Goal: Task Accomplishment & Management: Complete application form

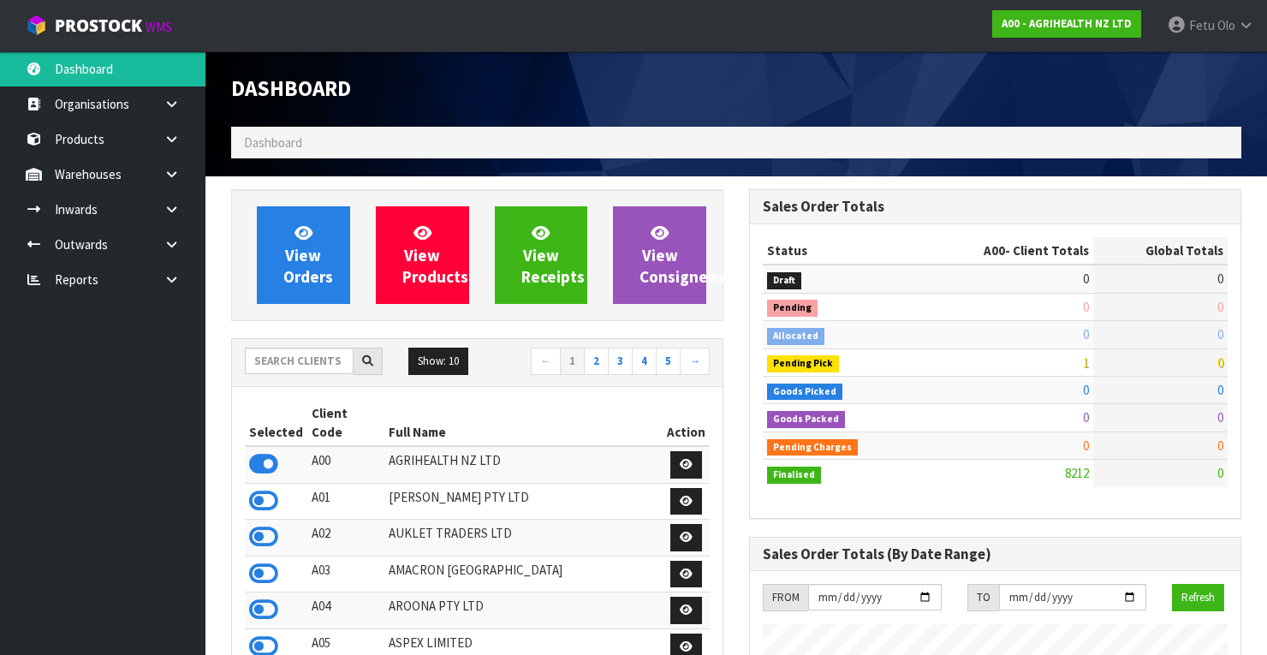
scroll to position [1291, 518]
click at [288, 365] on input "text" at bounding box center [299, 361] width 109 height 27
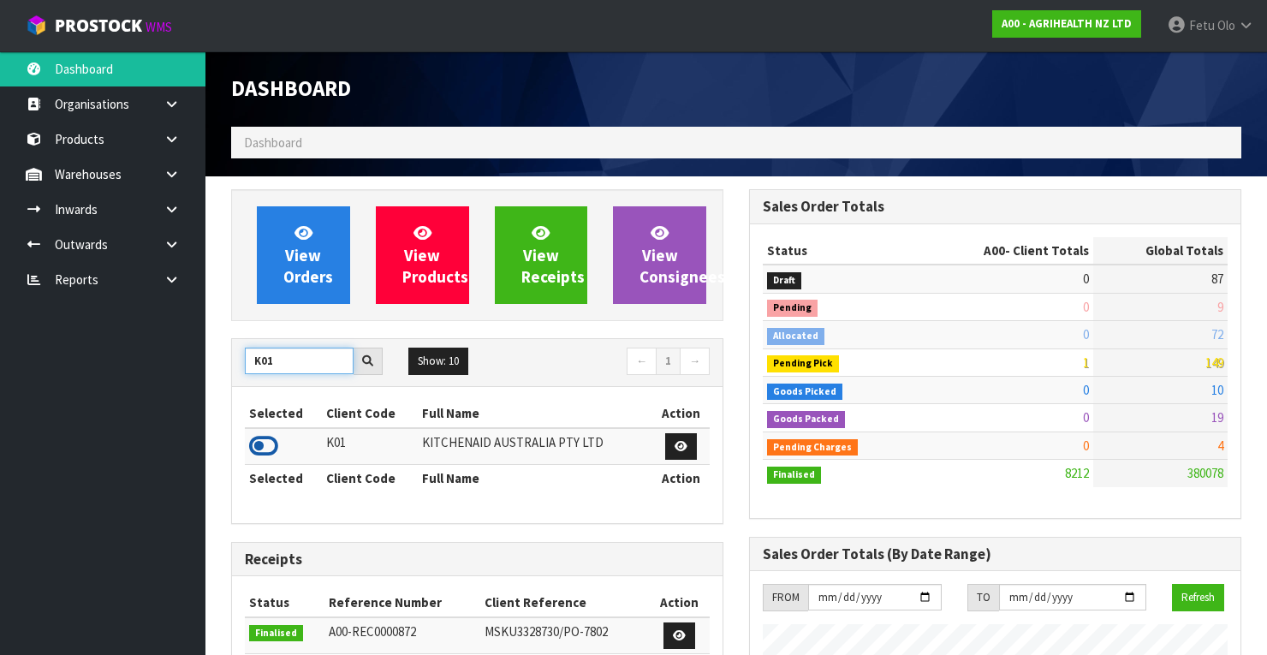
type input "K01"
click at [269, 442] on icon at bounding box center [263, 446] width 29 height 26
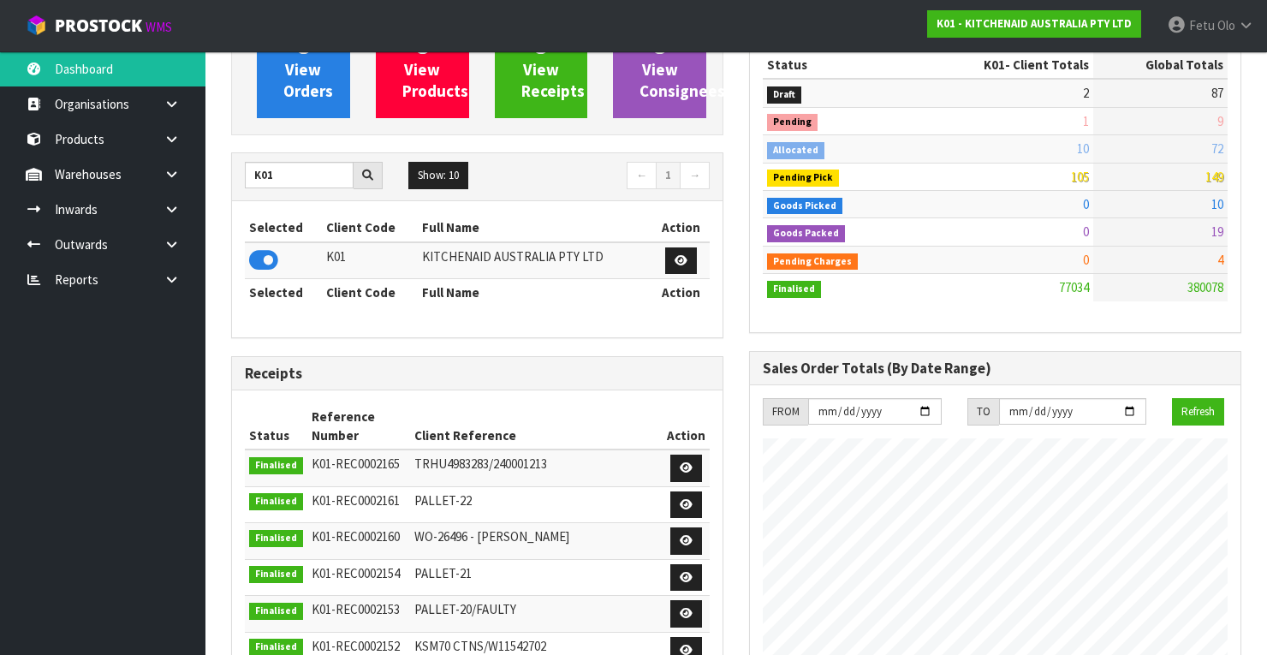
scroll to position [205, 0]
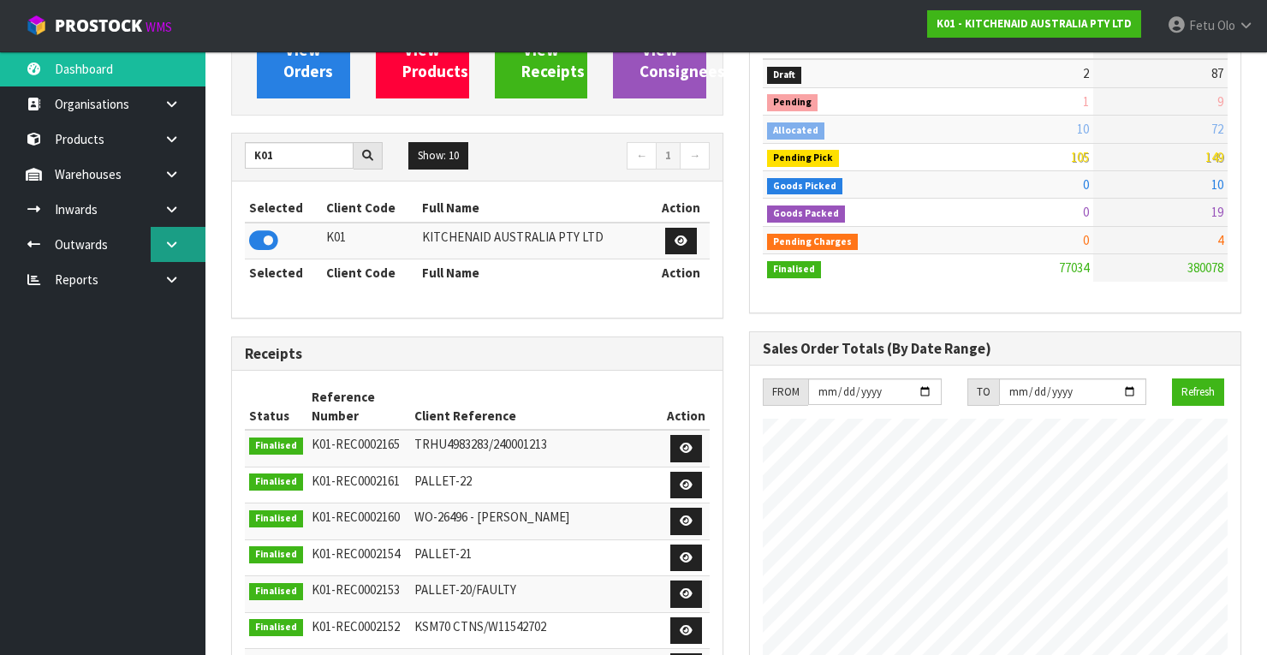
click at [175, 246] on icon at bounding box center [171, 244] width 16 height 13
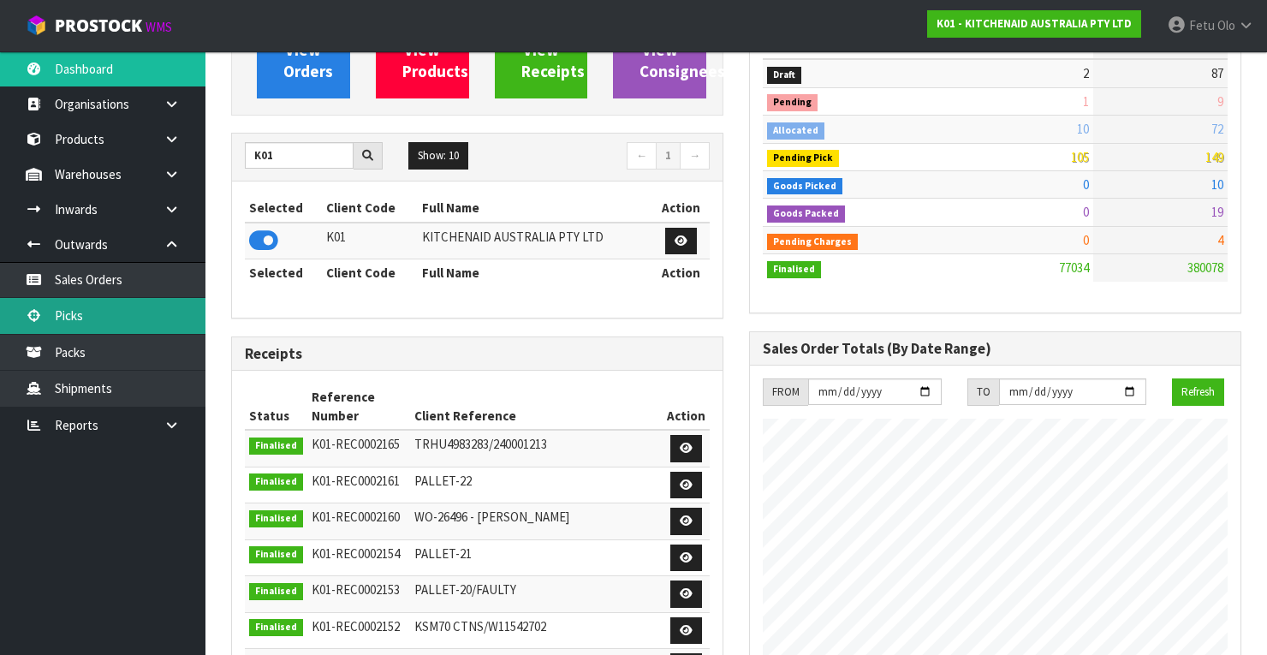
click at [86, 329] on link "Picks" at bounding box center [102, 315] width 205 height 35
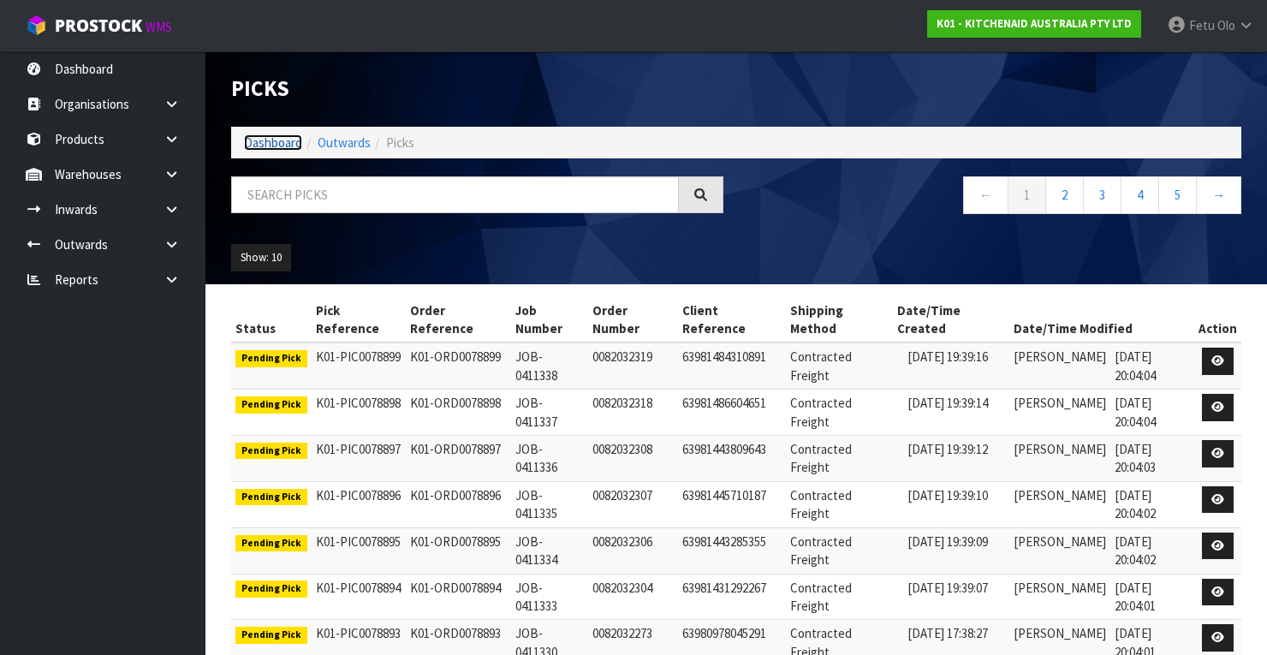
click at [286, 146] on link "Dashboard" at bounding box center [273, 142] width 58 height 16
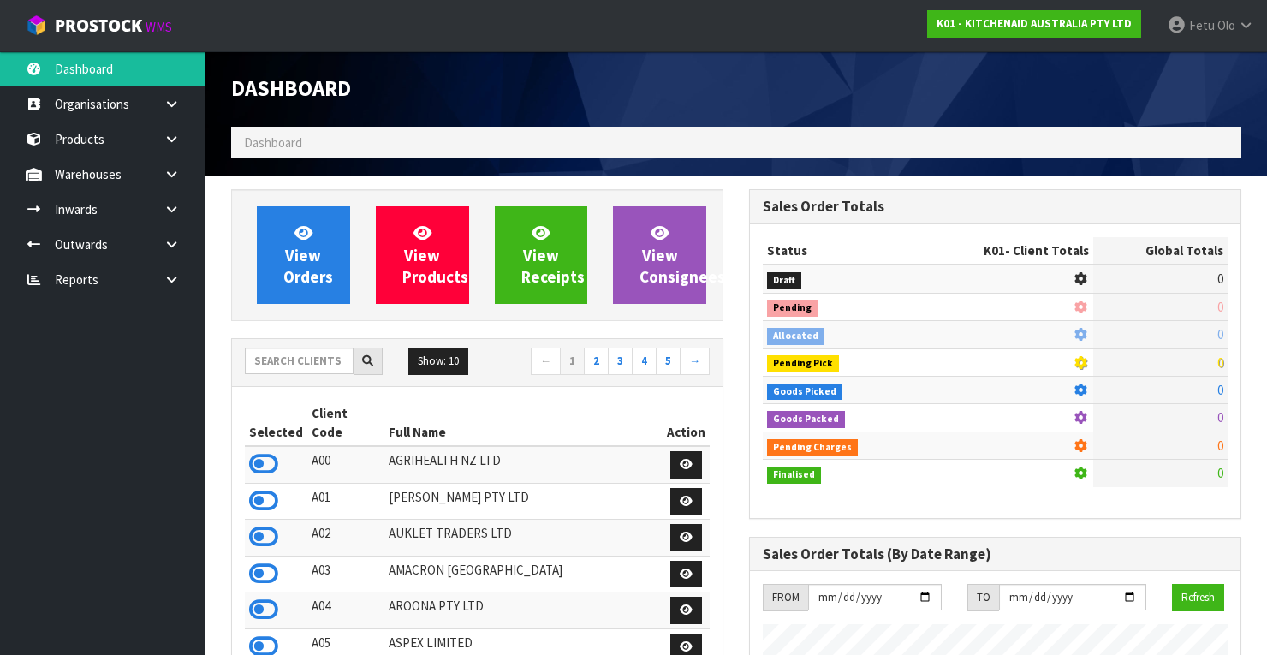
scroll to position [1346, 518]
click at [280, 367] on input "text" at bounding box center [299, 361] width 109 height 27
click at [69, 416] on ul "Dashboard Organisations Clients Consignees Carriers Products Categories Serial …" at bounding box center [102, 352] width 205 height 603
click at [171, 240] on icon at bounding box center [171, 244] width 16 height 13
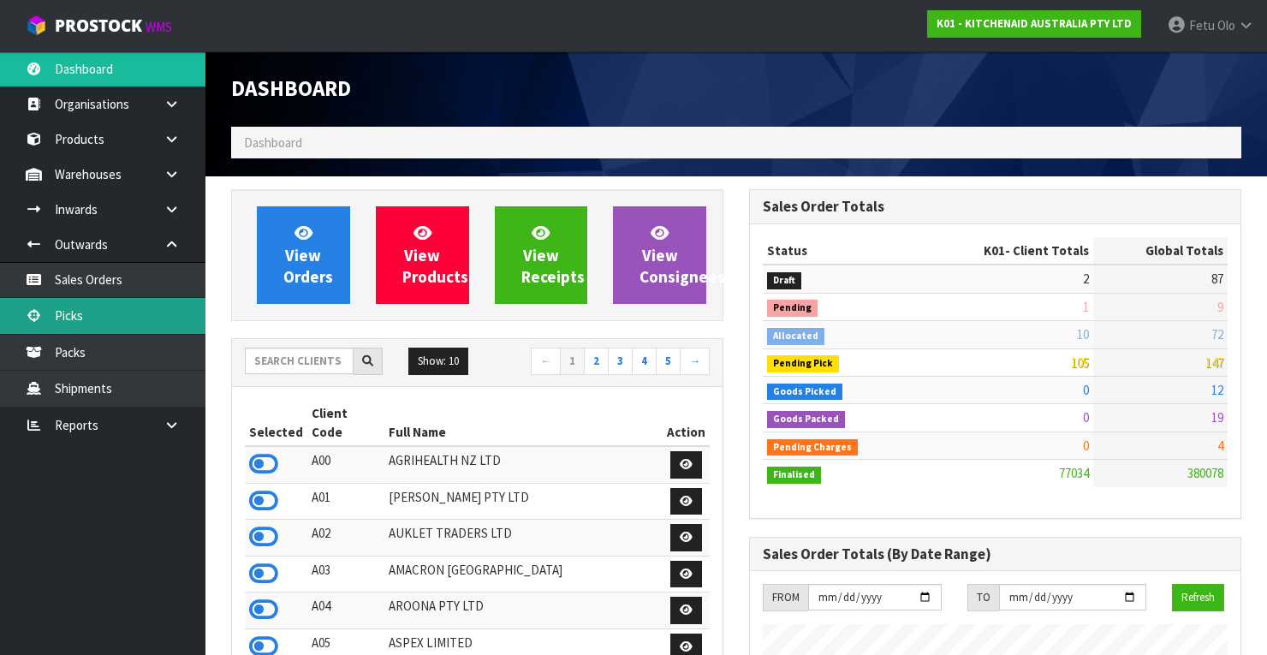
click at [88, 315] on link "Picks" at bounding box center [102, 315] width 205 height 35
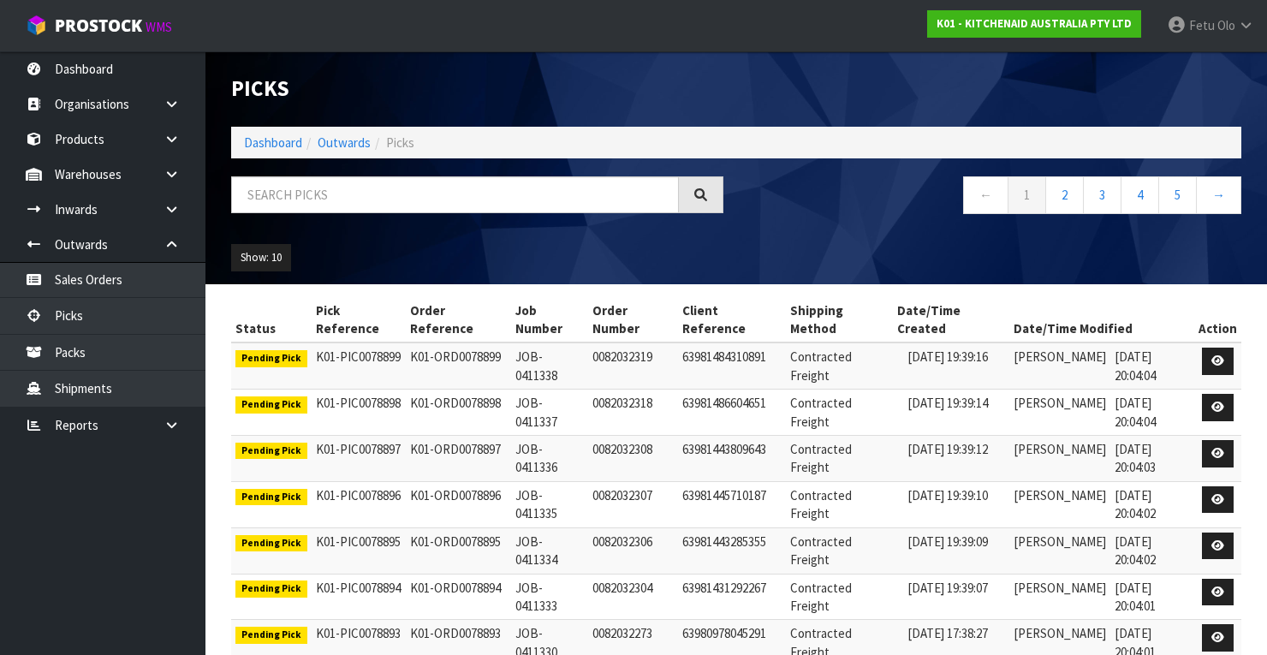
click at [828, 259] on div "Show: 10 5 10 25 50" at bounding box center [736, 257] width 1036 height 53
click at [847, 261] on div "Show: 10 5 10 25 50" at bounding box center [736, 257] width 1036 height 53
click at [846, 228] on div "← 1 2 3 4 5 →" at bounding box center [995, 203] width 518 height 55
click at [293, 152] on ol "Dashboard Outwards Picks" at bounding box center [736, 143] width 1010 height 32
click at [294, 145] on link "Dashboard" at bounding box center [273, 142] width 58 height 16
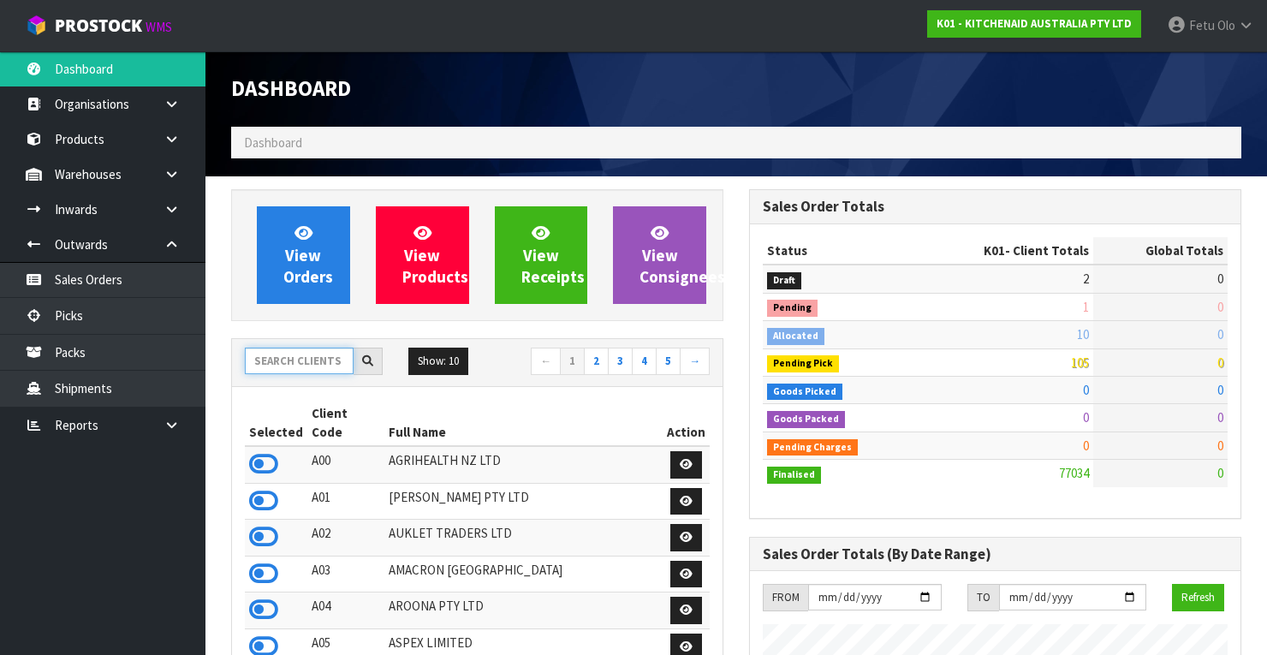
click at [304, 356] on input "text" at bounding box center [299, 361] width 109 height 27
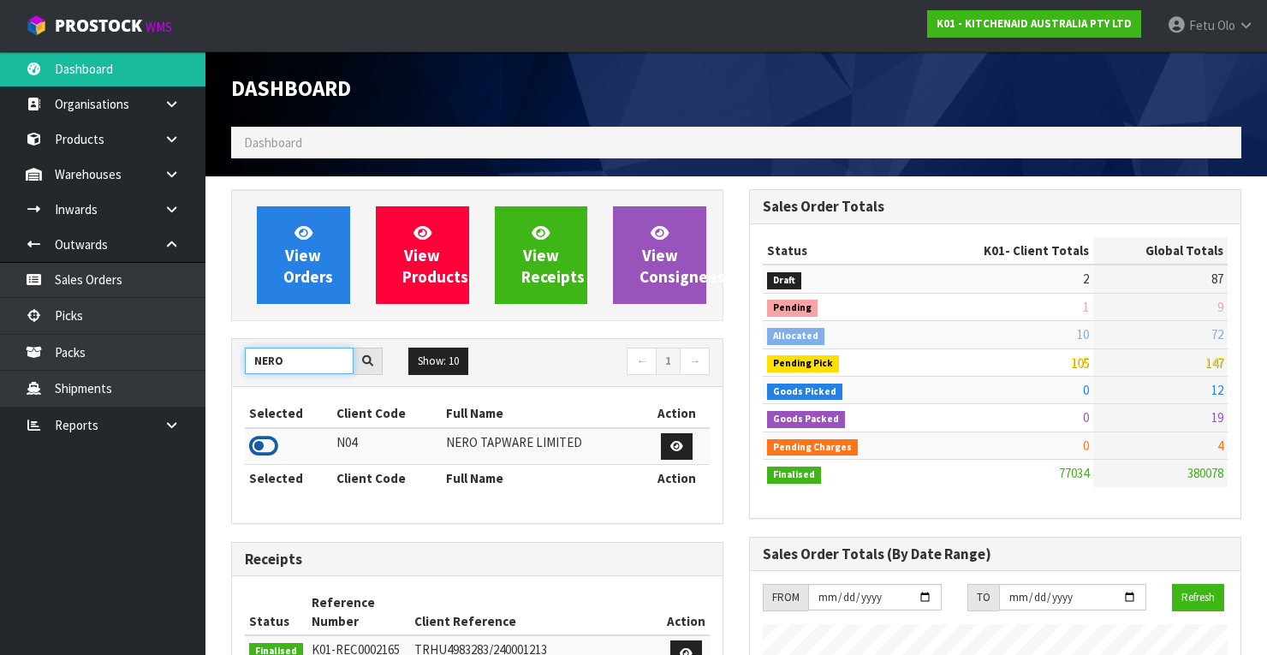
type input "NERO"
click at [261, 445] on icon at bounding box center [263, 446] width 29 height 26
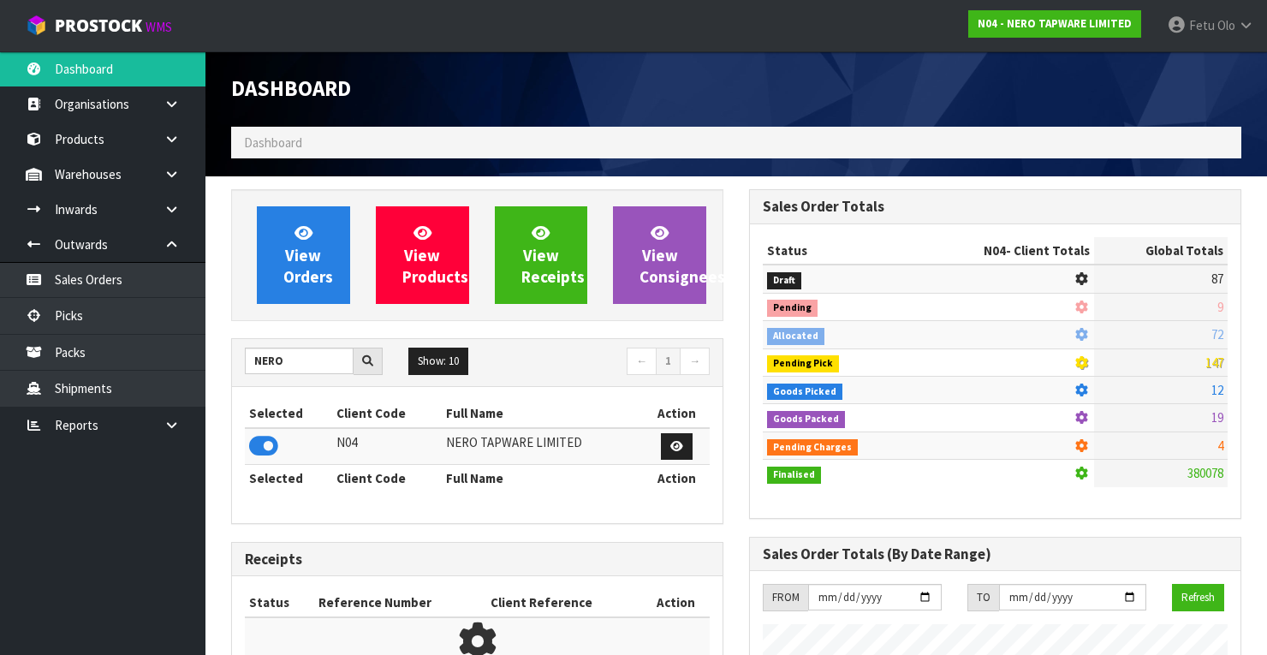
scroll to position [1401, 518]
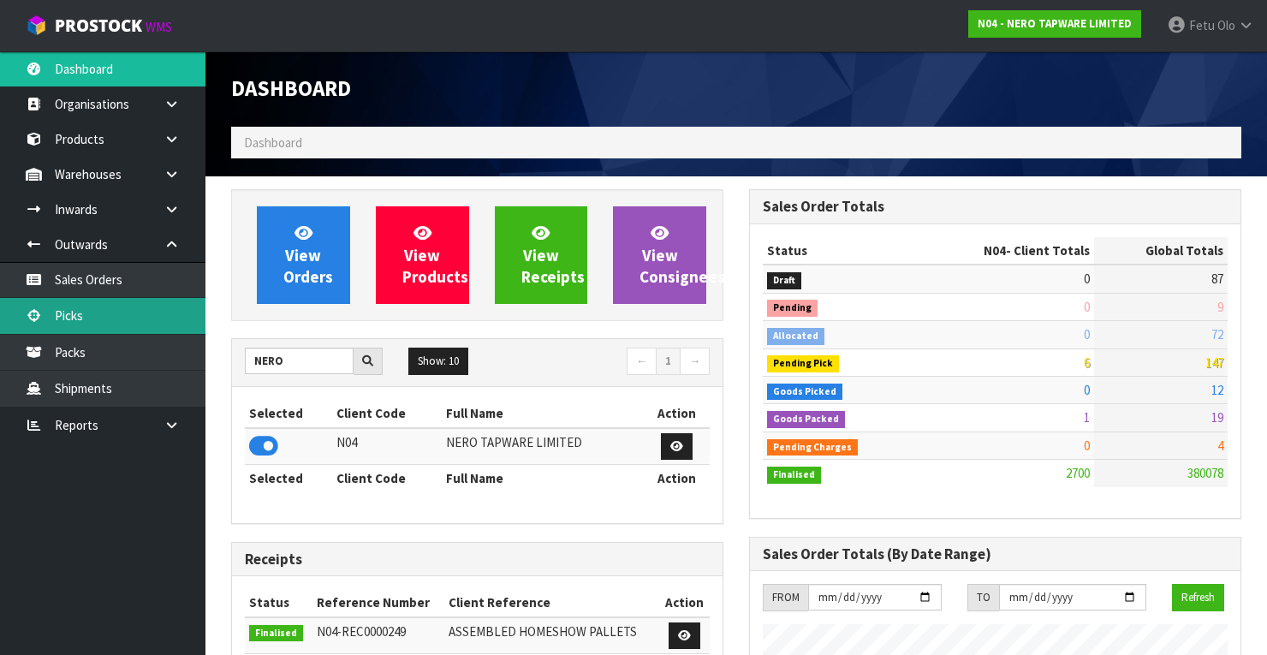
click at [89, 313] on link "Picks" at bounding box center [102, 315] width 205 height 35
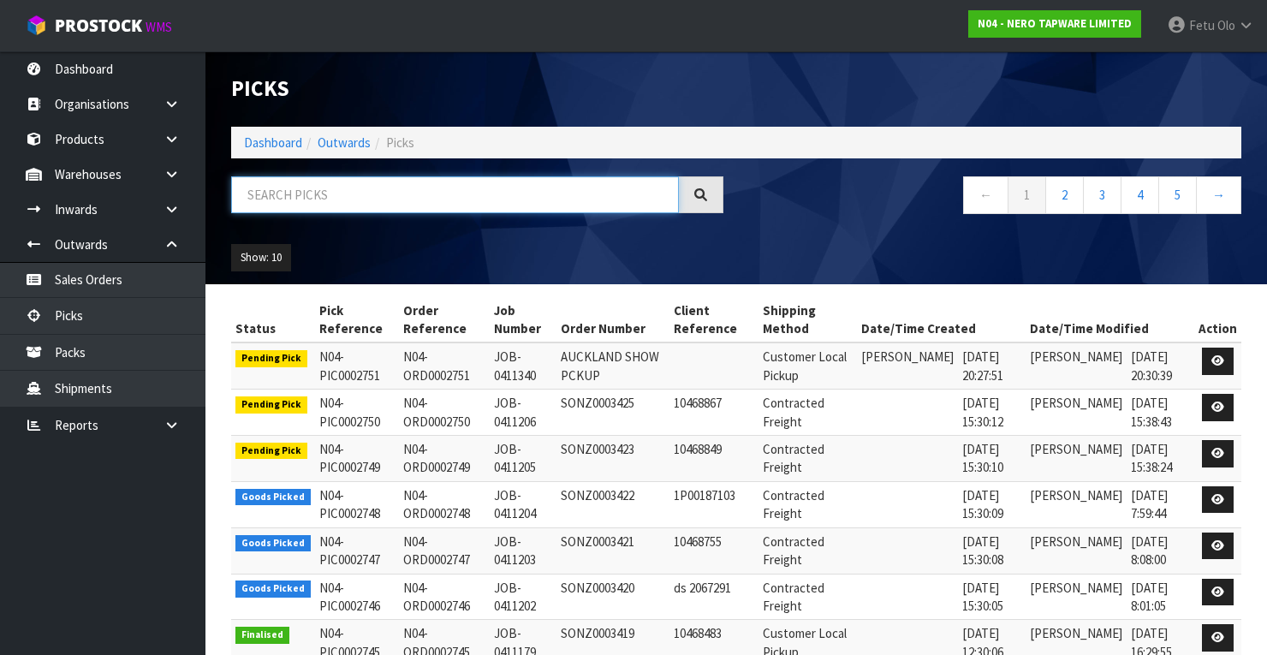
click at [353, 195] on input "text" at bounding box center [455, 194] width 448 height 37
type input "0002747"
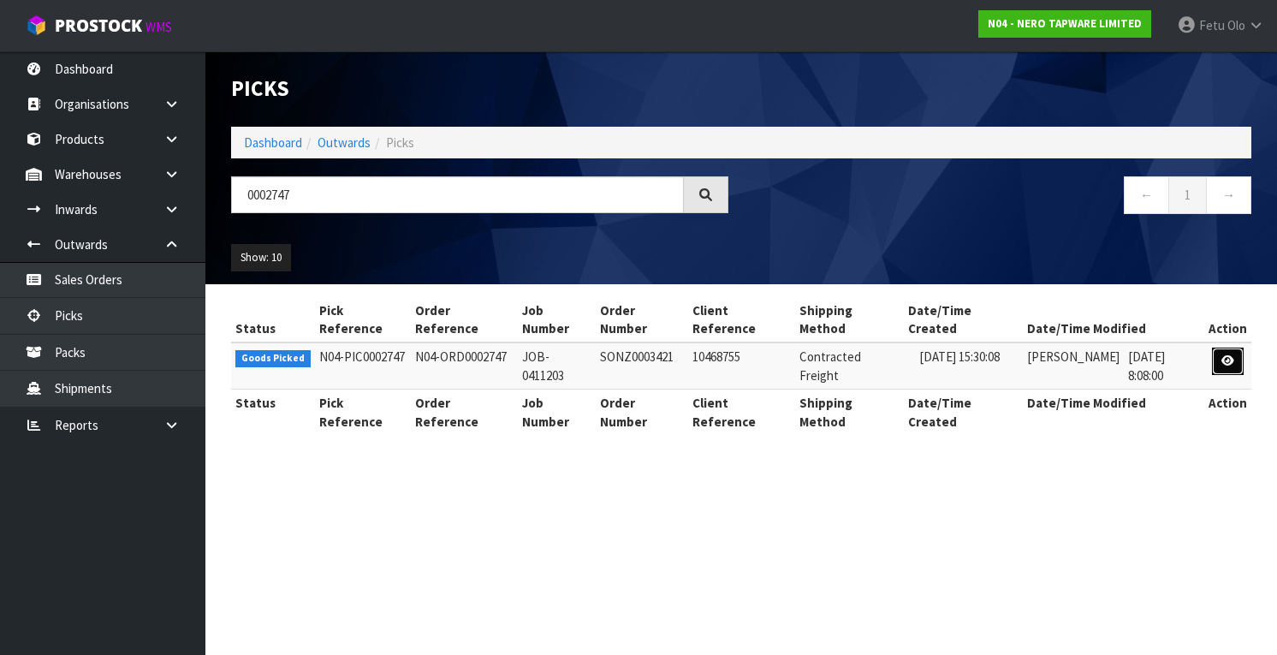
click at [1224, 355] on icon at bounding box center [1227, 360] width 13 height 11
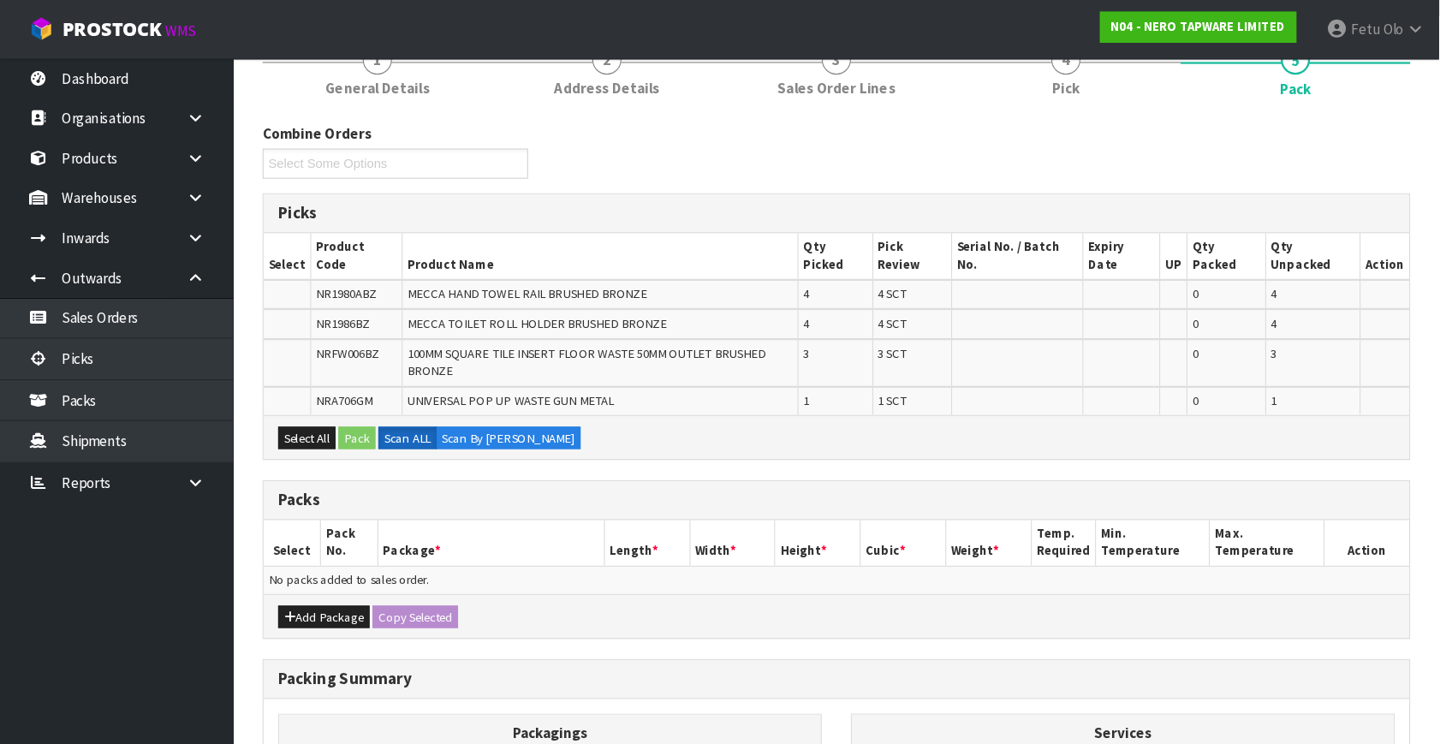
scroll to position [205, 0]
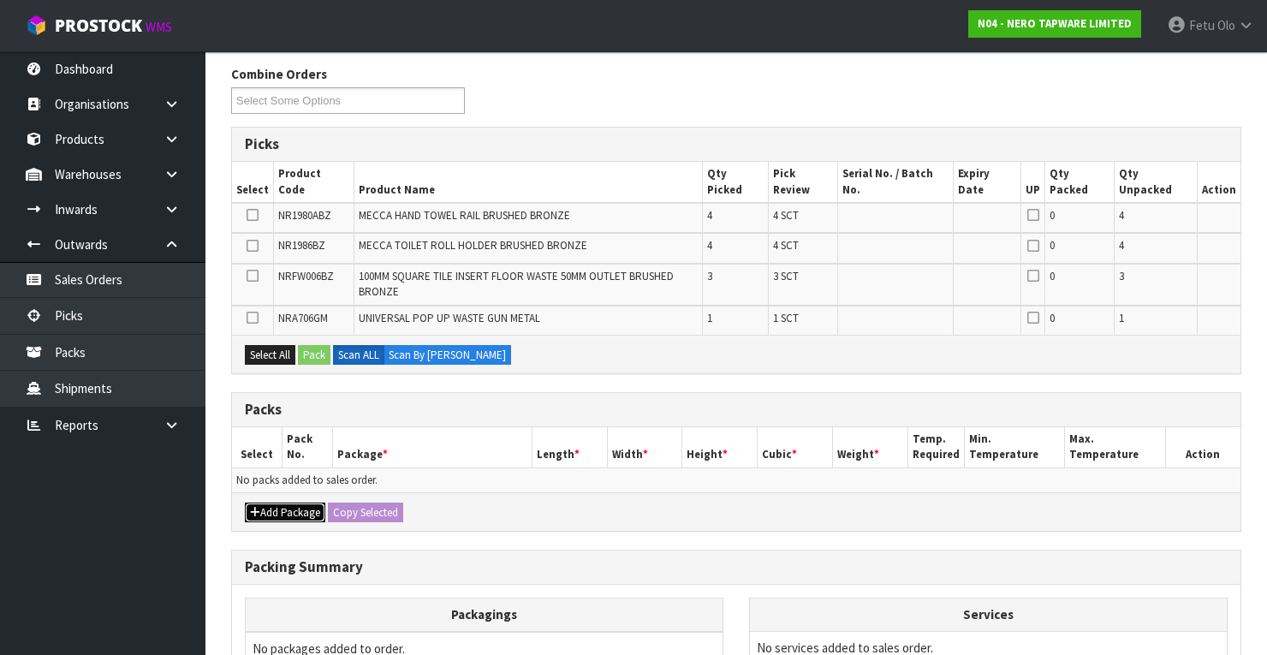
click at [258, 502] on button "Add Package" at bounding box center [285, 512] width 80 height 21
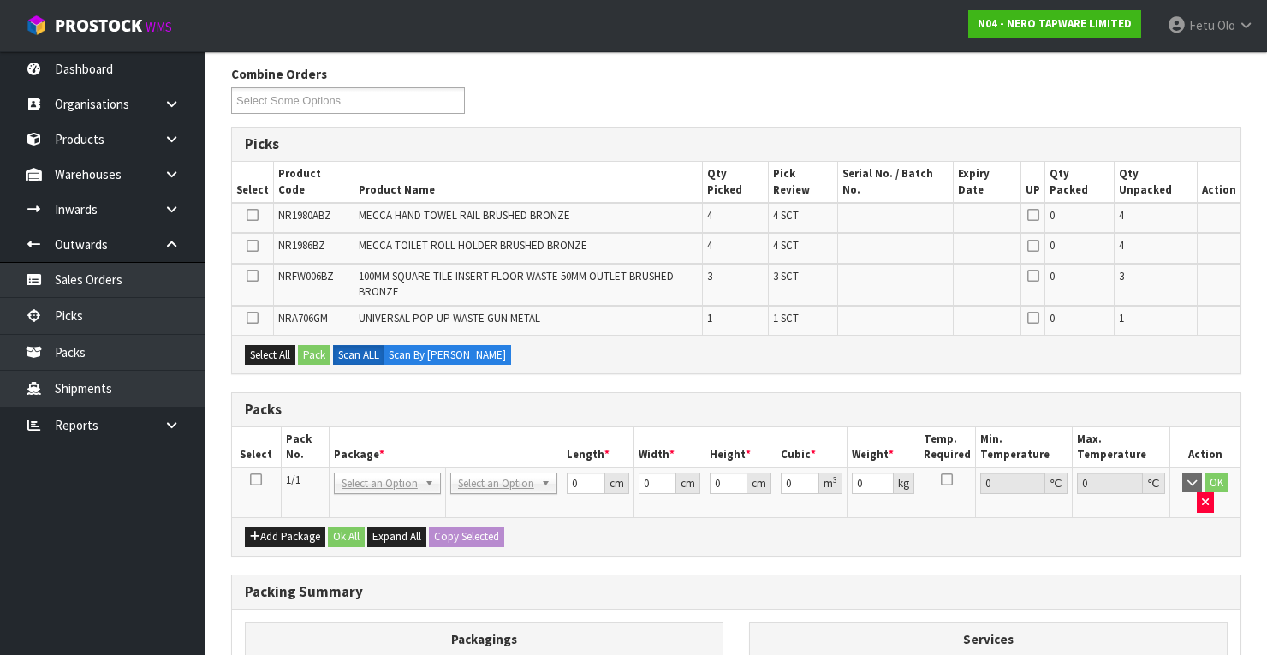
click at [255, 479] on icon at bounding box center [256, 479] width 12 height 1
click at [337, 427] on th "Package *" at bounding box center [445, 447] width 233 height 40
click at [656, 533] on div "Combine Orders N04-ORD0002730 N04-ORD0002746 N04-ORD0002747 N04-ORD0002748 N04-…" at bounding box center [736, 462] width 1010 height 794
click at [668, 517] on div "Add Package Ok All Expand All Copy Selected" at bounding box center [736, 536] width 1008 height 39
click at [874, 360] on div "Combine Orders N04-ORD0002730 N04-ORD0002746 N04-ORD0002747 N04-ORD0002748 N04-…" at bounding box center [736, 462] width 1010 height 794
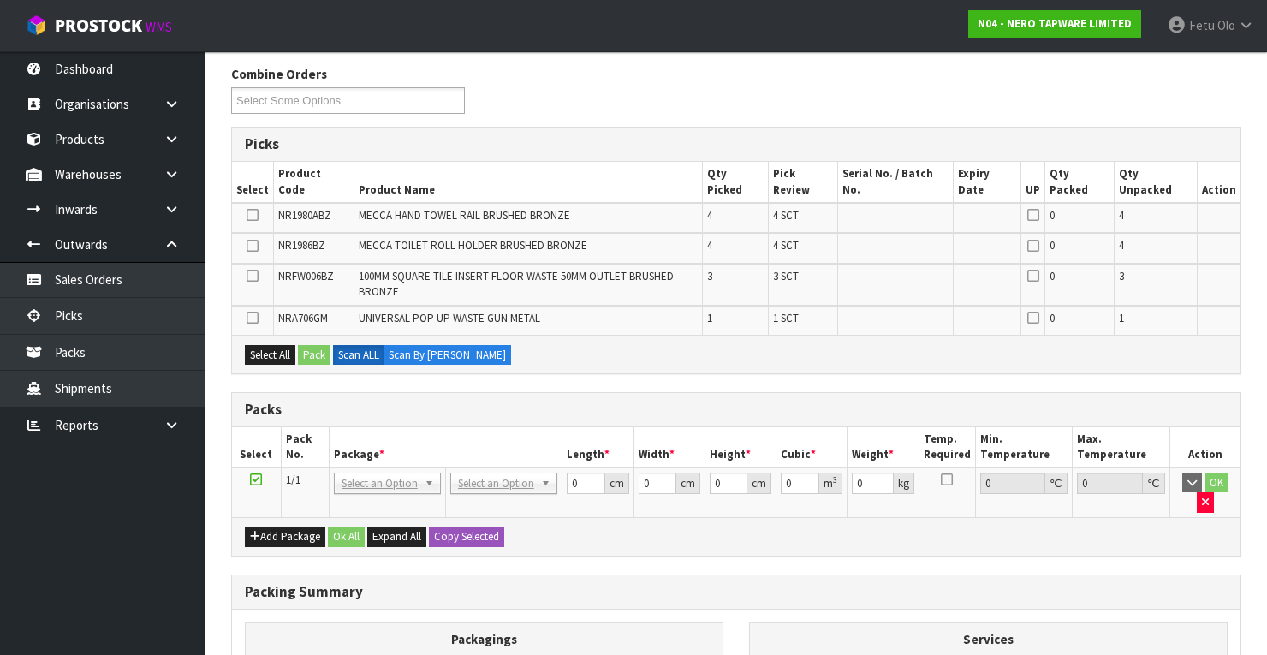
click at [582, 575] on div "Packing Summary" at bounding box center [736, 592] width 1008 height 34
click at [466, 427] on th "Package *" at bounding box center [445, 447] width 233 height 40
click at [477, 427] on th "Package *" at bounding box center [445, 447] width 233 height 40
click at [505, 427] on th "Package *" at bounding box center [445, 447] width 233 height 40
click at [490, 427] on th "Package *" at bounding box center [445, 447] width 233 height 40
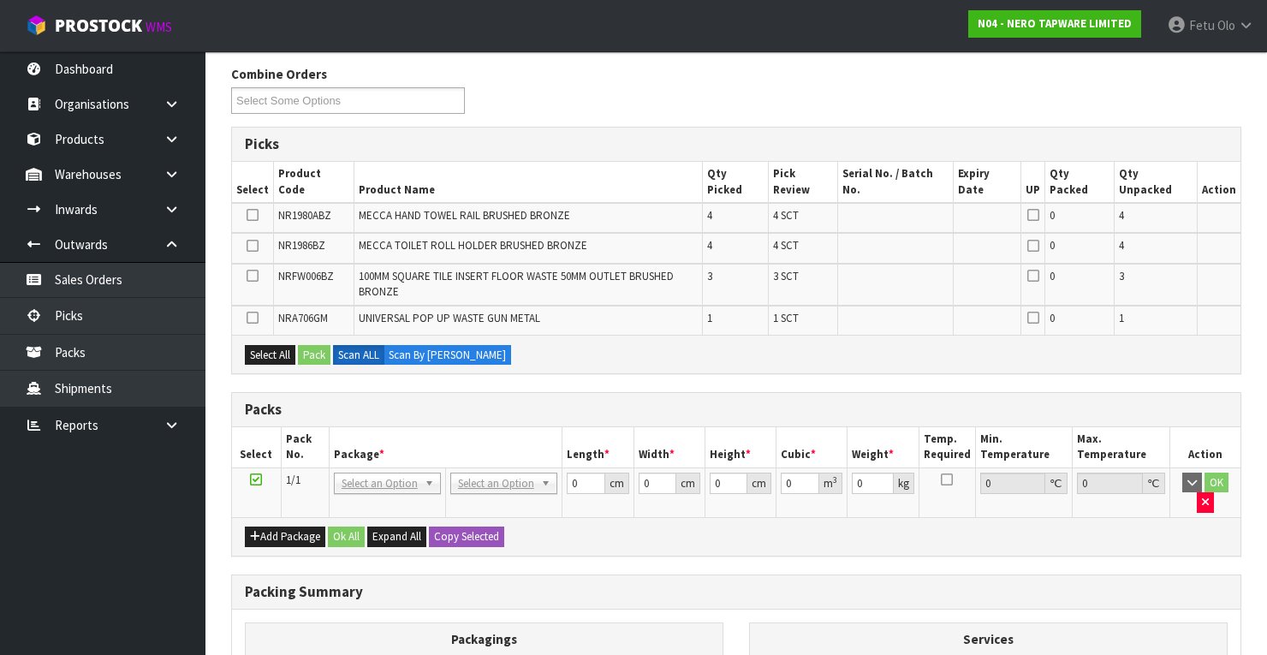
click at [477, 401] on h3 "Packs" at bounding box center [736, 409] width 983 height 16
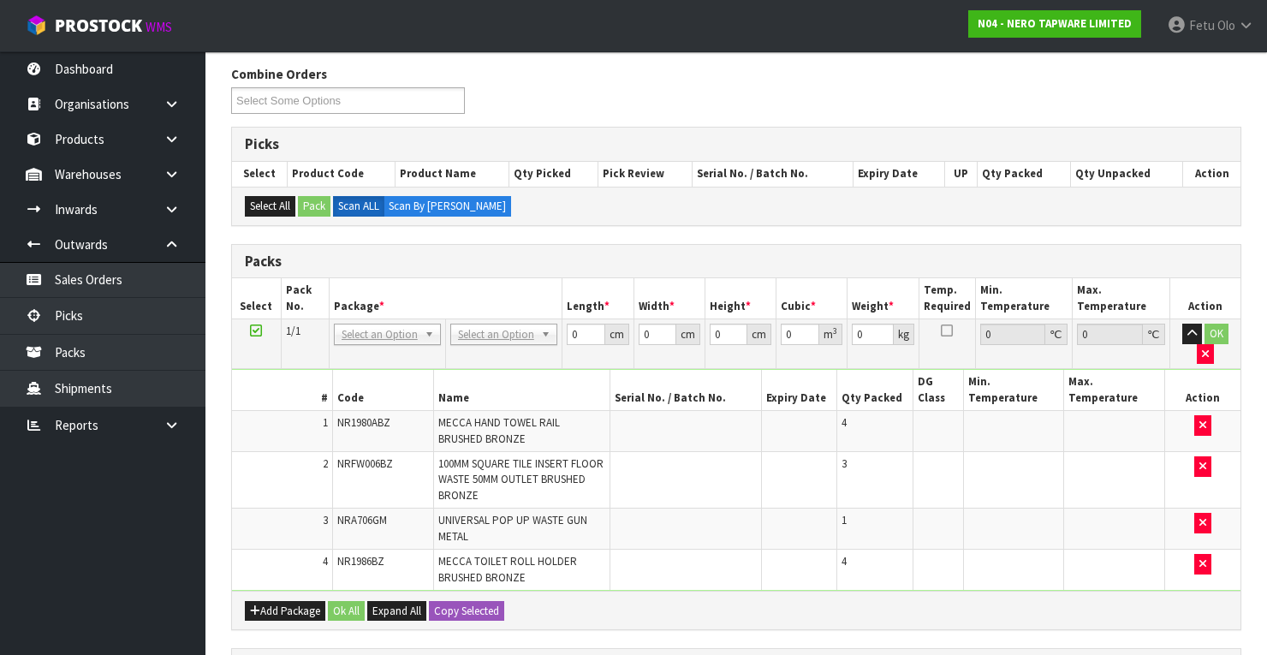
click at [801, 514] on td at bounding box center [798, 528] width 75 height 41
drag, startPoint x: 391, startPoint y: 331, endPoint x: 390, endPoint y: 350, distance: 18.9
click at [390, 351] on input "text" at bounding box center [387, 355] width 98 height 21
type input "011"
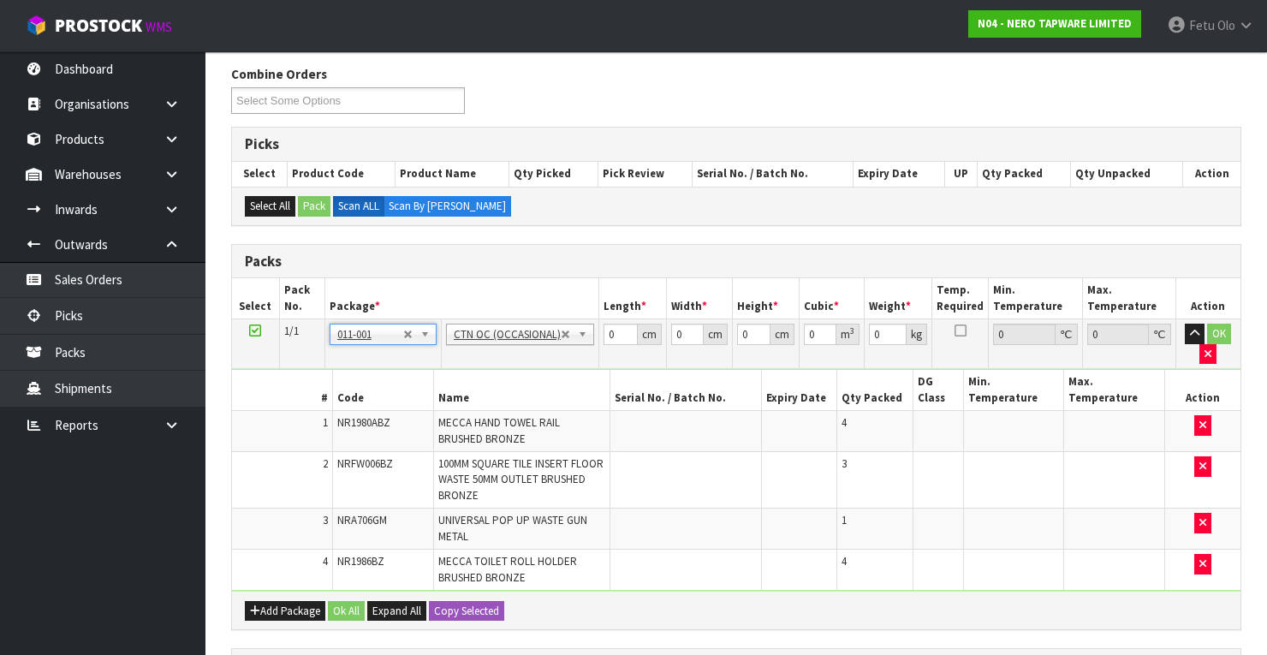
type input "6.56"
drag, startPoint x: 615, startPoint y: 333, endPoint x: 590, endPoint y: 350, distance: 30.2
click at [590, 350] on tr "1/1 NONE 007-001 007-002 007-004 007-009 007-013 007-014 007-015 007-017 007-01…" at bounding box center [736, 344] width 1008 height 50
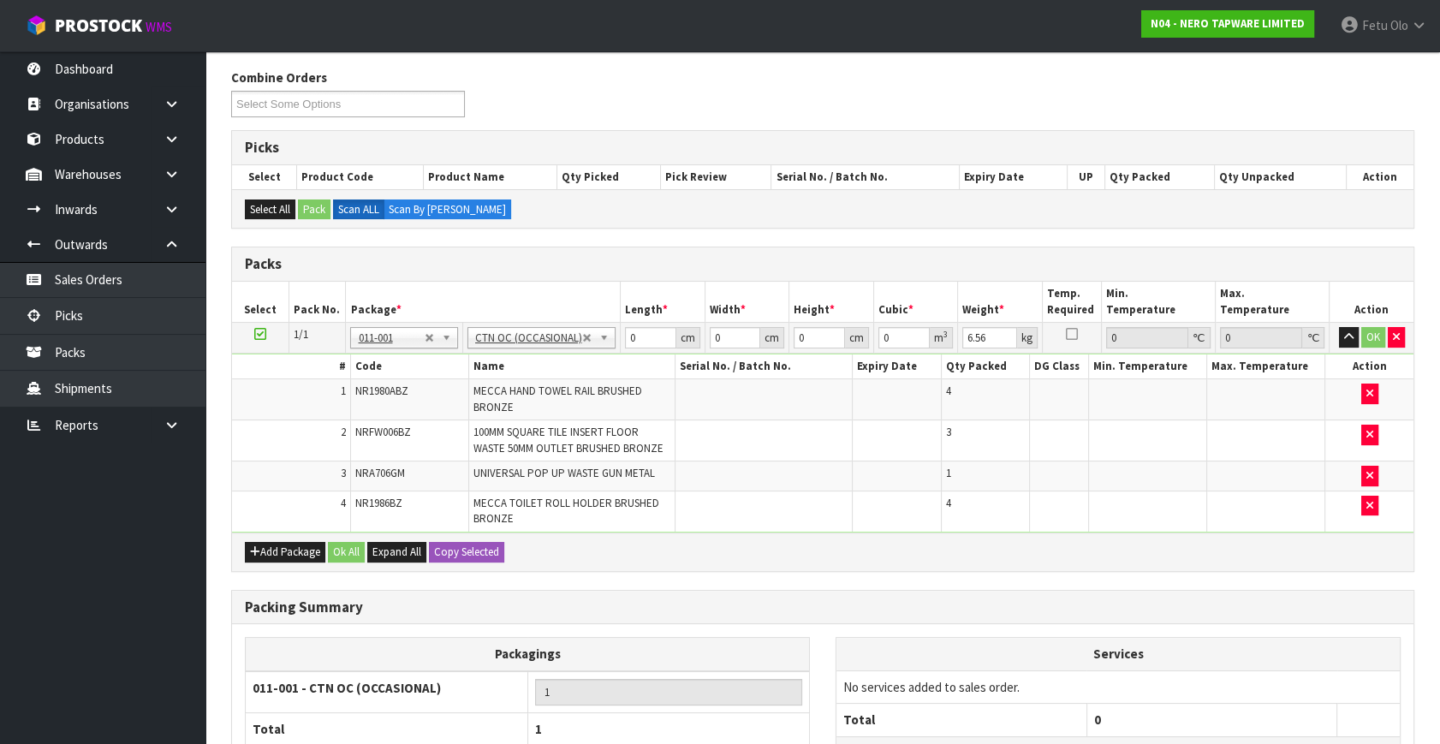
click at [1140, 120] on div "Combine Orders N04-ORD0002730 N04-ORD0002746 N04-ORD0002747 N04-ORD0002748 N04-…" at bounding box center [822, 99] width 1209 height 62
click at [899, 269] on h3 "Packs" at bounding box center [823, 264] width 1156 height 16
drag, startPoint x: 638, startPoint y: 330, endPoint x: 538, endPoint y: 387, distance: 114.2
click at [538, 387] on tbody "1/1 NONE 007-001 007-002 007-004 007-009 007-013 007-014 007-015 007-017 007-01…" at bounding box center [822, 428] width 1181 height 210
type input "56"
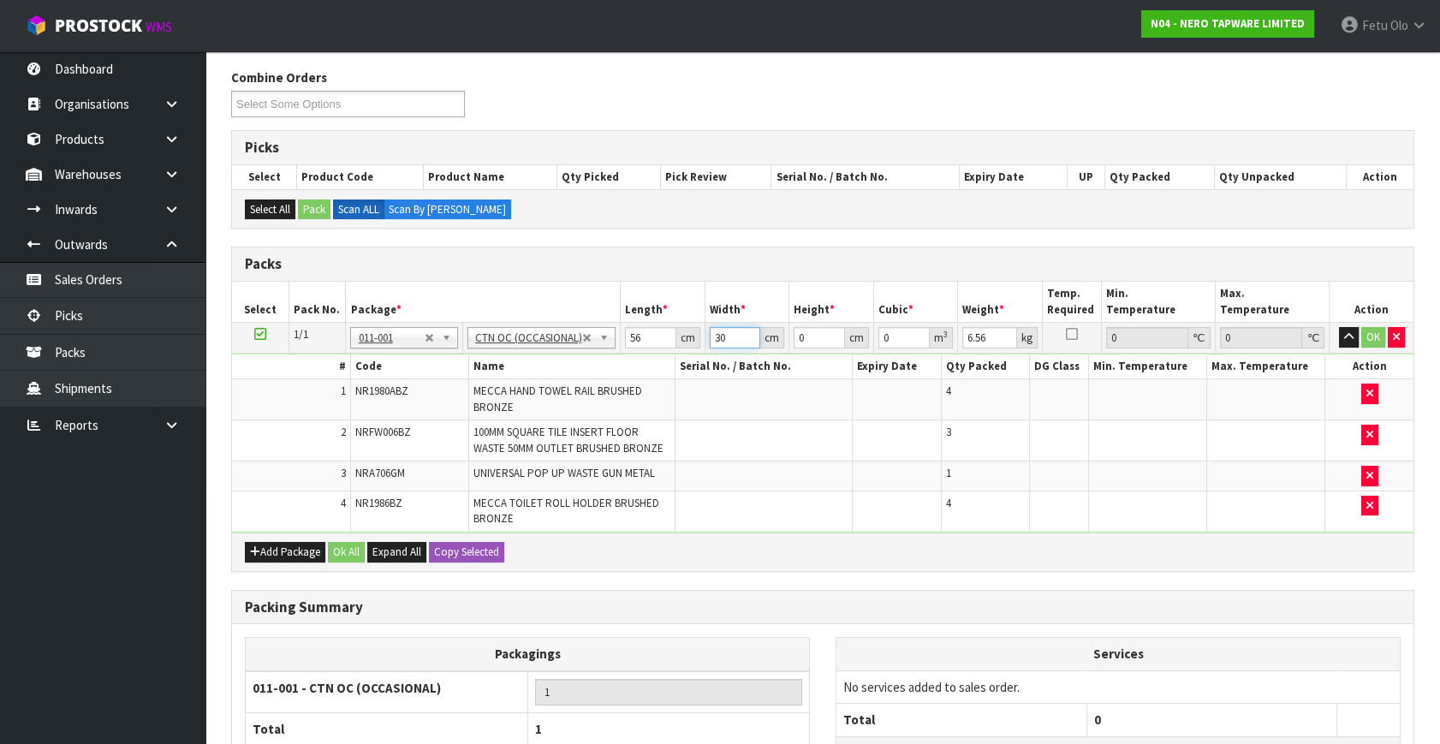
type input "30"
type input "1"
type input "0.00168"
type input "13"
type input "0.02184"
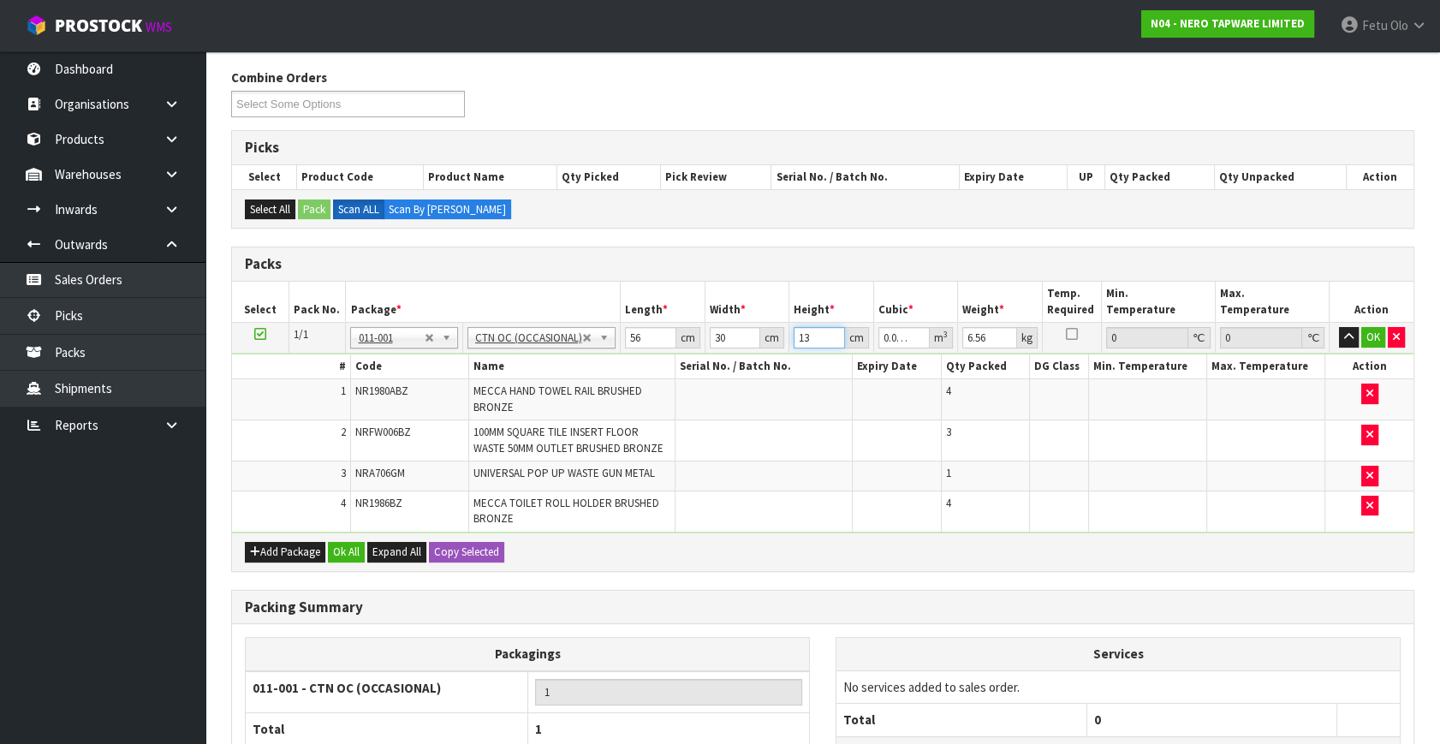
type input "13"
type input "7"
click button "OK" at bounding box center [1373, 337] width 24 height 21
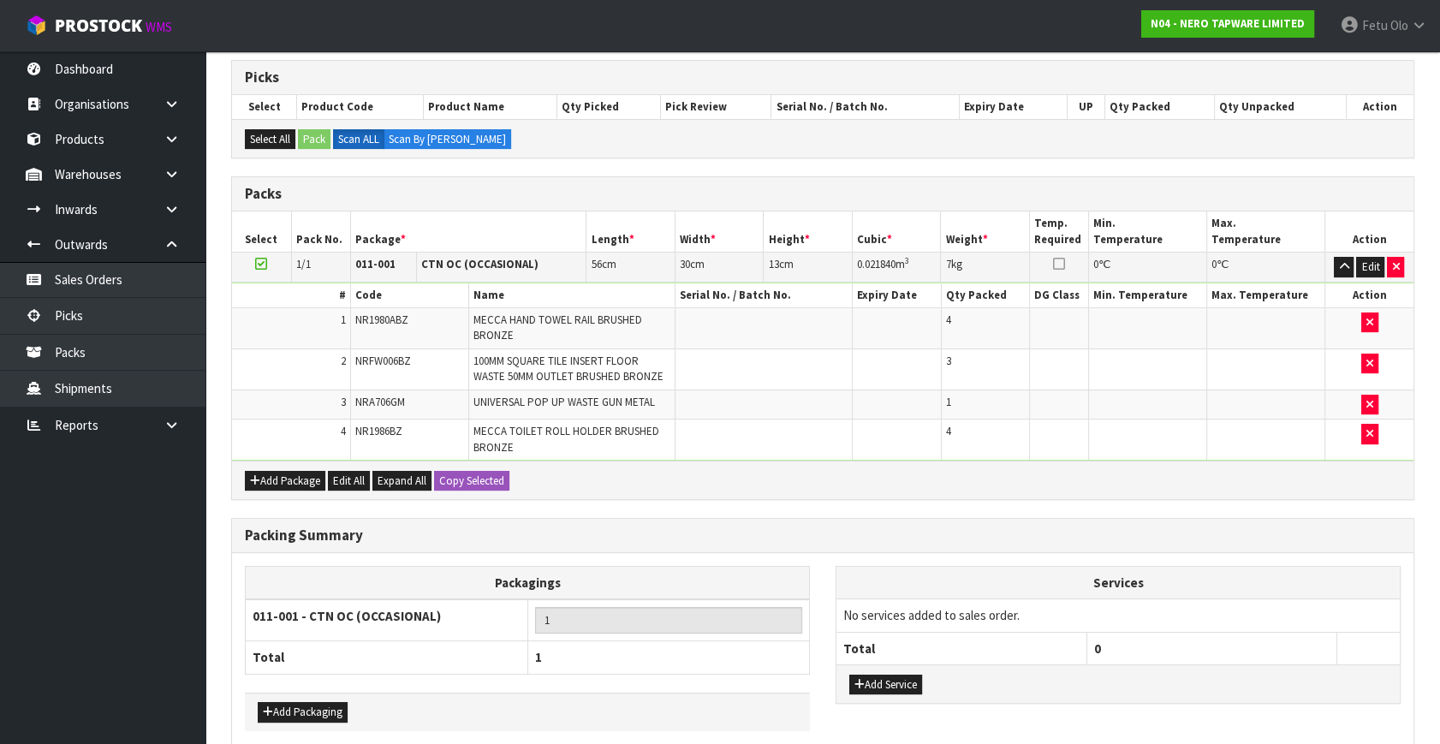
scroll to position [352, 0]
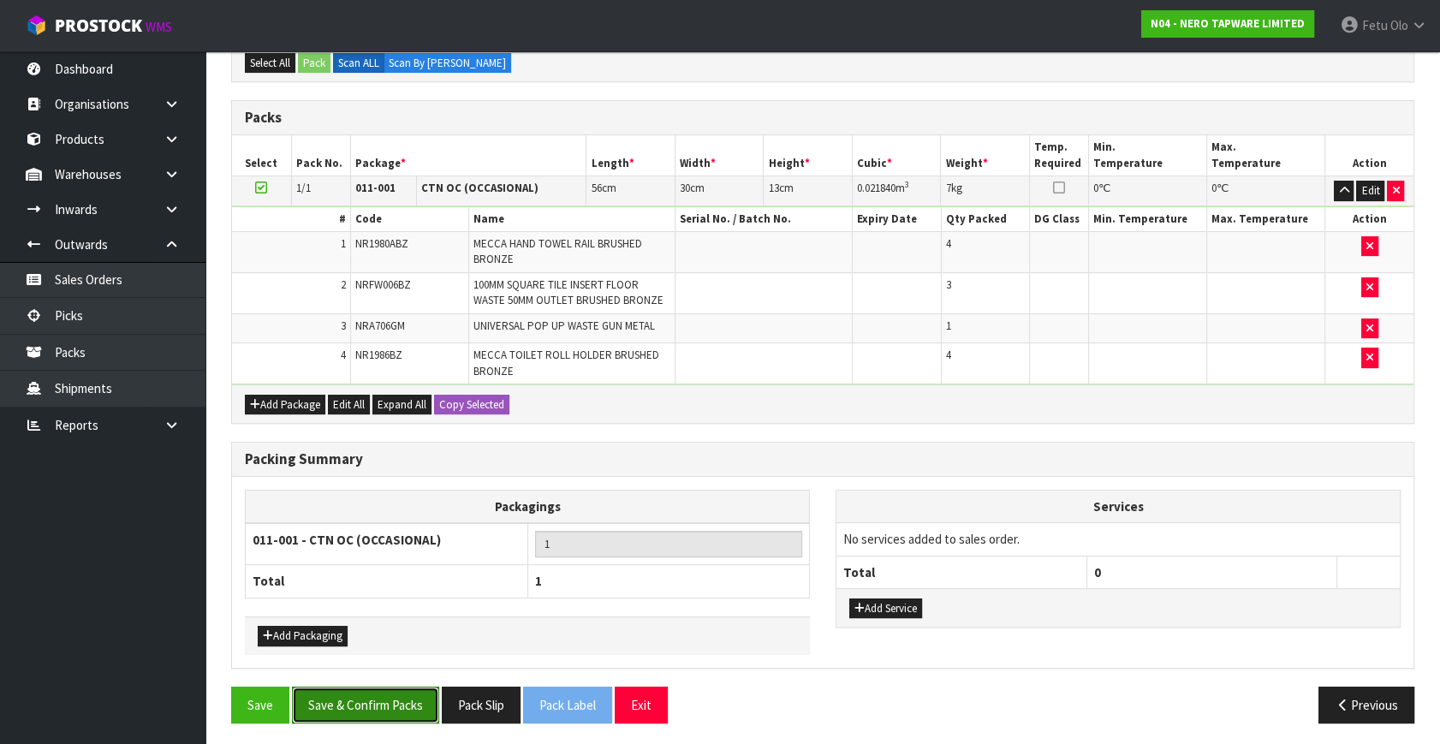
click at [373, 654] on button "Save & Confirm Packs" at bounding box center [365, 704] width 147 height 37
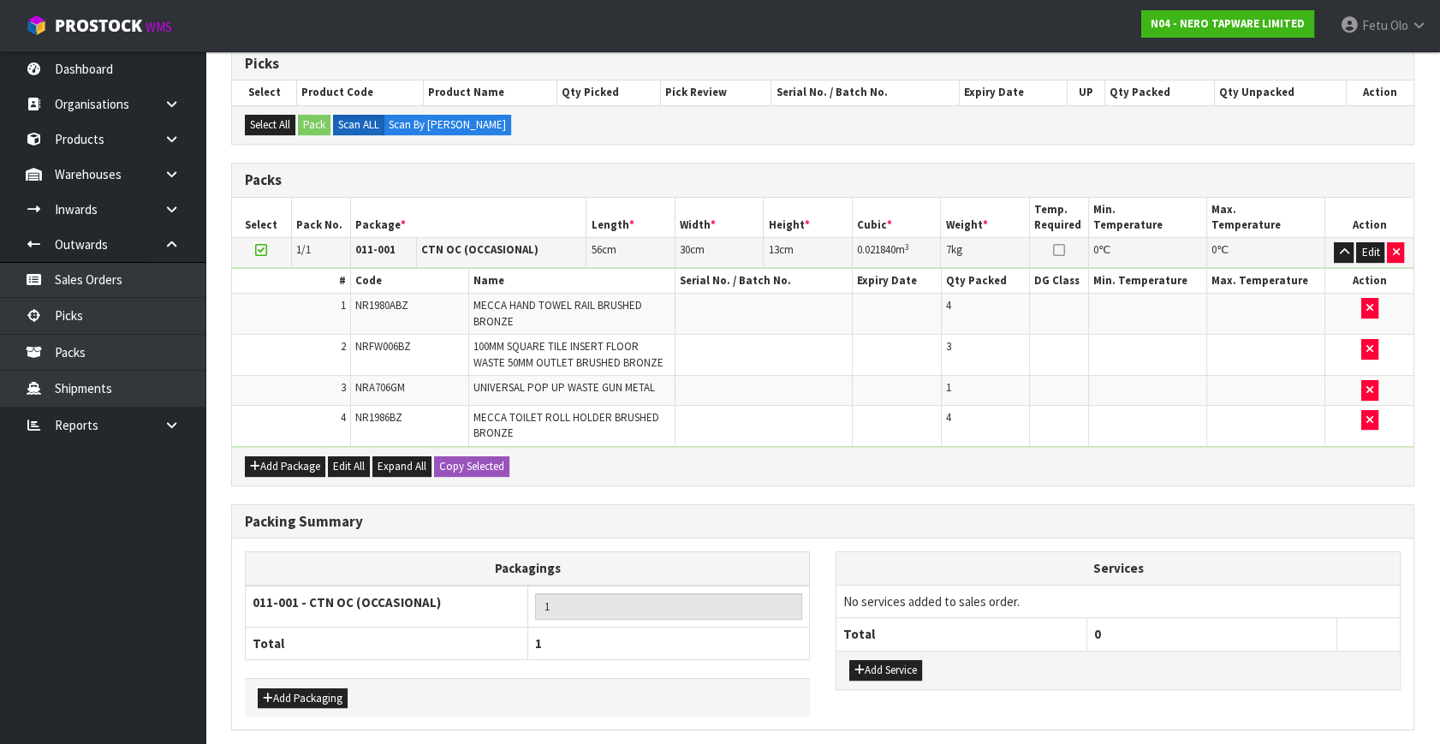
scroll to position [0, 0]
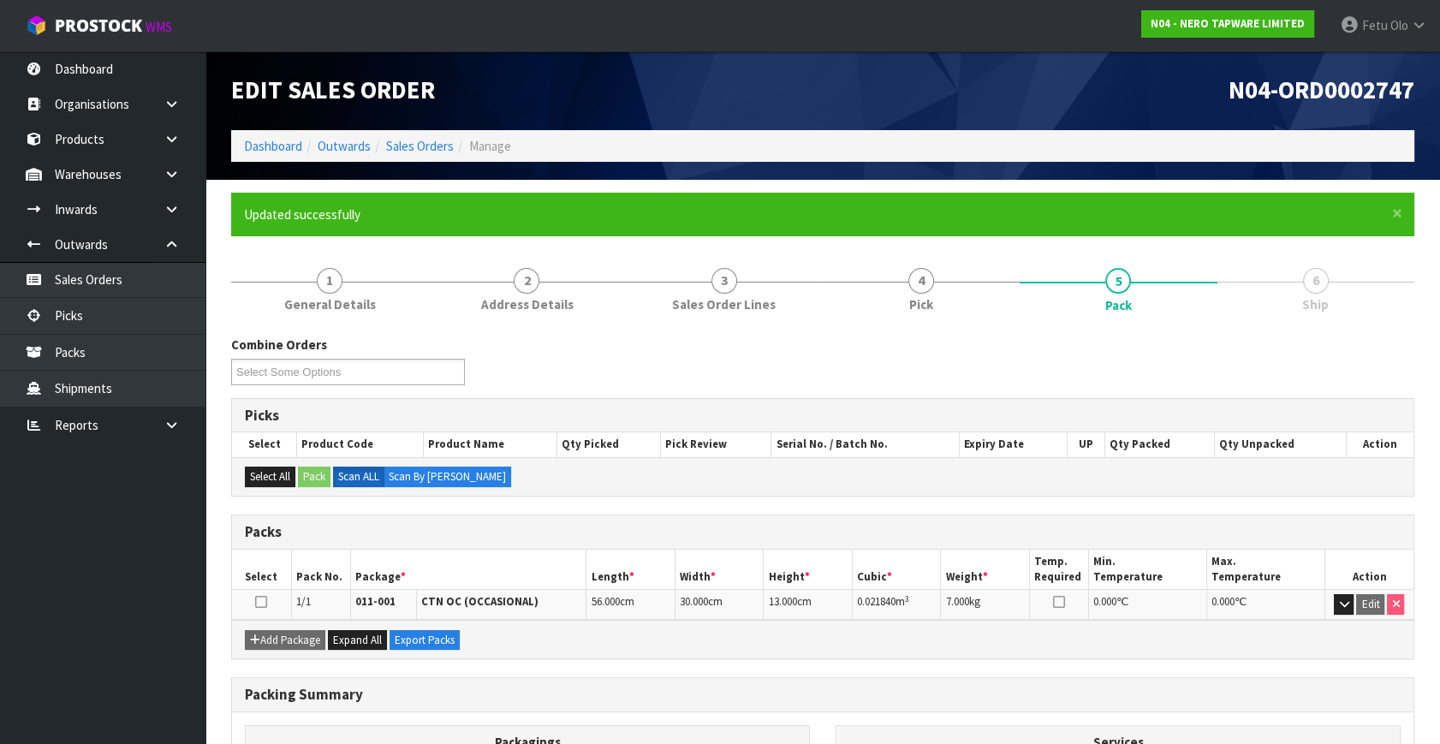
click at [1051, 620] on div "Add Package Expand All Export Packs" at bounding box center [822, 639] width 1181 height 39
click at [899, 544] on div "Packs" at bounding box center [822, 532] width 1181 height 34
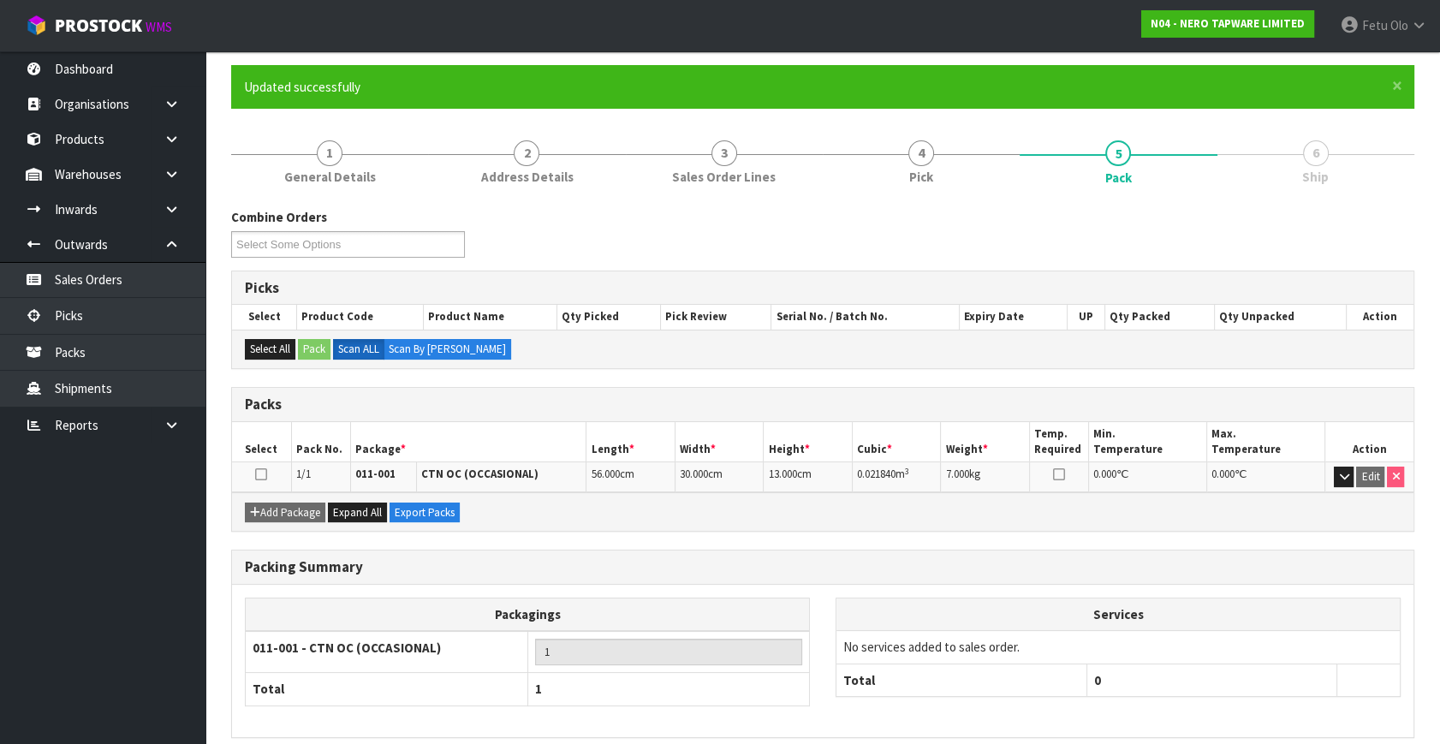
scroll to position [198, 0]
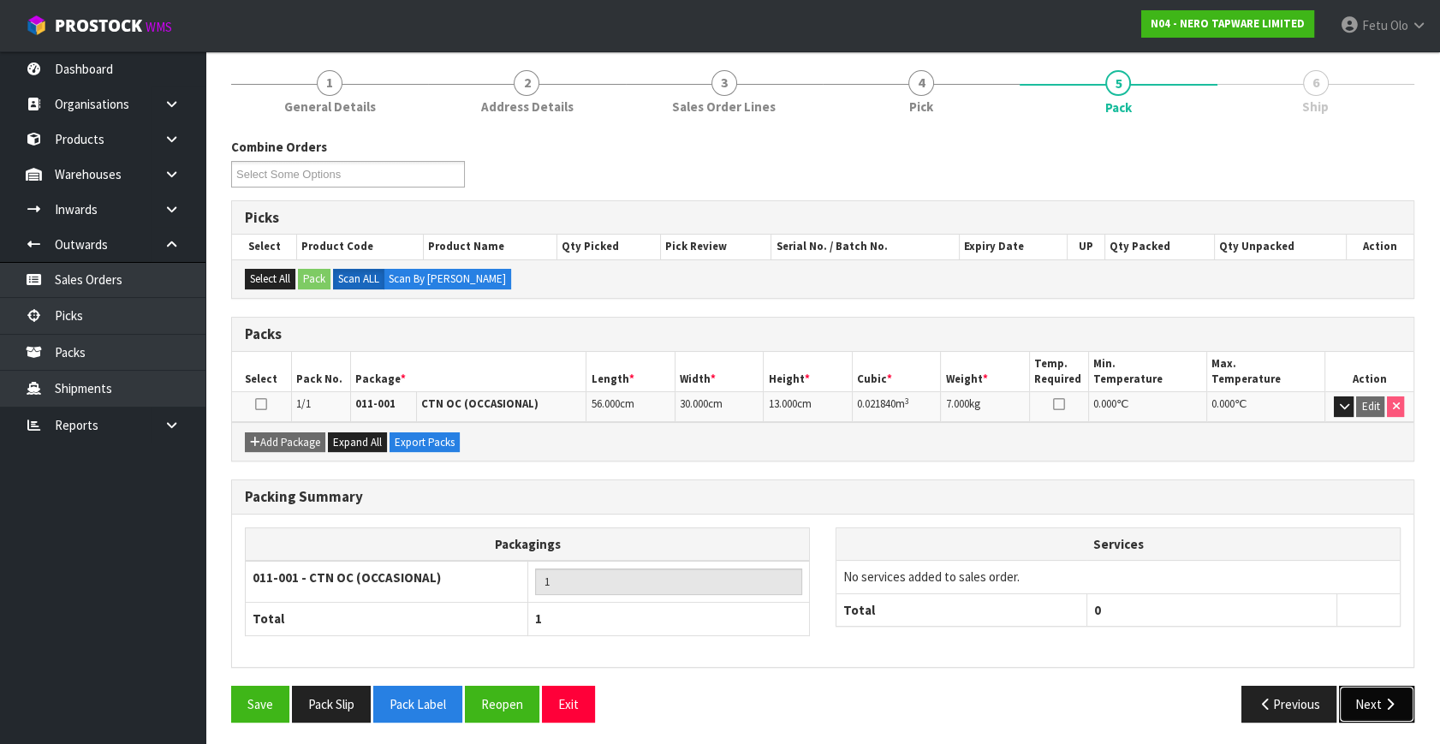
click at [1276, 654] on button "Next" at bounding box center [1376, 704] width 75 height 37
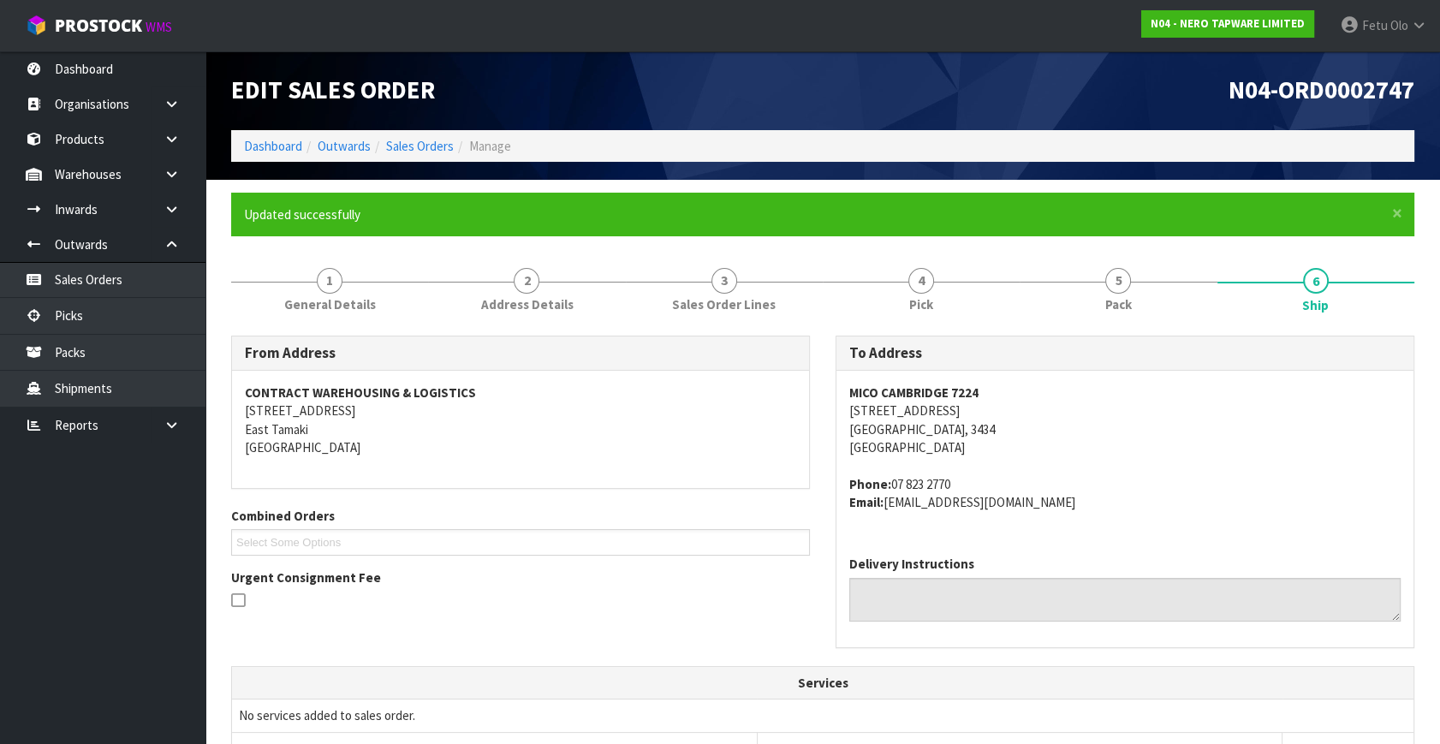
scroll to position [403, 0]
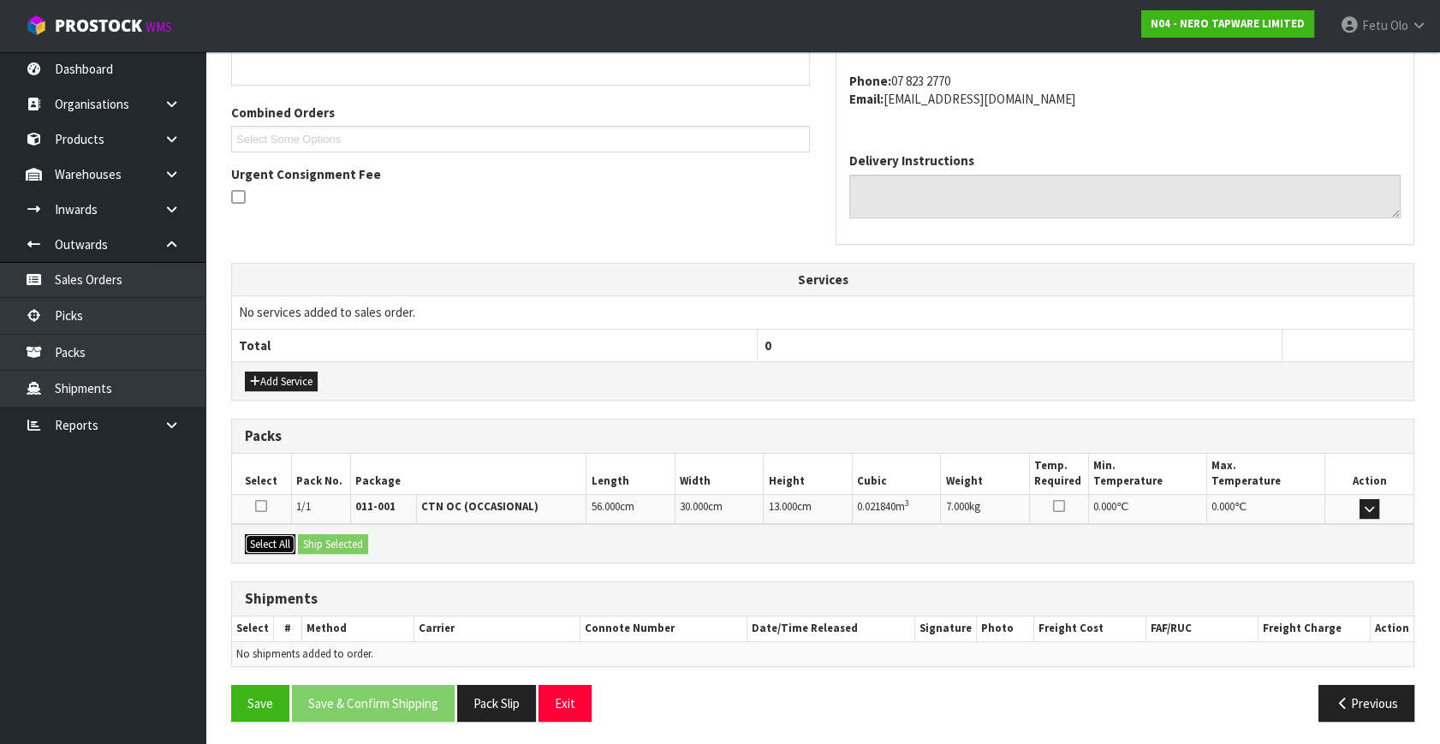
drag, startPoint x: 268, startPoint y: 543, endPoint x: 330, endPoint y: 537, distance: 62.8
click at [293, 543] on button "Select All" at bounding box center [270, 544] width 51 height 21
click at [331, 536] on button "Ship Selected" at bounding box center [333, 544] width 70 height 21
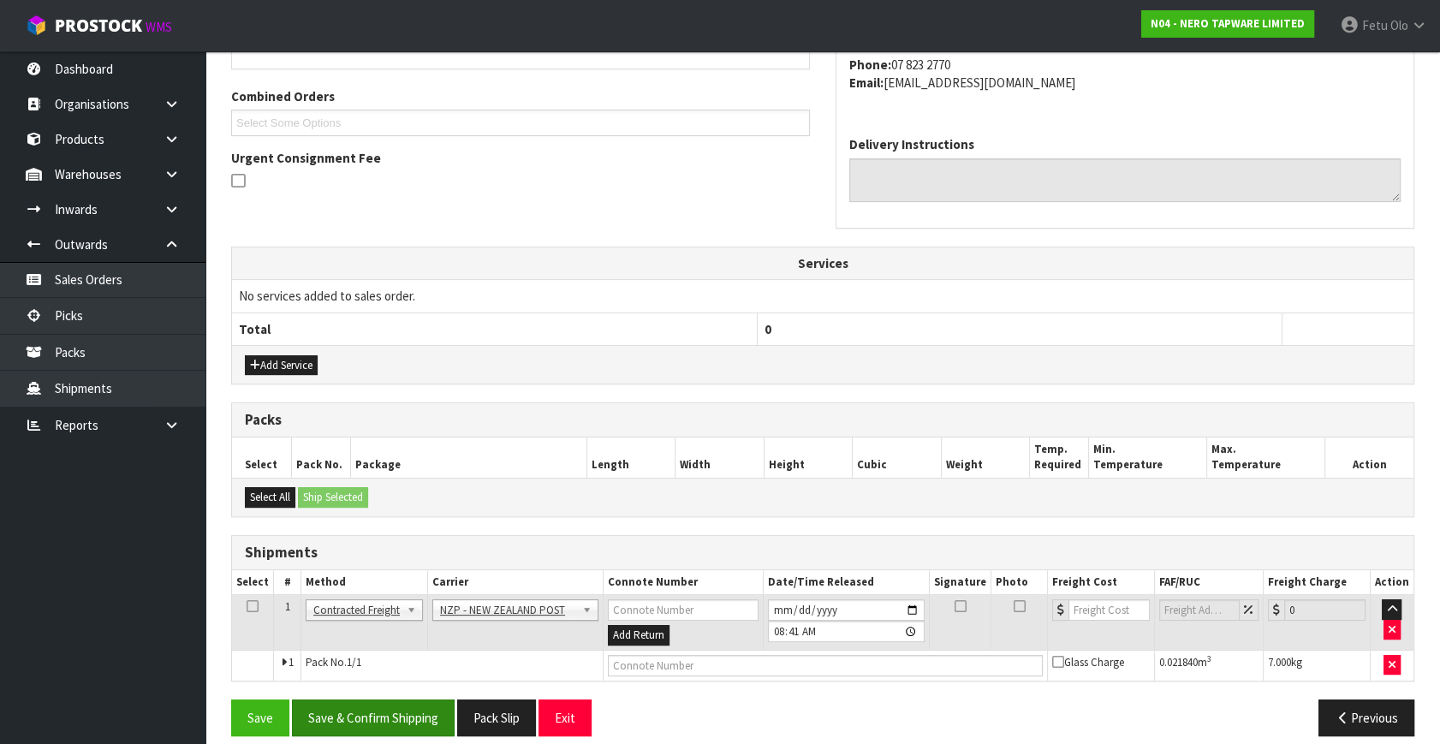
scroll to position [434, 0]
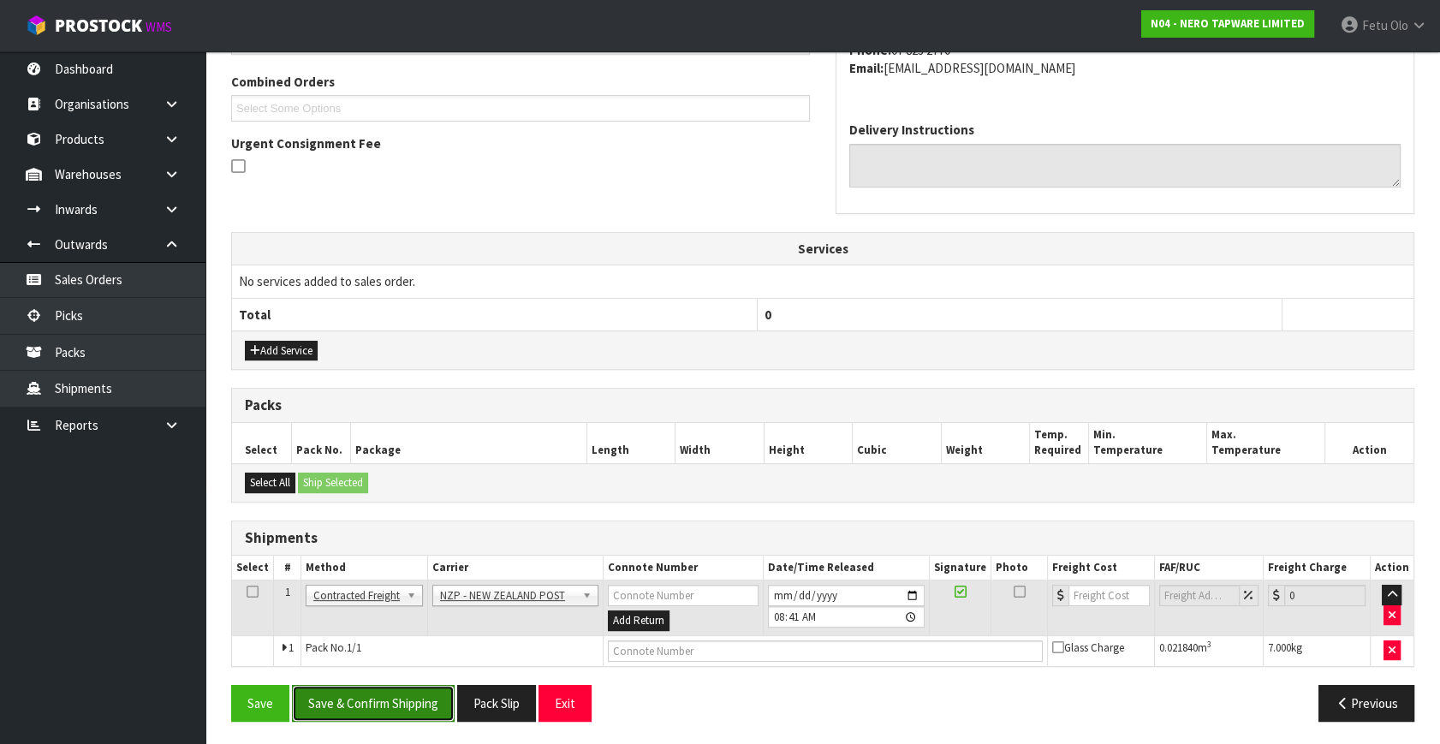
click at [367, 654] on button "Save & Confirm Shipping" at bounding box center [373, 703] width 163 height 37
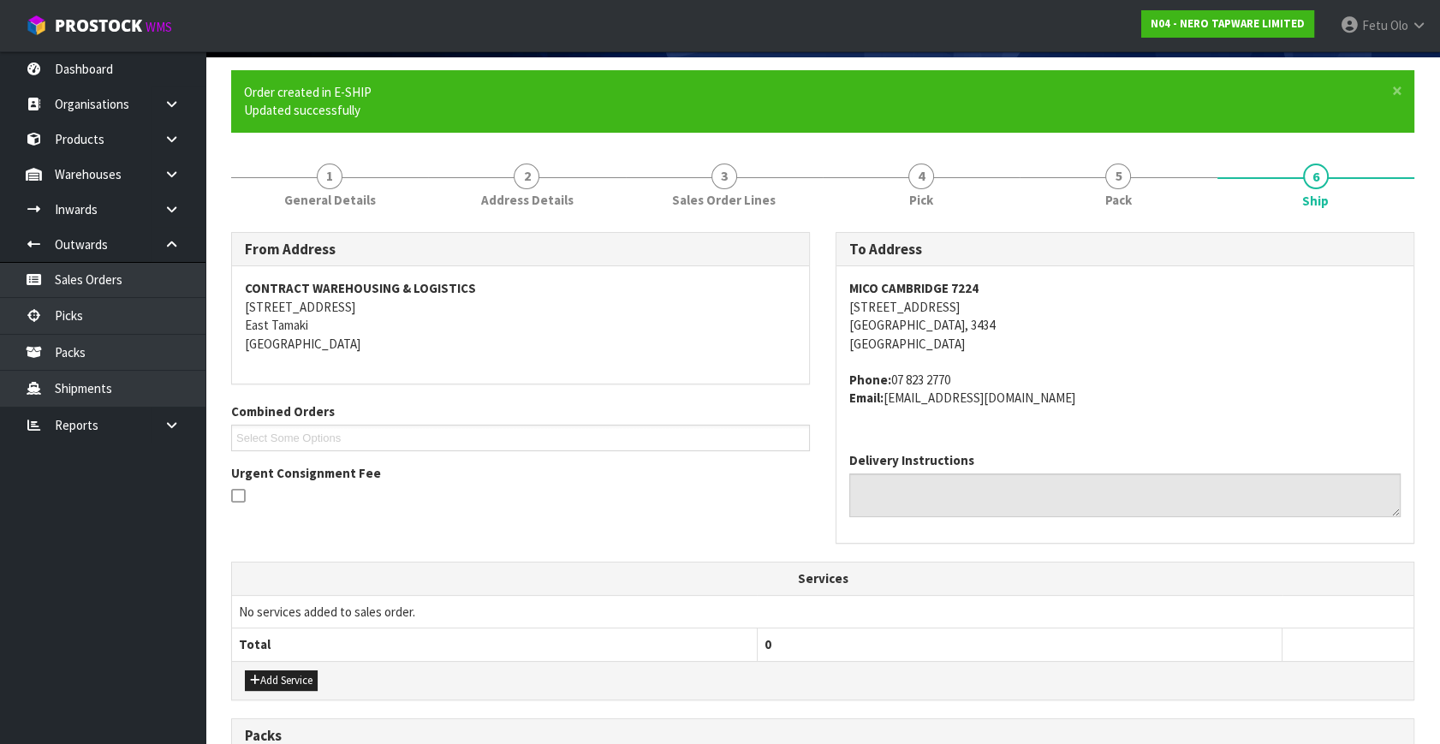
scroll to position [0, 0]
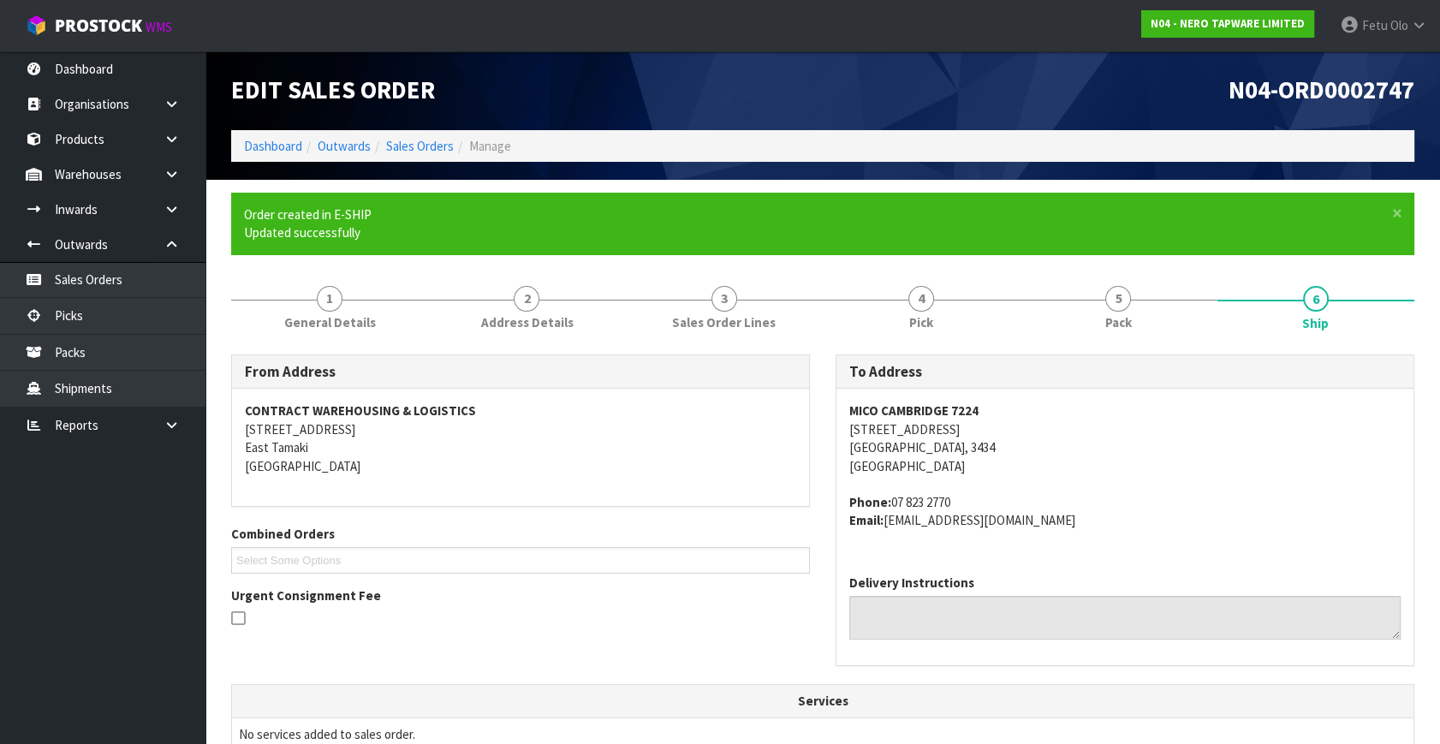
click at [1130, 431] on address "MICO CAMBRIDGE 7224 160 QUEEN STREET CAMBRIDGE, 3434 New Zealand" at bounding box center [1124, 438] width 551 height 74
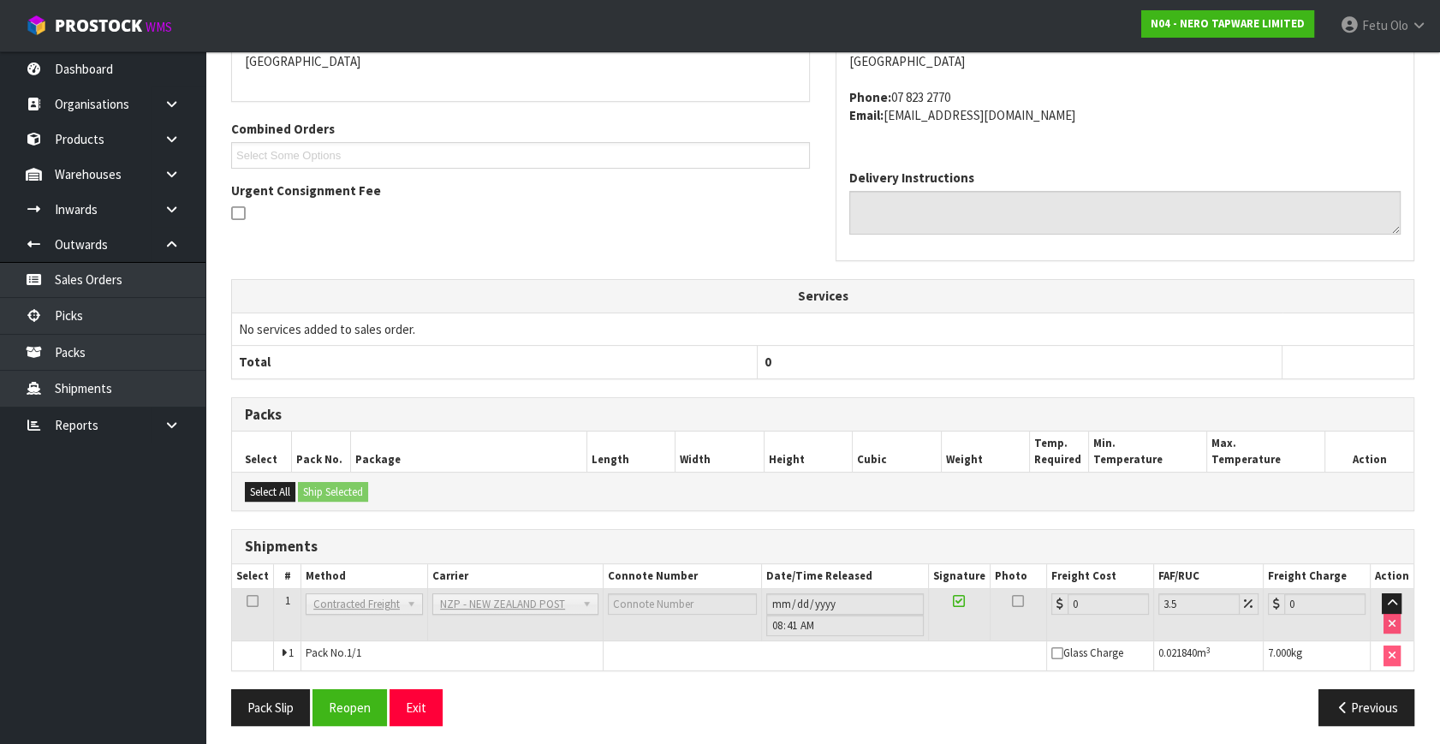
scroll to position [410, 0]
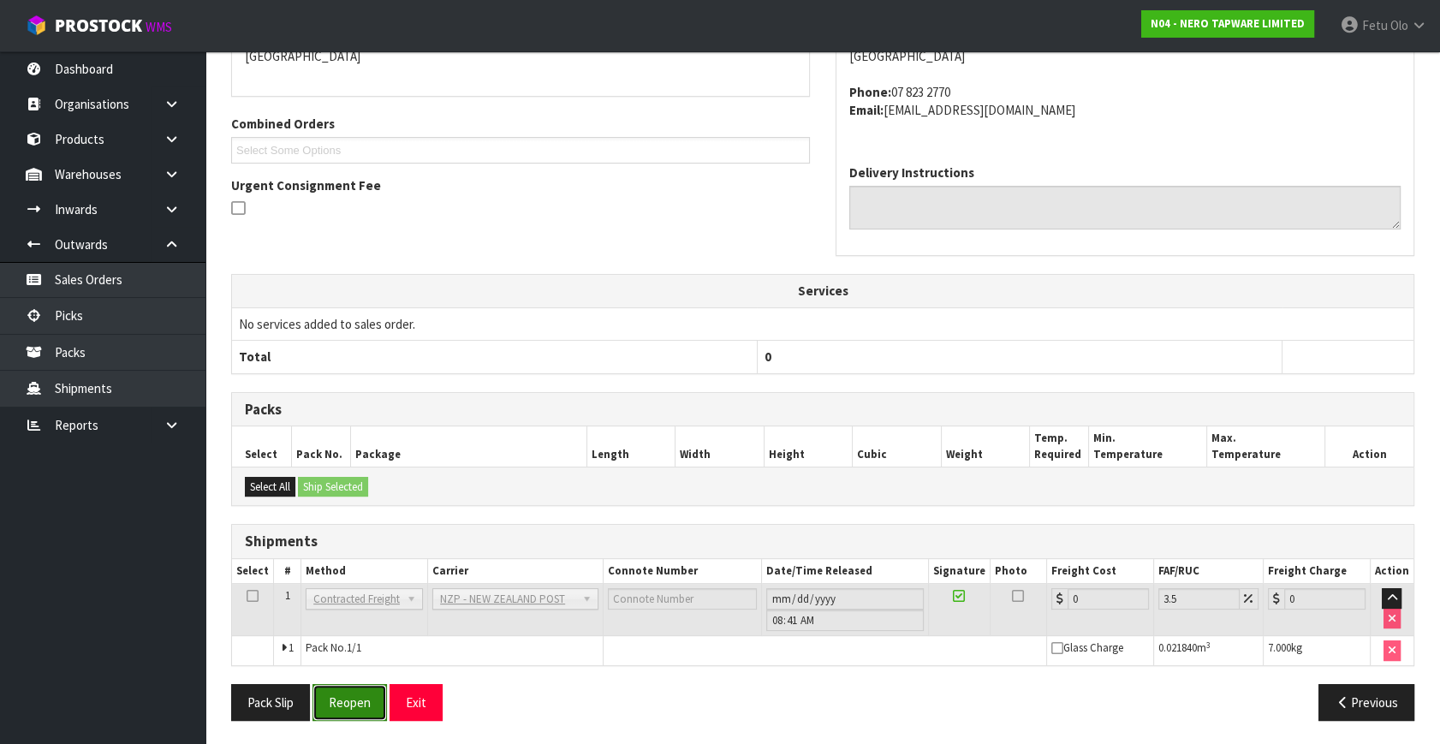
click at [354, 654] on button "Reopen" at bounding box center [349, 702] width 74 height 37
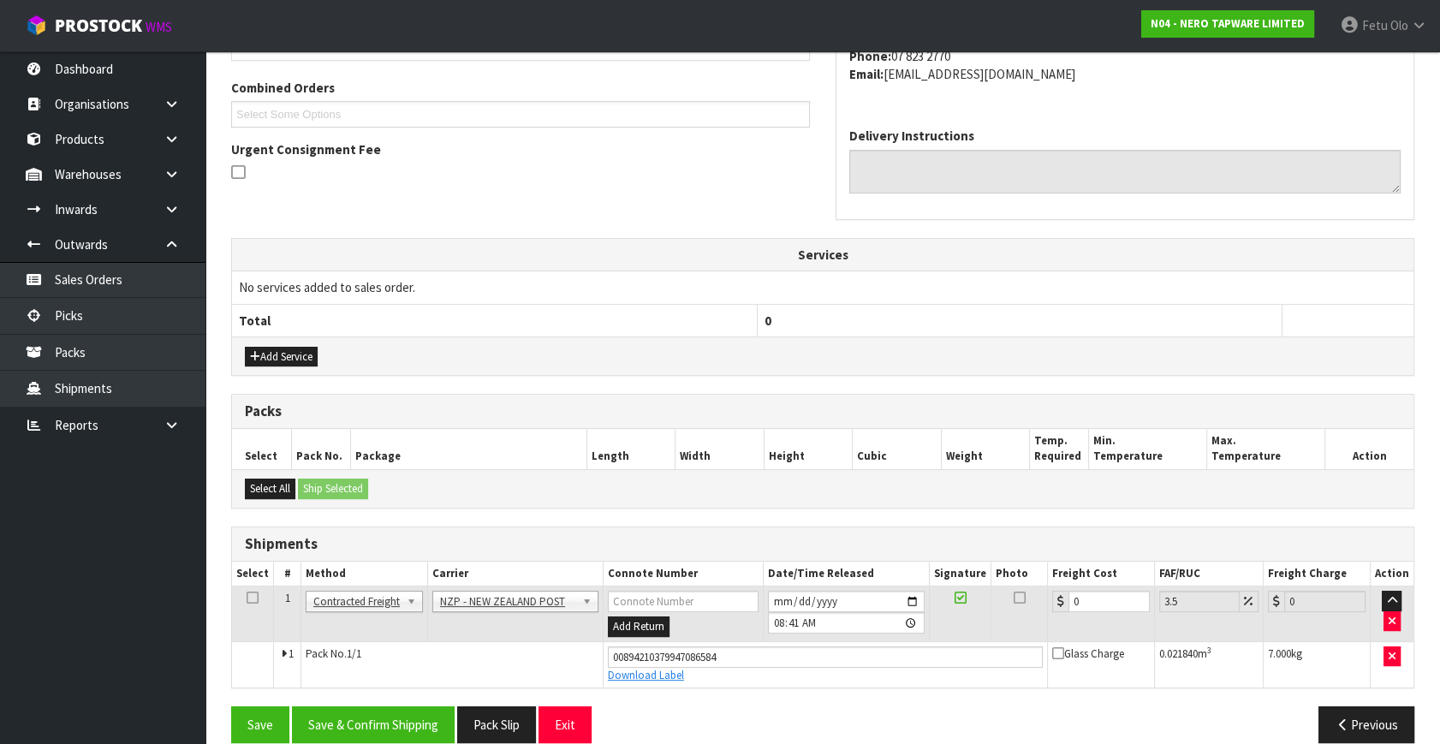
scroll to position [449, 0]
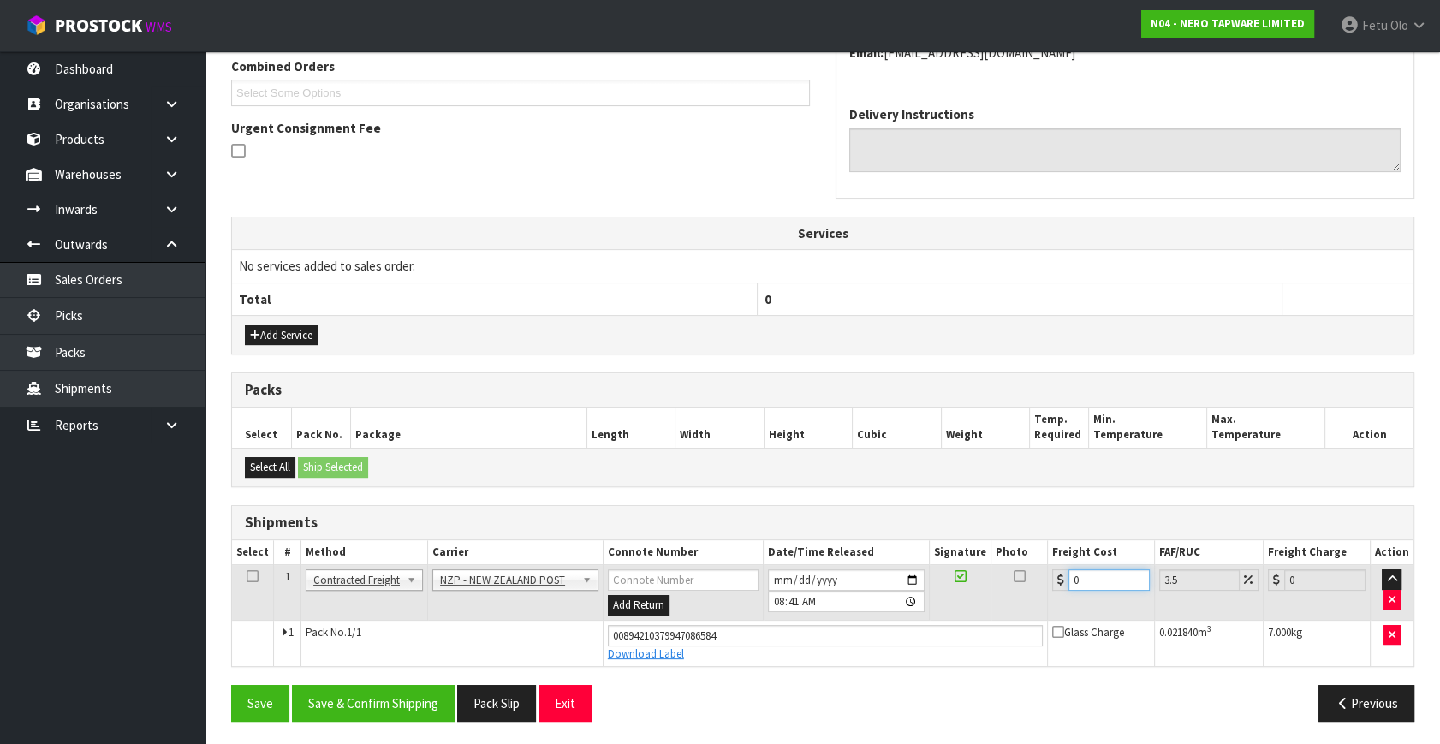
drag, startPoint x: 1091, startPoint y: 578, endPoint x: 836, endPoint y: 635, distance: 261.4
click at [839, 633] on tbody "1 Client Local Pickup Customer Local Pickup Company Freight Contracted Freight …" at bounding box center [822, 615] width 1181 height 101
type input "7"
type input "7.24"
type input "7.3"
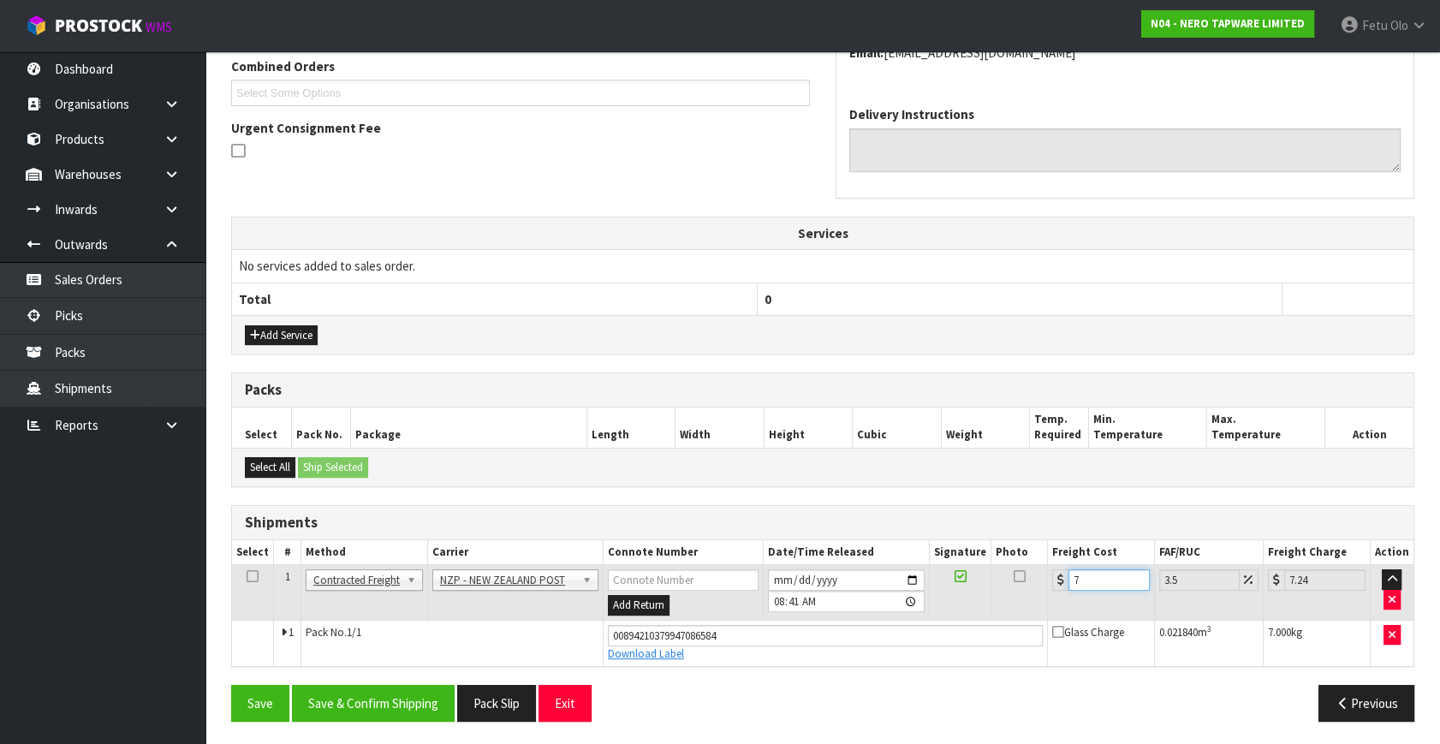
type input "7.56"
type input "7.31"
type input "7.57"
type input "7.31"
click at [451, 654] on button "Save & Confirm Shipping" at bounding box center [373, 703] width 163 height 37
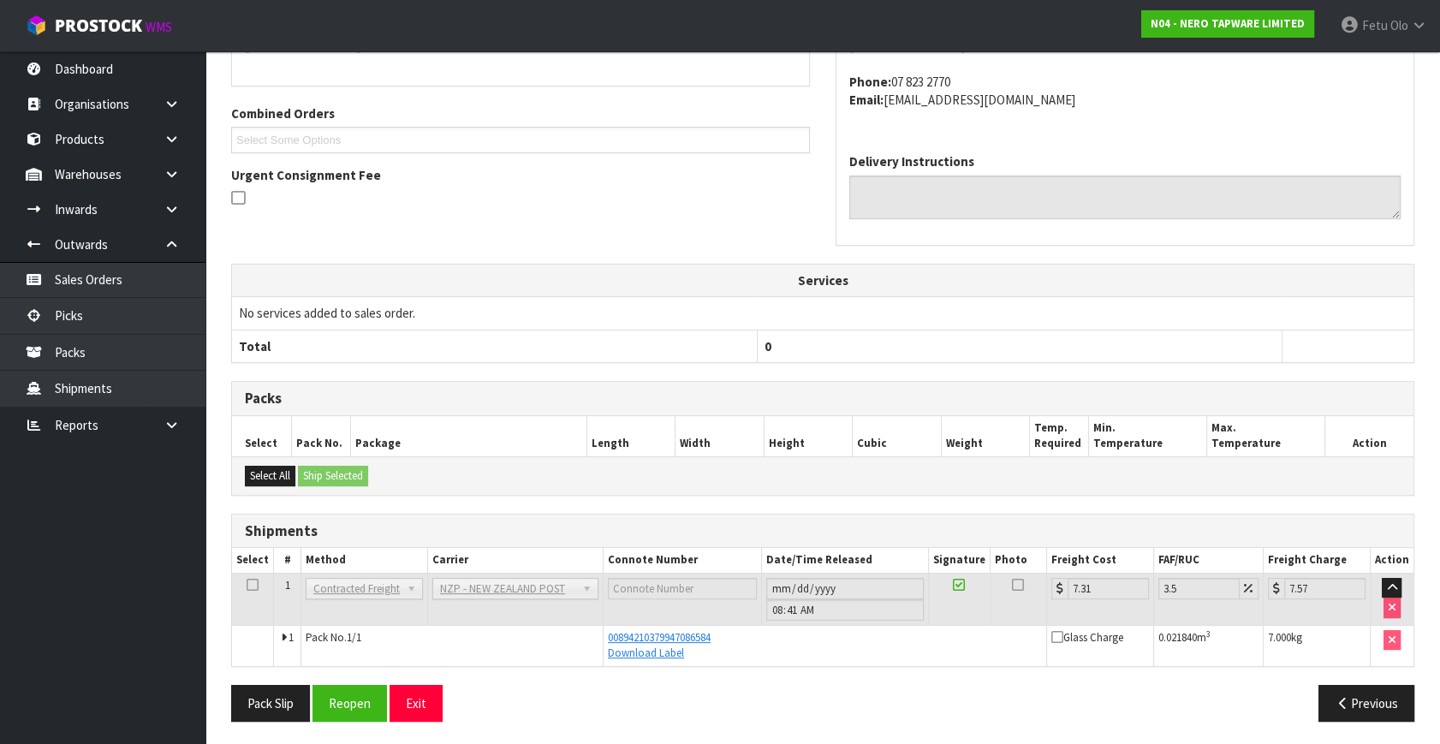
scroll to position [402, 0]
click at [95, 313] on link "Picks" at bounding box center [102, 315] width 205 height 35
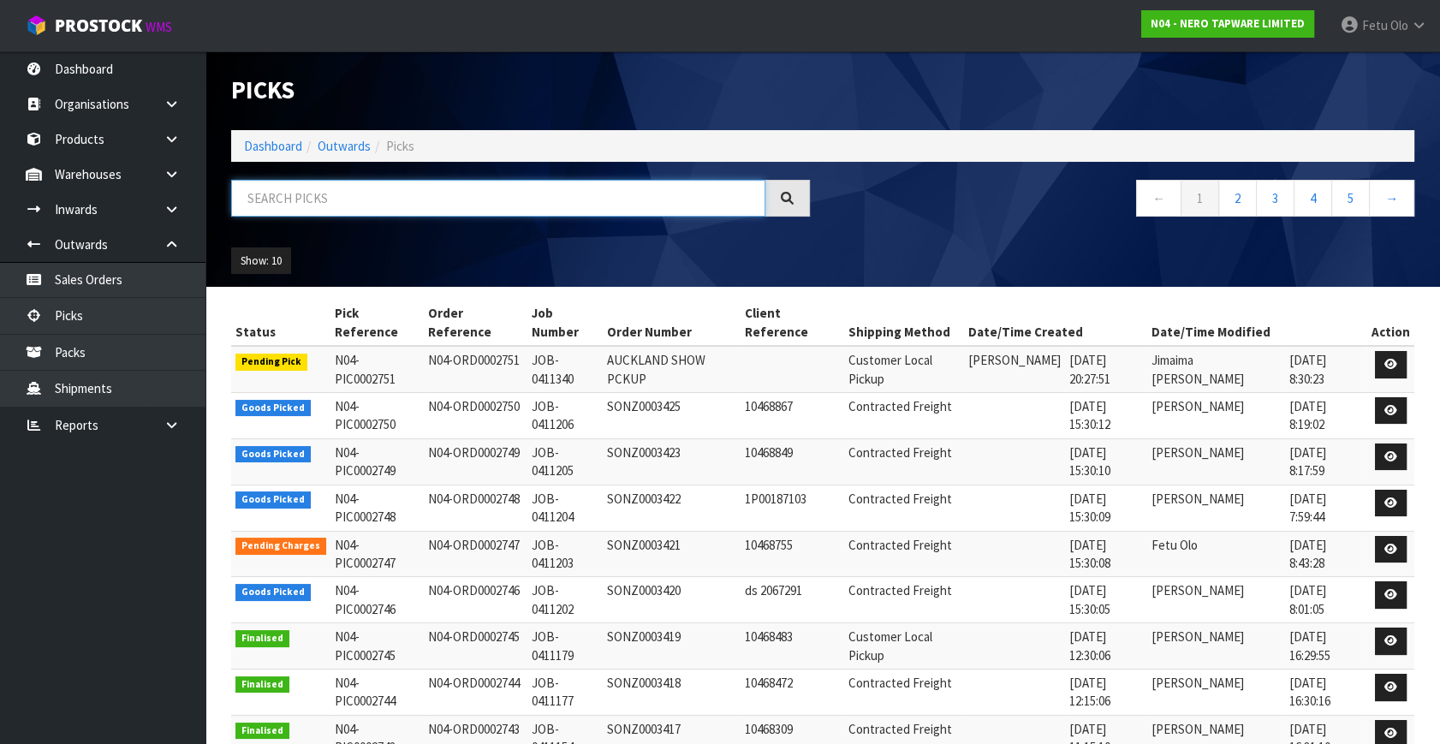
click at [361, 205] on input "text" at bounding box center [498, 198] width 534 height 37
click at [363, 205] on input "text" at bounding box center [498, 198] width 534 height 37
type input "002746"
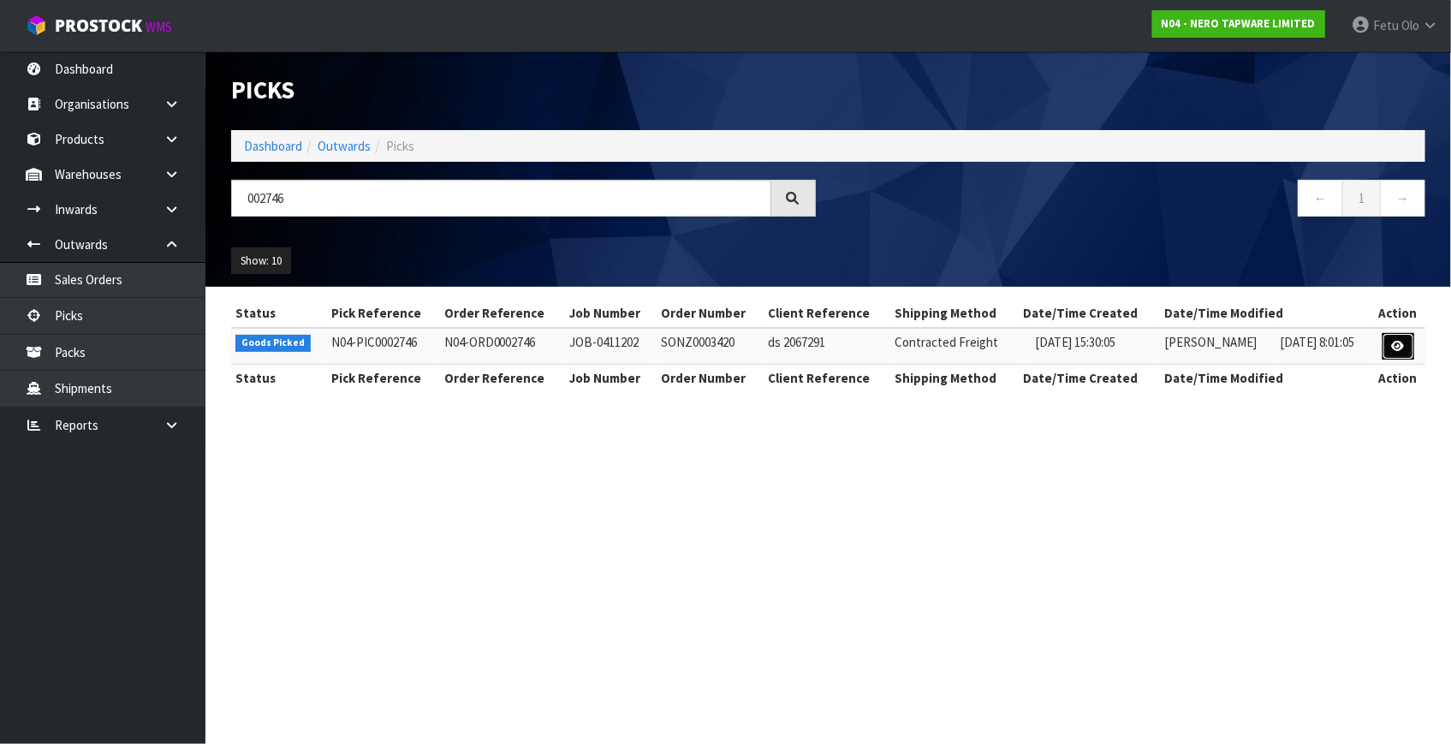
click at [1276, 353] on link at bounding box center [1398, 346] width 32 height 27
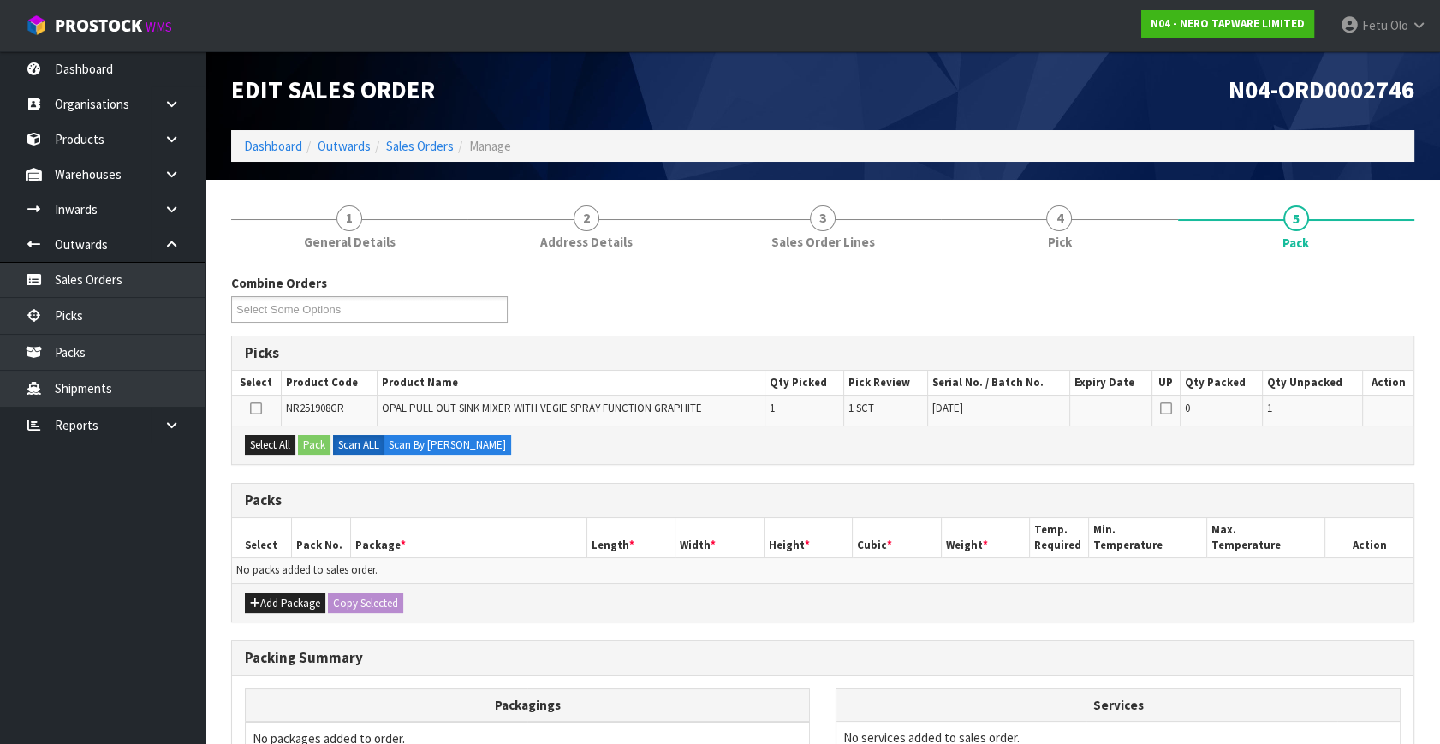
click at [86, 654] on ul "Dashboard Organisations Clients Consignees Carriers Products Categories Serial …" at bounding box center [102, 397] width 205 height 692
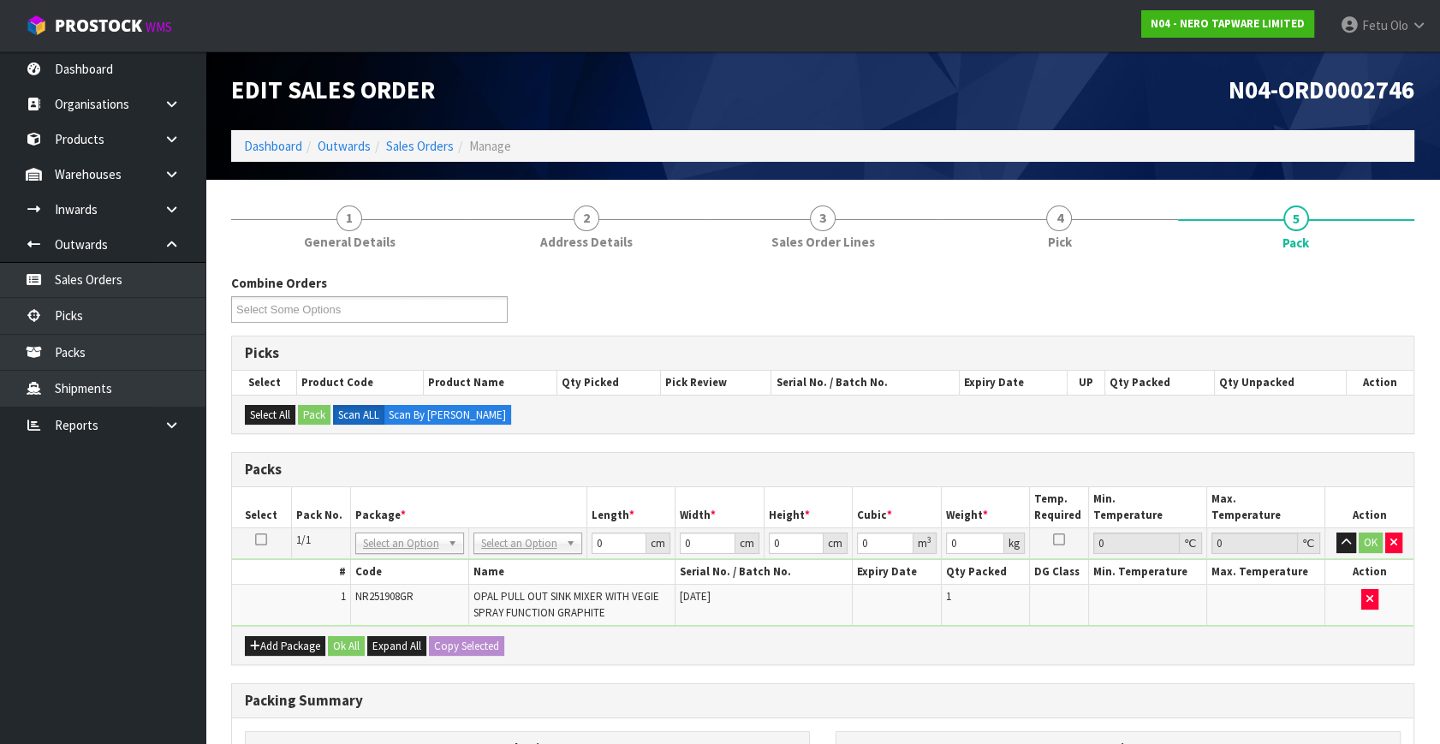
drag, startPoint x: 376, startPoint y: 537, endPoint x: 393, endPoint y: 567, distance: 34.5
drag, startPoint x: 396, startPoint y: 585, endPoint x: 642, endPoint y: 554, distance: 247.7
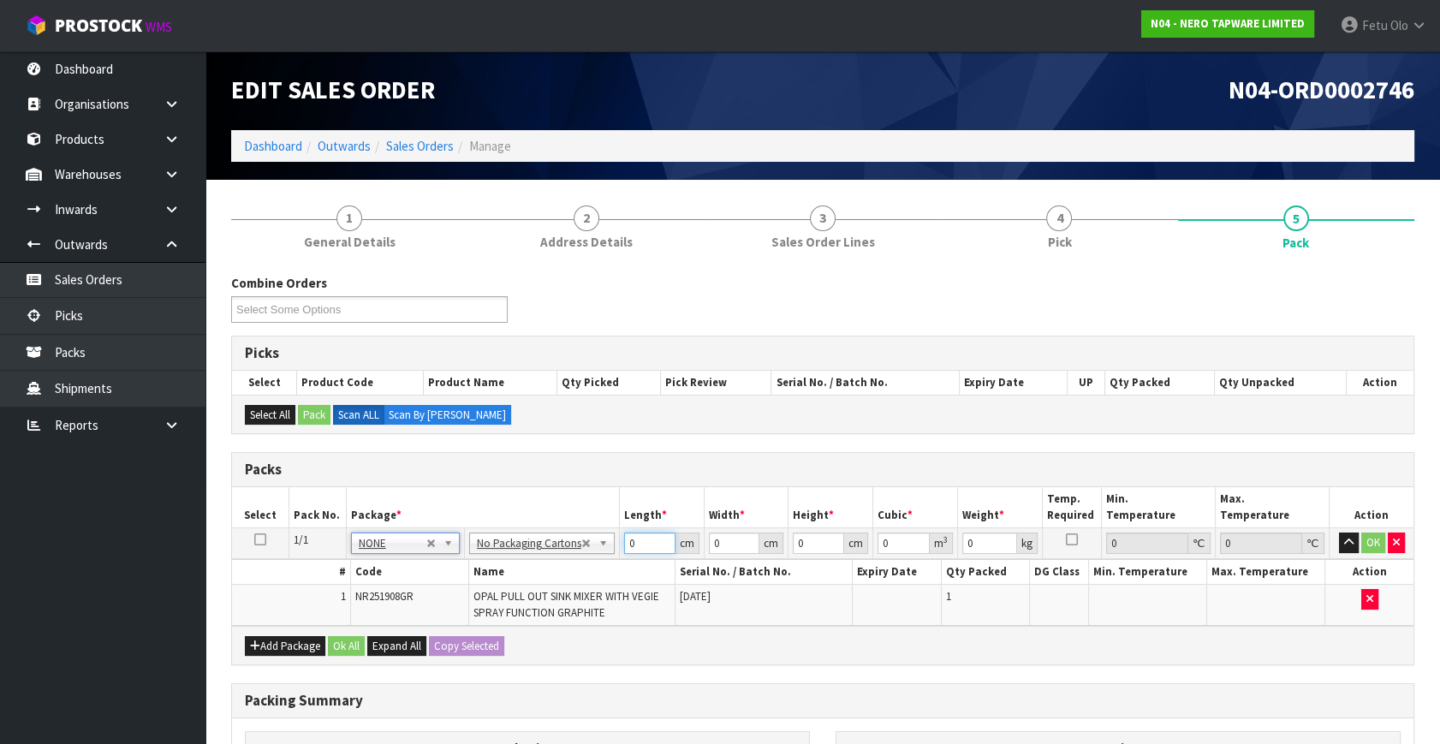
drag, startPoint x: 615, startPoint y: 557, endPoint x: 349, endPoint y: 680, distance: 292.2
click at [350, 654] on div "Combine Orders N04-ORD0002730 N04-ORD0002746 N04-ORD0002748 N04-ORD0002749 N04-…" at bounding box center [822, 626] width 1183 height 704
type input "71"
type input "33"
type input "8"
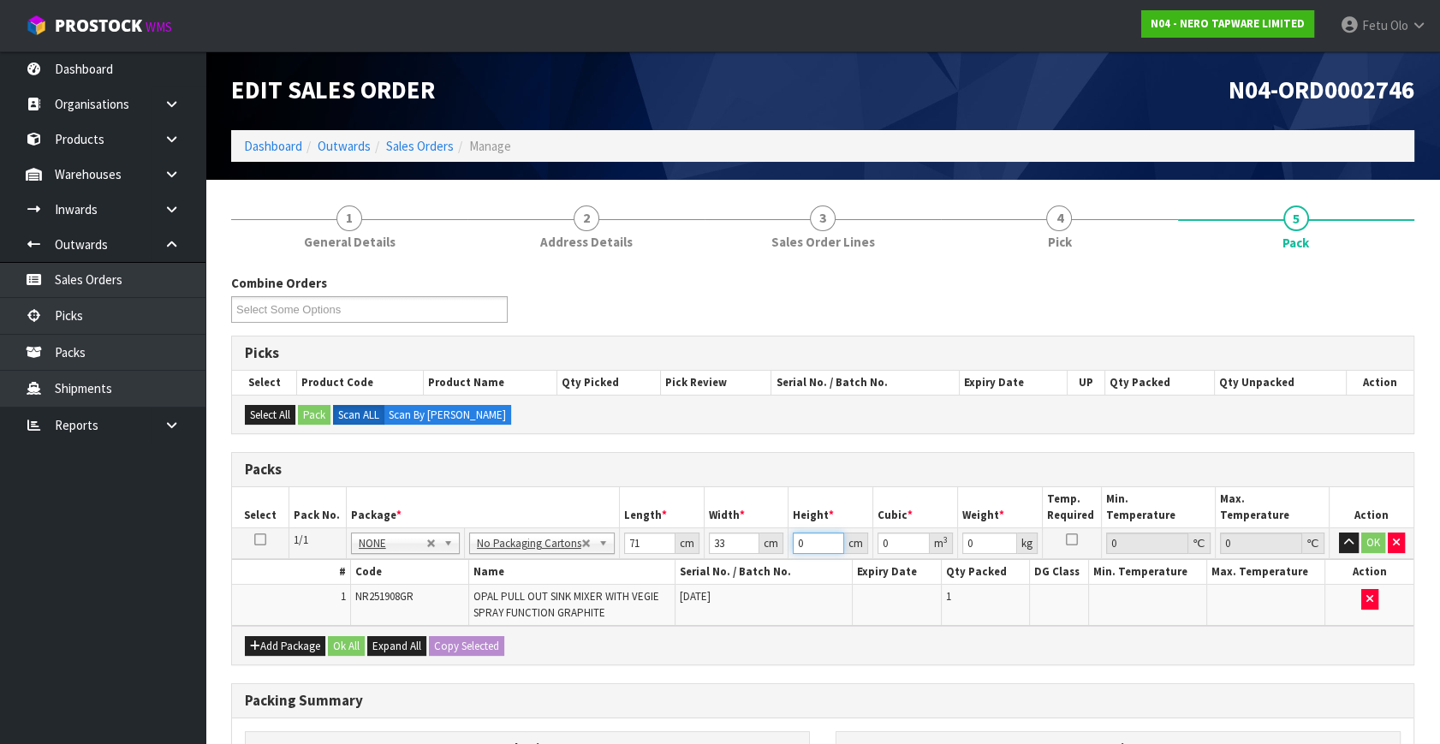
type input "0.018744"
type input "8"
type input "4"
click button "OK" at bounding box center [1373, 542] width 24 height 21
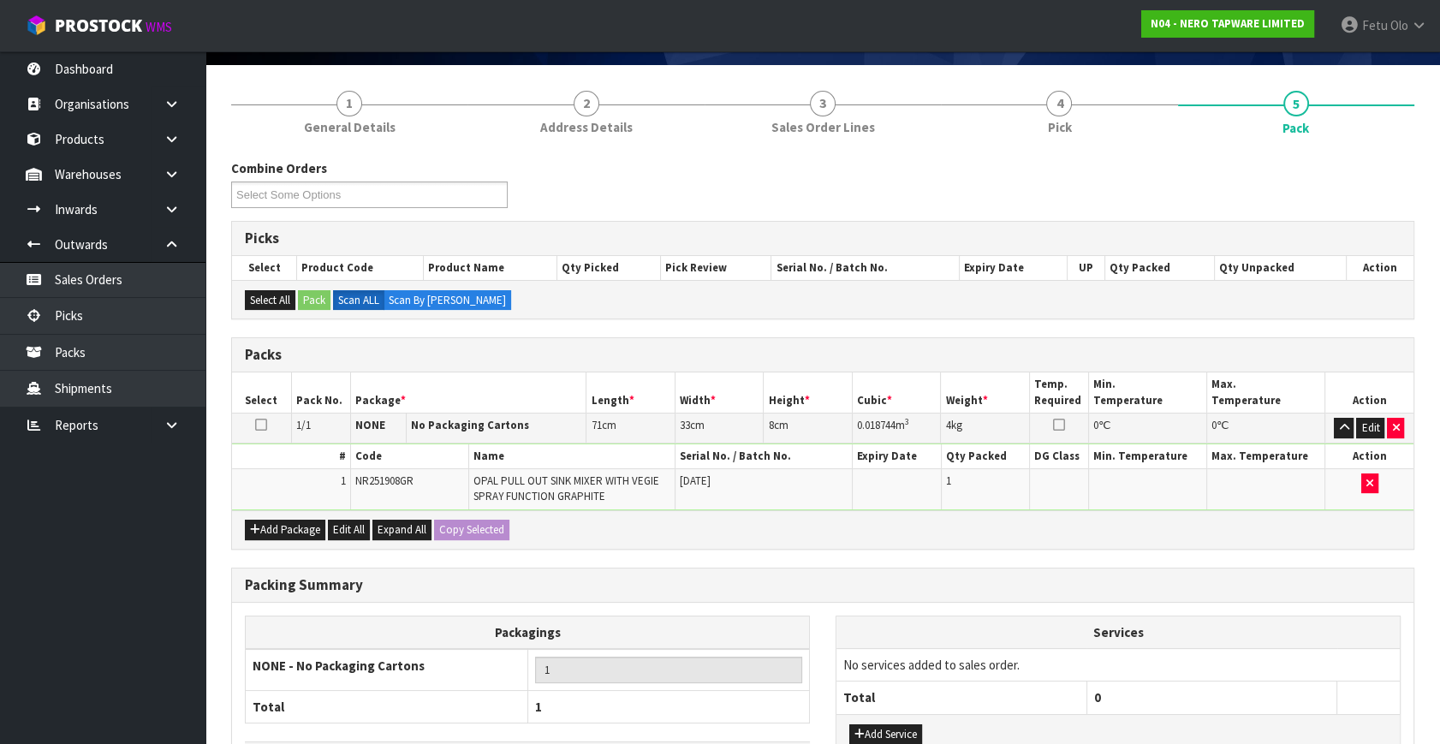
scroll to position [241, 0]
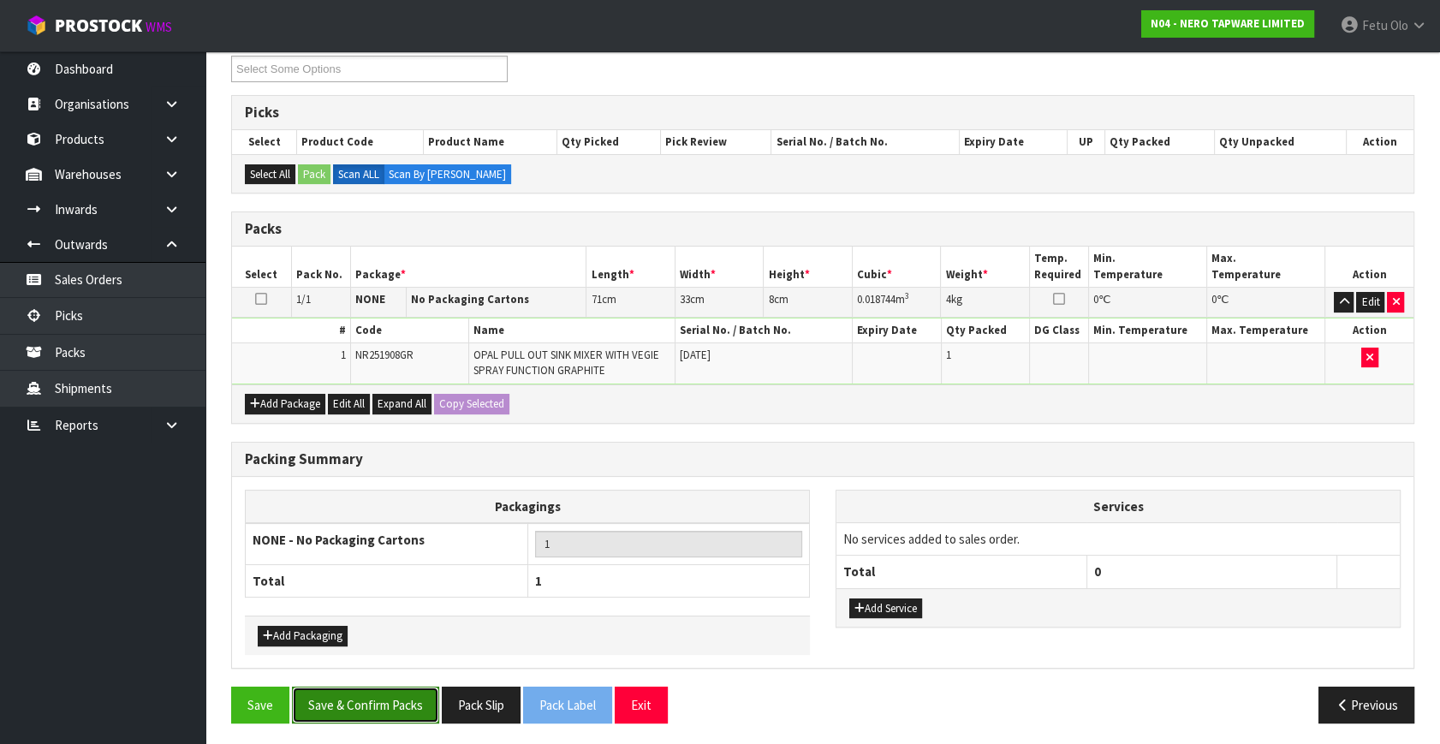
click at [377, 654] on button "Save & Confirm Packs" at bounding box center [365, 704] width 147 height 37
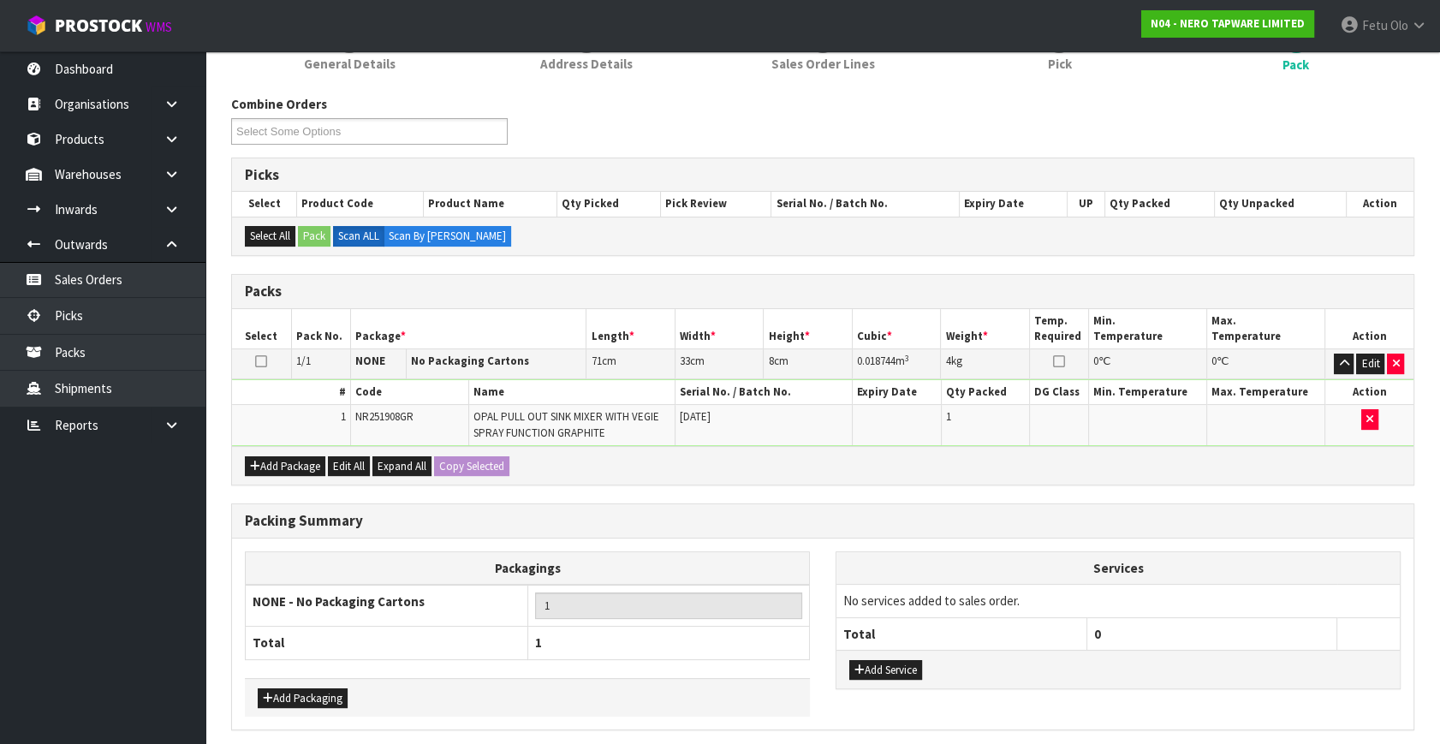
scroll to position [0, 0]
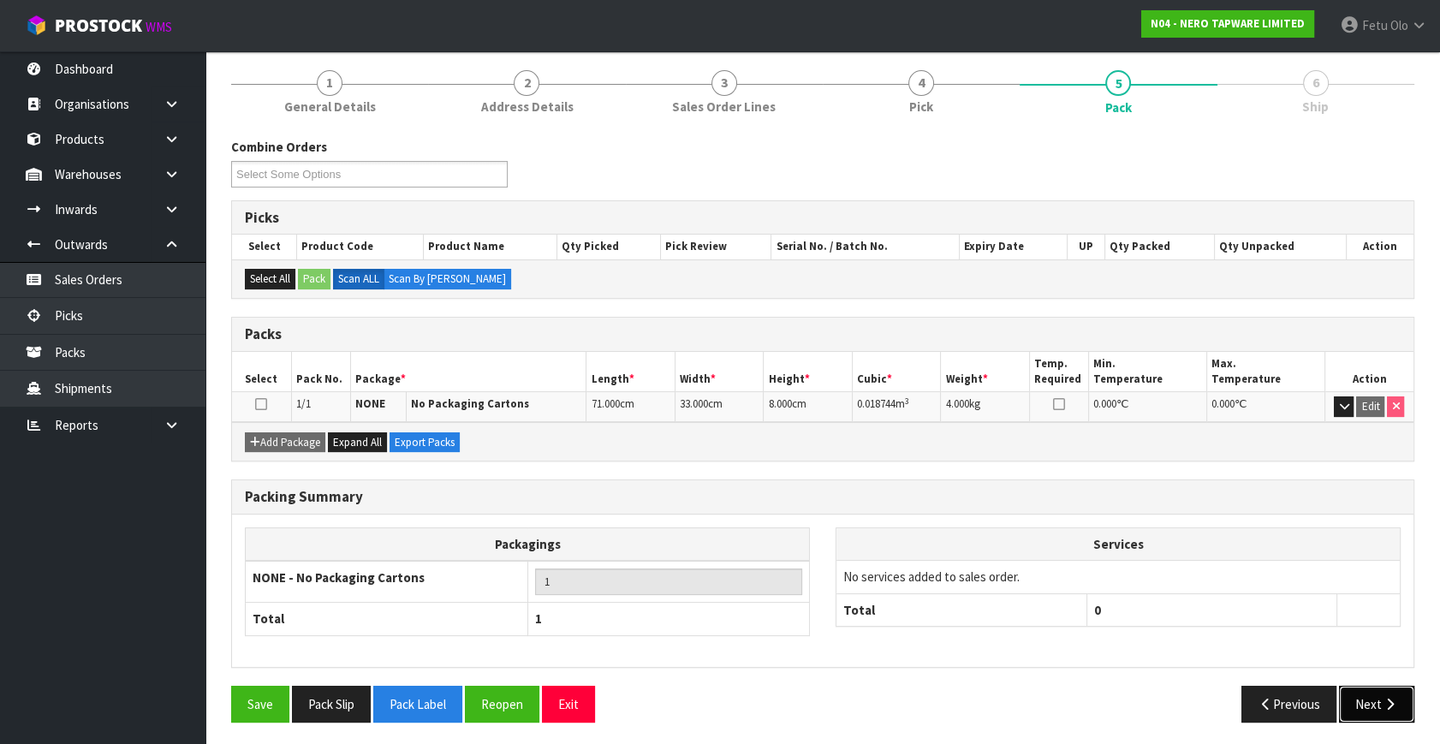
click at [1276, 654] on icon "button" at bounding box center [1390, 704] width 16 height 13
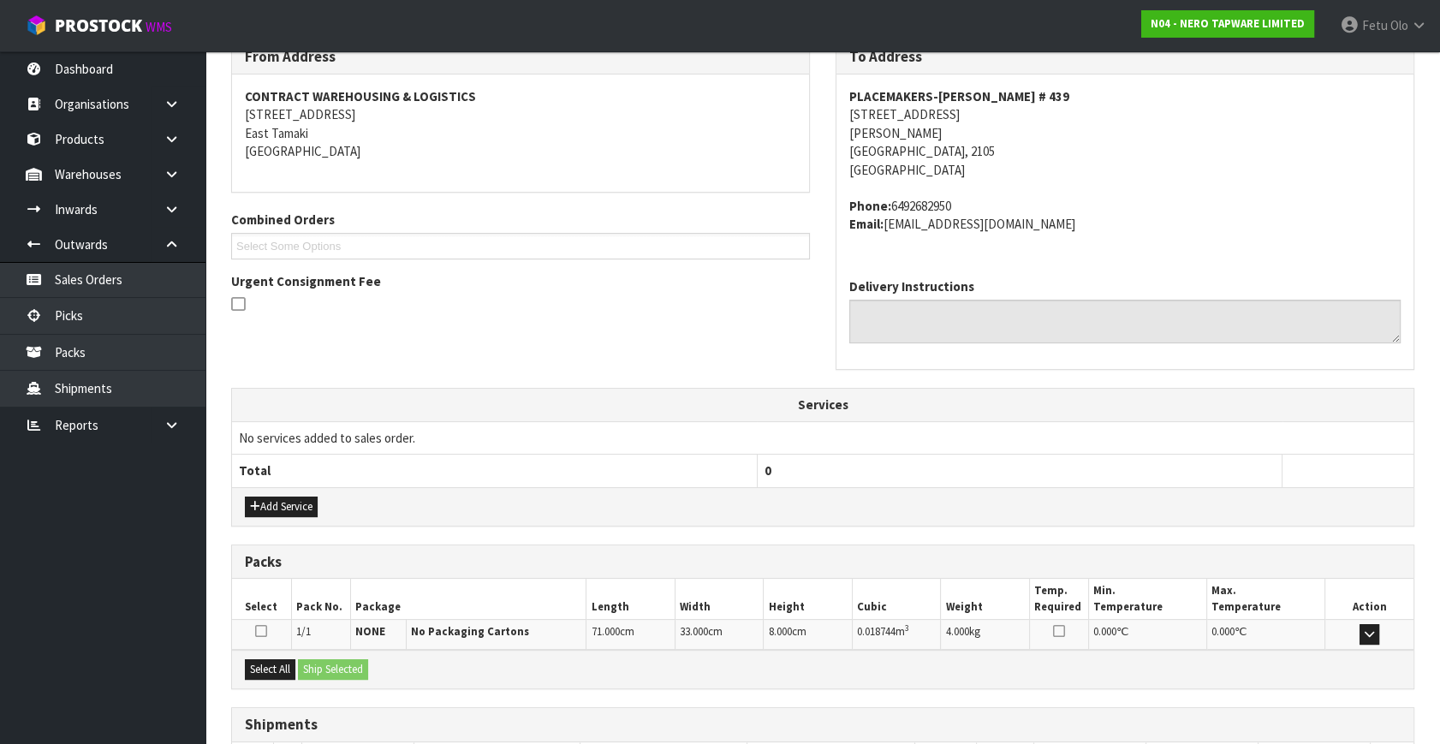
scroll to position [421, 0]
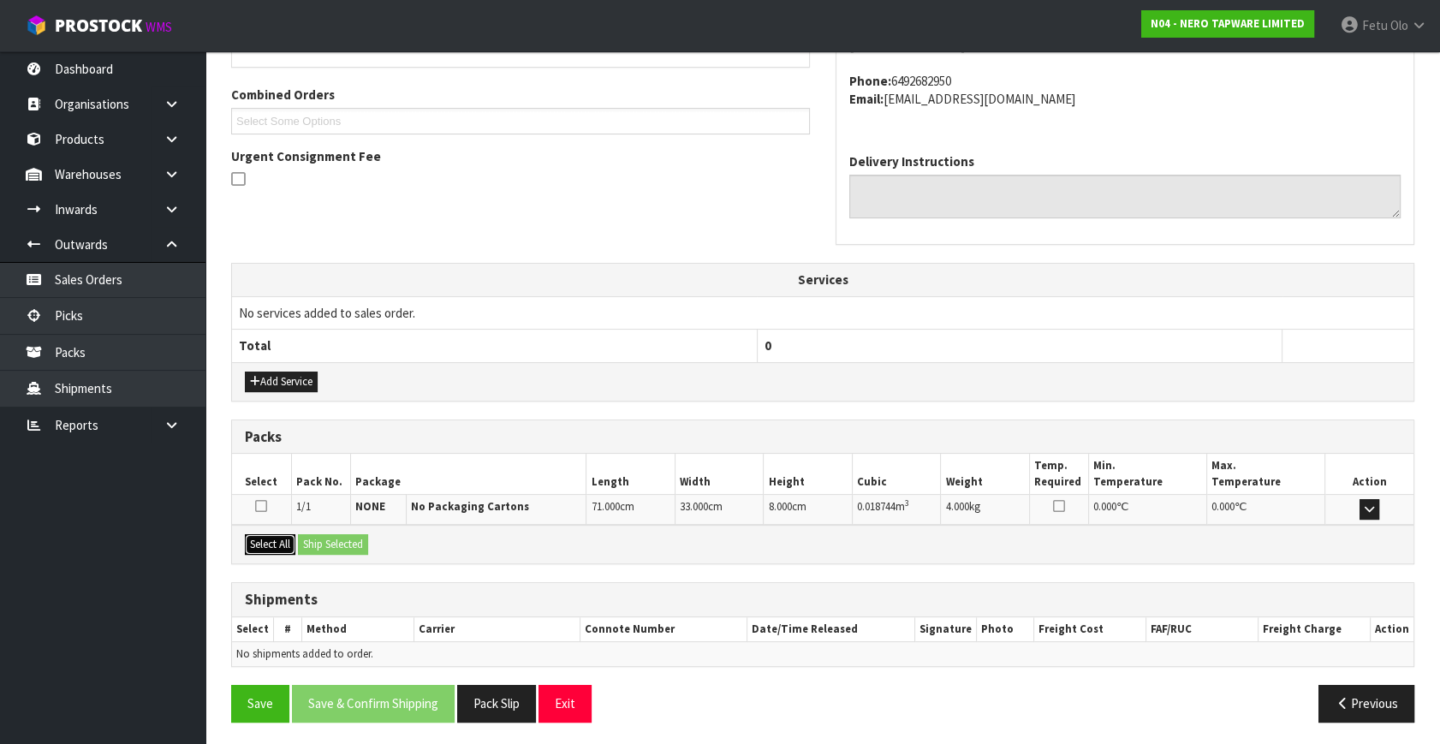
drag, startPoint x: 261, startPoint y: 534, endPoint x: 334, endPoint y: 542, distance: 73.2
click at [273, 537] on button "Select All" at bounding box center [270, 544] width 51 height 21
click at [334, 542] on button "Ship Selected" at bounding box center [333, 544] width 70 height 21
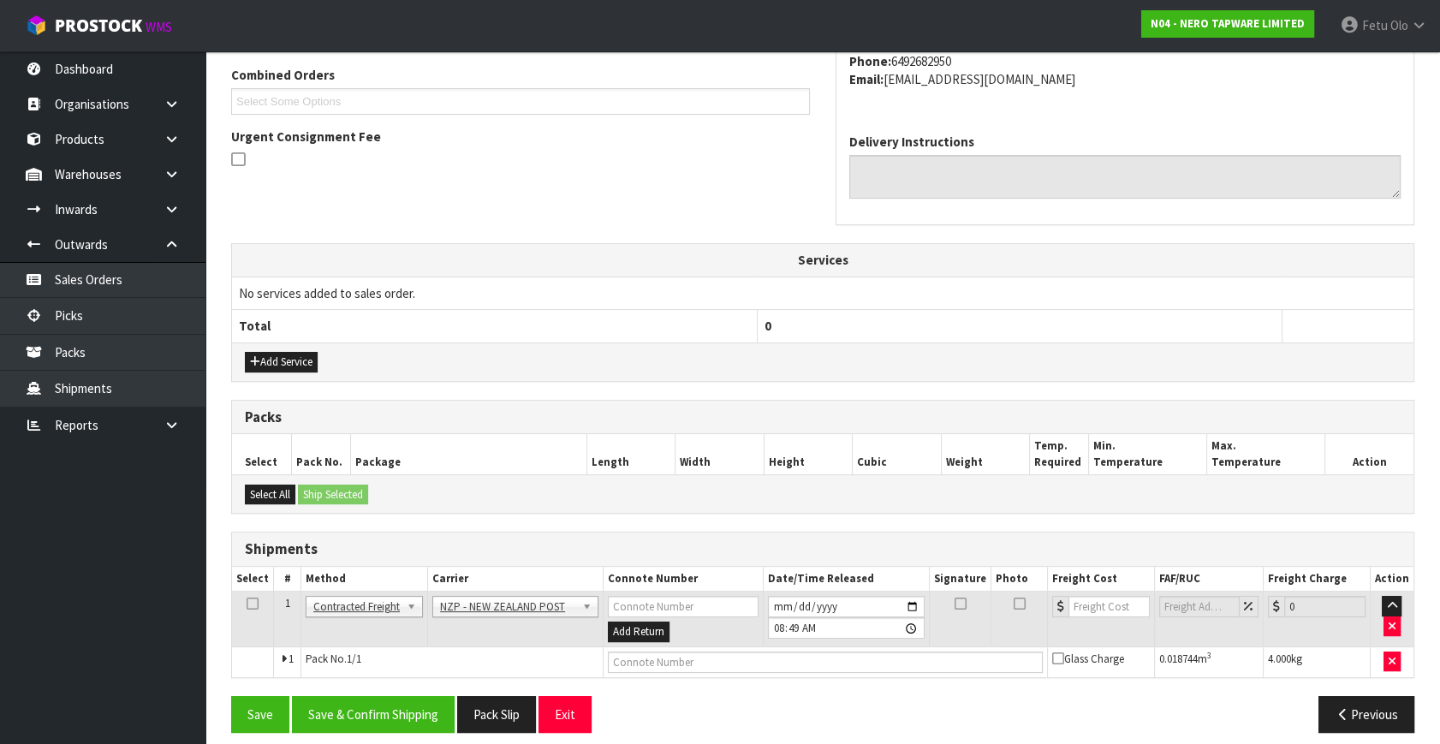
scroll to position [452, 0]
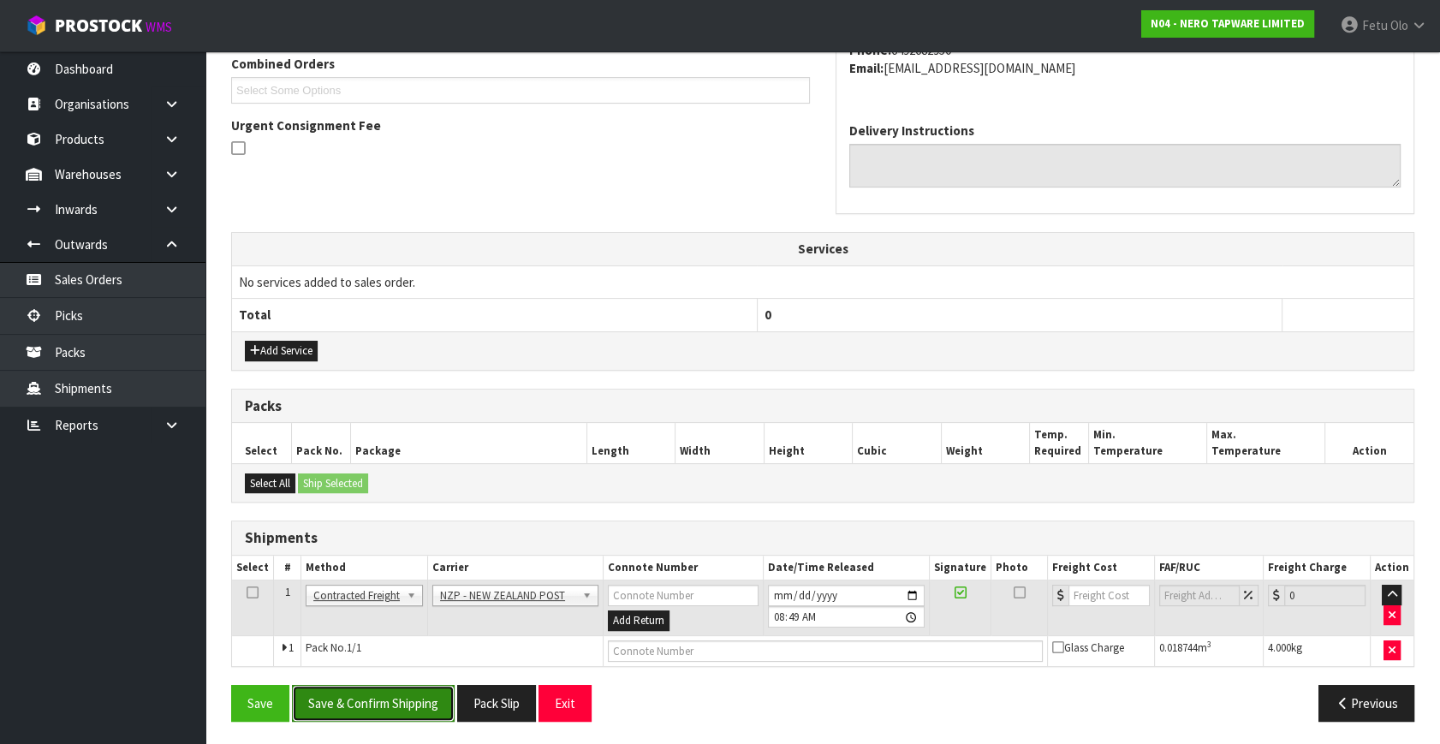
click at [412, 654] on button "Save & Confirm Shipping" at bounding box center [373, 703] width 163 height 37
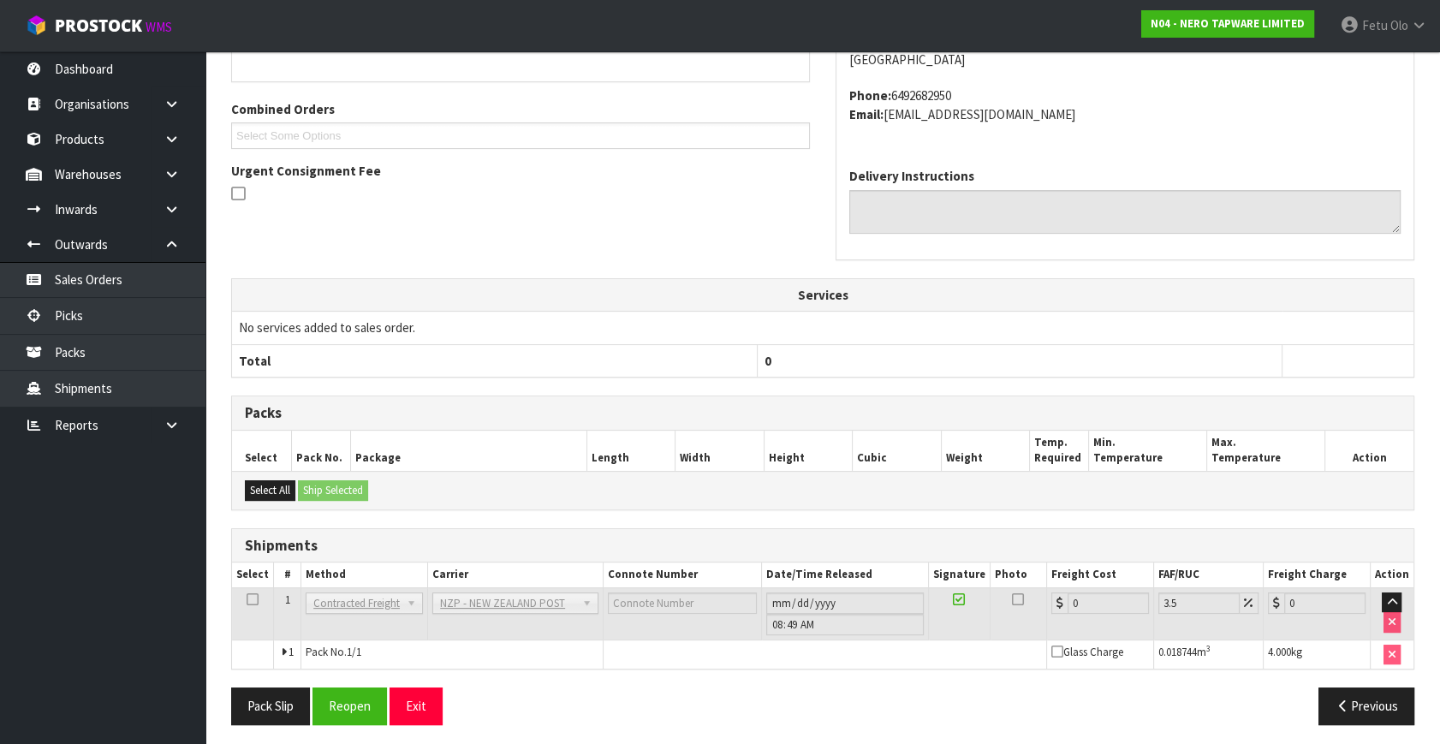
scroll to position [428, 0]
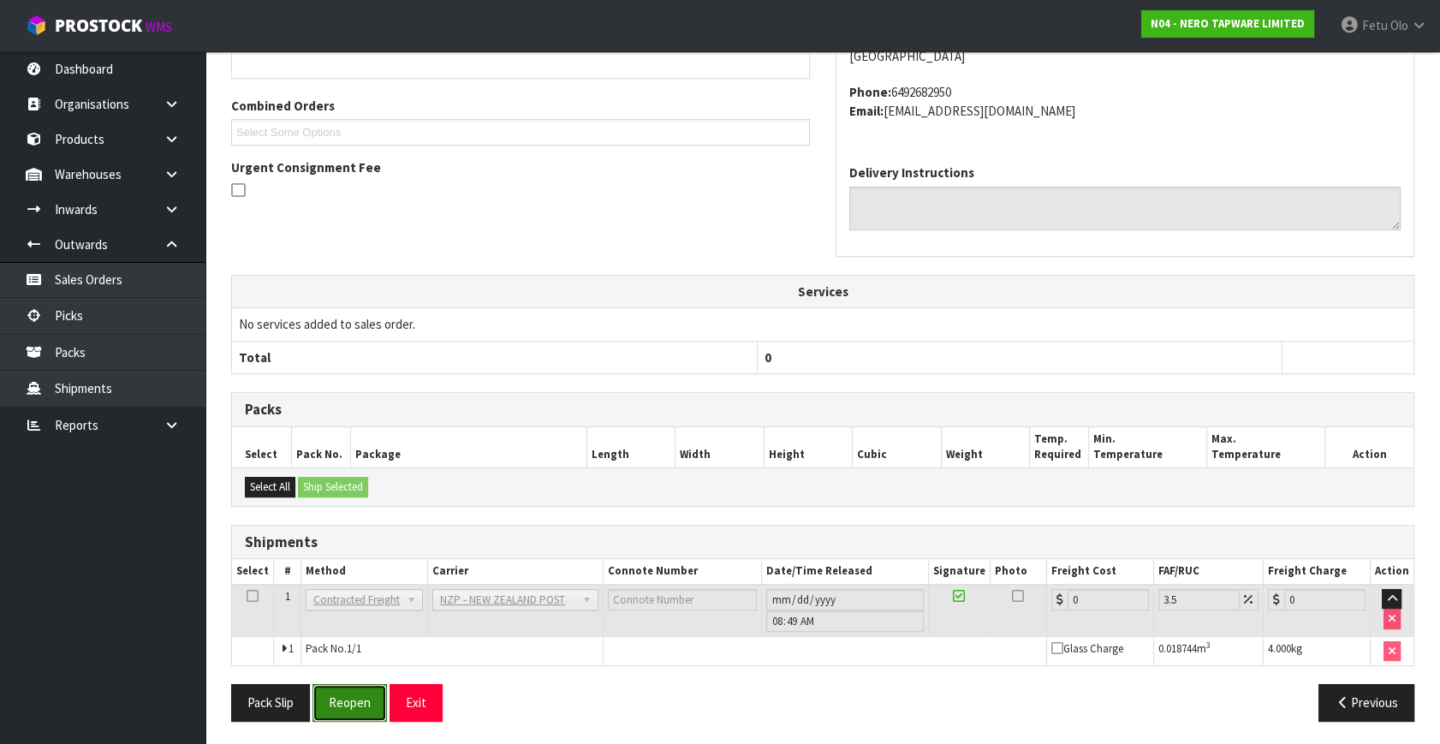
click at [342, 654] on button "Reopen" at bounding box center [349, 702] width 74 height 37
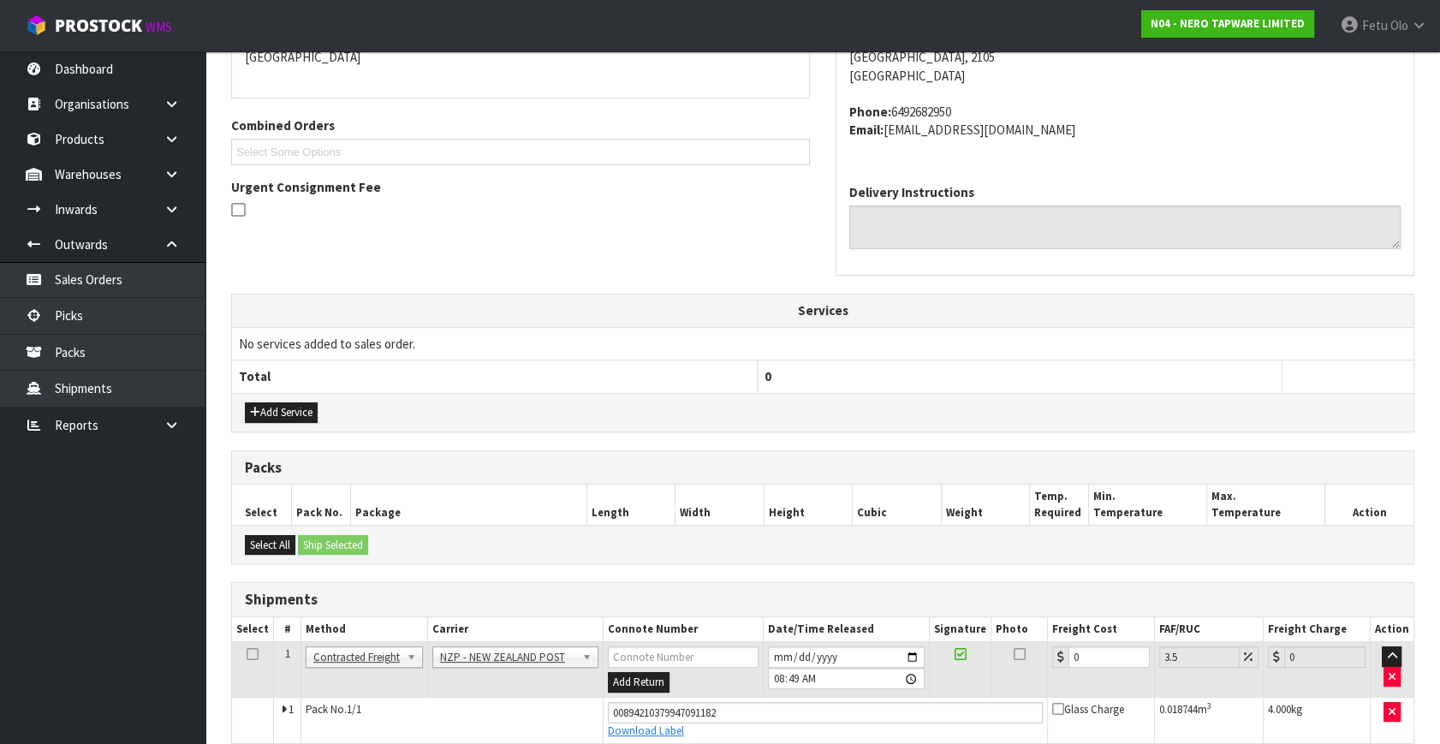
scroll to position [468, 0]
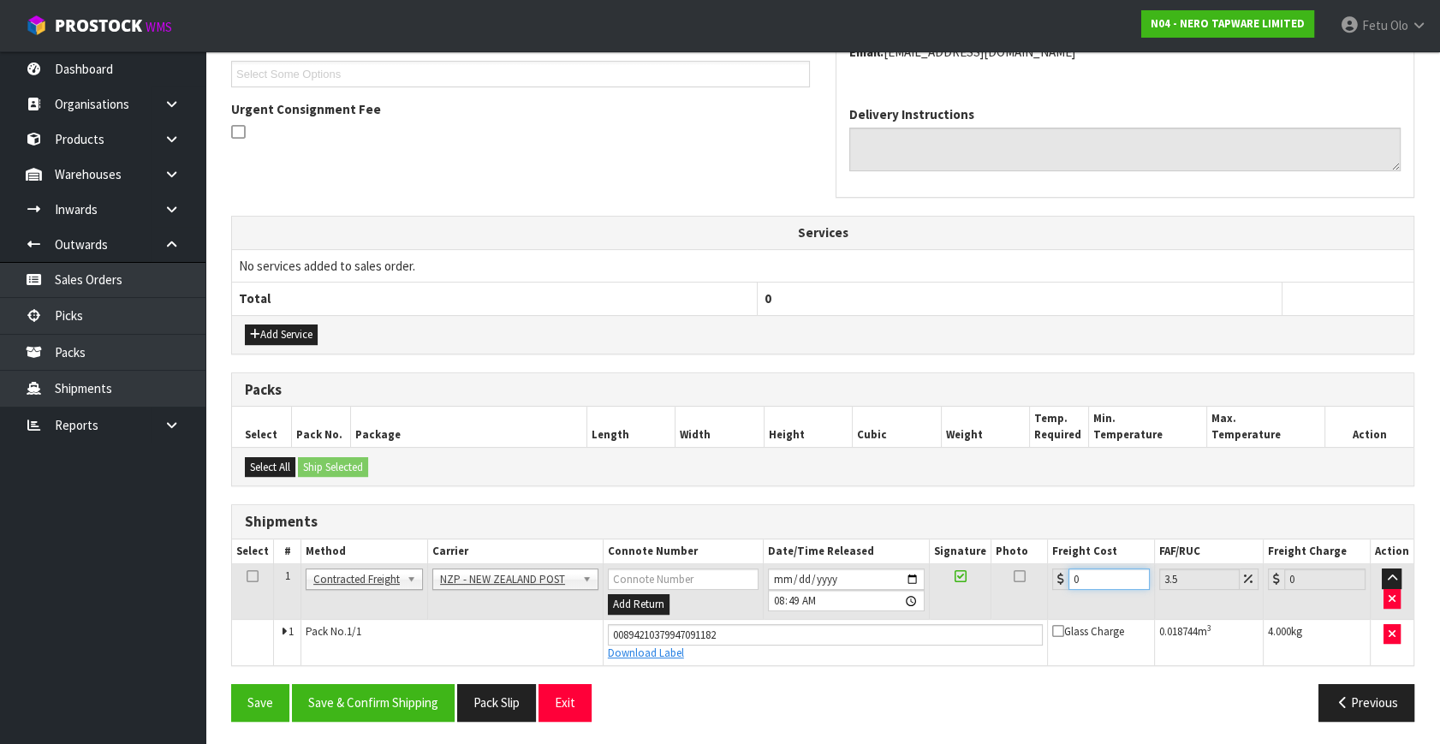
click at [852, 622] on tbody "1 Client Local Pickup Customer Local Pickup Company Freight Contracted Freight …" at bounding box center [822, 614] width 1181 height 101
type input "4"
type input "4.14"
type input "4.3"
type input "4.45"
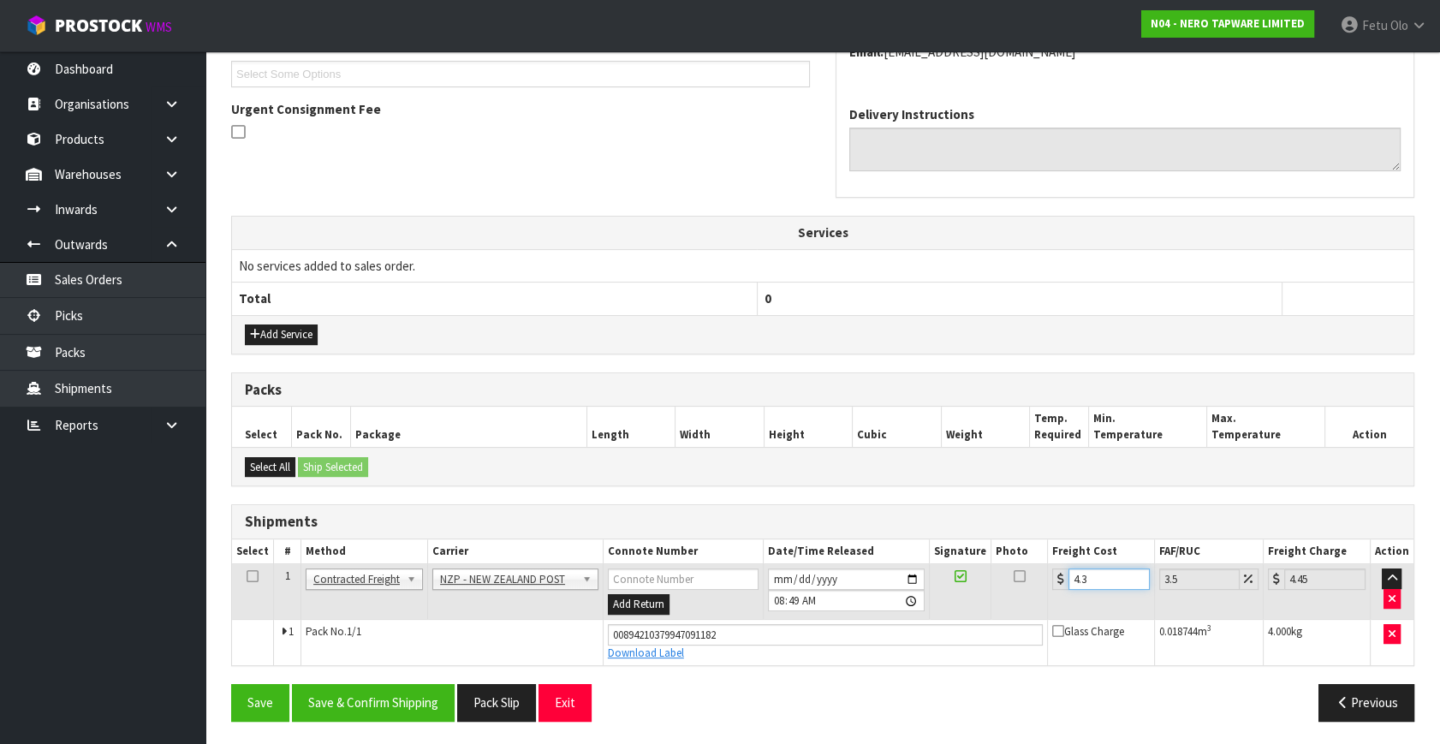
type input "4.33"
type input "4.48"
type input "4.33"
click at [360, 654] on button "Save & Confirm Shipping" at bounding box center [373, 702] width 163 height 37
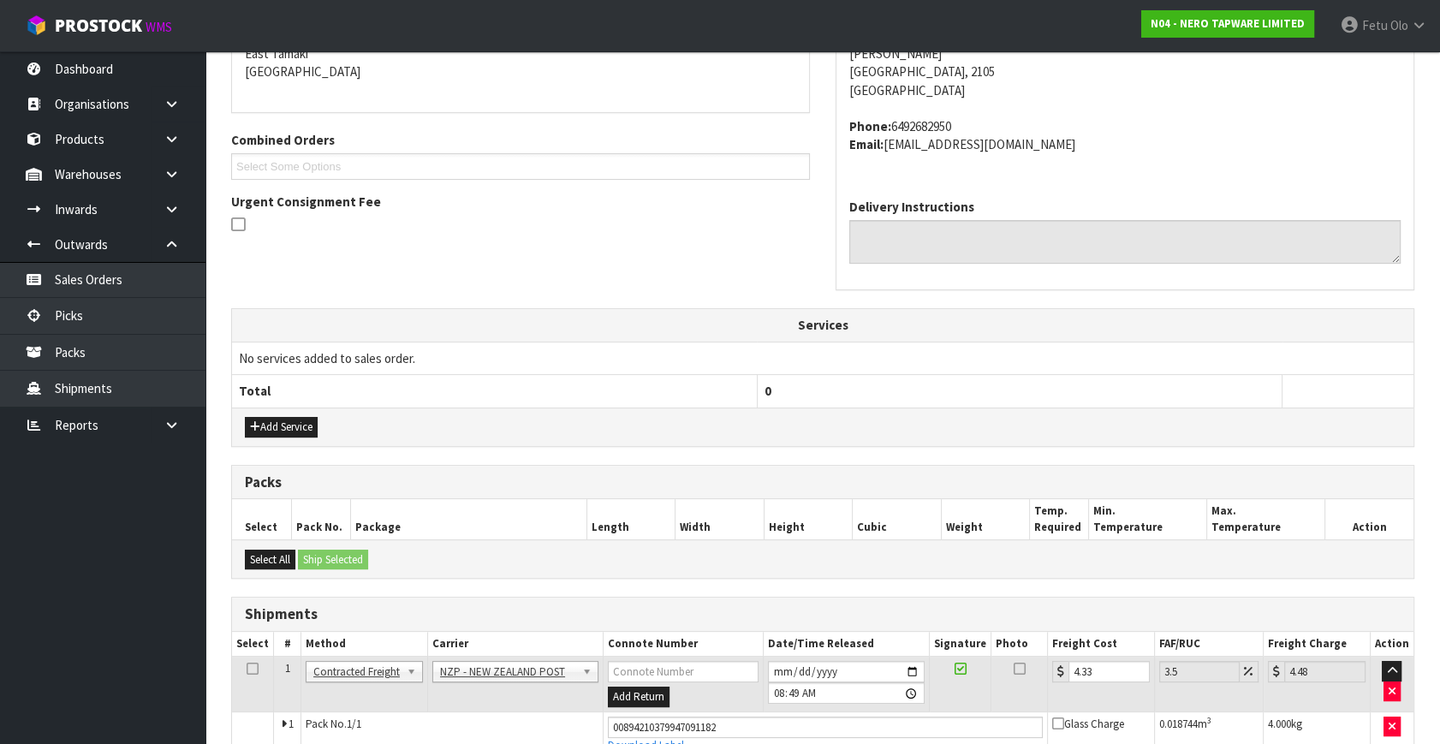
scroll to position [235, 0]
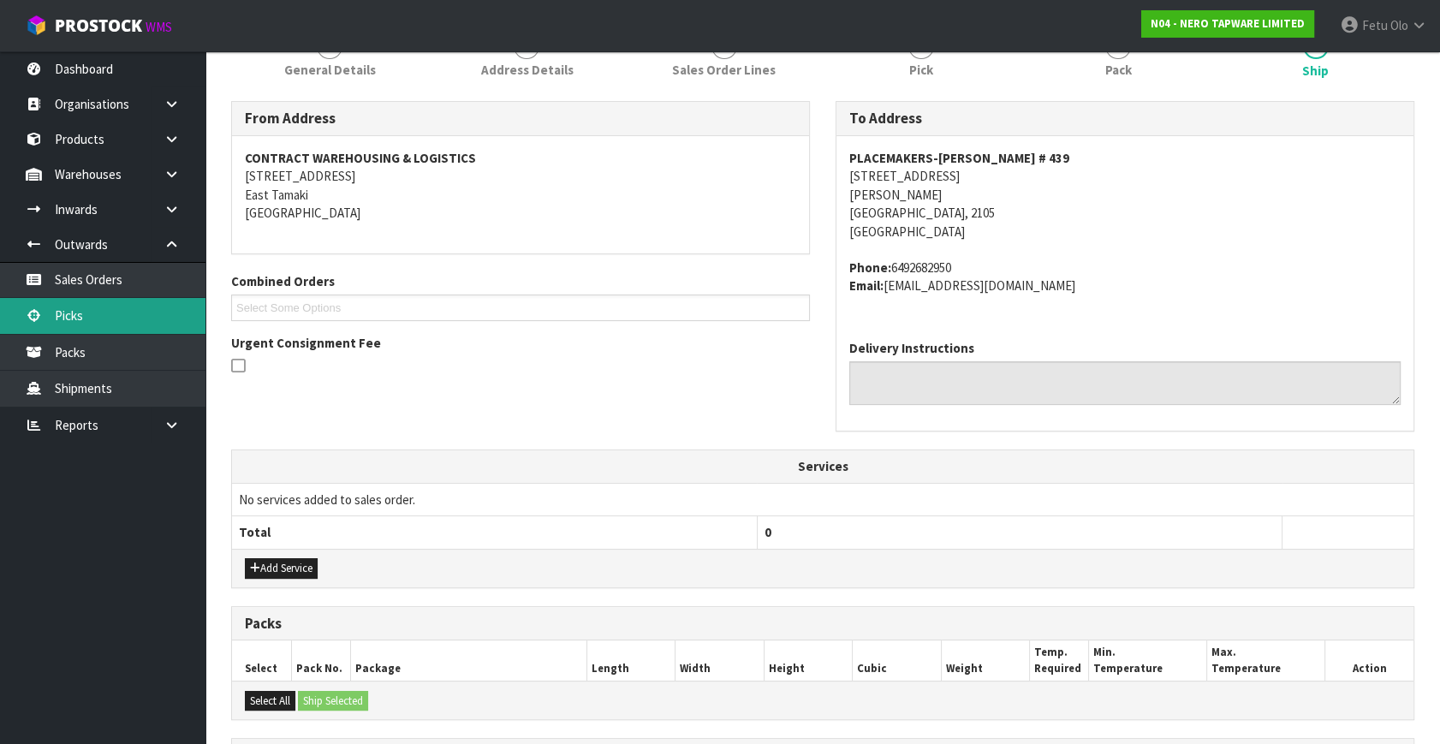
click at [63, 318] on link "Picks" at bounding box center [102, 315] width 205 height 35
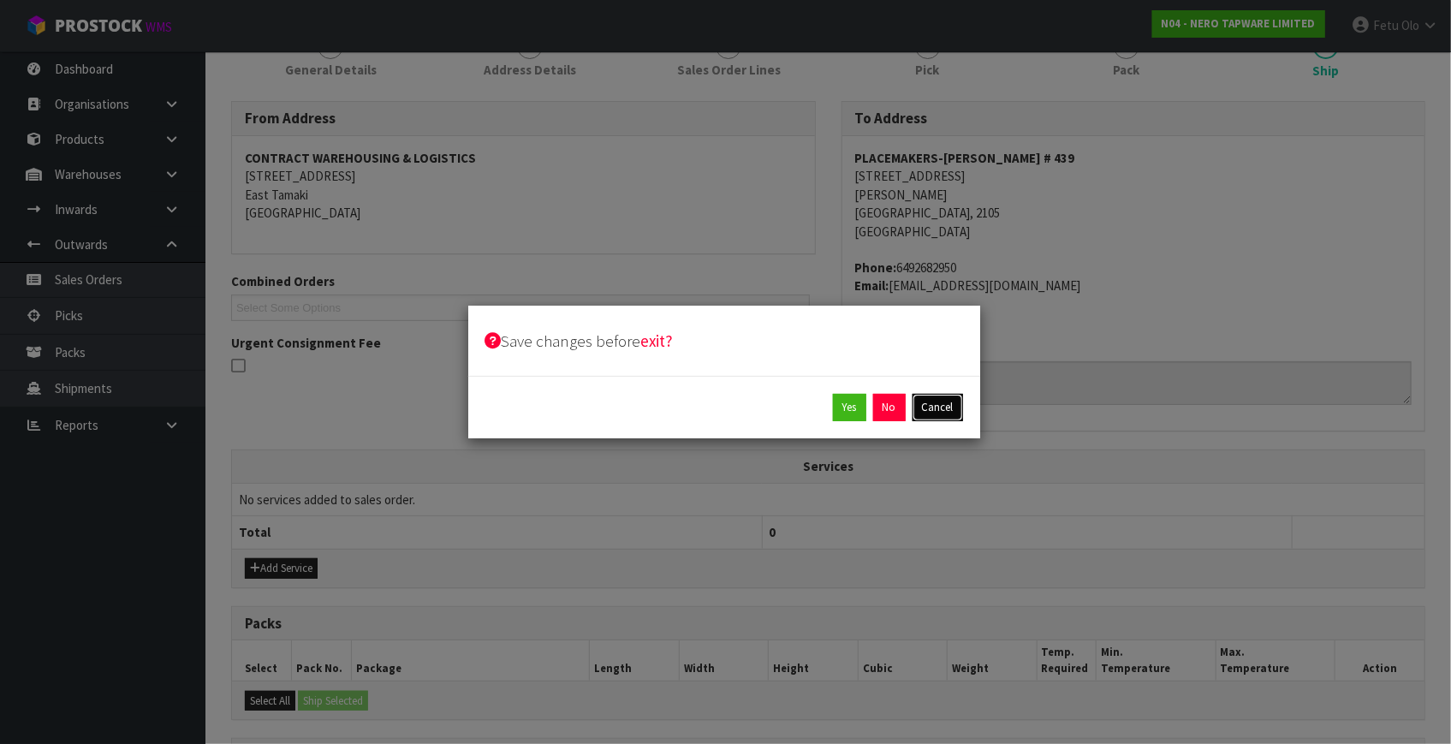
click at [937, 407] on button "Cancel" at bounding box center [937, 407] width 51 height 27
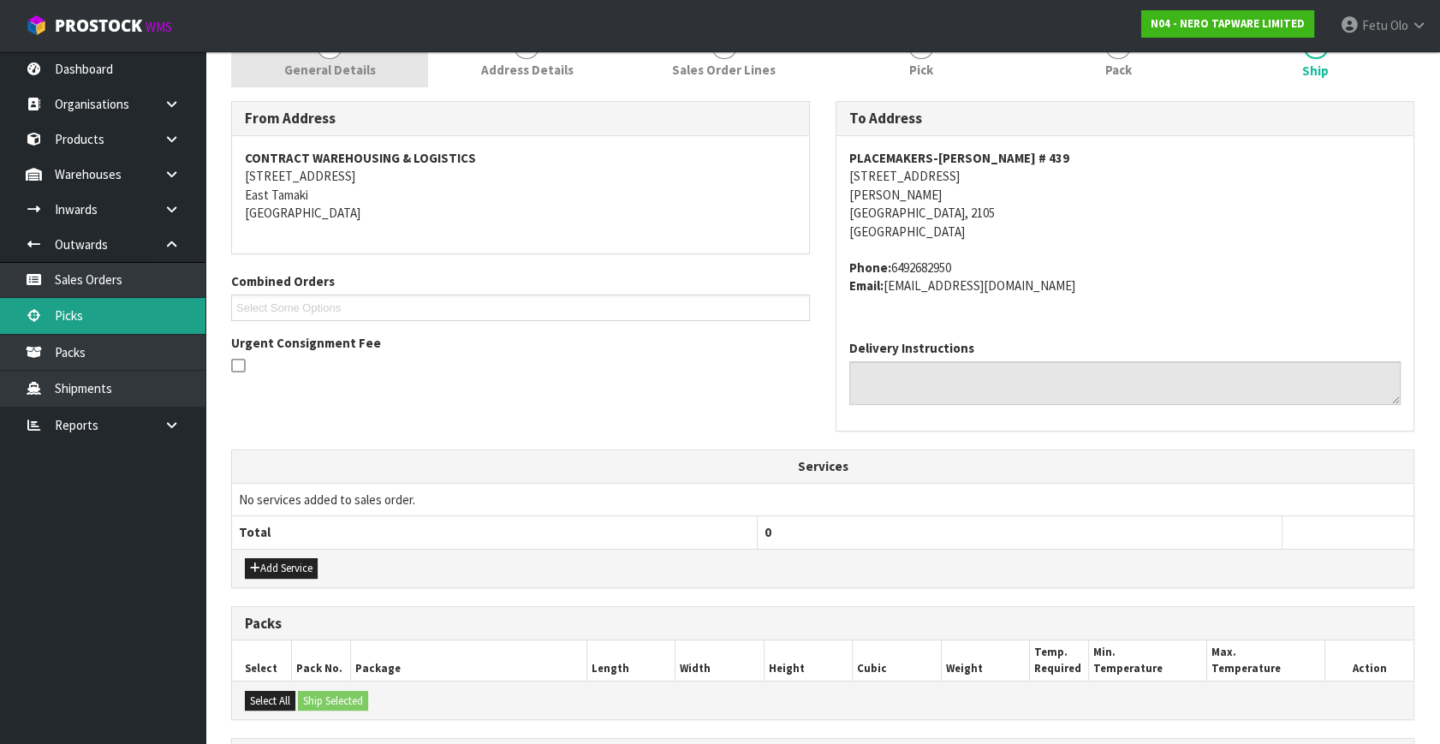
scroll to position [0, 0]
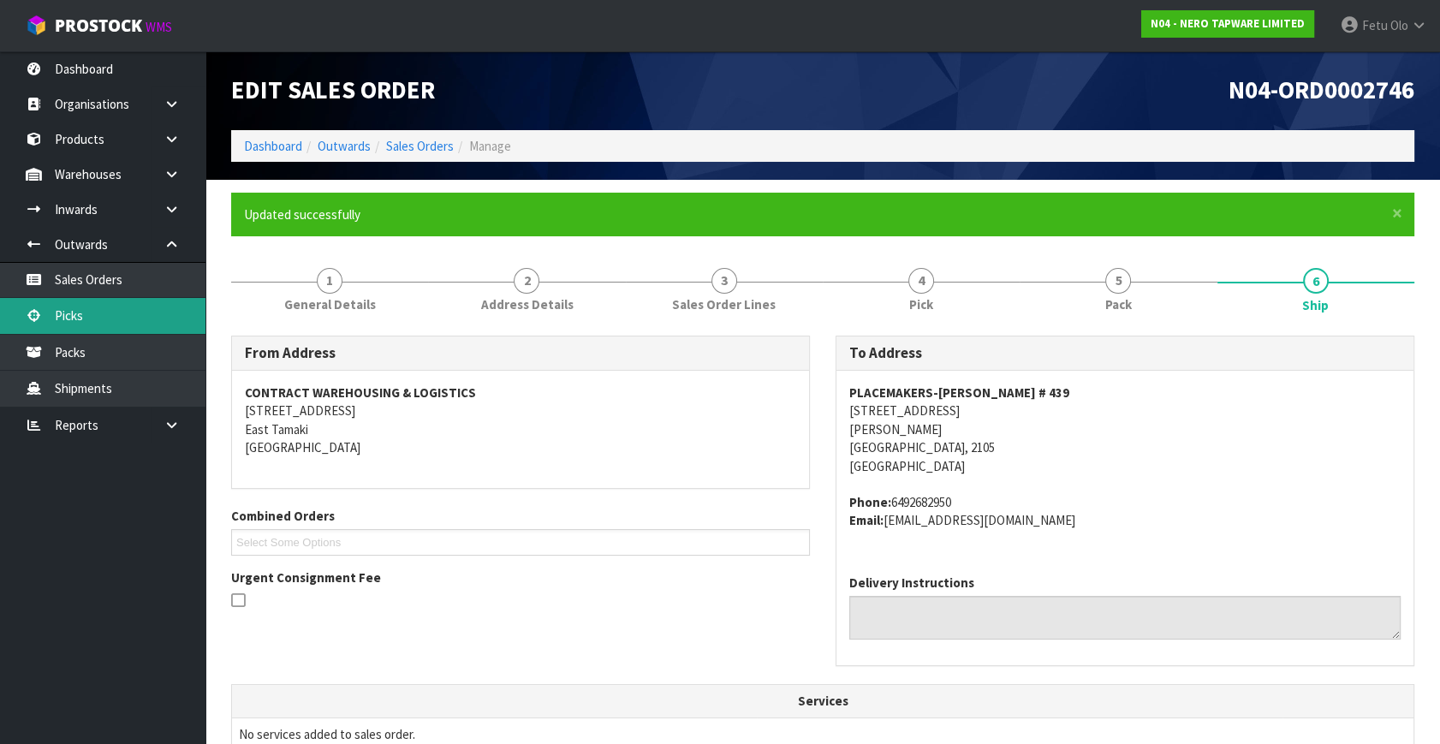
click at [98, 315] on link "Picks" at bounding box center [102, 315] width 205 height 35
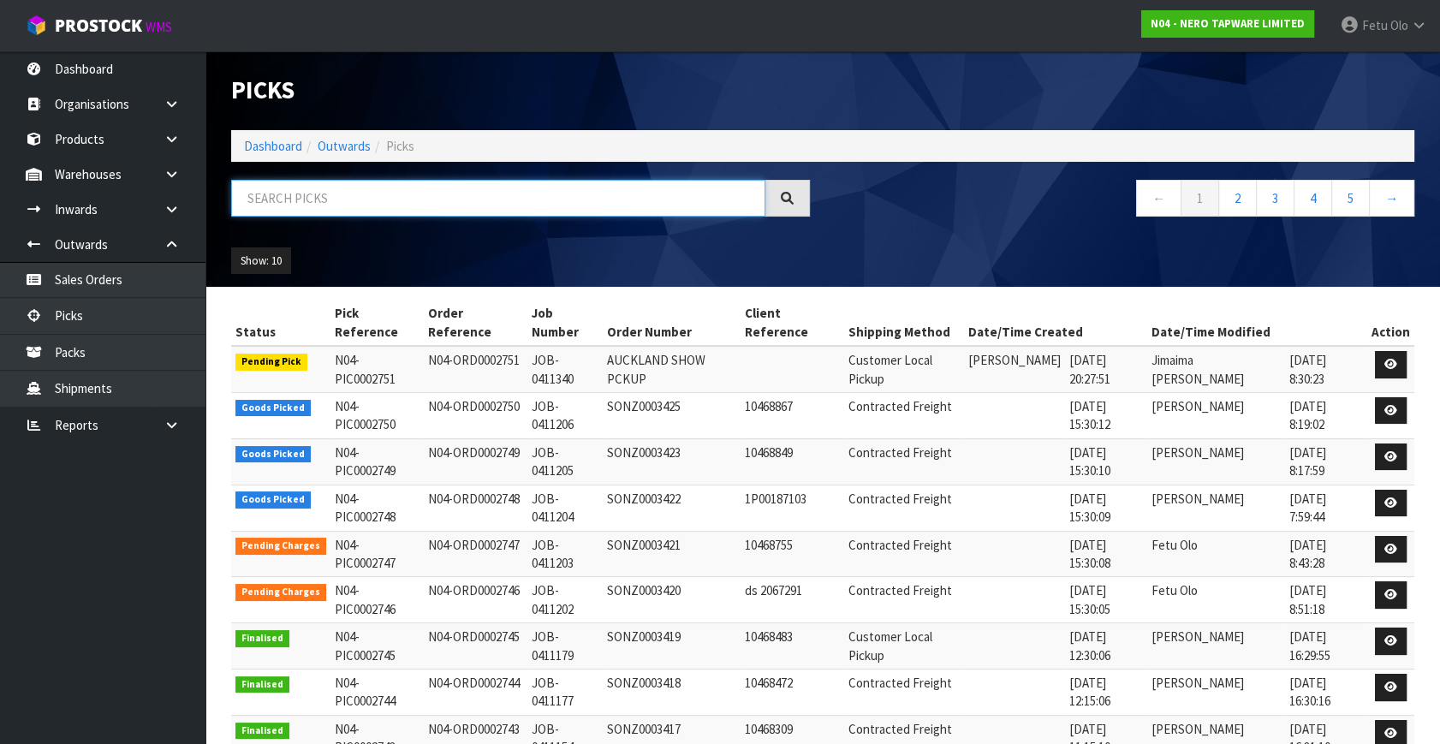
click at [373, 207] on input "text" at bounding box center [498, 198] width 534 height 37
type input "002748"
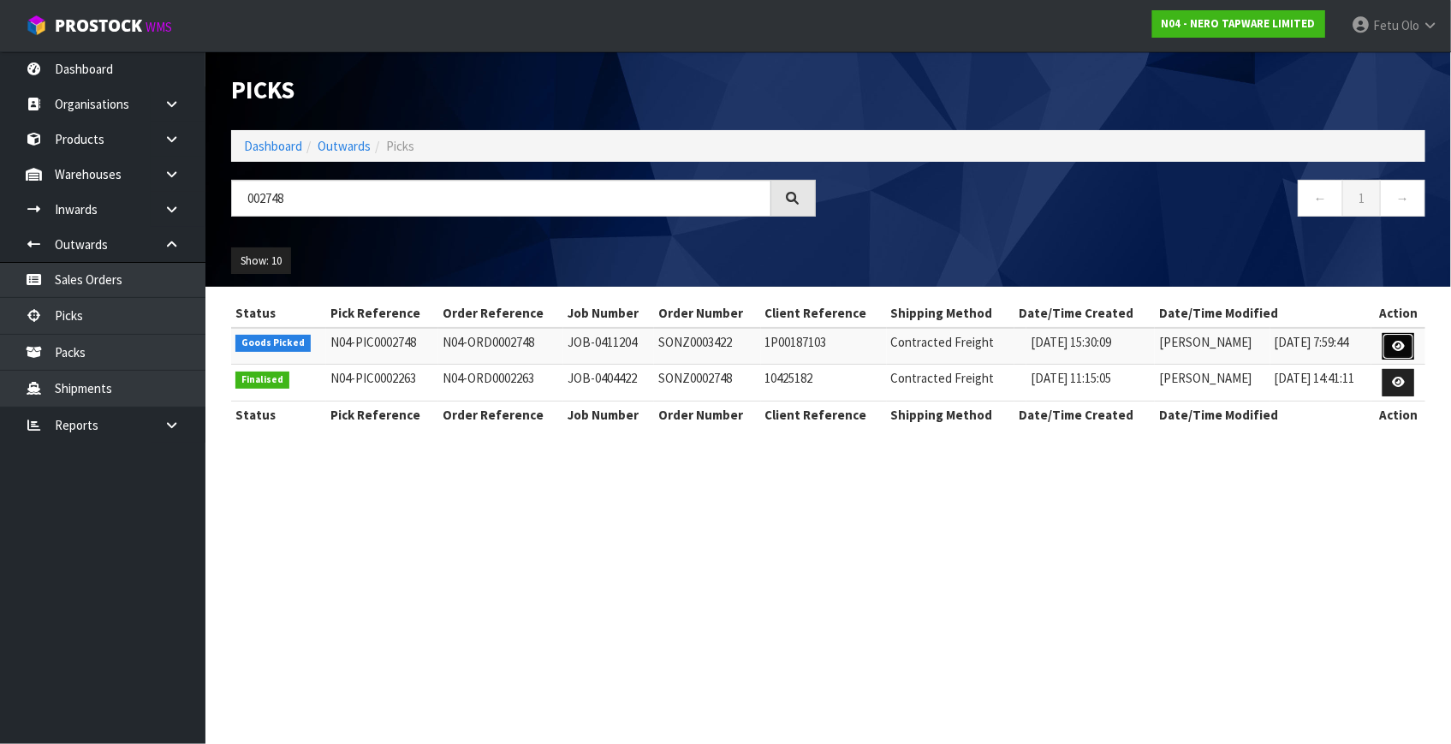
click at [1276, 341] on link at bounding box center [1398, 346] width 32 height 27
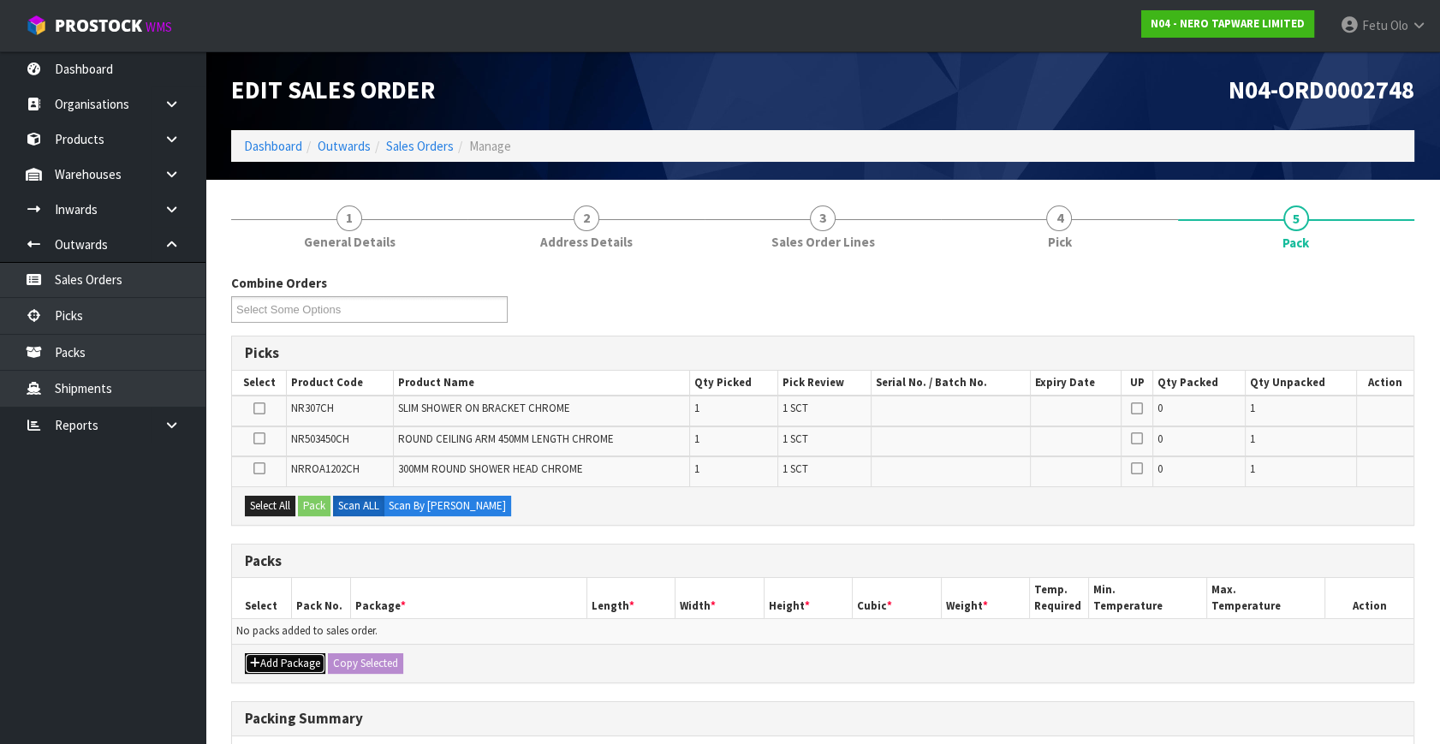
click at [267, 654] on button "Add Package" at bounding box center [285, 663] width 80 height 21
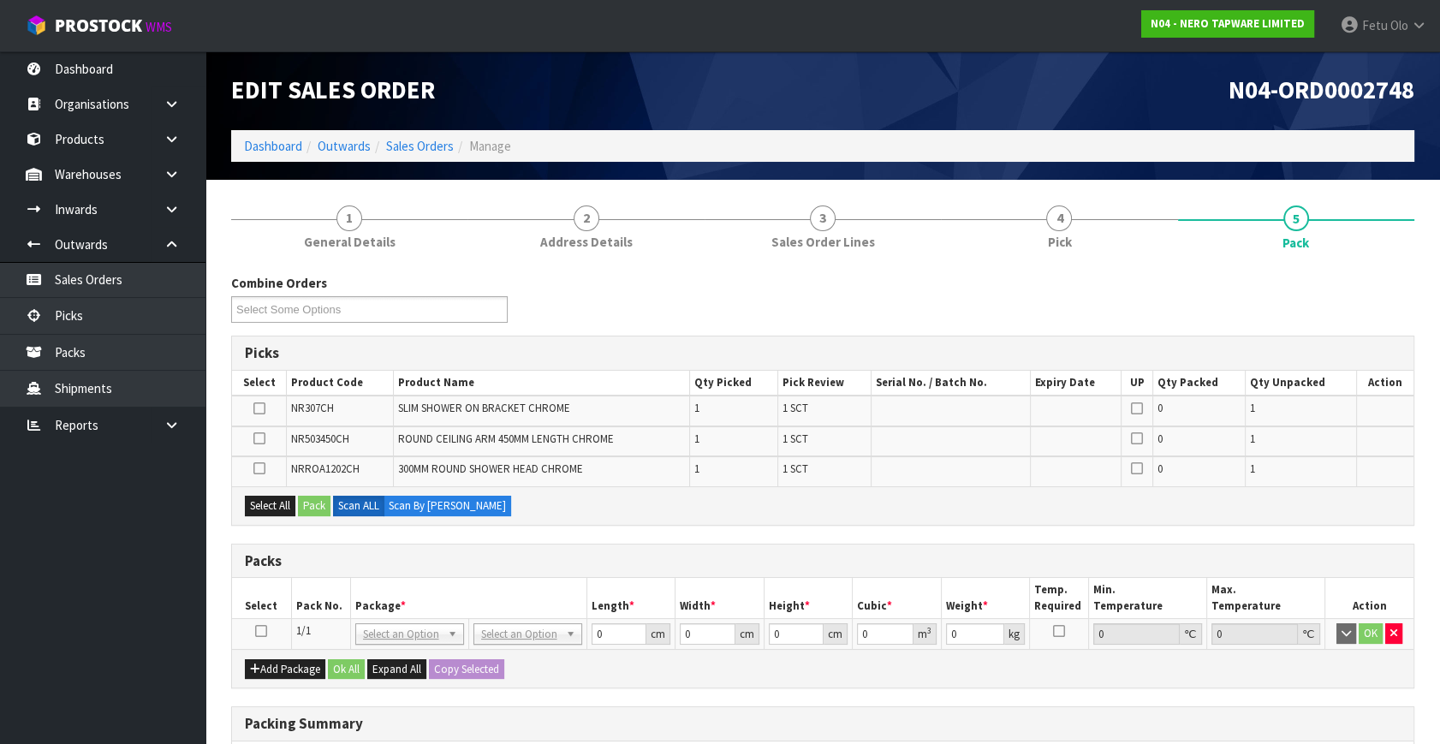
drag, startPoint x: 259, startPoint y: 632, endPoint x: 446, endPoint y: 599, distance: 190.3
click at [264, 632] on icon at bounding box center [261, 631] width 12 height 1
click at [446, 599] on th "Package *" at bounding box center [468, 598] width 236 height 40
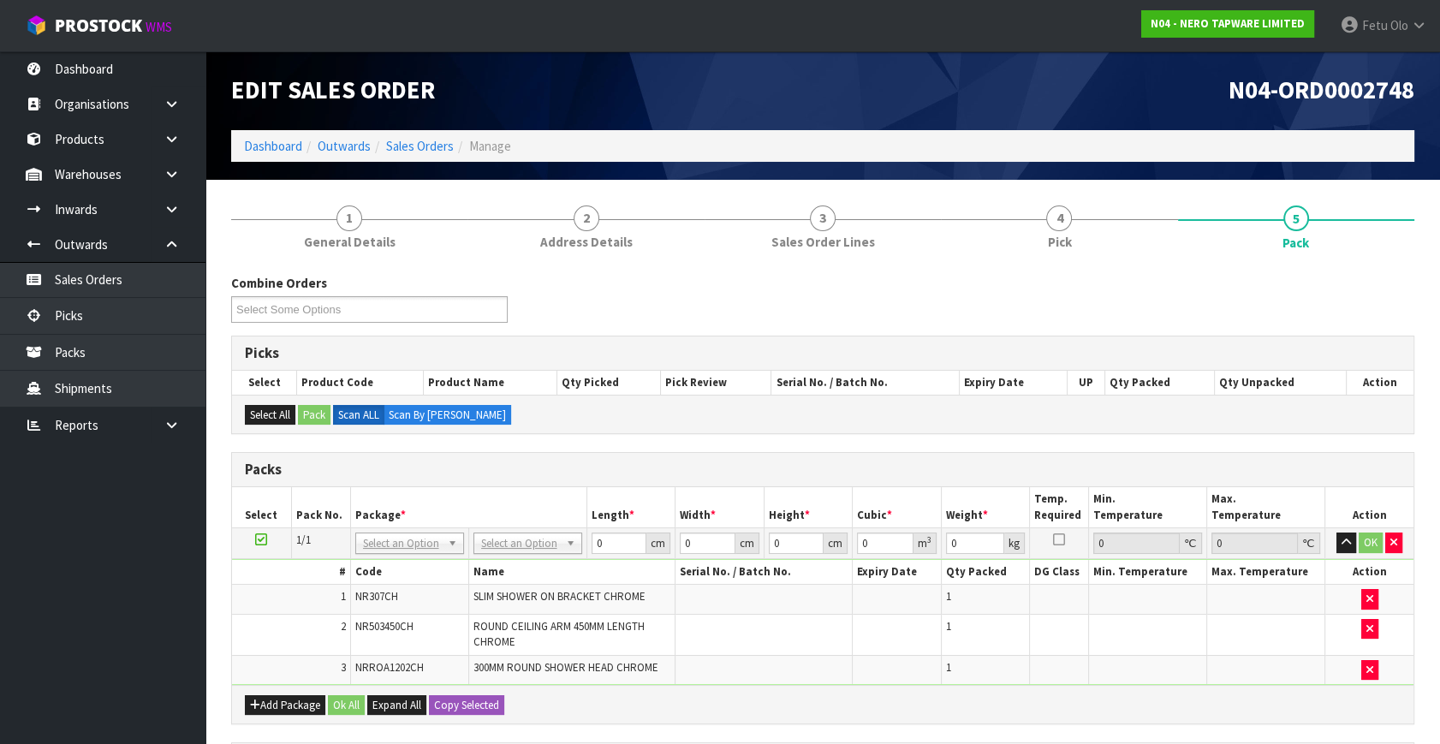
drag, startPoint x: 426, startPoint y: 544, endPoint x: 419, endPoint y: 556, distance: 15.0
click at [389, 568] on input "text" at bounding box center [409, 565] width 100 height 21
type input "011-084"
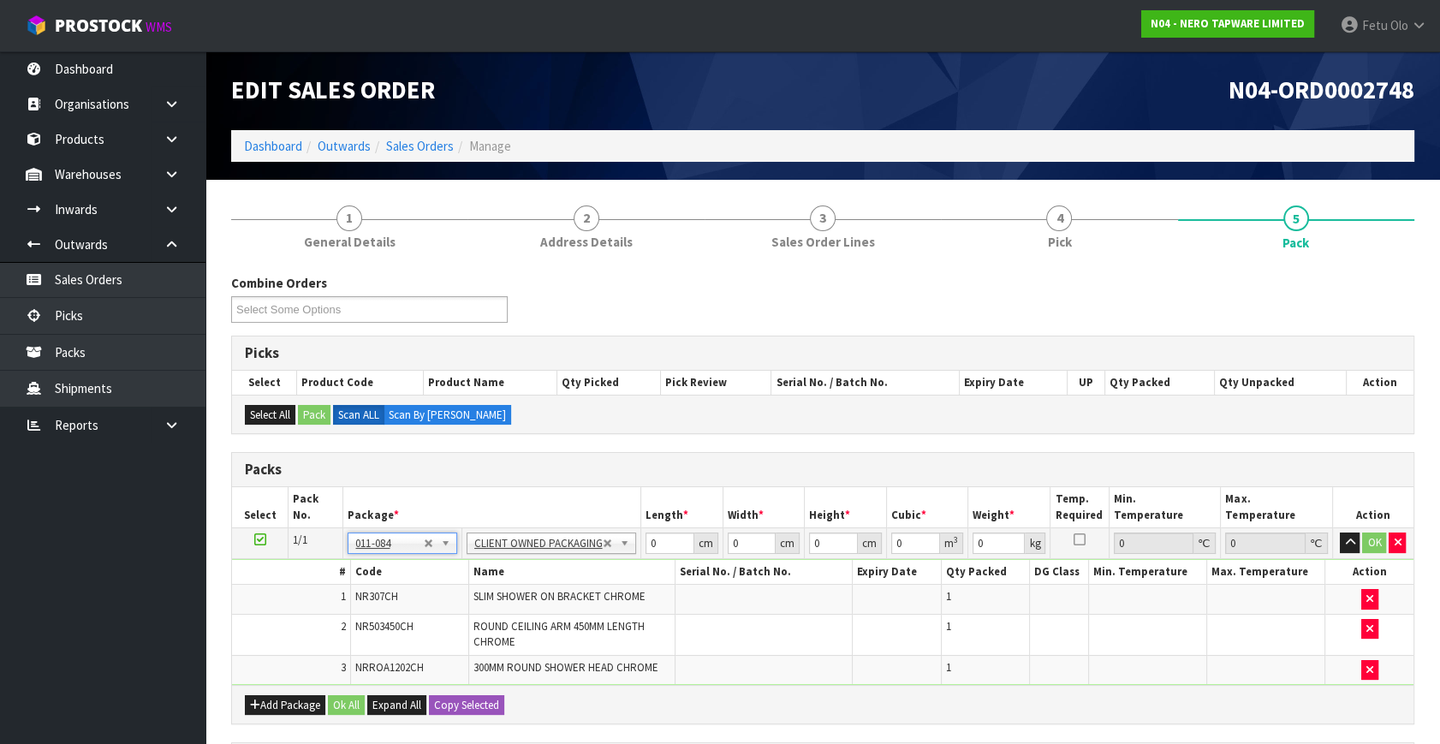
type input "3.02"
drag, startPoint x: 639, startPoint y: 548, endPoint x: 502, endPoint y: 602, distance: 147.2
click at [503, 602] on tbody "1/1 NONE 007-001 007-002 007-004 007-009 007-013 007-014 007-015 007-017 007-01…" at bounding box center [822, 606] width 1181 height 157
type input "53"
type input "37"
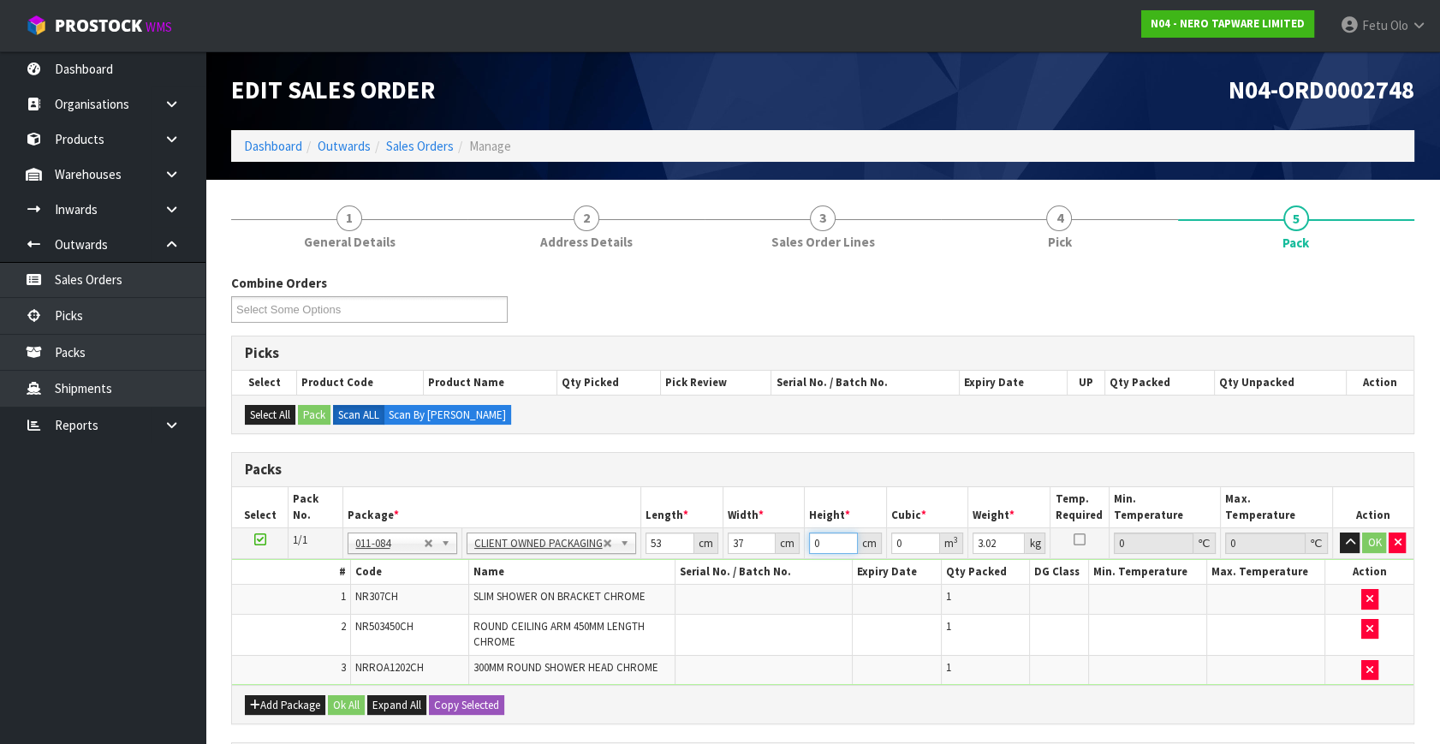
type input "1"
type input "0.001961"
type input "15"
type input "0.029415"
type input "15"
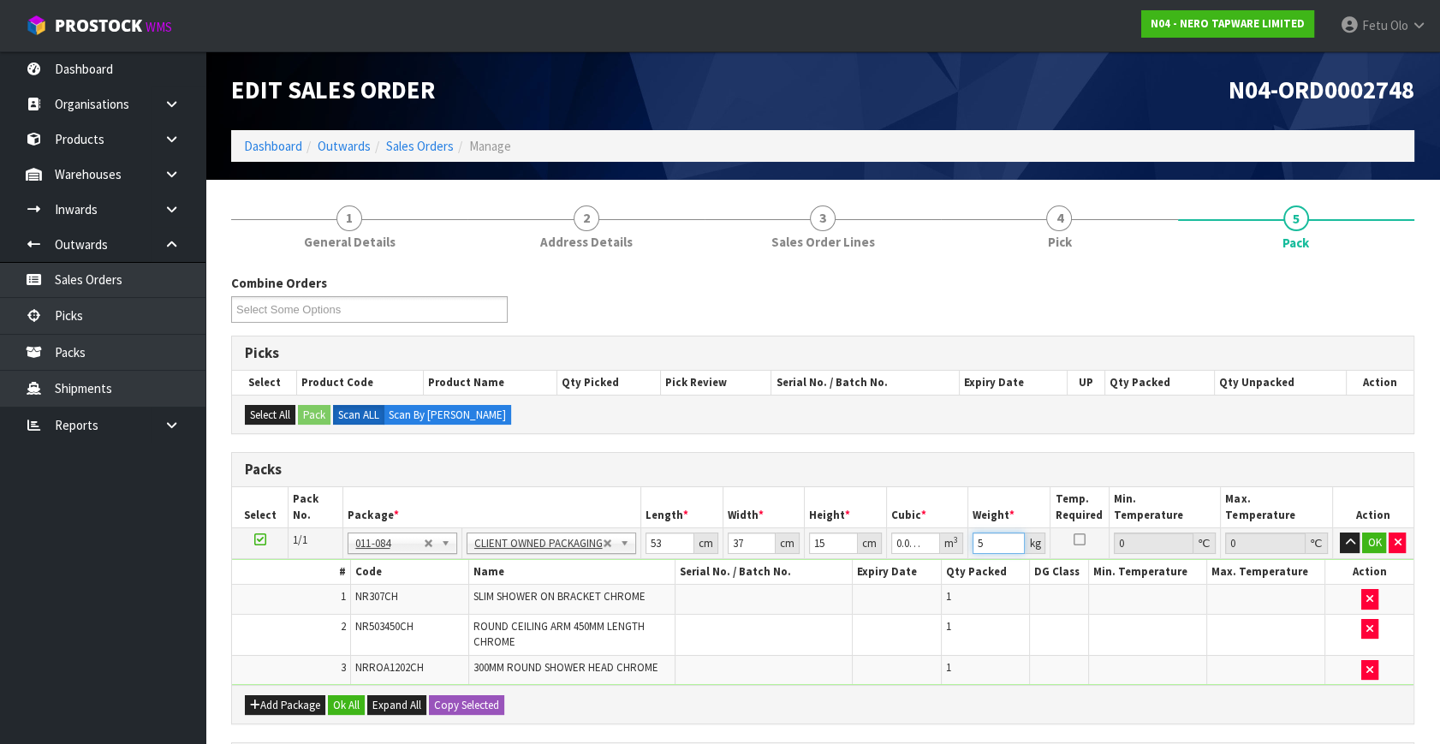
type input "5"
click button "OK" at bounding box center [1374, 542] width 24 height 21
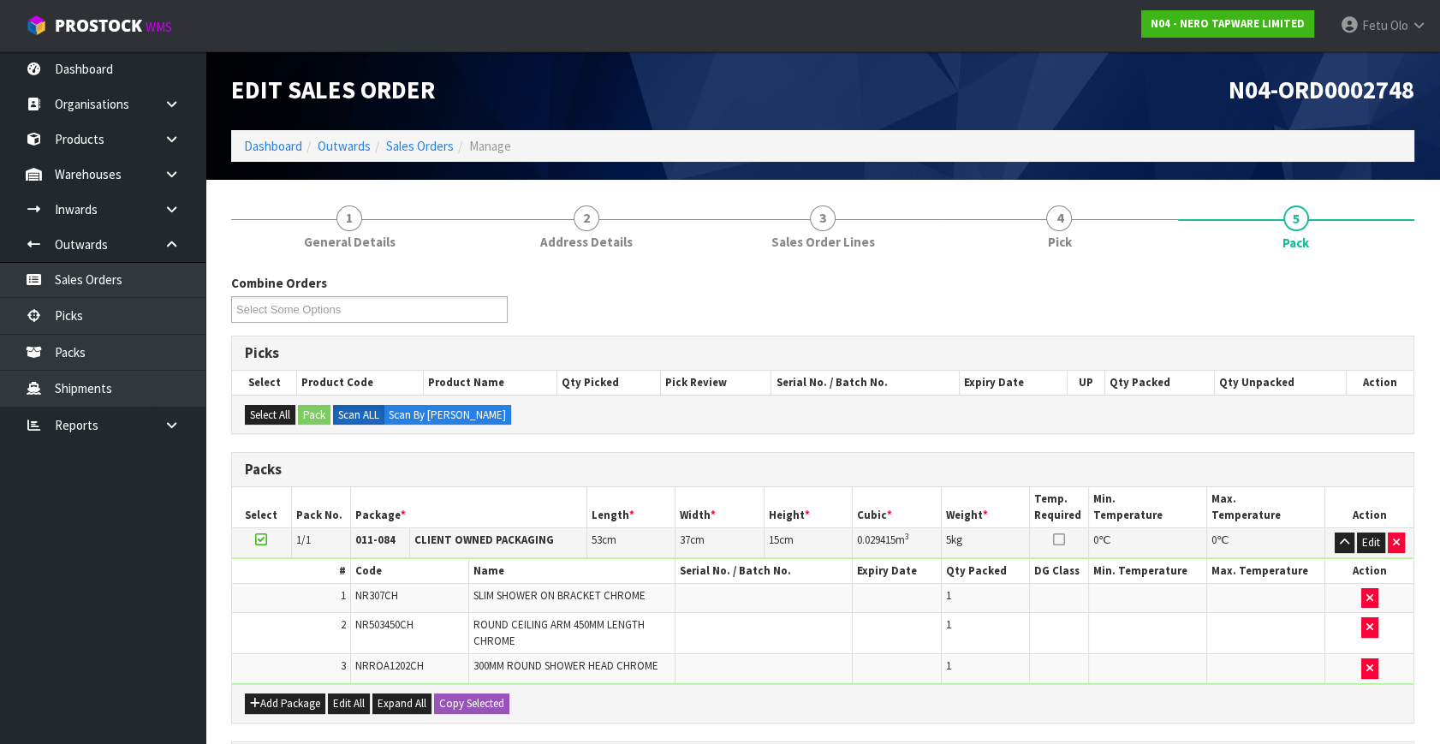
scroll to position [300, 0]
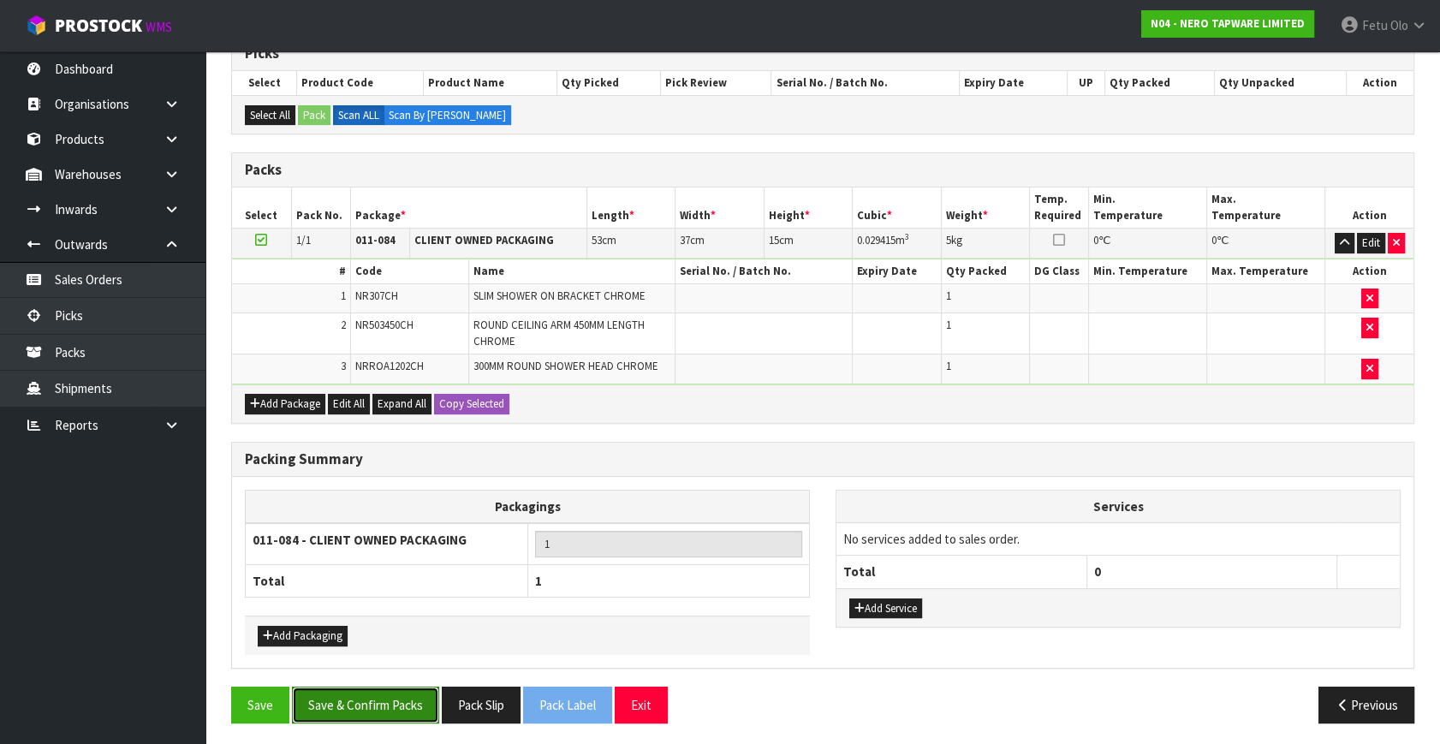
drag, startPoint x: 370, startPoint y: 705, endPoint x: 359, endPoint y: 710, distance: 12.3
click at [370, 654] on button "Save & Confirm Packs" at bounding box center [365, 704] width 147 height 37
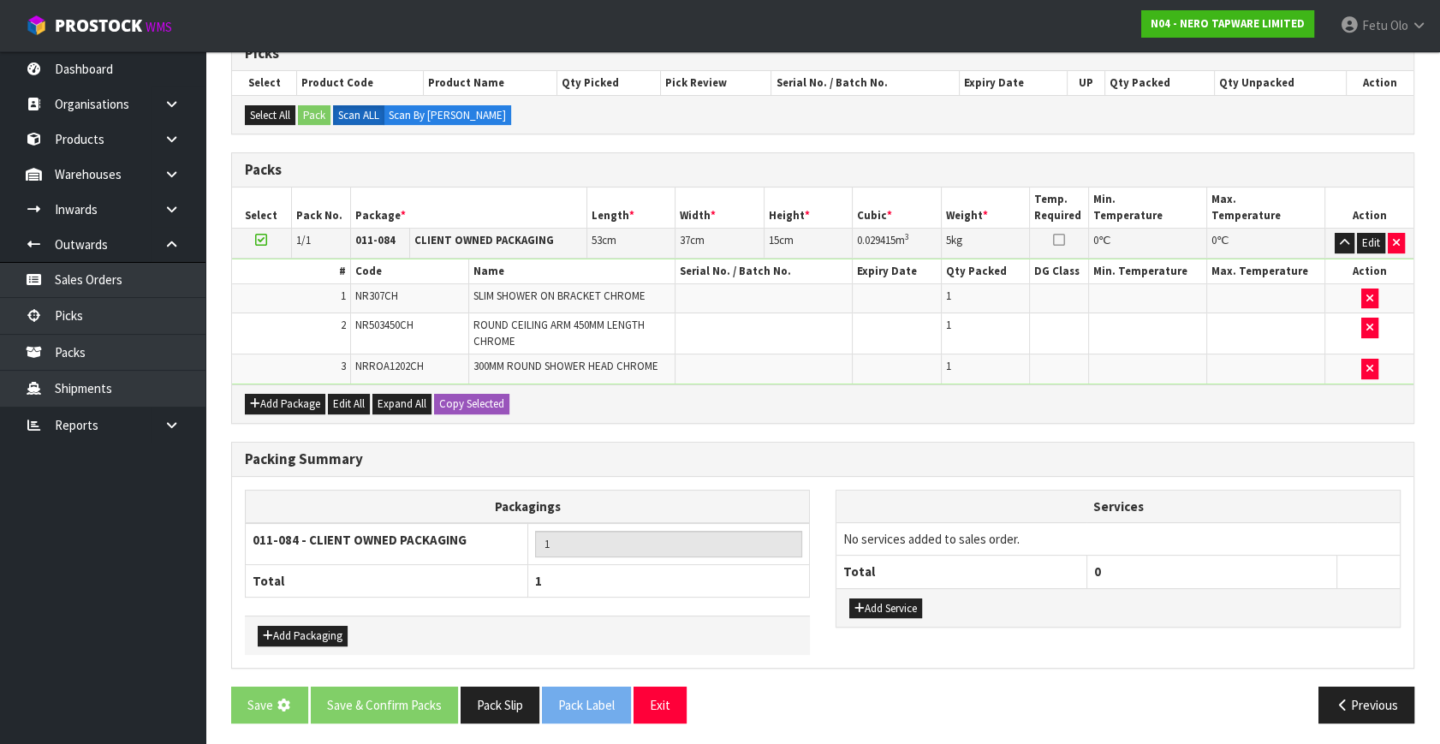
scroll to position [0, 0]
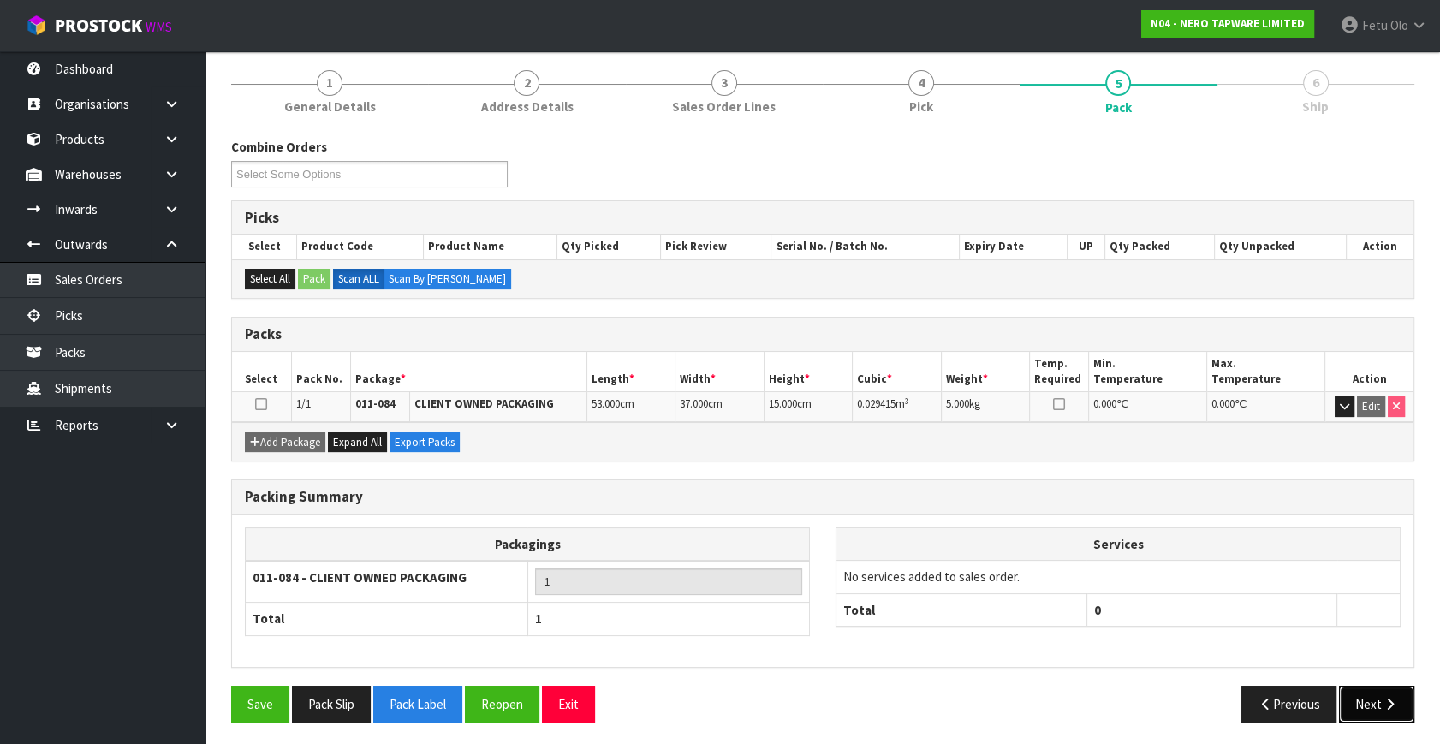
click at [1276, 654] on button "Next" at bounding box center [1376, 704] width 75 height 37
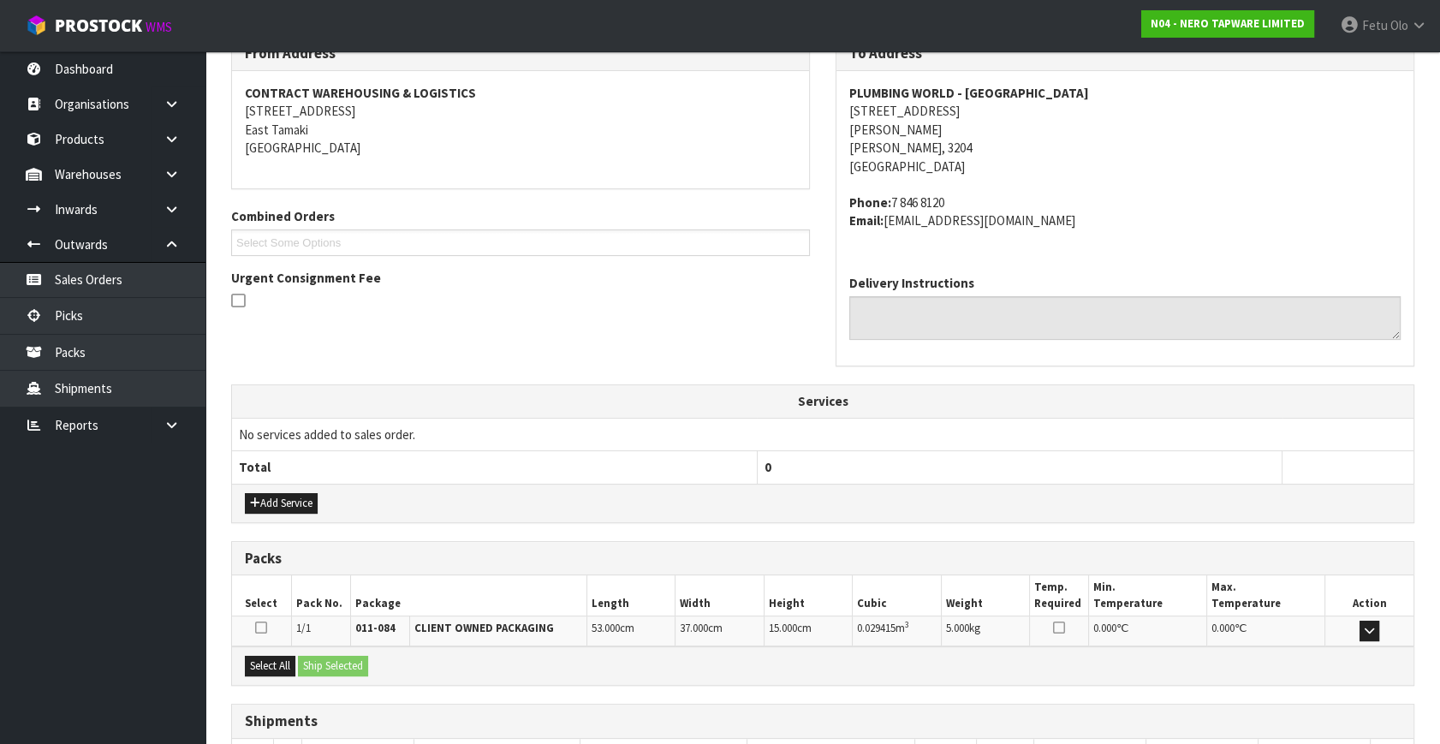
scroll to position [421, 0]
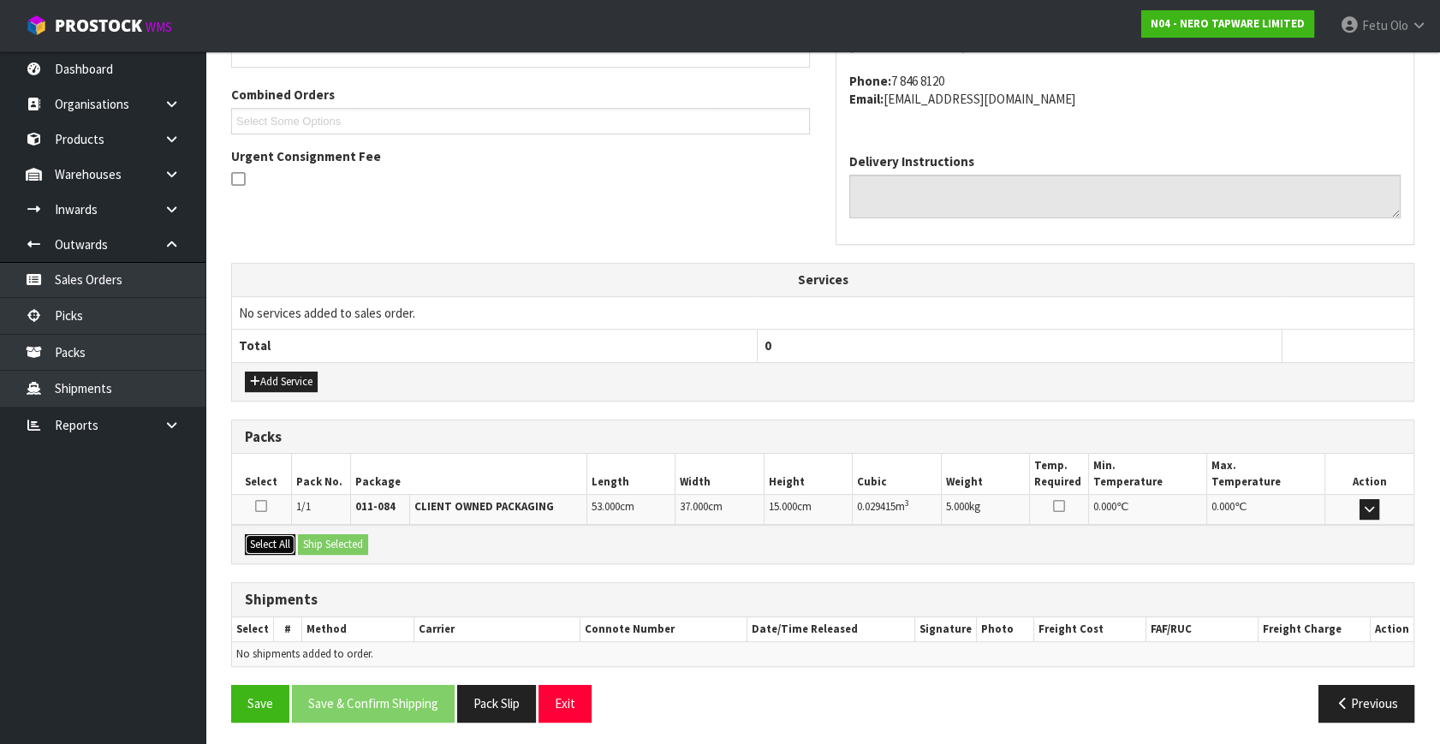
click at [274, 534] on button "Select All" at bounding box center [270, 544] width 51 height 21
click at [318, 539] on button "Ship Selected" at bounding box center [333, 544] width 70 height 21
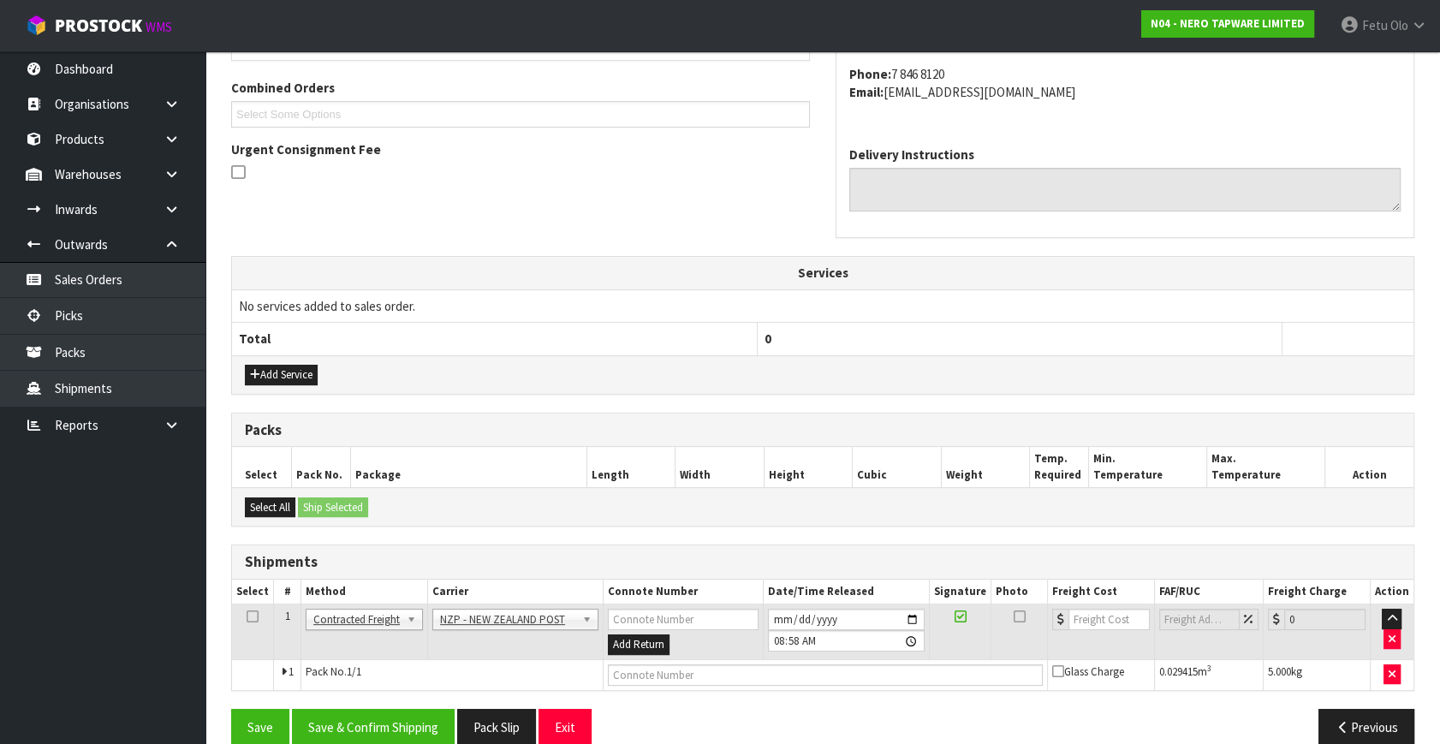
scroll to position [452, 0]
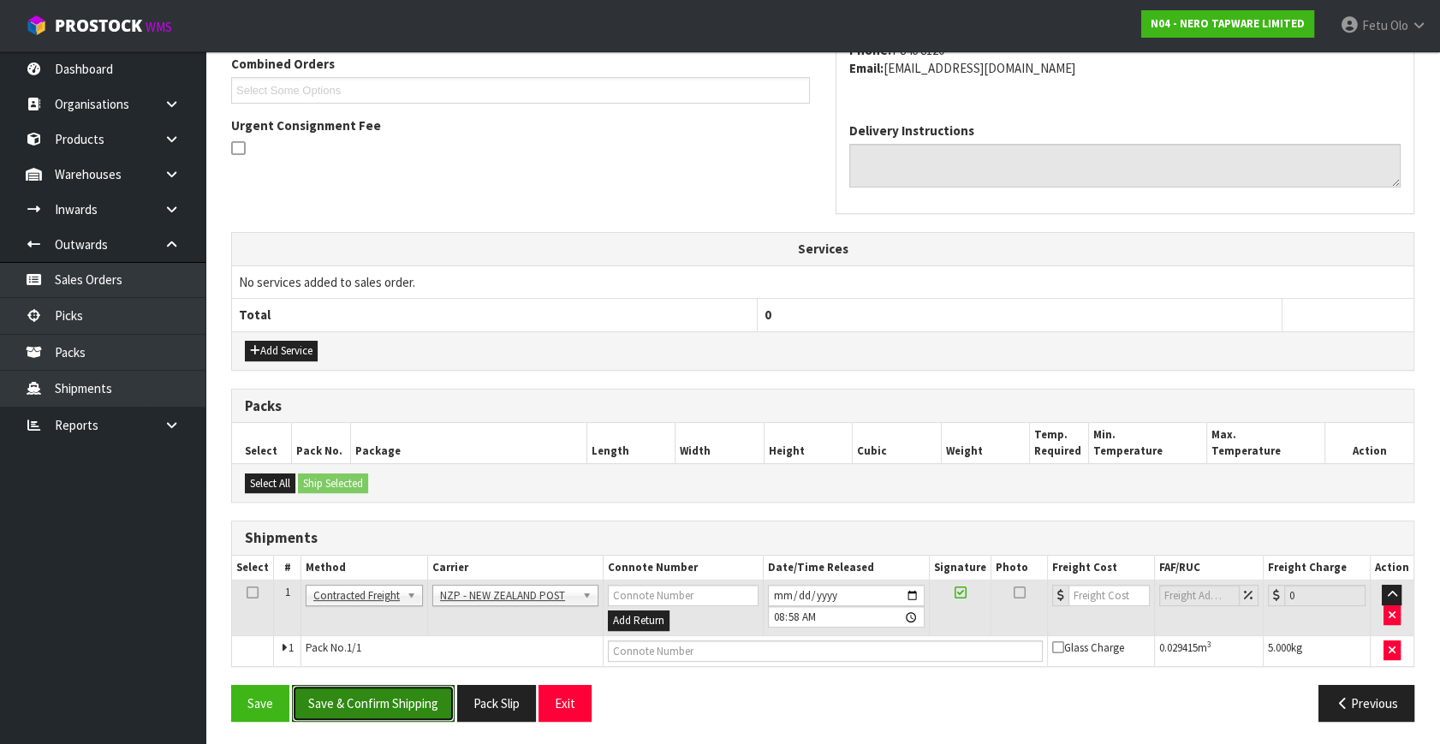
click at [381, 654] on button "Save & Confirm Shipping" at bounding box center [373, 703] width 163 height 37
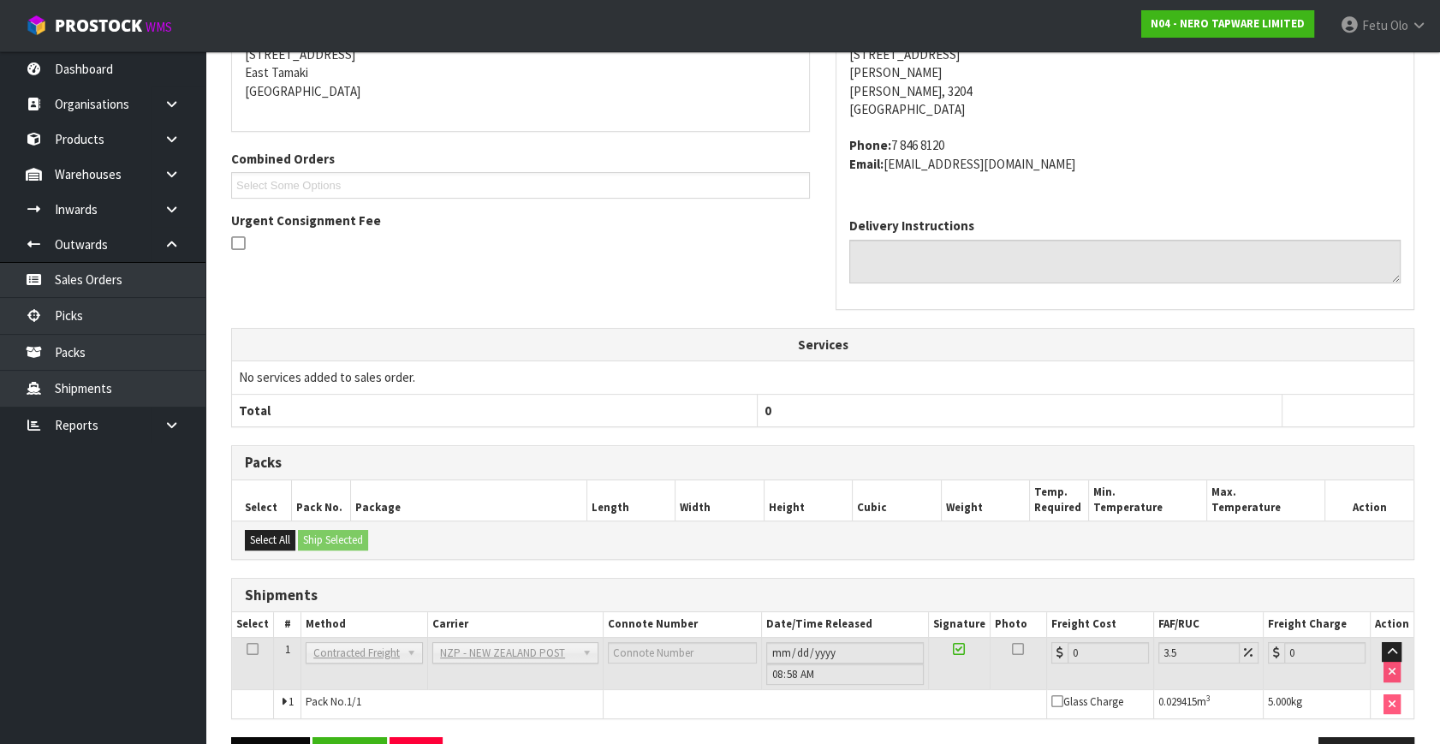
scroll to position [428, 0]
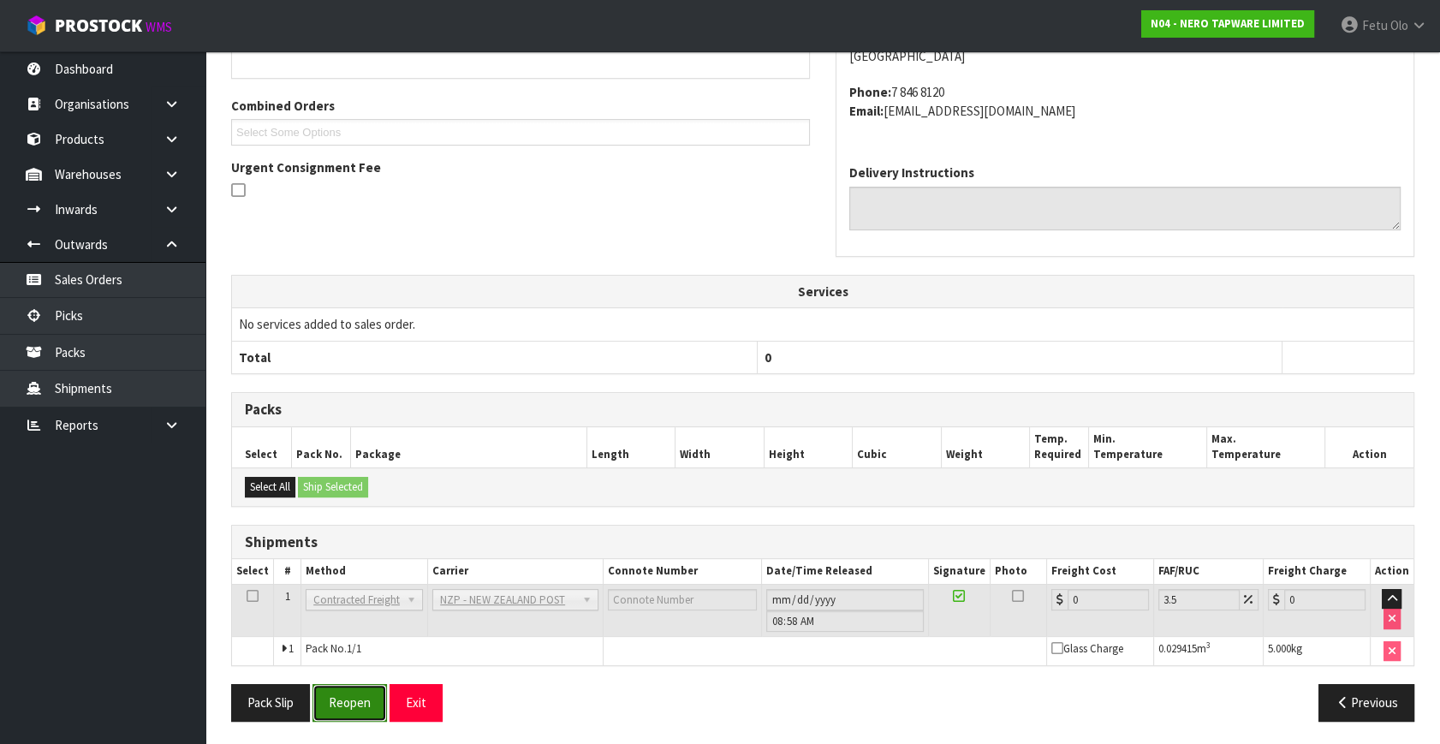
click at [371, 654] on button "Reopen" at bounding box center [349, 702] width 74 height 37
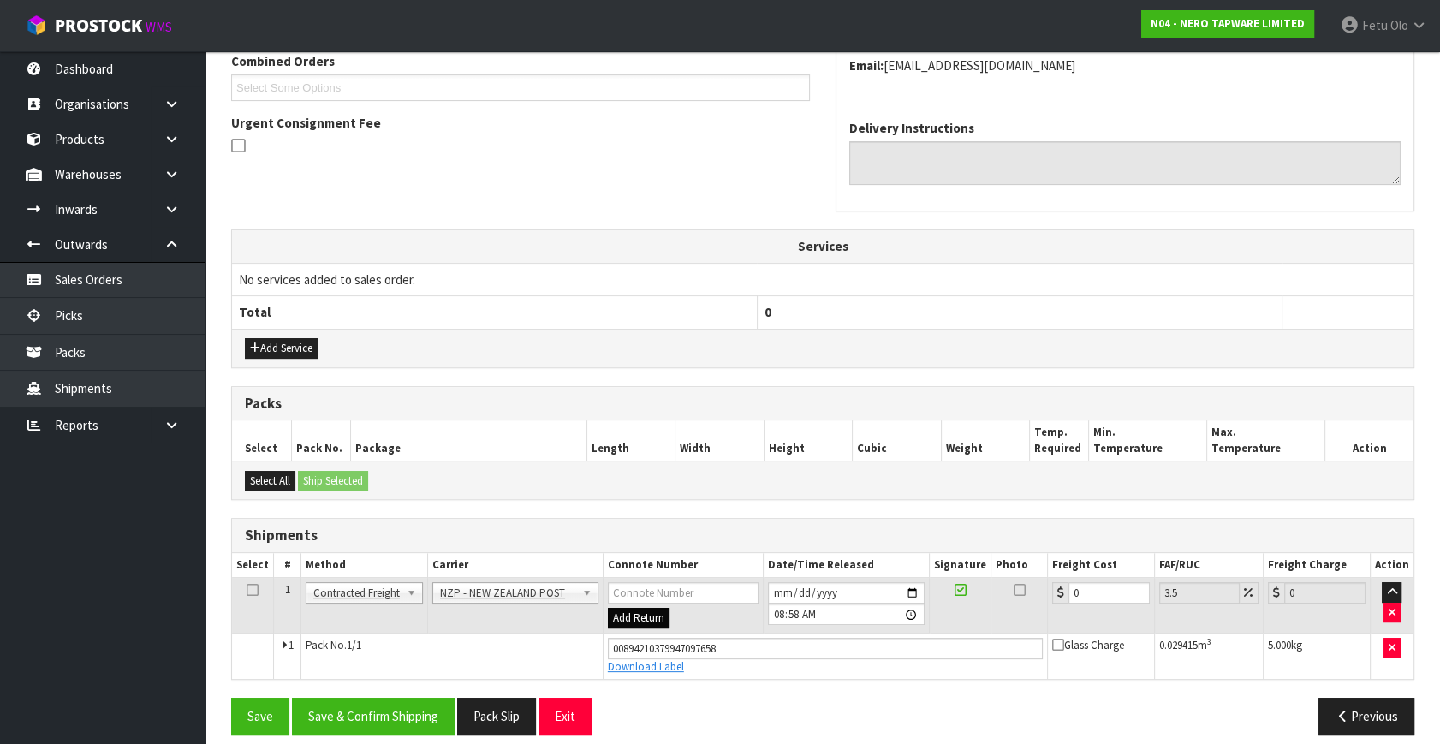
scroll to position [468, 0]
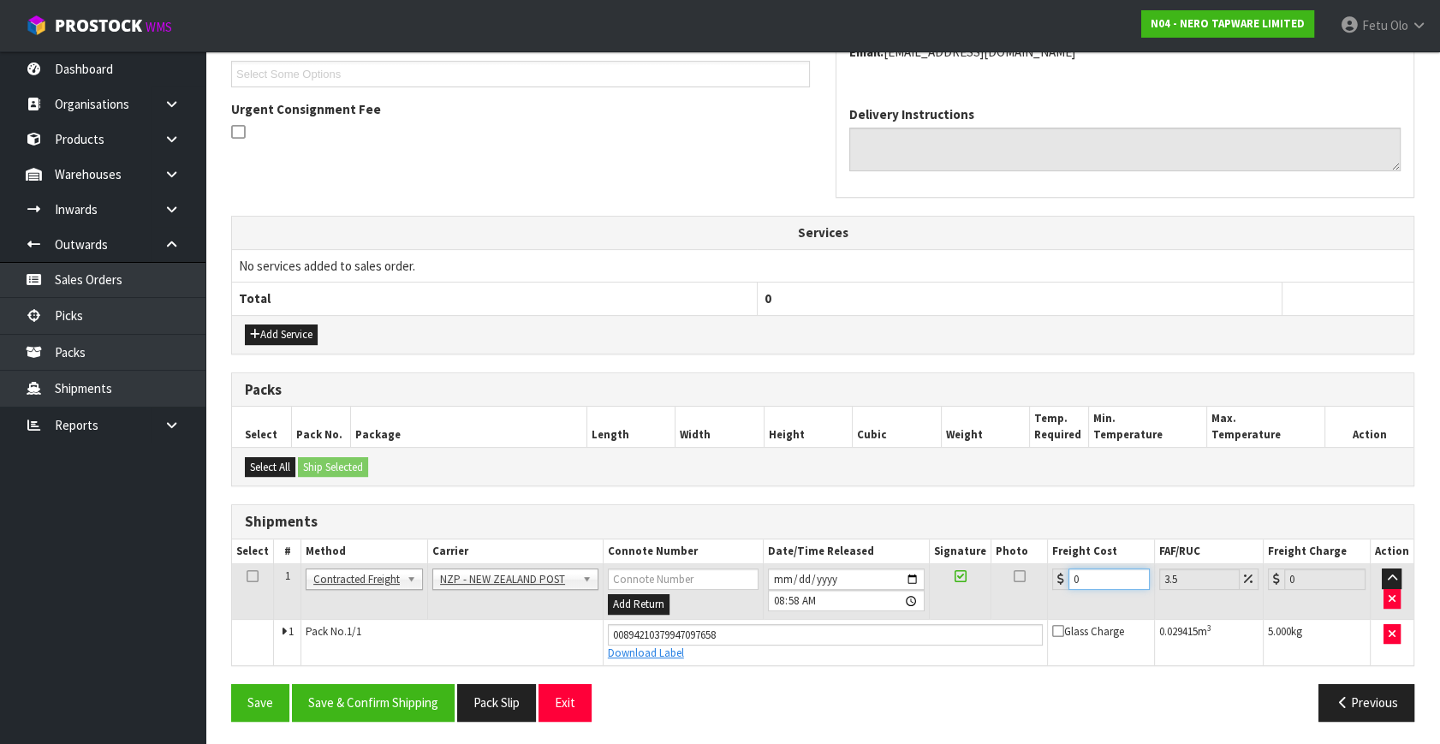
drag, startPoint x: 1104, startPoint y: 579, endPoint x: 928, endPoint y: 625, distance: 182.1
click at [928, 625] on tbody "1 Client Local Pickup Customer Local Pickup Company Freight Contracted Freight …" at bounding box center [822, 614] width 1181 height 101
type input "7"
type input "7.24"
type input "7.3"
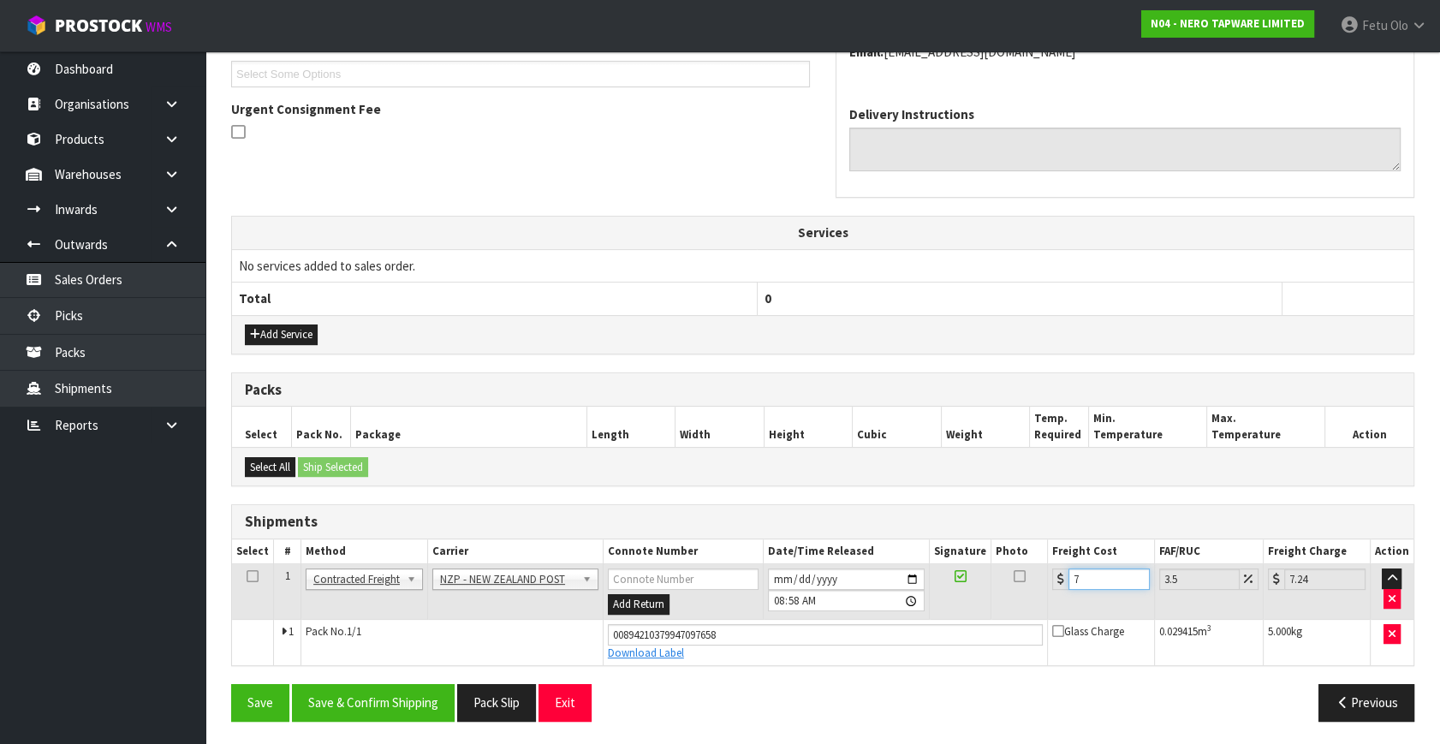
type input "7.56"
type input "7.31"
type input "7.57"
type input "7.31"
click at [413, 654] on div "From Address CONTRACT WAREHOUSING & LOGISTICS 17 Allens Road East Tamaki Auckla…" at bounding box center [822, 300] width 1183 height 867
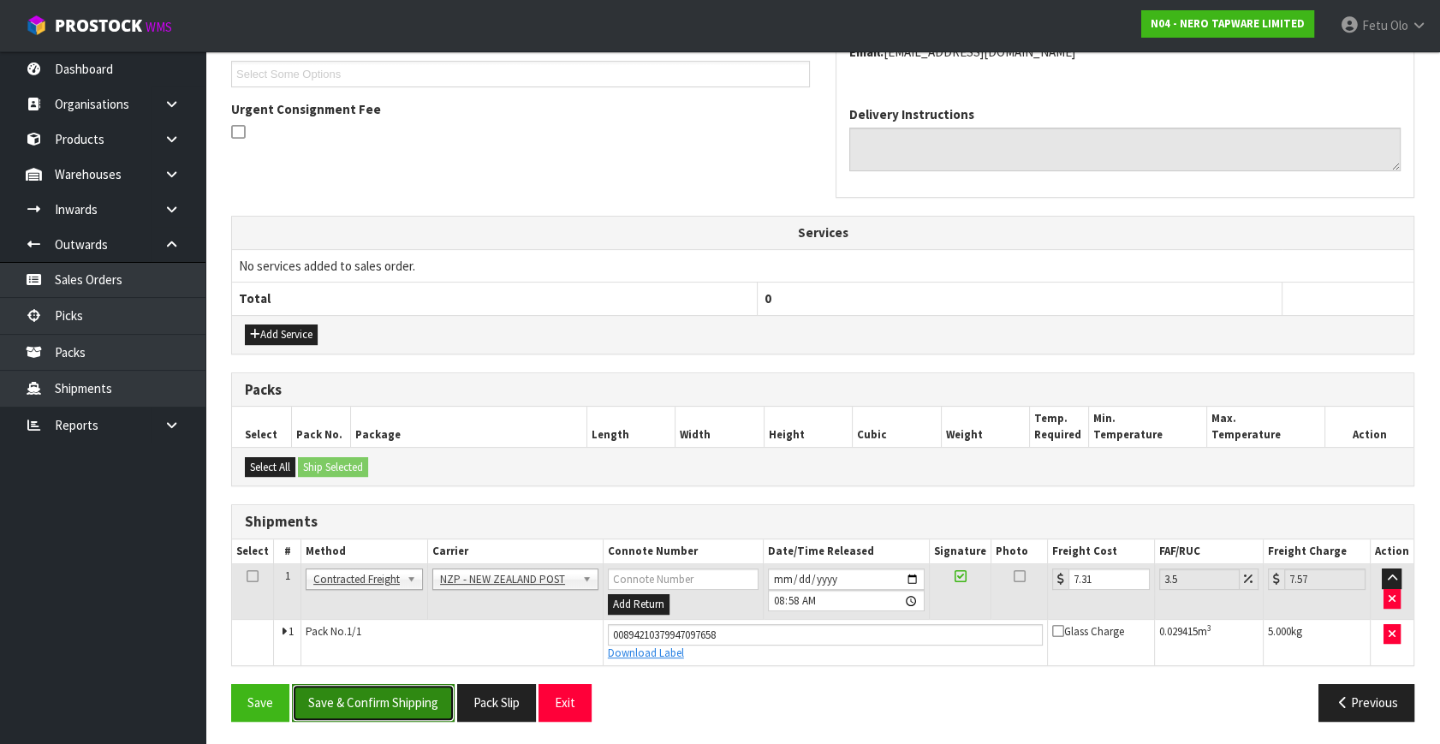
click at [413, 654] on button "Save & Confirm Shipping" at bounding box center [373, 702] width 163 height 37
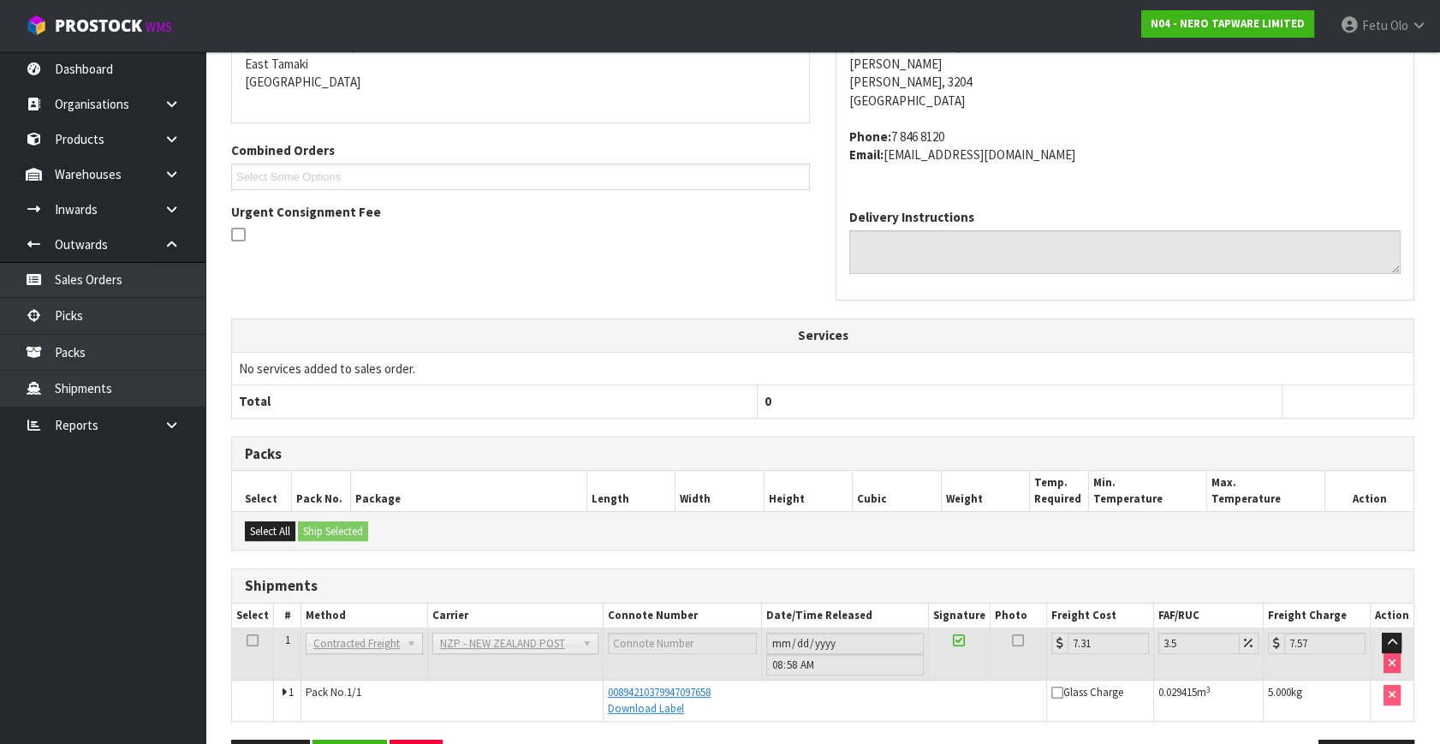
scroll to position [421, 0]
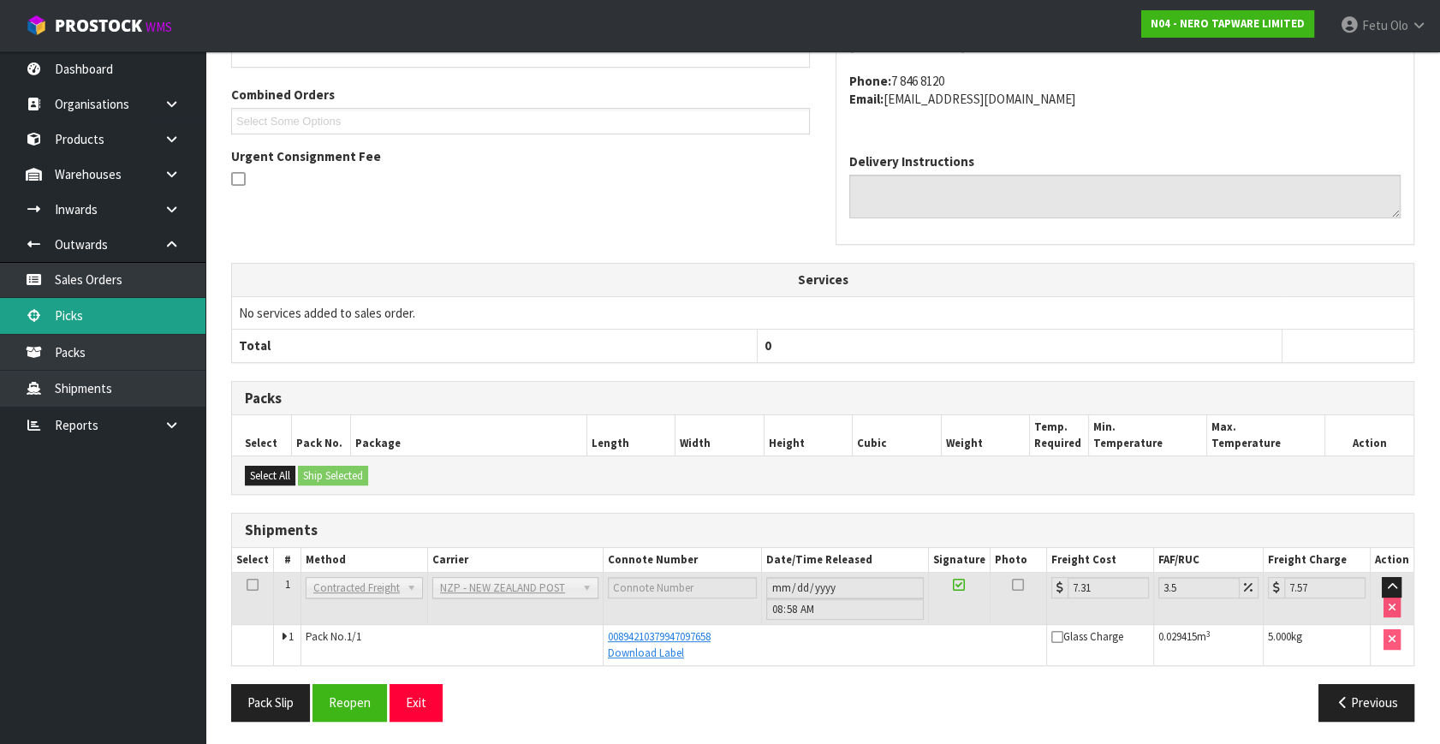
click at [80, 304] on link "Picks" at bounding box center [102, 315] width 205 height 35
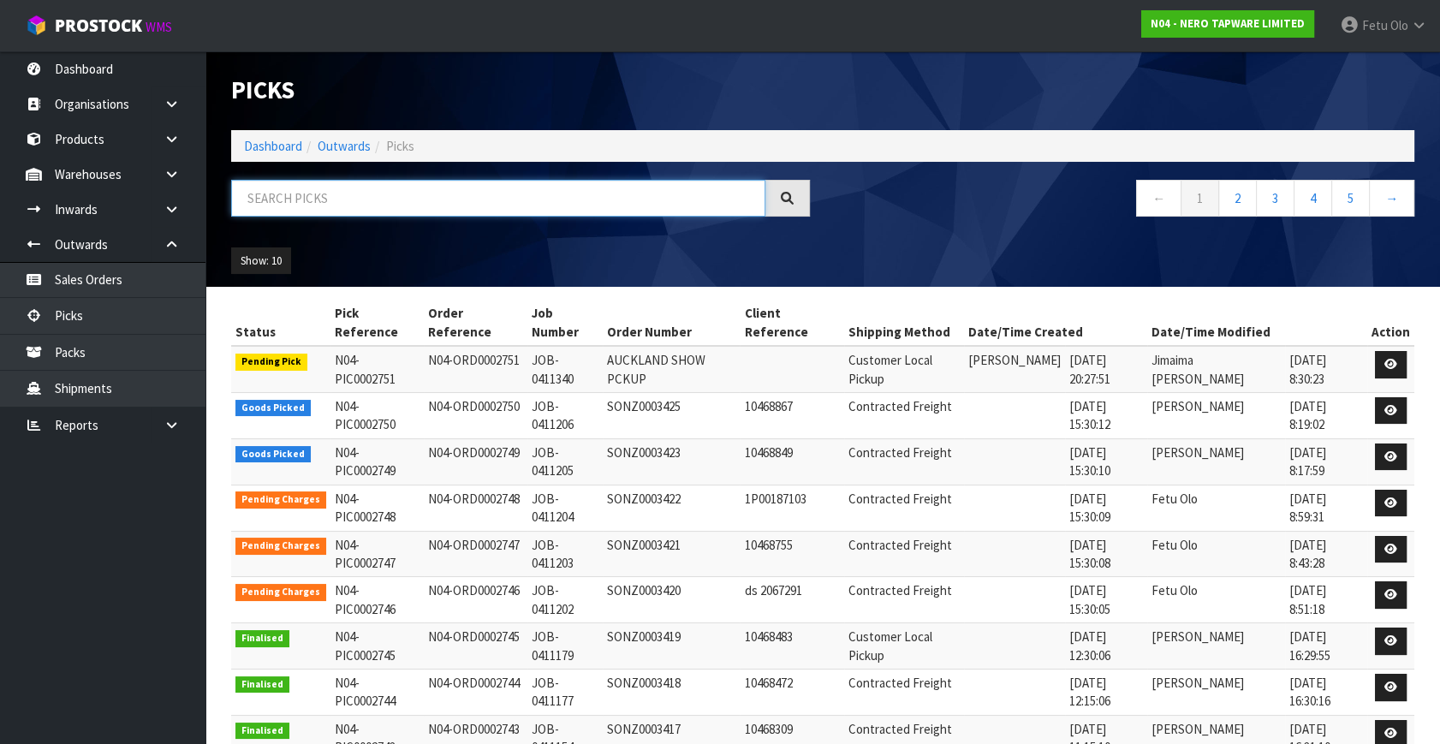
click at [407, 210] on input "text" at bounding box center [498, 198] width 534 height 37
type input "2749"
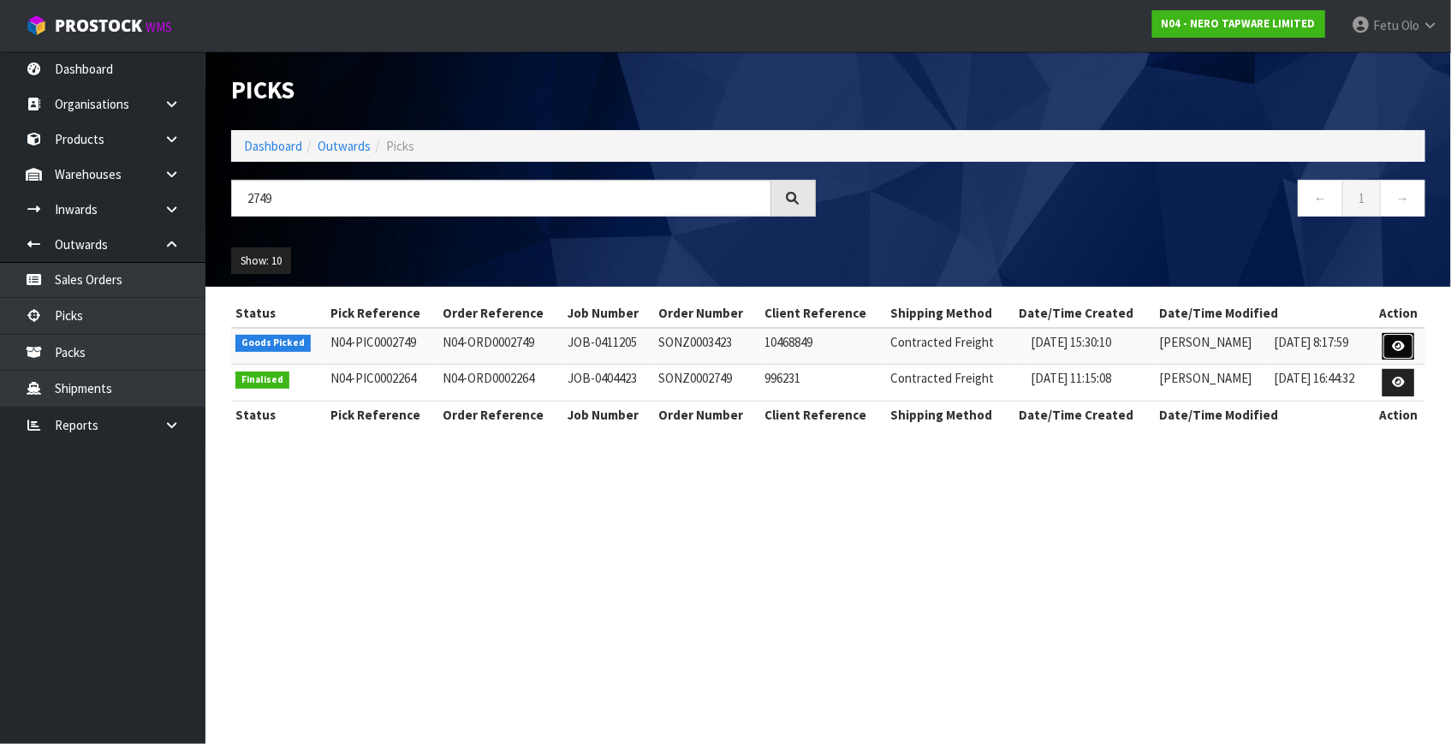
click at [1276, 345] on icon at bounding box center [1398, 346] width 13 height 11
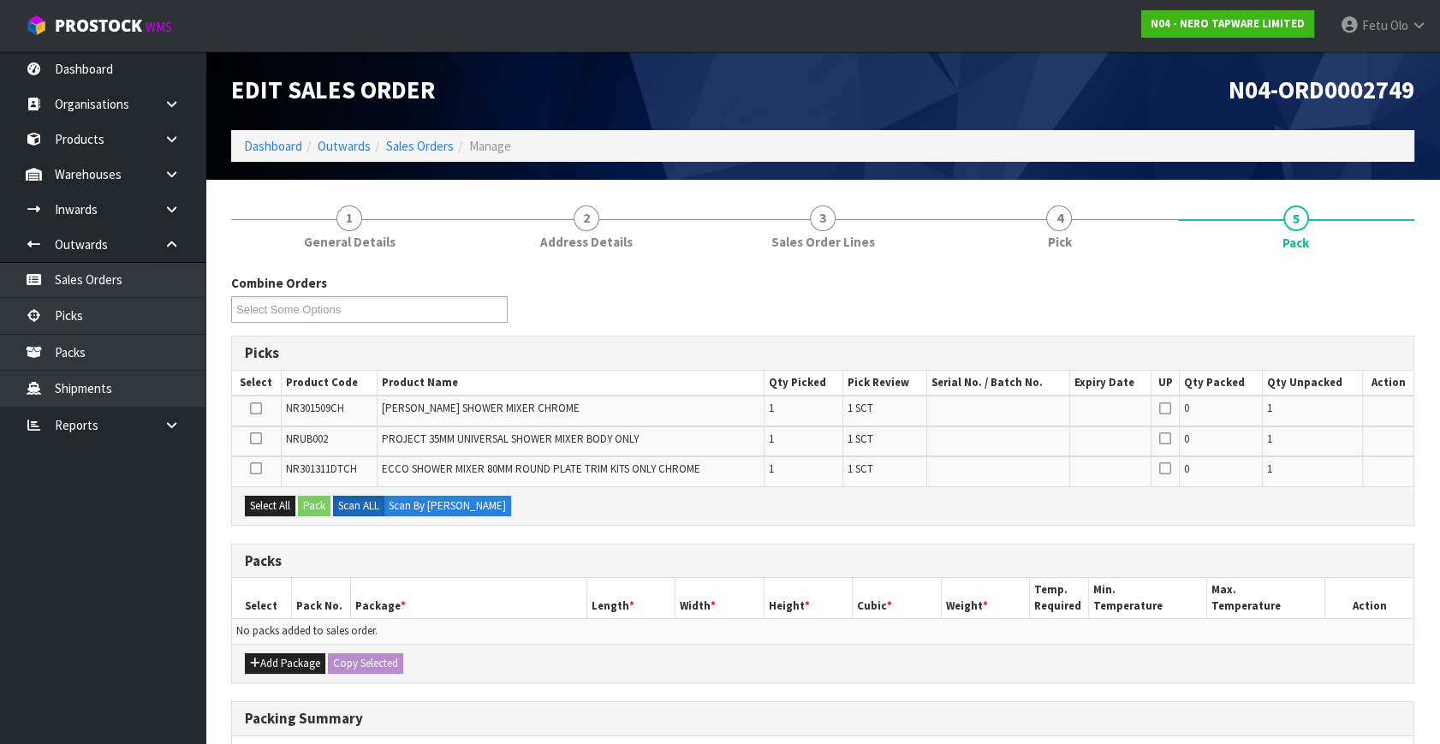
click at [79, 639] on ul "Dashboard Organisations Clients Consignees Carriers Products Categories Serial …" at bounding box center [102, 397] width 205 height 692
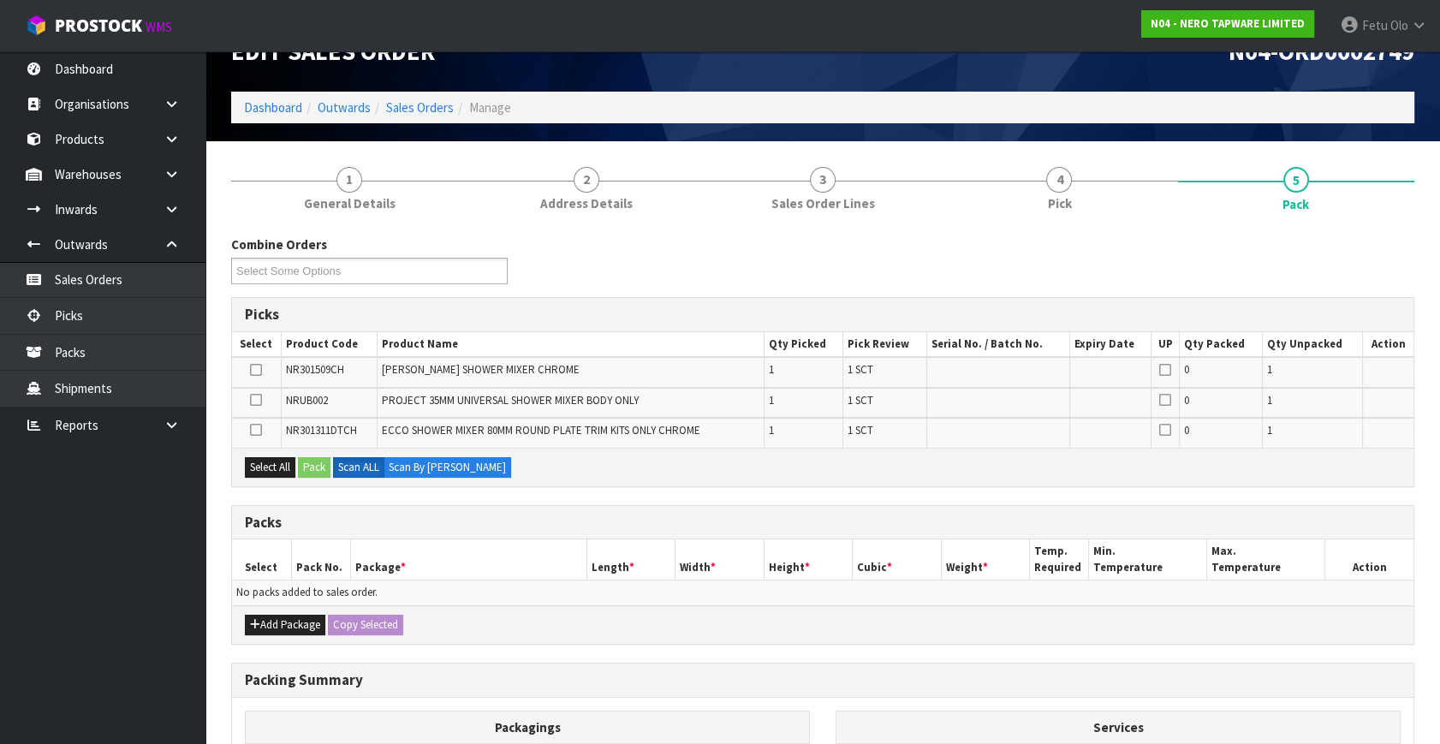
scroll to position [77, 0]
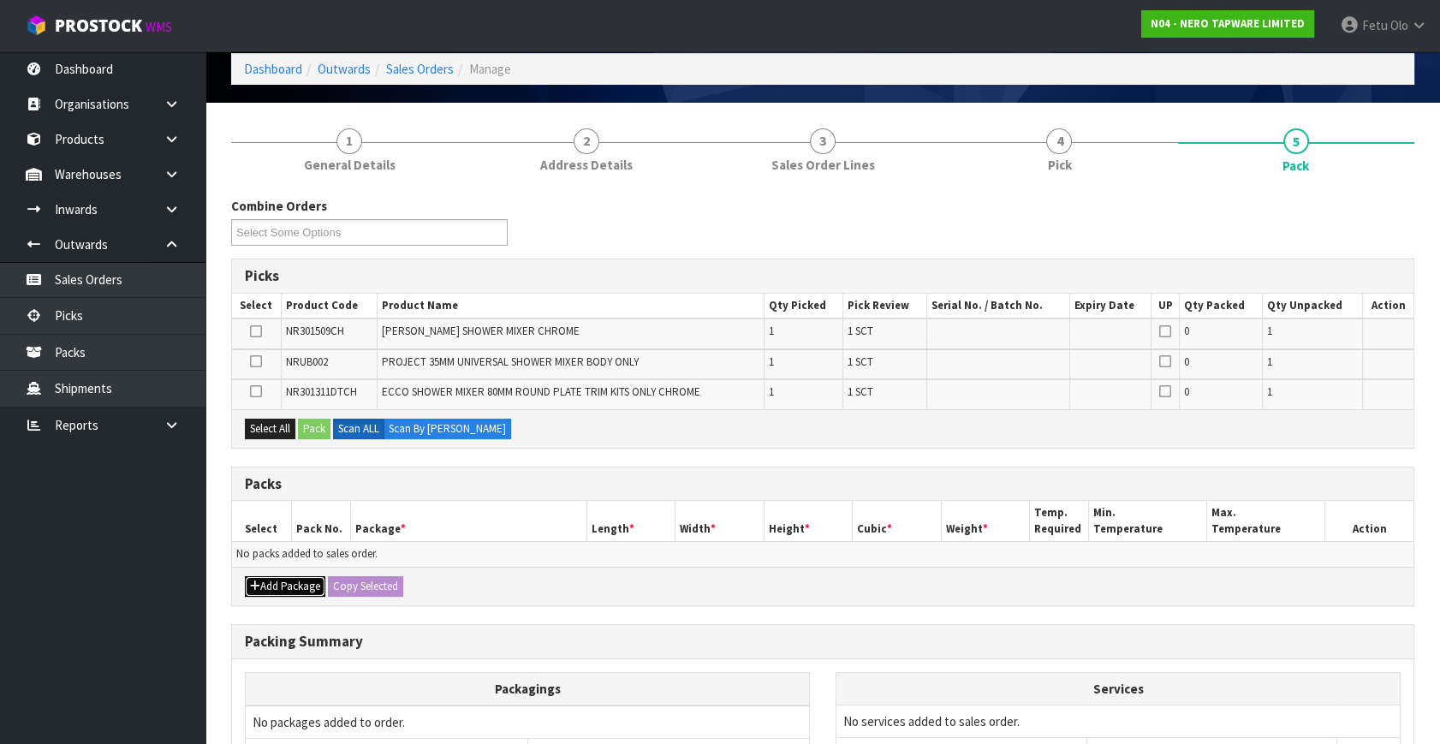
click at [275, 585] on button "Add Package" at bounding box center [285, 586] width 80 height 21
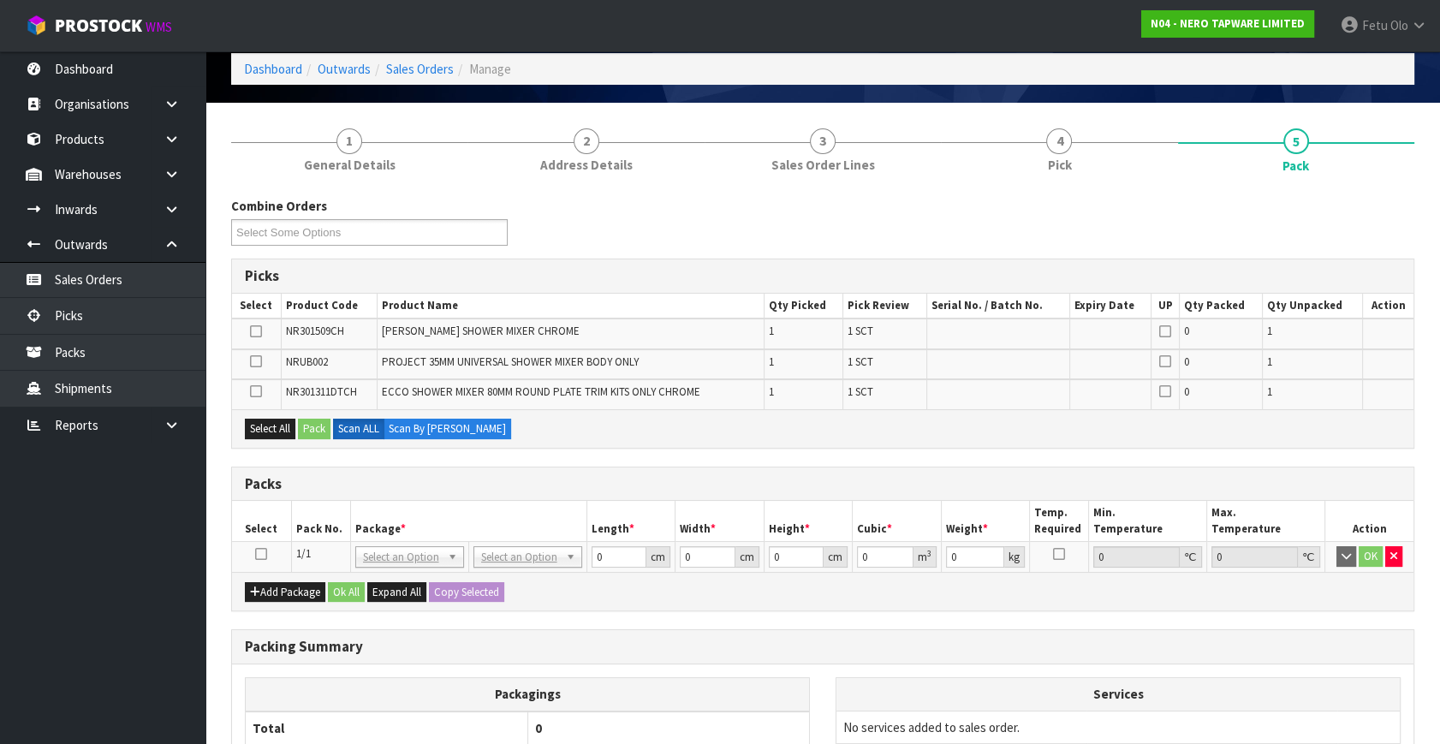
click at [264, 554] on icon at bounding box center [261, 554] width 12 height 1
click at [330, 533] on th "Pack No." at bounding box center [320, 521] width 59 height 40
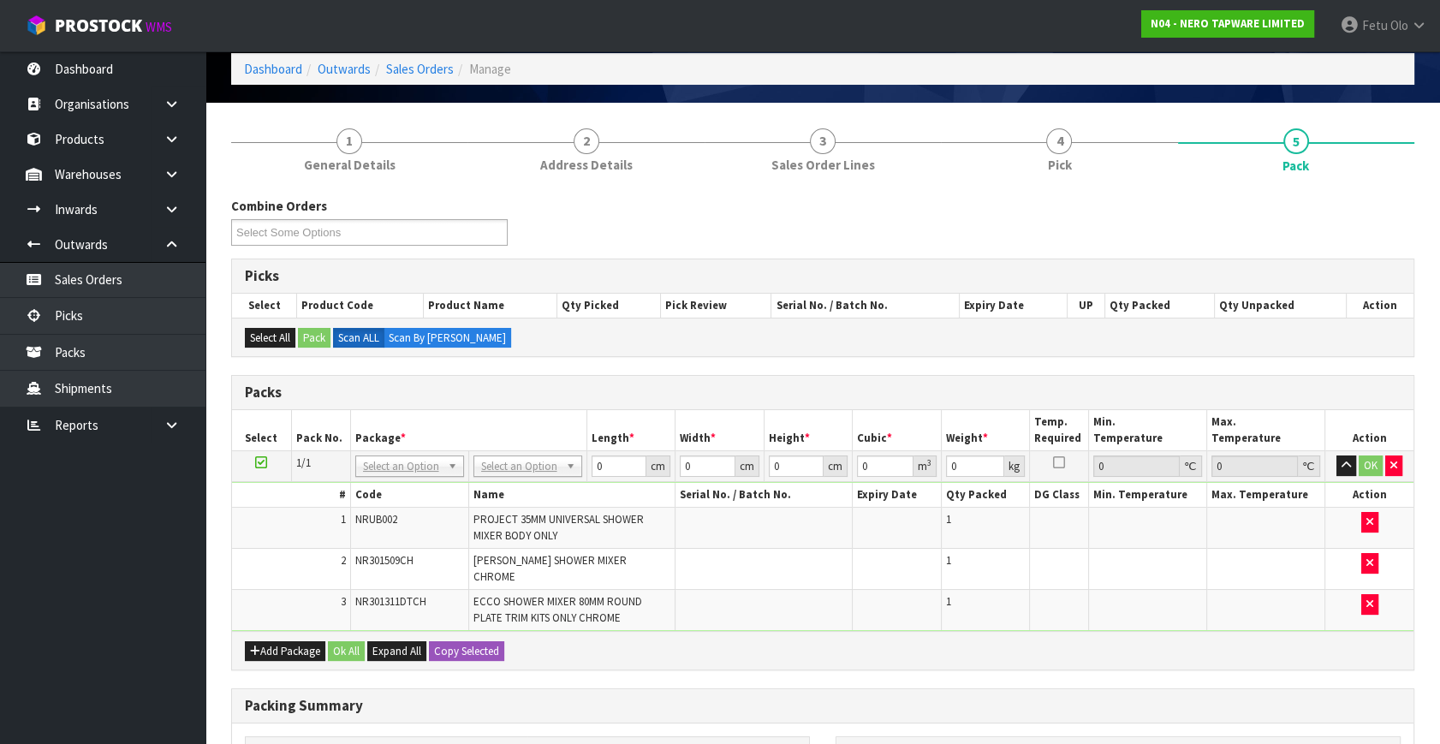
drag, startPoint x: 424, startPoint y: 472, endPoint x: 407, endPoint y: 495, distance: 28.8
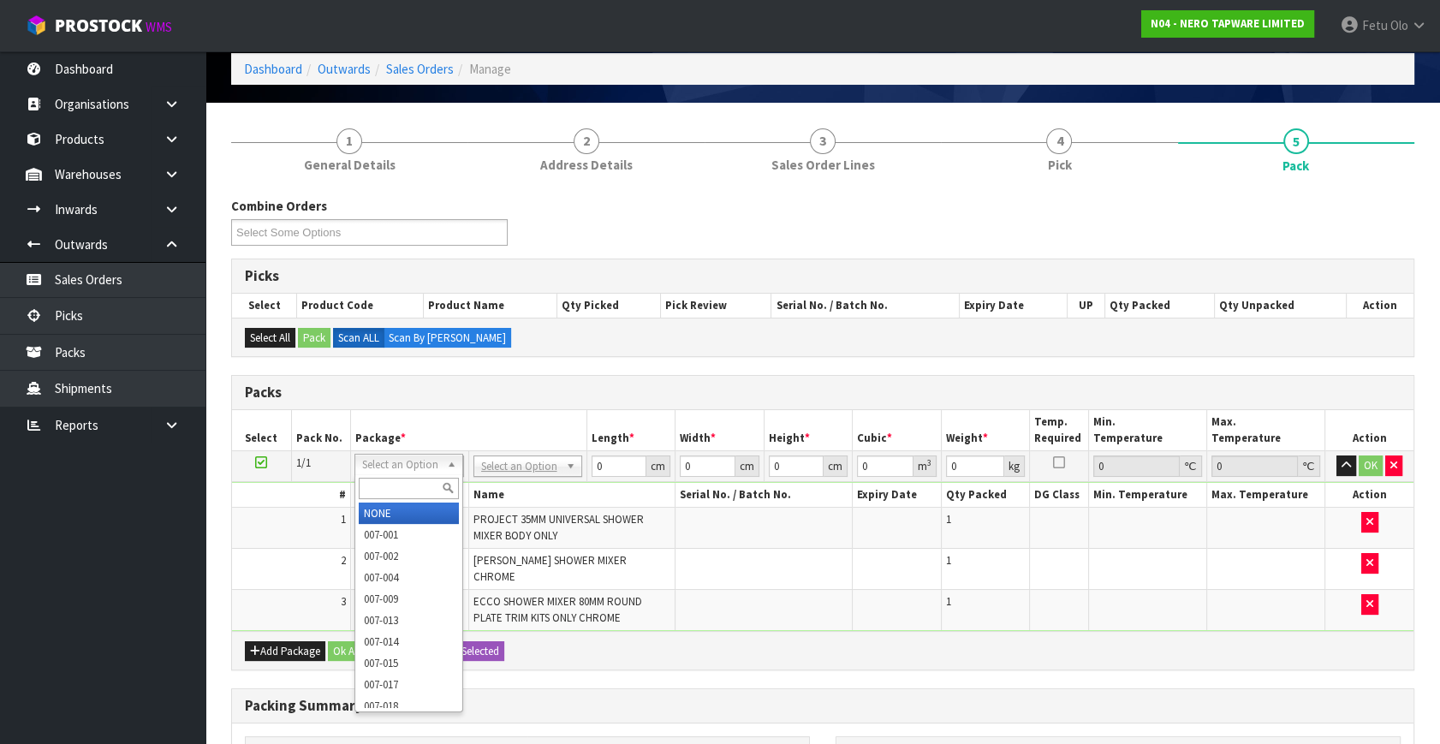
click at [401, 492] on input "text" at bounding box center [409, 488] width 100 height 21
type input "011"
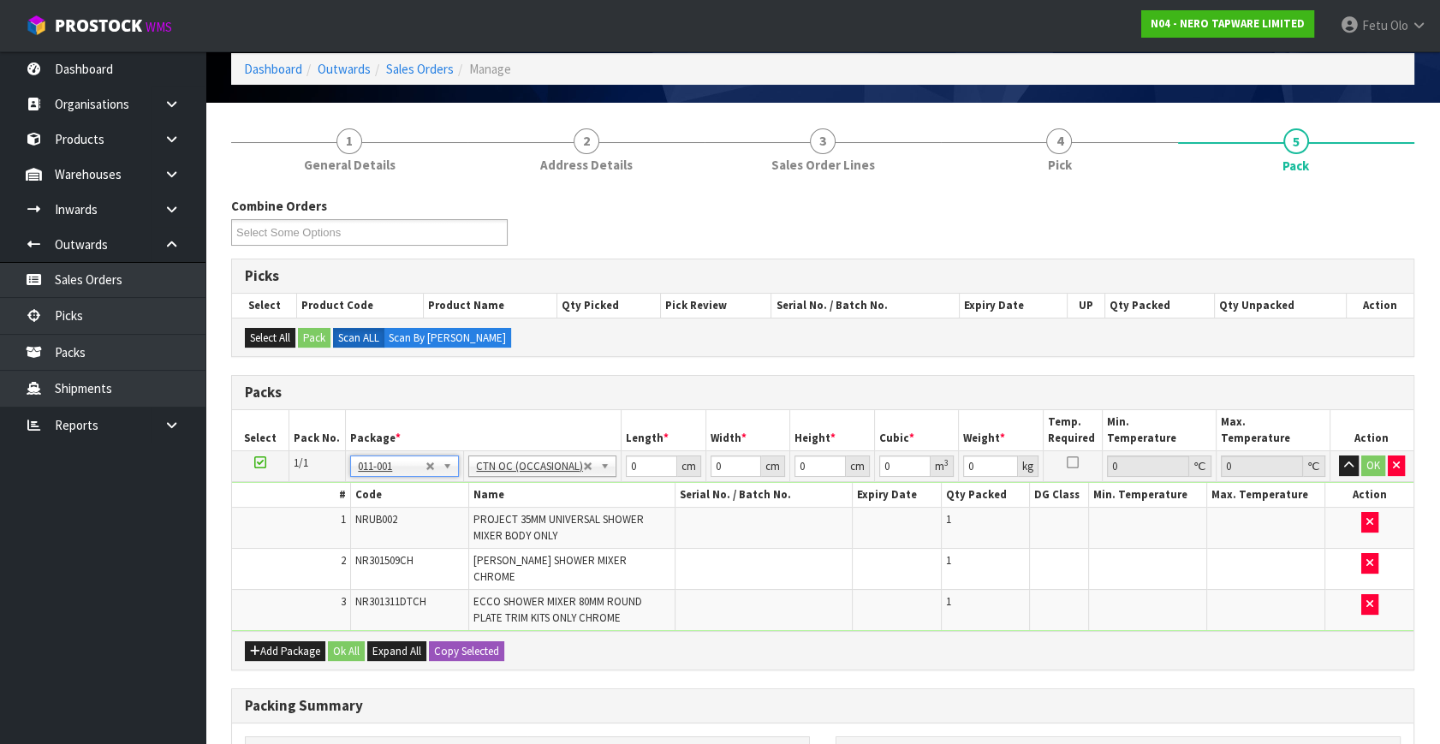
type input "2.7"
drag, startPoint x: 644, startPoint y: 470, endPoint x: 535, endPoint y: 509, distance: 115.6
click at [536, 508] on tbody "1/1 NONE 007-001 007-002 007-004 007-009 007-013 007-014 007-015 007-017 007-01…" at bounding box center [822, 541] width 1181 height 181
type input "31"
type input "24"
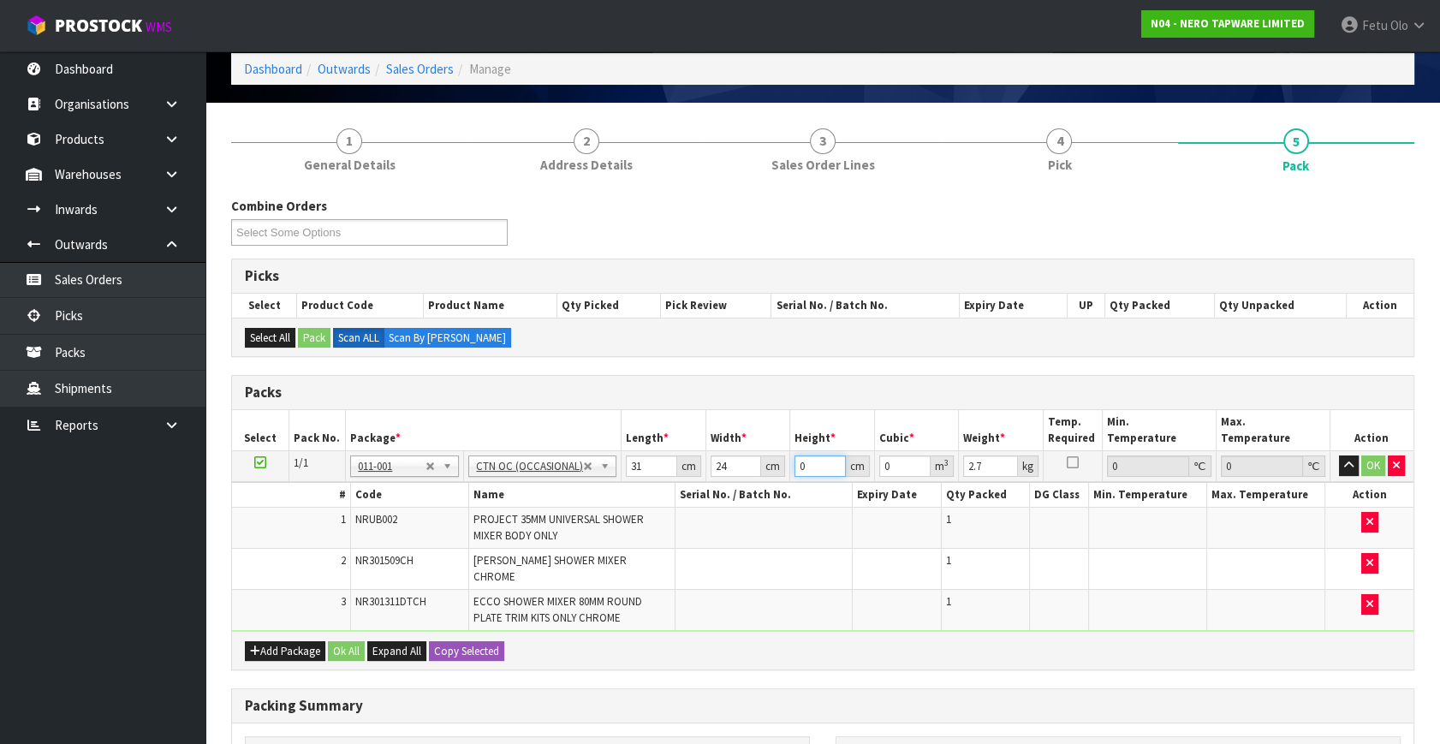
type input "1"
type input "0.000744"
type input "17"
type input "0.012648"
type input "17"
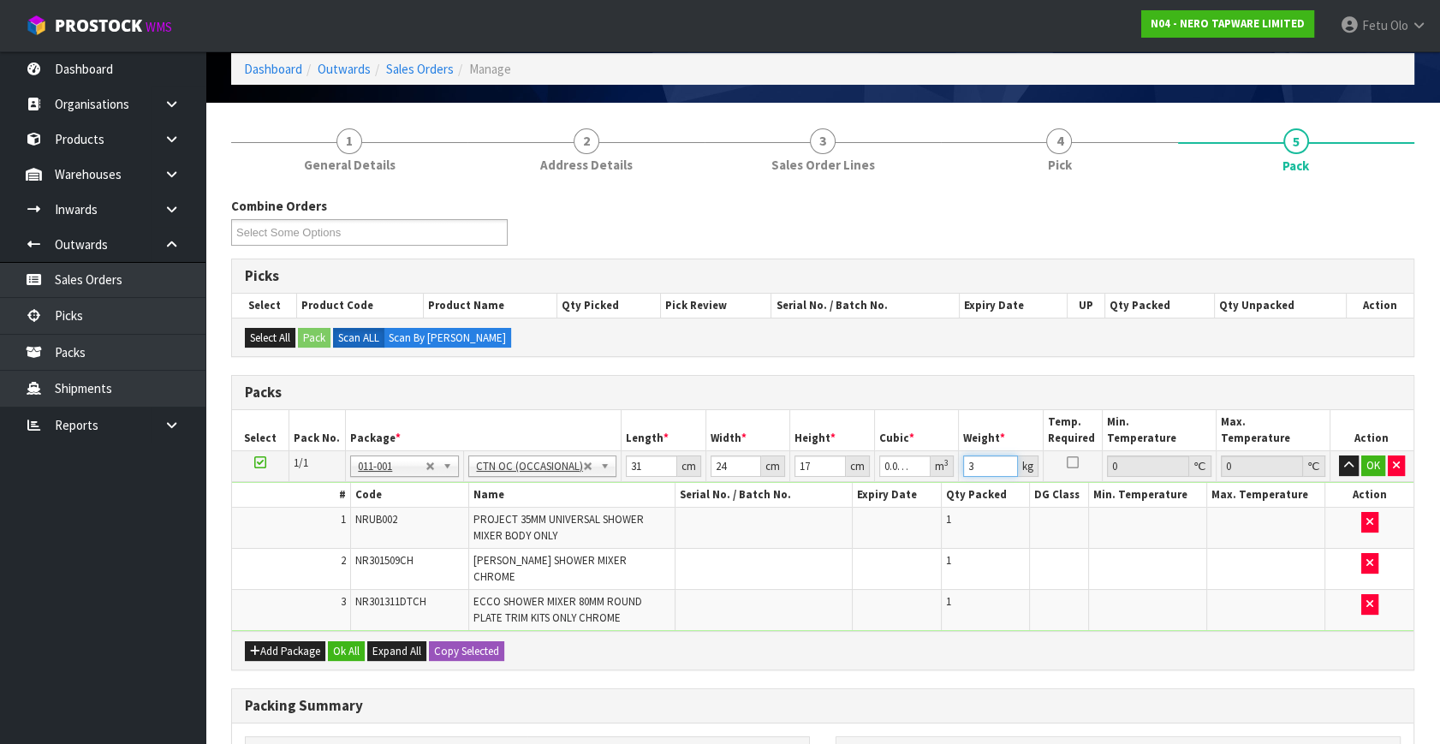
type input "3"
click button "OK" at bounding box center [1373, 465] width 24 height 21
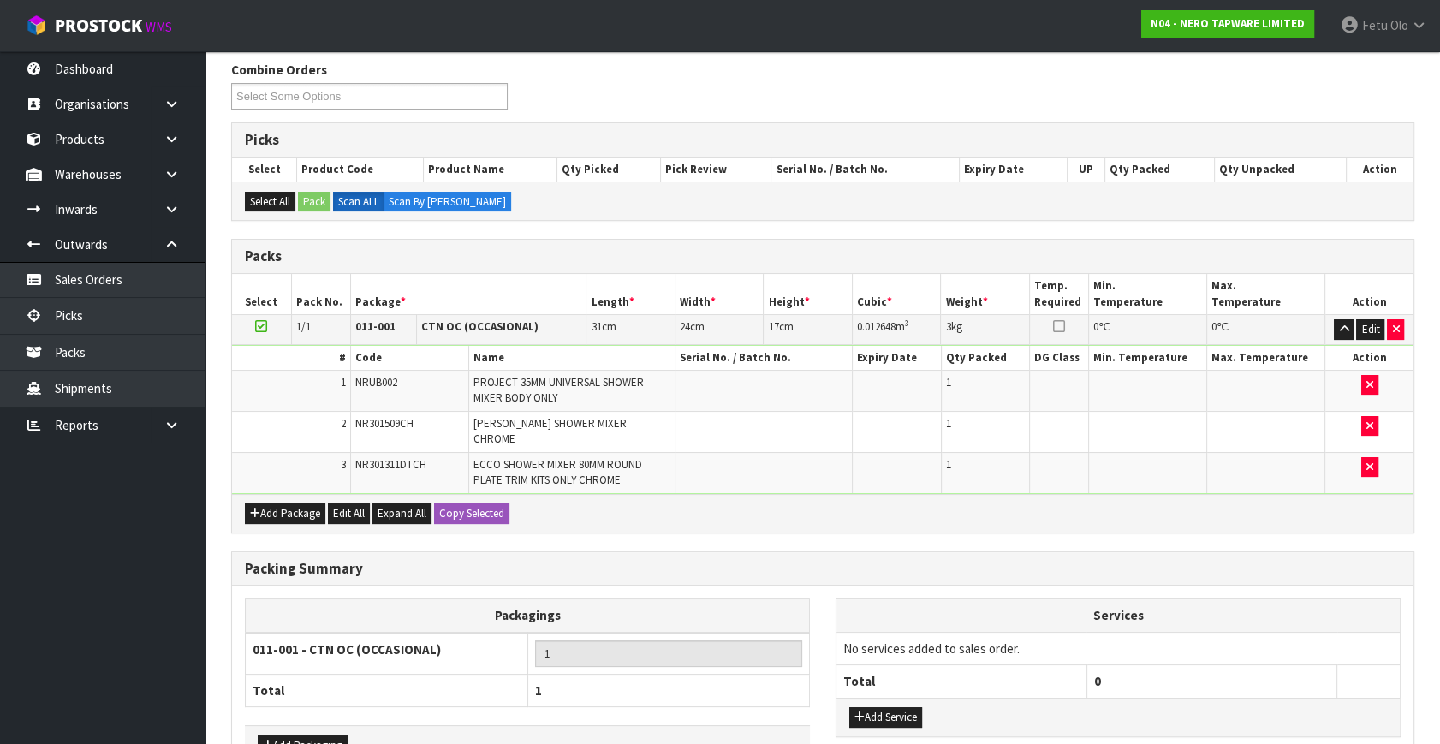
scroll to position [312, 0]
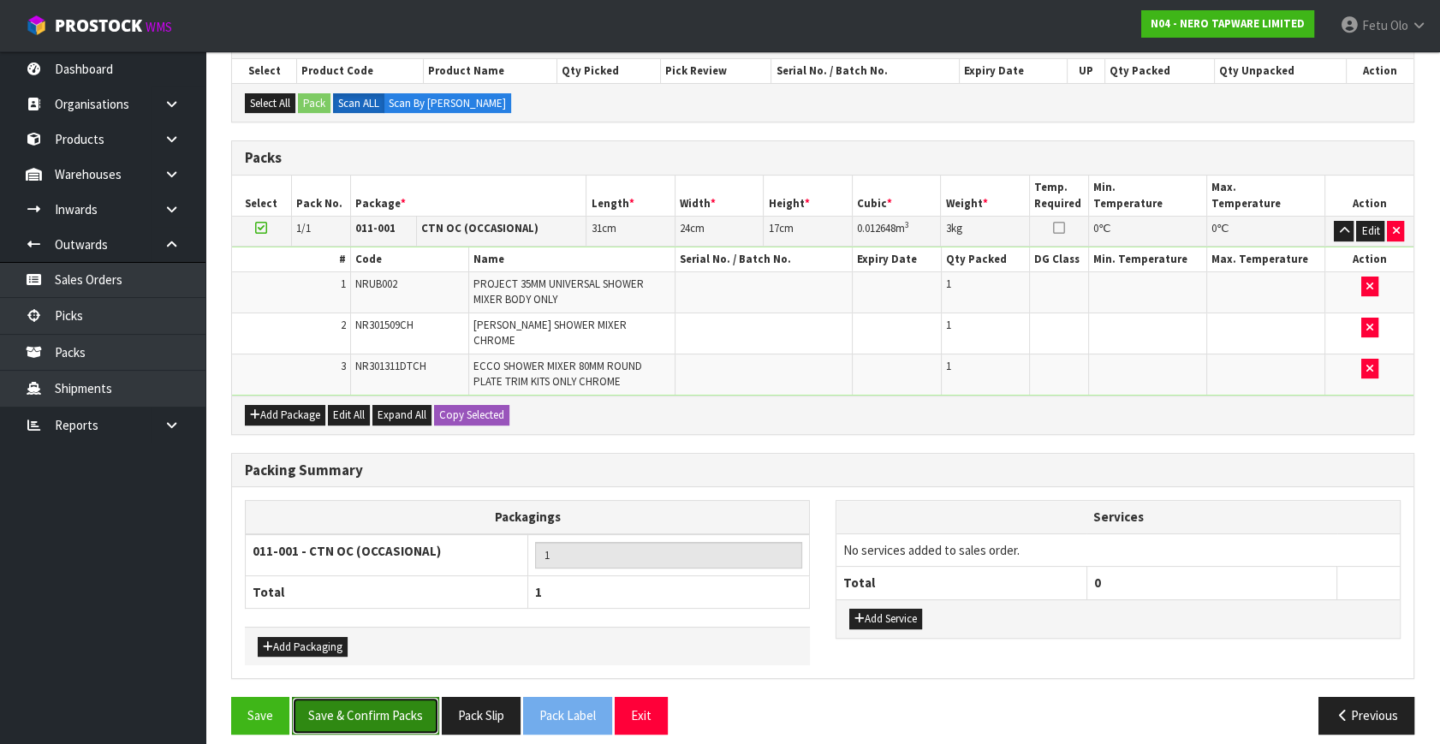
click at [383, 654] on button "Save & Confirm Packs" at bounding box center [365, 715] width 147 height 37
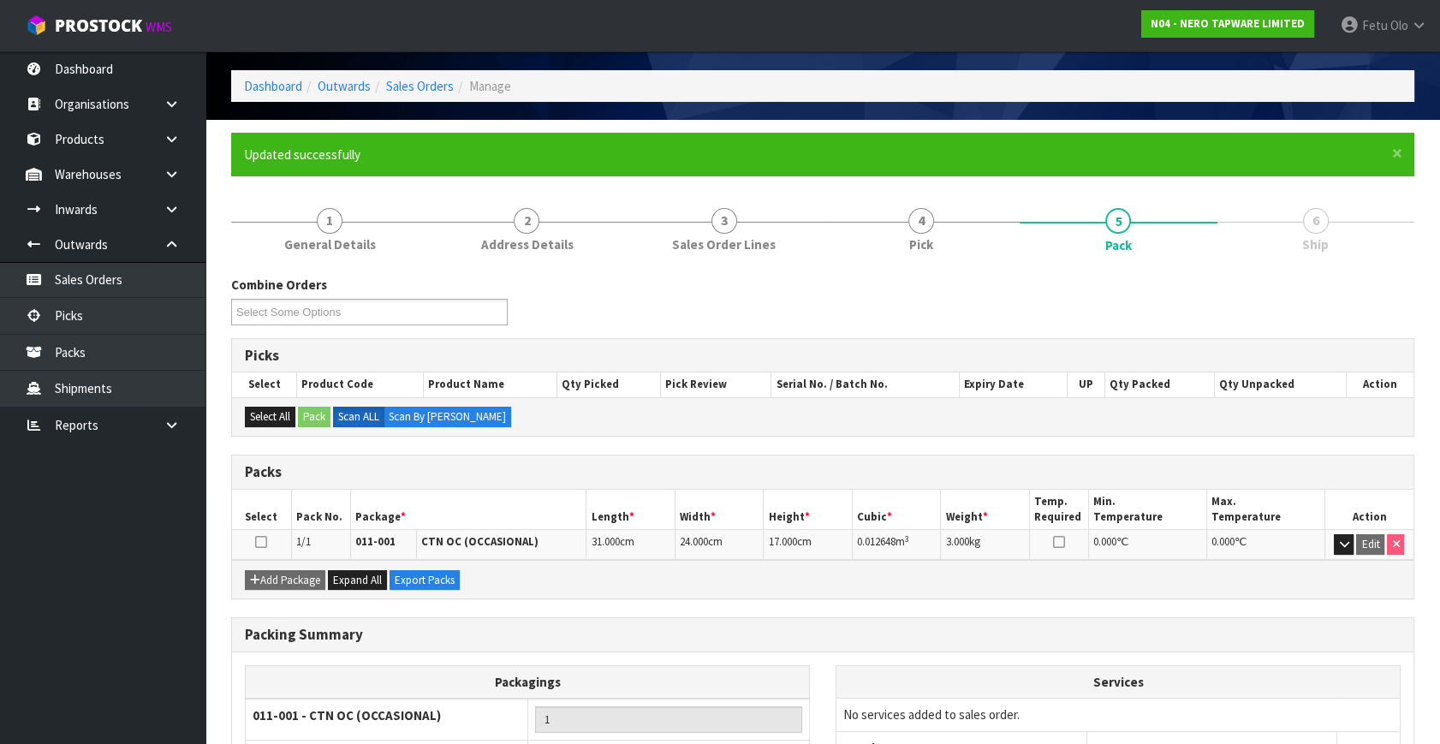
scroll to position [198, 0]
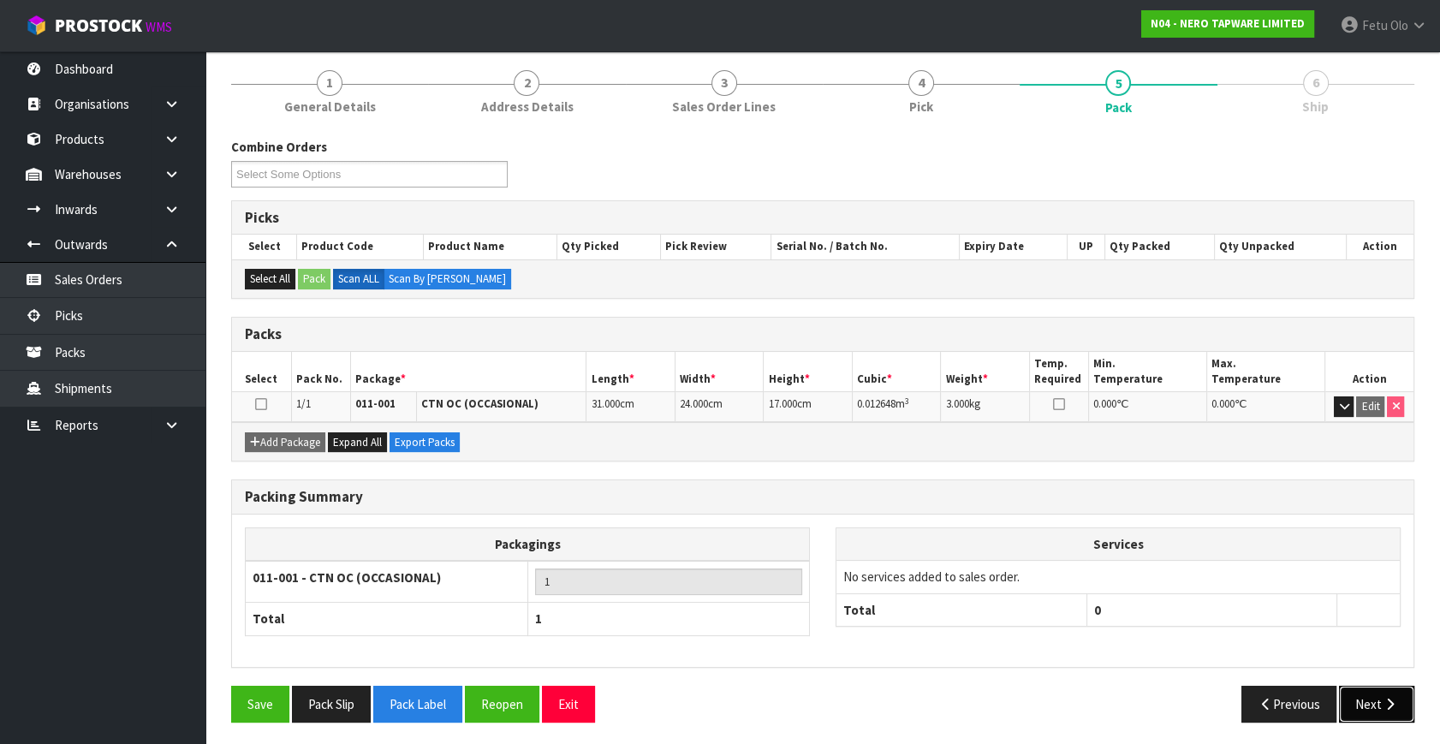
drag, startPoint x: 1377, startPoint y: 702, endPoint x: 1370, endPoint y: 706, distance: 8.8
click at [1276, 654] on button "Next" at bounding box center [1376, 704] width 75 height 37
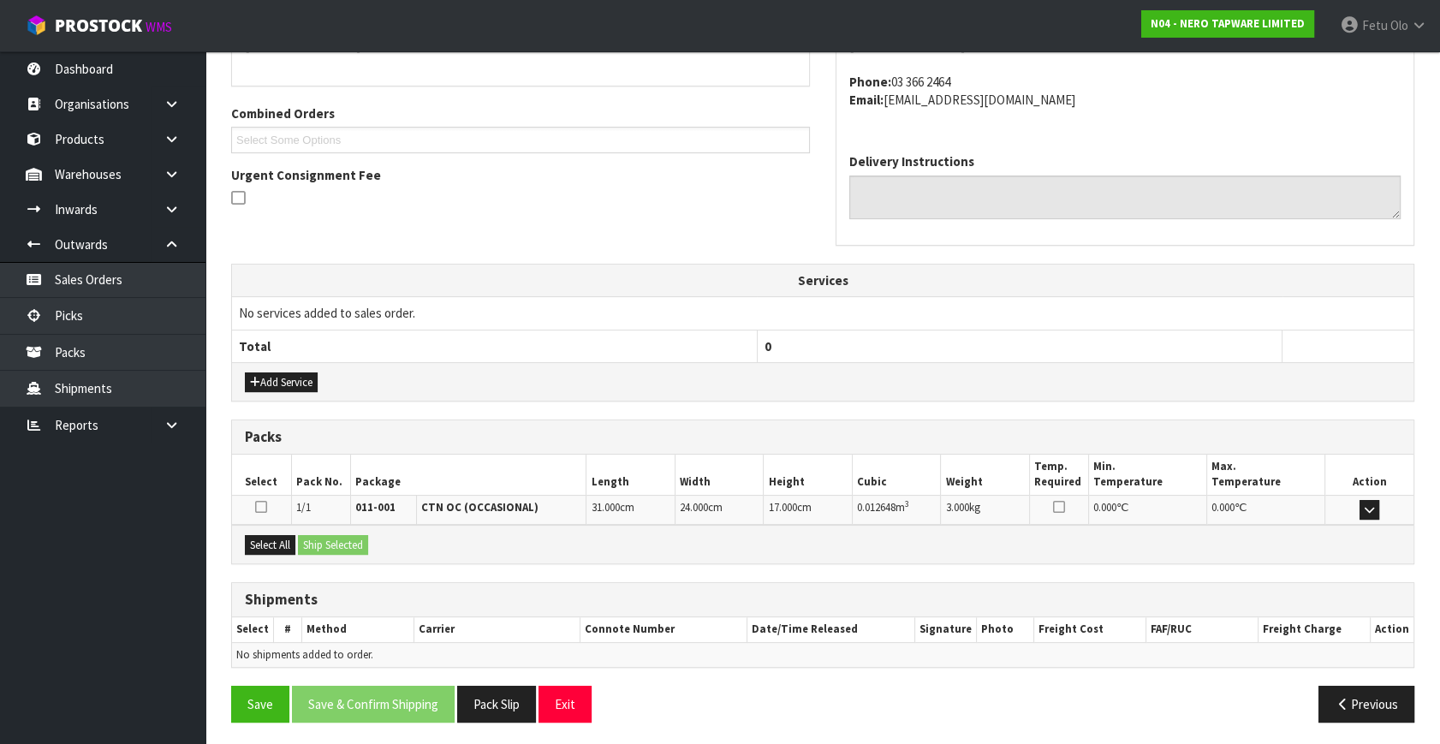
scroll to position [403, 0]
click at [288, 536] on button "Select All" at bounding box center [270, 544] width 51 height 21
click at [324, 536] on button "Ship Selected" at bounding box center [333, 544] width 70 height 21
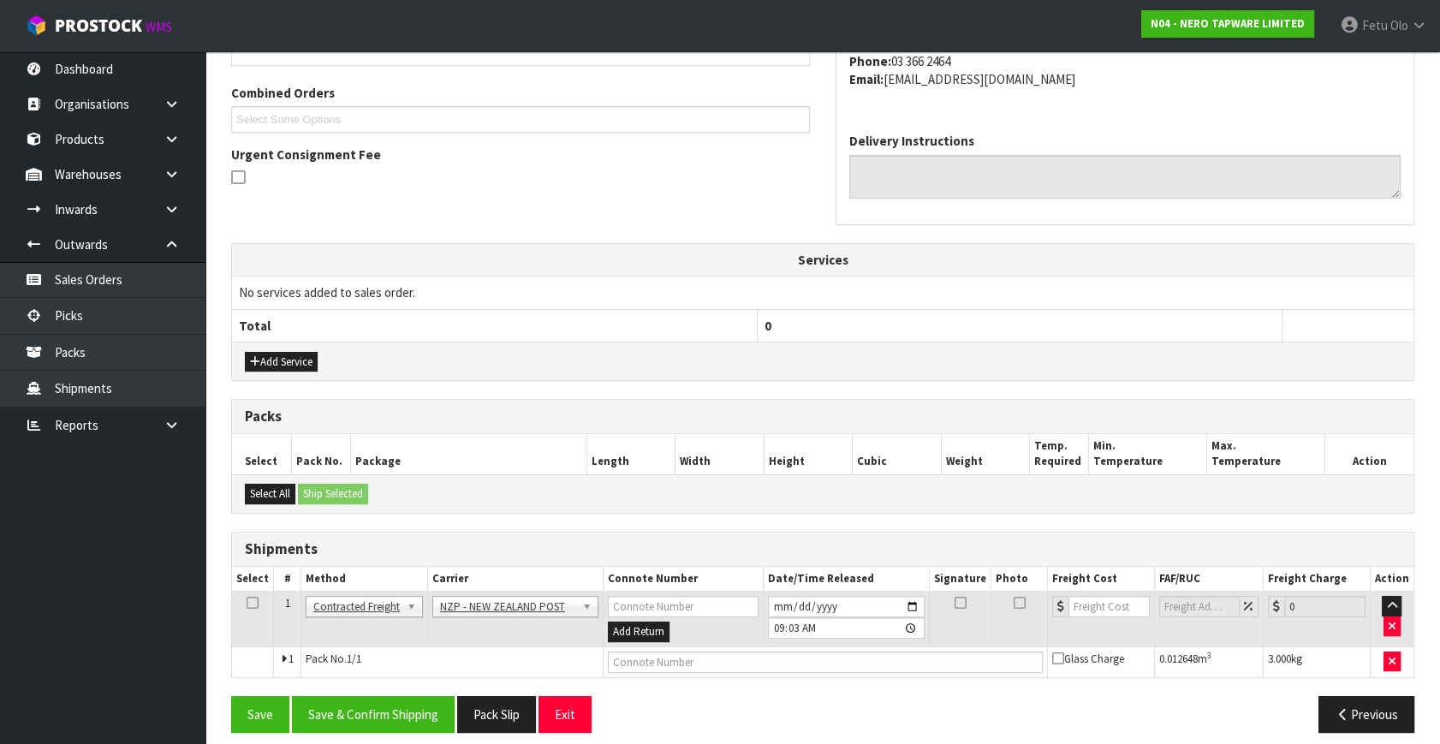
scroll to position [434, 0]
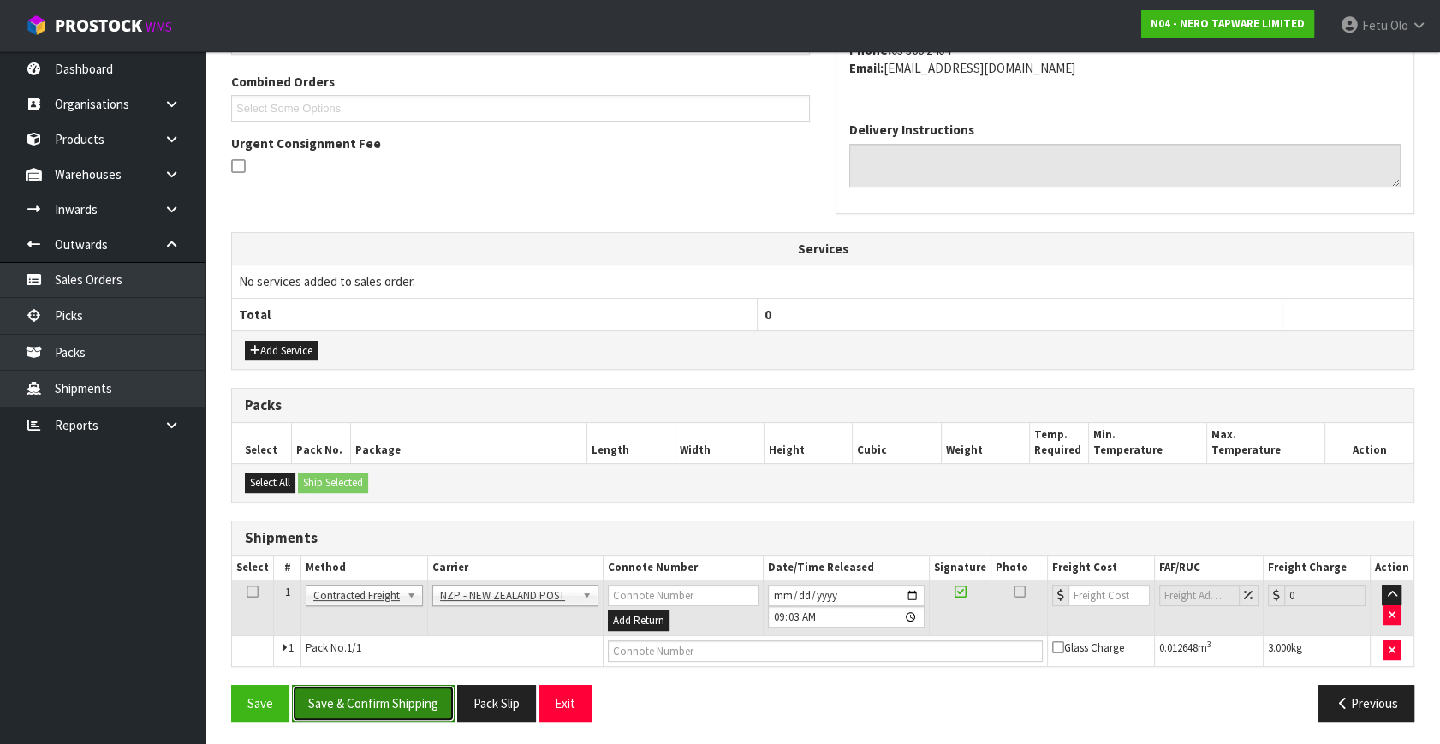
click at [413, 654] on button "Save & Confirm Shipping" at bounding box center [373, 703] width 163 height 37
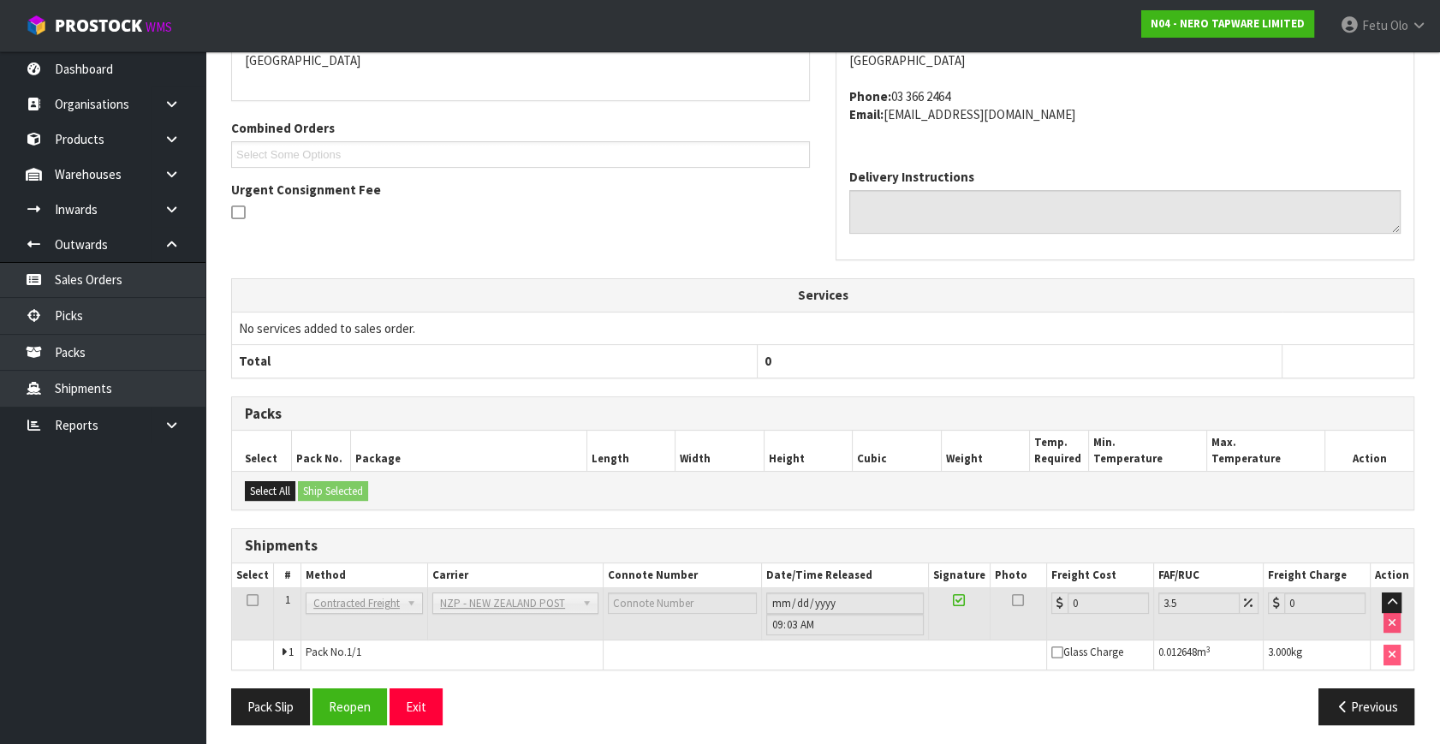
scroll to position [410, 0]
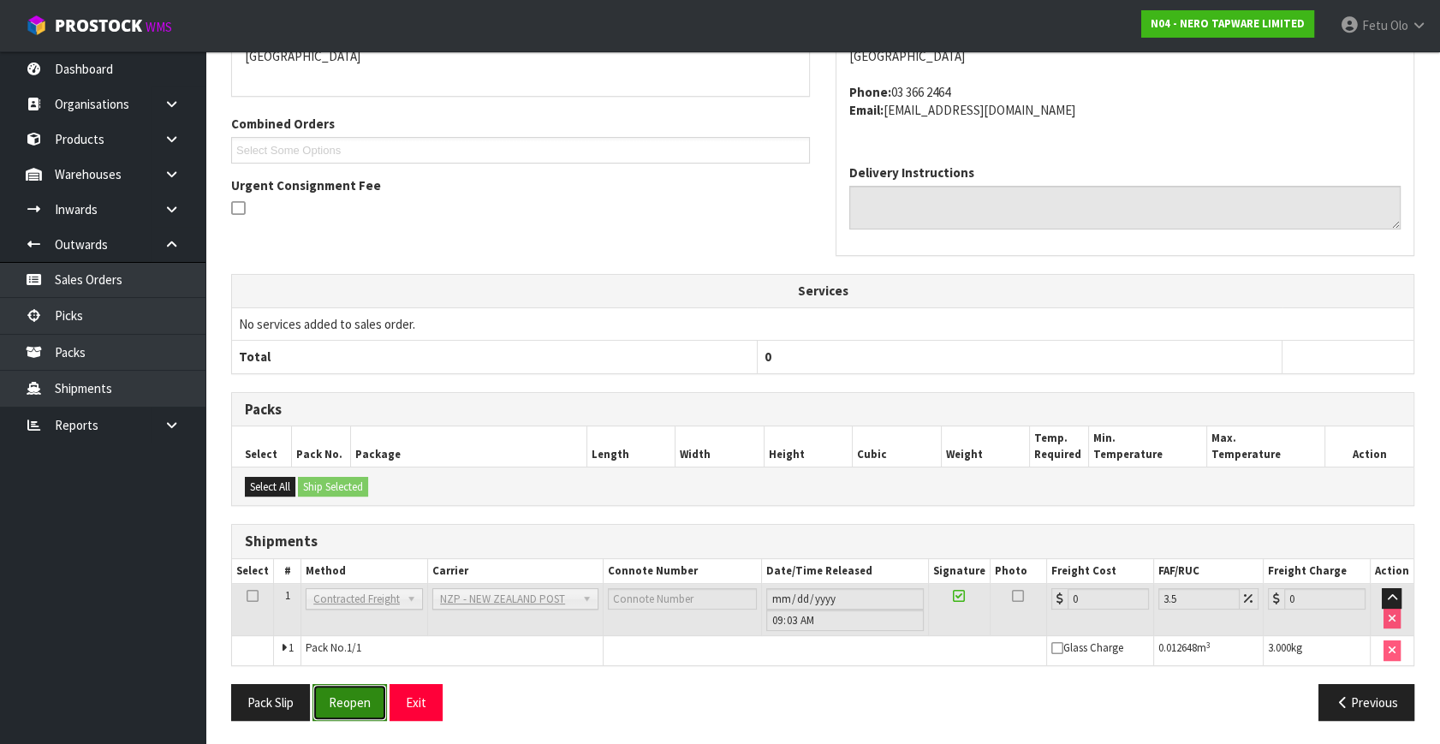
click at [348, 654] on button "Reopen" at bounding box center [349, 702] width 74 height 37
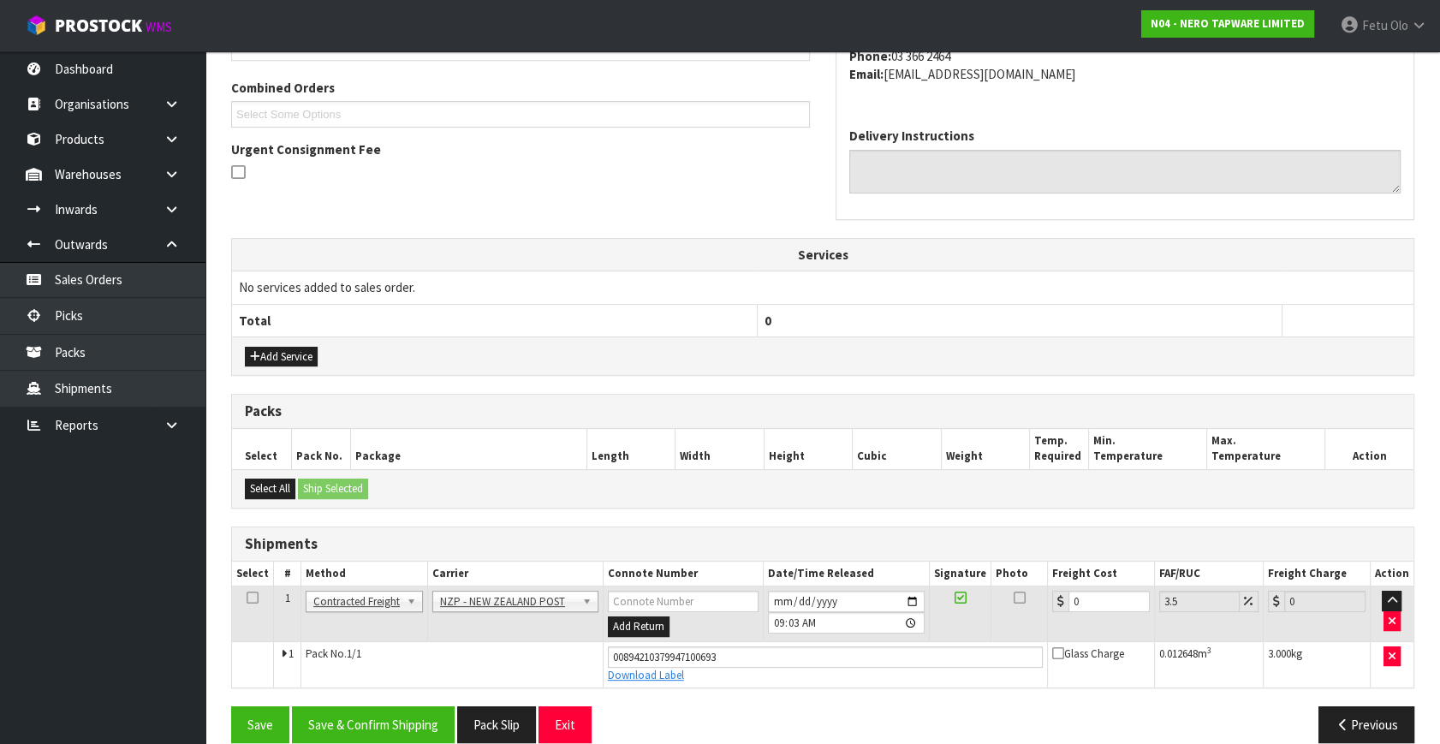
scroll to position [449, 0]
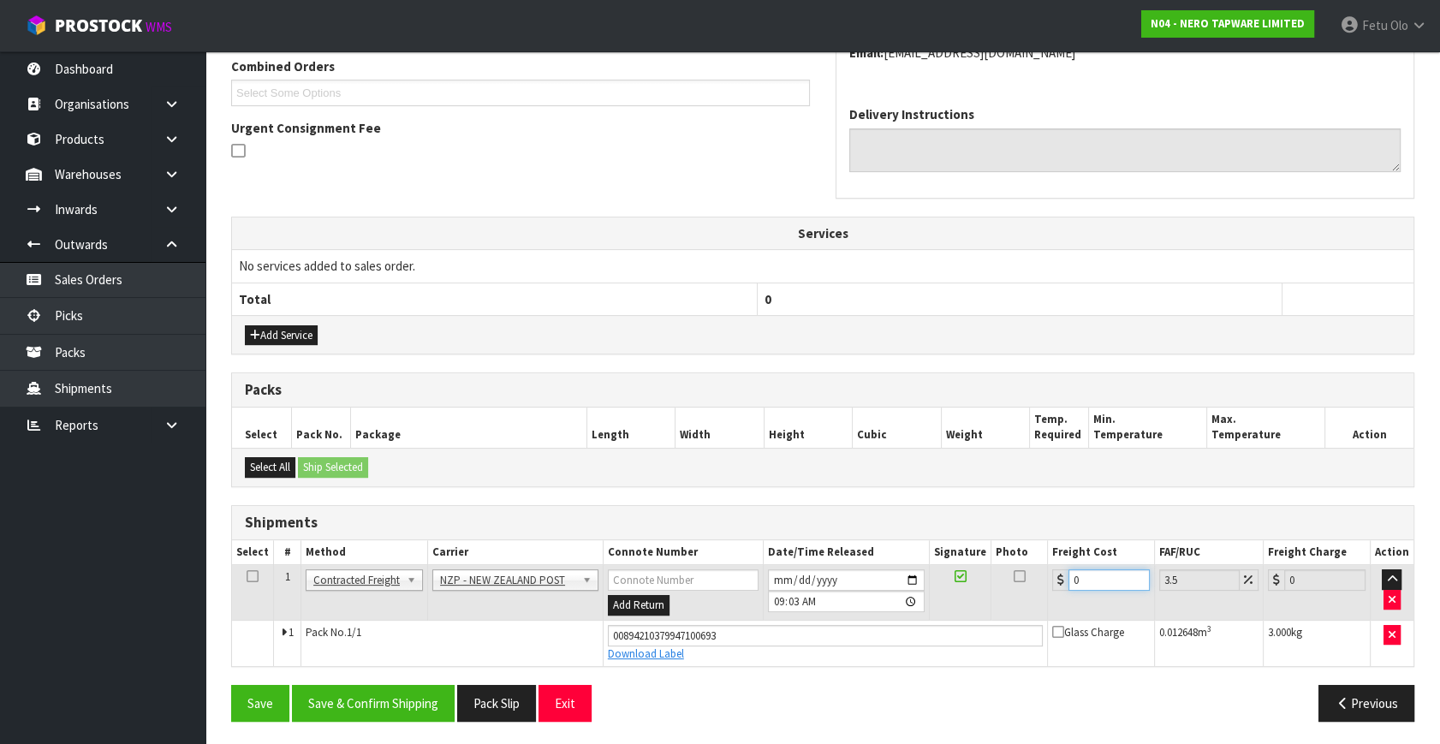
drag, startPoint x: 1104, startPoint y: 580, endPoint x: 838, endPoint y: 637, distance: 272.1
click at [838, 637] on tbody "1 Client Local Pickup Customer Local Pickup Company Freight Contracted Freight …" at bounding box center [822, 615] width 1181 height 101
type input "1"
type input "1.03"
type input "11"
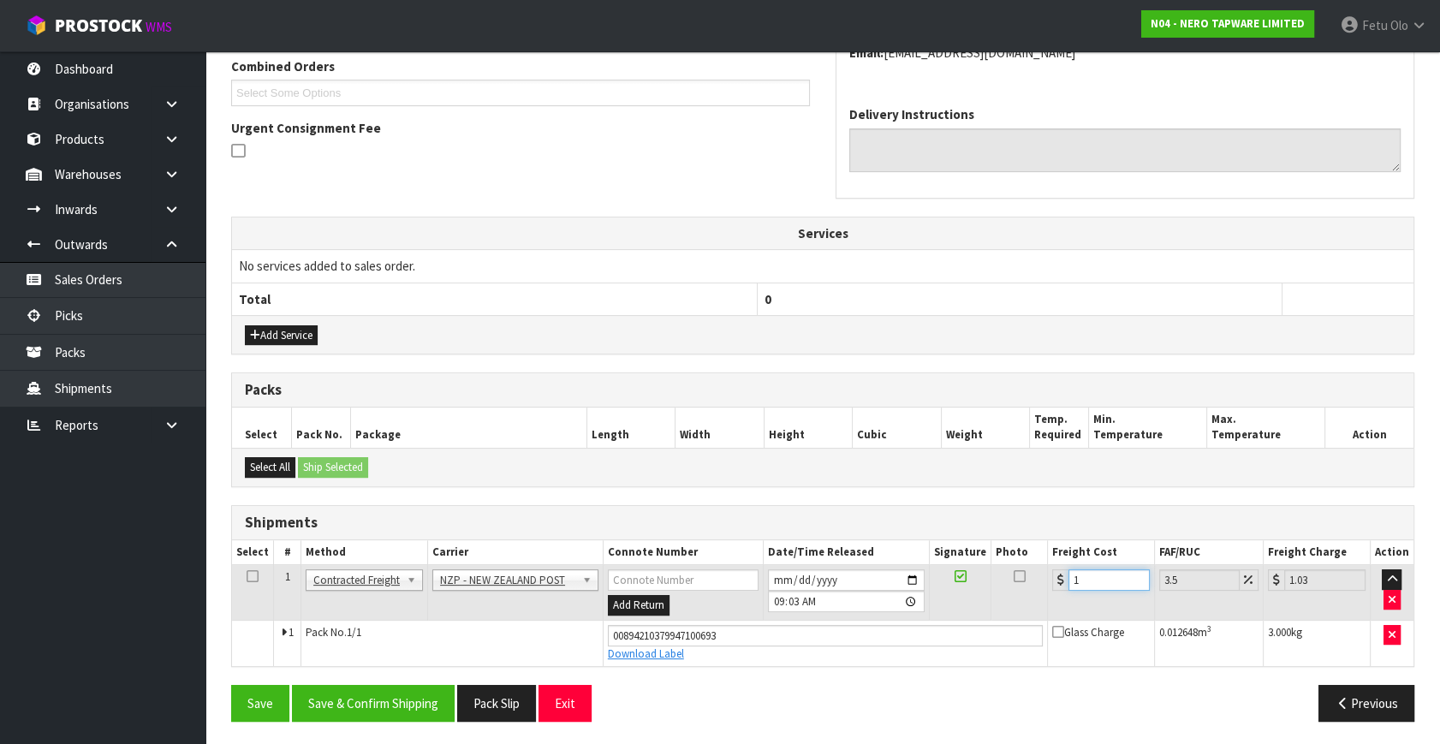
type input "11.38"
type input "11.6"
type input "12.01"
type input "11.61"
type input "12.02"
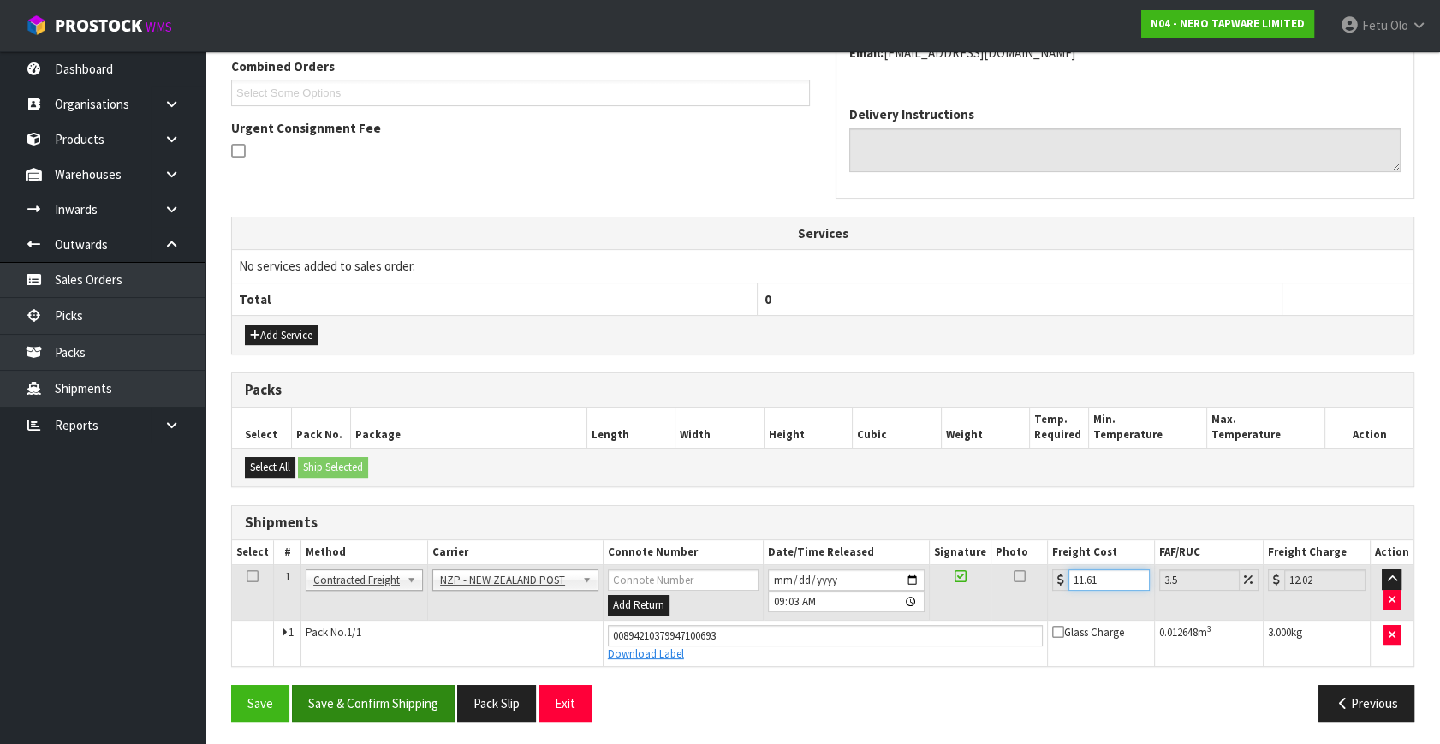
type input "11.61"
click at [421, 654] on button "Save & Confirm Shipping" at bounding box center [373, 703] width 163 height 37
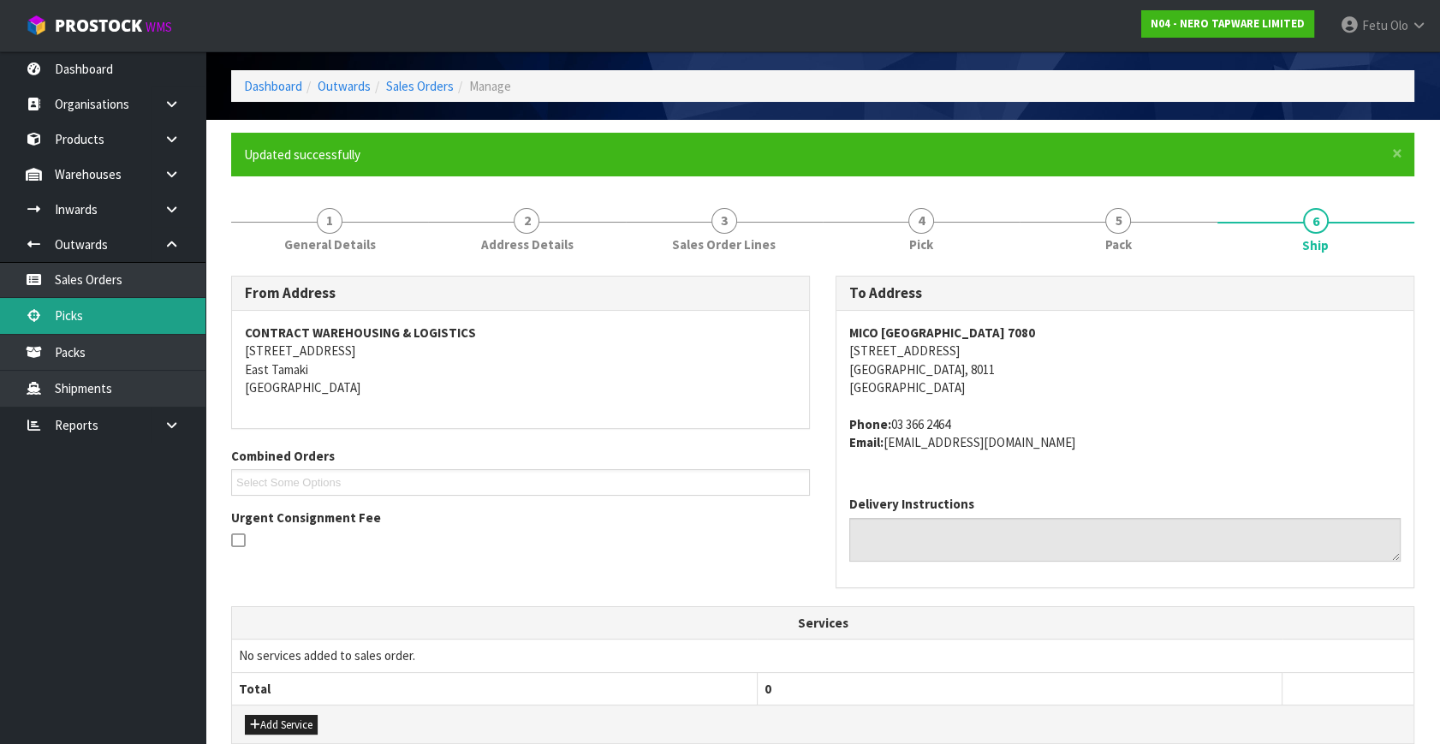
scroll to position [0, 0]
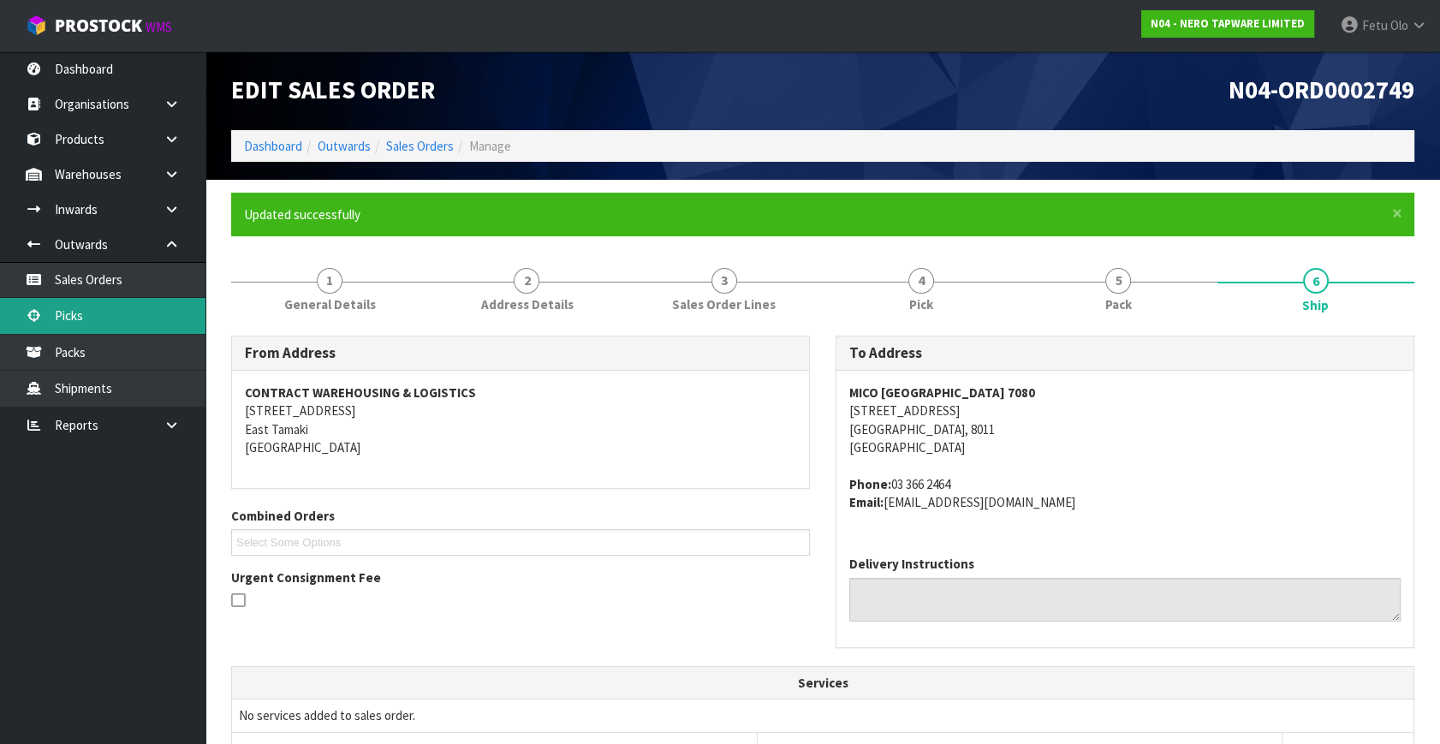
click at [123, 319] on link "Picks" at bounding box center [102, 315] width 205 height 35
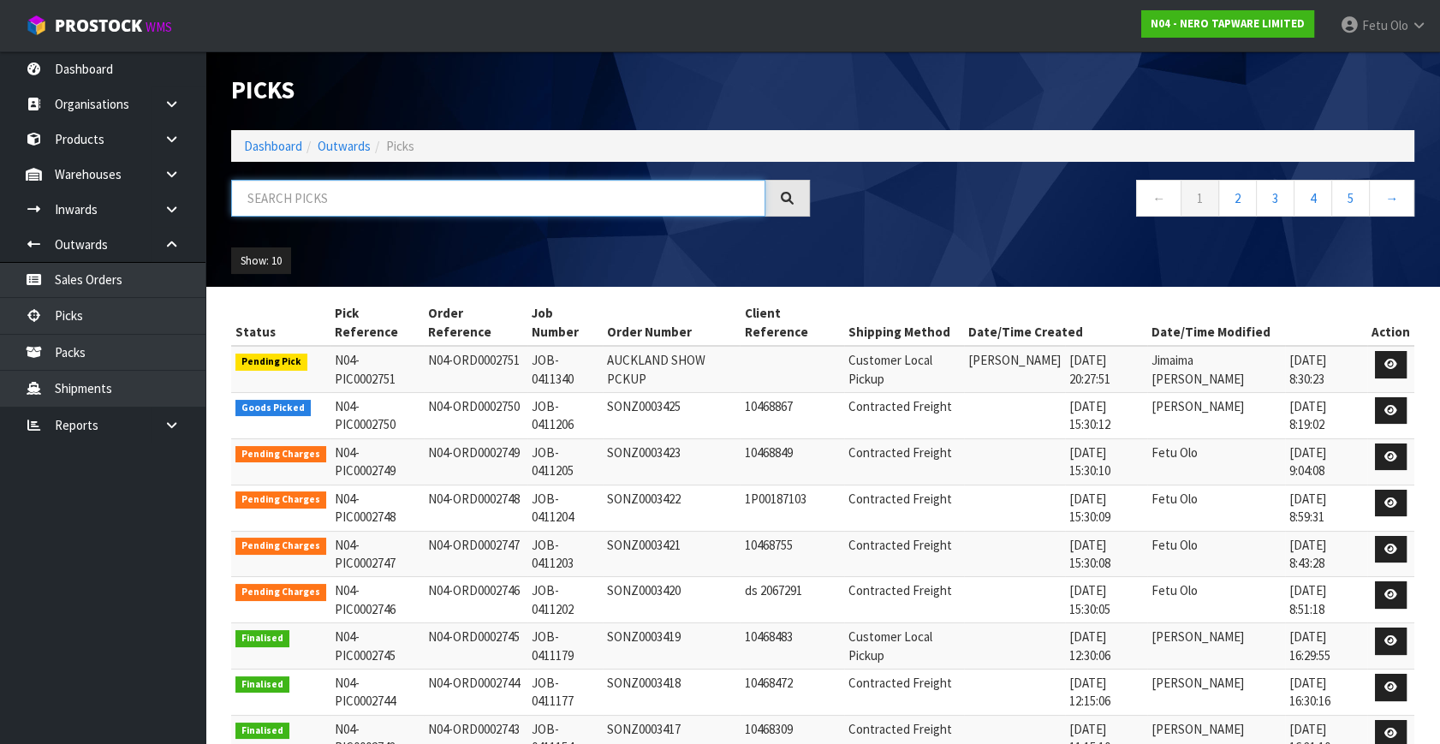
click at [494, 191] on input "text" at bounding box center [498, 198] width 534 height 37
click at [494, 192] on input "text" at bounding box center [498, 198] width 534 height 37
type input "0002750"
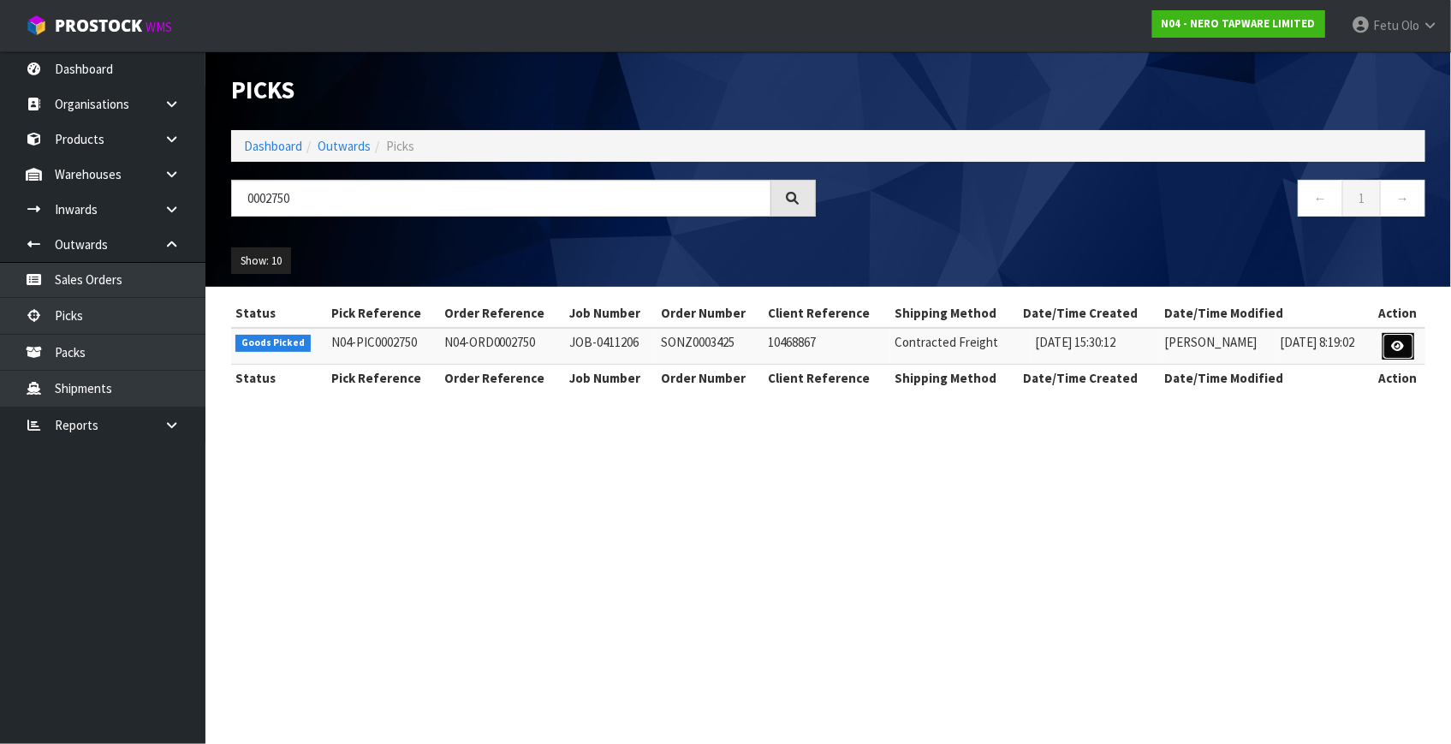
click at [1276, 351] on link at bounding box center [1398, 346] width 32 height 27
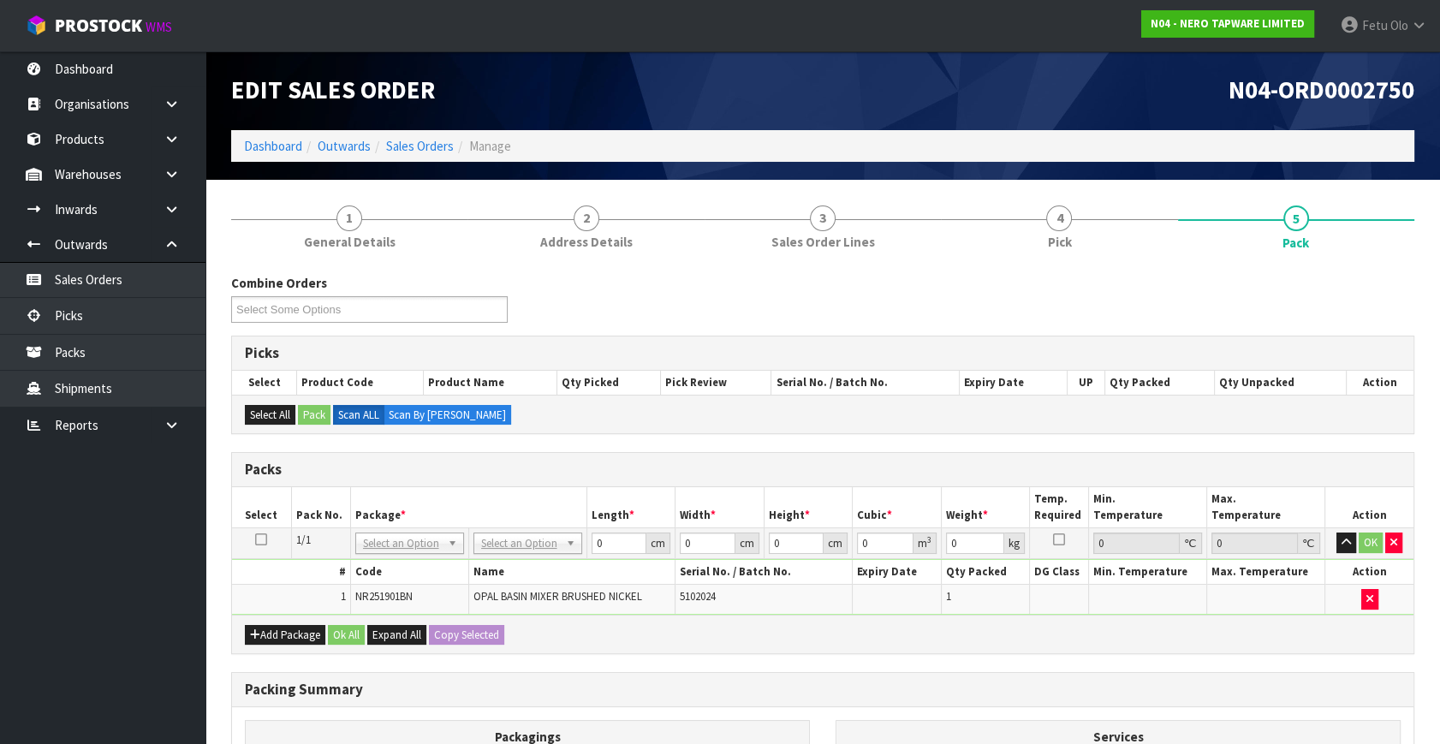
drag, startPoint x: 384, startPoint y: 544, endPoint x: 389, endPoint y: 560, distance: 16.2
click at [389, 562] on input "text" at bounding box center [409, 565] width 100 height 21
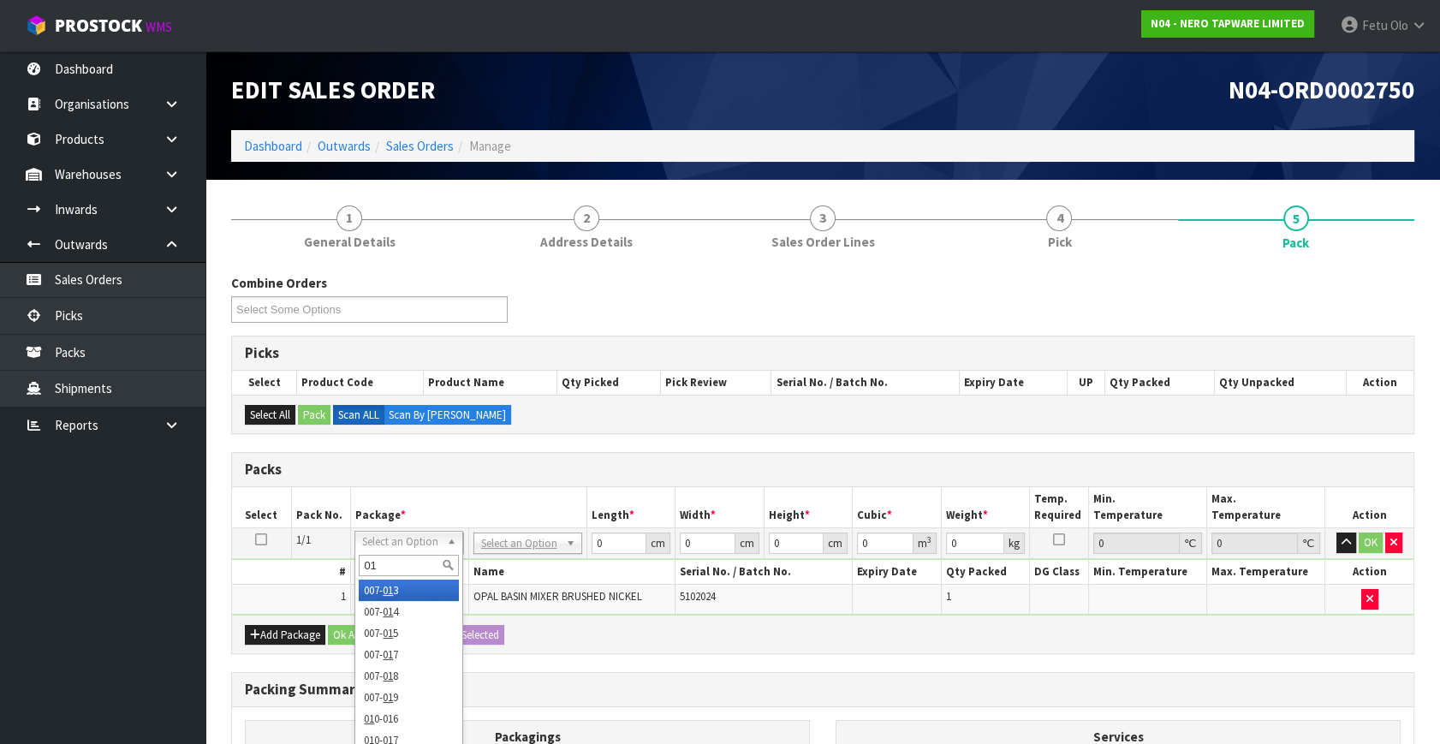
type input "011"
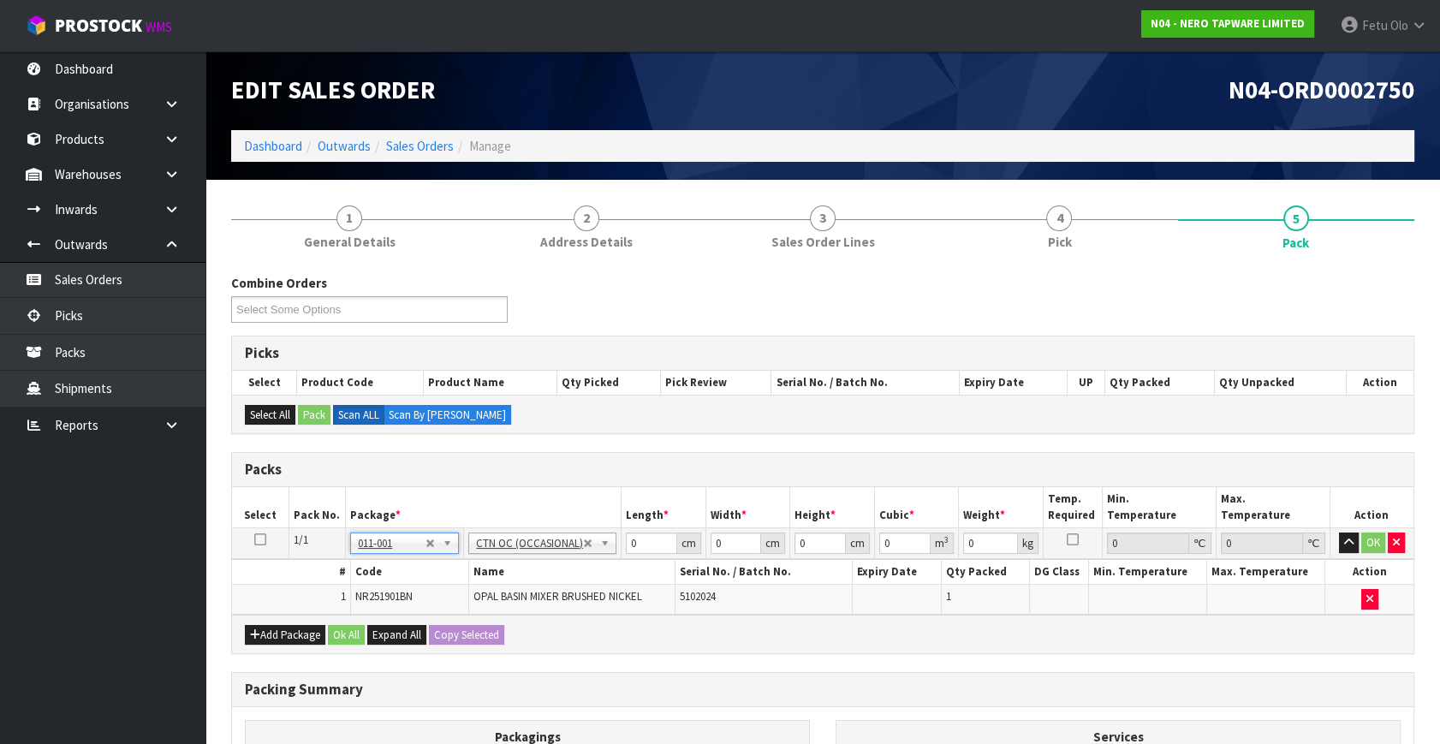
type input "1.5"
drag, startPoint x: 643, startPoint y: 544, endPoint x: 553, endPoint y: 578, distance: 95.9
click at [553, 578] on tbody "1/1 NONE 007-001 007-002 007-004 007-009 007-013 007-014 007-015 007-017 007-01…" at bounding box center [822, 571] width 1181 height 86
type input "51"
type input "29"
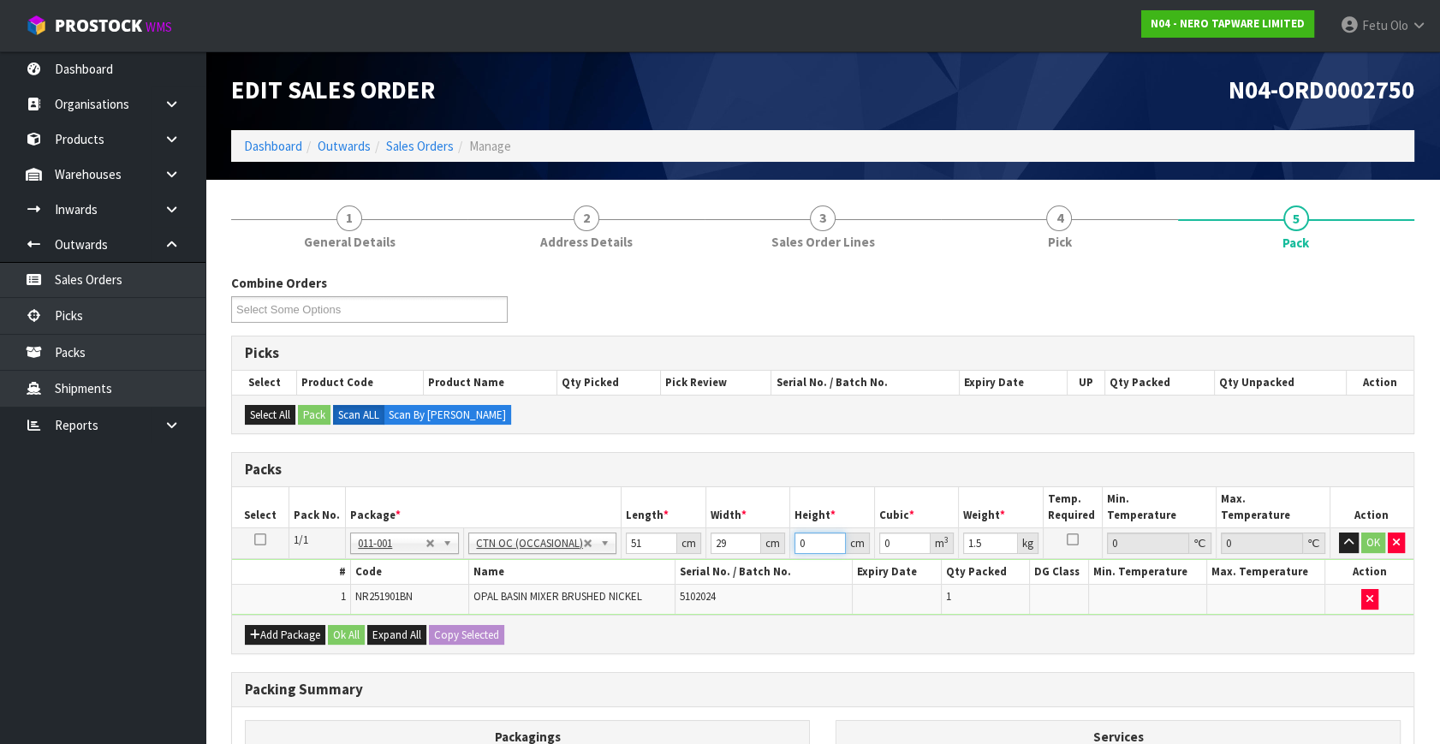
type input "1"
type input "0.001479"
type input "13"
type input "0.019227"
type input "13"
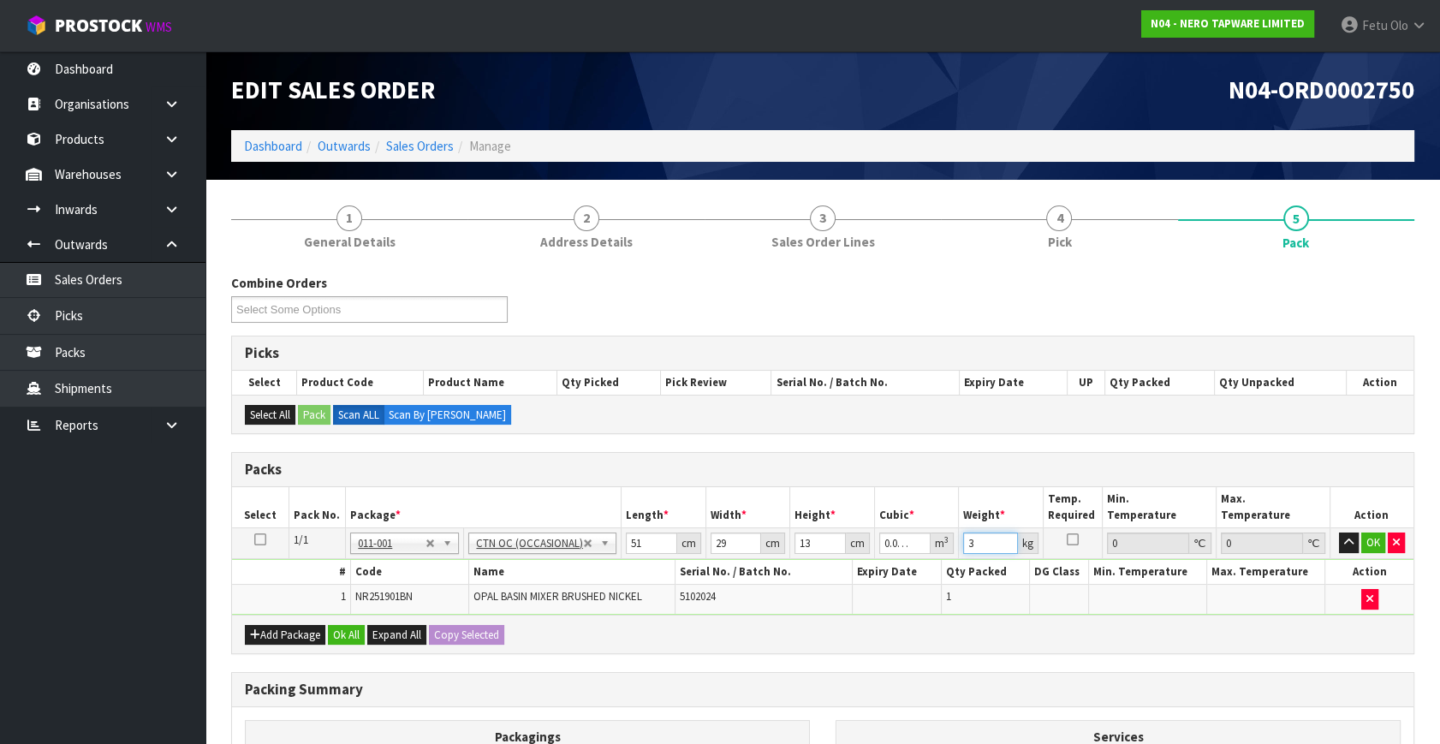
type input "3"
click at [1276, 532] on button "button" at bounding box center [1349, 542] width 20 height 21
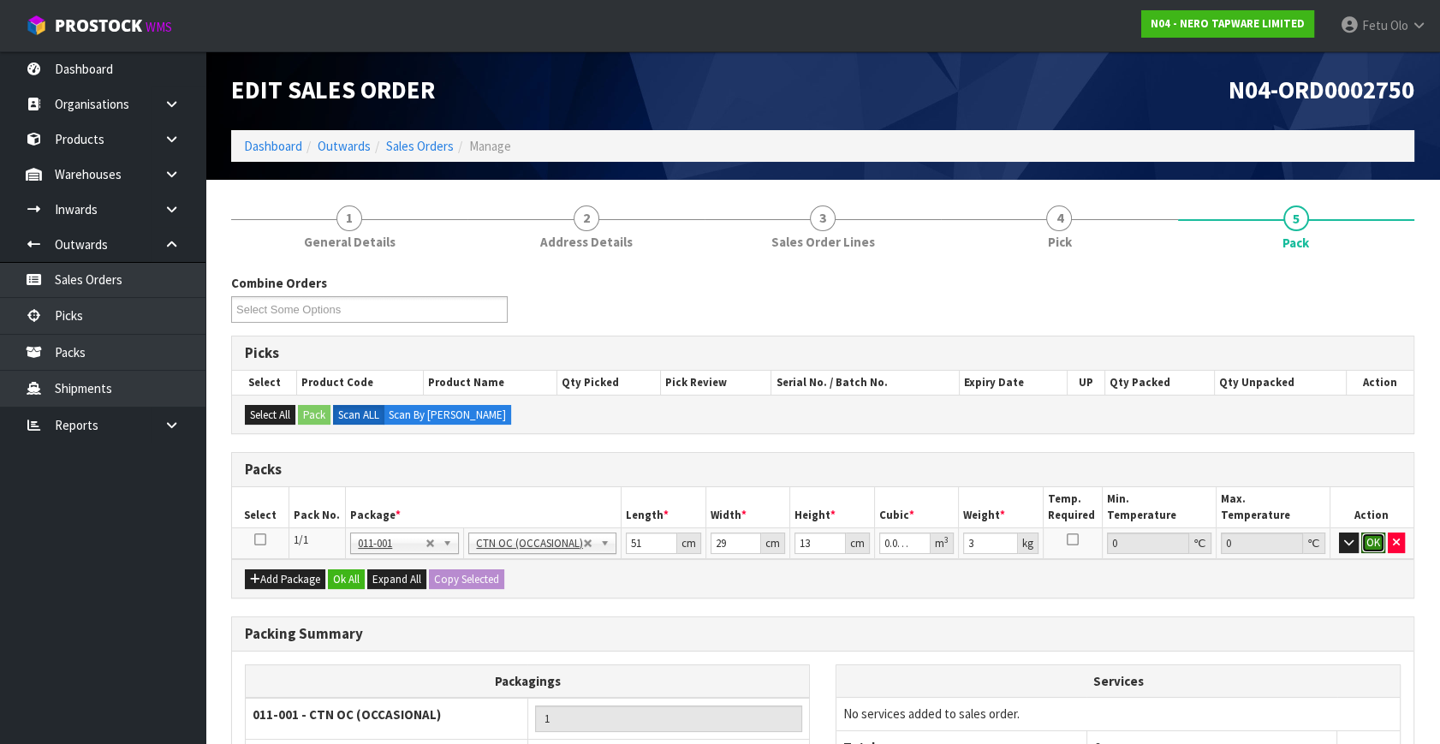
click button "OK" at bounding box center [1373, 542] width 24 height 21
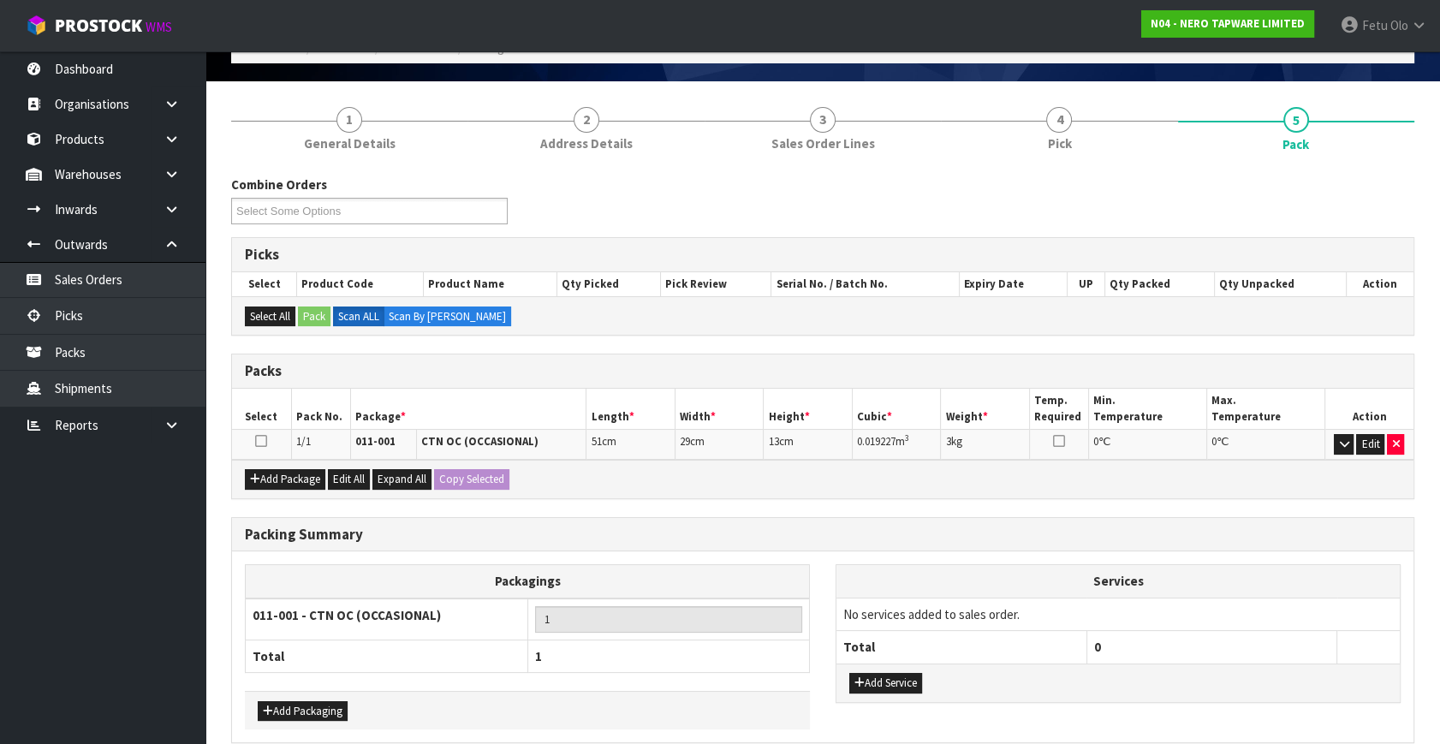
scroll to position [175, 0]
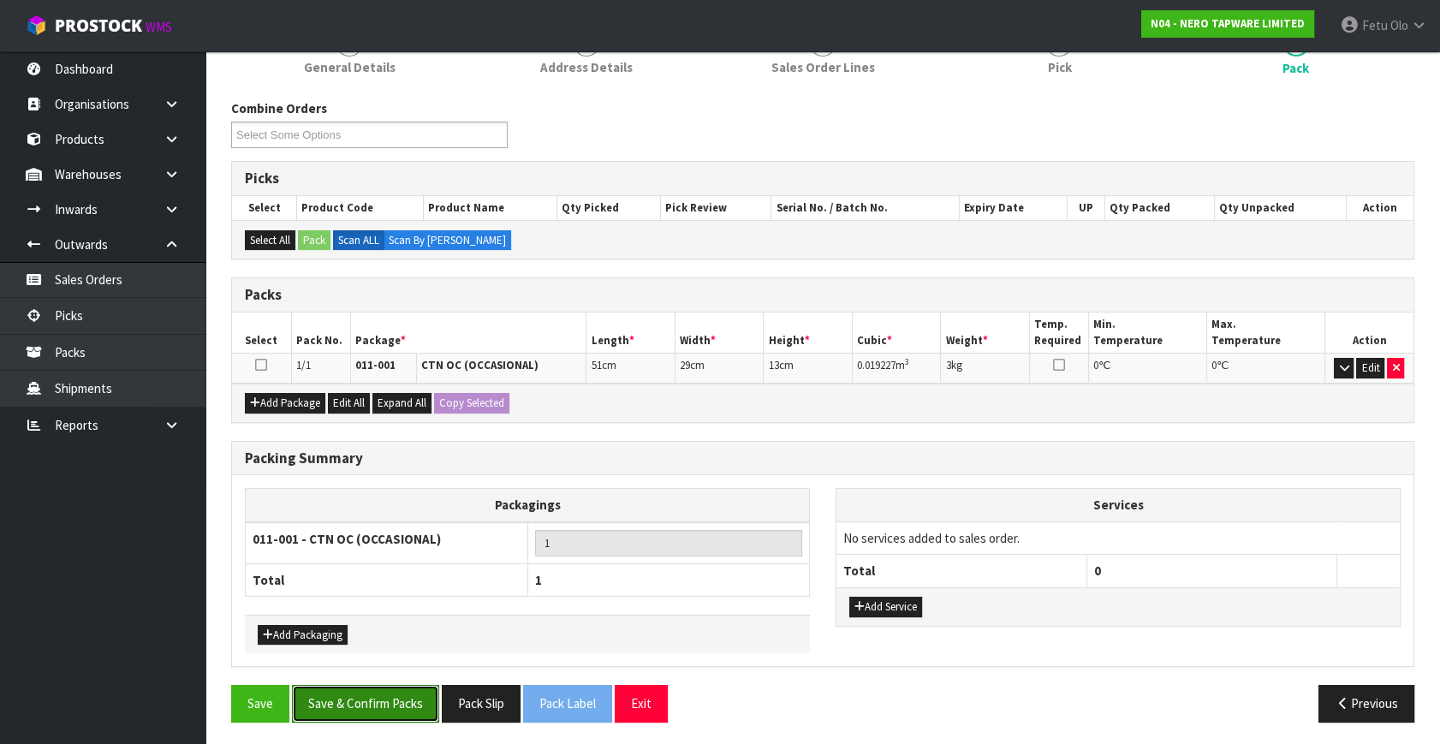
click at [393, 654] on button "Save & Confirm Packs" at bounding box center [365, 703] width 147 height 37
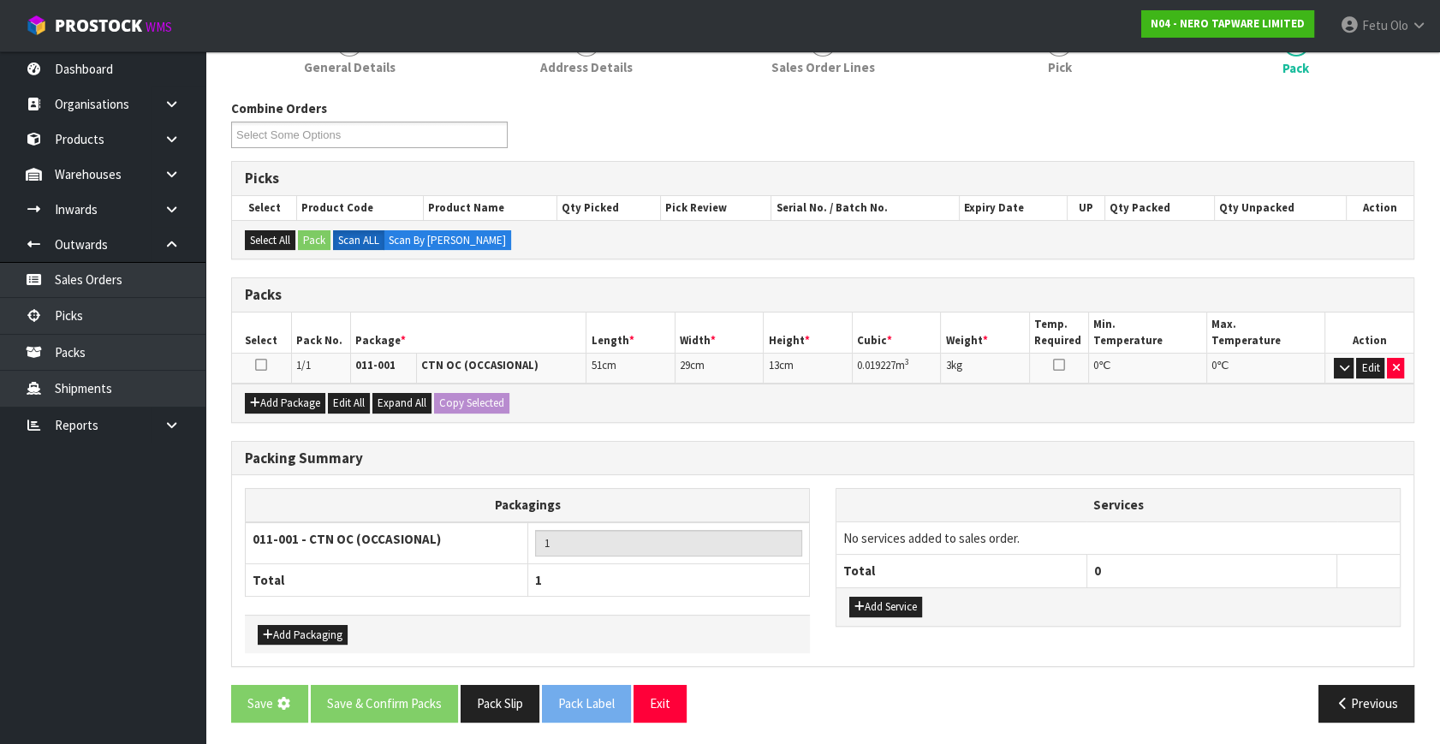
scroll to position [0, 0]
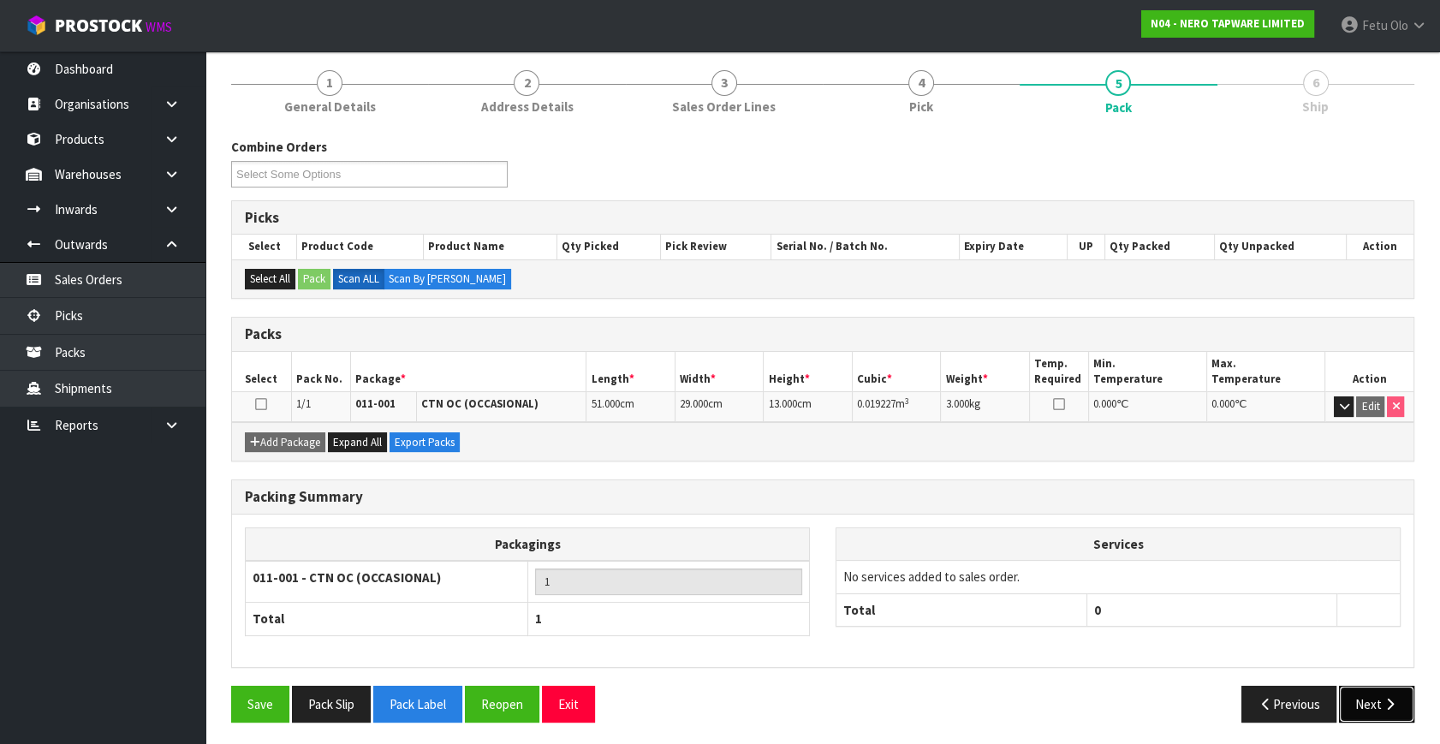
click at [1276, 654] on button "Next" at bounding box center [1376, 704] width 75 height 37
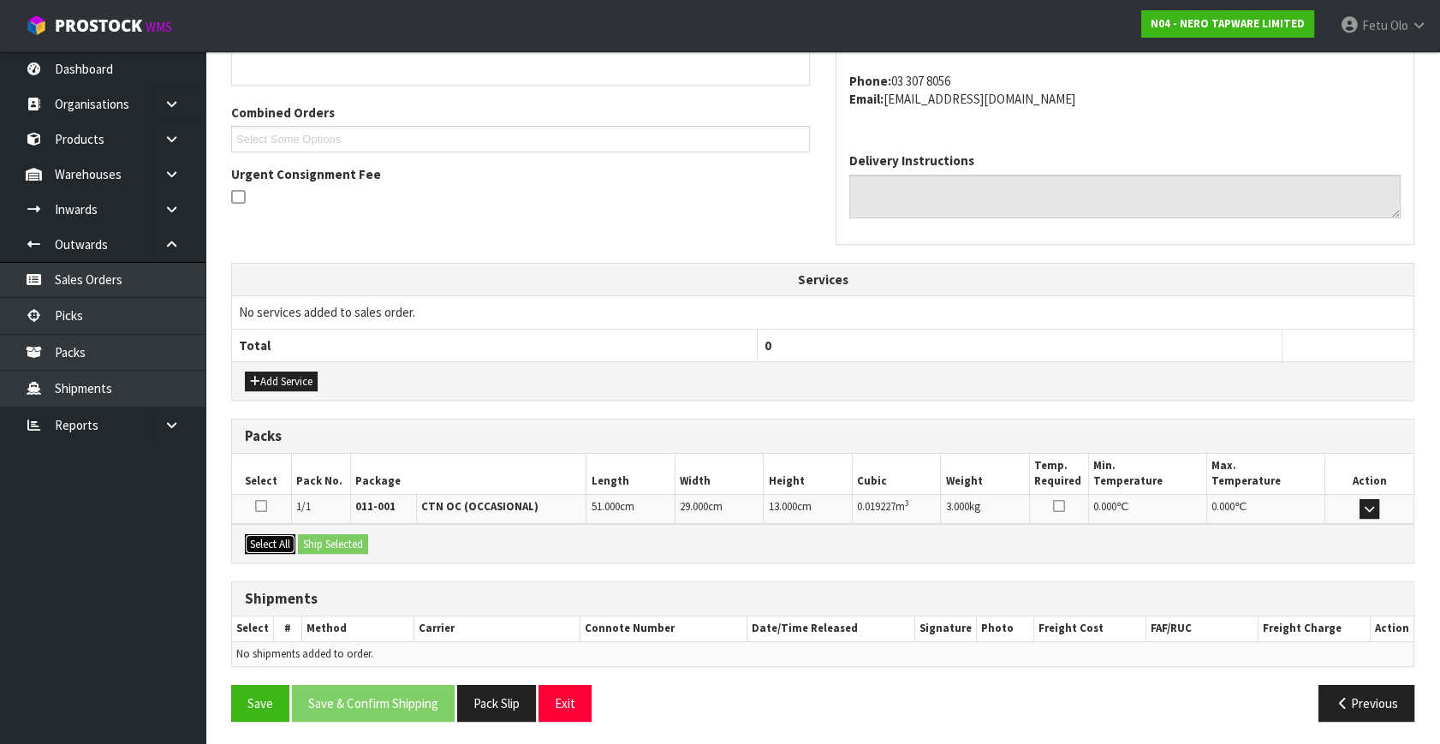
drag, startPoint x: 281, startPoint y: 539, endPoint x: 343, endPoint y: 547, distance: 63.0
click at [283, 539] on button "Select All" at bounding box center [270, 544] width 51 height 21
click at [343, 547] on button "Ship Selected" at bounding box center [333, 544] width 70 height 21
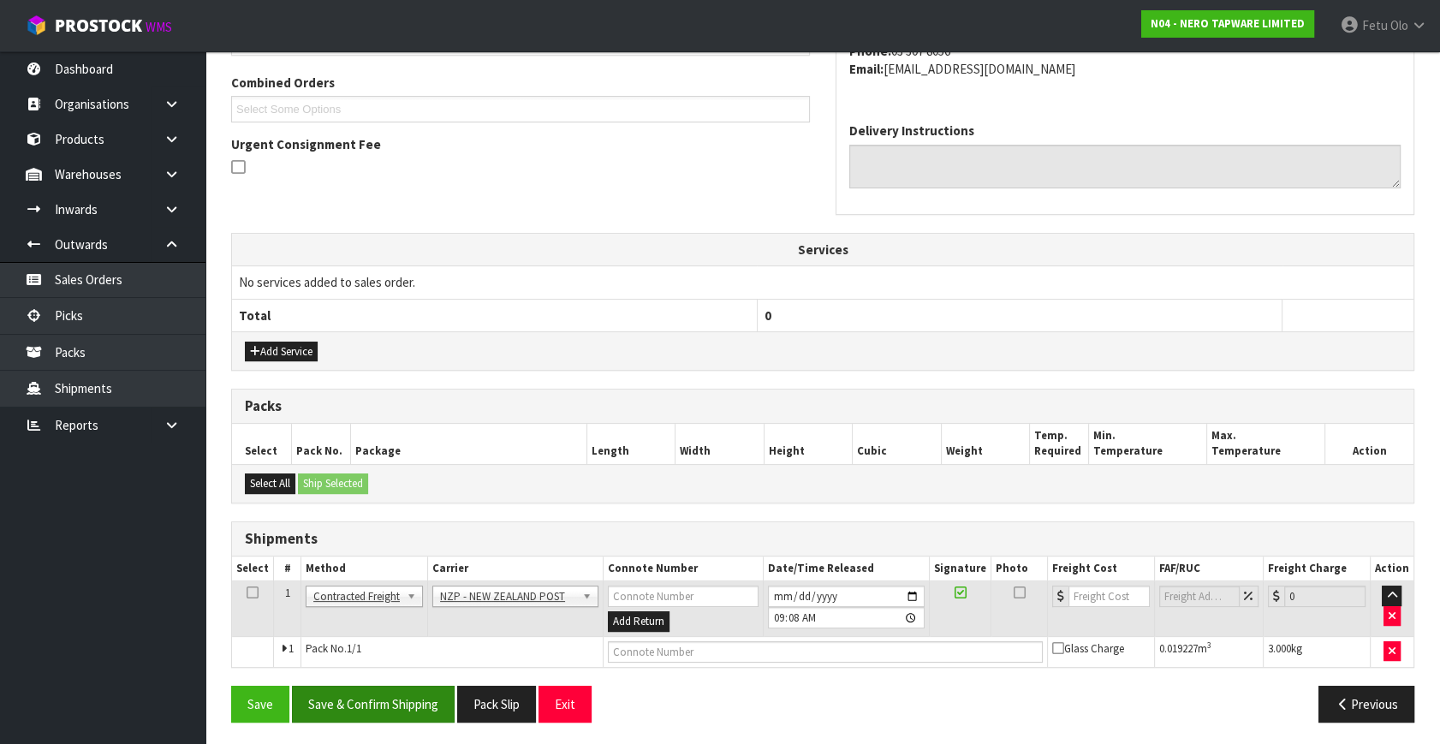
scroll to position [434, 0]
click at [393, 654] on button "Save & Confirm Shipping" at bounding box center [373, 703] width 163 height 37
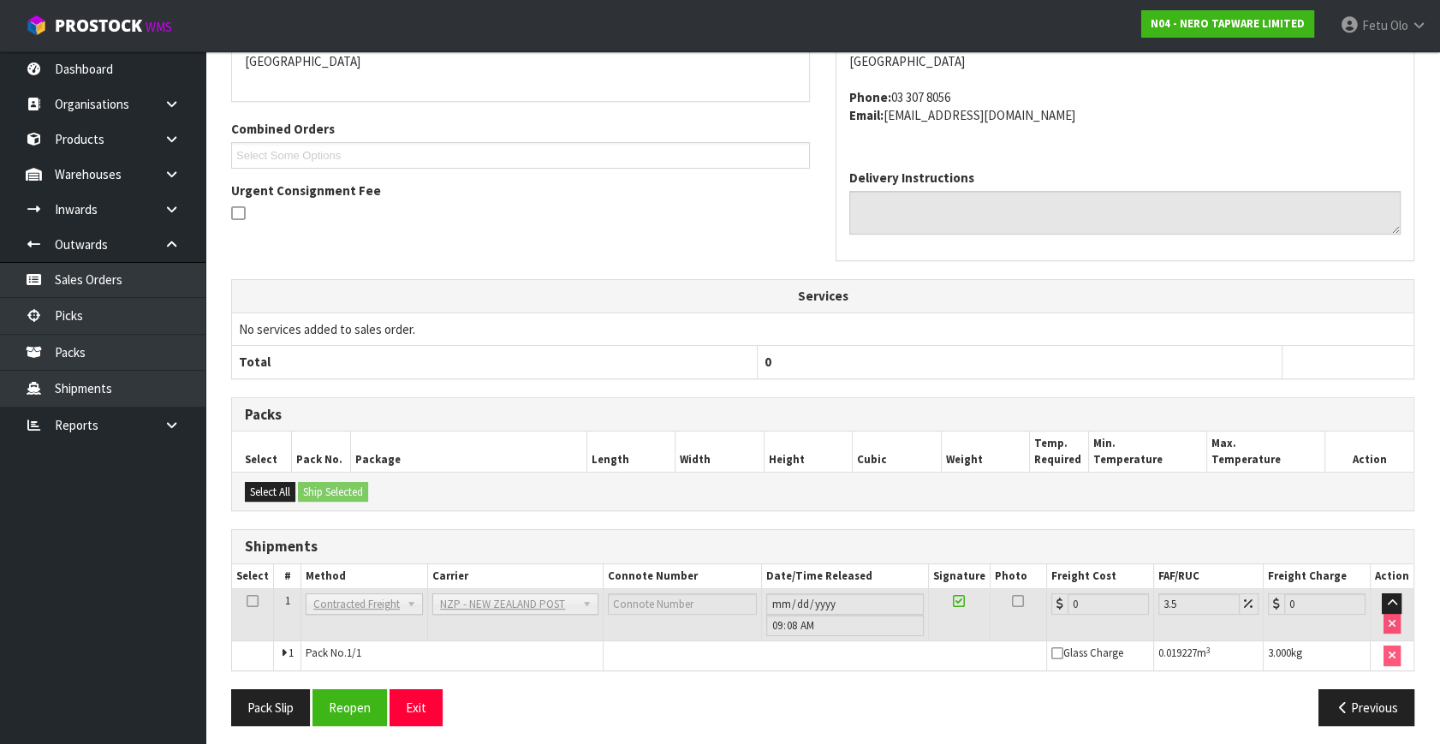
scroll to position [410, 0]
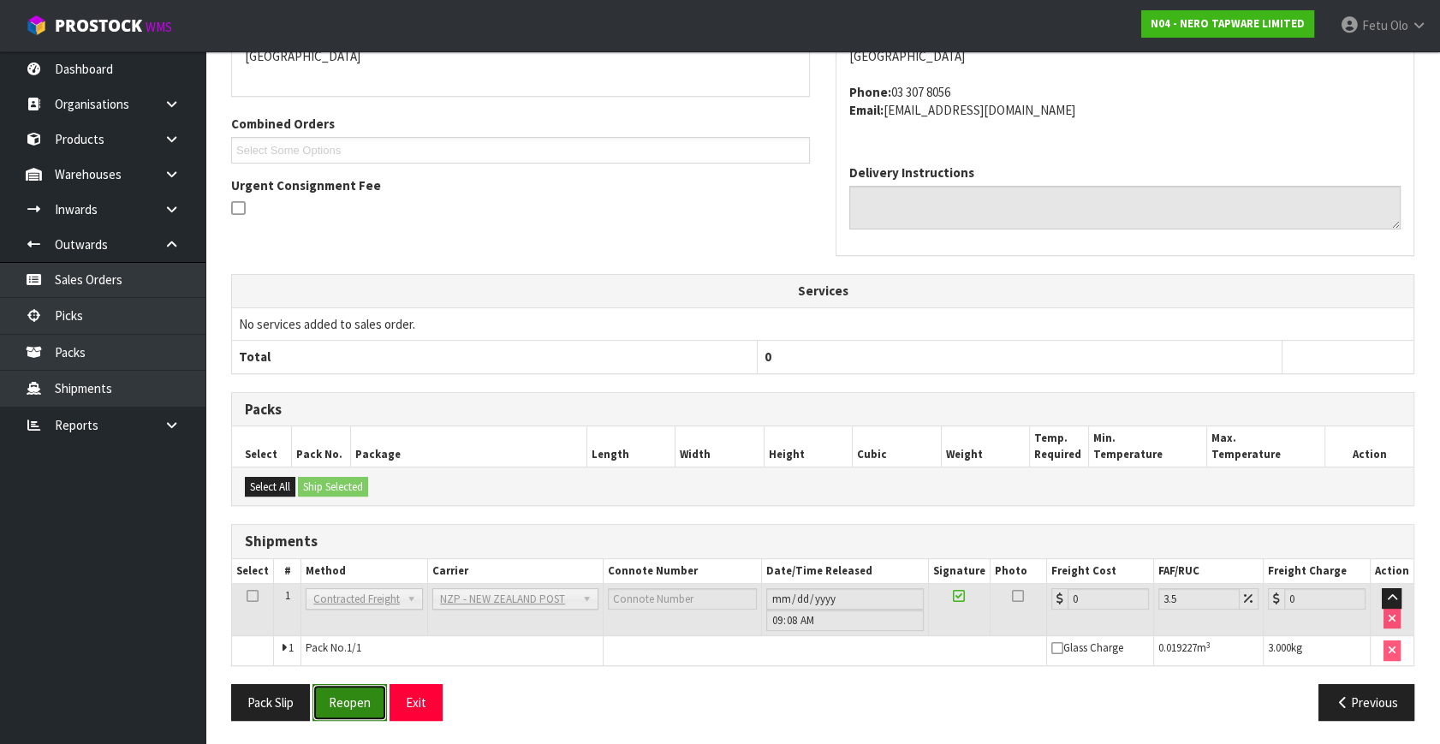
click at [365, 654] on button "Reopen" at bounding box center [349, 702] width 74 height 37
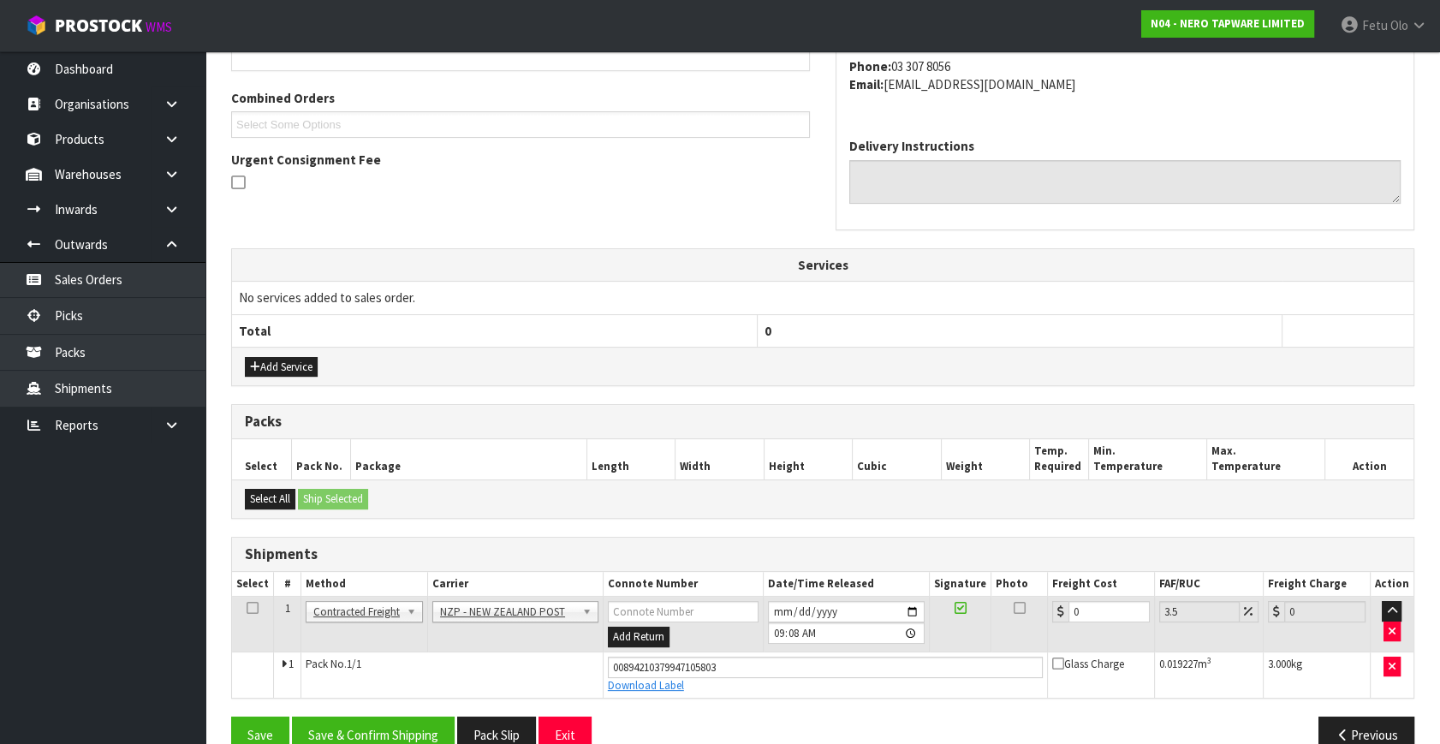
scroll to position [449, 0]
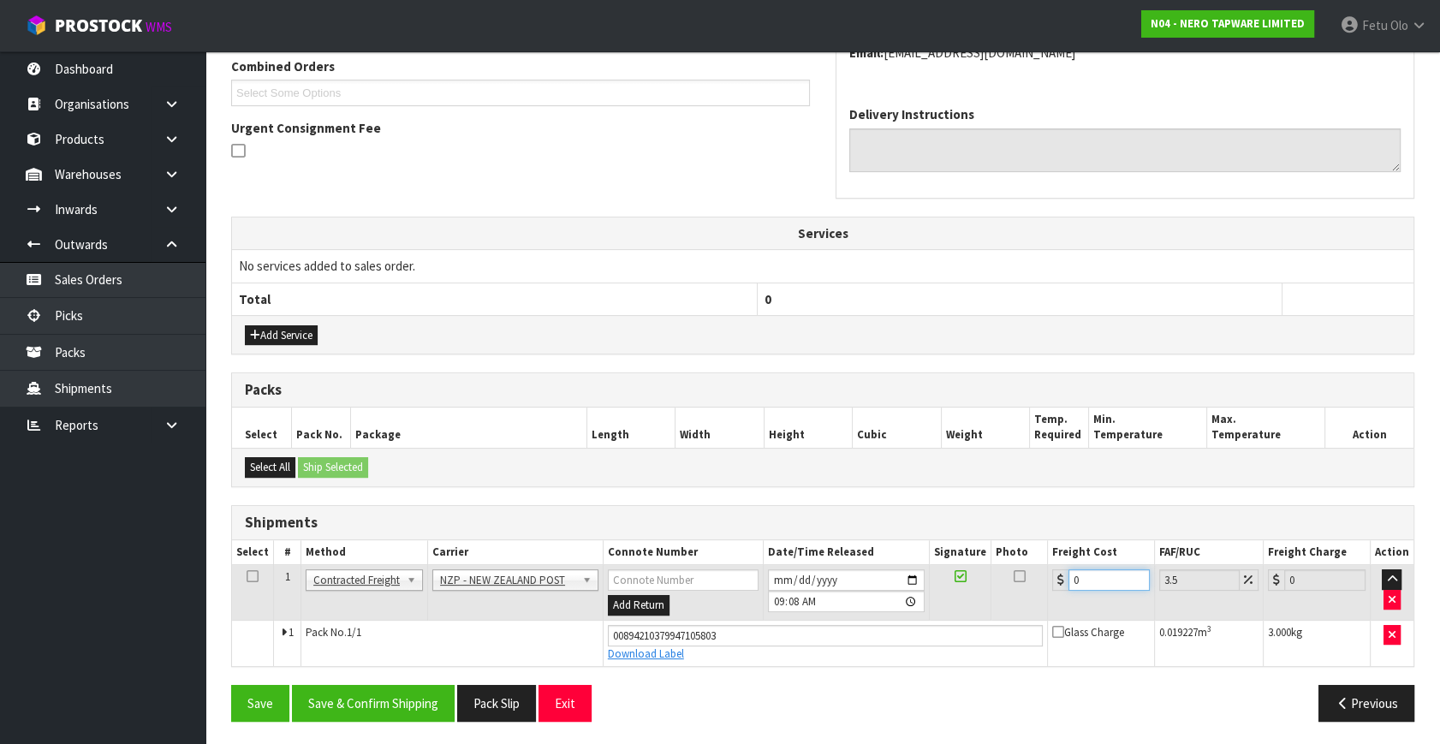
drag, startPoint x: 1068, startPoint y: 591, endPoint x: 886, endPoint y: 640, distance: 189.0
click at [886, 639] on tbody "1 Client Local Pickup Customer Local Pickup Company Freight Contracted Freight …" at bounding box center [822, 615] width 1181 height 101
type input "1"
type input "1.03"
type input "11"
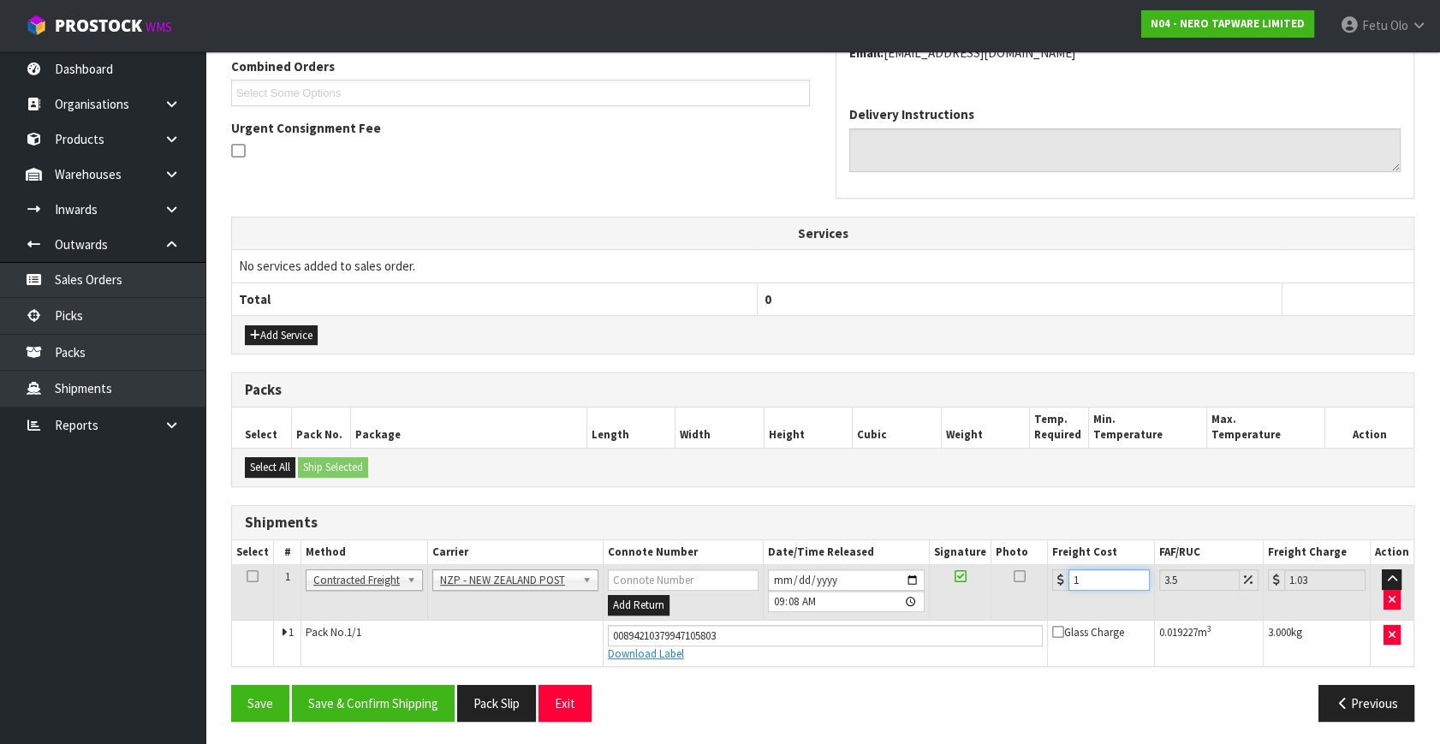
type input "11.38"
type input "11.6"
type input "12.01"
type input "11.61"
type input "12.02"
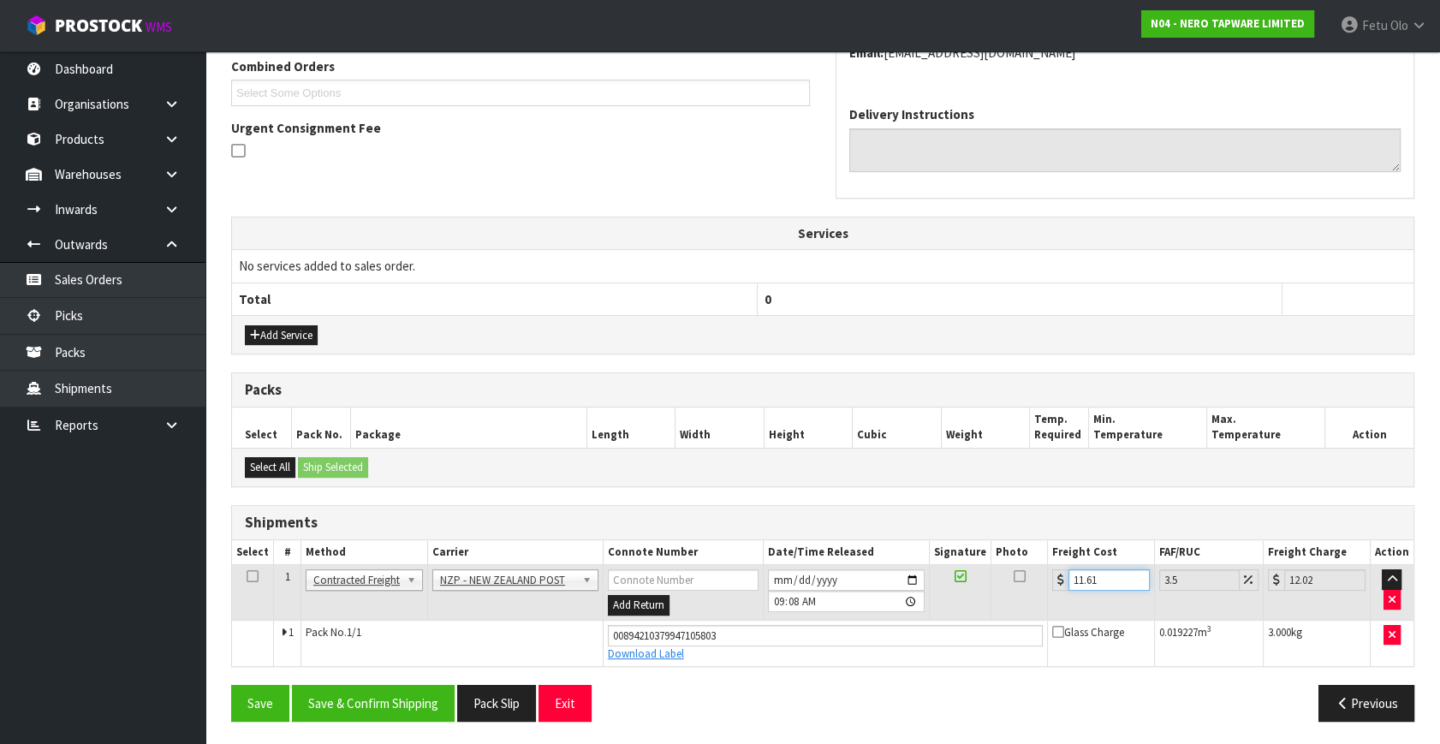
type input "11.61"
click at [399, 654] on div "From Address CONTRACT WAREHOUSING & LOGISTICS 17 Allens Road East Tamaki Auckla…" at bounding box center [822, 310] width 1183 height 848
click at [421, 654] on button "Save & Confirm Shipping" at bounding box center [373, 703] width 163 height 37
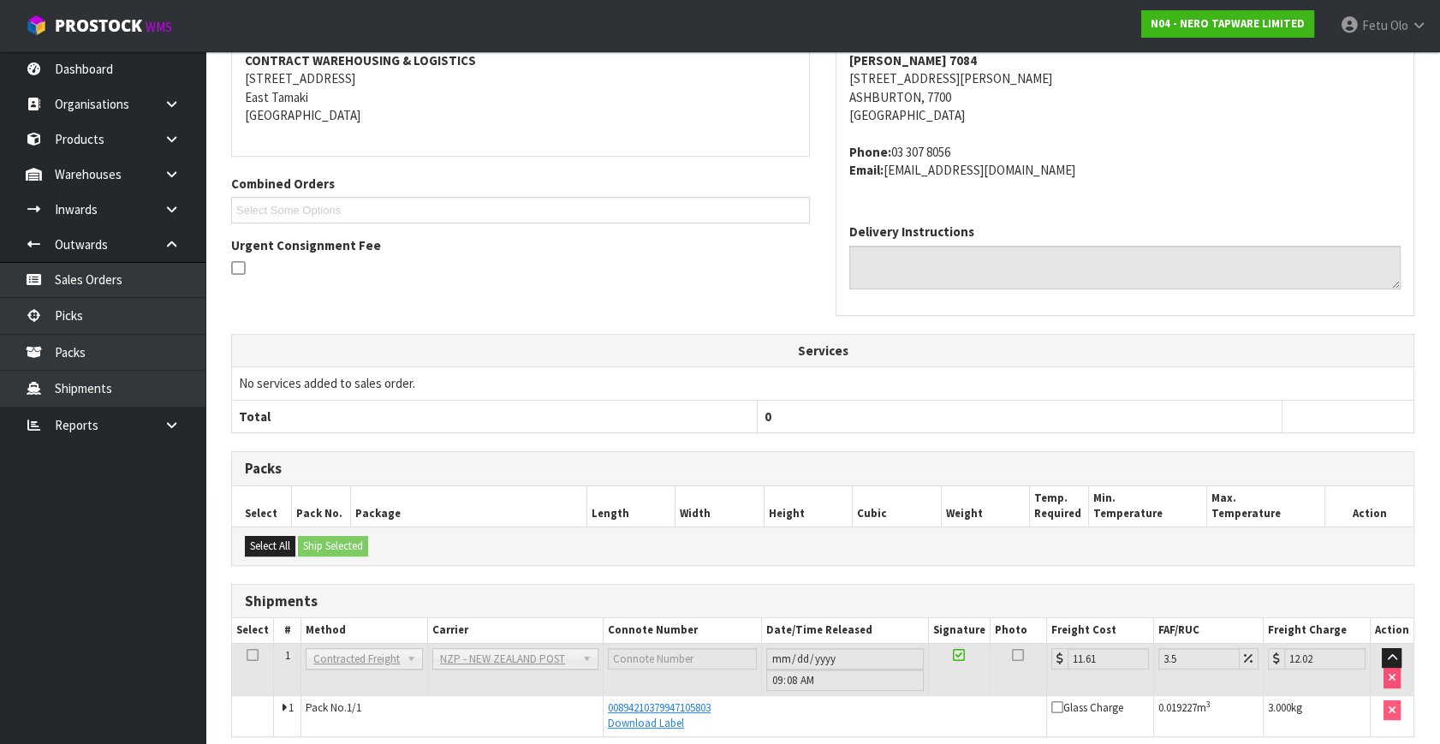
scroll to position [402, 0]
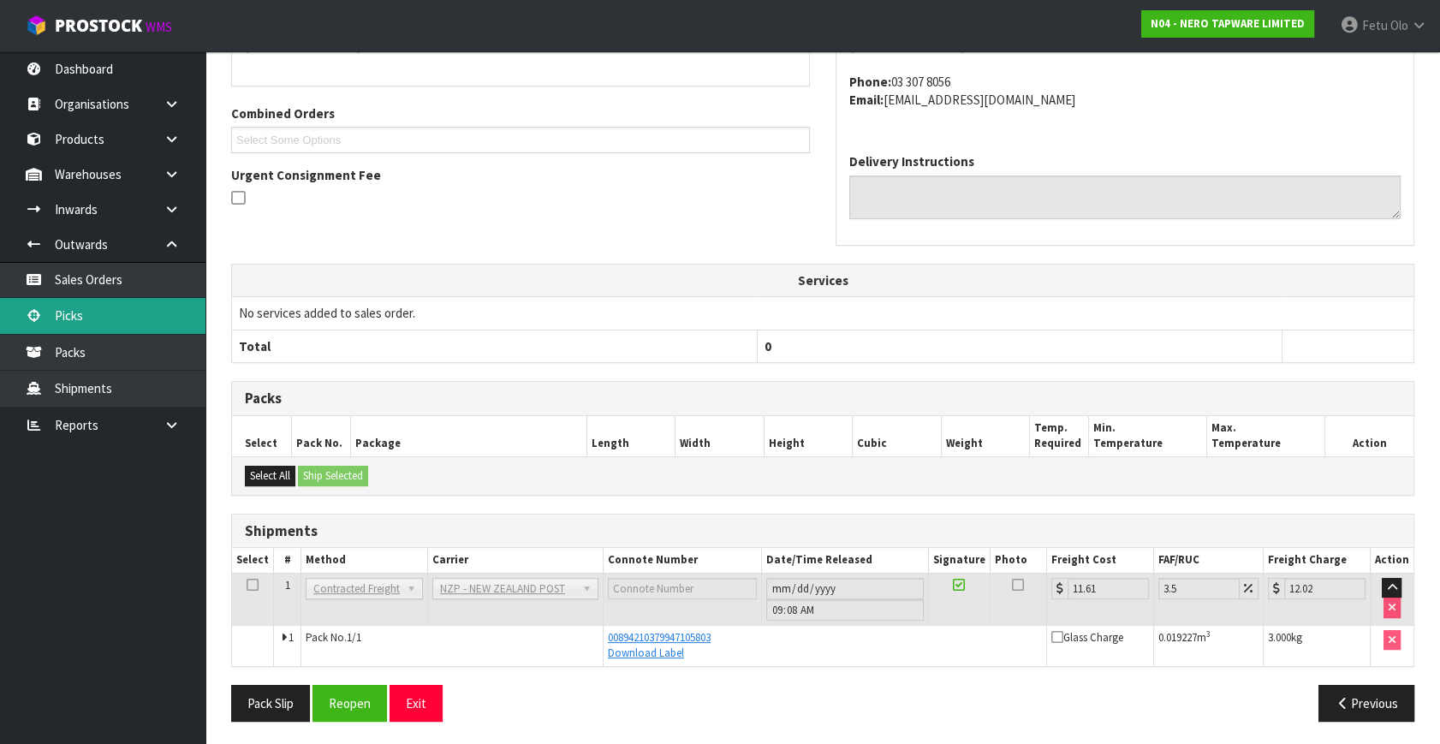
drag, startPoint x: 77, startPoint y: 310, endPoint x: 85, endPoint y: 318, distance: 10.9
click at [77, 310] on link "Picks" at bounding box center [102, 315] width 205 height 35
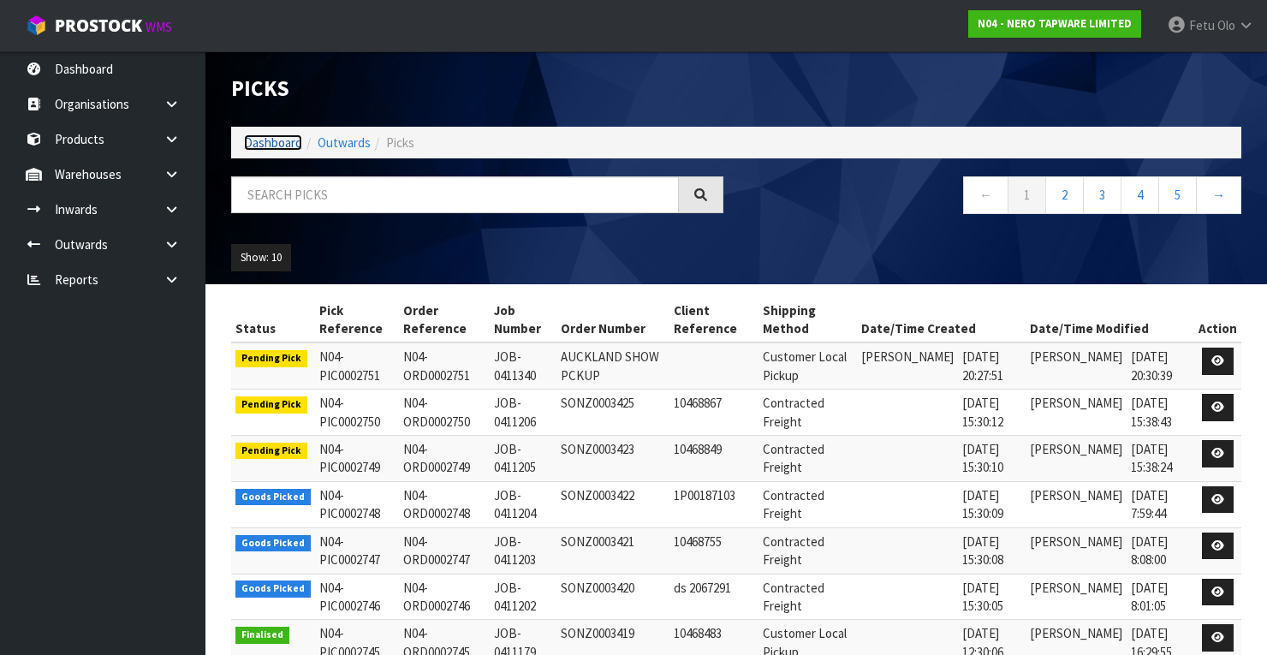
click at [263, 141] on link "Dashboard" at bounding box center [273, 142] width 58 height 16
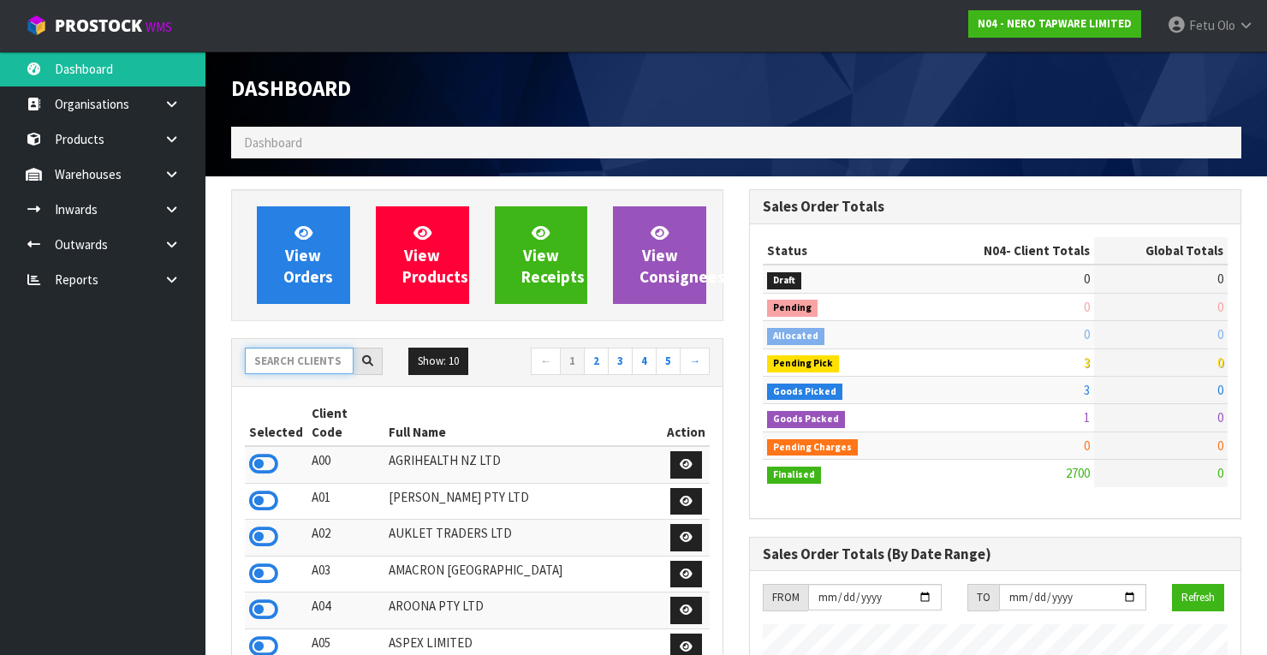
scroll to position [1456, 518]
click at [312, 363] on input "text" at bounding box center [299, 361] width 109 height 27
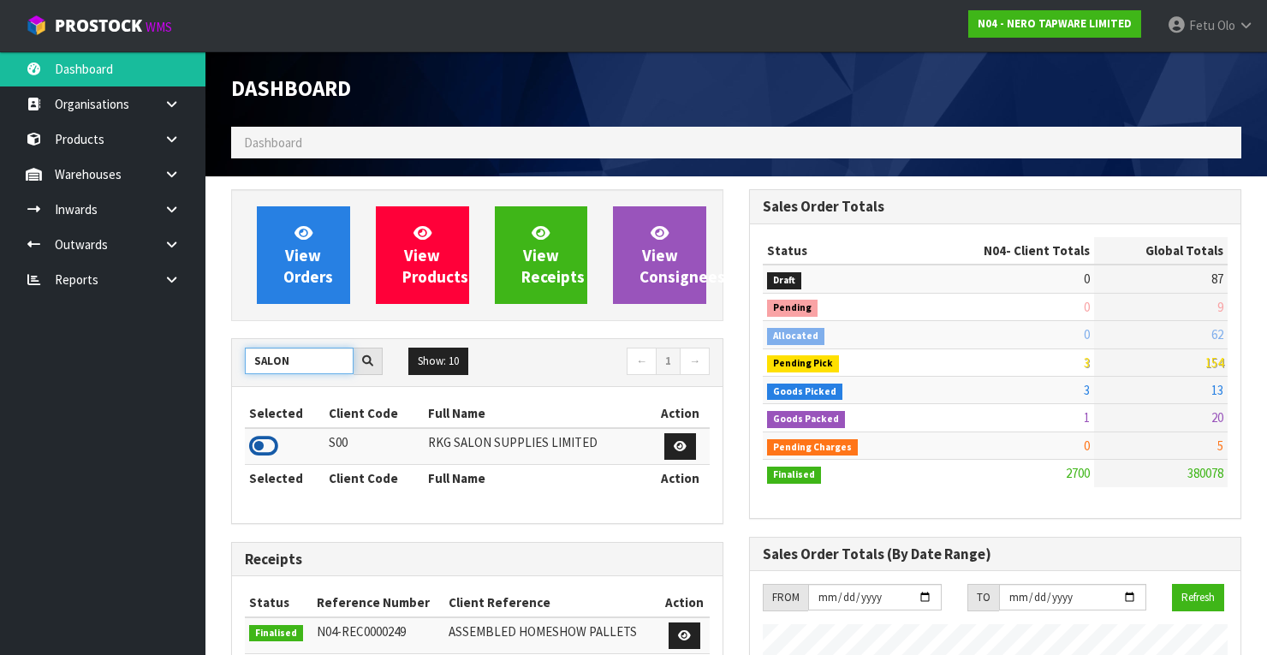
type input "SALON"
click at [260, 445] on icon at bounding box center [263, 446] width 29 height 26
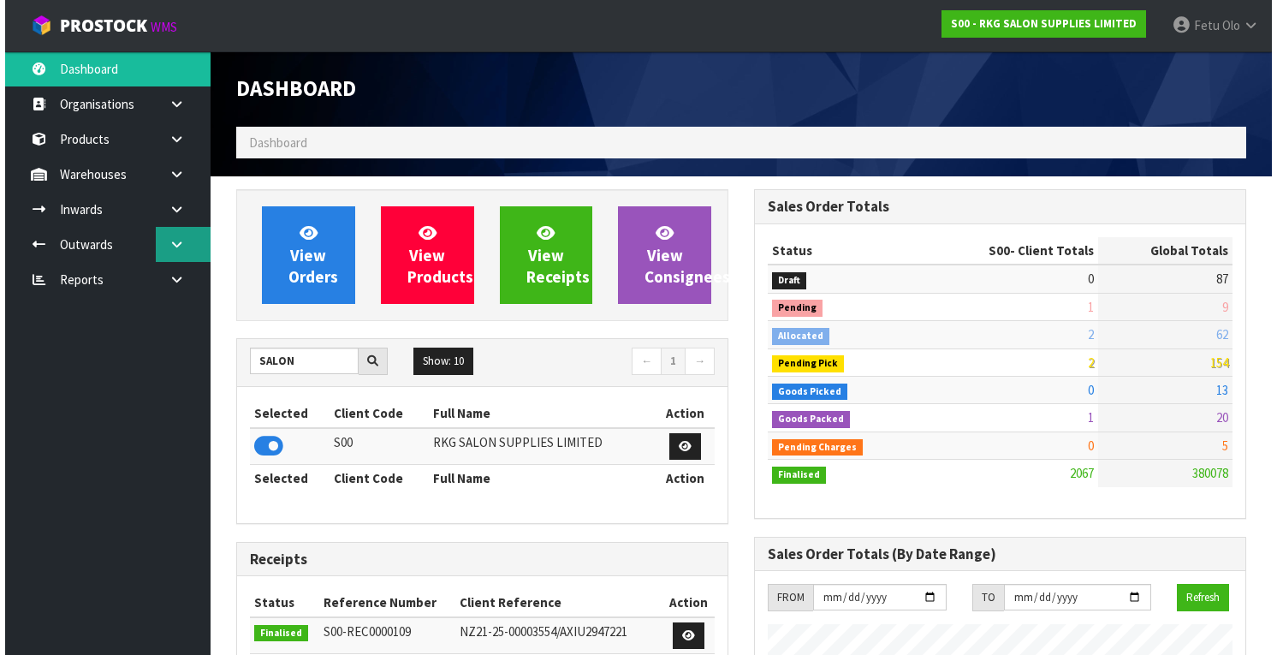
scroll to position [1383, 518]
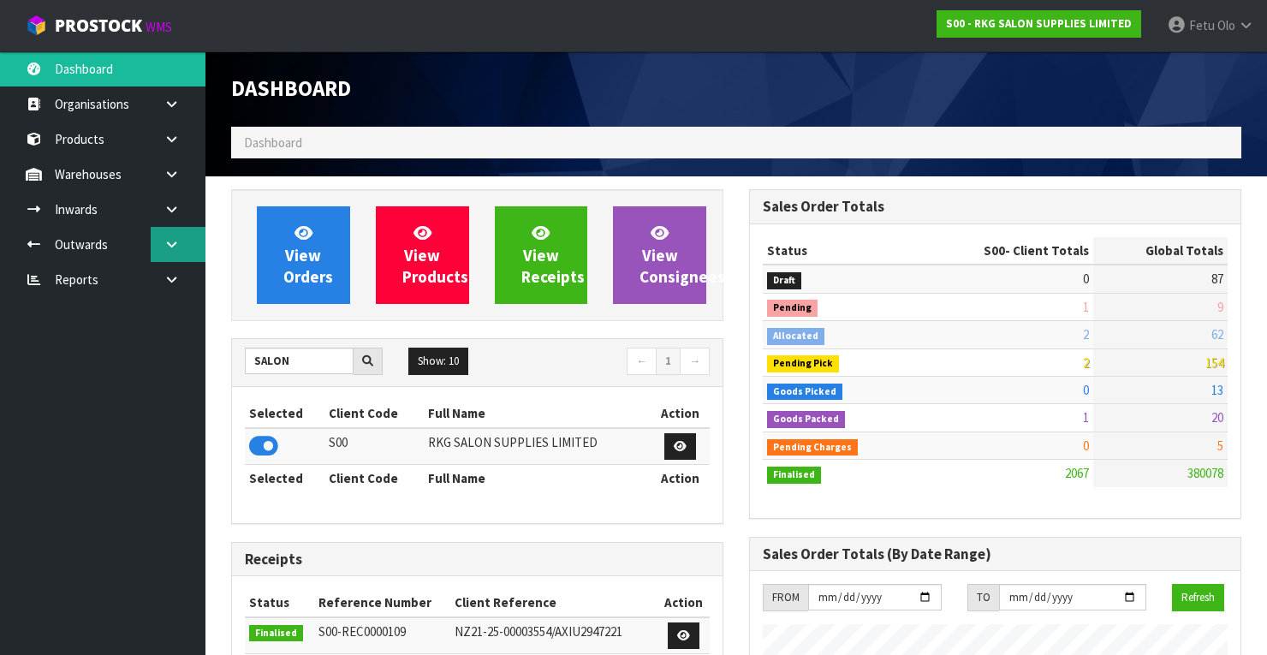
click at [187, 250] on link at bounding box center [178, 244] width 55 height 35
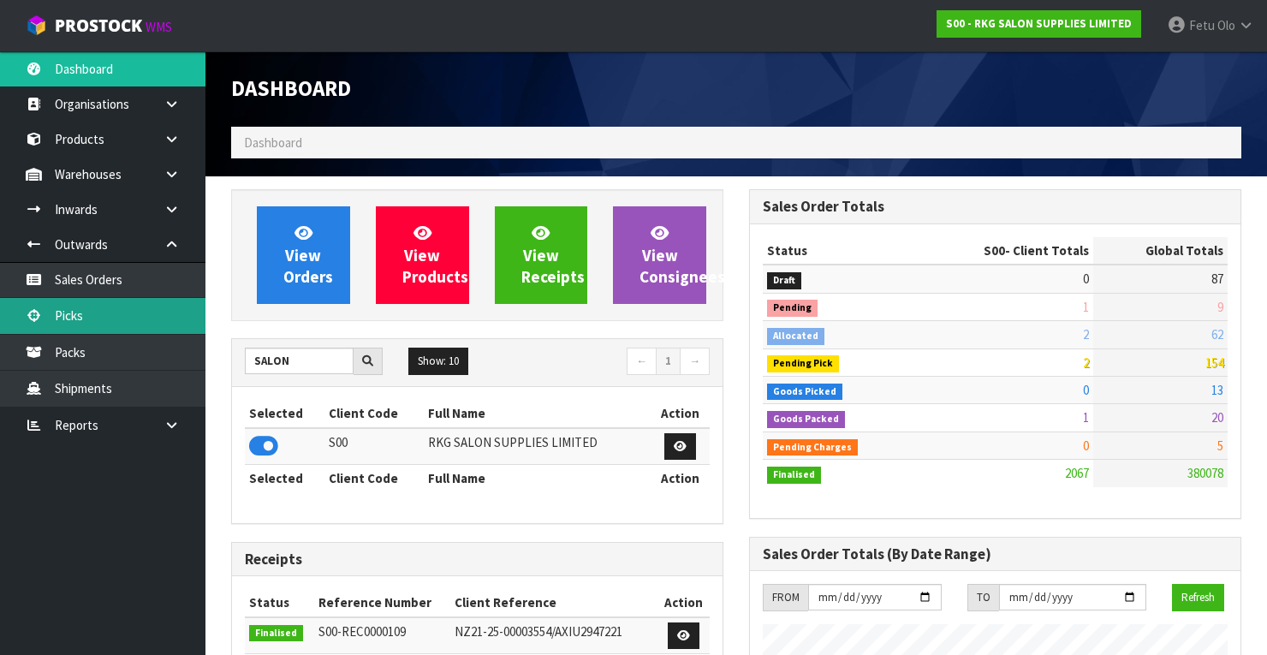
click at [103, 312] on link "Picks" at bounding box center [102, 315] width 205 height 35
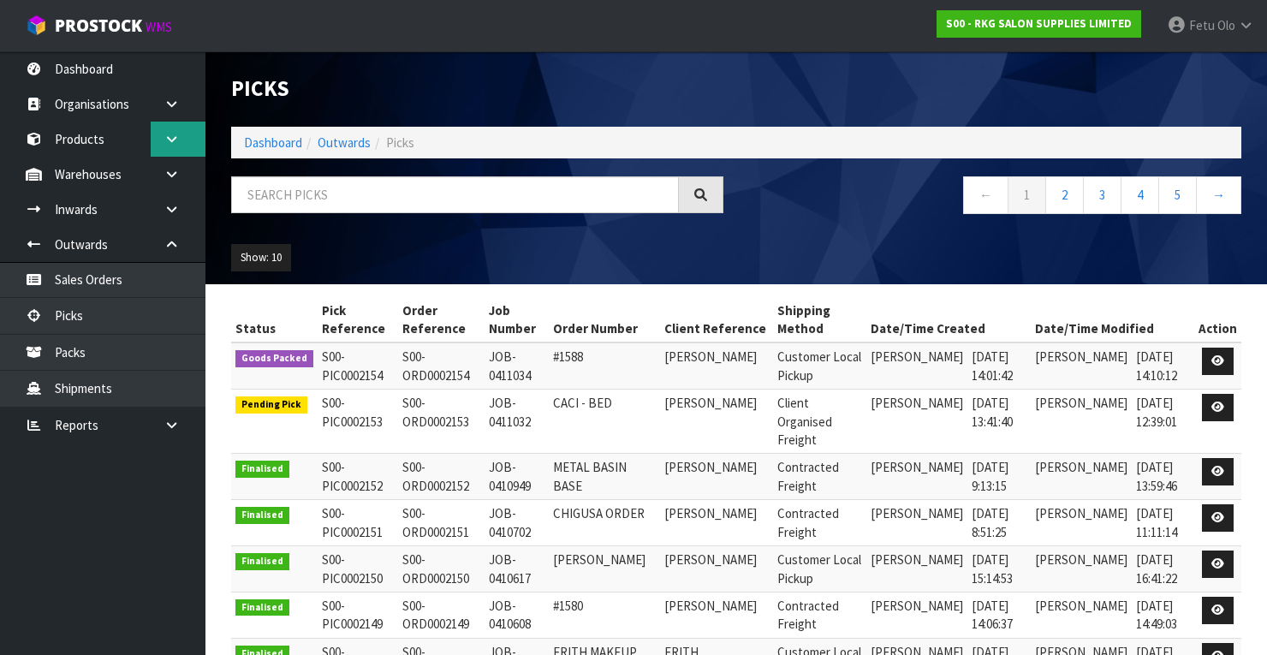
click at [166, 137] on icon at bounding box center [171, 139] width 16 height 13
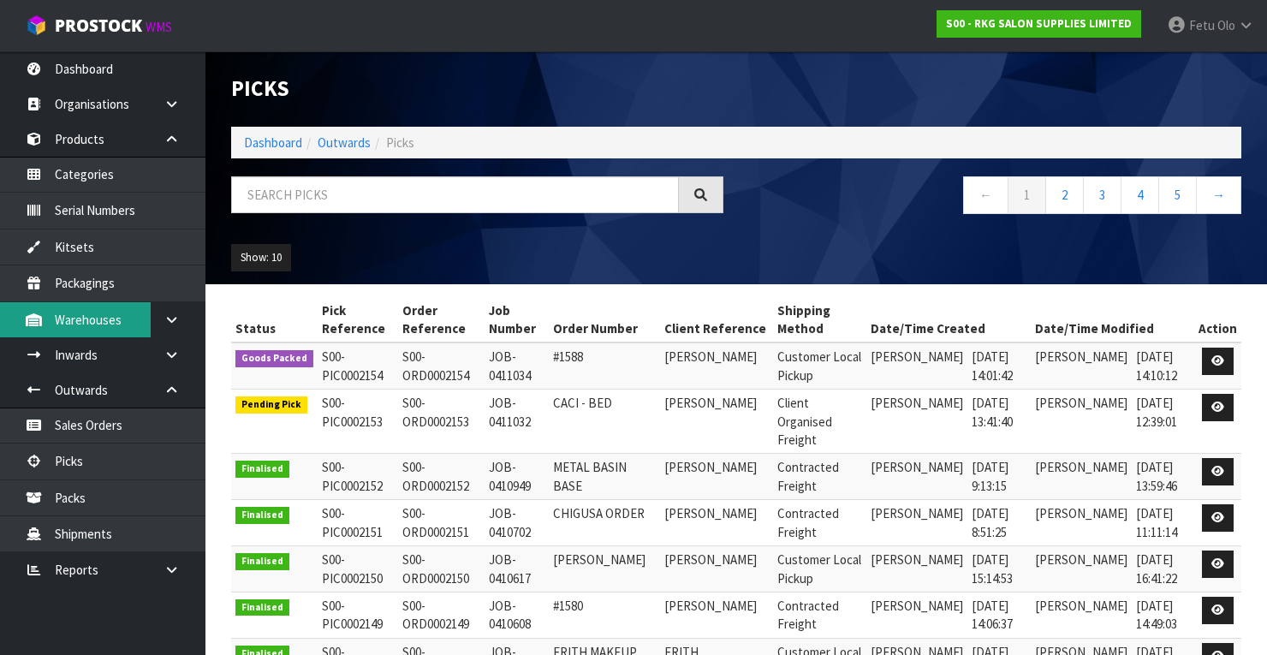
click at [112, 316] on link "Warehouses" at bounding box center [102, 319] width 205 height 35
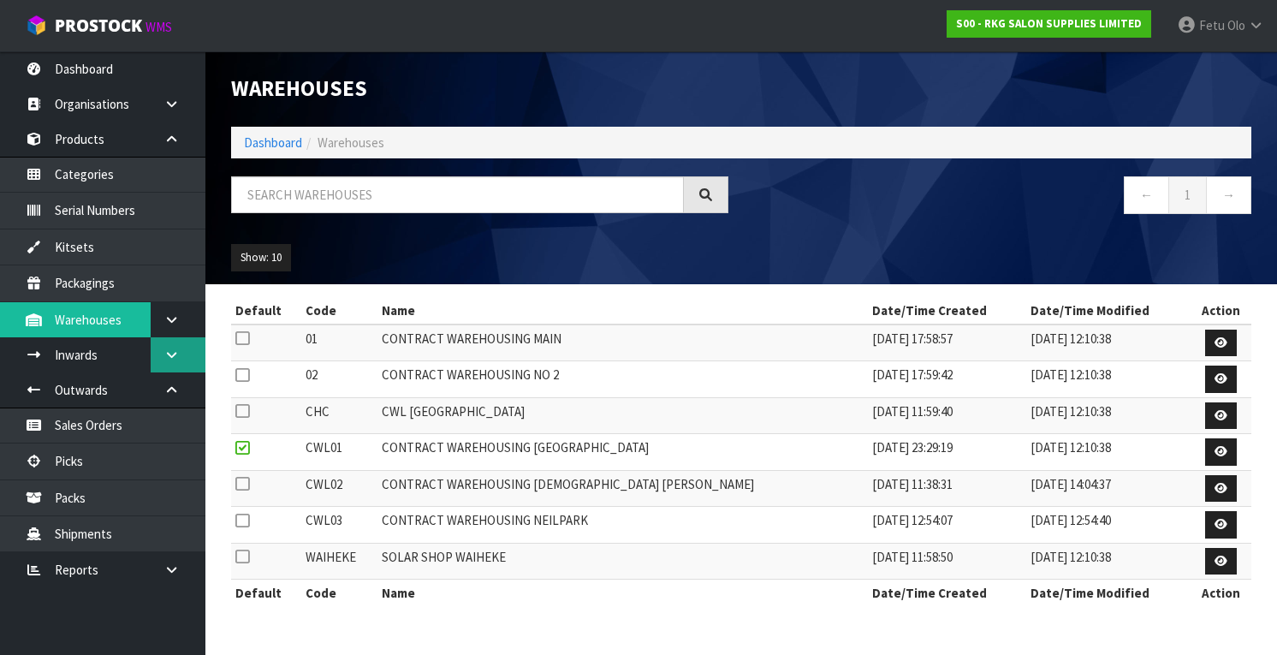
click at [169, 351] on icon at bounding box center [171, 354] width 16 height 13
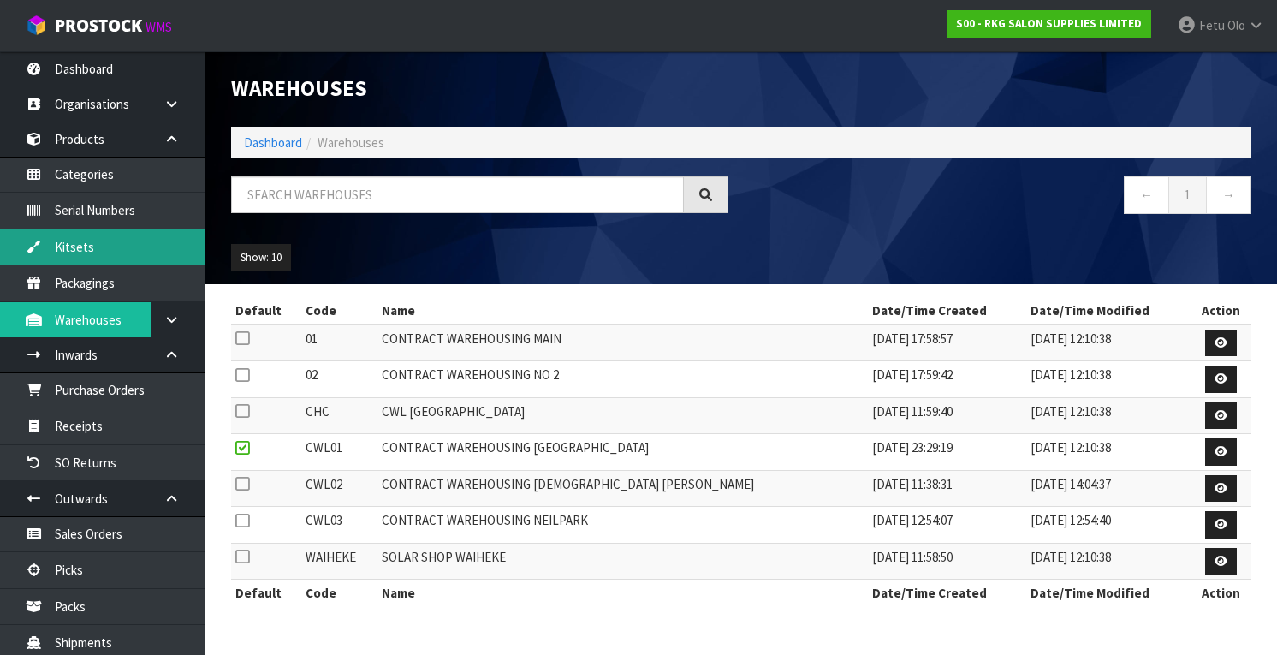
scroll to position [68, 0]
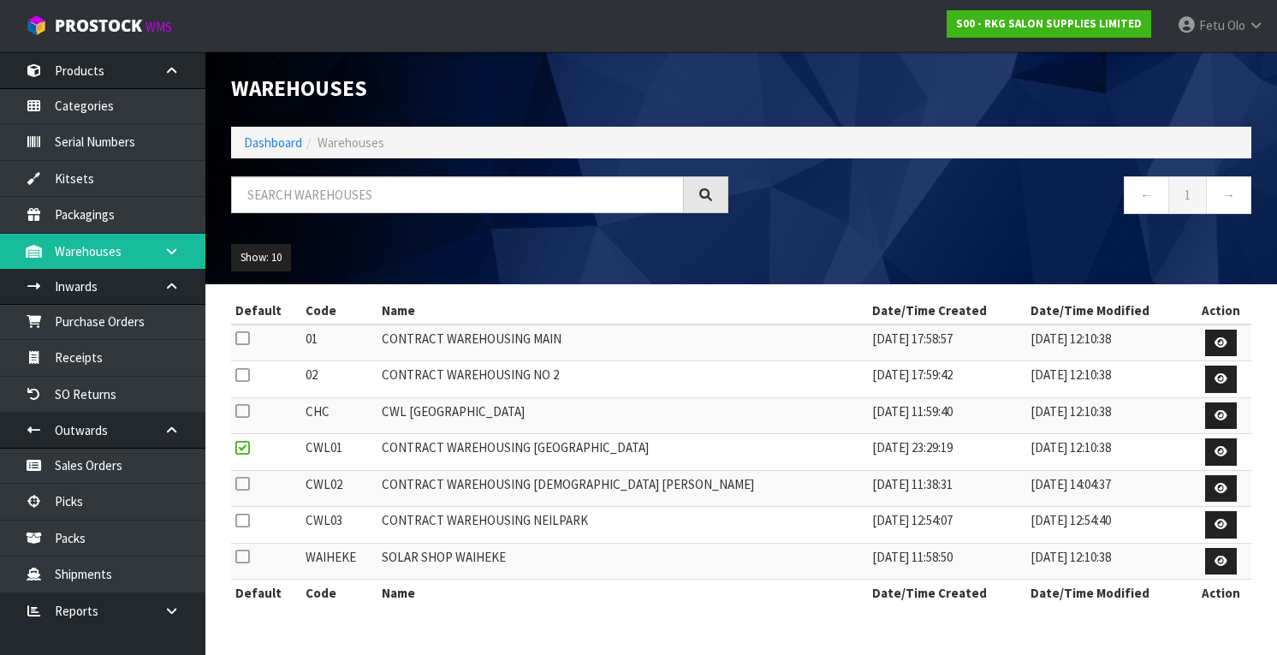
click at [170, 251] on icon at bounding box center [171, 251] width 16 height 13
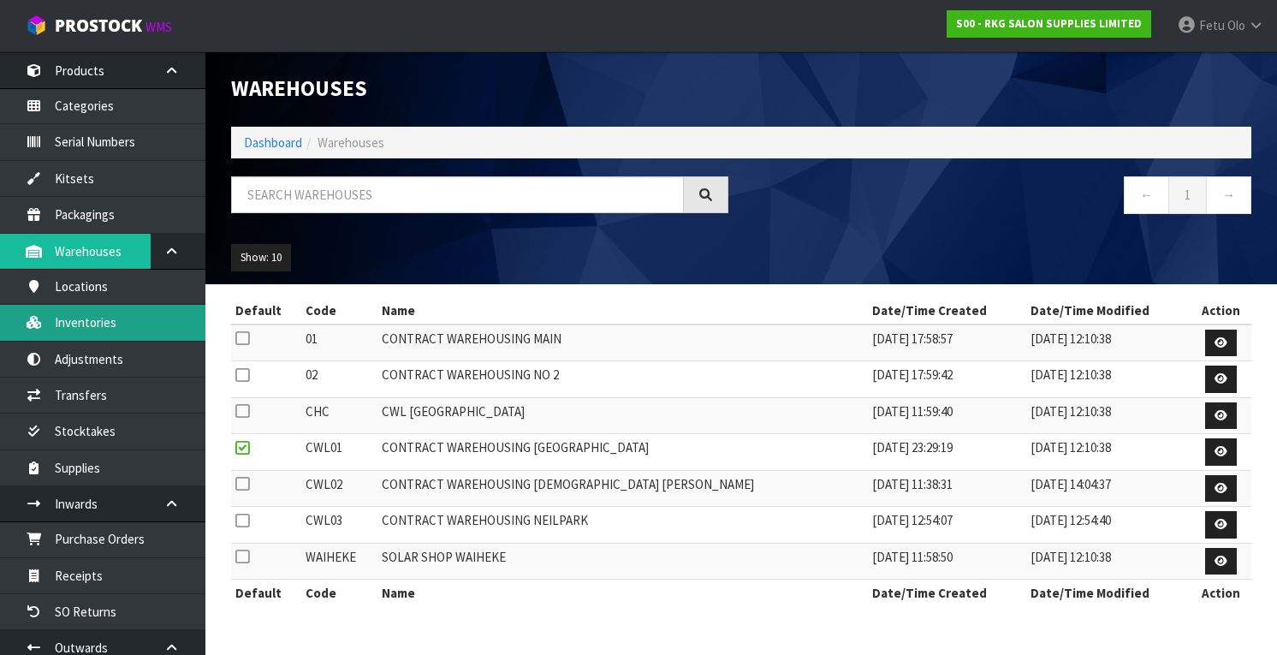
click at [104, 329] on link "Inventories" at bounding box center [102, 322] width 205 height 35
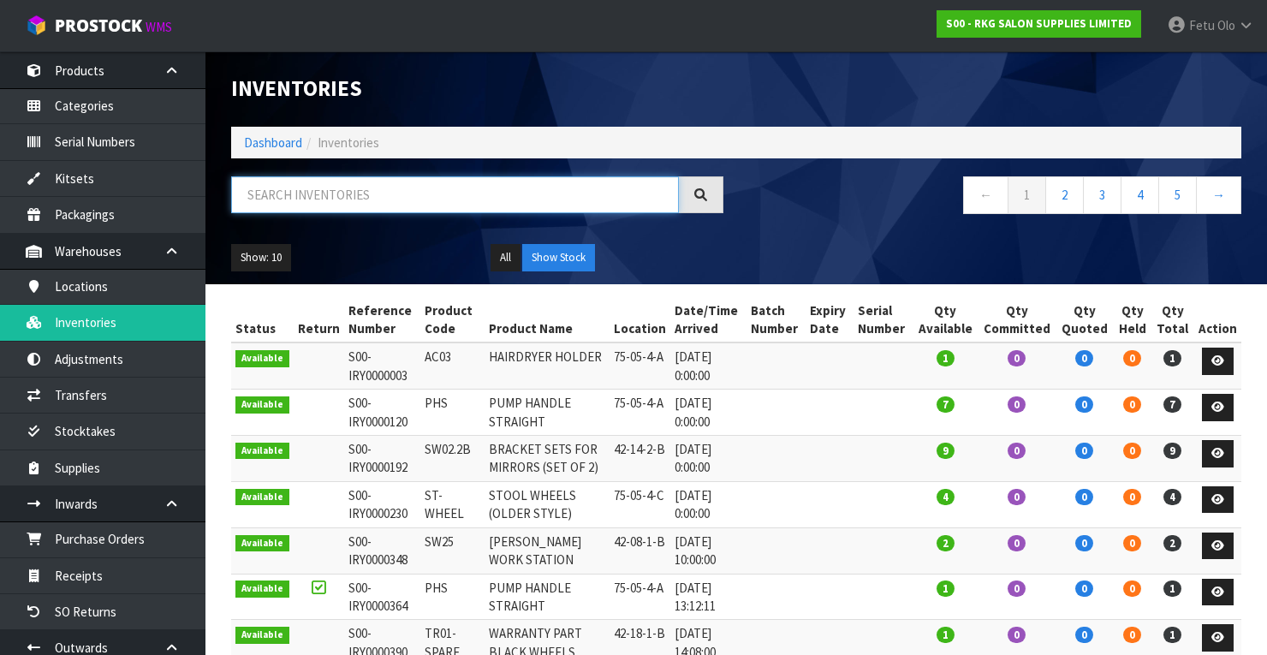
click at [302, 188] on input "text" at bounding box center [455, 194] width 448 height 37
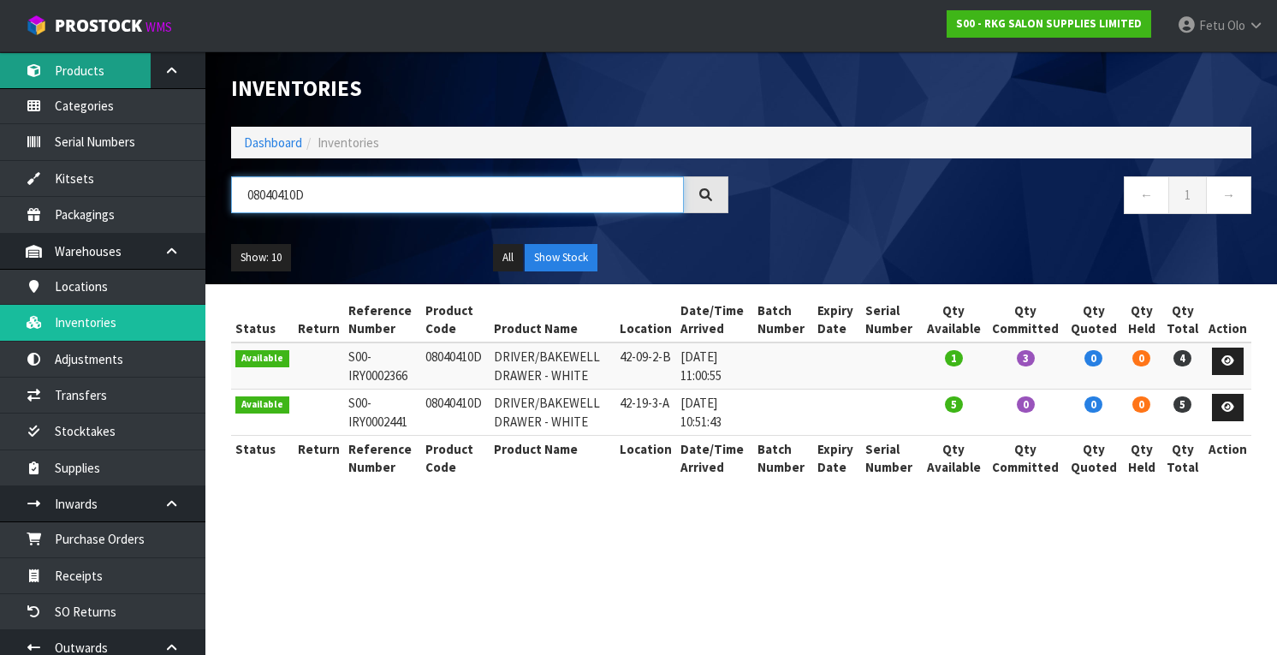
type input "08040410D"
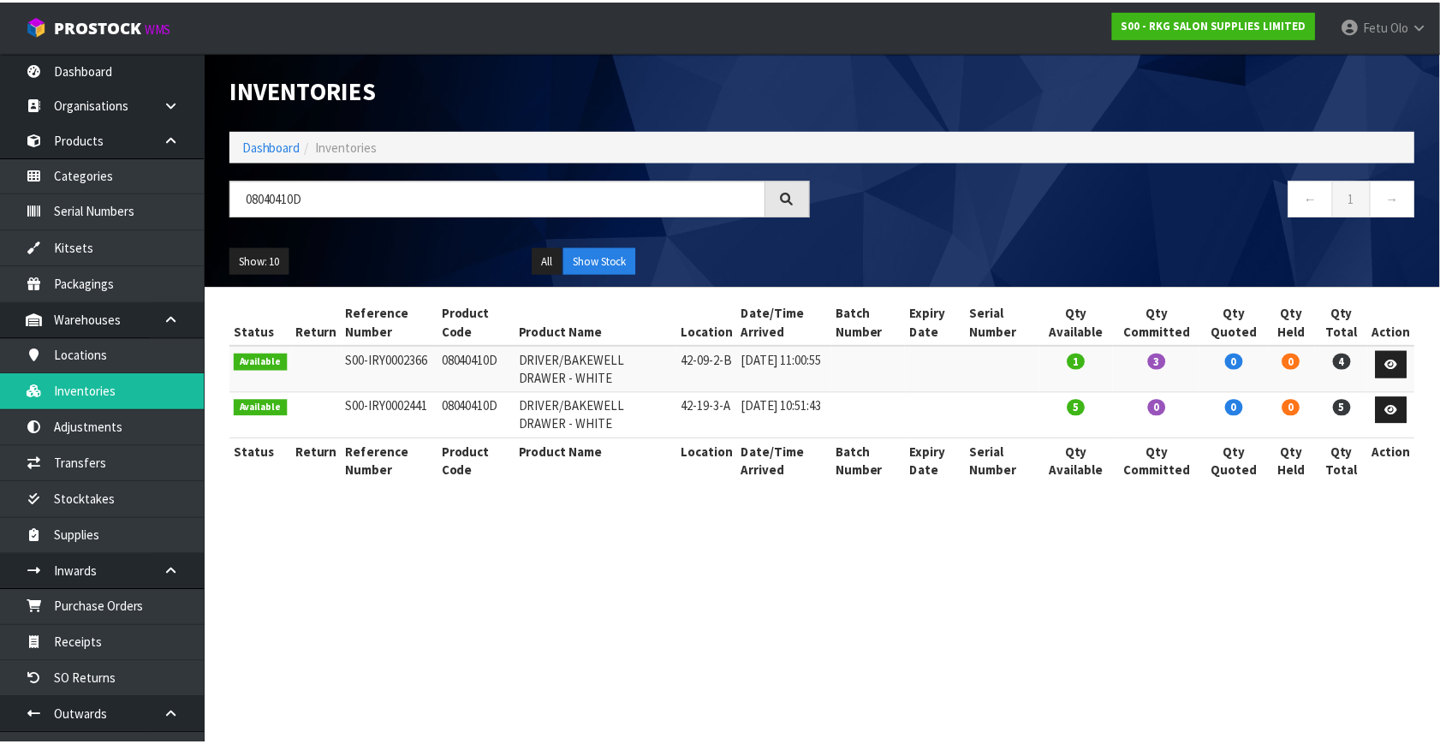
scroll to position [68, 0]
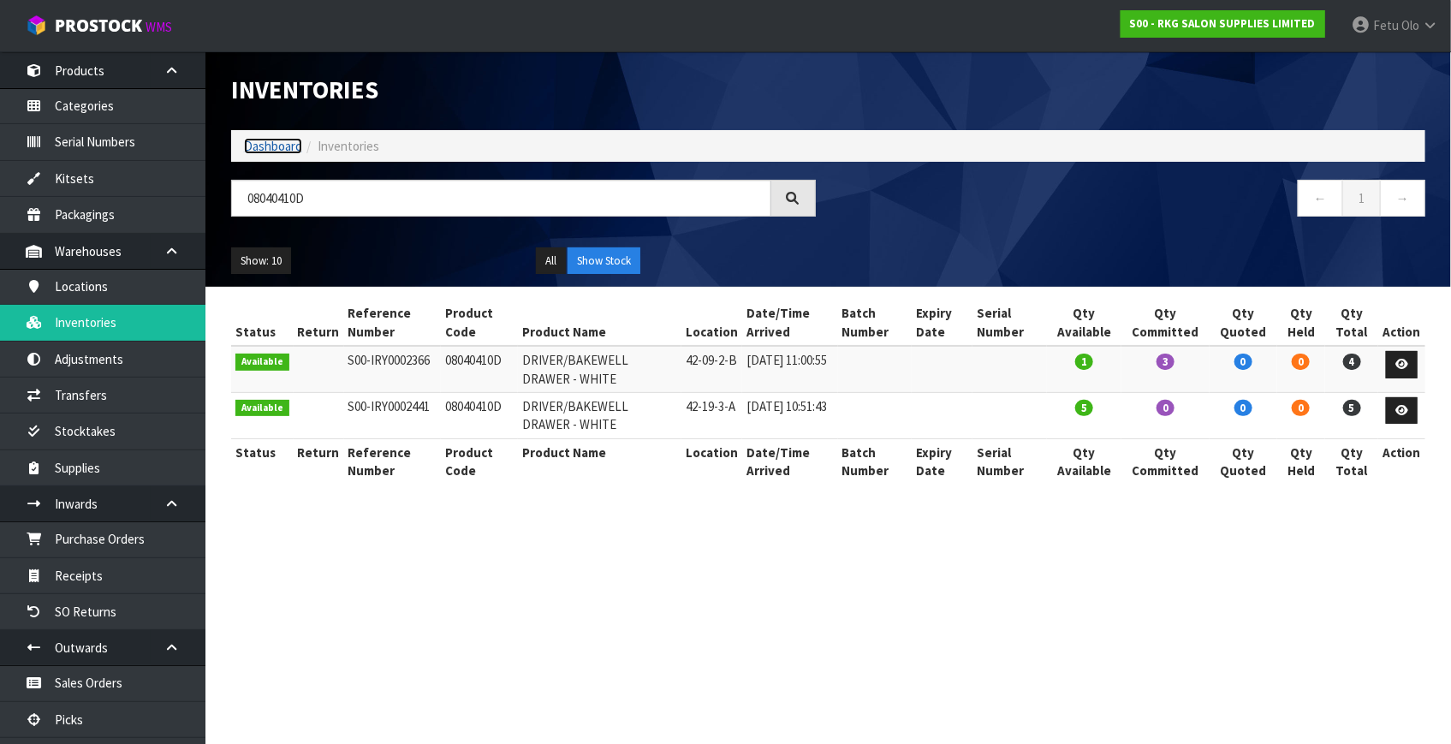
click at [279, 149] on link "Dashboard" at bounding box center [273, 146] width 58 height 16
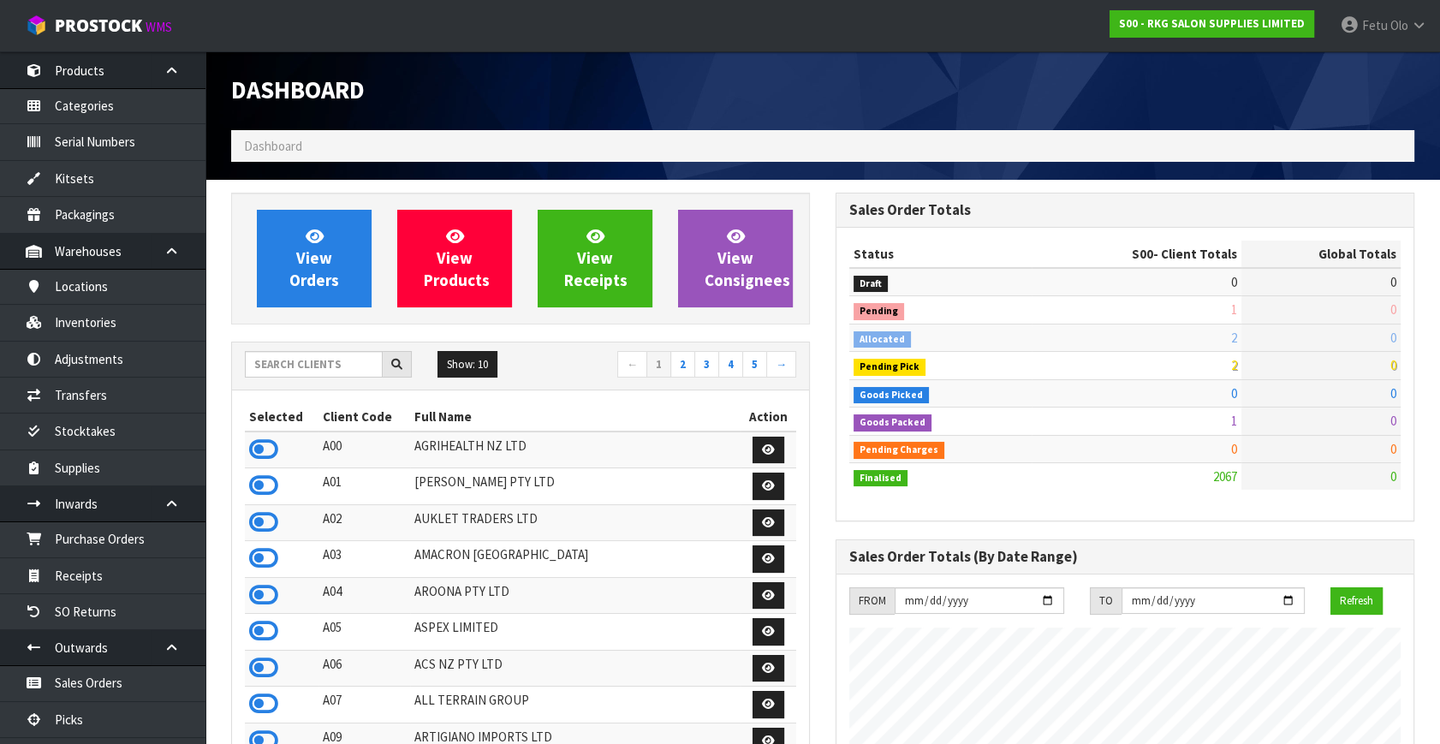
scroll to position [1331, 603]
click at [333, 367] on input "text" at bounding box center [314, 364] width 138 height 27
type input "K01"
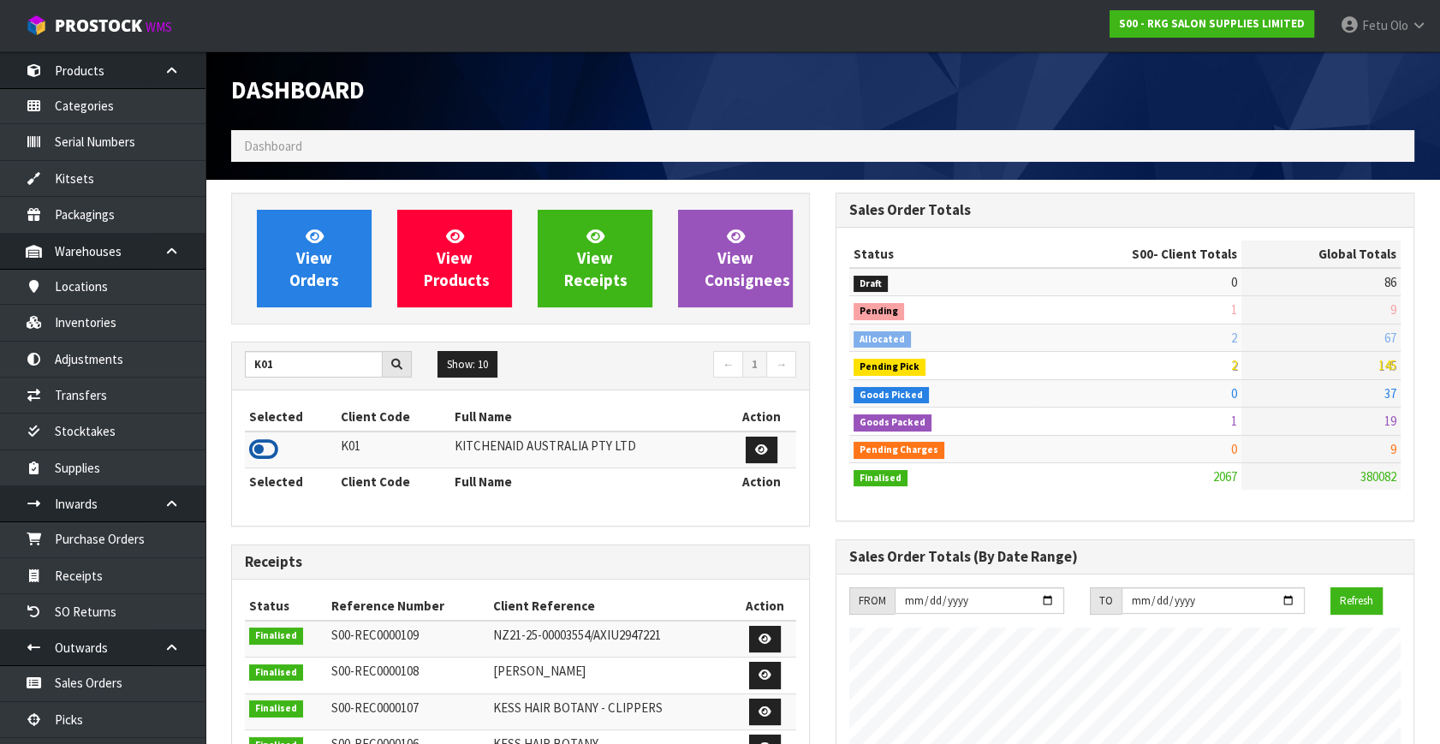
click at [265, 449] on icon at bounding box center [263, 450] width 29 height 26
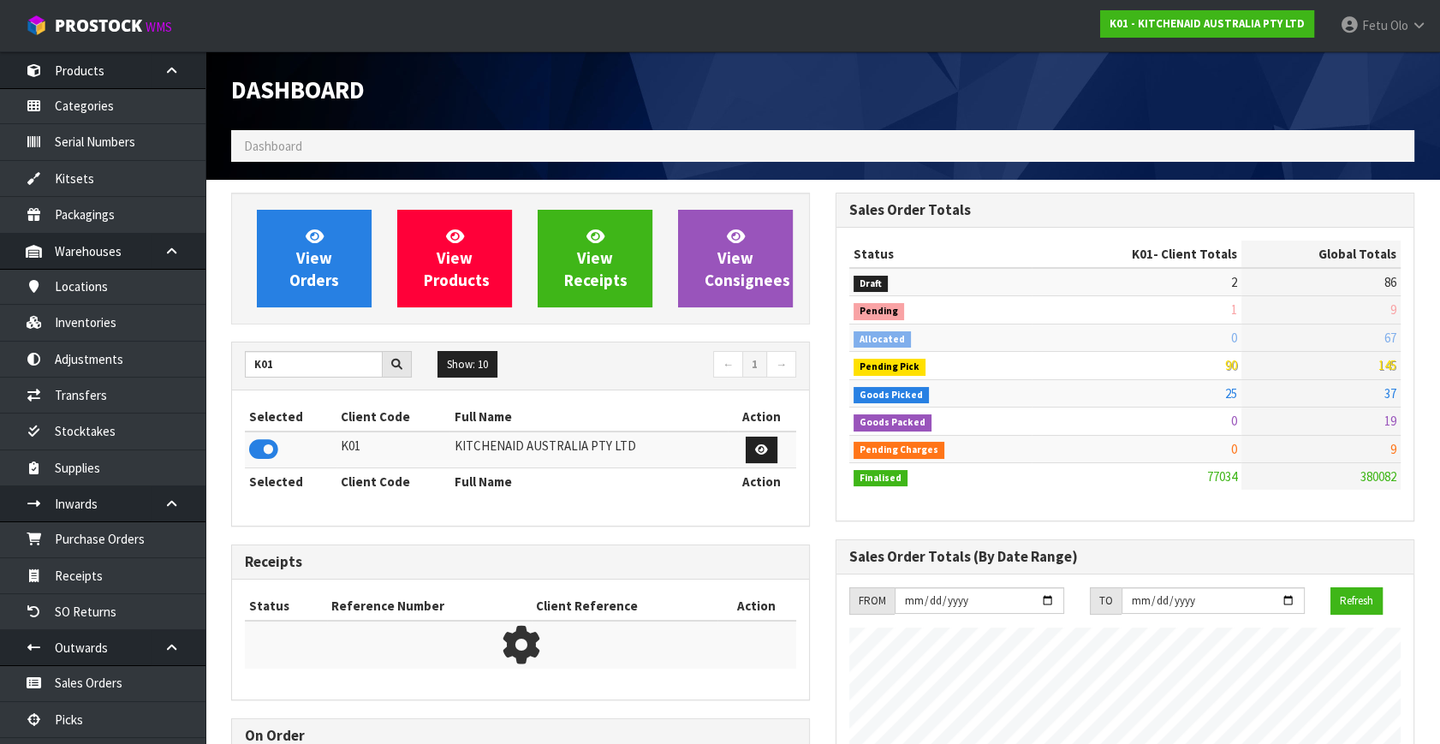
scroll to position [1294, 603]
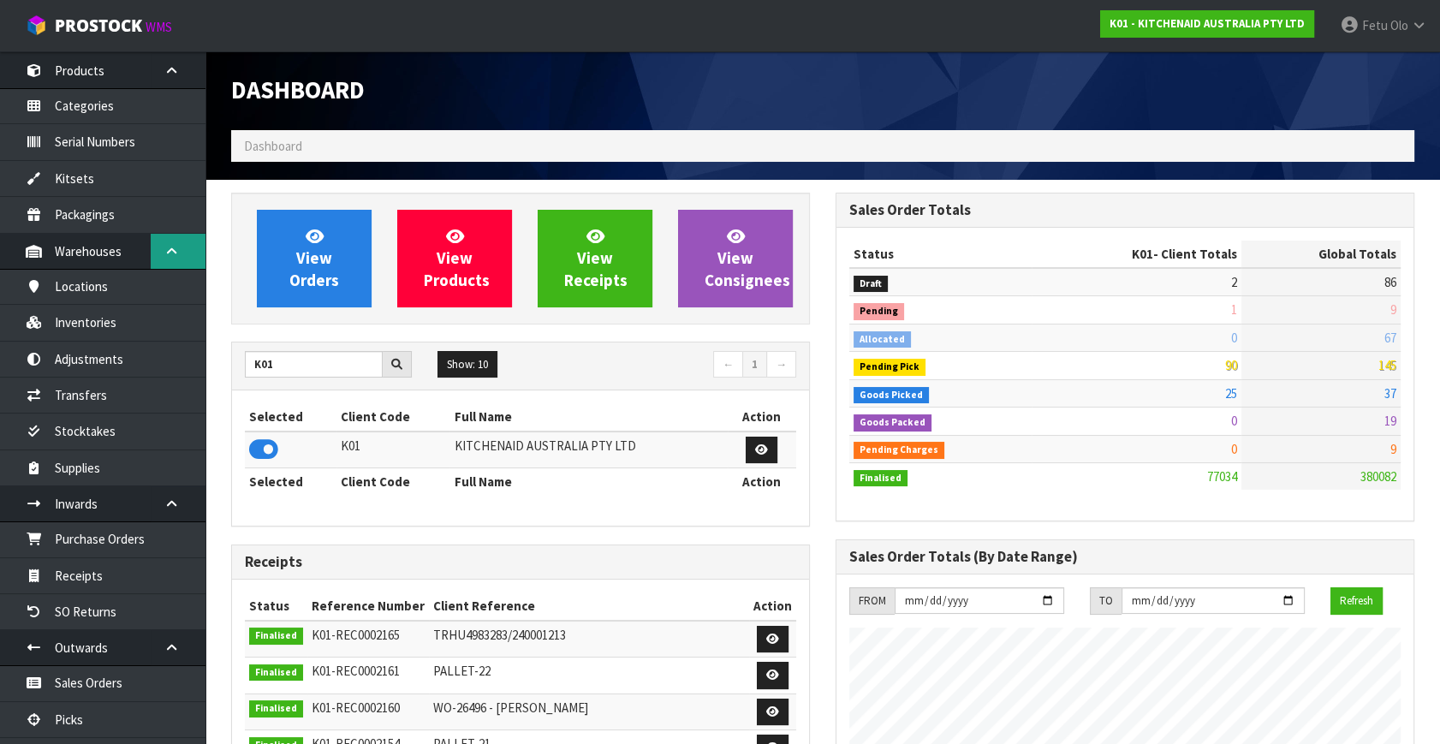
click at [173, 250] on icon at bounding box center [171, 251] width 16 height 13
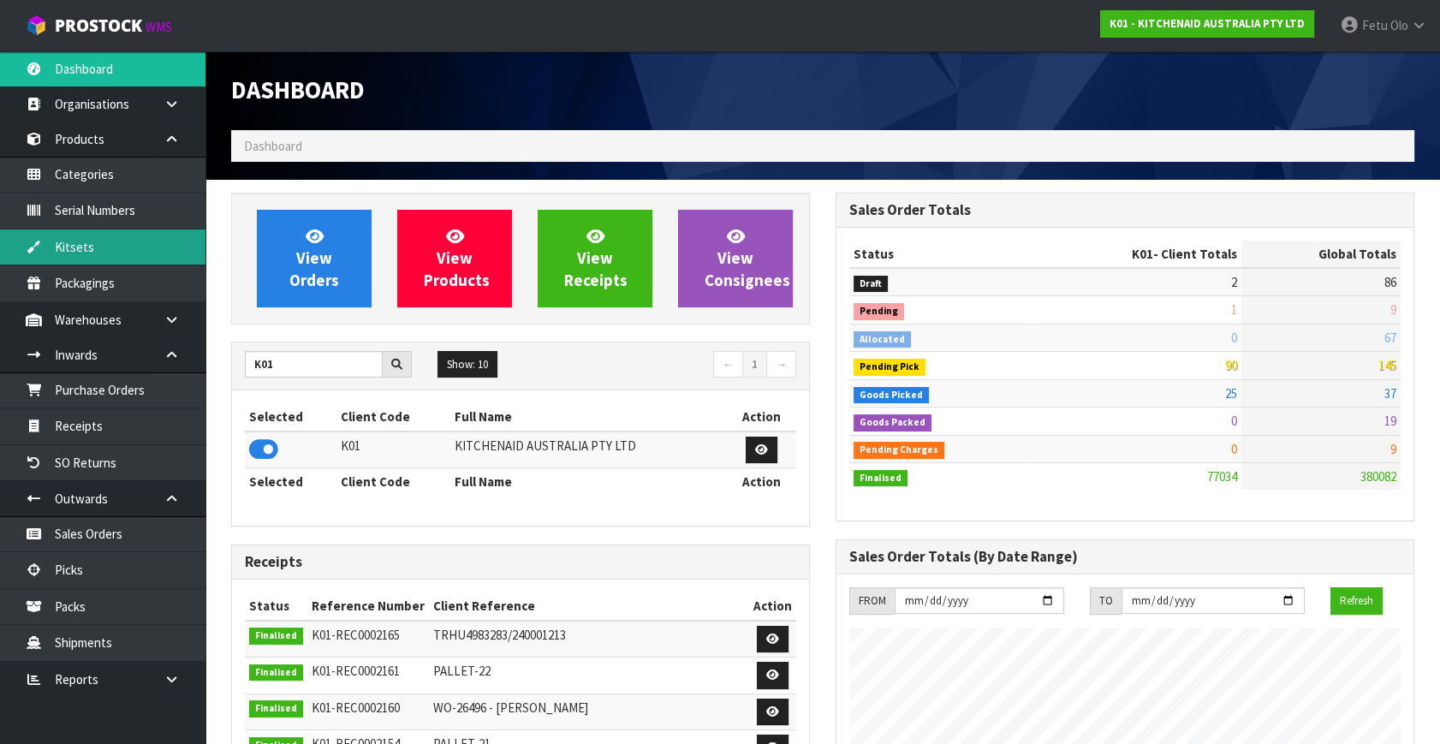
scroll to position [0, 0]
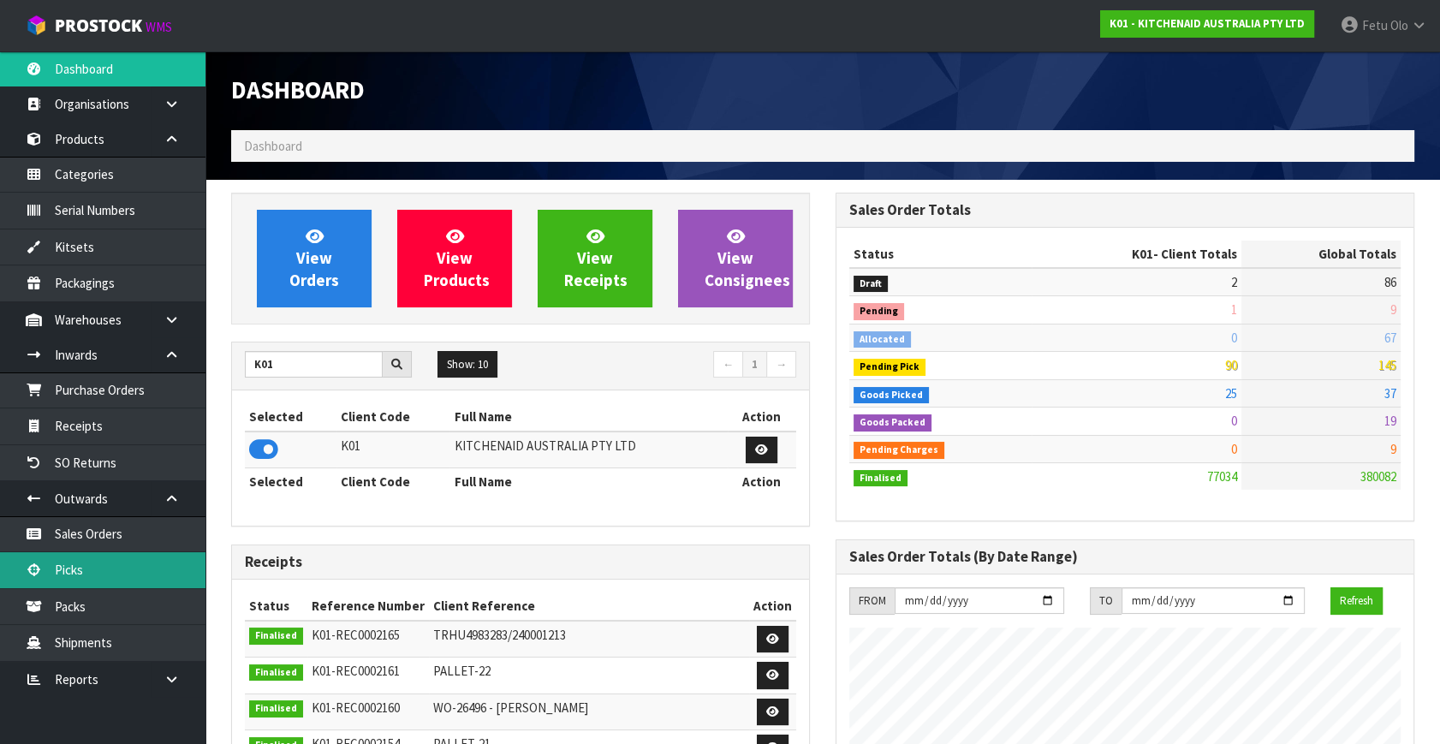
click at [119, 573] on link "Picks" at bounding box center [102, 569] width 205 height 35
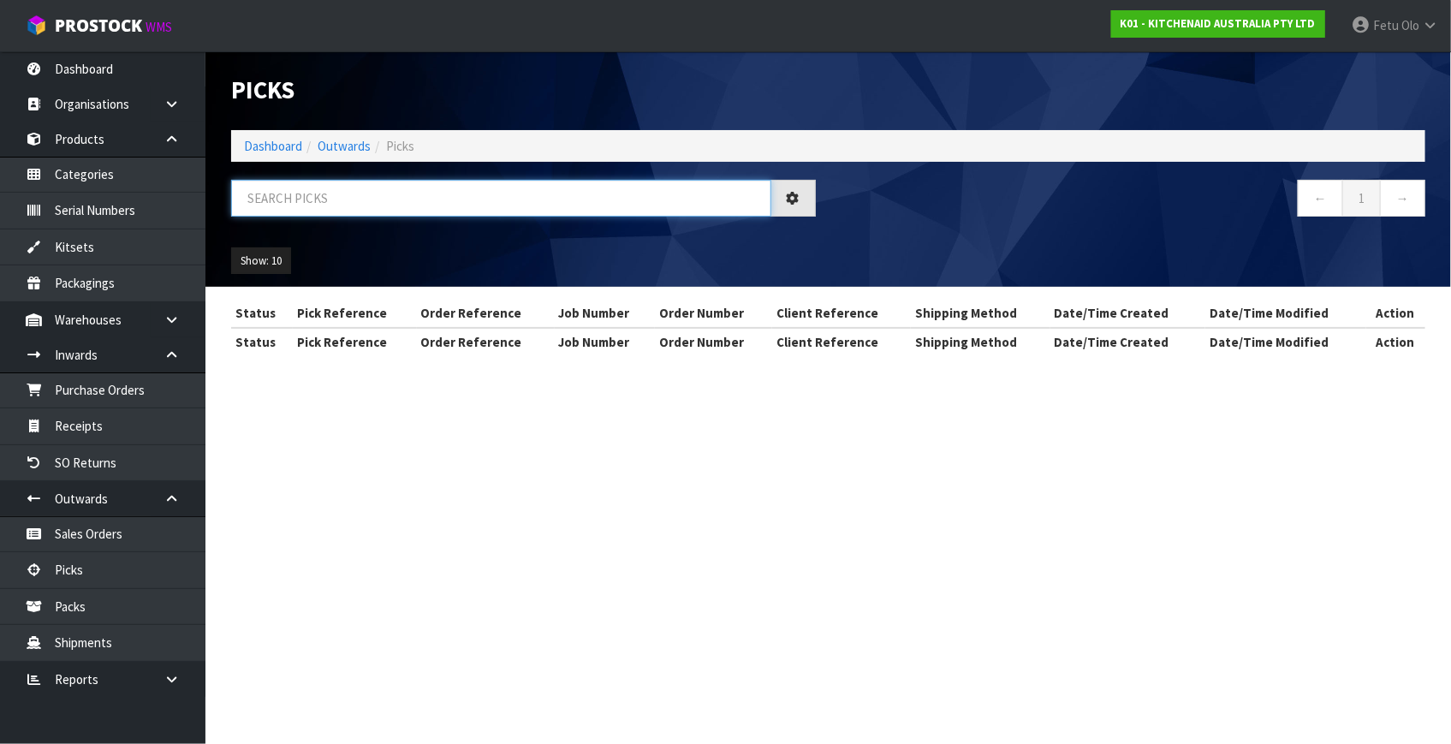
click at [473, 196] on input "text" at bounding box center [501, 198] width 540 height 37
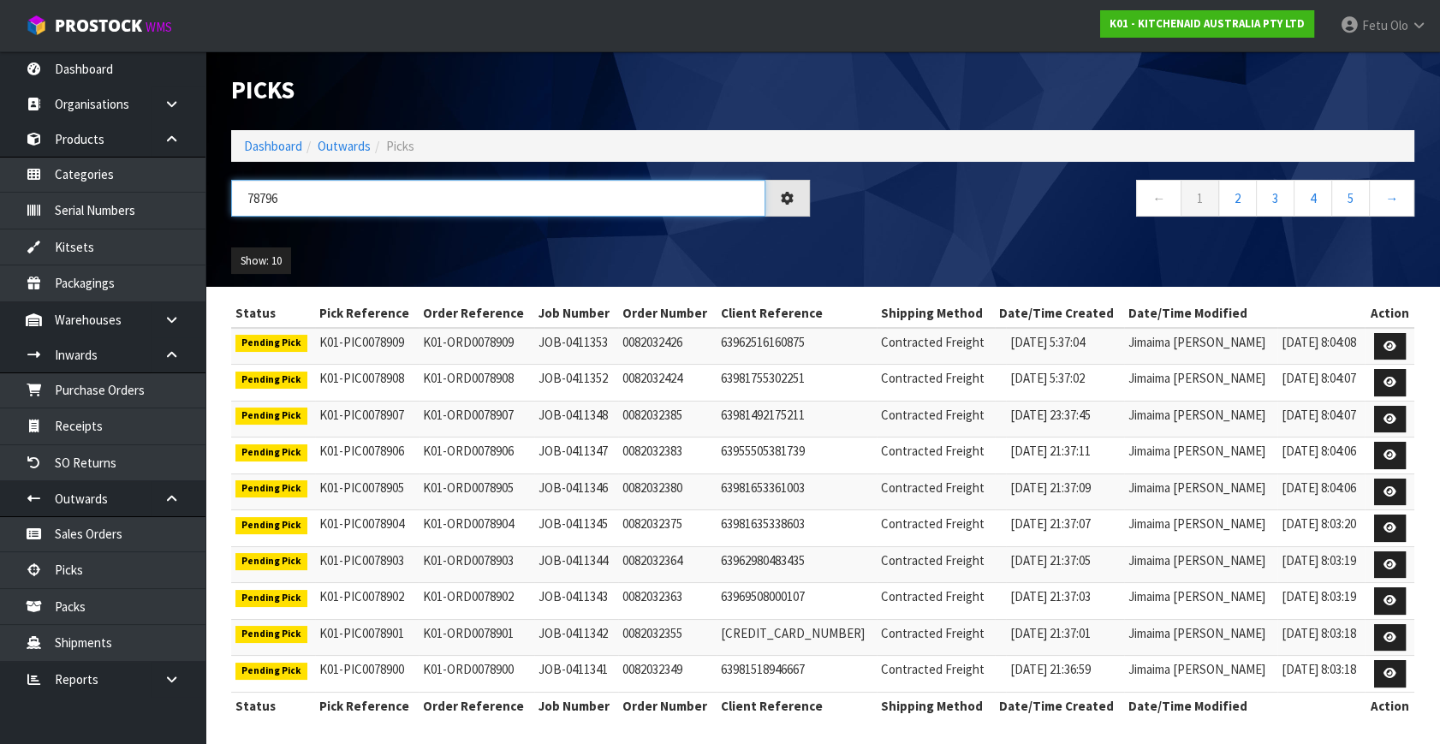
type input "78796"
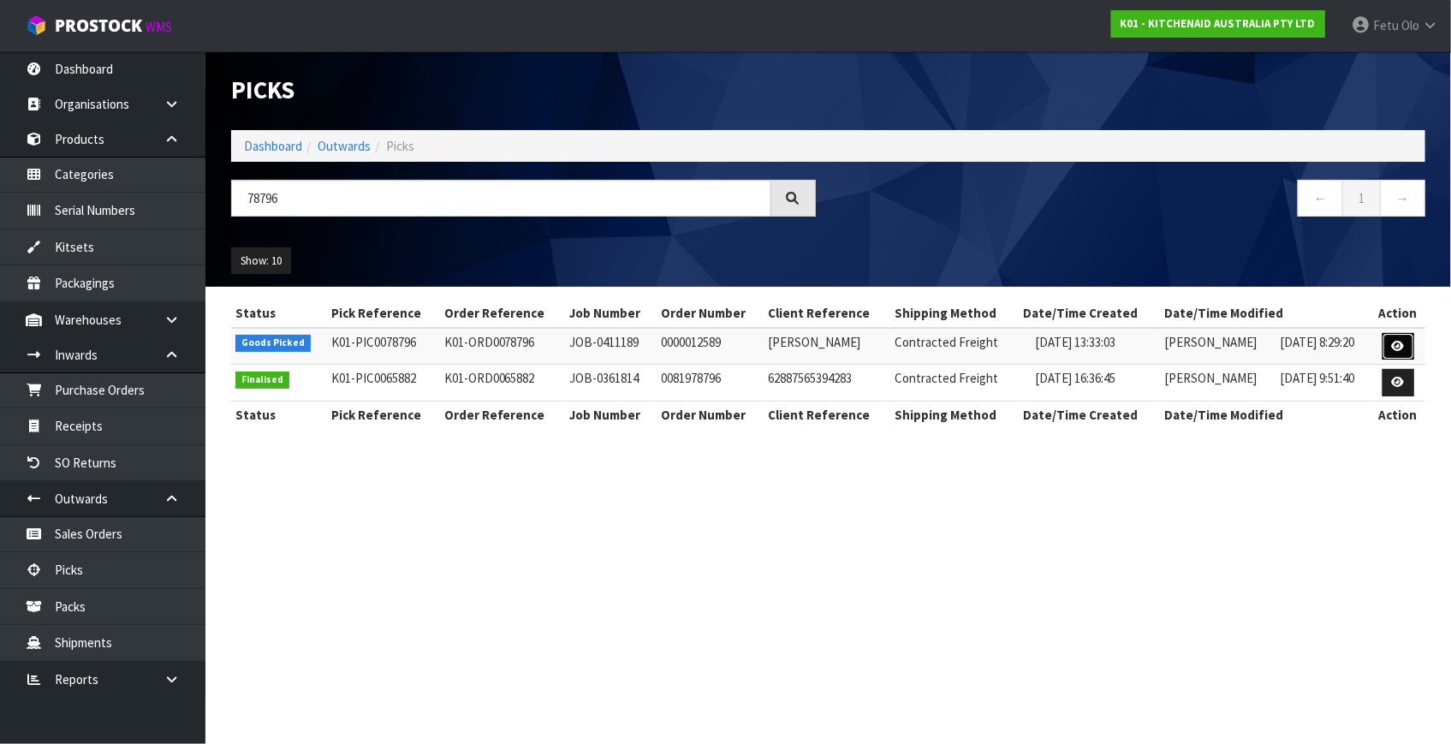
click at [1393, 350] on icon at bounding box center [1398, 346] width 13 height 11
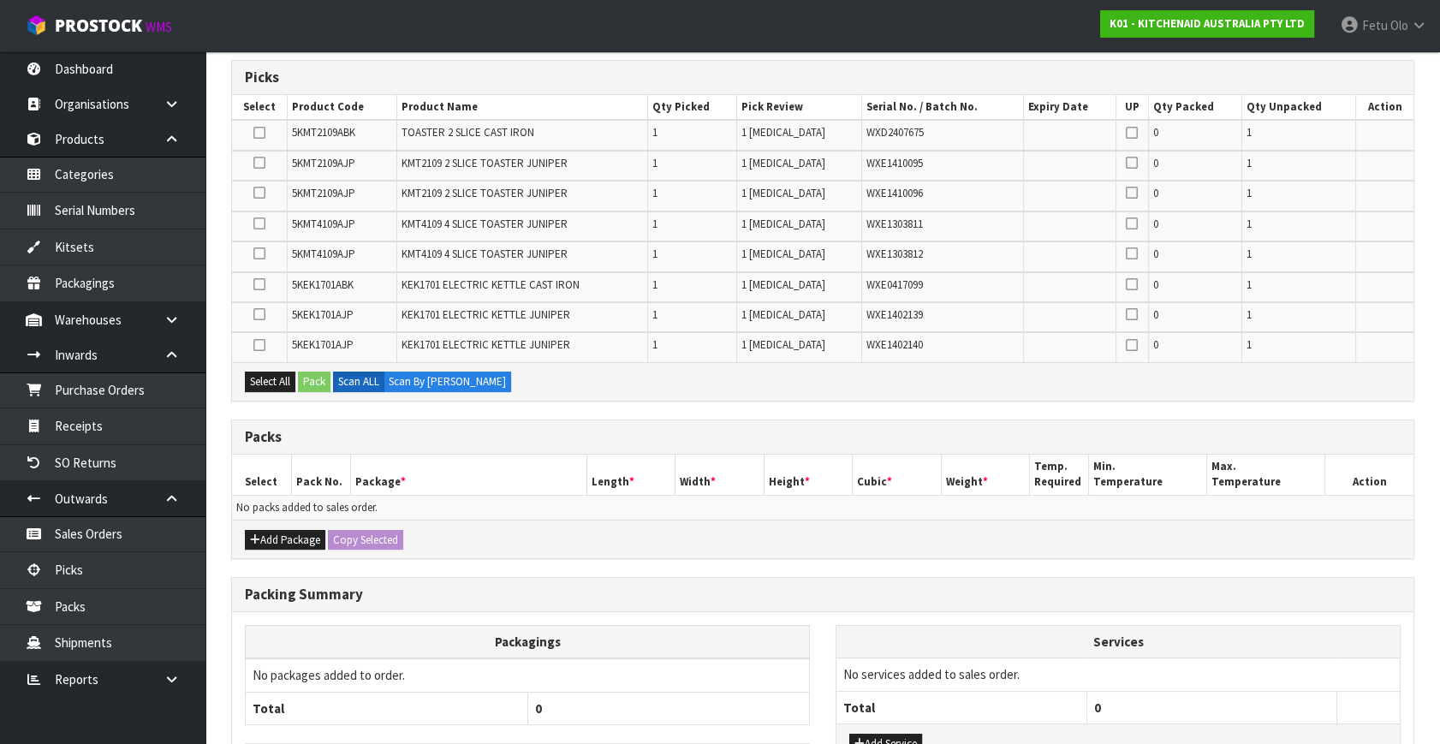
scroll to position [311, 0]
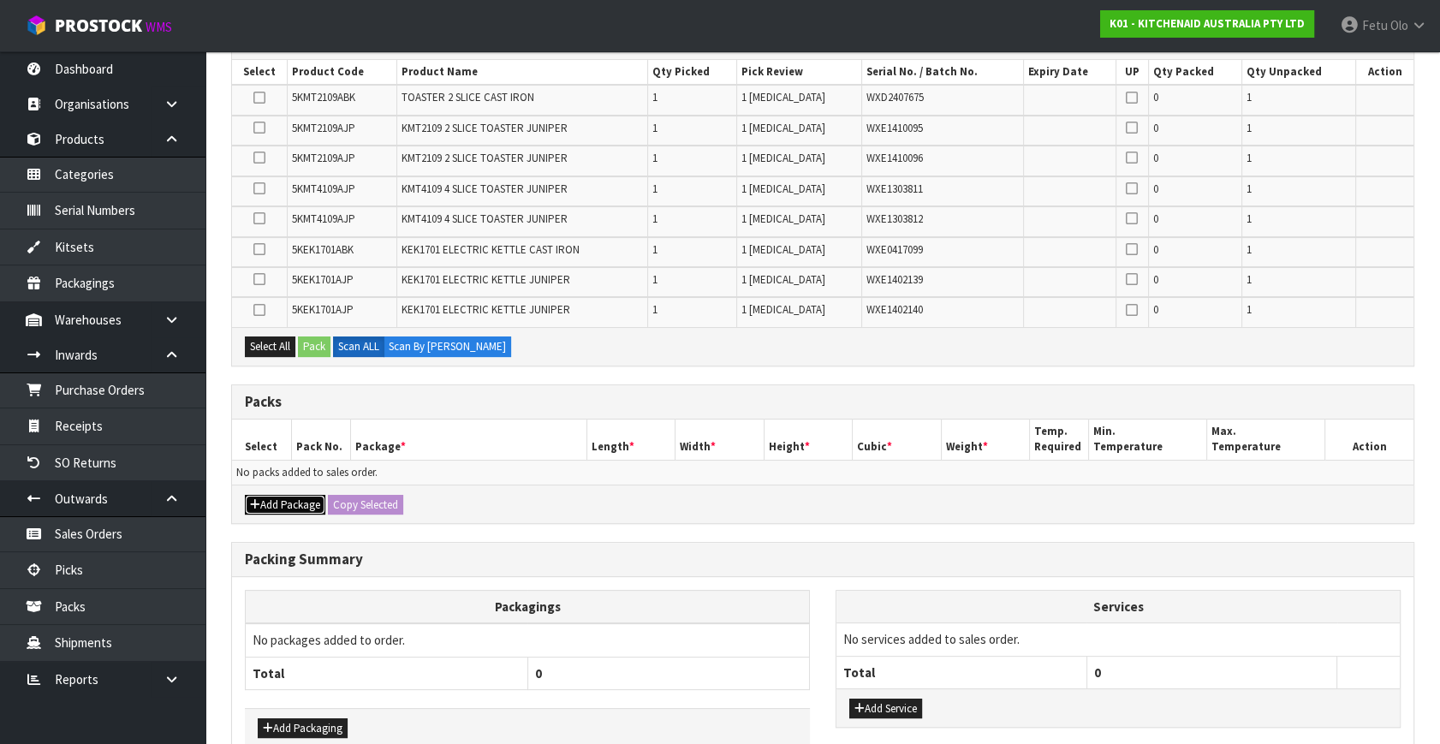
click at [261, 497] on button "Add Package" at bounding box center [285, 505] width 80 height 21
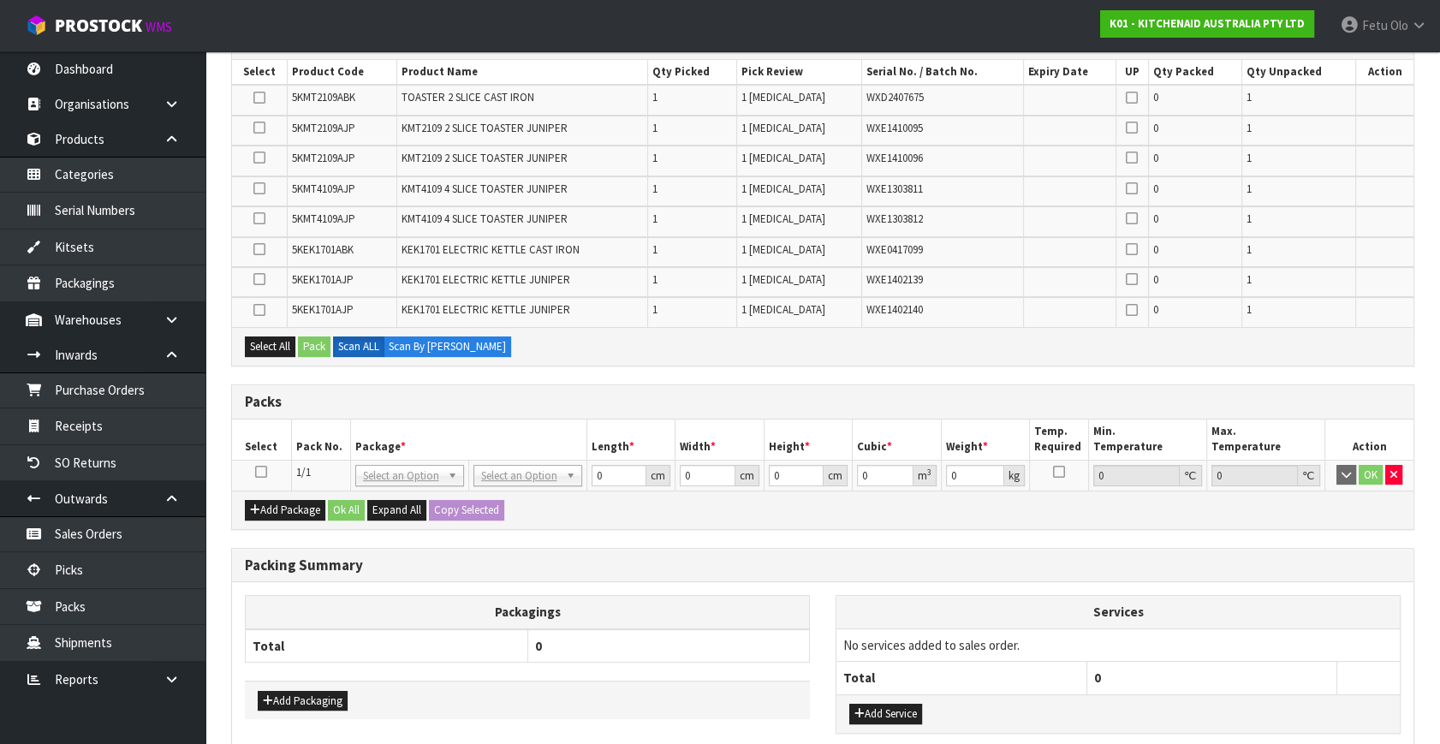
click at [259, 472] on icon at bounding box center [261, 472] width 12 height 1
click at [415, 452] on th "Package *" at bounding box center [468, 439] width 236 height 40
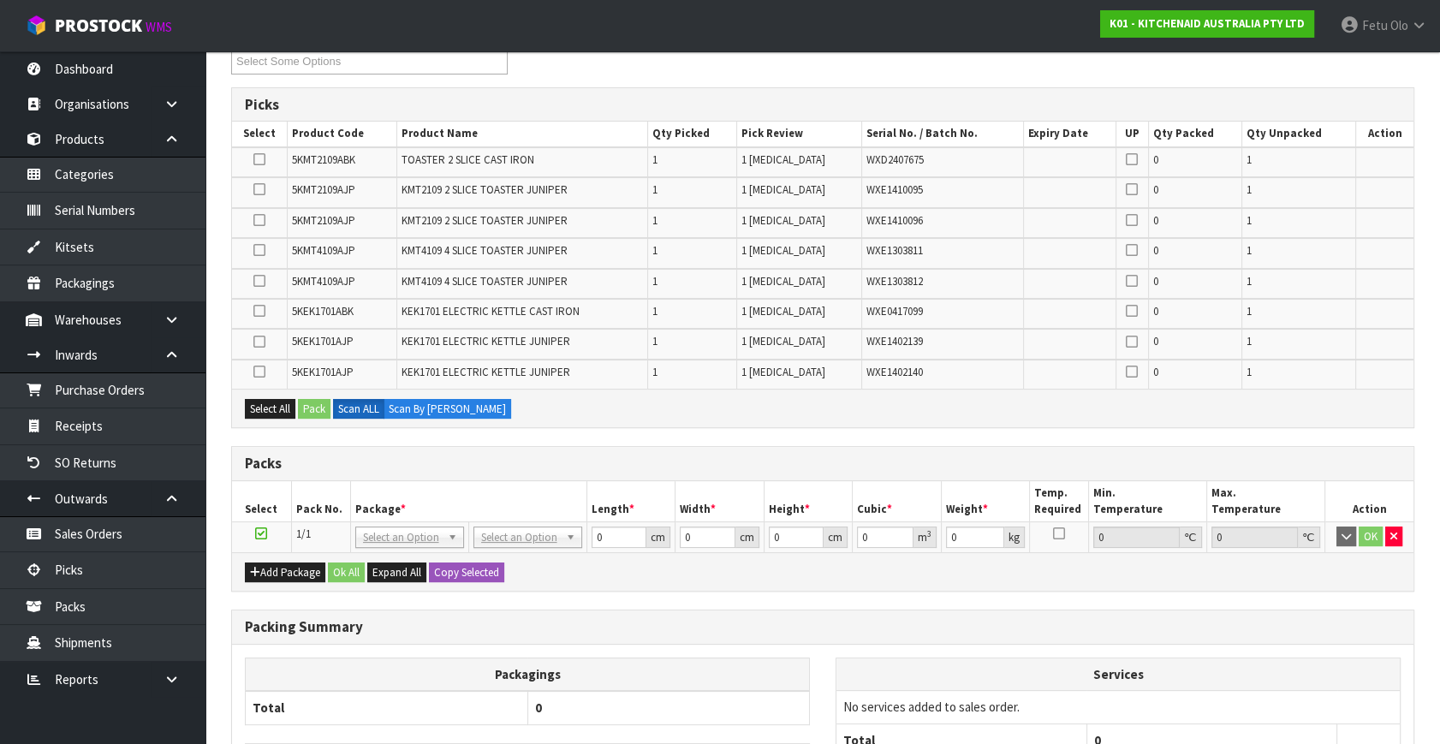
scroll to position [0, 0]
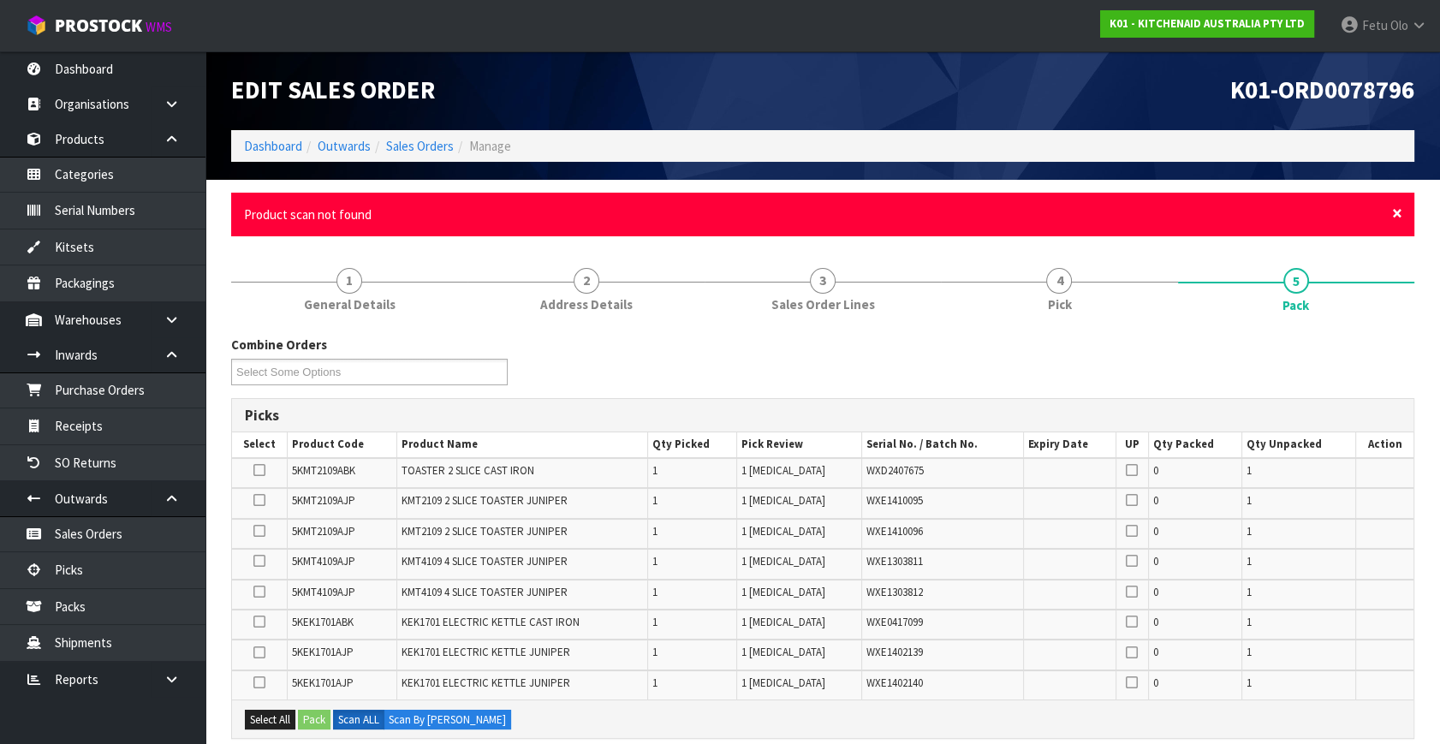
click at [1399, 210] on span "×" at bounding box center [1397, 213] width 10 height 24
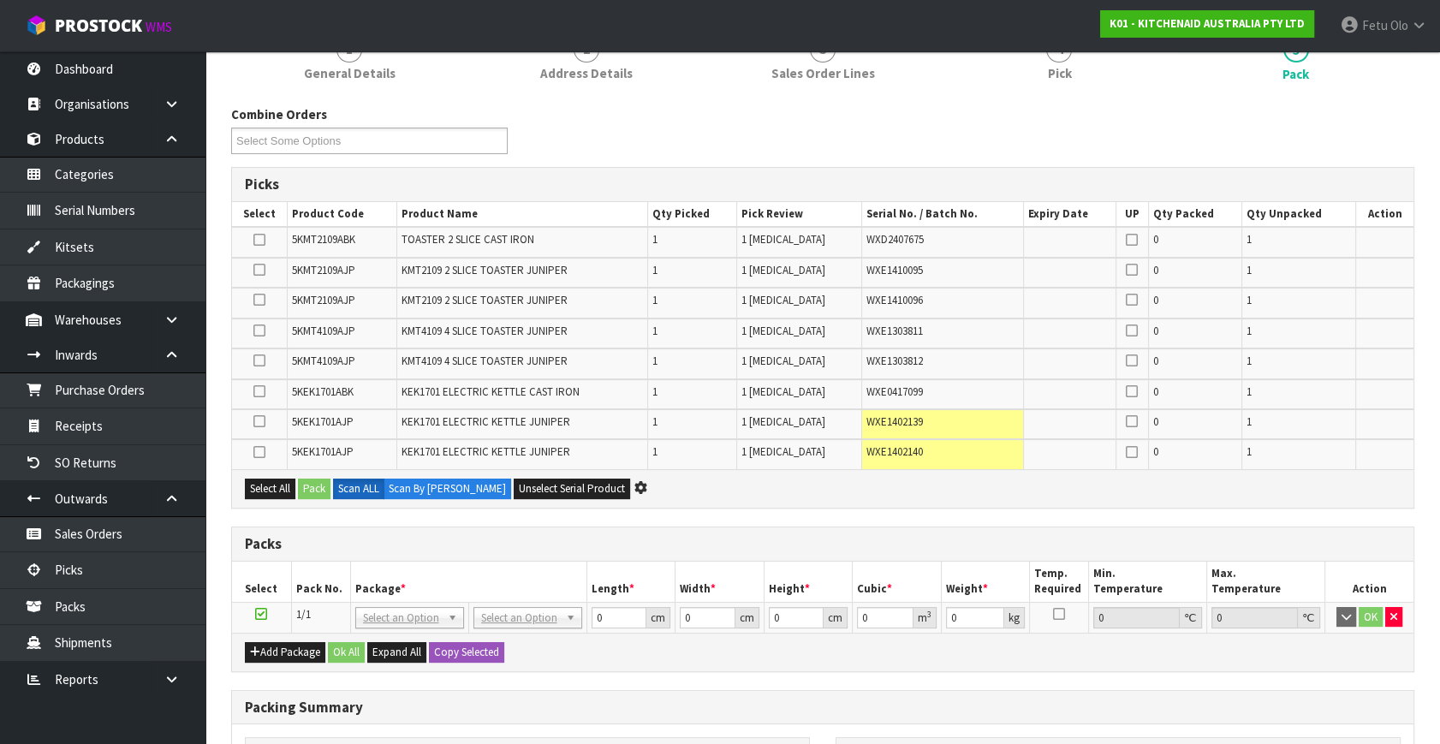
scroll to position [311, 0]
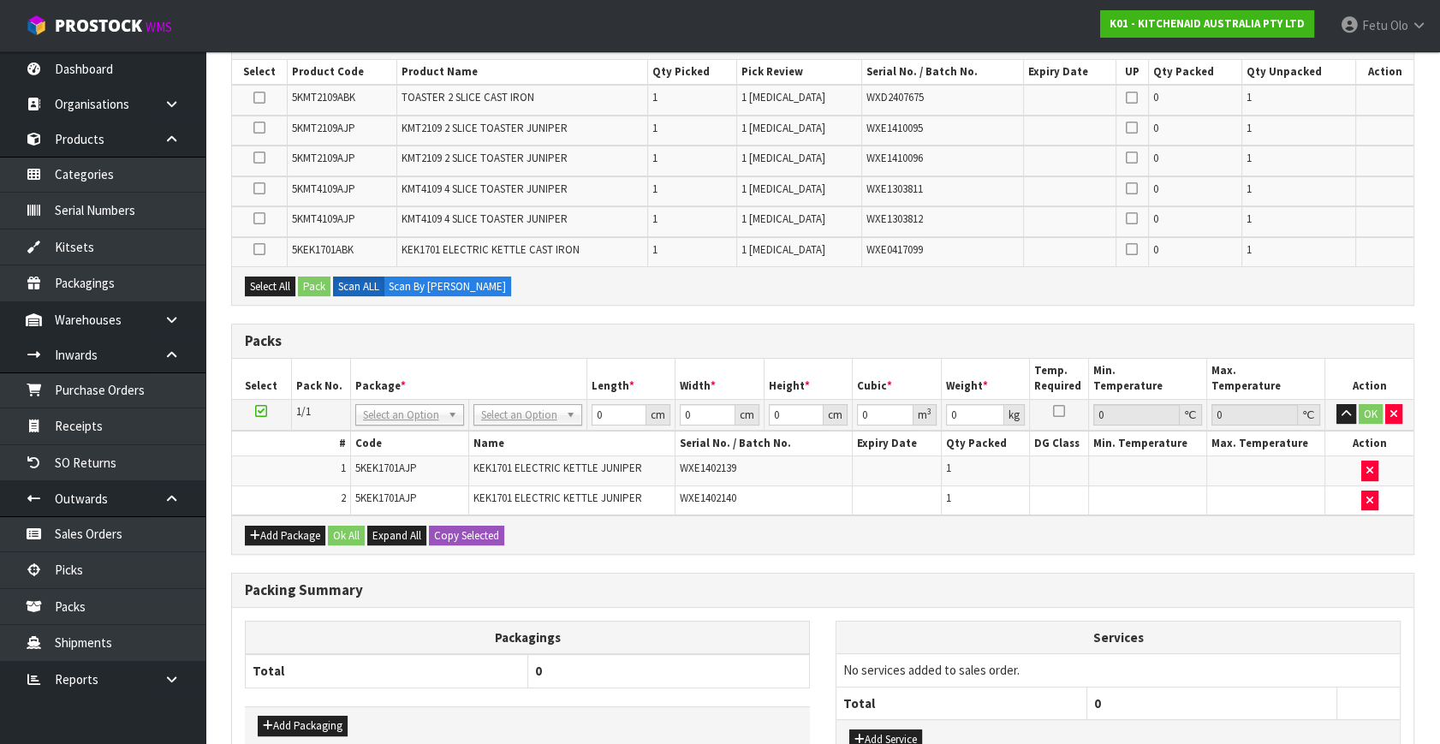
click at [242, 533] on div "Add Package Ok All Expand All Copy Selected" at bounding box center [822, 534] width 1181 height 39
click at [266, 531] on button "Add Package" at bounding box center [285, 536] width 80 height 21
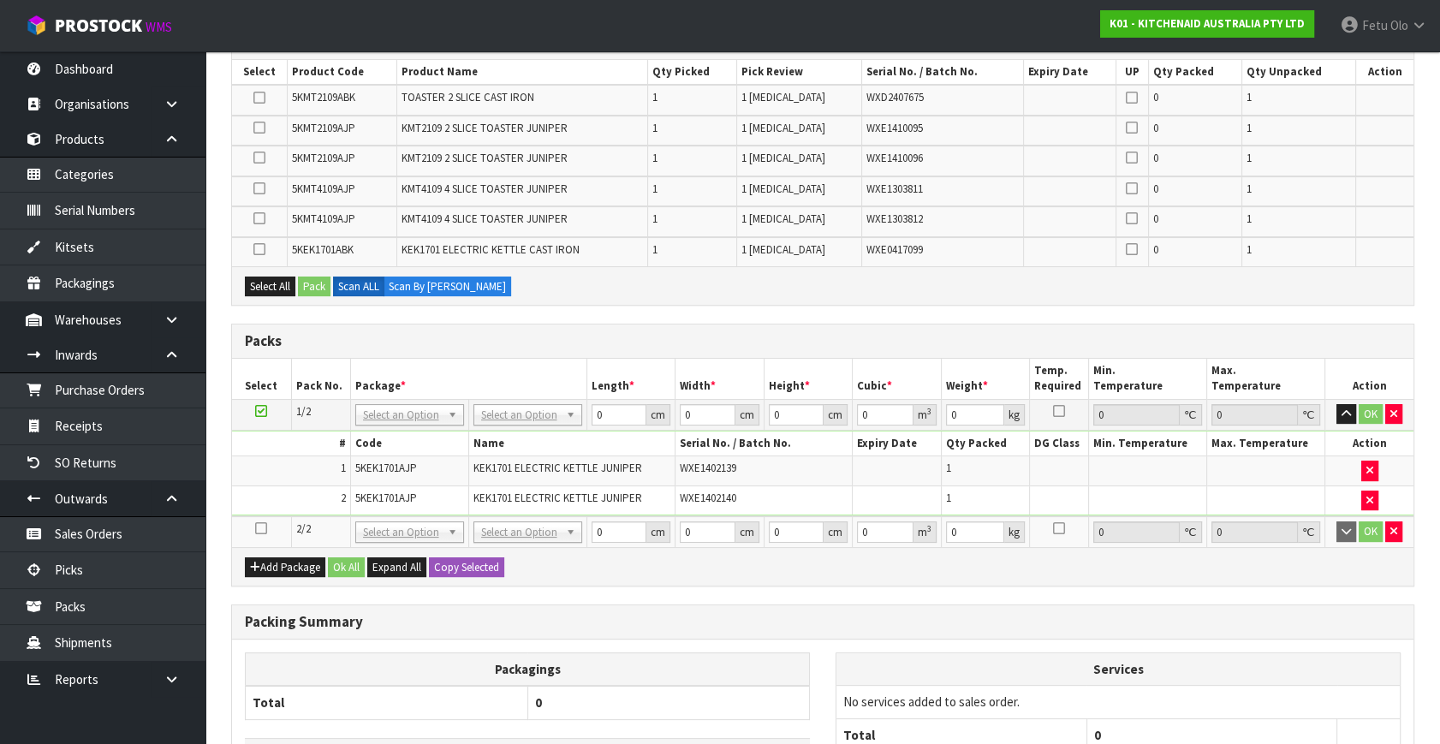
click at [259, 528] on icon at bounding box center [261, 528] width 12 height 1
click at [259, 505] on td "2" at bounding box center [291, 499] width 118 height 29
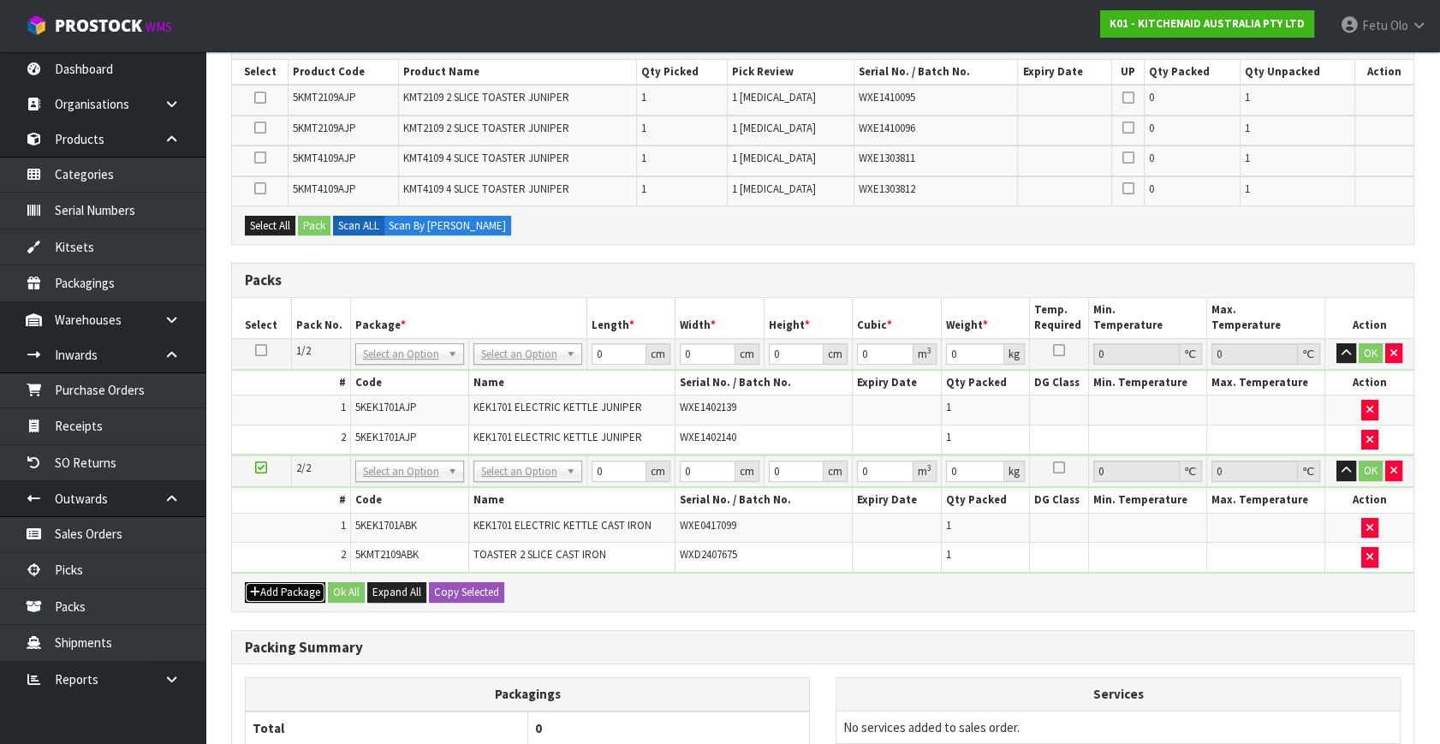
click at [270, 591] on button "Add Package" at bounding box center [285, 592] width 80 height 21
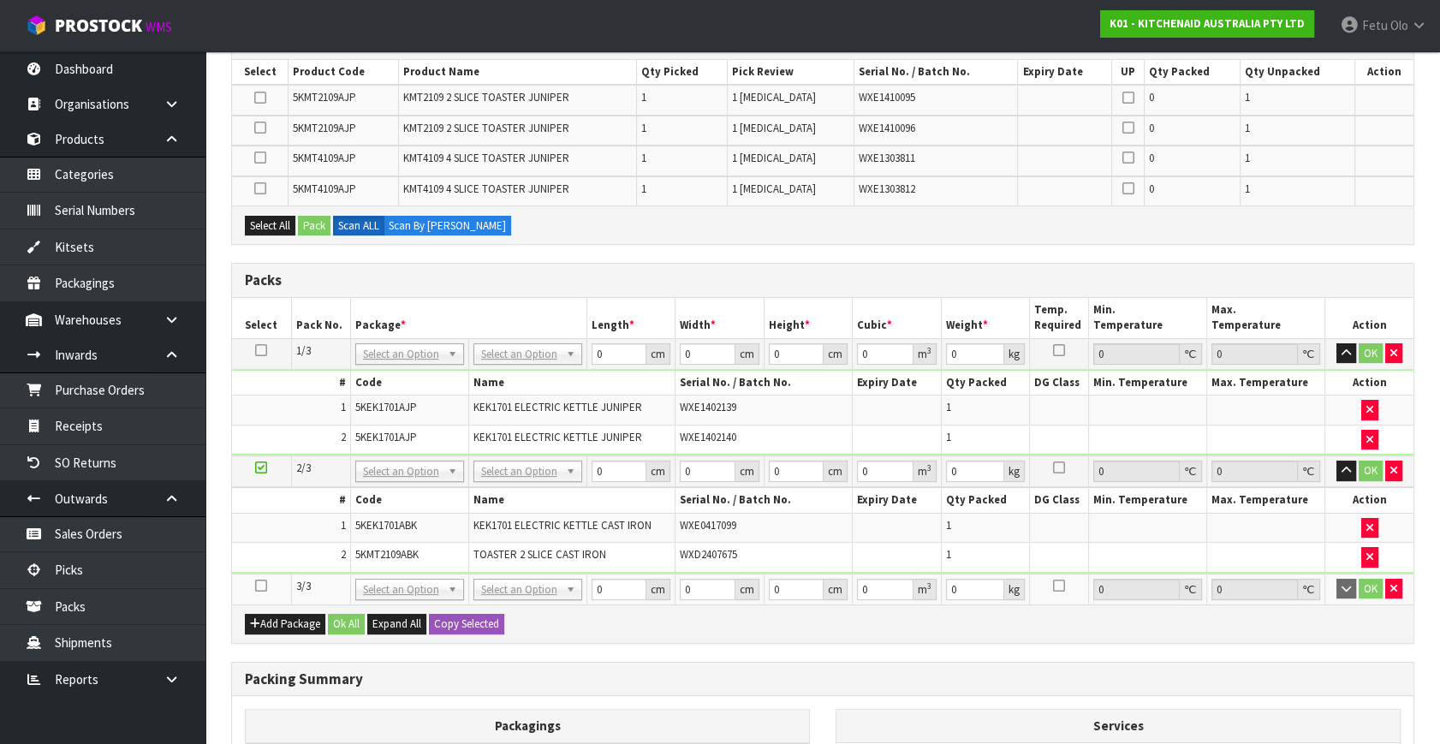
click at [256, 585] on icon at bounding box center [261, 585] width 12 height 1
click at [279, 547] on td "2" at bounding box center [291, 557] width 118 height 29
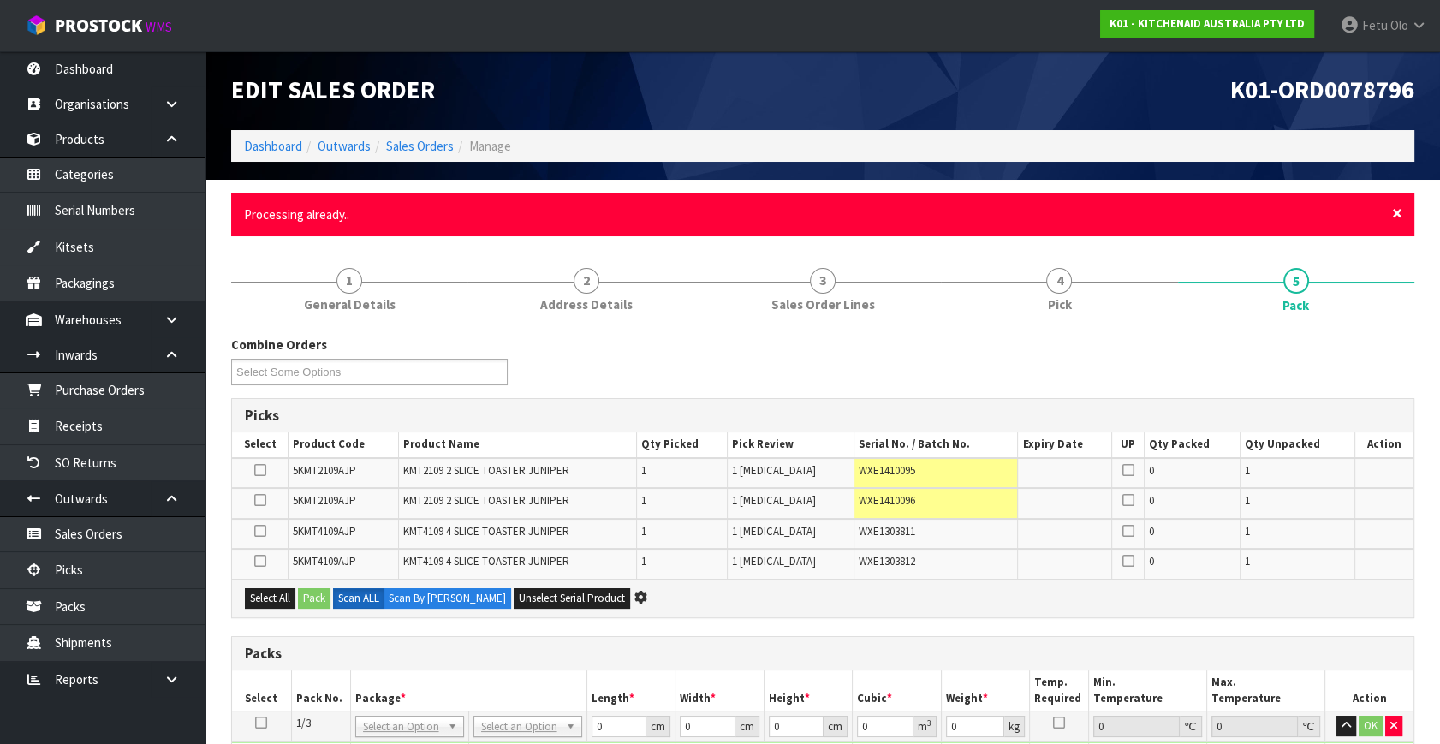
click at [1400, 210] on span "×" at bounding box center [1397, 213] width 10 height 24
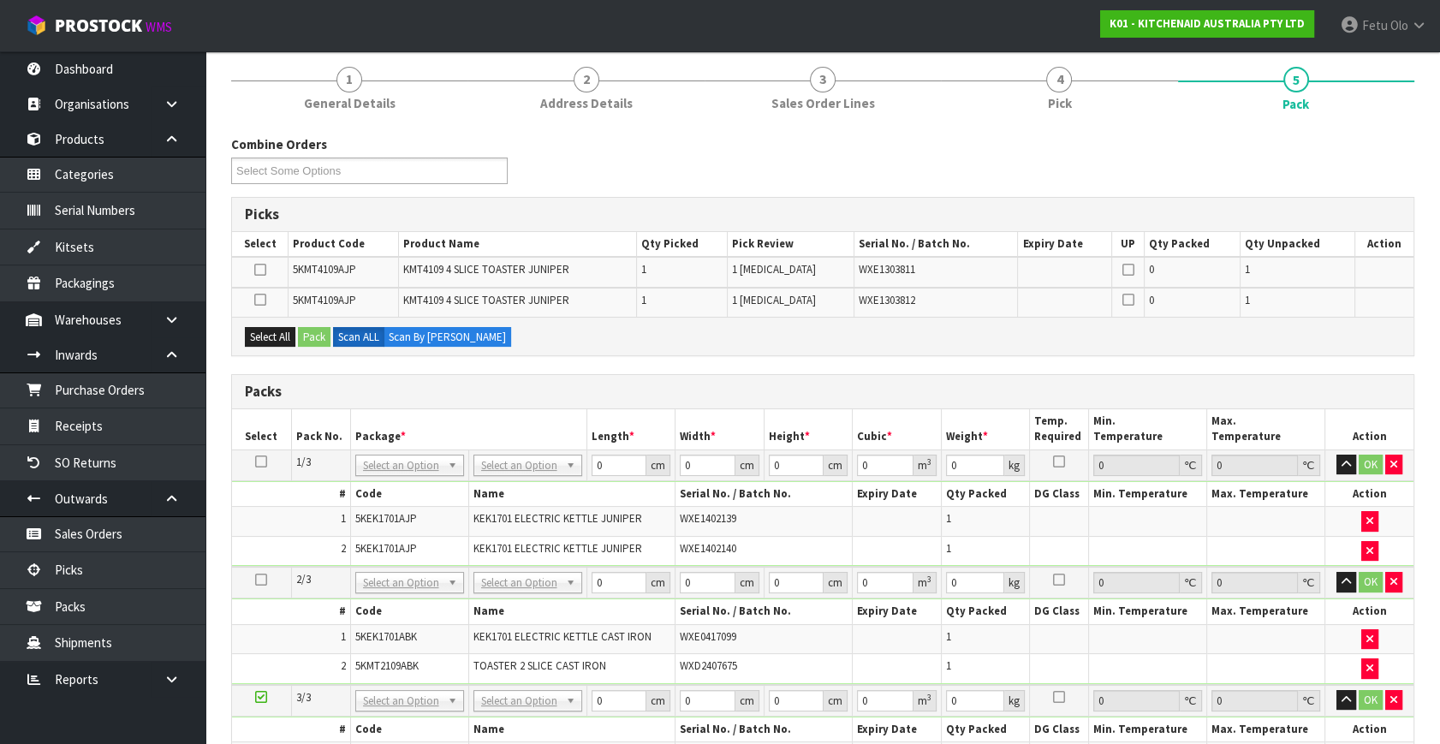
scroll to position [311, 0]
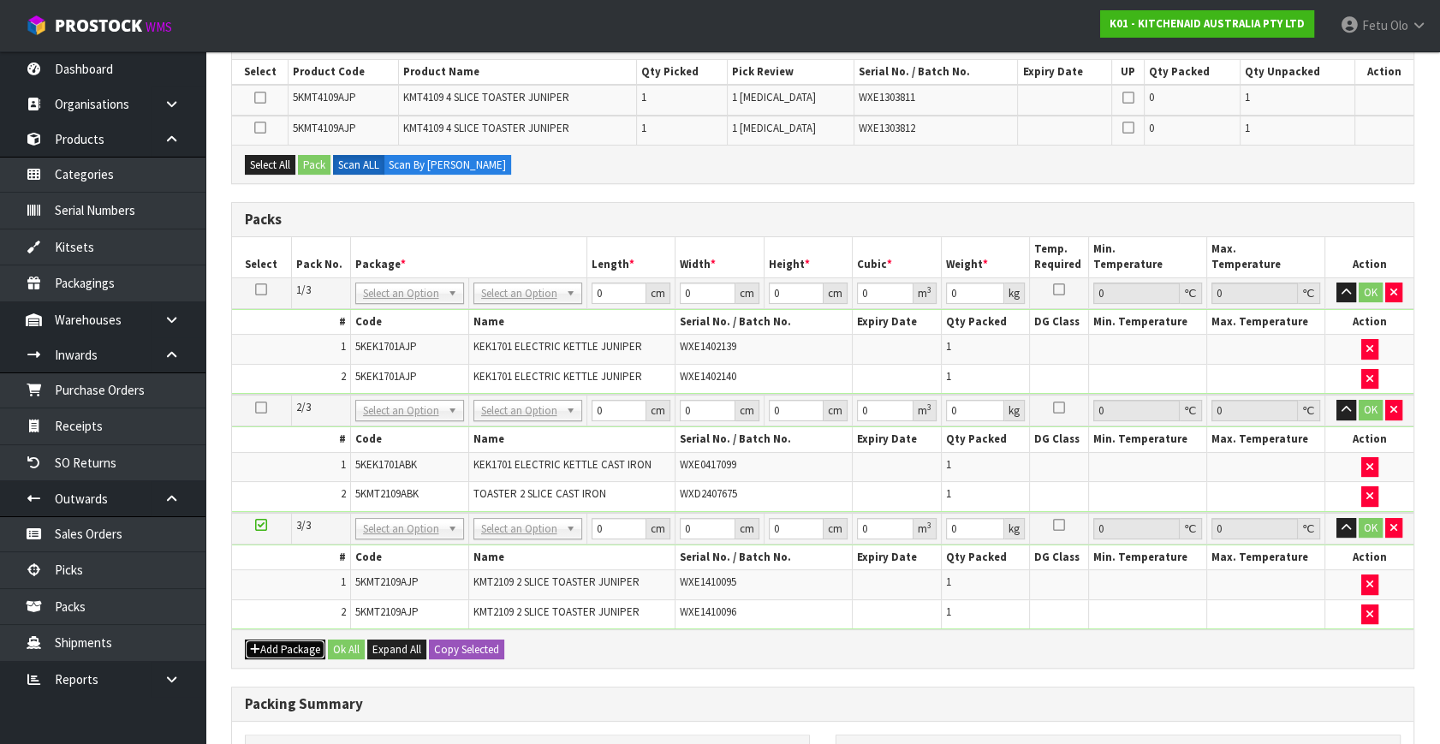
click at [257, 639] on button "Add Package" at bounding box center [285, 649] width 80 height 21
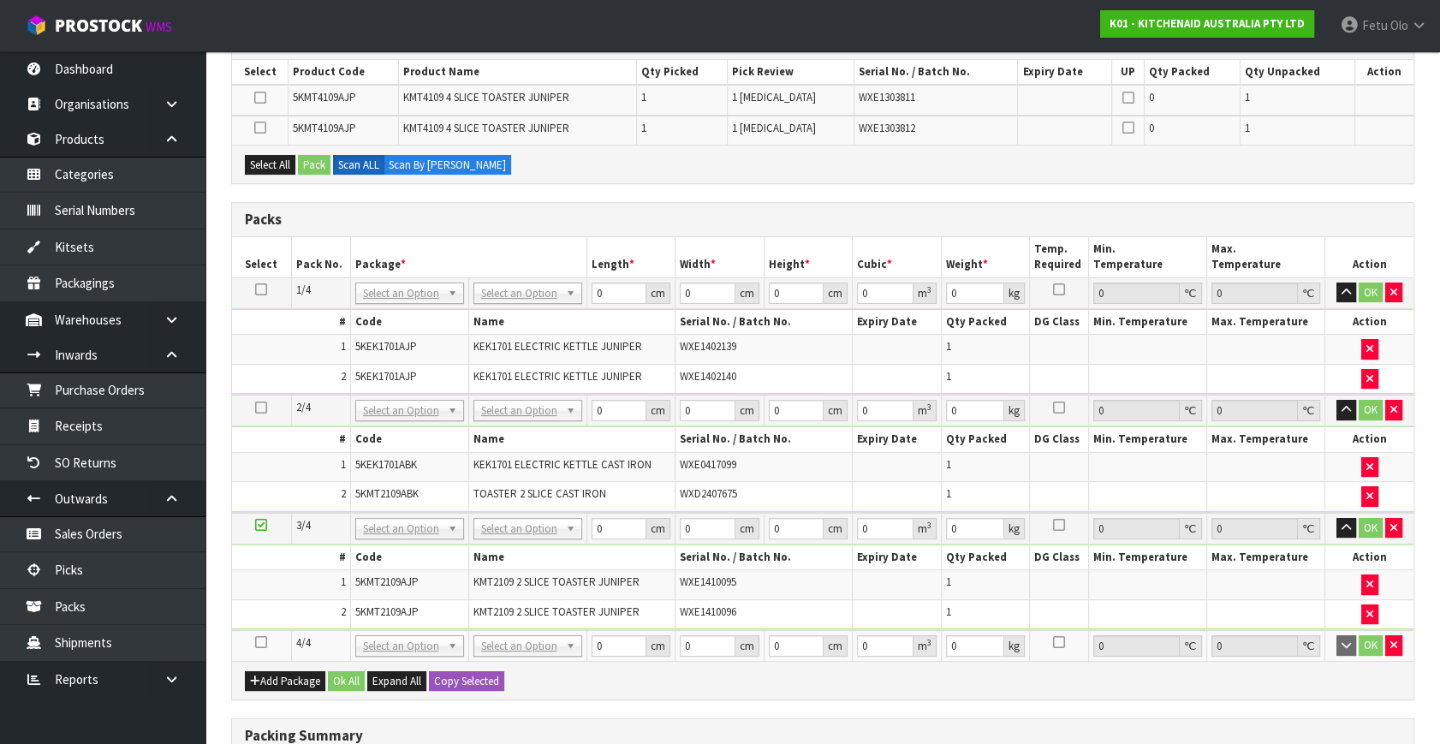
click at [259, 642] on icon at bounding box center [261, 642] width 12 height 1
click at [223, 597] on div "1 General Details 2 Address Details 3 Sales Order Lines 4 Pick 5 Pack Combine O…" at bounding box center [822, 443] width 1209 height 1122
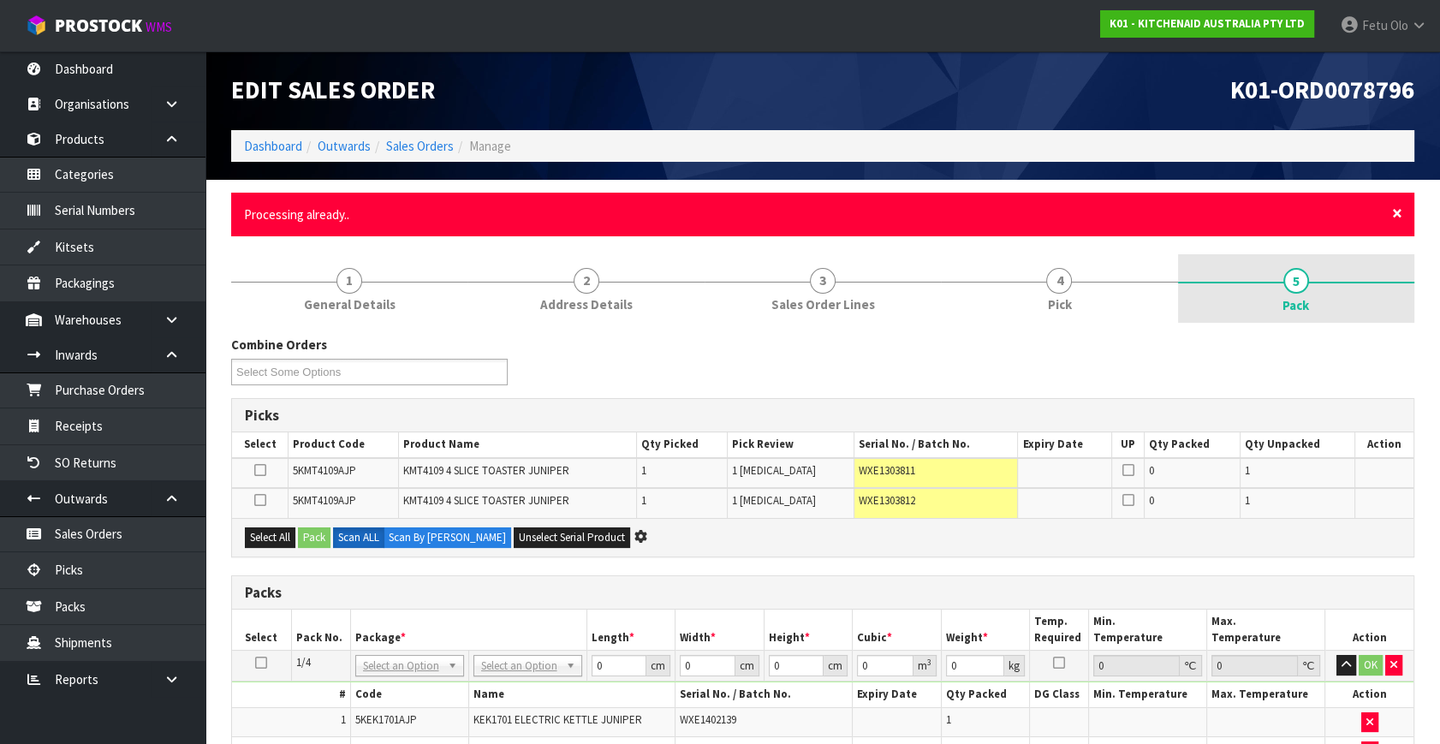
click at [1397, 215] on span "×" at bounding box center [1397, 213] width 10 height 24
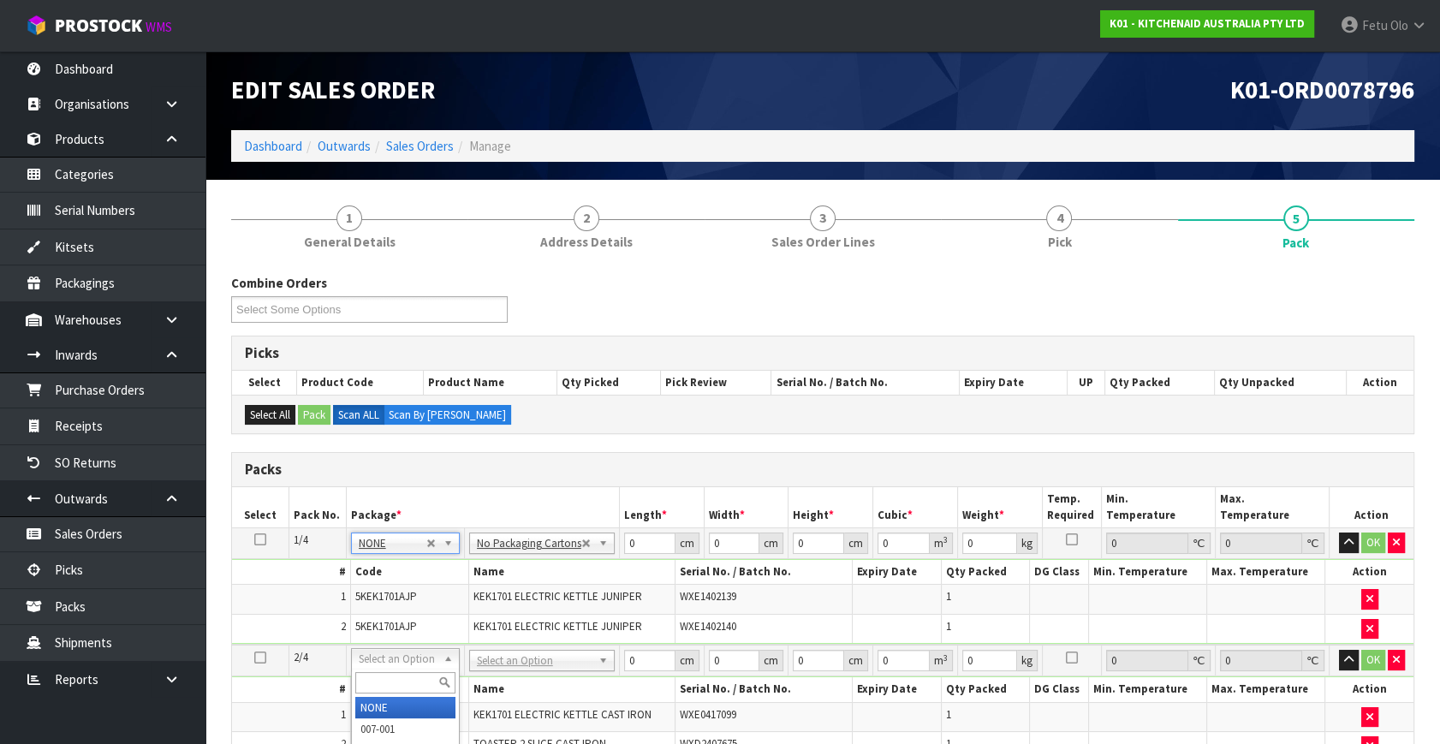
drag, startPoint x: 413, startPoint y: 657, endPoint x: 406, endPoint y: 693, distance: 37.6
click at [407, 683] on input "text" at bounding box center [405, 682] width 100 height 21
type input "011"
type input "4.88"
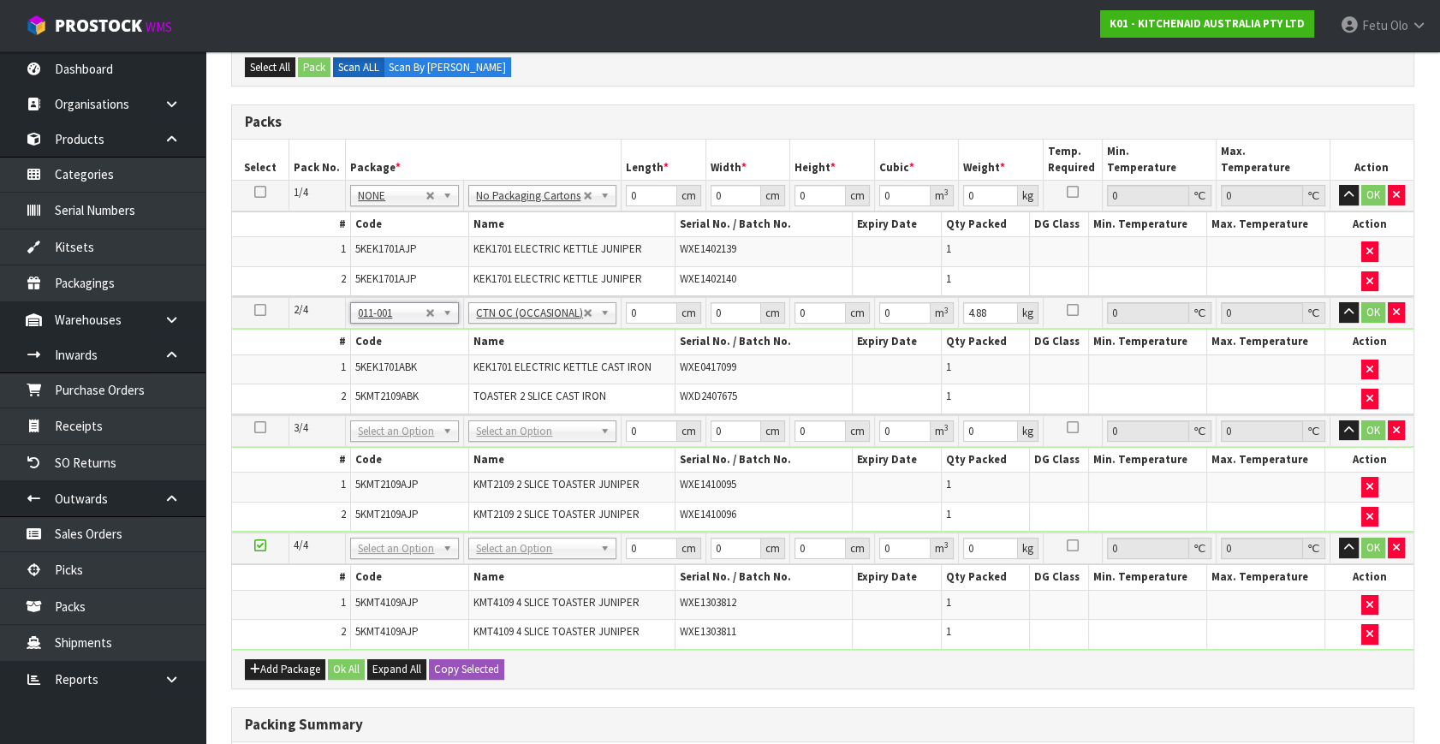
scroll to position [389, 0]
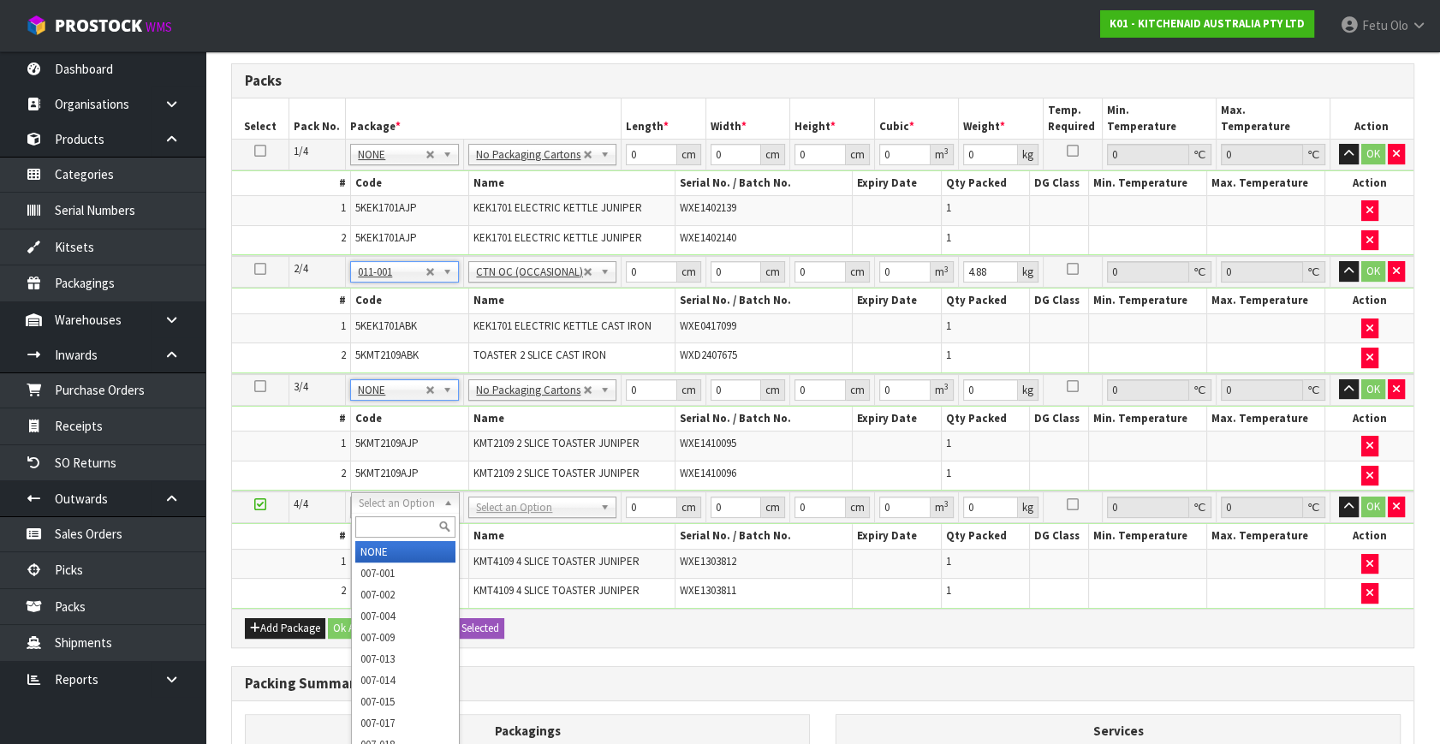
drag, startPoint x: 412, startPoint y: 497, endPoint x: 389, endPoint y: 569, distance: 75.5
type input "3"
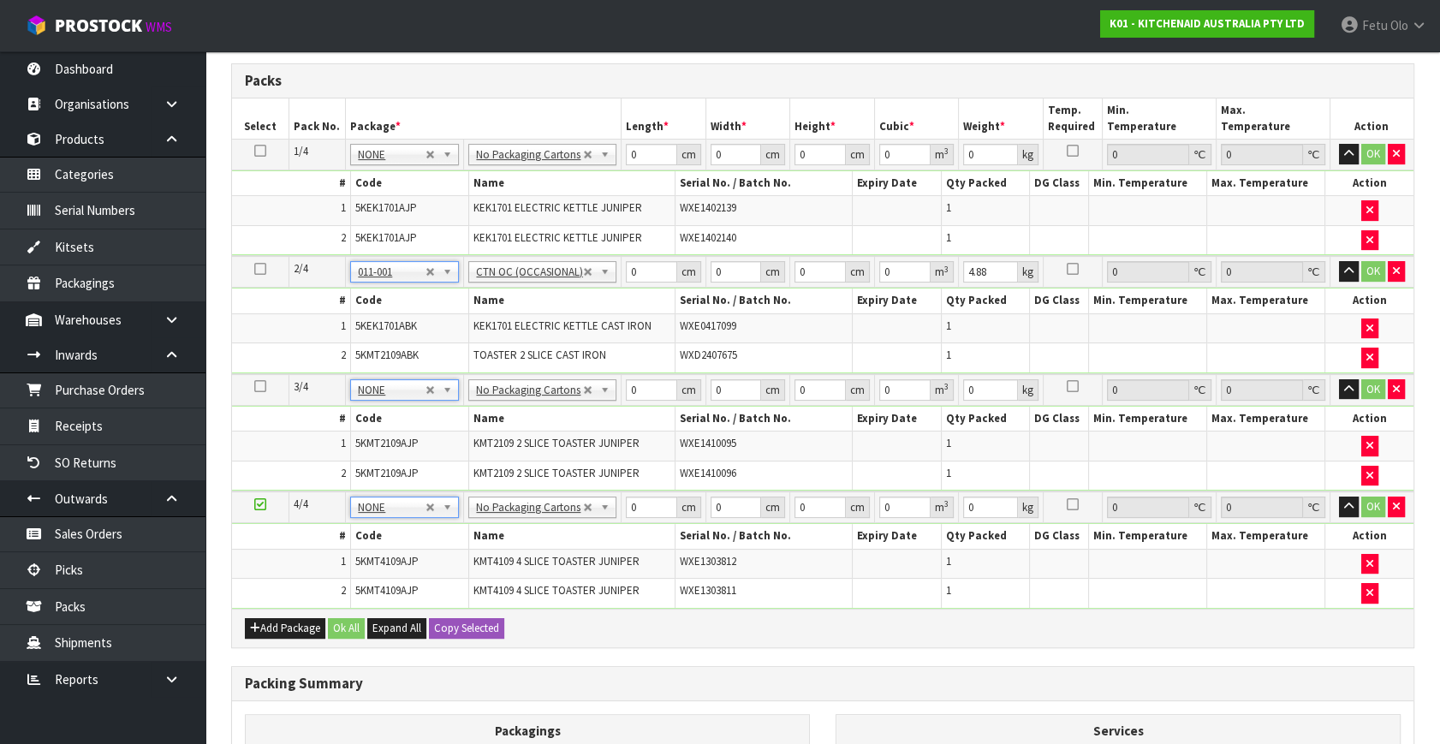
click at [263, 491] on td at bounding box center [260, 507] width 57 height 32
click at [262, 504] on icon at bounding box center [260, 504] width 12 height 1
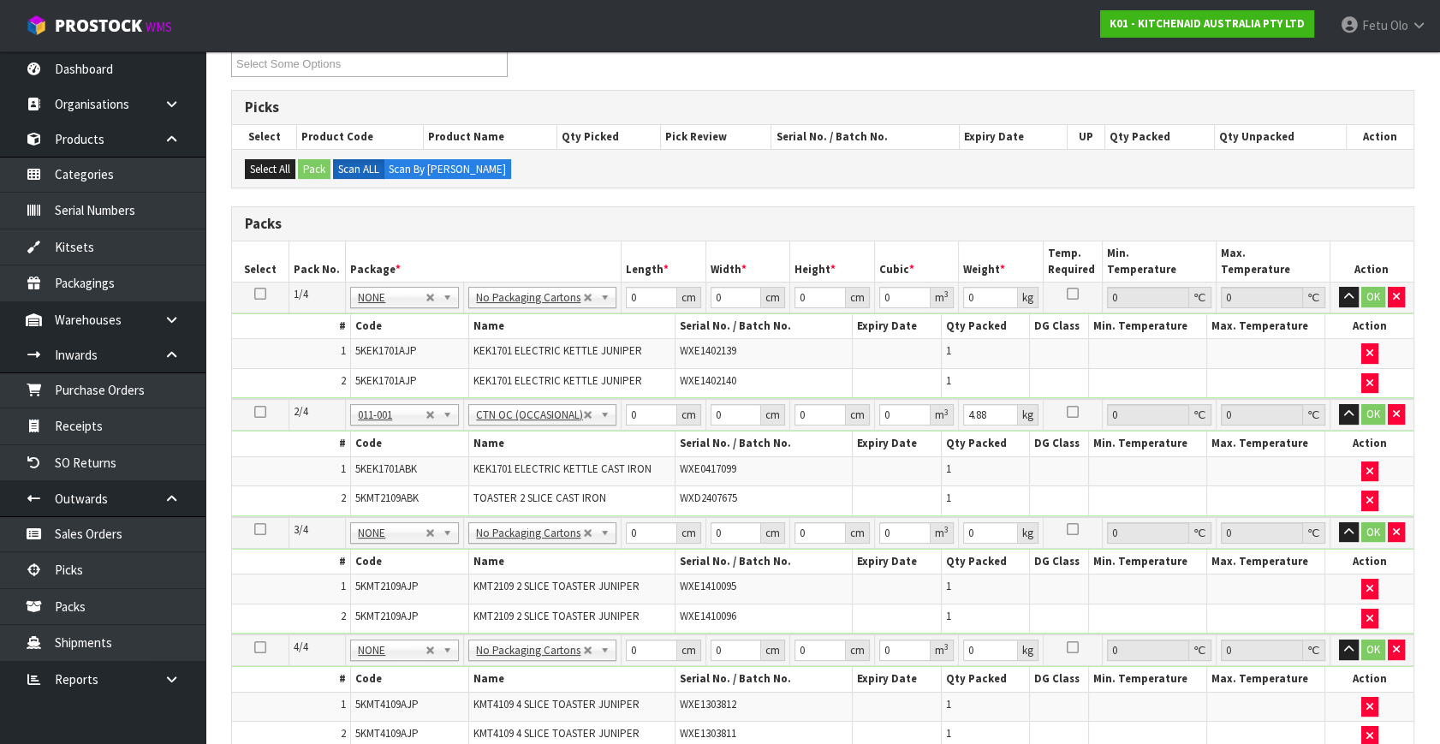
scroll to position [77, 0]
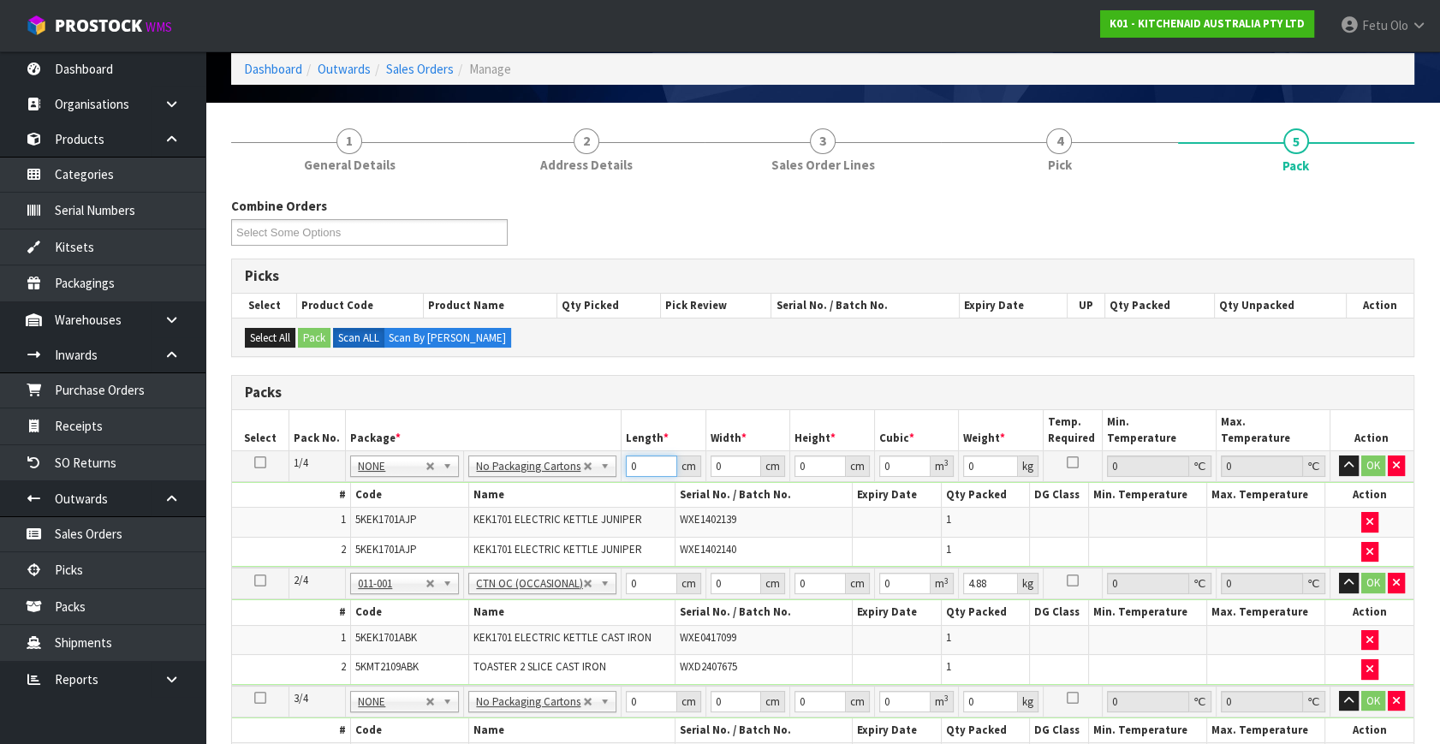
drag, startPoint x: 547, startPoint y: 494, endPoint x: 485, endPoint y: 513, distance: 64.4
click at [485, 513] on tbody "1/4 NONE 007-001 007-002 007-004 007-009 007-013 007-014 007-015 007-017 007-01…" at bounding box center [822, 509] width 1181 height 117
type input "42"
type input "29"
type input "3"
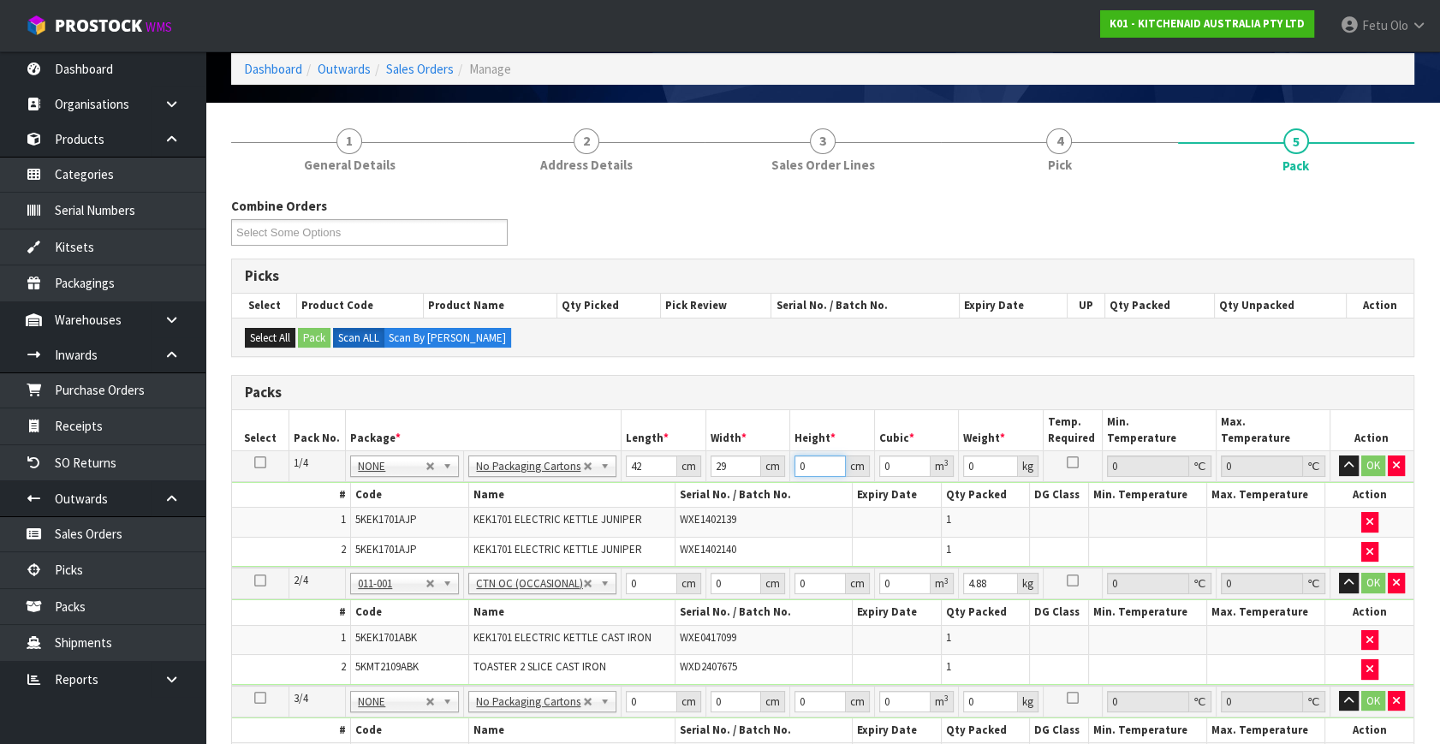
type input "0.003654"
type input "35"
type input "0.04263"
type input "35"
type input "6"
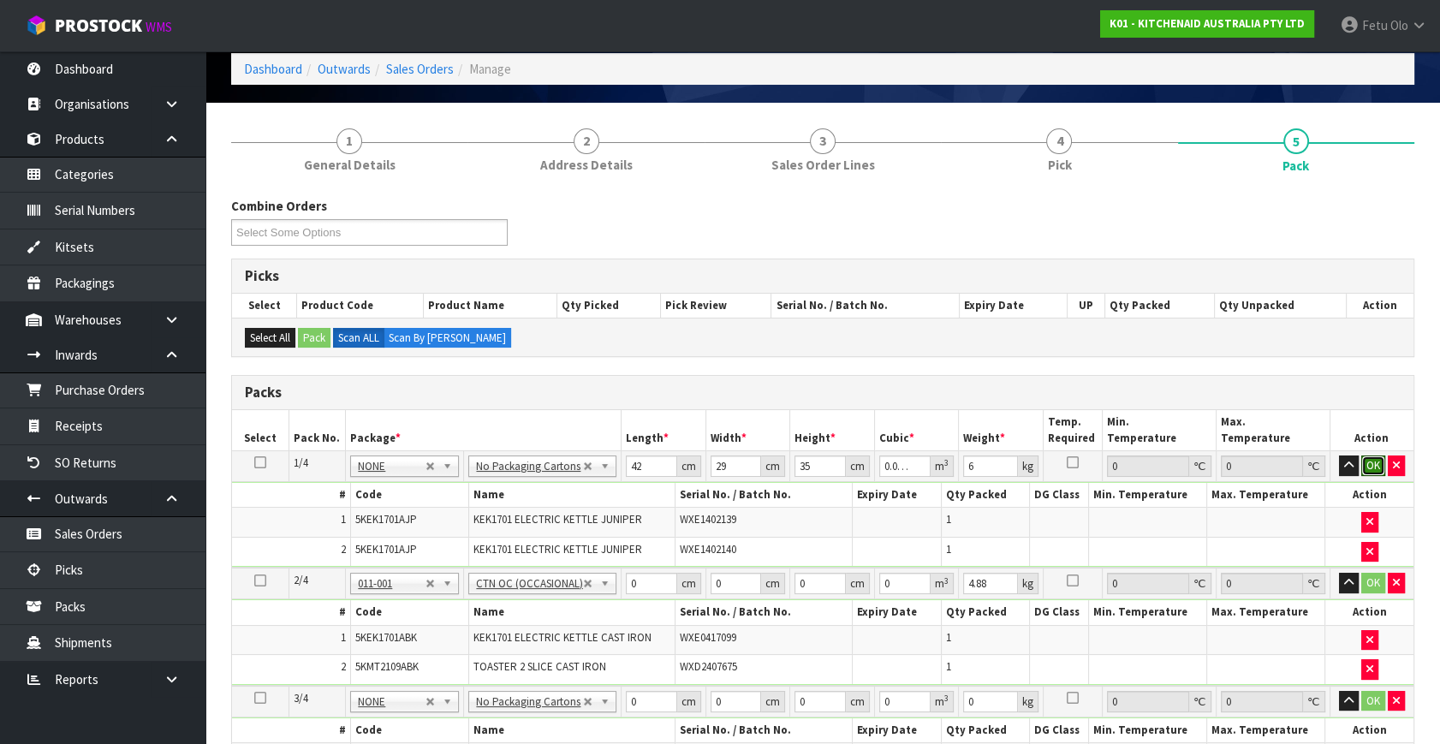
click button "OK" at bounding box center [1373, 465] width 24 height 21
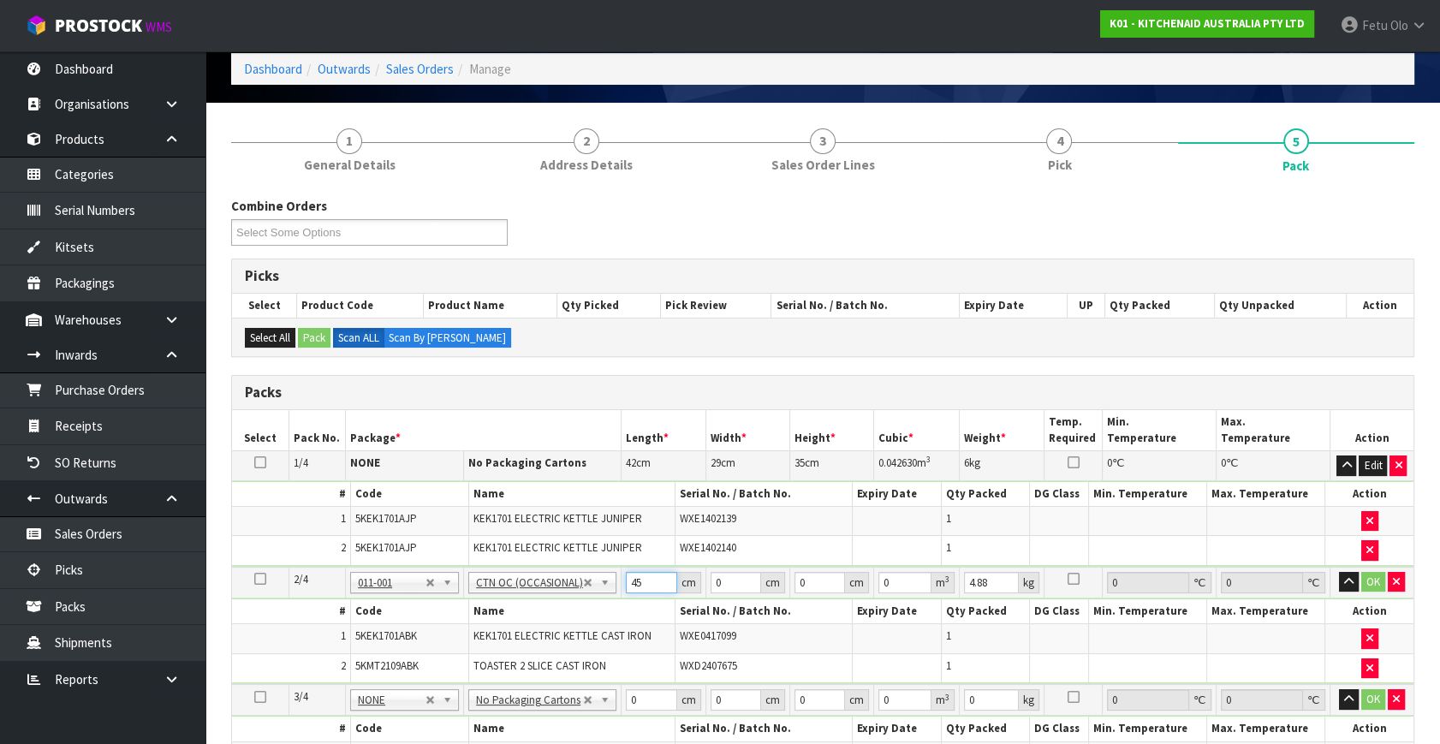
type input "45"
type input "40"
type input "2"
type input "0.0036"
type input "29"
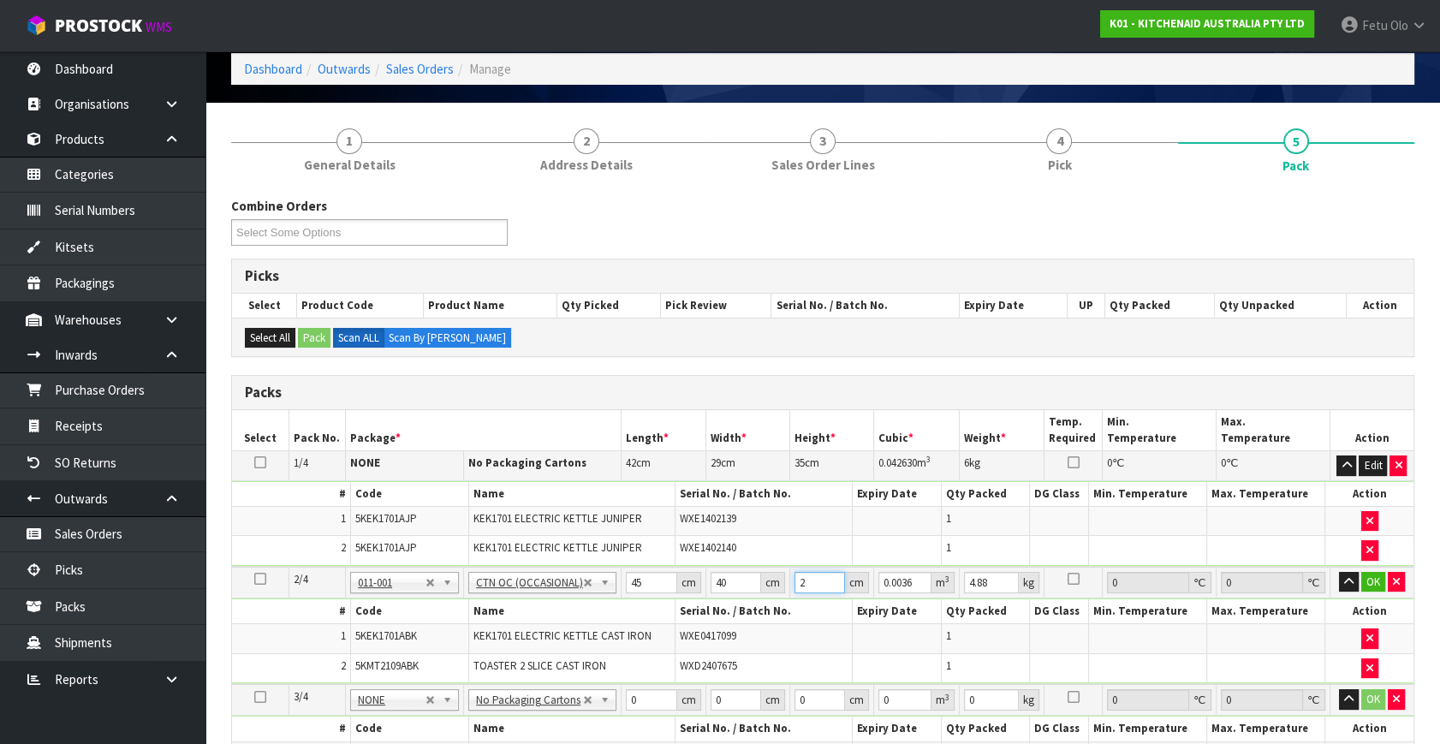
type input "0.0522"
type input "29"
type input "7"
click button "OK" at bounding box center [1373, 582] width 24 height 21
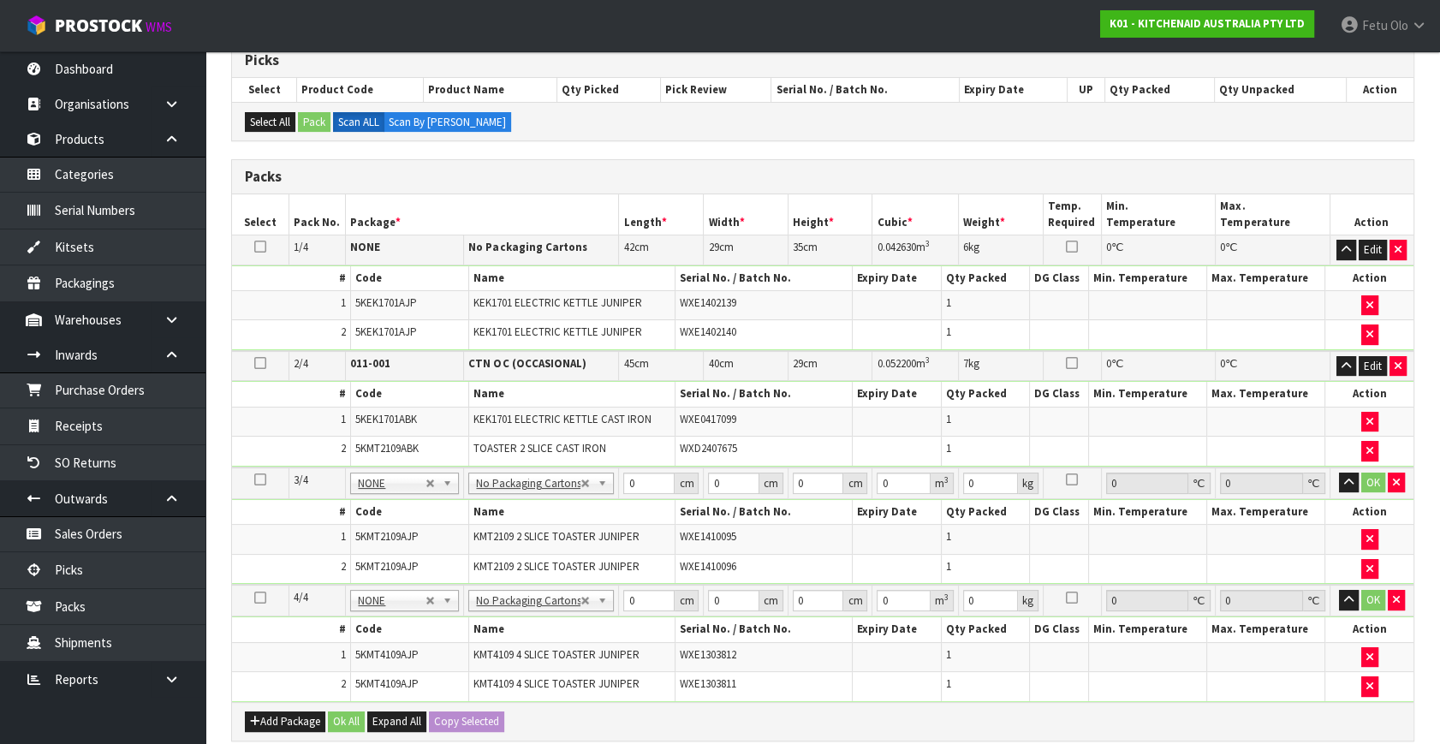
scroll to position [311, 0]
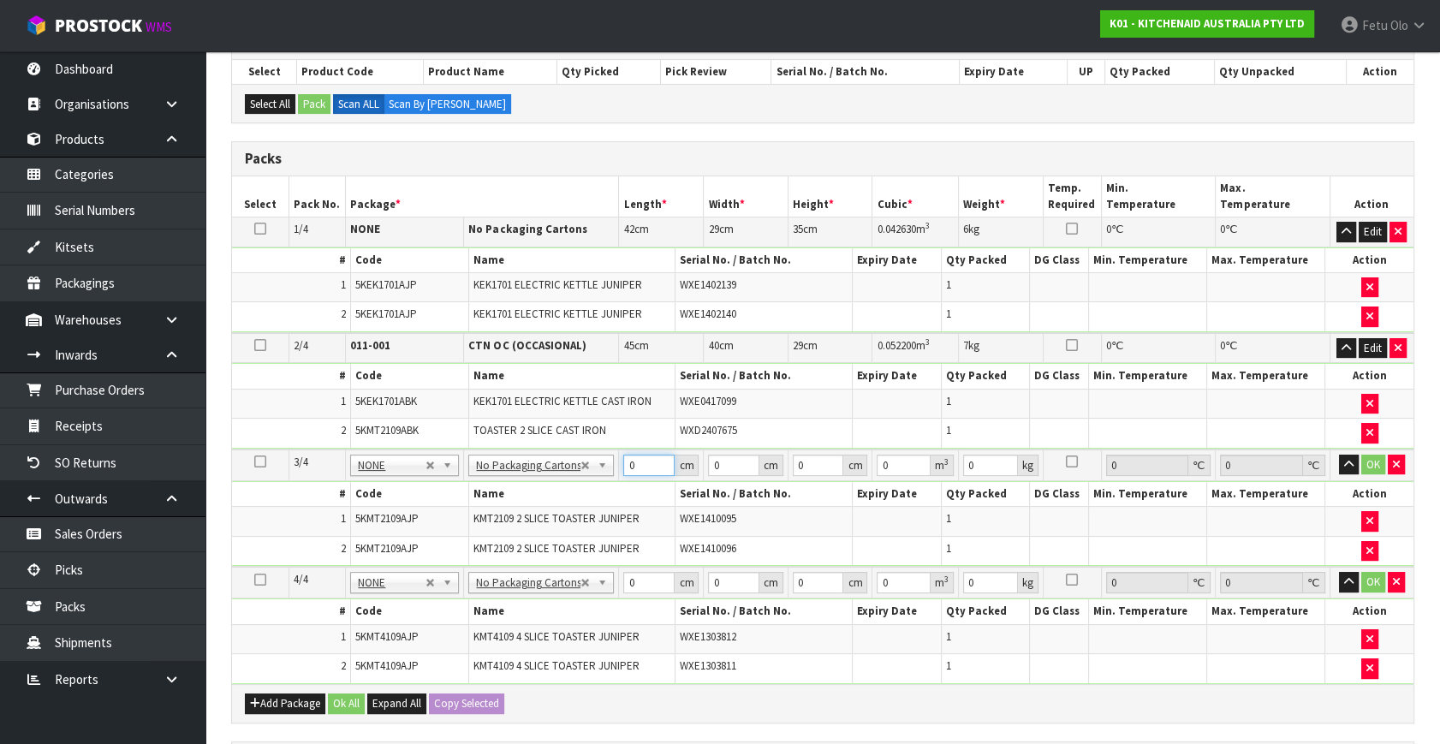
drag, startPoint x: 633, startPoint y: 458, endPoint x: 560, endPoint y: 496, distance: 82.7
click at [560, 496] on tbody "3/4 NONE 007-001 007-002 007-004 007-009 007-013 007-014 007-015 007-017 007-01…" at bounding box center [822, 507] width 1181 height 117
type input "45"
type input "40"
type input "2"
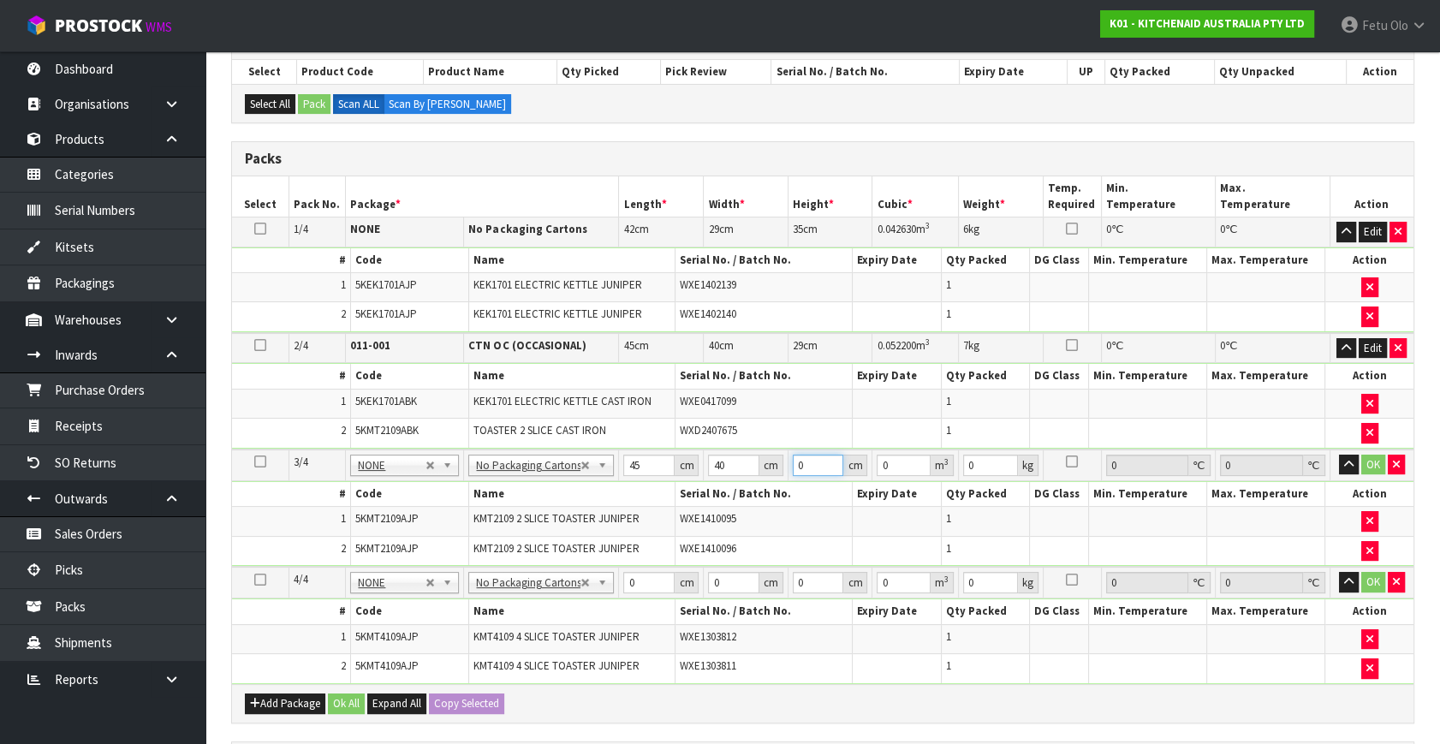
type input "0.0036"
type input "29"
type input "0.0522"
type input "29"
type input "8"
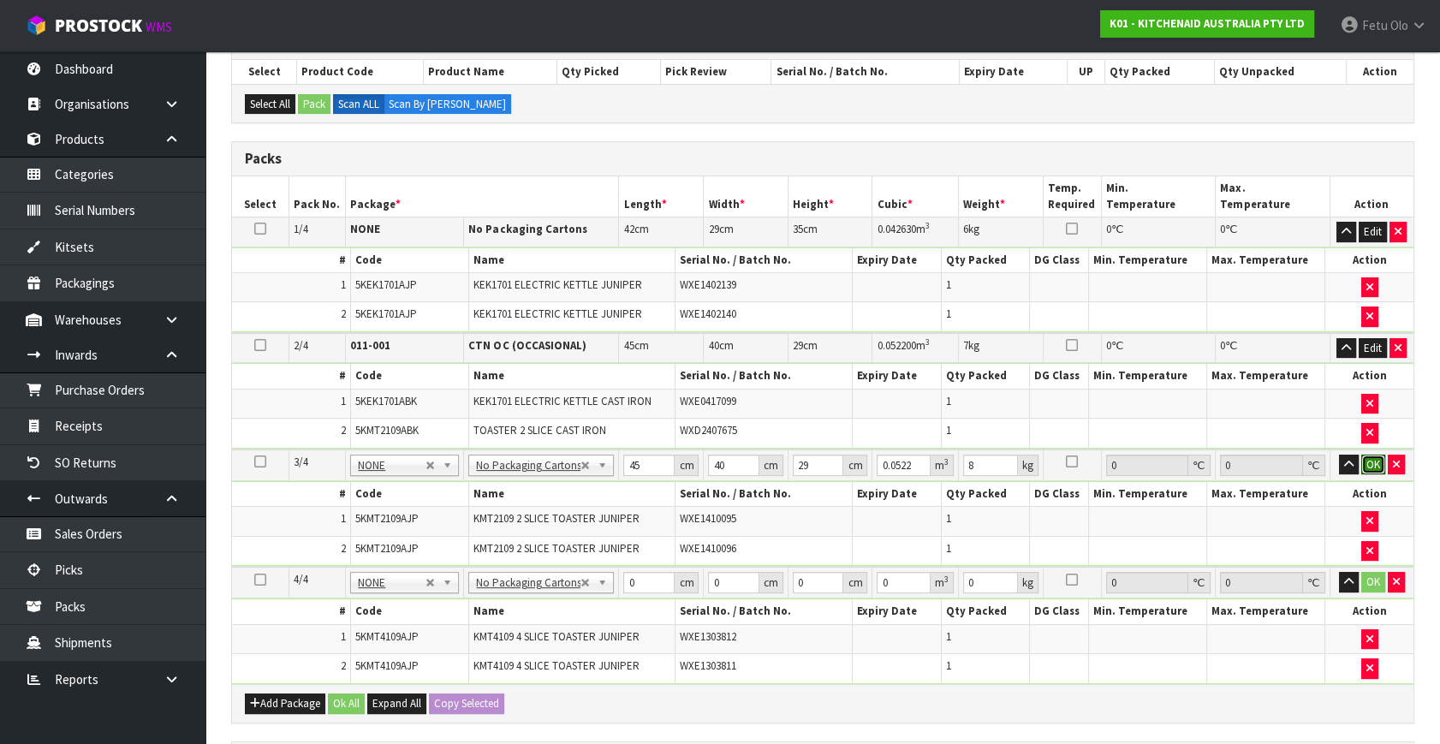
click button "OK" at bounding box center [1373, 465] width 24 height 21
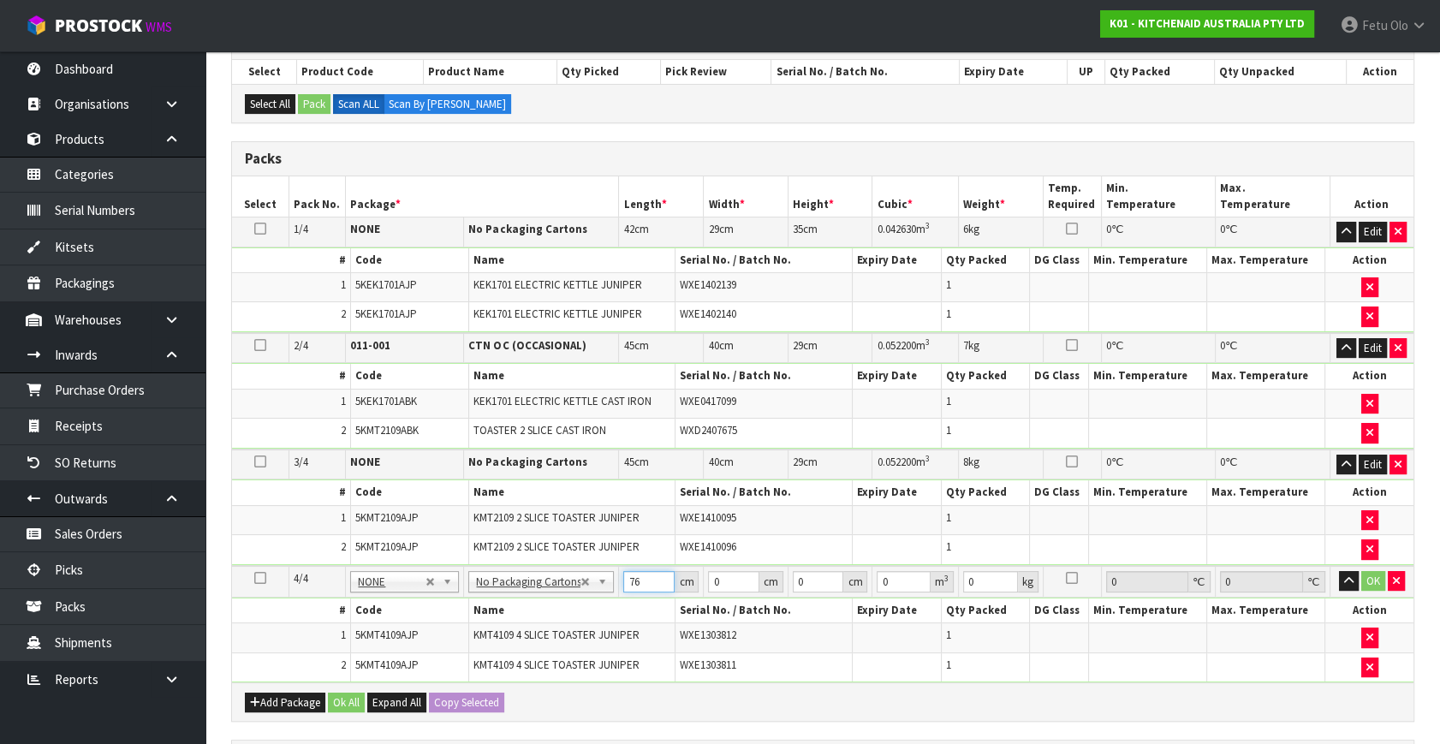
type input "76"
type input "38"
type input "2"
type input "0.005776"
type input "29"
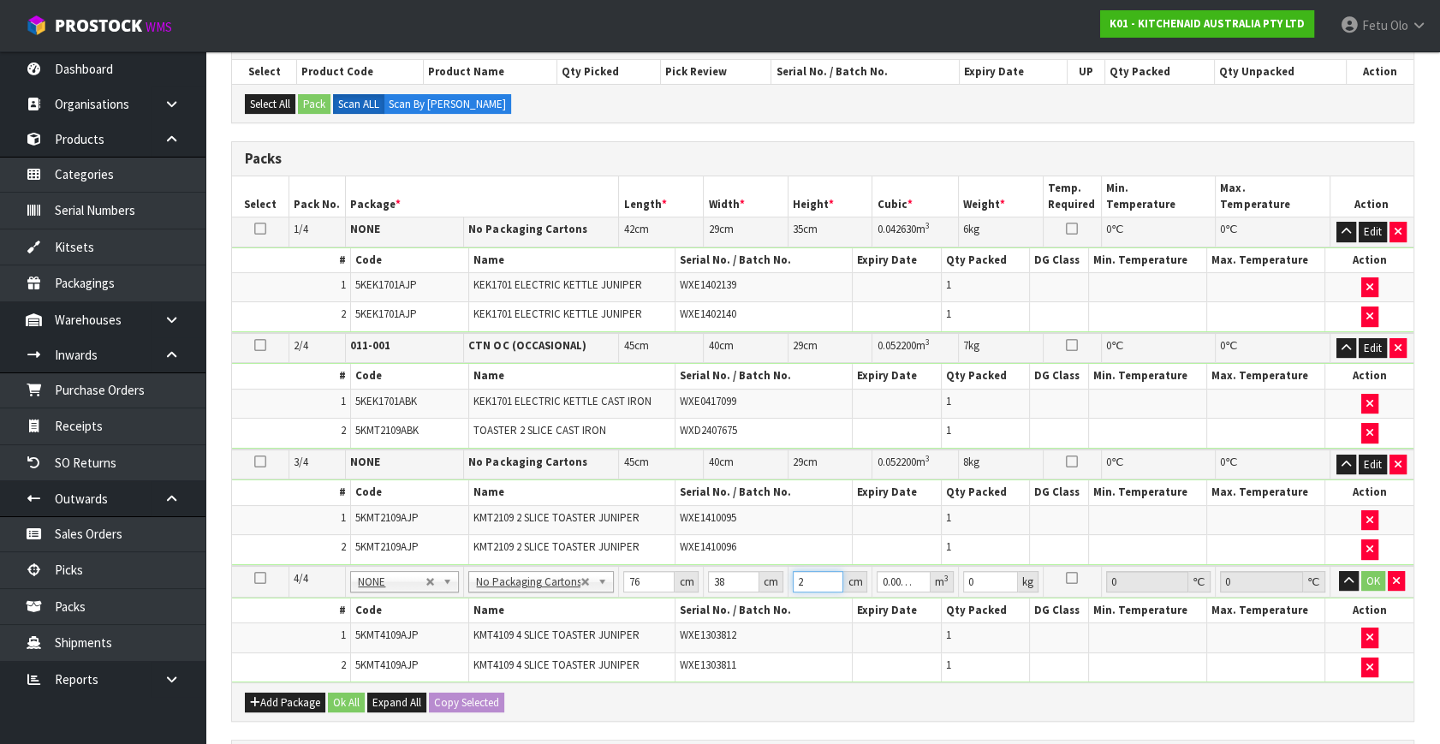
type input "0.083752"
type input "29"
type input "11"
click button "OK" at bounding box center [1373, 581] width 24 height 21
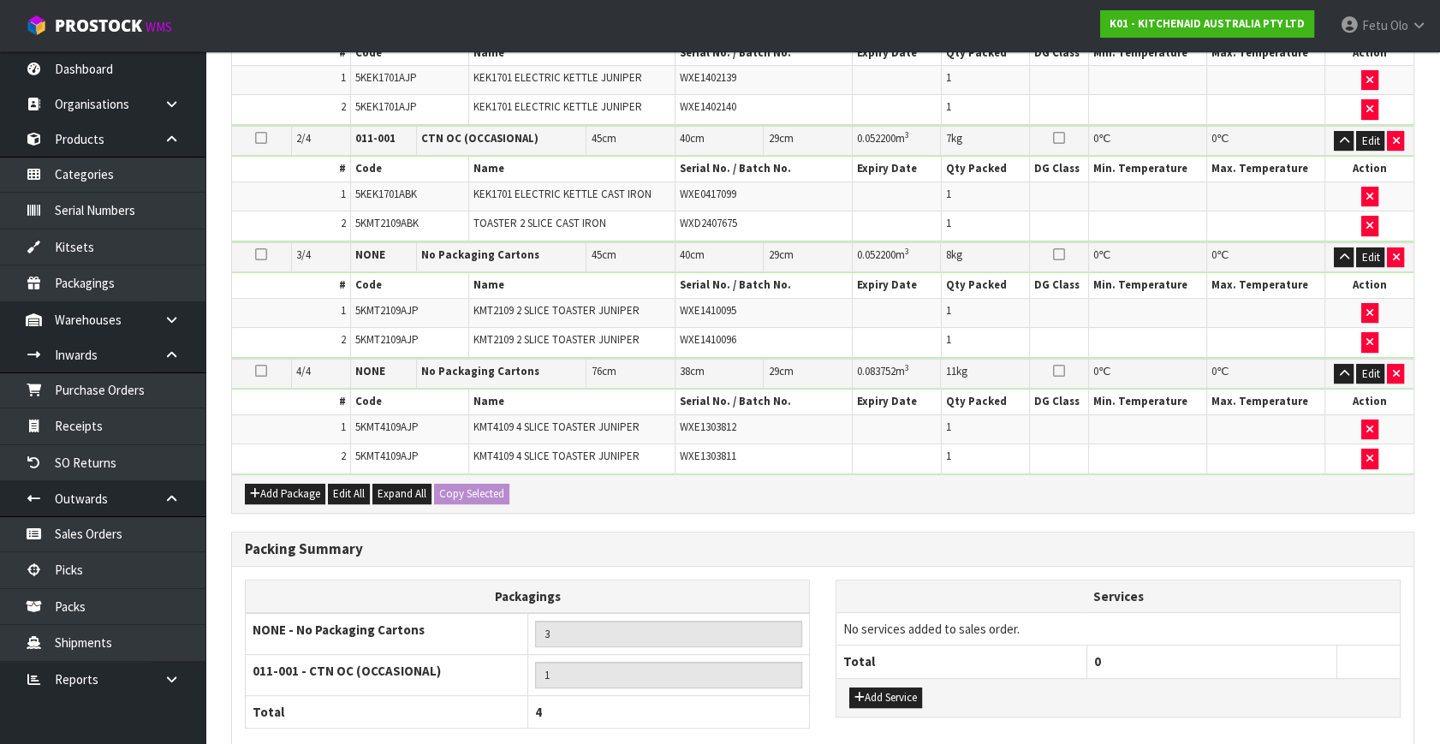
scroll to position [646, 0]
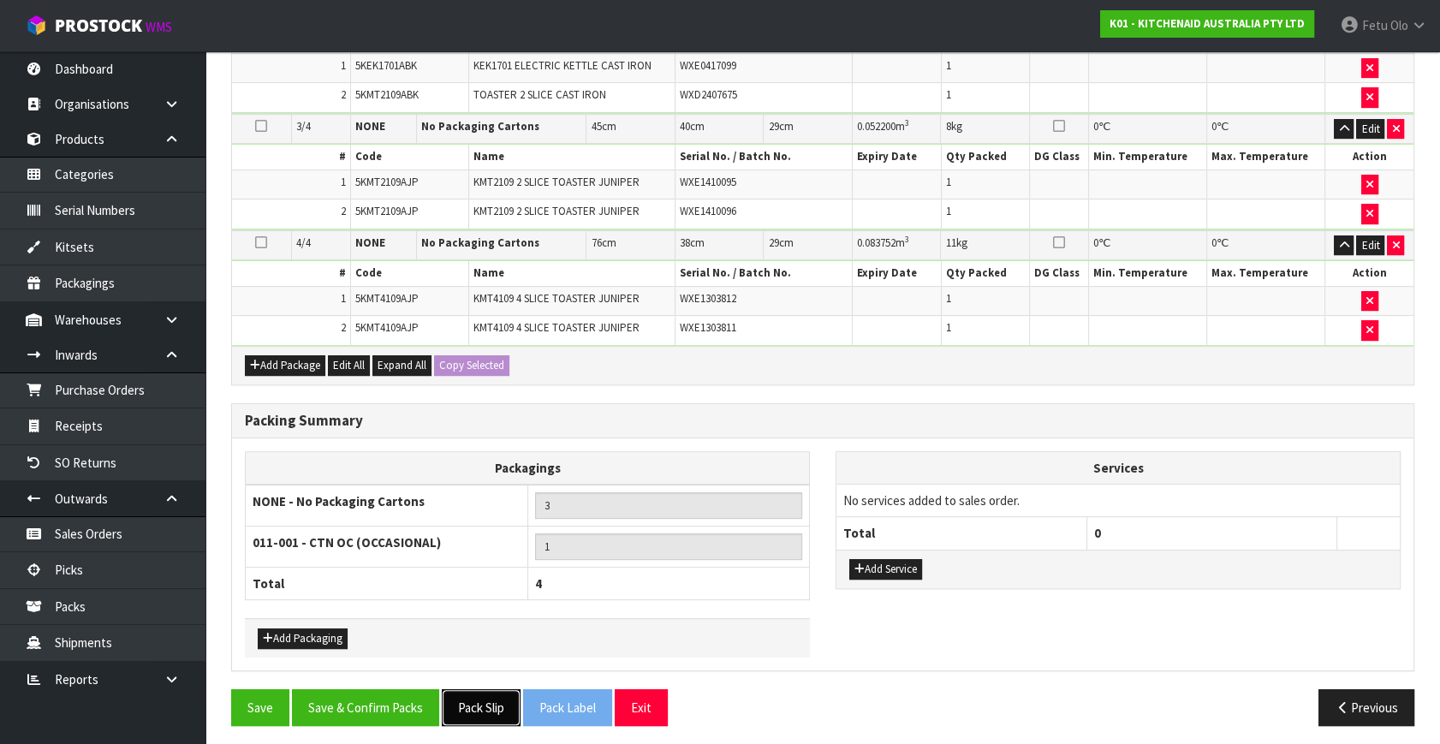
click at [488, 697] on button "Pack Slip" at bounding box center [481, 707] width 79 height 37
click at [407, 698] on button "Save & Confirm Packs" at bounding box center [365, 707] width 147 height 37
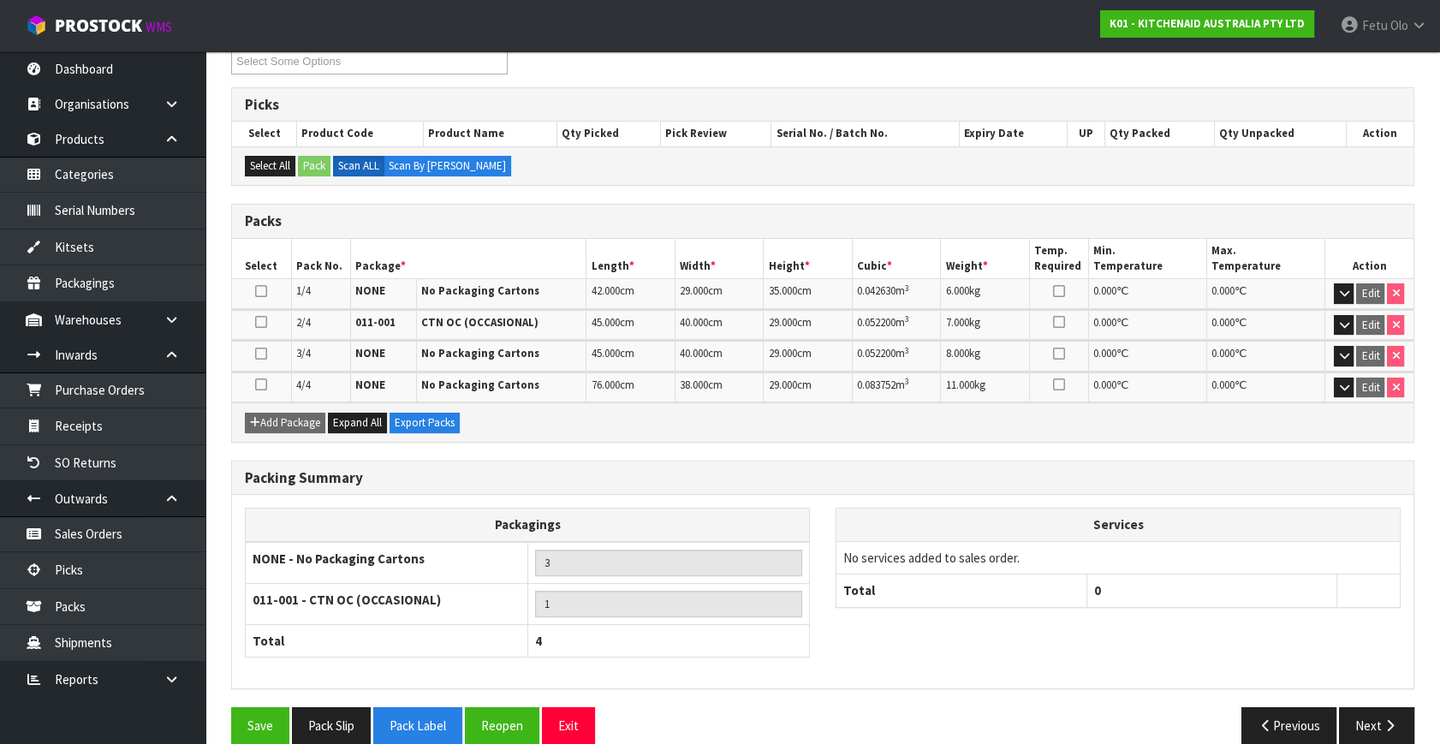
scroll to position [332, 0]
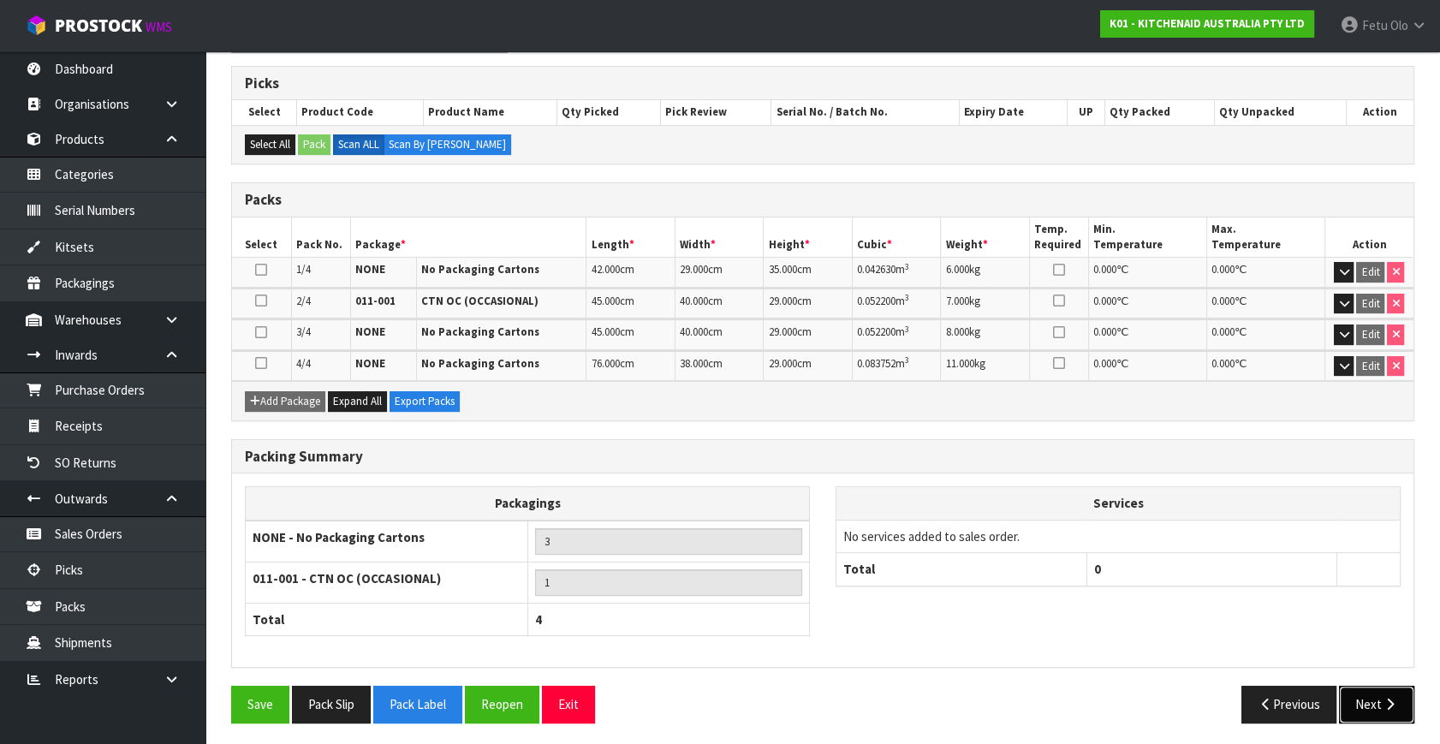
drag, startPoint x: 1383, startPoint y: 692, endPoint x: 849, endPoint y: 600, distance: 542.1
click at [1382, 698] on icon "button" at bounding box center [1390, 704] width 16 height 13
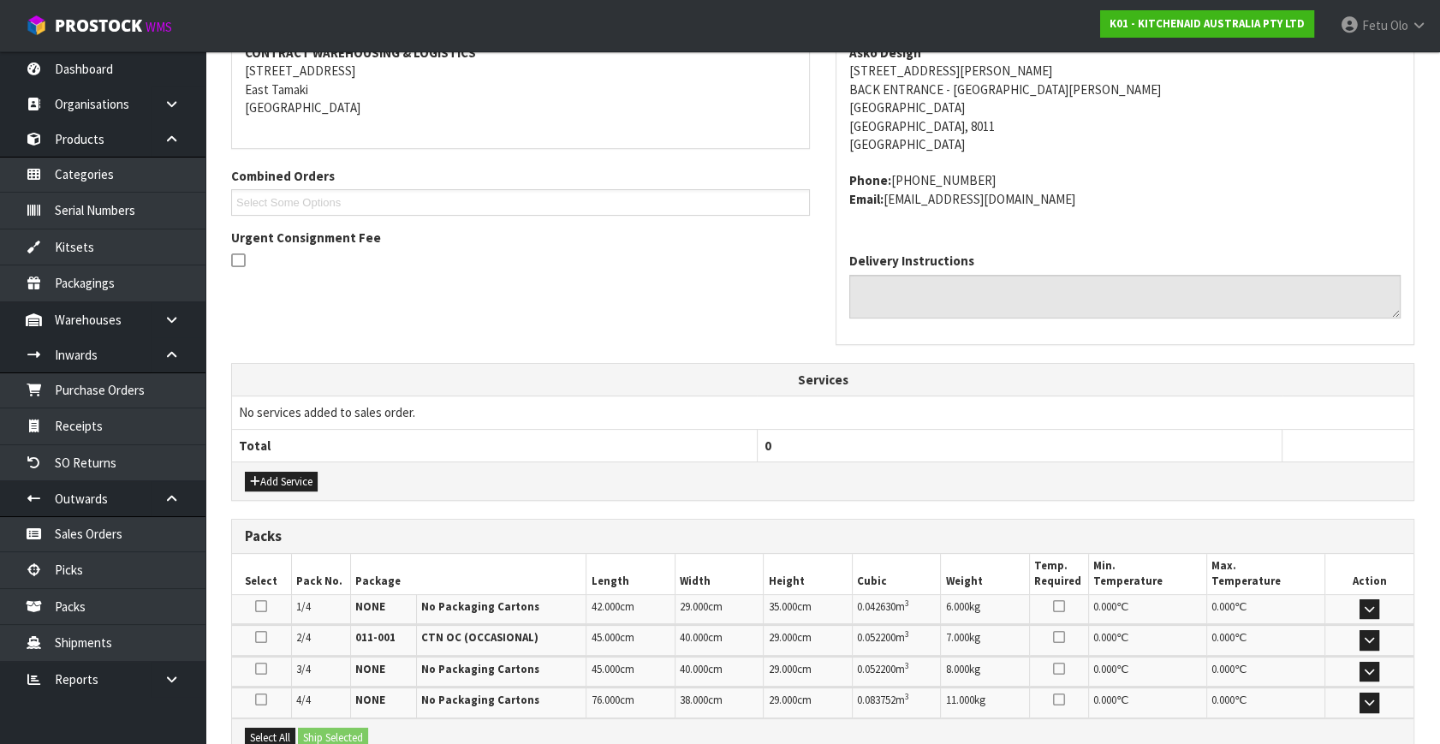
scroll to position [466, 0]
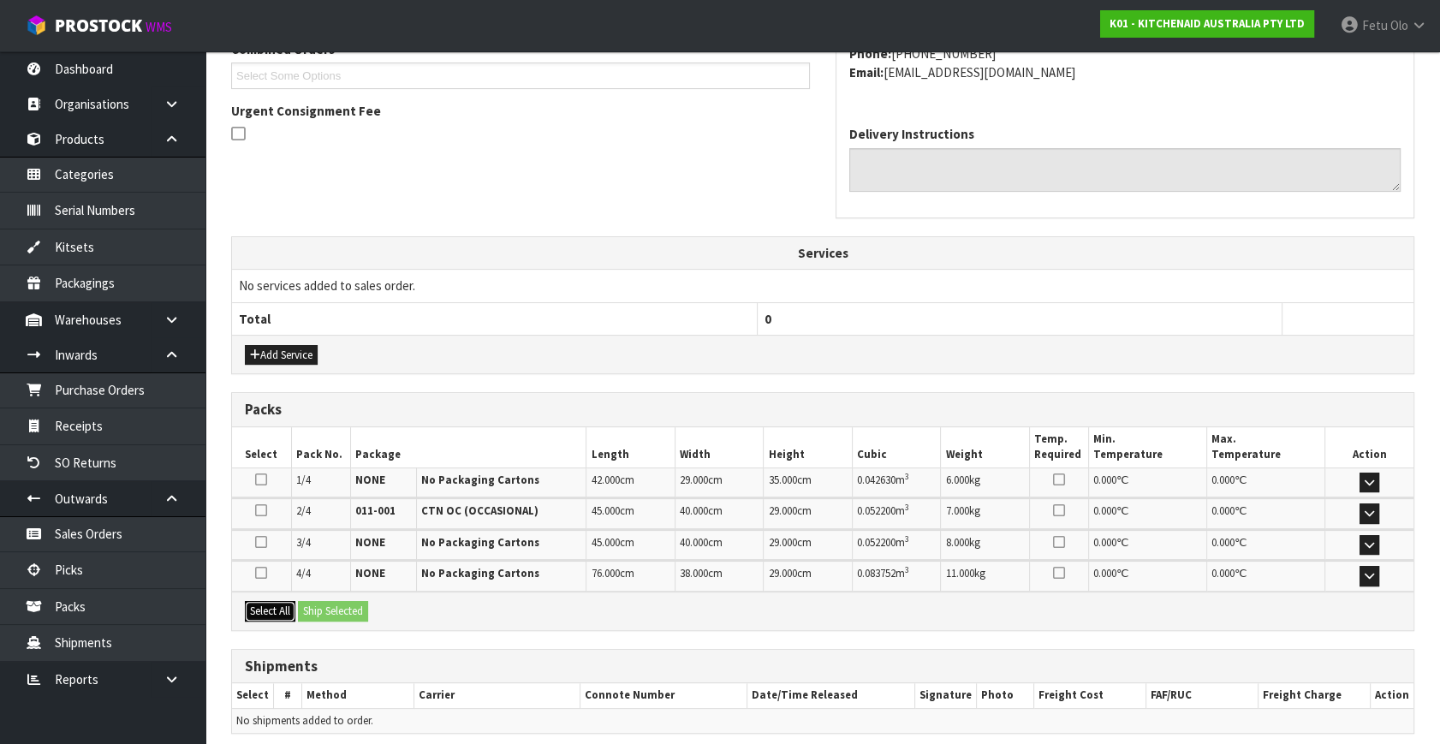
click at [267, 610] on button "Select All" at bounding box center [270, 611] width 51 height 21
click at [310, 609] on button "Ship Selected" at bounding box center [333, 611] width 70 height 21
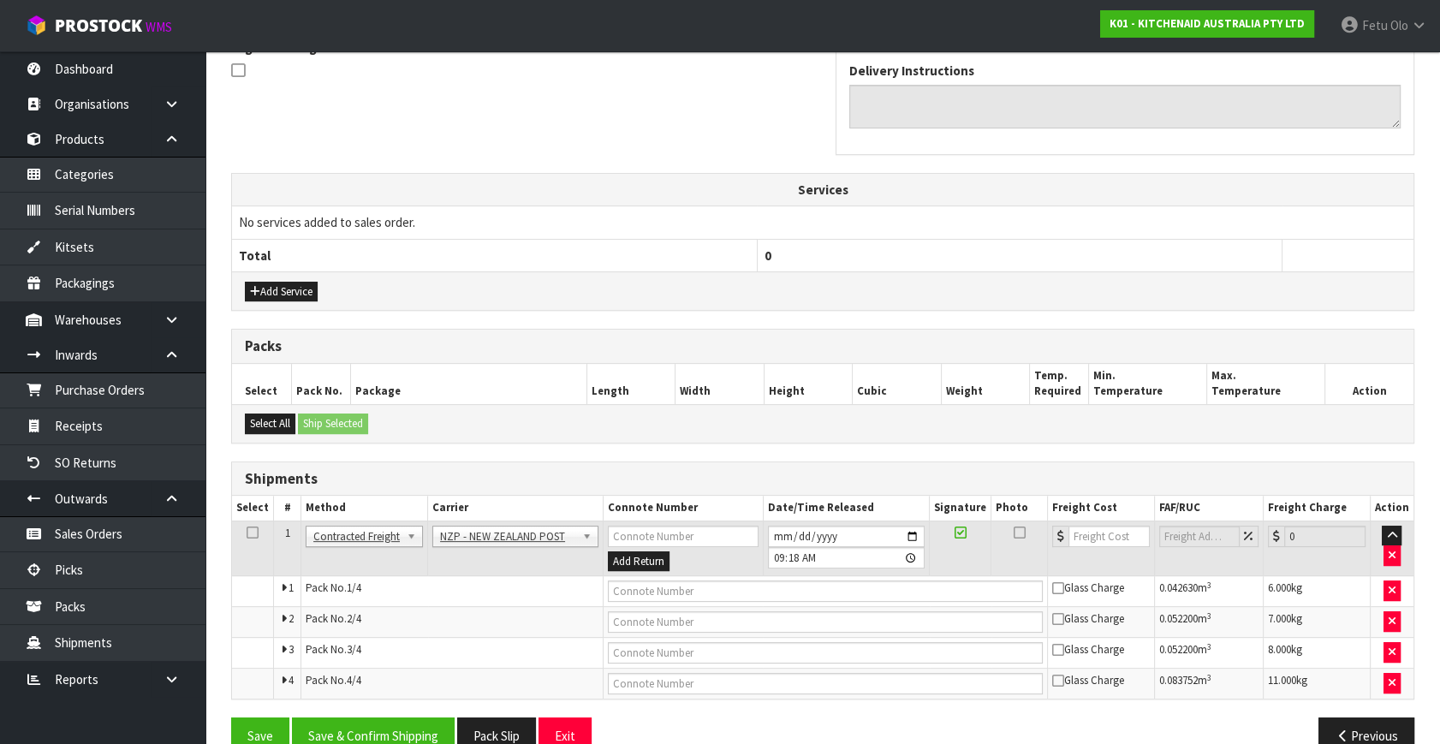
scroll to position [562, 0]
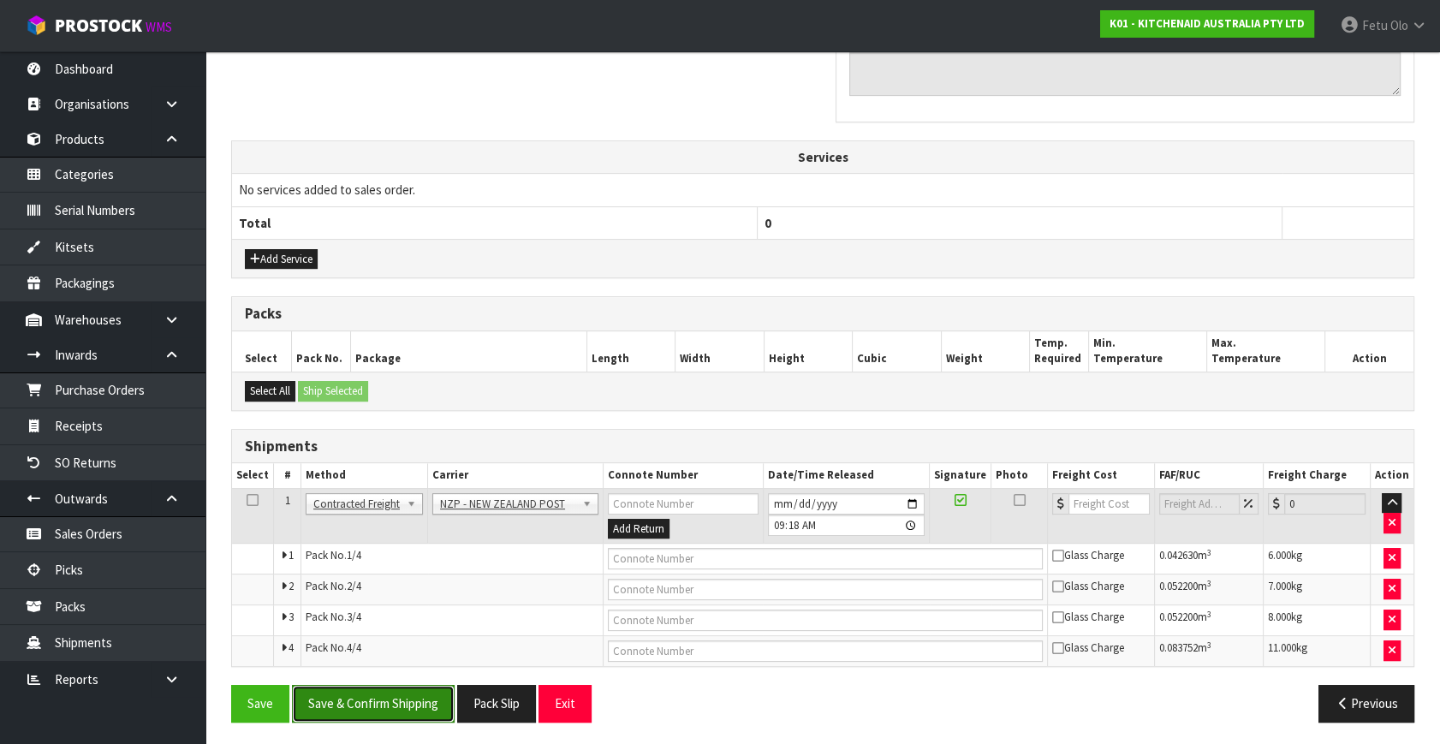
click at [382, 702] on button "Save & Confirm Shipping" at bounding box center [373, 703] width 163 height 37
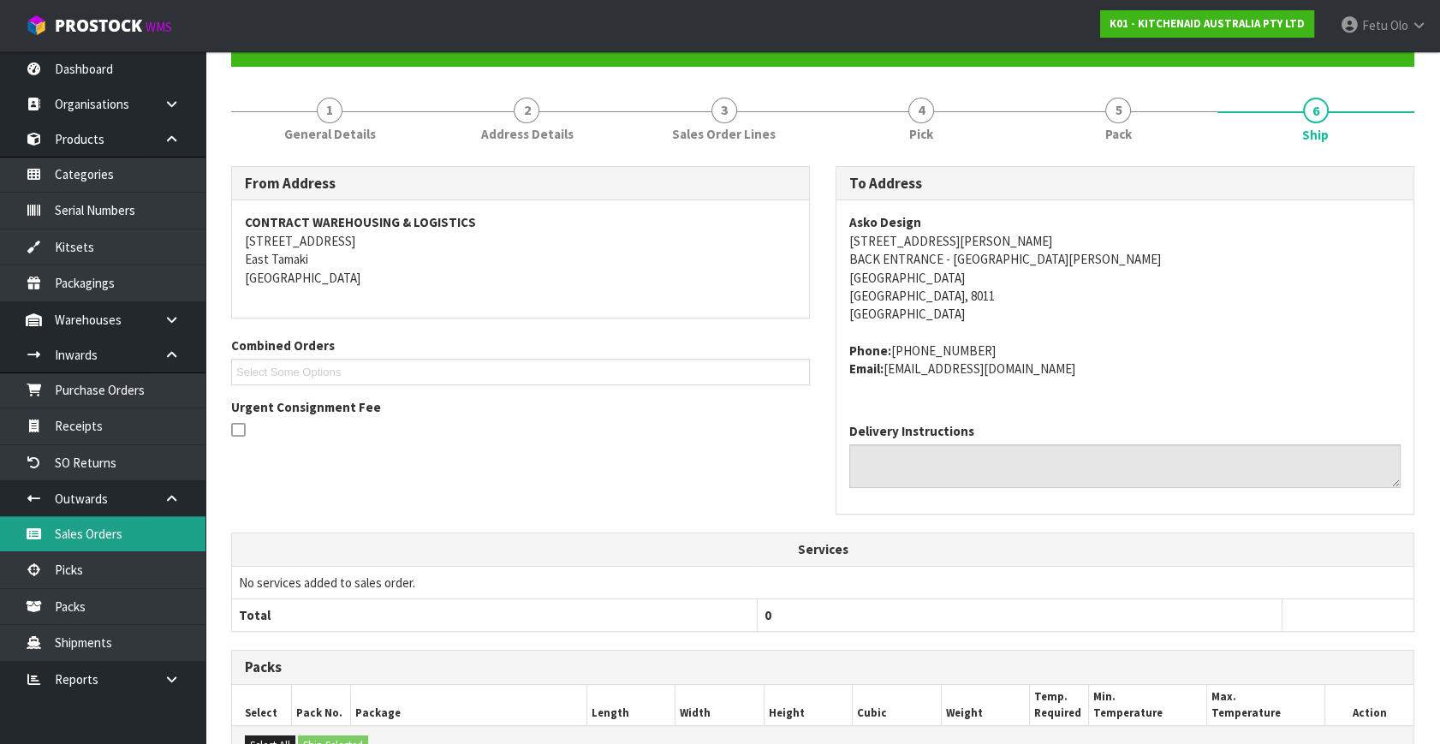
scroll to position [534, 0]
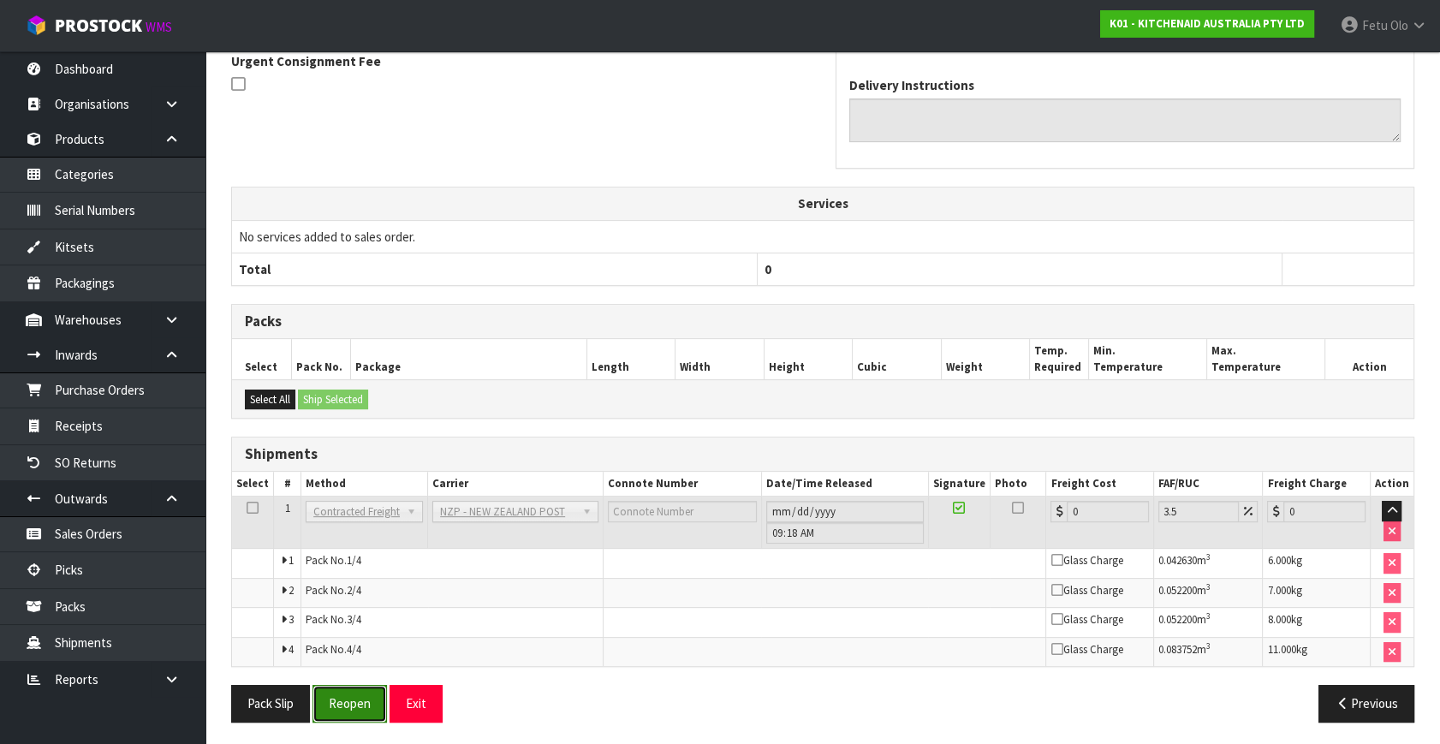
click at [368, 710] on button "Reopen" at bounding box center [349, 703] width 74 height 37
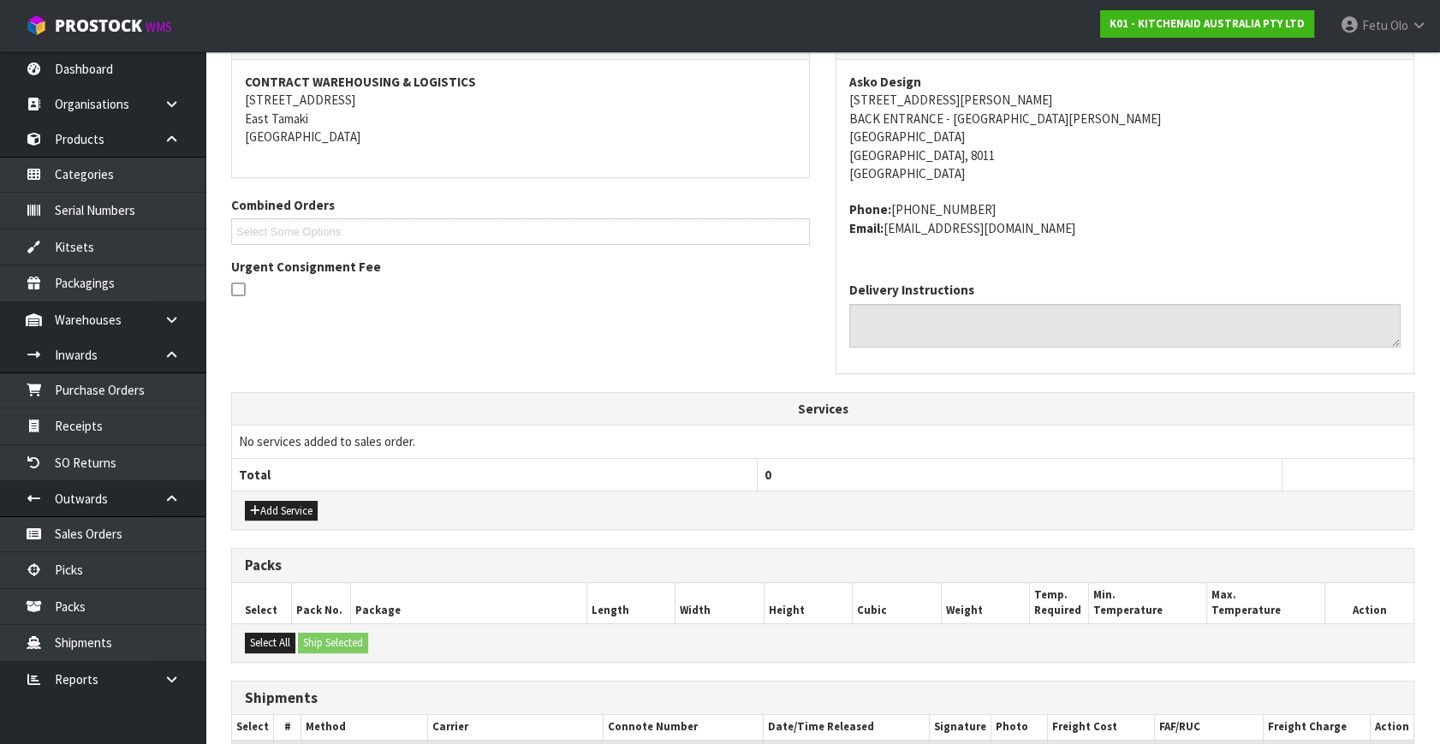
scroll to position [516, 0]
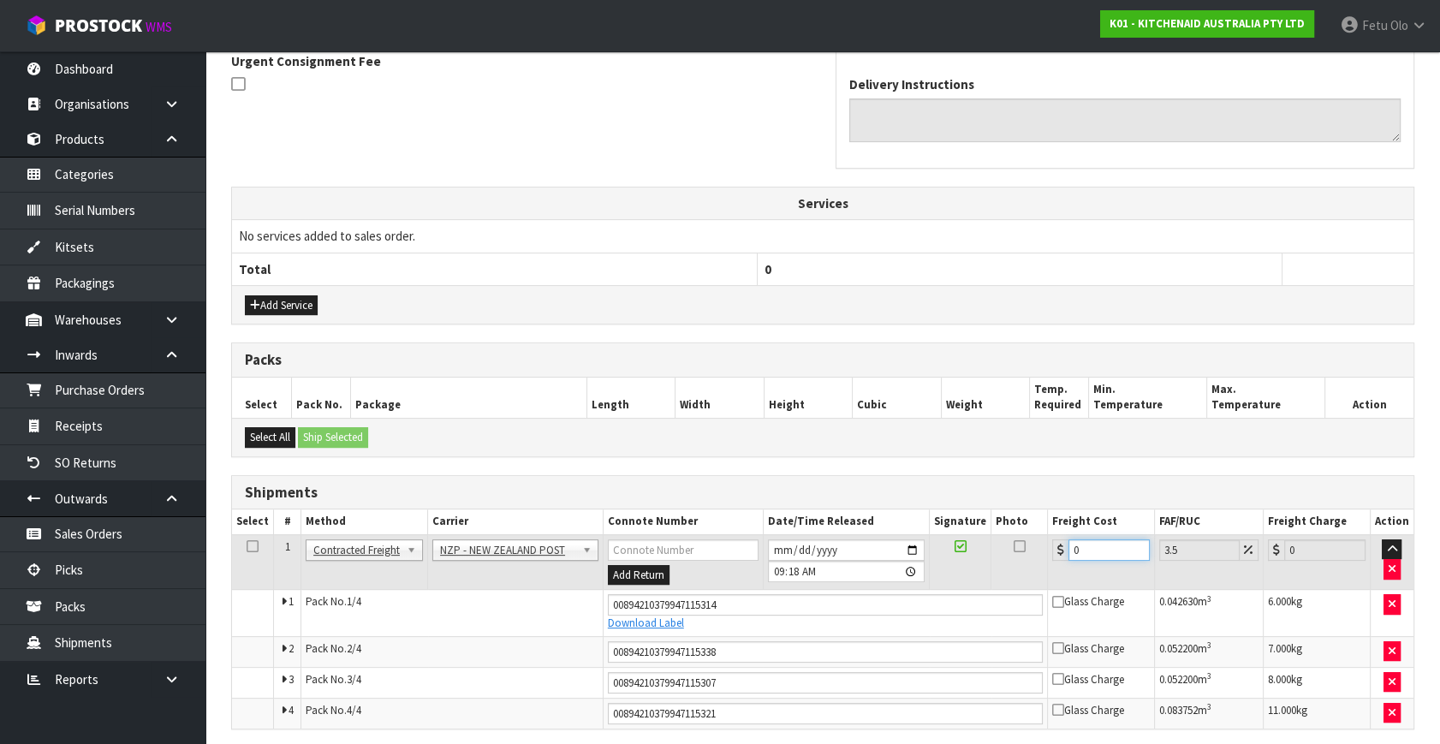
drag, startPoint x: 1087, startPoint y: 550, endPoint x: 862, endPoint y: 625, distance: 237.1
click at [863, 625] on tbody "1 Client Local Pickup Customer Local Pickup Company Freight Contracted Freight …" at bounding box center [822, 630] width 1181 height 193
type input "6"
type input "6.21"
type input "61"
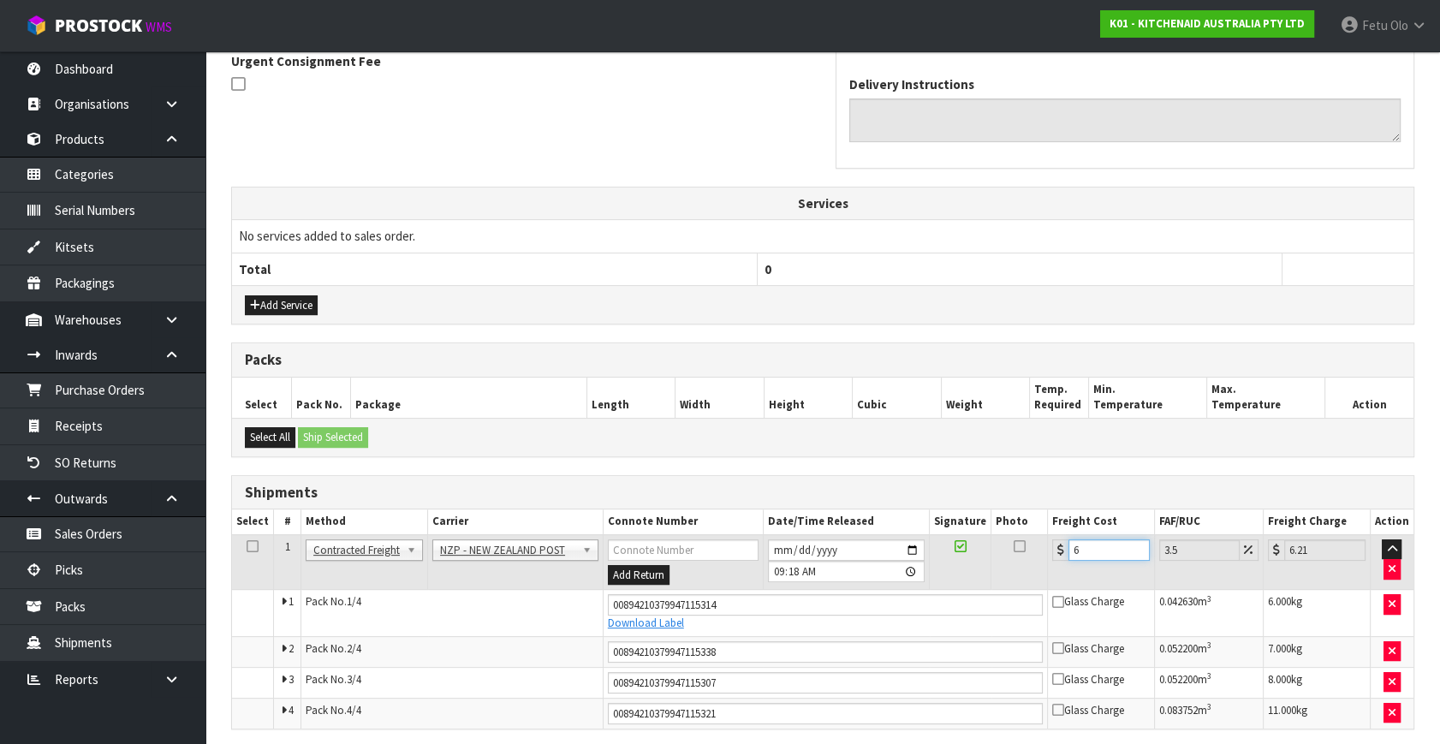
type input "63.13"
type input "61.4"
type input "63.55"
type input "61.43"
type input "63.58"
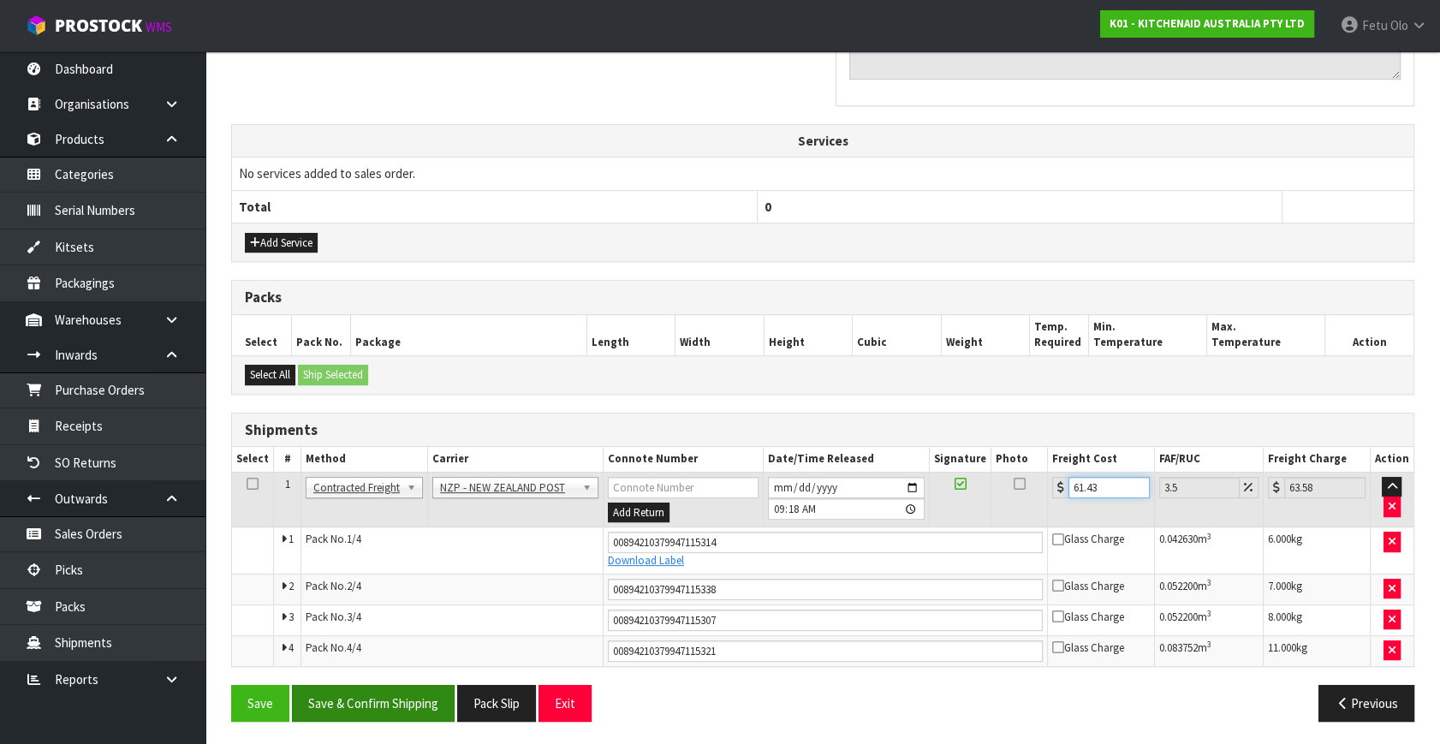
type input "61.43"
click at [415, 703] on button "Save & Confirm Shipping" at bounding box center [373, 703] width 163 height 37
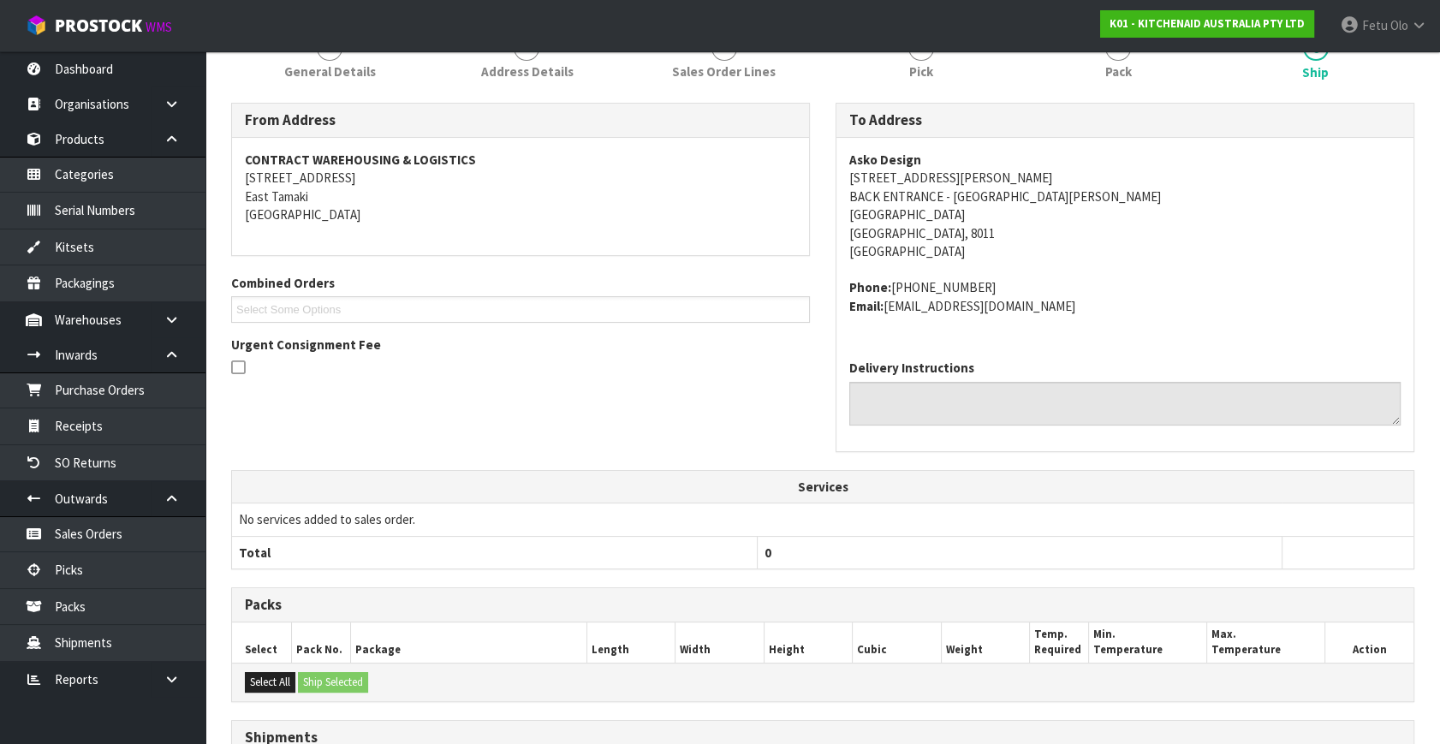
scroll to position [527, 0]
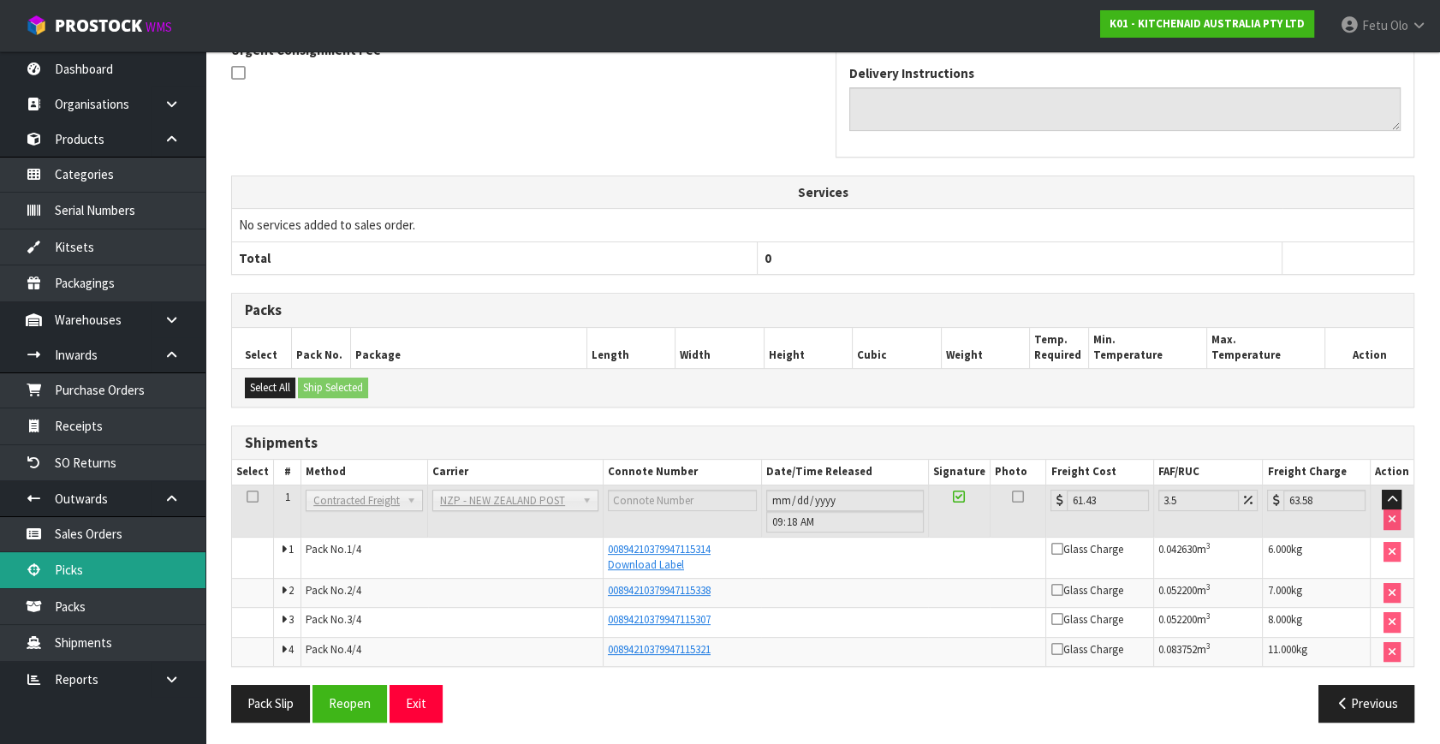
click at [125, 562] on link "Picks" at bounding box center [102, 569] width 205 height 35
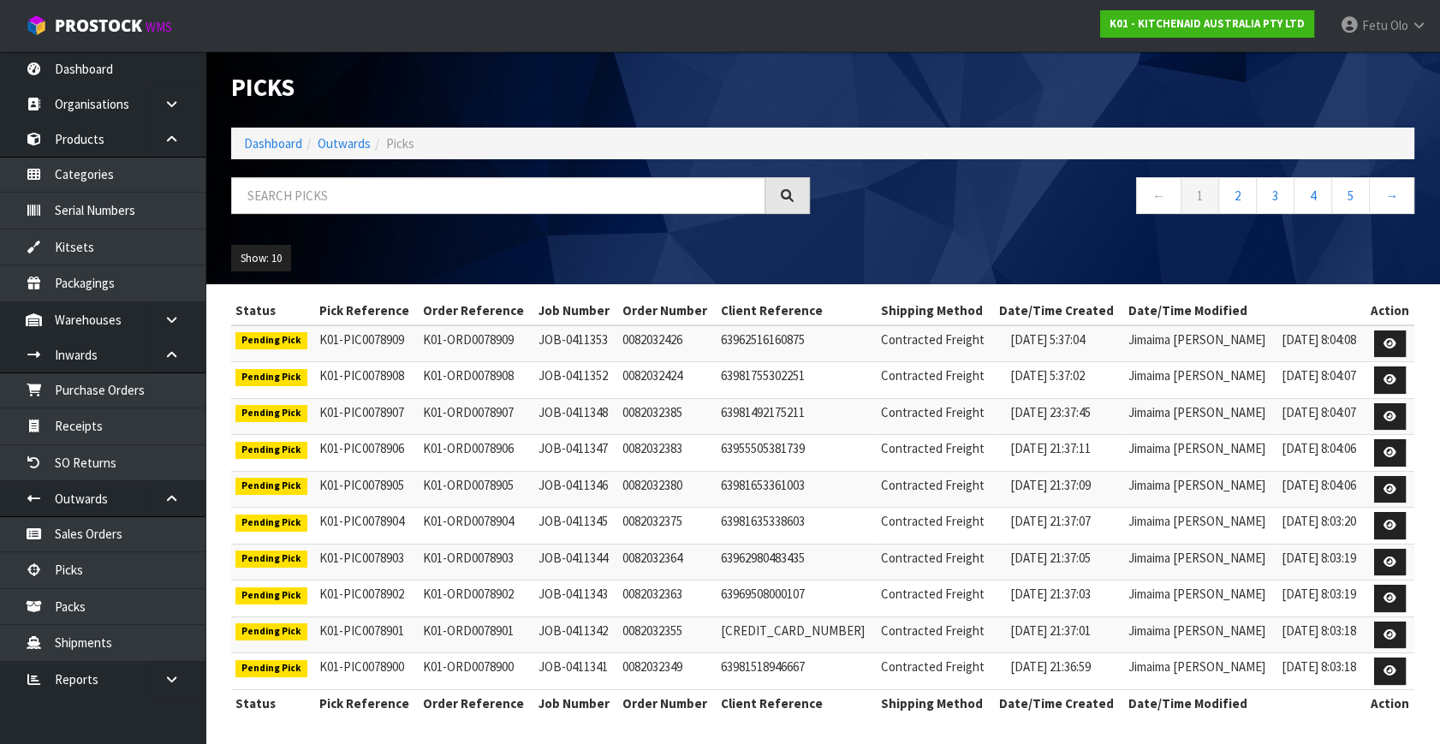
scroll to position [3, 0]
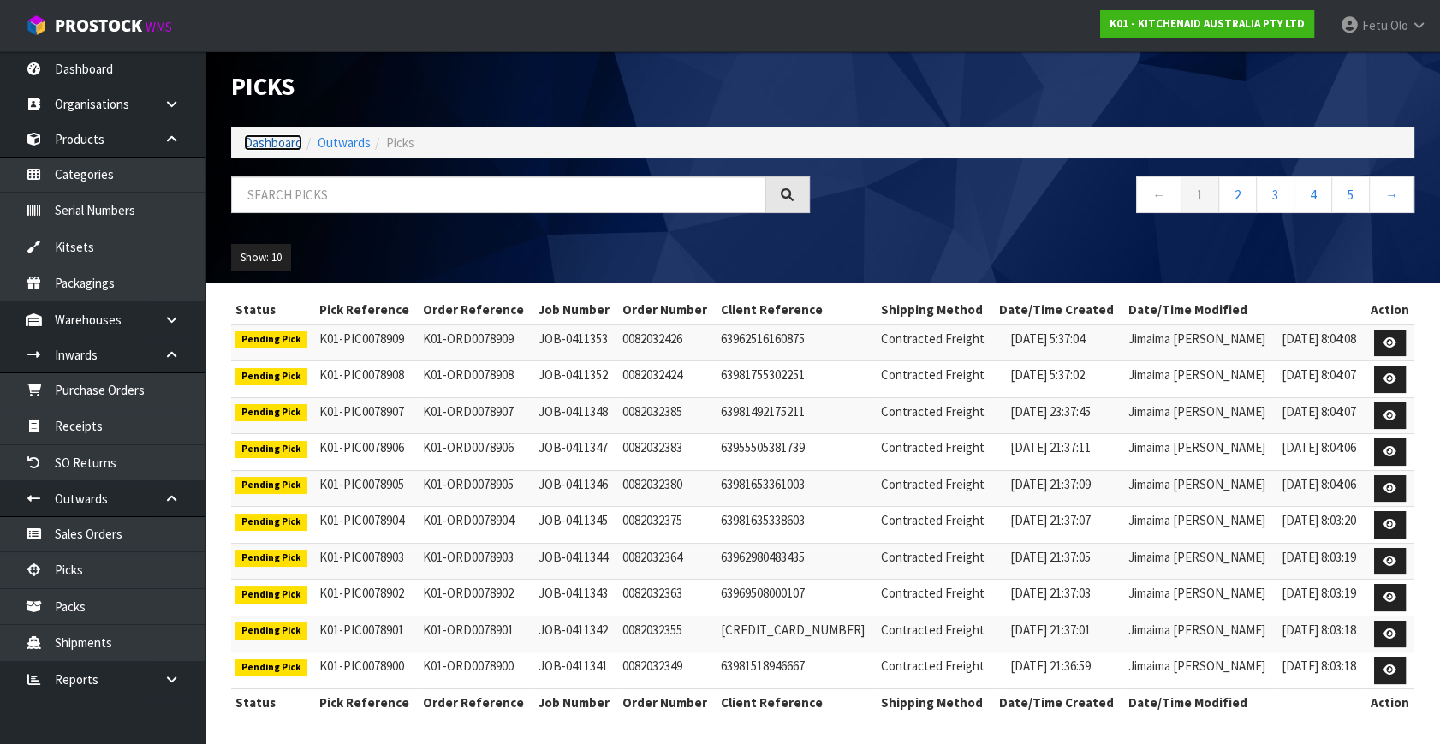
click at [284, 136] on link "Dashboard" at bounding box center [273, 142] width 58 height 16
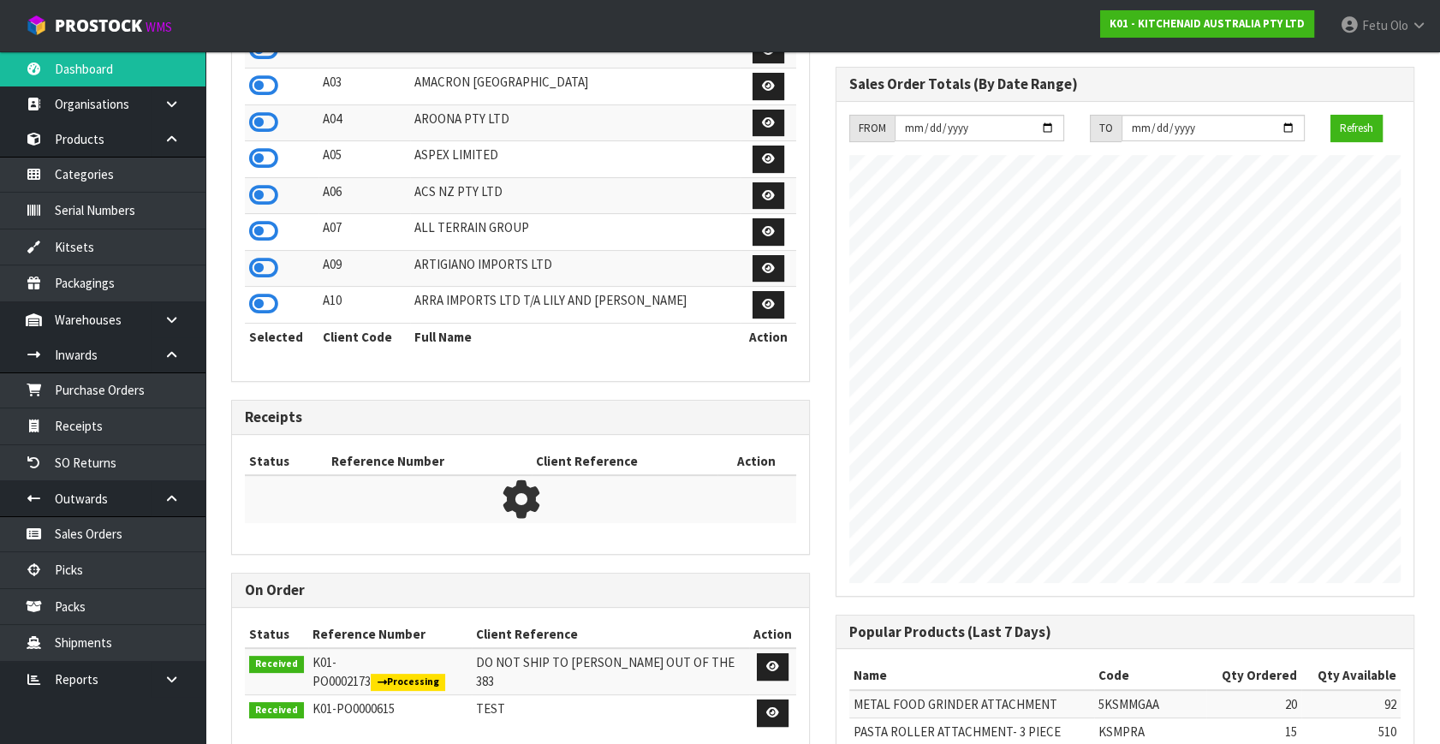
scroll to position [216, 0]
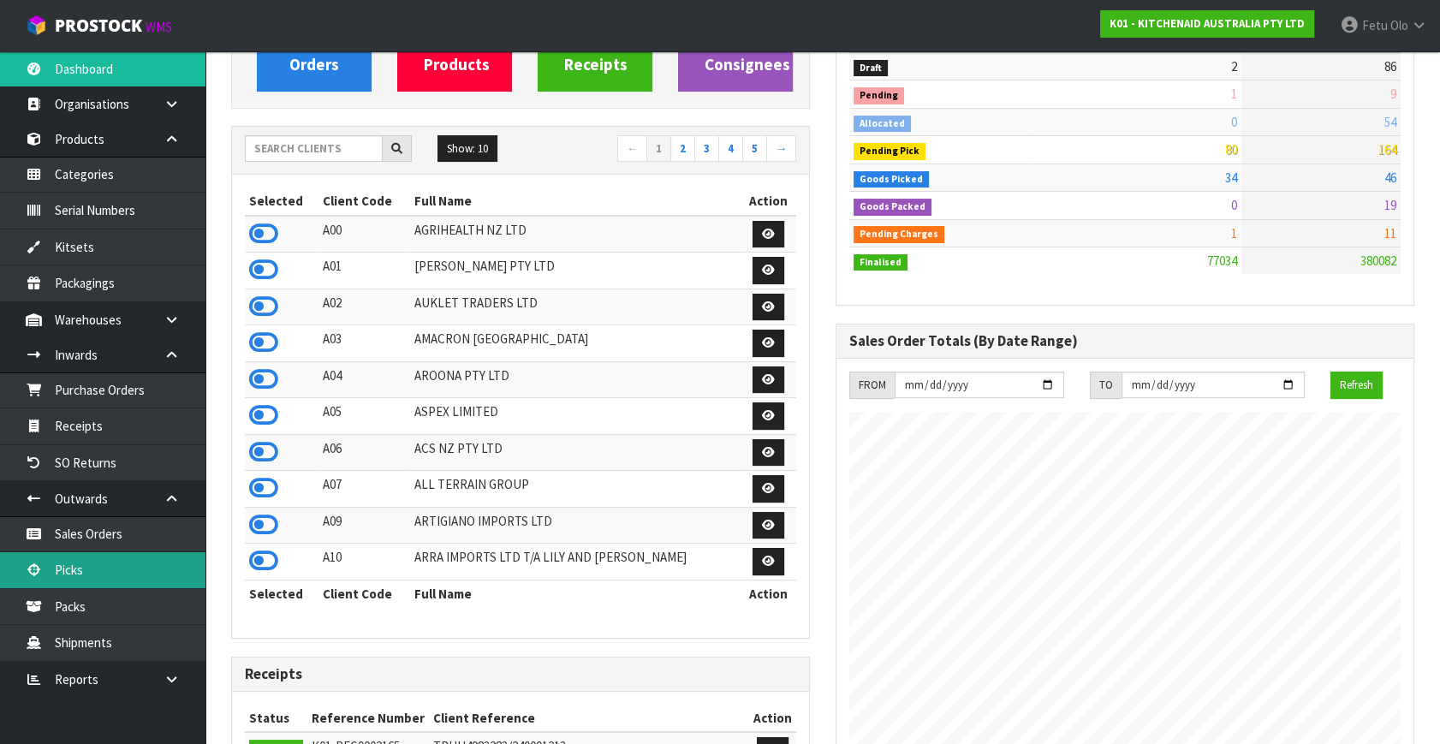
click at [63, 581] on link "Picks" at bounding box center [102, 569] width 205 height 35
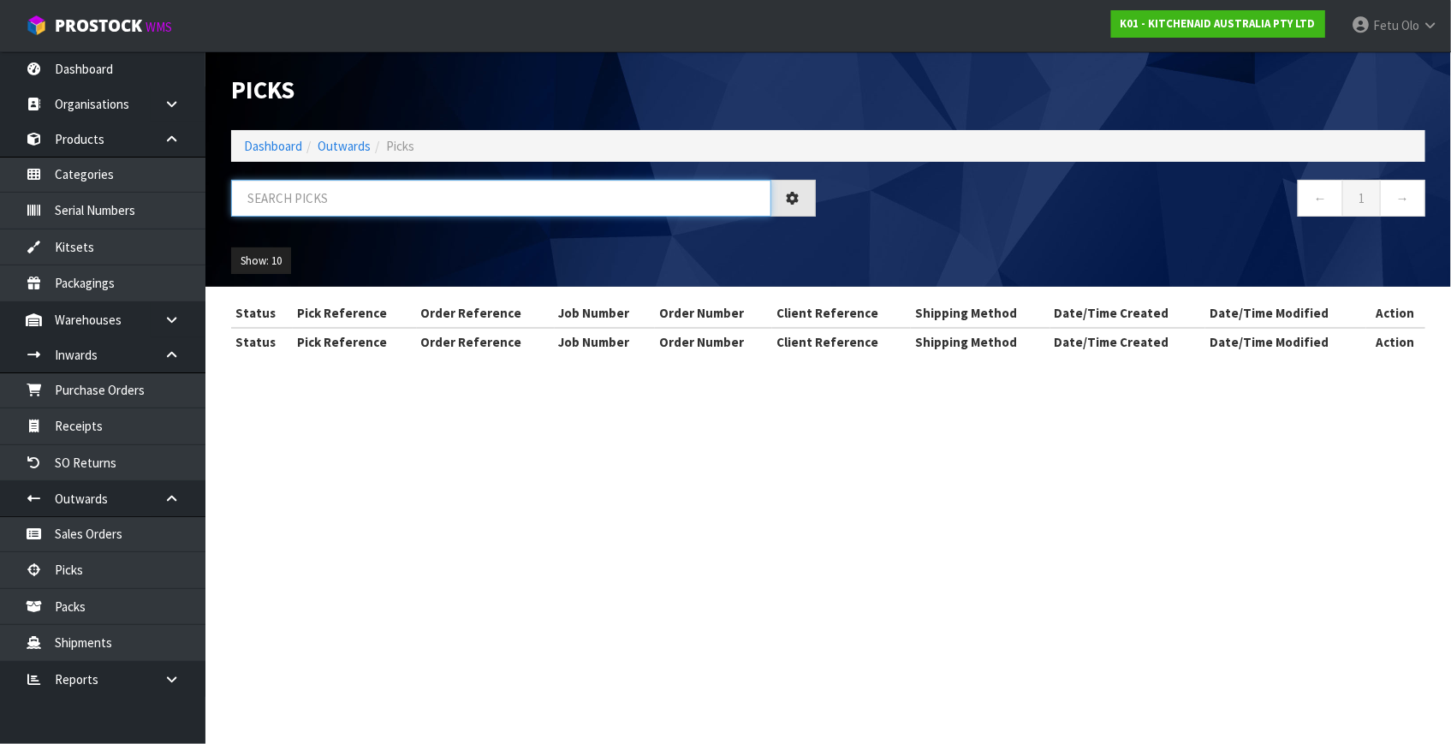
click at [342, 205] on input "text" at bounding box center [501, 198] width 540 height 37
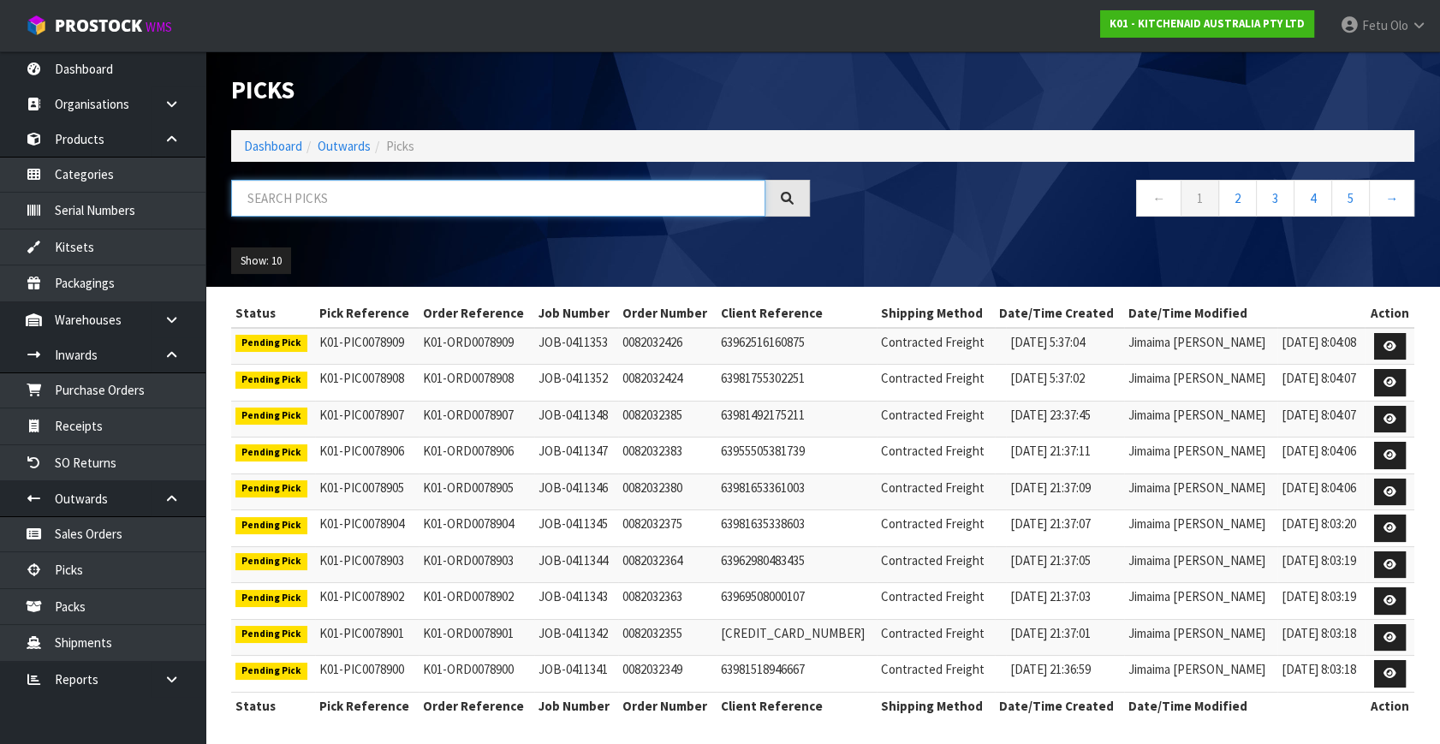
click at [342, 205] on input "text" at bounding box center [498, 198] width 534 height 37
drag, startPoint x: 342, startPoint y: 199, endPoint x: 327, endPoint y: 211, distance: 19.5
click at [327, 211] on input "text" at bounding box center [498, 198] width 534 height 37
type input "78795"
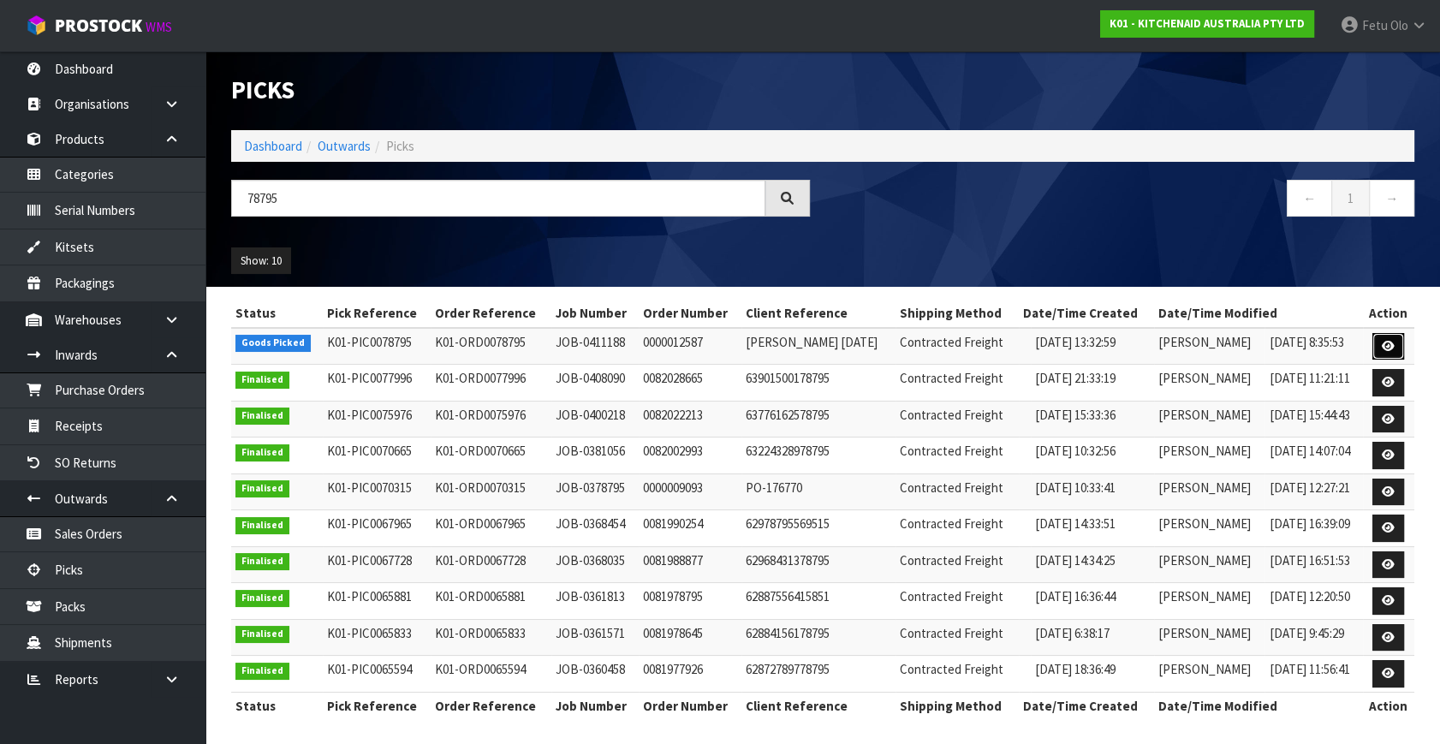
click at [1396, 347] on link at bounding box center [1388, 346] width 32 height 27
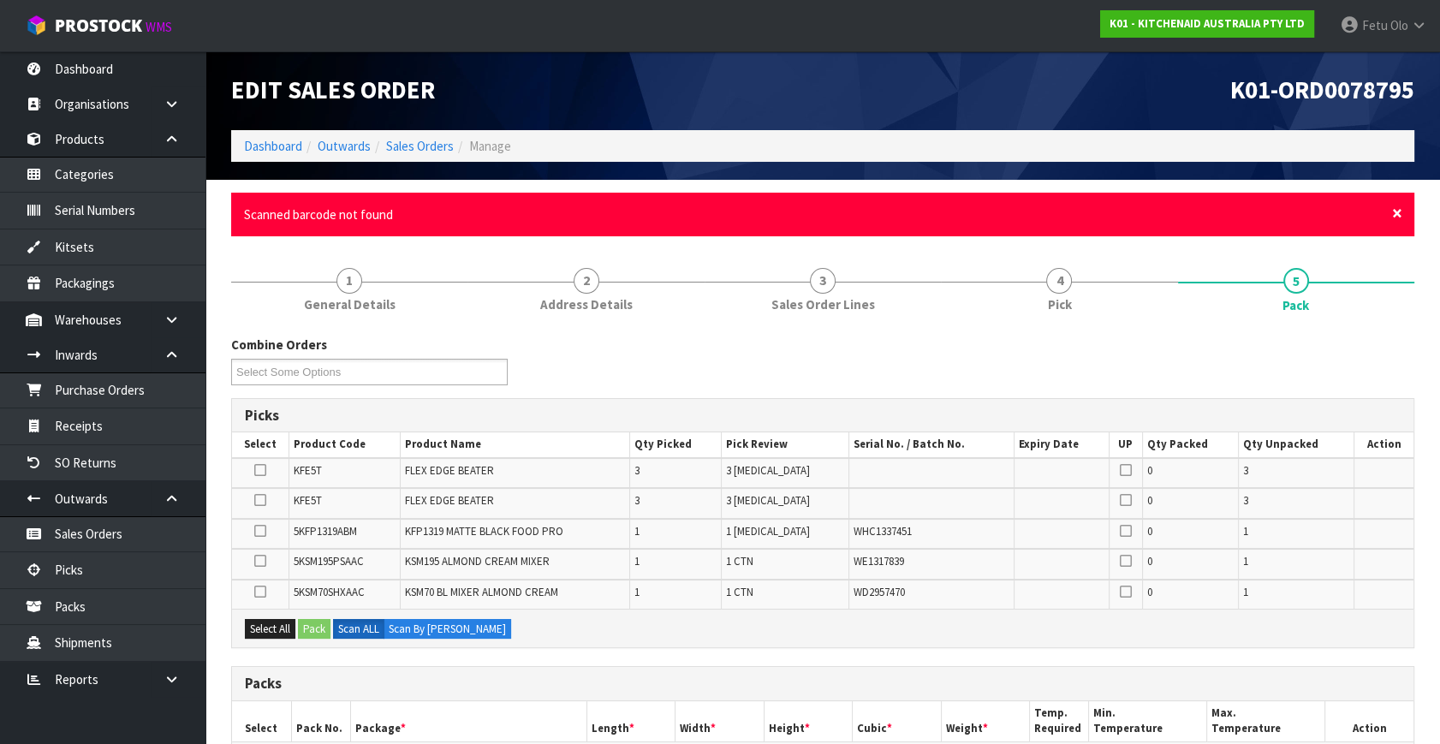
click at [1399, 209] on span "×" at bounding box center [1397, 213] width 10 height 24
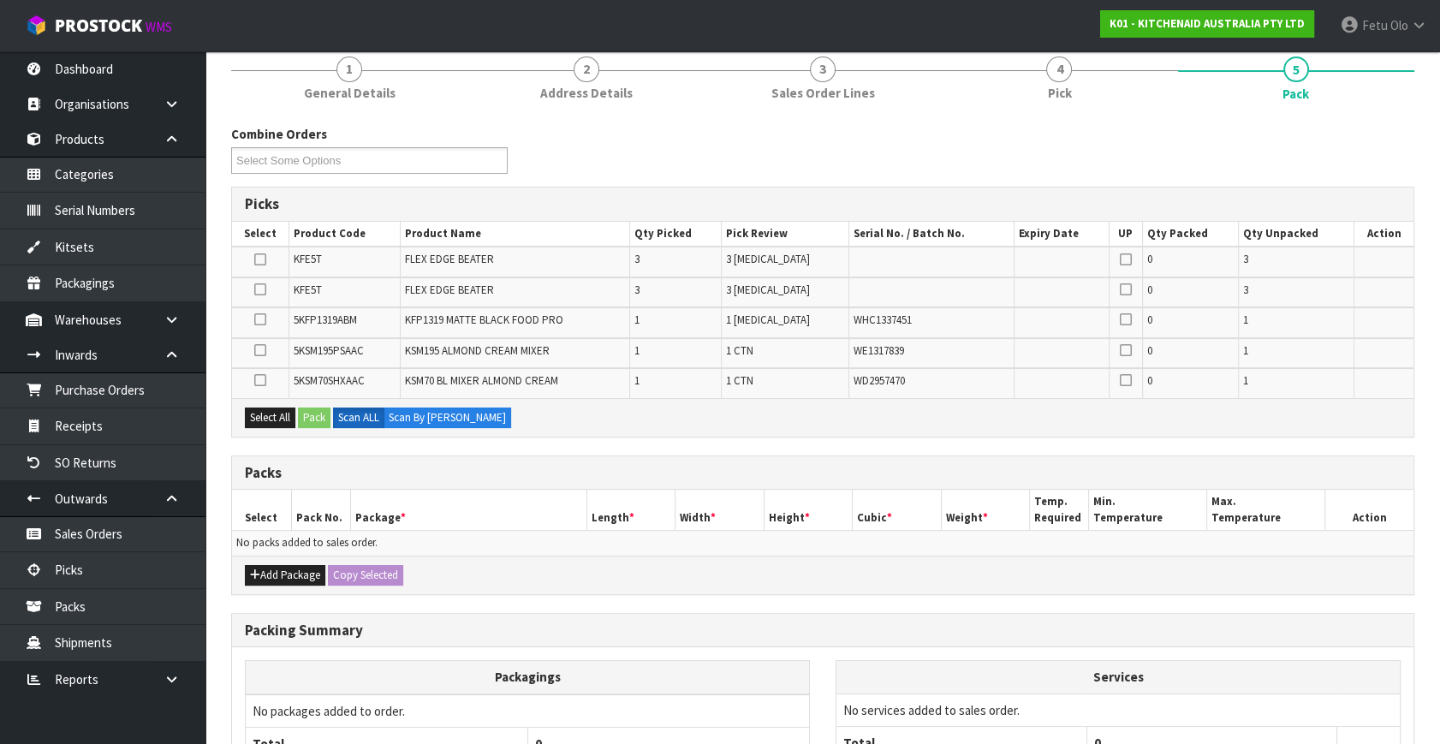
scroll to position [155, 0]
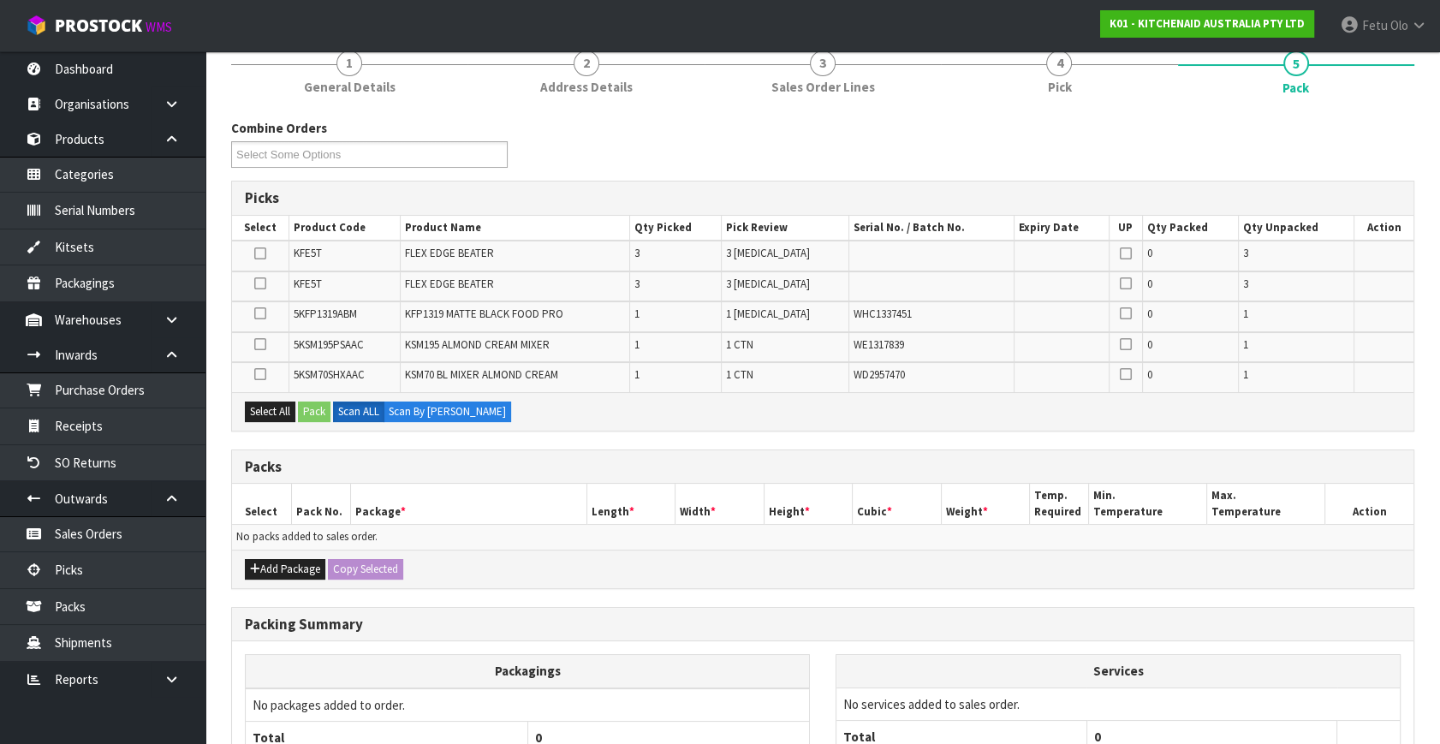
click at [259, 283] on icon at bounding box center [260, 283] width 12 height 1
click at [0, 0] on input "checkbox" at bounding box center [0, 0] width 0 height 0
click at [264, 253] on icon at bounding box center [260, 253] width 12 height 1
click at [0, 0] on input "checkbox" at bounding box center [0, 0] width 0 height 0
click at [264, 564] on button "Add Package" at bounding box center [285, 569] width 80 height 21
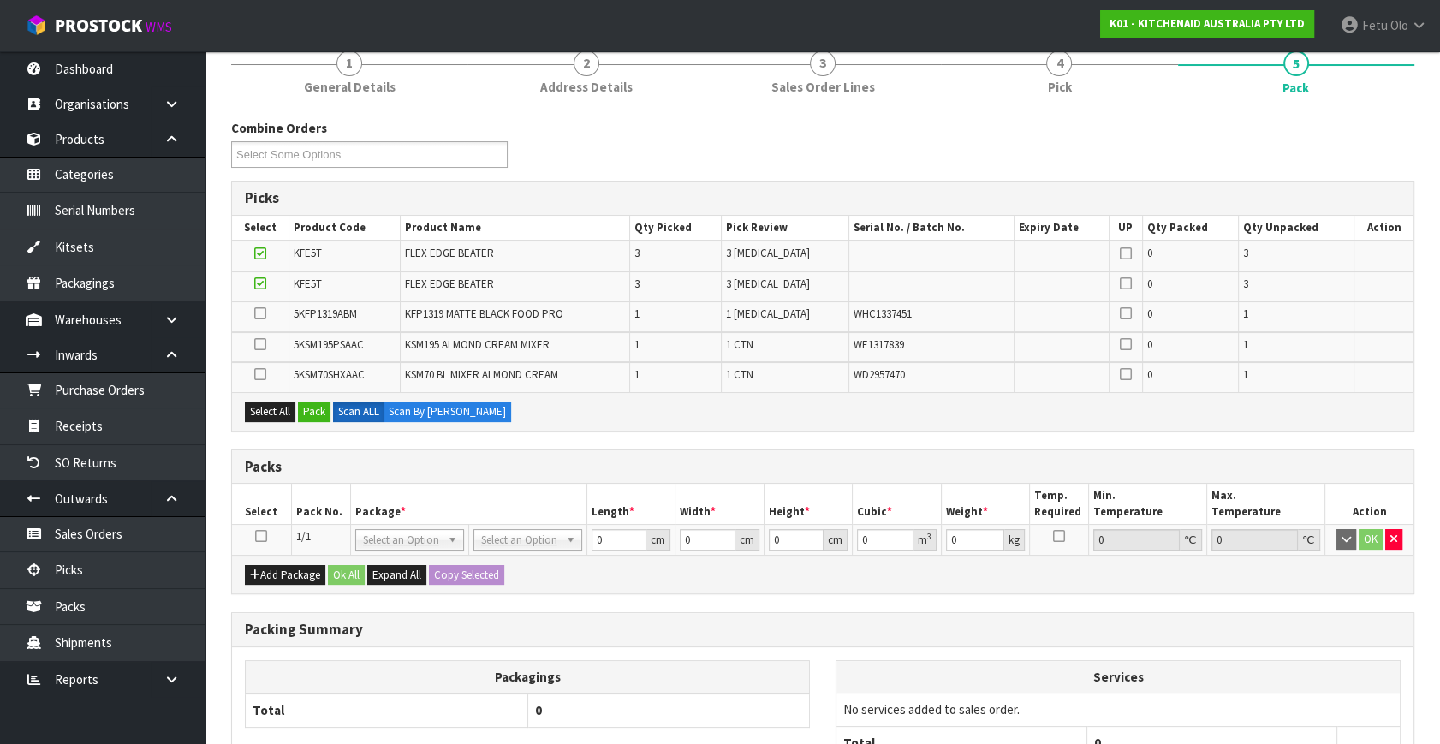
click at [257, 536] on icon at bounding box center [261, 536] width 12 height 1
click at [318, 405] on button "Pack" at bounding box center [314, 411] width 33 height 21
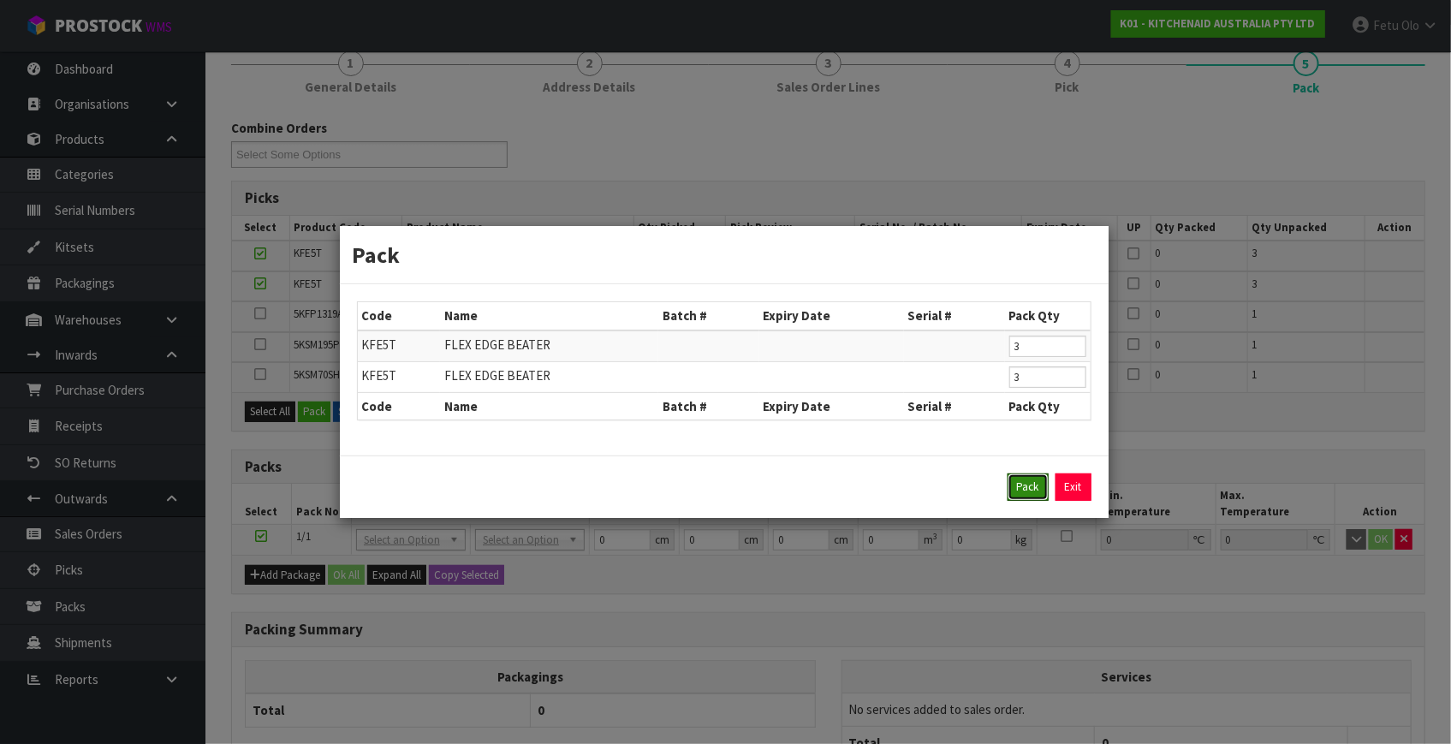
click at [1024, 496] on button "Pack" at bounding box center [1027, 486] width 41 height 27
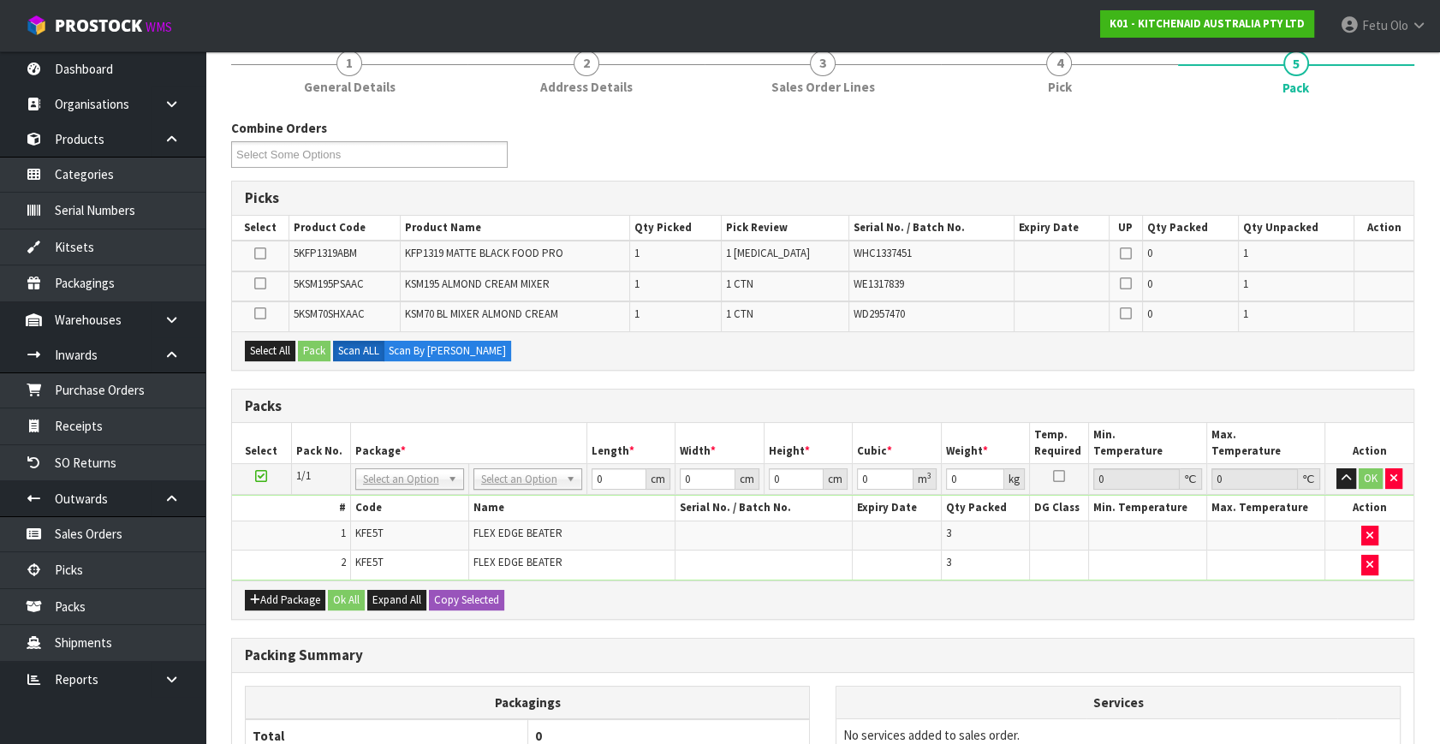
drag, startPoint x: 259, startPoint y: 479, endPoint x: 271, endPoint y: 486, distance: 13.8
click at [259, 477] on icon at bounding box center [261, 476] width 12 height 1
click at [473, 413] on div "Packs" at bounding box center [822, 406] width 1181 height 34
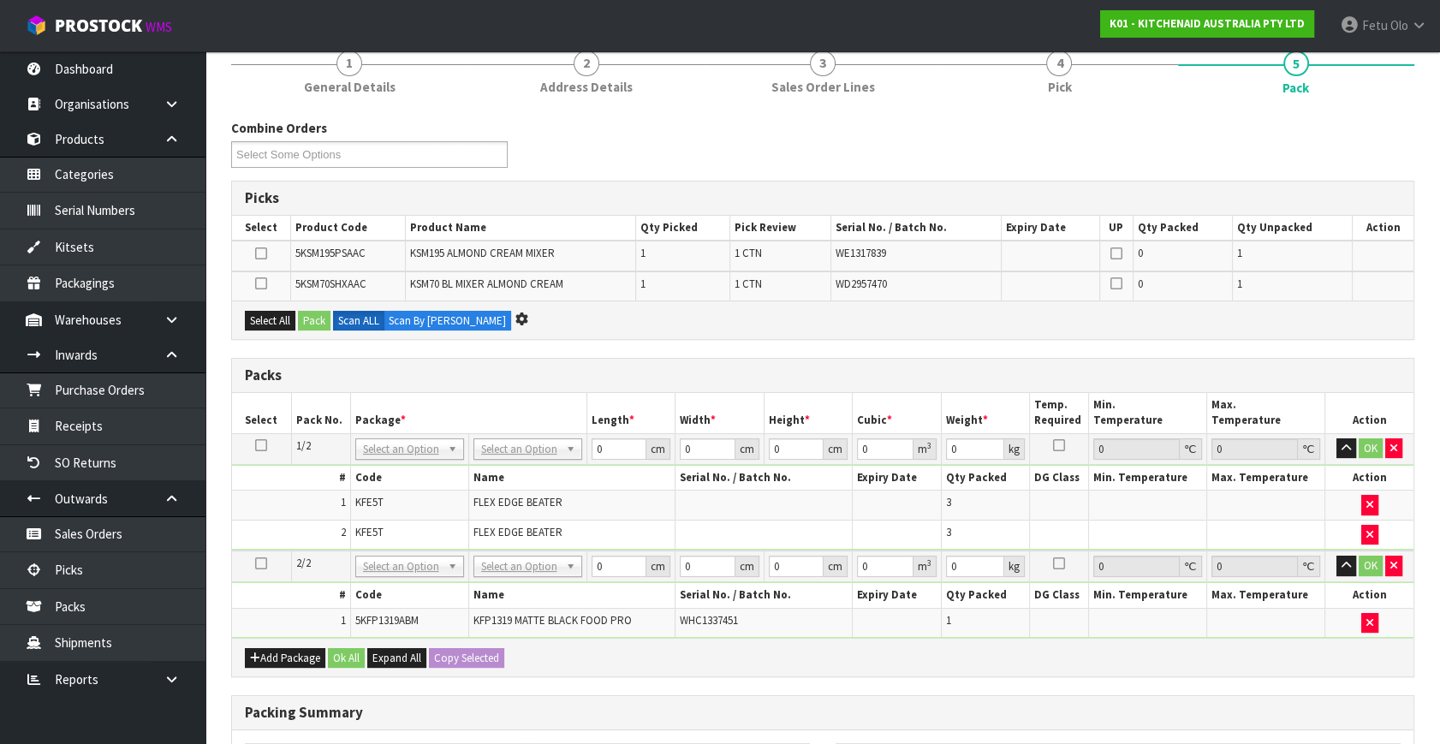
scroll to position [0, 0]
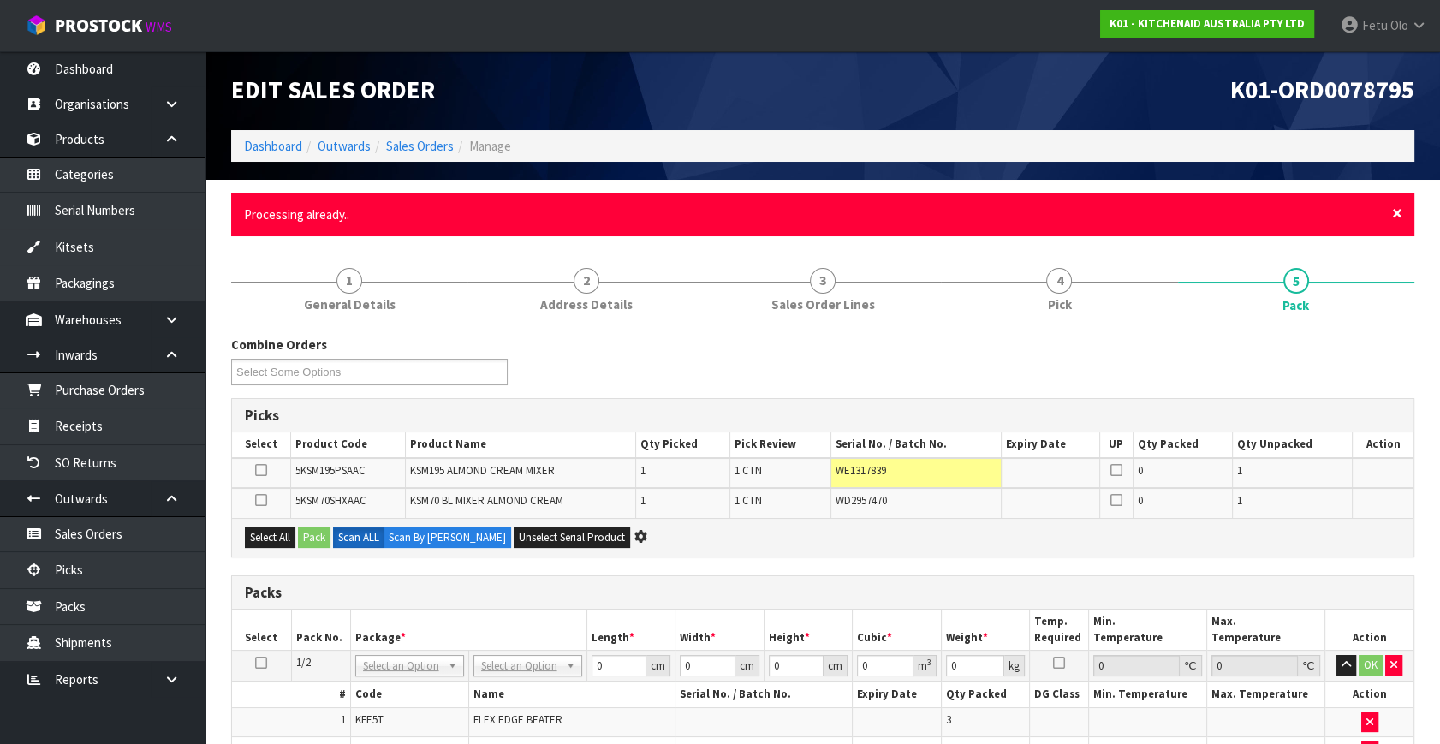
click at [1395, 220] on span "×" at bounding box center [1397, 213] width 10 height 24
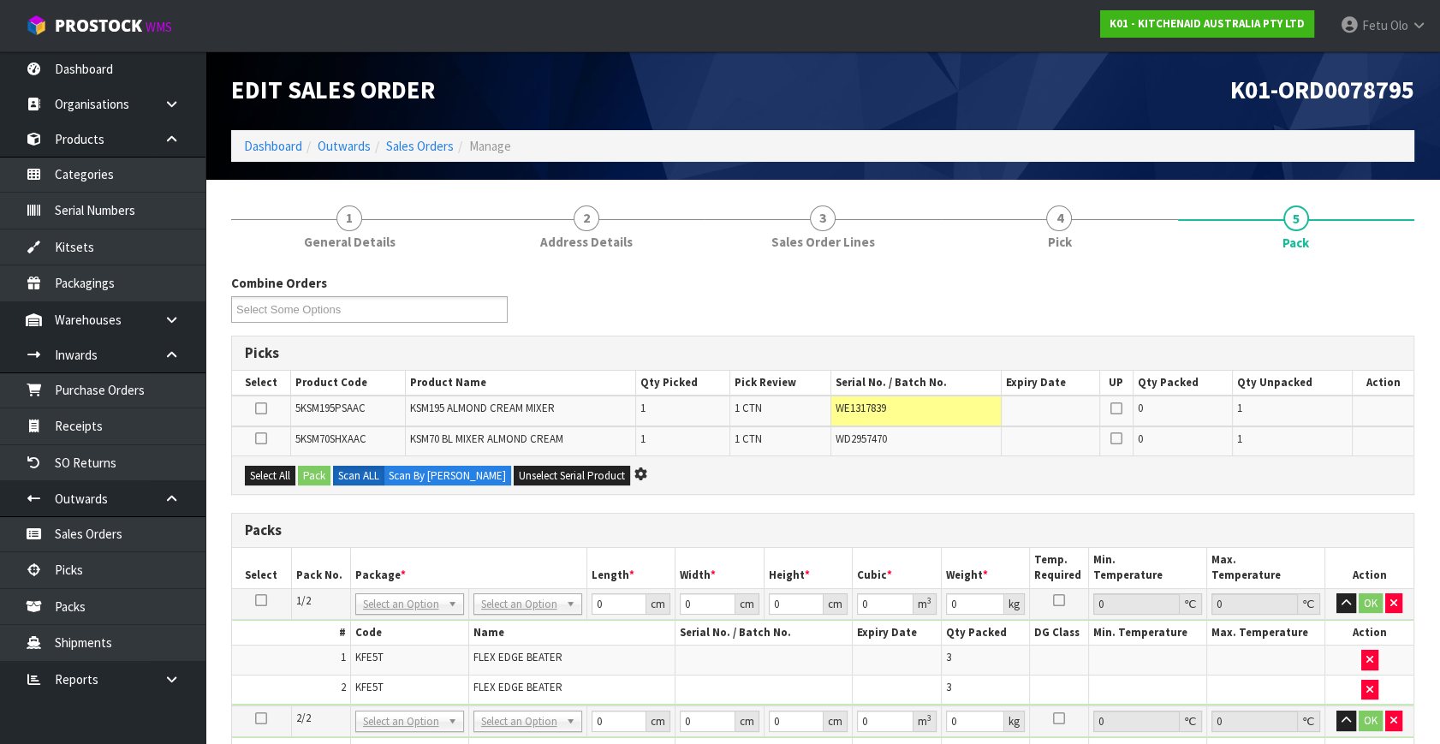
click at [1178, 308] on div "Combine Orders K01-ORD0078774 K01-ORD0078795 K01-ORD0078797 K01-ORD0078798 K01-…" at bounding box center [822, 305] width 1209 height 62
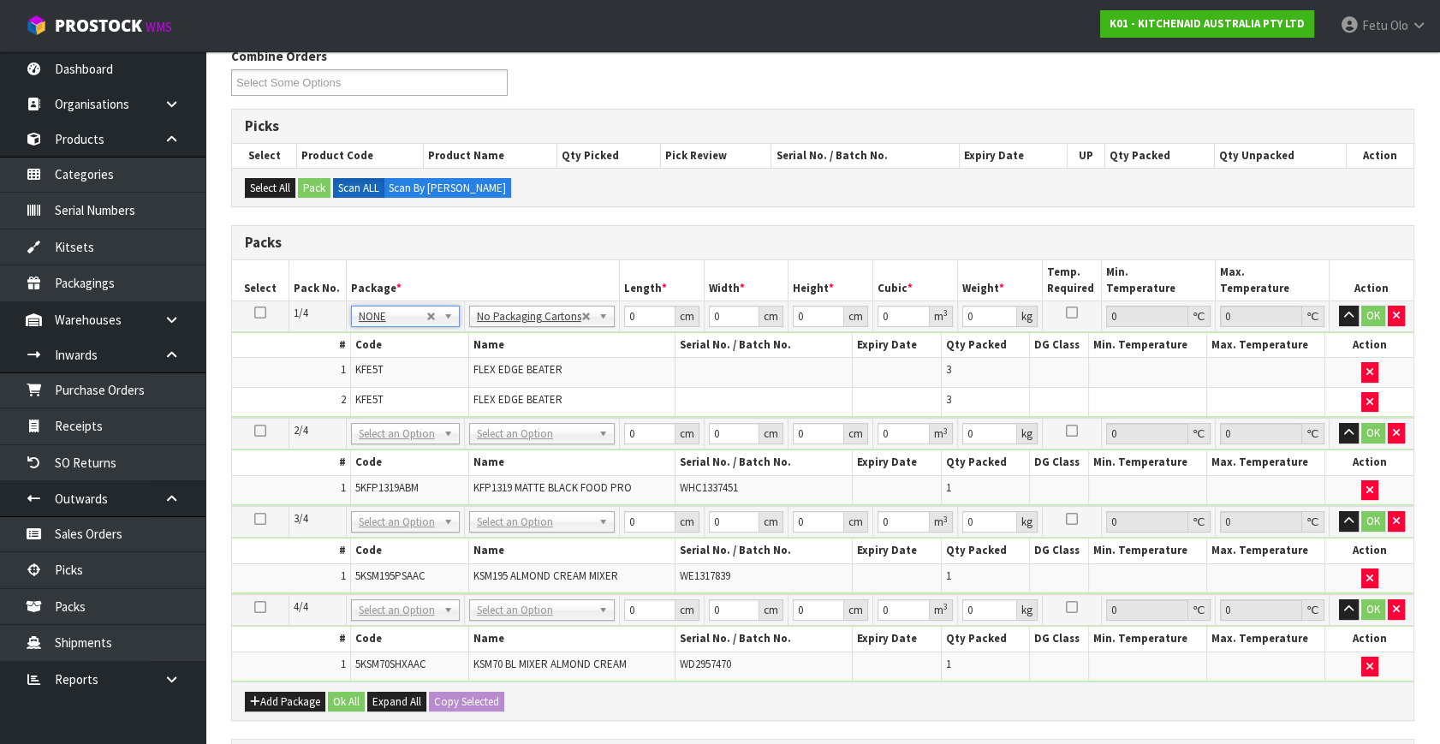
scroll to position [233, 0]
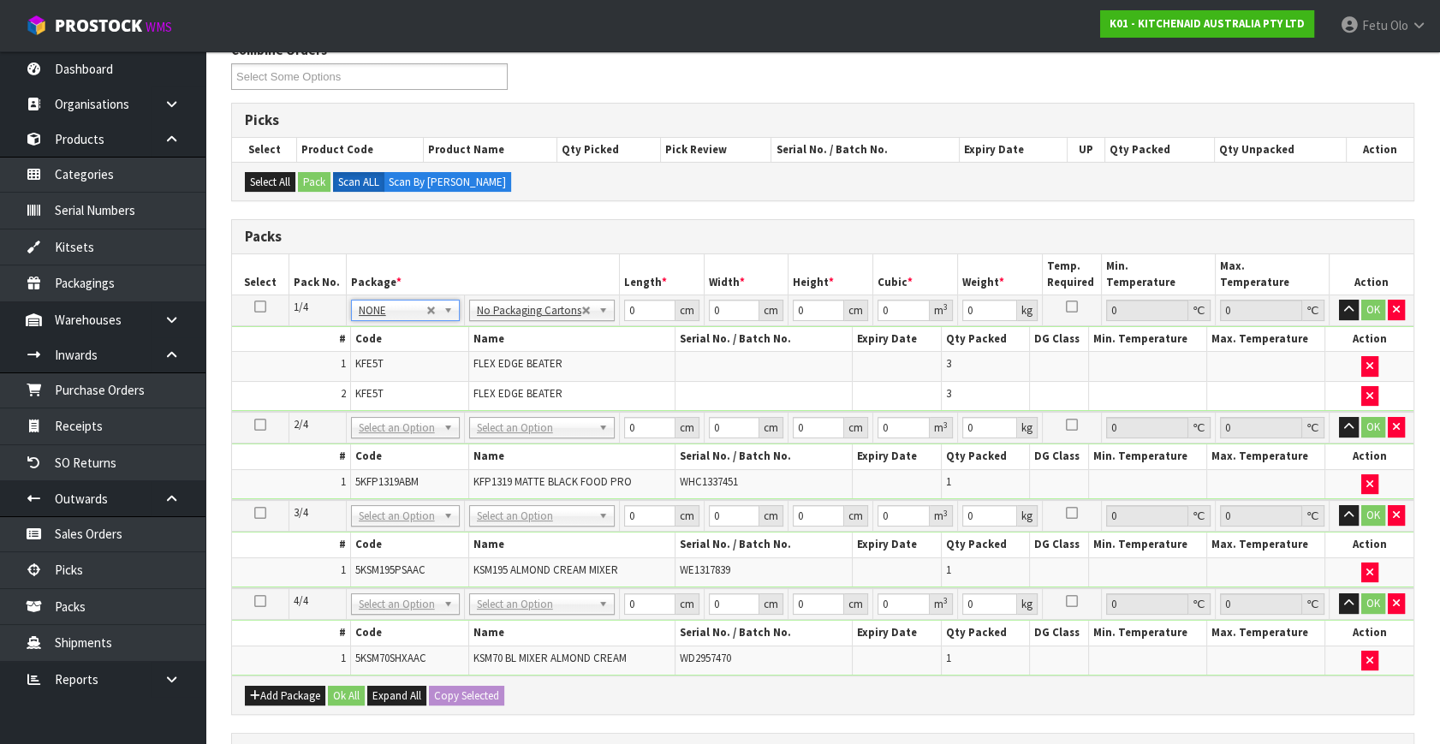
drag, startPoint x: 433, startPoint y: 425, endPoint x: 420, endPoint y: 461, distance: 39.0
drag, startPoint x: 384, startPoint y: 609, endPoint x: 384, endPoint y: 629, distance: 20.5
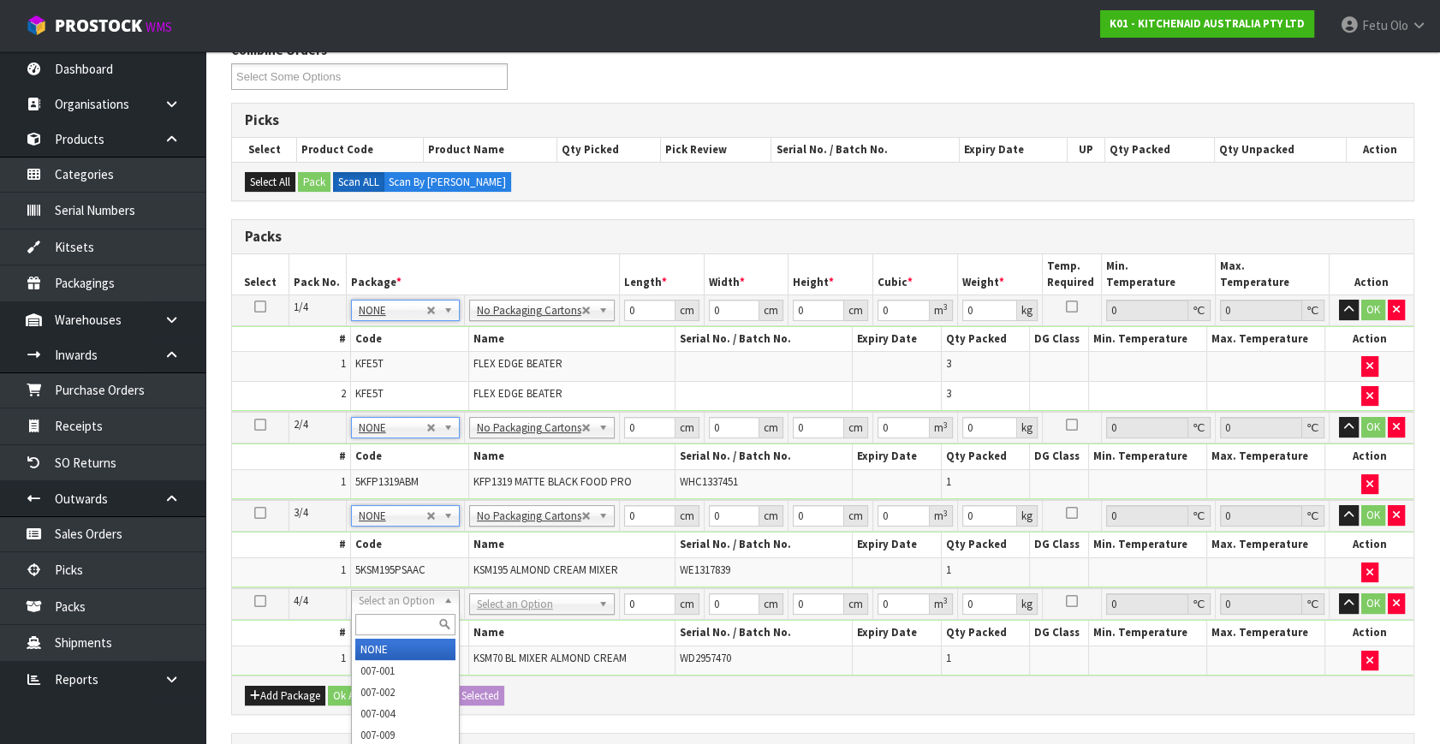
type input "4"
drag, startPoint x: 614, startPoint y: 365, endPoint x: 627, endPoint y: 353, distance: 18.8
click at [615, 365] on td "FLEX EDGE BEATER" at bounding box center [571, 367] width 207 height 30
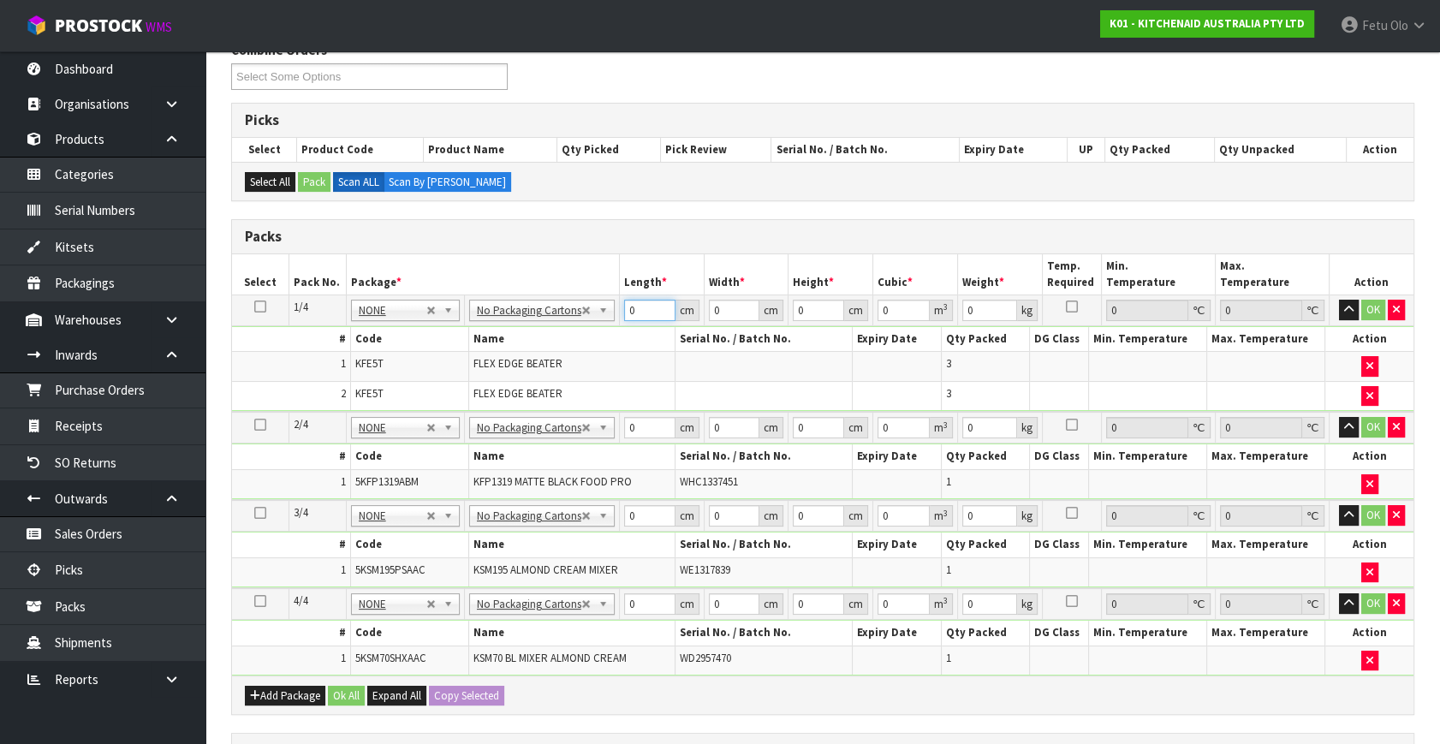
drag, startPoint x: 618, startPoint y: 327, endPoint x: 505, endPoint y: 381, distance: 125.2
click at [517, 377] on tbody "1/4 NONE 007-001 007-002 007-004 007-009 007-013 007-014 007-015 007-017 007-01…" at bounding box center [822, 353] width 1181 height 117
type input "30"
type input "20"
type input "2"
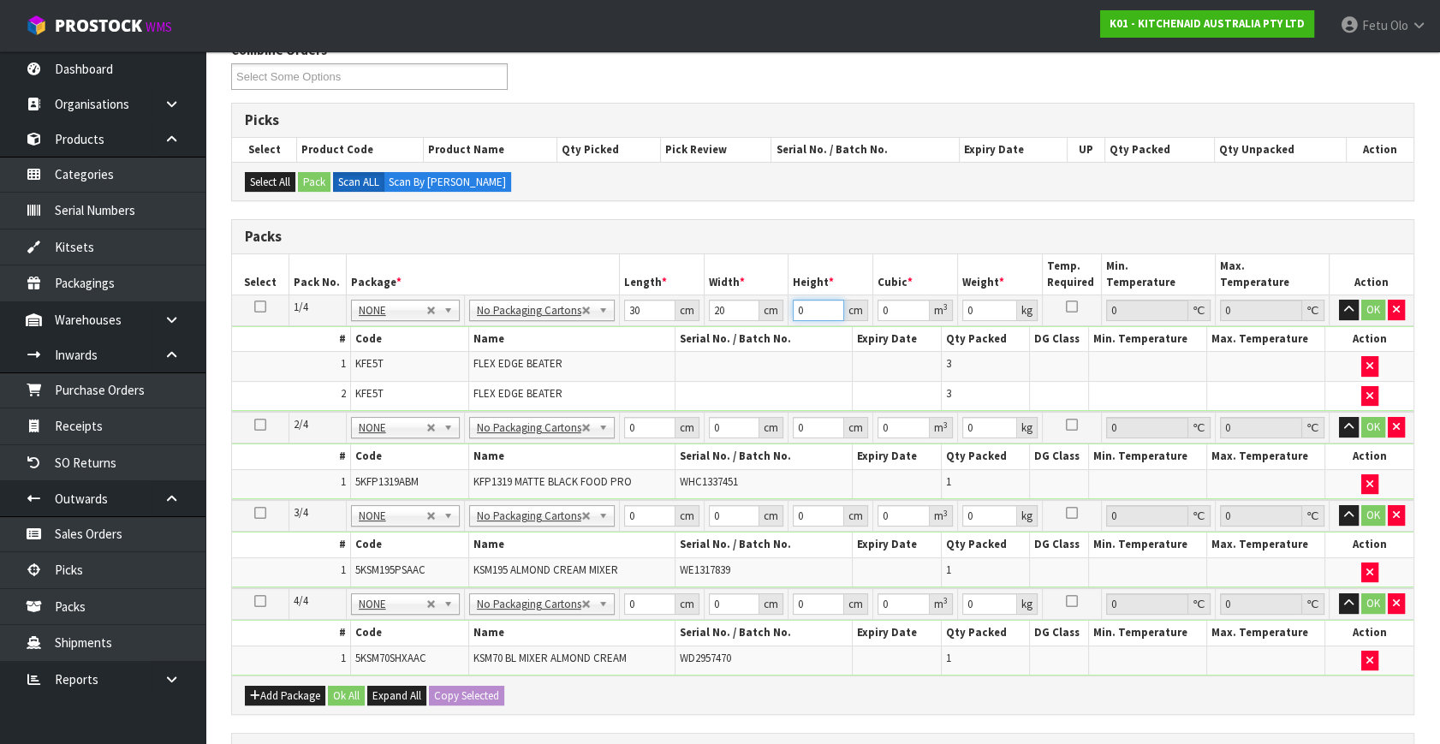
type input "0.0012"
type input "22"
type input "0.0132"
type input "22"
type input "2"
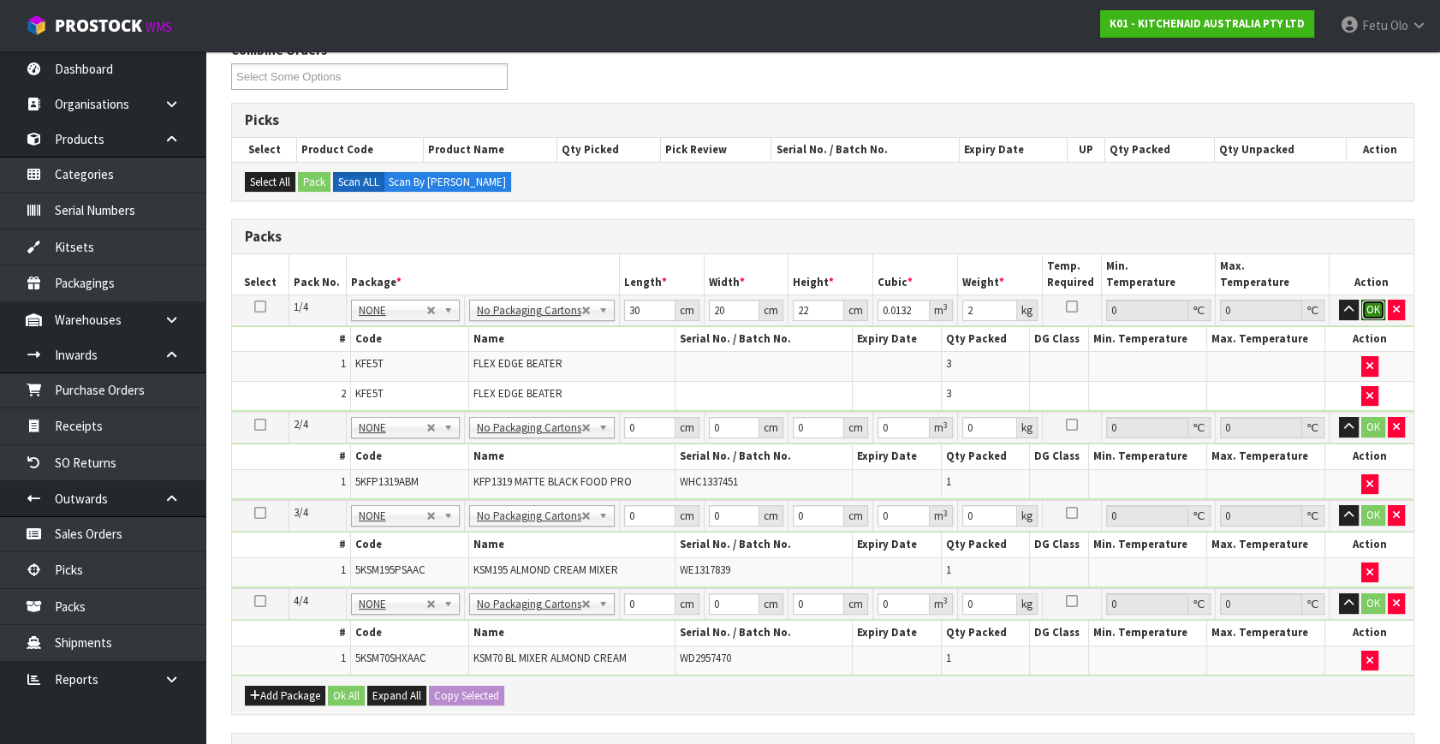
click button "OK" at bounding box center [1373, 310] width 24 height 21
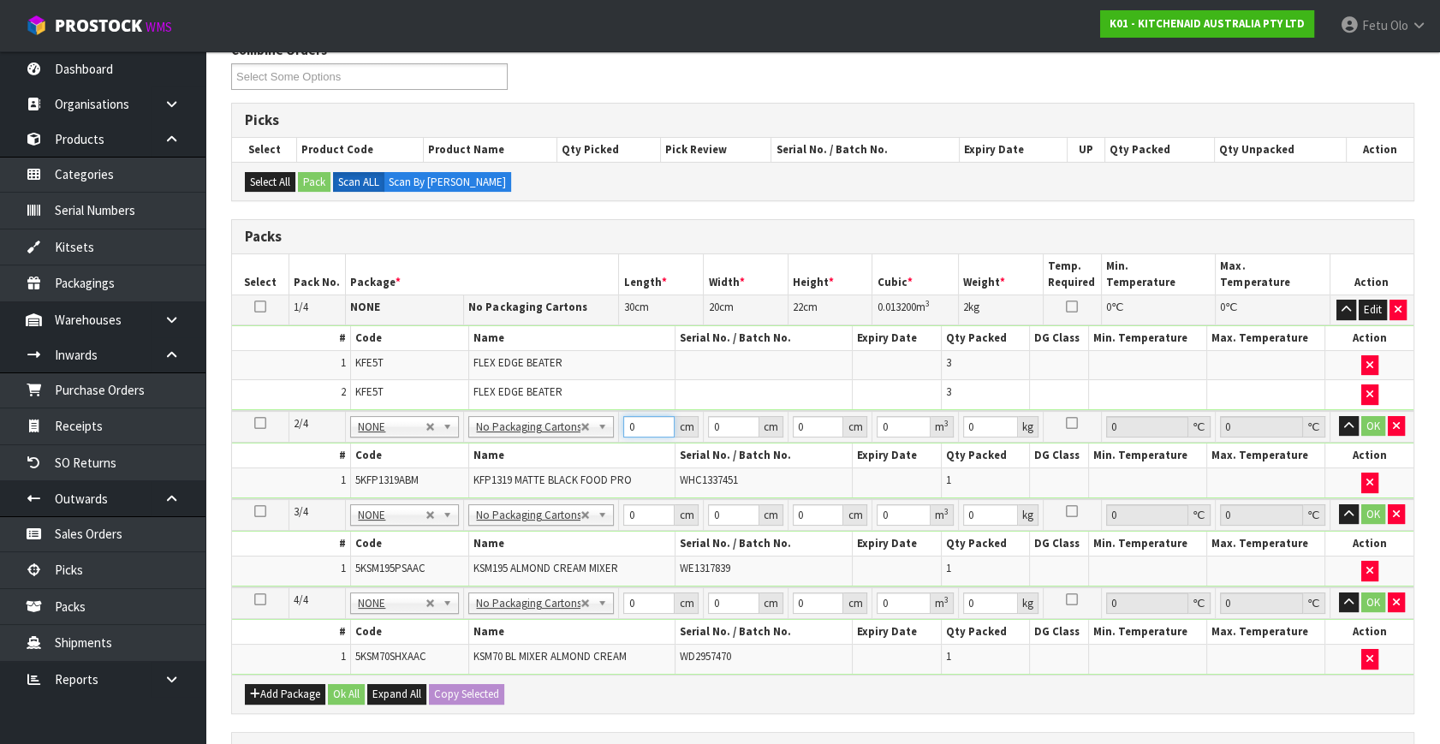
drag, startPoint x: 646, startPoint y: 421, endPoint x: 558, endPoint y: 463, distance: 97.6
click at [558, 463] on tbody "2/4 NONE 007-001 007-002 007-004 007-009 007-013 007-014 007-015 007-017 007-01…" at bounding box center [822, 455] width 1181 height 88
type input "50"
type input "29"
type input "2"
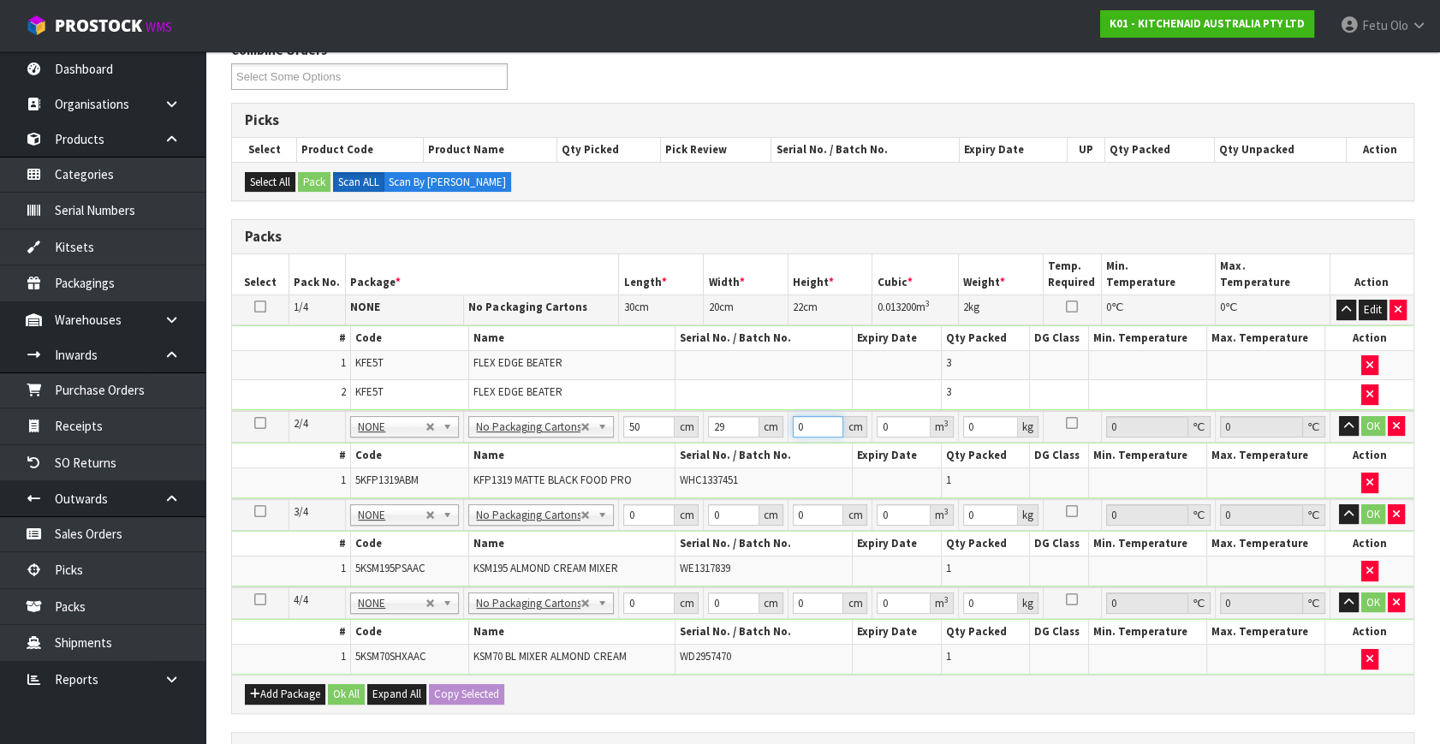
type input "0.0029"
type input "29"
type input "0.04205"
type input "29"
type input "7"
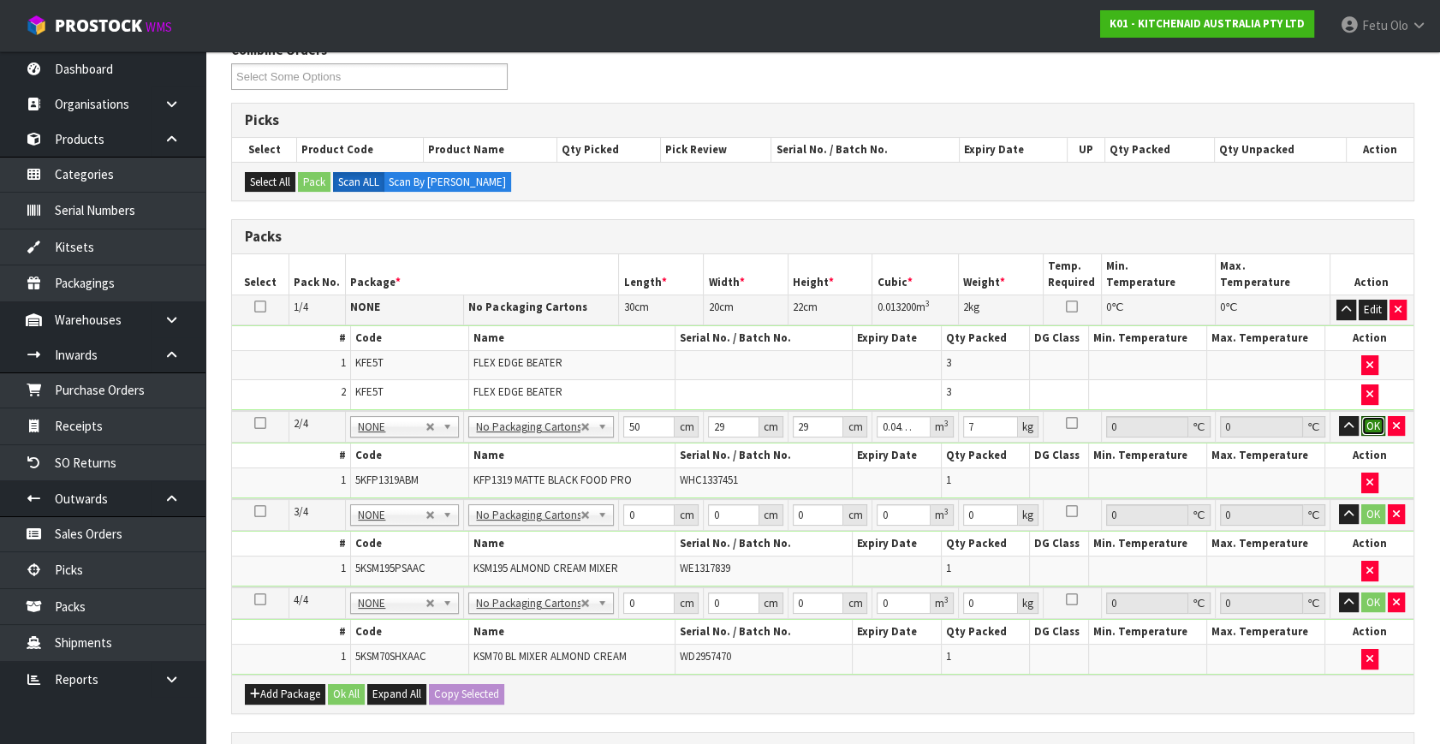
click button "OK" at bounding box center [1373, 426] width 24 height 21
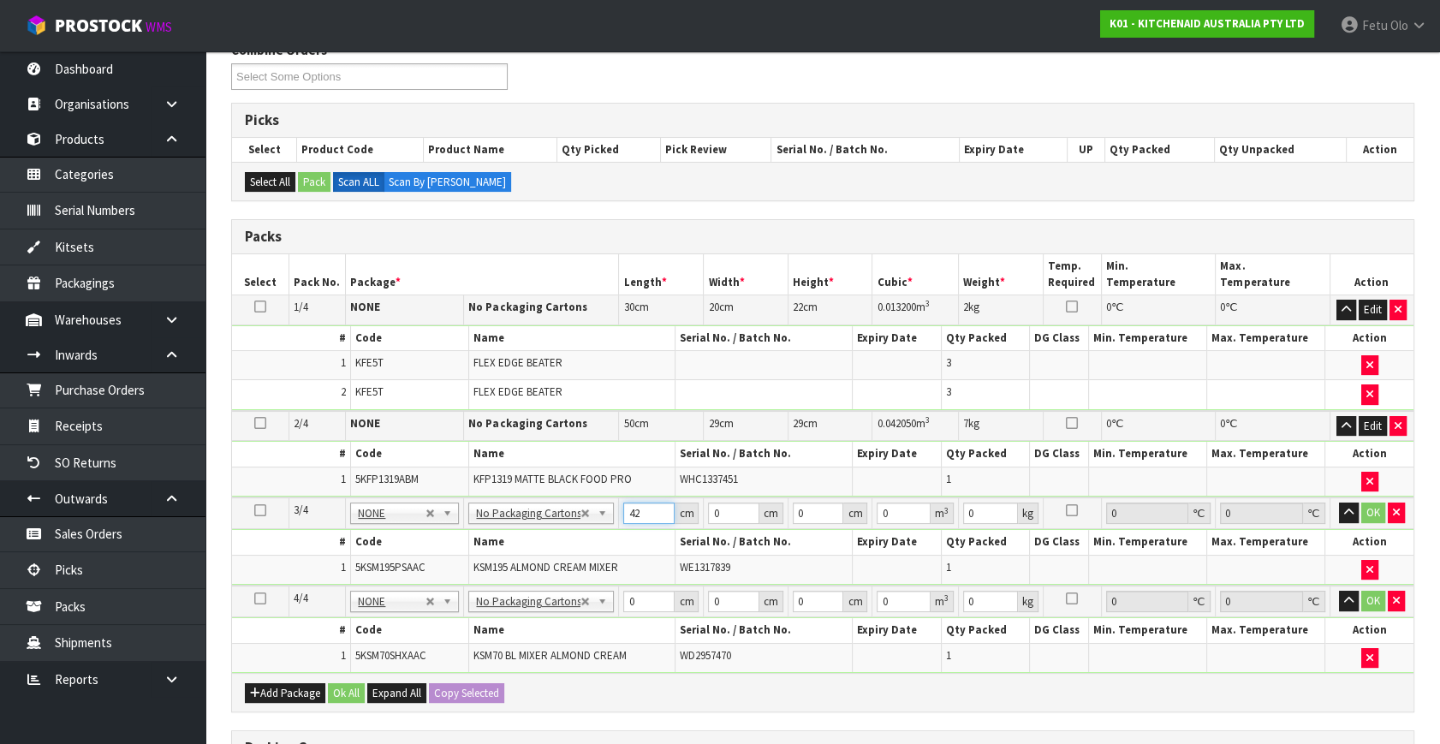
type input "42"
type input "29"
type input "4"
type input "0.004872"
type input "43"
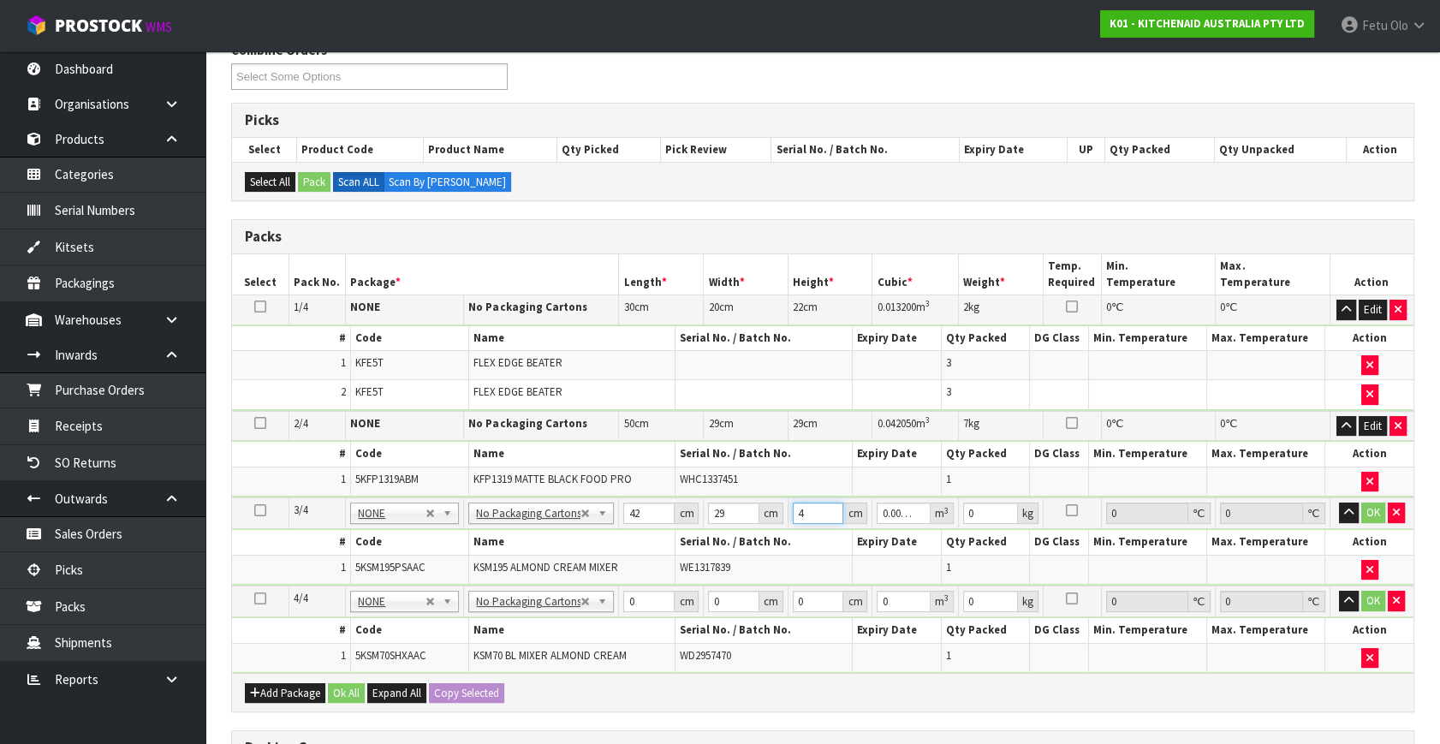
type input "0.052374"
type input "43"
type input "13"
click button "OK" at bounding box center [1373, 512] width 24 height 21
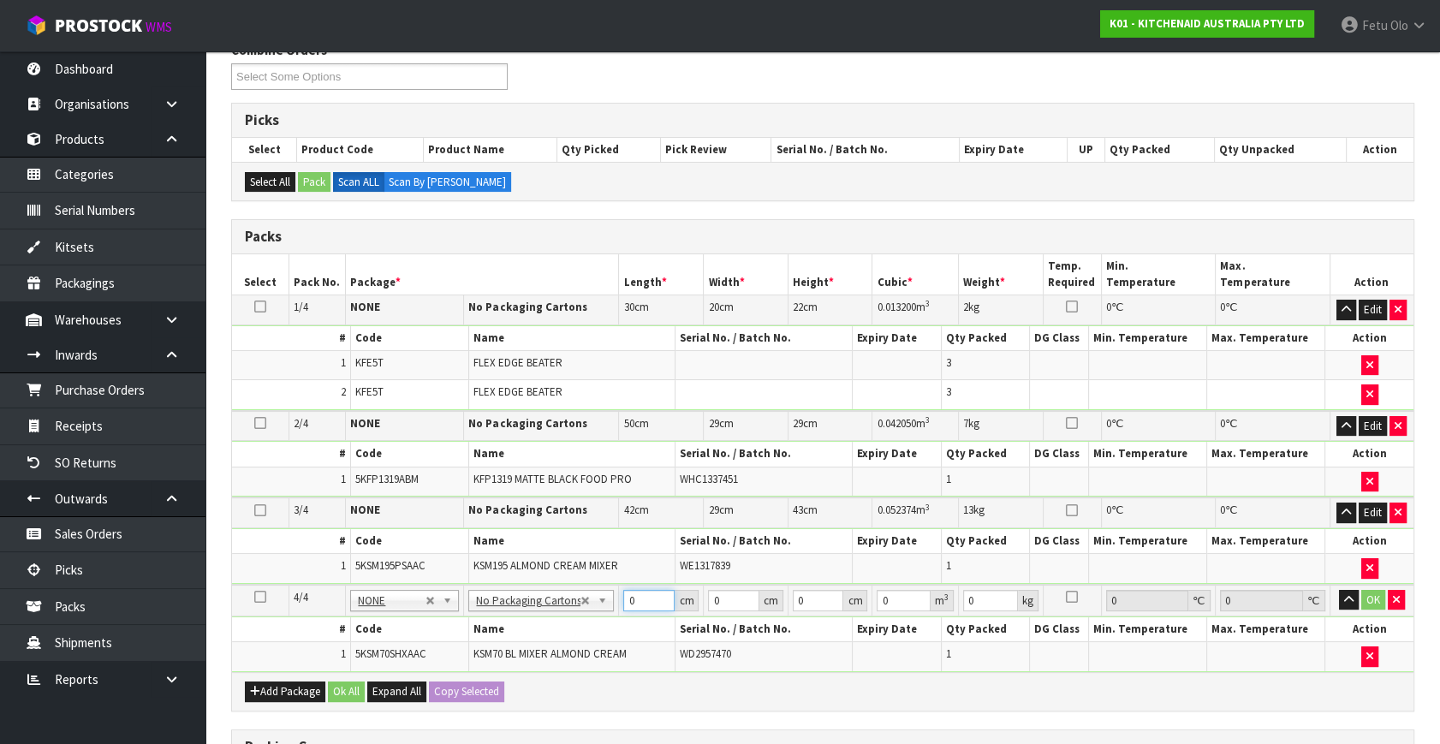
drag, startPoint x: 609, startPoint y: 605, endPoint x: 484, endPoint y: 636, distance: 128.7
click at [483, 640] on tbody "4/4 NONE 007-001 007-002 007-004 007-009 007-013 007-014 007-015 007-017 007-01…" at bounding box center [822, 628] width 1181 height 87
type input "456"
type input "3"
click at [627, 593] on input "456" at bounding box center [648, 600] width 51 height 21
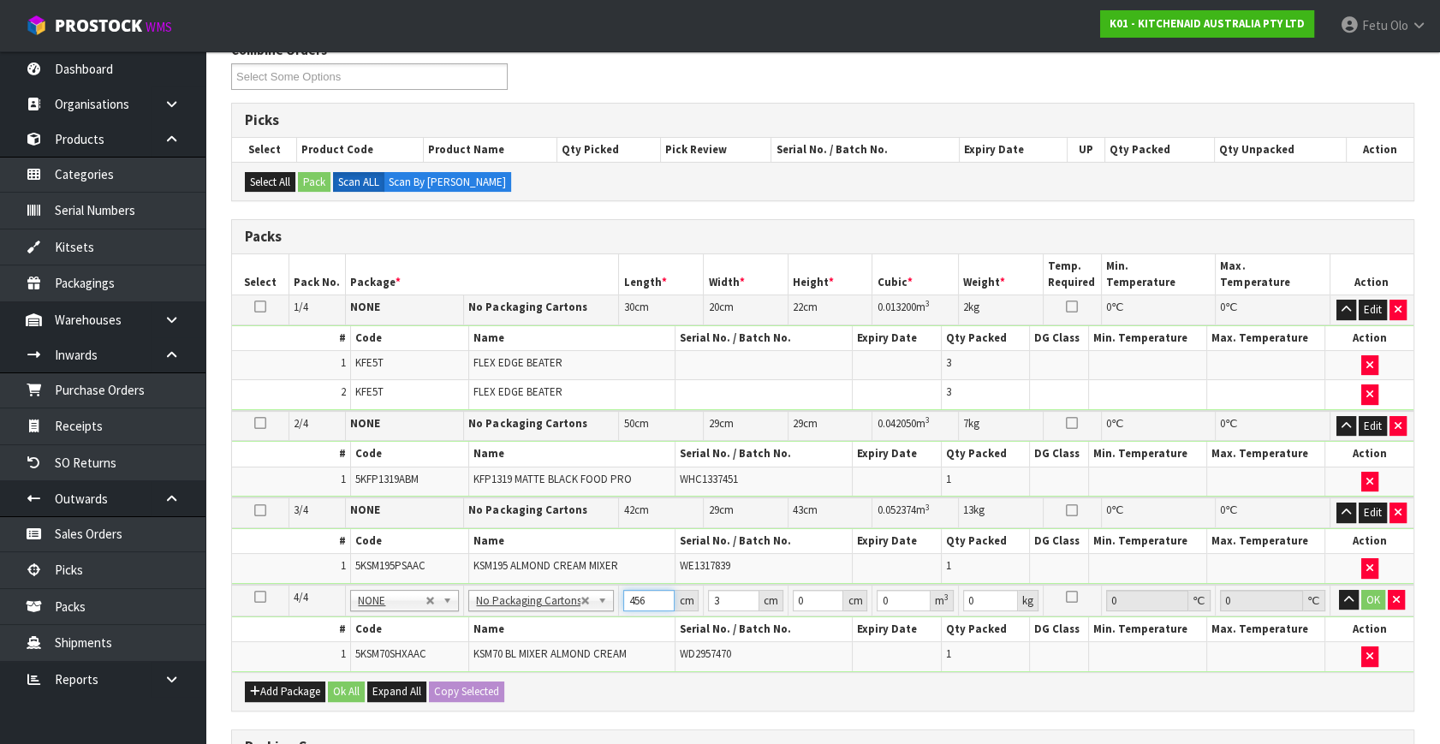
click at [627, 593] on input "456" at bounding box center [648, 600] width 51 height 21
type input "45"
type input "35"
type input "5"
type input "0.007875"
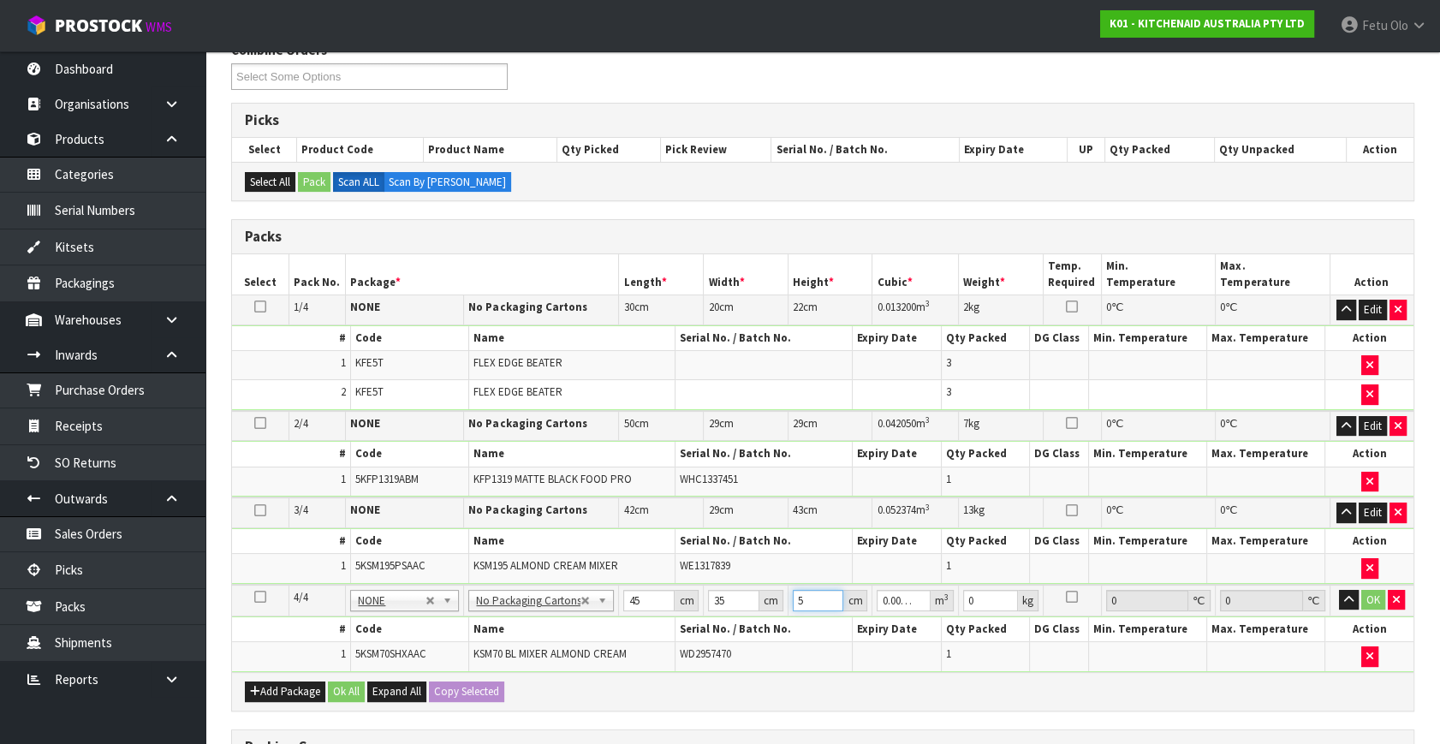
type input "51"
type input "0.080325"
type input "51"
type input "17"
click at [1339, 590] on button "button" at bounding box center [1349, 600] width 20 height 21
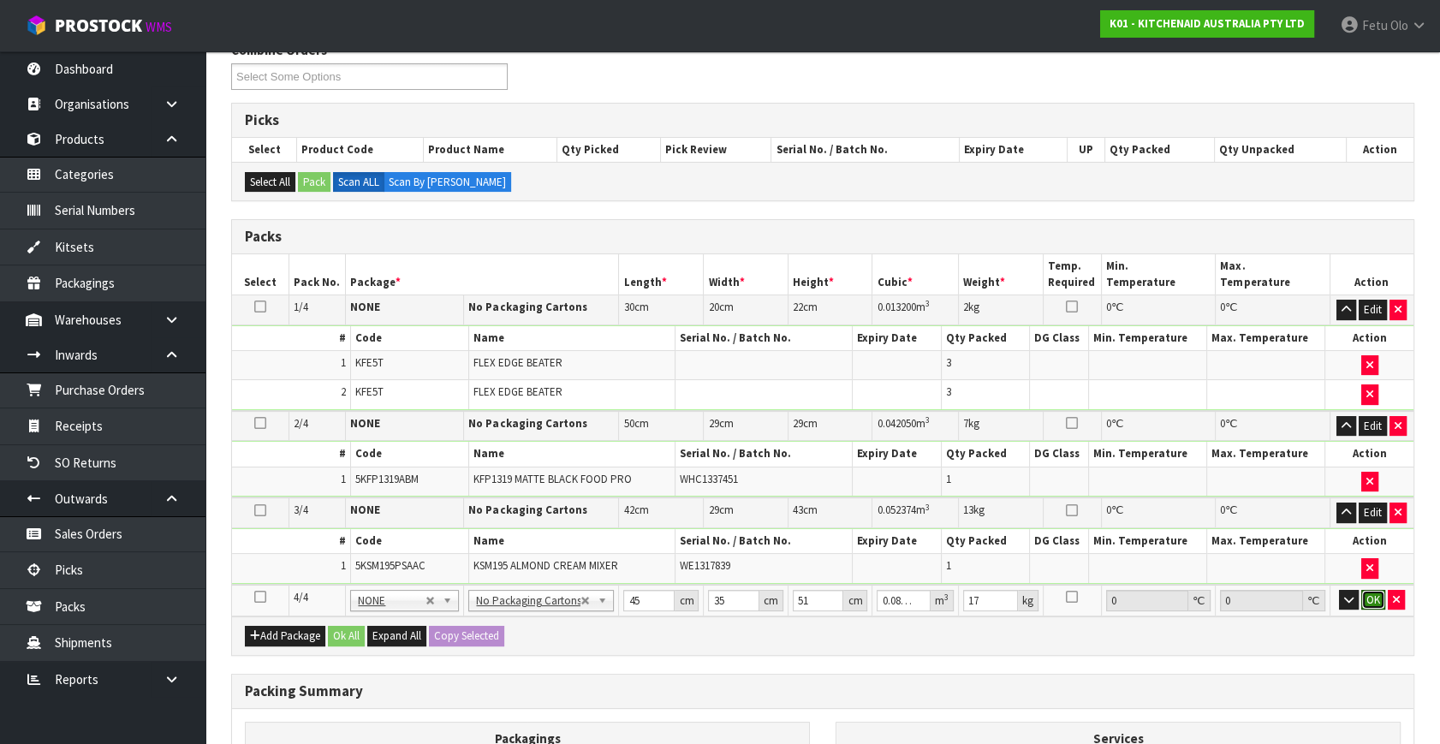
click button "OK" at bounding box center [1373, 600] width 24 height 21
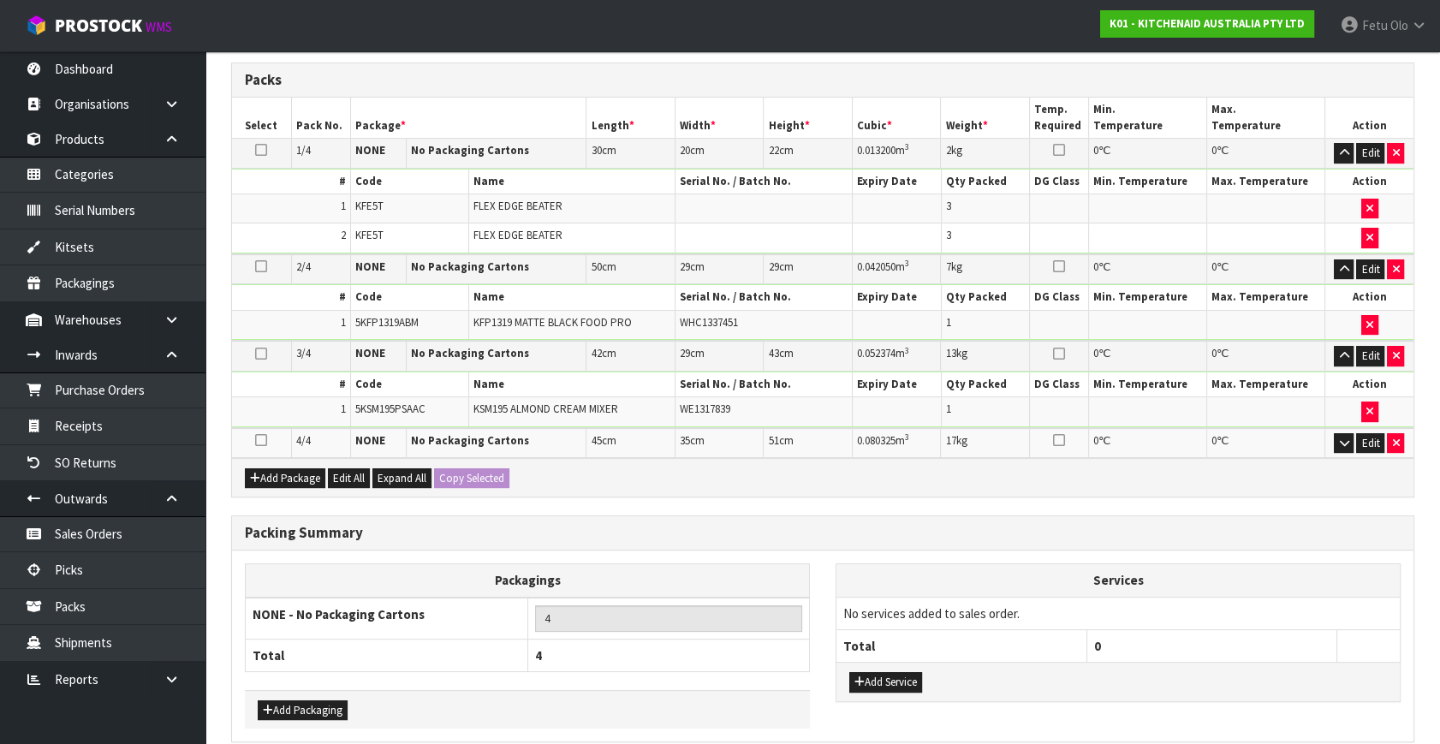
scroll to position [462, 0]
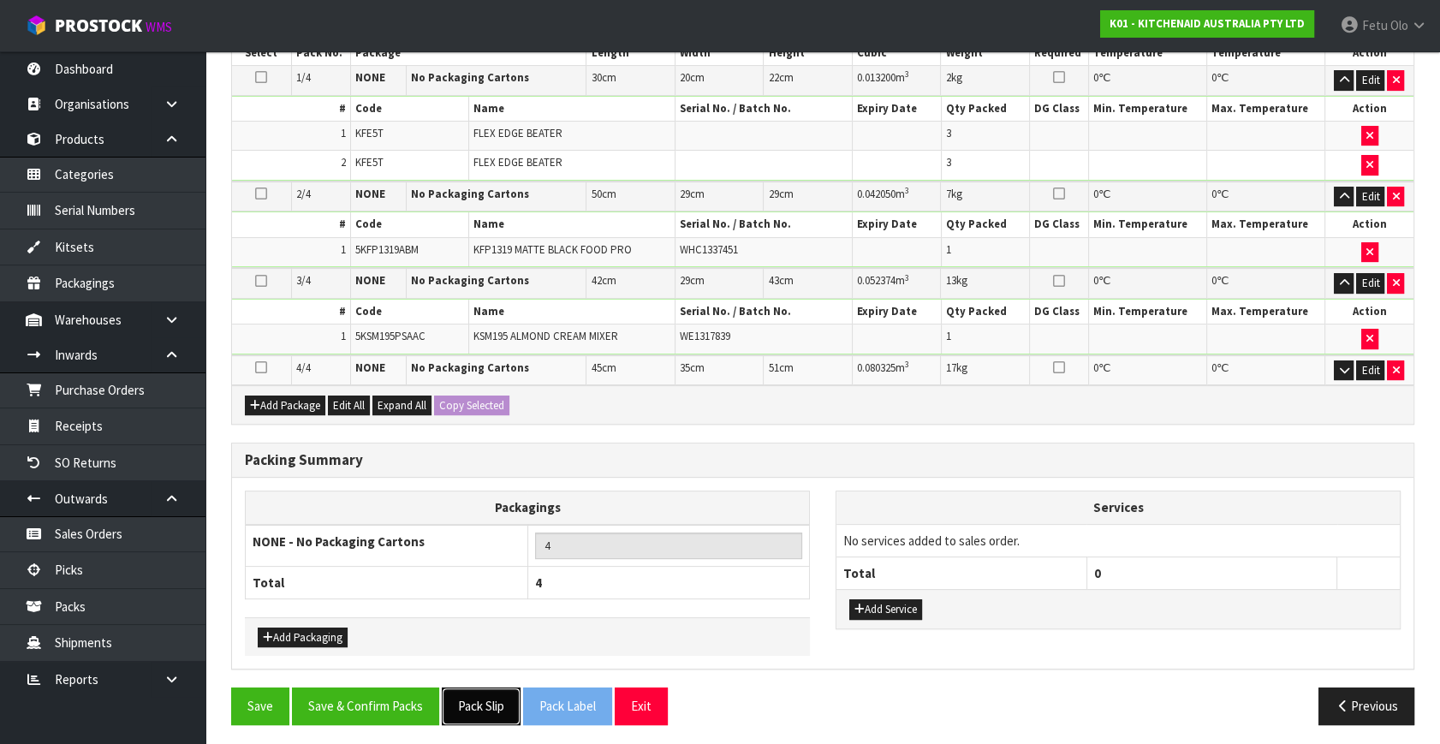
click at [487, 696] on button "Pack Slip" at bounding box center [481, 705] width 79 height 37
click at [379, 692] on button "Save & Confirm Packs" at bounding box center [365, 705] width 147 height 37
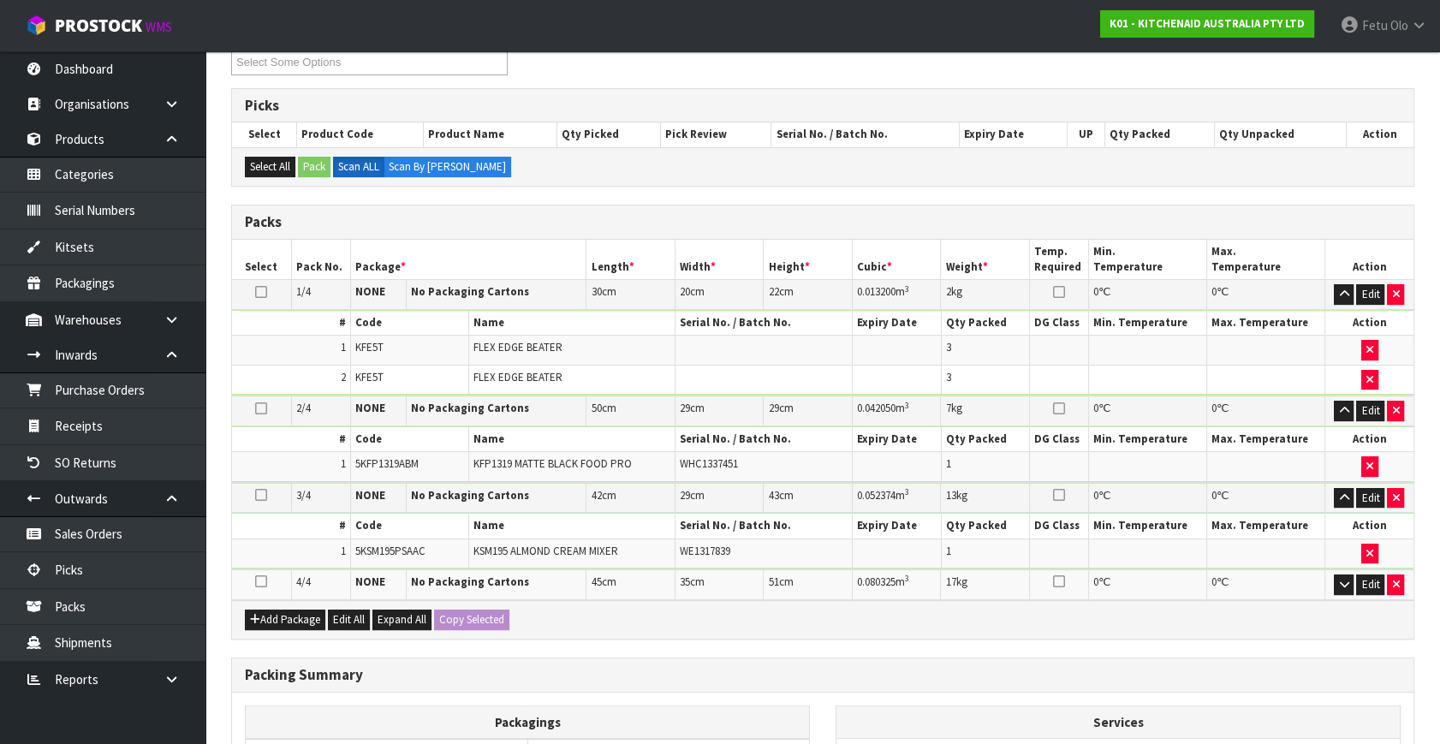
scroll to position [291, 0]
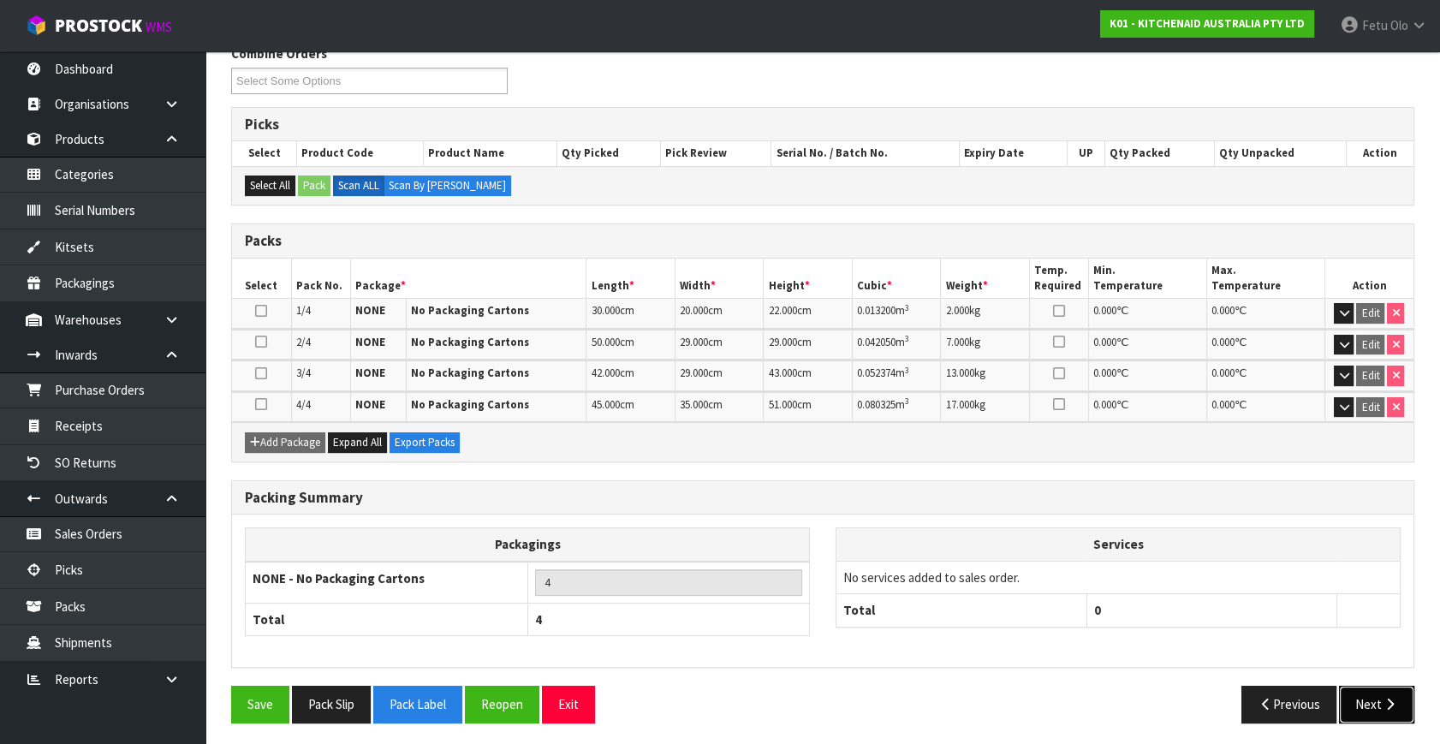
click at [1374, 696] on button "Next" at bounding box center [1376, 704] width 75 height 37
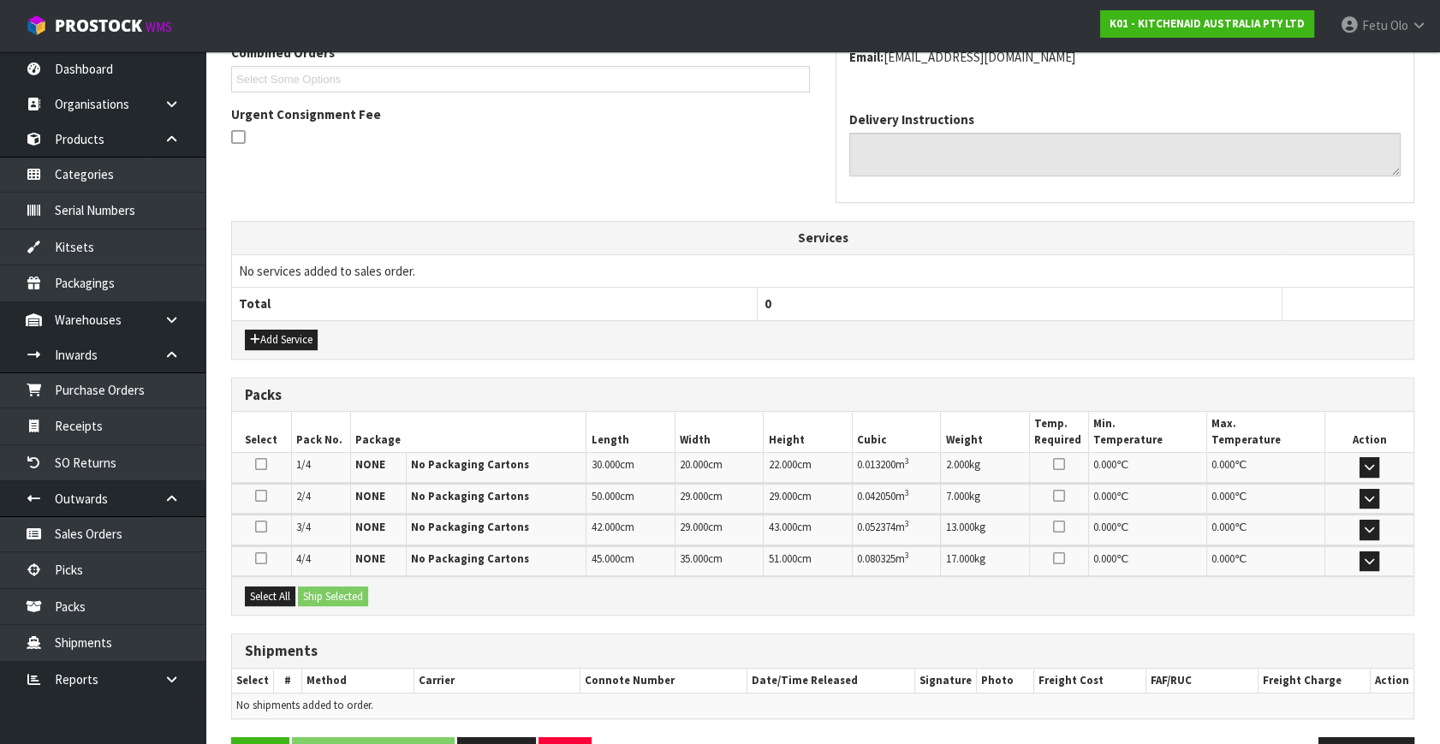
scroll to position [514, 0]
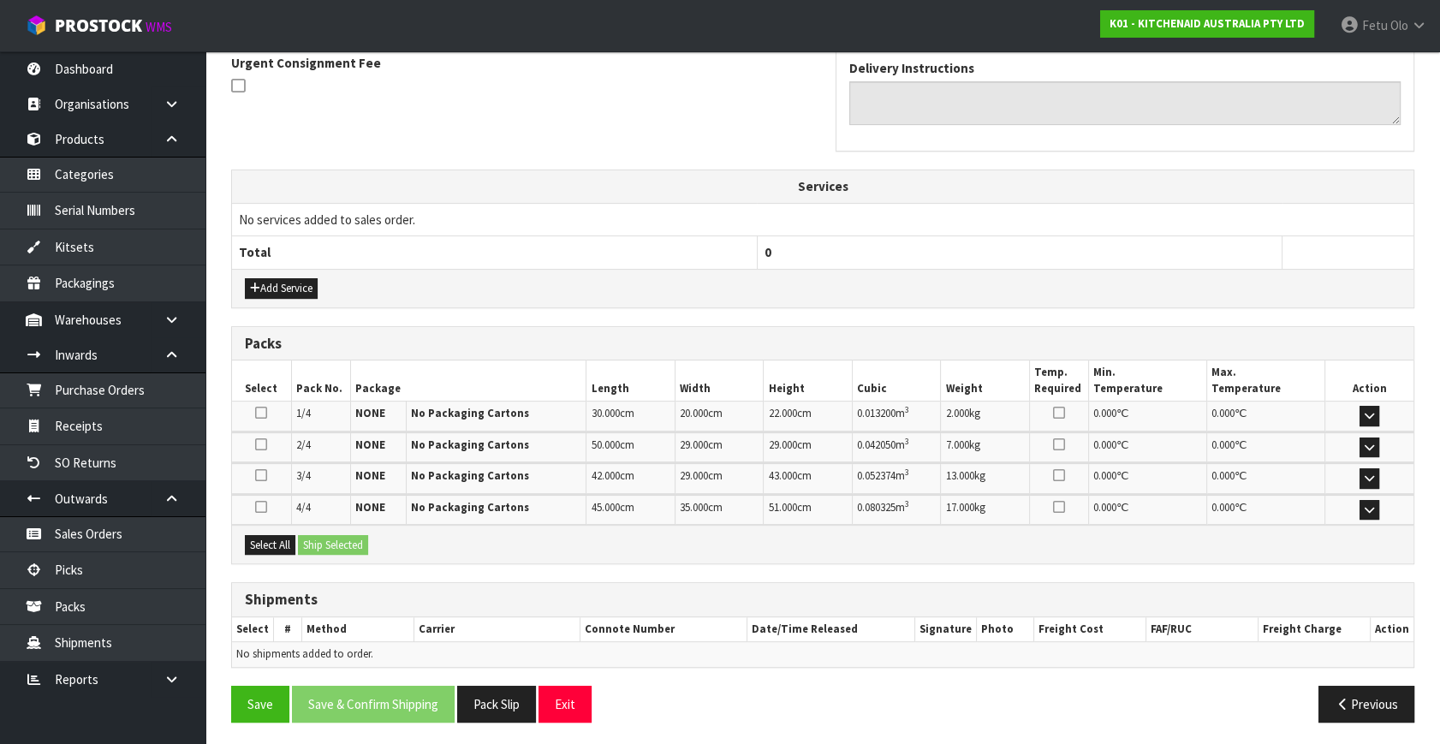
click at [254, 526] on div "Select All Ship Selected" at bounding box center [822, 544] width 1181 height 39
click at [274, 540] on button "Select All" at bounding box center [270, 545] width 51 height 21
click at [334, 536] on button "Ship Selected" at bounding box center [333, 545] width 70 height 21
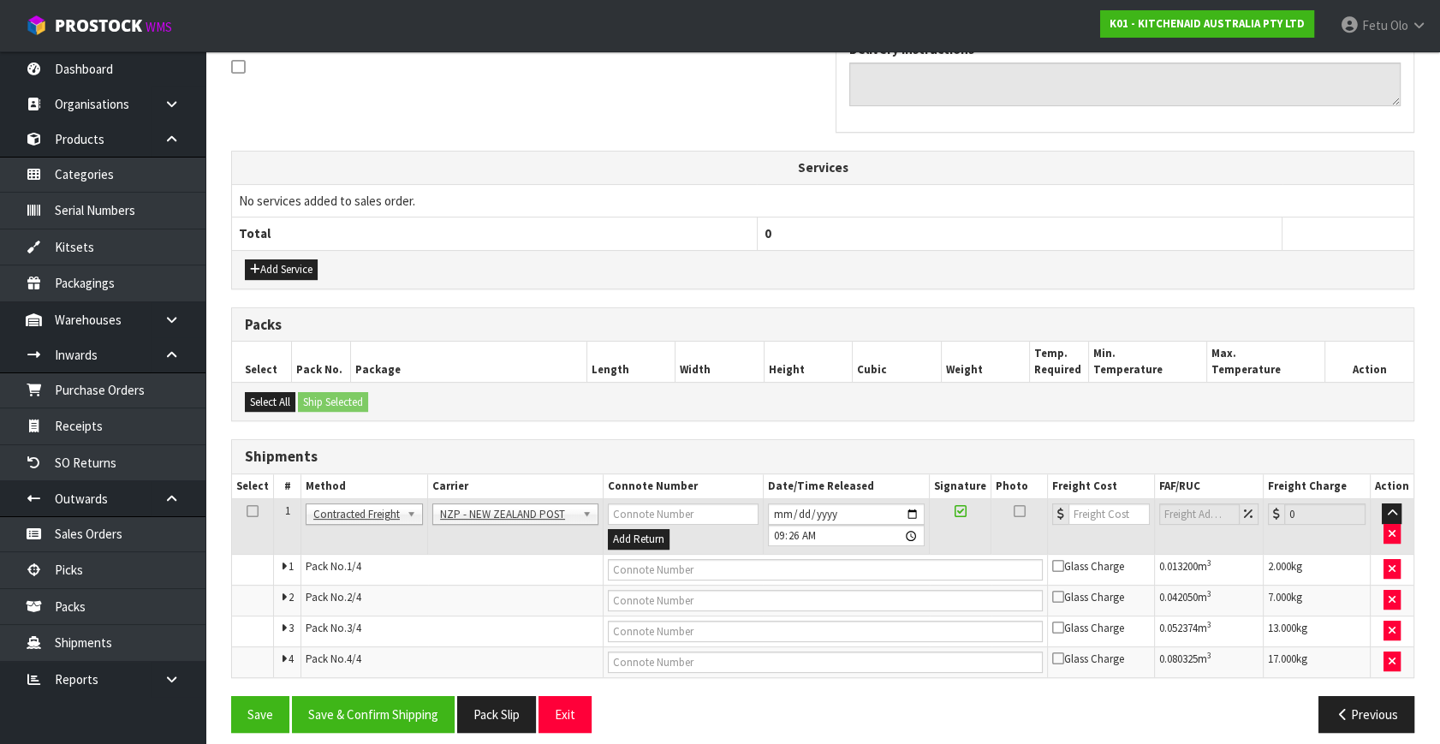
scroll to position [544, 0]
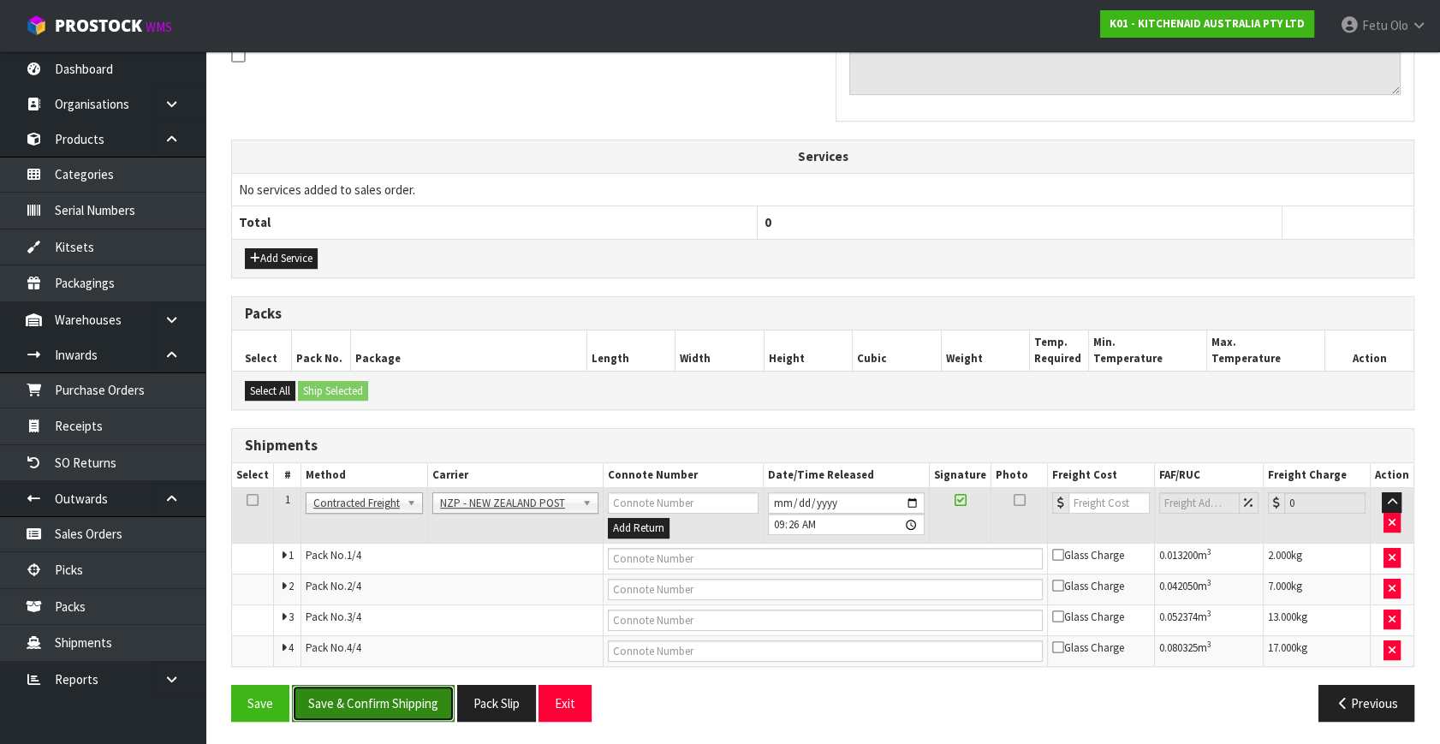
click at [426, 703] on button "Save & Confirm Shipping" at bounding box center [373, 703] width 163 height 37
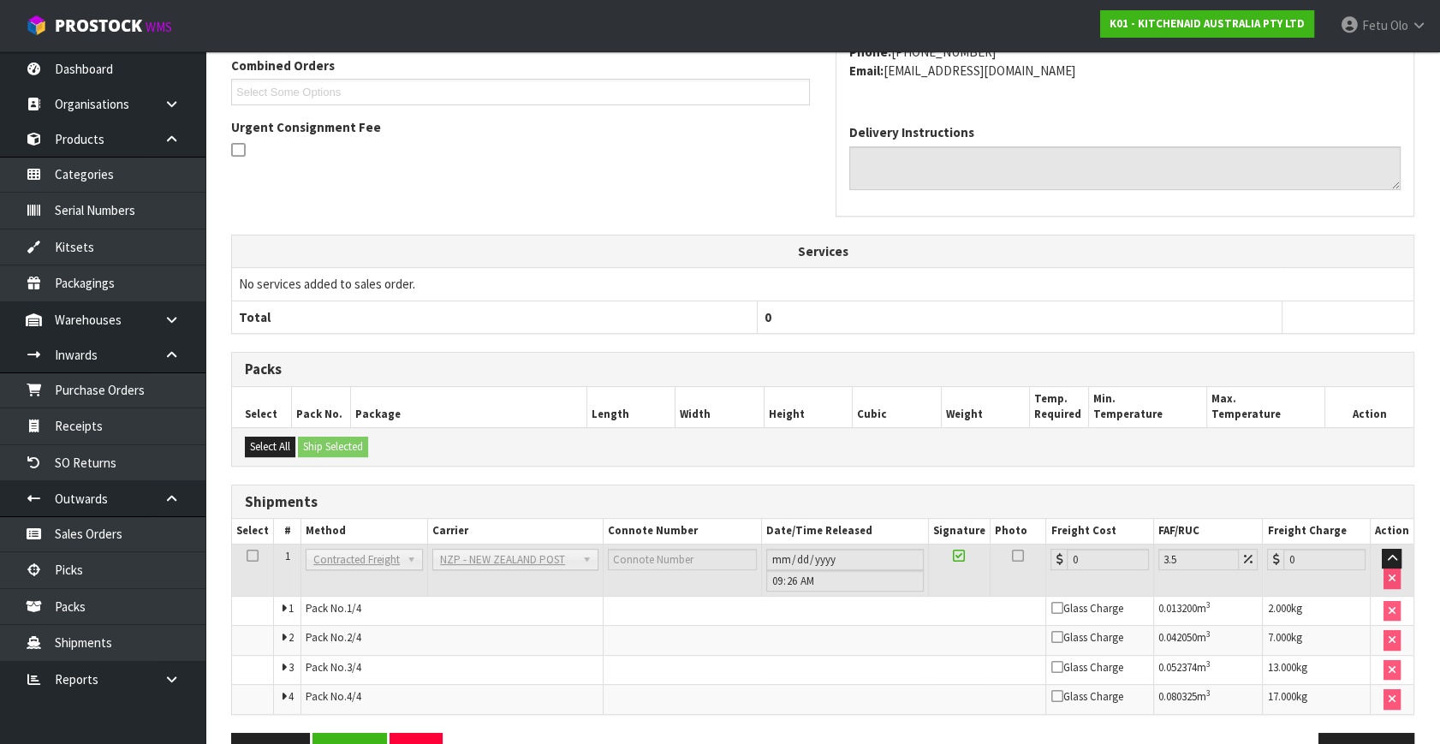
scroll to position [516, 0]
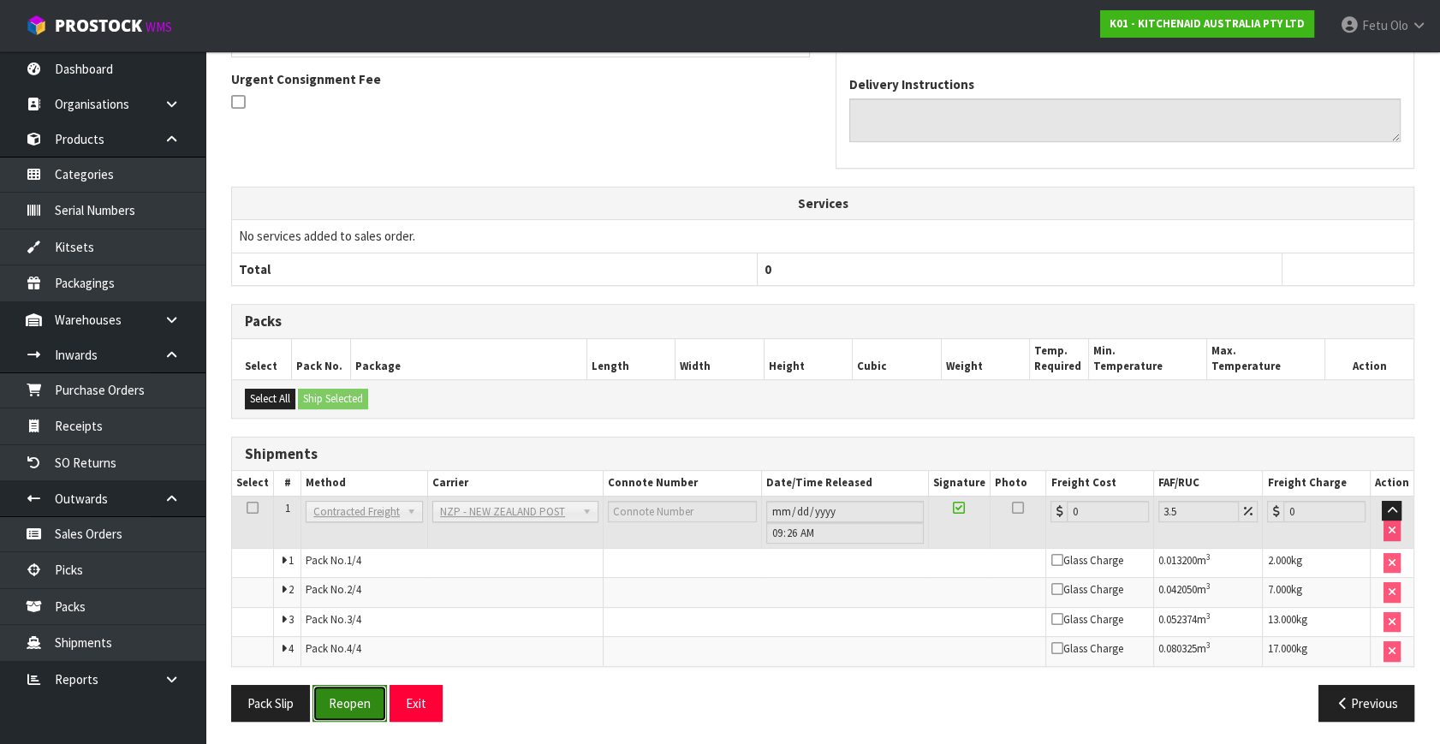
click at [361, 708] on button "Reopen" at bounding box center [349, 703] width 74 height 37
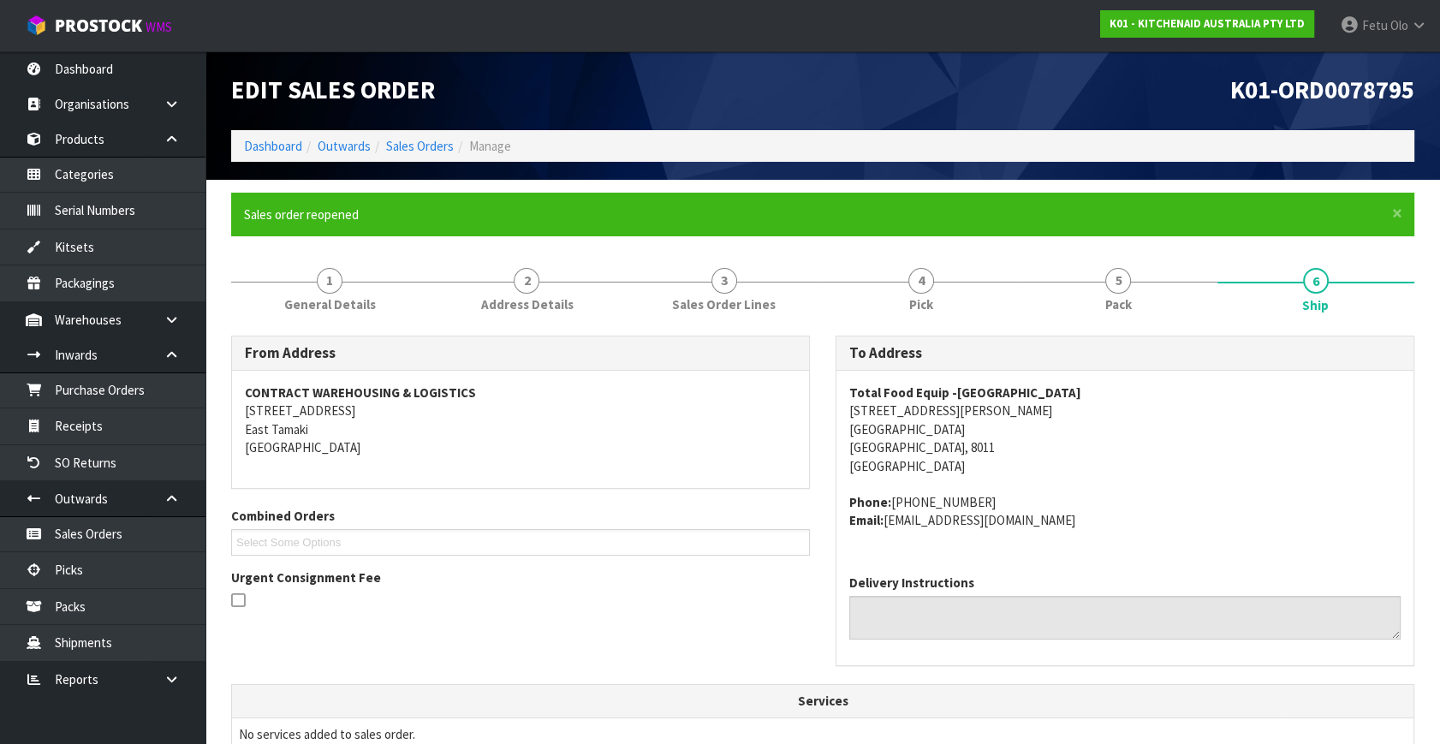
click at [1005, 95] on h1 "K01-ORD0078795" at bounding box center [1124, 90] width 579 height 27
drag, startPoint x: 1289, startPoint y: 533, endPoint x: 1284, endPoint y: 543, distance: 10.7
click at [1289, 533] on div "Total Food Equip -Christchurch 218 Moorhouse Avenue Sydenham Christchurch, 8011…" at bounding box center [1124, 466] width 577 height 190
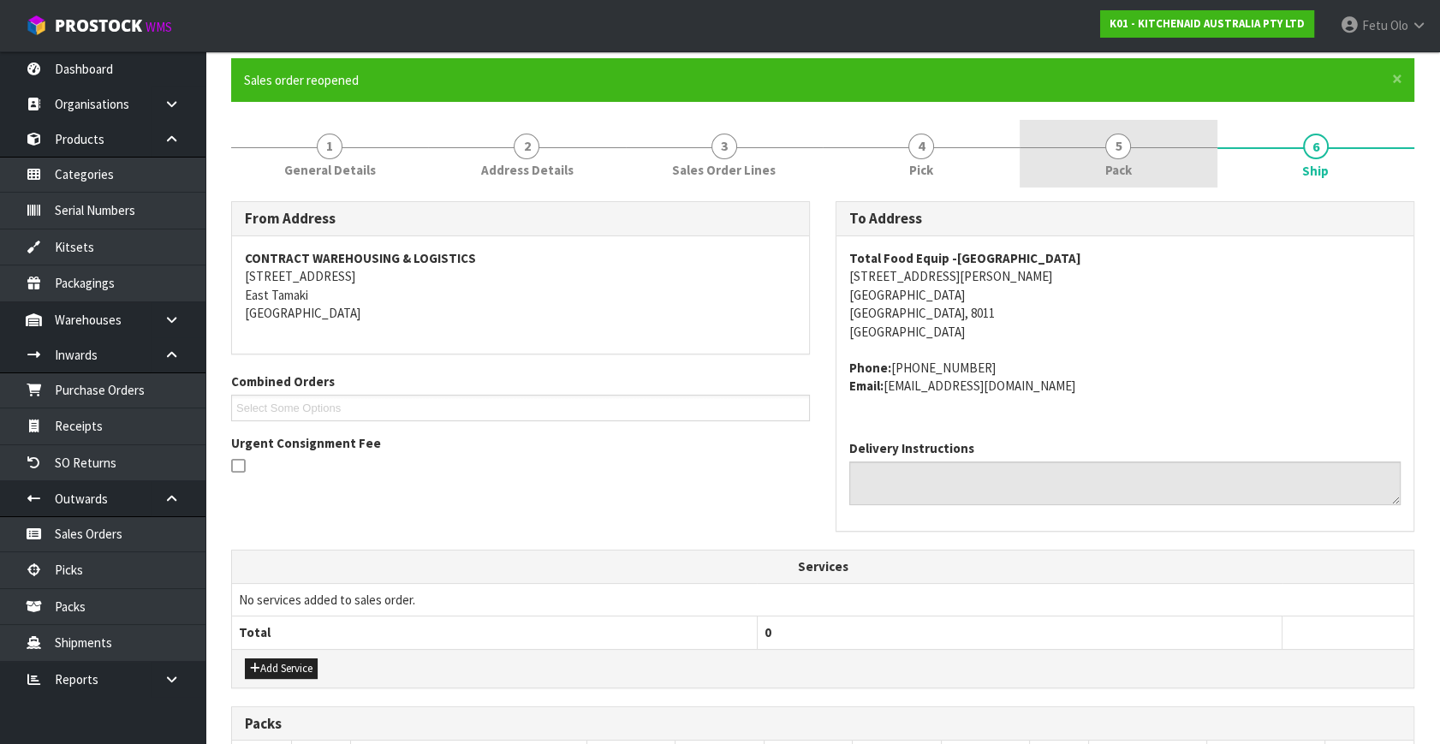
scroll to position [15, 0]
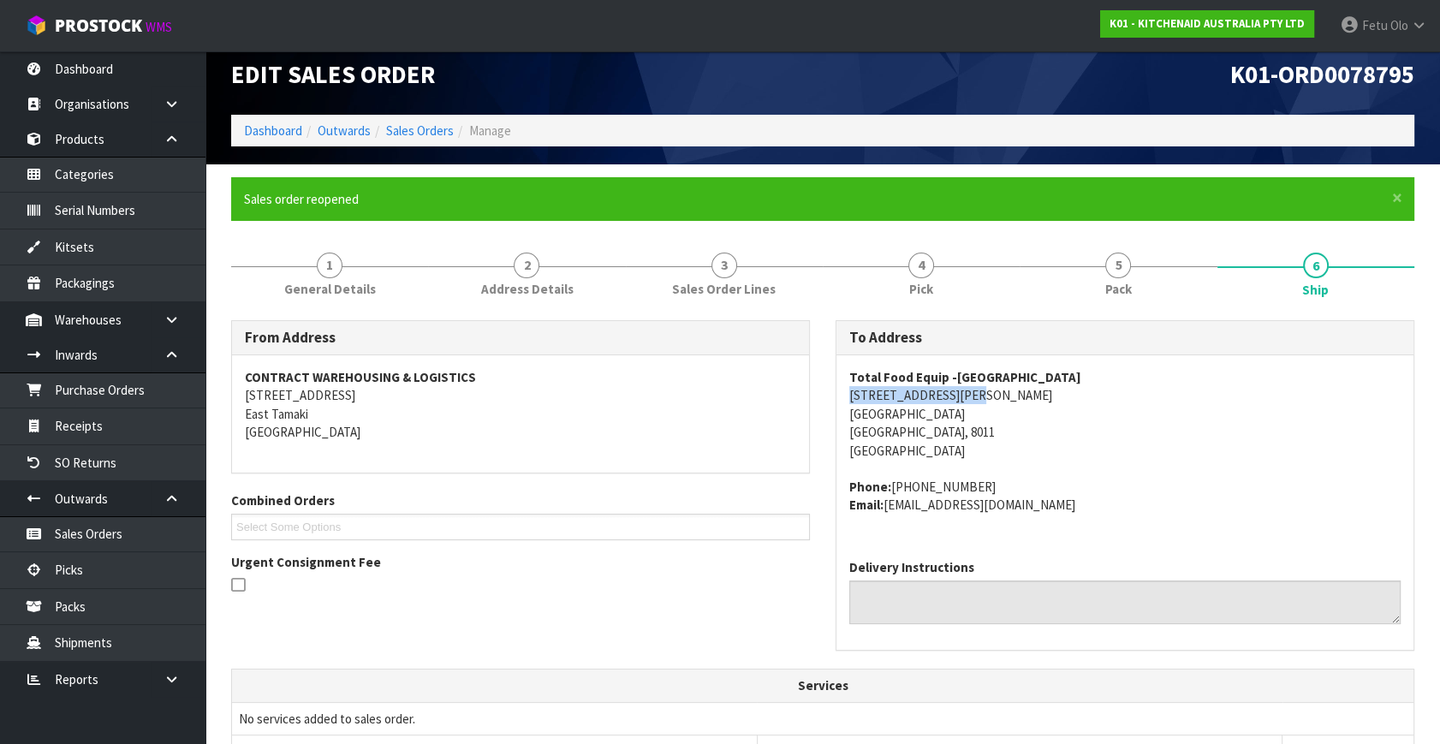
drag, startPoint x: 843, startPoint y: 393, endPoint x: 1041, endPoint y: 400, distance: 197.8
click at [1049, 401] on div "Total Food Equip -Christchurch 218 Moorhouse Avenue Sydenham Christchurch, 8011…" at bounding box center [1124, 450] width 577 height 190
copy address "218 Moorhouse Avenue"
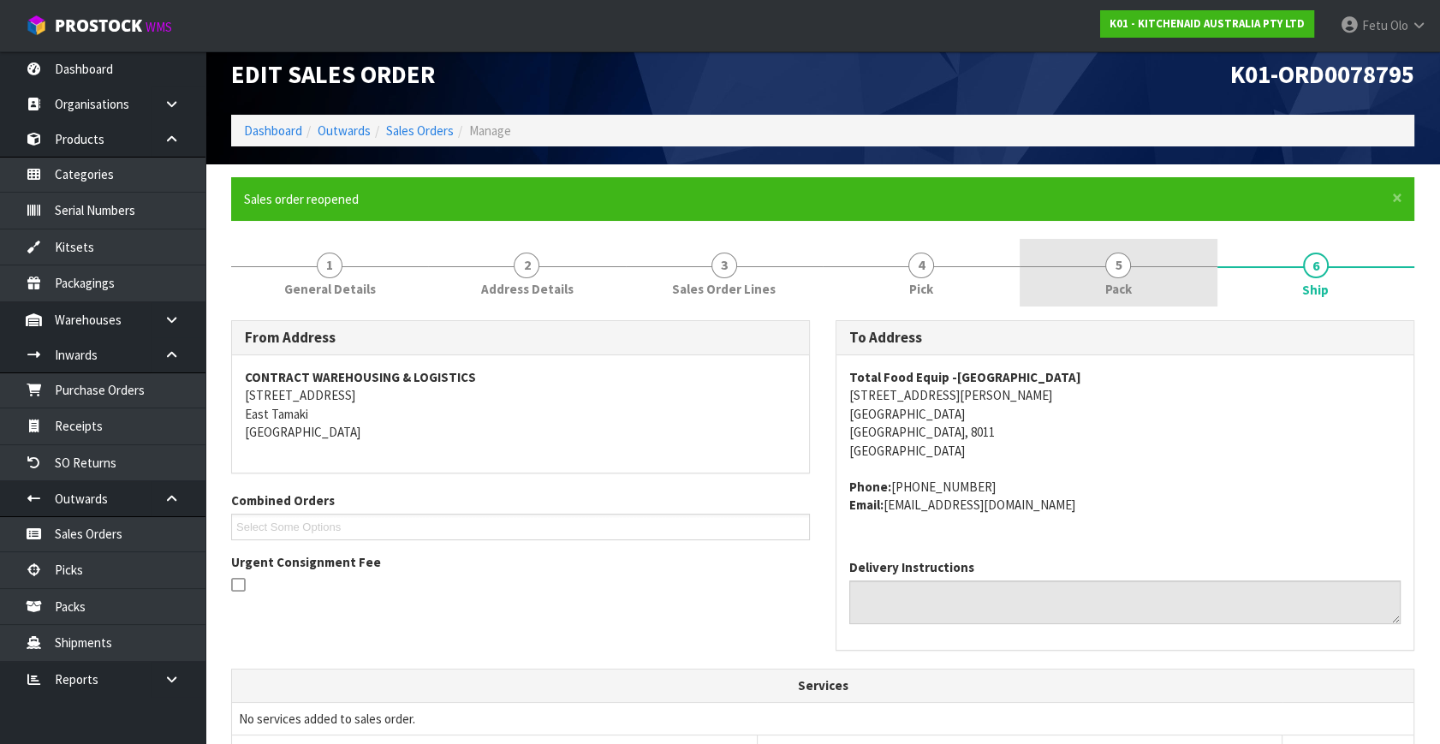
click at [1111, 266] on span "5" at bounding box center [1118, 266] width 26 height 26
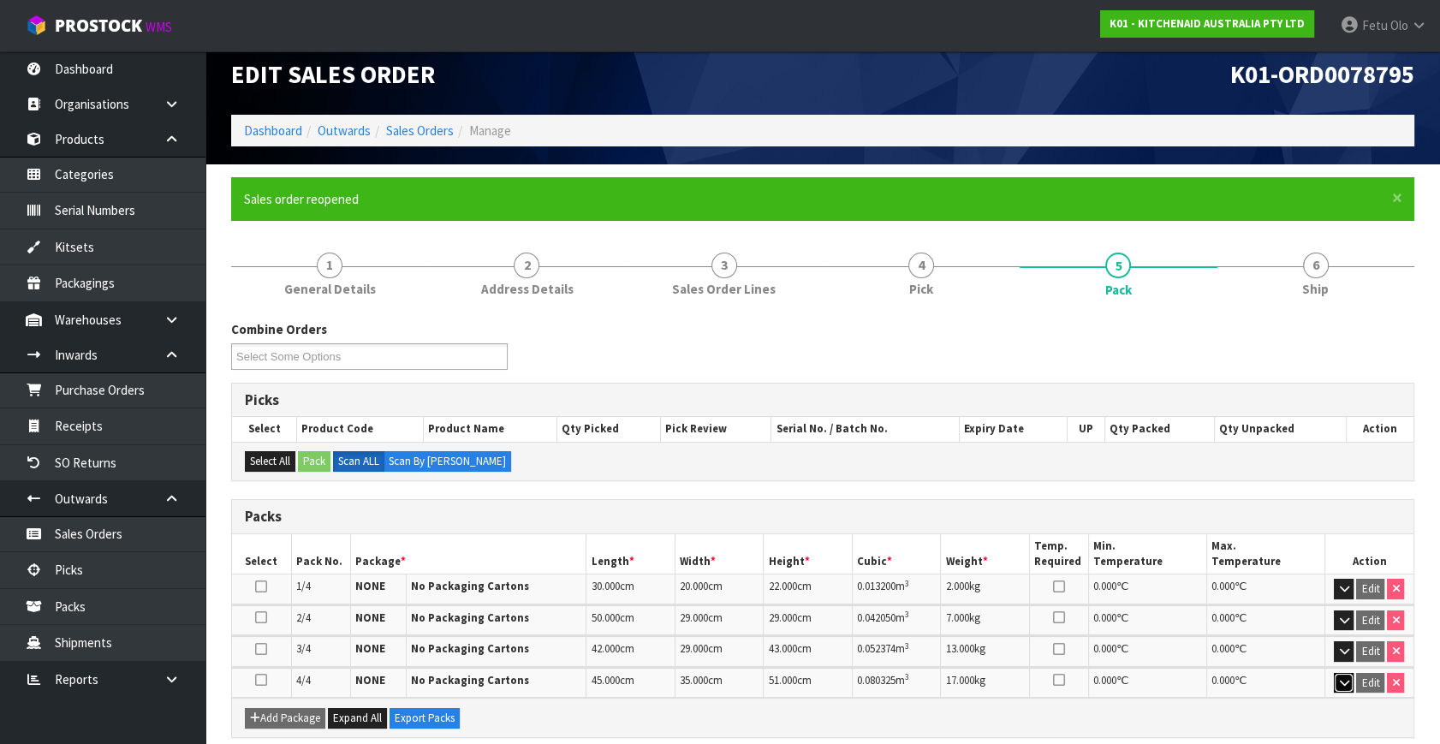
click at [1344, 686] on button "button" at bounding box center [1344, 683] width 20 height 21
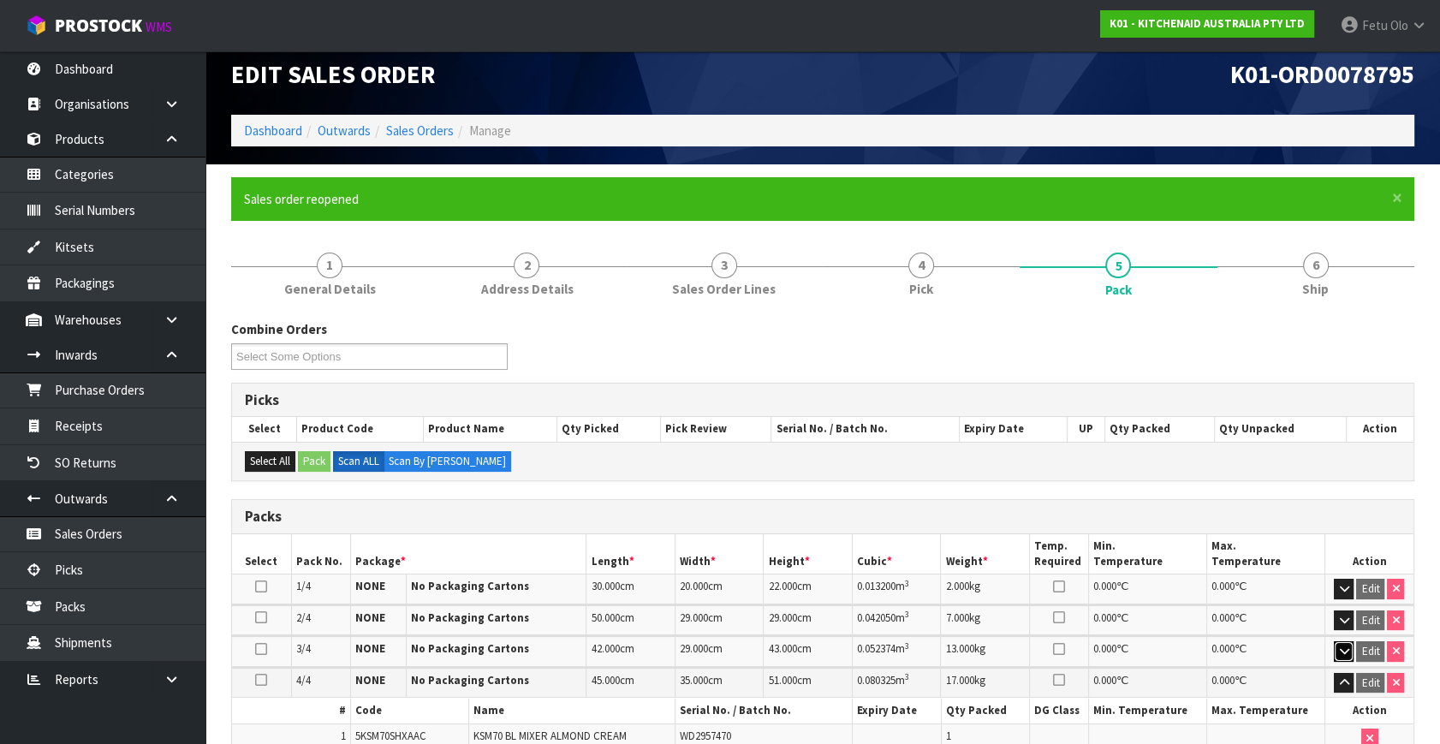
click at [1339, 651] on icon "button" at bounding box center [1343, 650] width 9 height 11
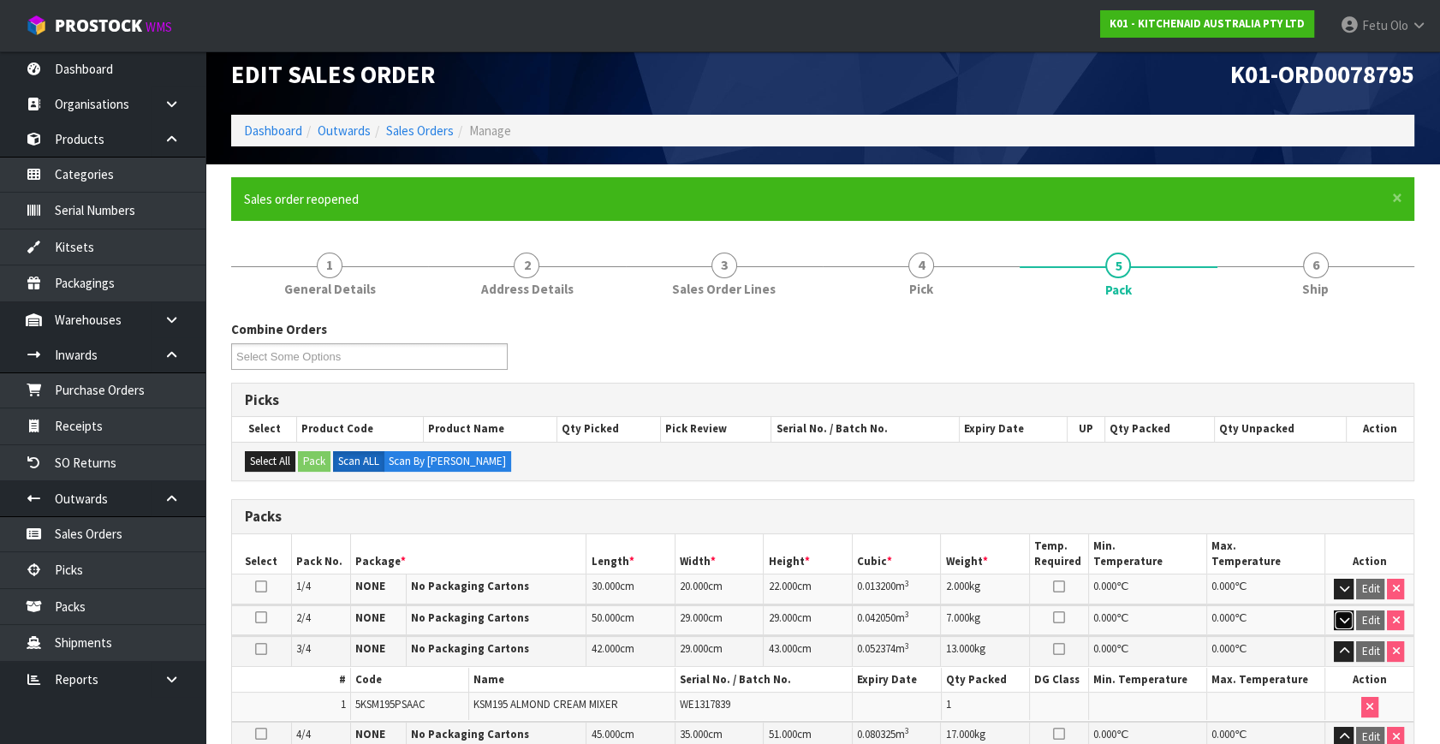
drag, startPoint x: 1342, startPoint y: 615, endPoint x: 1342, endPoint y: 599, distance: 16.3
click at [1342, 615] on icon "button" at bounding box center [1343, 620] width 9 height 11
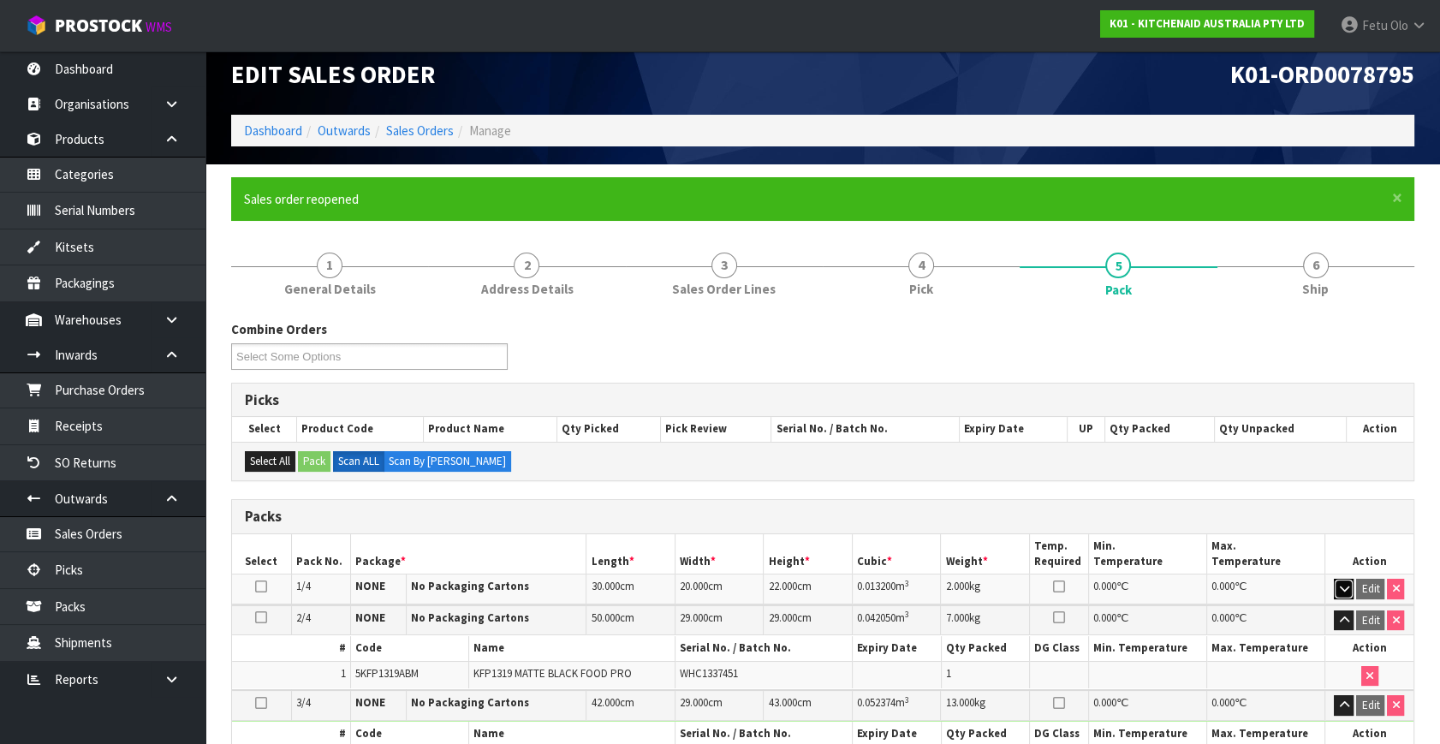
click at [1342, 594] on button "button" at bounding box center [1344, 589] width 20 height 21
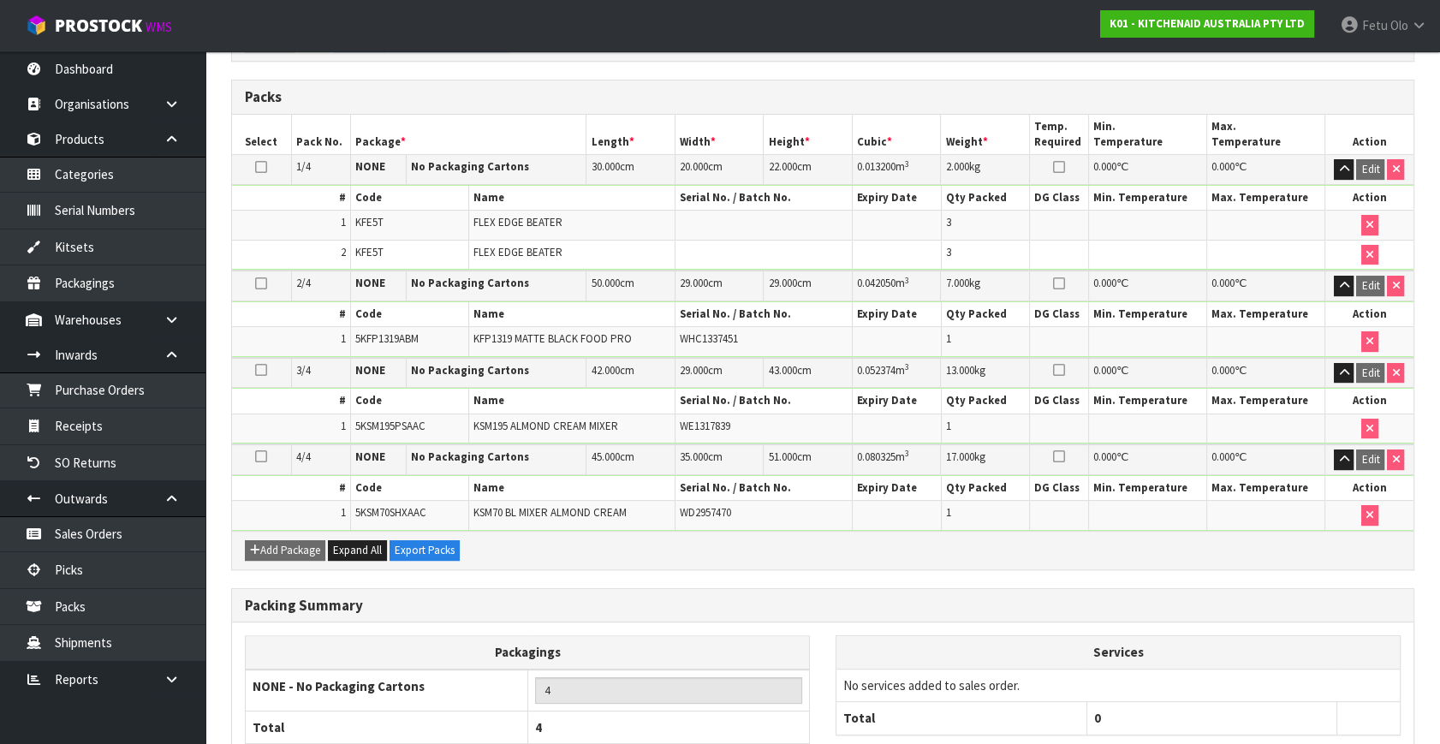
scroll to position [541, 0]
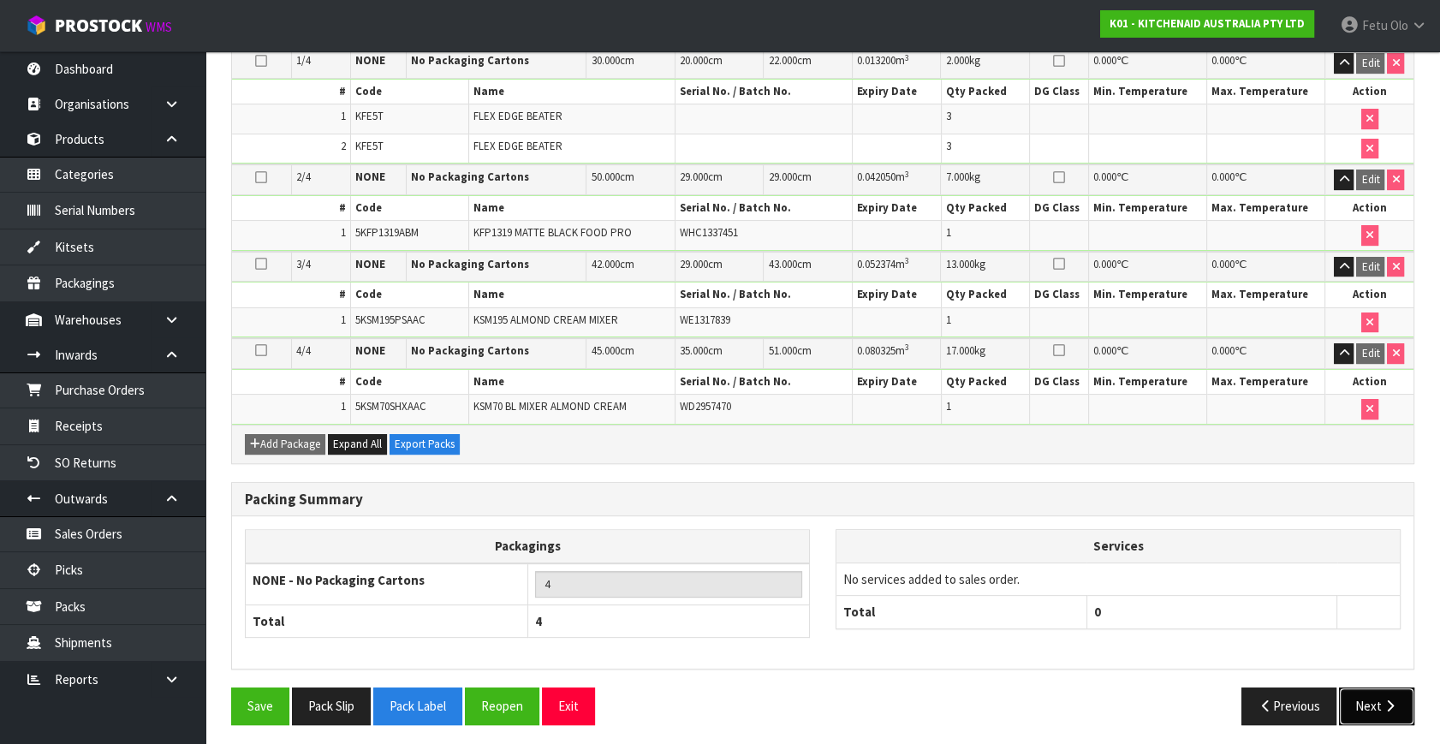
drag, startPoint x: 1376, startPoint y: 690, endPoint x: 888, endPoint y: 666, distance: 488.5
click at [1346, 690] on button "Next" at bounding box center [1376, 705] width 75 height 37
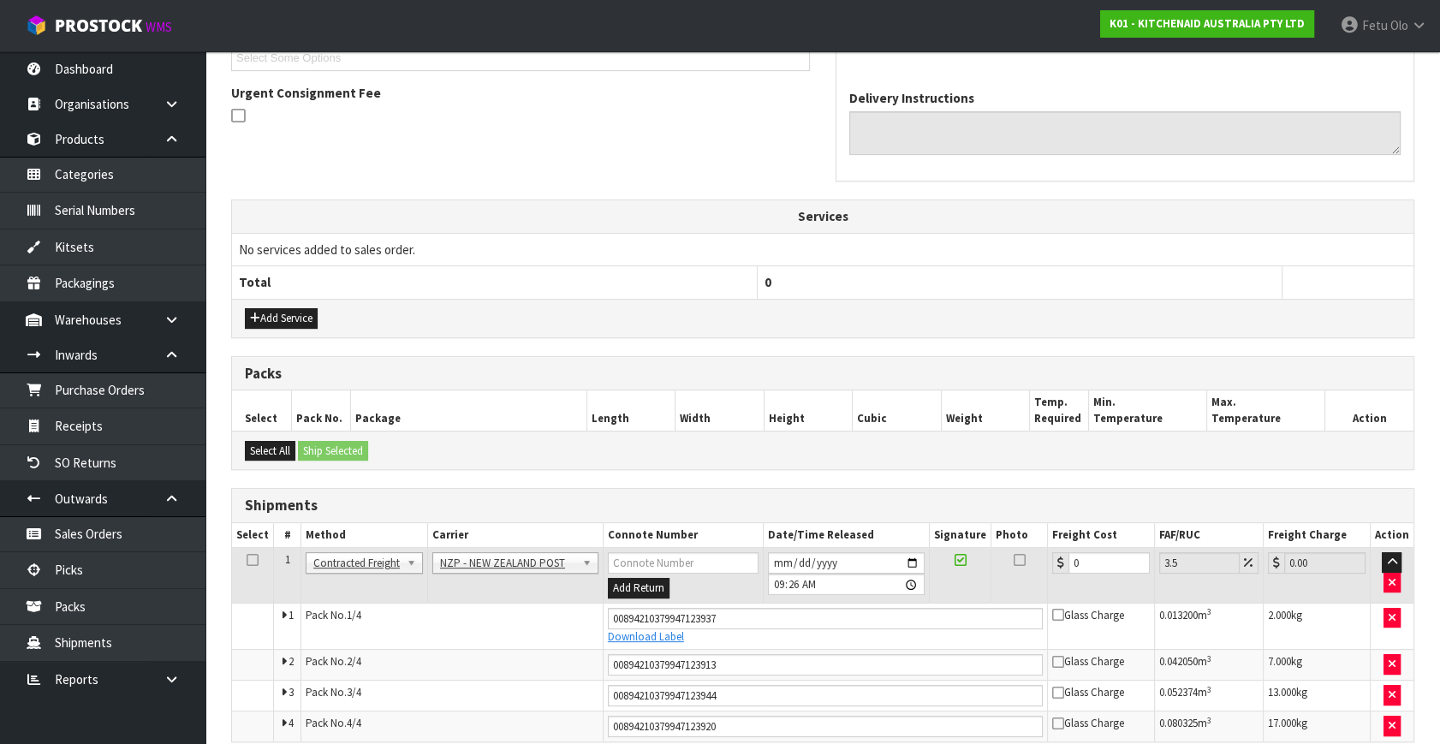
scroll to position [560, 0]
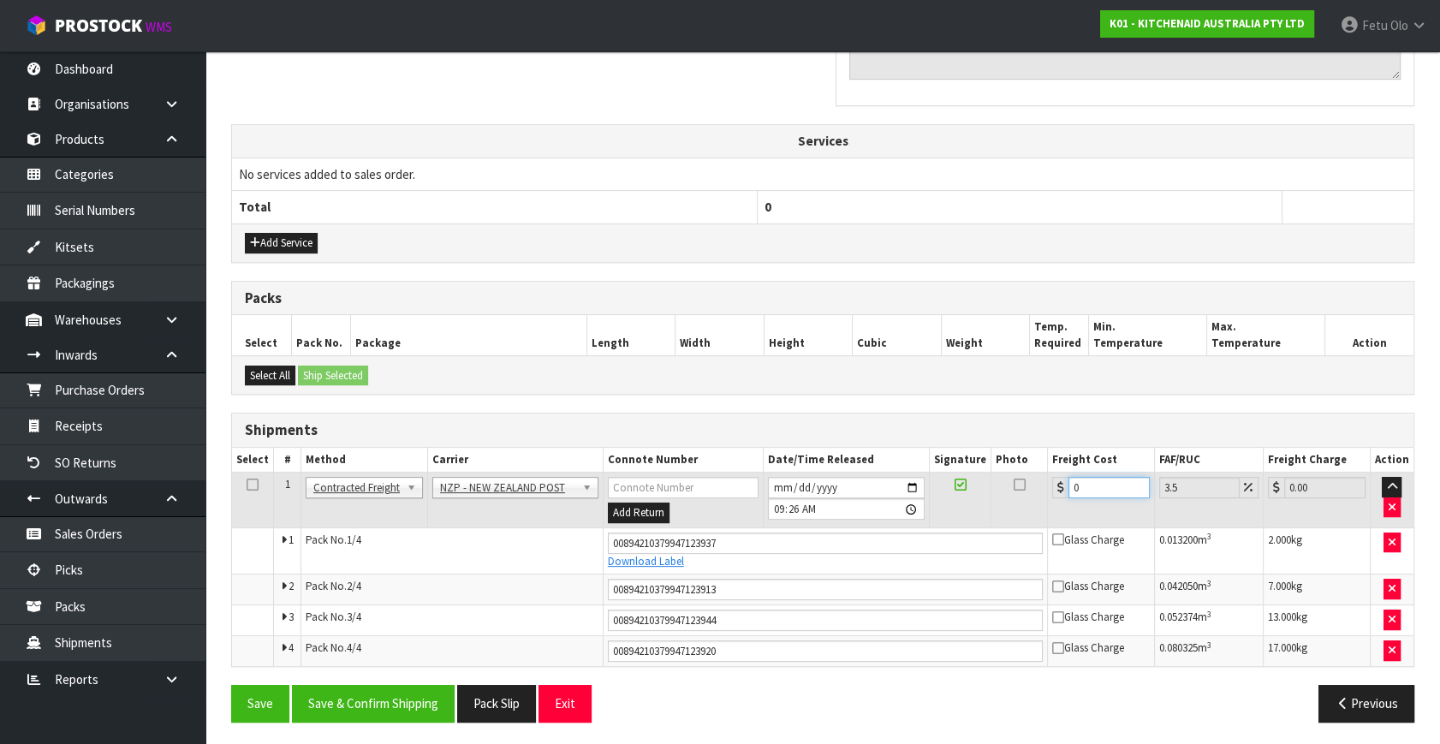
drag, startPoint x: 1094, startPoint y: 485, endPoint x: 918, endPoint y: 608, distance: 214.6
click at [924, 591] on tbody "1 Client Local Pickup Customer Local Pickup Company Freight Contracted Freight …" at bounding box center [822, 568] width 1181 height 193
type input "6"
type input "6.21"
type input "63"
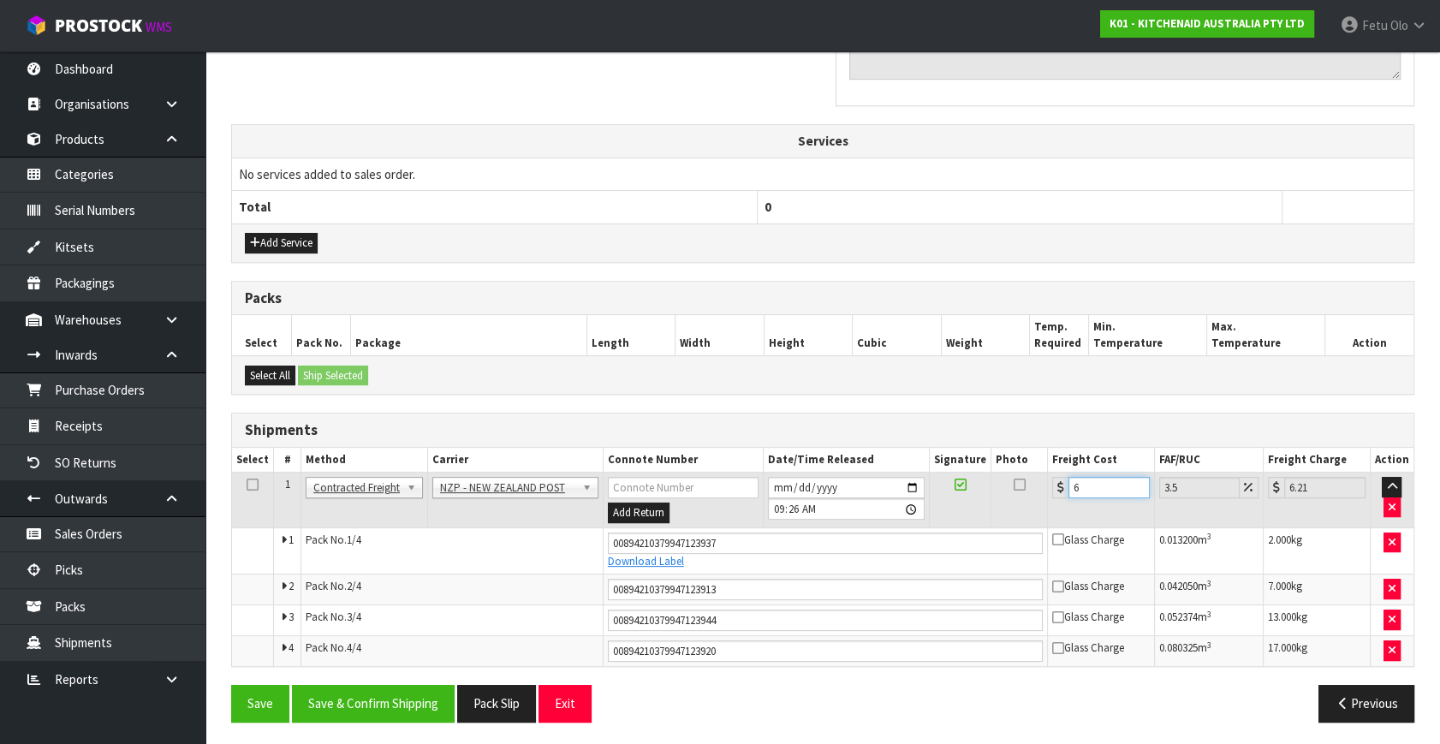
type input "65.2"
type input "63.1"
type input "65.31"
type input "63.11"
type input "65.32"
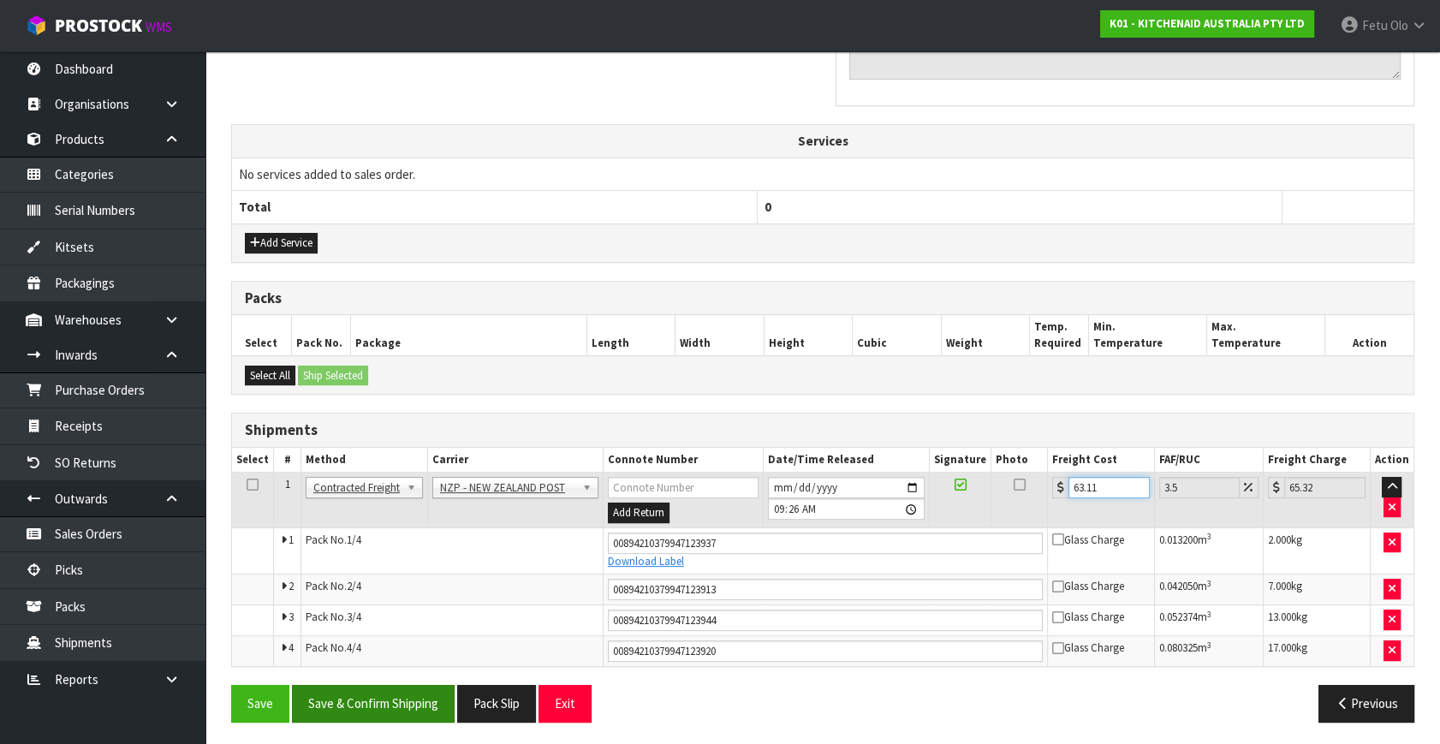
type input "63.11"
click at [436, 706] on button "Save & Confirm Shipping" at bounding box center [373, 703] width 163 height 37
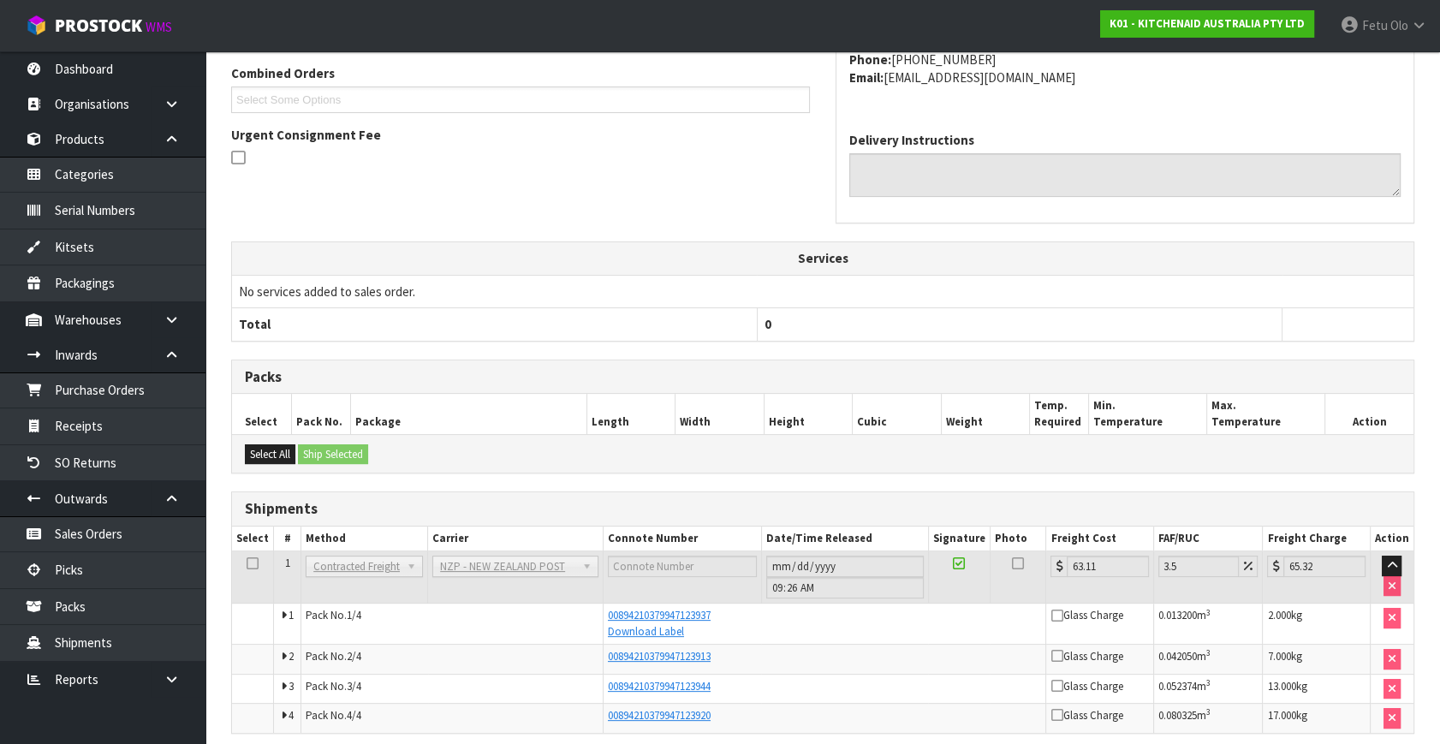
scroll to position [509, 0]
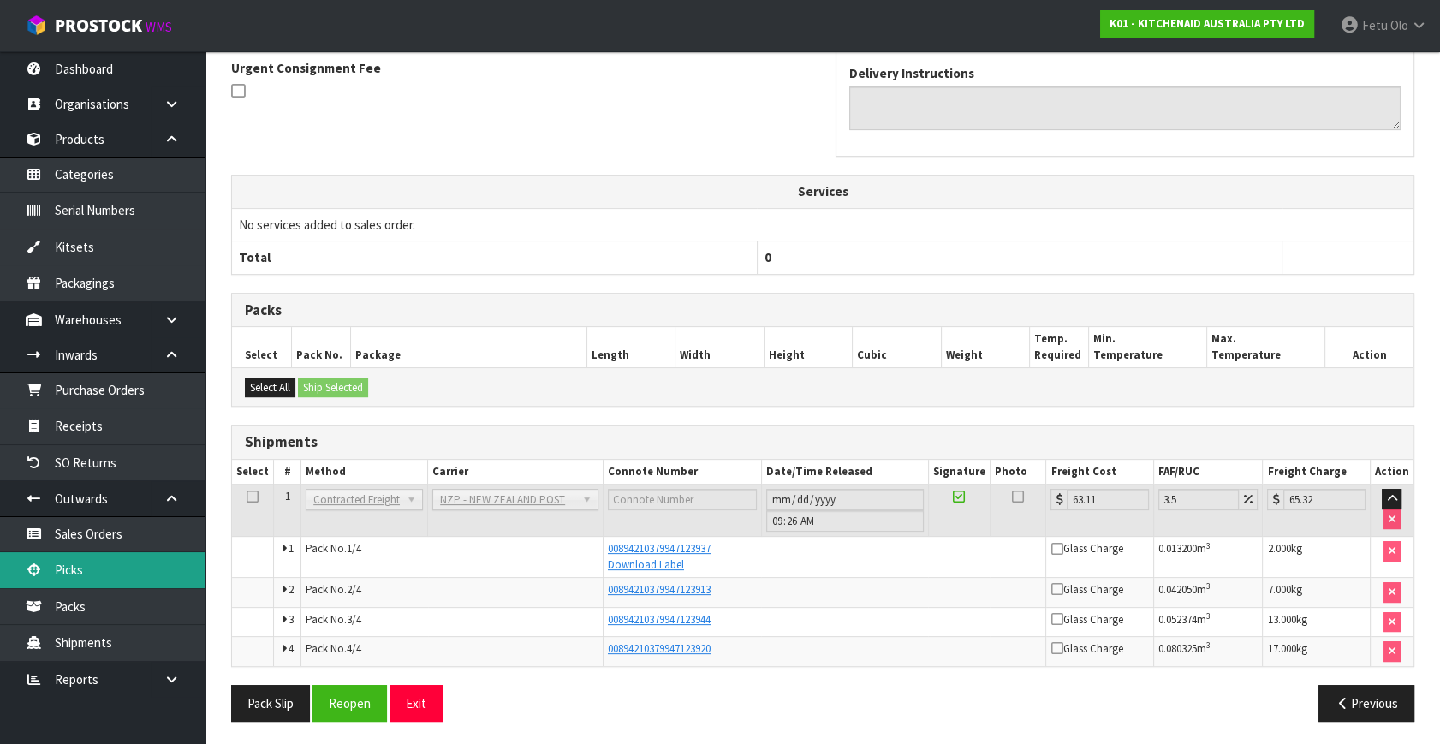
click at [73, 556] on link "Picks" at bounding box center [102, 569] width 205 height 35
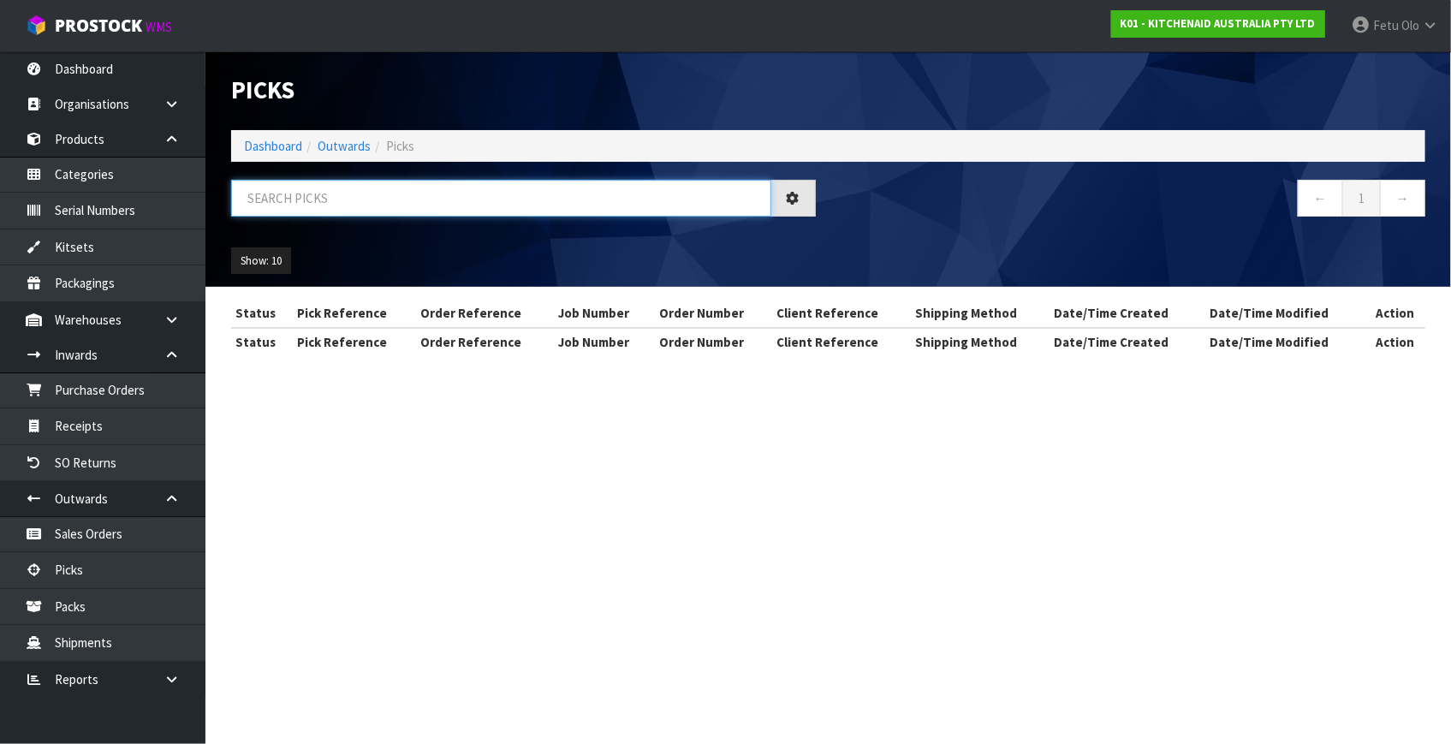
click at [455, 206] on input "text" at bounding box center [501, 198] width 540 height 37
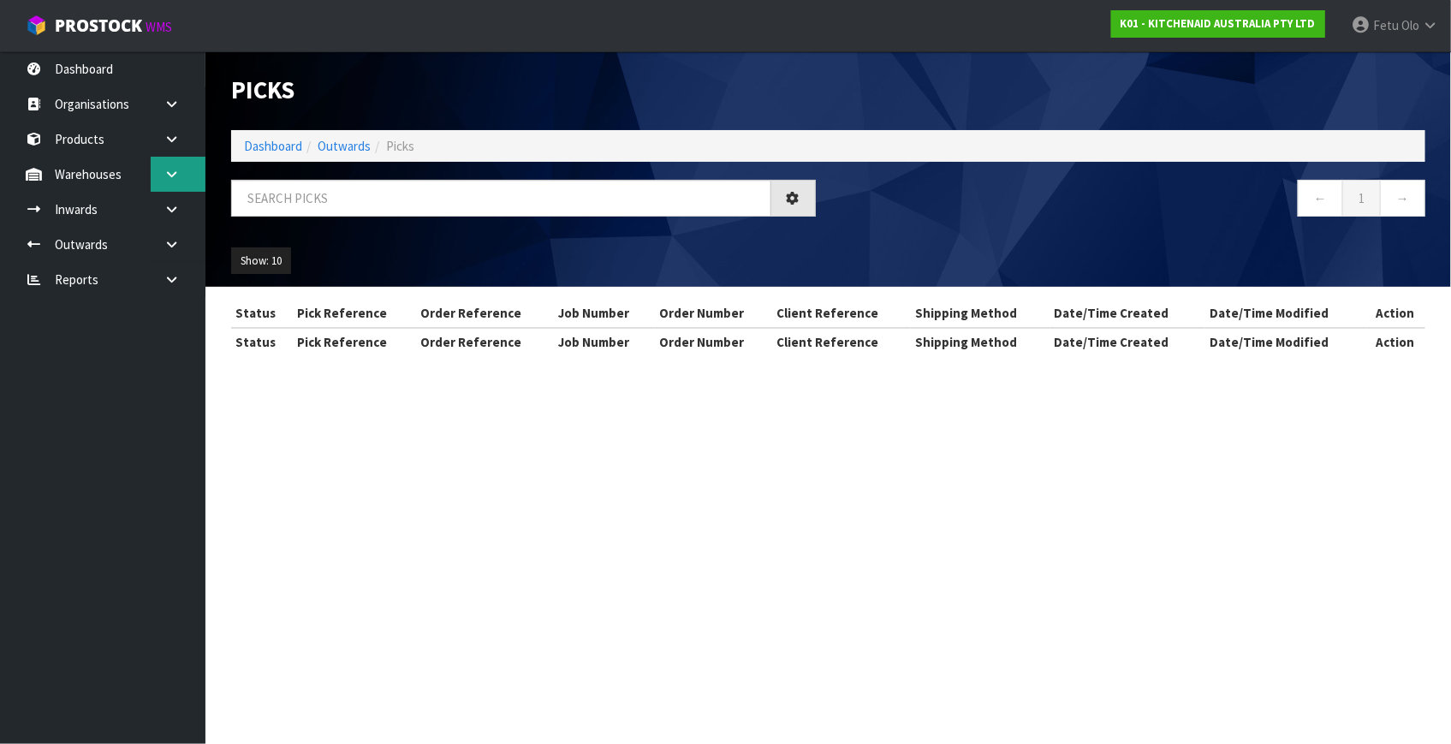
click at [186, 170] on link at bounding box center [178, 174] width 55 height 35
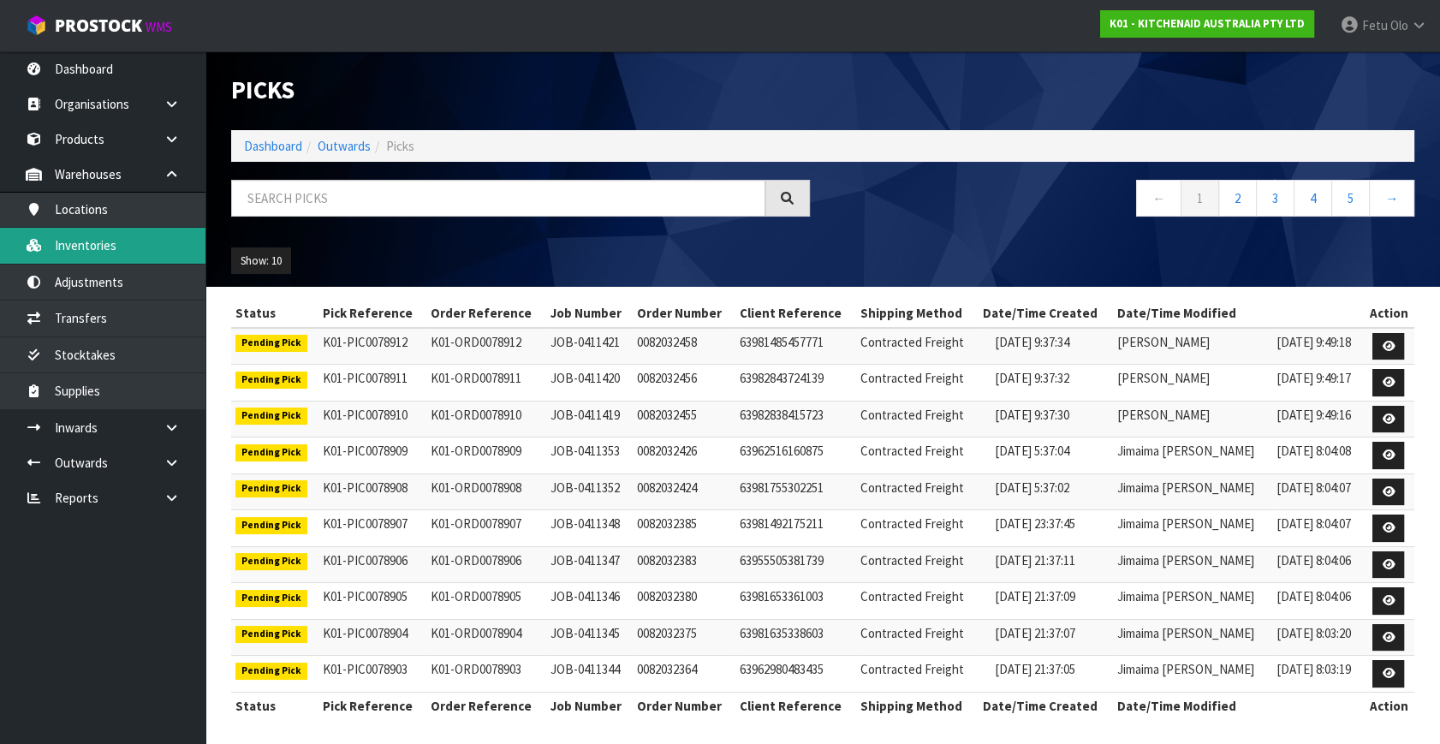
click at [110, 247] on link "Inventories" at bounding box center [102, 245] width 205 height 35
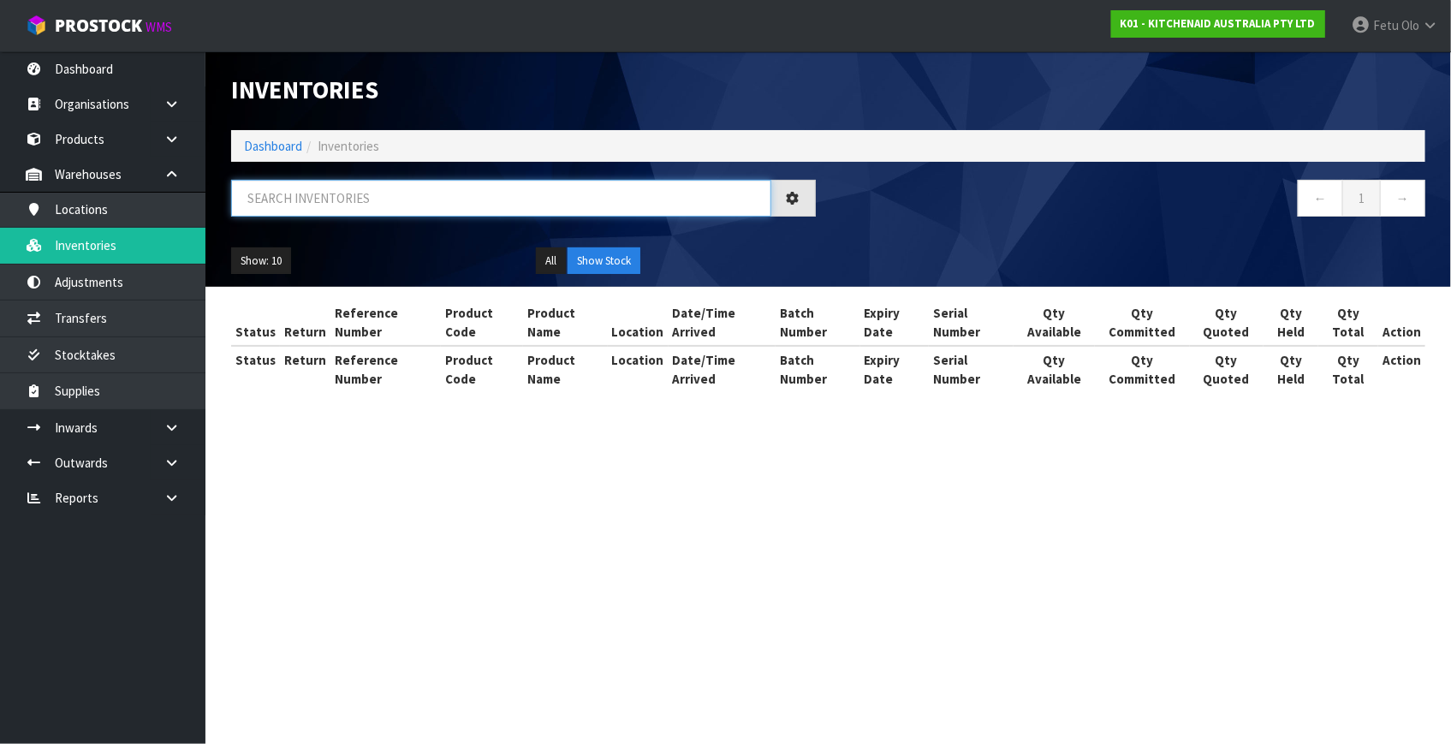
drag, startPoint x: 310, startPoint y: 217, endPoint x: 317, endPoint y: 201, distance: 16.9
click at [317, 201] on input "text" at bounding box center [501, 198] width 540 height 37
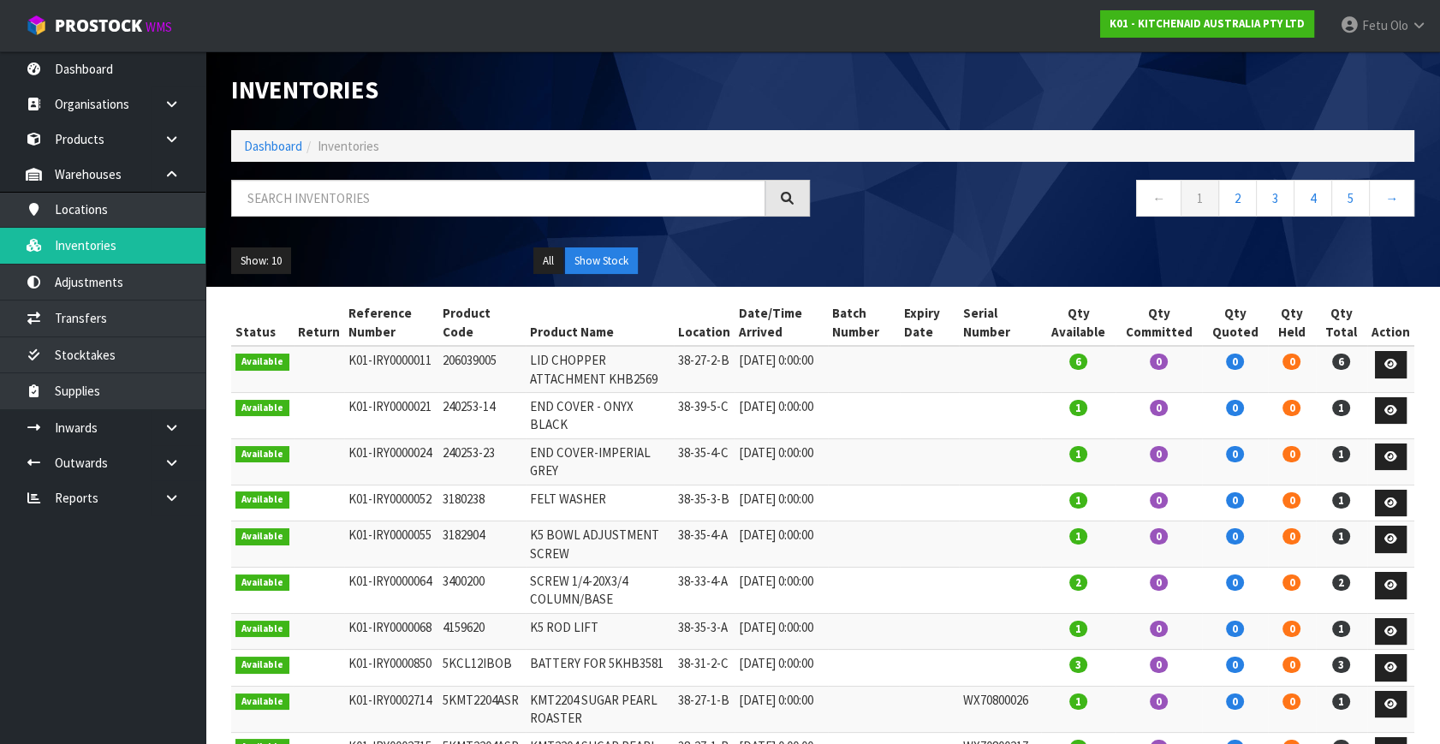
drag, startPoint x: 436, startPoint y: 254, endPoint x: 303, endPoint y: 182, distance: 150.9
click at [436, 254] on ul "Show: 10 5 10 25 50" at bounding box center [369, 260] width 276 height 27
click at [308, 180] on input "text" at bounding box center [498, 198] width 534 height 37
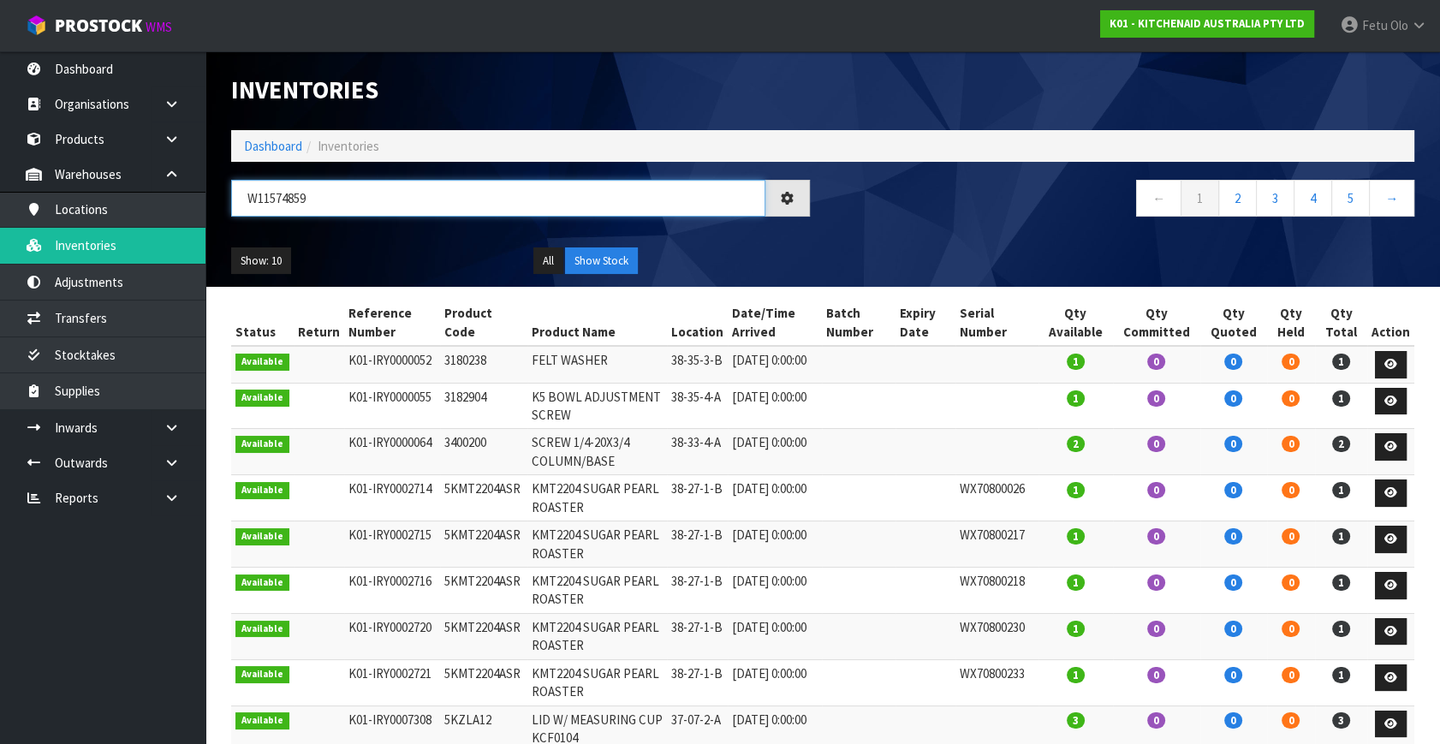
type input "W11574859"
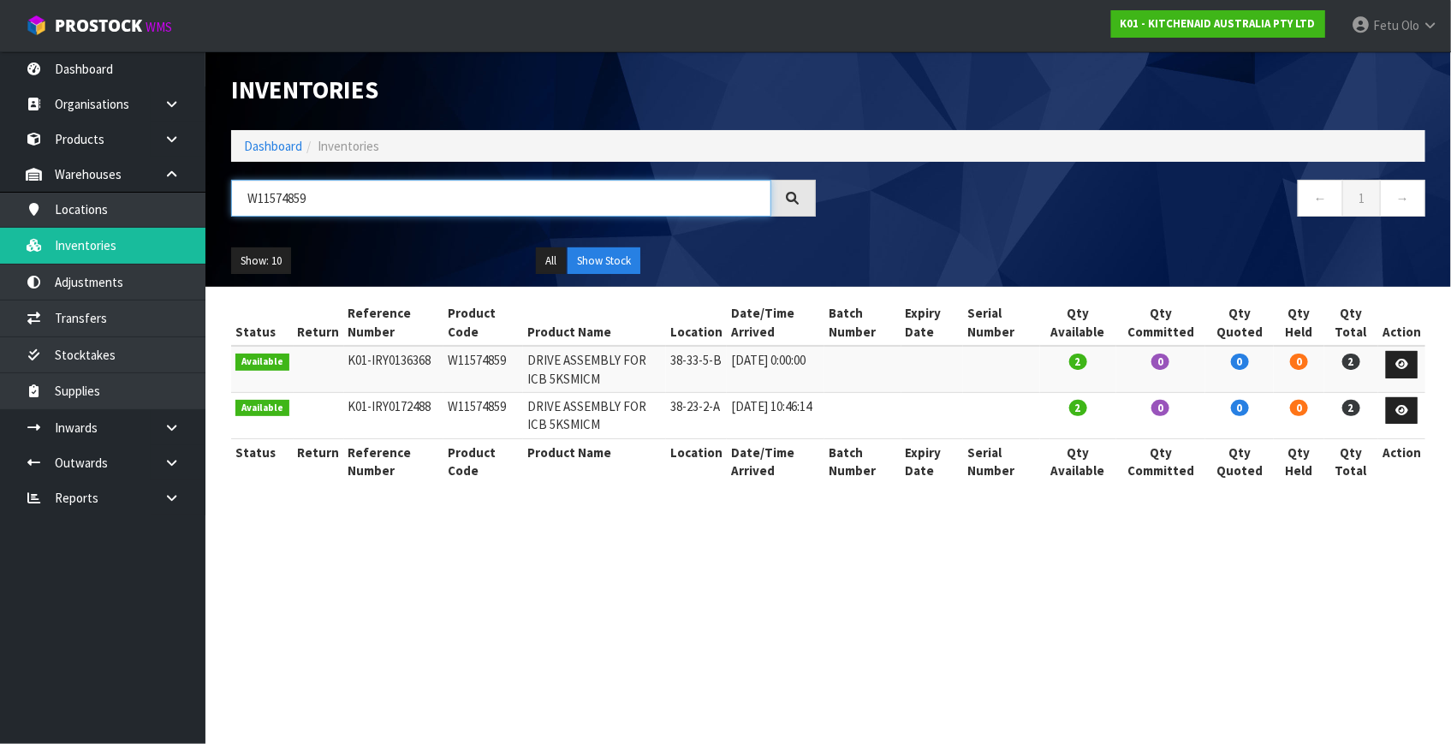
click at [285, 204] on input "W11574859" at bounding box center [501, 198] width 540 height 37
drag, startPoint x: 419, startPoint y: 585, endPoint x: 427, endPoint y: 587, distance: 8.7
click at [423, 586] on section "Inventories Dashboard Inventories W11574859 ← 1 → Show: 10 5 10 25 50 All Show …" at bounding box center [725, 372] width 1451 height 744
click at [175, 172] on icon at bounding box center [171, 174] width 16 height 13
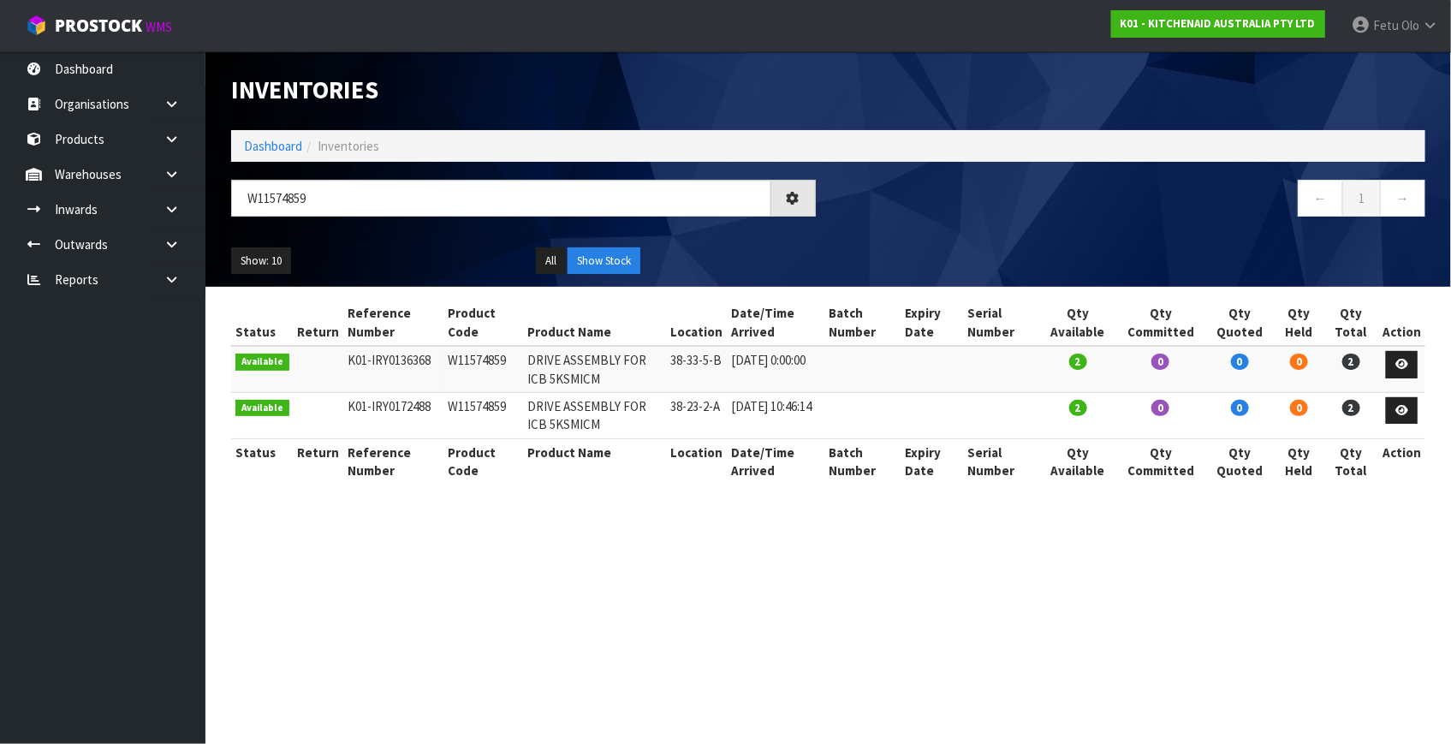
click at [323, 247] on div "Show: 10 5 10 25 50 All Show Stock" at bounding box center [828, 261] width 1220 height 53
click at [171, 213] on icon at bounding box center [171, 209] width 16 height 13
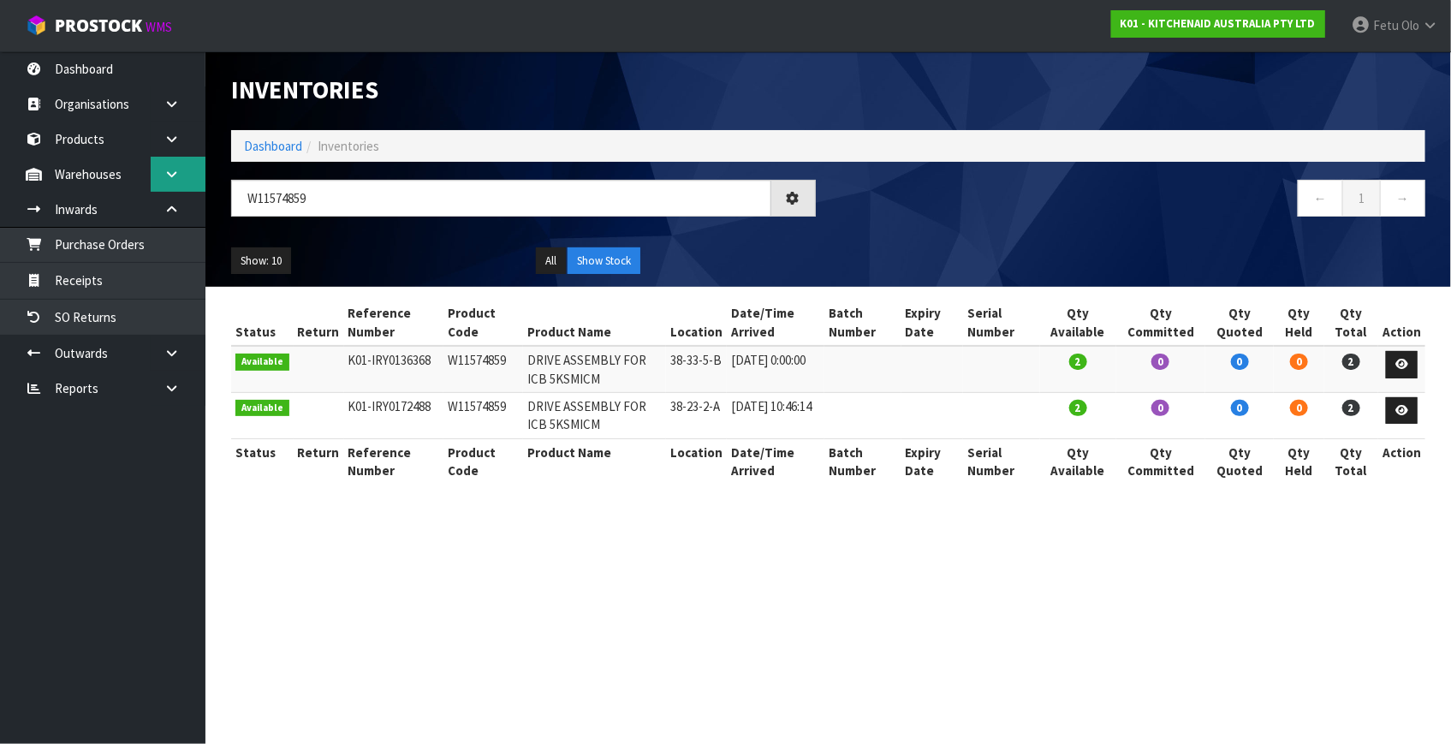
click at [171, 171] on icon at bounding box center [171, 174] width 16 height 13
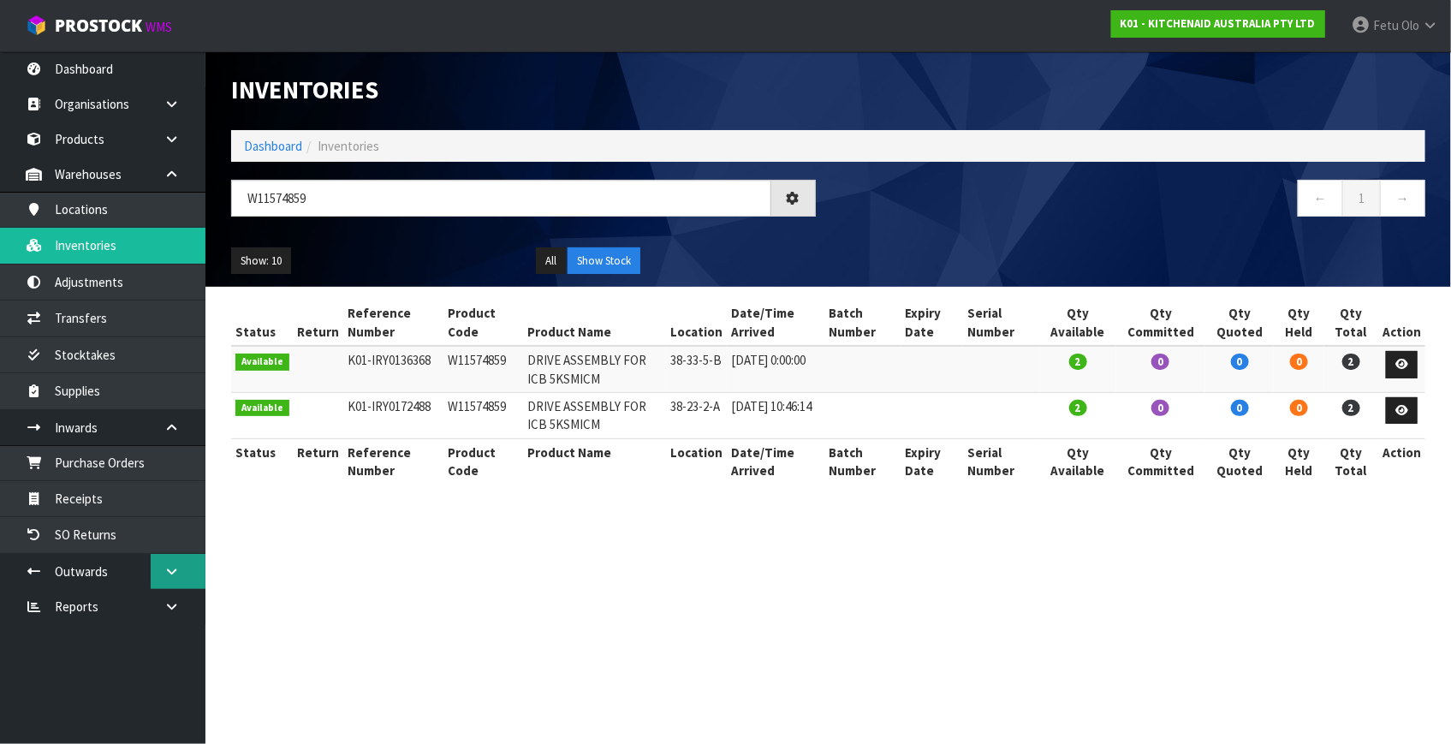
click at [179, 573] on icon at bounding box center [171, 571] width 16 height 13
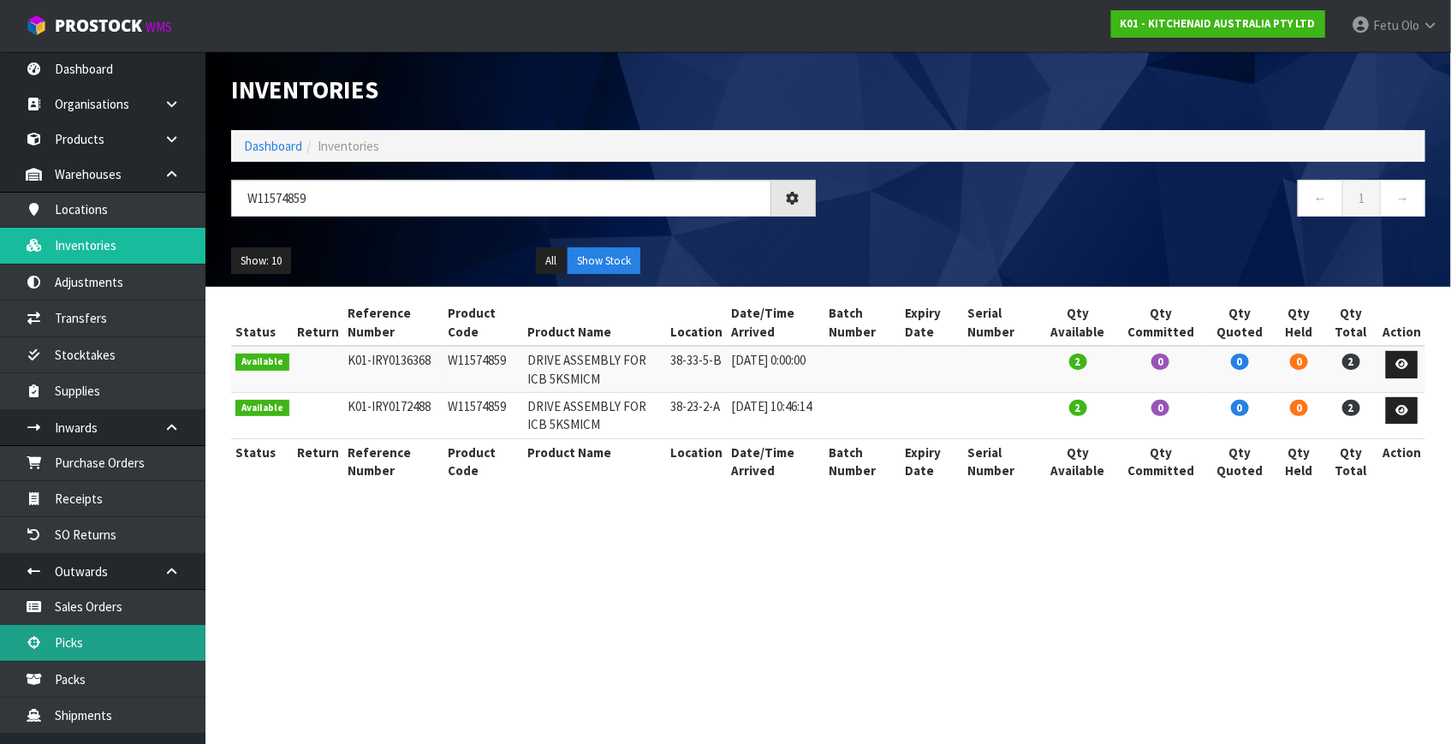
click at [74, 627] on link "Picks" at bounding box center [102, 642] width 205 height 35
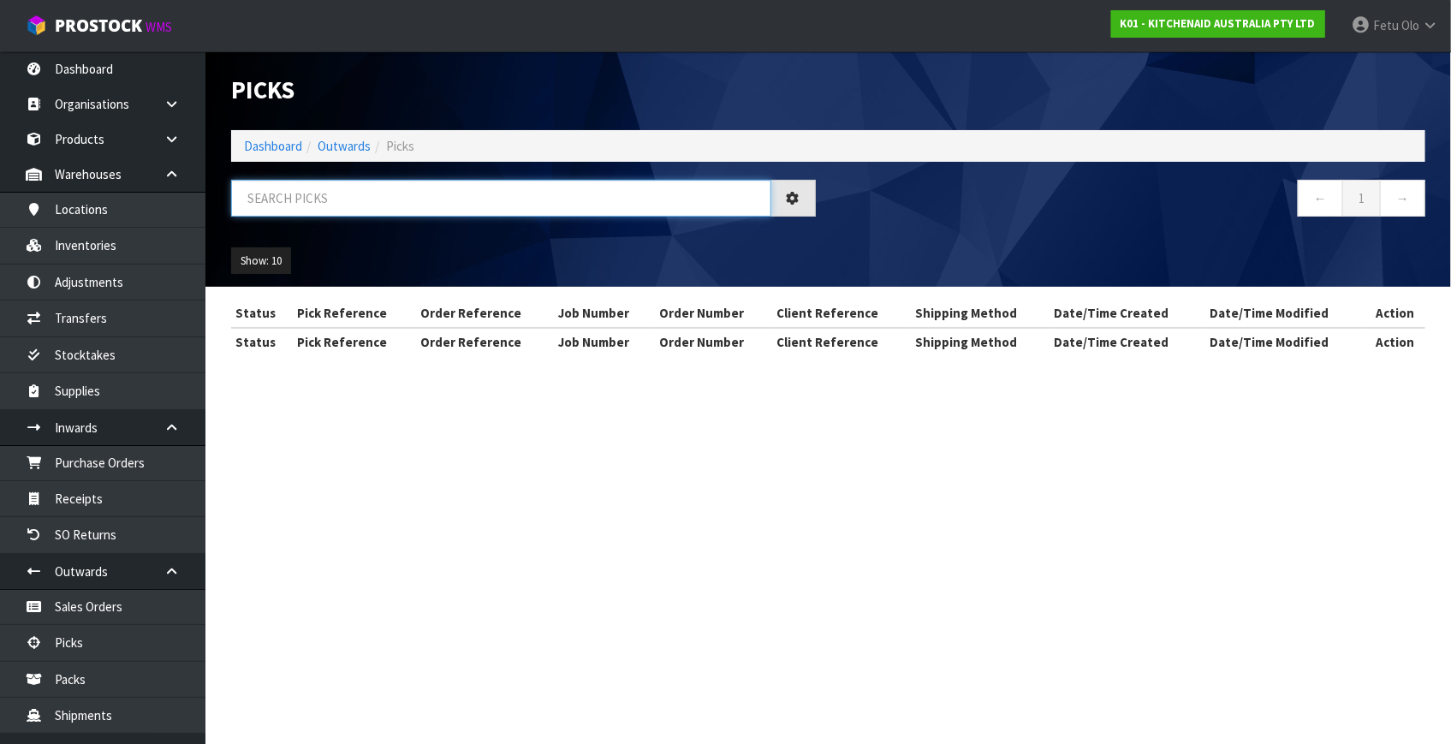
click at [328, 204] on input "text" at bounding box center [501, 198] width 540 height 37
drag, startPoint x: 328, startPoint y: 204, endPoint x: 284, endPoint y: 330, distance: 133.2
click at [316, 280] on div "Picks Dashboard Outwards Picks ← 1 → Show: 10 5 10 25 50" at bounding box center [828, 168] width 1220 height 235
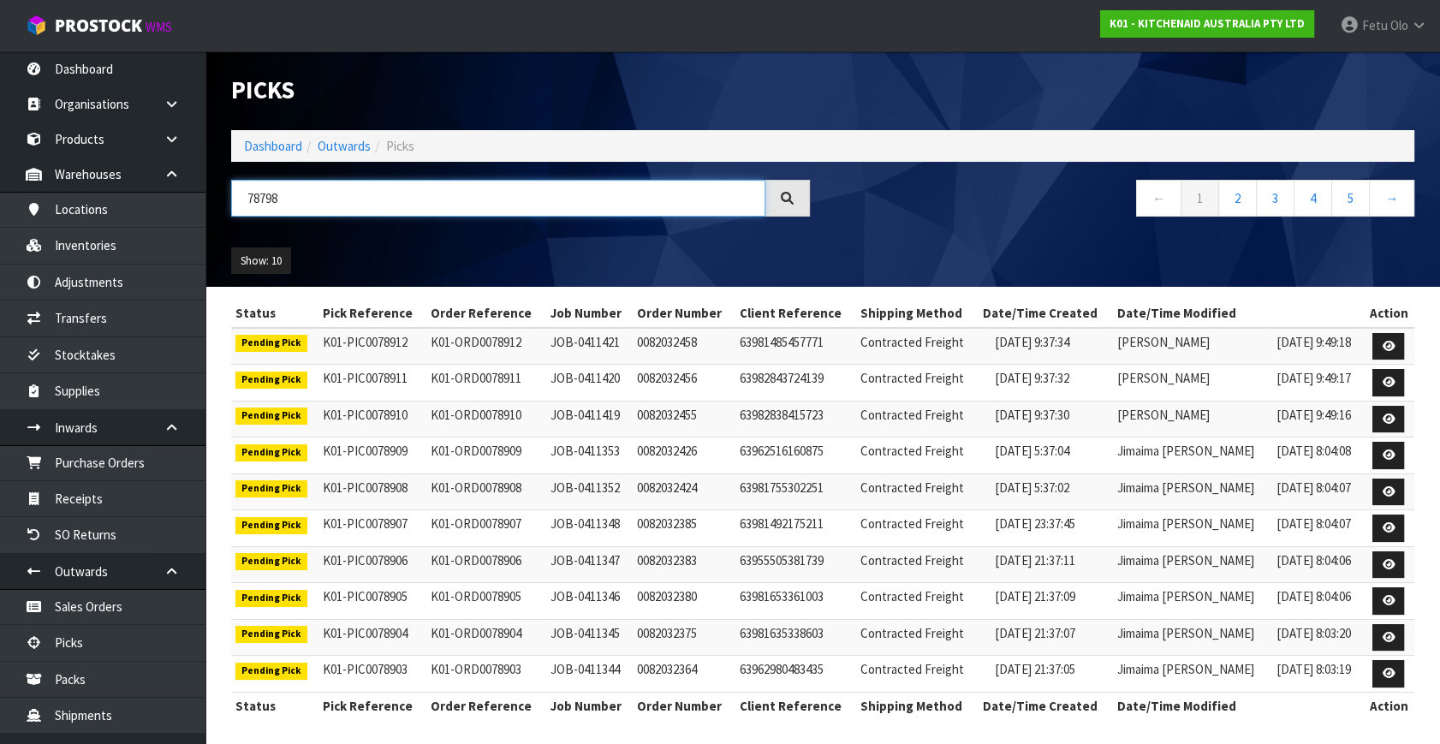
type input "78798"
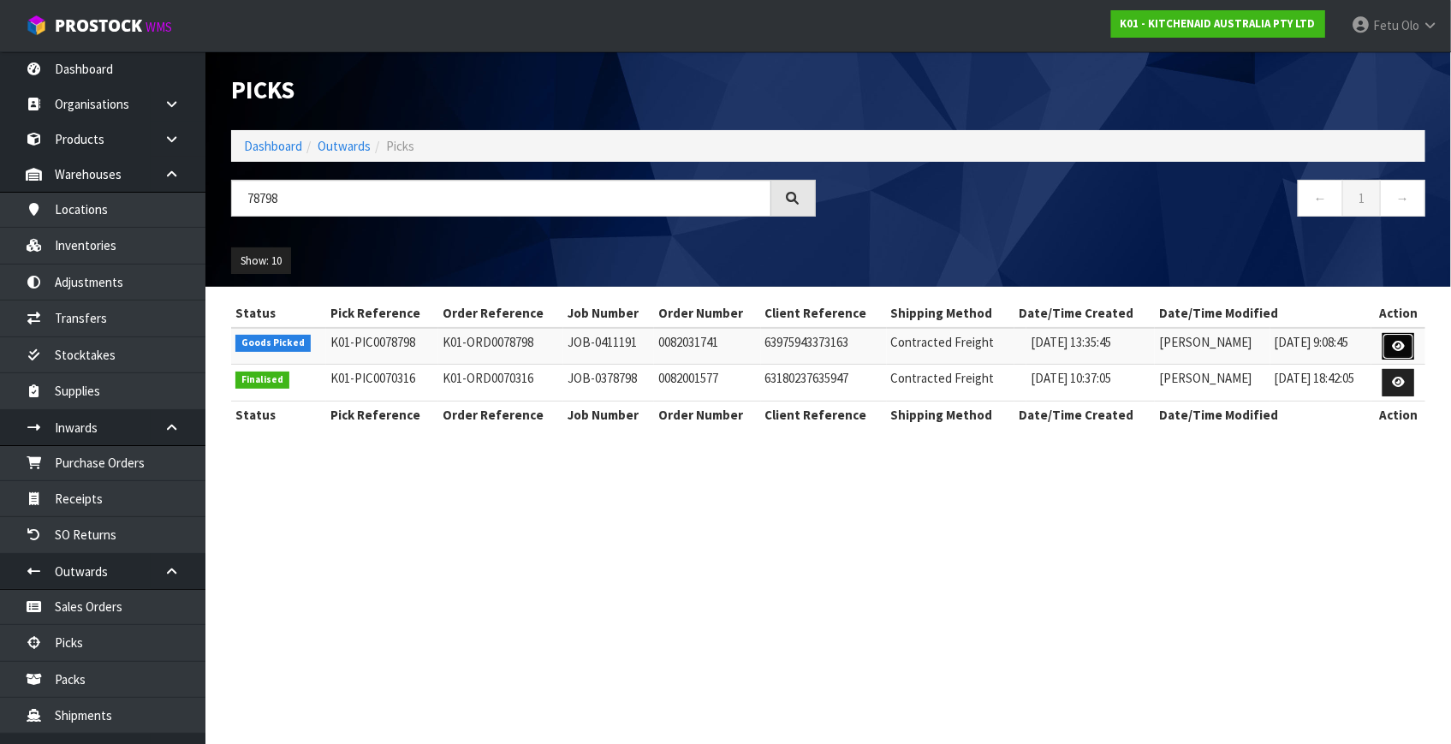
click at [1404, 348] on icon at bounding box center [1398, 346] width 13 height 11
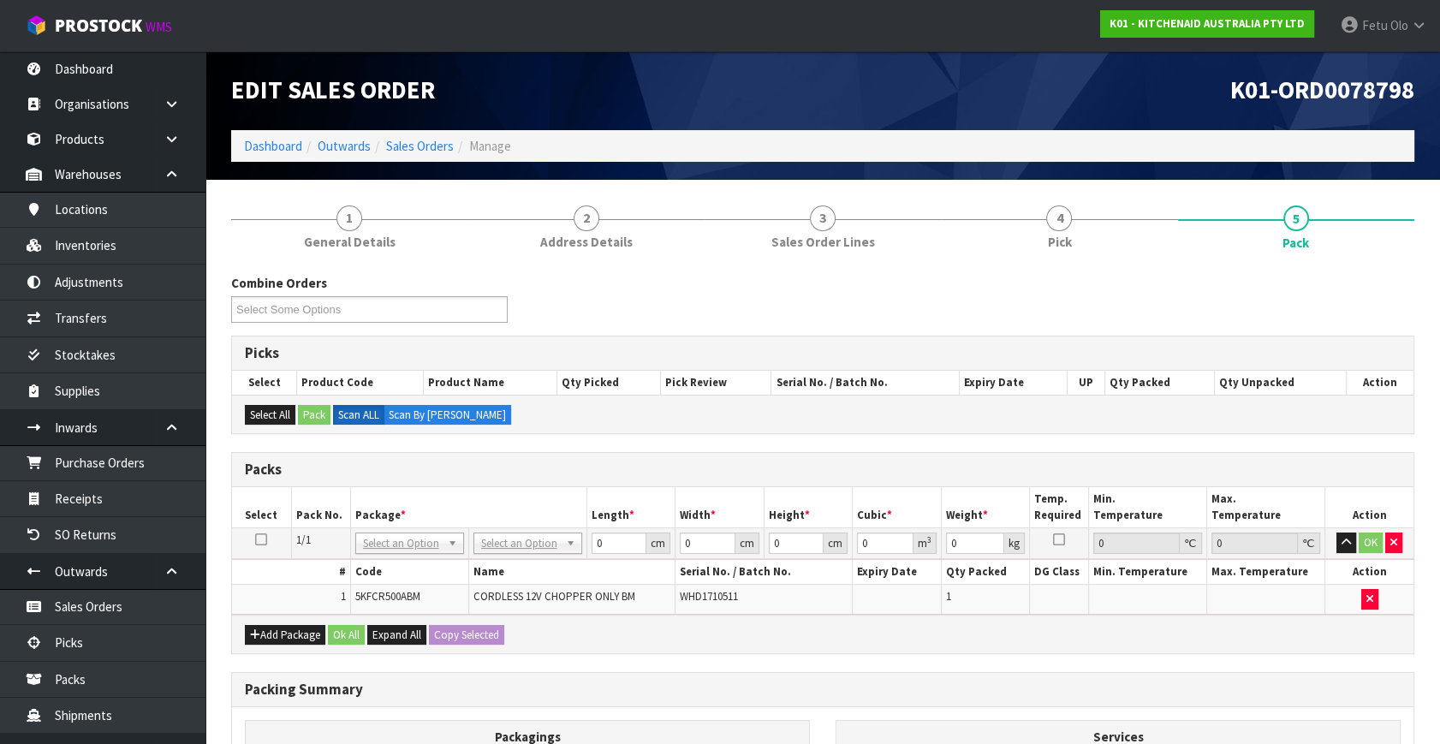
click at [684, 632] on div "Add Package Ok All Expand All Copy Selected" at bounding box center [822, 634] width 1181 height 39
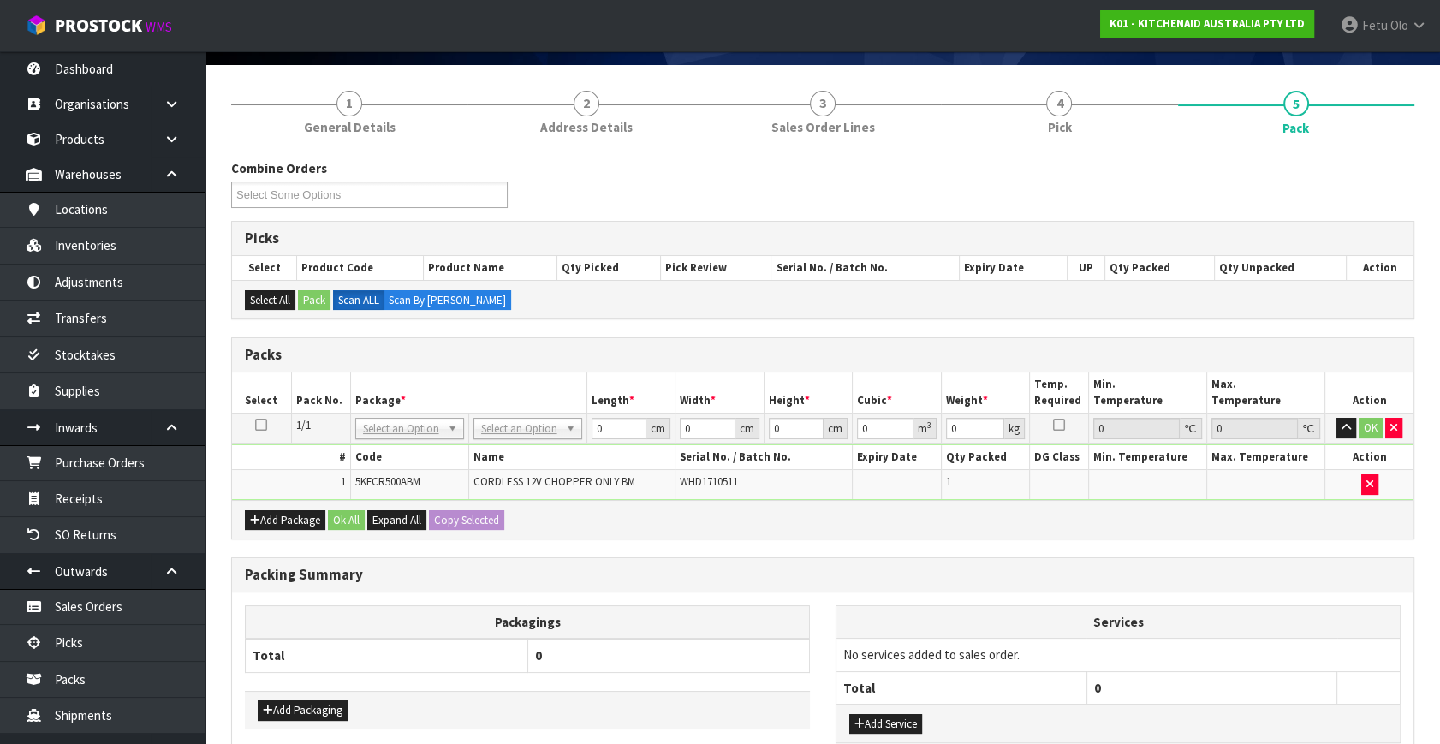
scroll to position [223, 0]
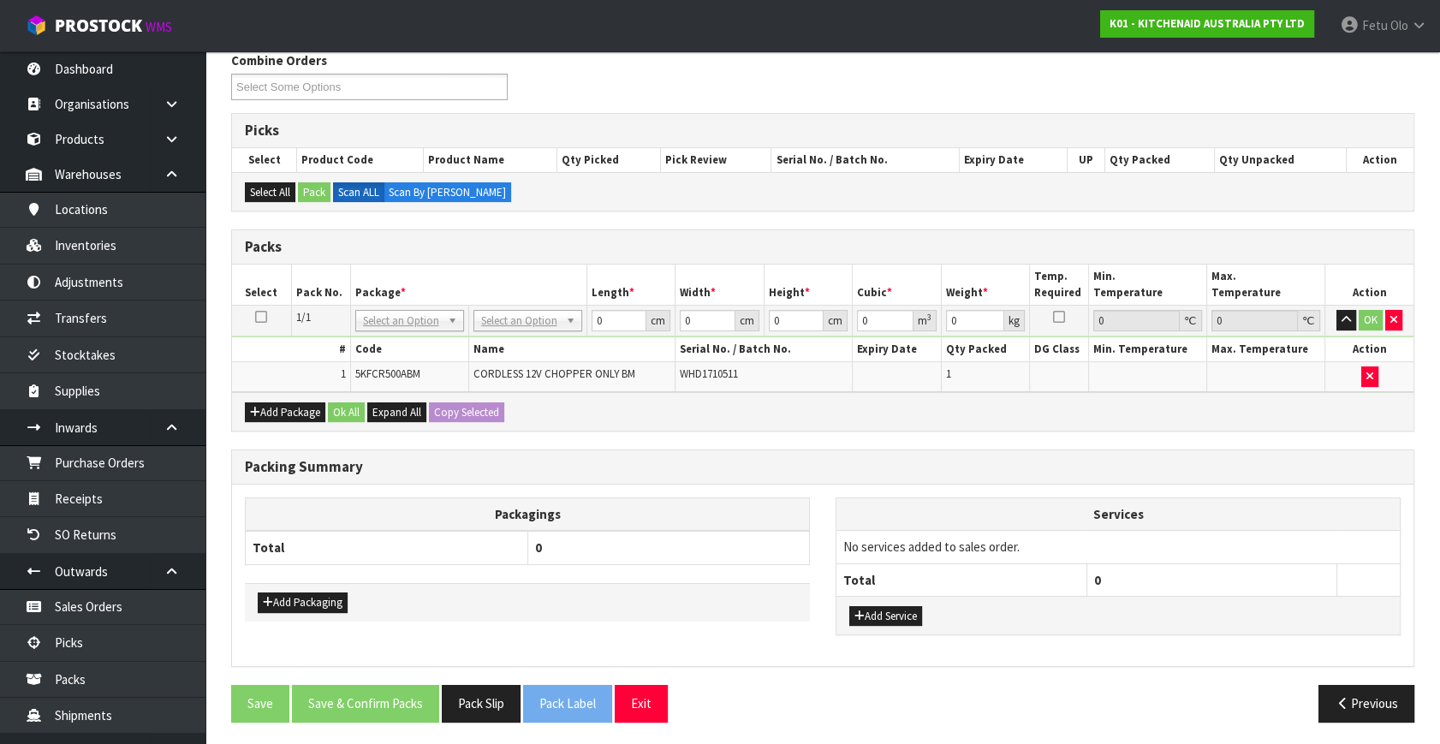
click at [781, 460] on h3 "Packing Summary" at bounding box center [823, 467] width 1156 height 16
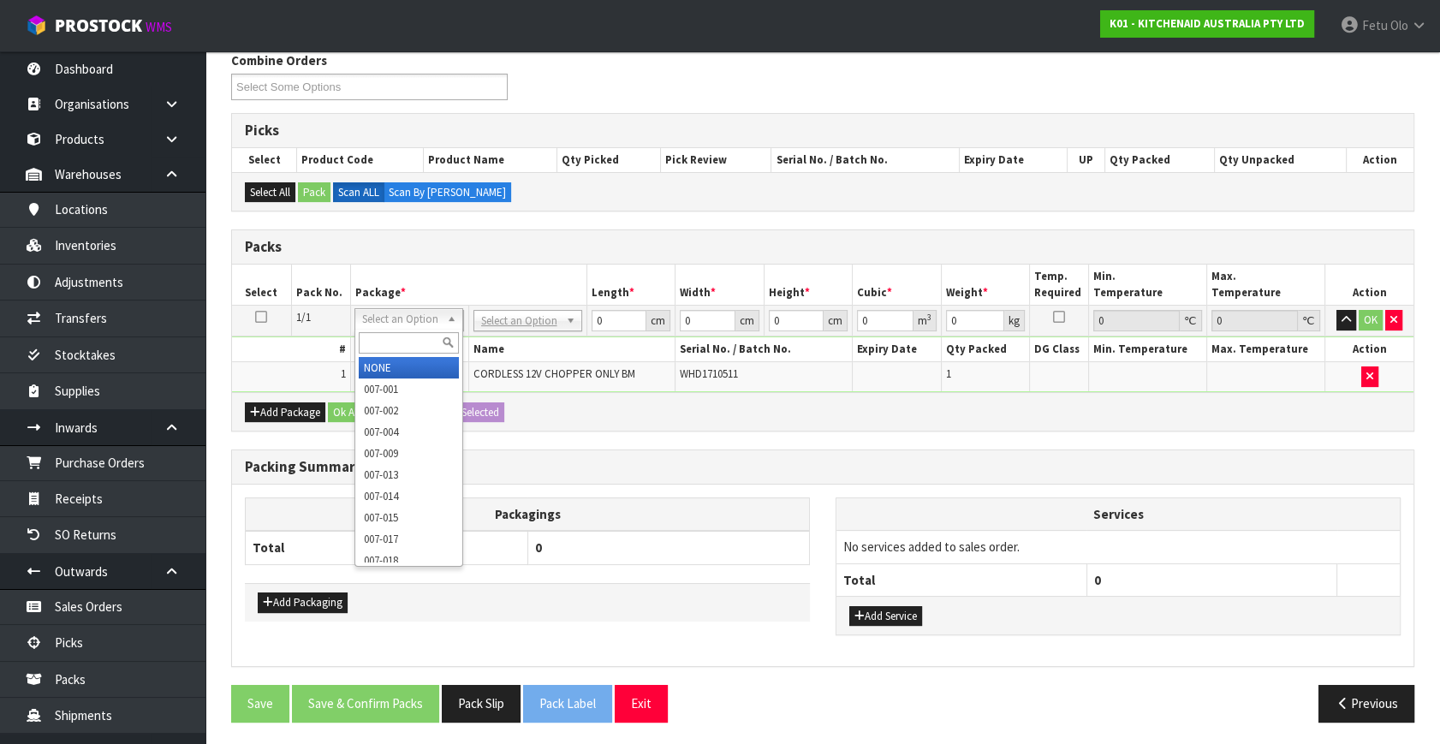
drag, startPoint x: 425, startPoint y: 335, endPoint x: 461, endPoint y: 325, distance: 38.0
click at [436, 333] on input "text" at bounding box center [409, 342] width 100 height 21
type input "011"
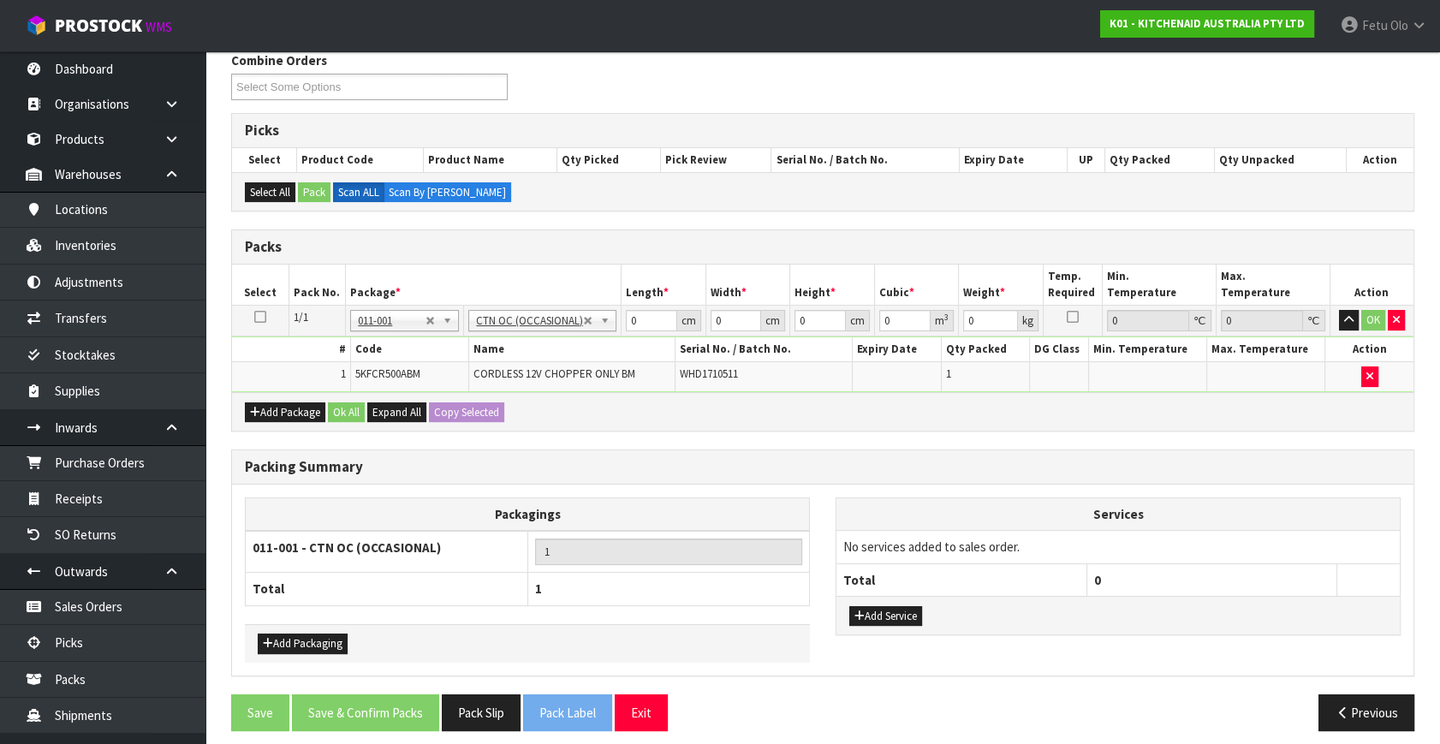
type input "1.76"
drag, startPoint x: 641, startPoint y: 324, endPoint x: 496, endPoint y: 330, distance: 144.7
click at [496, 330] on tr "1/1 NONE 007-001 007-002 007-004 007-009 007-013 007-014 007-015 007-017 007-01…" at bounding box center [822, 321] width 1181 height 31
type input "35"
type input "30"
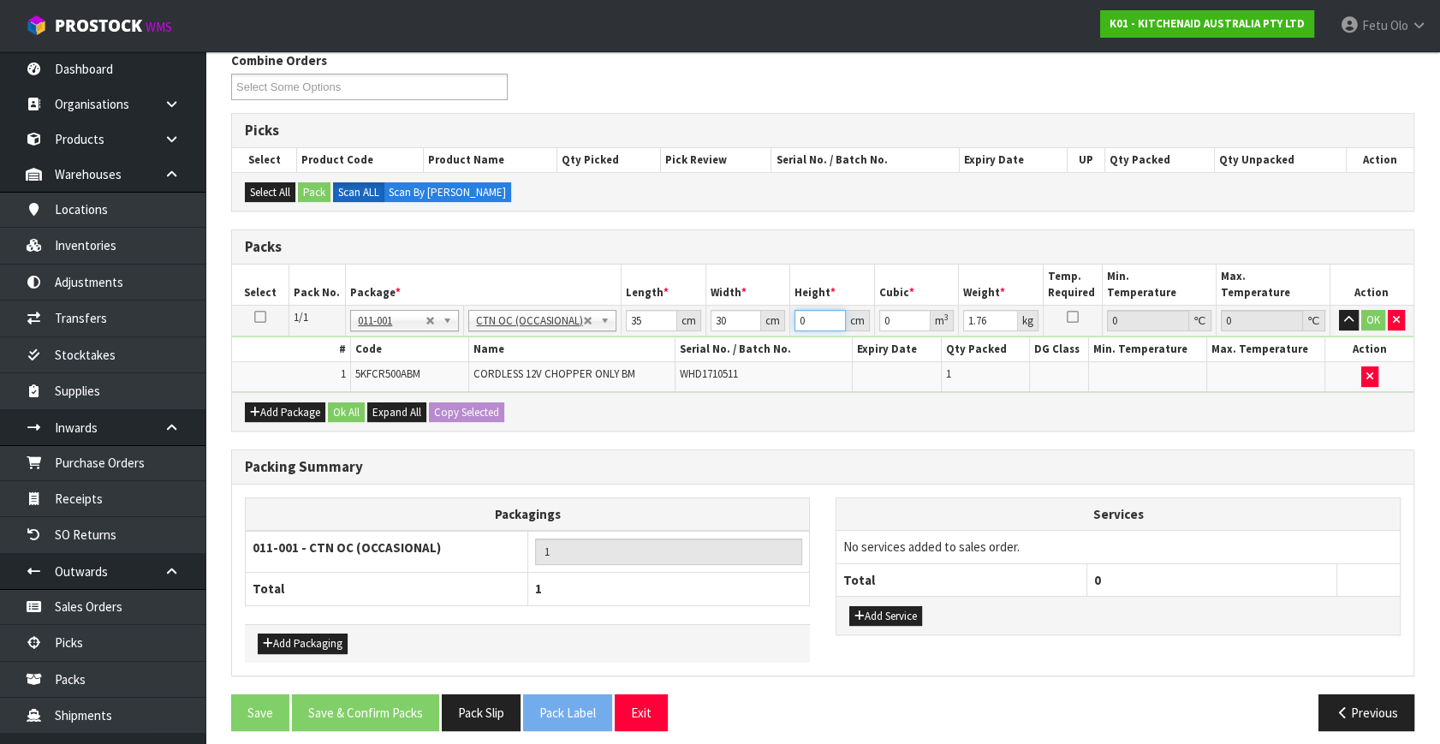
type input "2"
type input "0.0021"
type input "22"
type input "0.0231"
type input "22"
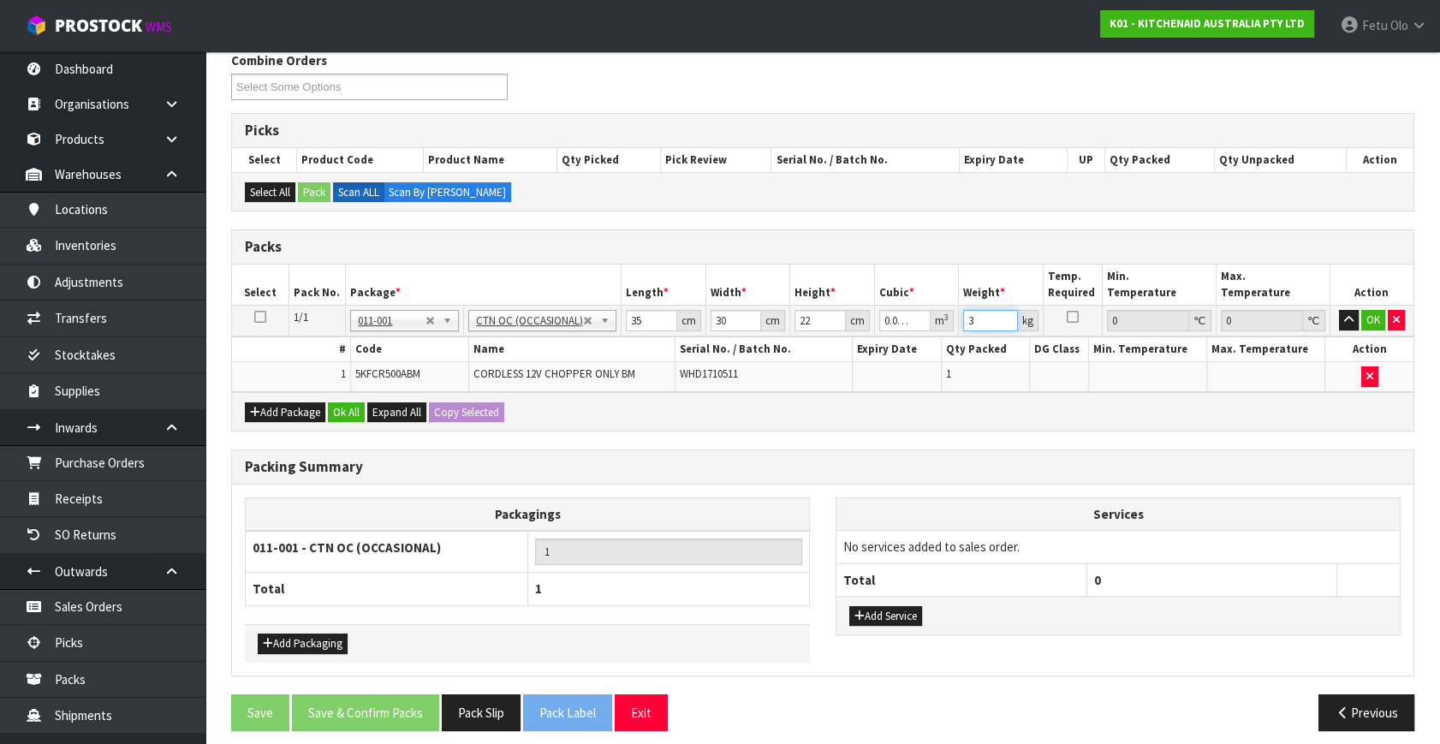
type input "3"
click button "OK" at bounding box center [1373, 320] width 24 height 21
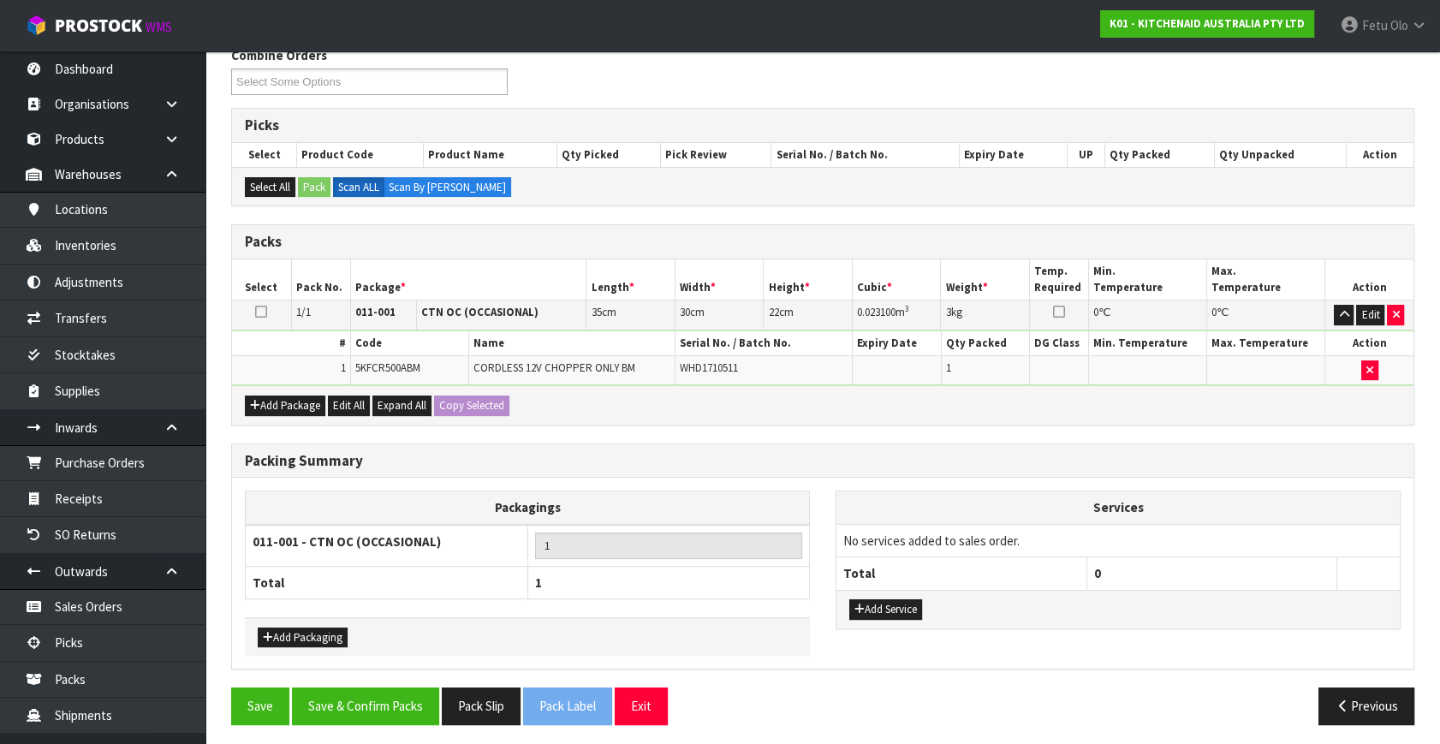
scroll to position [229, 0]
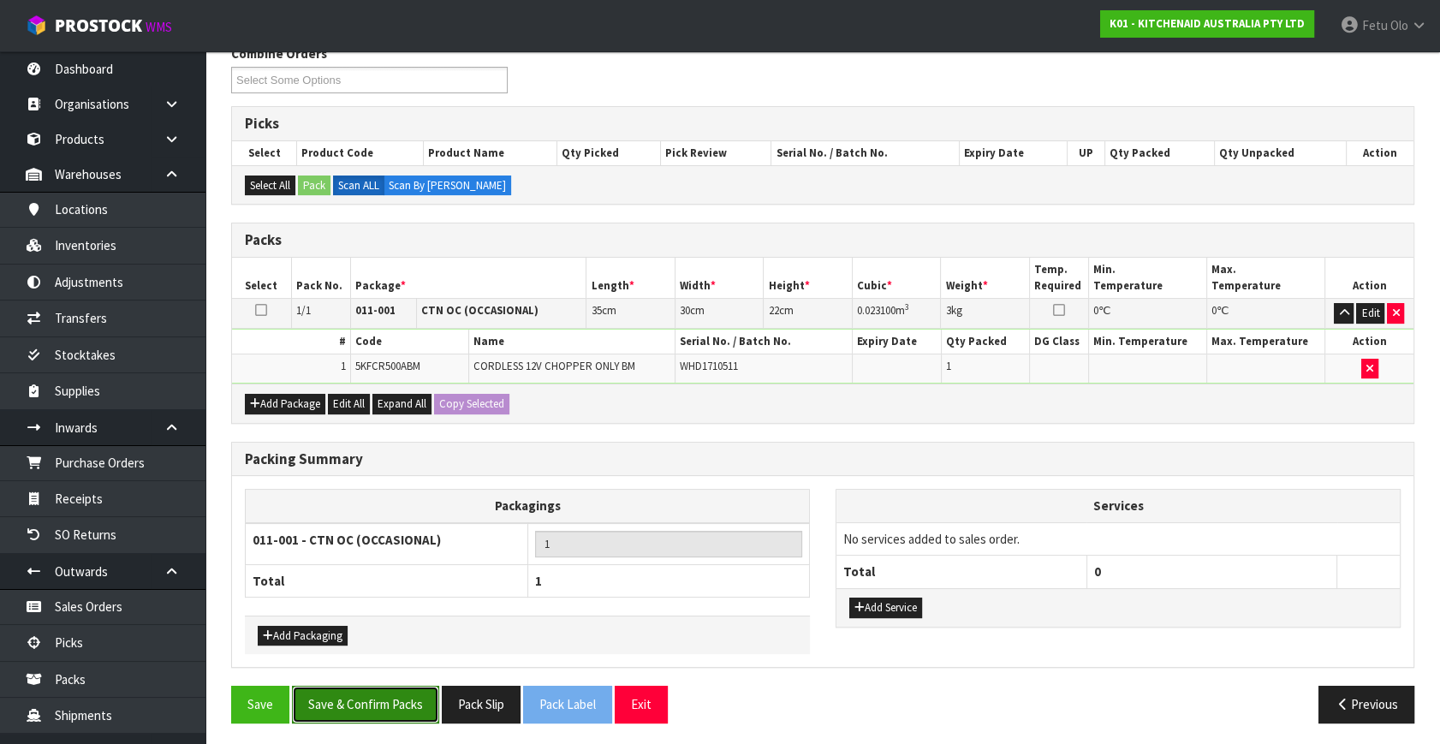
click at [392, 698] on button "Save & Confirm Packs" at bounding box center [365, 704] width 147 height 37
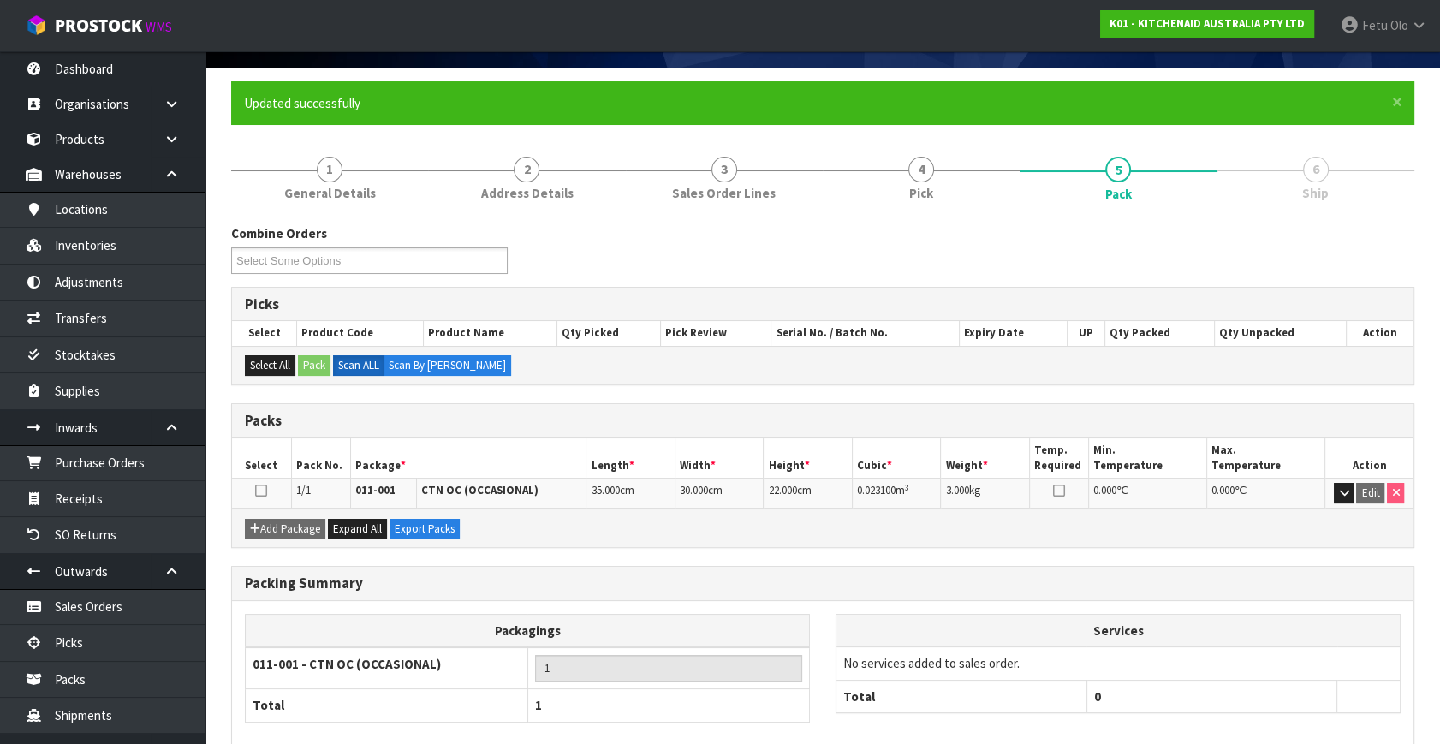
scroll to position [198, 0]
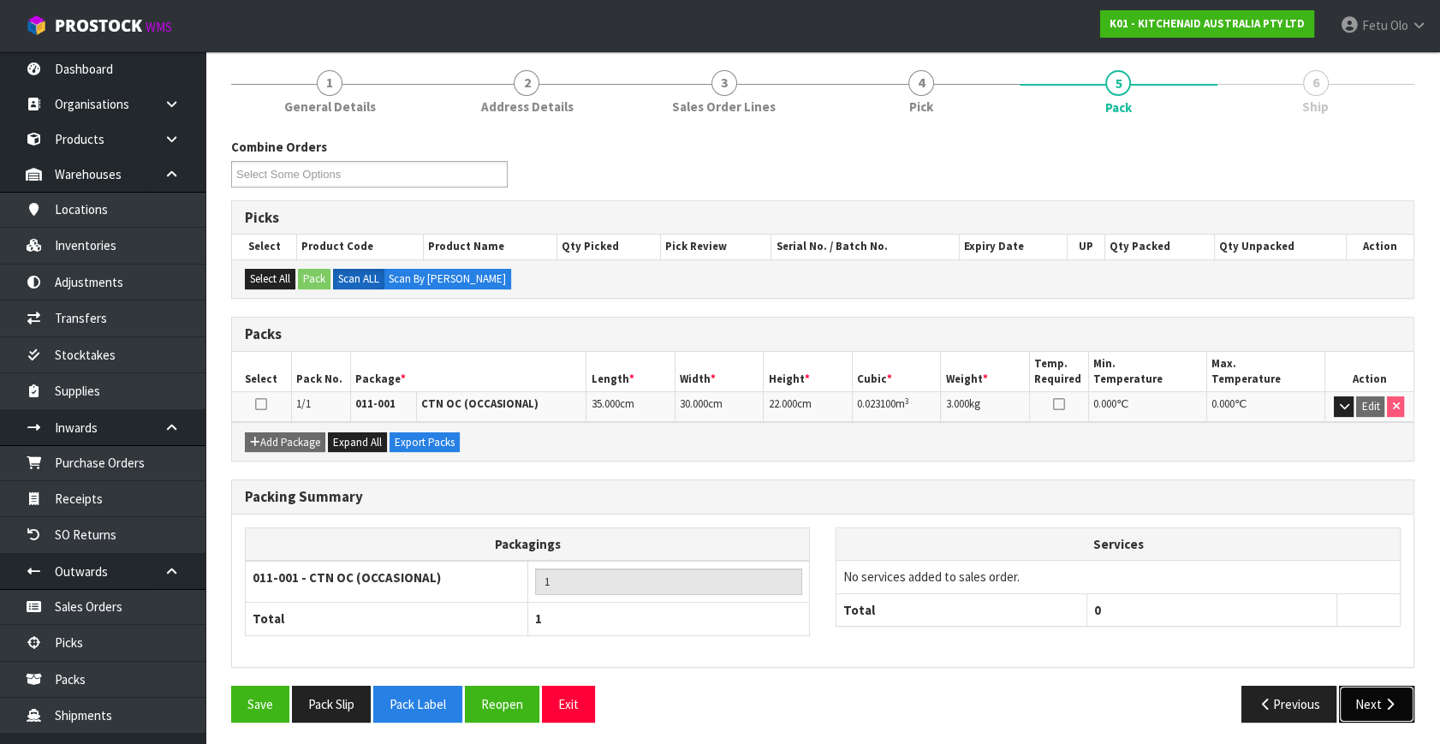
drag, startPoint x: 1384, startPoint y: 702, endPoint x: 1282, endPoint y: 704, distance: 101.9
click at [1379, 702] on button "Next" at bounding box center [1376, 704] width 75 height 37
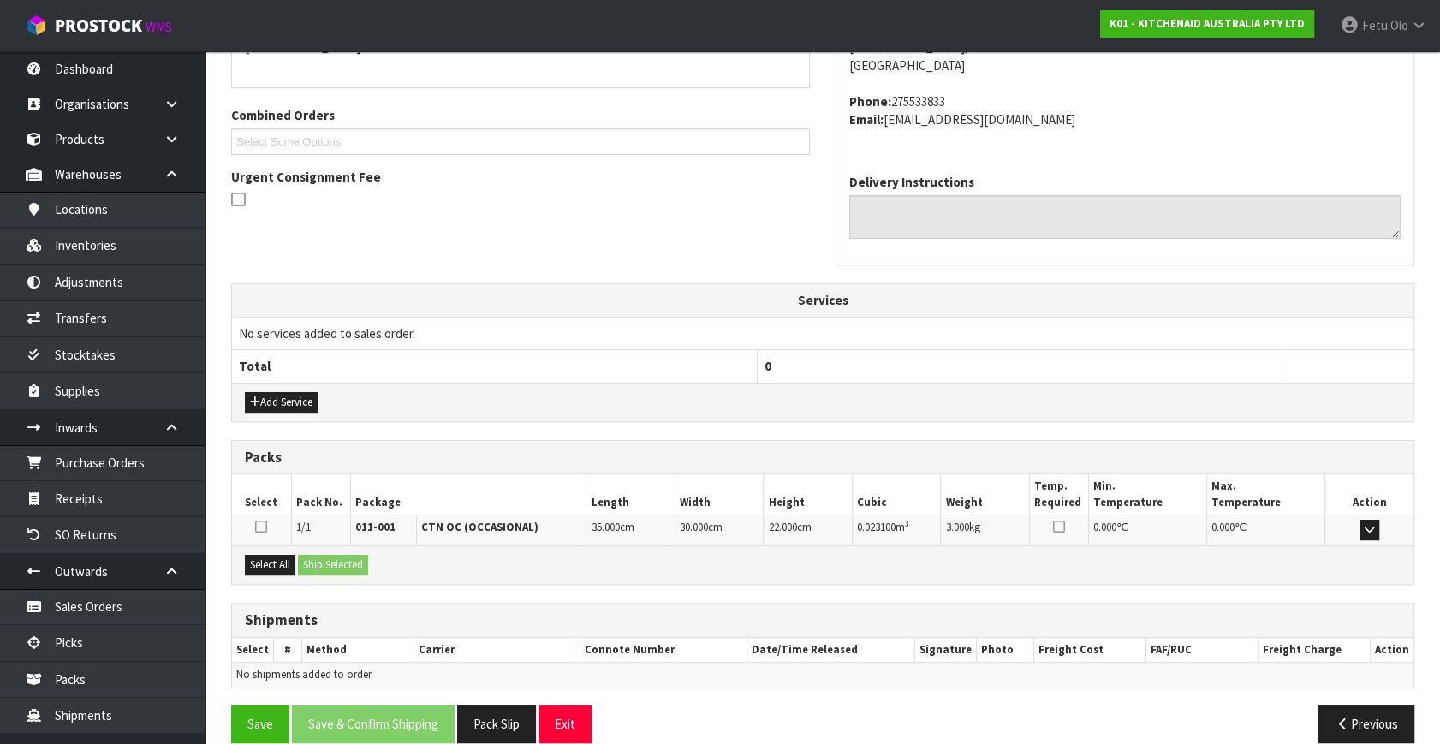
scroll to position [421, 0]
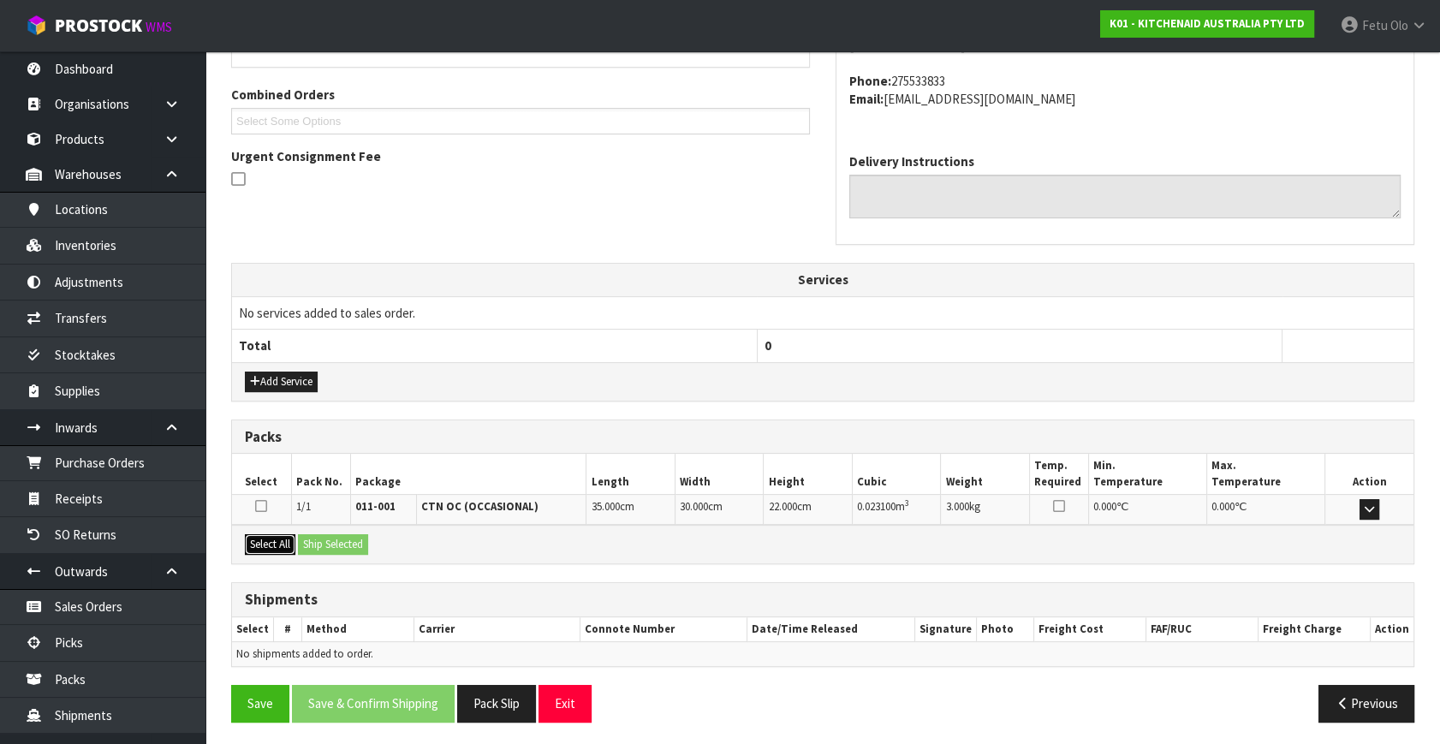
drag, startPoint x: 262, startPoint y: 542, endPoint x: 285, endPoint y: 542, distance: 23.1
click at [262, 541] on button "Select All" at bounding box center [270, 544] width 51 height 21
drag, startPoint x: 287, startPoint y: 542, endPoint x: 323, endPoint y: 543, distance: 36.0
click at [298, 542] on div "Select All Ship Selected" at bounding box center [822, 544] width 1181 height 39
click at [323, 543] on button "Ship Selected" at bounding box center [333, 544] width 70 height 21
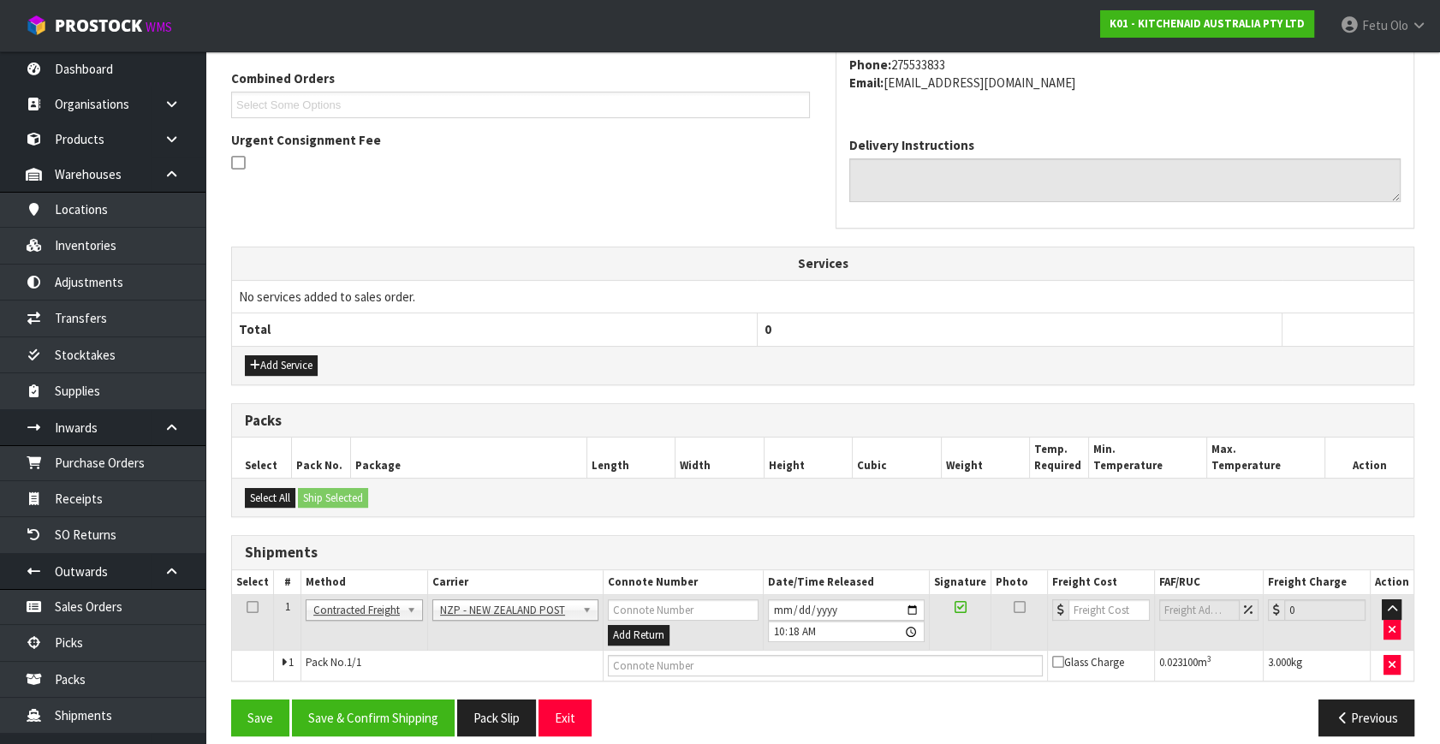
scroll to position [452, 0]
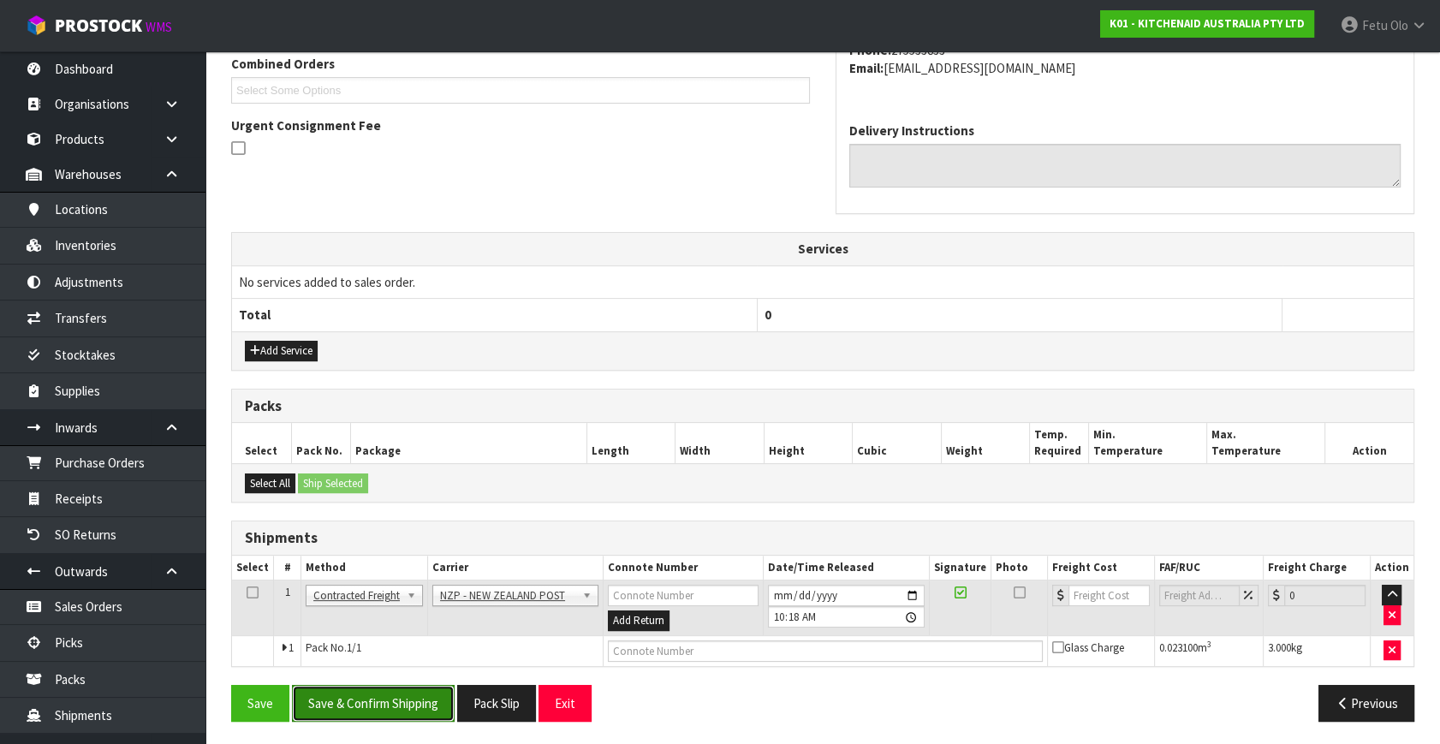
click at [391, 695] on button "Save & Confirm Shipping" at bounding box center [373, 703] width 163 height 37
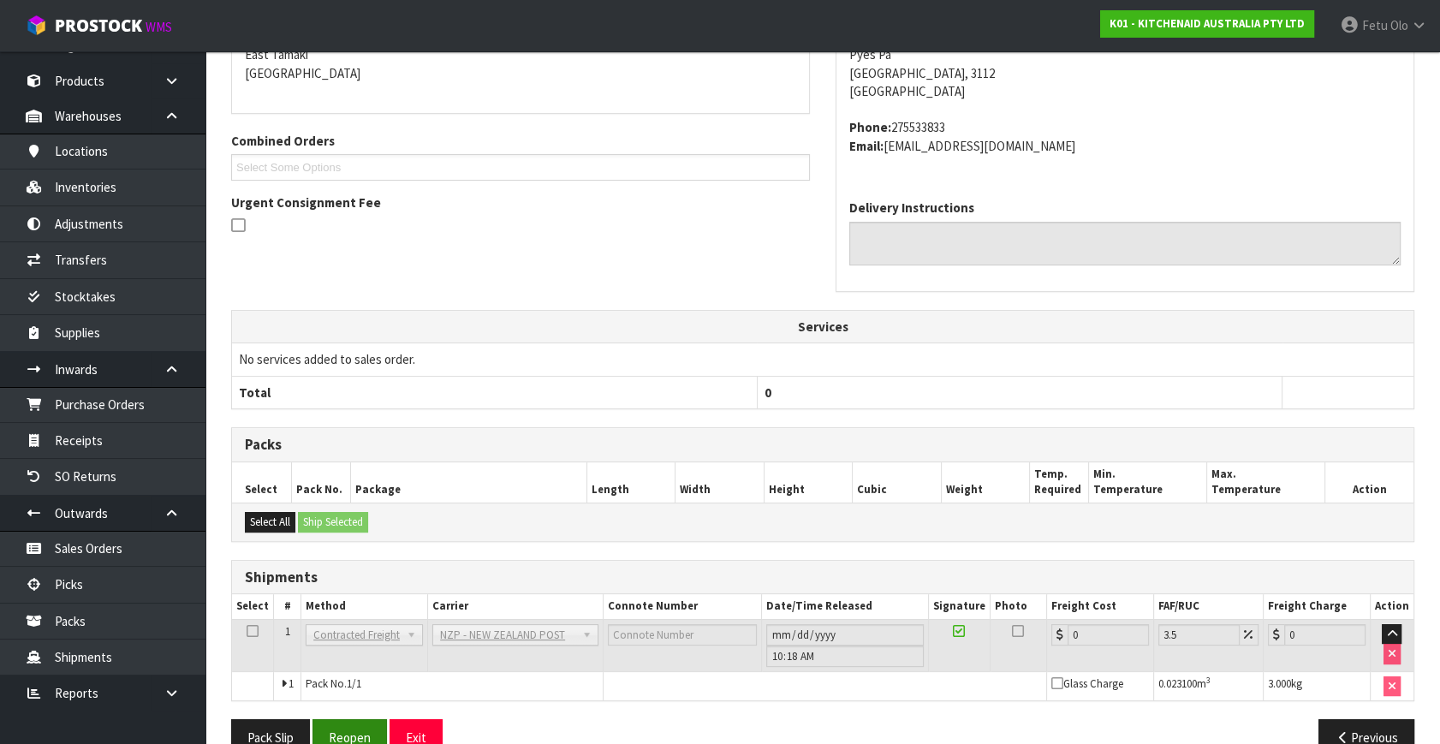
scroll to position [428, 0]
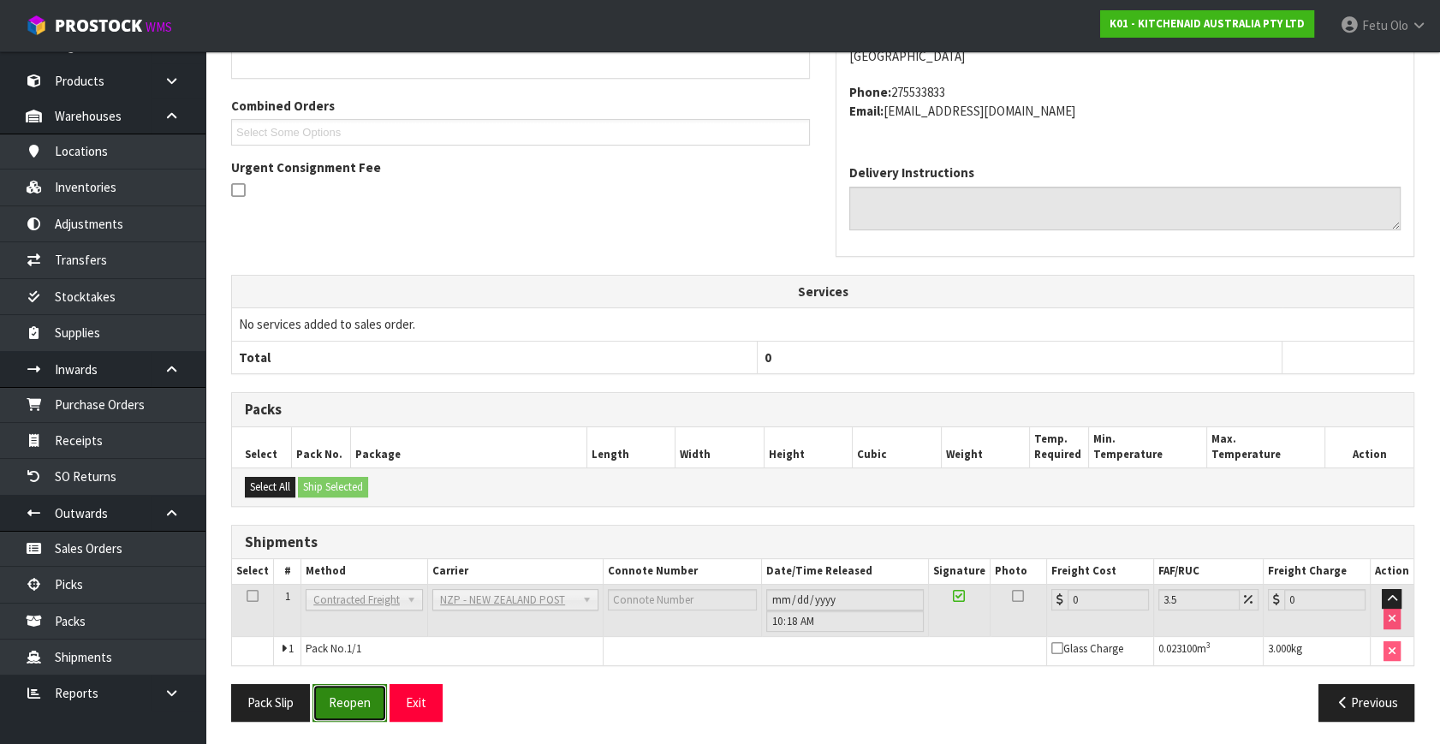
click at [344, 706] on button "Reopen" at bounding box center [349, 702] width 74 height 37
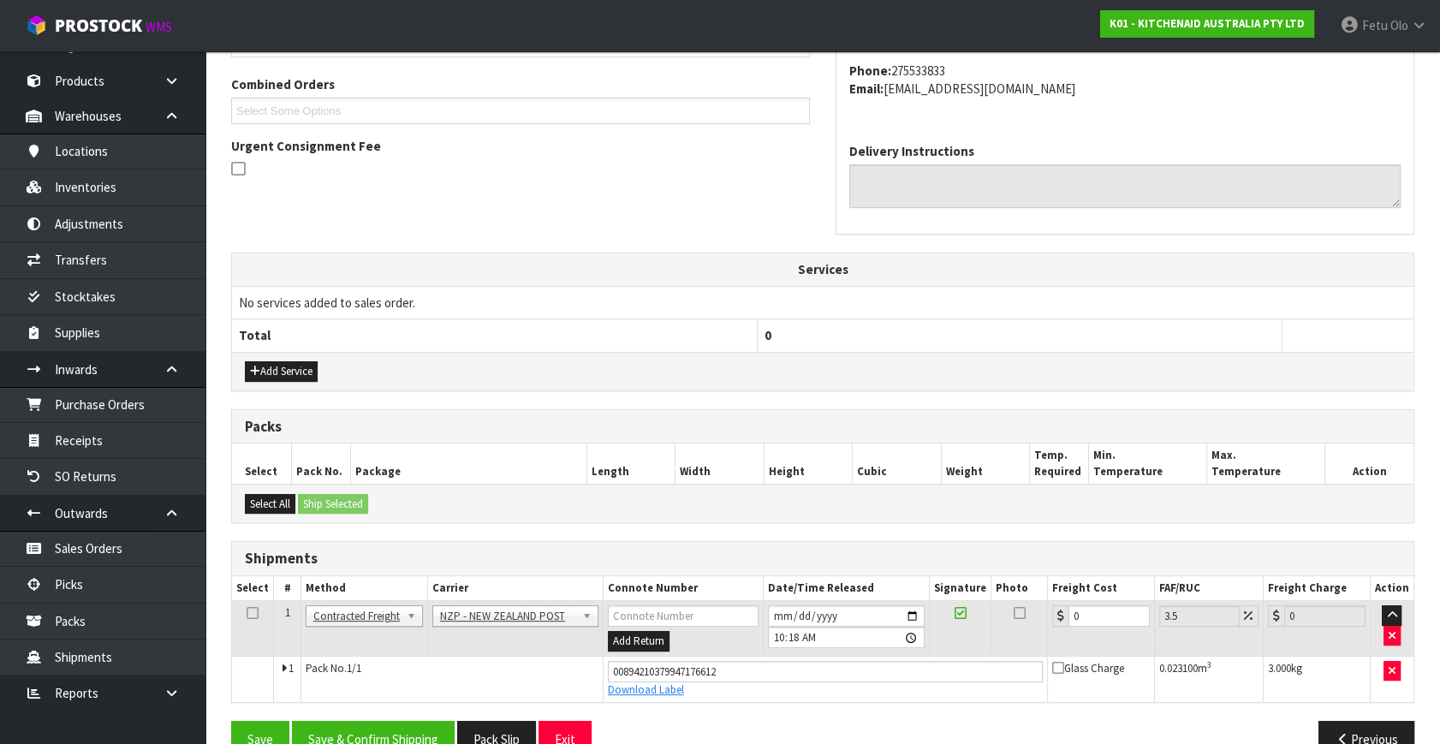
scroll to position [468, 0]
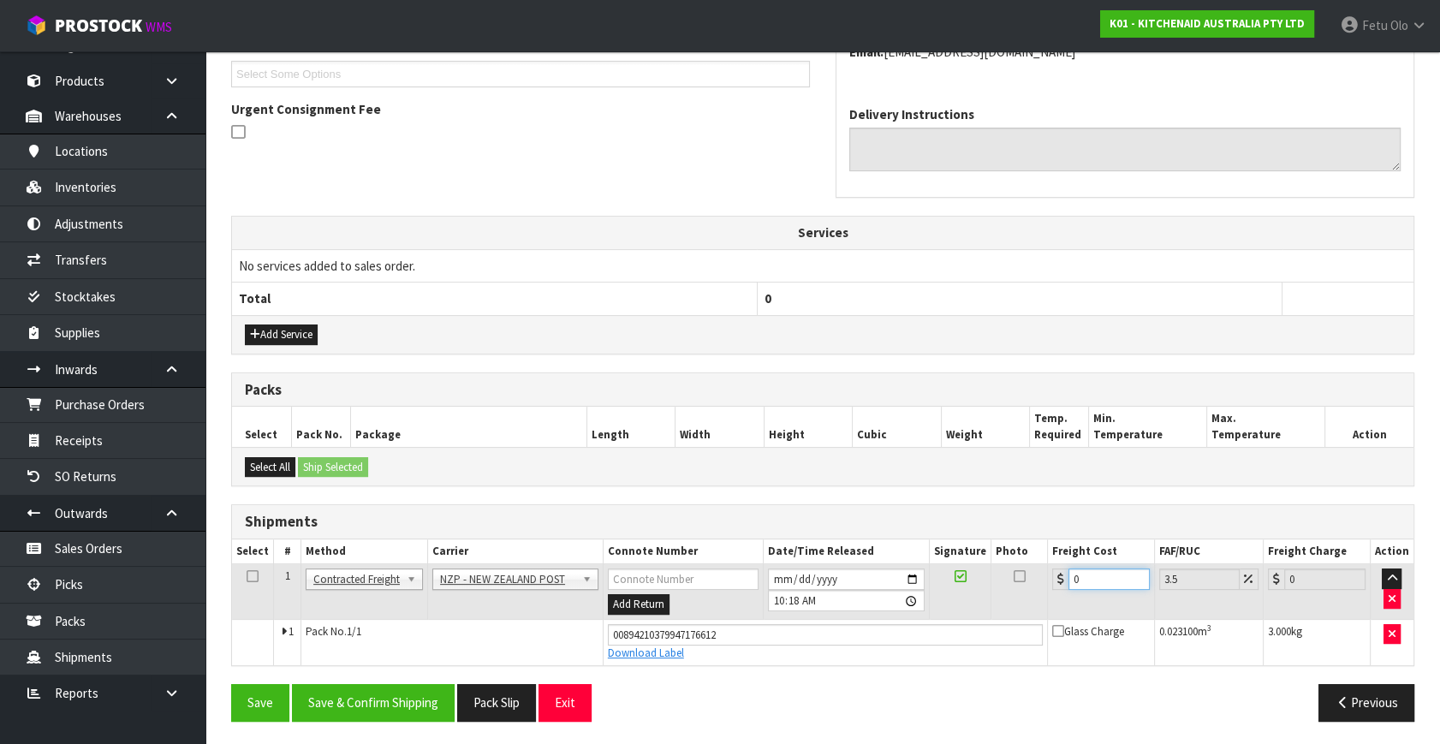
drag, startPoint x: 1113, startPoint y: 583, endPoint x: 693, endPoint y: 650, distance: 424.7
click at [695, 635] on tbody "1 Client Local Pickup Customer Local Pickup Company Freight Contracted Freight …" at bounding box center [822, 614] width 1181 height 101
type input "8"
type input "8.28"
type input "8.4"
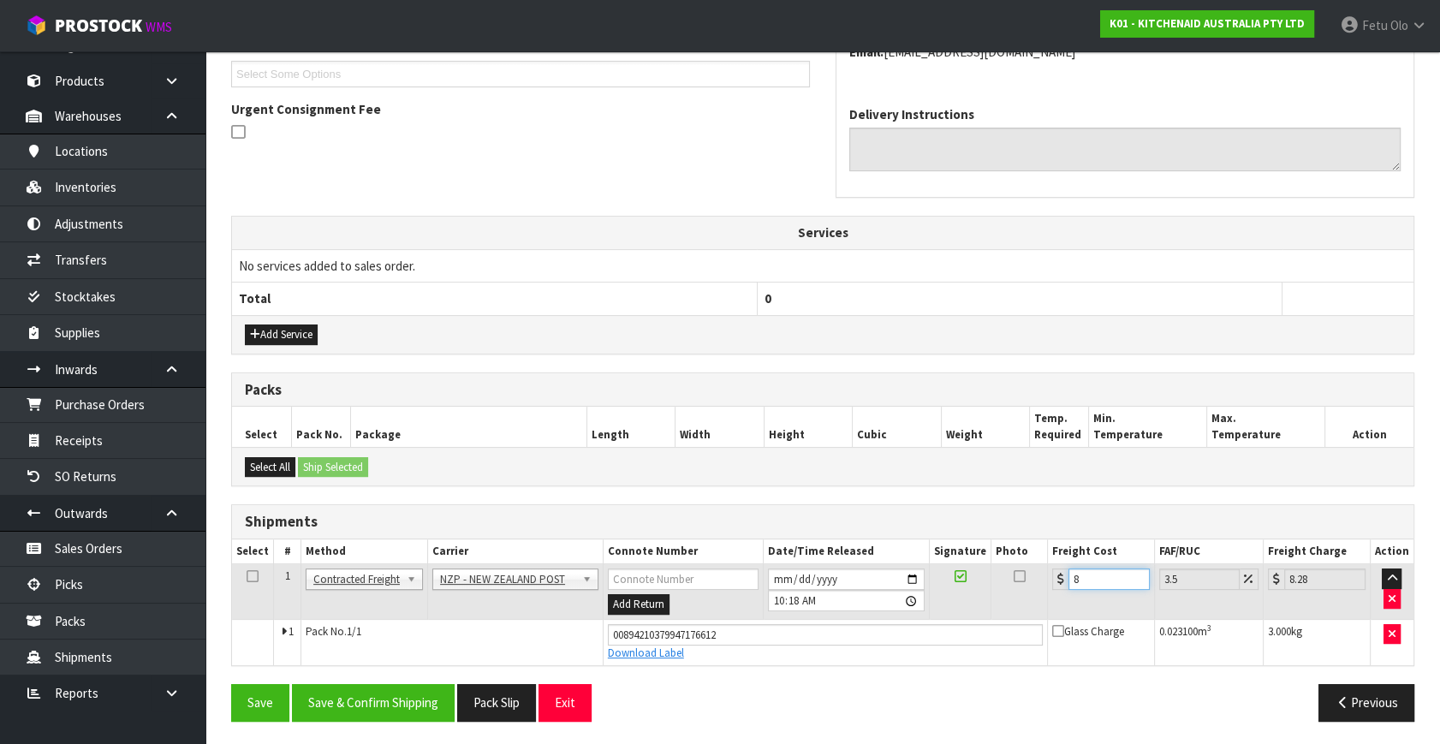
type input "8.69"
type input "8.45"
type input "8.75"
type input "8.45"
click at [389, 697] on button "Save & Confirm Shipping" at bounding box center [373, 702] width 163 height 37
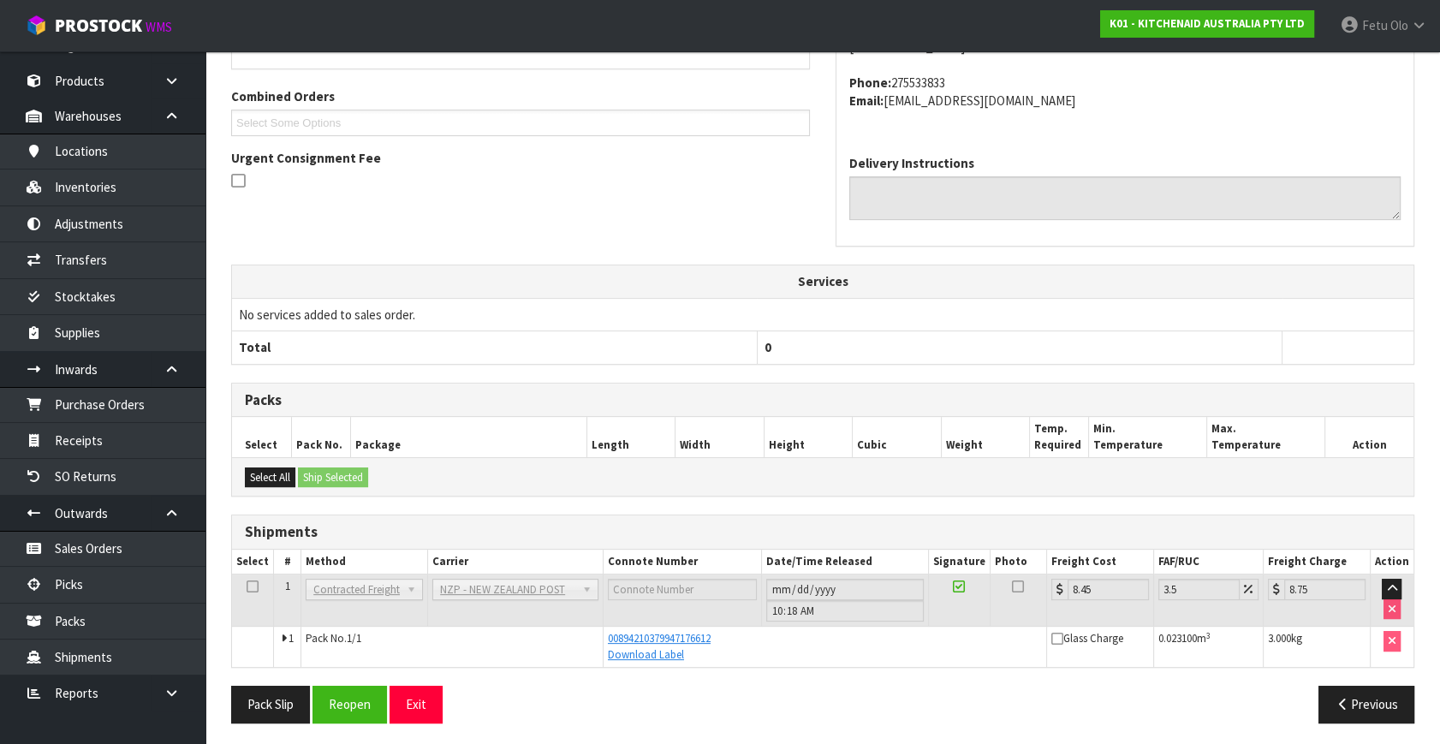
scroll to position [421, 0]
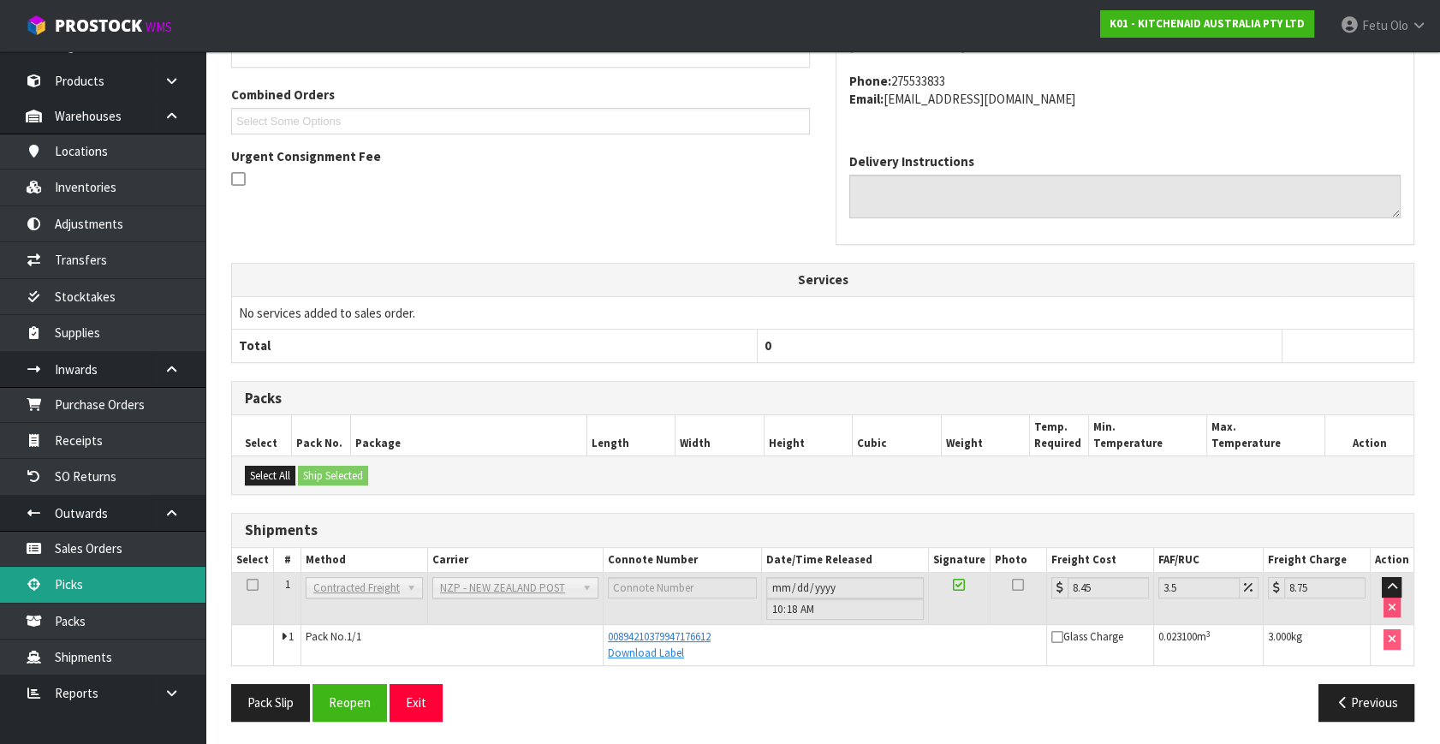
click at [106, 582] on link "Picks" at bounding box center [102, 584] width 205 height 35
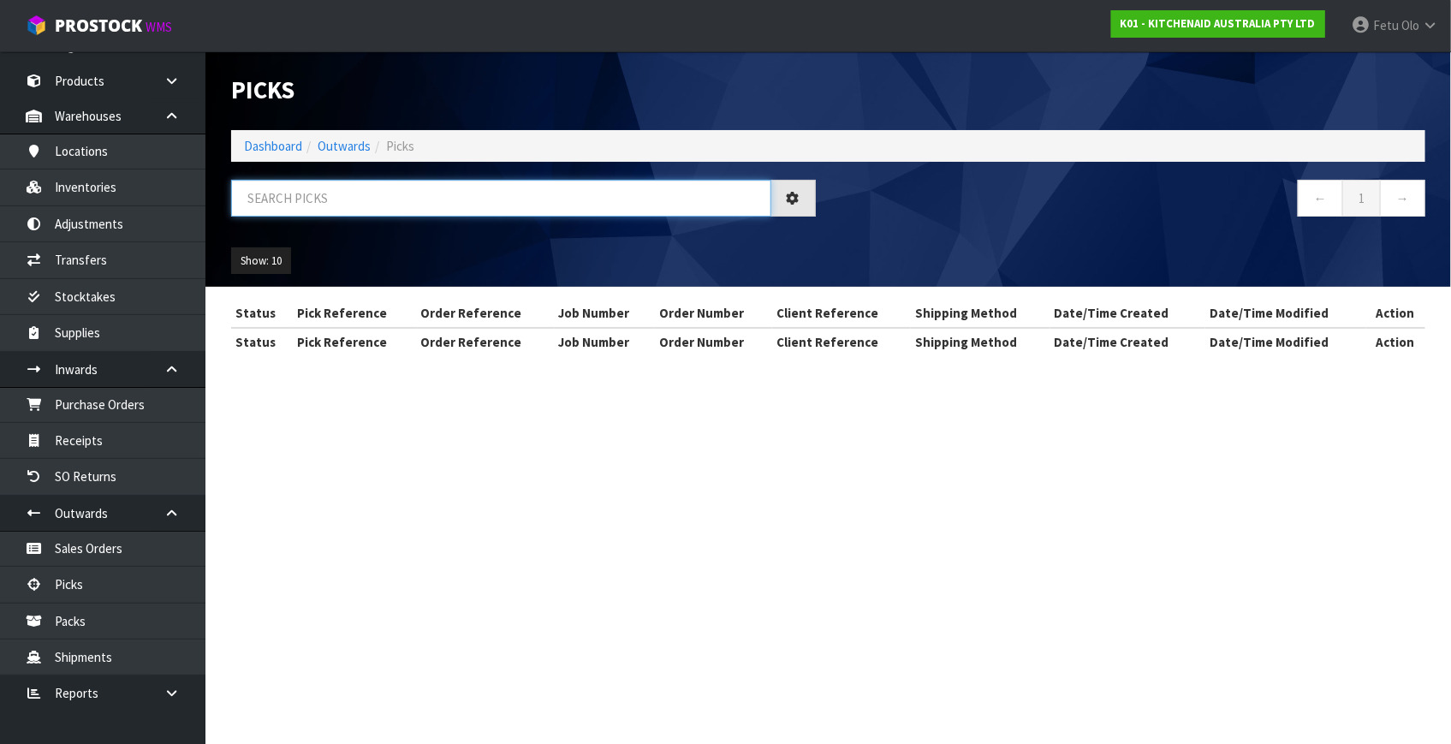
click at [520, 202] on input "text" at bounding box center [501, 198] width 540 height 37
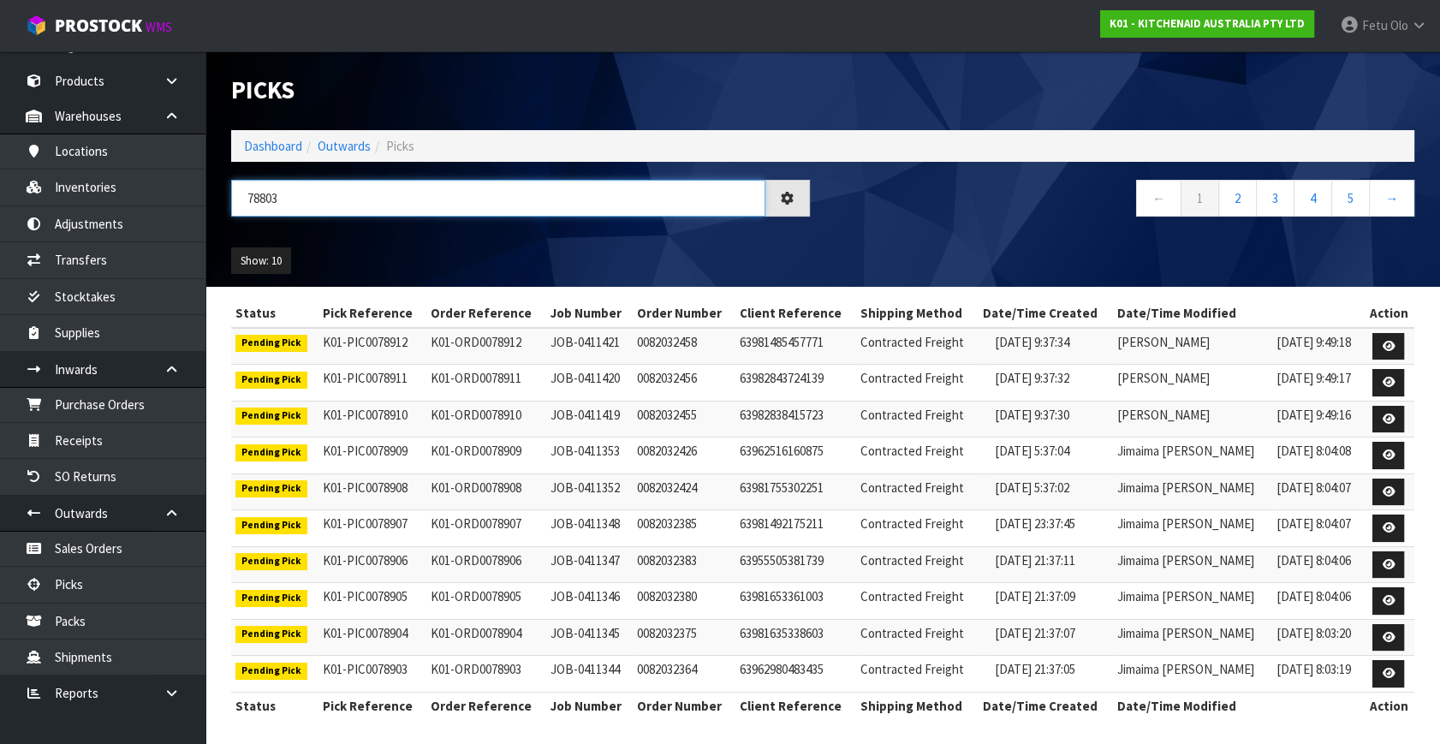
type input "78803"
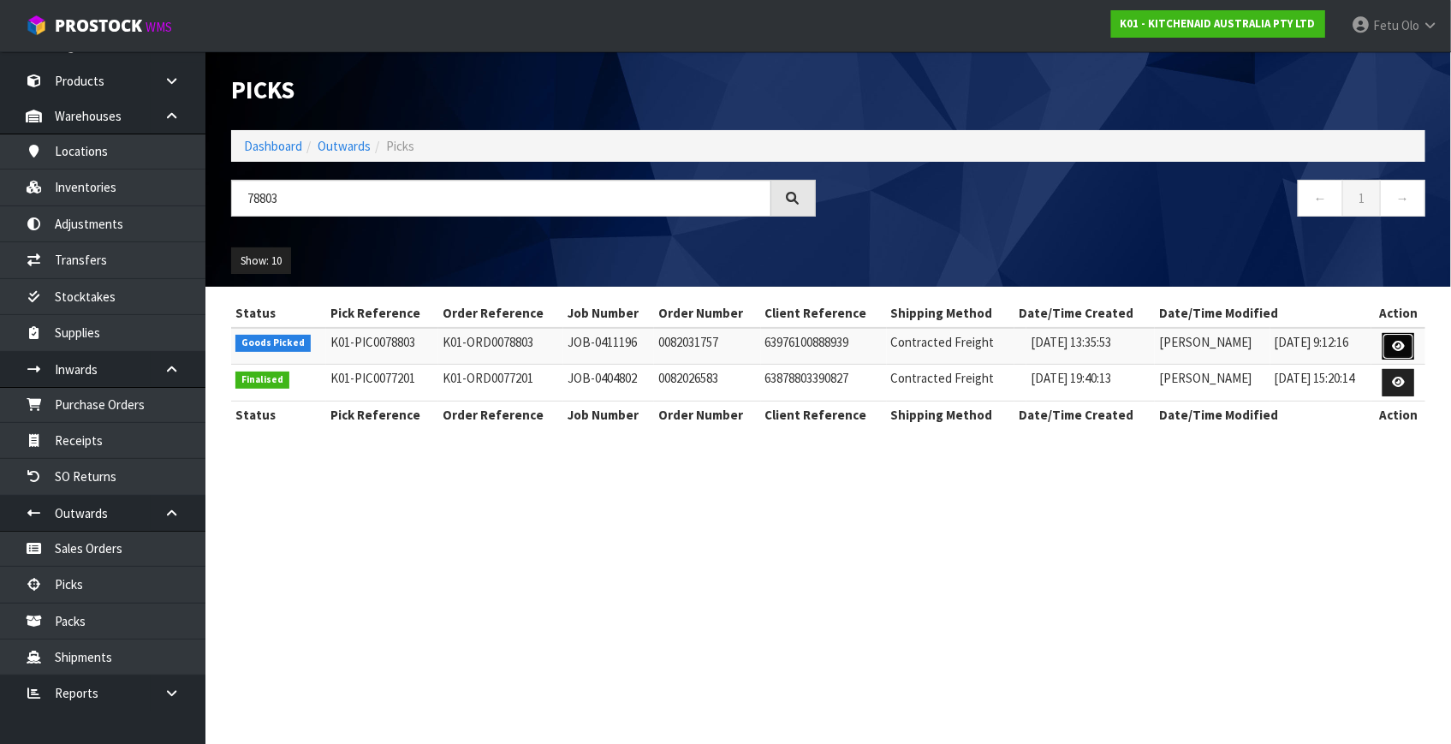
click at [1389, 342] on link at bounding box center [1398, 346] width 32 height 27
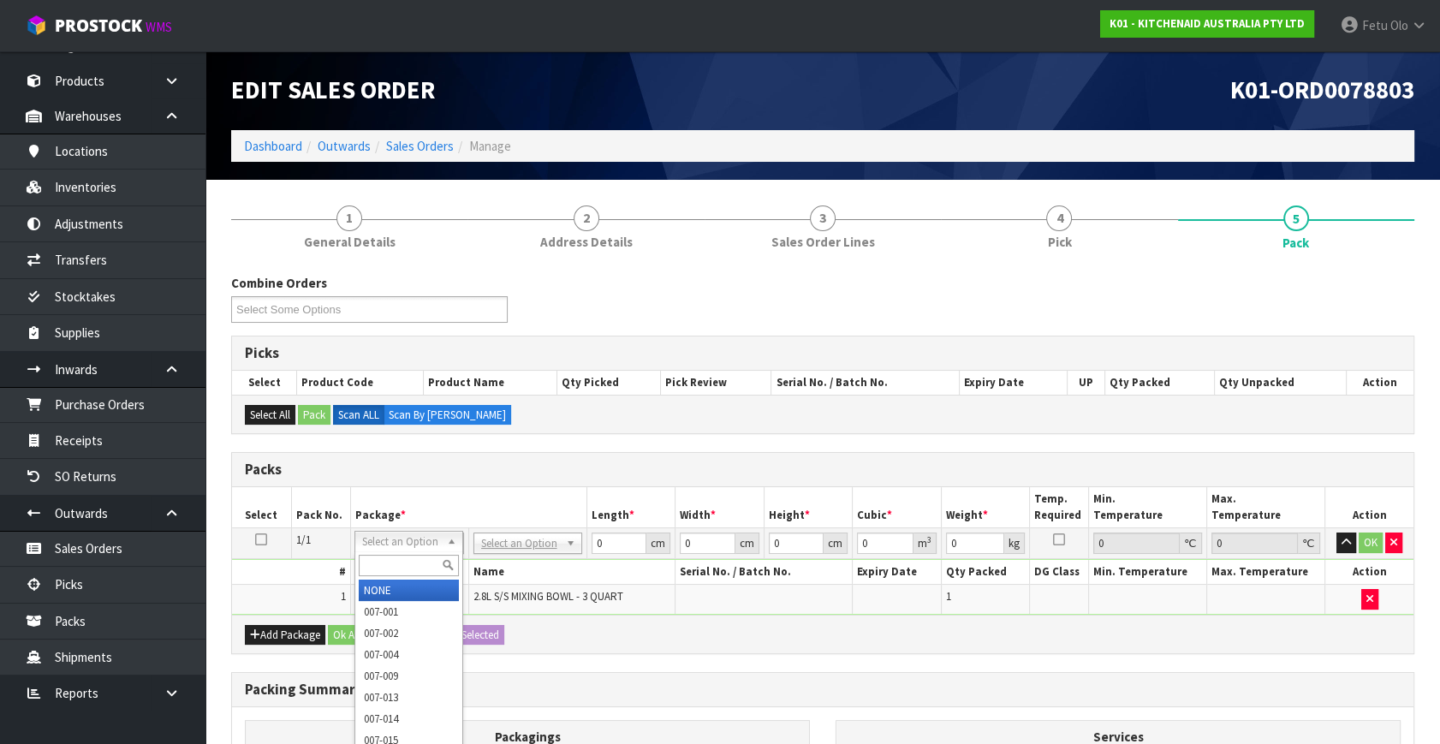
drag, startPoint x: 406, startPoint y: 537, endPoint x: 384, endPoint y: 563, distance: 34.1
click at [381, 566] on input "text" at bounding box center [409, 565] width 100 height 21
type input "011-084"
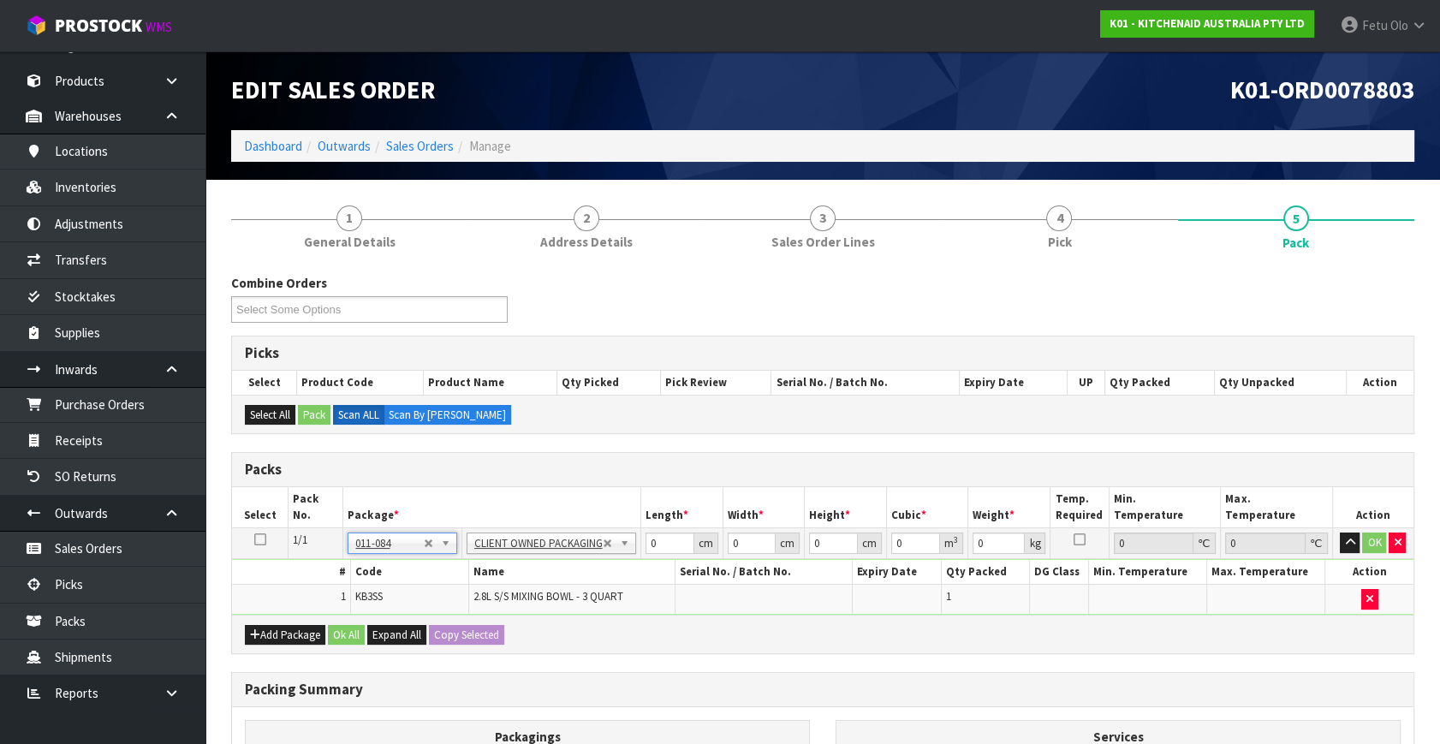
type input "0.8"
click at [442, 625] on div "Packs Select Pack No. Package * Length * Width * Height * Cubic * Weight * Temp…" at bounding box center [822, 553] width 1183 height 202
type input "30"
type input "26"
type input "2"
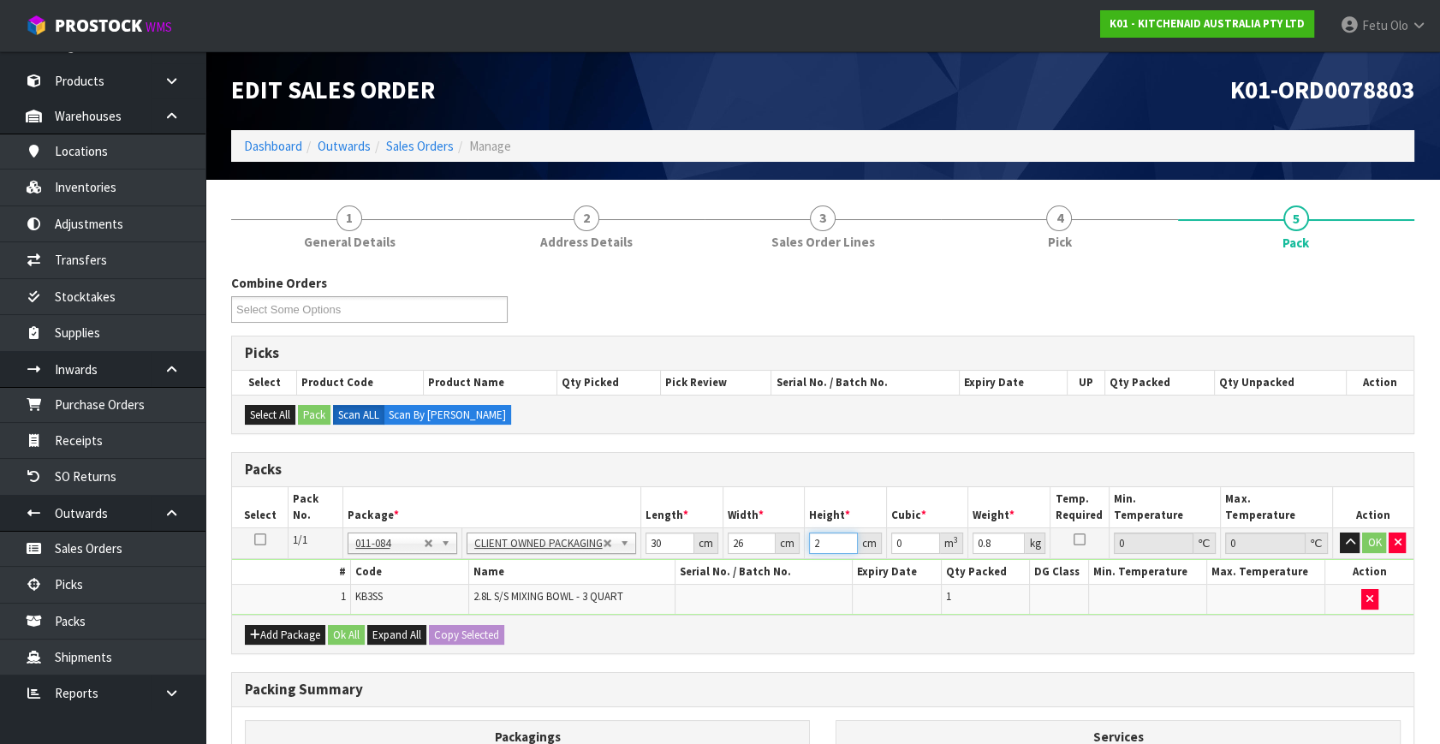
type input "0.00156"
type input "22"
type input "0.01716"
type input "22"
type input "2"
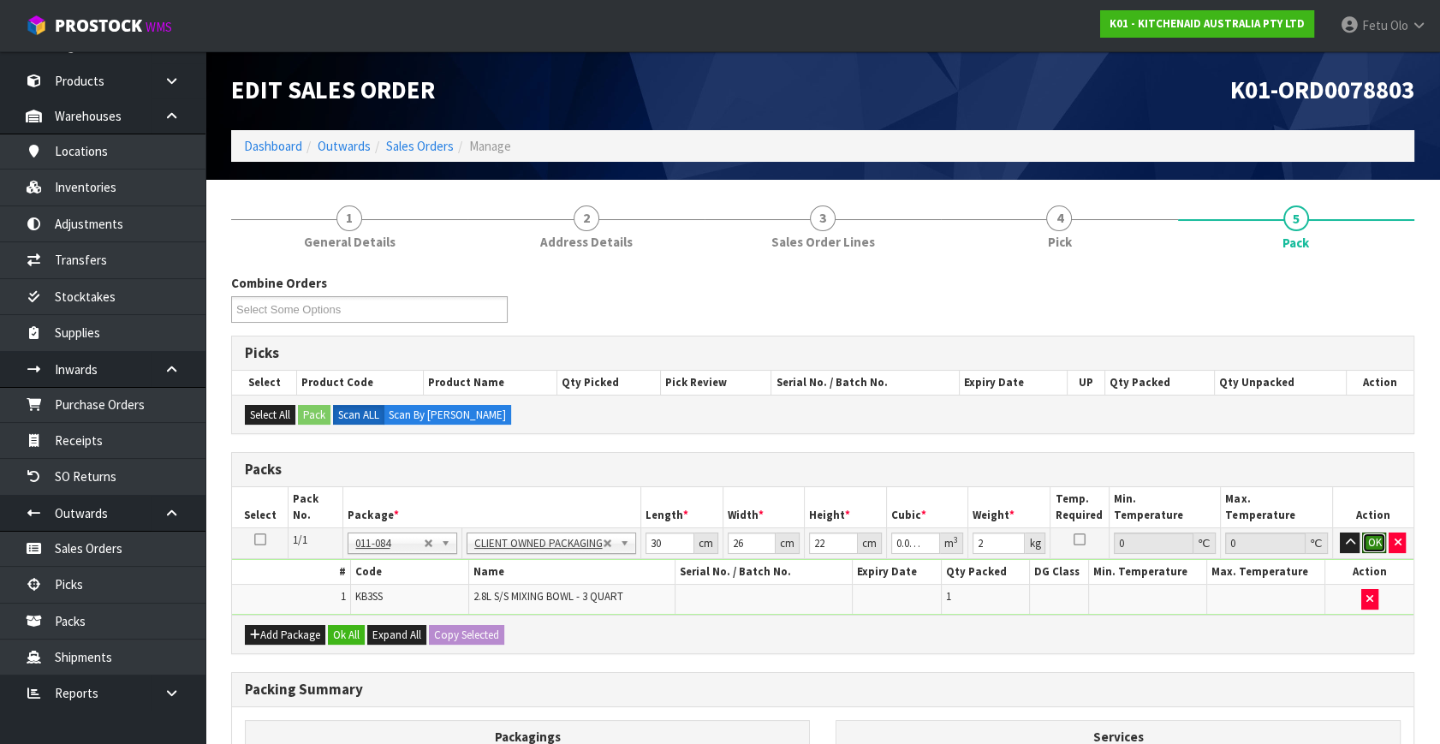
click button "OK" at bounding box center [1374, 542] width 24 height 21
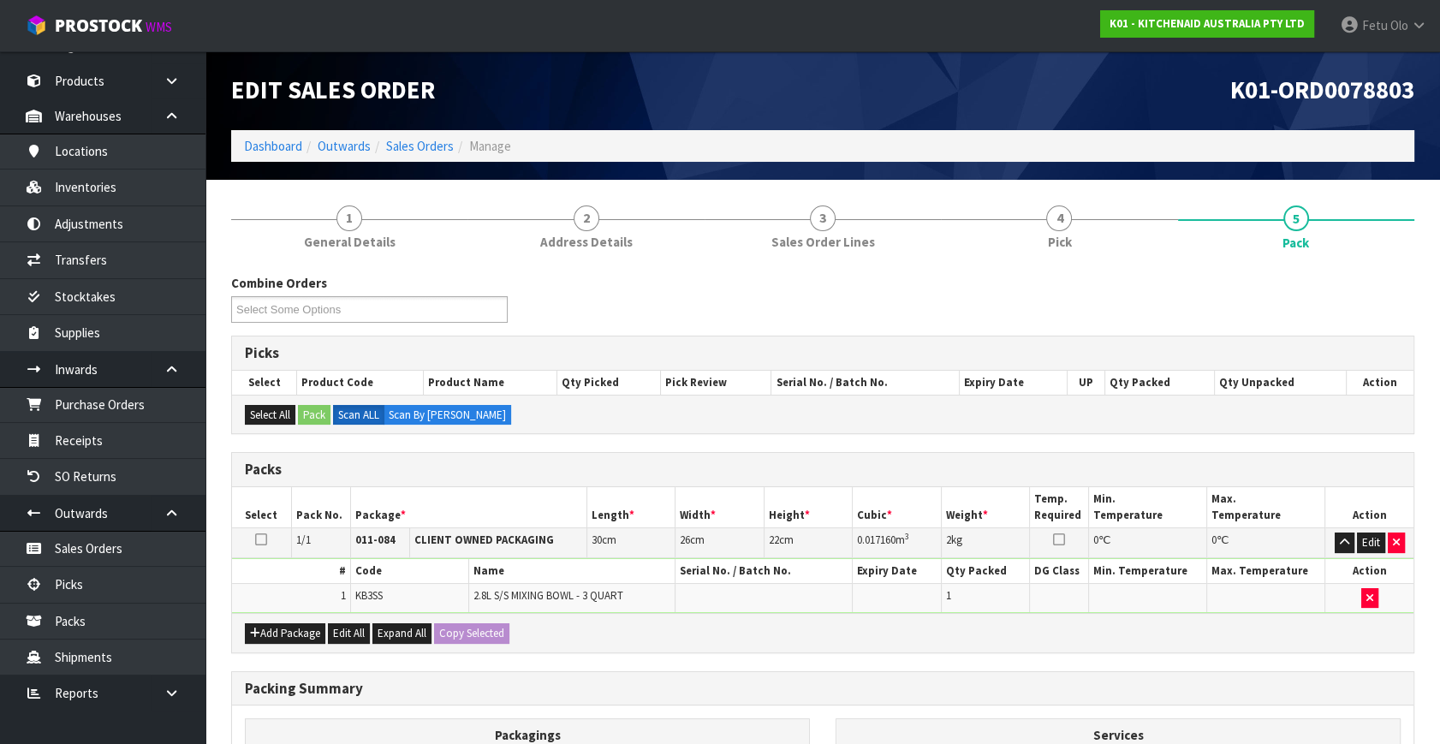
scroll to position [229, 0]
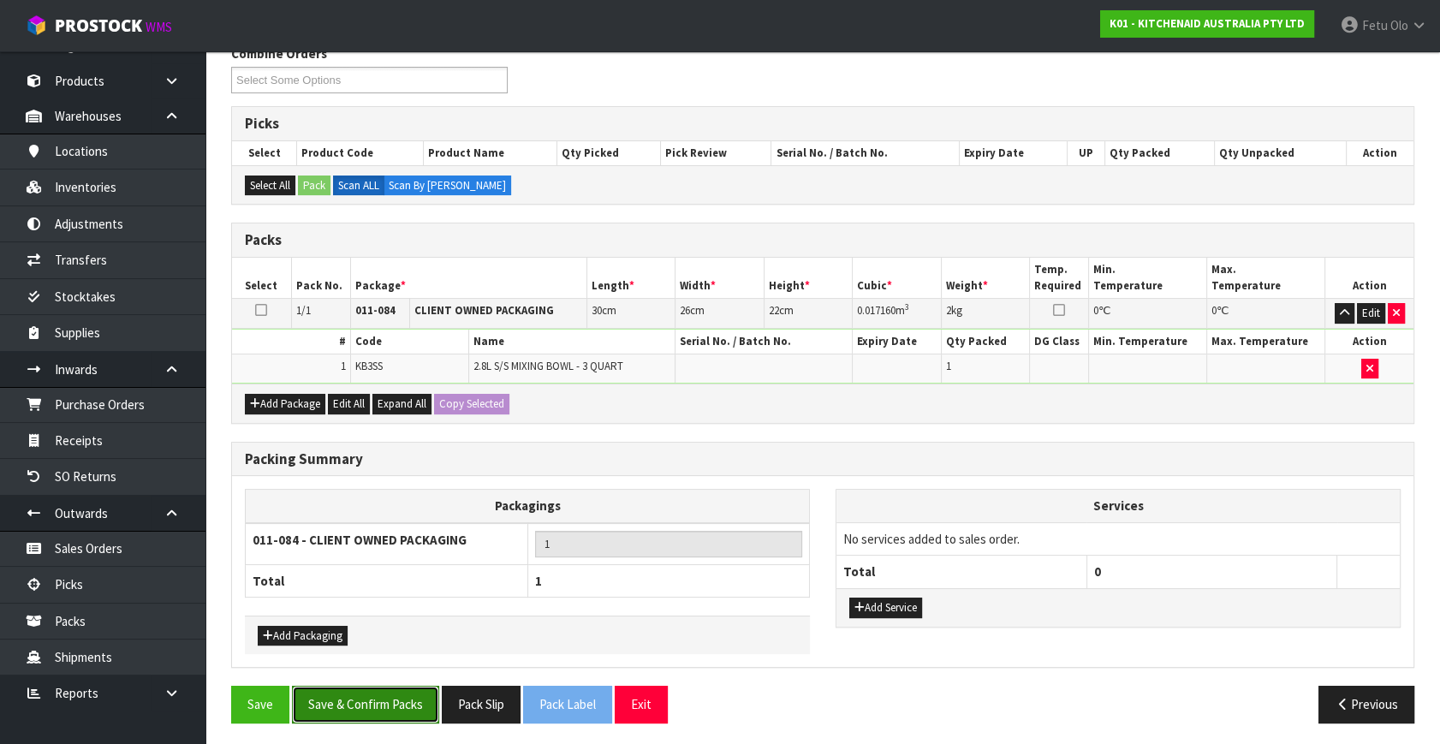
click at [377, 692] on button "Save & Confirm Packs" at bounding box center [365, 704] width 147 height 37
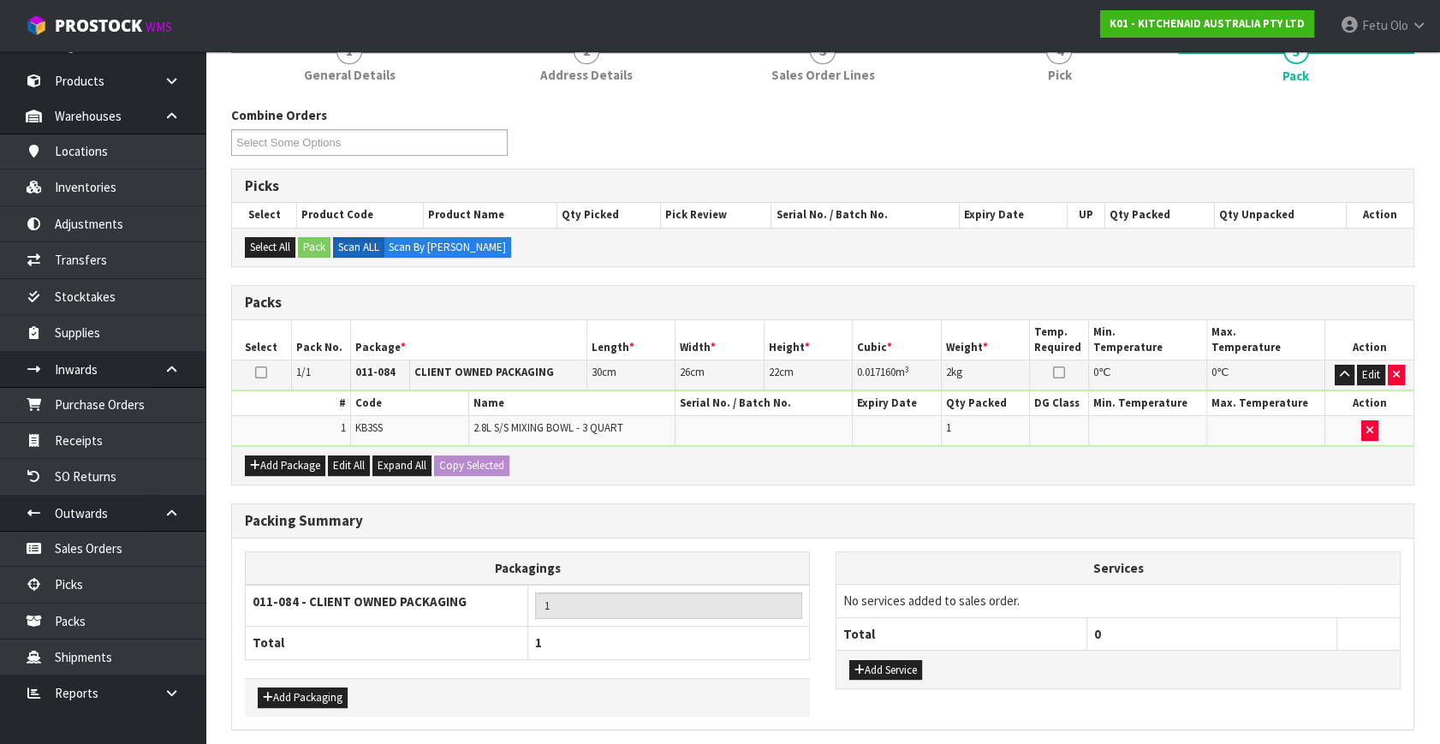
scroll to position [0, 0]
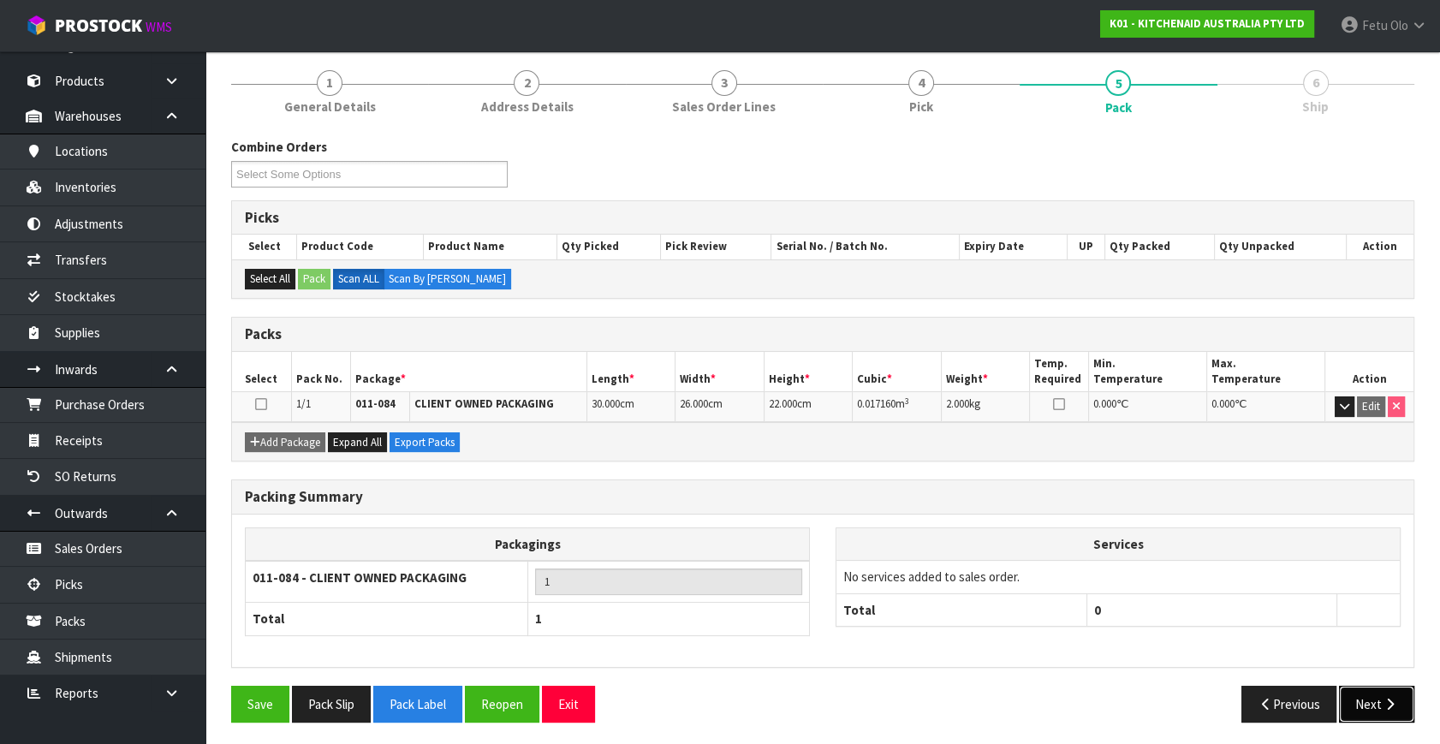
click at [1378, 708] on button "Next" at bounding box center [1376, 704] width 75 height 37
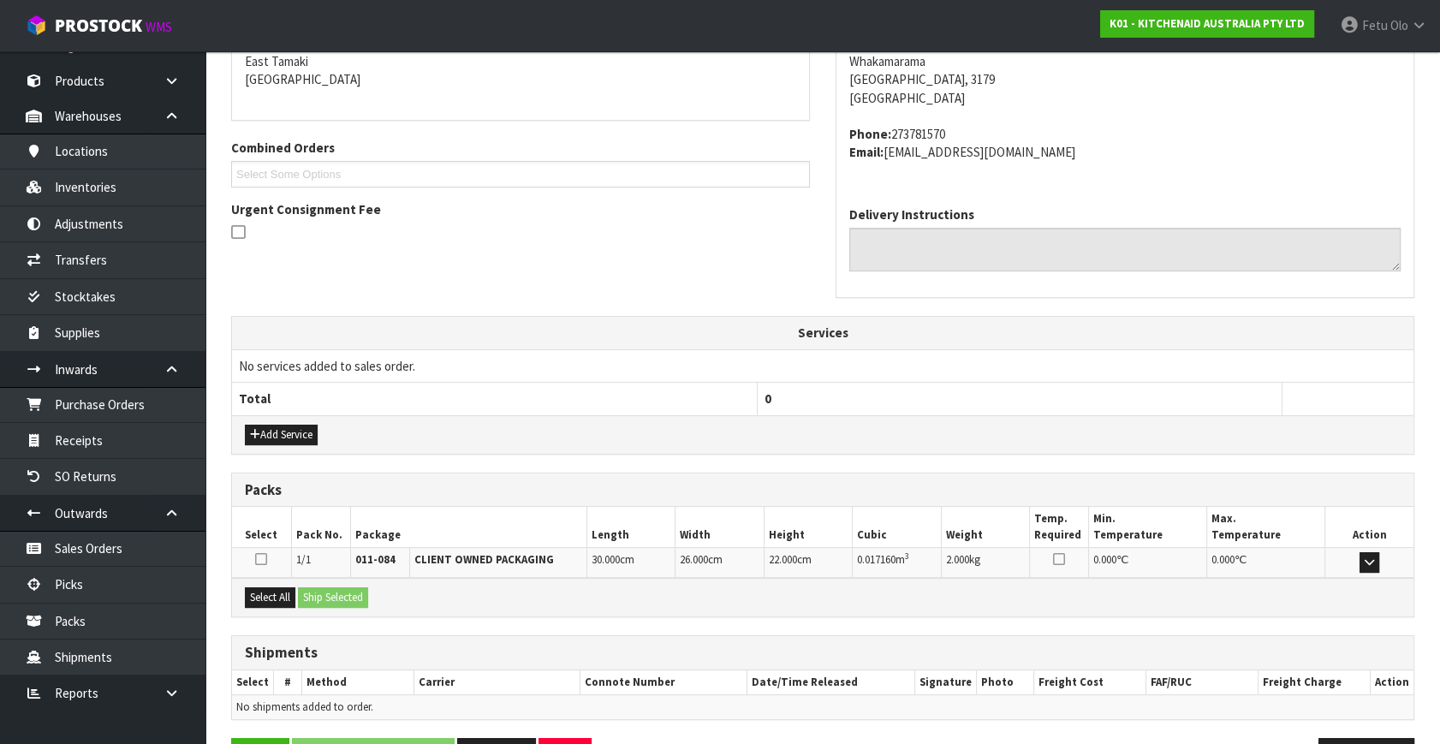
scroll to position [421, 0]
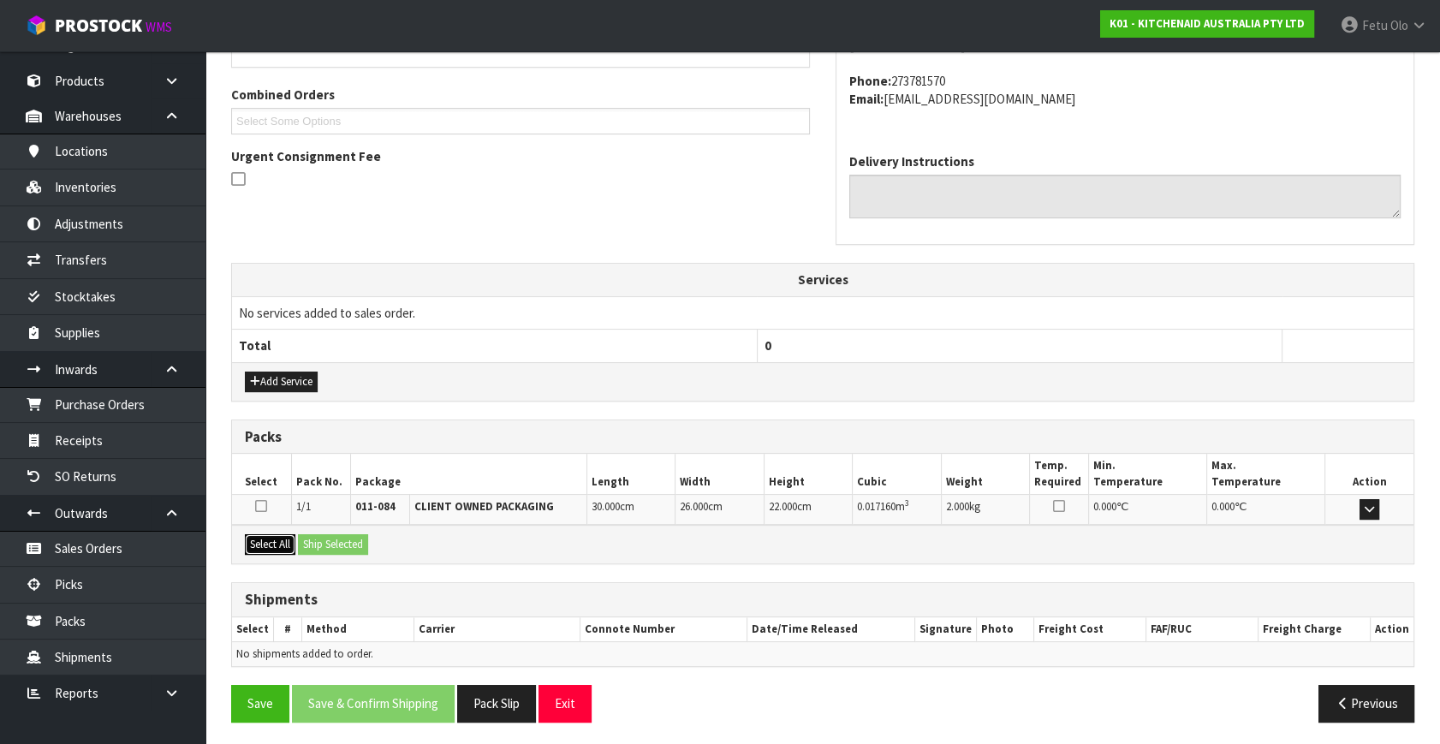
click at [264, 544] on button "Select All" at bounding box center [270, 544] width 51 height 21
click at [295, 541] on button "Select All" at bounding box center [270, 544] width 51 height 21
click at [333, 545] on button "Ship Selected" at bounding box center [333, 544] width 70 height 21
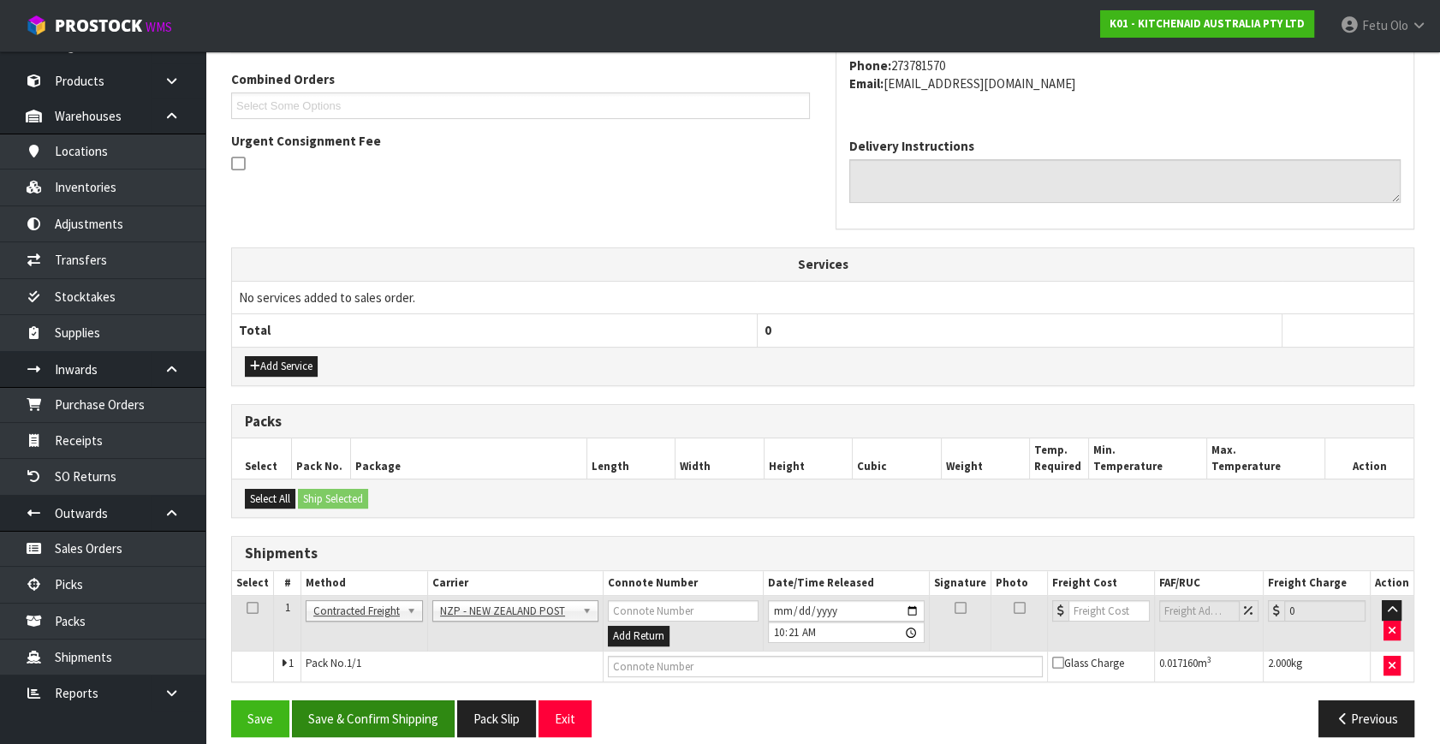
scroll to position [452, 0]
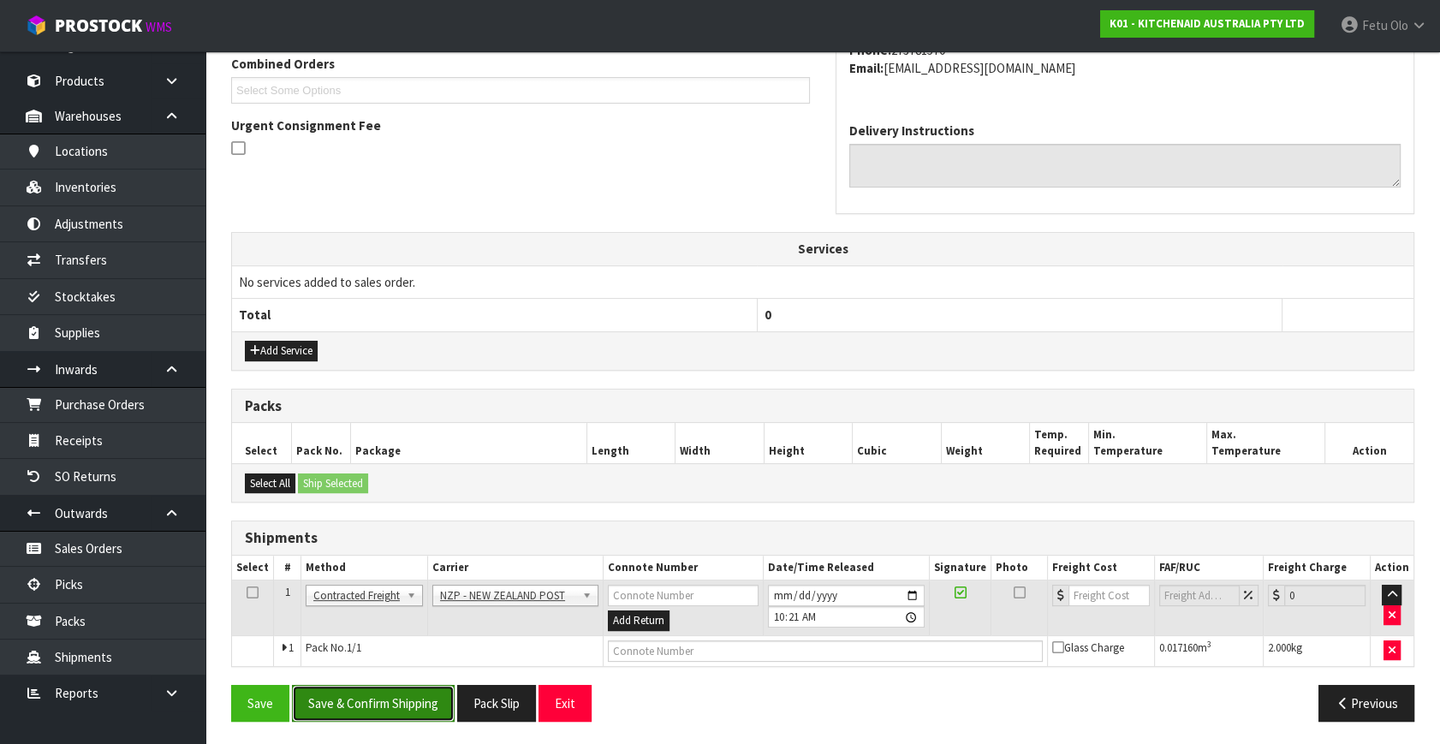
click at [386, 698] on button "Save & Confirm Shipping" at bounding box center [373, 703] width 163 height 37
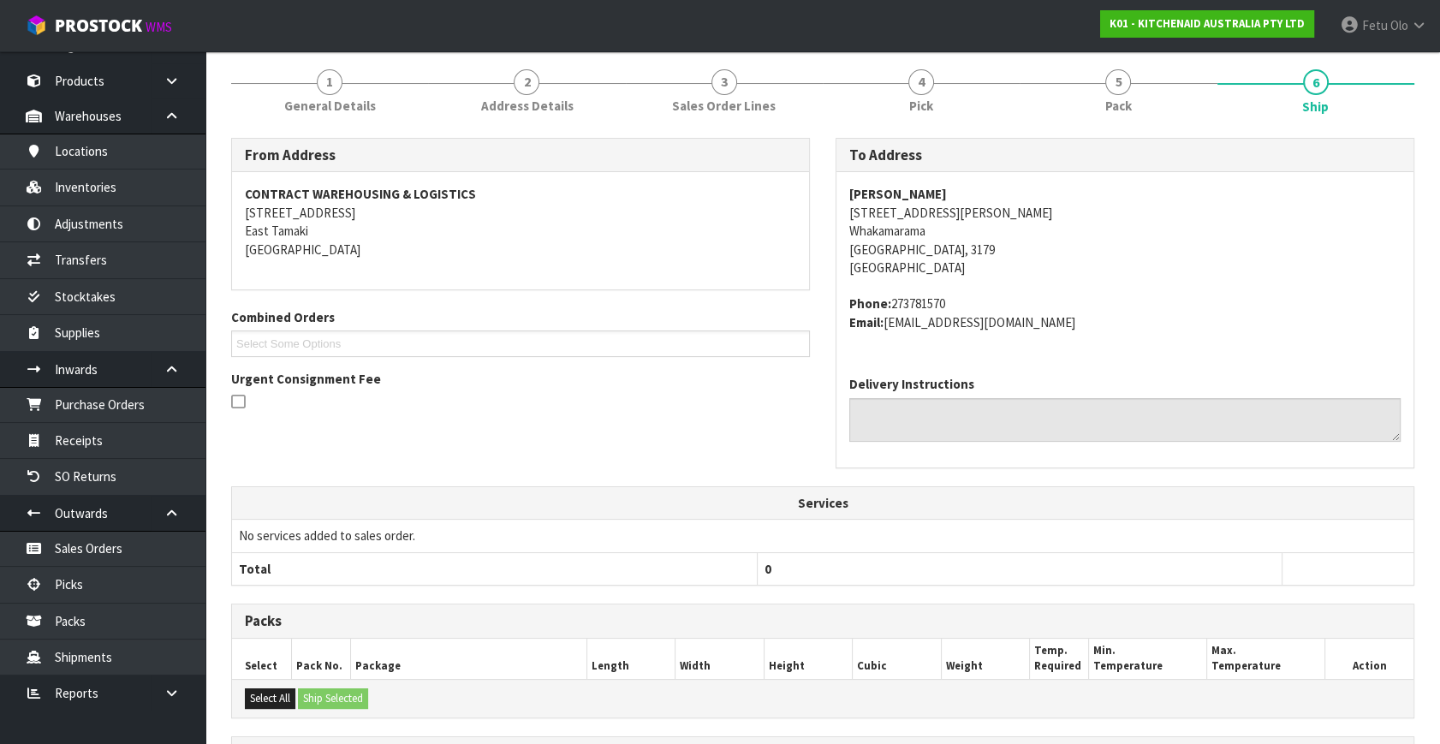
scroll to position [428, 0]
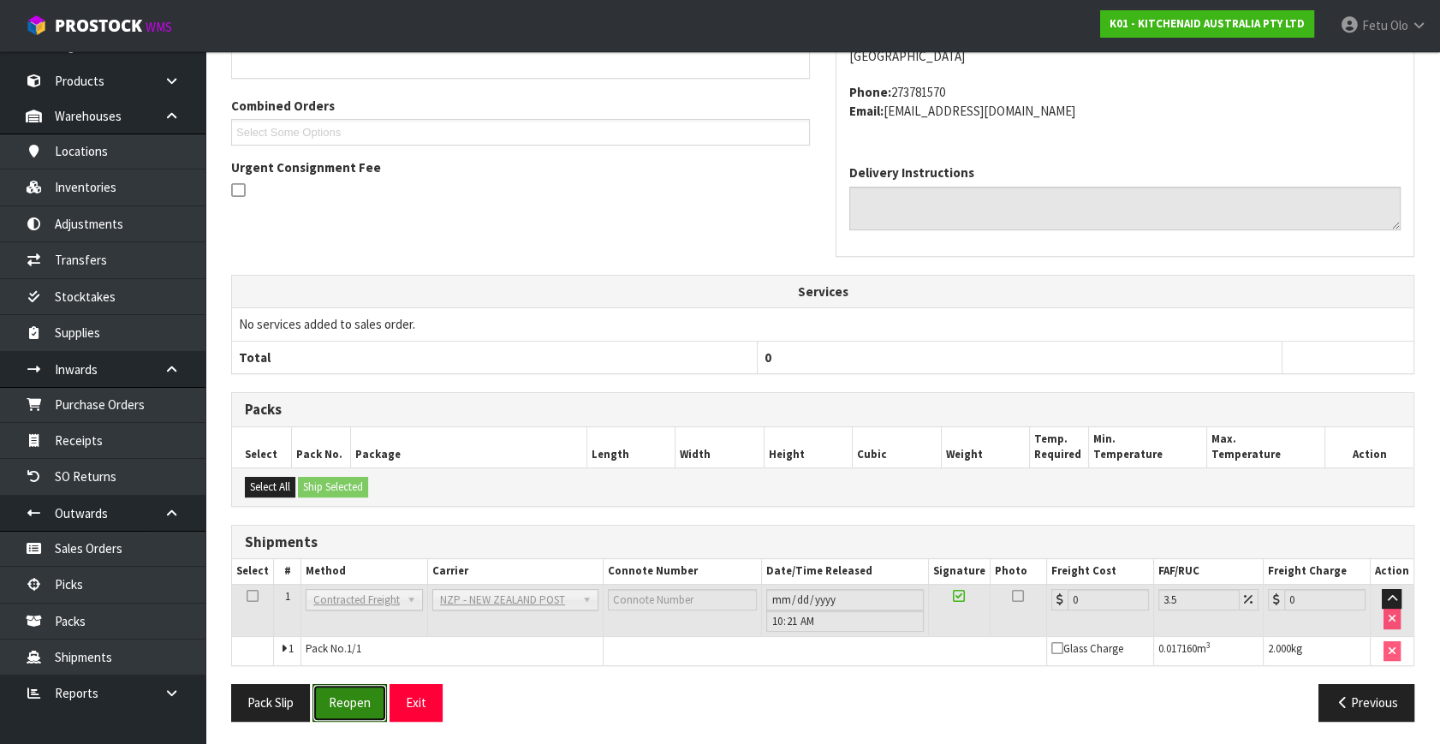
drag, startPoint x: 373, startPoint y: 686, endPoint x: 484, endPoint y: 677, distance: 111.7
click at [373, 686] on button "Reopen" at bounding box center [349, 702] width 74 height 37
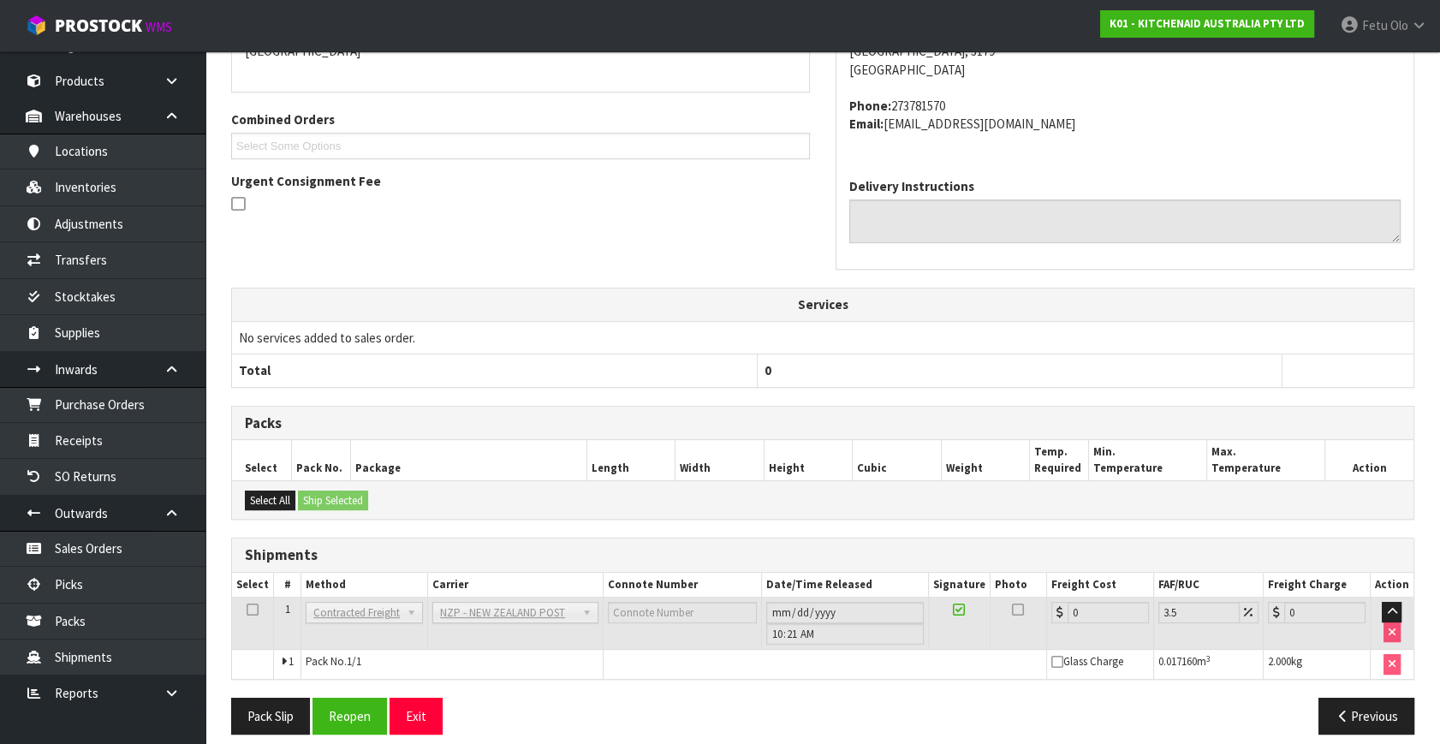
scroll to position [410, 0]
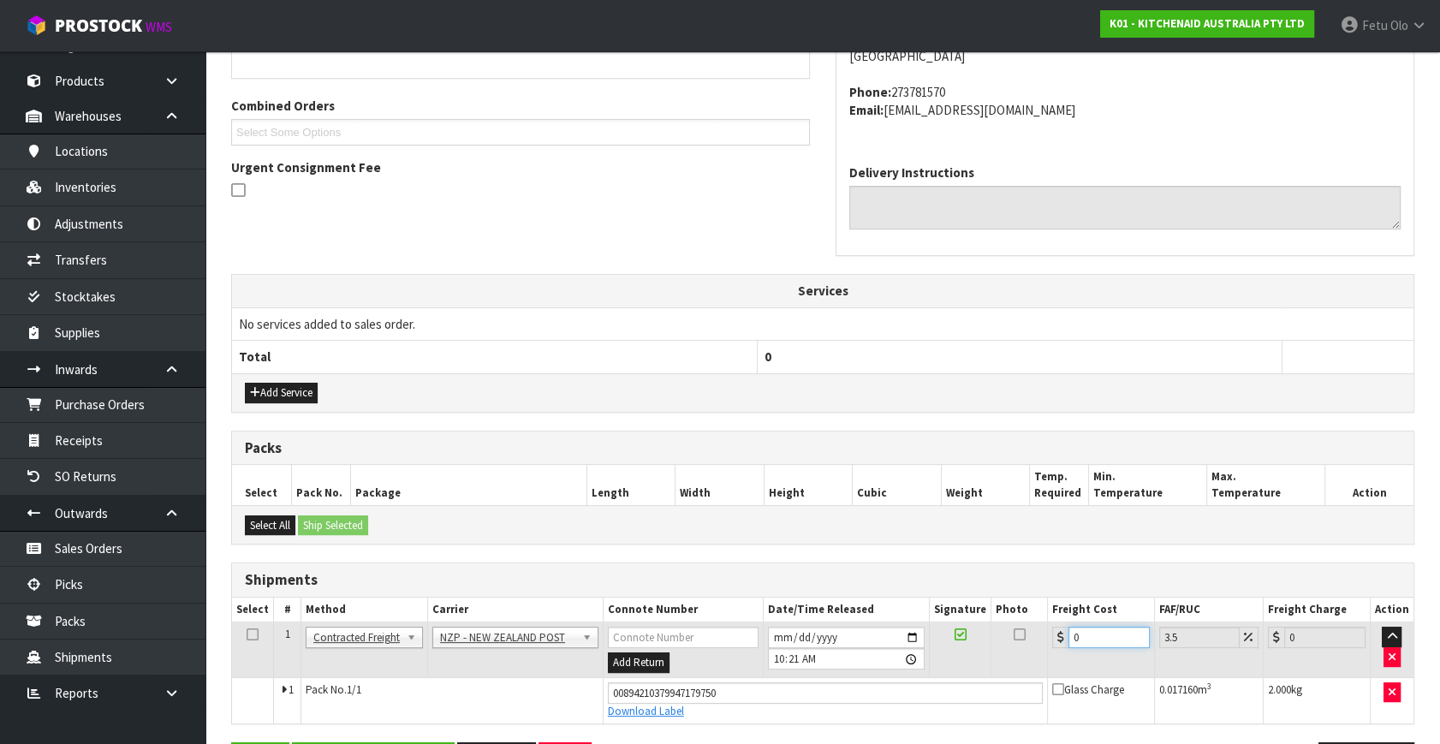
drag, startPoint x: 1108, startPoint y: 640, endPoint x: 722, endPoint y: 678, distance: 388.7
click at [722, 677] on tbody "1 Client Local Pickup Customer Local Pickup Company Freight Contracted Freight …" at bounding box center [822, 672] width 1181 height 101
type input "1"
type input "1.03"
type input "11"
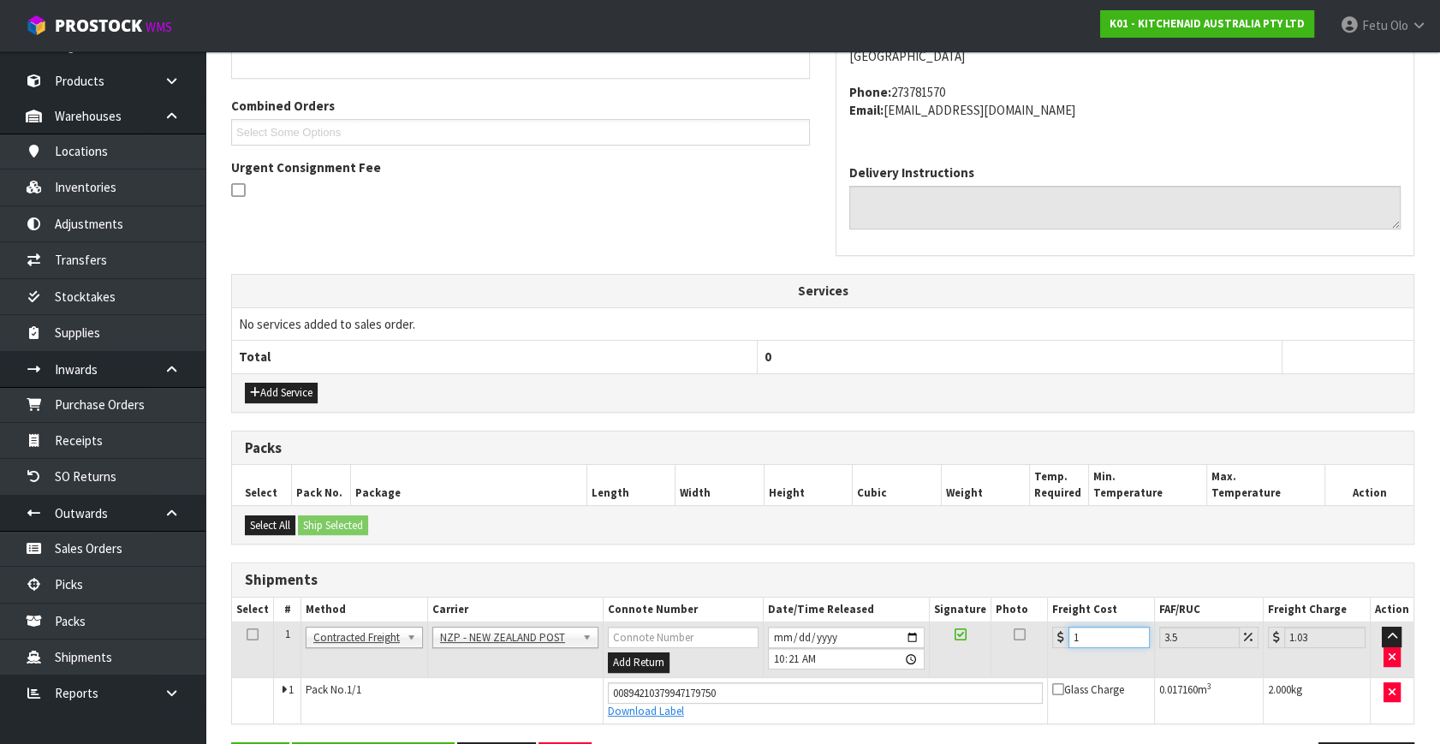
type input "11.38"
type input "11.9"
type input "12.32"
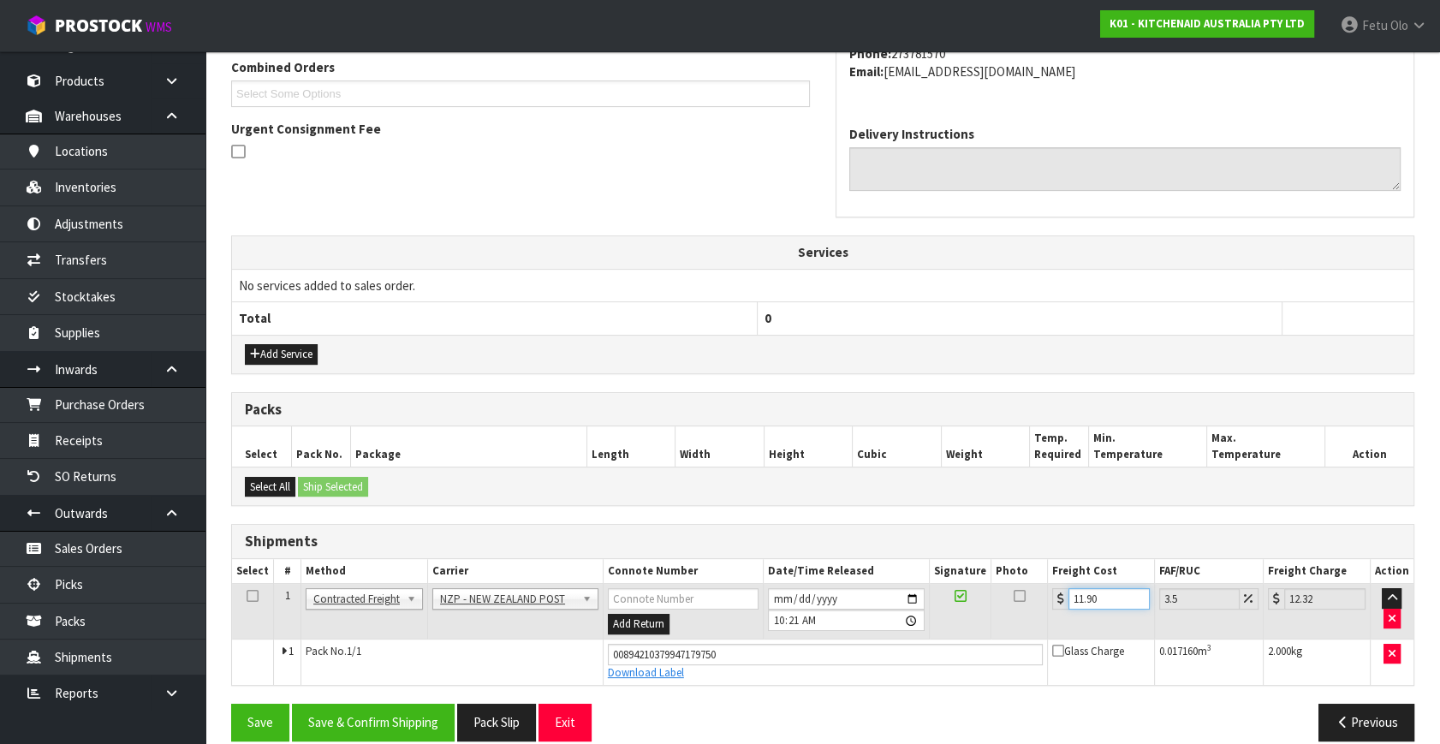
scroll to position [468, 0]
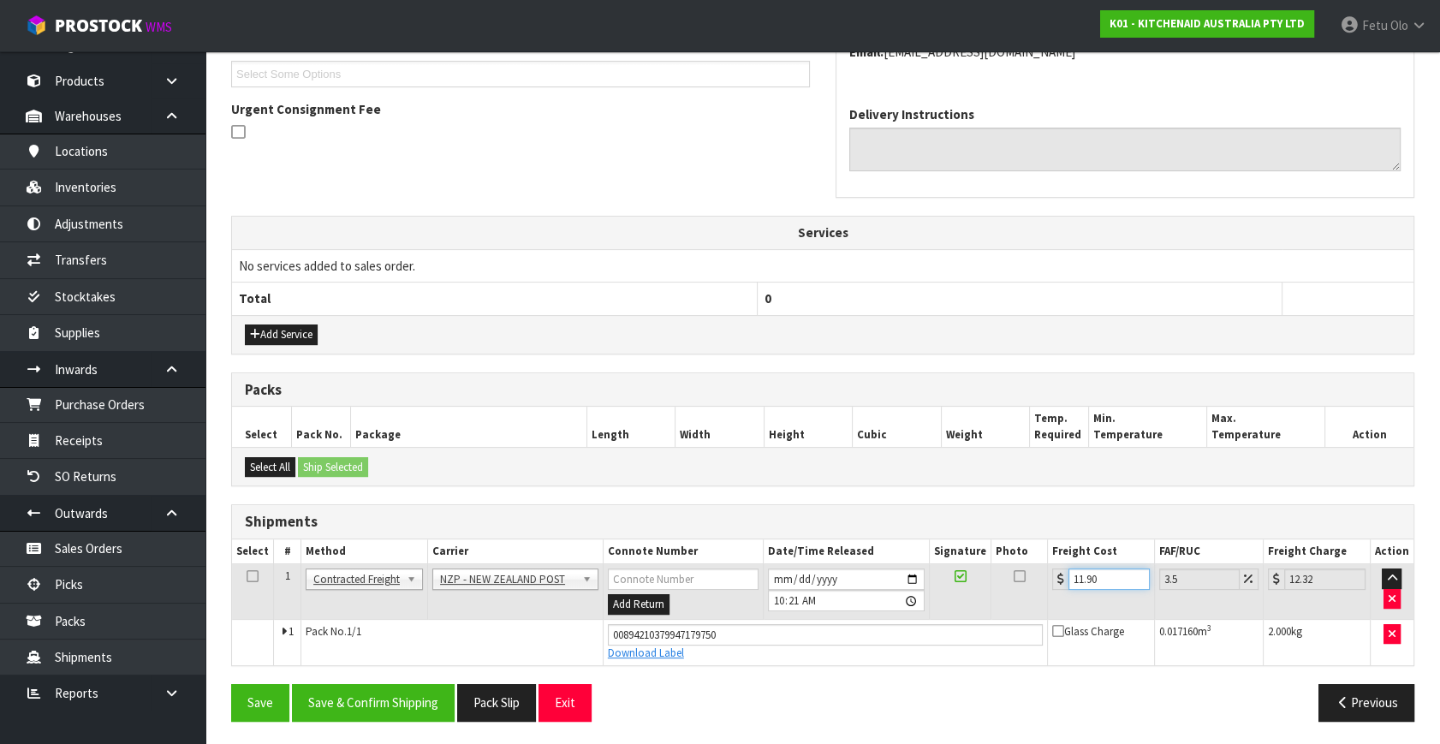
type input "11.90"
click at [439, 669] on div "From Address CONTRACT WAREHOUSING & LOGISTICS [STREET_ADDRESS] Combined Orders …" at bounding box center [822, 300] width 1183 height 867
click at [397, 689] on button "Save & Confirm Shipping" at bounding box center [373, 702] width 163 height 37
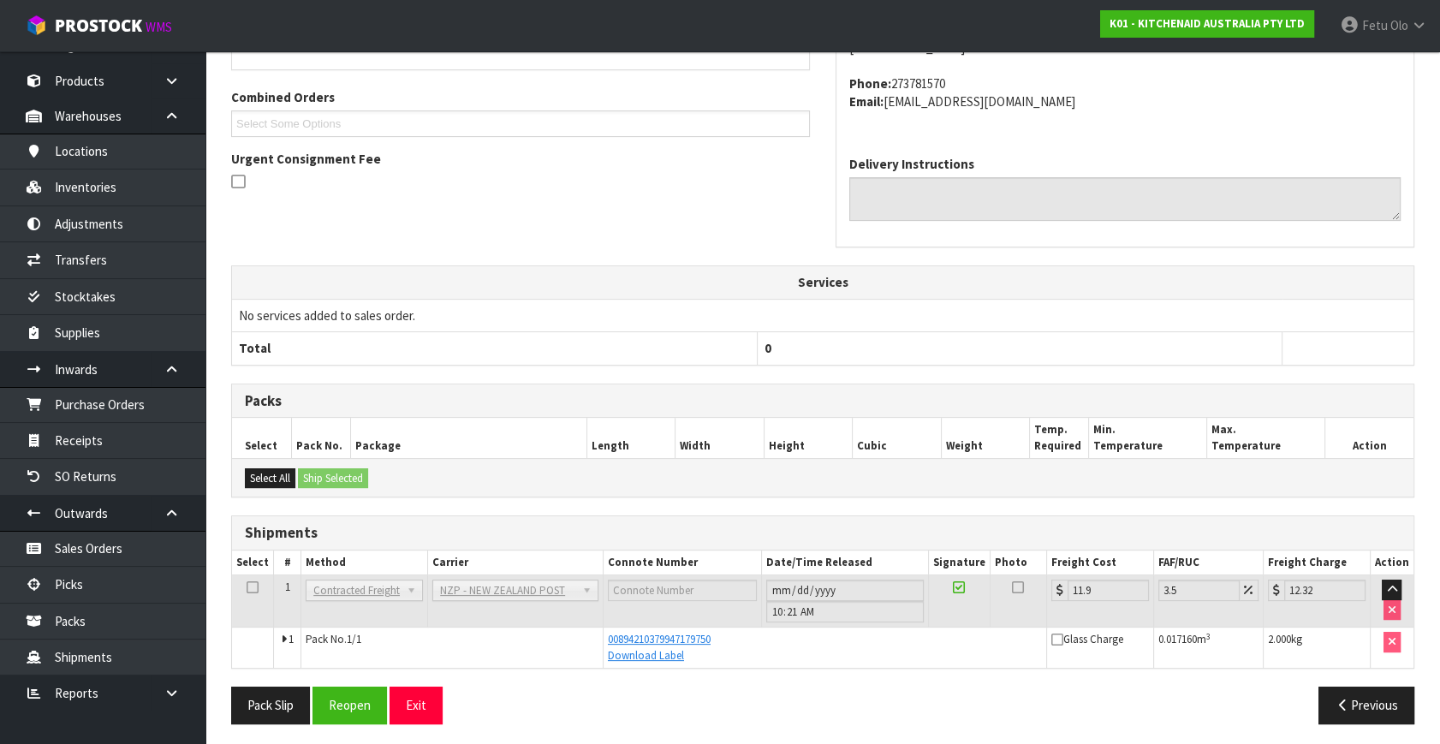
scroll to position [421, 0]
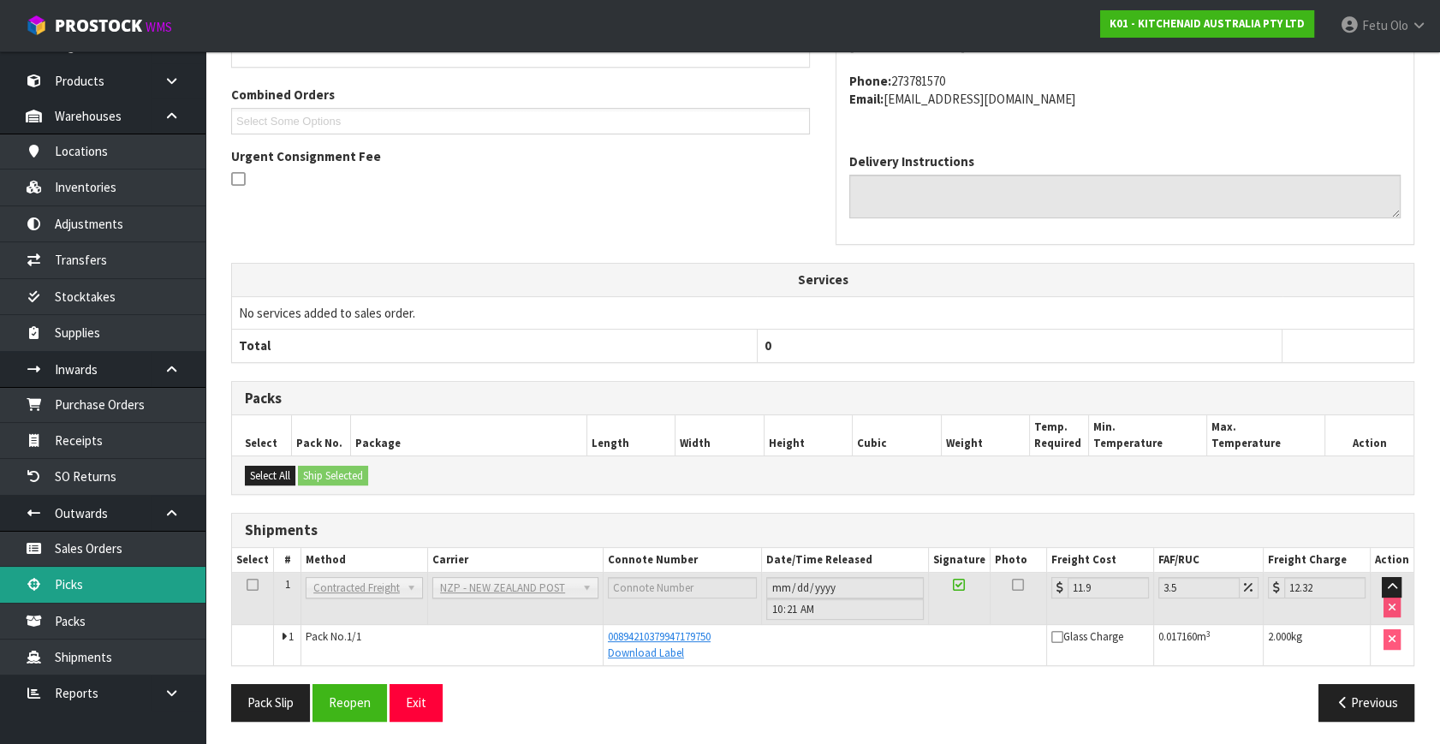
click at [55, 573] on link "Picks" at bounding box center [102, 584] width 205 height 35
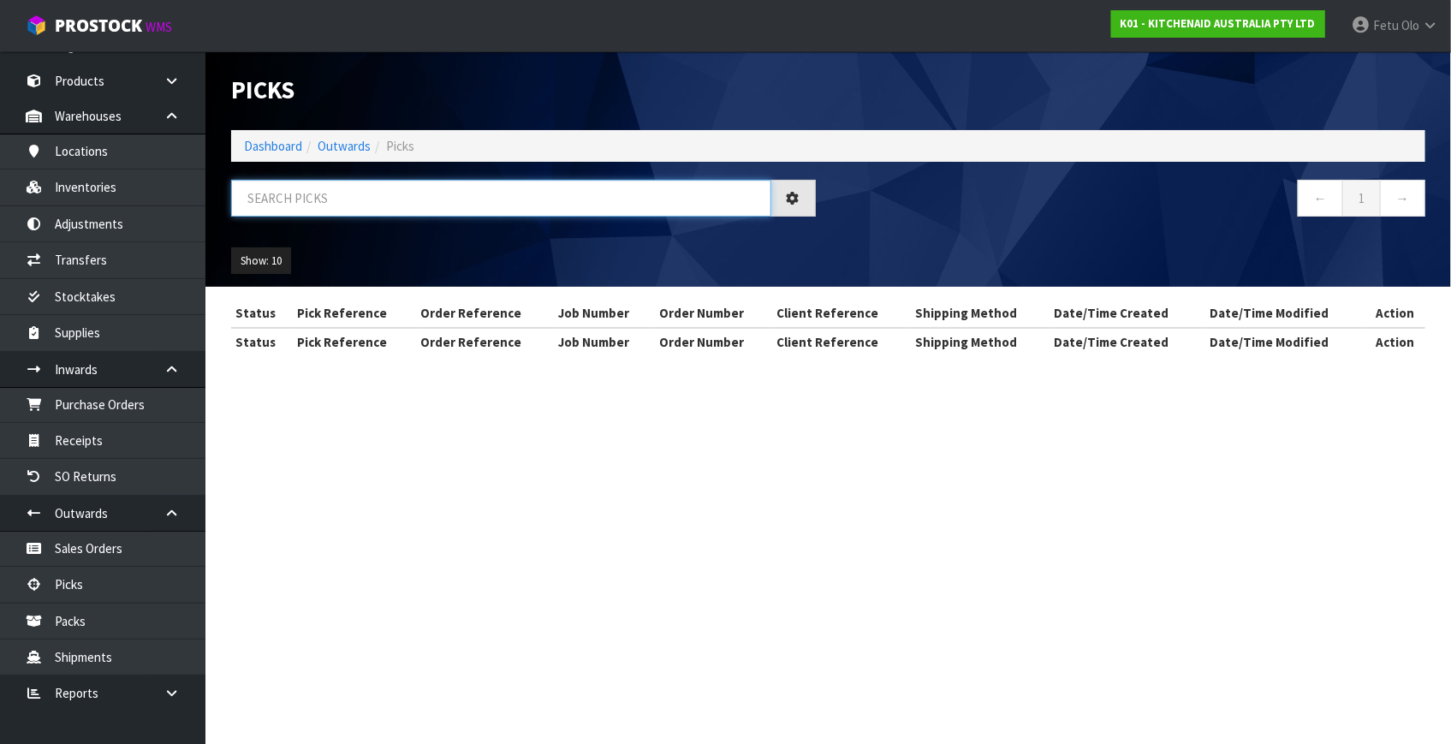
click at [340, 207] on input "text" at bounding box center [501, 198] width 540 height 37
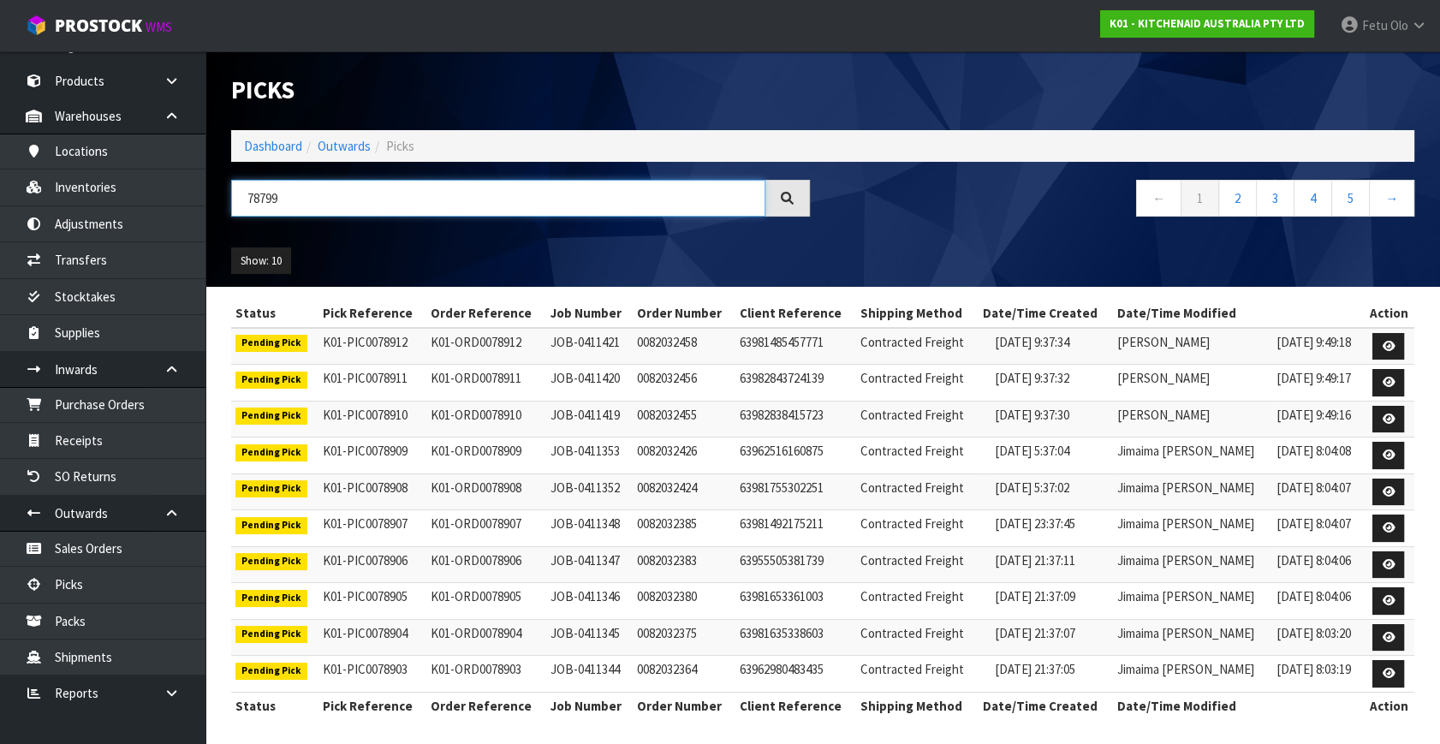
type input "78799"
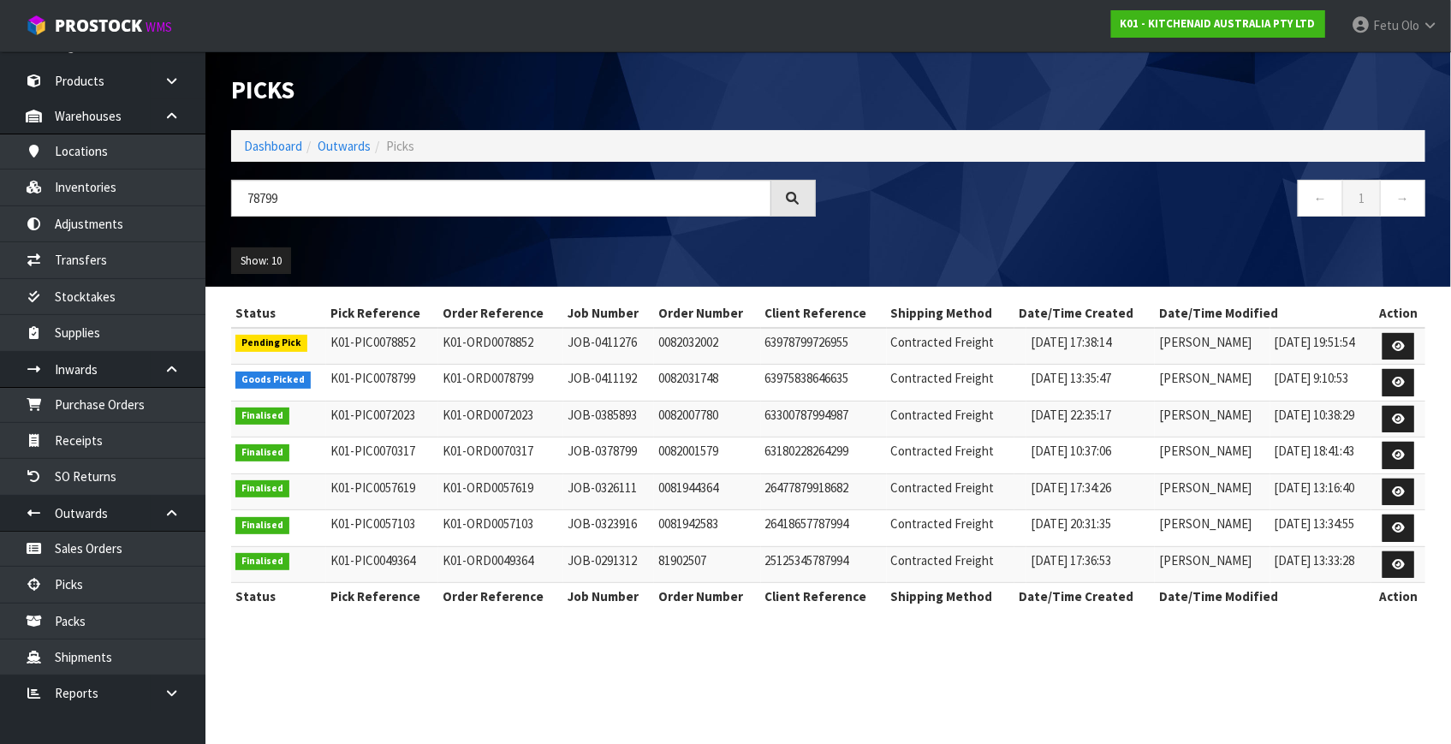
click at [1386, 342] on link at bounding box center [1398, 346] width 32 height 27
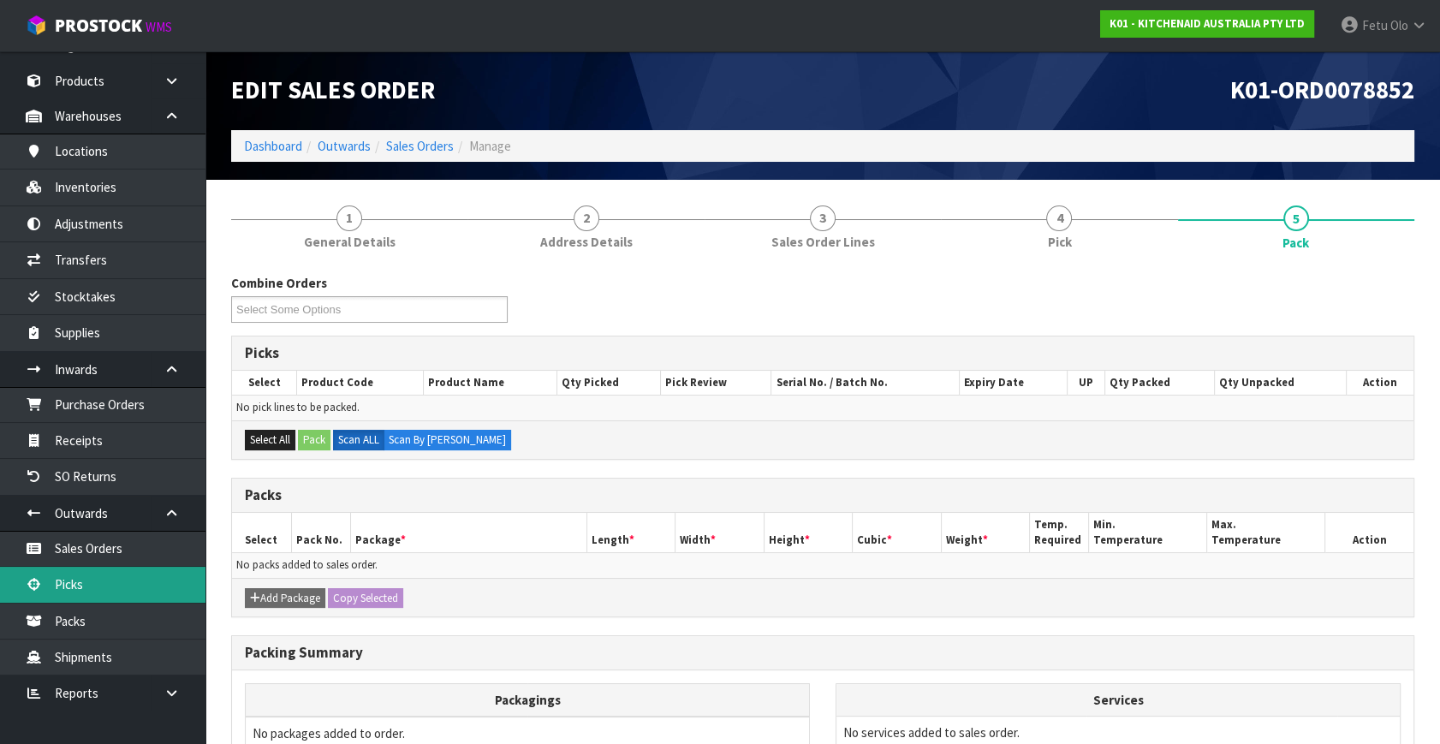
click at [97, 595] on link "Picks" at bounding box center [102, 584] width 205 height 35
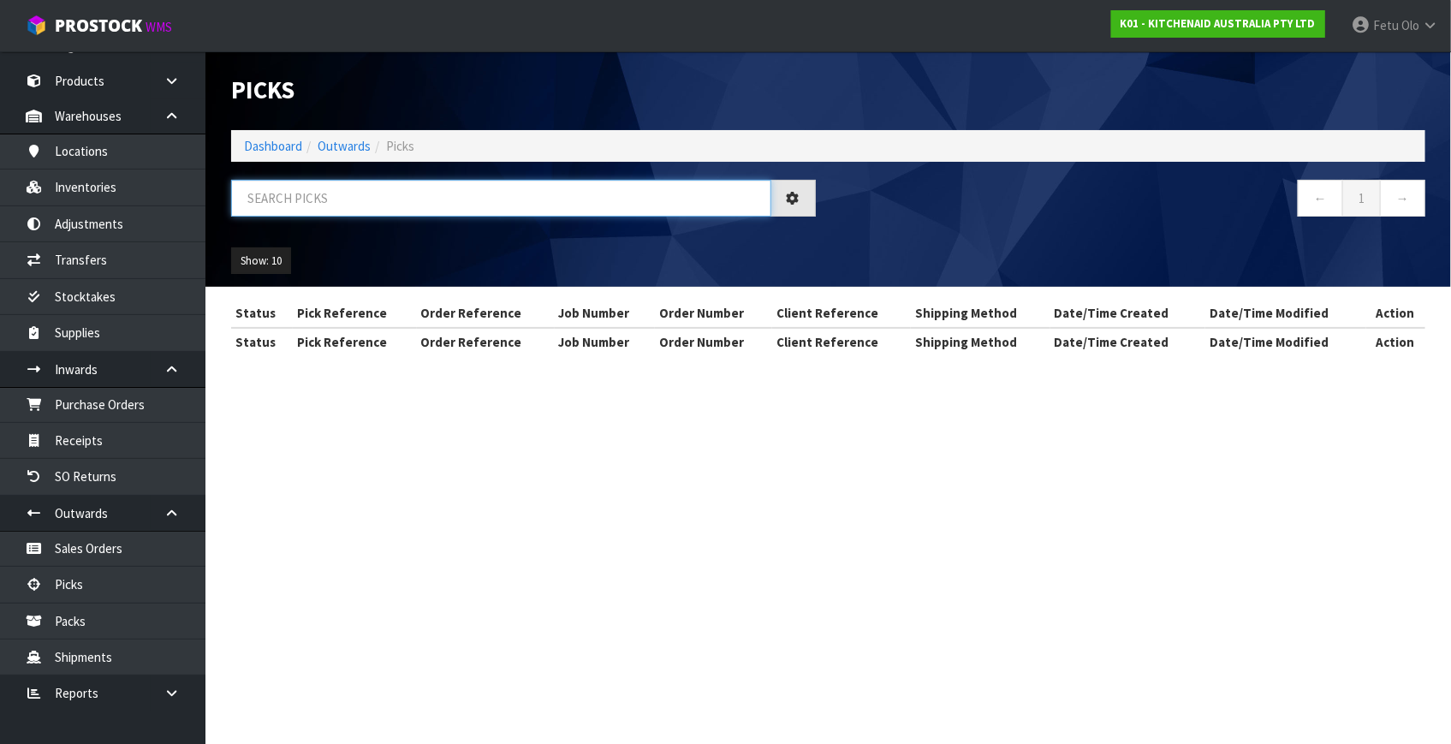
click at [389, 208] on input "text" at bounding box center [501, 198] width 540 height 37
type input "78799"
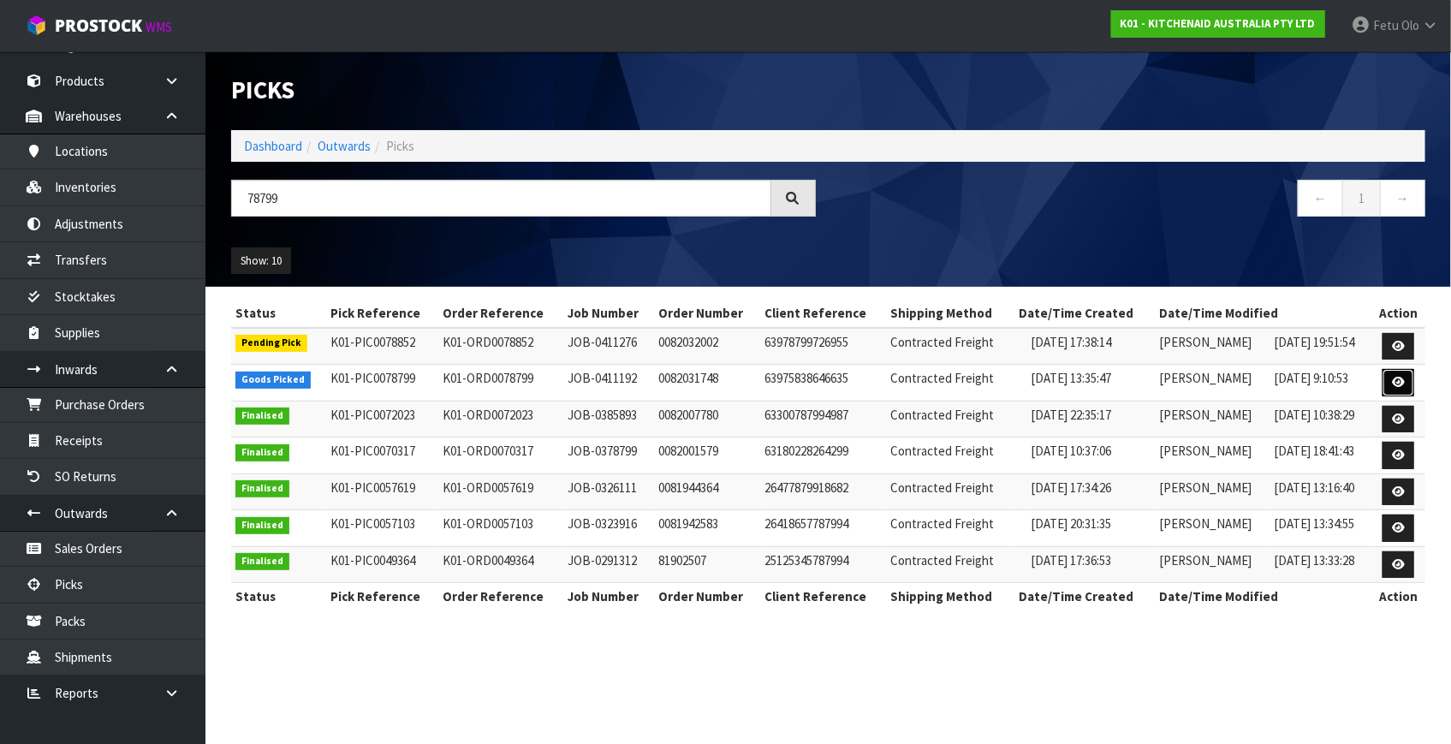
click at [1397, 373] on link at bounding box center [1398, 382] width 32 height 27
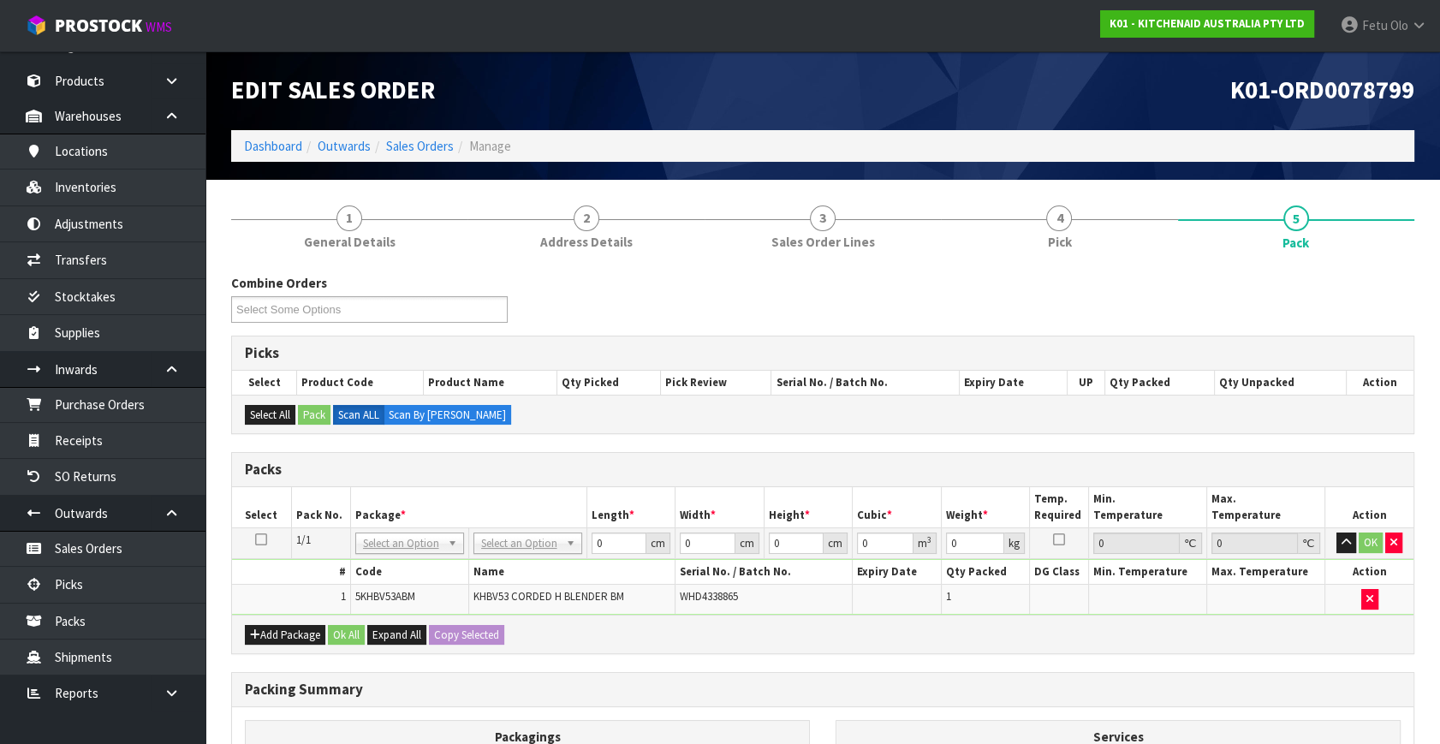
drag, startPoint x: 389, startPoint y: 531, endPoint x: 384, endPoint y: 557, distance: 26.9
click at [379, 569] on input "text" at bounding box center [409, 565] width 100 height 21
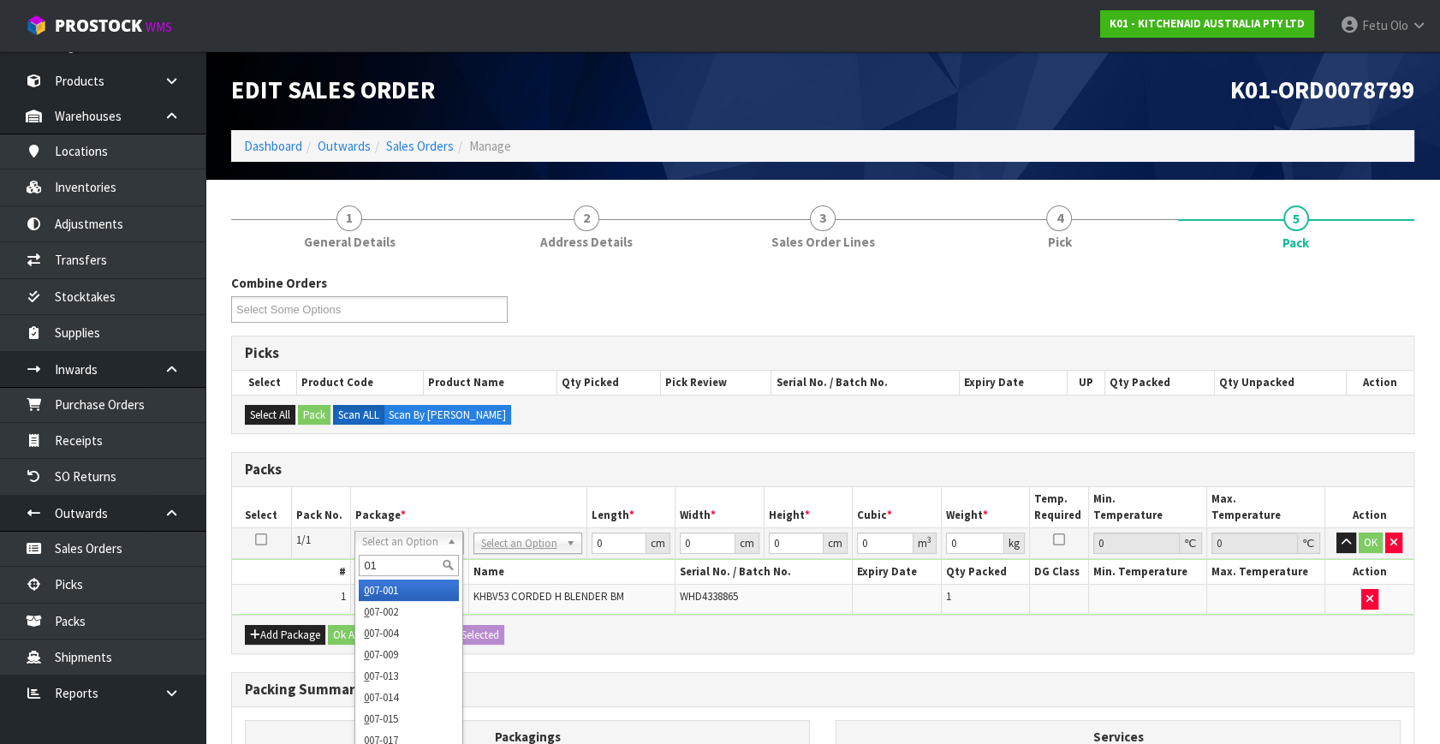
type input "011"
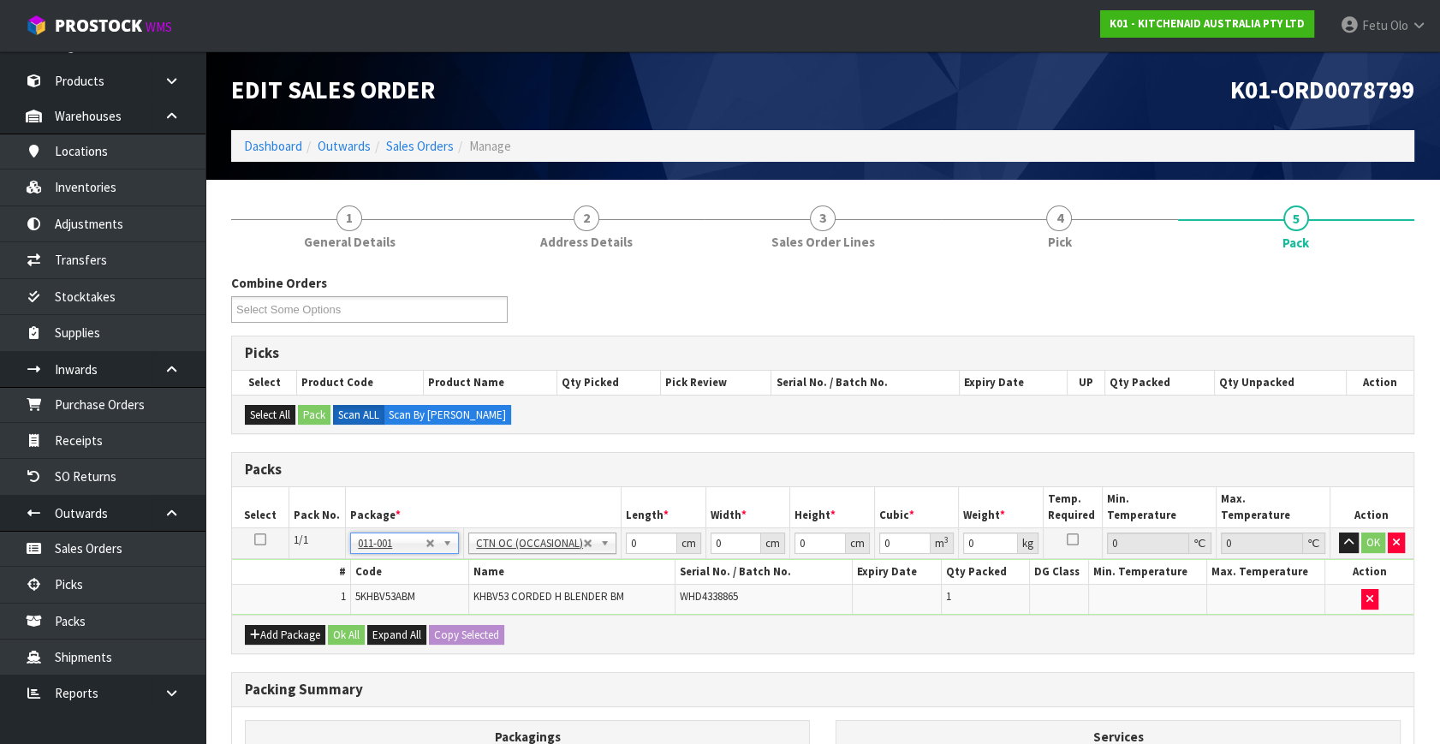
type input "1.3"
drag, startPoint x: 642, startPoint y: 548, endPoint x: 510, endPoint y: 581, distance: 136.0
click at [510, 581] on tbody "1/1 NONE 007-001 007-002 007-004 007-009 007-013 007-014 007-015 007-017 007-01…" at bounding box center [822, 571] width 1181 height 86
type input "32"
type input "22"
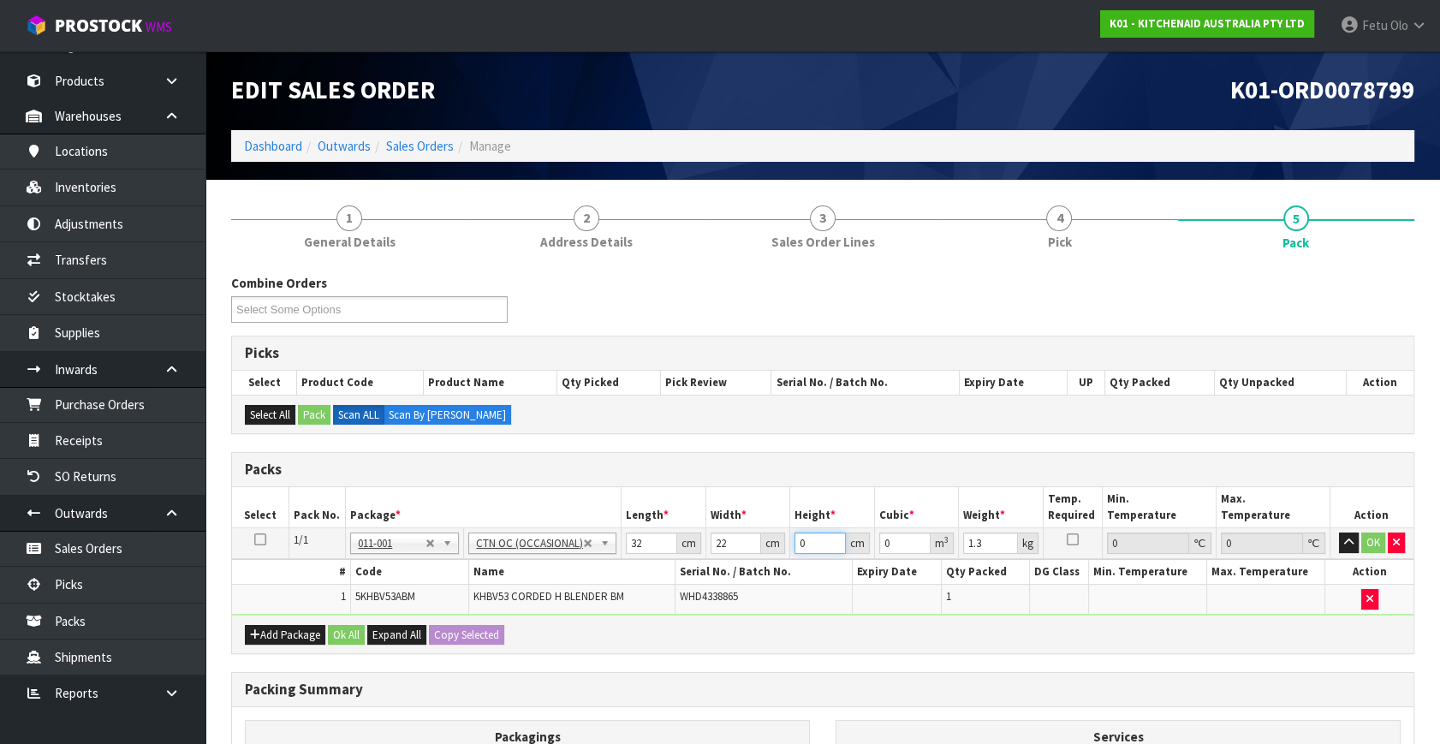
type input "1"
type input "0.000704"
type input "15"
type input "0.01056"
type input "15"
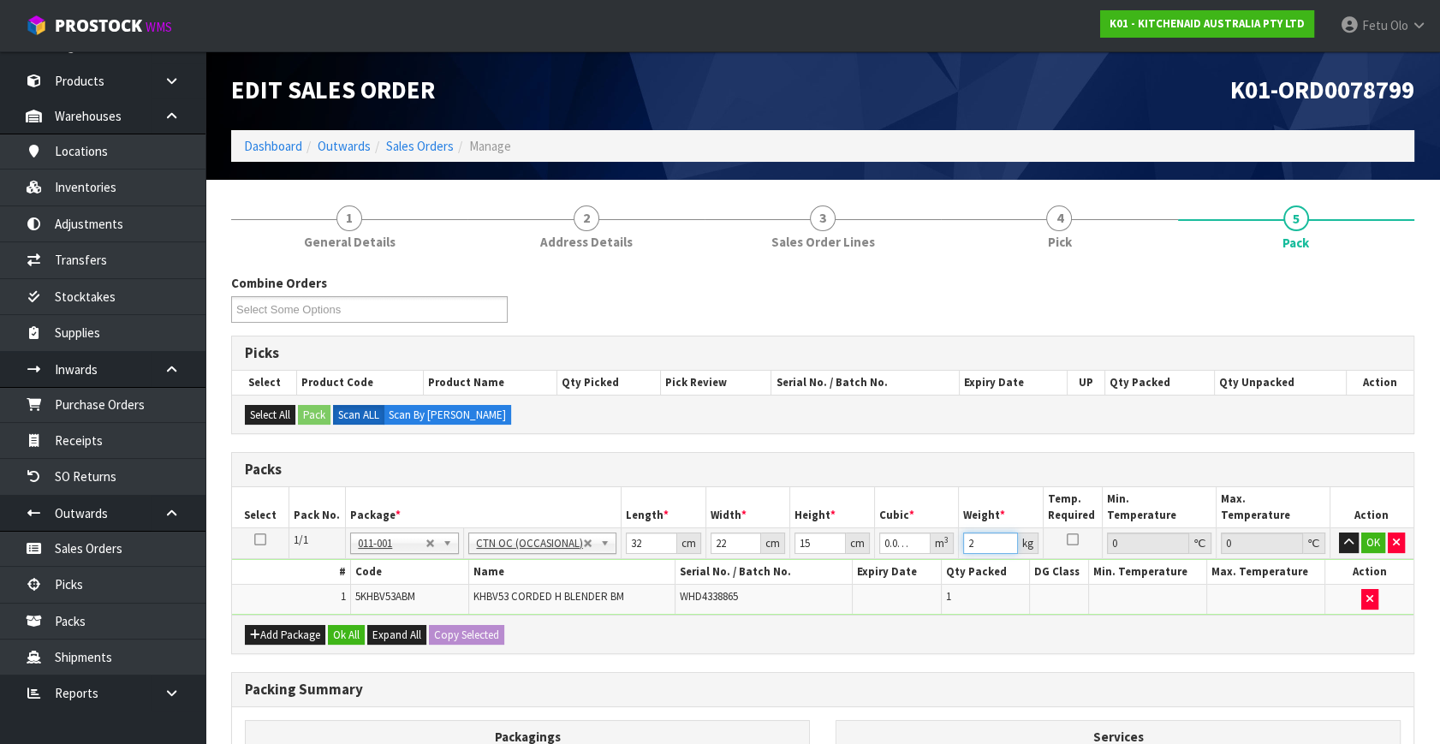
type input "2"
click button "OK" at bounding box center [1373, 542] width 24 height 21
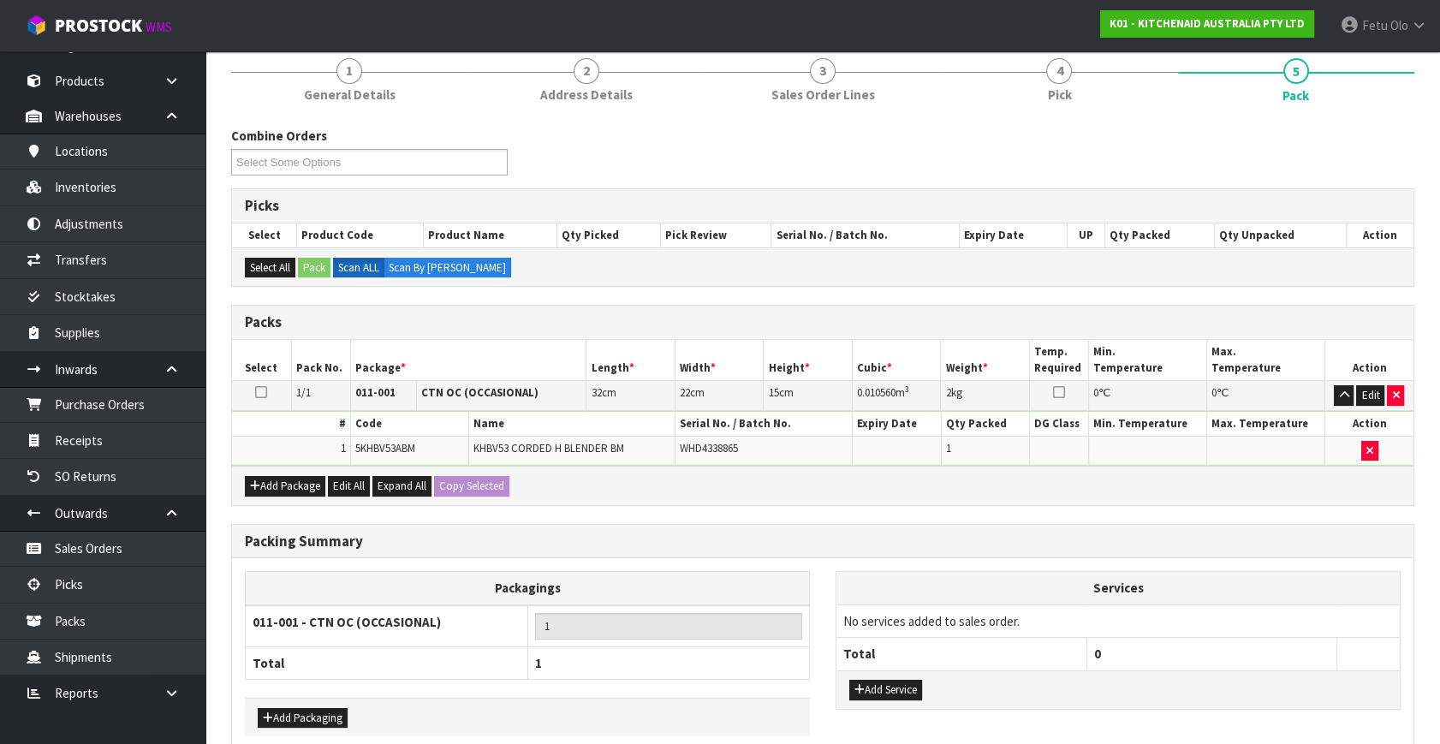
scroll to position [229, 0]
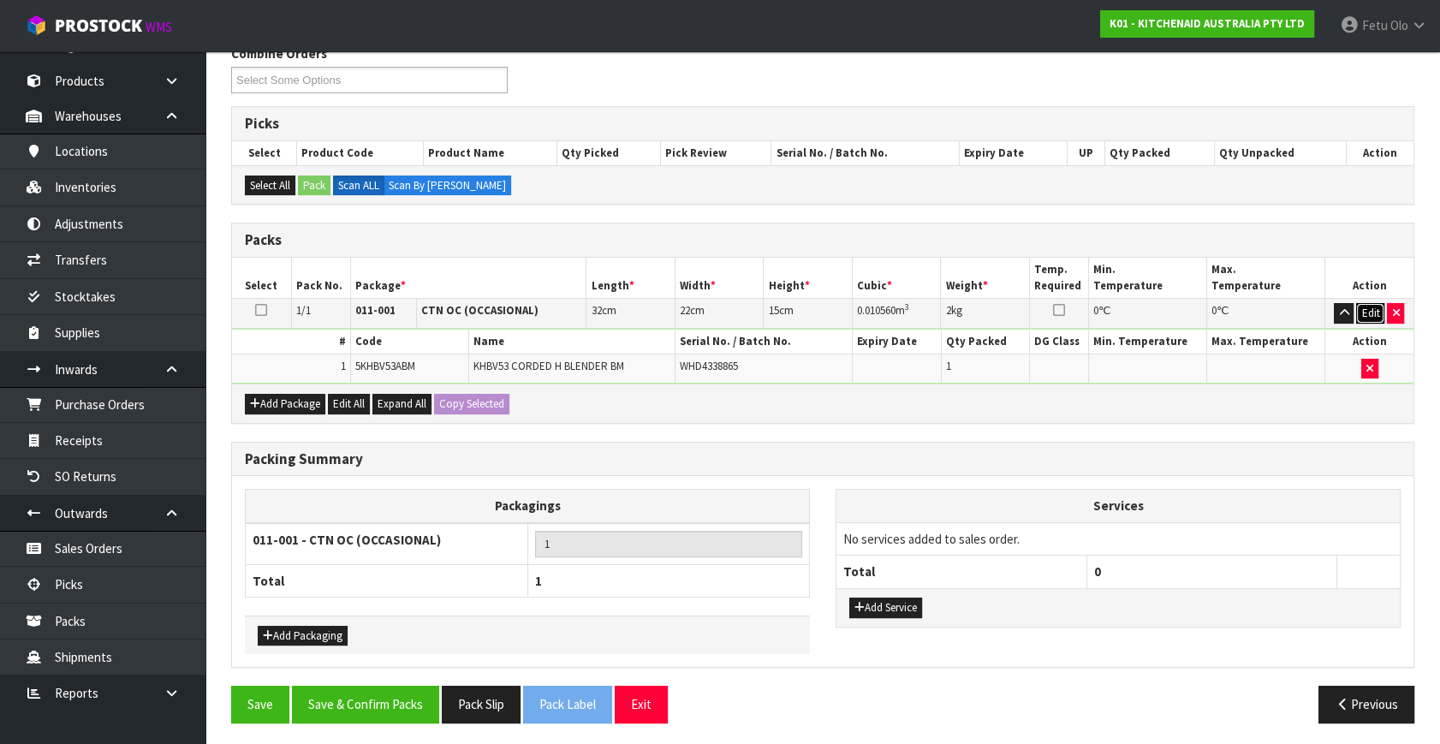
click at [1363, 311] on button "Edit" at bounding box center [1370, 313] width 28 height 21
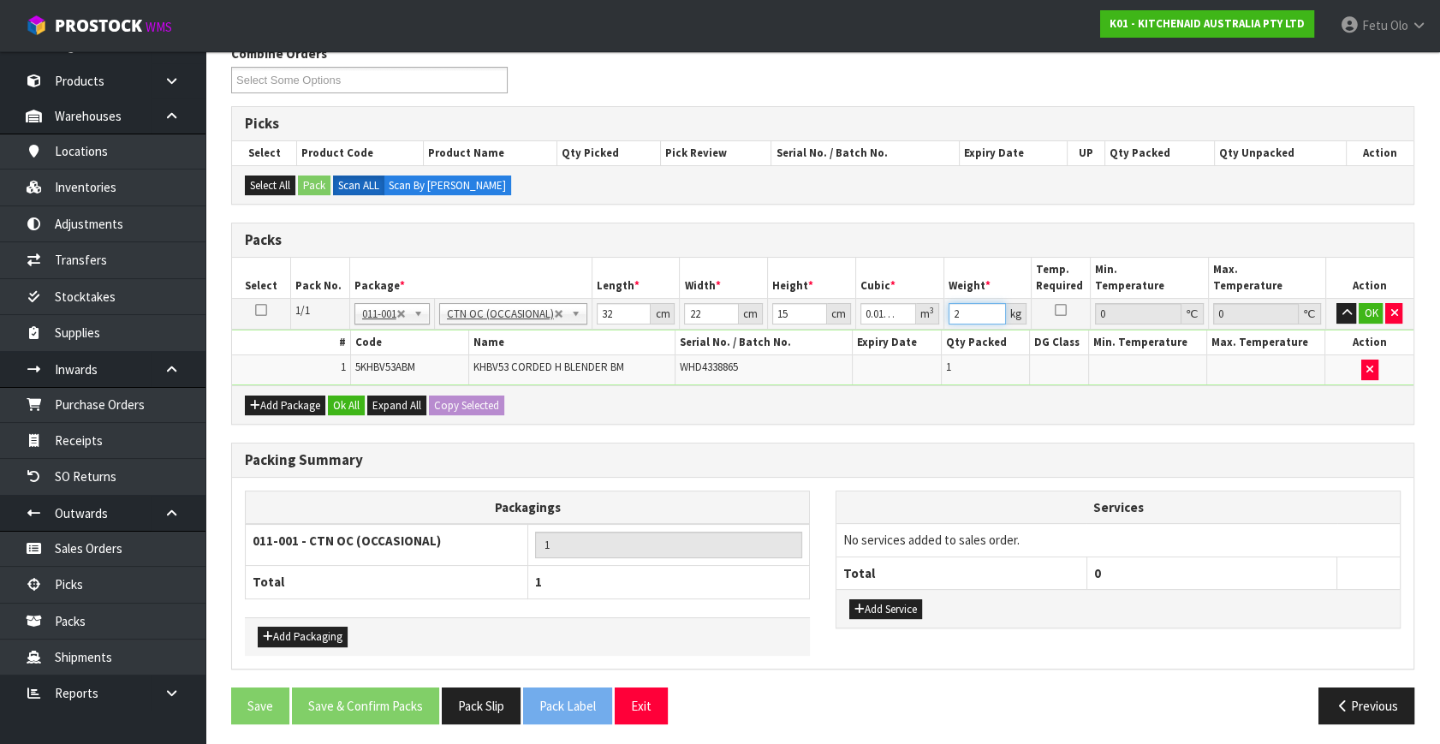
click at [864, 341] on tbody "1/1 NONE 007-001 007-002 007-004 007-009 007-013 007-014 007-015 007-017 007-01…" at bounding box center [822, 342] width 1181 height 86
type input "3"
click button "OK" at bounding box center [1370, 313] width 24 height 21
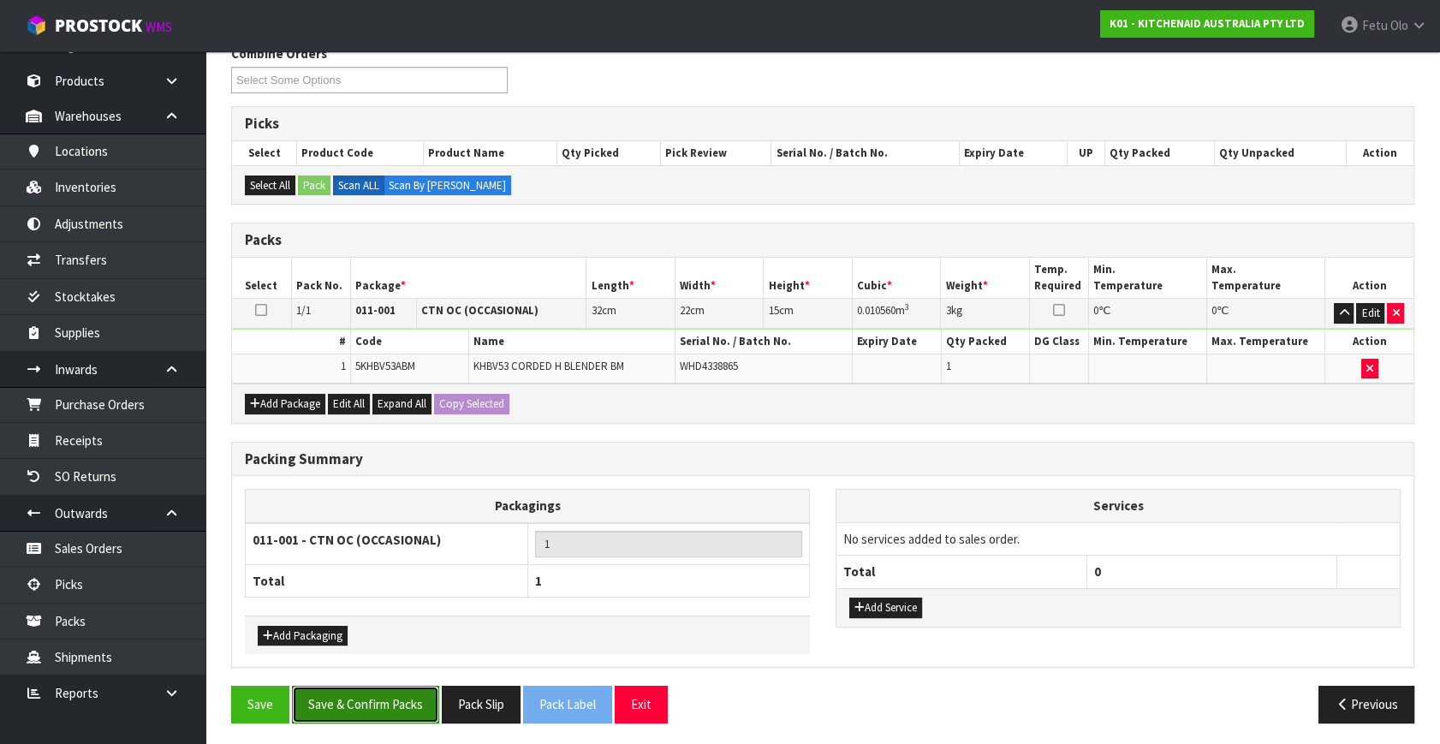
click at [403, 705] on button "Save & Confirm Packs" at bounding box center [365, 704] width 147 height 37
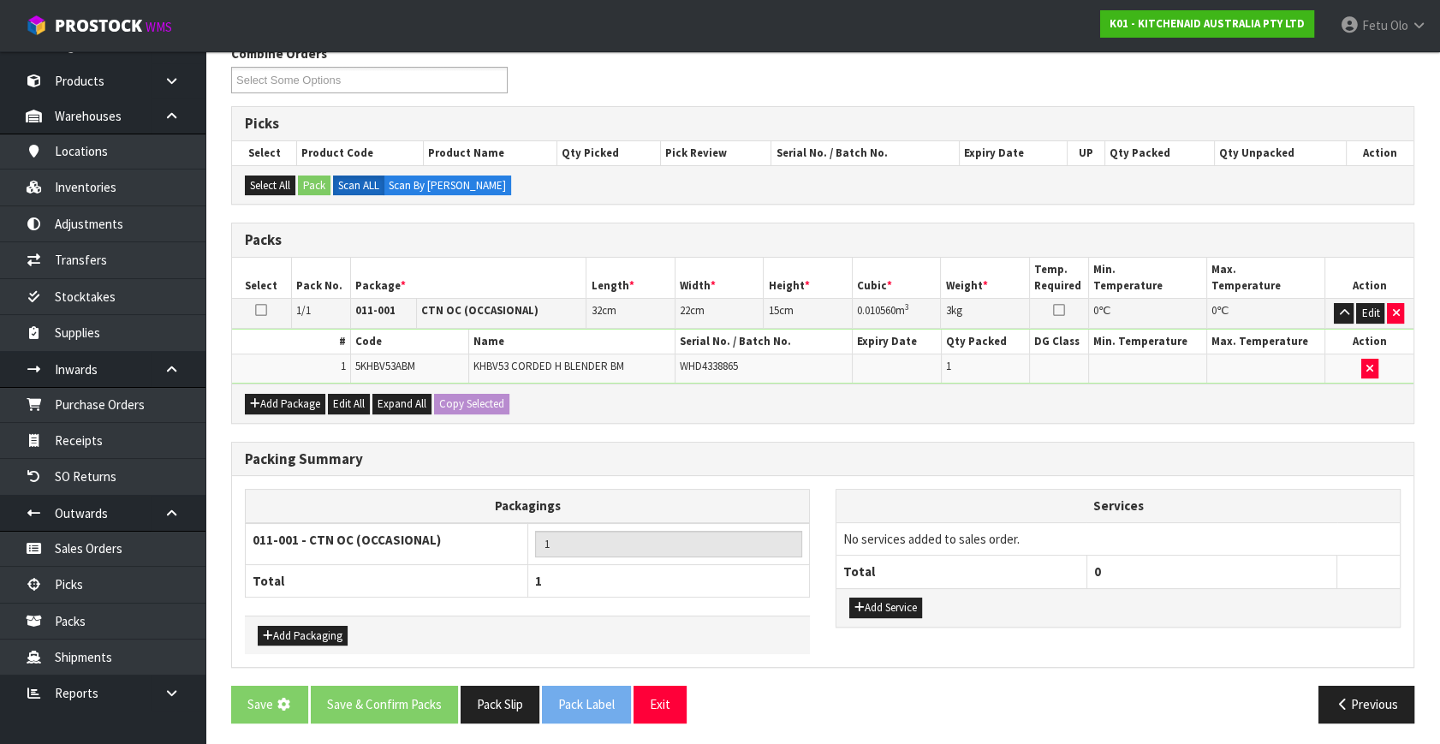
scroll to position [0, 0]
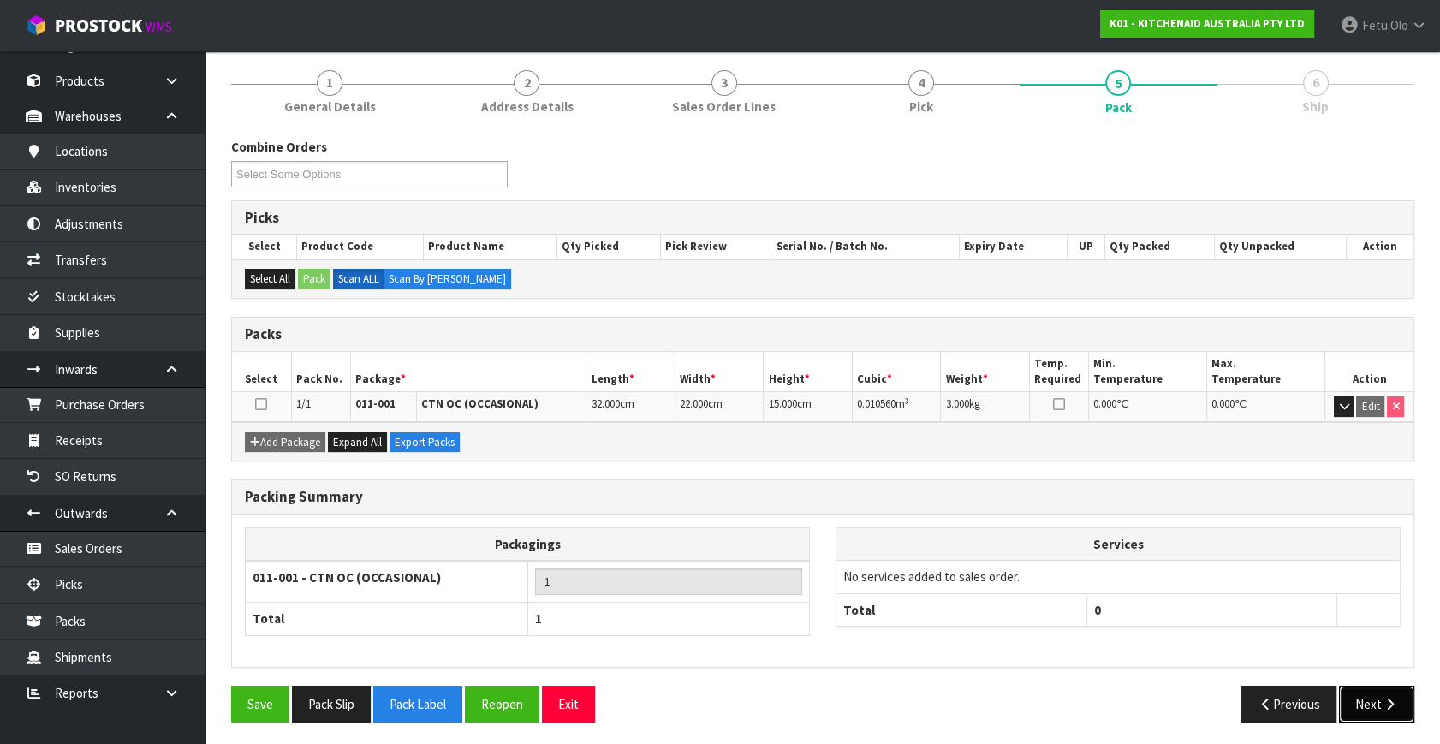
click at [1386, 698] on icon "button" at bounding box center [1390, 704] width 16 height 13
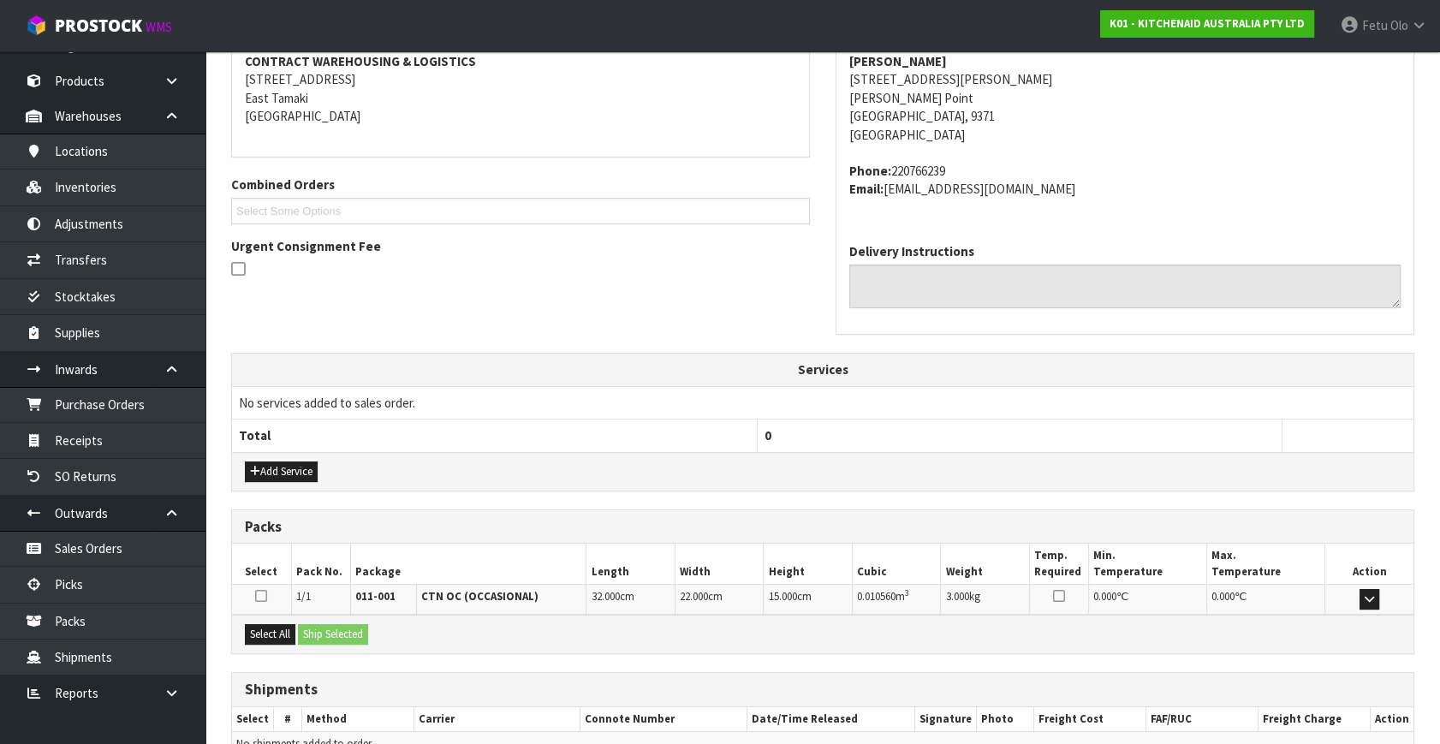
scroll to position [421, 0]
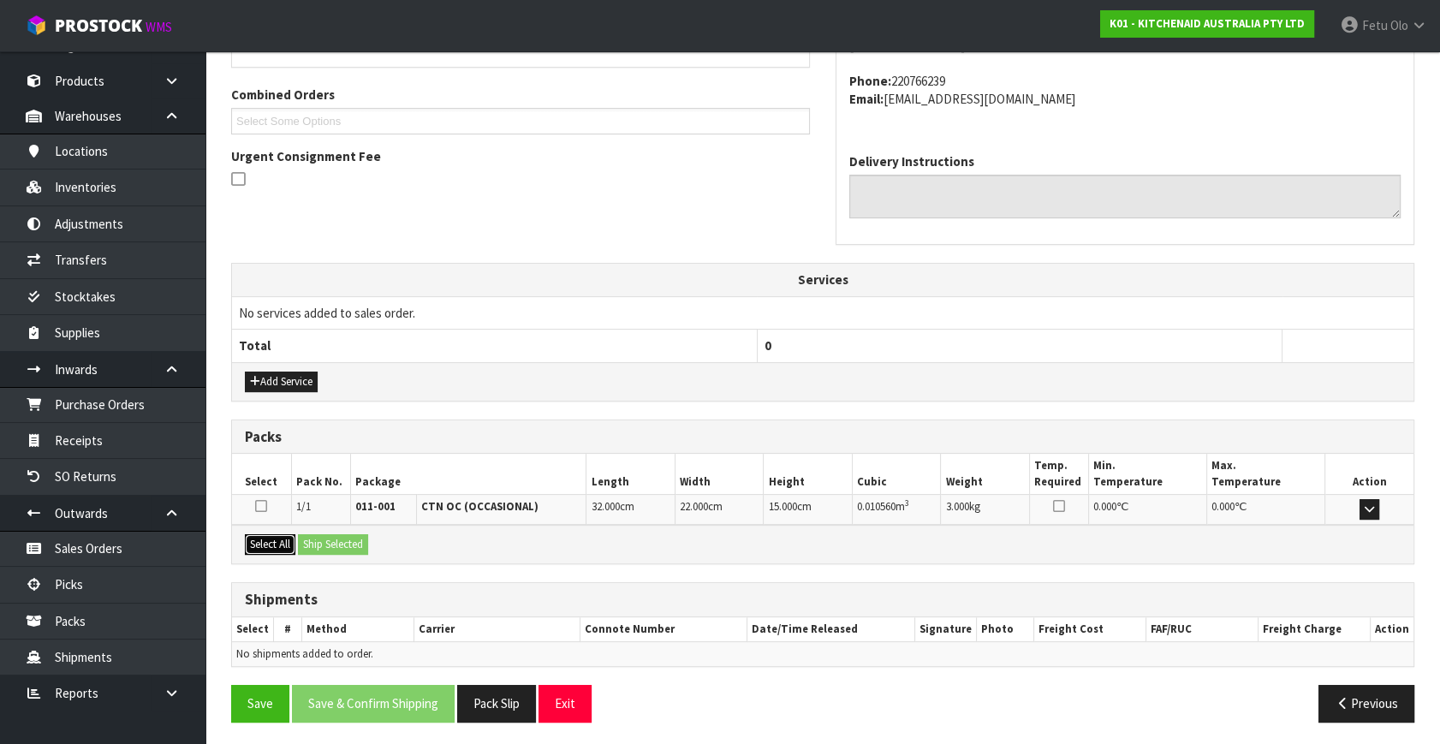
click at [256, 541] on button "Select All" at bounding box center [270, 544] width 51 height 21
click at [342, 539] on button "Ship Selected" at bounding box center [333, 544] width 70 height 21
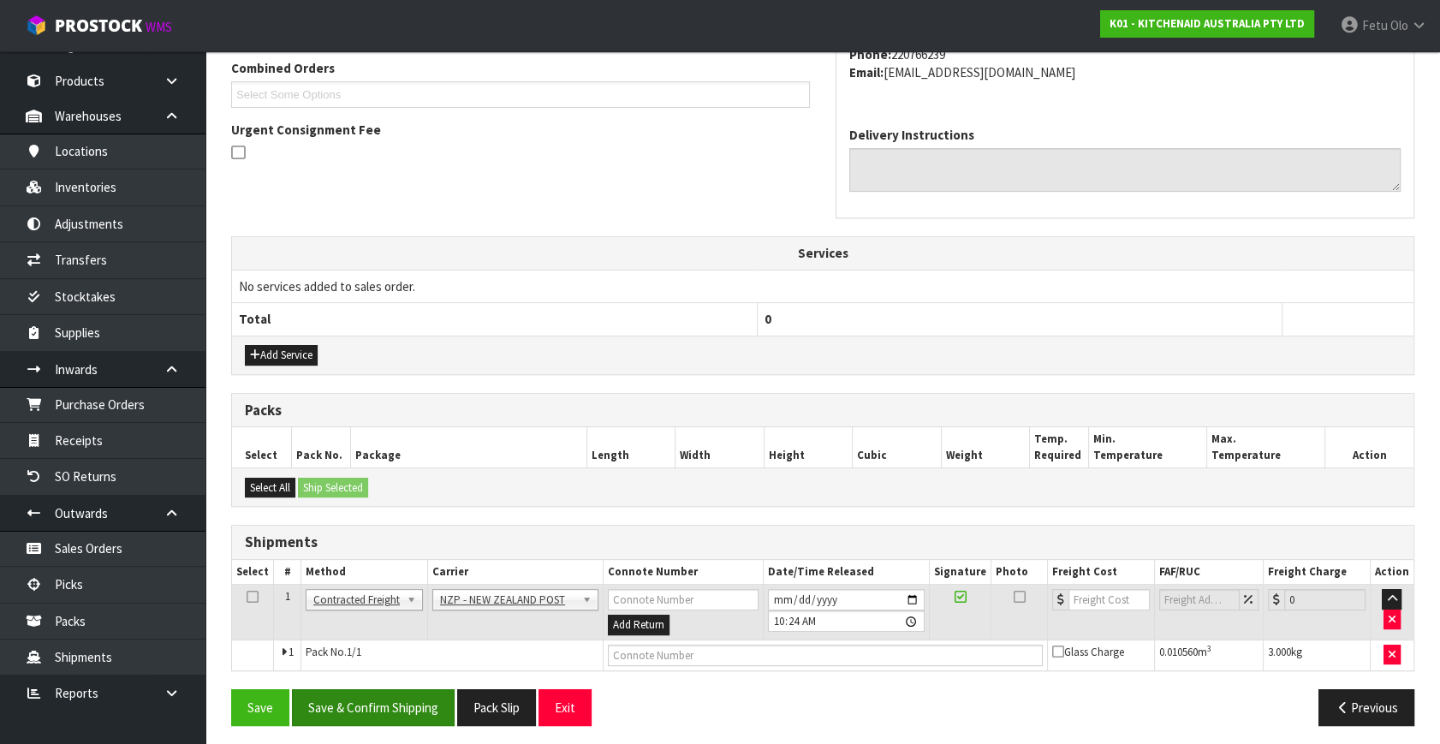
scroll to position [452, 0]
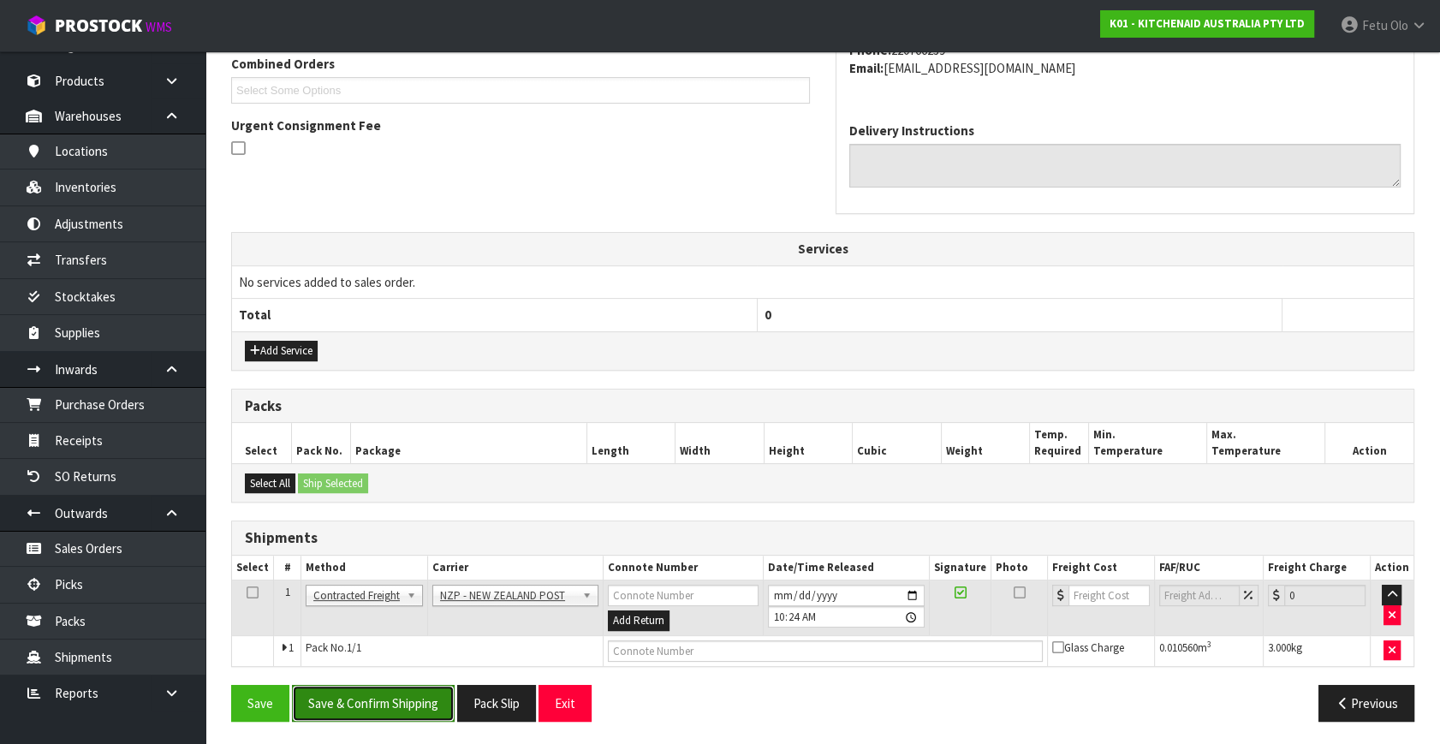
click at [401, 696] on button "Save & Confirm Shipping" at bounding box center [373, 703] width 163 height 37
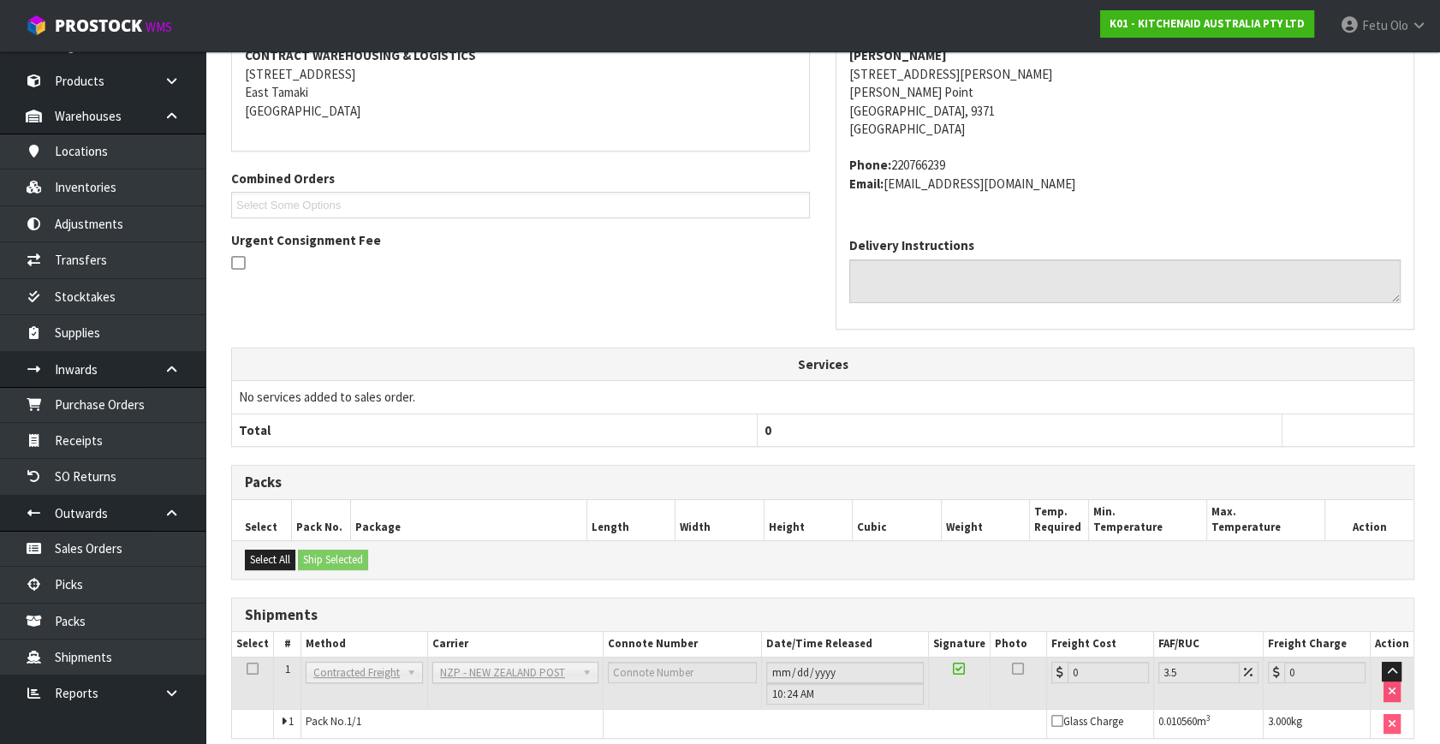
scroll to position [428, 0]
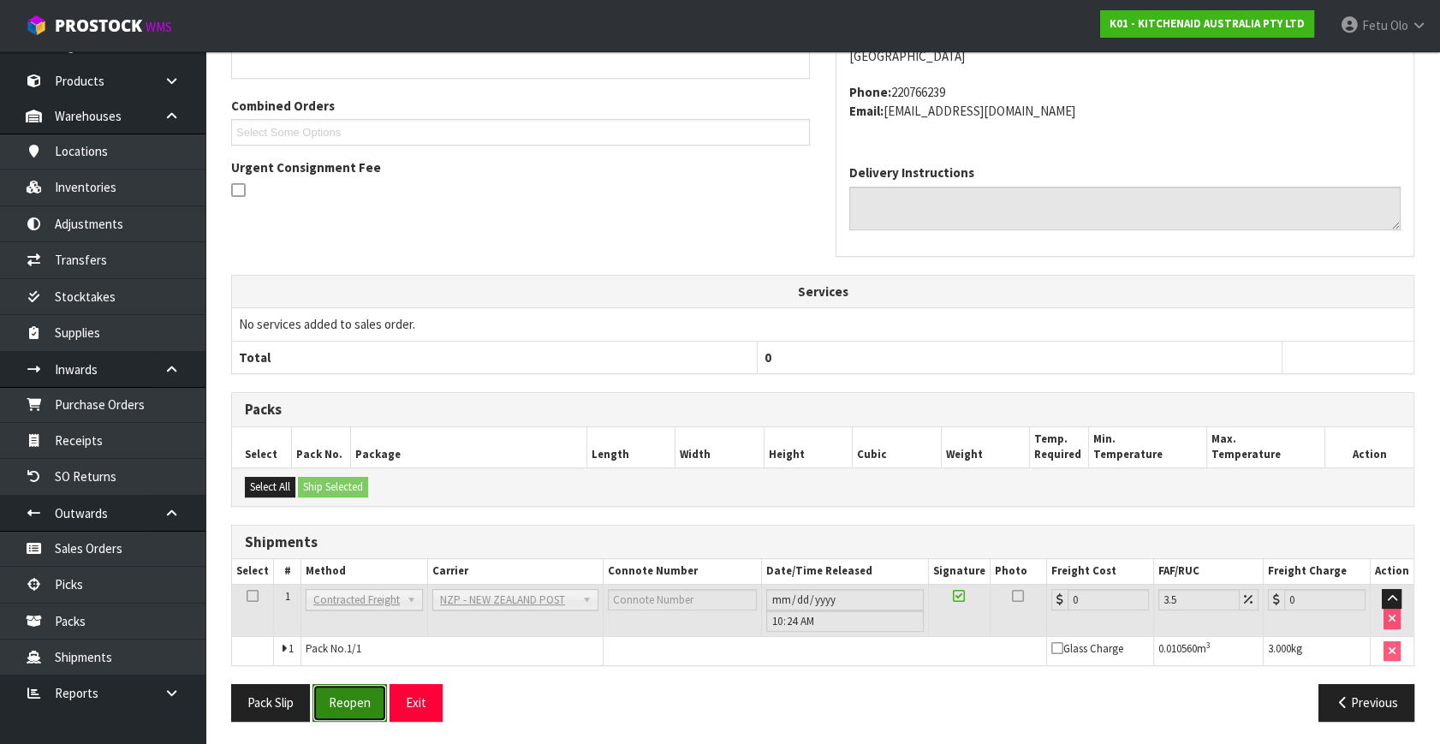
click at [345, 700] on button "Reopen" at bounding box center [349, 702] width 74 height 37
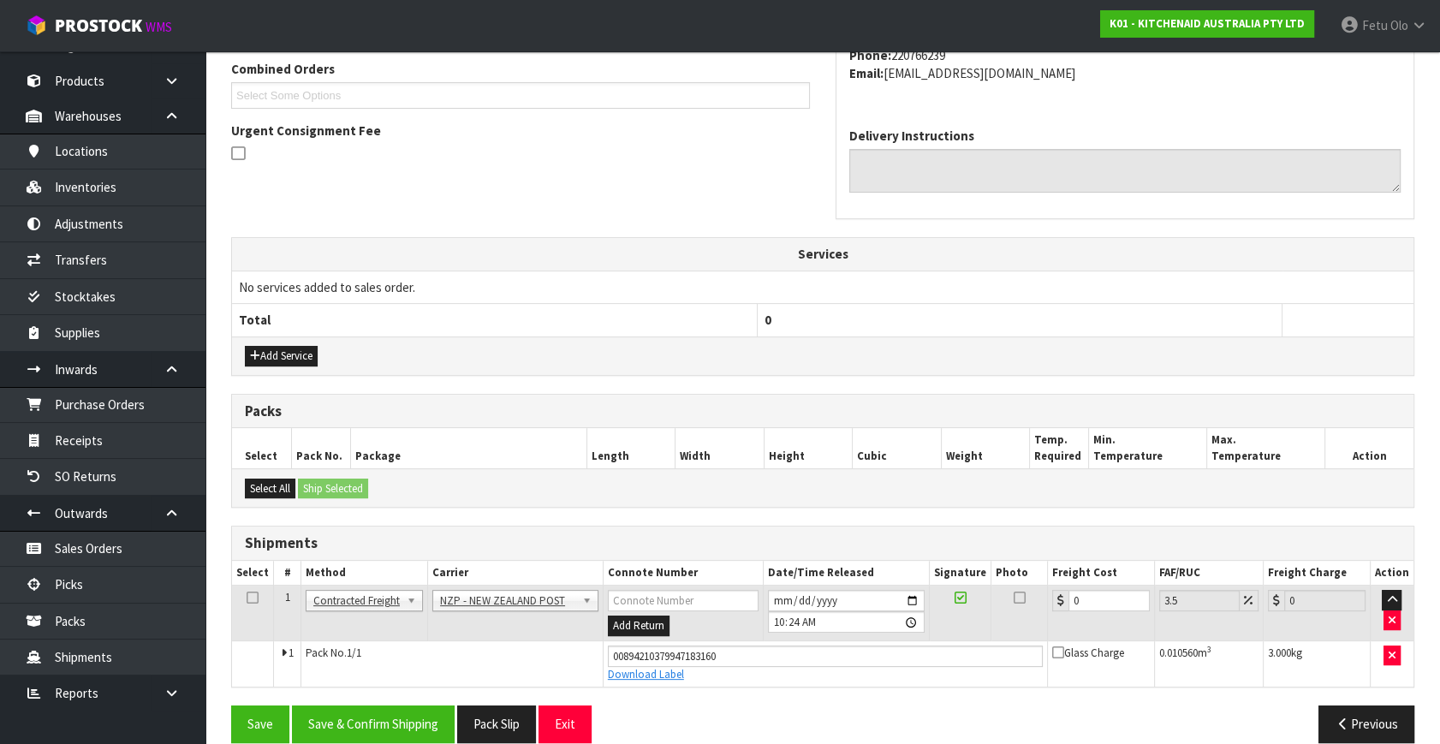
scroll to position [468, 0]
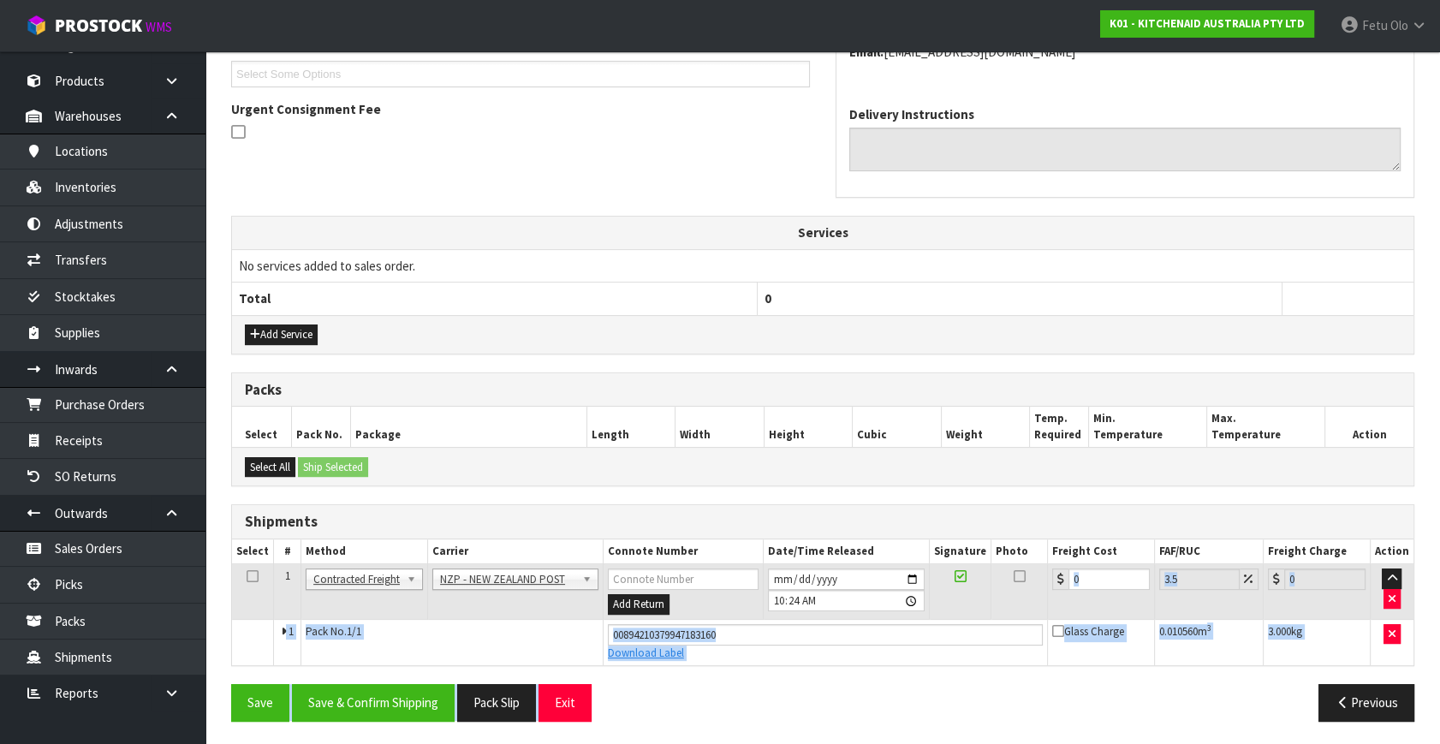
drag, startPoint x: 1049, startPoint y: 587, endPoint x: 741, endPoint y: 735, distance: 341.9
click at [741, 706] on div "From Address CONTRACT WAREHOUSING & LOGISTICS [STREET_ADDRESS] Combined Orders …" at bounding box center [822, 300] width 1183 height 867
click at [1092, 574] on input "0" at bounding box center [1108, 578] width 81 height 21
click at [1070, 588] on td "0" at bounding box center [1100, 592] width 107 height 56
type input "1"
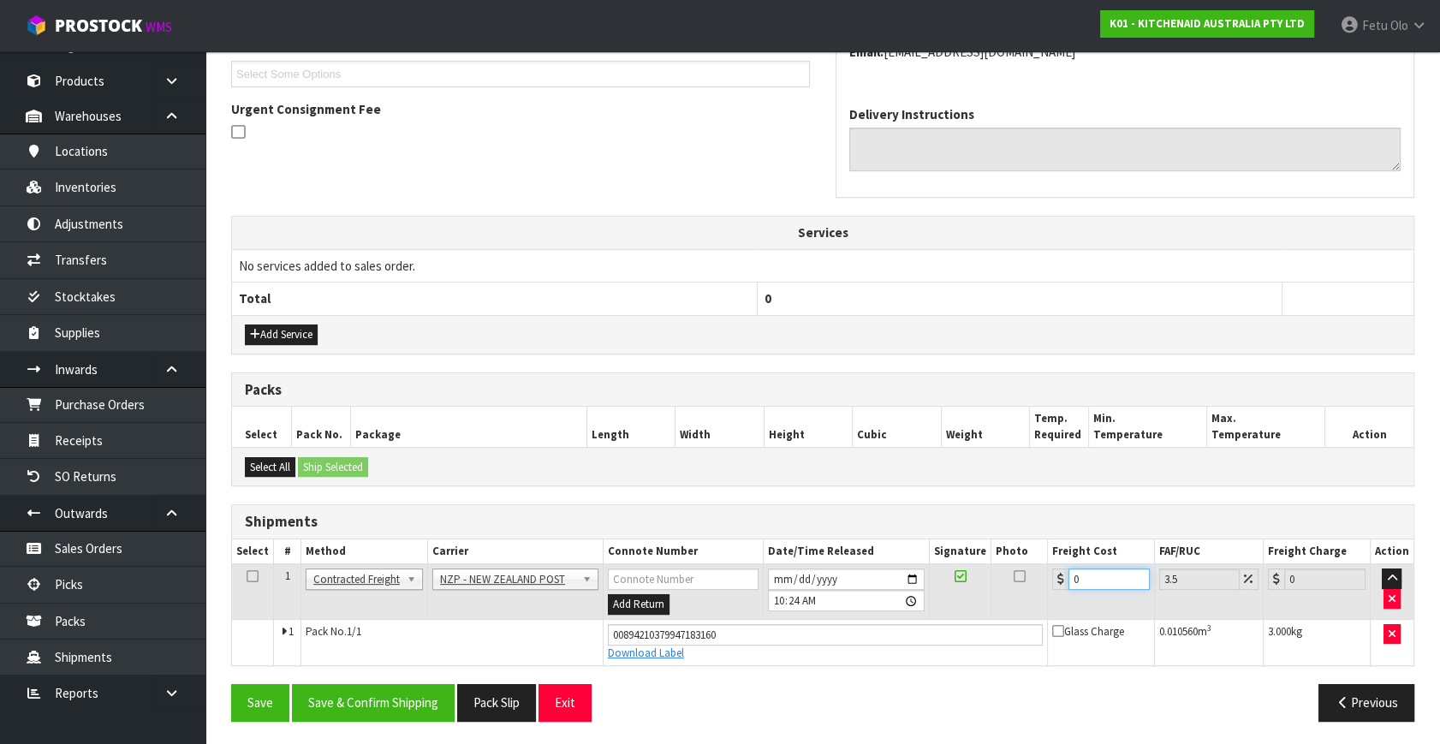
type input "1.03"
type input "16"
type input "16.56"
type input "16.2"
type input "16.77"
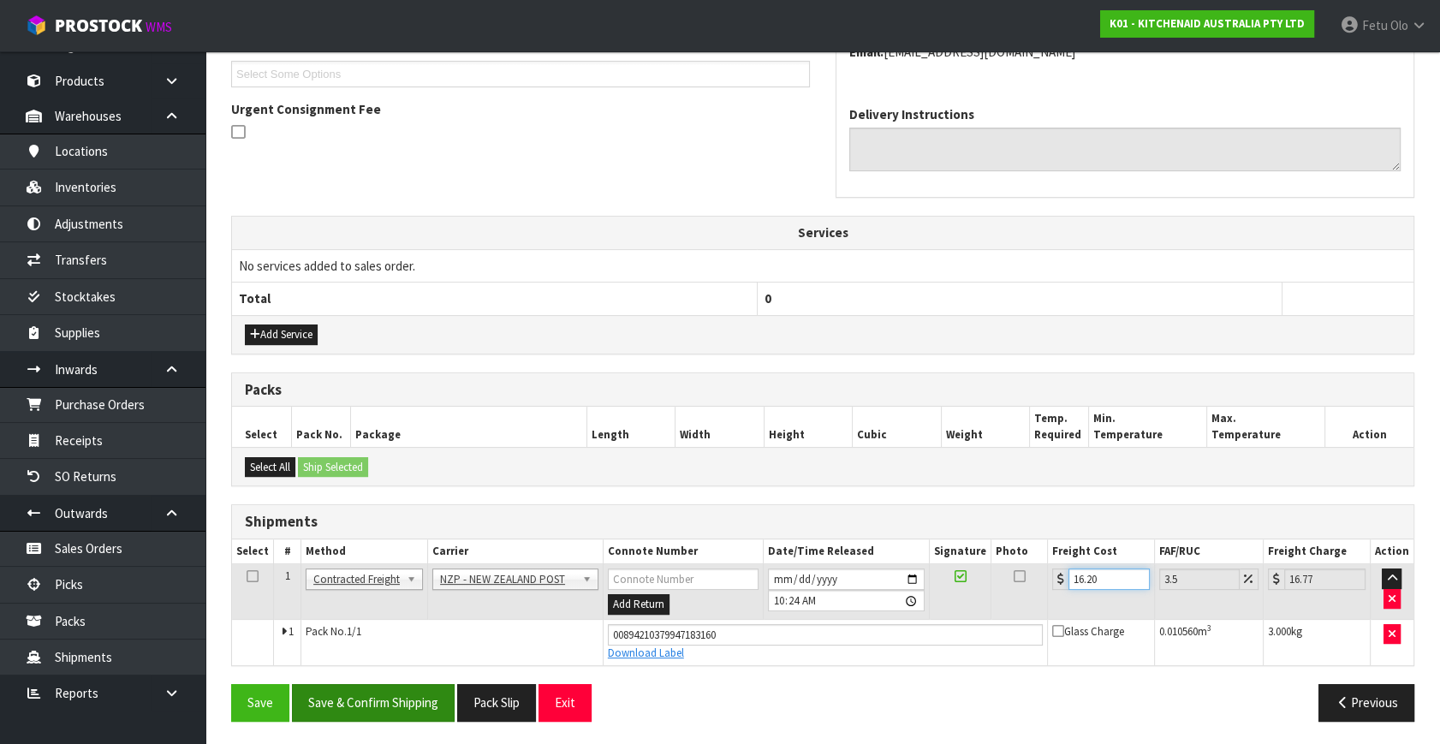
type input "16.20"
click at [324, 696] on button "Save & Confirm Shipping" at bounding box center [373, 702] width 163 height 37
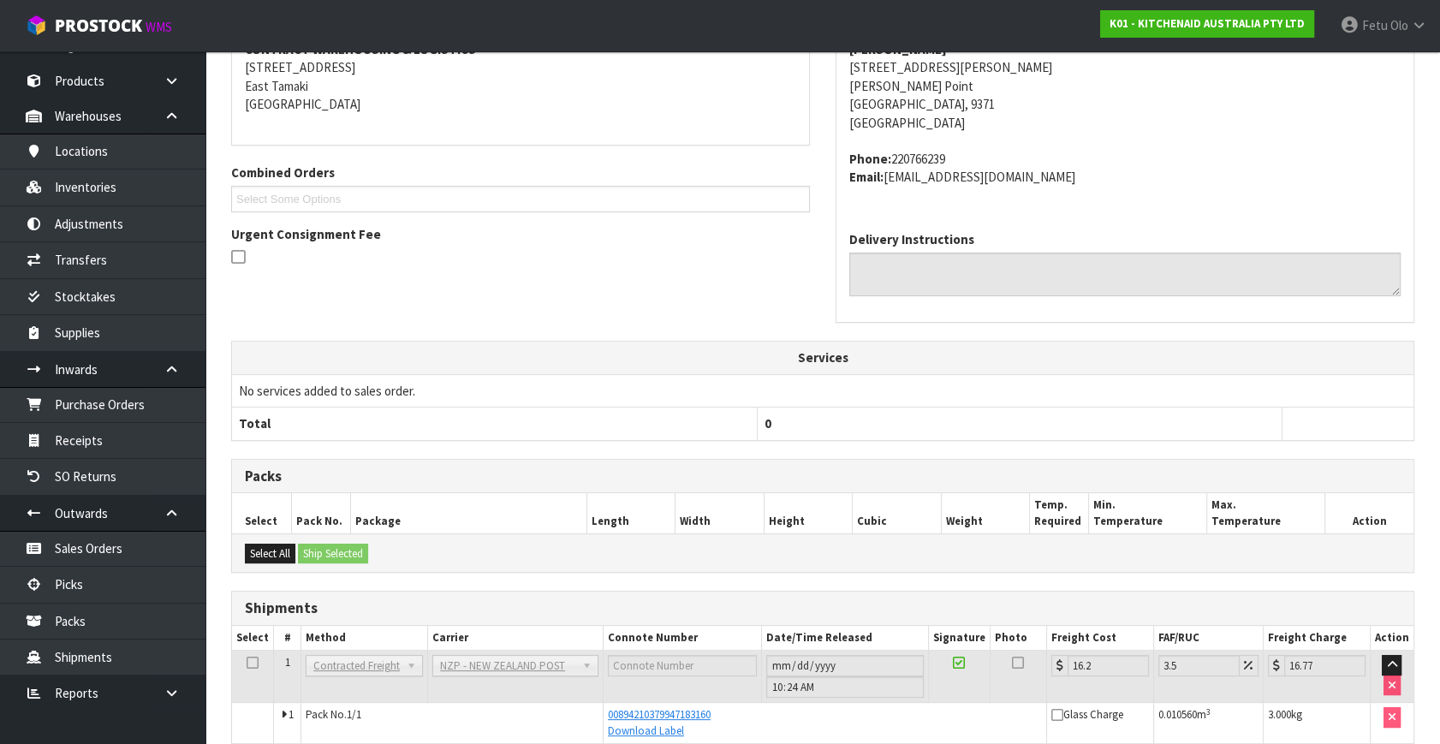
scroll to position [421, 0]
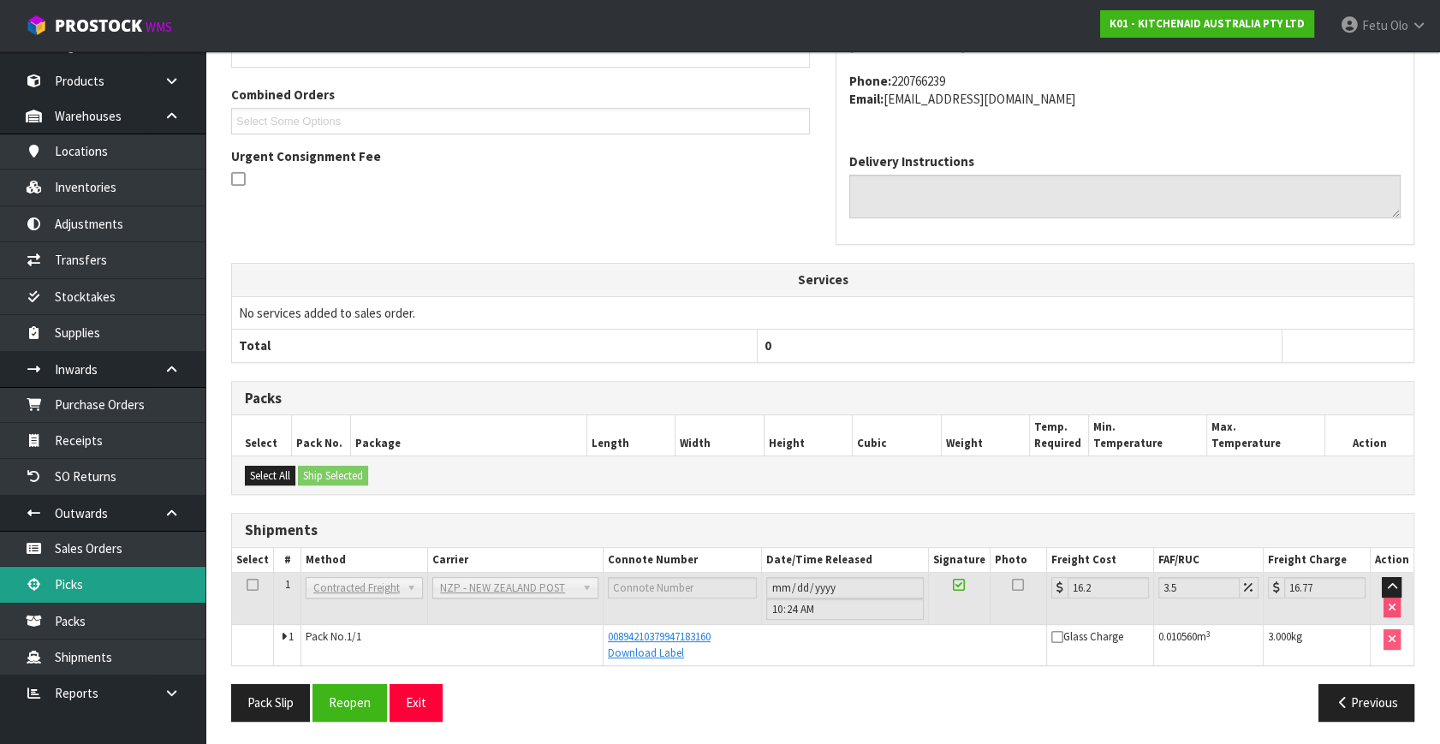
click at [67, 577] on link "Picks" at bounding box center [102, 584] width 205 height 35
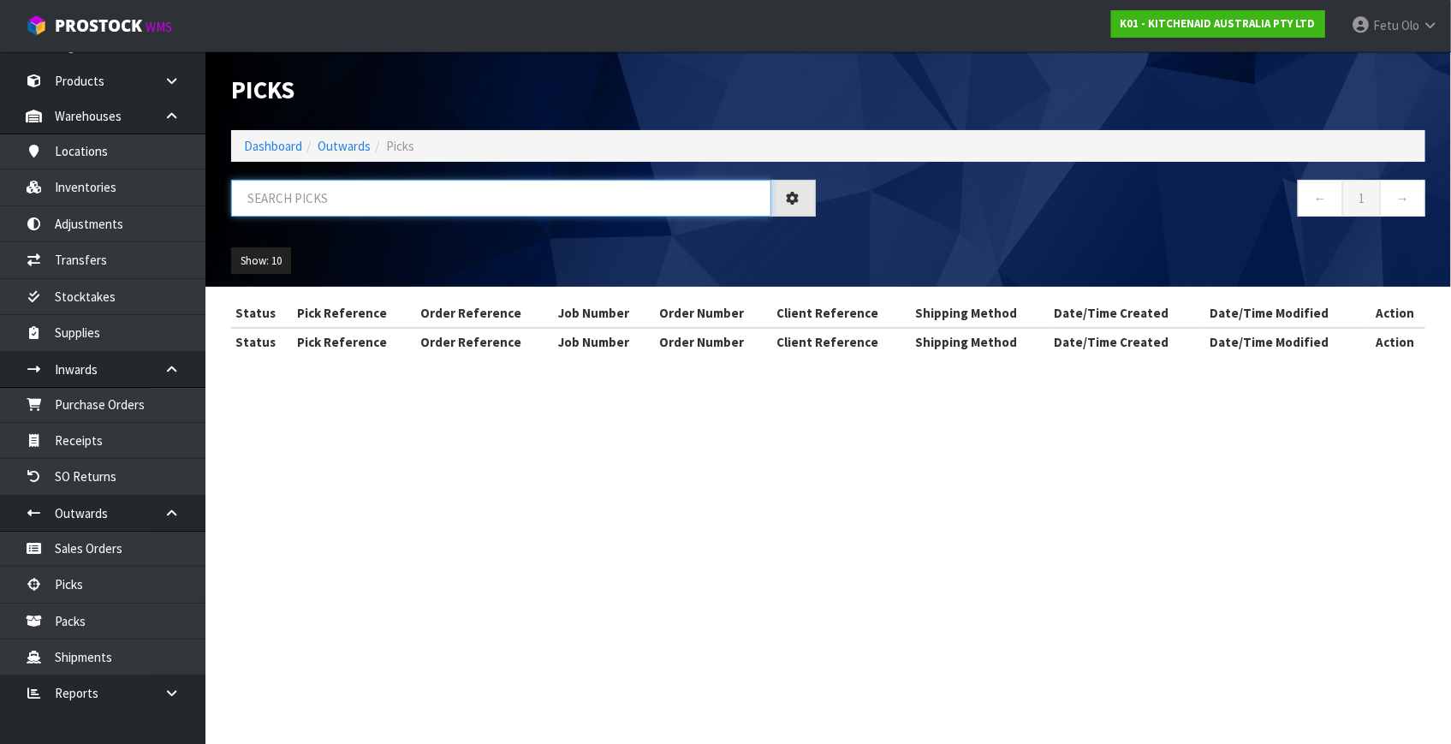
click at [569, 208] on input "text" at bounding box center [501, 198] width 540 height 37
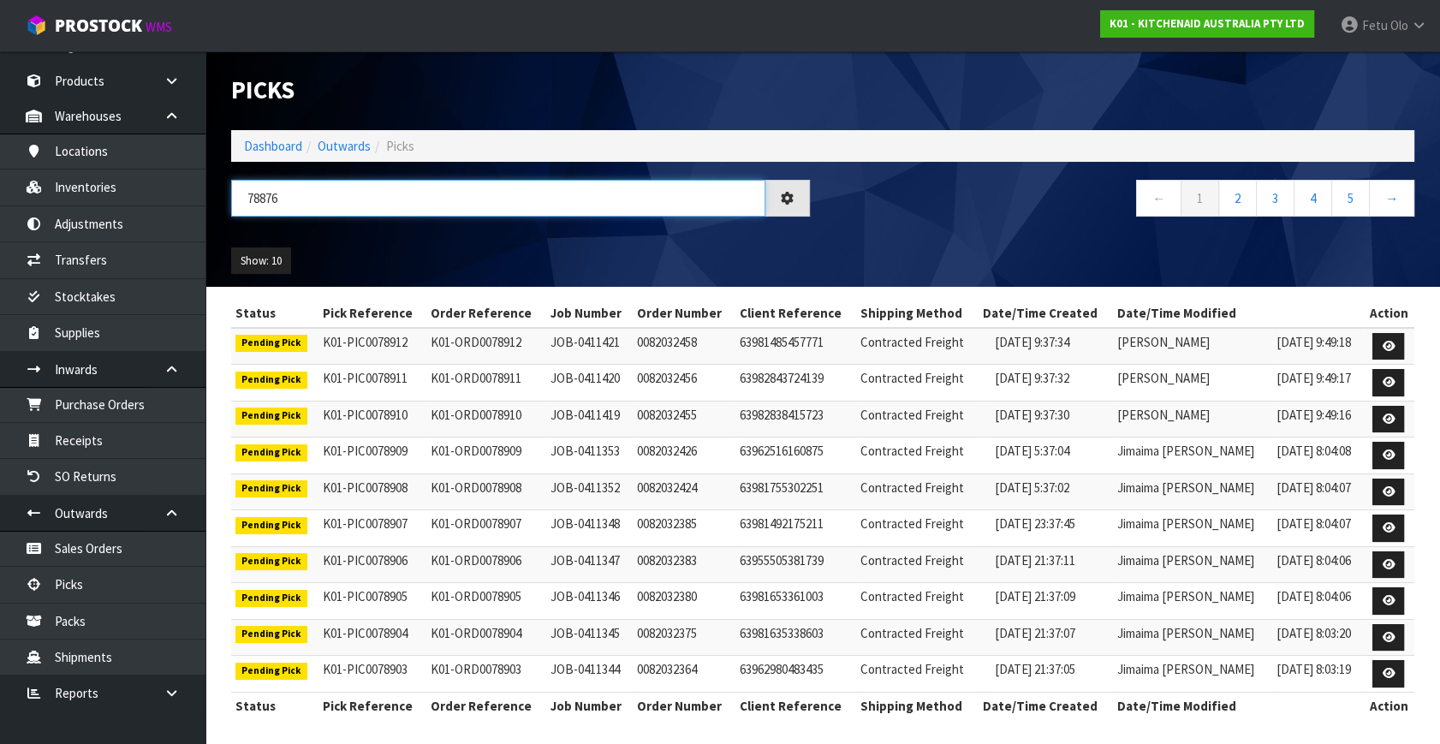
type input "78876"
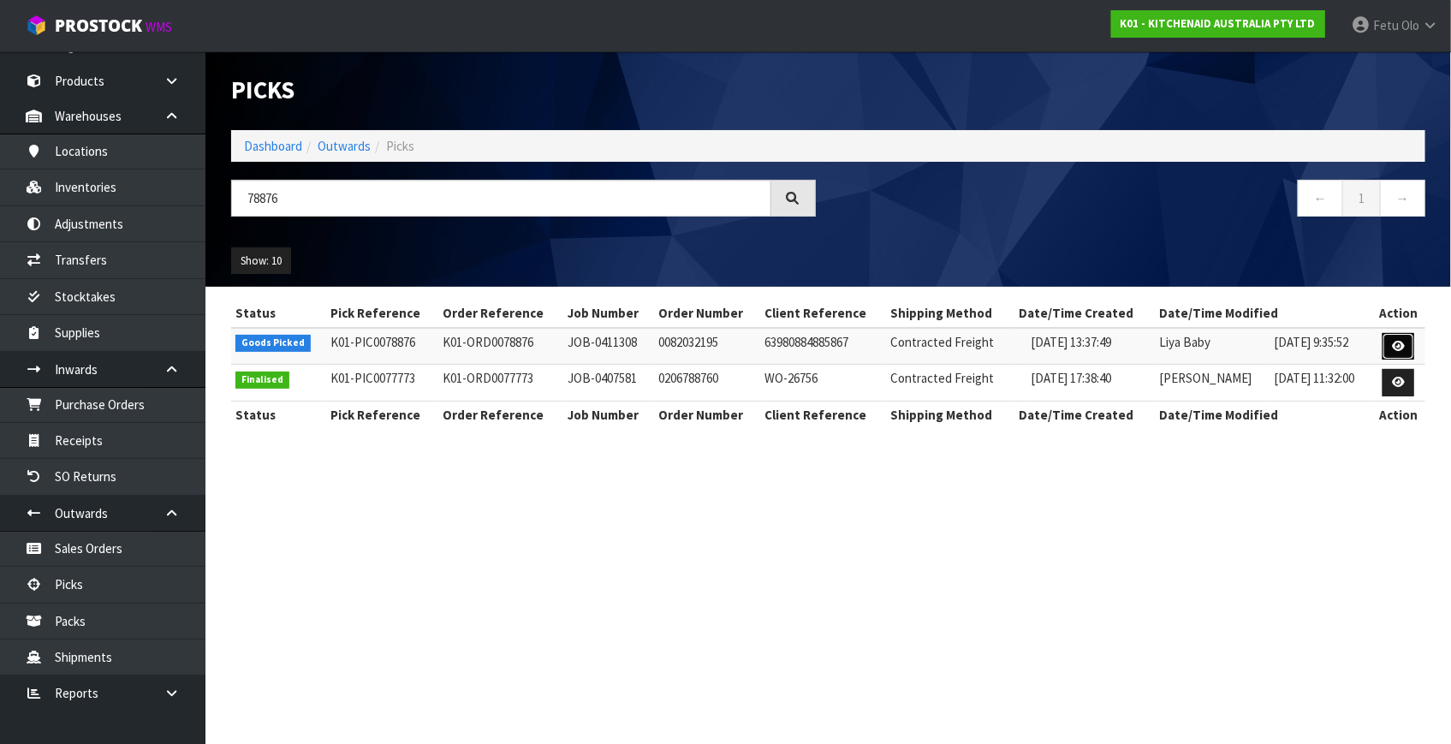
click at [1389, 345] on link at bounding box center [1398, 346] width 32 height 27
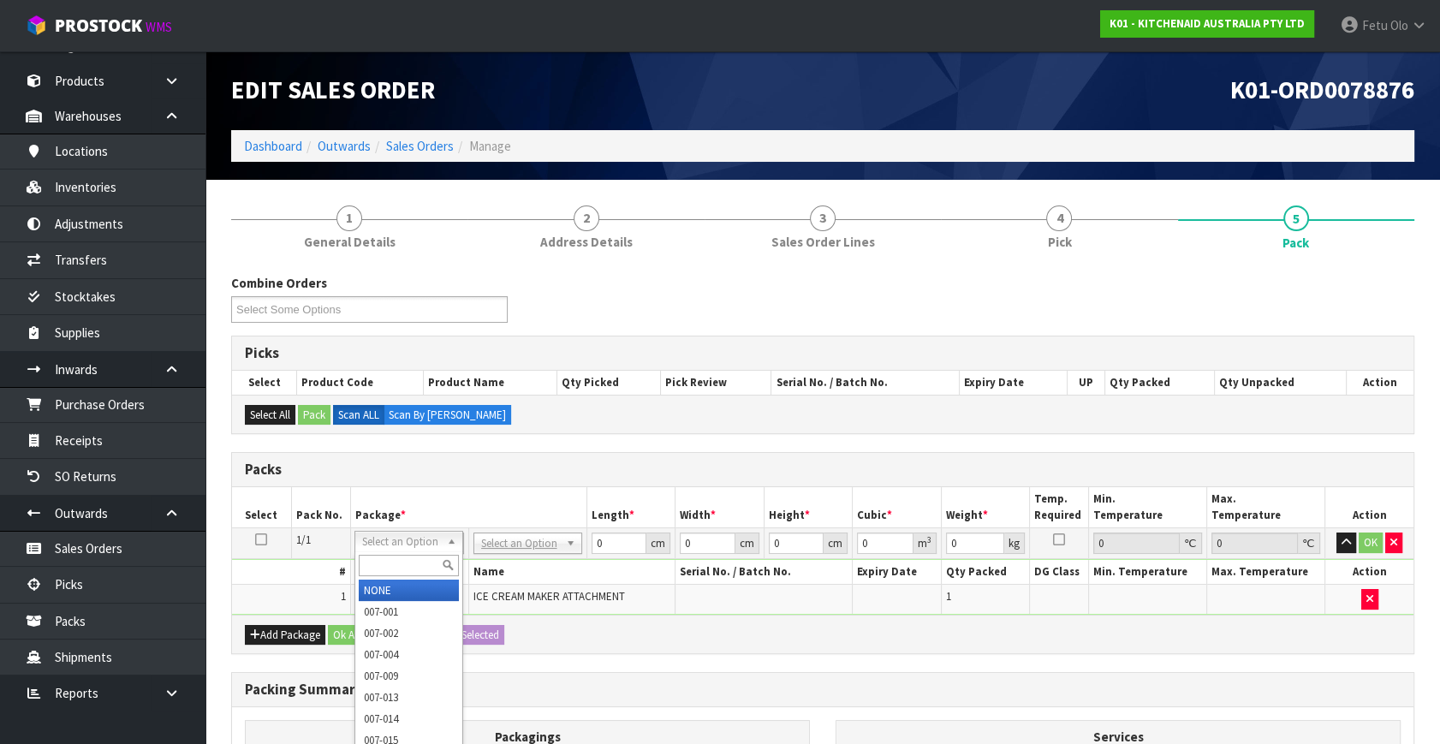
click at [407, 567] on input "text" at bounding box center [409, 565] width 100 height 21
type input "011"
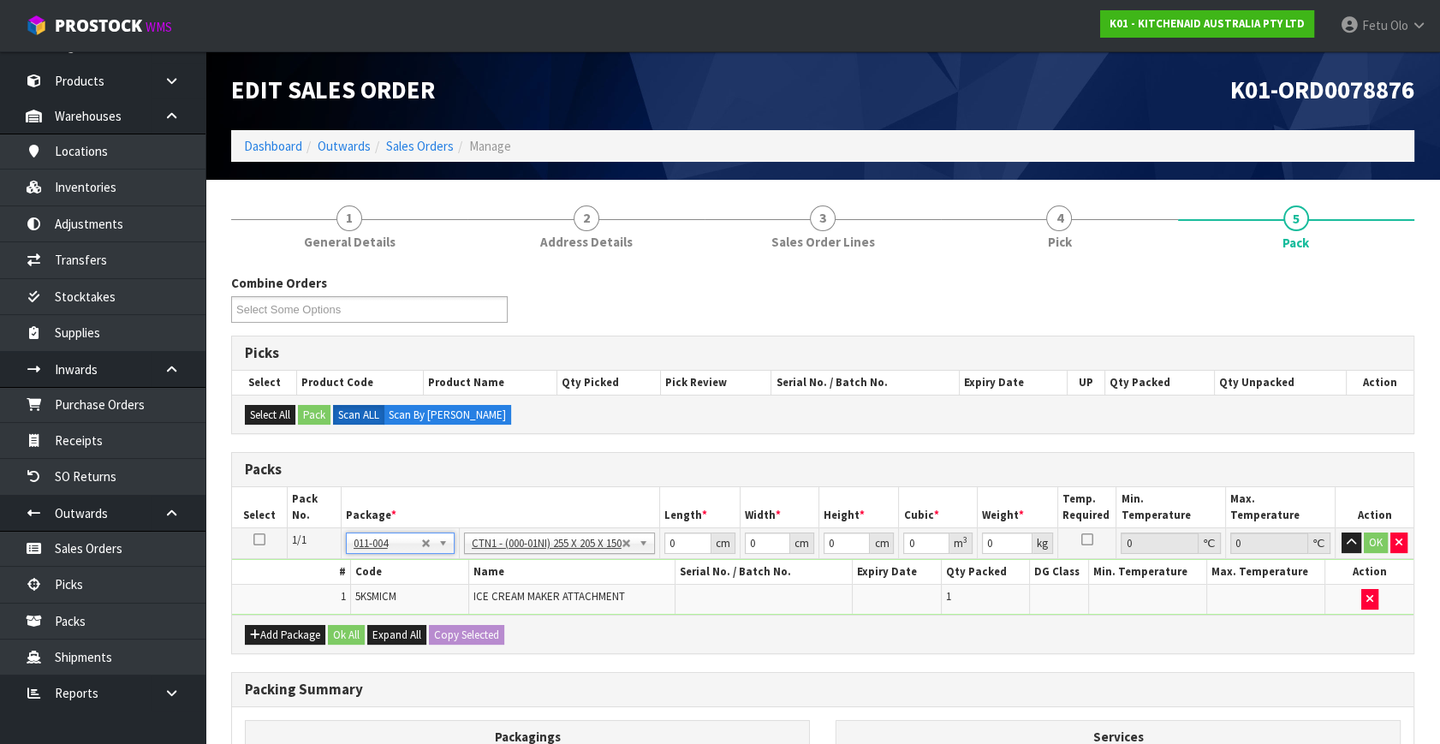
type input "25.5"
type input "20.5"
type input "15"
type input "0.007841"
type input "3.56"
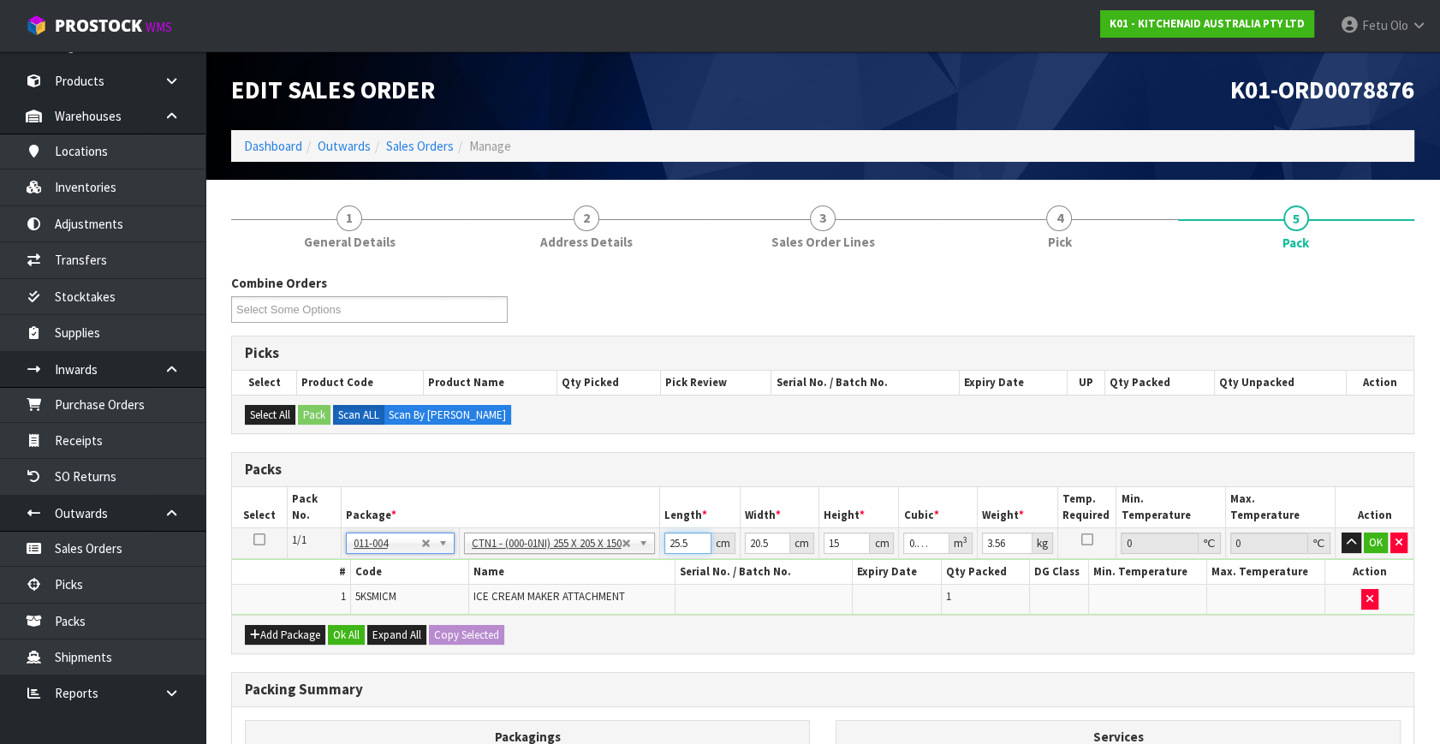
click at [683, 548] on input "25.5" at bounding box center [687, 542] width 47 height 21
type input "2"
type input "0.000615"
type input "29"
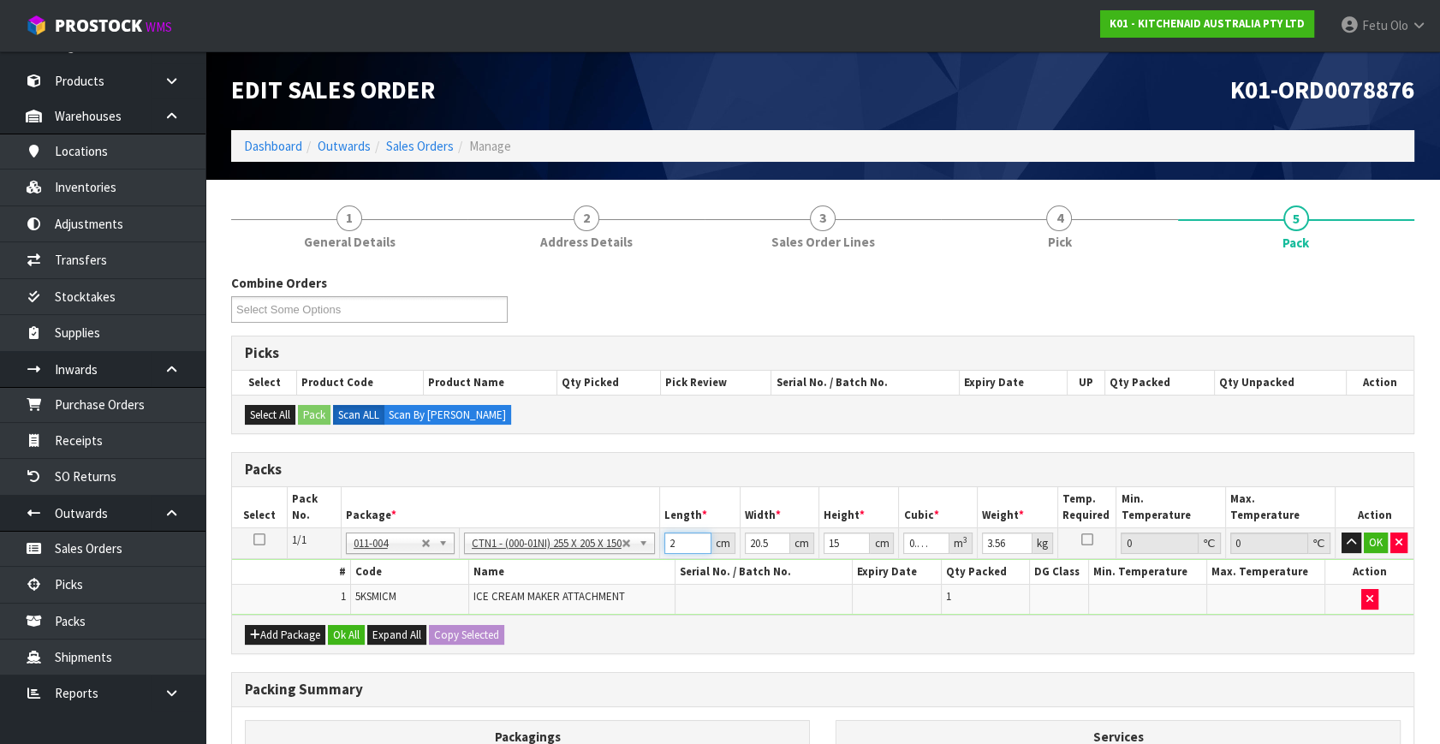
type input "0.008917"
type input "29"
type input "2"
type input "0.00087"
type input "29"
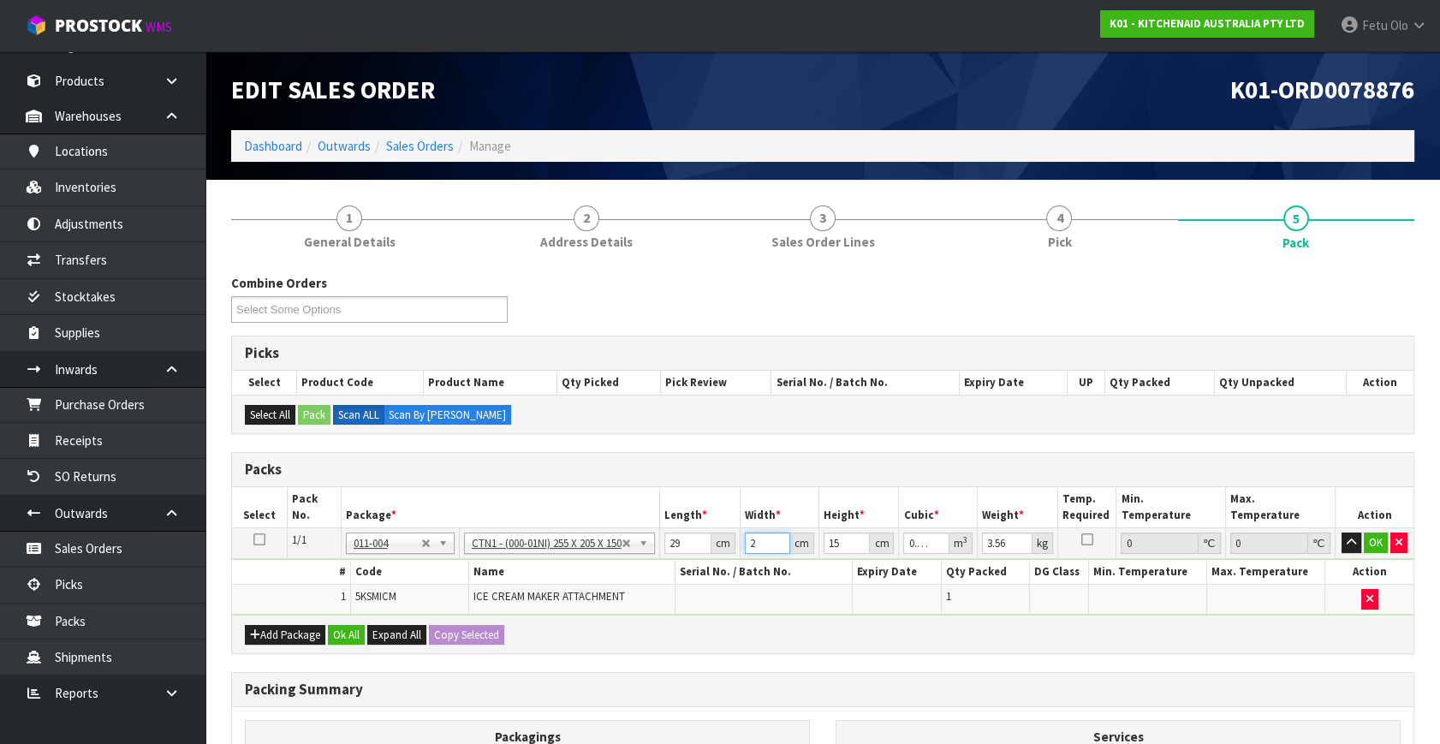
type input "0.012615"
type input "29"
type input "3"
type input "0.002523"
type input "31"
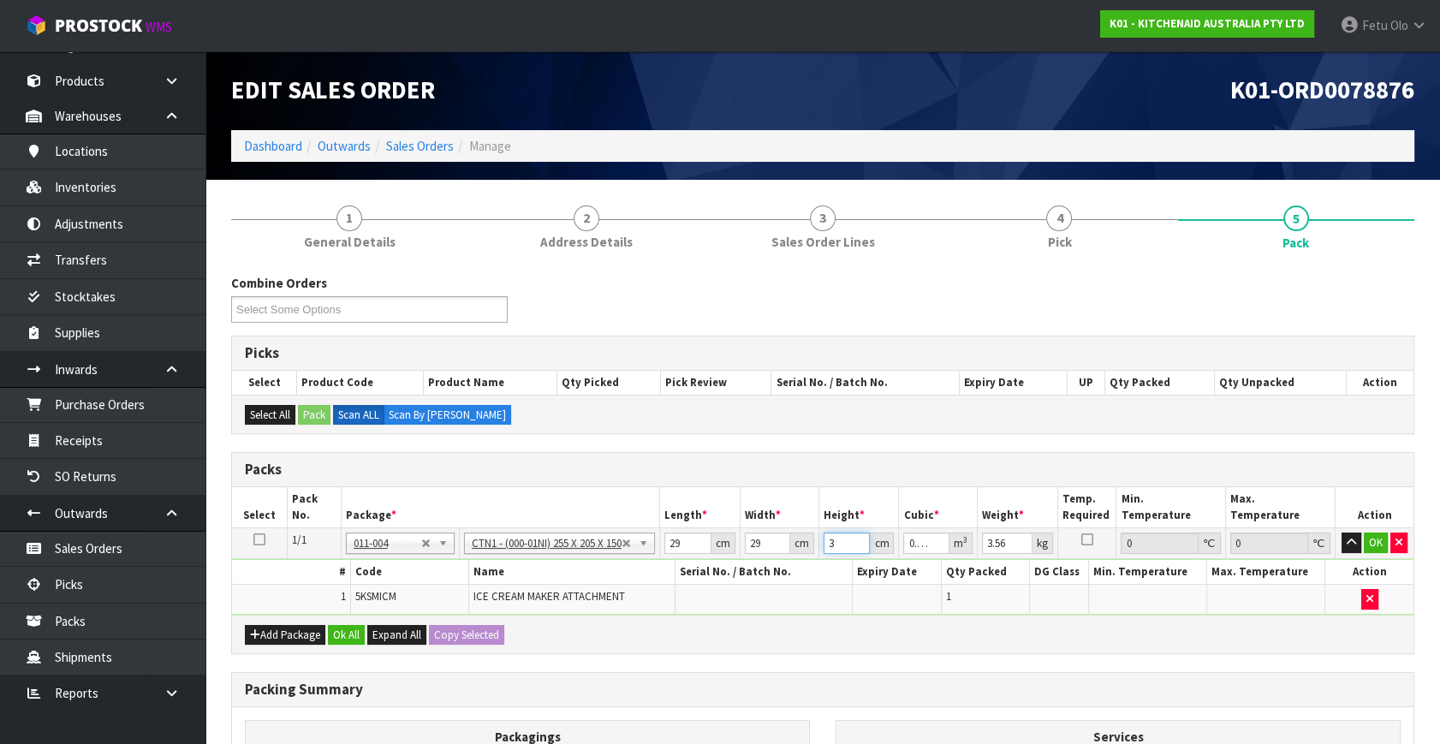
type input "0.026071"
type input "31"
type input "4"
click button "OK" at bounding box center [1376, 542] width 24 height 21
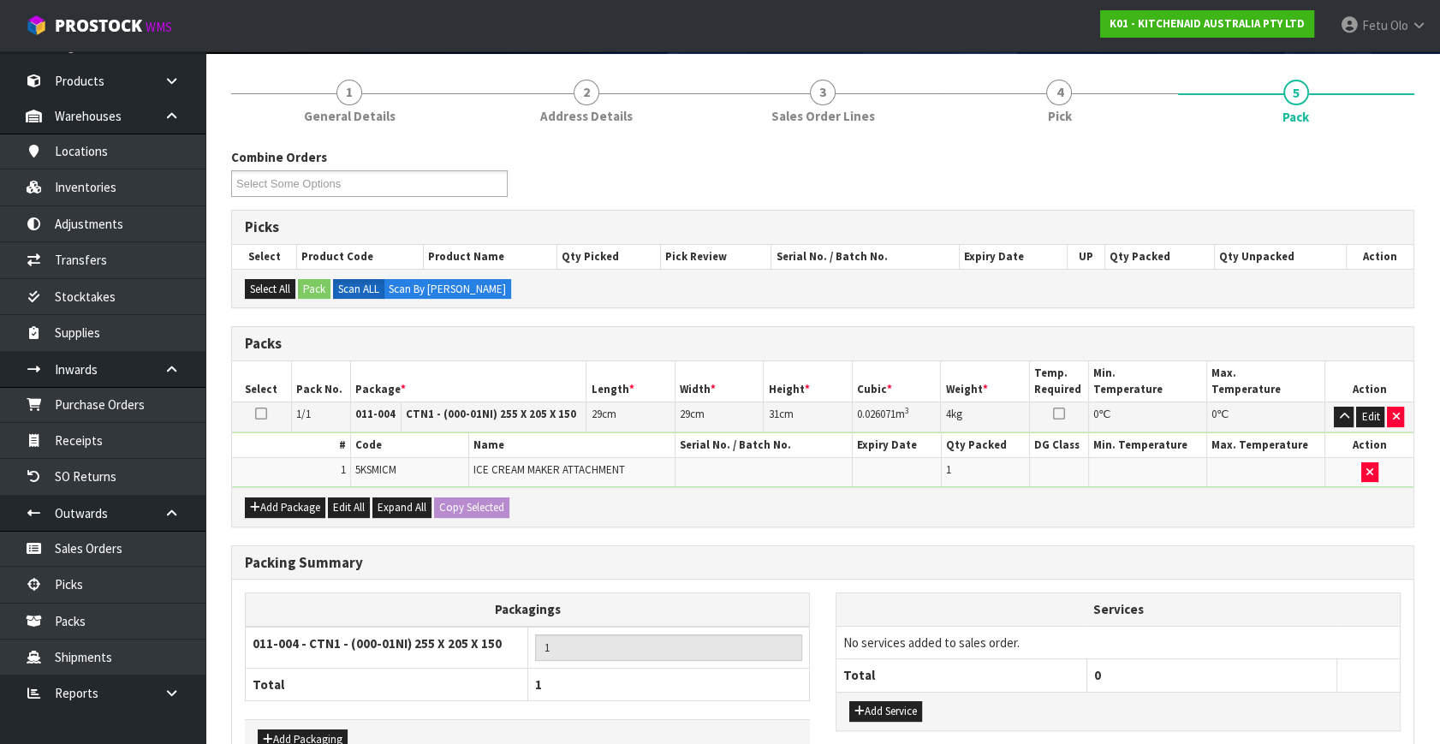
scroll to position [229, 0]
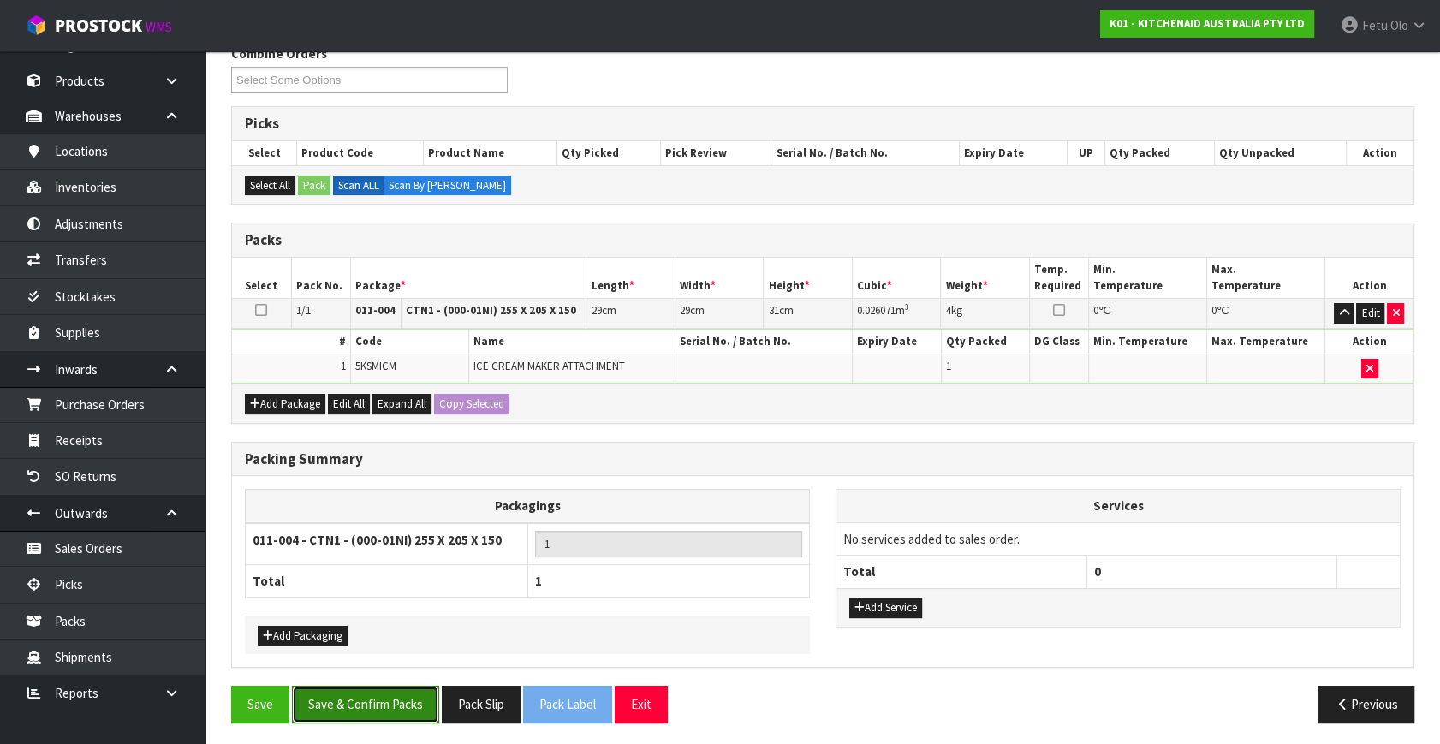
click at [395, 693] on button "Save & Confirm Packs" at bounding box center [365, 704] width 147 height 37
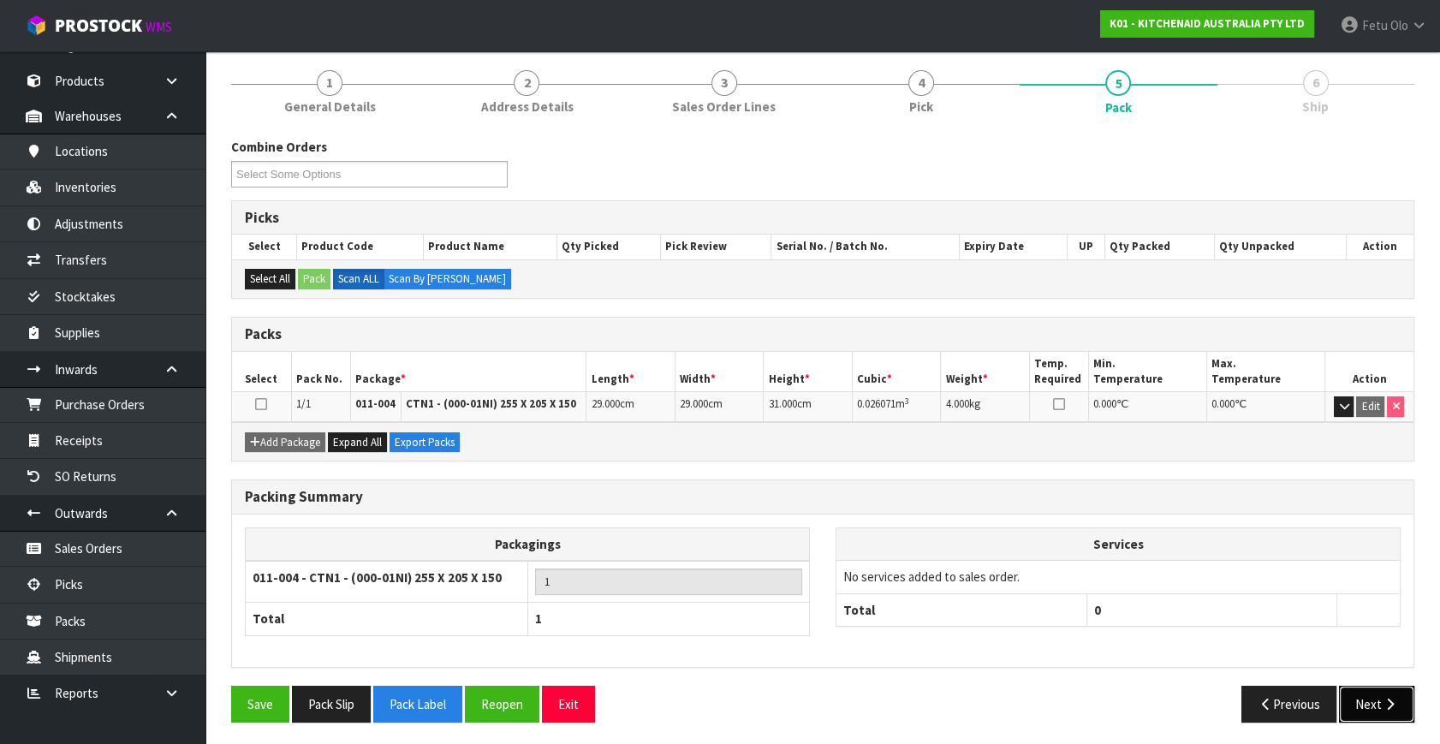
drag, startPoint x: 1386, startPoint y: 698, endPoint x: 1353, endPoint y: 701, distance: 32.7
click at [1353, 701] on button "Next" at bounding box center [1376, 704] width 75 height 37
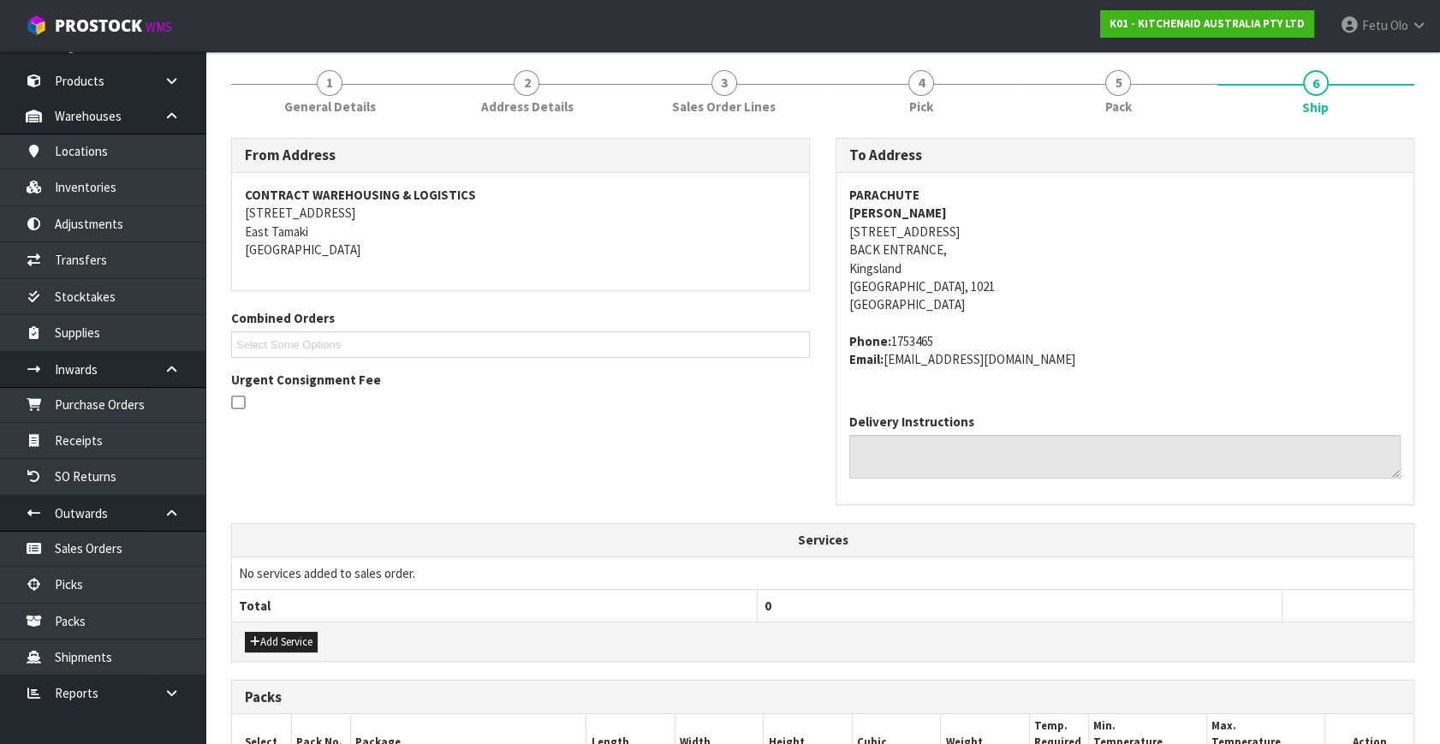
scroll to position [458, 0]
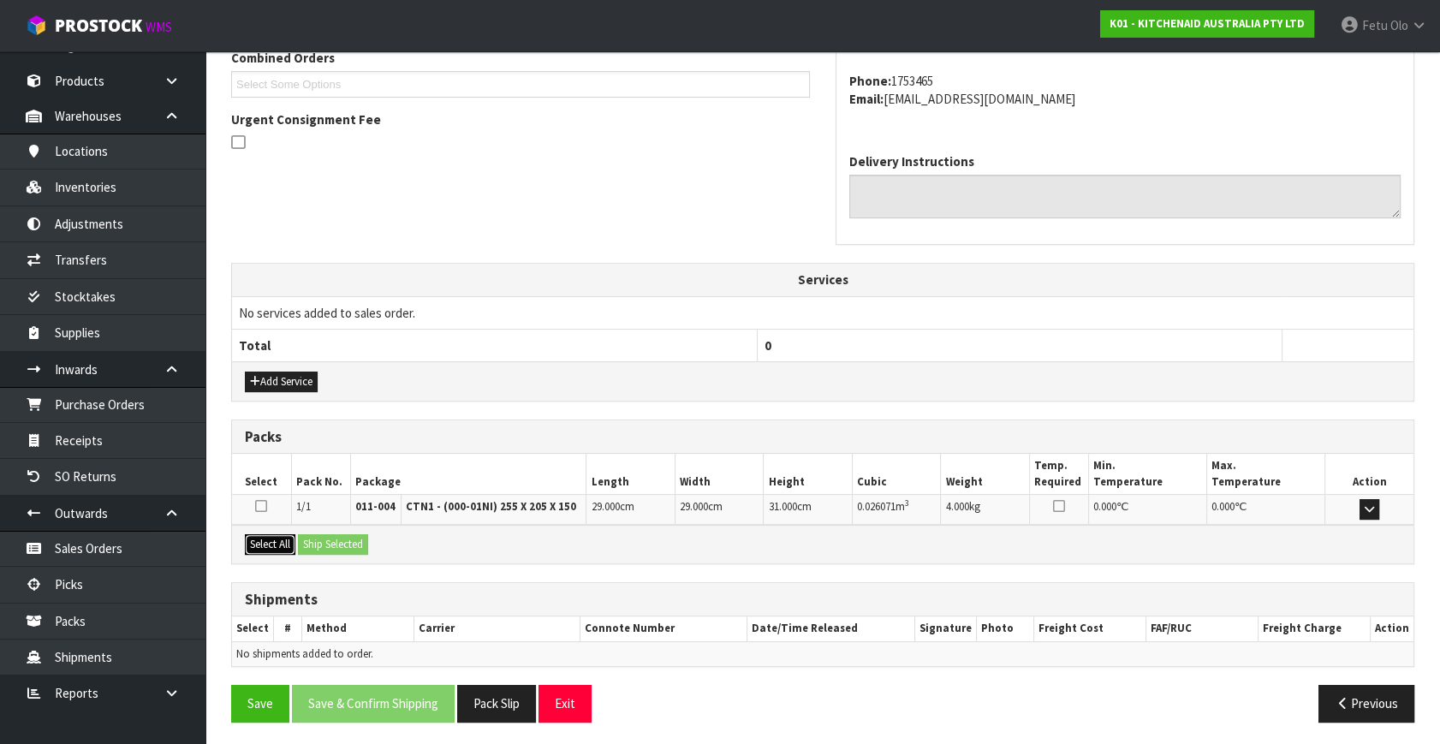
click at [263, 538] on button "Select All" at bounding box center [270, 544] width 51 height 21
click at [314, 536] on button "Ship Selected" at bounding box center [333, 544] width 70 height 21
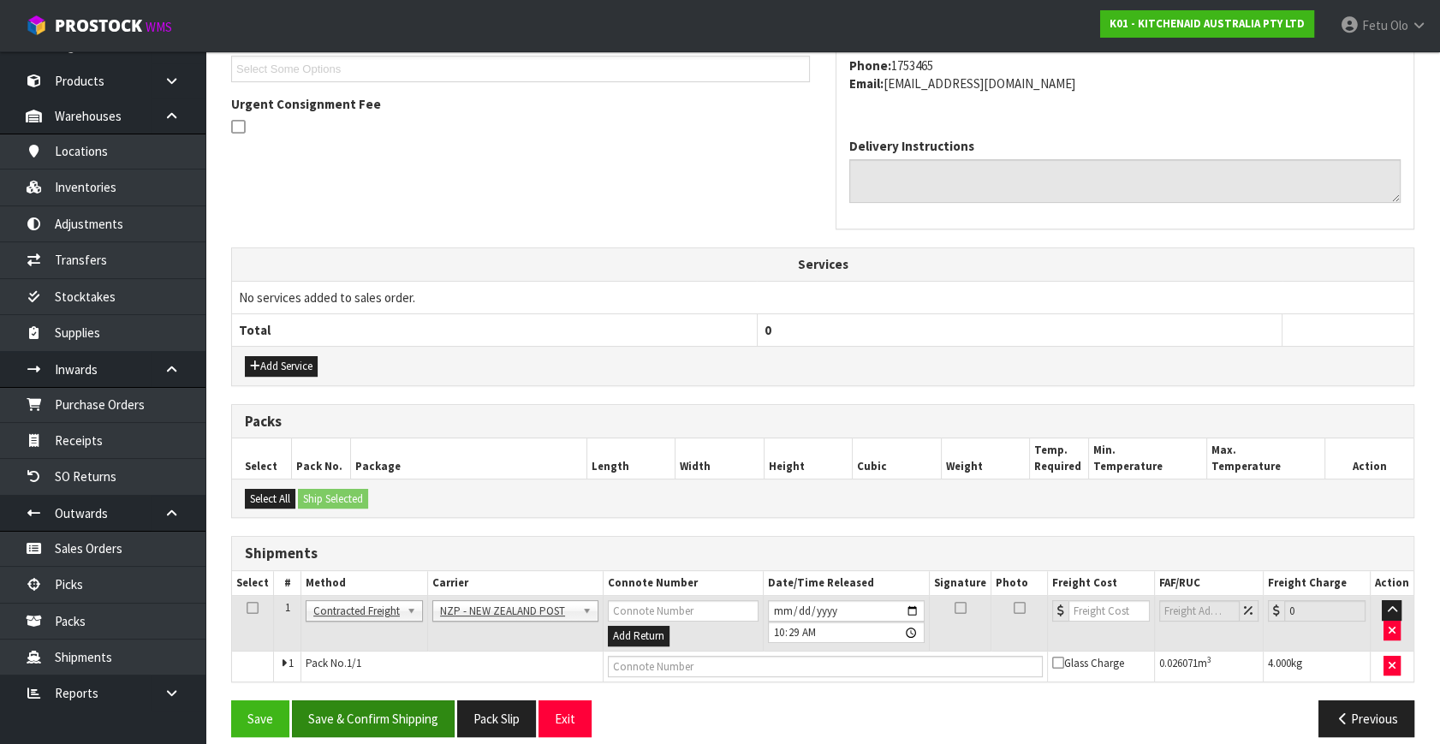
scroll to position [489, 0]
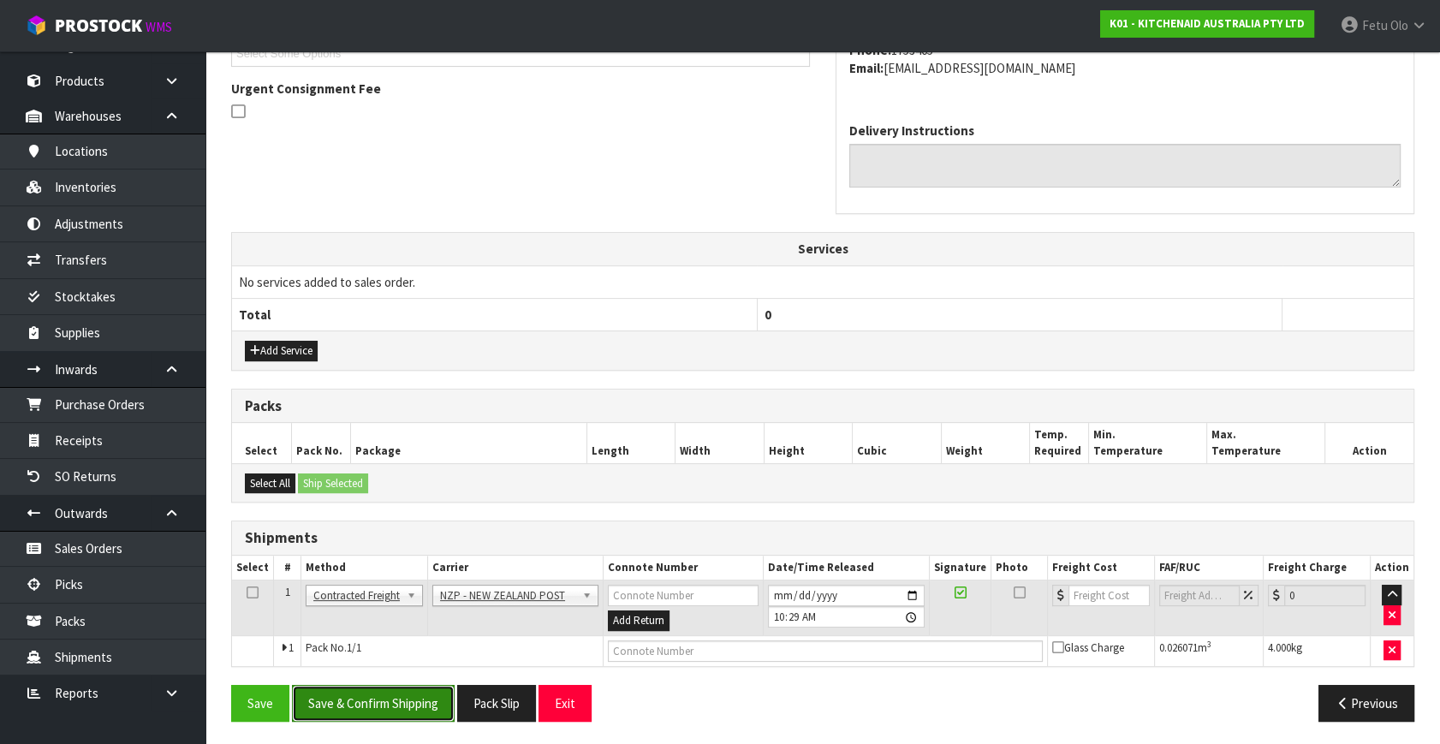
click at [395, 692] on button "Save & Confirm Shipping" at bounding box center [373, 703] width 163 height 37
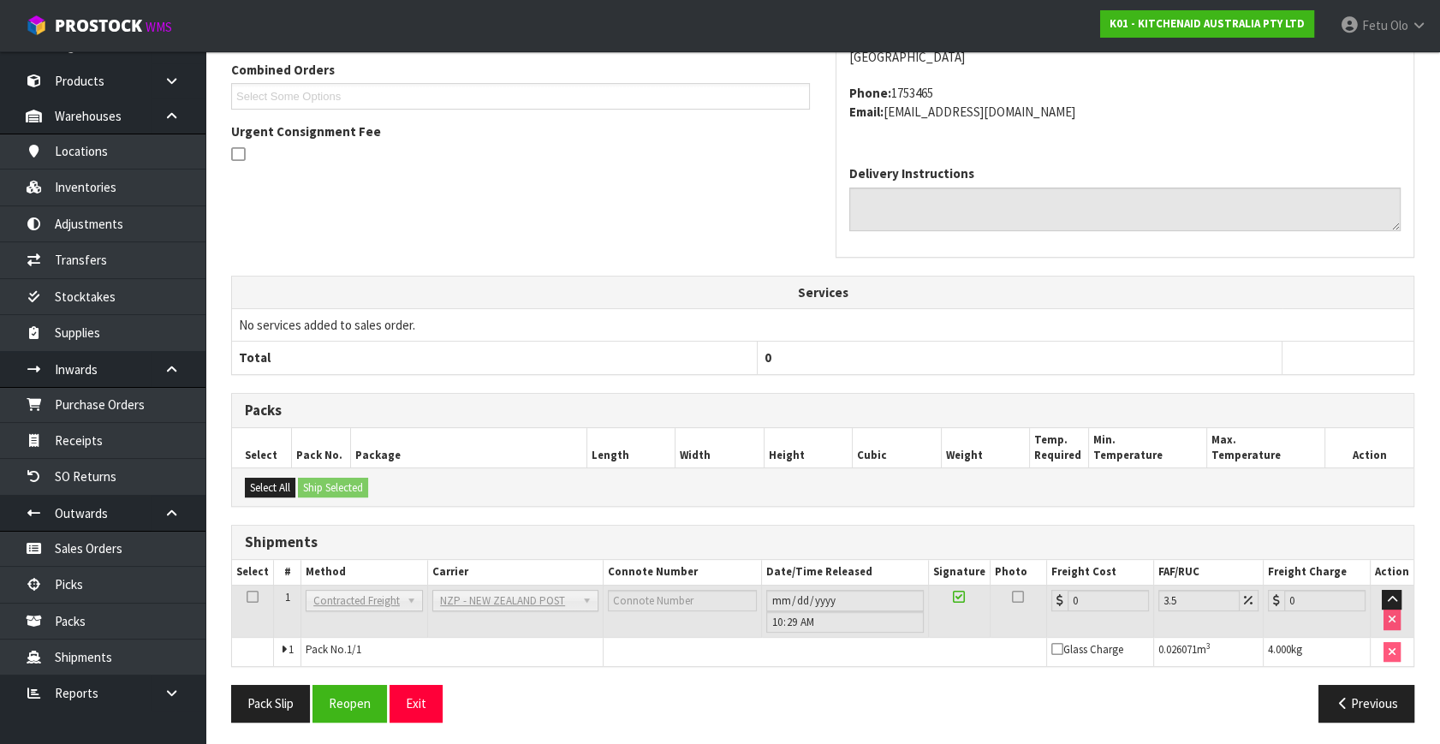
scroll to position [465, 0]
drag, startPoint x: 355, startPoint y: 696, endPoint x: 360, endPoint y: 683, distance: 13.5
click at [355, 696] on button "Reopen" at bounding box center [349, 702] width 74 height 37
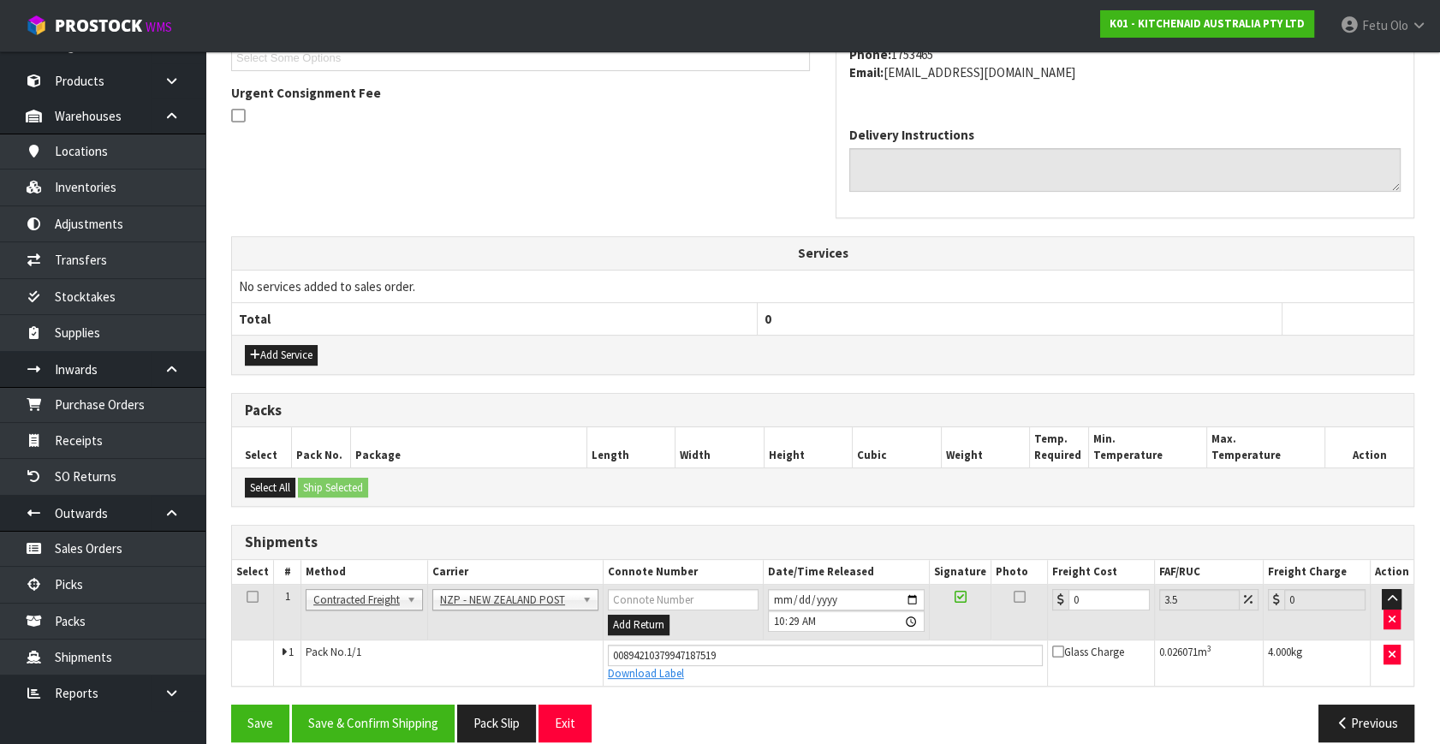
scroll to position [505, 0]
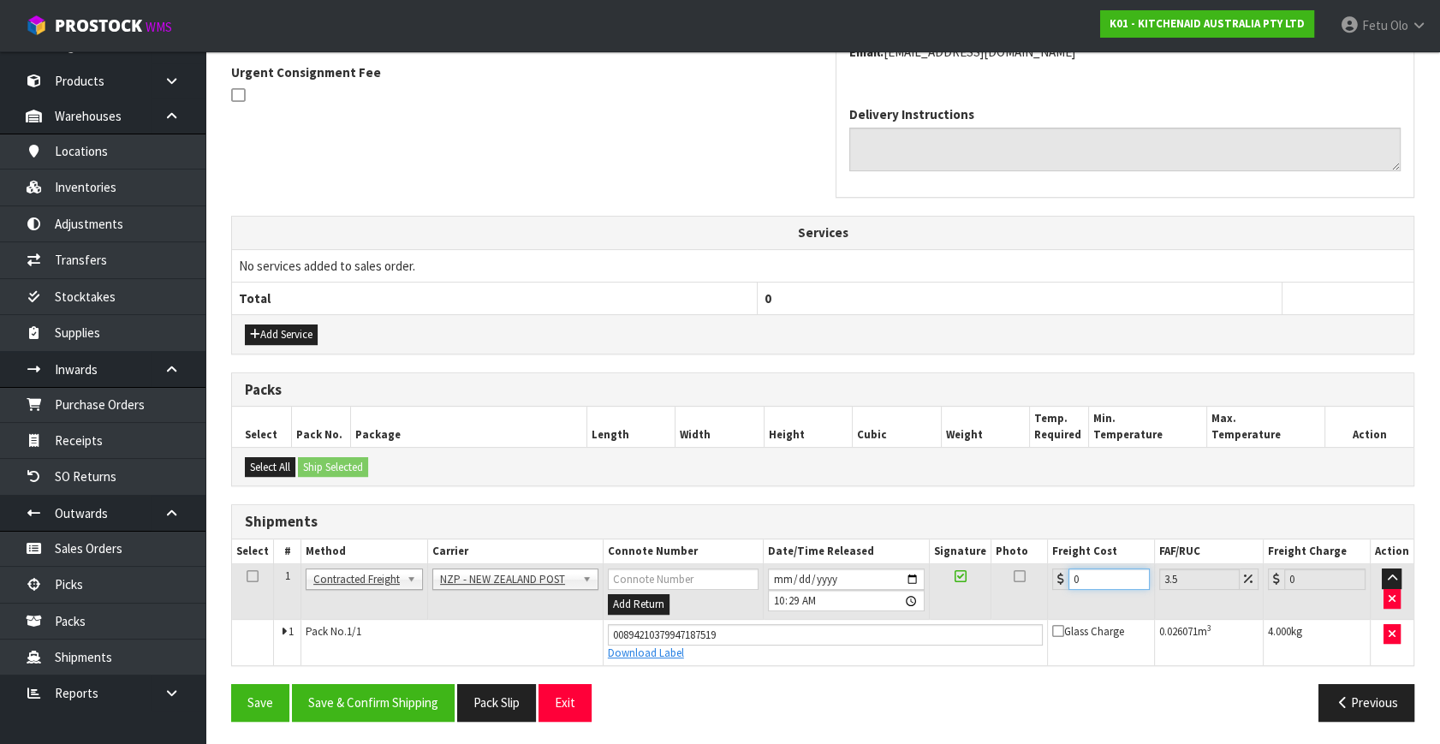
drag, startPoint x: 1090, startPoint y: 575, endPoint x: 676, endPoint y: 621, distance: 416.0
click at [737, 625] on tbody "1 Client Local Pickup Customer Local Pickup Company Freight Contracted Freight …" at bounding box center [822, 614] width 1181 height 101
type input "4"
type input "4.14"
type input "4.3"
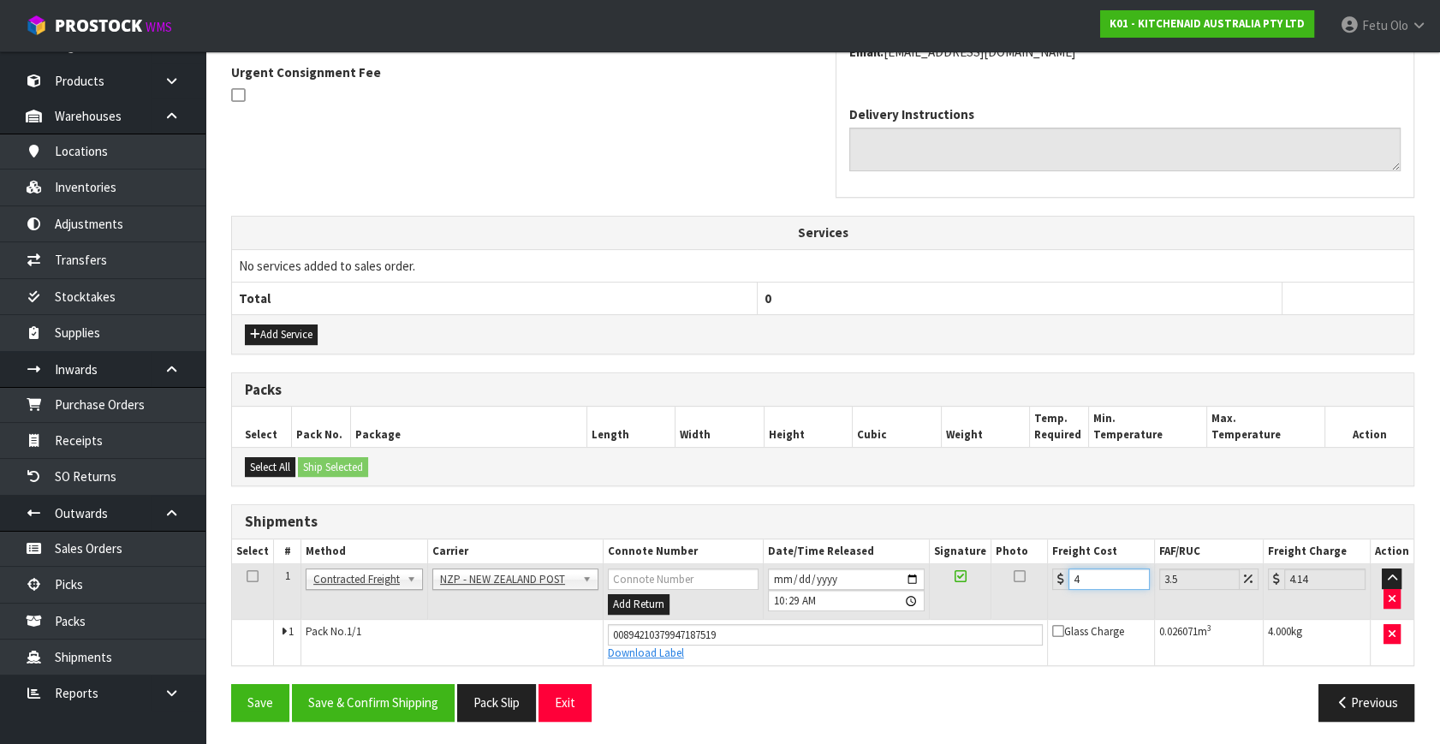
type input "4.45"
type input "4.33"
type input "4.48"
type input "4.33"
click at [377, 698] on button "Save & Confirm Shipping" at bounding box center [373, 702] width 163 height 37
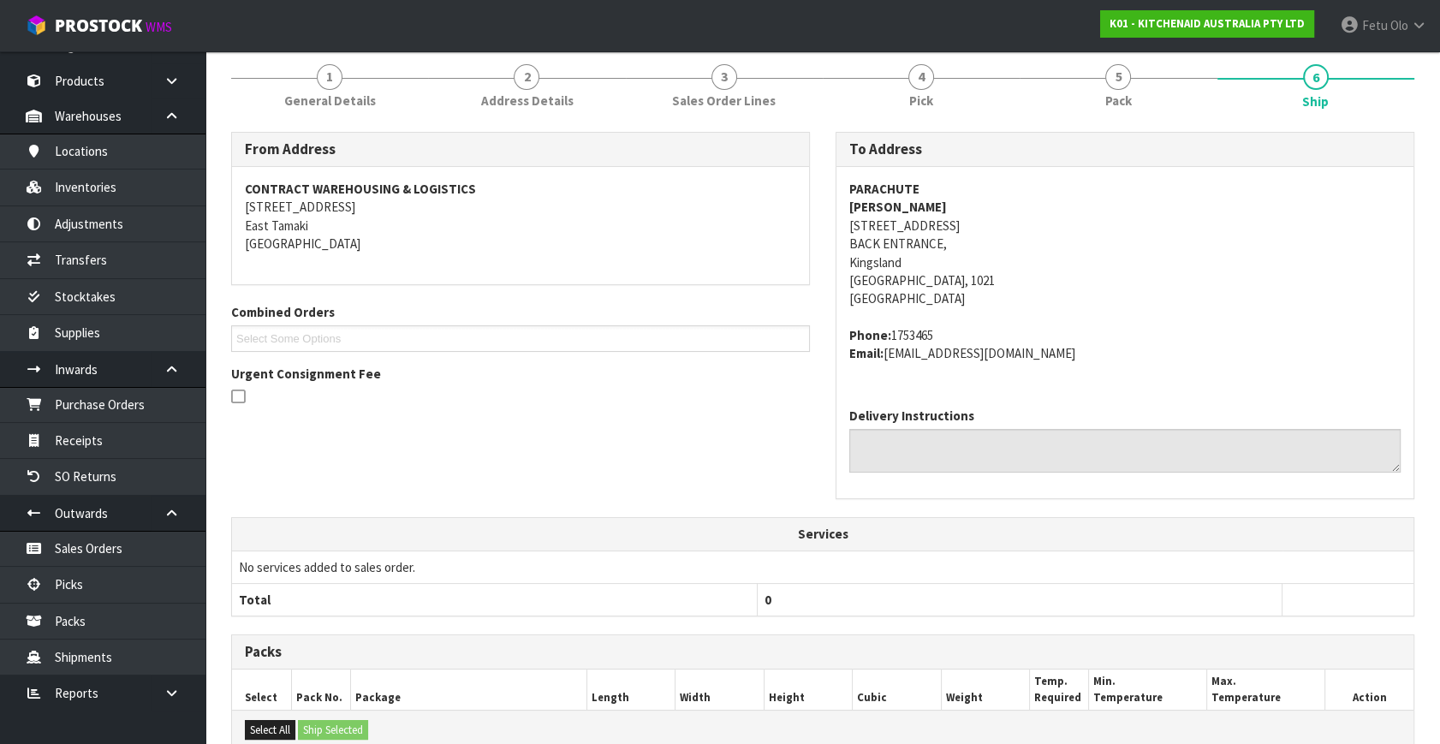
scroll to position [458, 0]
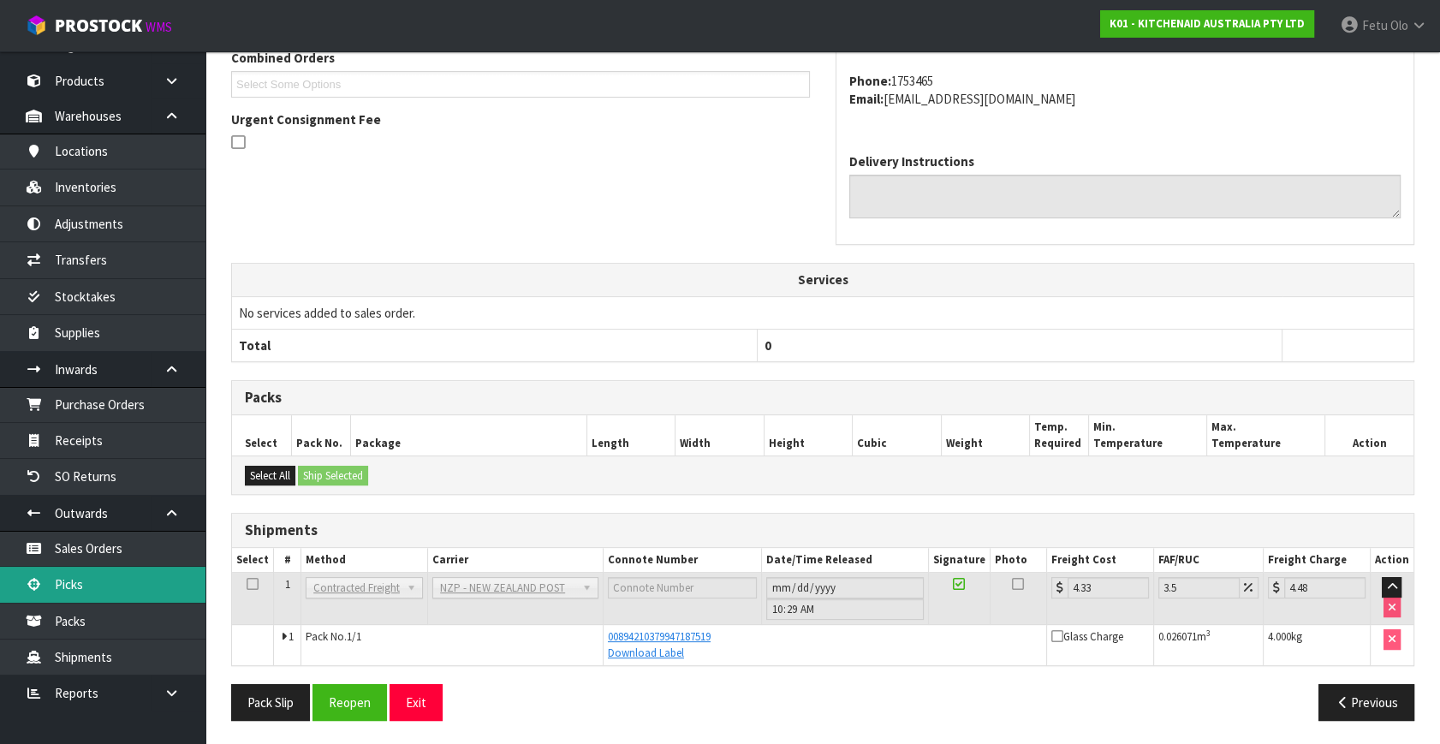
drag, startPoint x: 91, startPoint y: 585, endPoint x: 99, endPoint y: 582, distance: 8.9
click at [91, 585] on link "Picks" at bounding box center [102, 584] width 205 height 35
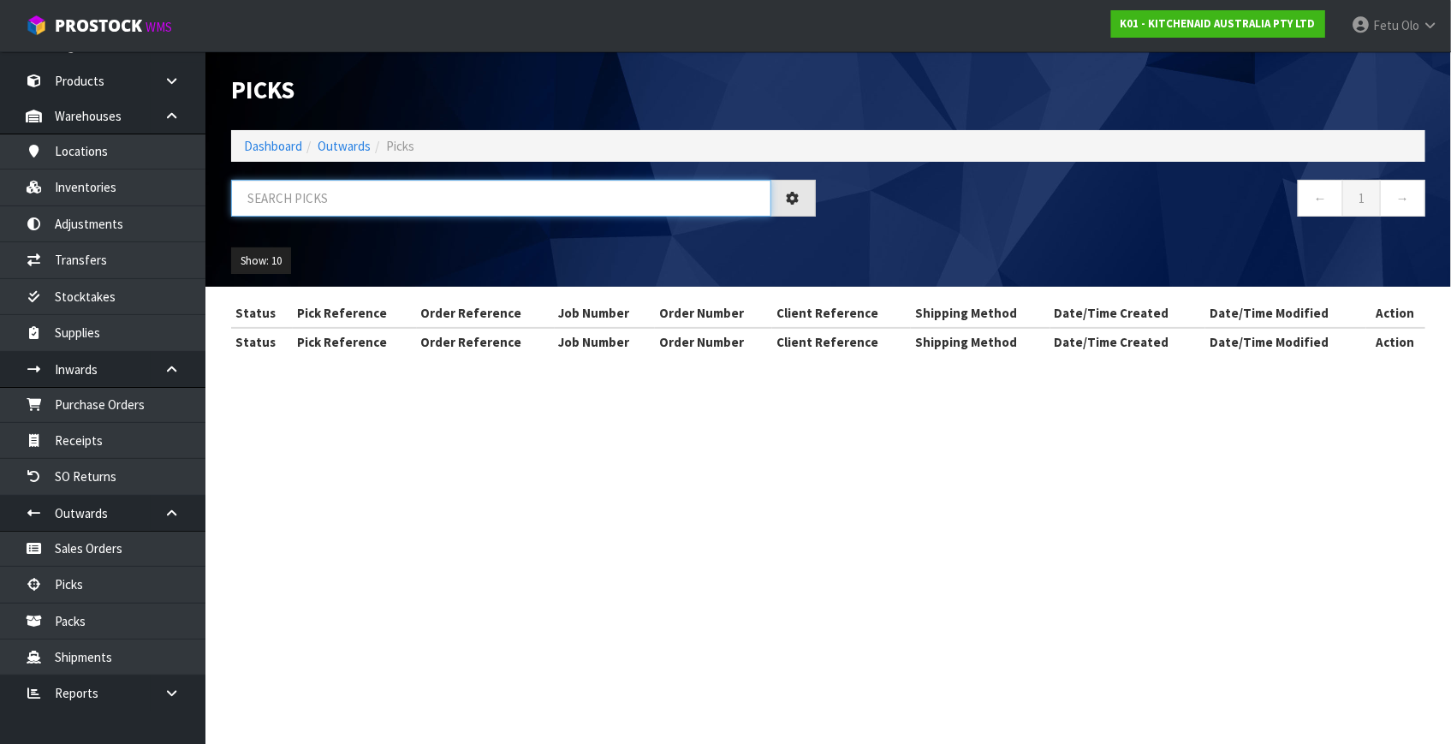
click at [525, 192] on input "text" at bounding box center [501, 198] width 540 height 37
drag, startPoint x: 525, startPoint y: 192, endPoint x: 497, endPoint y: 397, distance: 207.2
click at [525, 207] on input "text" at bounding box center [501, 198] width 540 height 37
type input "78892"
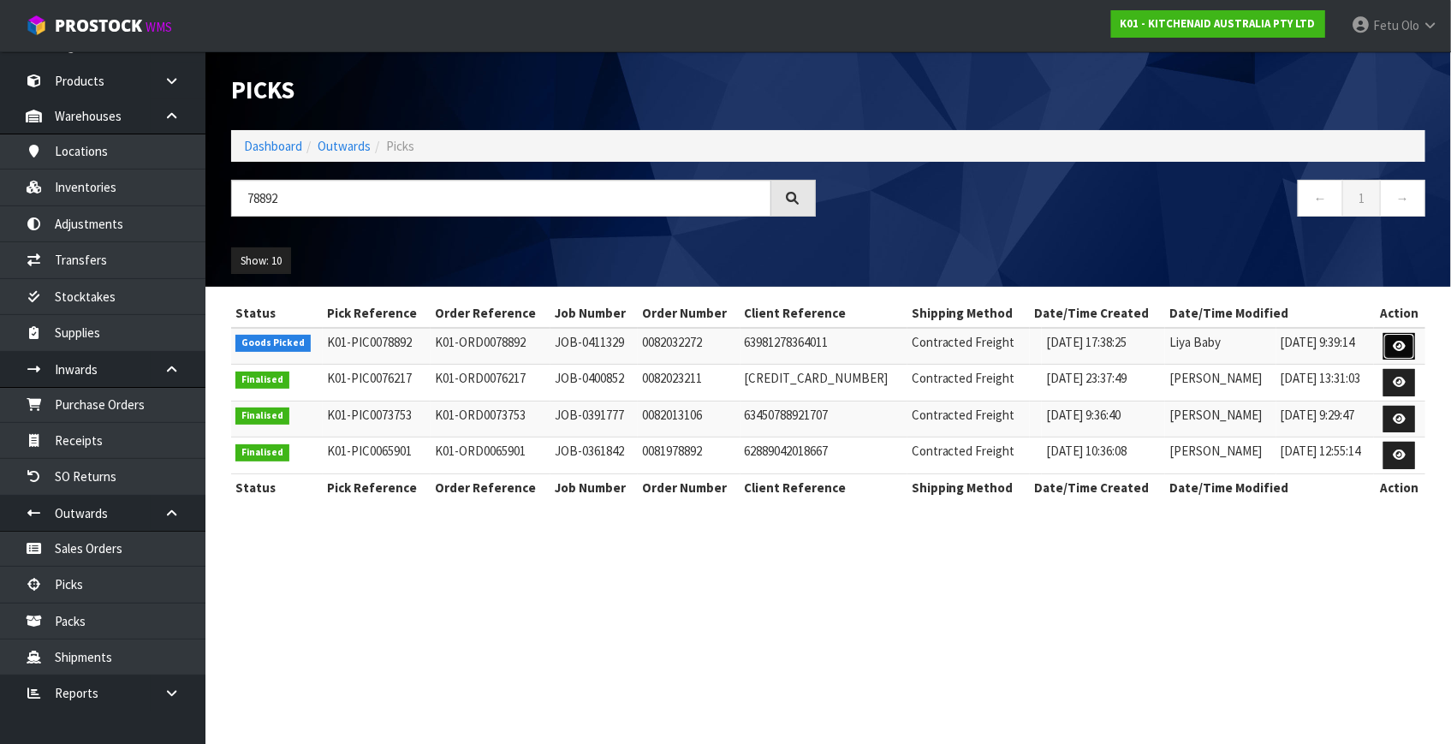
click at [1387, 349] on link at bounding box center [1399, 346] width 32 height 27
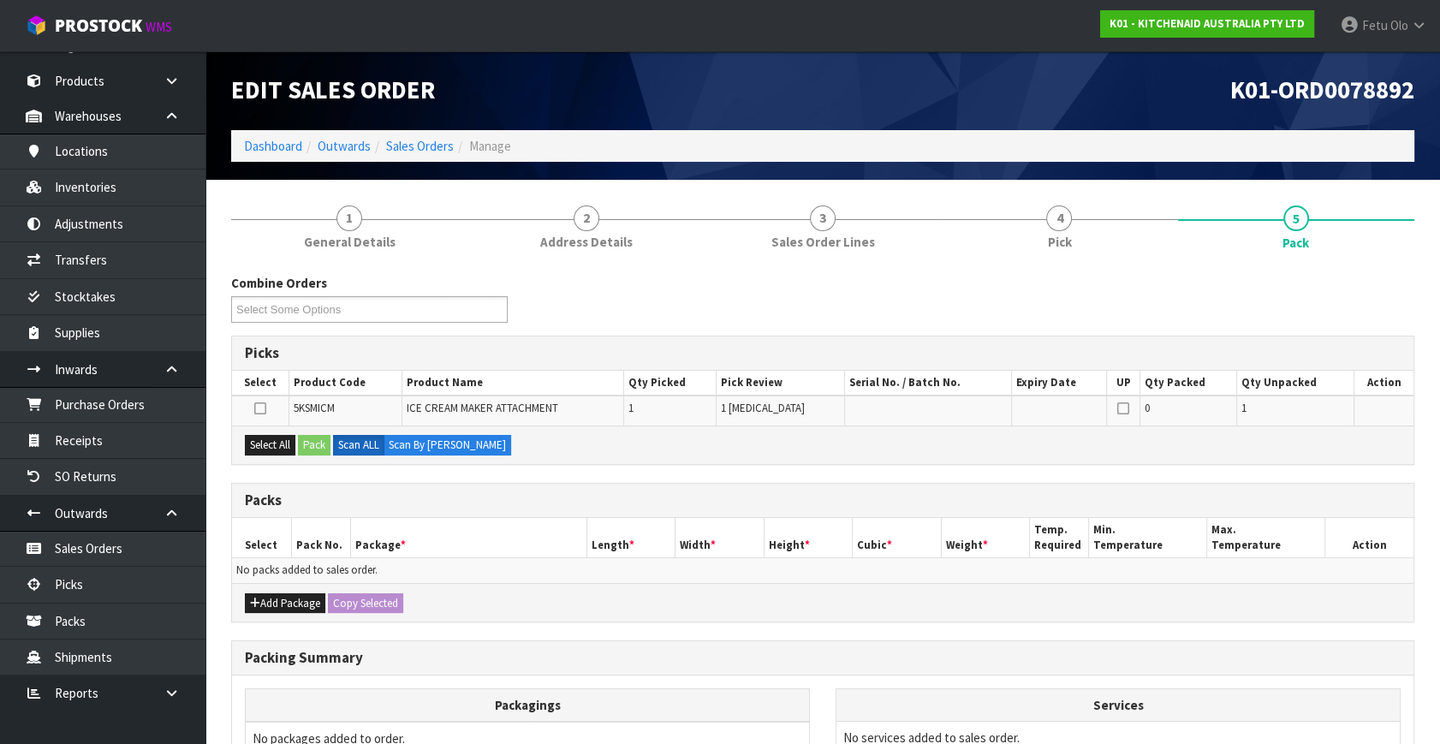
click at [1188, 331] on div "Combine Orders K01-ORD0078774 K01-ORD0078797 K01-ORD0078800 K01-ORD0078801 K01-…" at bounding box center [822, 305] width 1209 height 62
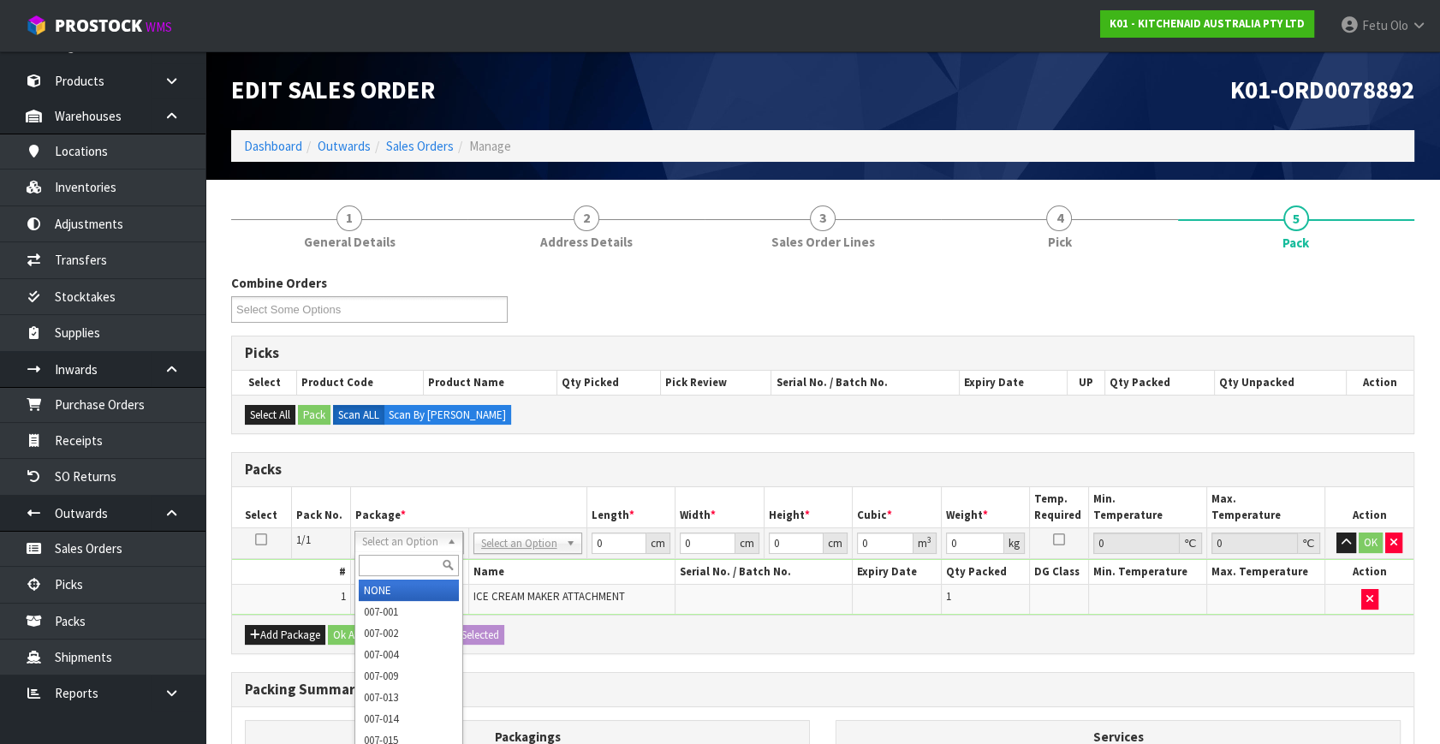
click at [419, 556] on input "text" at bounding box center [409, 565] width 100 height 21
type input "011"
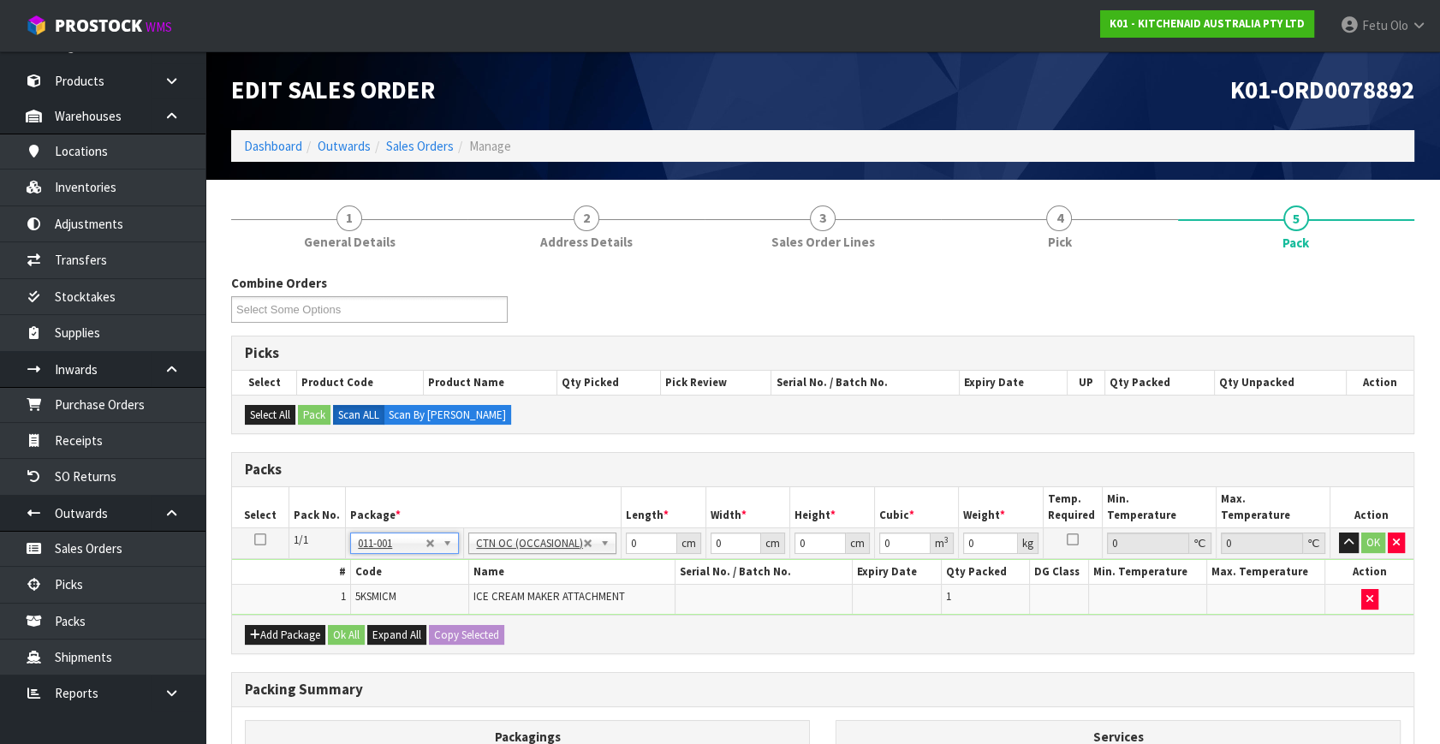
type input "3.36"
drag, startPoint x: 646, startPoint y: 538, endPoint x: 17, endPoint y: 642, distance: 637.6
click at [17, 642] on body "Toggle navigation ProStock WMS K01 - KITCHENAID AUSTRALIA PTY LTD Fetu Olo Logo…" at bounding box center [720, 372] width 1440 height 744
type input "29"
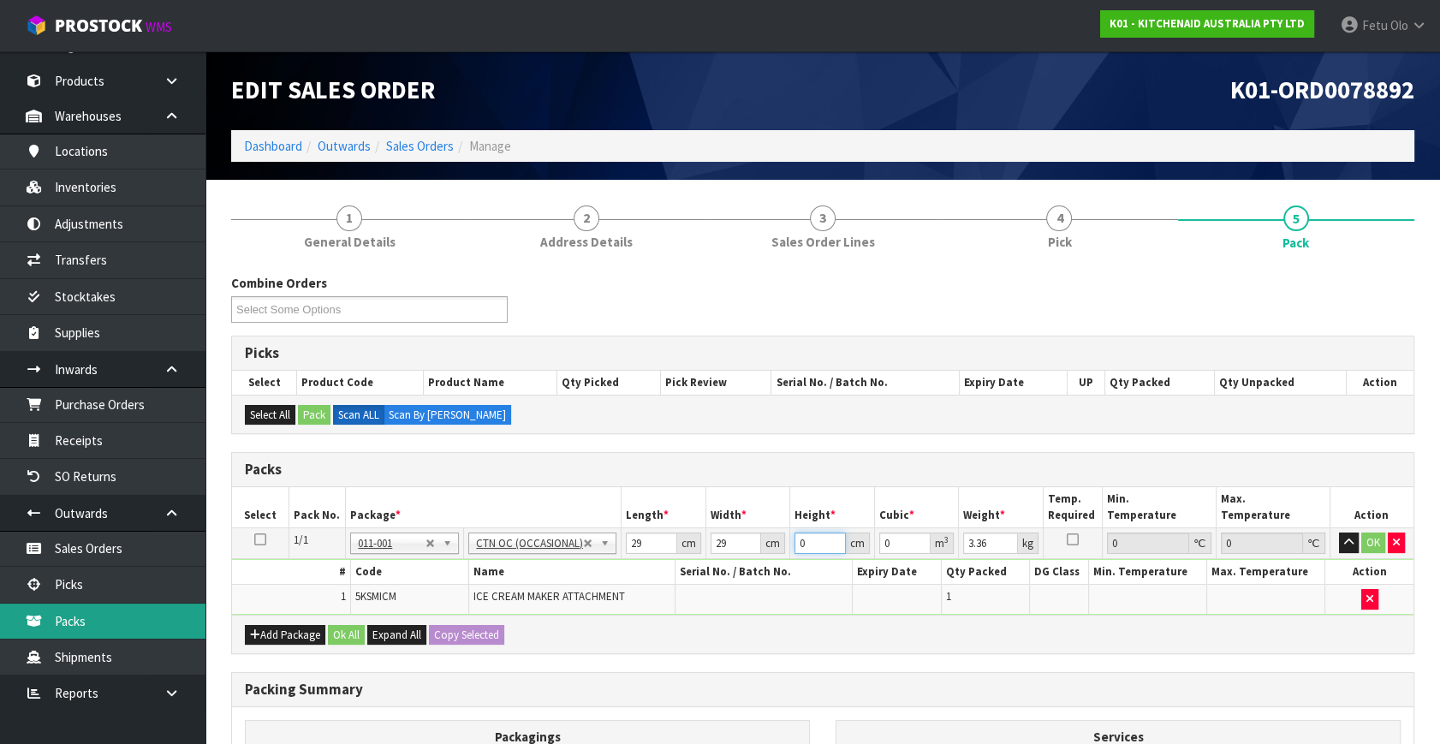
type input "3"
type input "0.002523"
type input "31"
type input "0.026071"
type input "31"
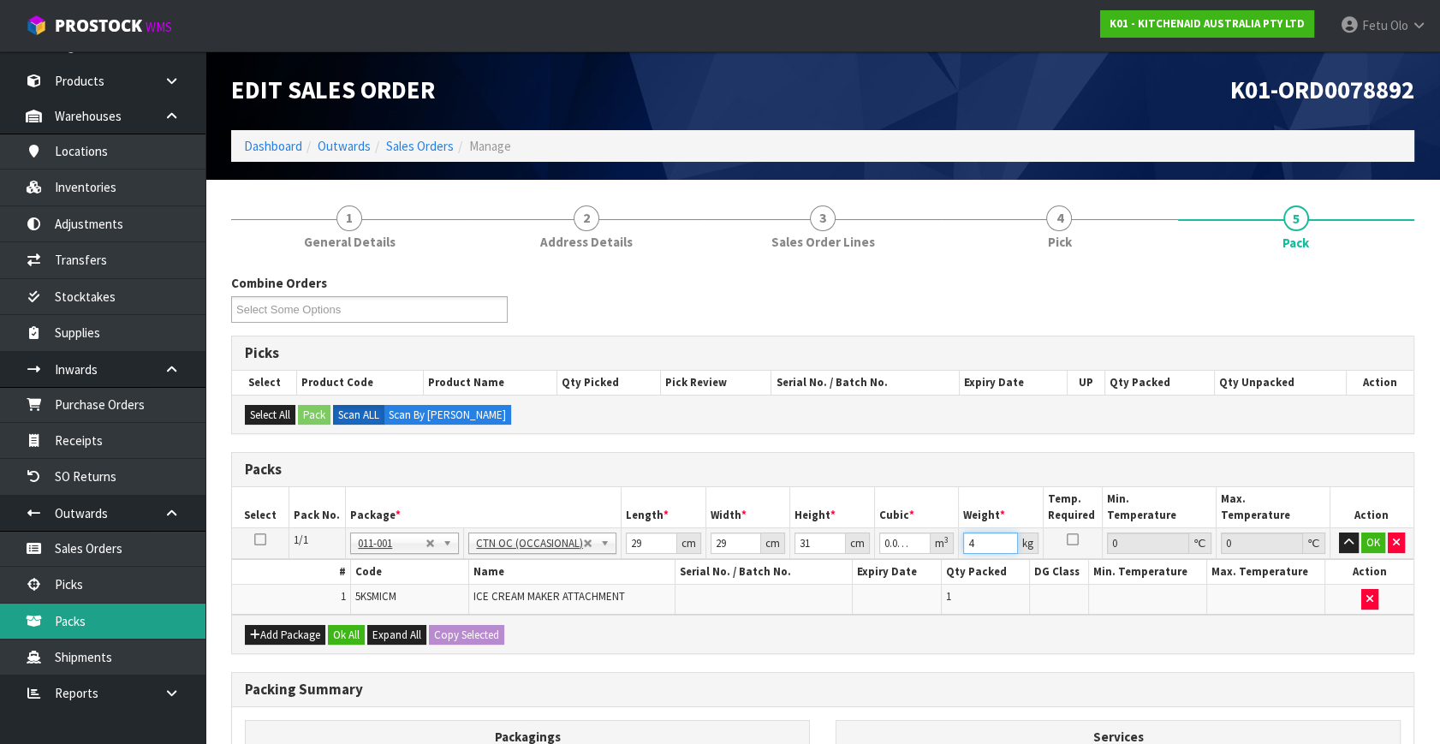
type input "4"
click button "OK" at bounding box center [1373, 542] width 24 height 21
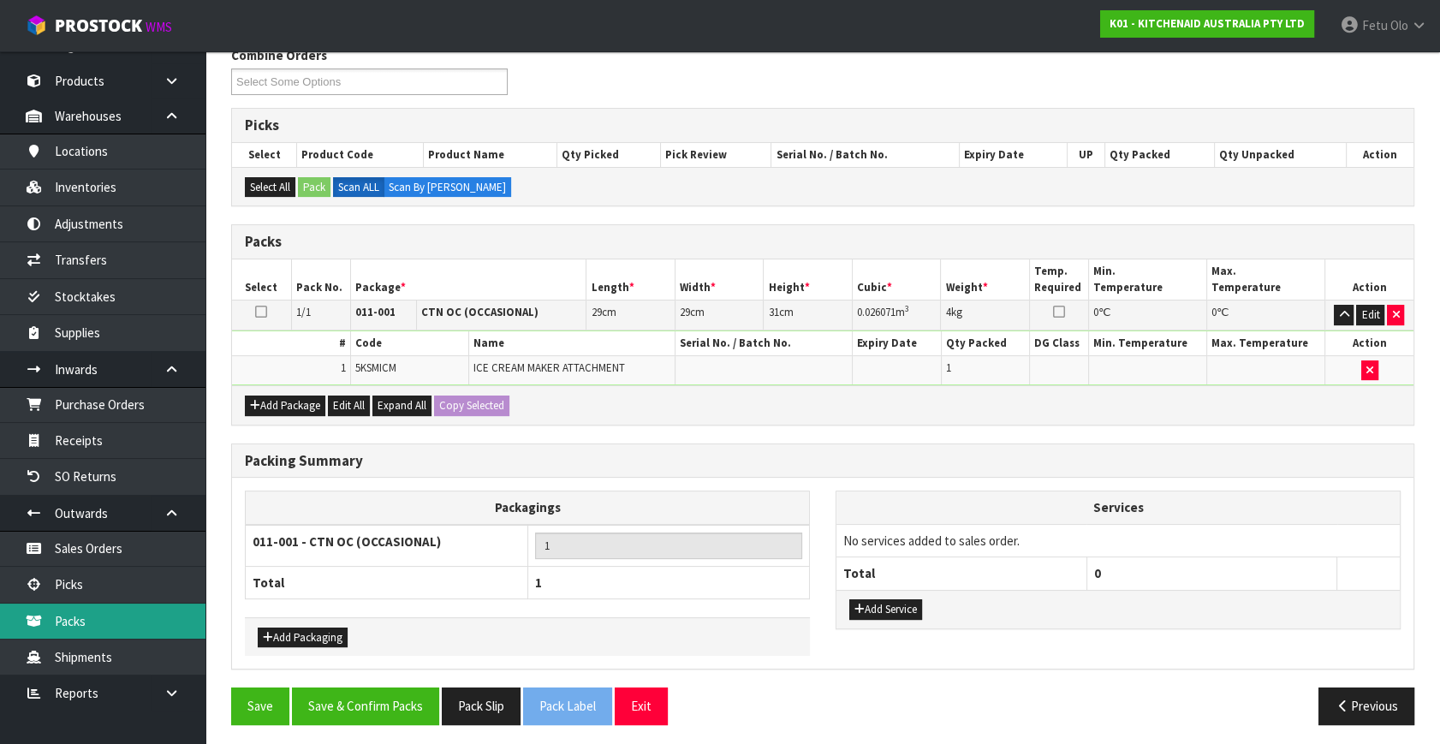
scroll to position [229, 0]
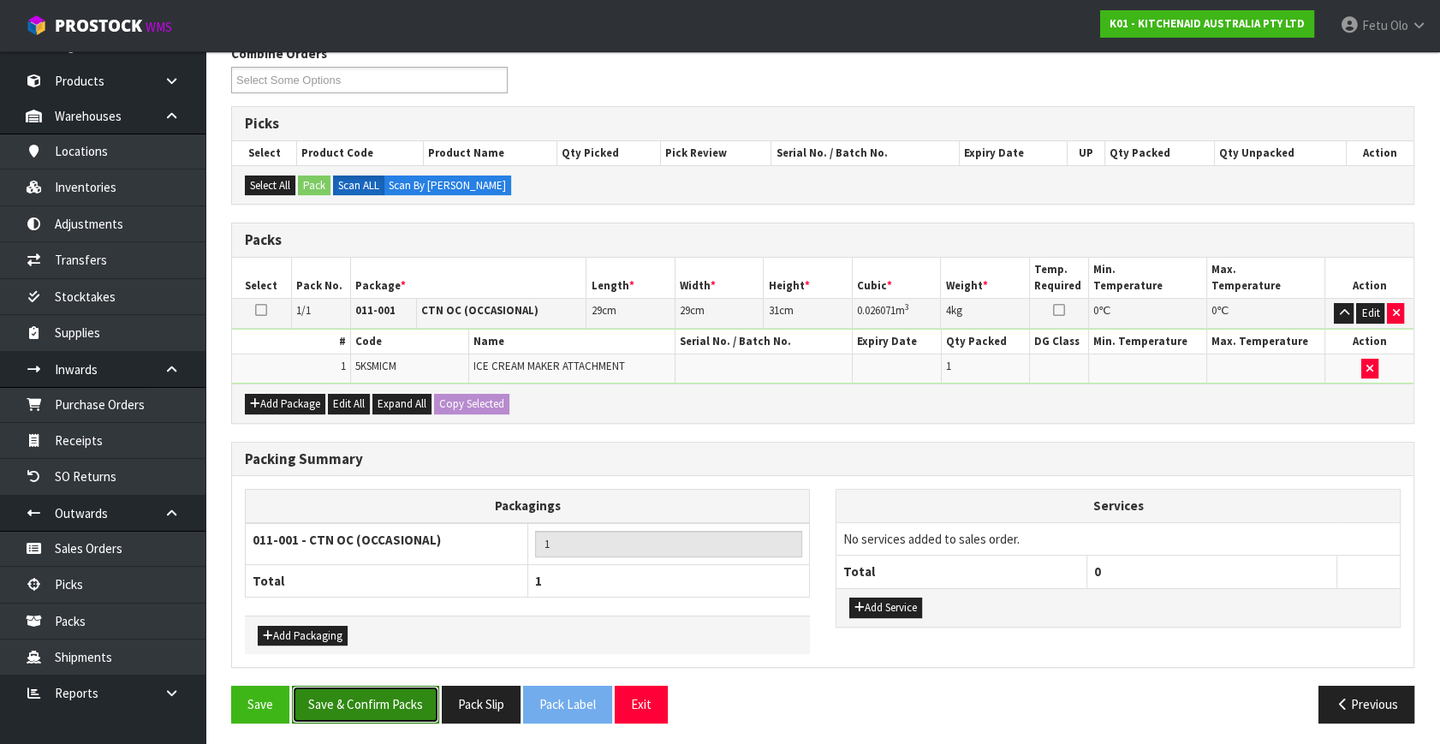
click at [378, 695] on button "Save & Confirm Packs" at bounding box center [365, 704] width 147 height 37
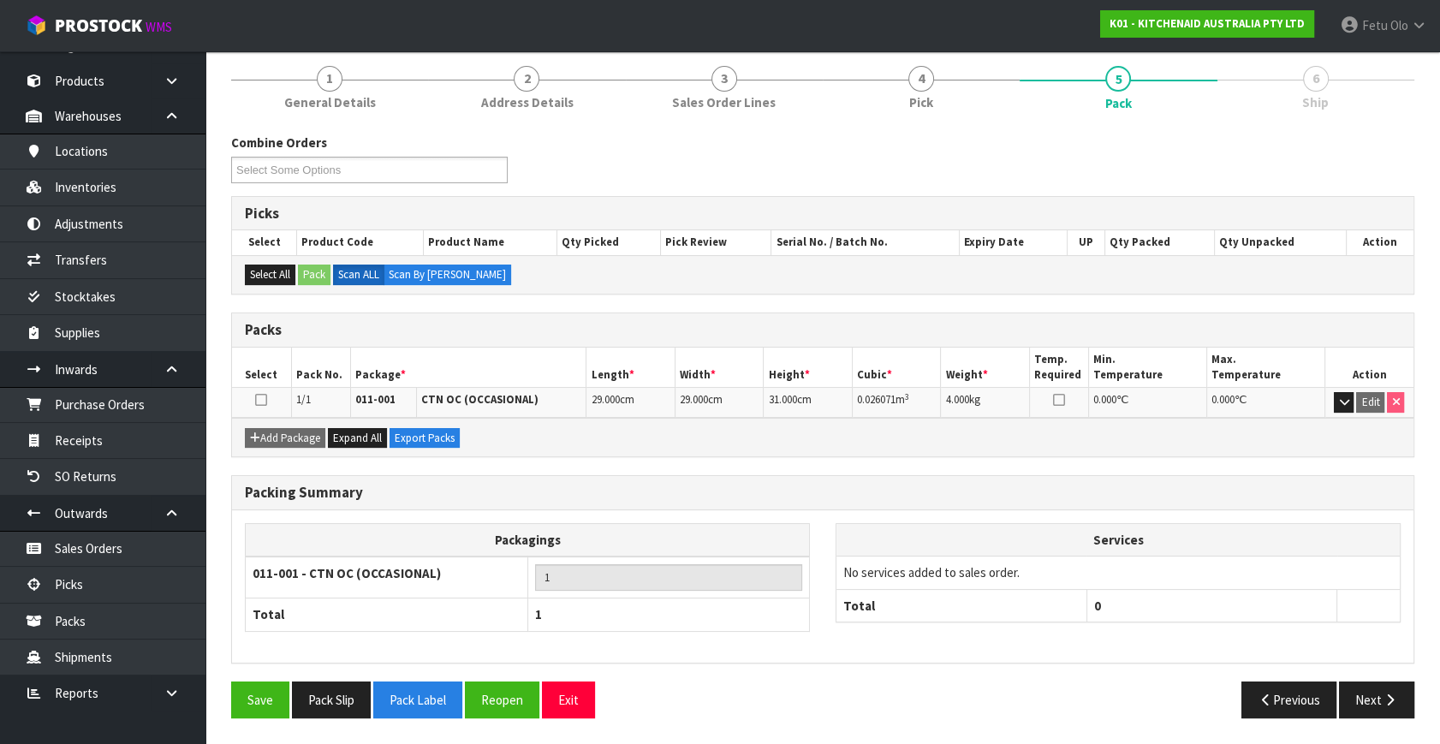
scroll to position [198, 0]
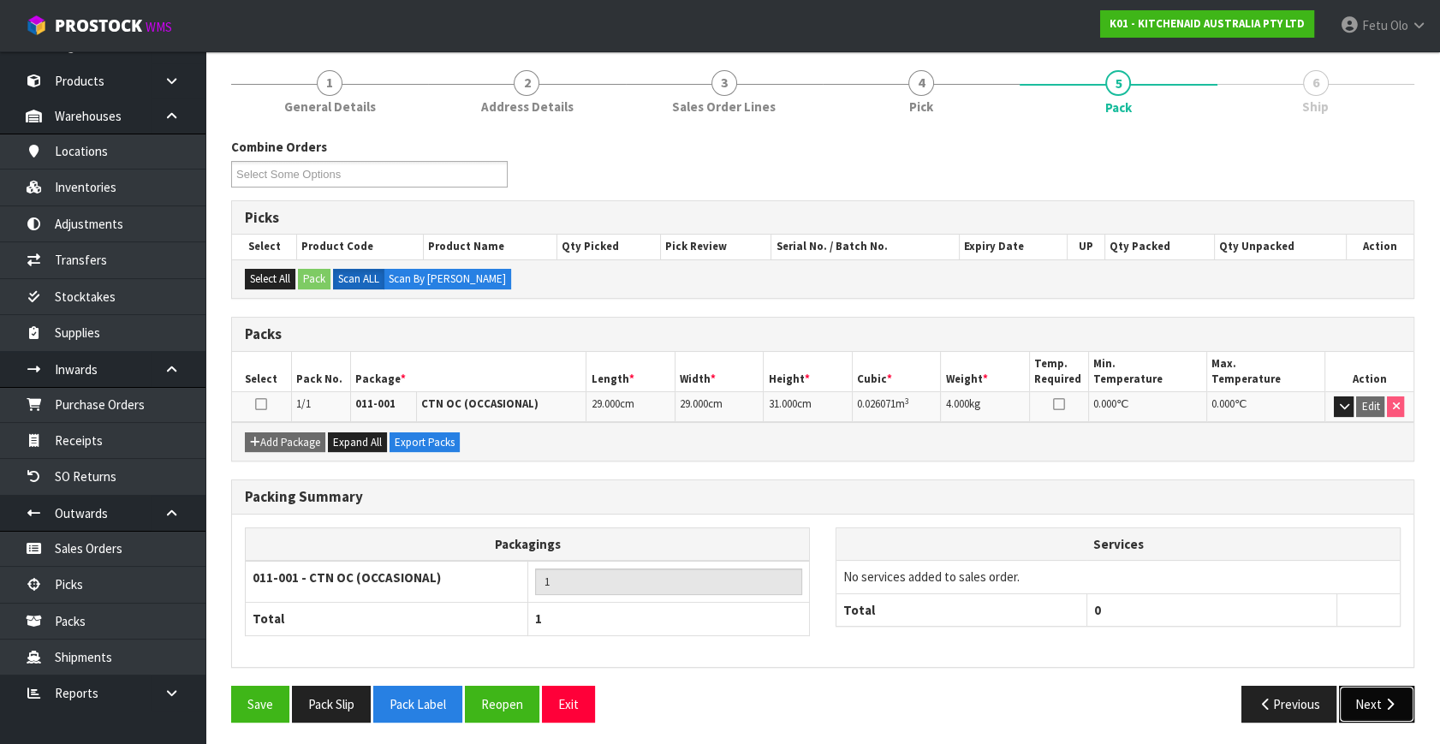
click at [1380, 704] on button "Next" at bounding box center [1376, 704] width 75 height 37
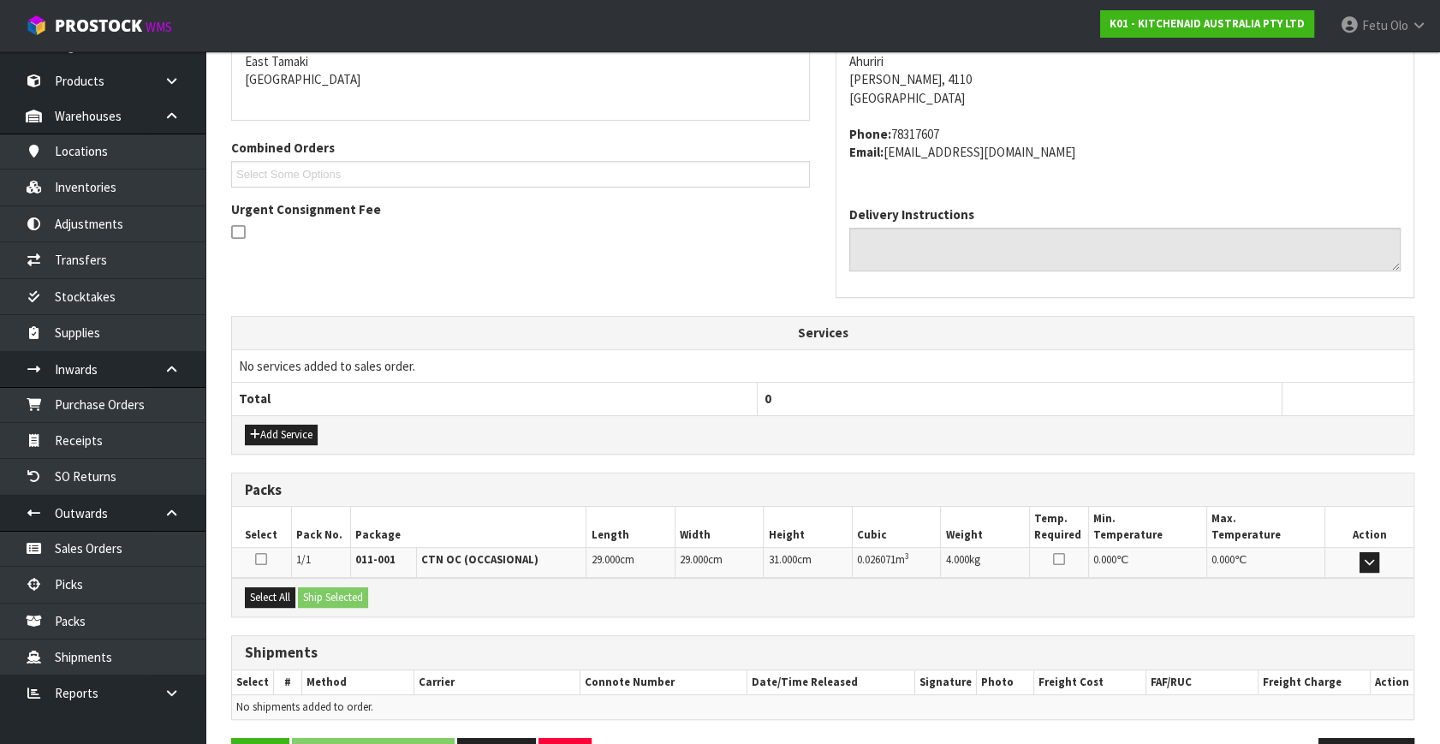
scroll to position [421, 0]
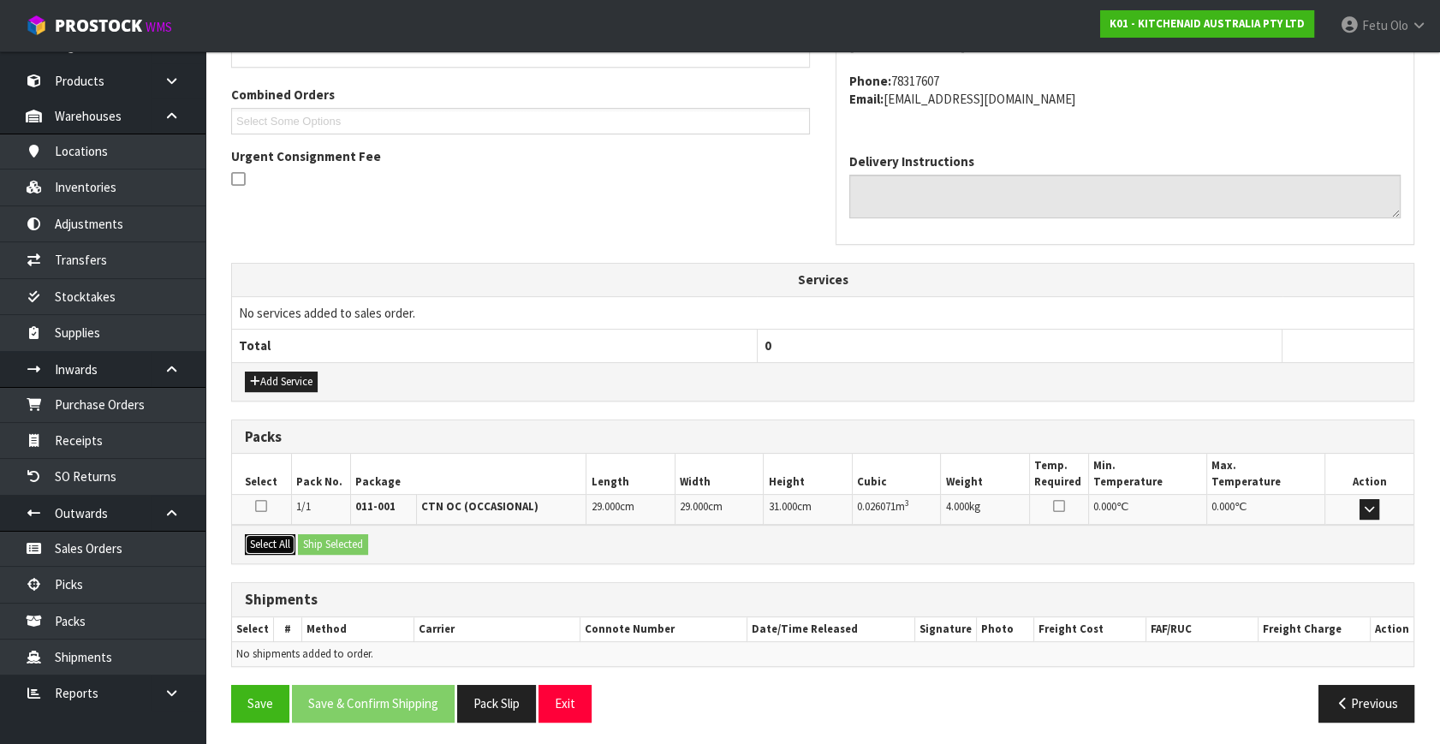
click at [273, 536] on button "Select All" at bounding box center [270, 544] width 51 height 21
click at [368, 539] on button "Ship Selected" at bounding box center [333, 544] width 70 height 21
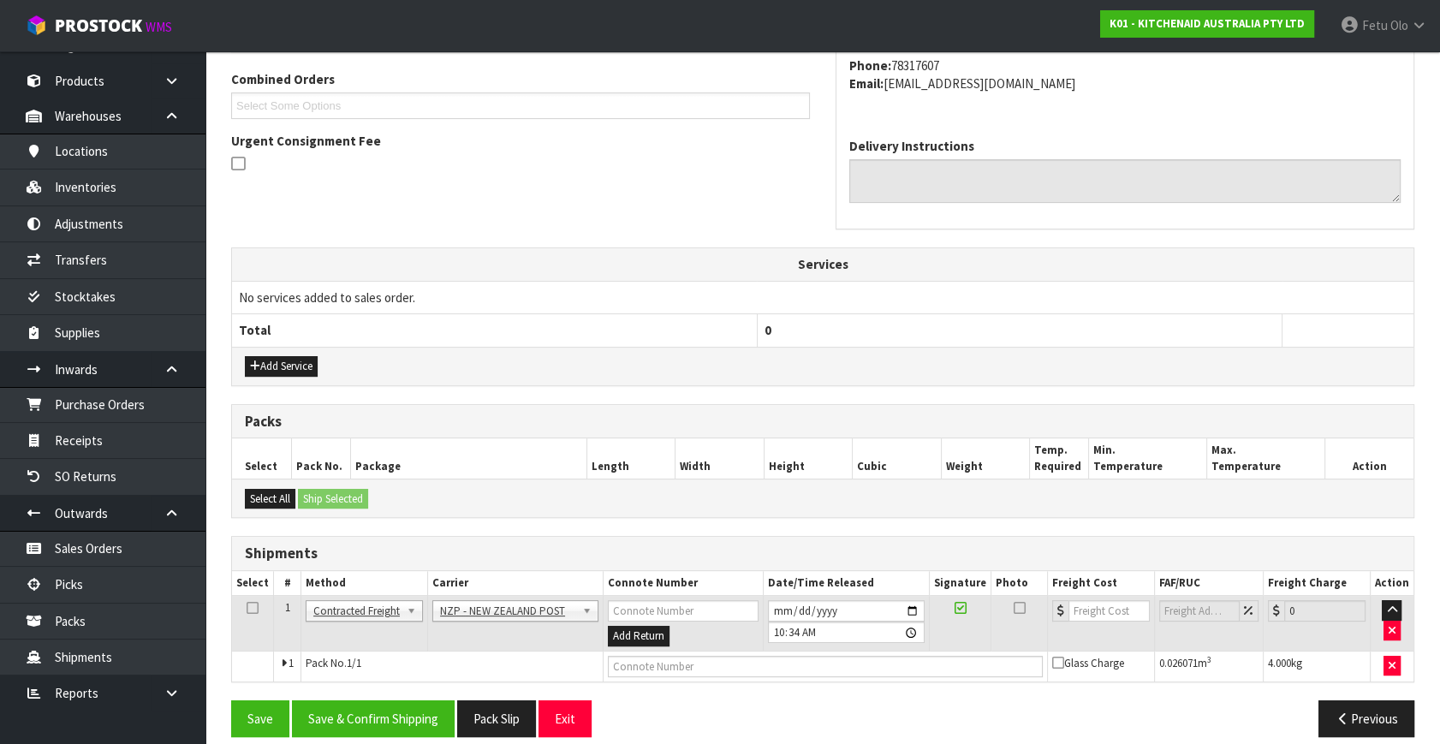
scroll to position [452, 0]
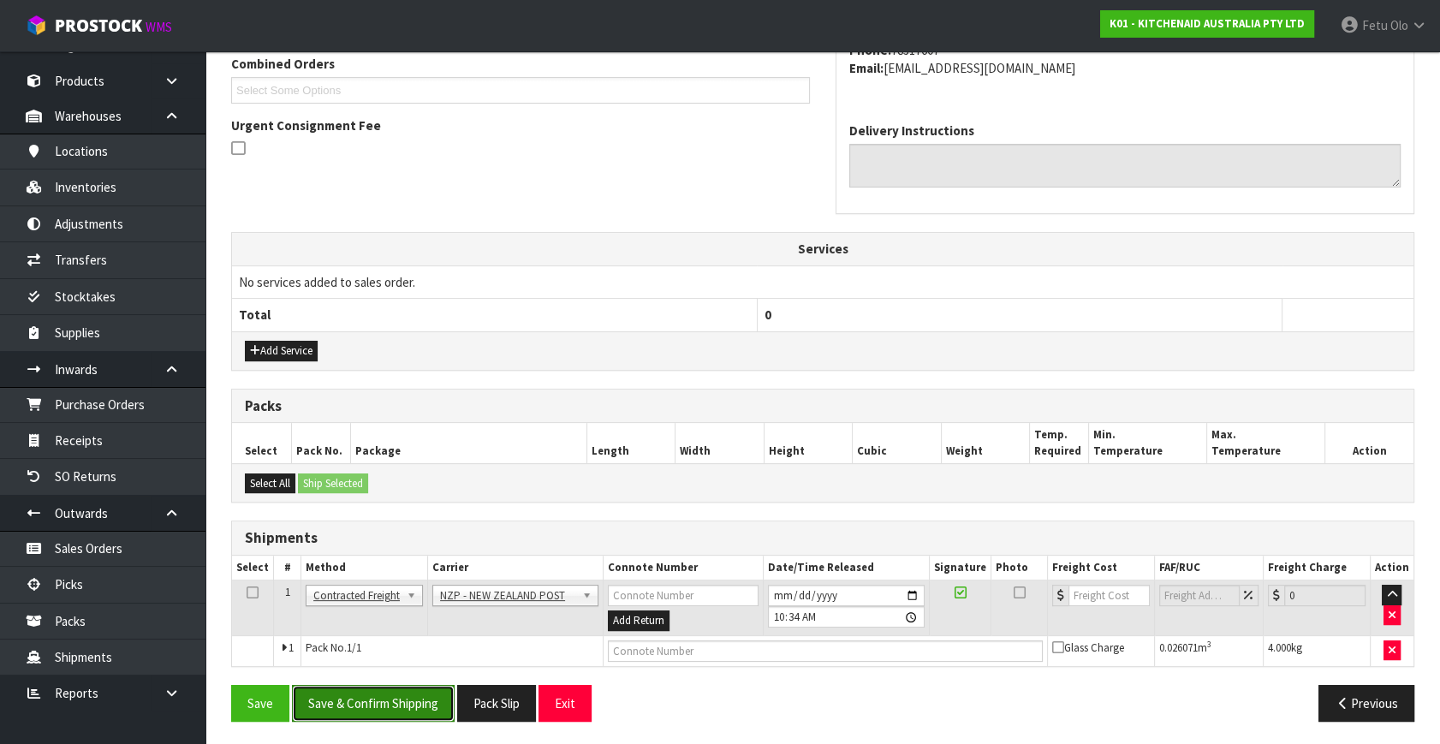
click at [404, 698] on button "Save & Confirm Shipping" at bounding box center [373, 703] width 163 height 37
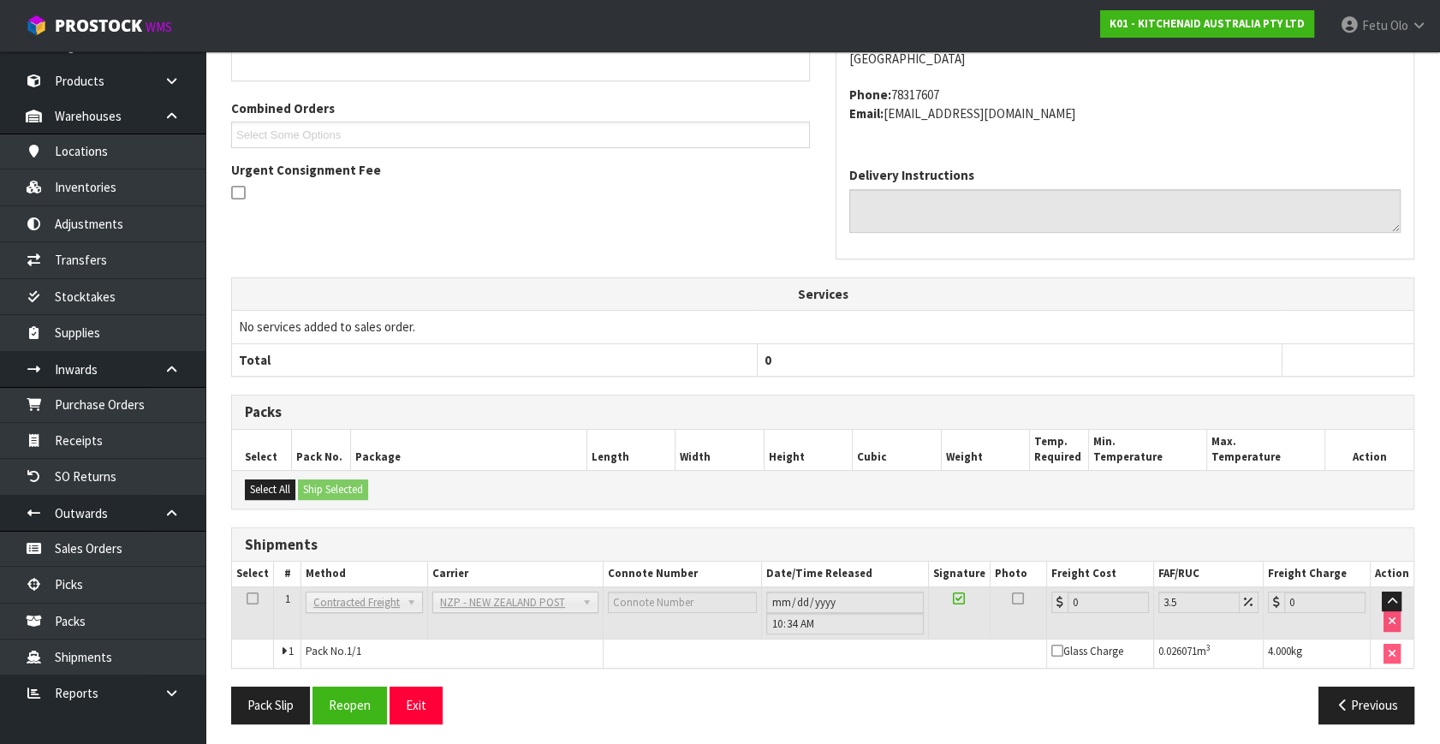
scroll to position [428, 0]
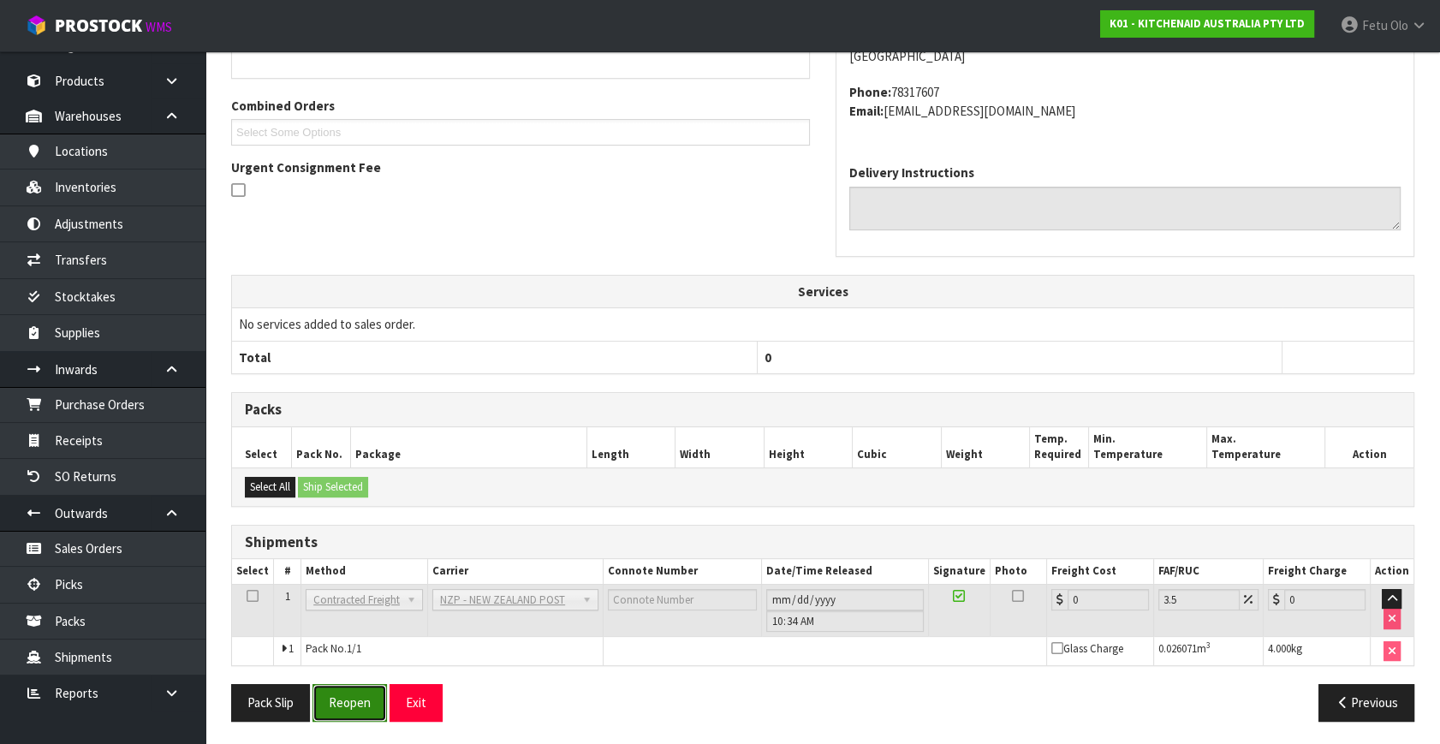
click at [349, 691] on button "Reopen" at bounding box center [349, 702] width 74 height 37
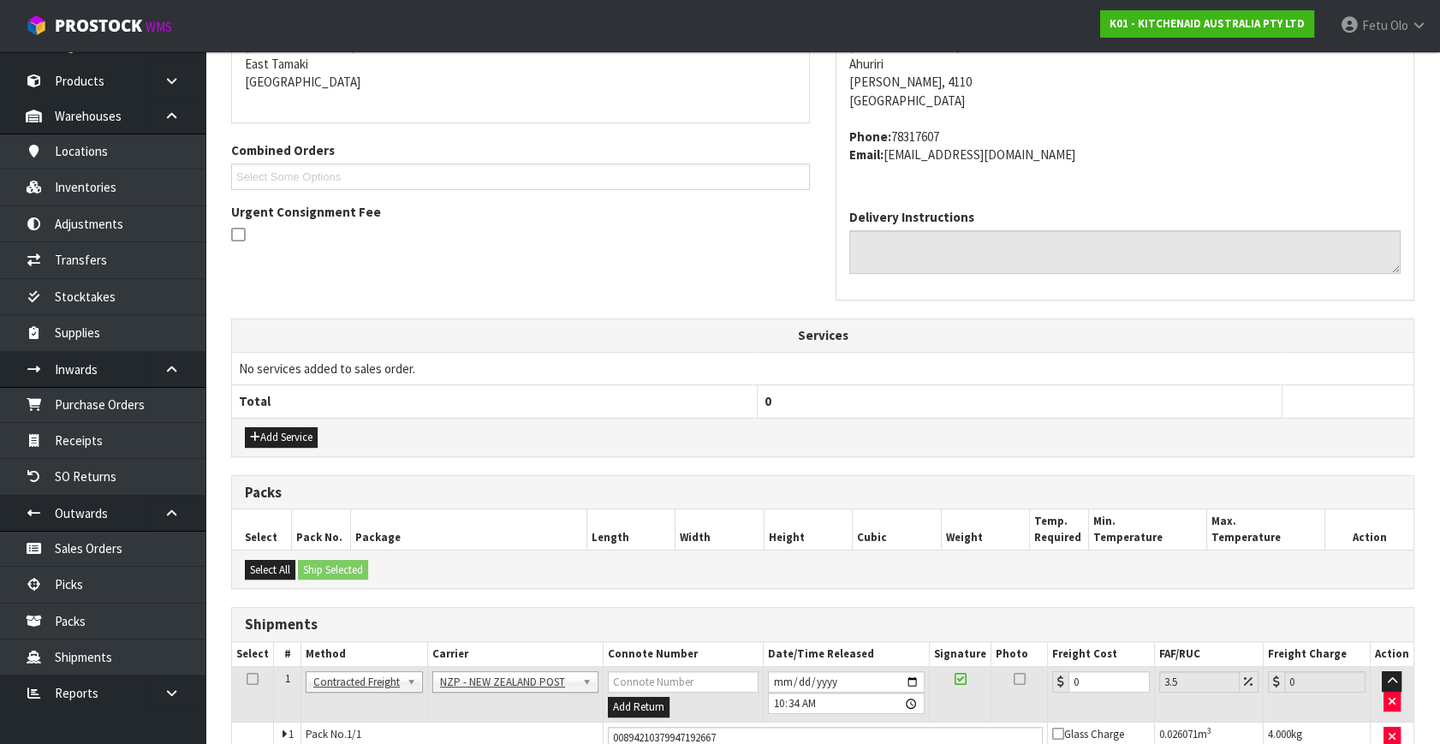
scroll to position [410, 0]
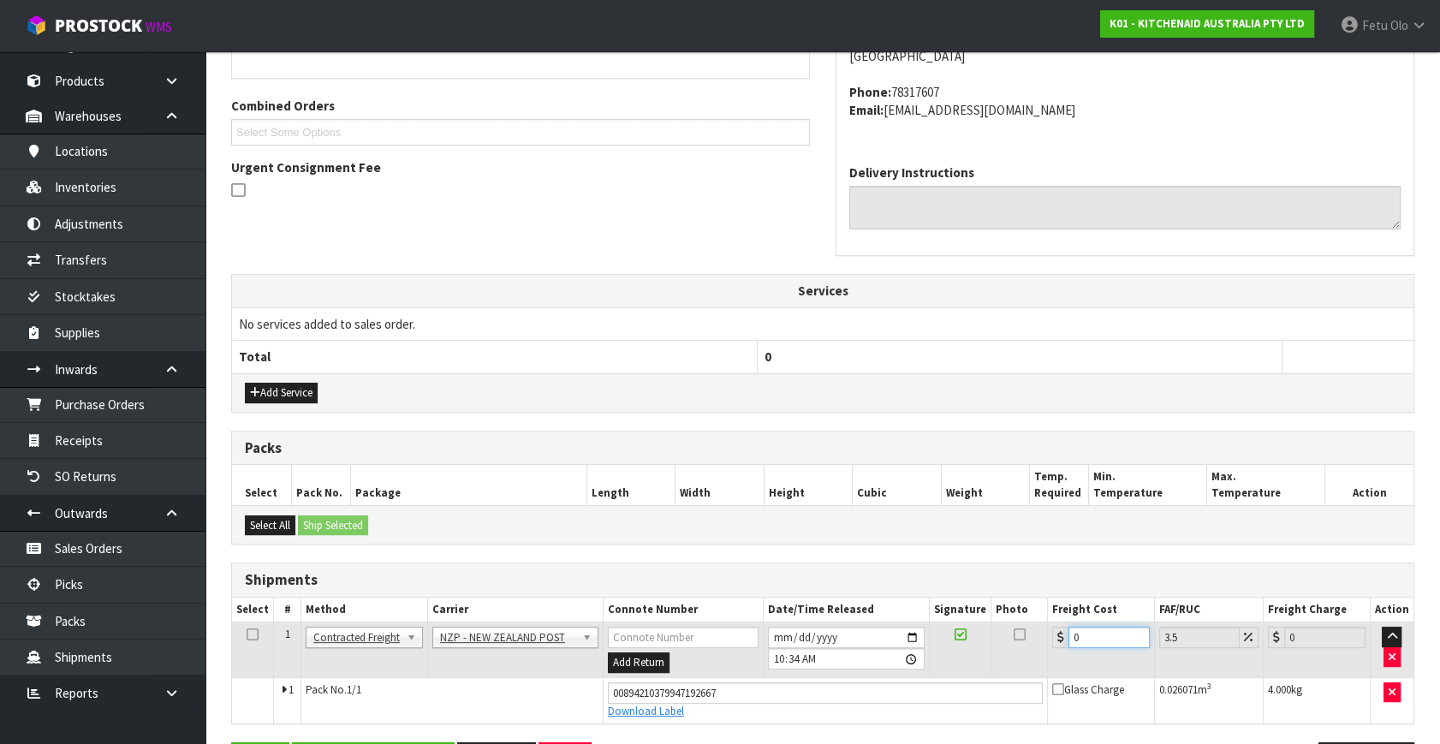
drag, startPoint x: 1036, startPoint y: 656, endPoint x: 869, endPoint y: 706, distance: 174.4
click at [869, 706] on tbody "1 Client Local Pickup Customer Local Pickup Company Freight Contracted Freight …" at bounding box center [822, 672] width 1181 height 101
type input "8"
type input "8.28"
type input "8.4"
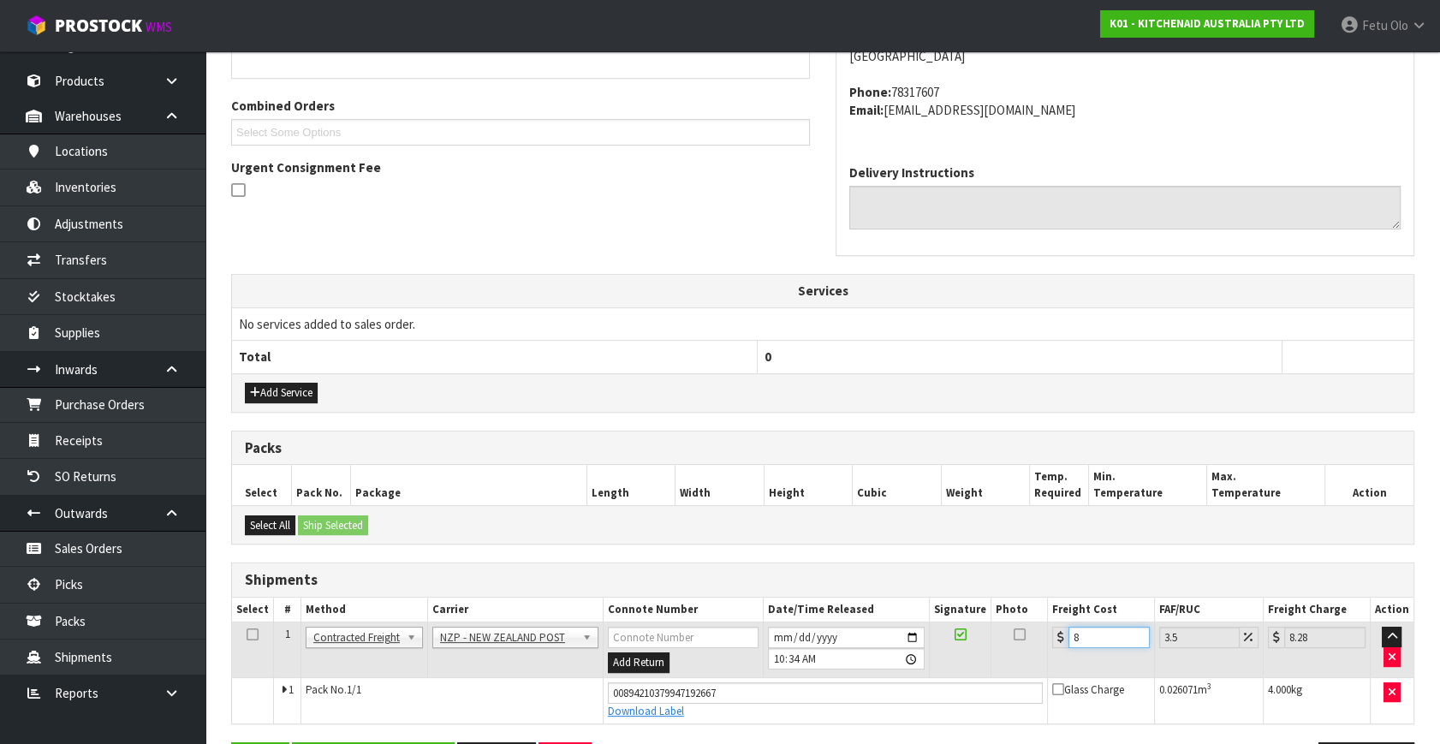
type input "8.69"
type input "8.45"
type input "8.75"
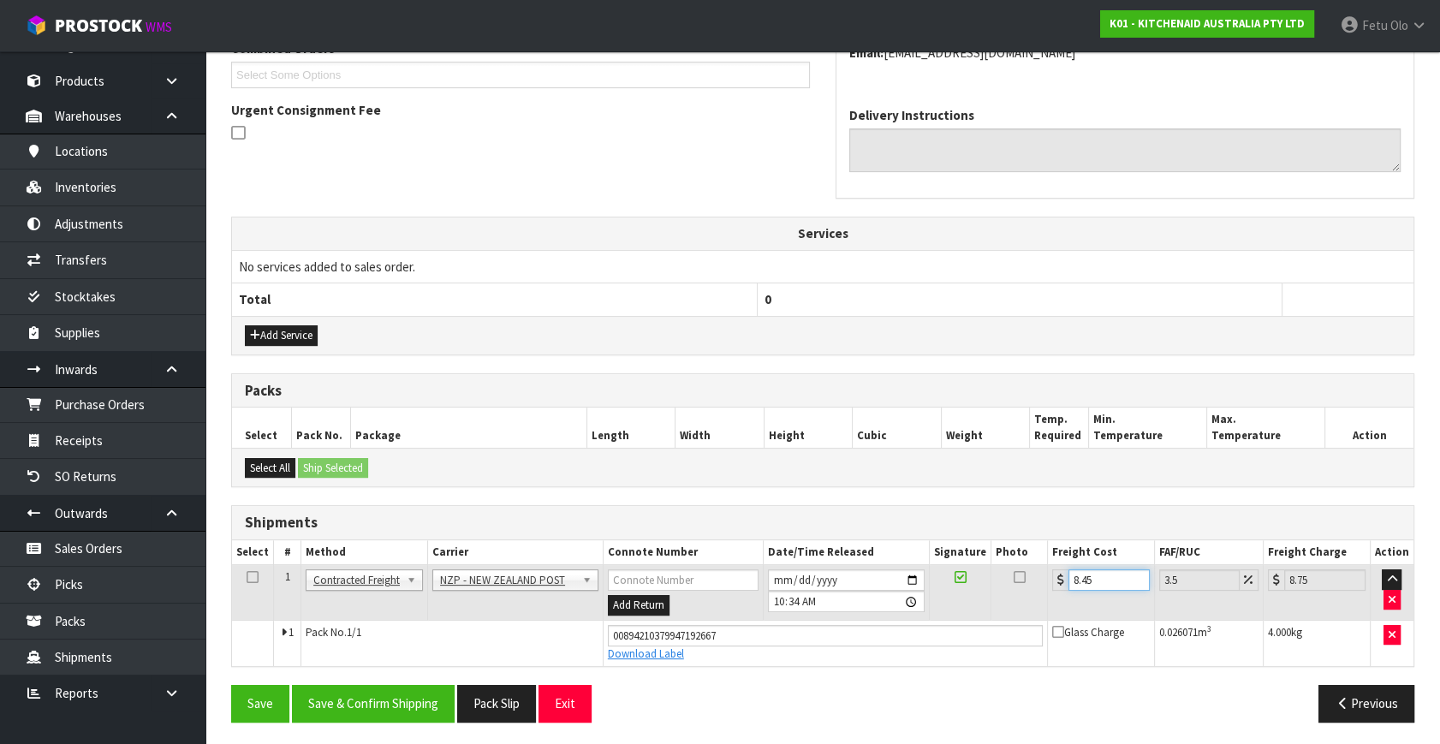
scroll to position [468, 0]
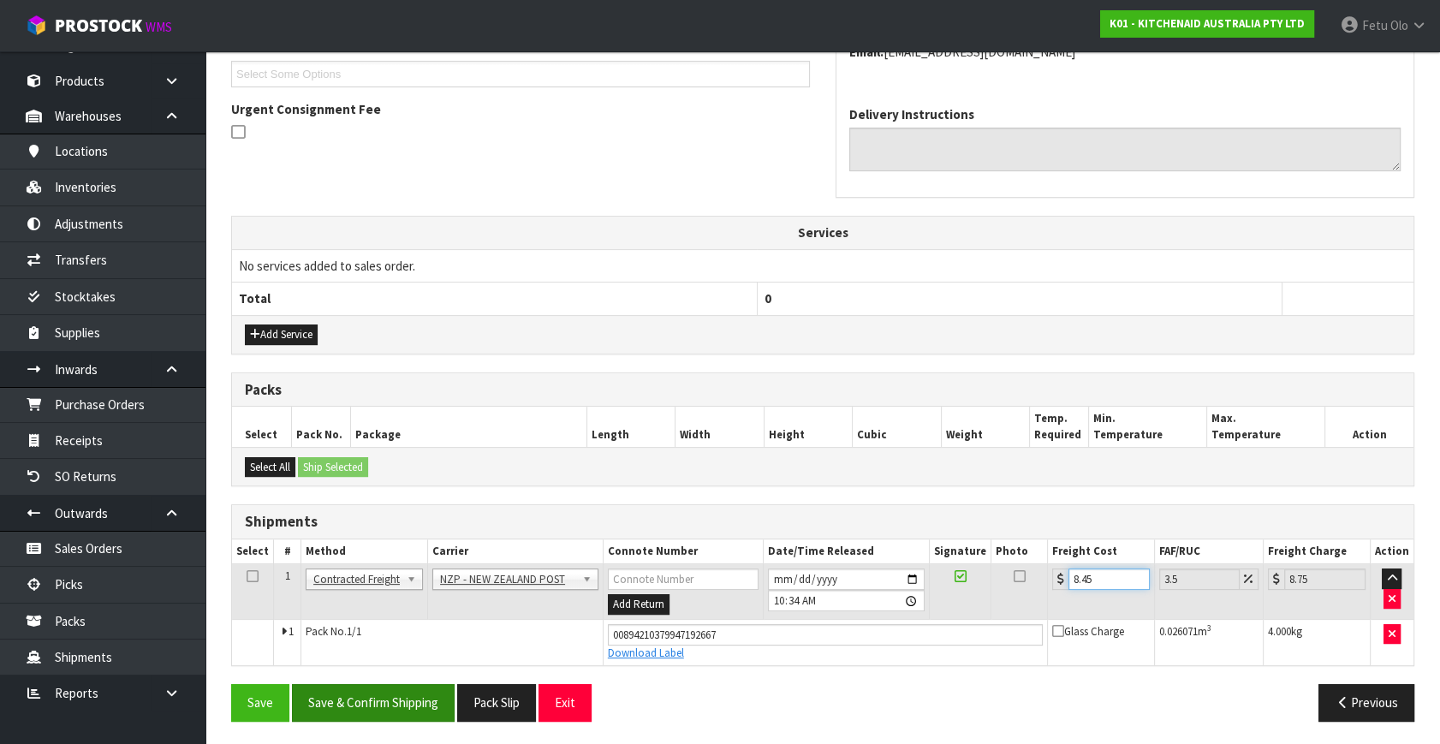
type input "8.45"
click at [367, 692] on button "Save & Confirm Shipping" at bounding box center [373, 702] width 163 height 37
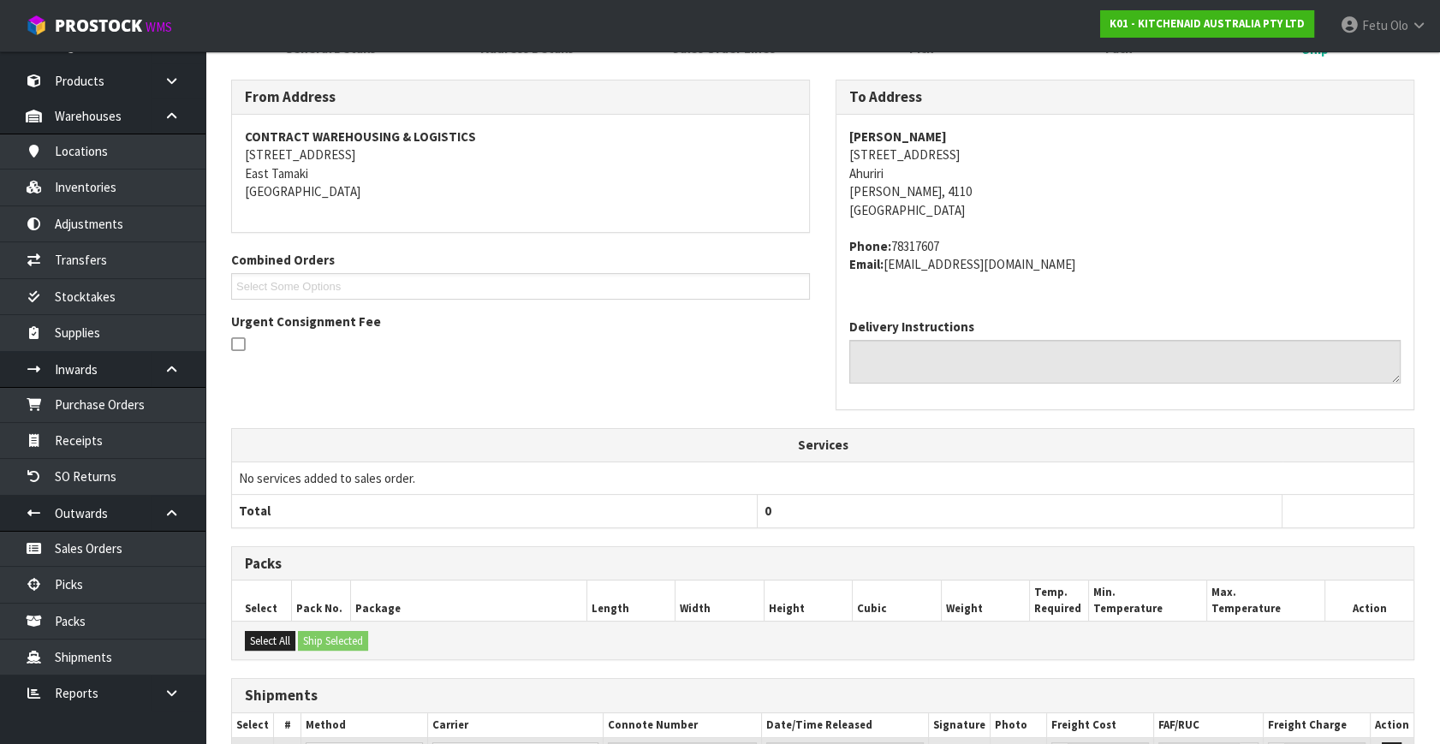
scroll to position [421, 0]
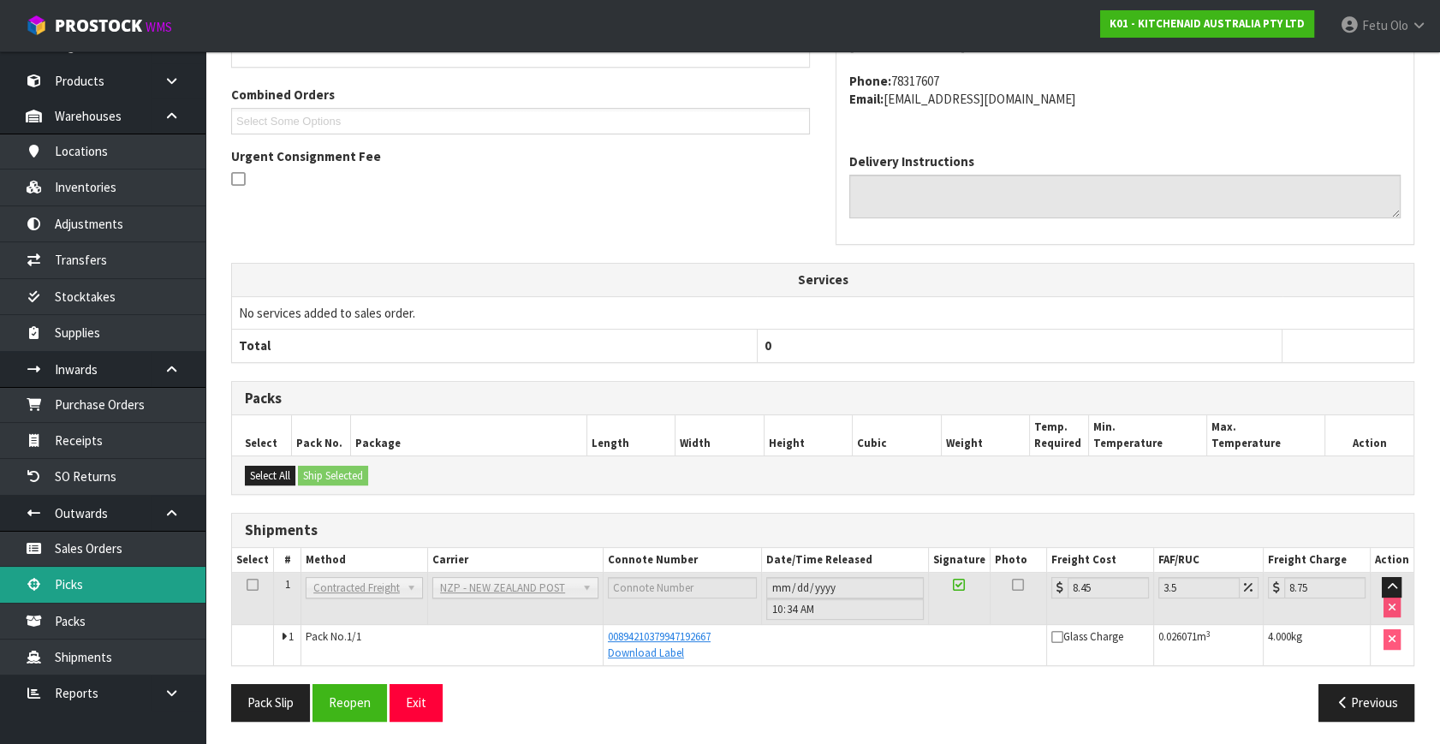
click at [79, 591] on link "Picks" at bounding box center [102, 584] width 205 height 35
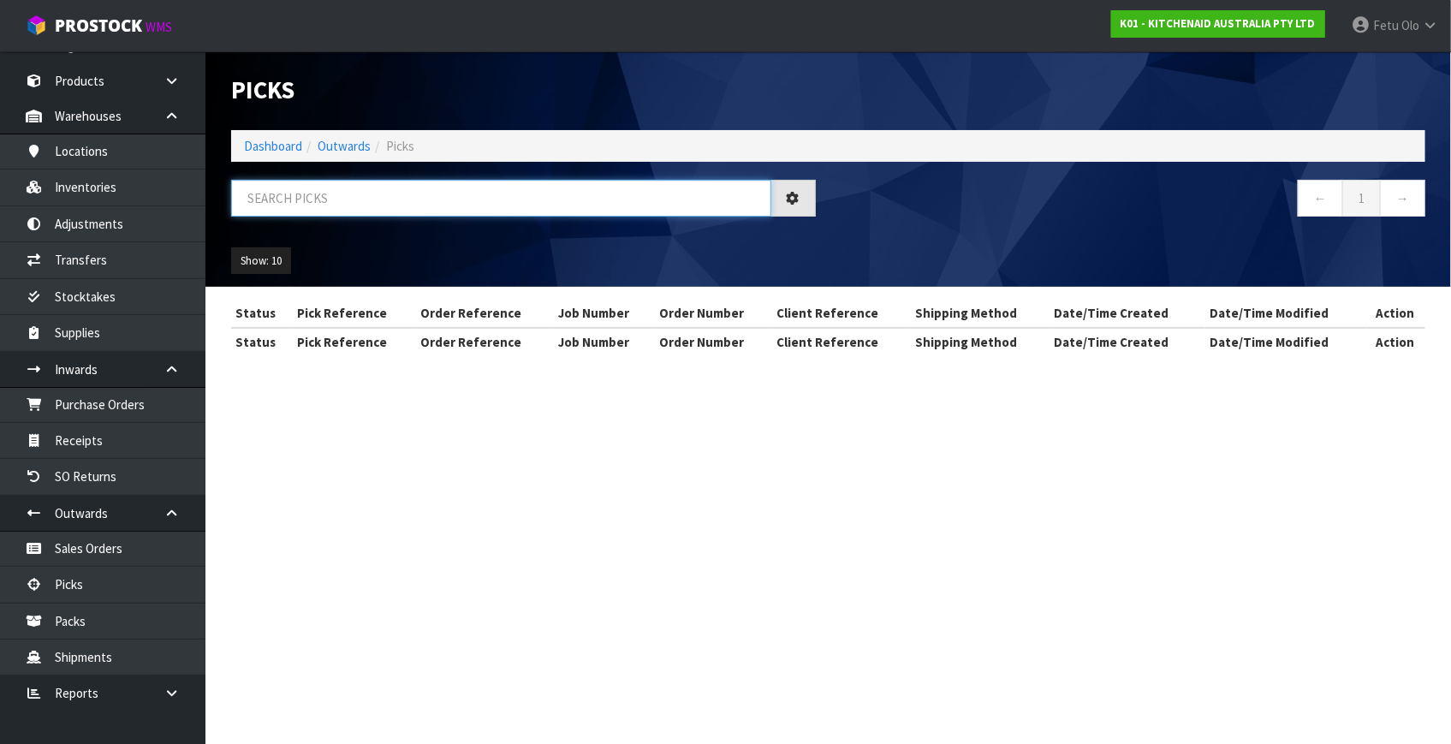
click at [408, 213] on input "text" at bounding box center [501, 198] width 540 height 37
drag, startPoint x: 408, startPoint y: 213, endPoint x: 393, endPoint y: 294, distance: 81.9
click at [404, 221] on div at bounding box center [523, 205] width 610 height 50
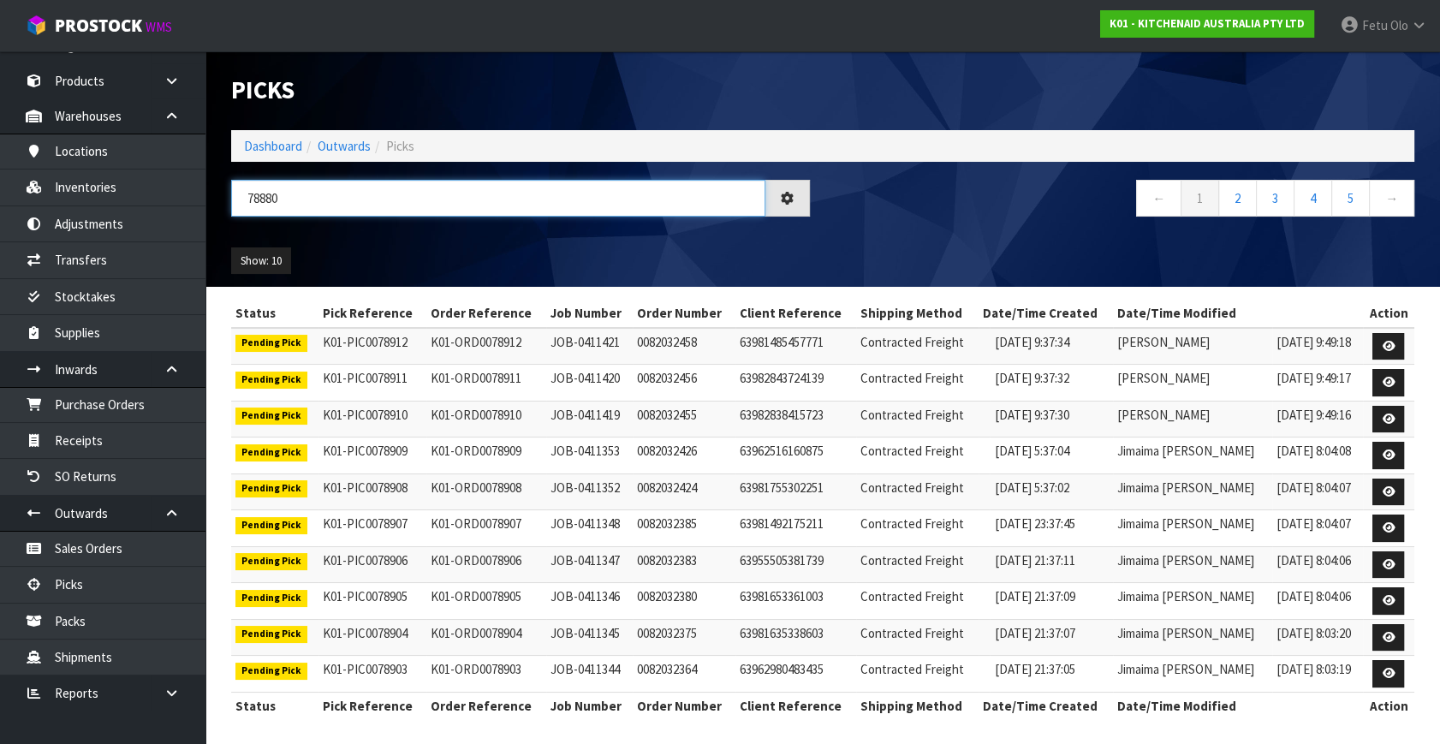
type input "78880"
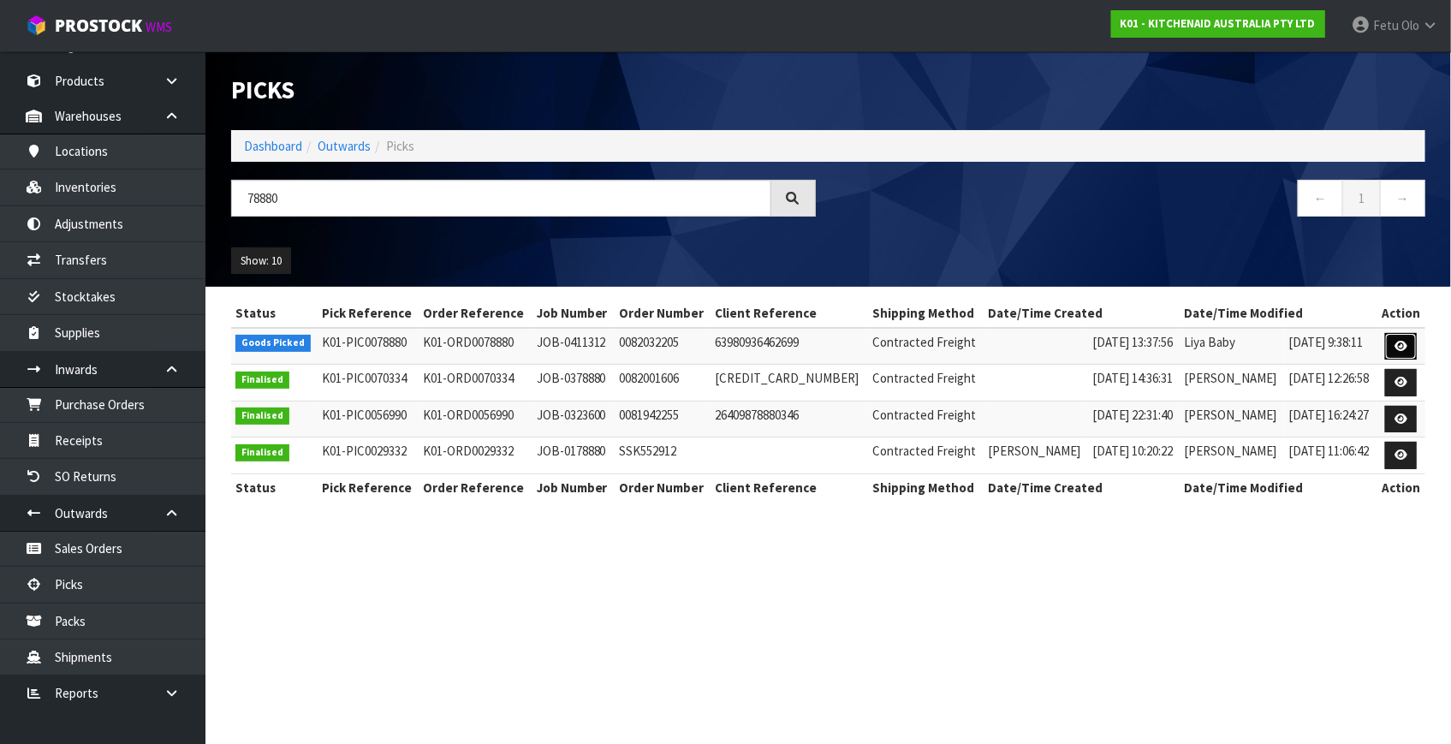
click at [1394, 347] on link at bounding box center [1401, 346] width 32 height 27
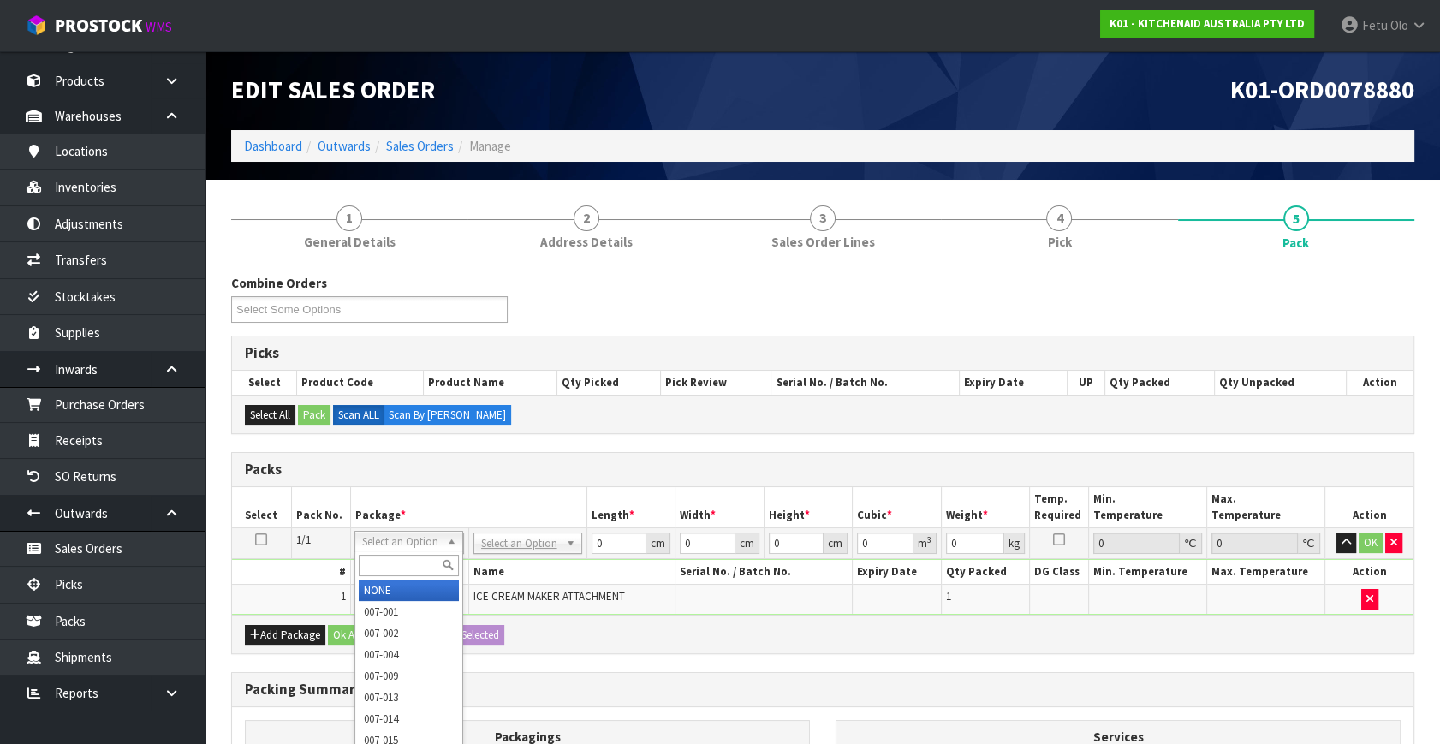
drag, startPoint x: 384, startPoint y: 560, endPoint x: 388, endPoint y: 548, distance: 12.5
click at [388, 550] on div "Select an Option NONE 007-001 007-002 007-004 007-009 007-013 007-014 007-015 0…" at bounding box center [408, 541] width 109 height 21
type input "011-084"
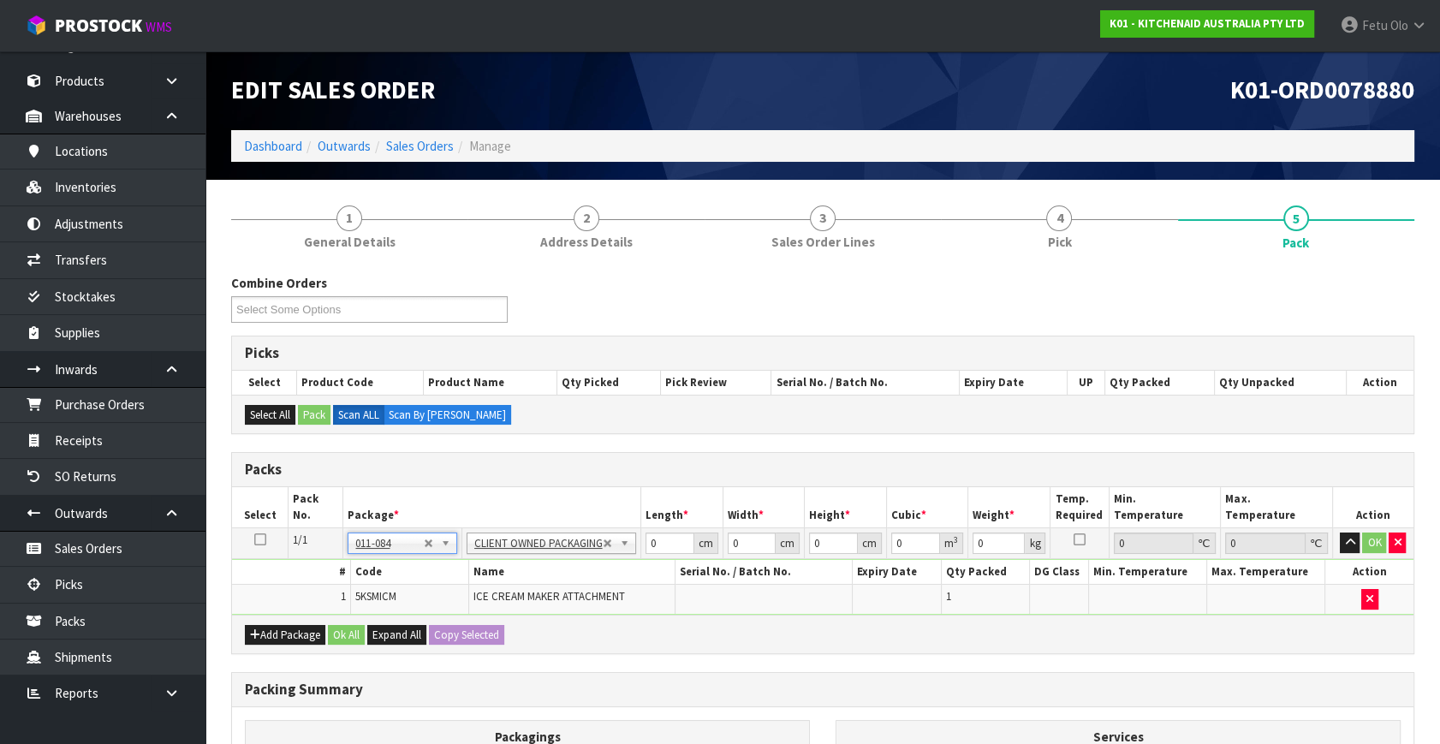
type input "3.36"
drag, startPoint x: 586, startPoint y: 553, endPoint x: 523, endPoint y: 548, distance: 63.5
click at [526, 548] on tr "1/1 NONE 007-001 007-002 007-004 007-009 007-013 007-014 007-015 007-017 007-01…" at bounding box center [822, 543] width 1181 height 31
type input "40"
type input "28"
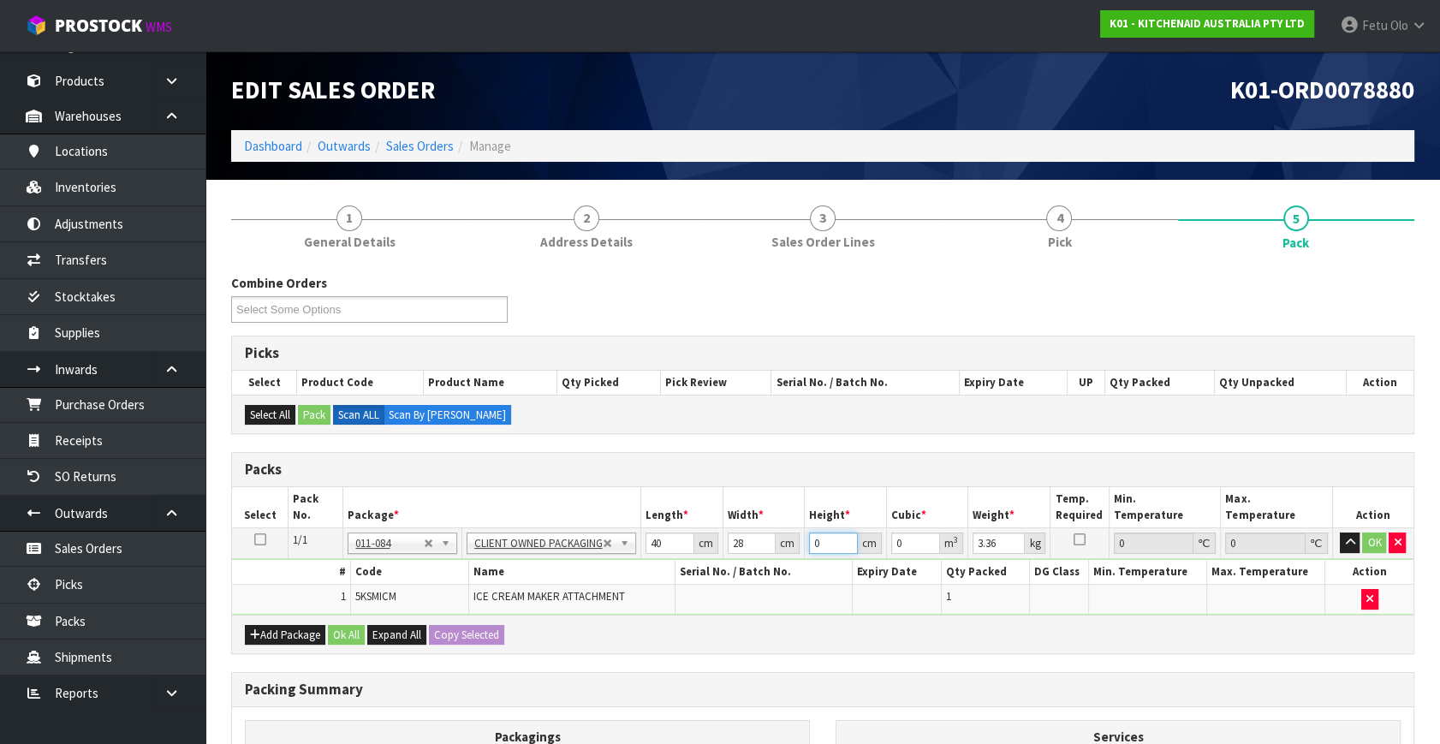
type input "3"
type input "0.00336"
type input "32"
type input "0.03584"
type input "32"
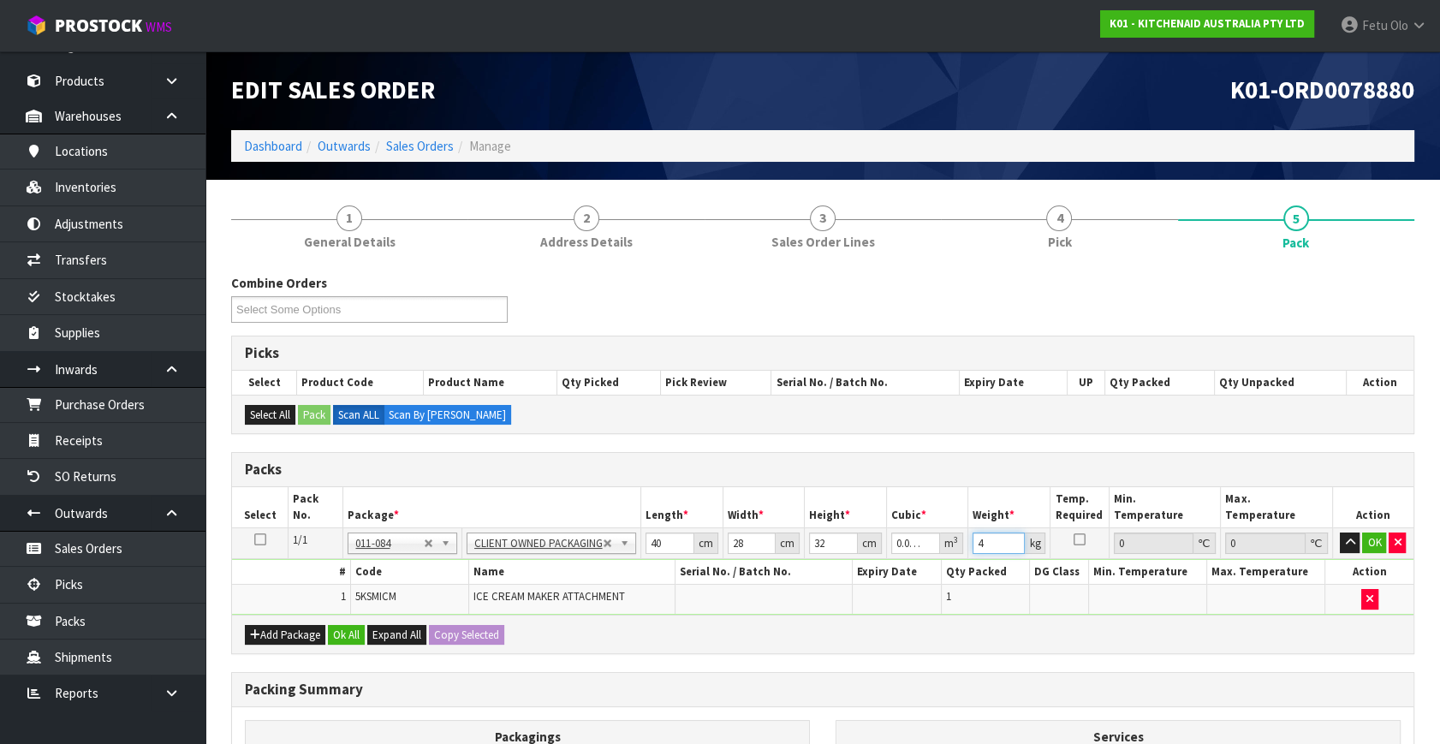
type input "4"
click button "OK" at bounding box center [1374, 542] width 24 height 21
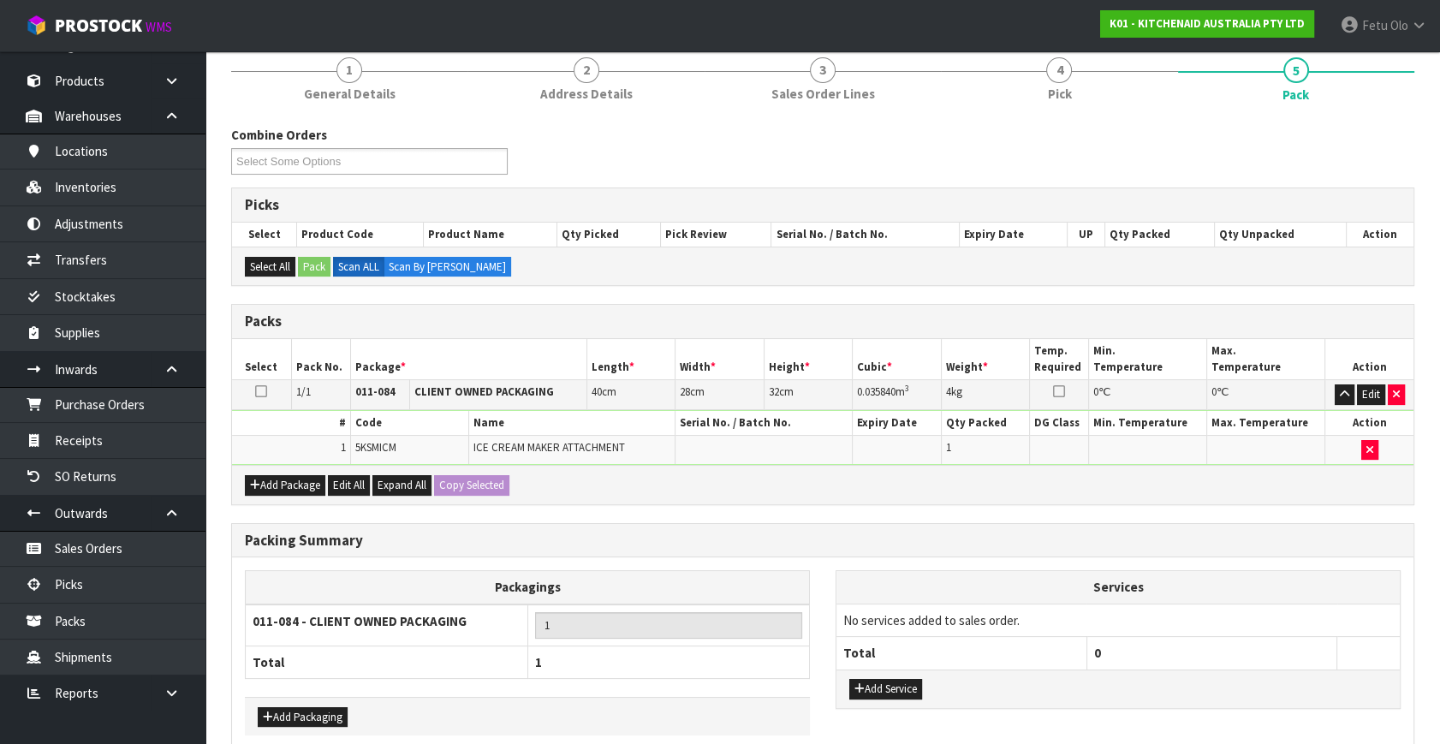
scroll to position [229, 0]
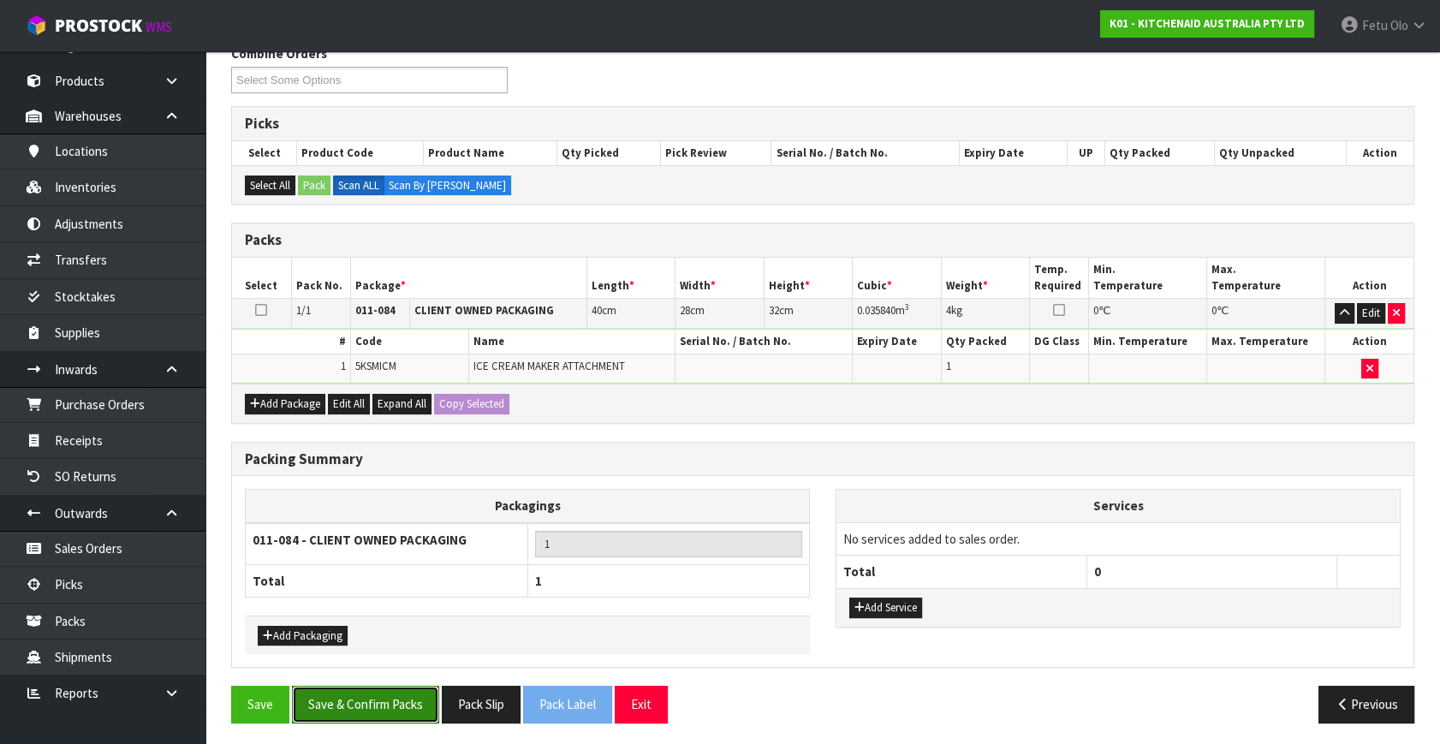
click at [412, 703] on button "Save & Confirm Packs" at bounding box center [365, 704] width 147 height 37
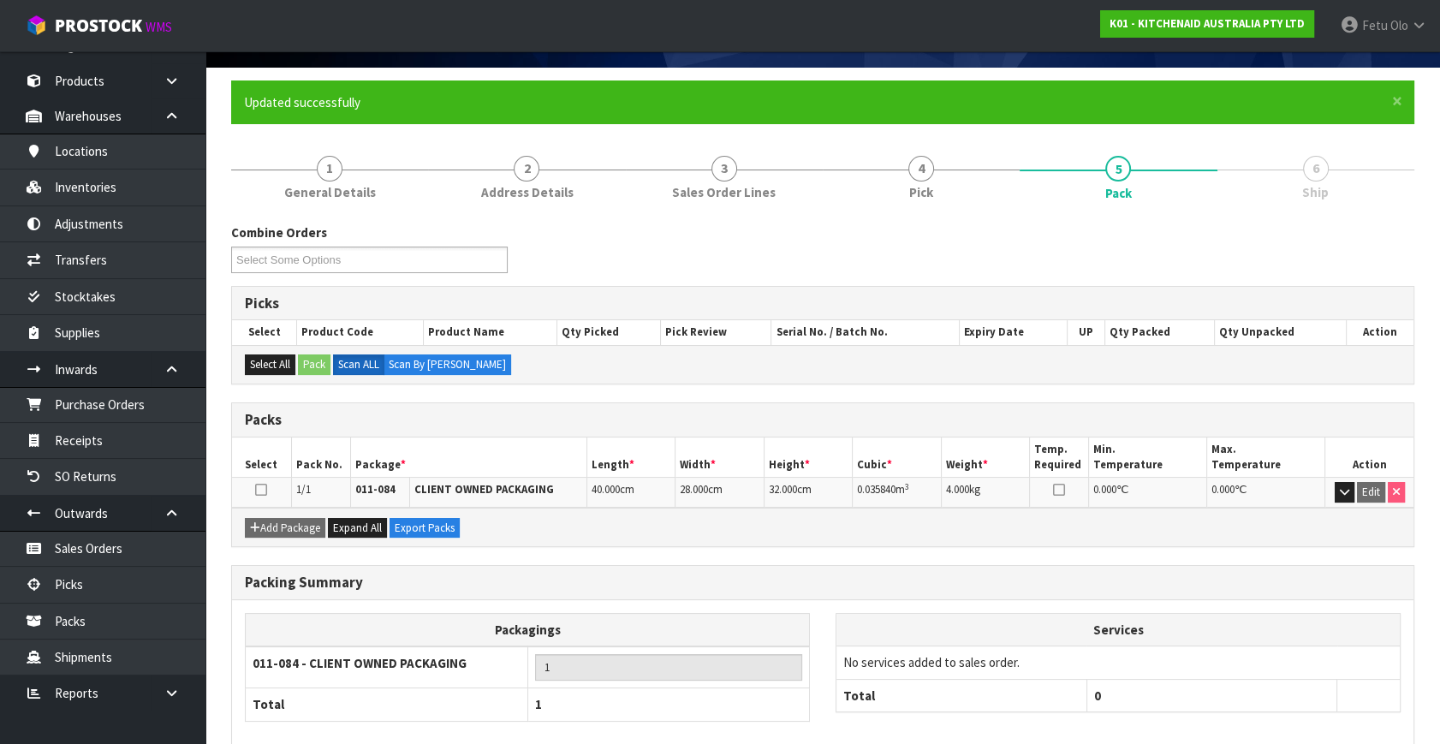
scroll to position [198, 0]
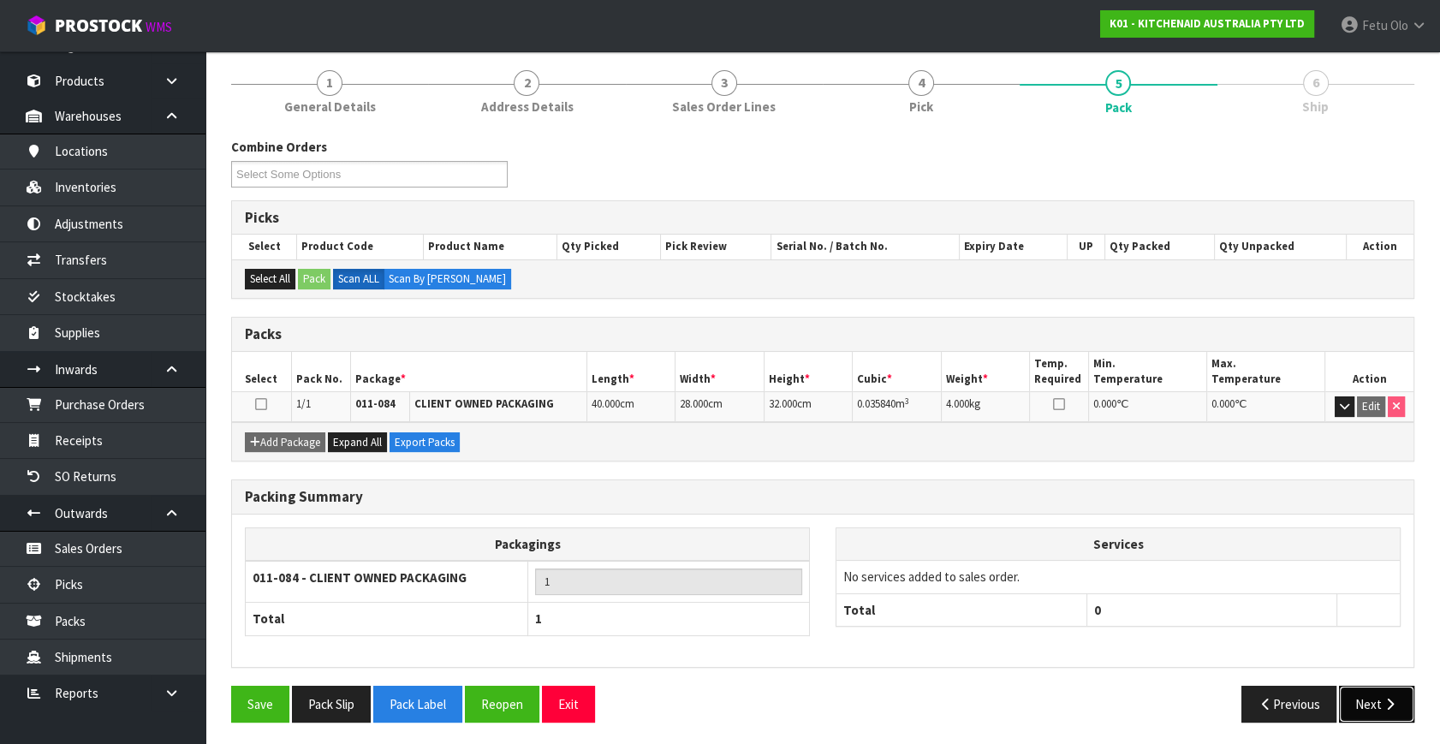
click at [1392, 688] on button "Next" at bounding box center [1376, 704] width 75 height 37
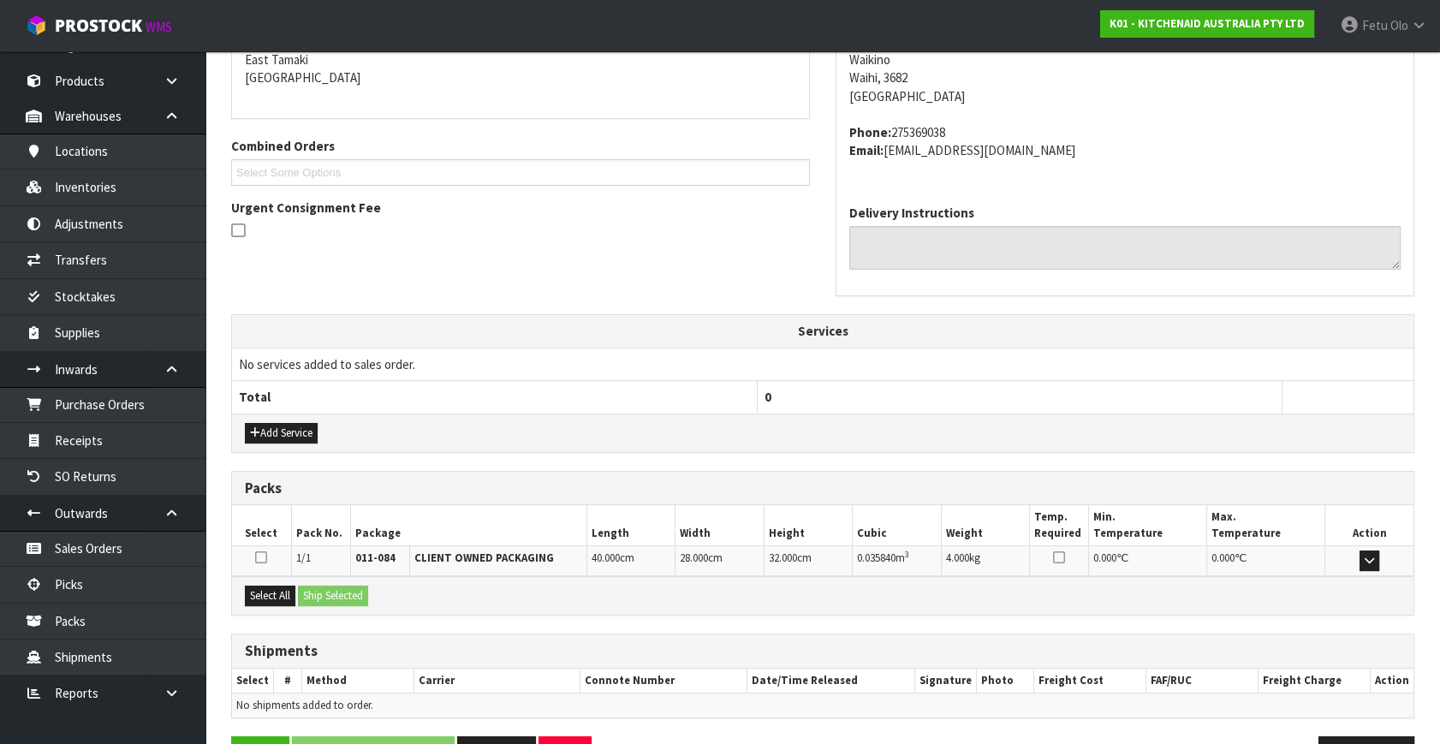
scroll to position [421, 0]
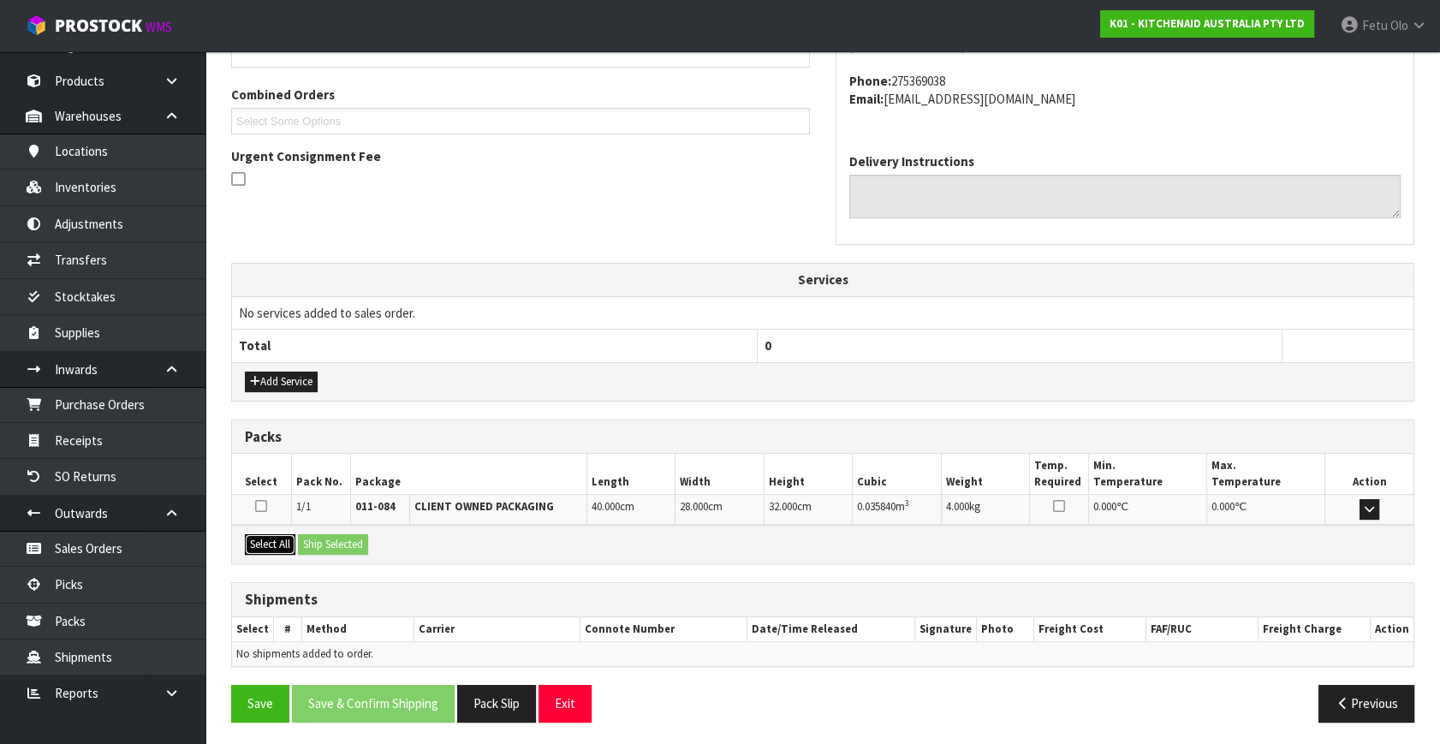
drag, startPoint x: 274, startPoint y: 544, endPoint x: 342, endPoint y: 539, distance: 67.8
click at [287, 544] on button "Select All" at bounding box center [270, 544] width 51 height 21
click at [342, 539] on button "Ship Selected" at bounding box center [333, 544] width 70 height 21
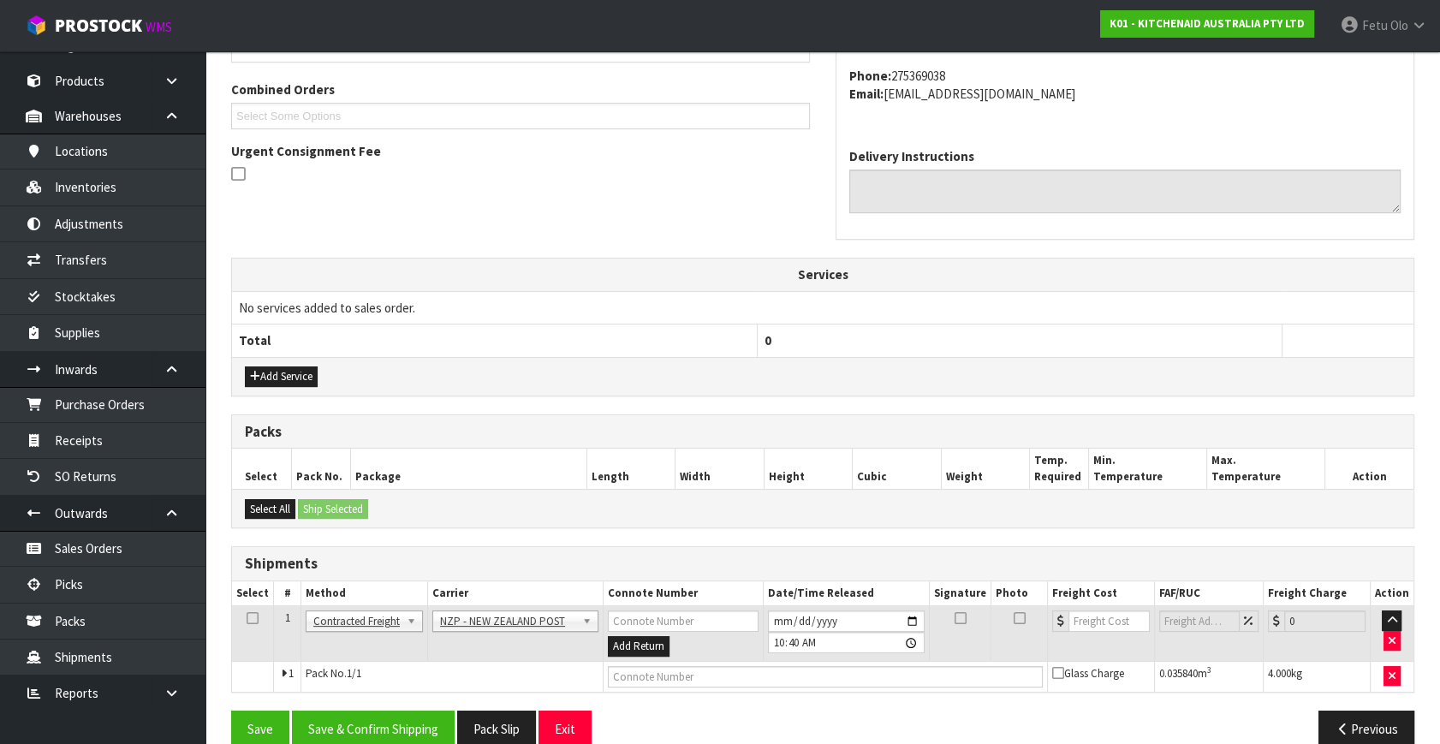
scroll to position [452, 0]
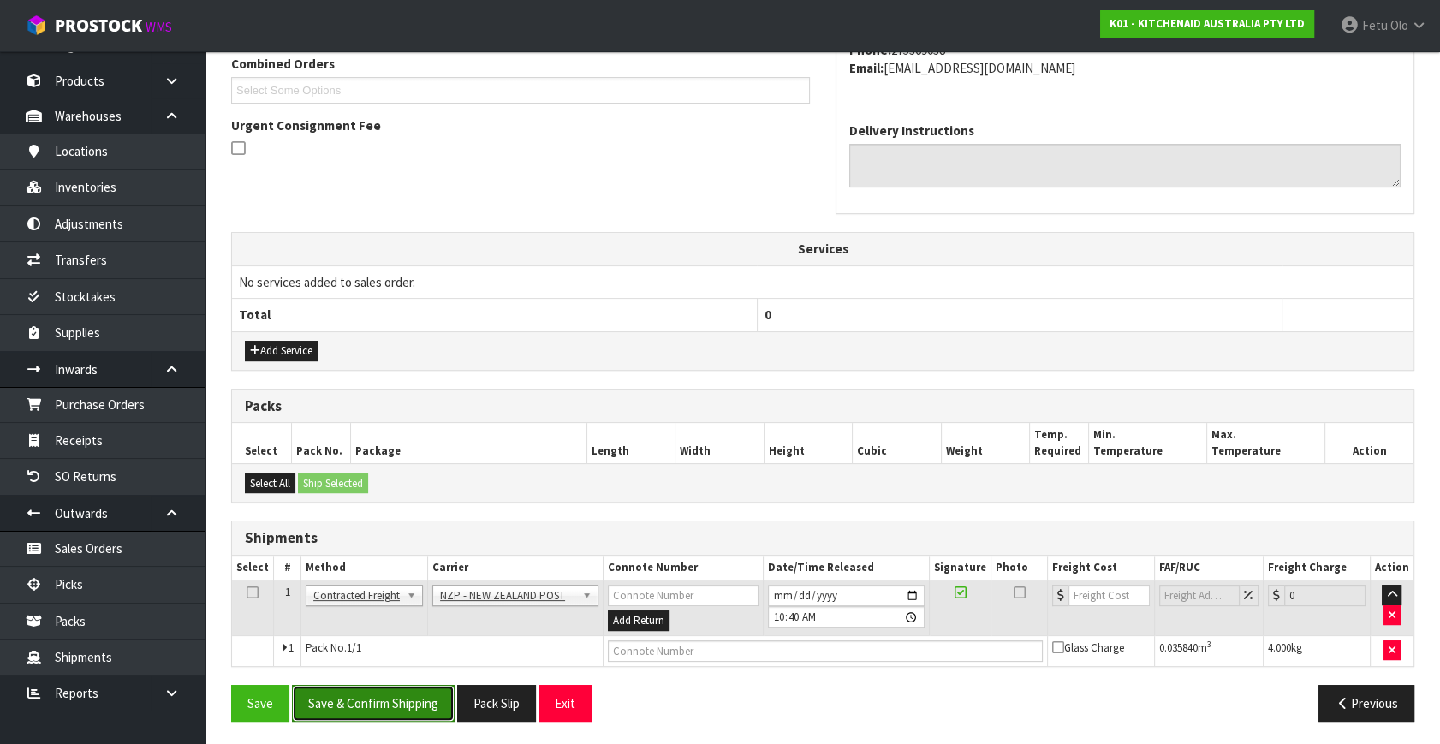
click at [427, 686] on button "Save & Confirm Shipping" at bounding box center [373, 703] width 163 height 37
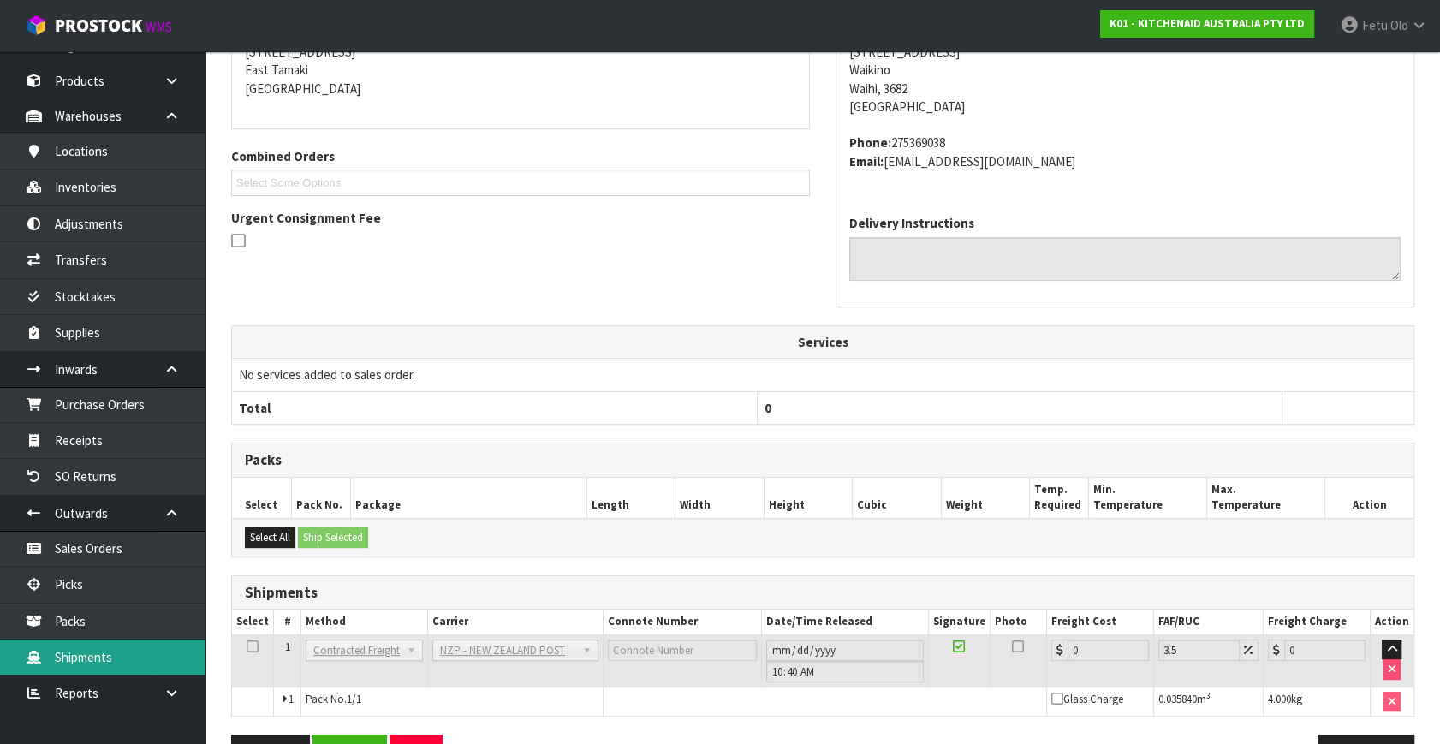
scroll to position [428, 0]
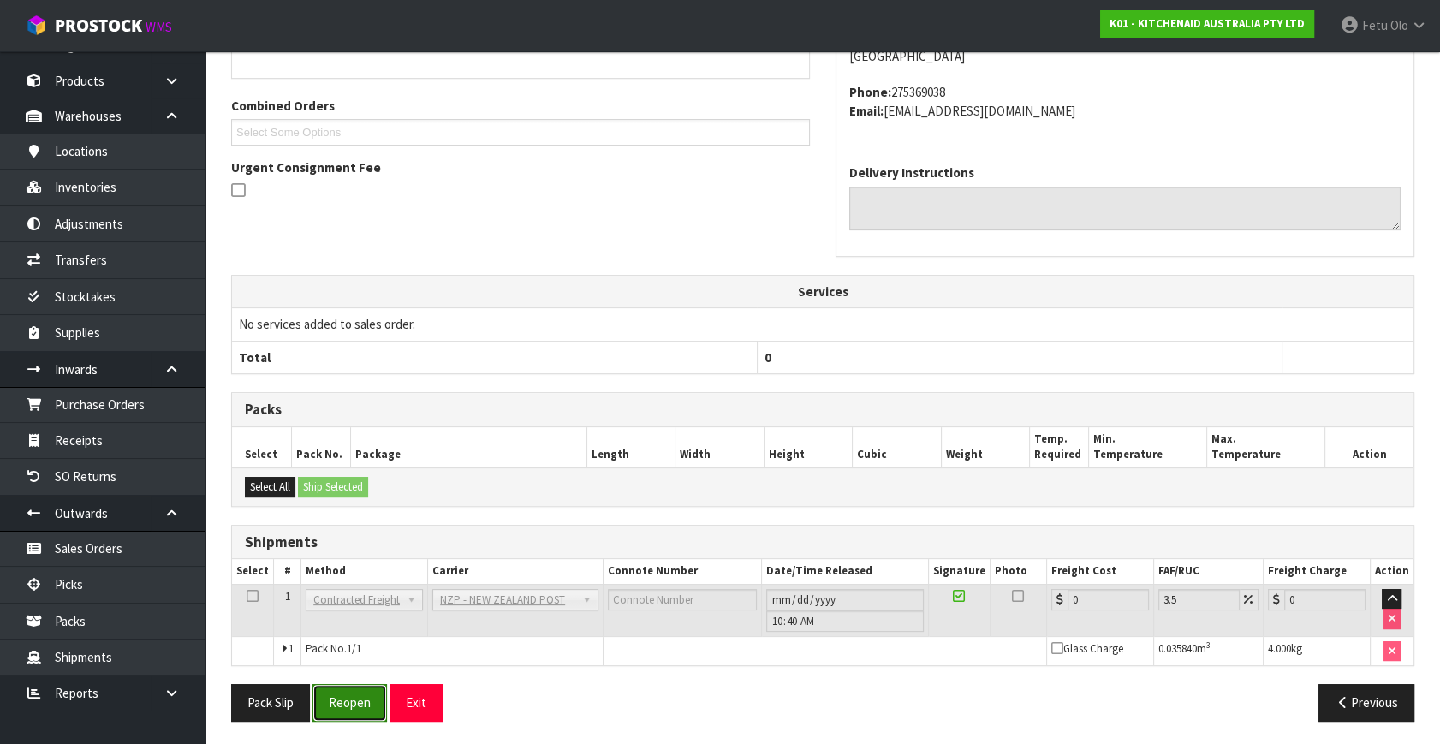
click at [346, 703] on button "Reopen" at bounding box center [349, 702] width 74 height 37
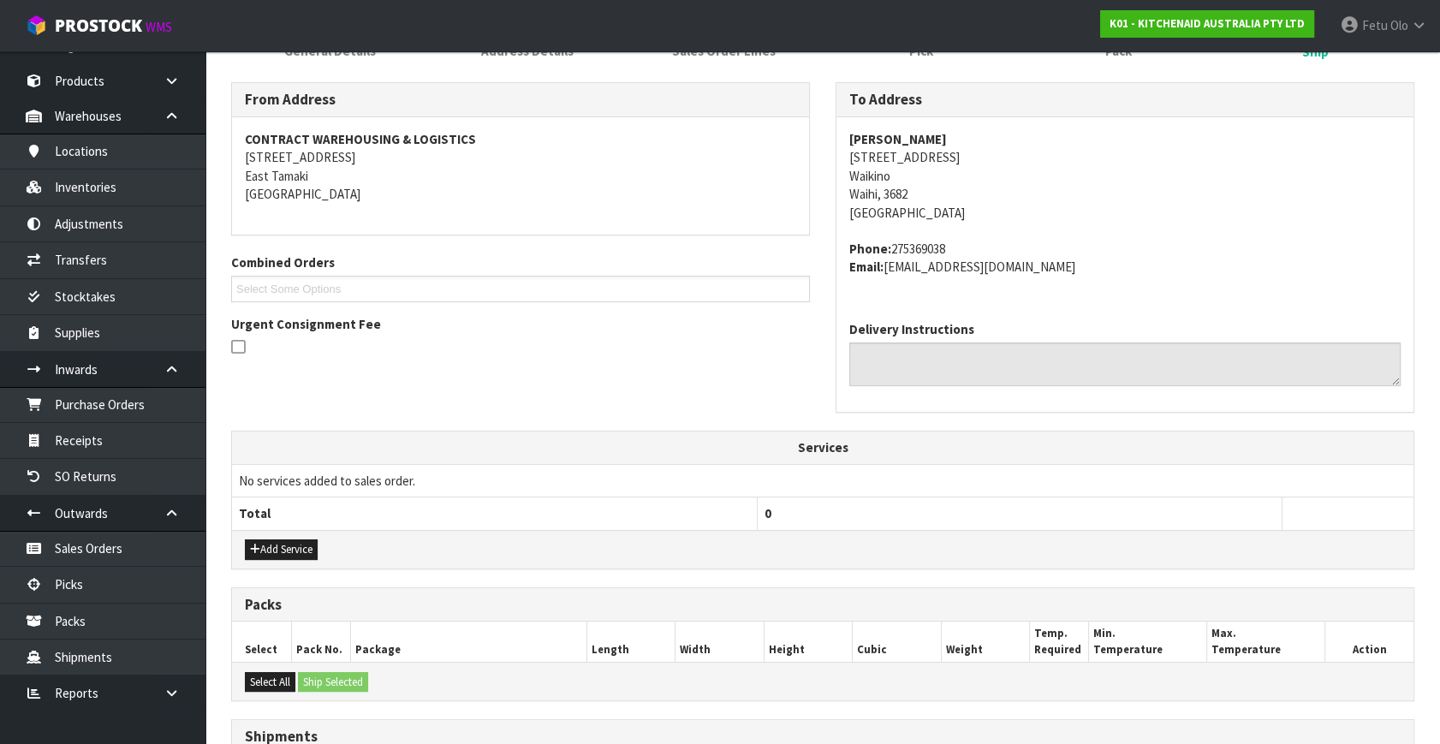
scroll to position [468, 0]
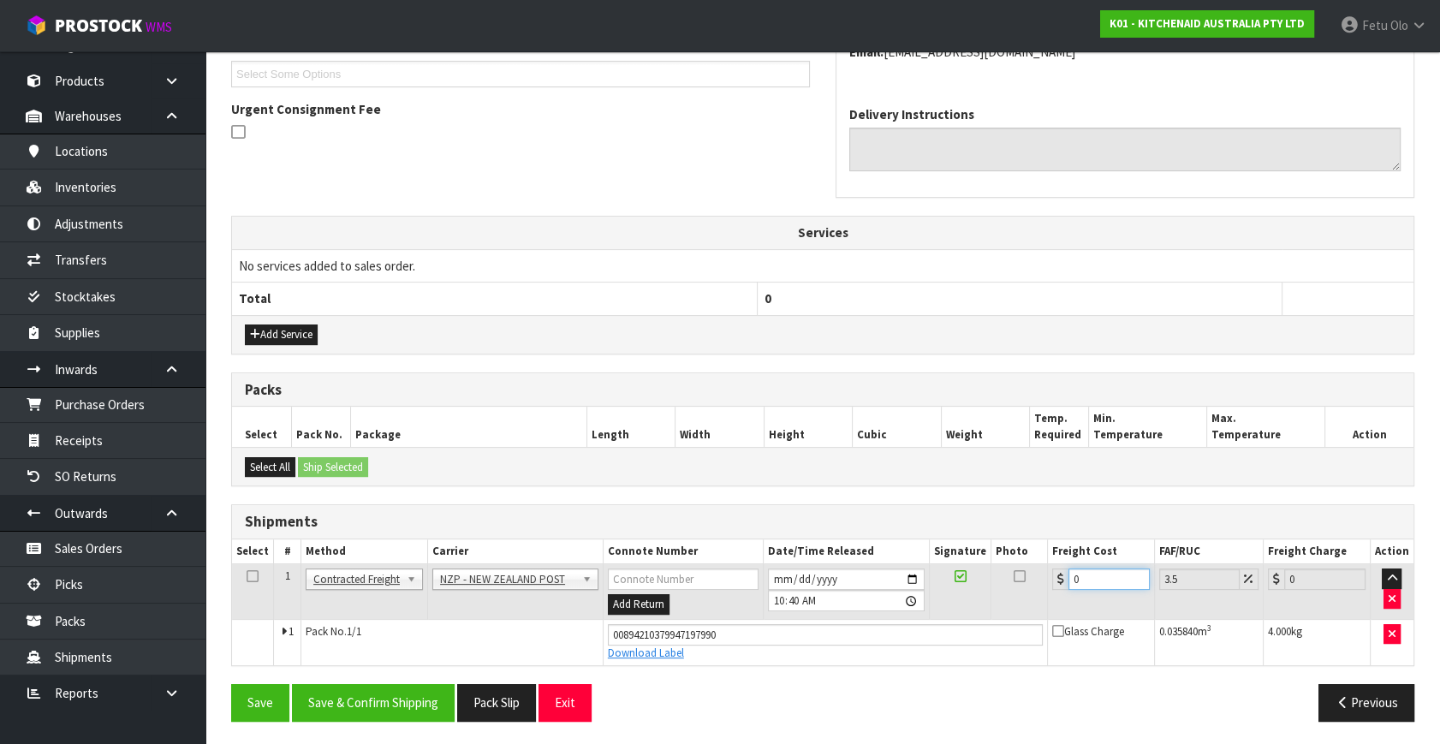
drag, startPoint x: 1085, startPoint y: 574, endPoint x: 960, endPoint y: 612, distance: 130.5
click at [961, 608] on tr "1 Client Local Pickup Customer Local Pickup Company Freight Contracted Freight …" at bounding box center [822, 592] width 1181 height 56
type input "1"
type input "1.03"
type input "11"
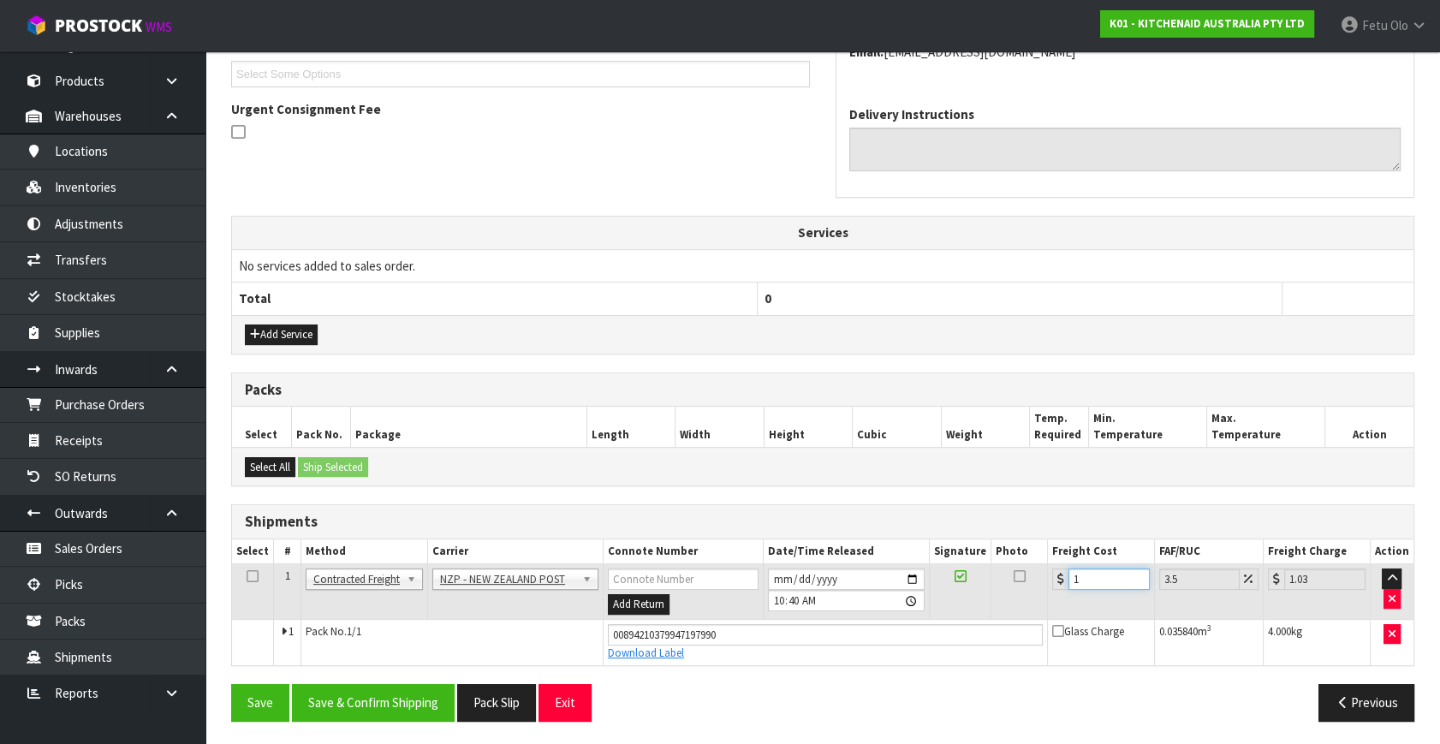
type input "11.38"
type input "11.9"
type input "12.32"
type input "11.90"
click at [401, 697] on button "Save & Confirm Shipping" at bounding box center [373, 702] width 163 height 37
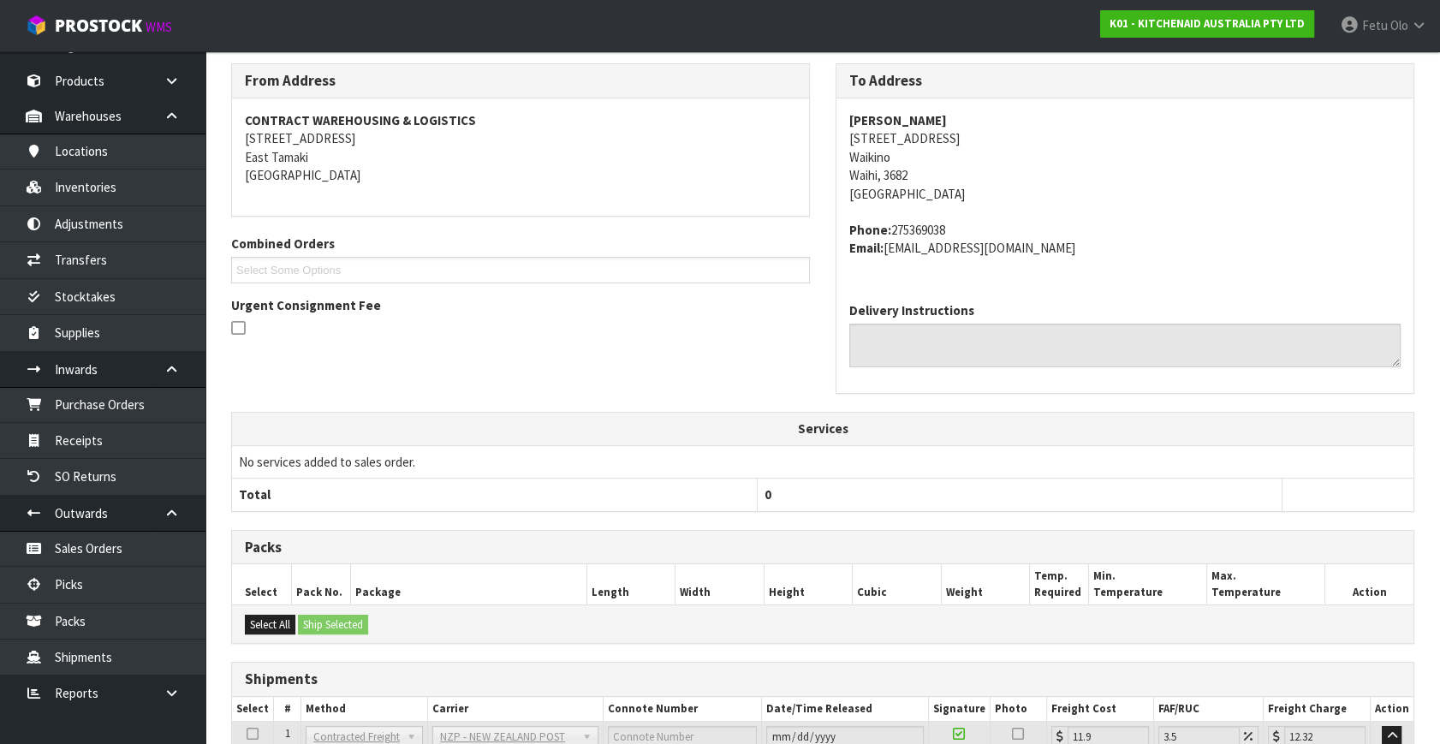
scroll to position [421, 0]
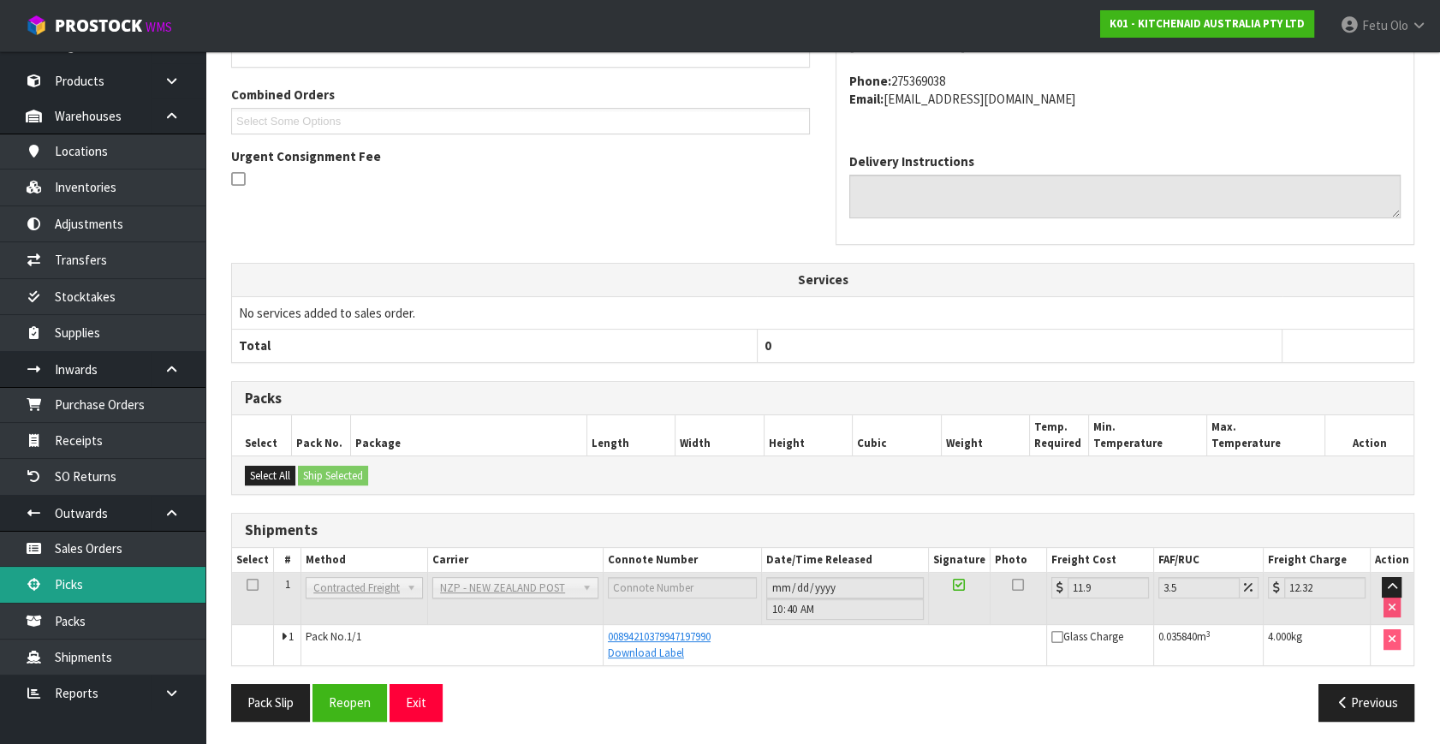
click at [73, 578] on link "Picks" at bounding box center [102, 584] width 205 height 35
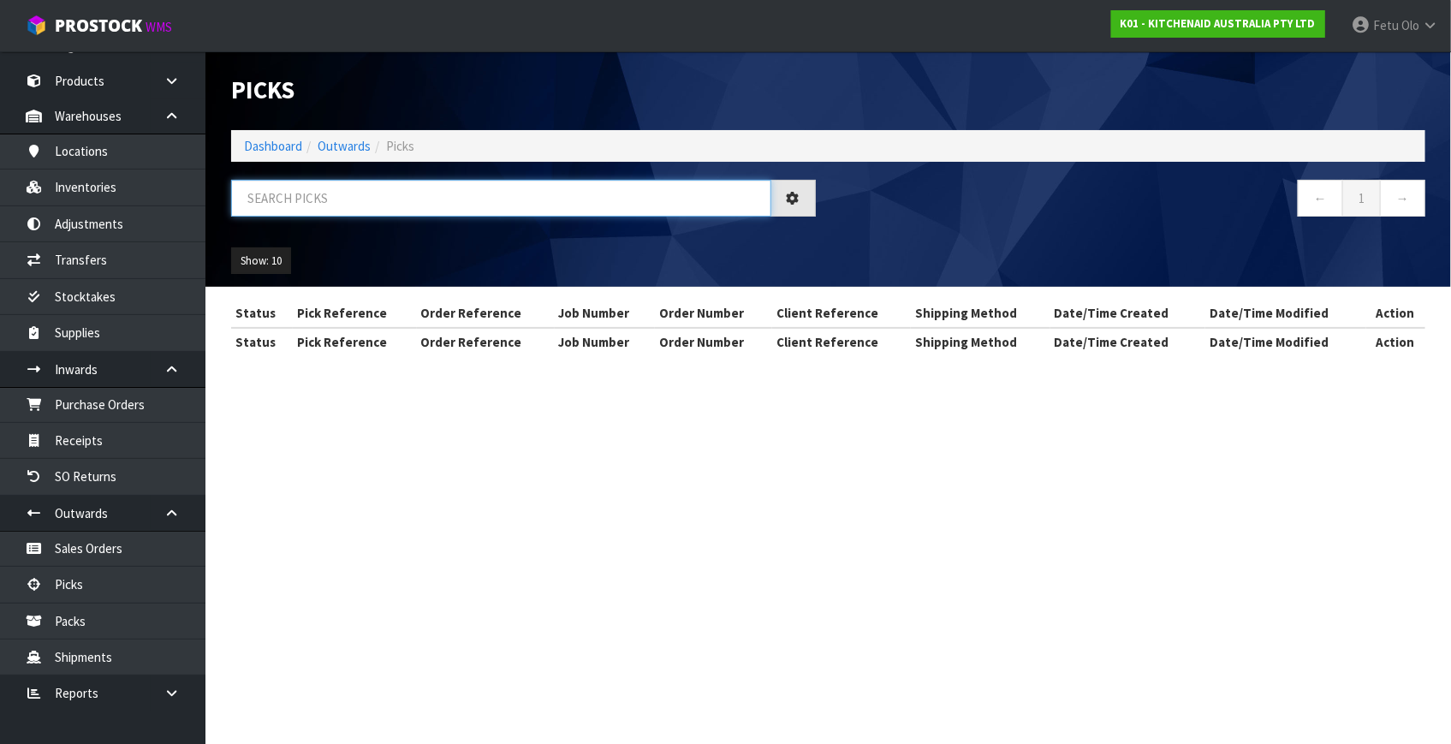
drag, startPoint x: 455, startPoint y: 199, endPoint x: 455, endPoint y: 210, distance: 10.3
click at [455, 210] on input "text" at bounding box center [501, 198] width 540 height 37
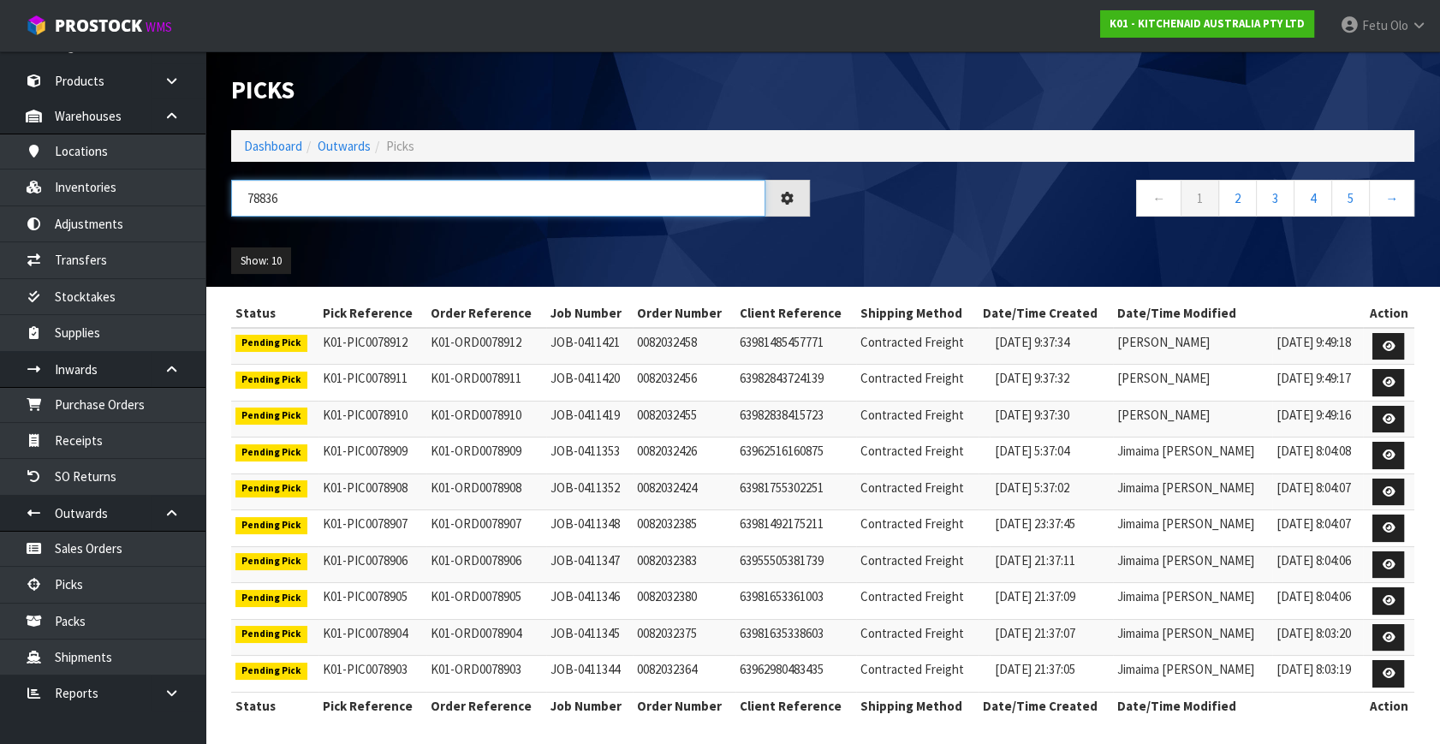
type input "78836"
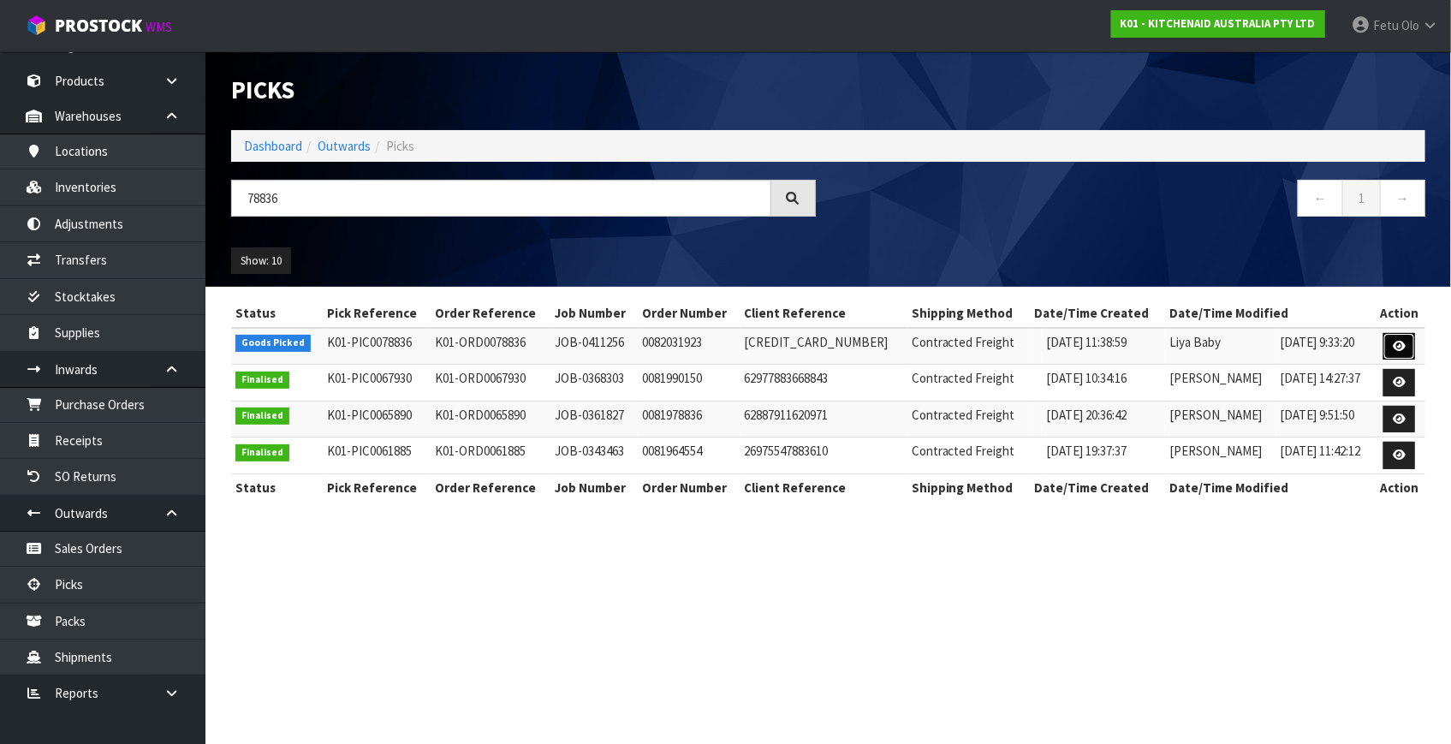
click at [1387, 342] on link at bounding box center [1399, 346] width 32 height 27
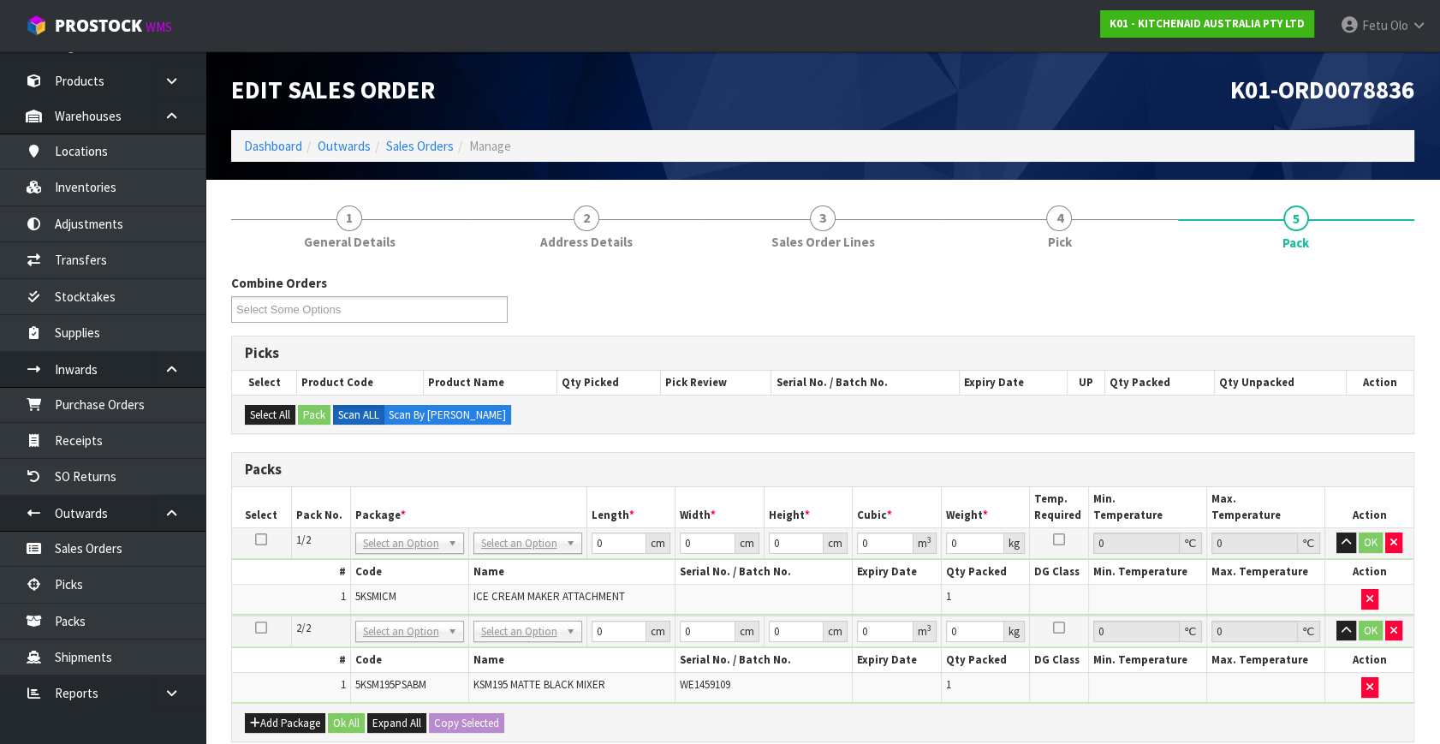
click at [922, 710] on div "Add Package Ok All Expand All Copy Selected" at bounding box center [822, 722] width 1181 height 39
drag, startPoint x: 531, startPoint y: 623, endPoint x: 536, endPoint y: 651, distance: 27.9
drag, startPoint x: 603, startPoint y: 629, endPoint x: 498, endPoint y: 646, distance: 105.8
click at [496, 646] on tbody "2/2 NONE 007-001 007-002 007-004 007-009 007-013 007-014 007-015 007-017 007-01…" at bounding box center [822, 658] width 1181 height 87
type input "42"
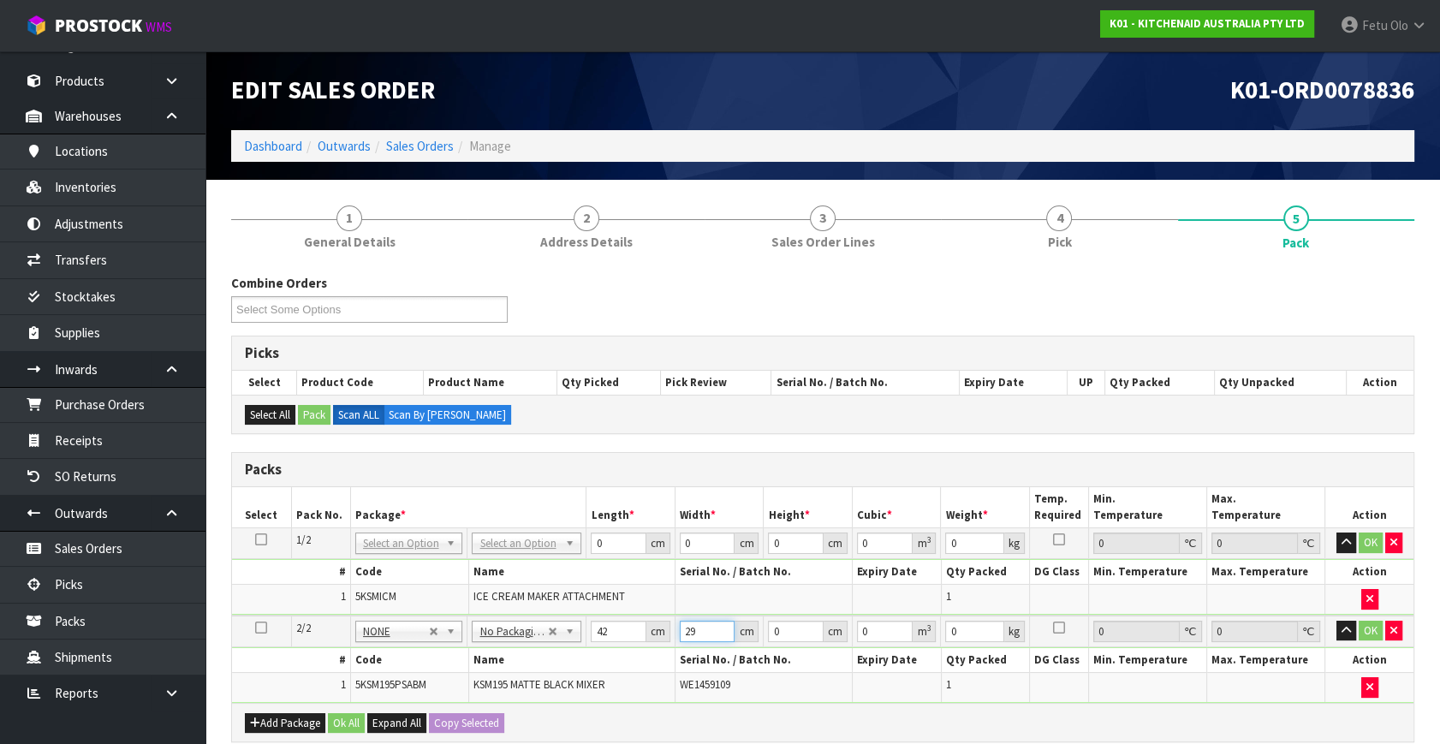
type input "29"
type input "4"
type input "0.004872"
type input "43"
type input "0.052374"
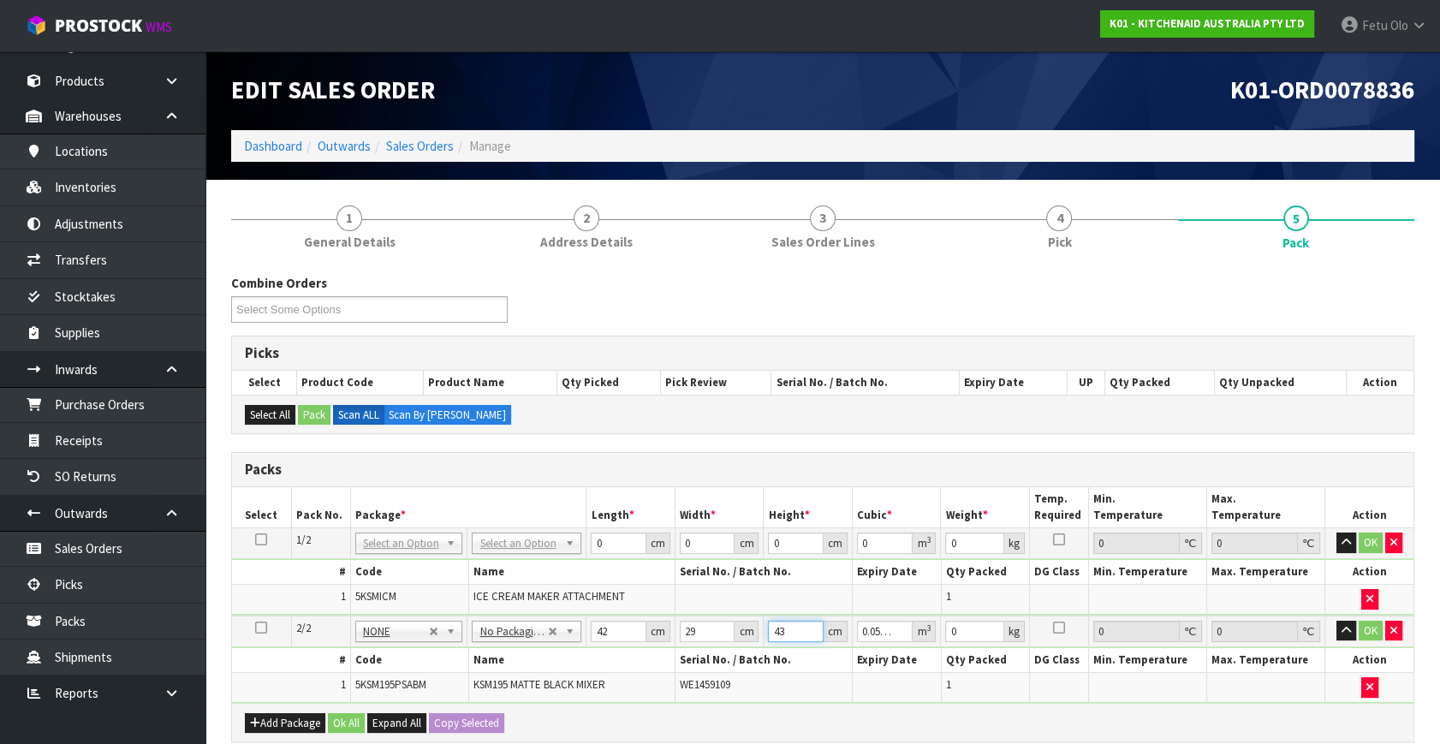
type input "43"
type input "13"
click button "OK" at bounding box center [1370, 631] width 24 height 21
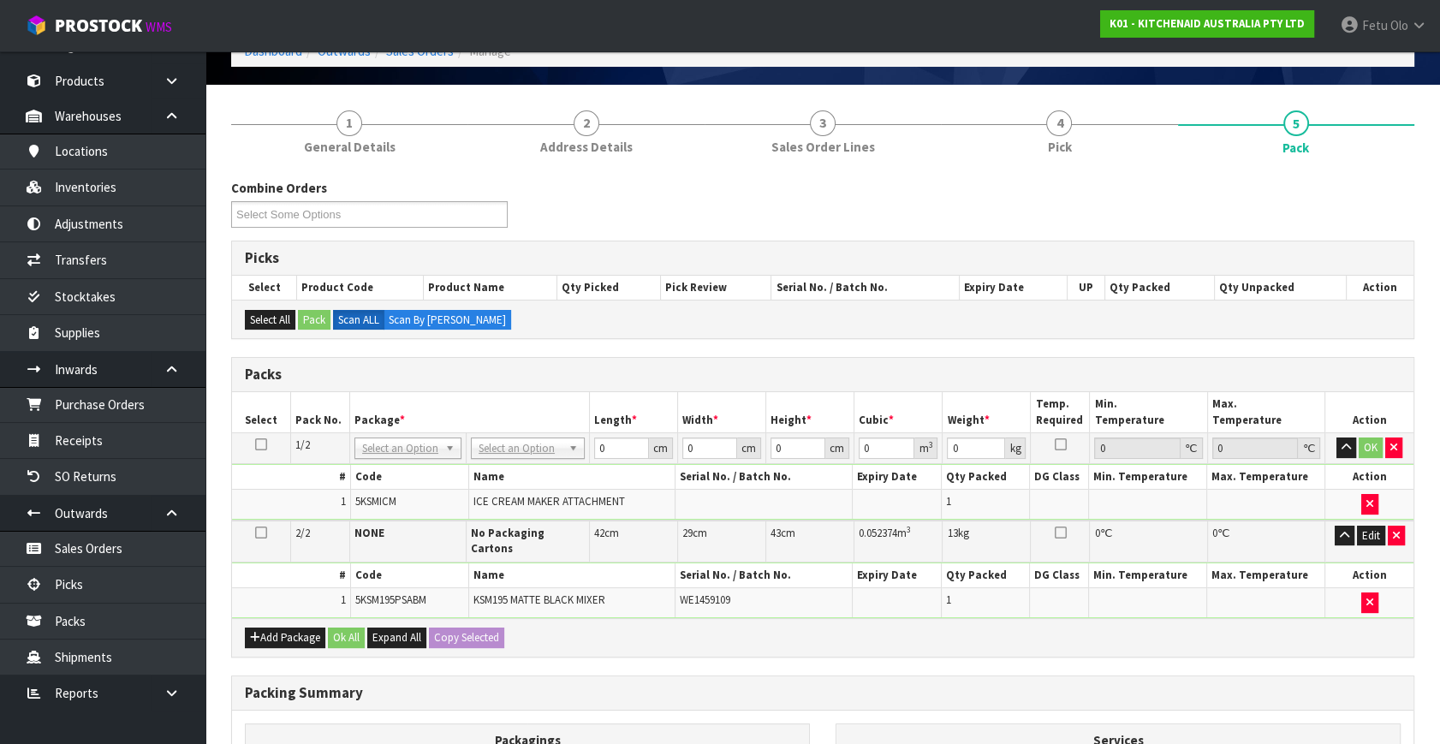
scroll to position [311, 0]
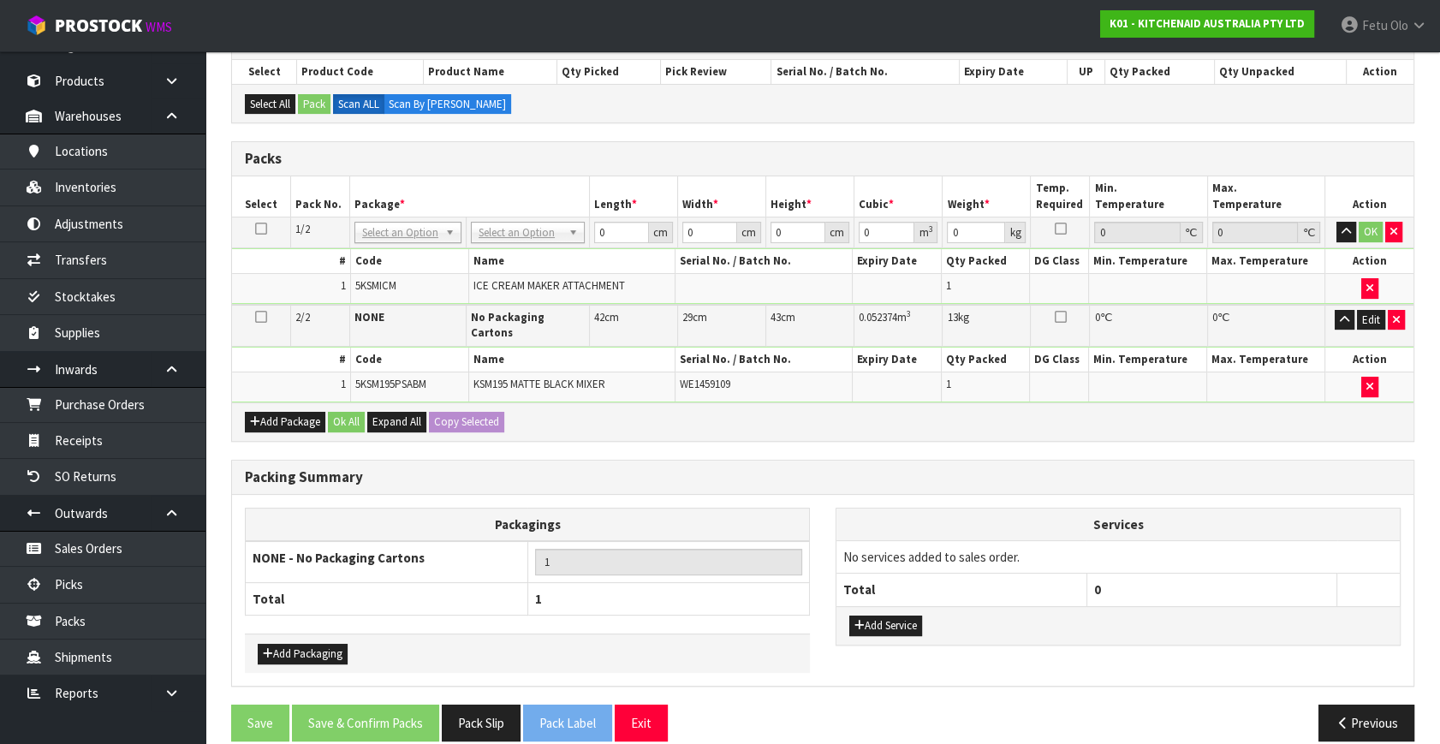
click at [847, 495] on div "Packagings NONE - No Packaging Cartons 1 Total 1 Add Packaging Services No serv…" at bounding box center [822, 590] width 1181 height 191
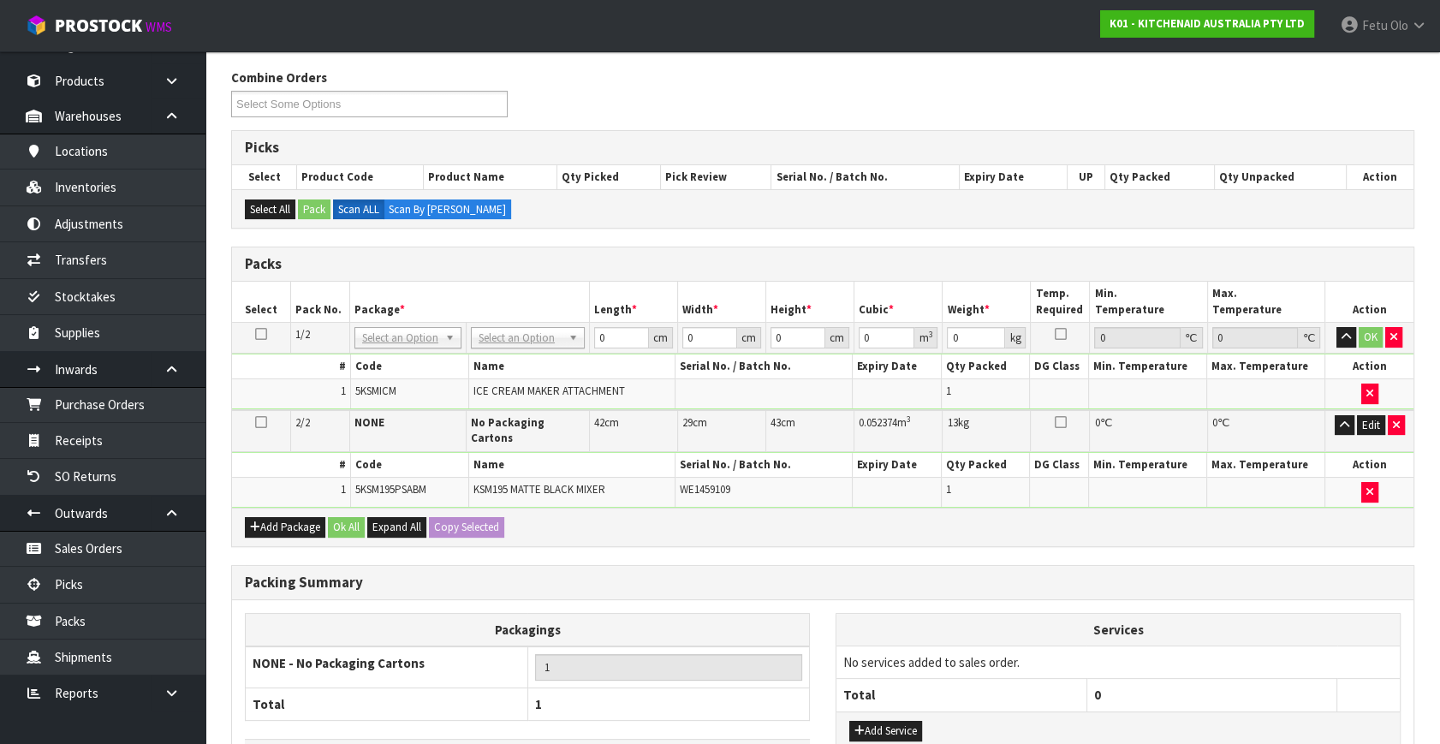
scroll to position [77, 0]
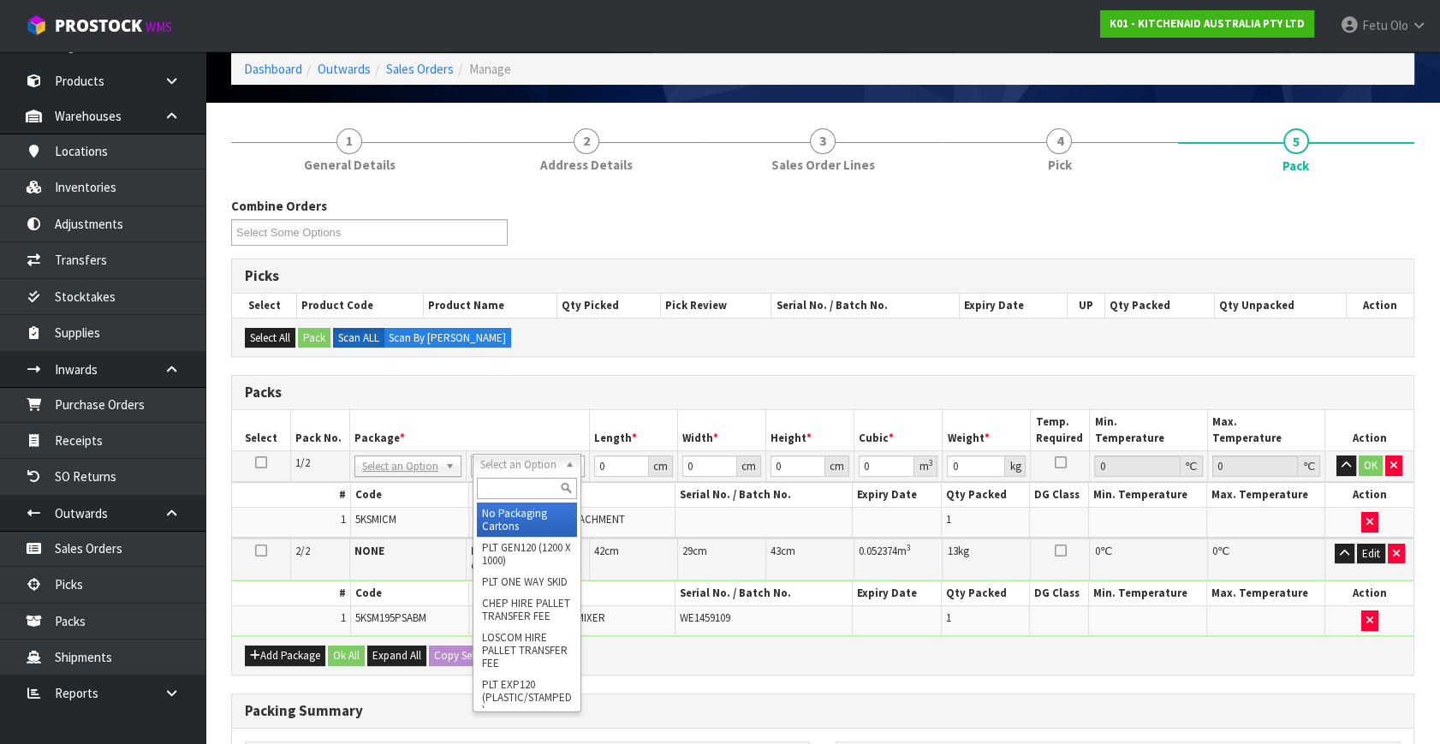
click at [395, 482] on td "# Code Name Serial No. / Batch No. Expiry Date Qty Packed DG Class Min. Tempera…" at bounding box center [822, 510] width 1181 height 56
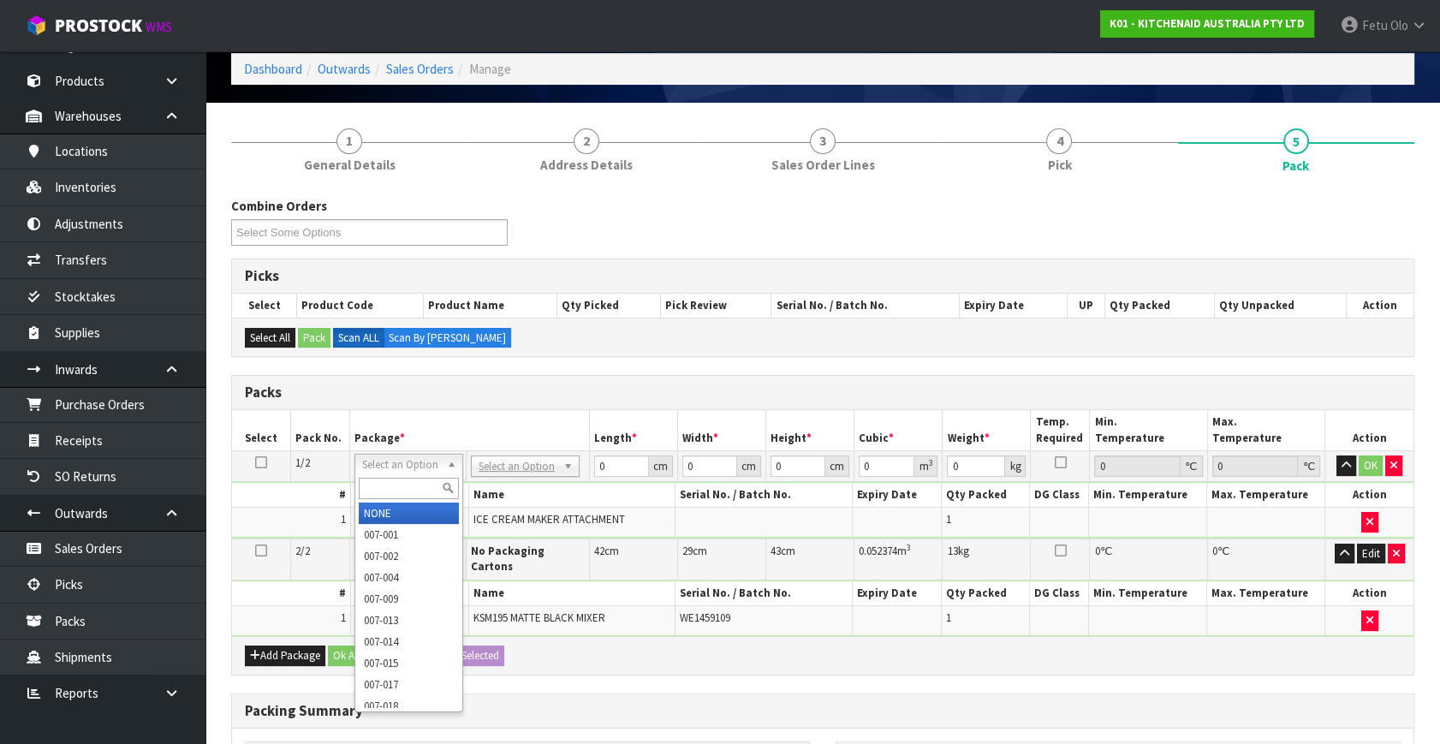
click at [388, 481] on input "text" at bounding box center [408, 488] width 99 height 21
type input "011-084"
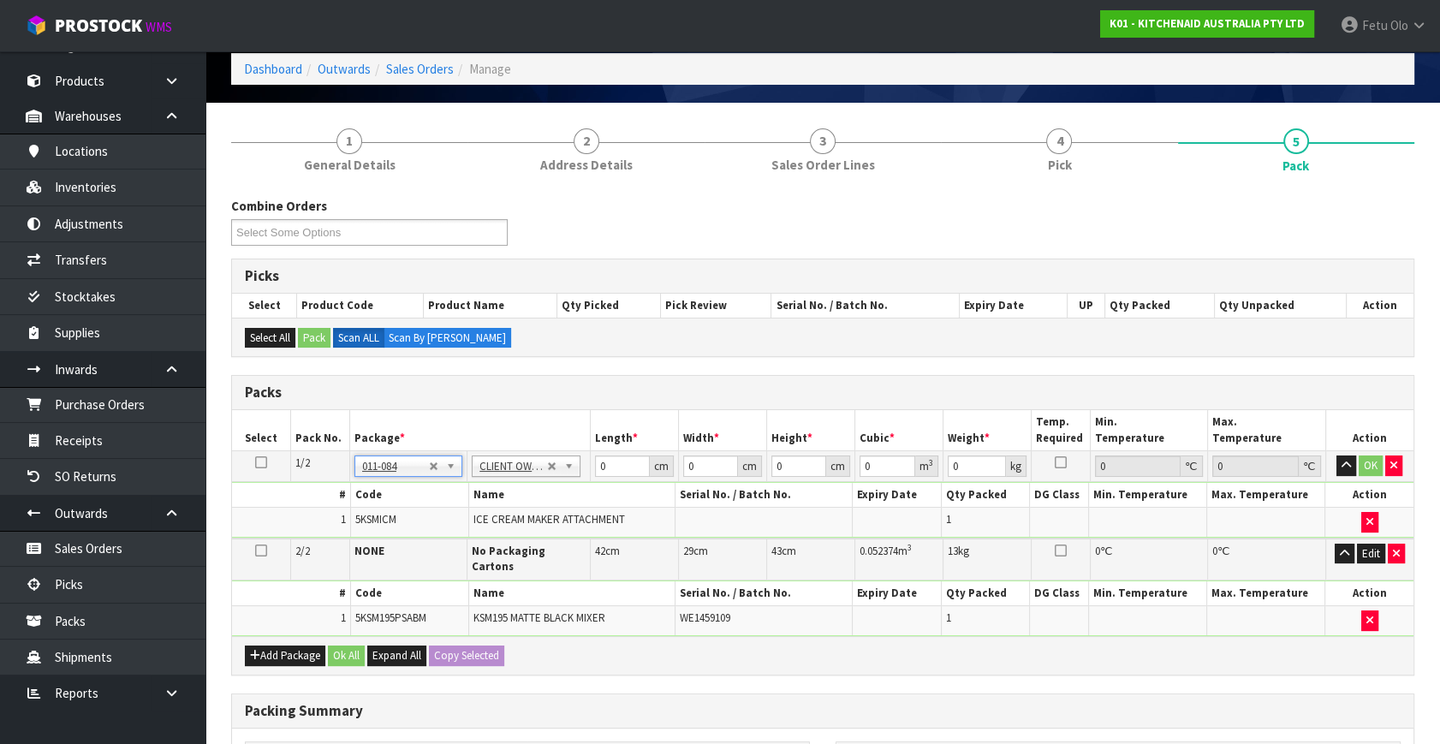
type input "3.36"
drag, startPoint x: 610, startPoint y: 460, endPoint x: 375, endPoint y: 548, distance: 251.4
click at [375, 548] on table "Select Pack No. Package * Length * Width * Height * Cubic * Weight * Temp. Requ…" at bounding box center [822, 523] width 1181 height 226
type input "40"
type input "28"
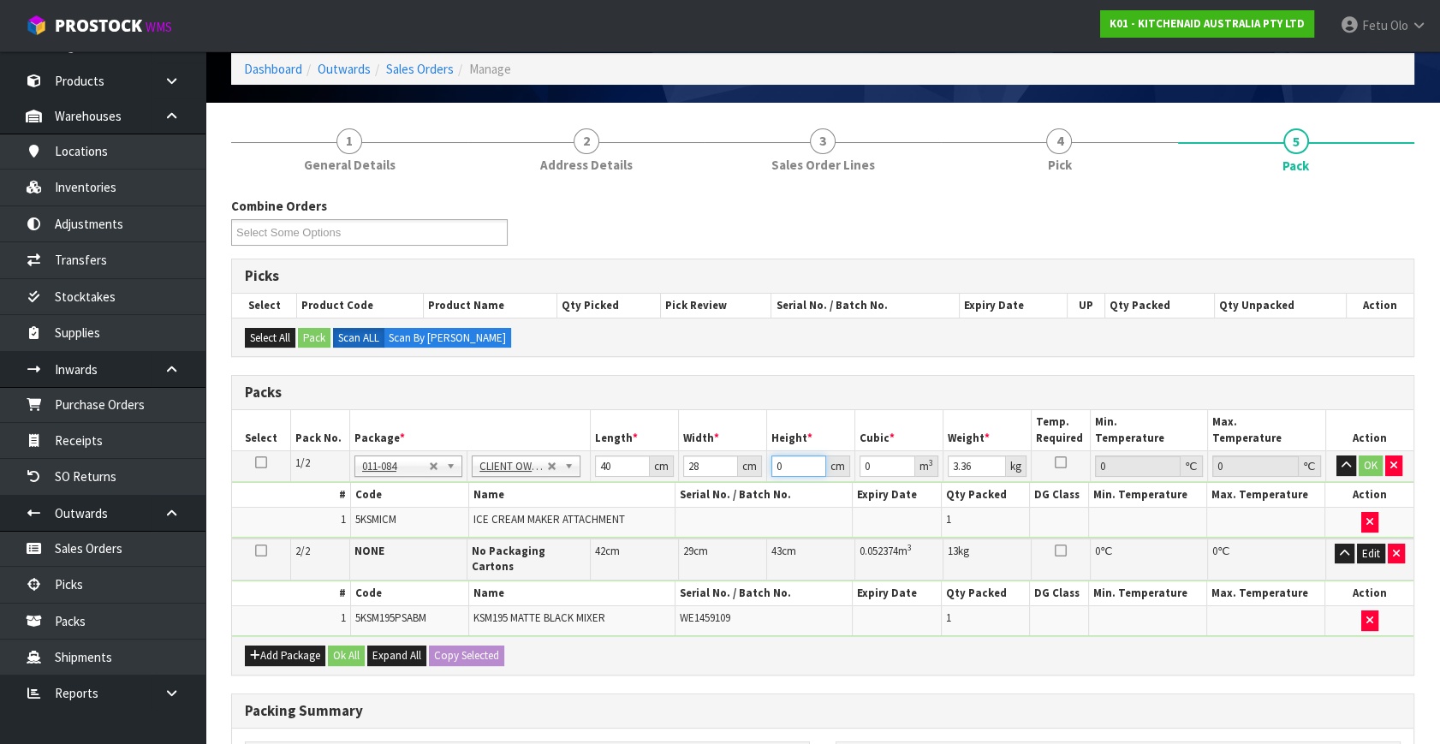
type input "3"
type input "0.00336"
type input "32"
type input "0.03584"
type input "32"
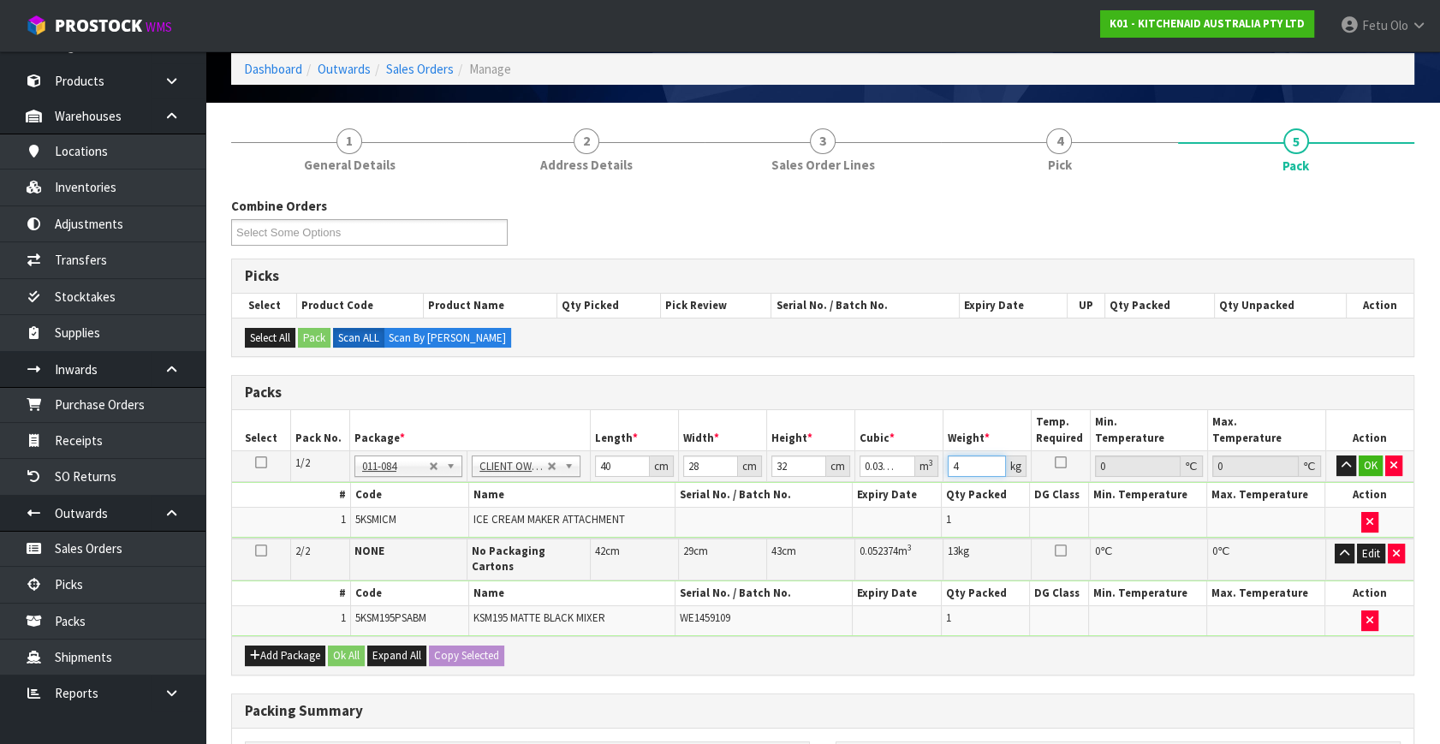
type input "4"
click button "OK" at bounding box center [1370, 465] width 24 height 21
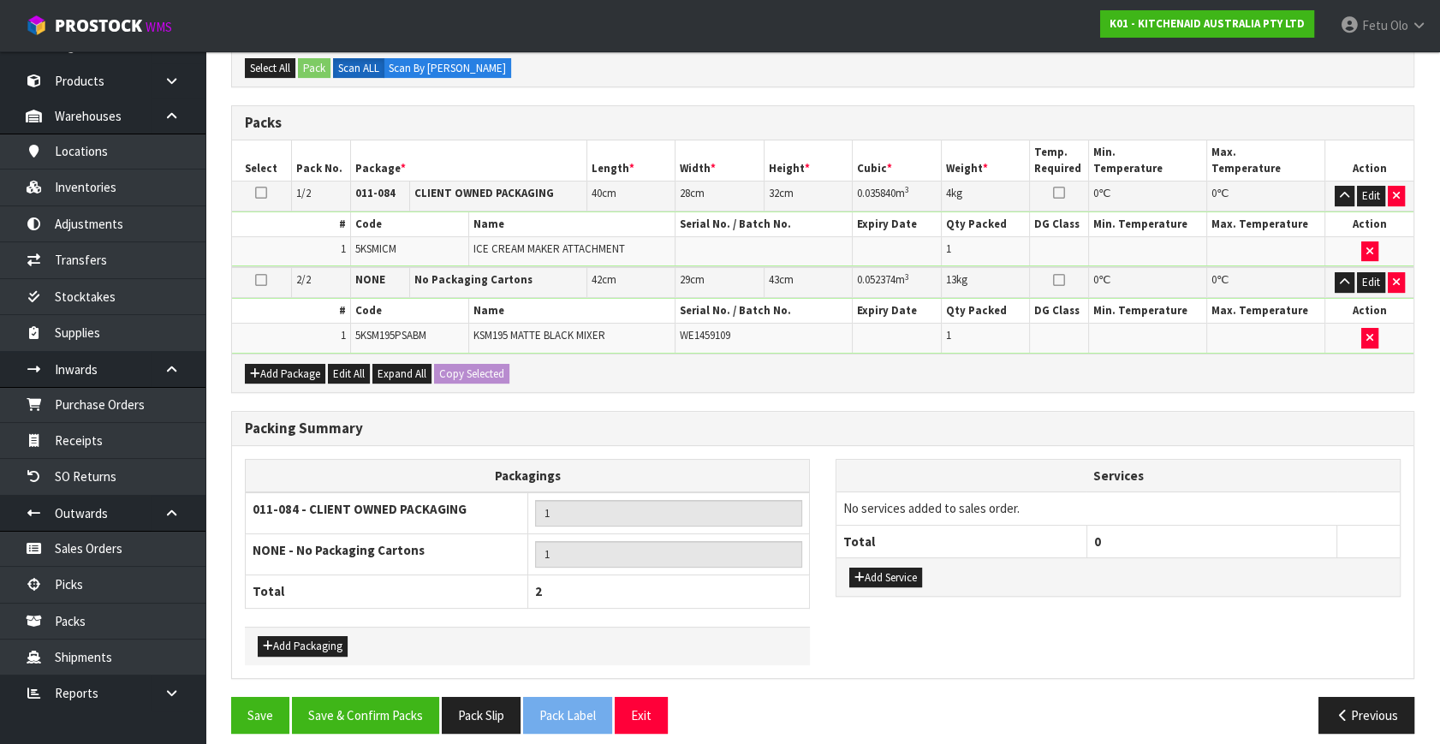
scroll to position [357, 0]
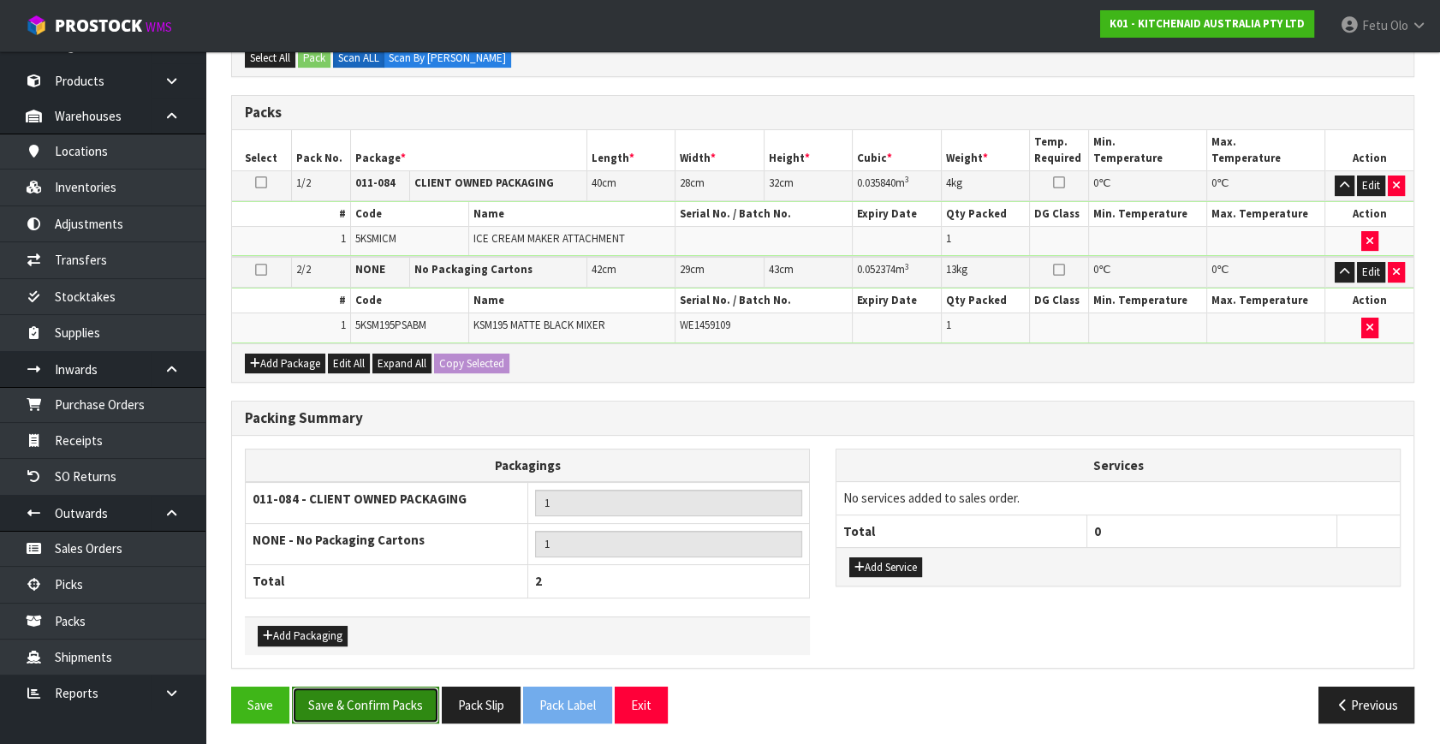
click at [411, 702] on button "Save & Confirm Packs" at bounding box center [365, 704] width 147 height 37
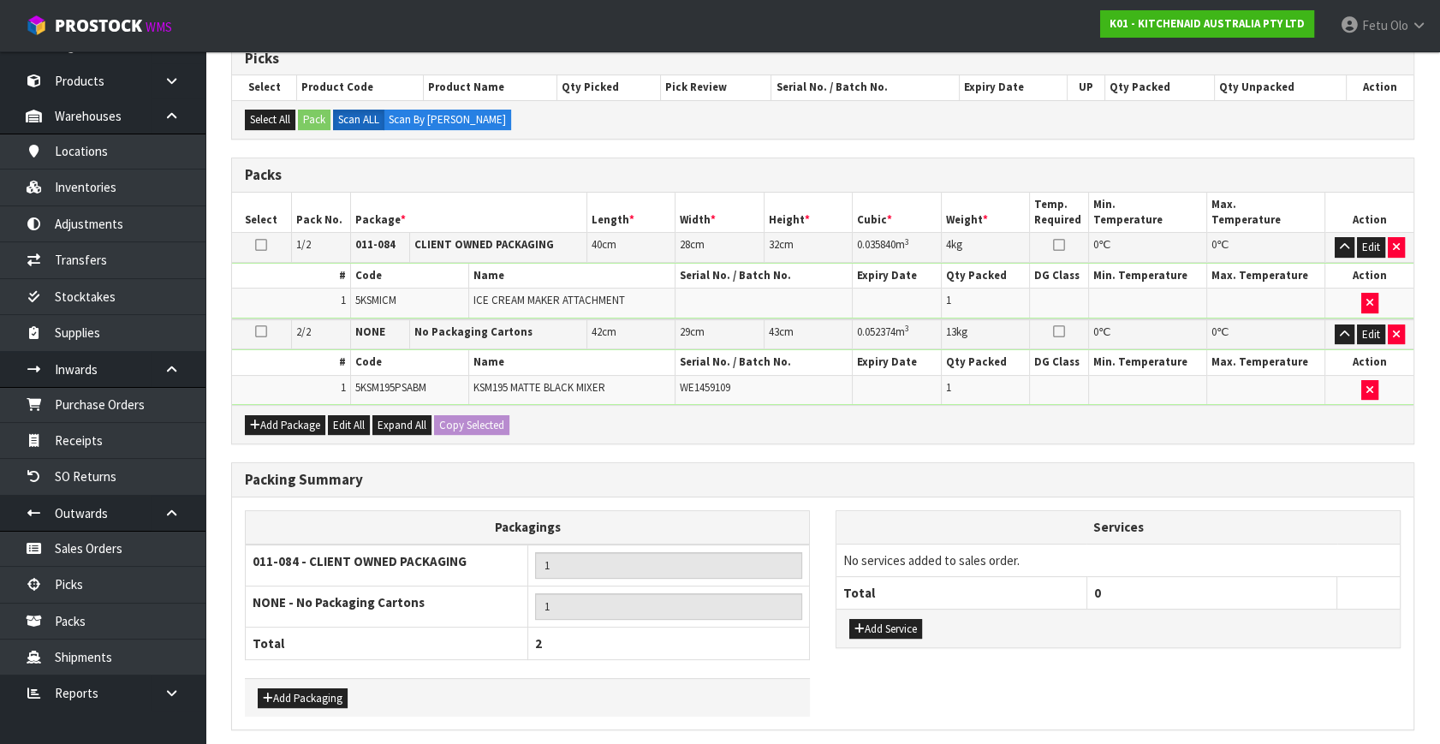
scroll to position [0, 0]
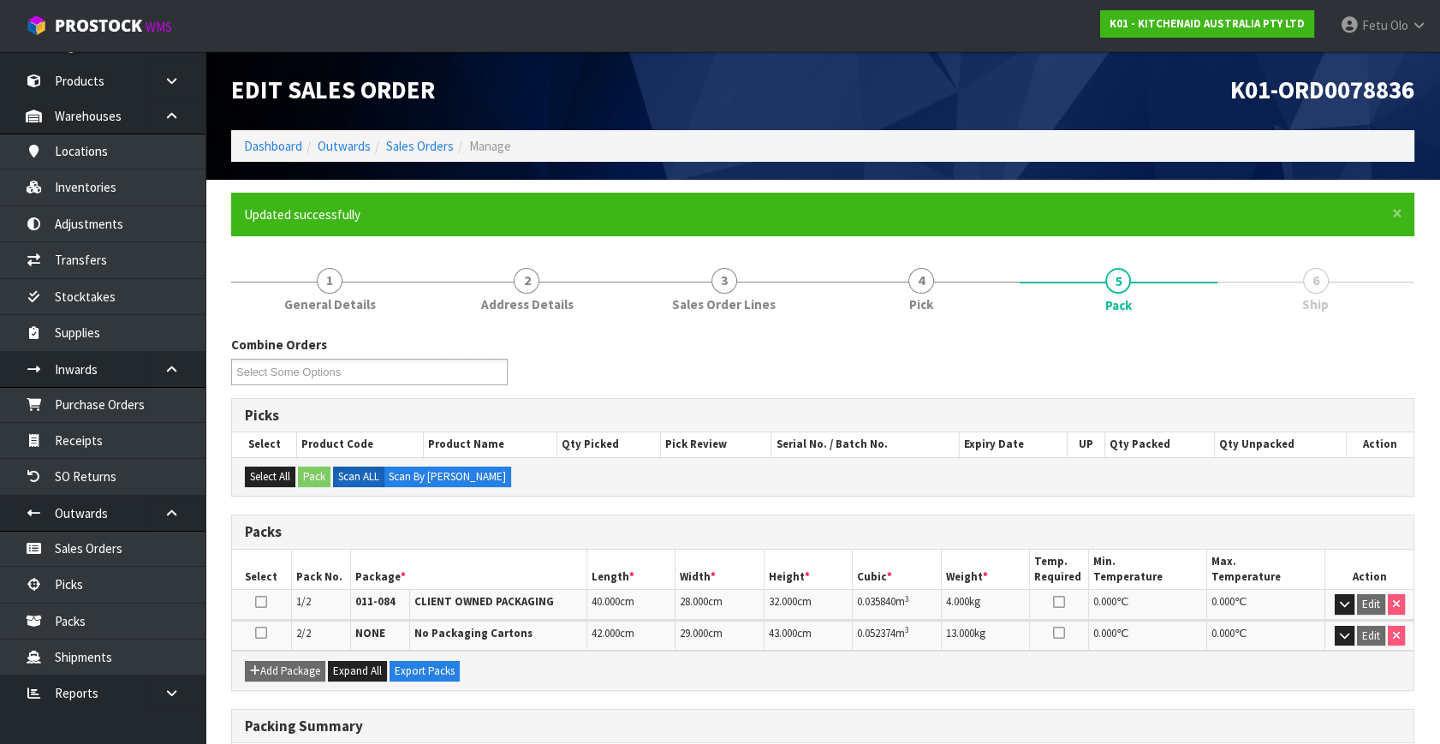
click at [996, 395] on div "Combine Orders K01-ORD0078774 K01-ORD0078797 K01-ORD0078800 K01-ORD0078801 K01-…" at bounding box center [822, 367] width 1209 height 62
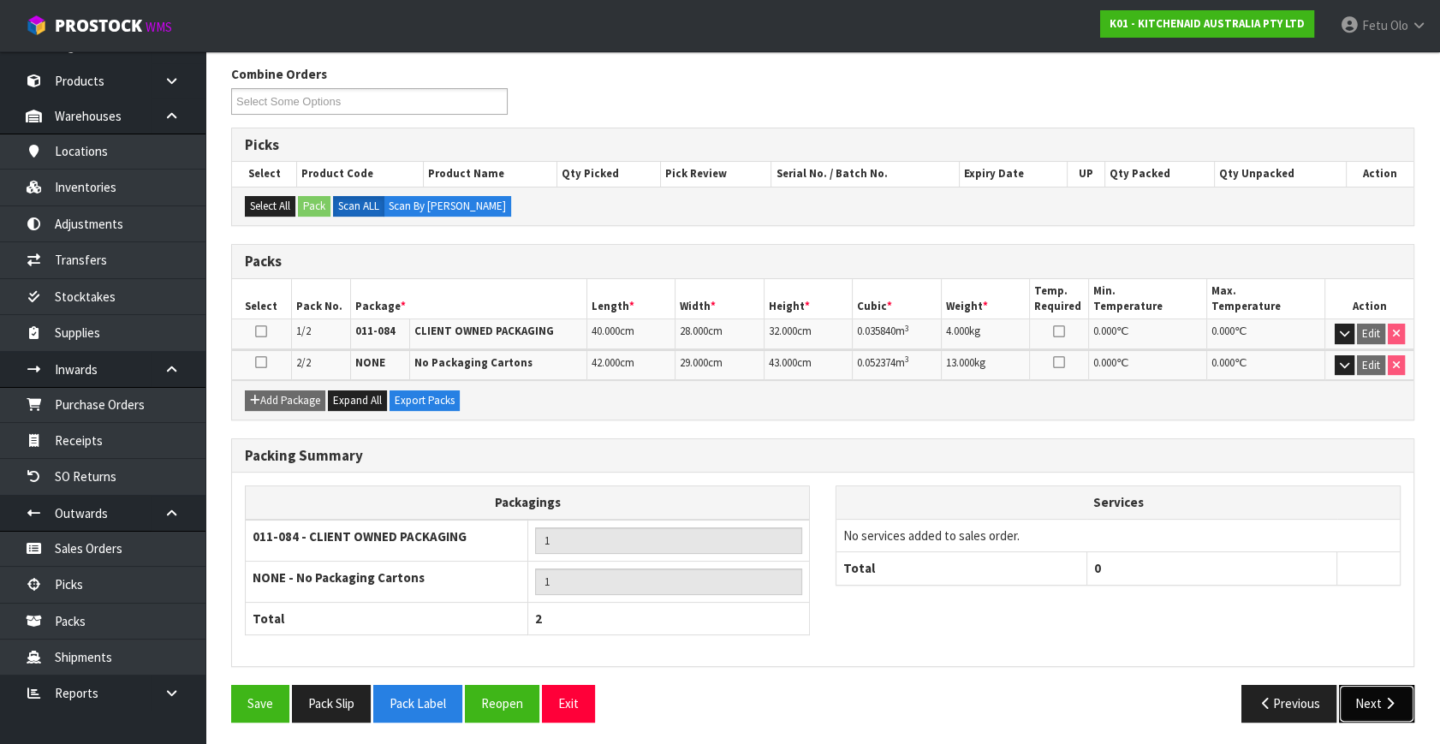
click at [1372, 691] on button "Next" at bounding box center [1376, 703] width 75 height 37
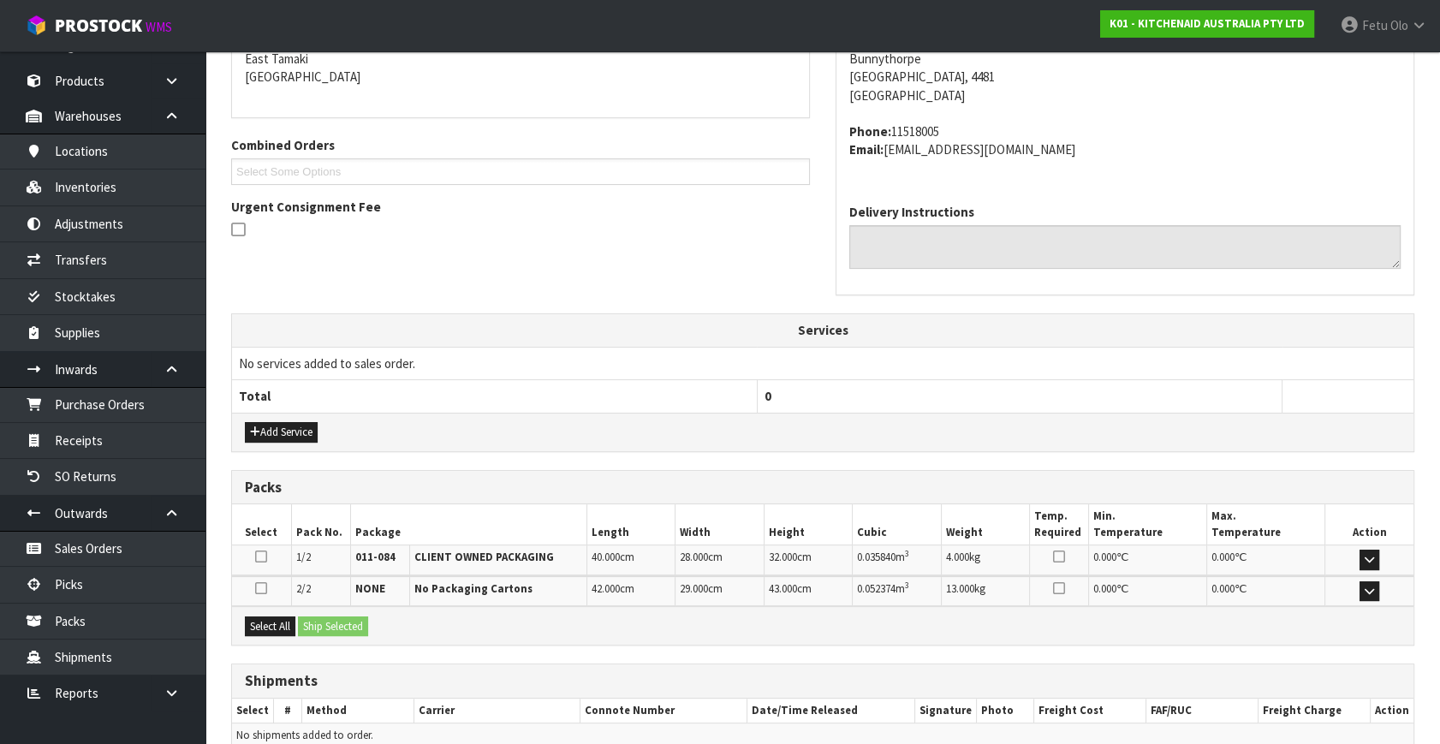
scroll to position [453, 0]
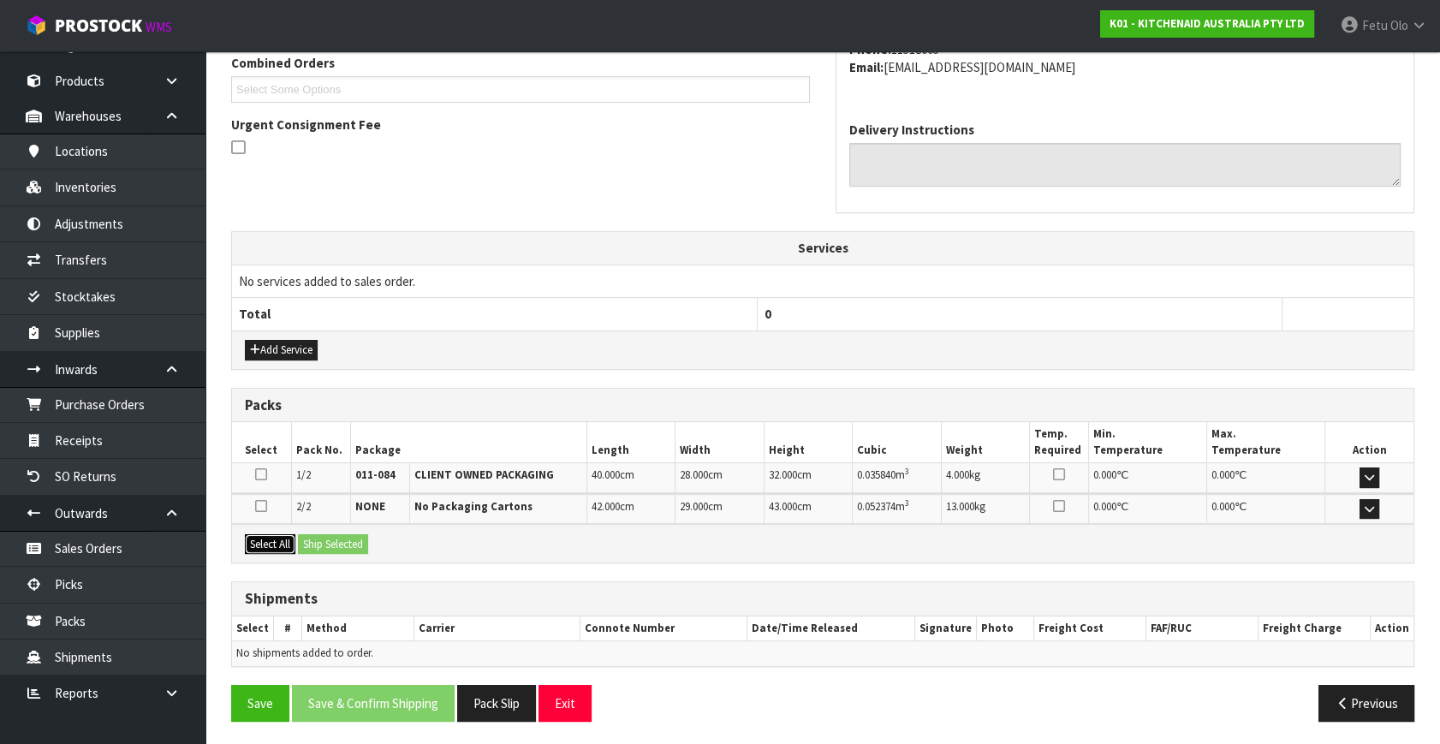
click at [282, 541] on button "Select All" at bounding box center [270, 544] width 51 height 21
click at [336, 538] on button "Ship Selected" at bounding box center [333, 544] width 70 height 21
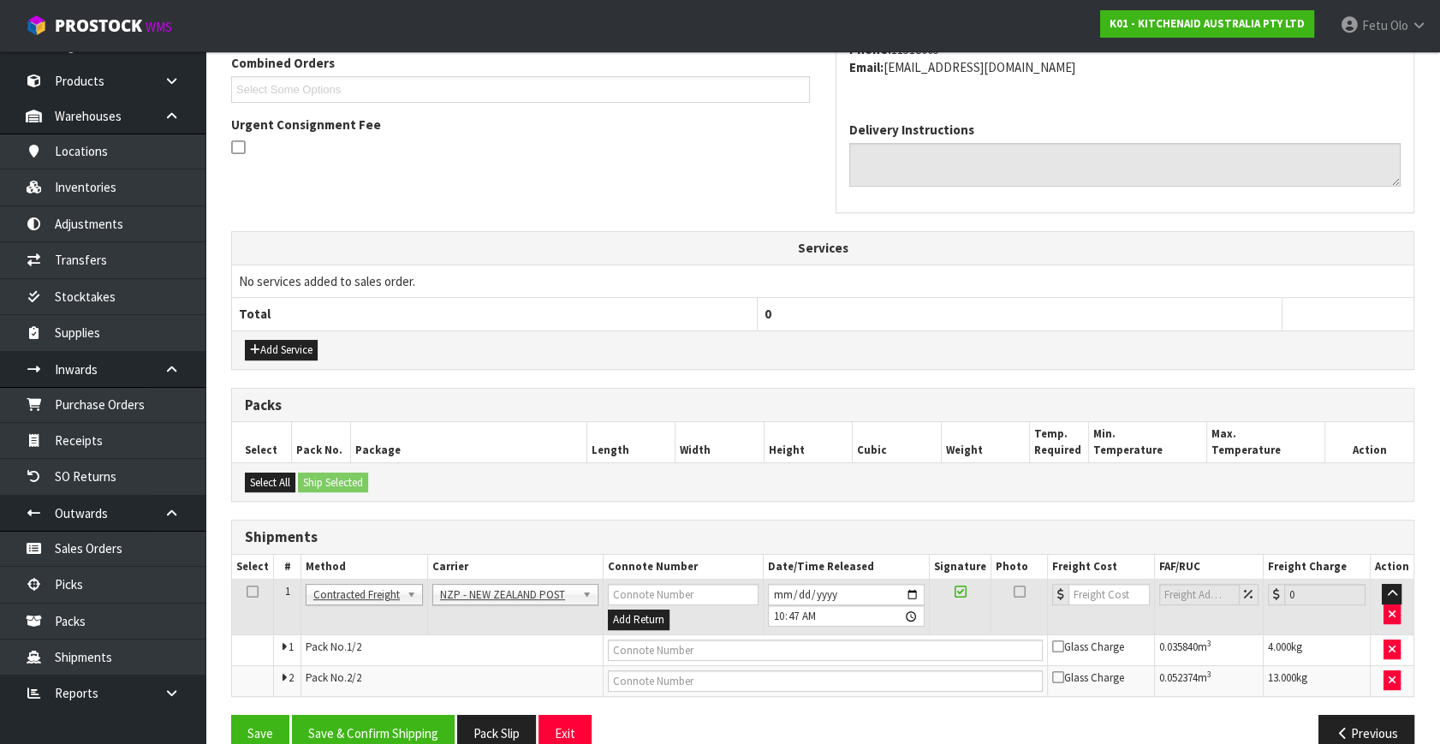
click at [1179, 360] on div "Add Service" at bounding box center [822, 349] width 1181 height 39
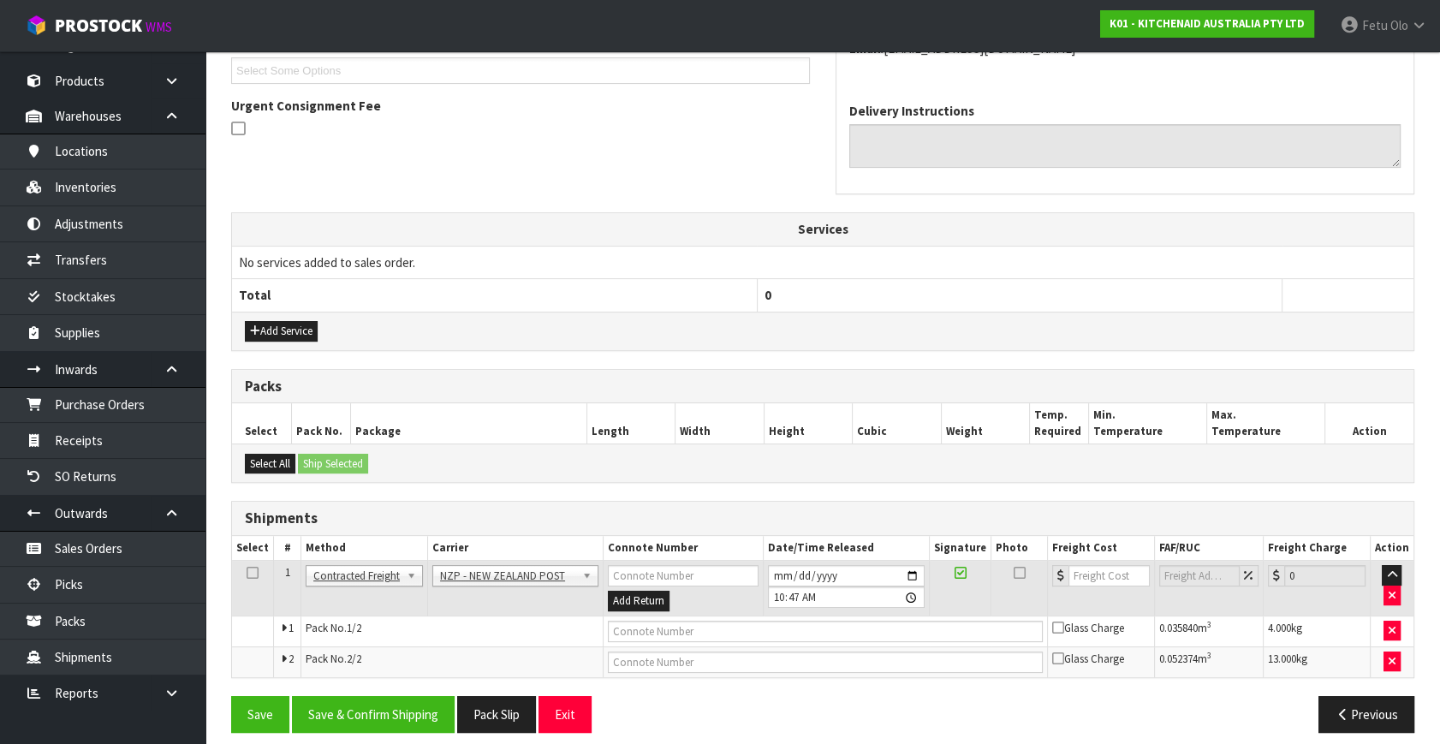
scroll to position [483, 0]
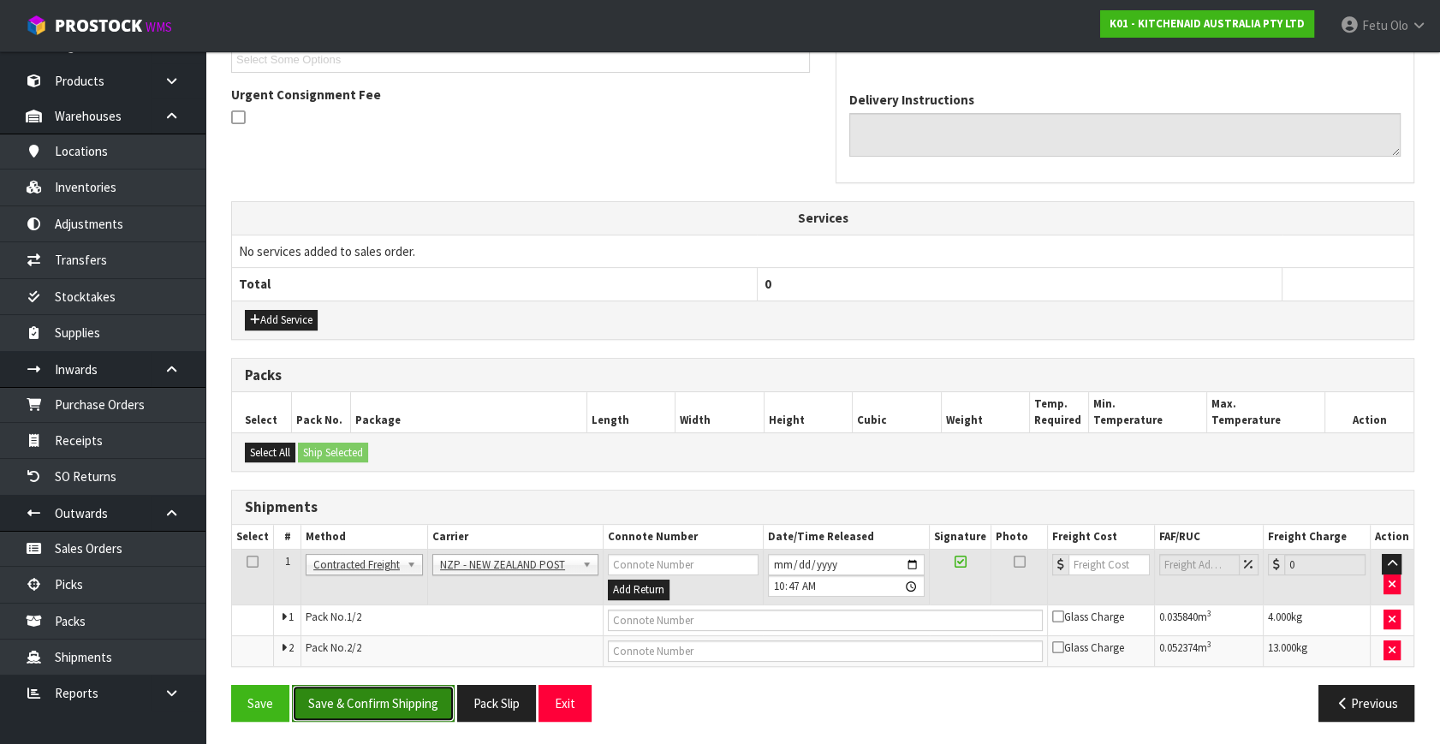
click at [410, 710] on button "Save & Confirm Shipping" at bounding box center [373, 703] width 163 height 37
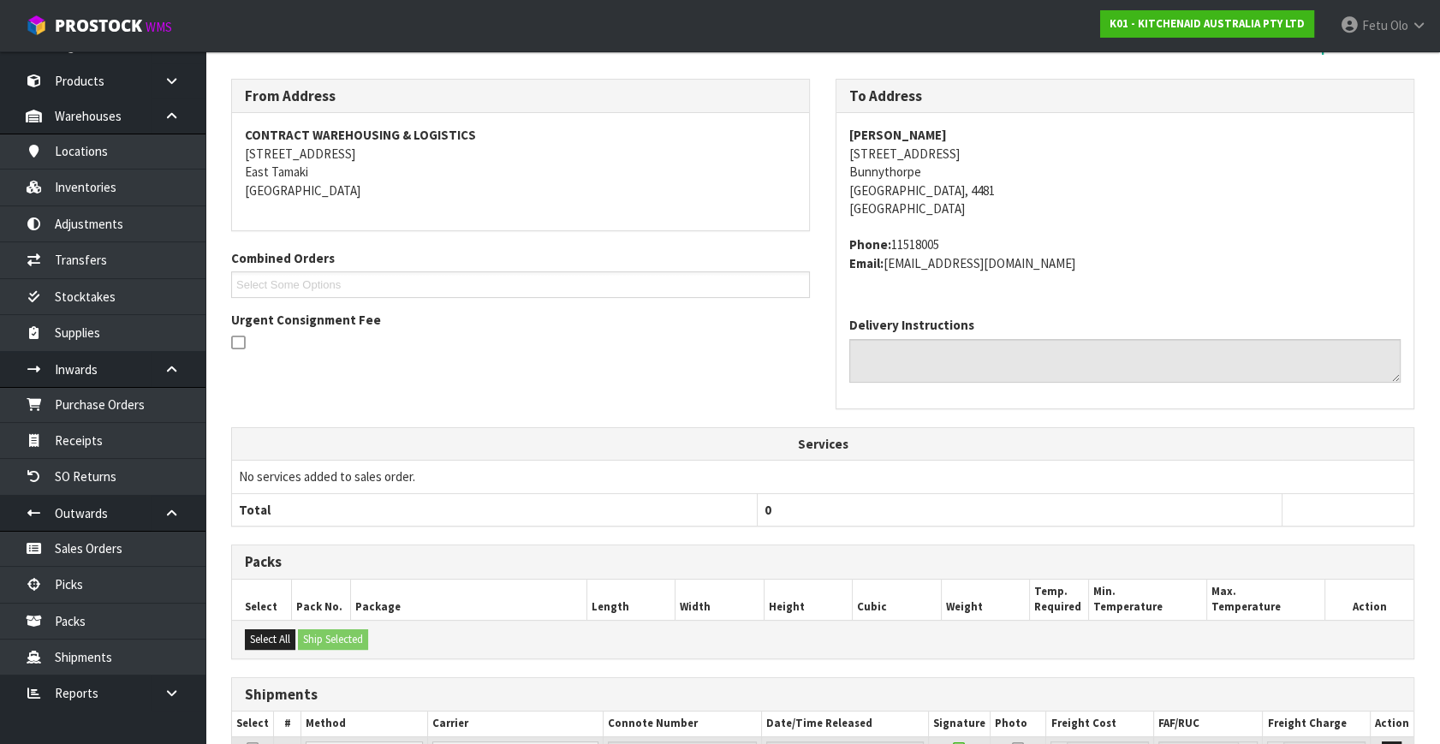
scroll to position [457, 0]
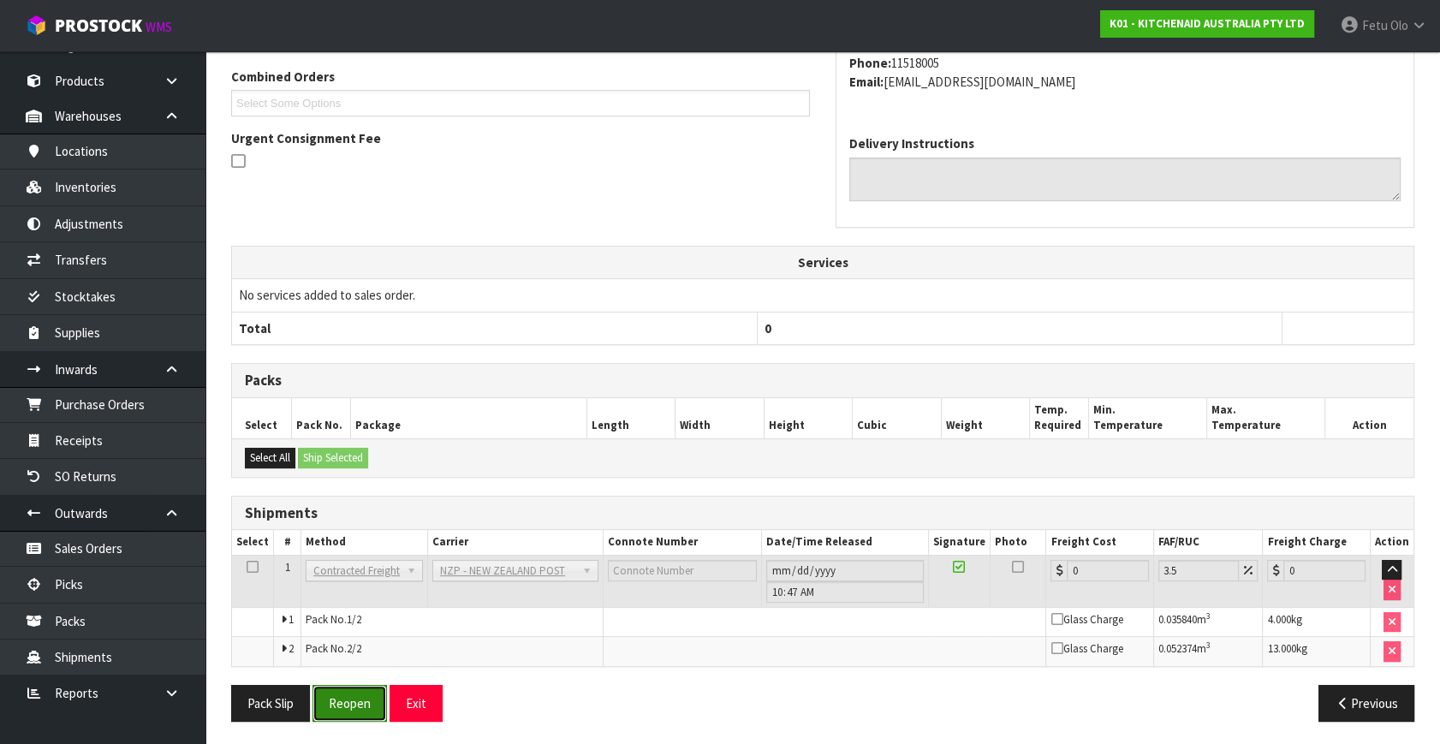
click at [343, 707] on button "Reopen" at bounding box center [349, 703] width 74 height 37
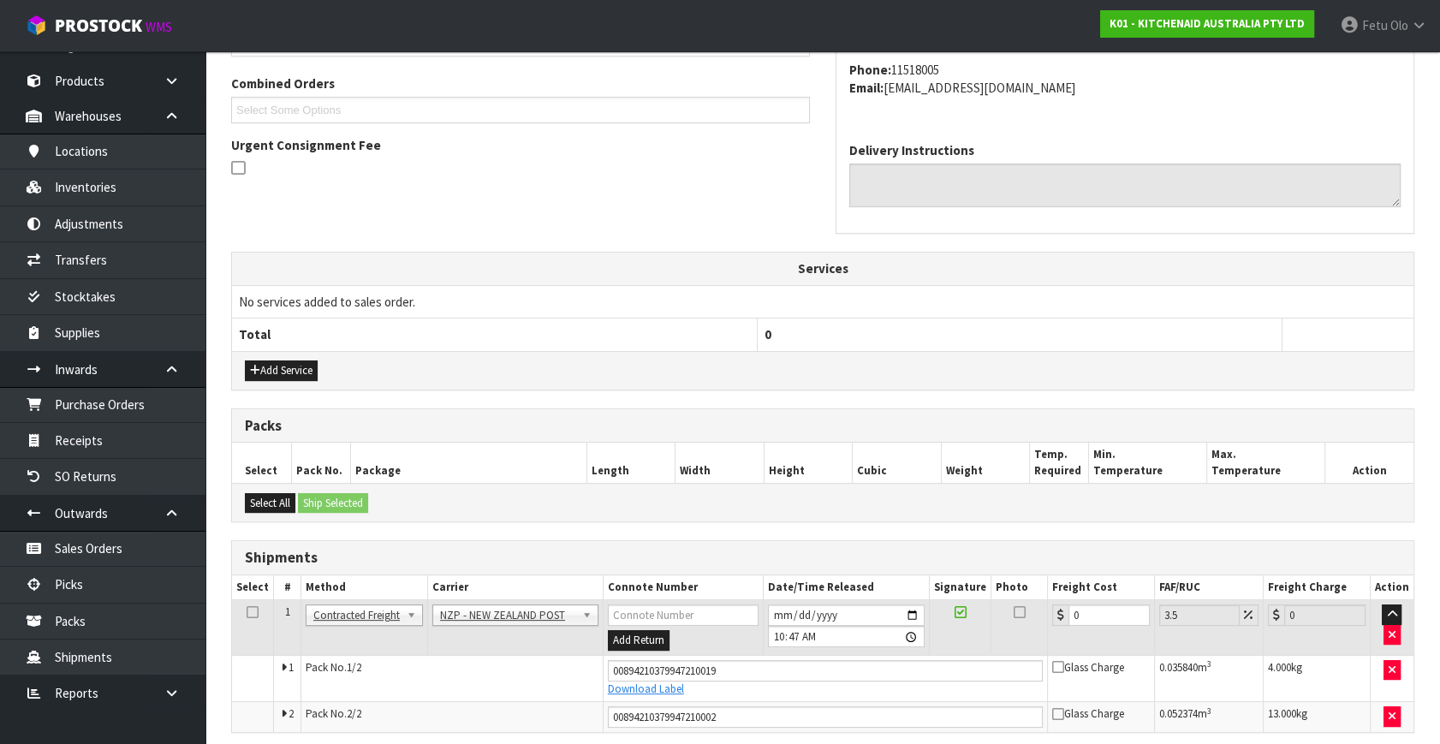
scroll to position [498, 0]
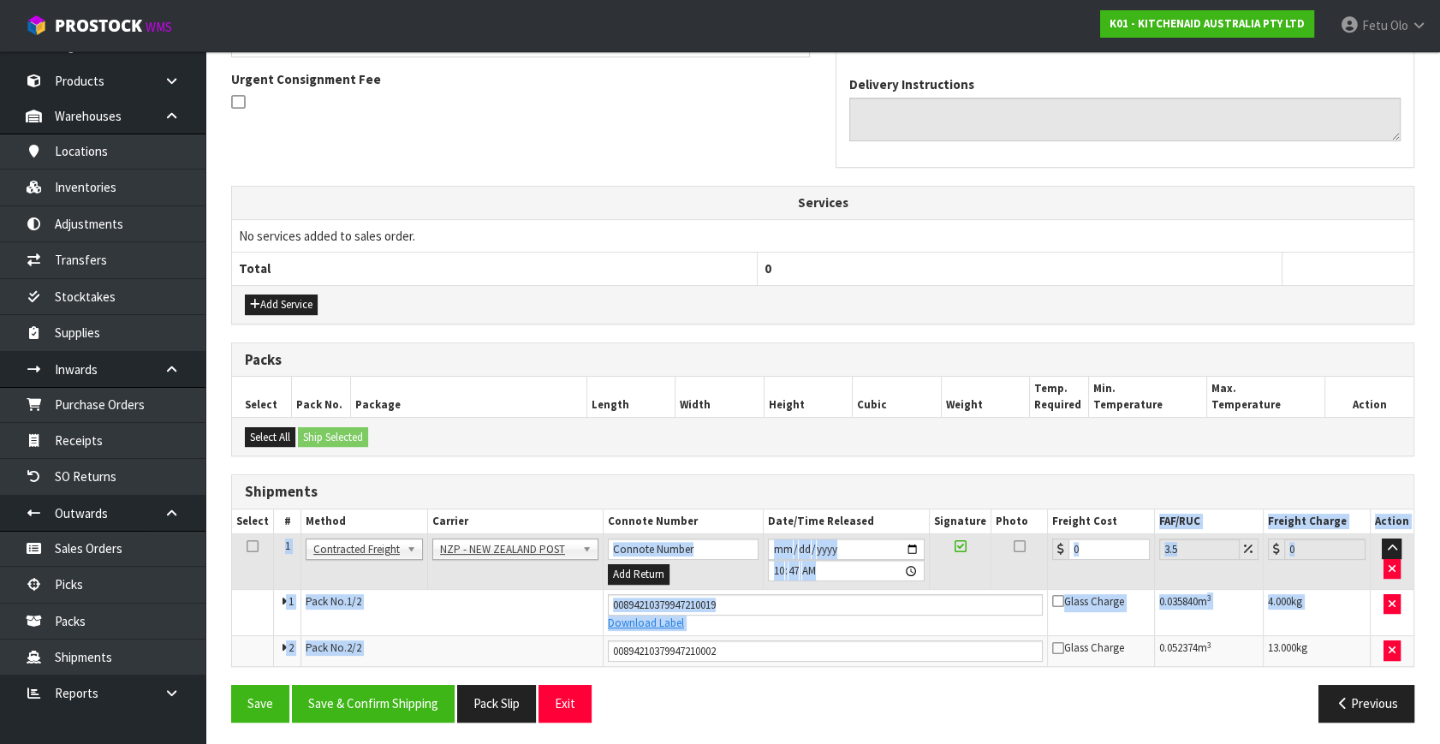
drag, startPoint x: 1110, startPoint y: 526, endPoint x: 889, endPoint y: 651, distance: 253.7
click at [889, 651] on table "Select # Method Carrier Connote Number Date/Time Released Signature Photo Freig…" at bounding box center [822, 587] width 1181 height 157
click at [1070, 568] on td "0" at bounding box center [1100, 562] width 107 height 56
click at [1096, 548] on input "0" at bounding box center [1108, 548] width 81 height 21
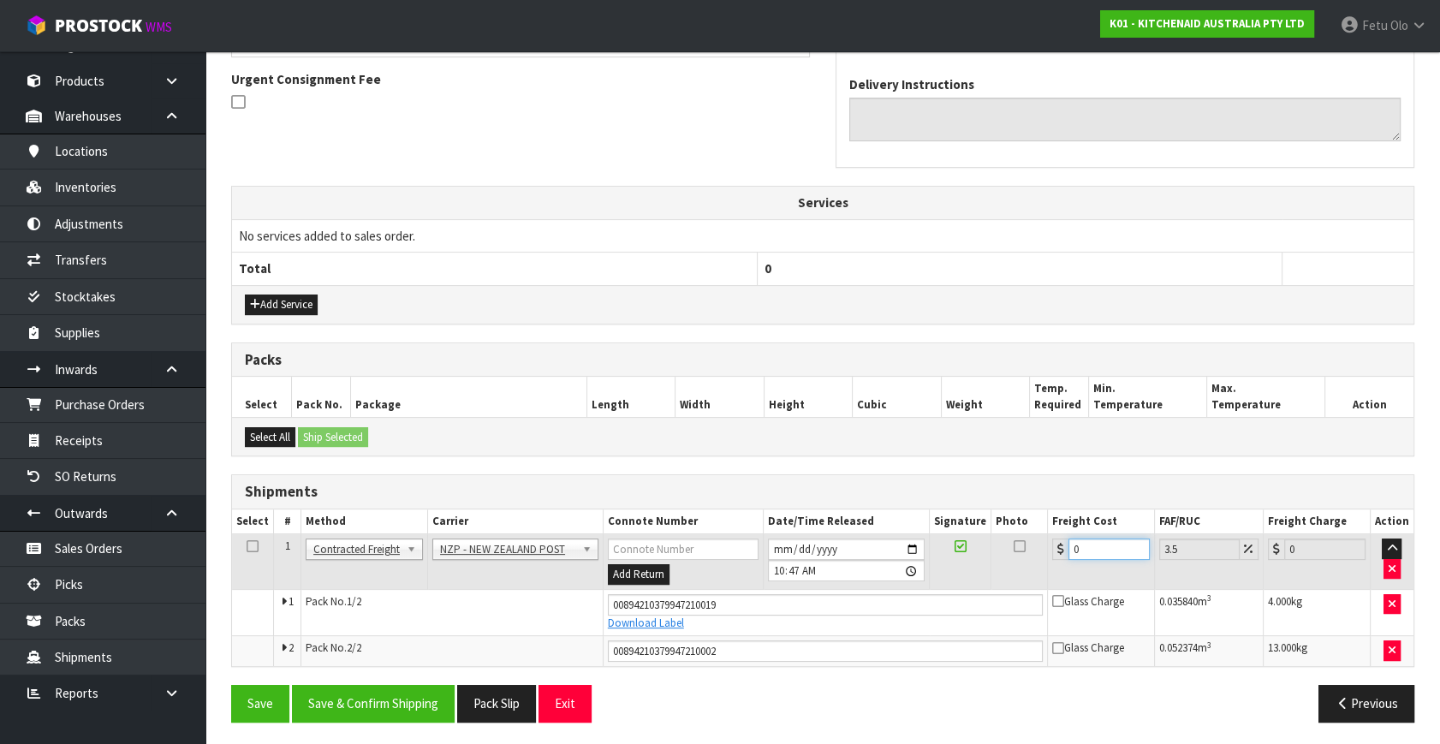
drag, startPoint x: 1096, startPoint y: 548, endPoint x: 1011, endPoint y: 609, distance: 104.3
click at [1011, 609] on tbody "1 Client Local Pickup Customer Local Pickup Company Freight Contracted Freight …" at bounding box center [822, 600] width 1181 height 132
type input "2"
type input "2.07"
type input "28"
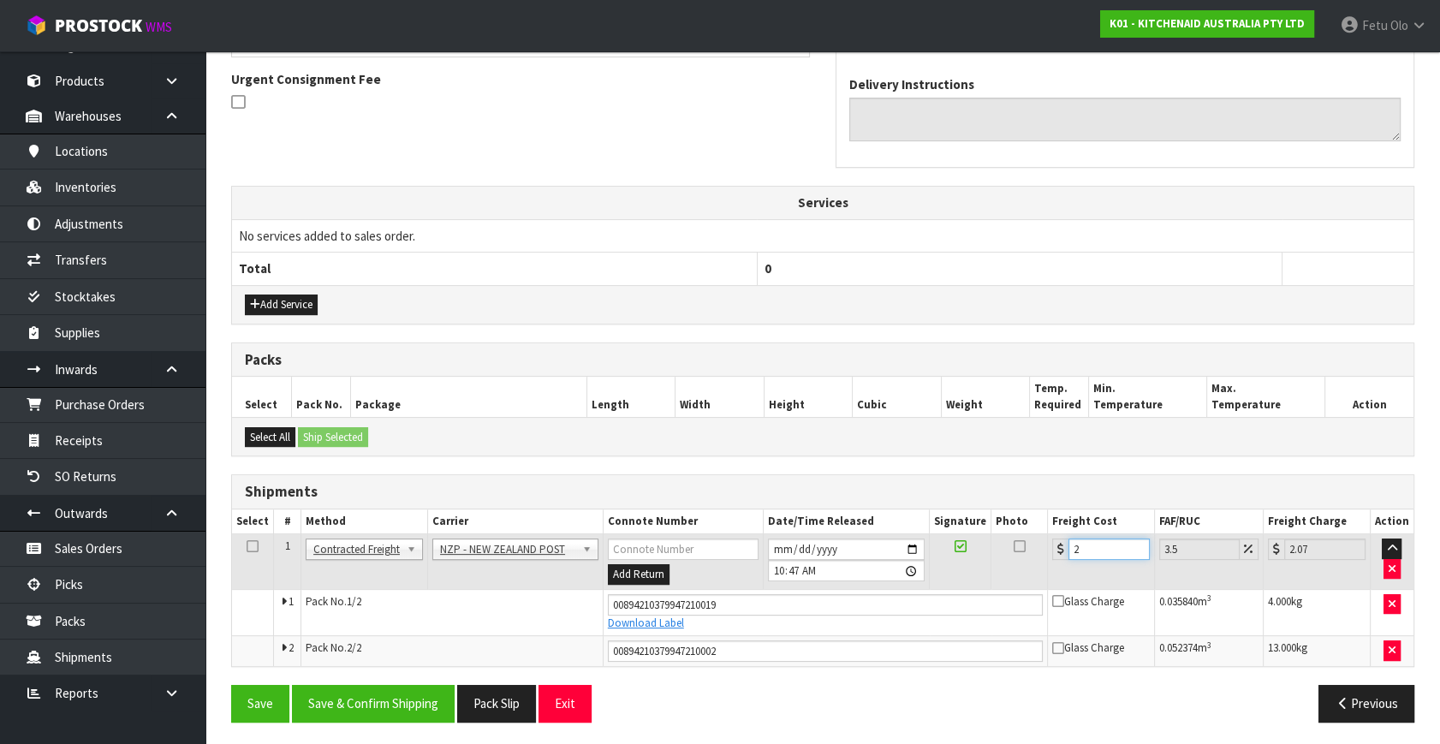
type input "28.98"
type input "283"
type input "292.9"
type input "283.5"
type input "293.42"
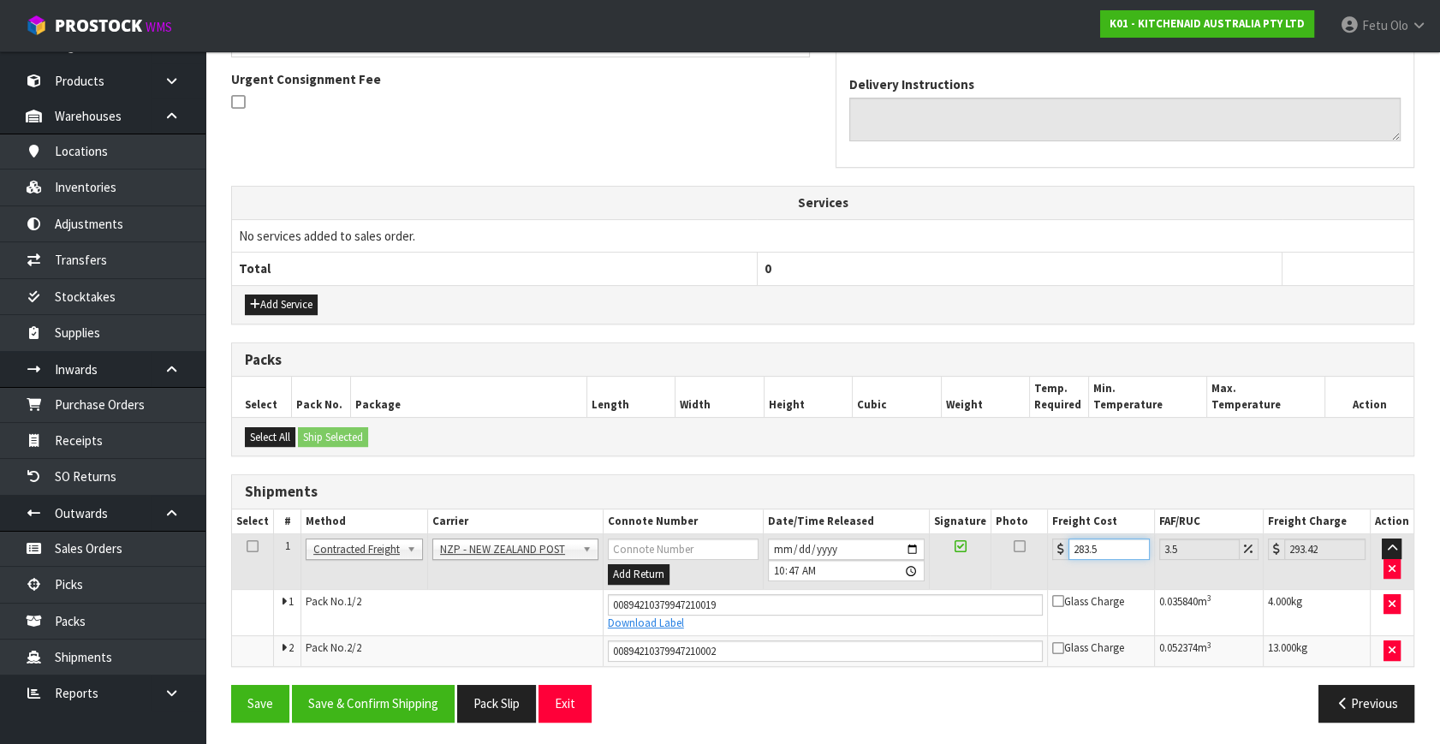
type input "283.52"
type input "293.44"
type input "283.5"
type input "293.42"
type input "283"
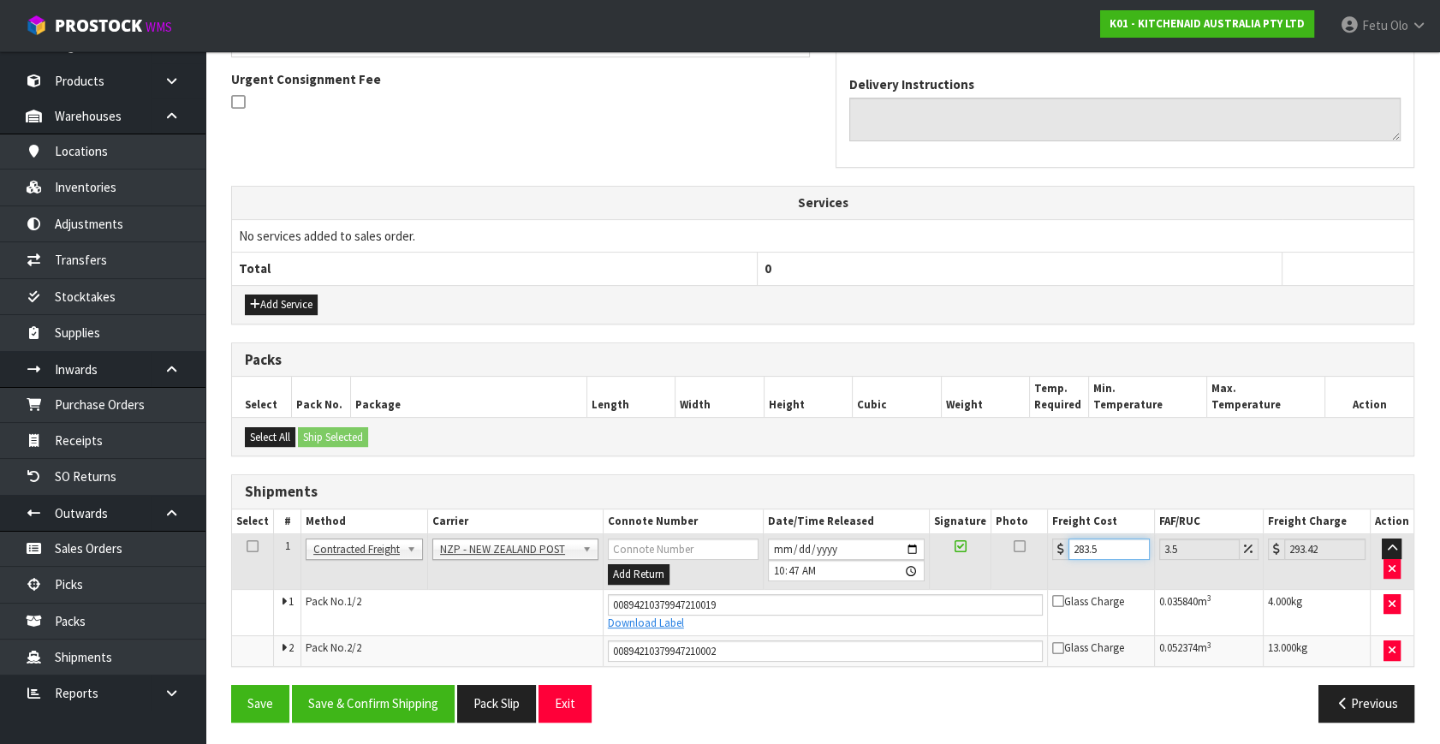
type input "292.9"
type input "28"
type input "28.98"
type input "28.5"
type input "29.5"
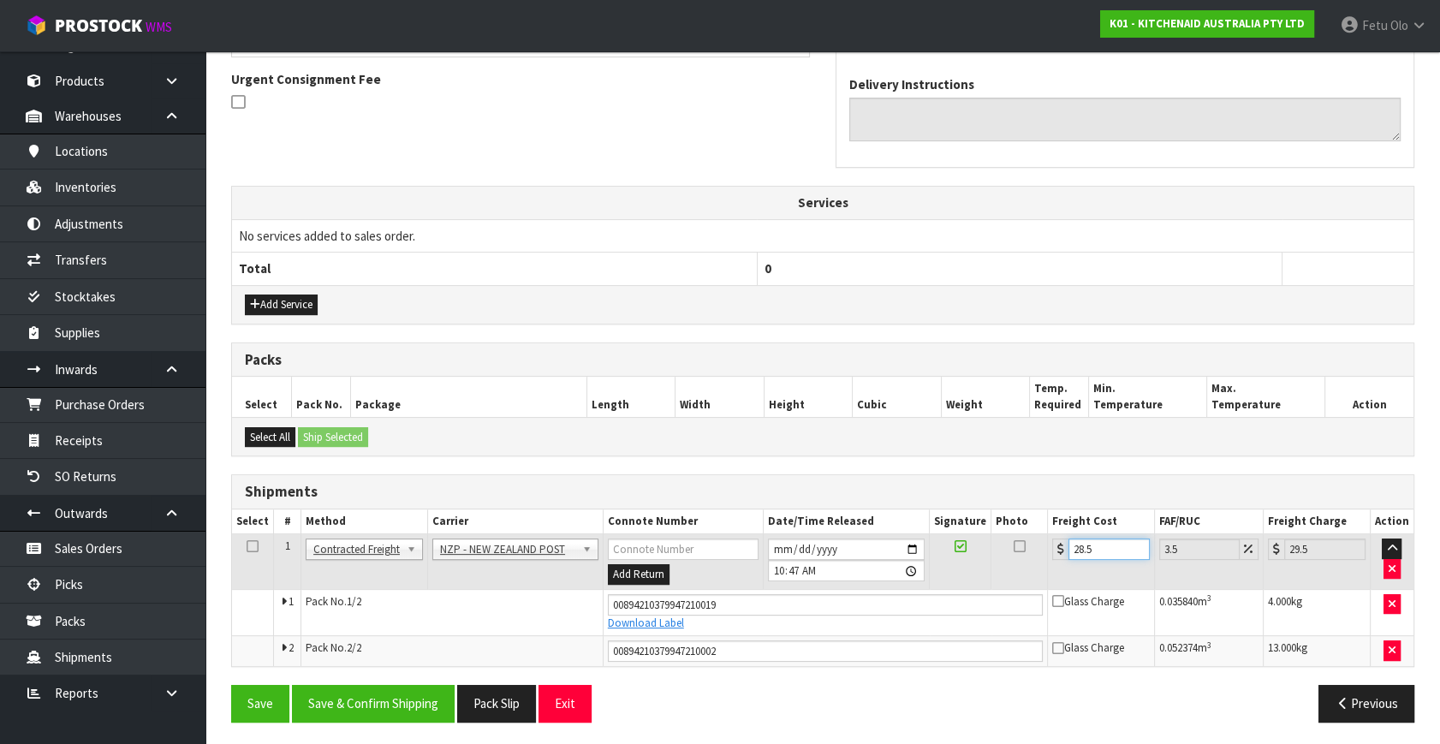
type input "28.52"
type input "29.52"
type input "28.52"
click at [360, 695] on button "Save & Confirm Shipping" at bounding box center [373, 703] width 163 height 37
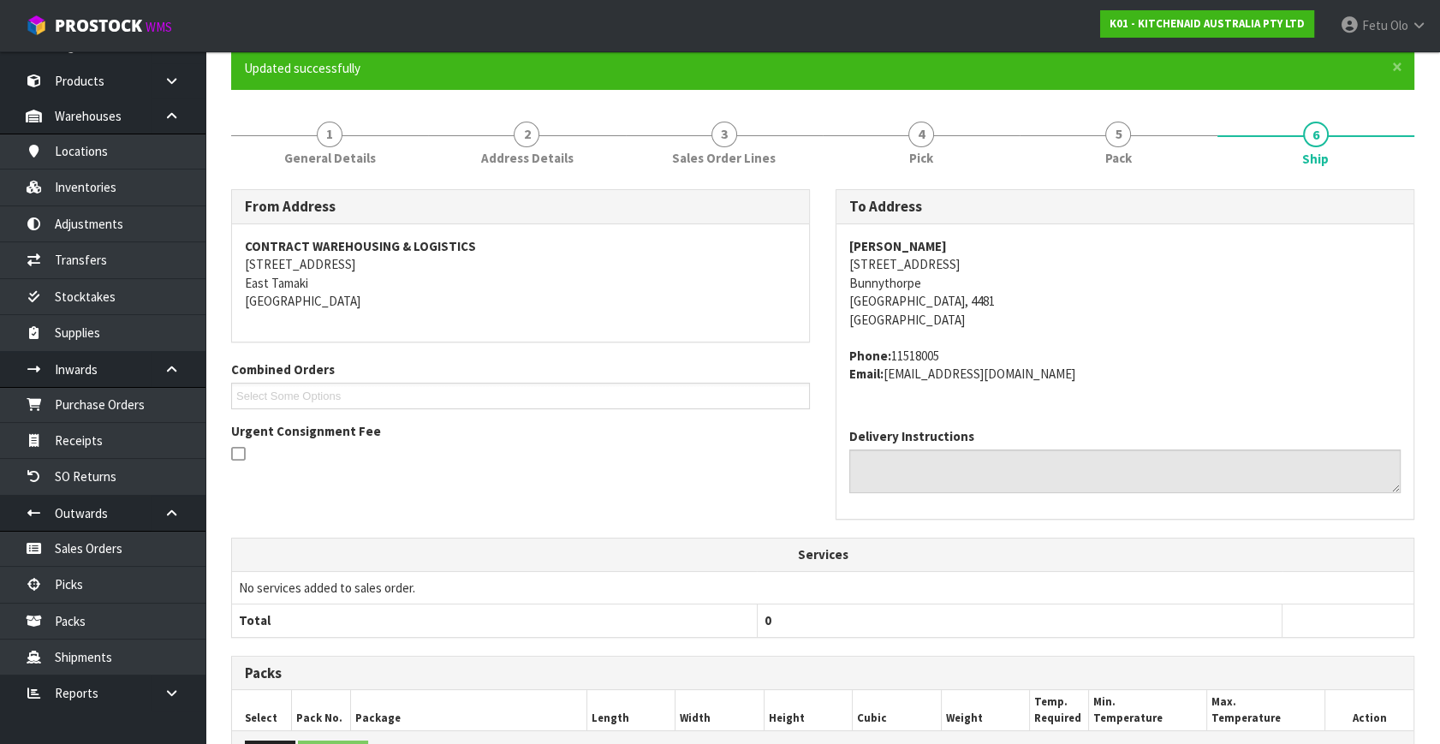
scroll to position [451, 0]
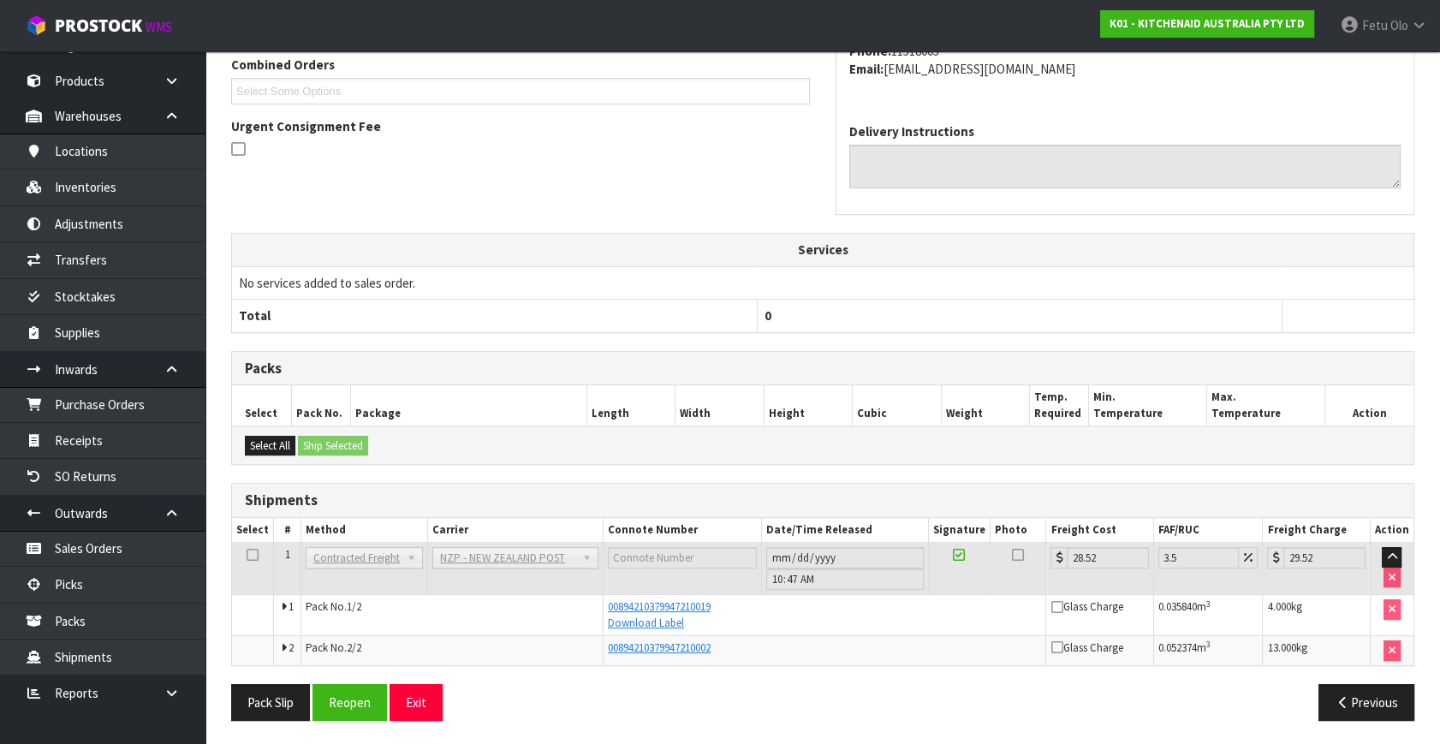
click at [421, 189] on div "From Address CONTRACT WAREHOUSING & LOGISTICS [STREET_ADDRESS] Combined Orders …" at bounding box center [822, 58] width 1209 height 348
click at [56, 583] on link "Picks" at bounding box center [102, 584] width 205 height 35
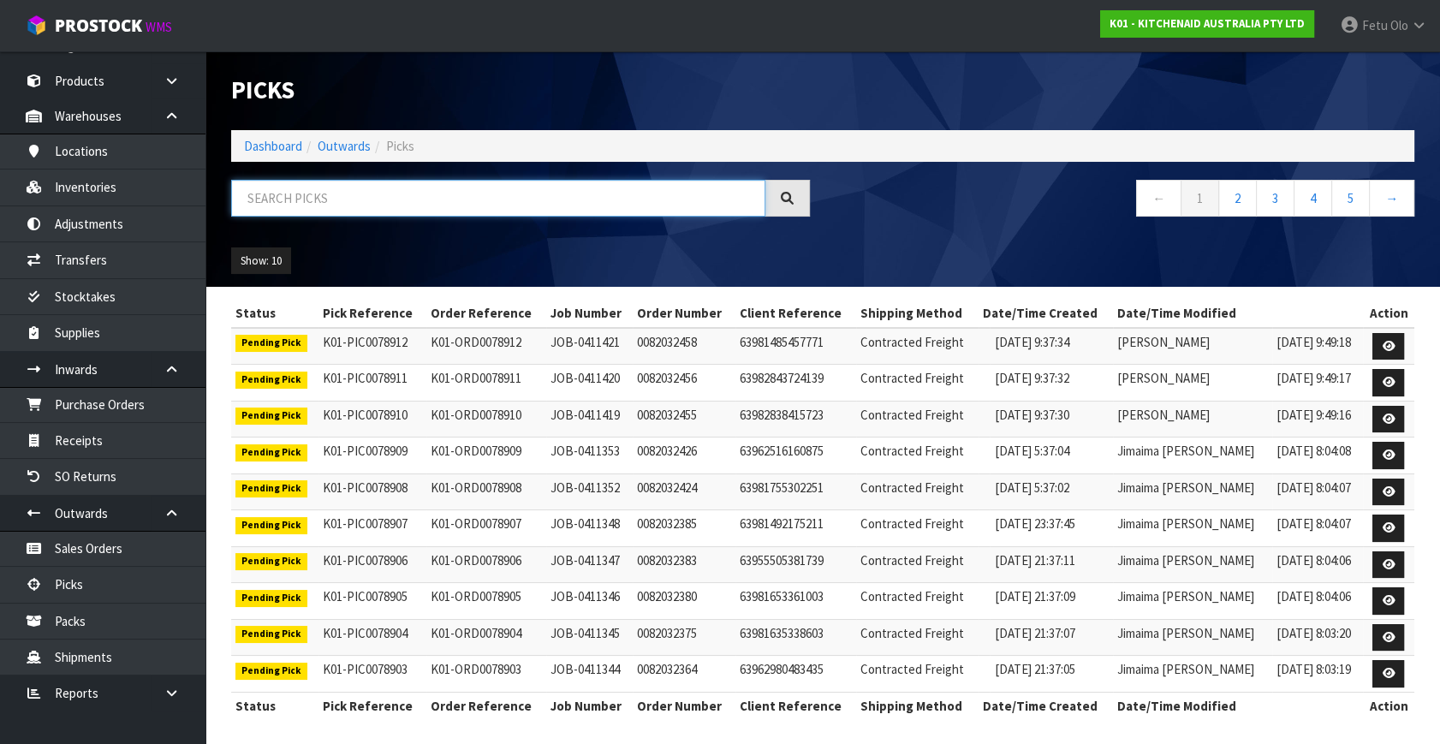
click at [310, 210] on input "text" at bounding box center [498, 198] width 534 height 37
type input "78868"
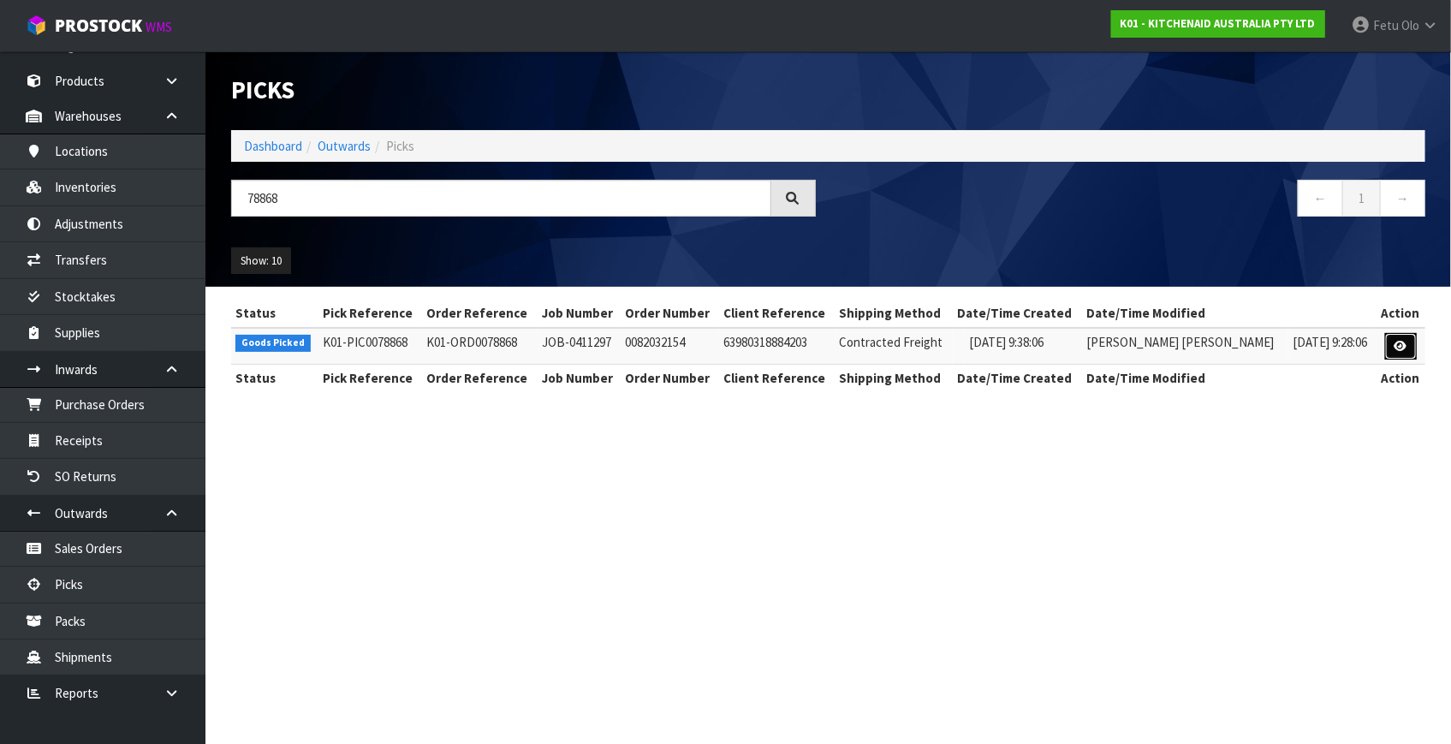
drag, startPoint x: 1385, startPoint y: 348, endPoint x: 1363, endPoint y: 394, distance: 51.3
click at [1385, 348] on link at bounding box center [1401, 346] width 32 height 27
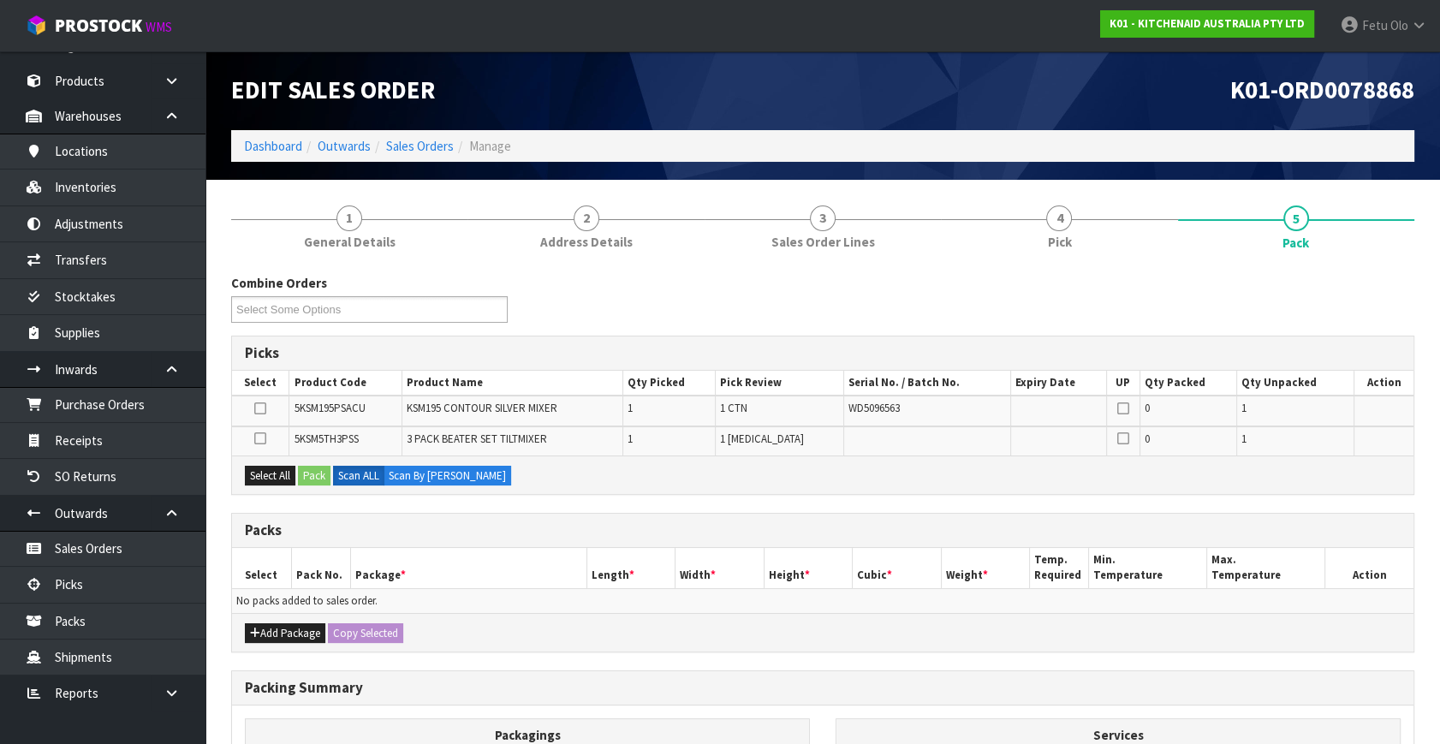
click at [823, 561] on th "Height *" at bounding box center [808, 568] width 89 height 40
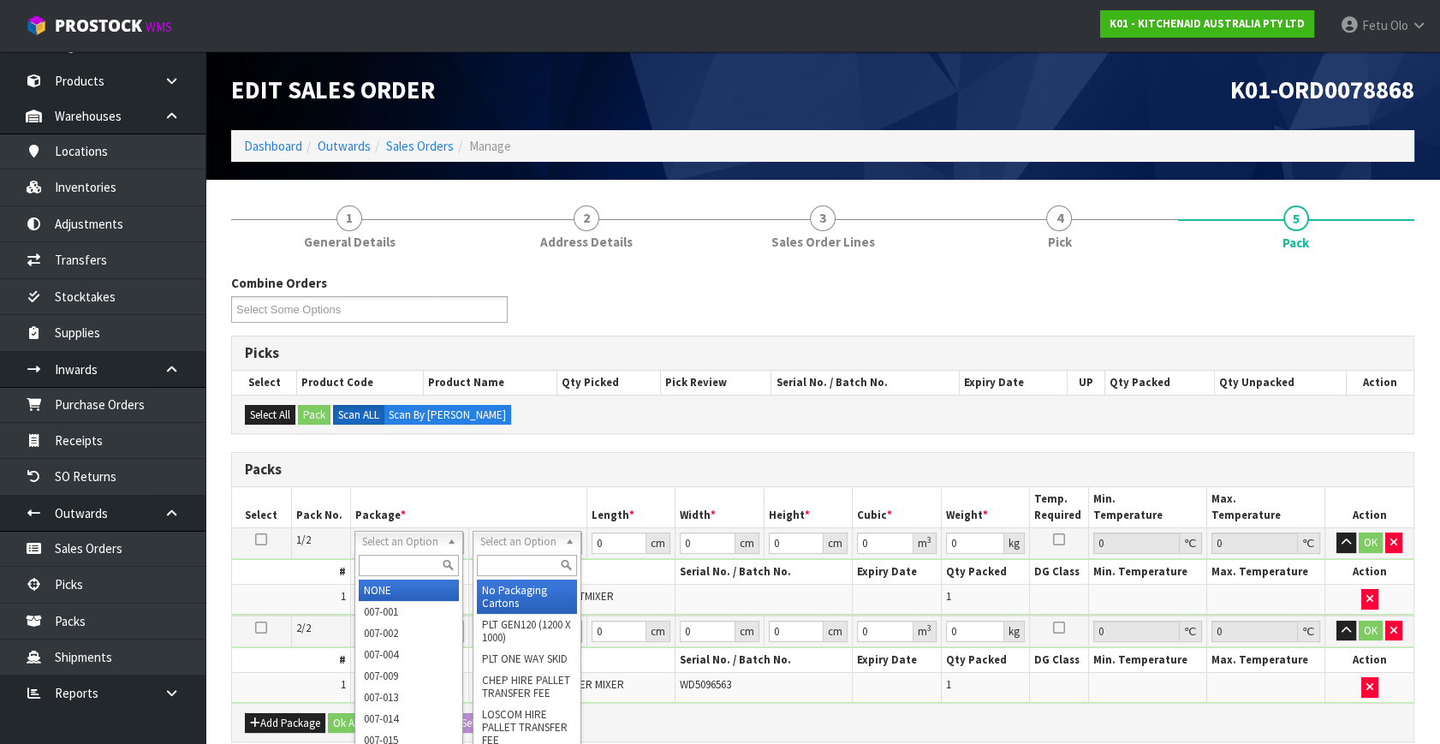
click at [448, 509] on th "Package *" at bounding box center [468, 507] width 236 height 40
click at [479, 495] on th "Package *" at bounding box center [468, 507] width 236 height 40
click at [372, 567] on input "text" at bounding box center [409, 565] width 100 height 21
type input "011"
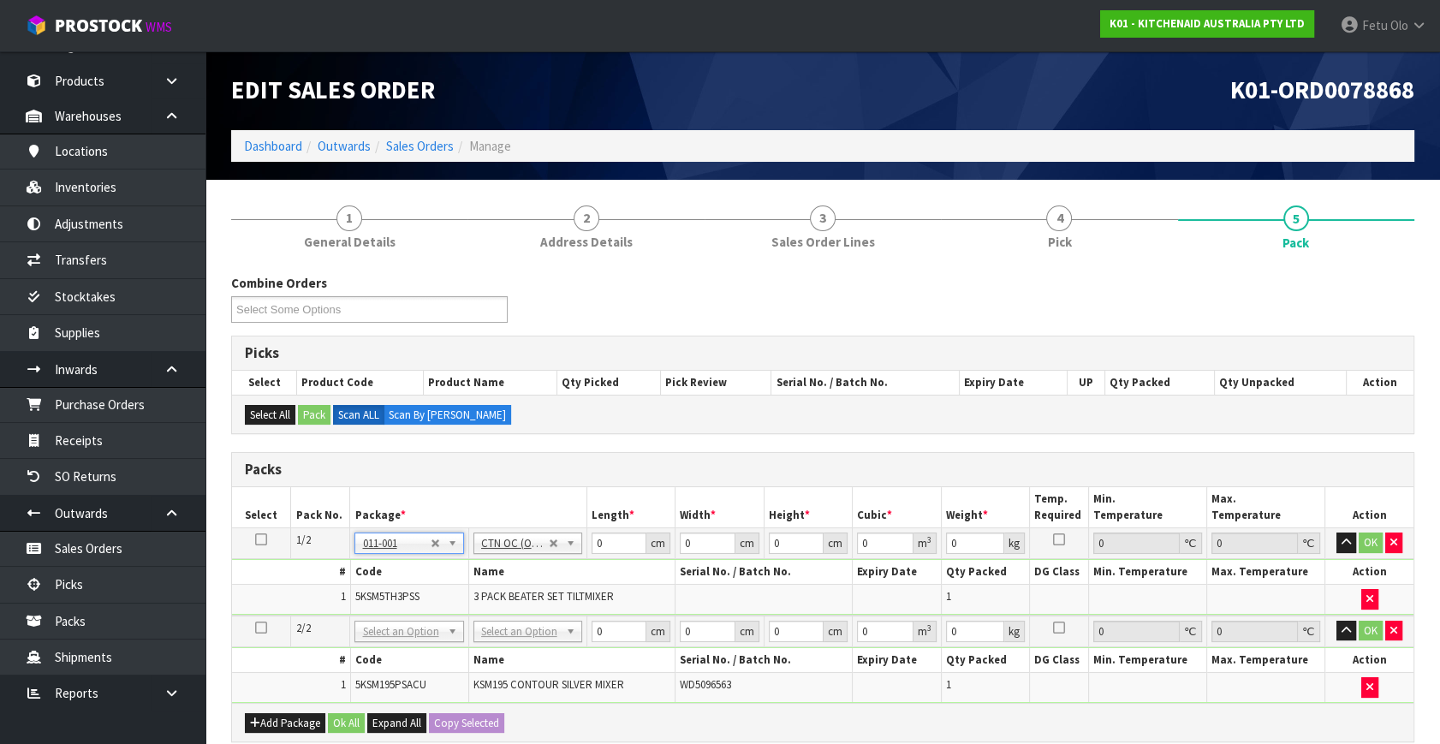
type input "1.24"
drag, startPoint x: 601, startPoint y: 544, endPoint x: 557, endPoint y: 556, distance: 45.5
click at [529, 573] on tbody "1/2 NONE 007-001 007-002 007-004 007-009 007-013 007-014 007-015 007-017 007-01…" at bounding box center [822, 571] width 1181 height 87
click at [614, 547] on input "0" at bounding box center [618, 542] width 55 height 21
click at [1057, 462] on h3 "Packs" at bounding box center [823, 469] width 1156 height 16
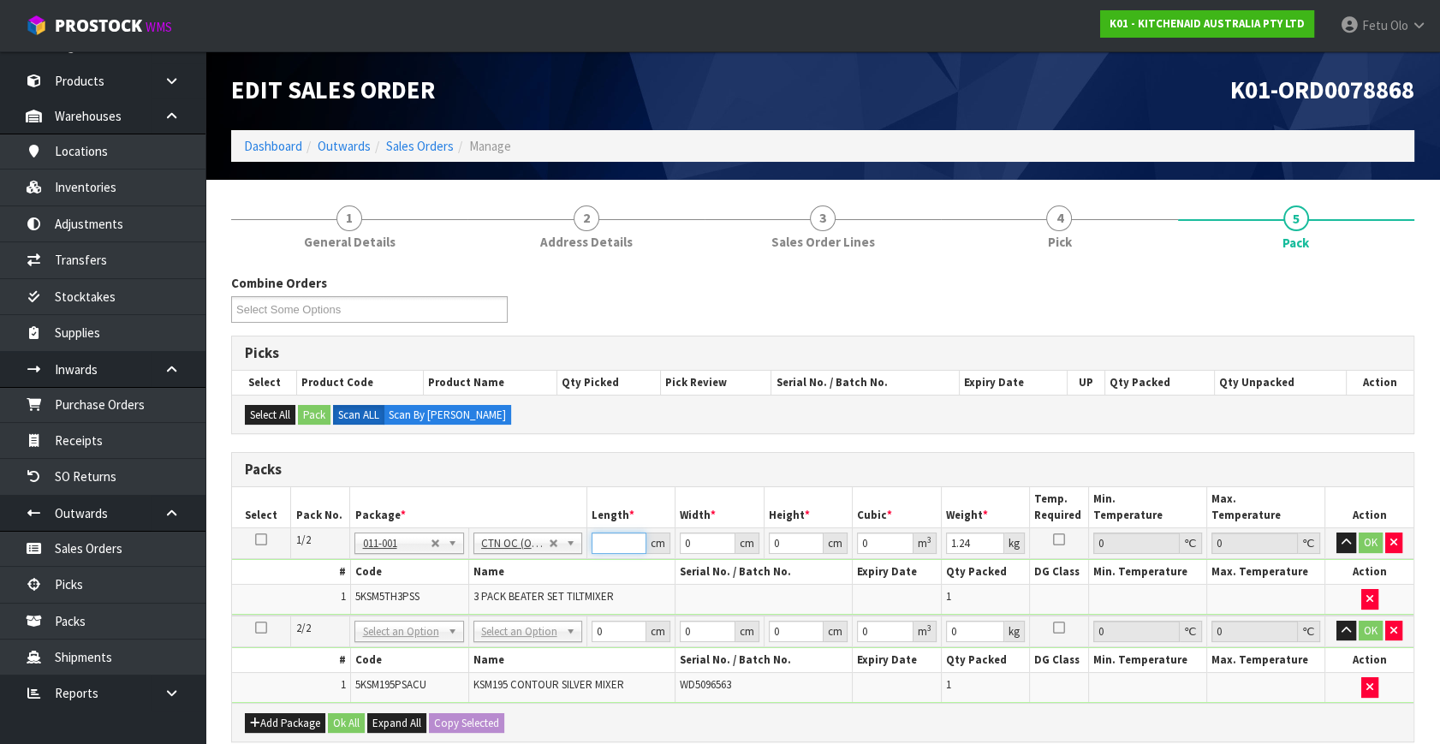
click at [613, 544] on input "number" at bounding box center [618, 542] width 55 height 21
type input "32"
type input "21"
type input "1"
type input "0.000672"
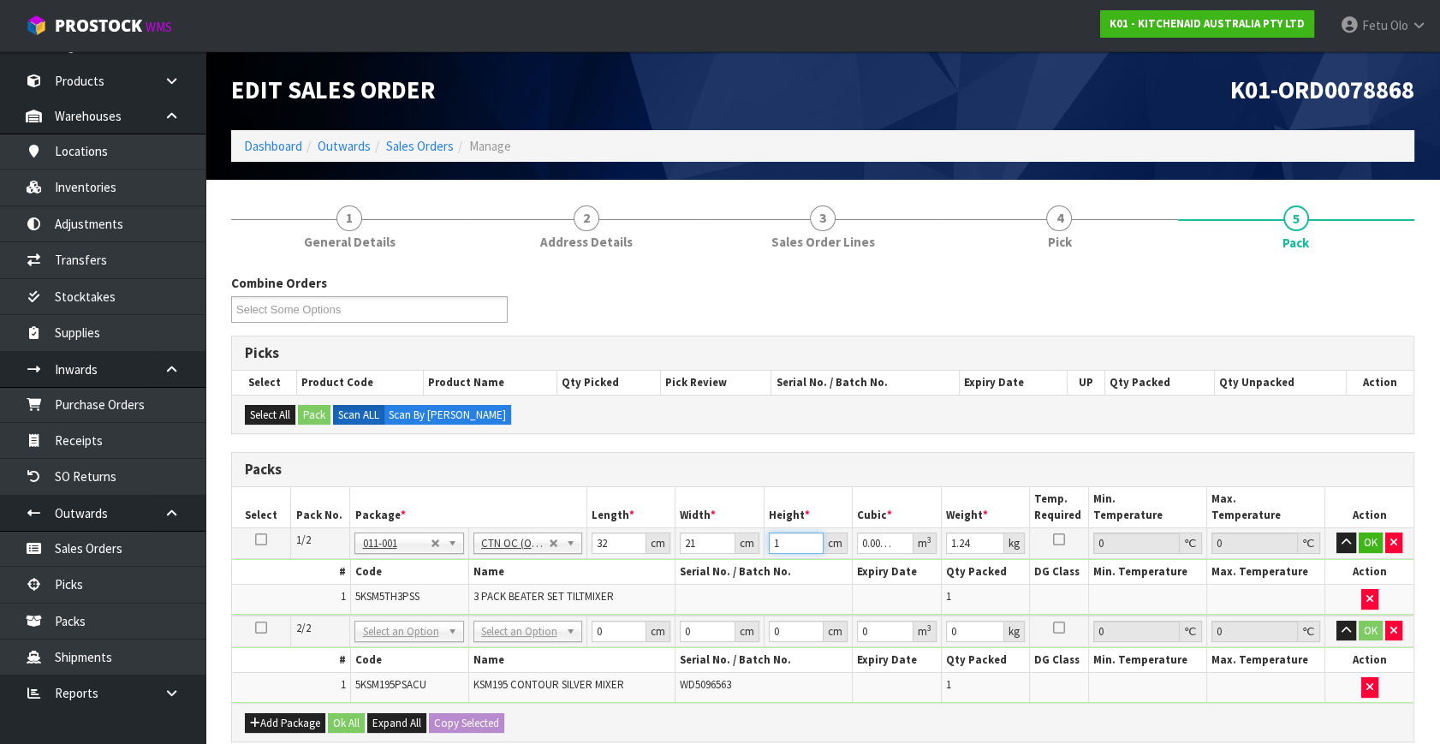
type input "15"
type input "0.01008"
type input "15"
type input "2"
click button "OK" at bounding box center [1370, 542] width 24 height 21
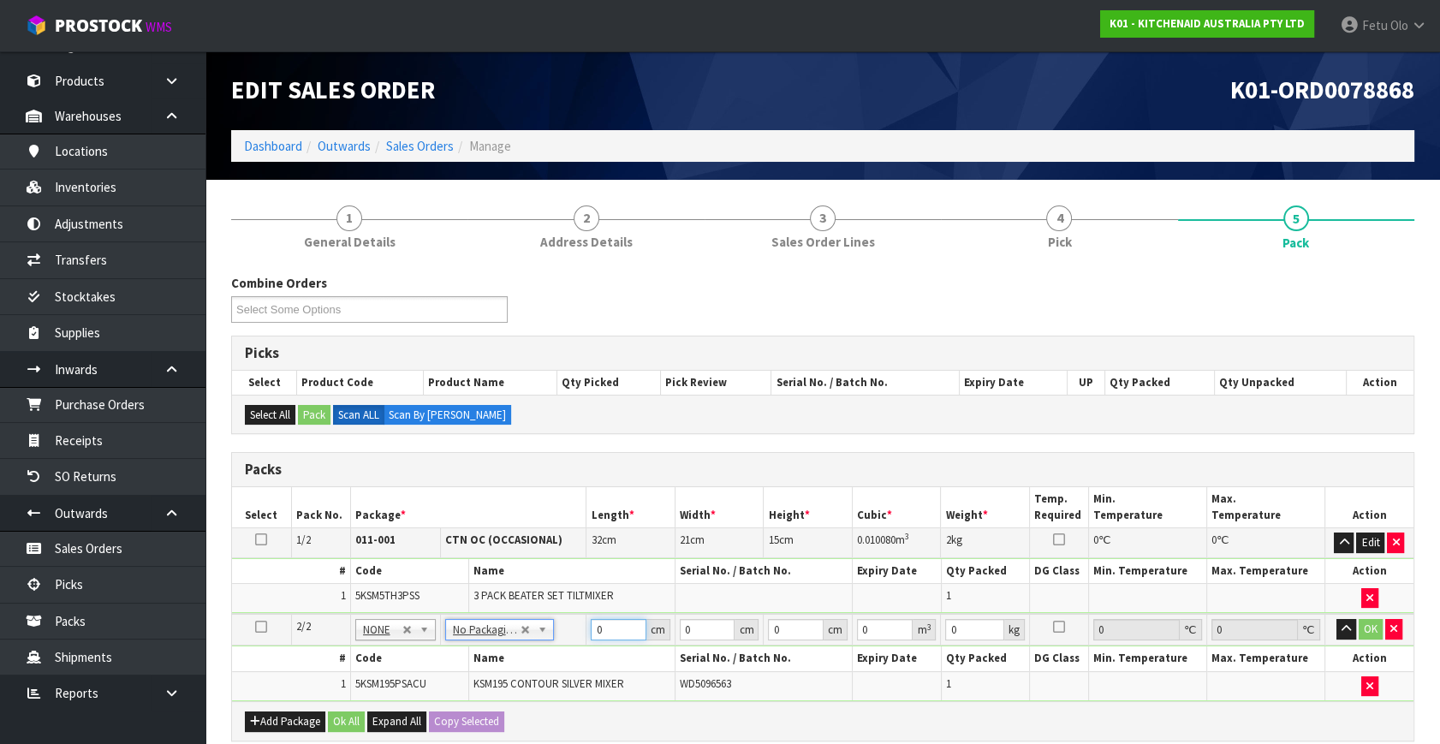
drag, startPoint x: 616, startPoint y: 626, endPoint x: 556, endPoint y: 642, distance: 62.1
click at [553, 642] on tbody "2/2 NONE 007-001 007-002 007-004 007-009 007-013 007-014 007-015 007-017 007-01…" at bounding box center [822, 657] width 1181 height 87
type input "42"
type input "29"
type input "4"
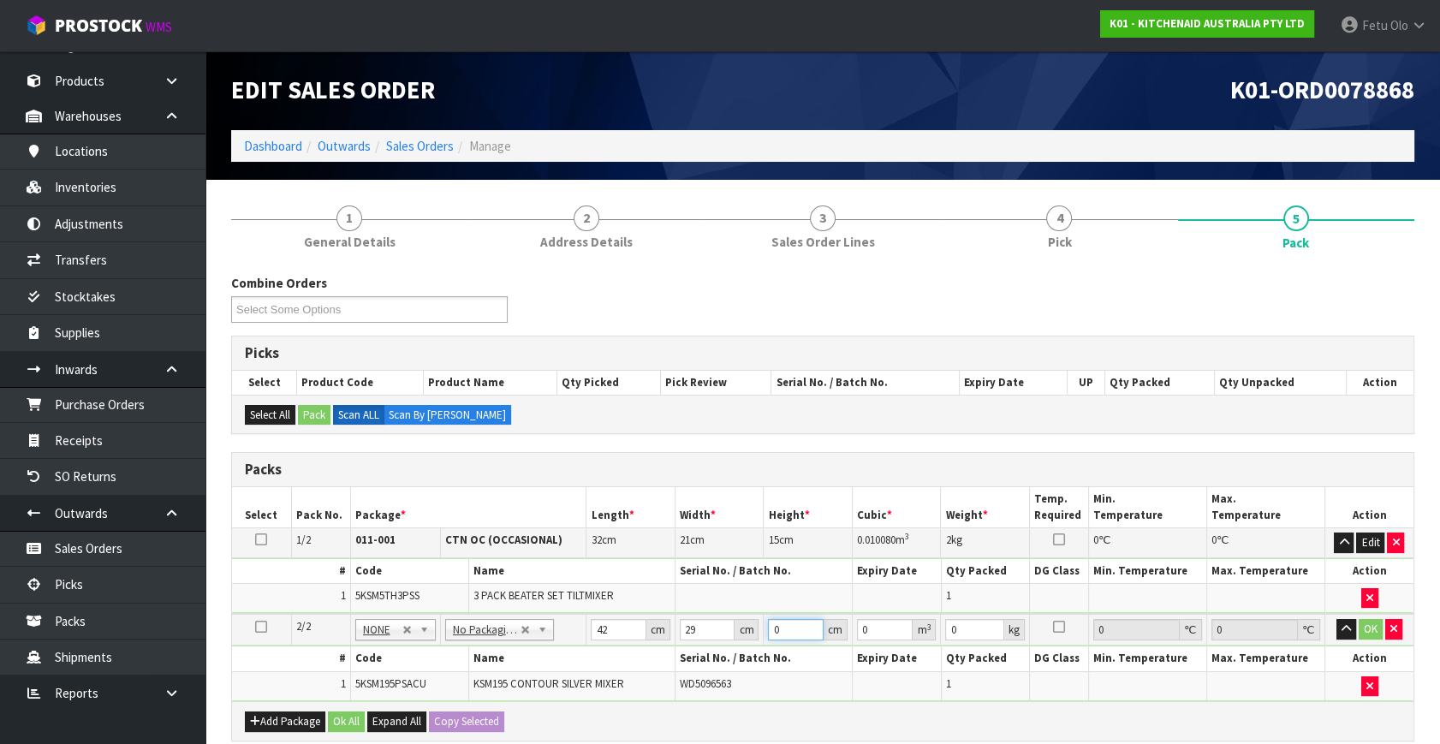
type input "0.004872"
type input "43"
type input "0.052374"
type input "43"
type input "13"
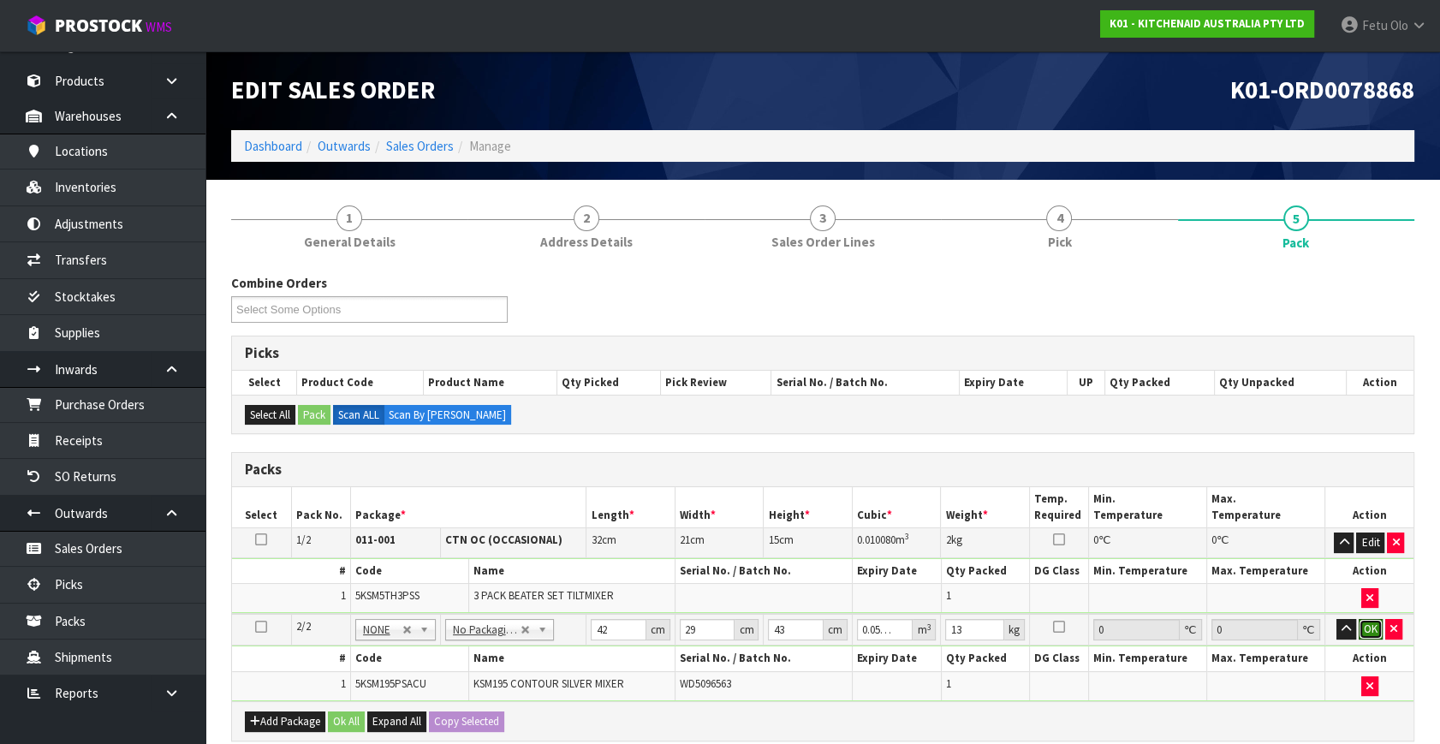
click button "OK" at bounding box center [1370, 629] width 24 height 21
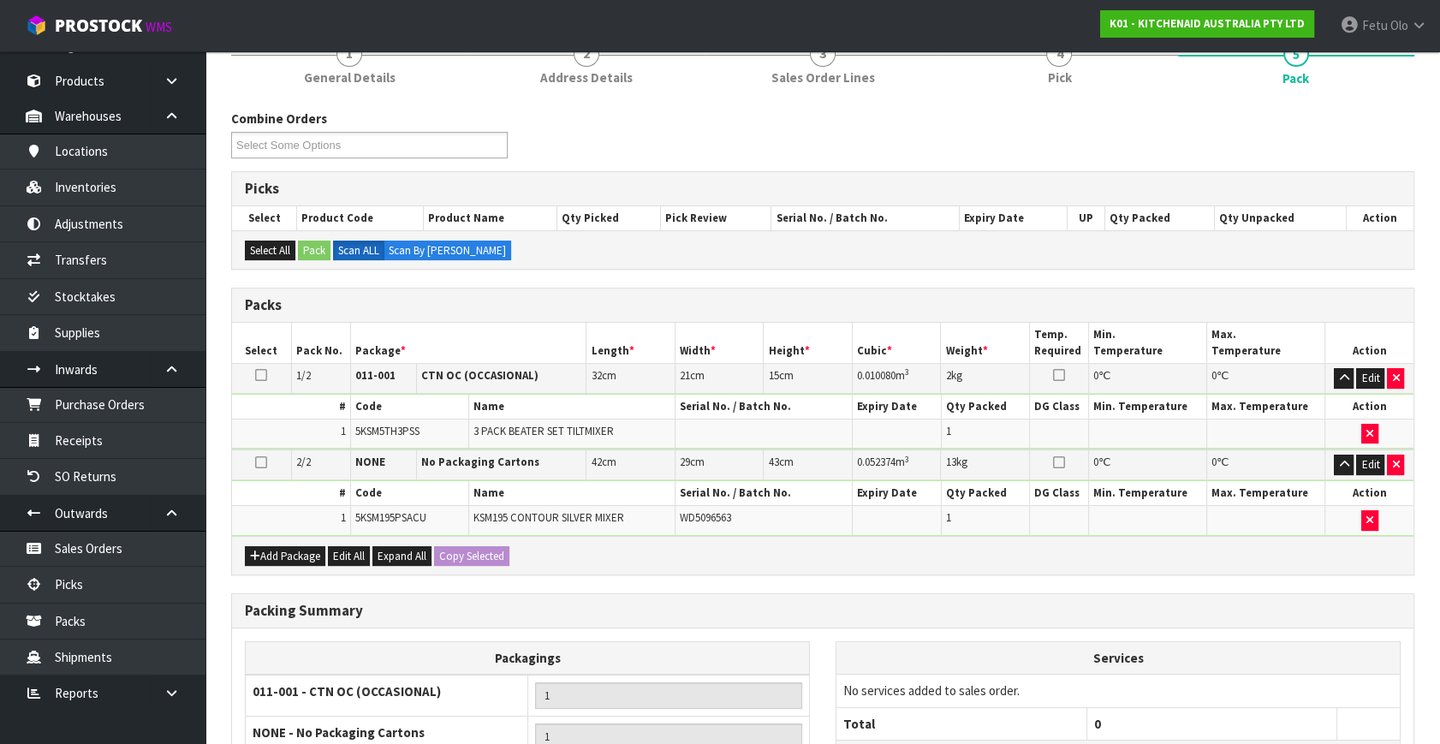
scroll to position [357, 0]
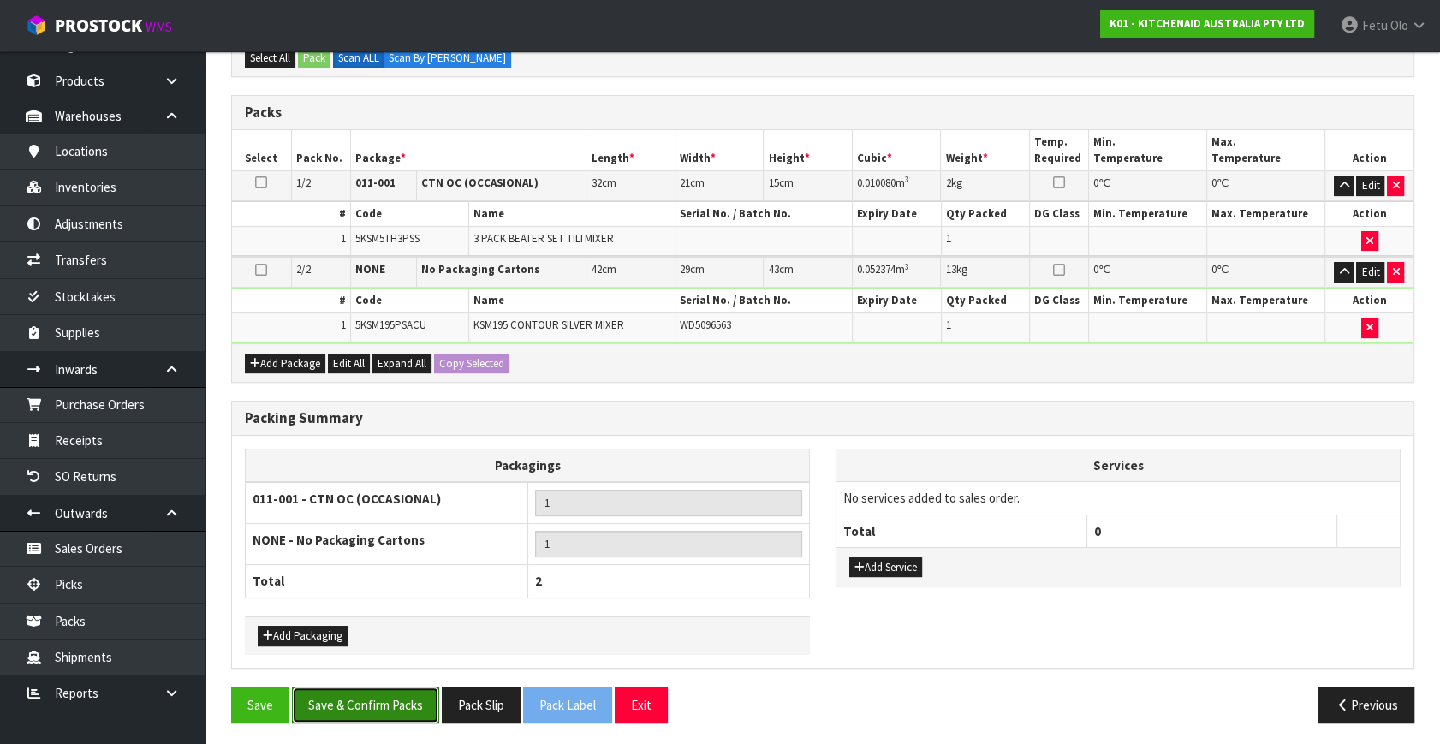
click at [419, 691] on button "Save & Confirm Packs" at bounding box center [365, 704] width 147 height 37
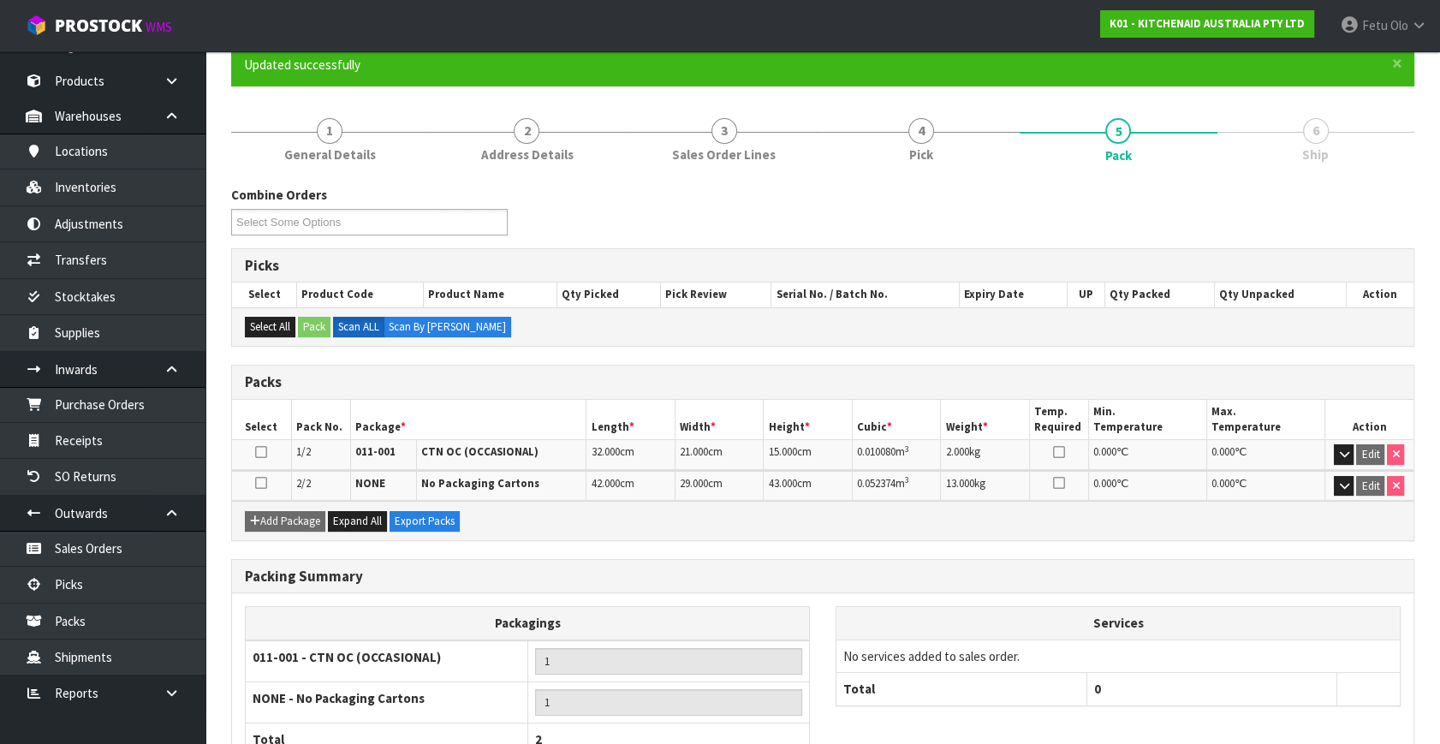
scroll to position [270, 0]
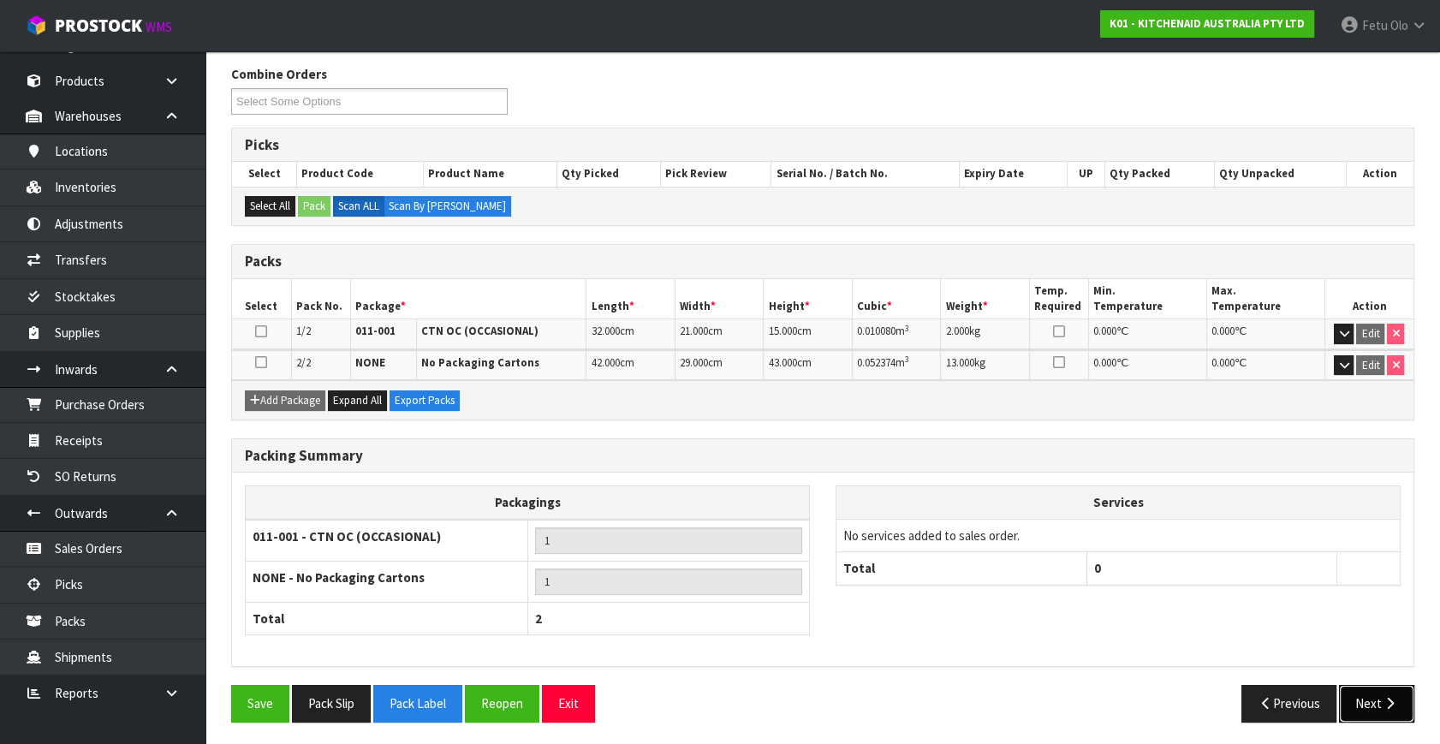
click at [1391, 705] on button "Next" at bounding box center [1376, 703] width 75 height 37
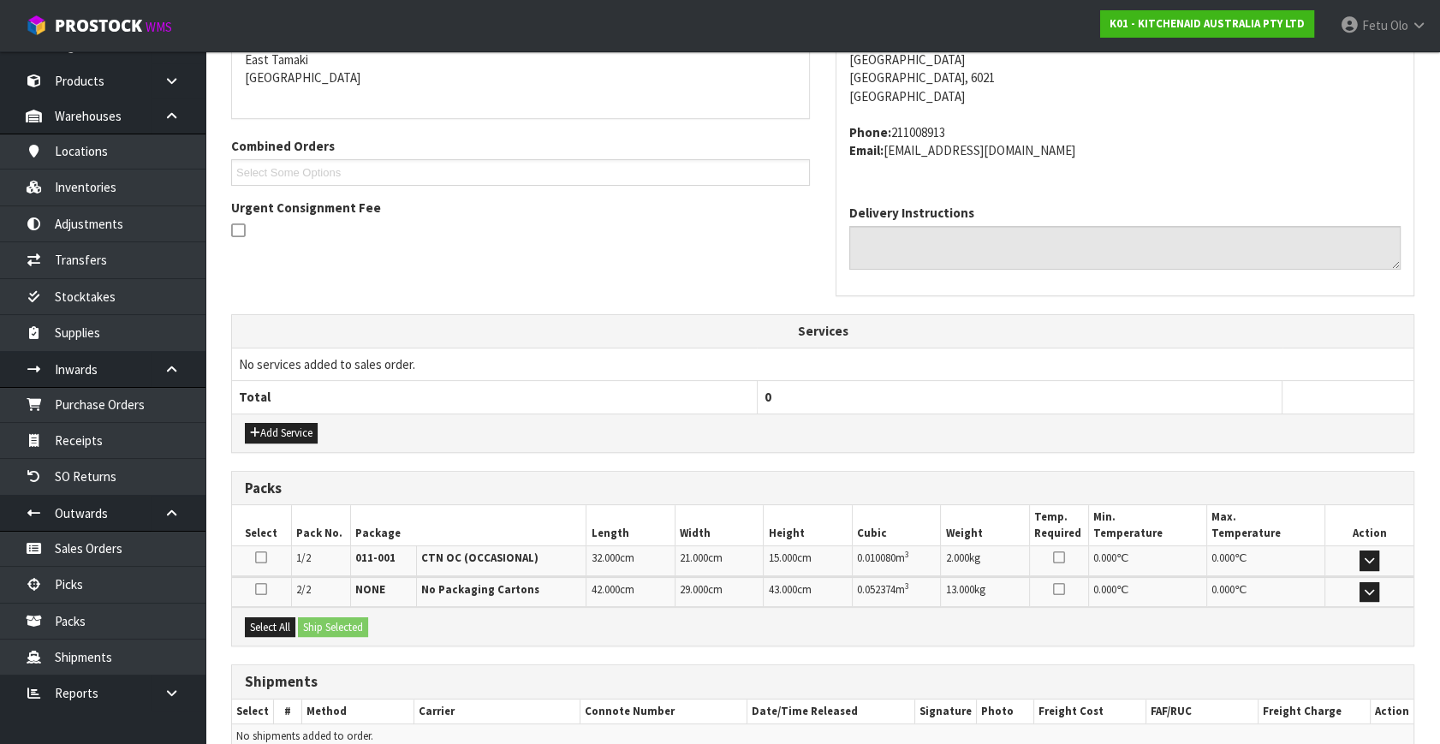
scroll to position [453, 0]
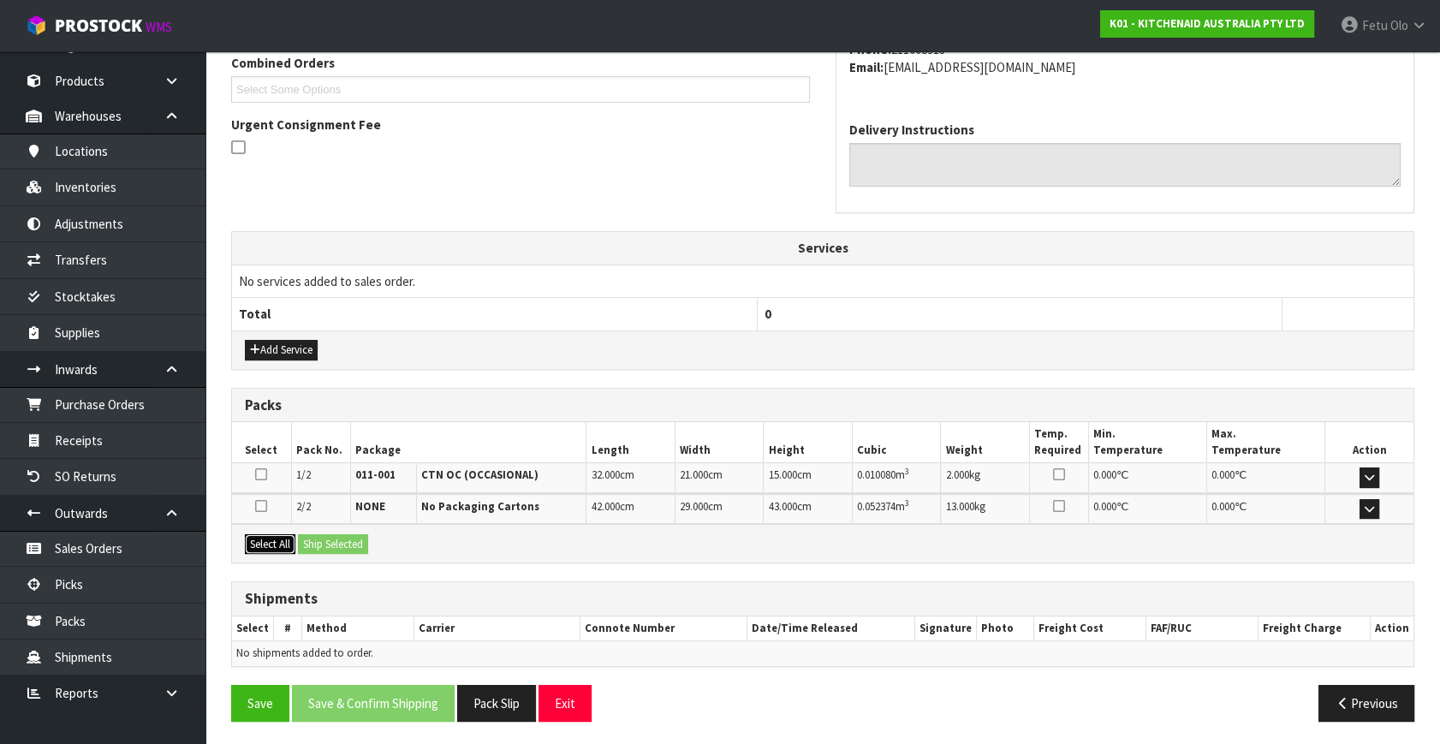
click at [265, 536] on button "Select All" at bounding box center [270, 544] width 51 height 21
click at [328, 536] on button "Ship Selected" at bounding box center [333, 544] width 70 height 21
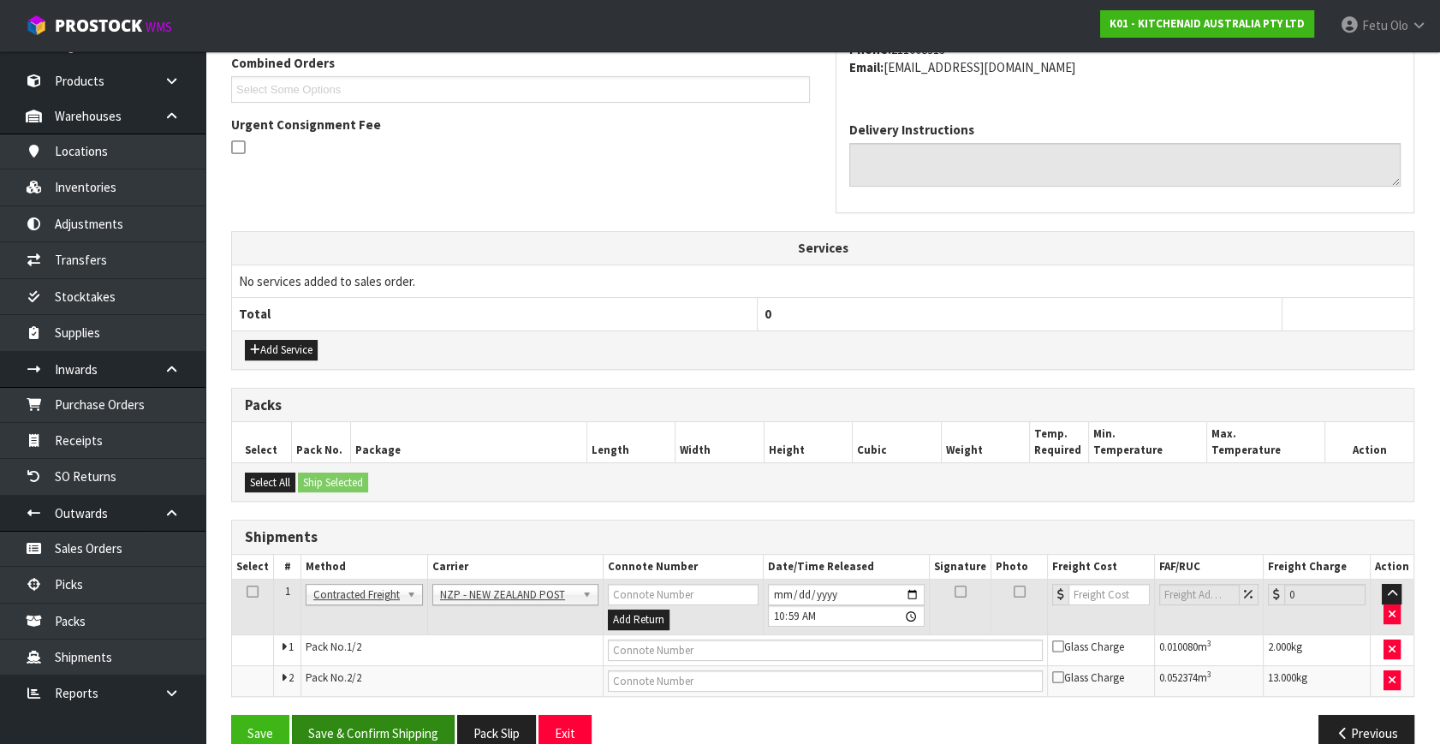
scroll to position [483, 0]
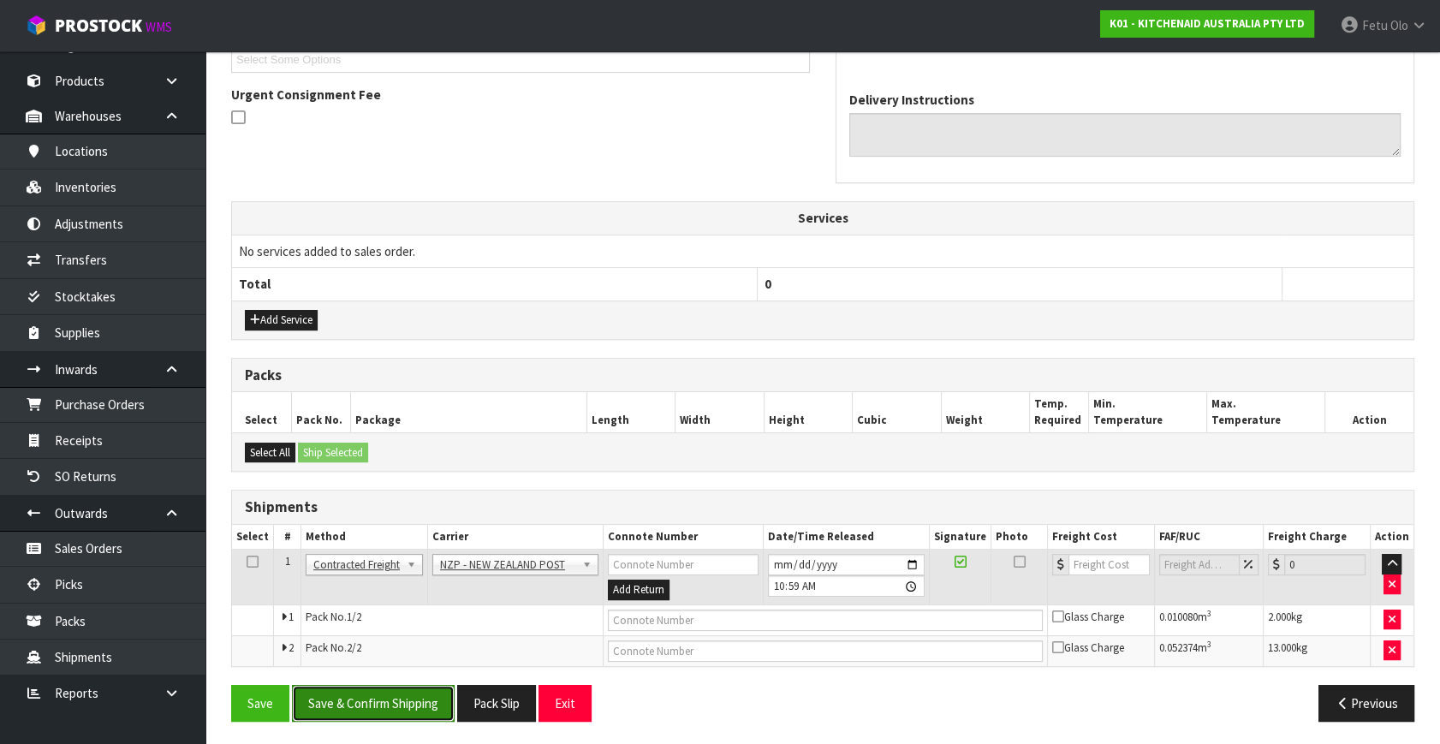
click at [381, 686] on button "Save & Confirm Shipping" at bounding box center [373, 703] width 163 height 37
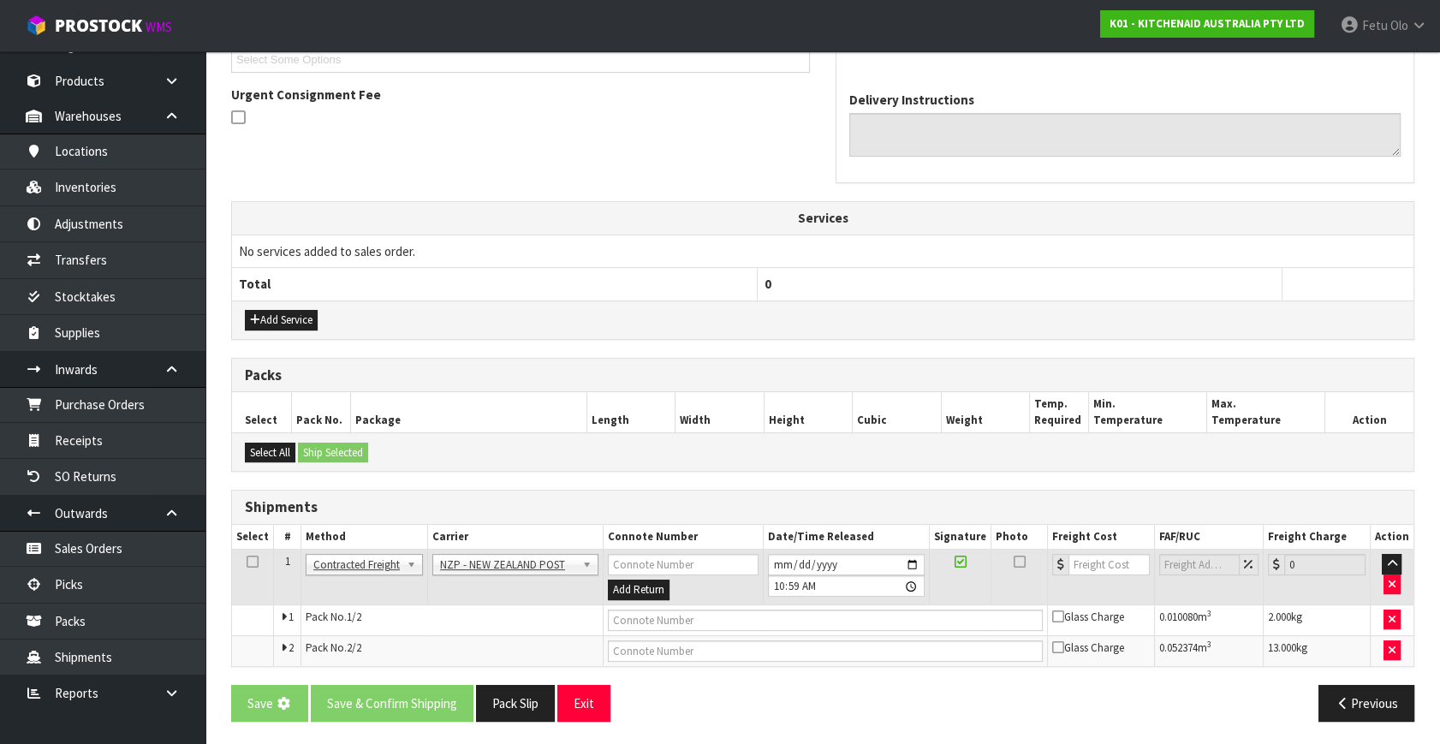
scroll to position [0, 0]
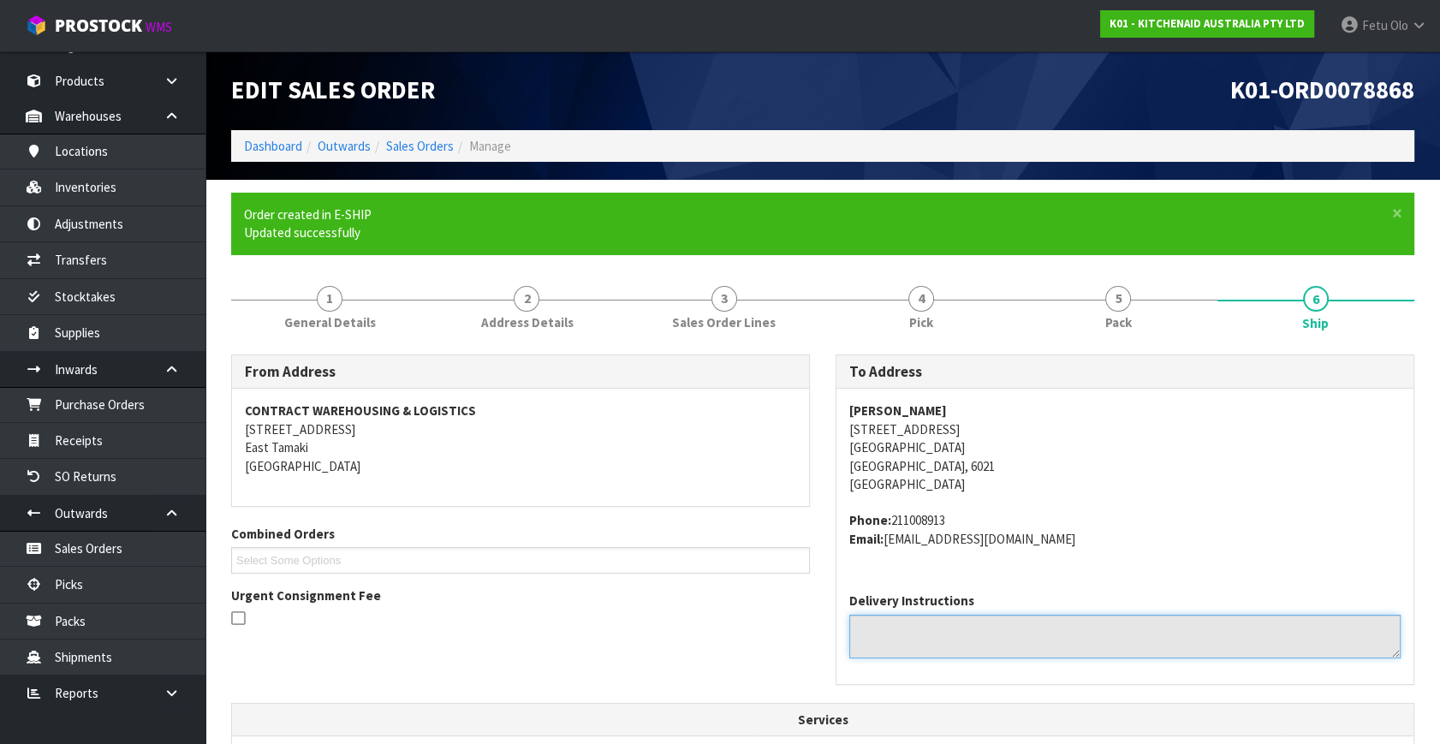
drag, startPoint x: 1142, startPoint y: 605, endPoint x: 970, endPoint y: 552, distance: 180.0
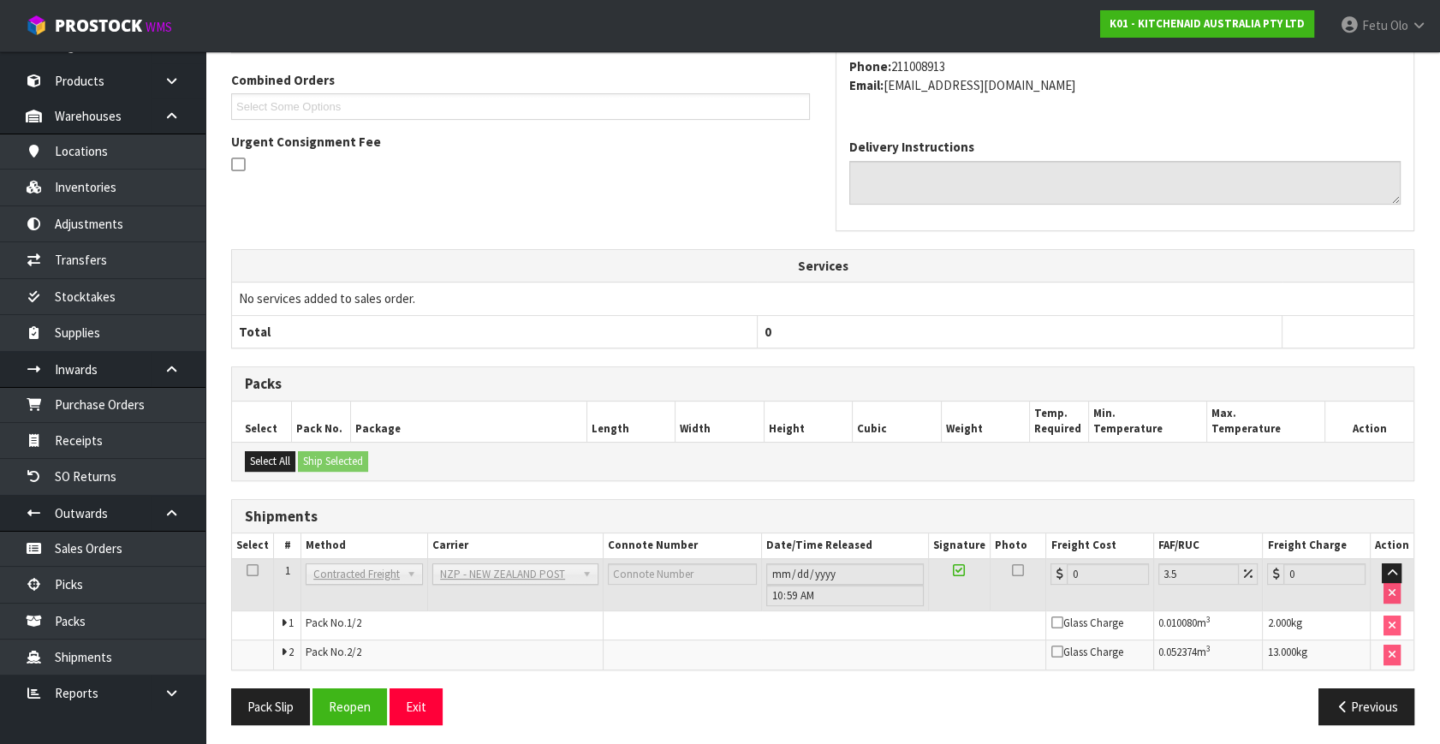
scroll to position [457, 0]
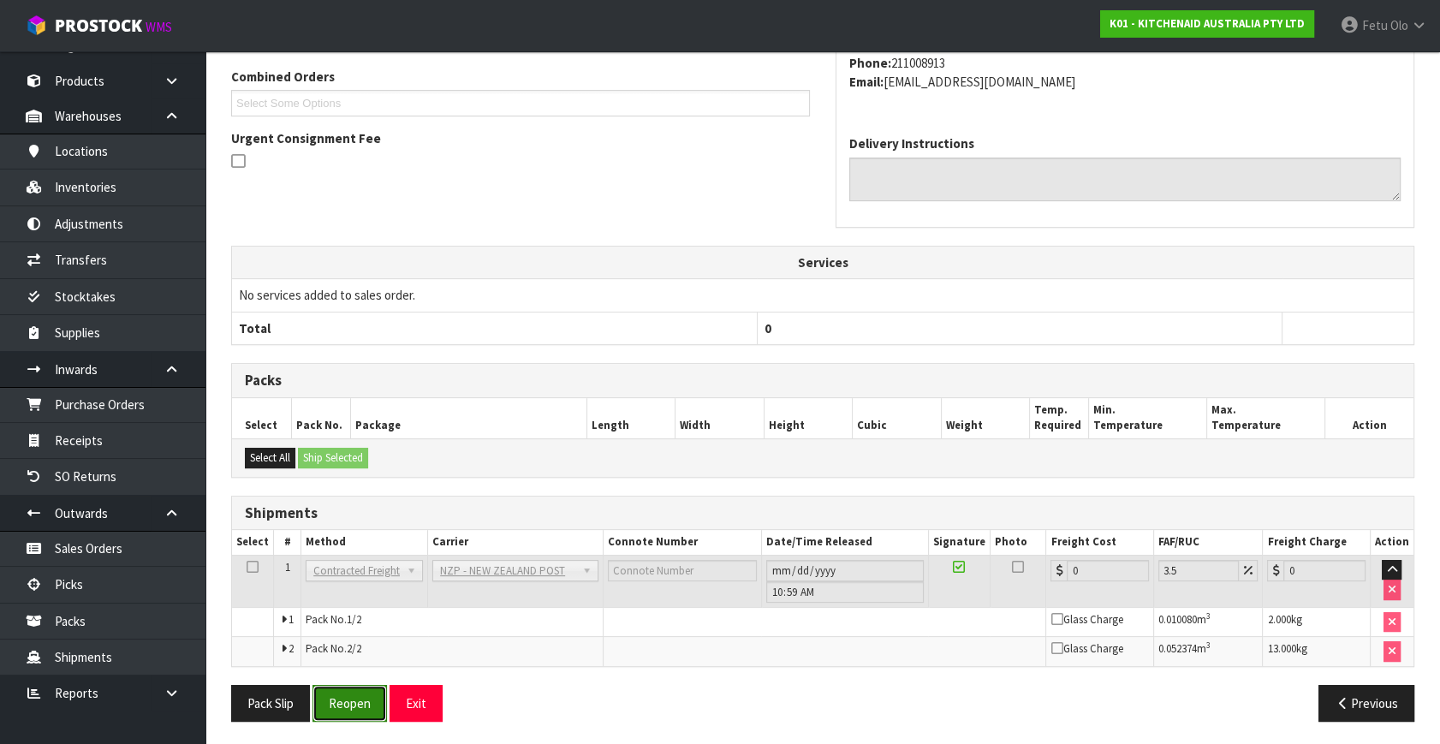
click at [336, 699] on button "Reopen" at bounding box center [349, 703] width 74 height 37
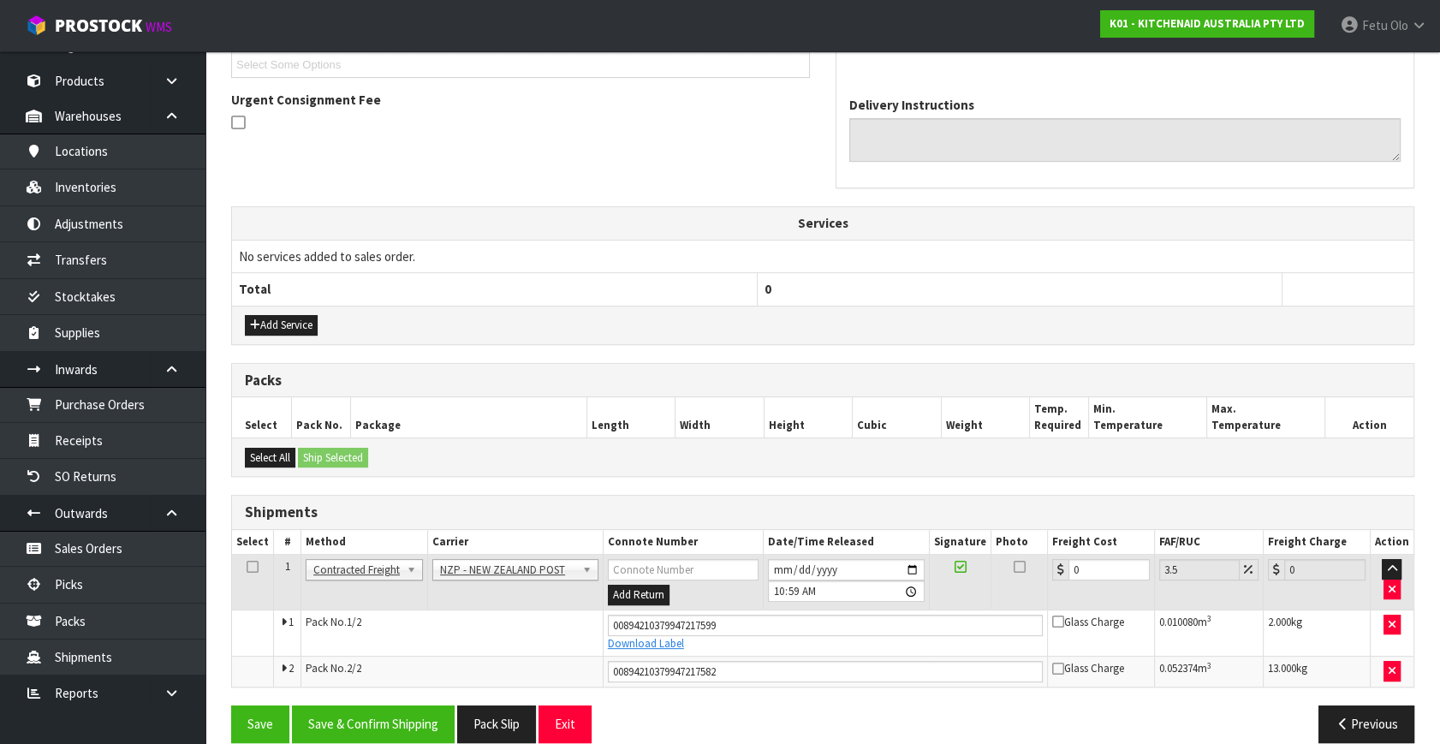
scroll to position [498, 0]
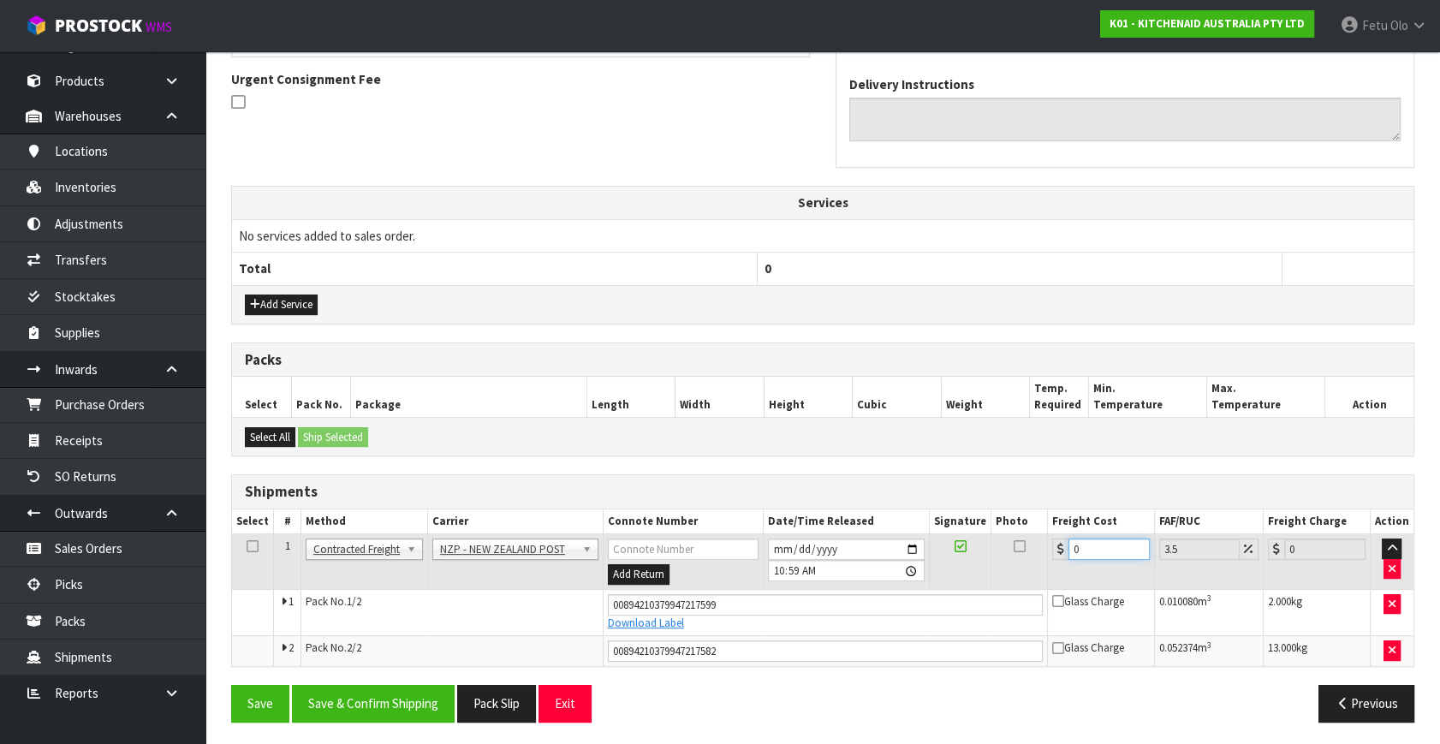
drag, startPoint x: 1103, startPoint y: 550, endPoint x: 878, endPoint y: 568, distance: 225.9
click at [879, 567] on tr "1 Client Local Pickup Customer Local Pickup Company Freight Contracted Freight …" at bounding box center [822, 562] width 1181 height 56
type input "1"
type input "1.03"
type input "19"
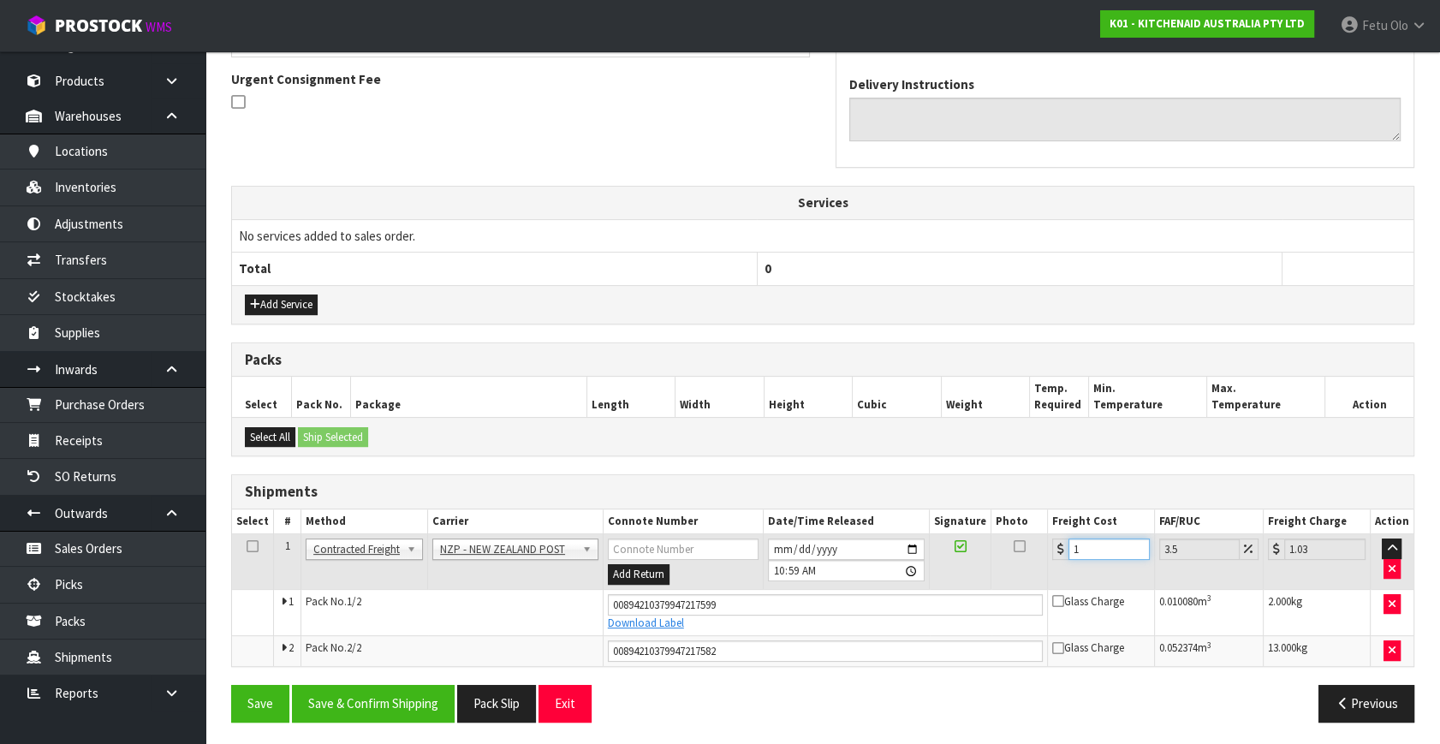
type input "19.66"
type input "19.3"
type input "19.98"
click at [445, 692] on button "Save & Confirm Shipping" at bounding box center [373, 703] width 163 height 37
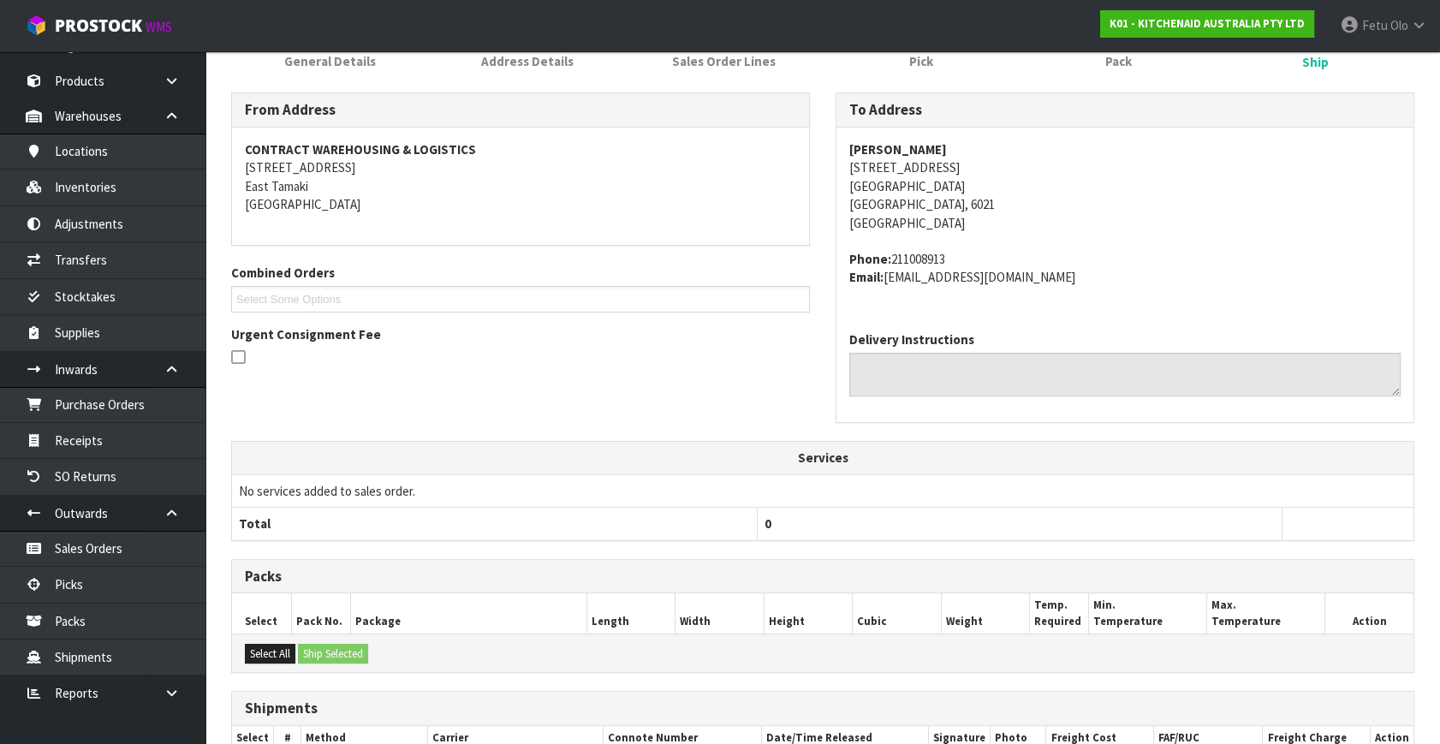
scroll to position [451, 0]
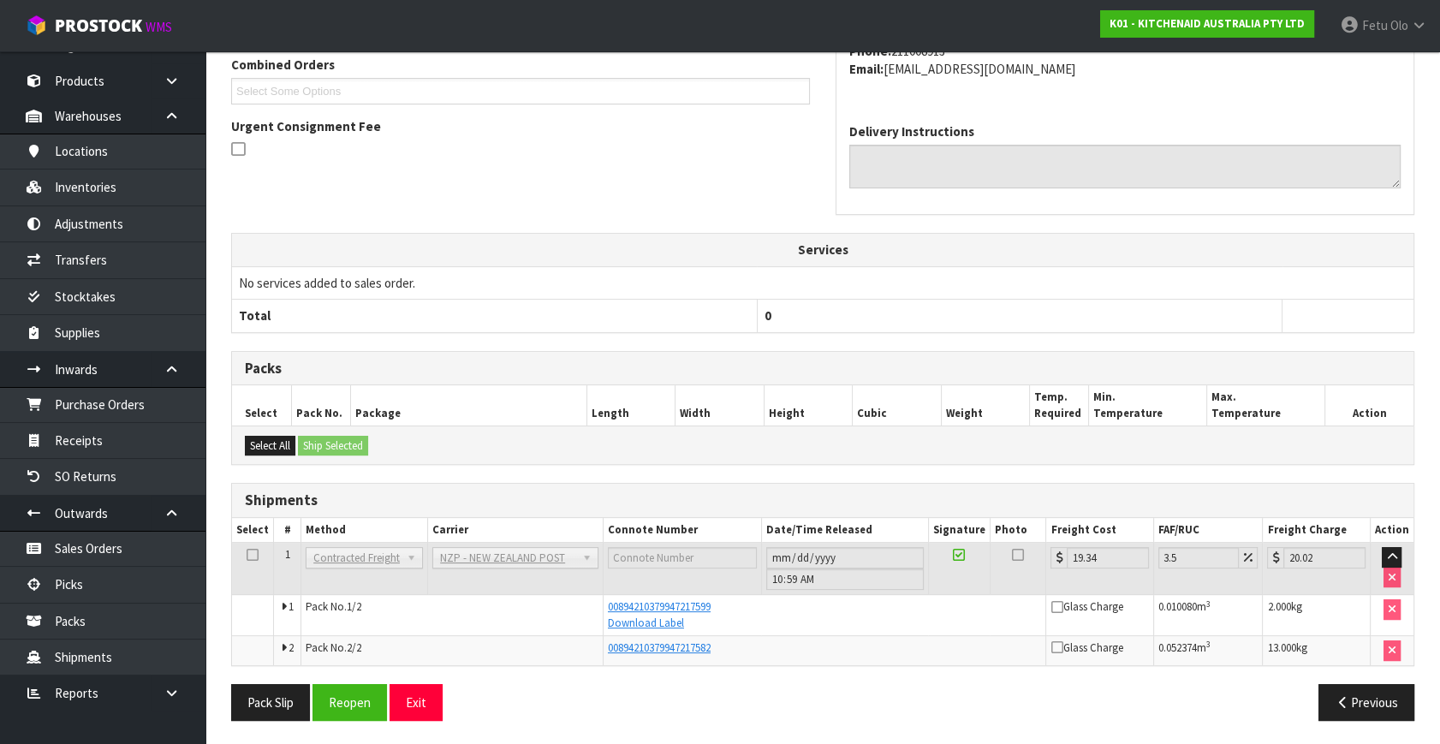
drag, startPoint x: 962, startPoint y: 642, endPoint x: 999, endPoint y: 624, distance: 41.0
click at [962, 642] on div "00894210379947217582" at bounding box center [825, 647] width 434 height 15
click at [60, 580] on link "Picks" at bounding box center [102, 584] width 205 height 35
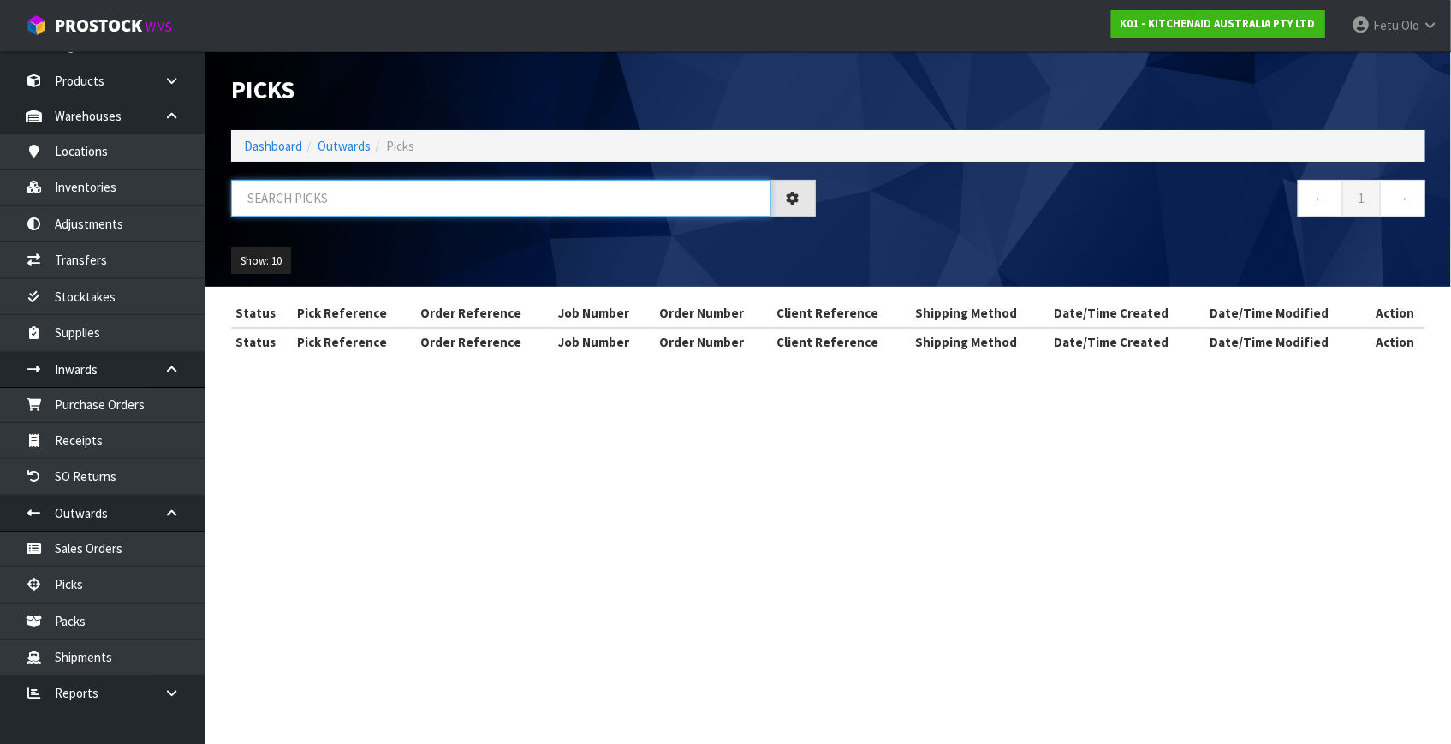
click at [380, 200] on input "text" at bounding box center [501, 198] width 540 height 37
drag, startPoint x: 380, startPoint y: 200, endPoint x: 360, endPoint y: 376, distance: 176.6
click at [378, 220] on div at bounding box center [523, 205] width 610 height 50
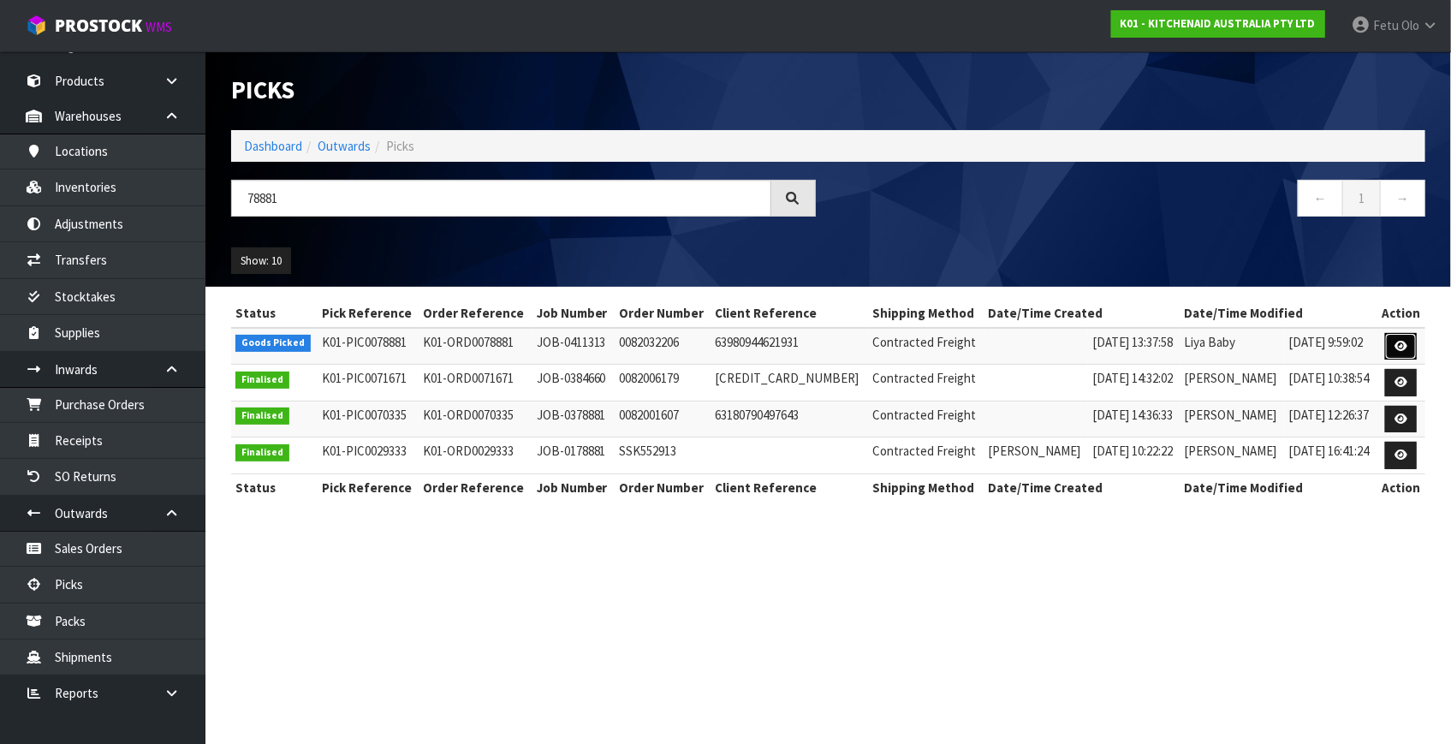
click at [1394, 345] on link at bounding box center [1401, 346] width 32 height 27
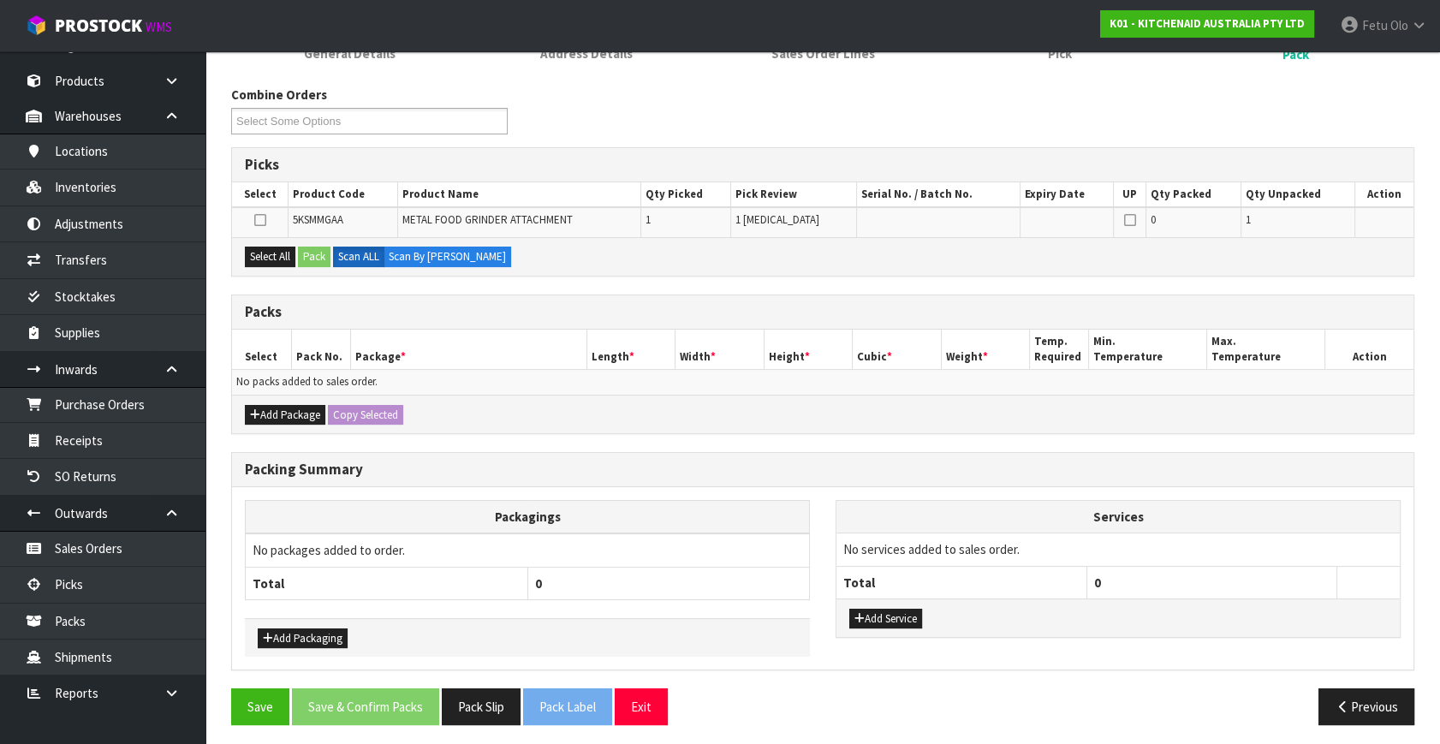
scroll to position [191, 0]
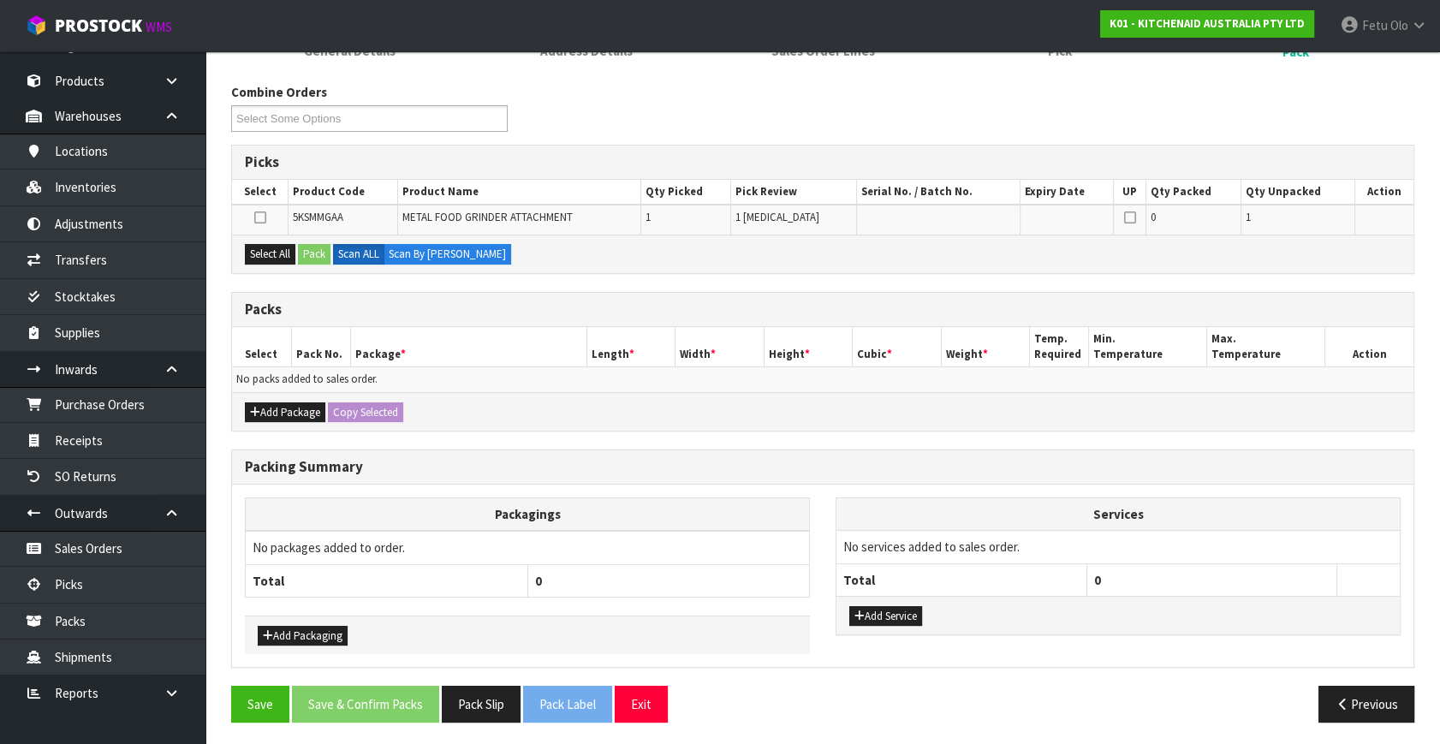
click at [792, 472] on div "Packing Summary" at bounding box center [822, 467] width 1181 height 34
click at [815, 301] on h3 "Packs" at bounding box center [823, 309] width 1156 height 16
click at [565, 368] on td "No packs added to sales order." at bounding box center [822, 379] width 1181 height 25
click at [574, 333] on th "Package *" at bounding box center [468, 347] width 236 height 40
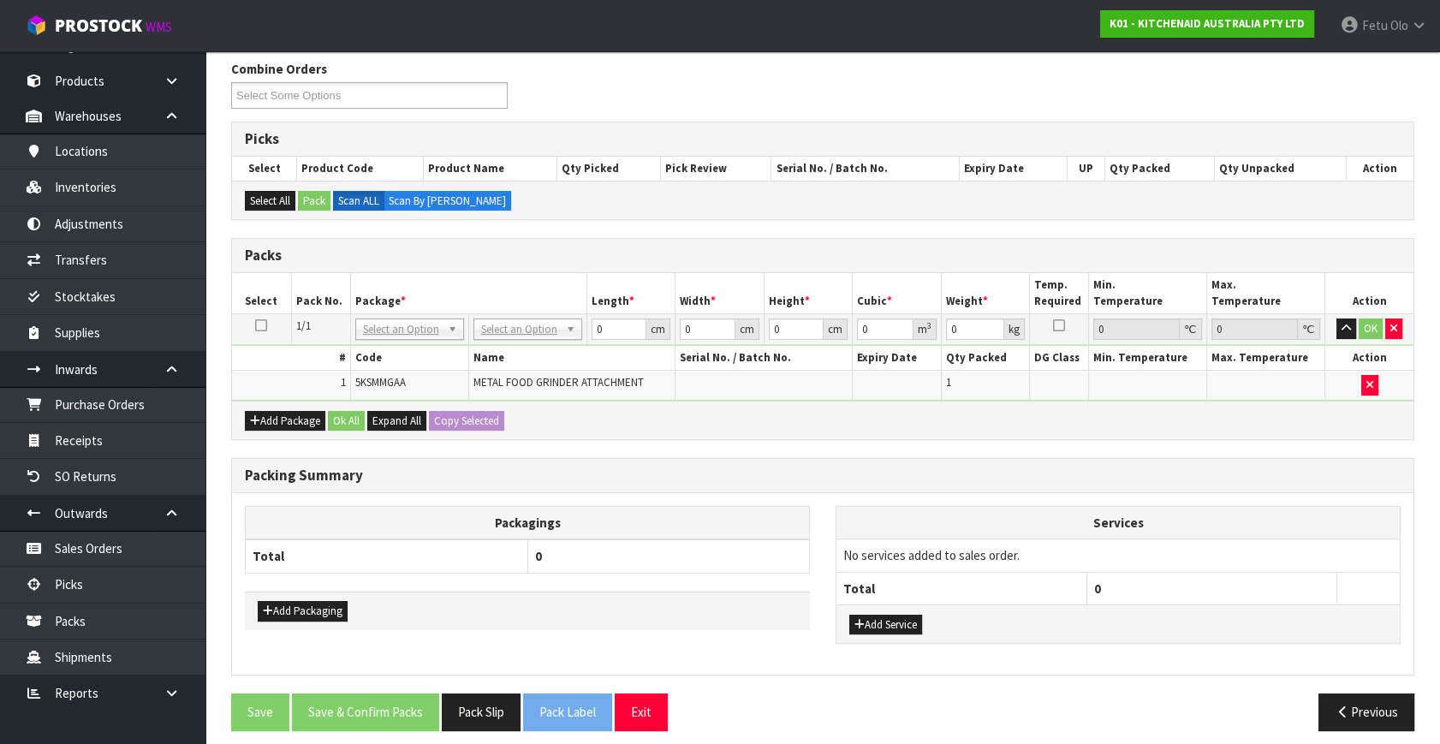
scroll to position [223, 0]
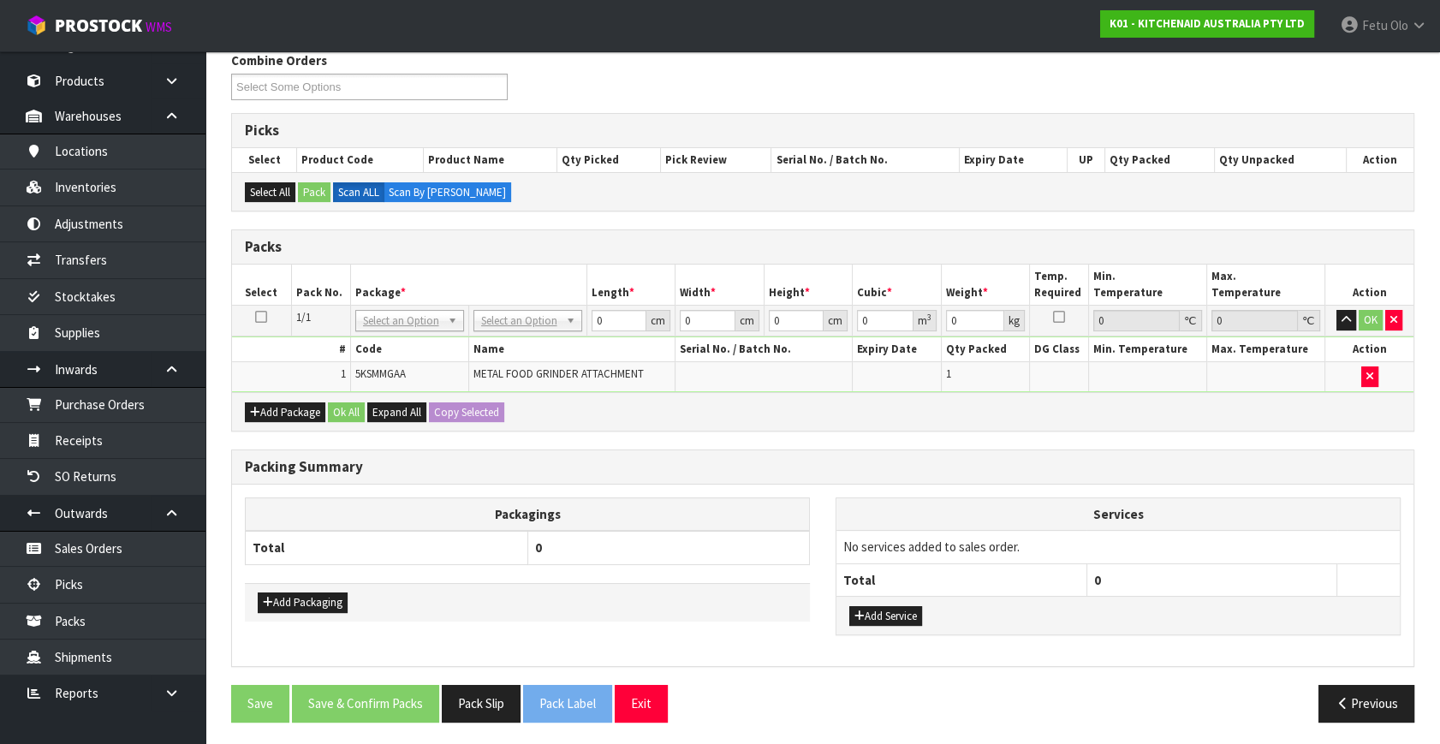
click at [632, 453] on div "Packing Summary" at bounding box center [822, 467] width 1181 height 34
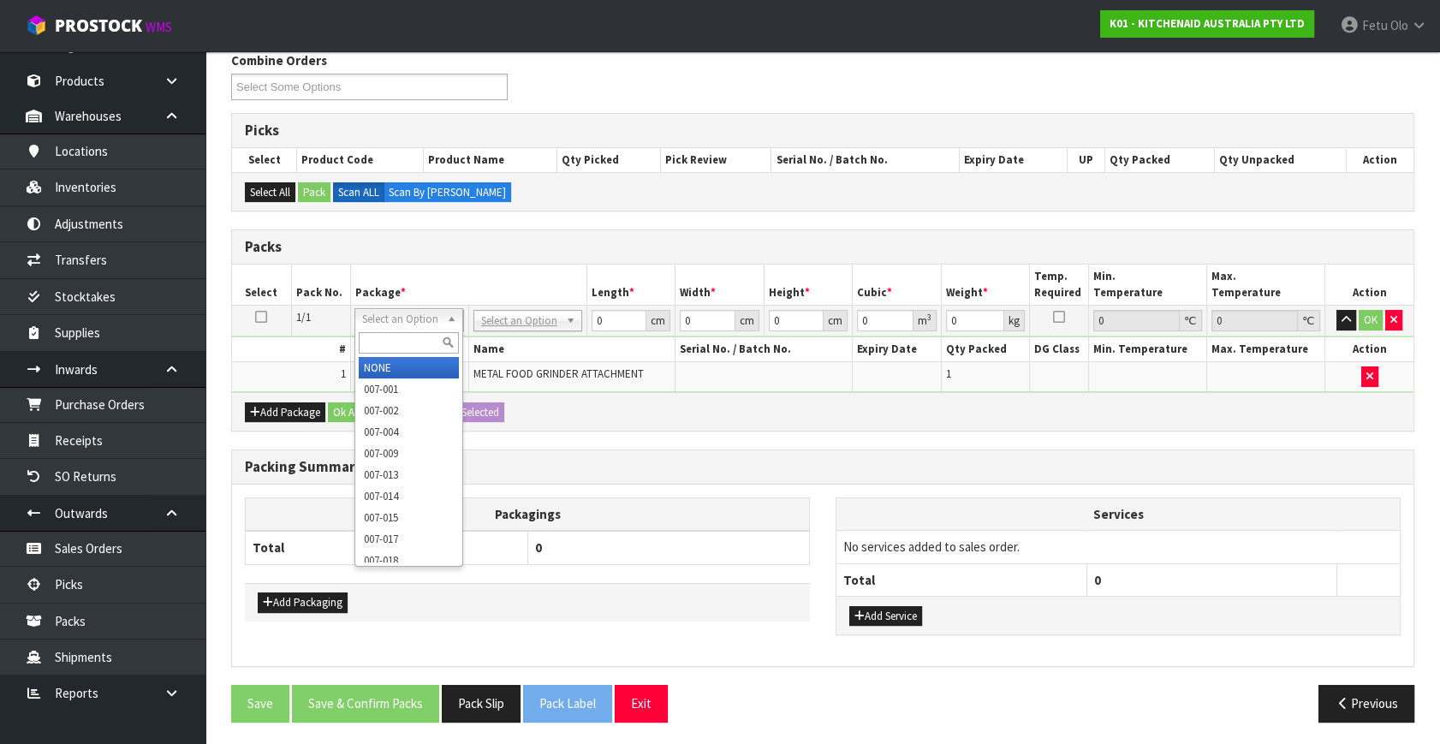
click at [385, 336] on input "text" at bounding box center [409, 342] width 100 height 21
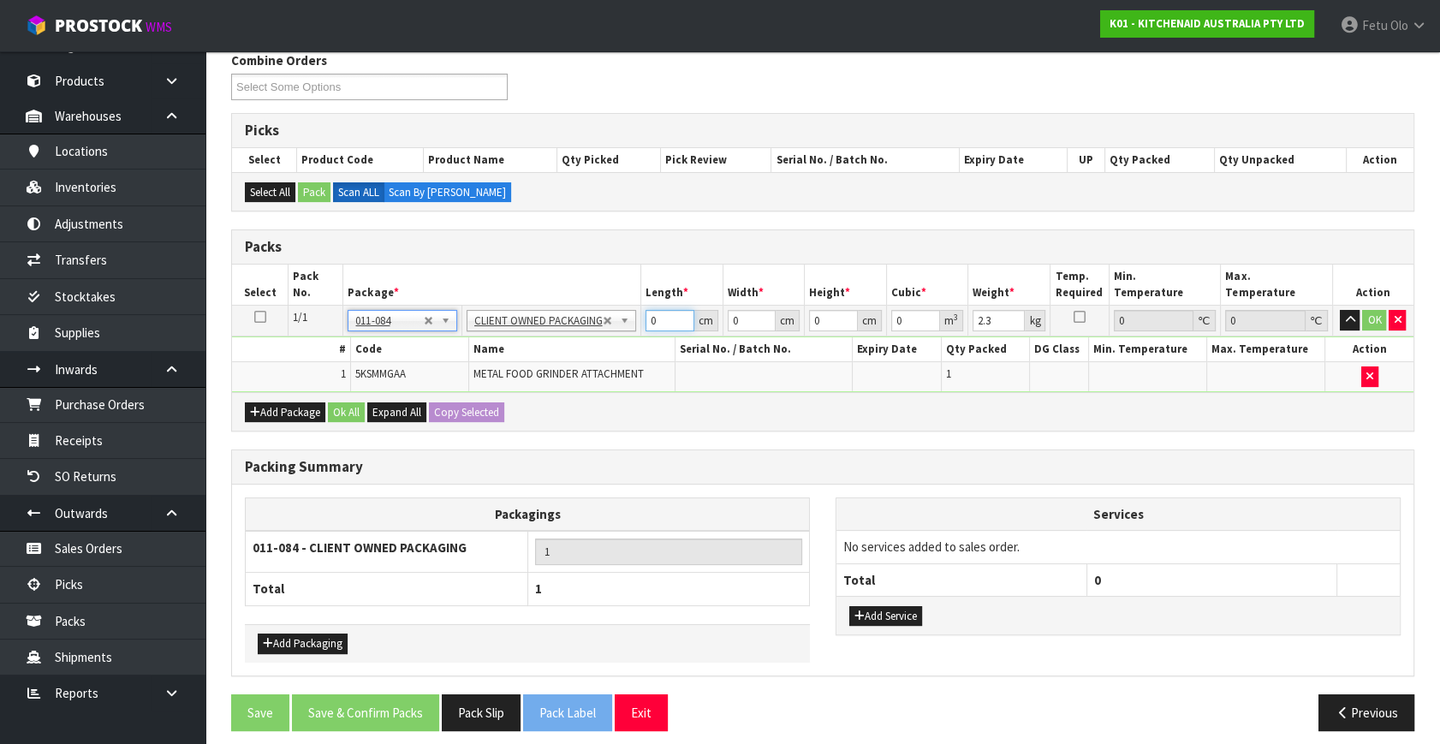
drag, startPoint x: 671, startPoint y: 317, endPoint x: 462, endPoint y: 334, distance: 209.6
click at [462, 334] on tbody "1/1 NONE 007-001 007-002 007-004 007-009 007-013 007-014 007-015 007-017 007-01…" at bounding box center [822, 349] width 1181 height 86
drag, startPoint x: 672, startPoint y: 324, endPoint x: 586, endPoint y: 345, distance: 88.0
click at [586, 345] on tbody "1/1 NONE 007-001 007-002 007-004 007-009 007-013 007-014 007-015 007-017 007-01…" at bounding box center [822, 349] width 1181 height 86
click button "OK" at bounding box center [1374, 320] width 24 height 21
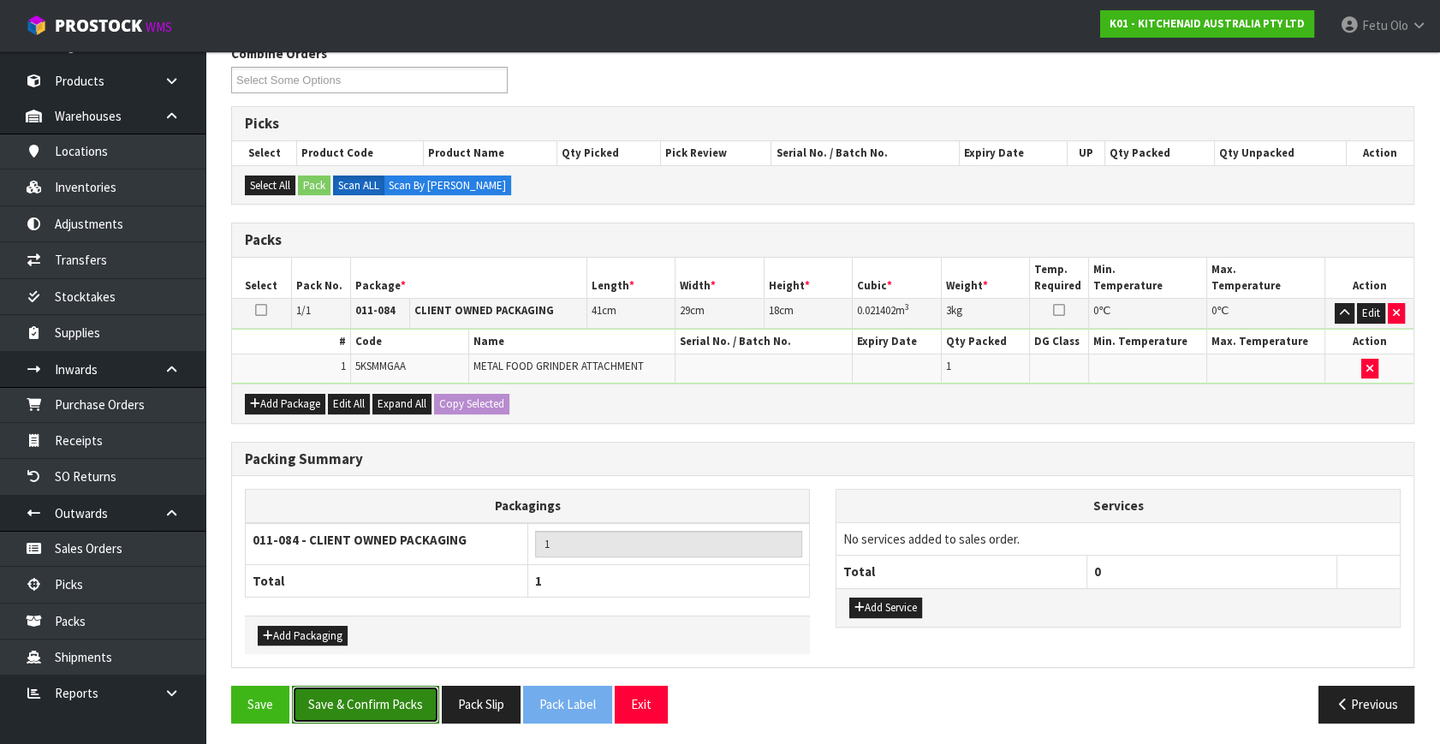
click at [377, 698] on button "Save & Confirm Packs" at bounding box center [365, 704] width 147 height 37
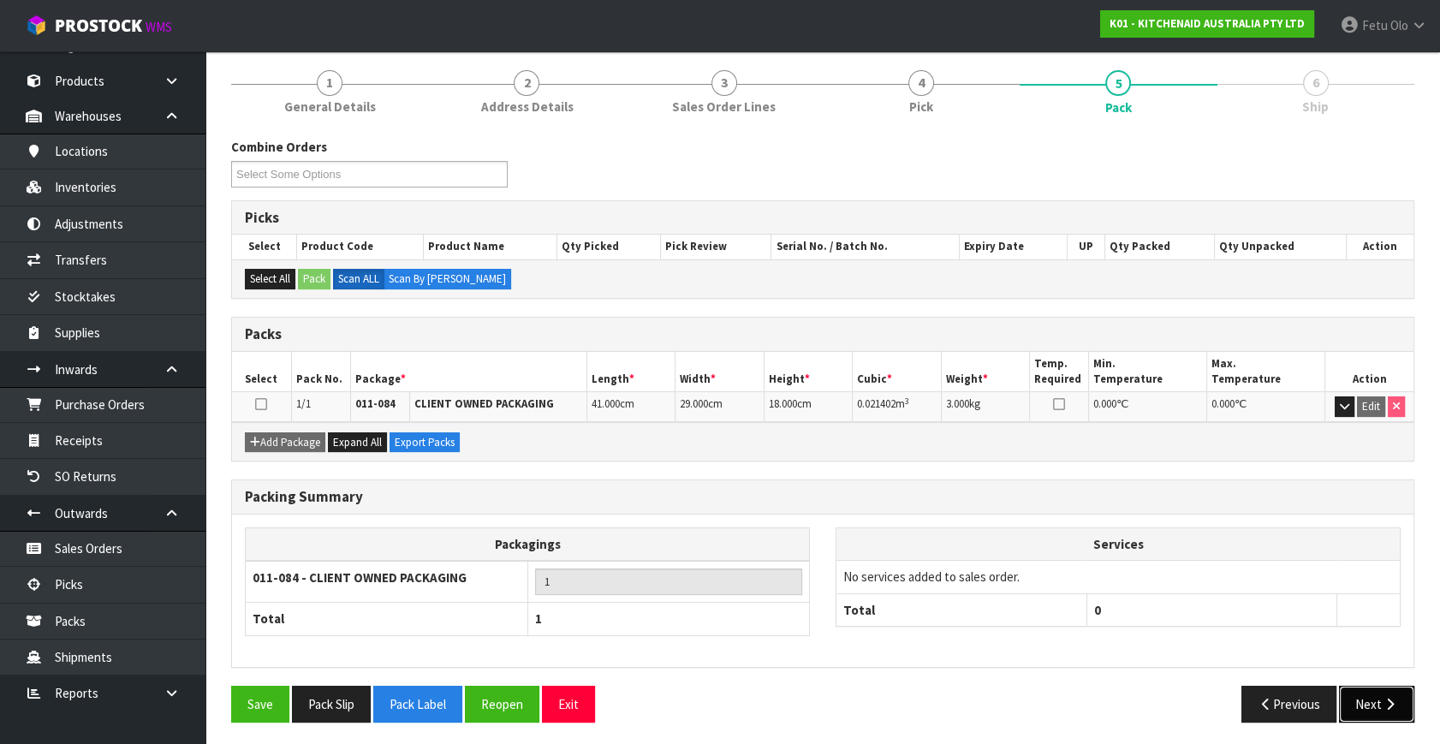
click at [1394, 699] on icon "button" at bounding box center [1390, 704] width 16 height 13
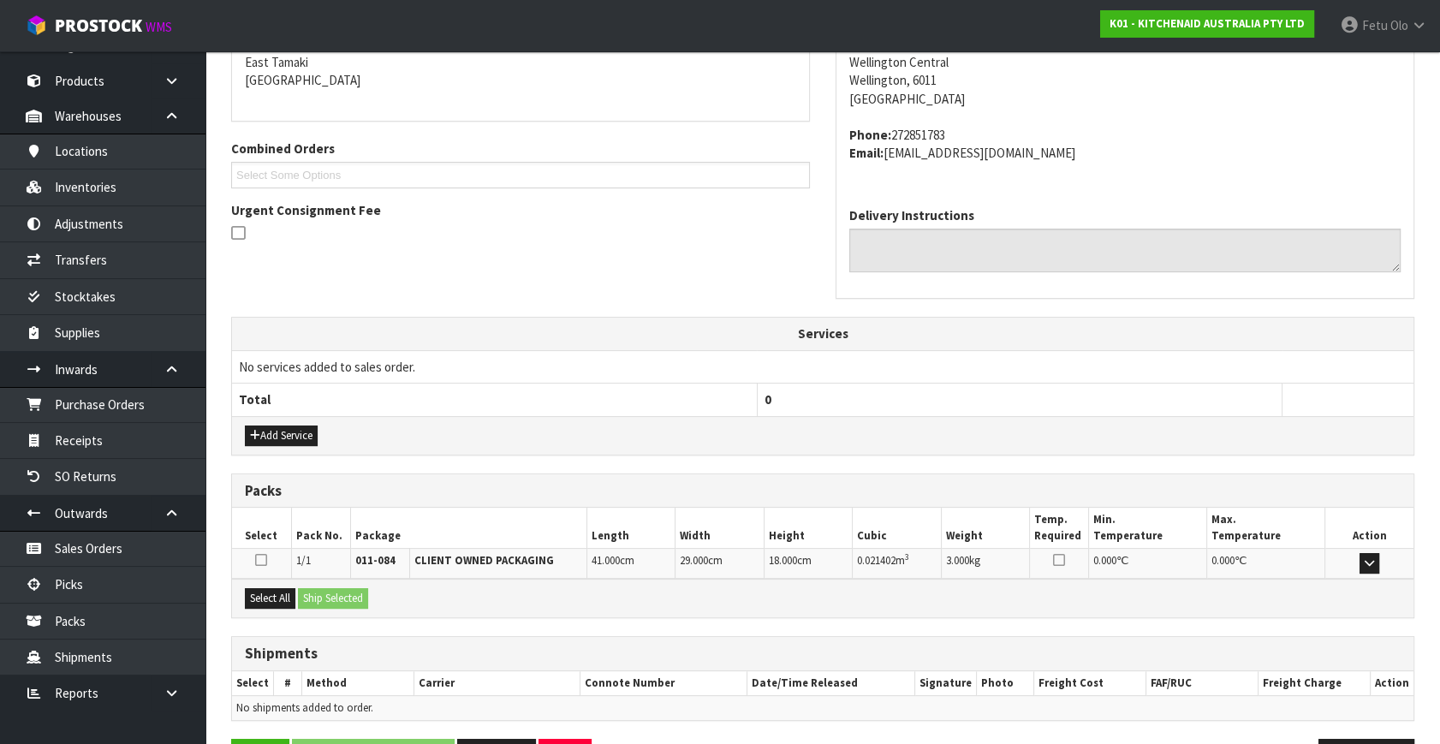
scroll to position [421, 0]
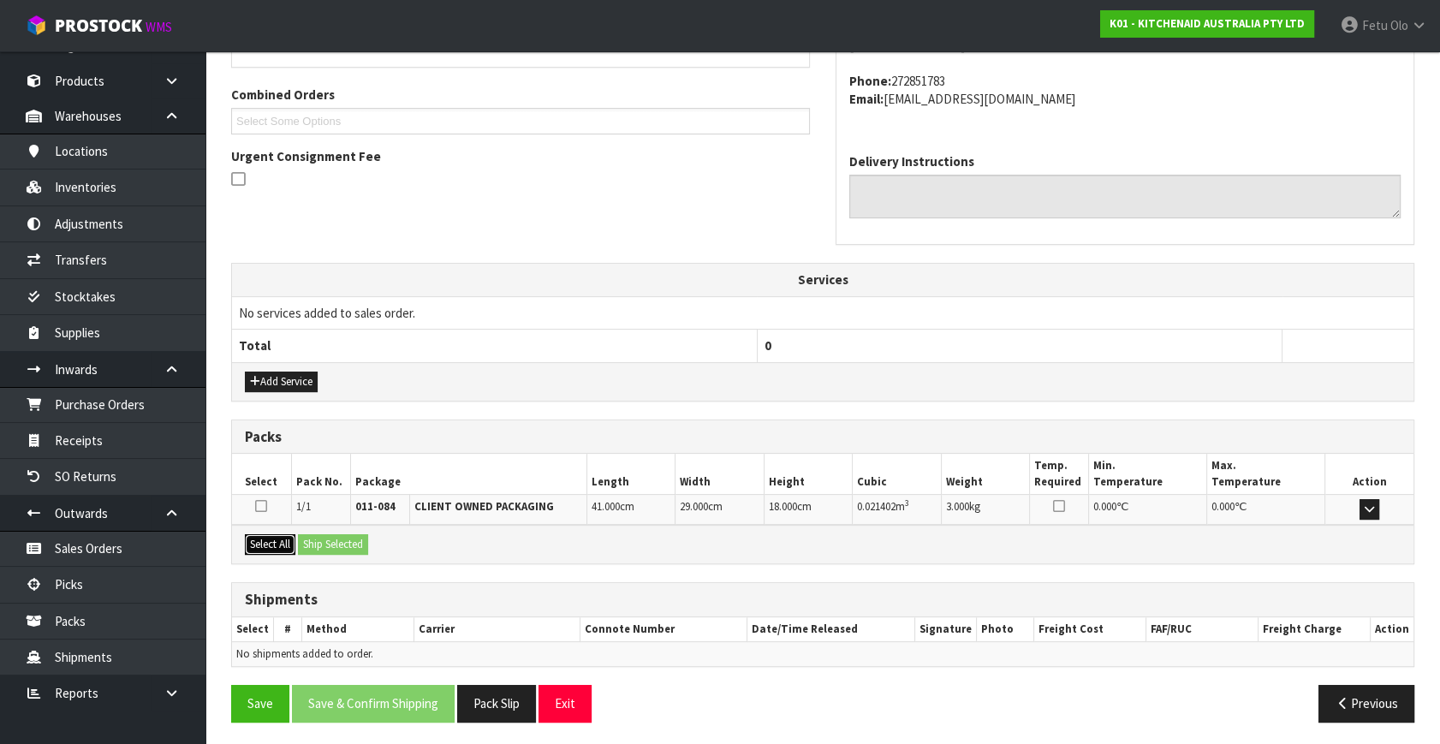
click at [270, 547] on button "Select All" at bounding box center [270, 544] width 51 height 21
click at [312, 538] on button "Ship Selected" at bounding box center [333, 544] width 70 height 21
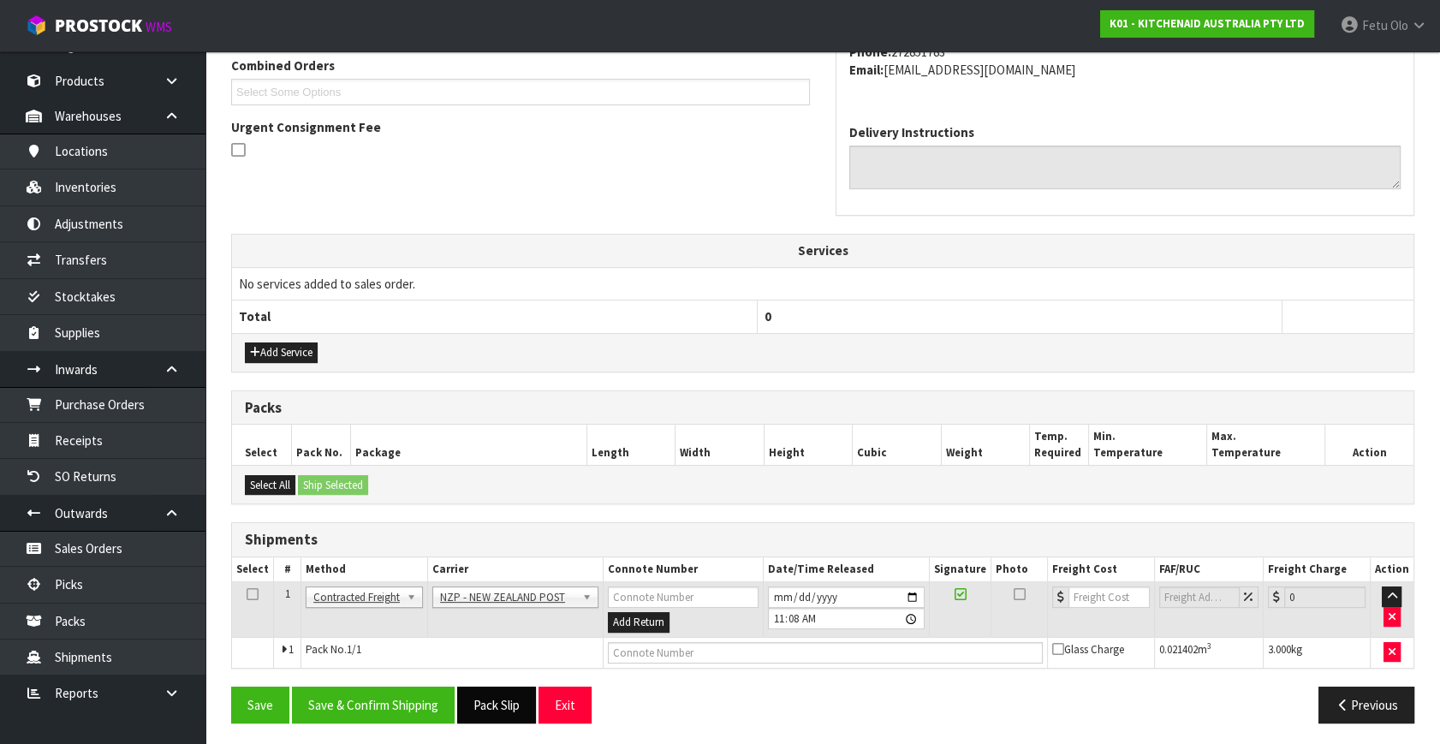
scroll to position [452, 0]
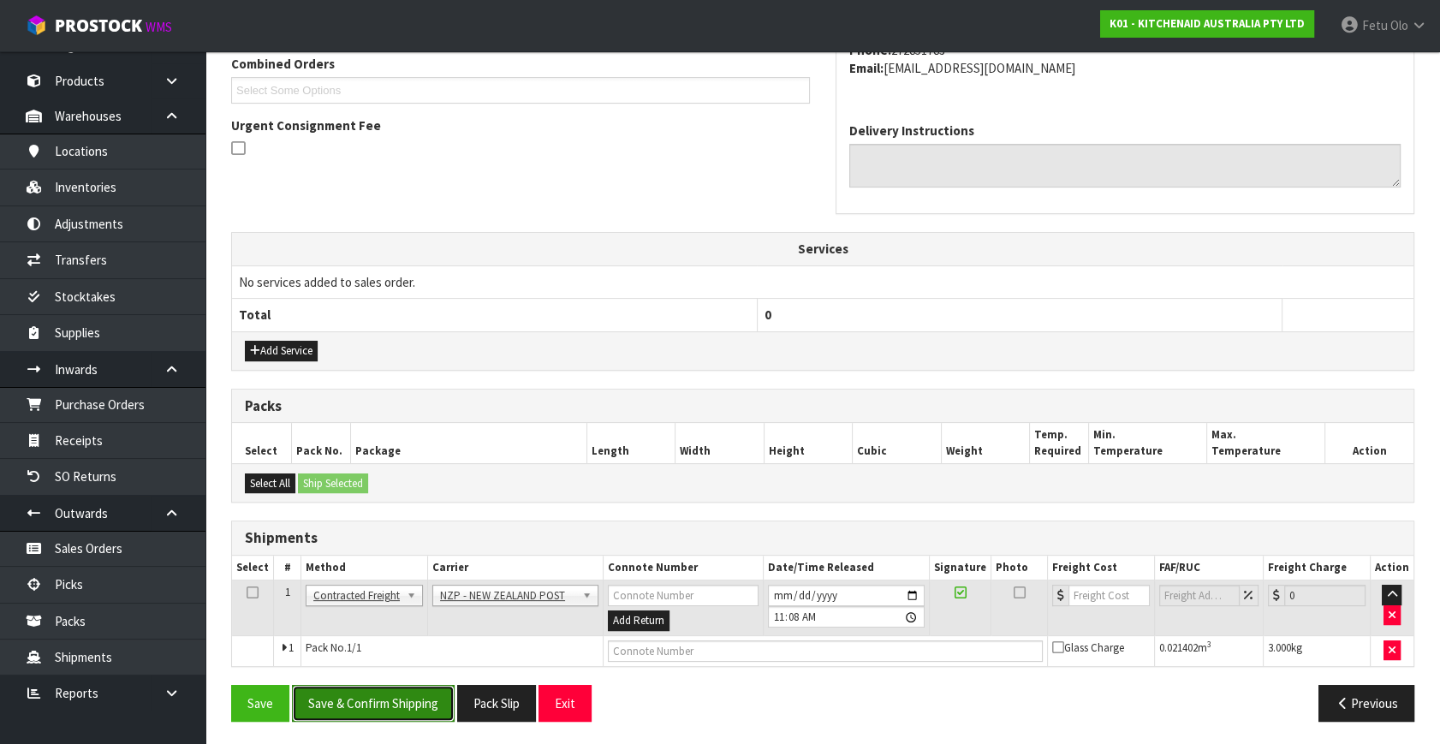
click at [406, 685] on button "Save & Confirm Shipping" at bounding box center [373, 703] width 163 height 37
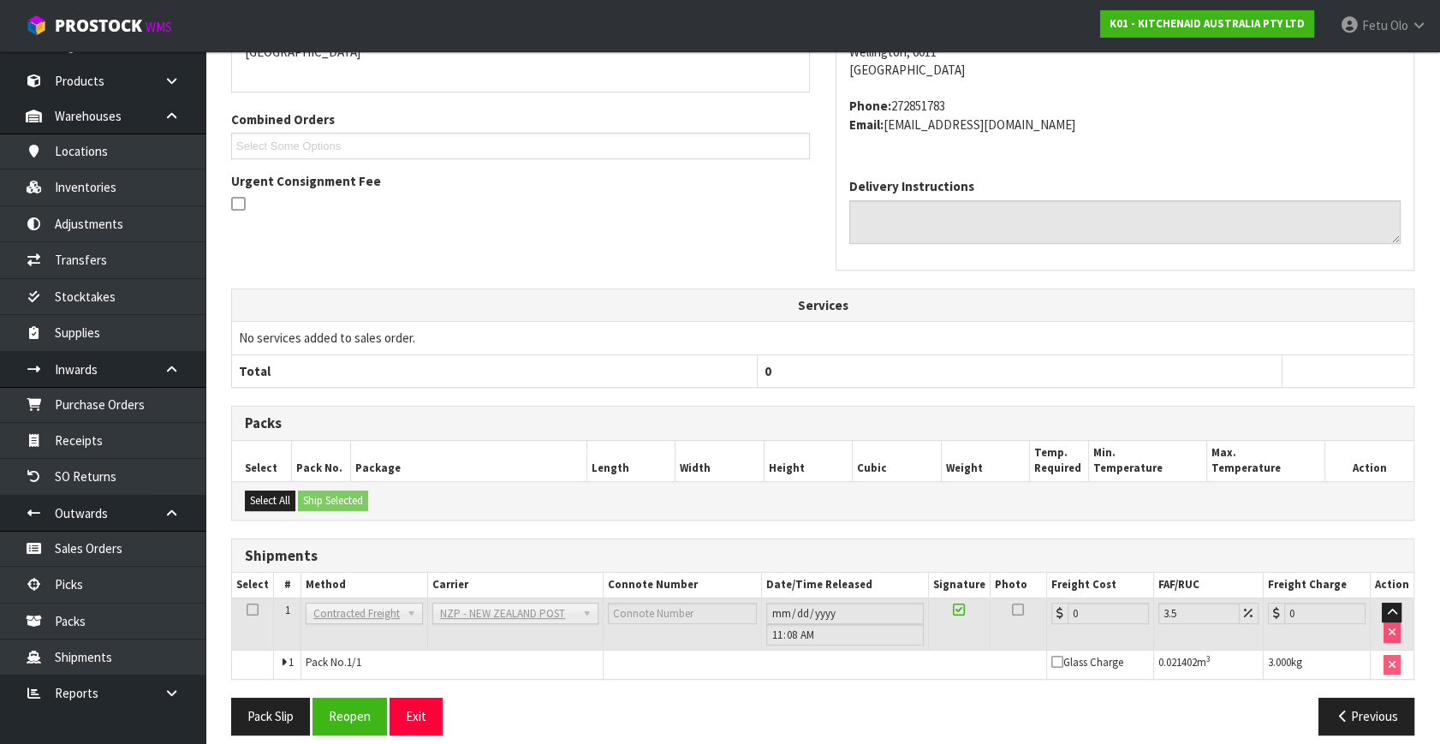
scroll to position [428, 0]
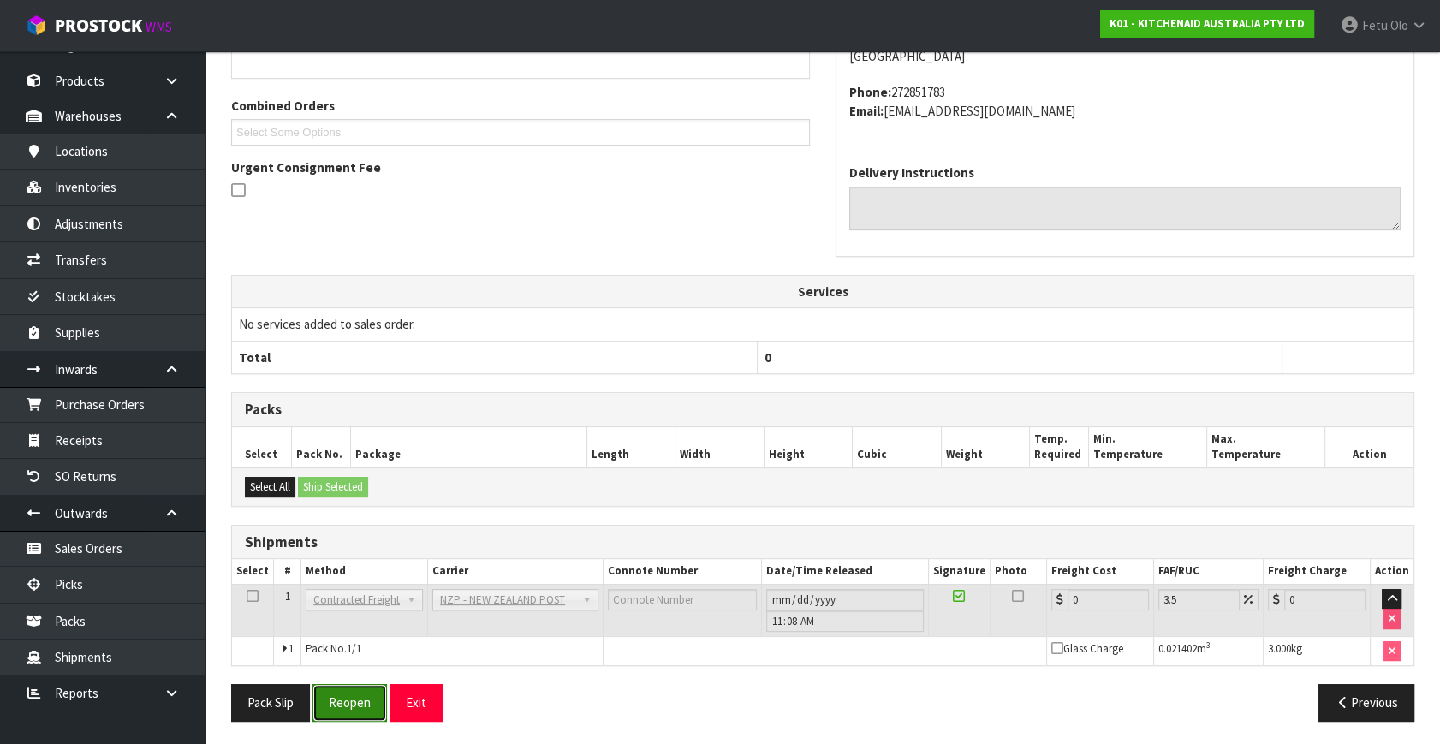
click at [367, 699] on button "Reopen" at bounding box center [349, 702] width 74 height 37
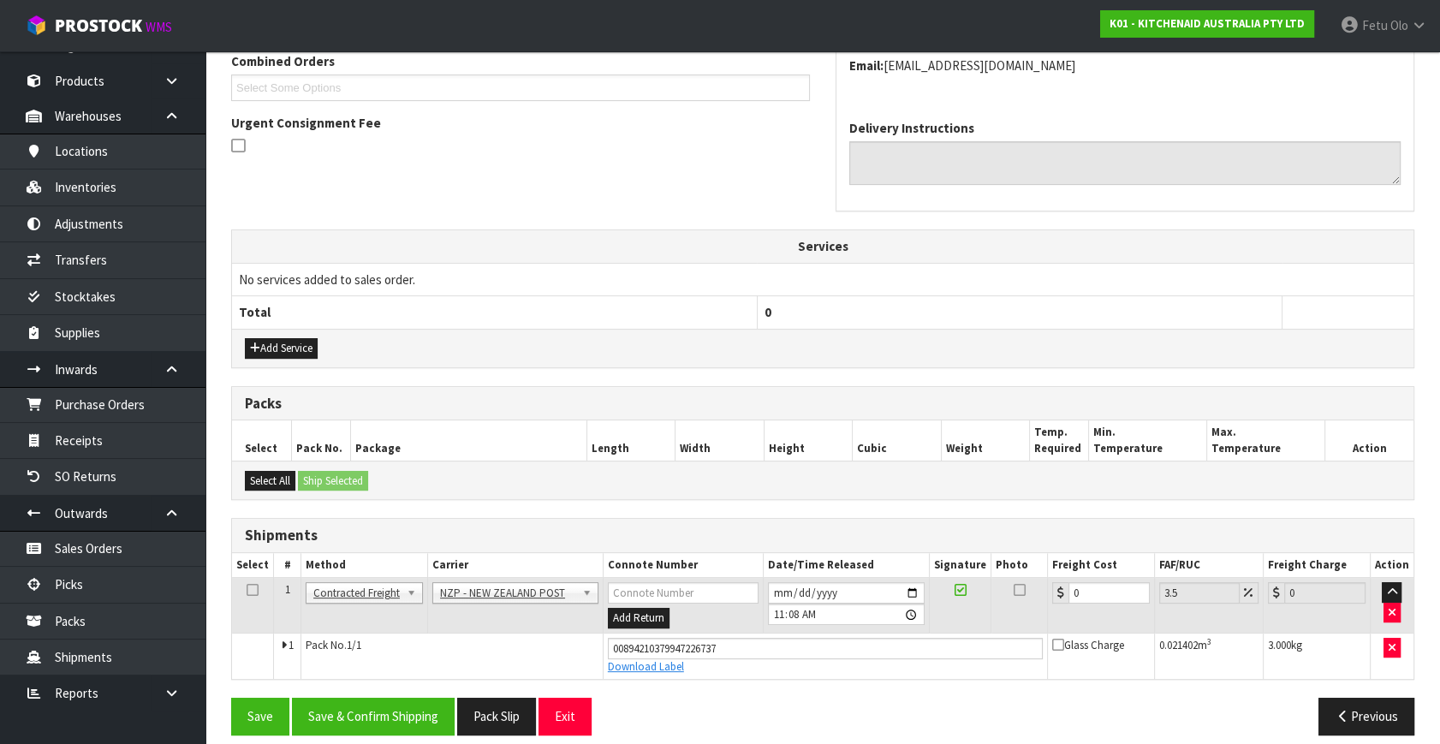
scroll to position [468, 0]
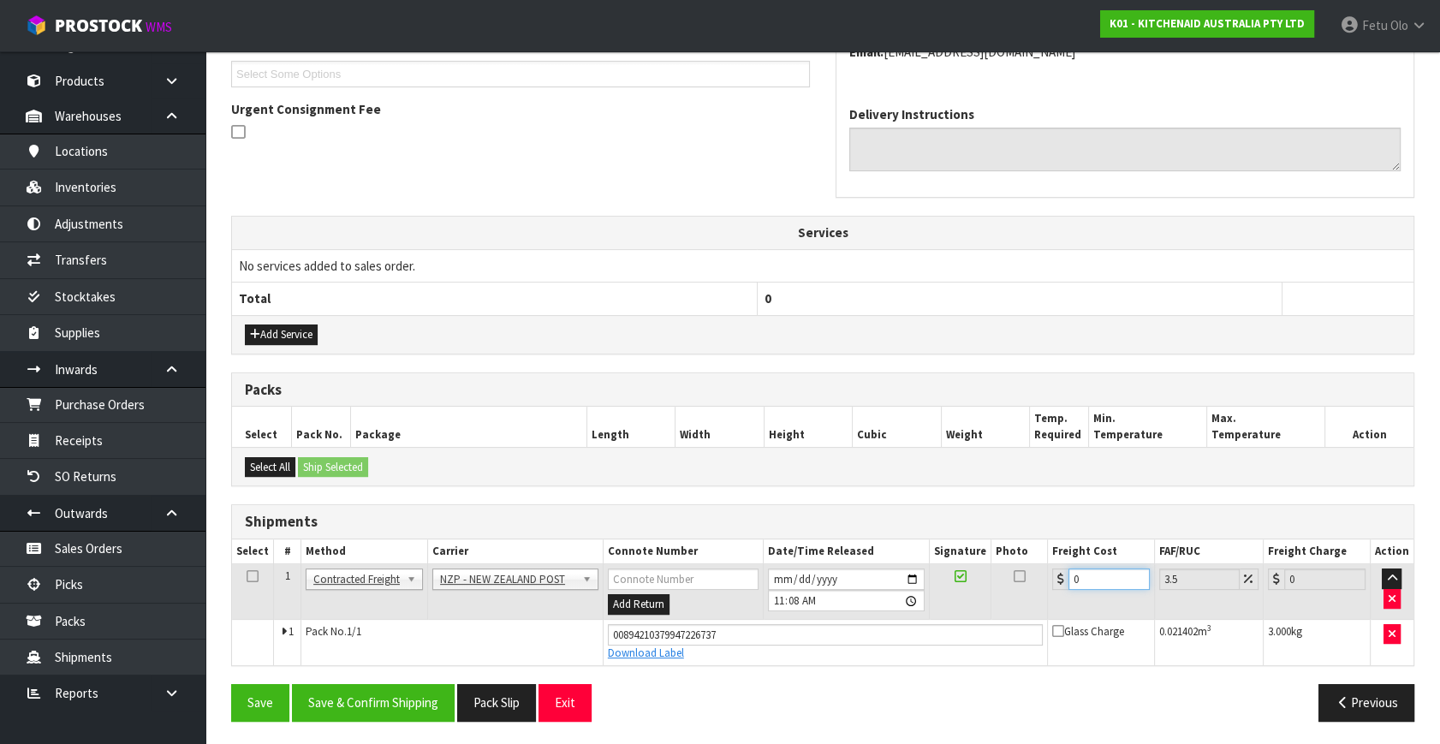
drag, startPoint x: 1091, startPoint y: 580, endPoint x: 872, endPoint y: 732, distance: 266.4
click at [880, 657] on tbody "1 Client Local Pickup Customer Local Pickup Company Freight Contracted Freight …" at bounding box center [822, 614] width 1181 height 101
click at [360, 692] on button "Save & Confirm Shipping" at bounding box center [373, 702] width 163 height 37
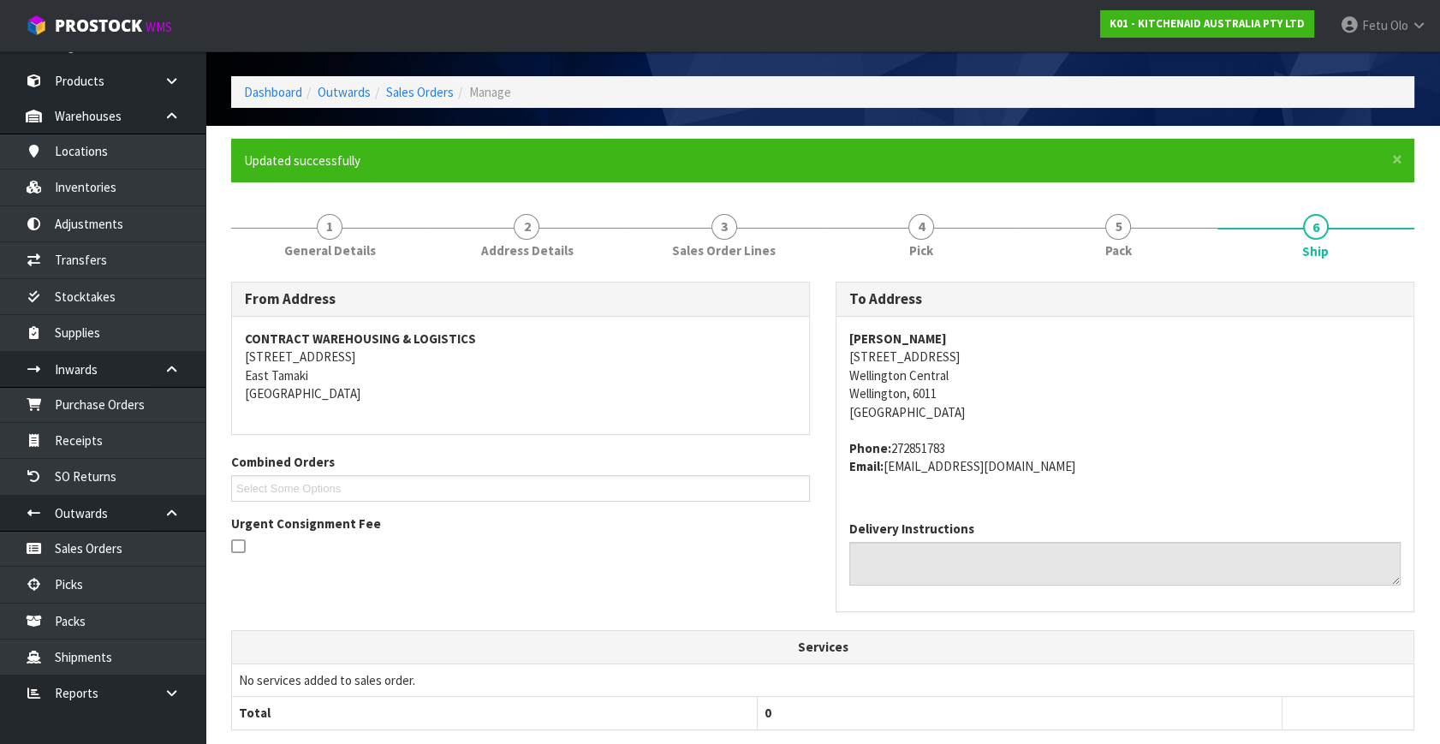
scroll to position [421, 0]
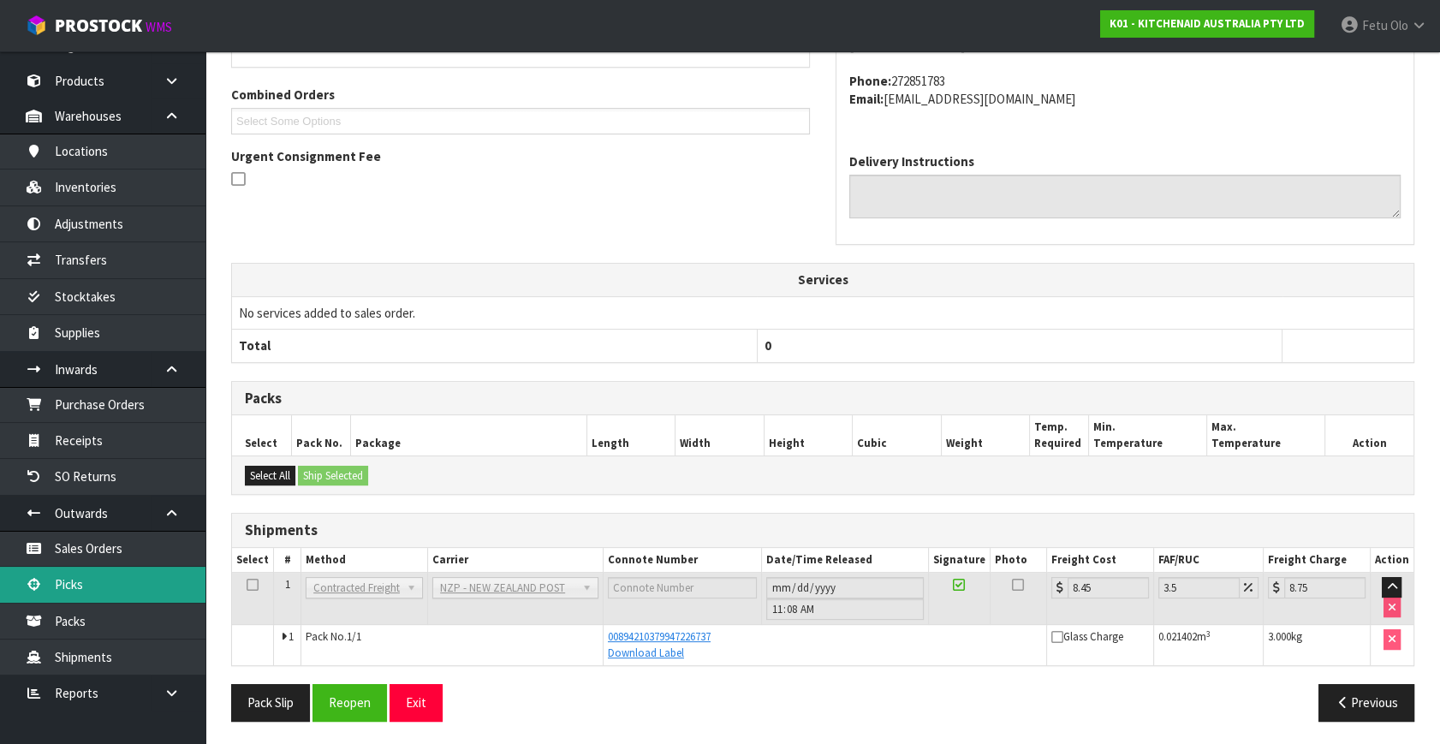
click at [74, 580] on link "Picks" at bounding box center [102, 584] width 205 height 35
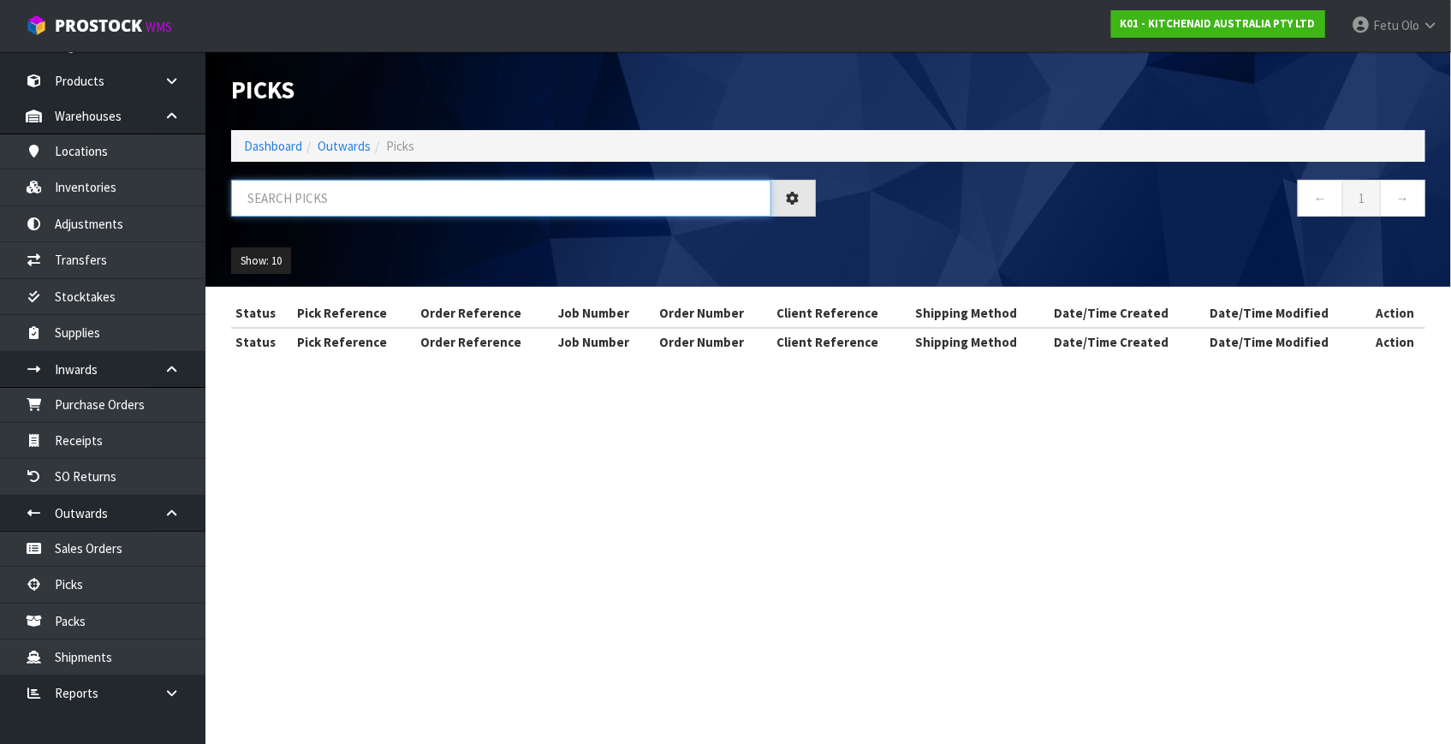
click at [446, 204] on input "text" at bounding box center [501, 198] width 540 height 37
drag, startPoint x: 446, startPoint y: 204, endPoint x: 306, endPoint y: 627, distance: 446.1
click at [445, 209] on input "text" at bounding box center [501, 198] width 540 height 37
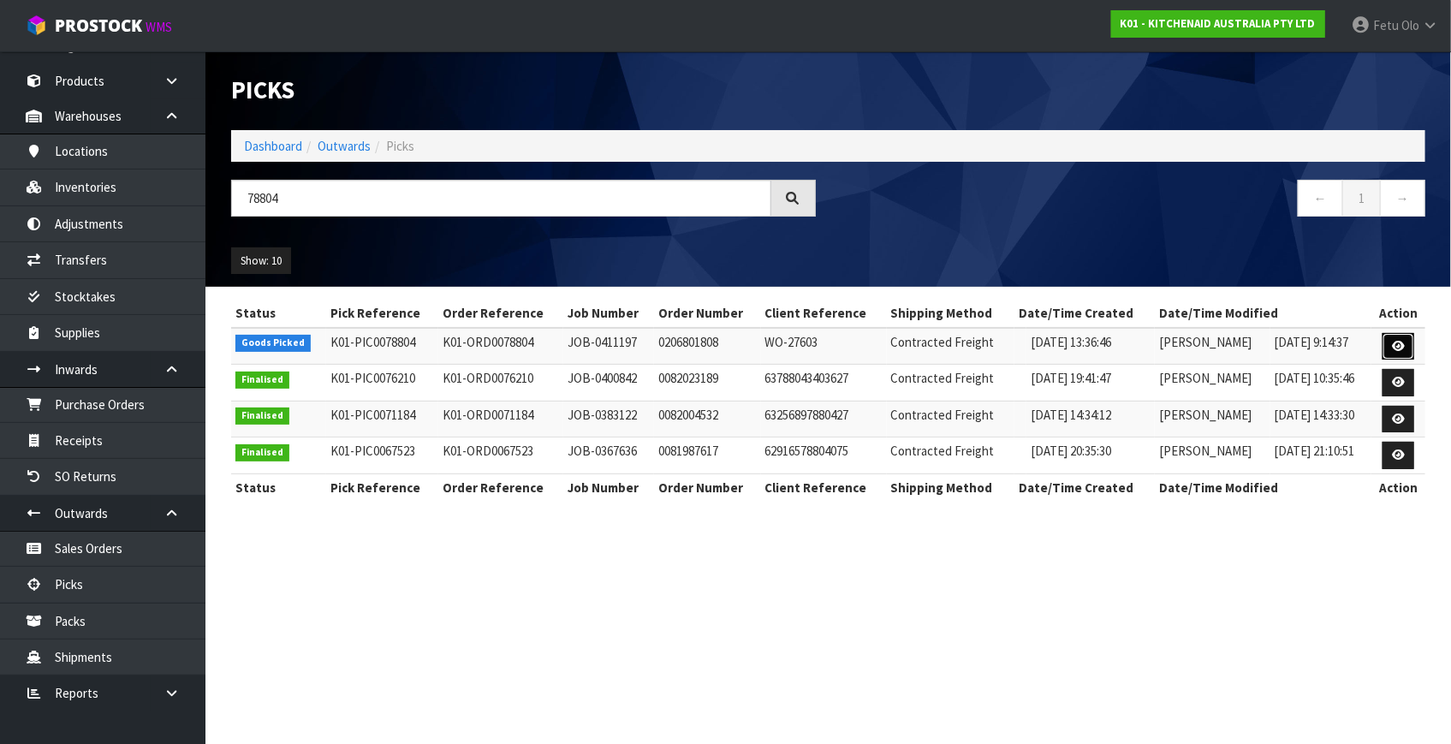
click at [1400, 342] on icon at bounding box center [1398, 346] width 13 height 11
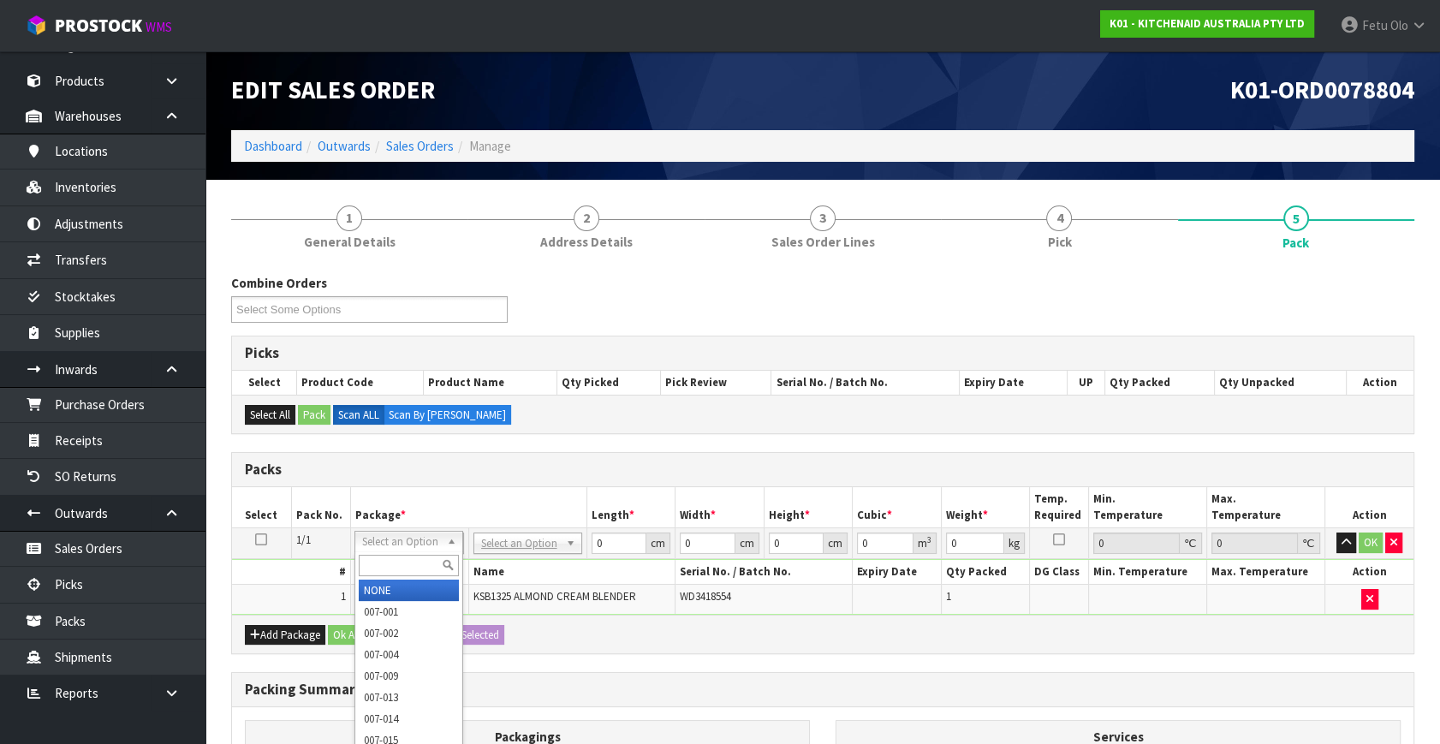
click at [372, 557] on input "text" at bounding box center [409, 565] width 100 height 21
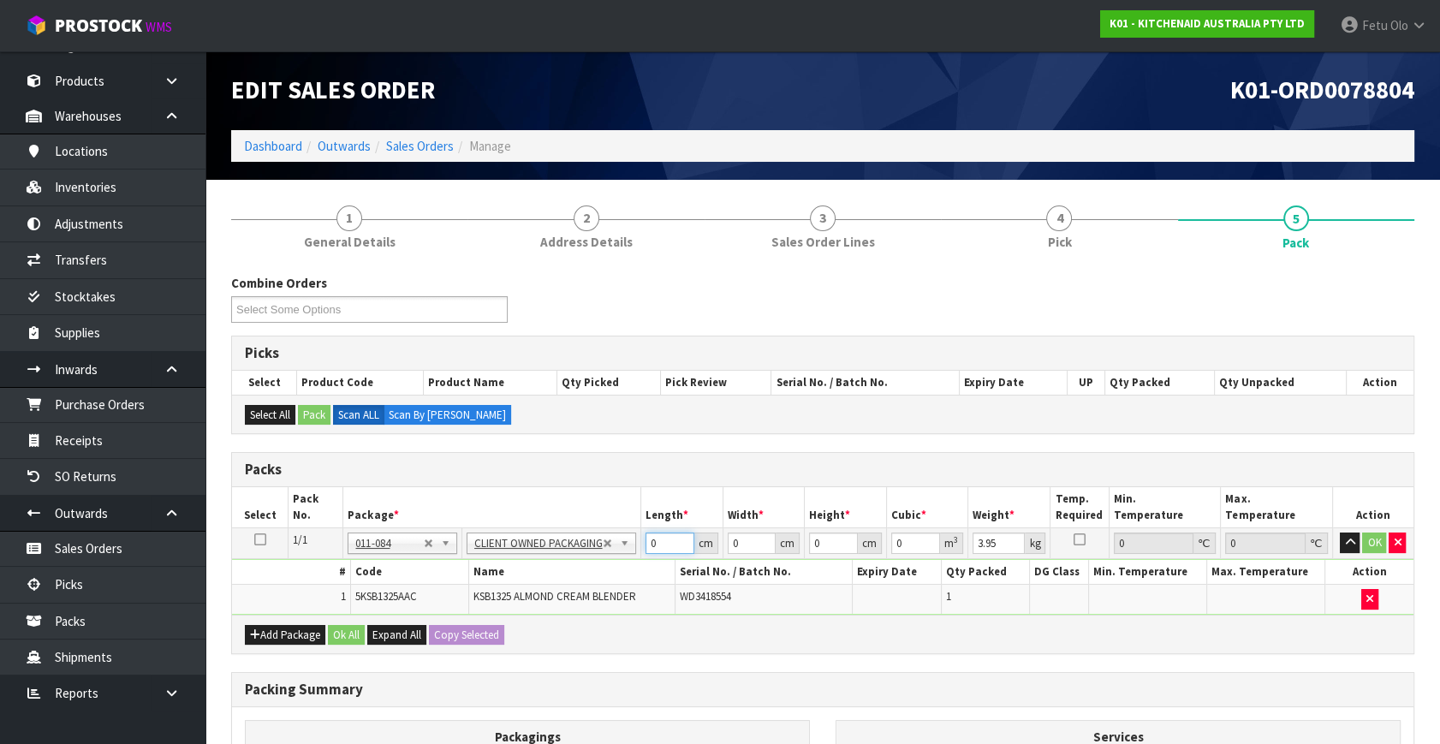
drag, startPoint x: 661, startPoint y: 541, endPoint x: 573, endPoint y: 573, distance: 93.7
click at [573, 573] on tbody "1/1 NONE 007-001 007-002 007-004 007-009 007-013 007-014 007-015 007-017 007-01…" at bounding box center [822, 571] width 1181 height 86
click button "OK" at bounding box center [1374, 542] width 24 height 21
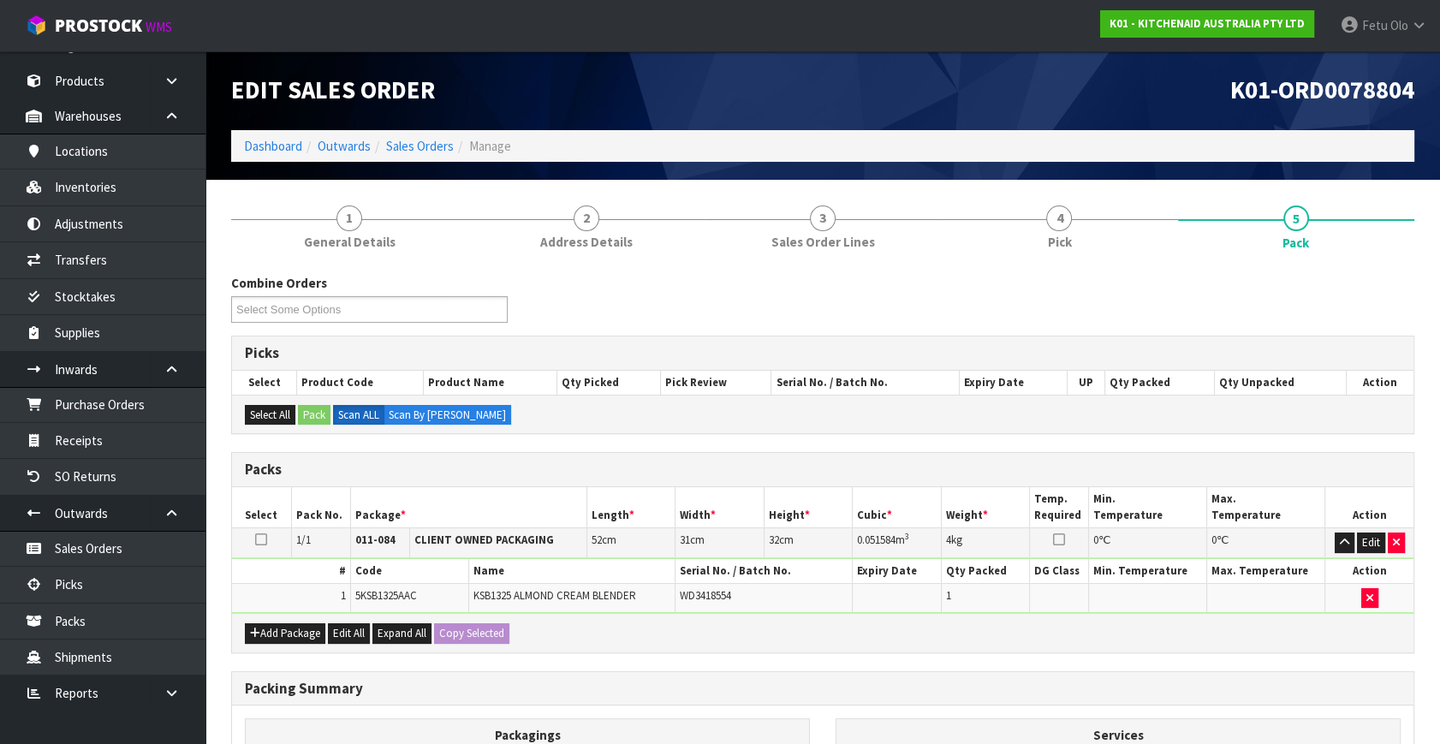
scroll to position [229, 0]
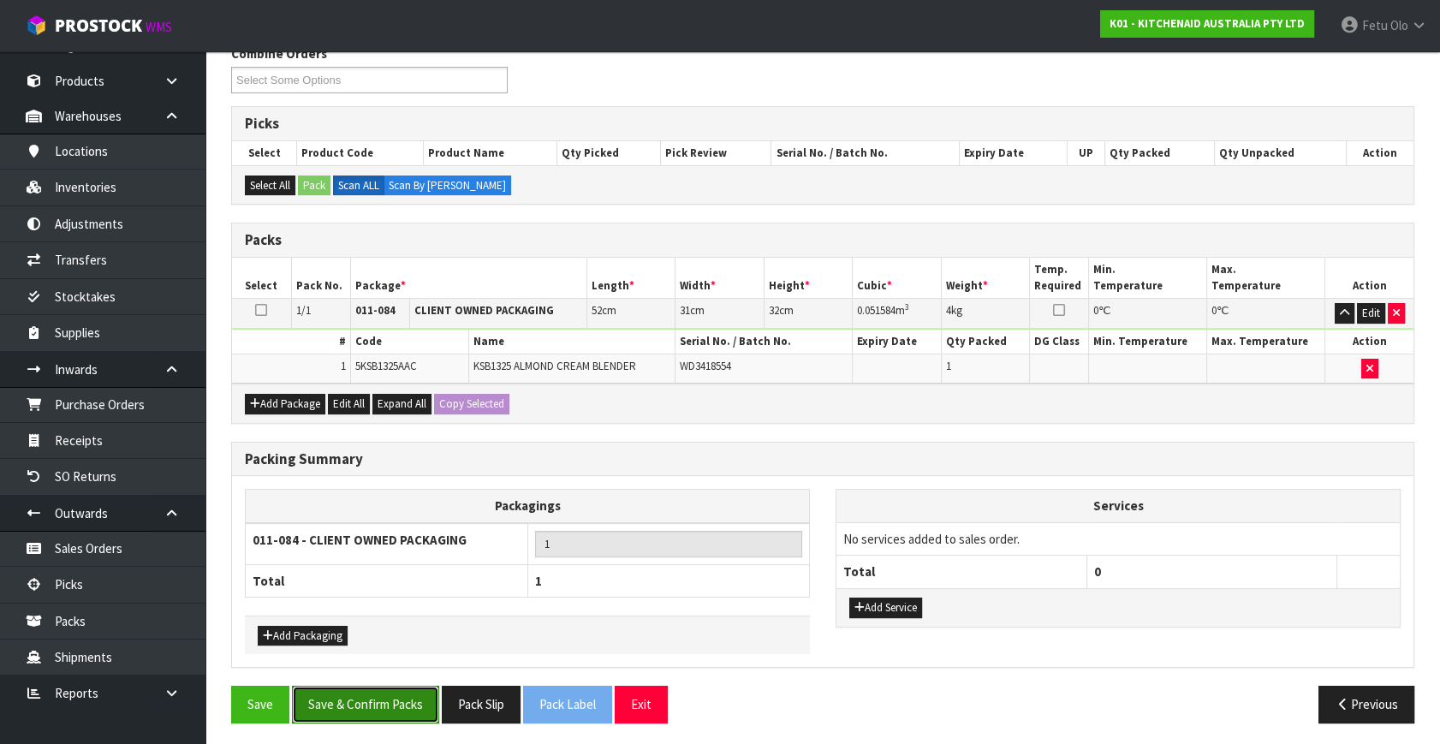
click at [383, 709] on button "Save & Confirm Packs" at bounding box center [365, 704] width 147 height 37
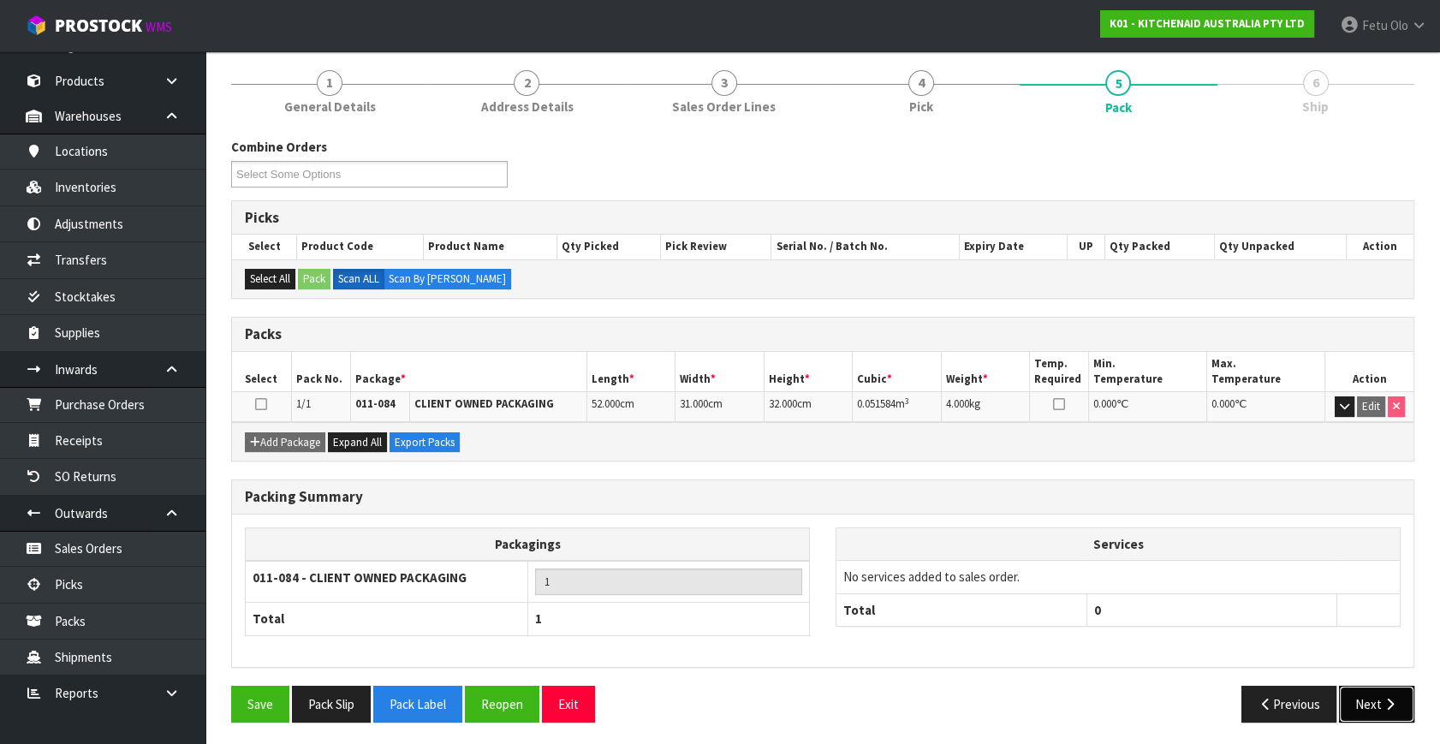
click at [1405, 708] on button "Next" at bounding box center [1376, 704] width 75 height 37
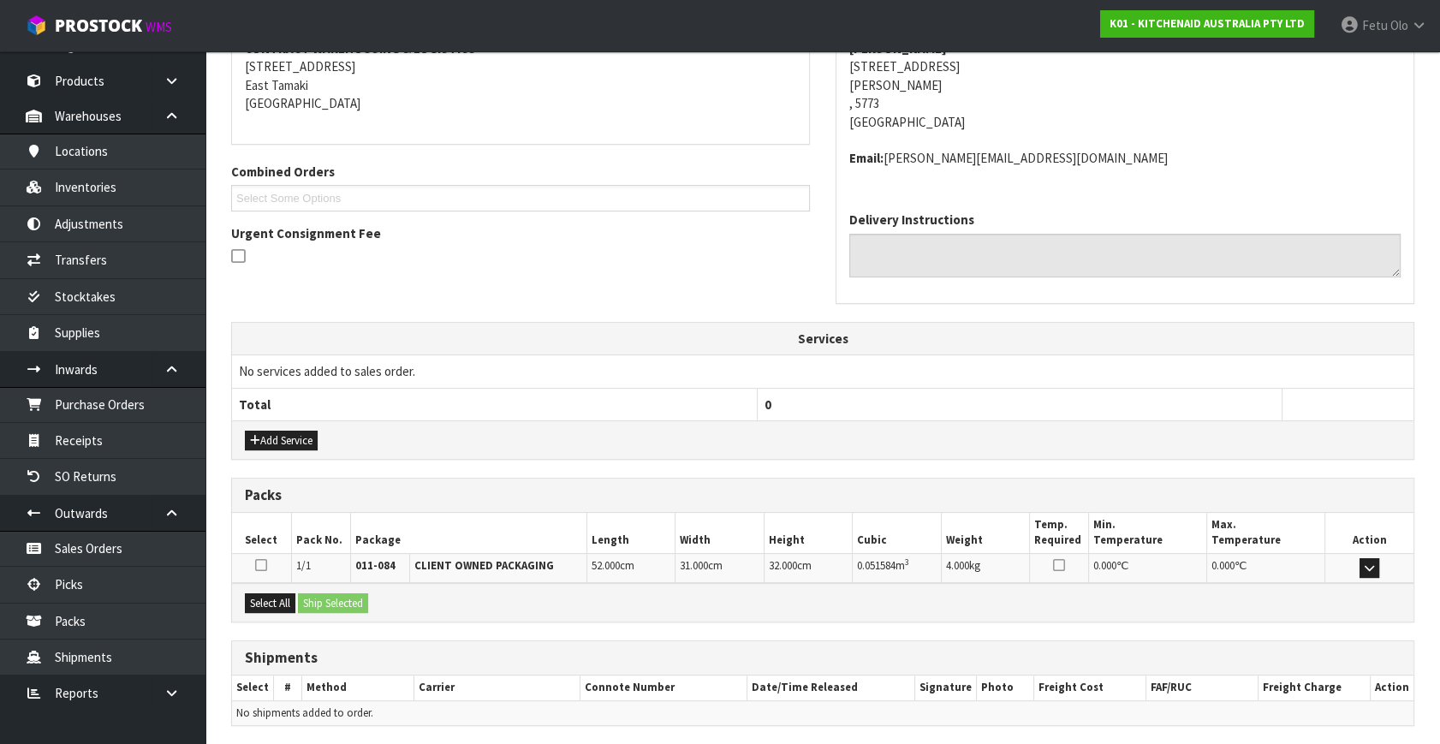
scroll to position [403, 0]
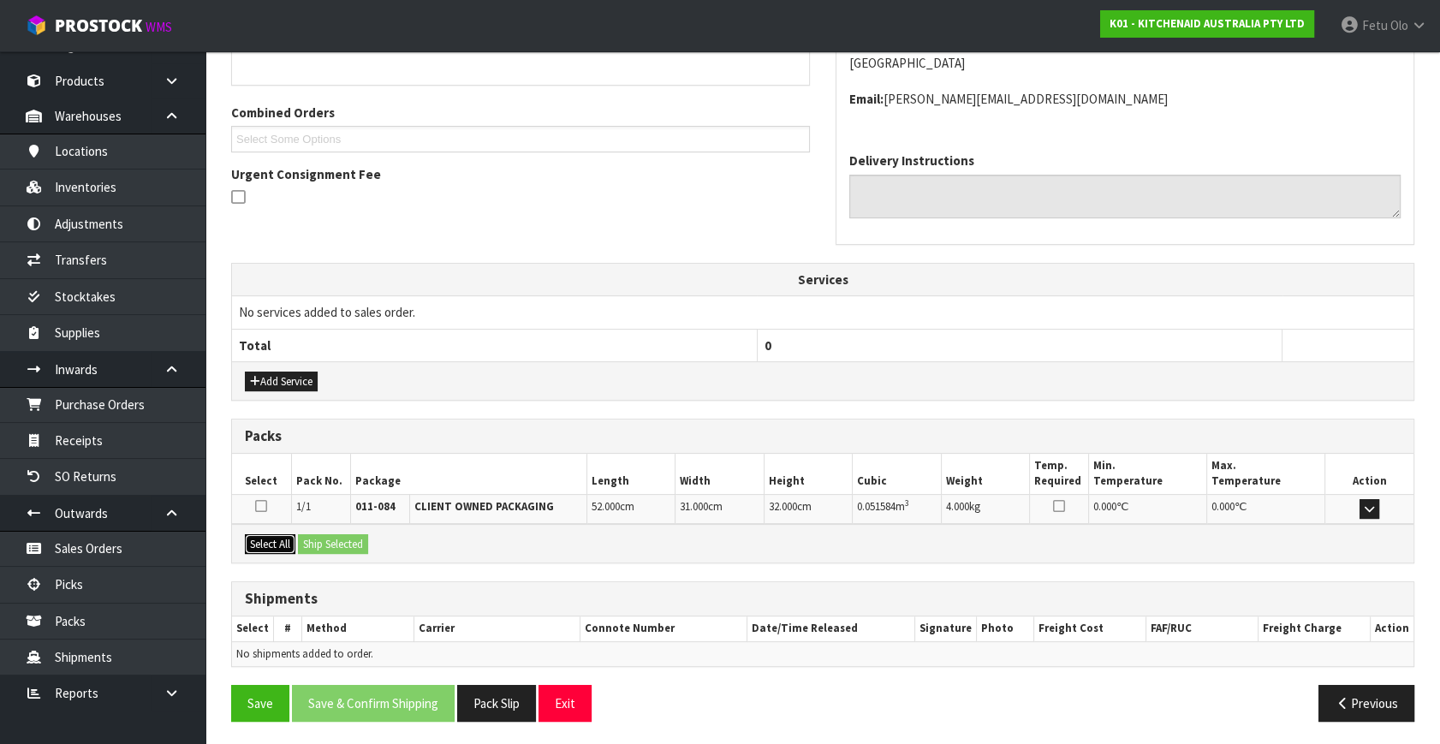
click at [269, 547] on button "Select All" at bounding box center [270, 544] width 51 height 21
click at [319, 536] on button "Ship Selected" at bounding box center [333, 544] width 70 height 21
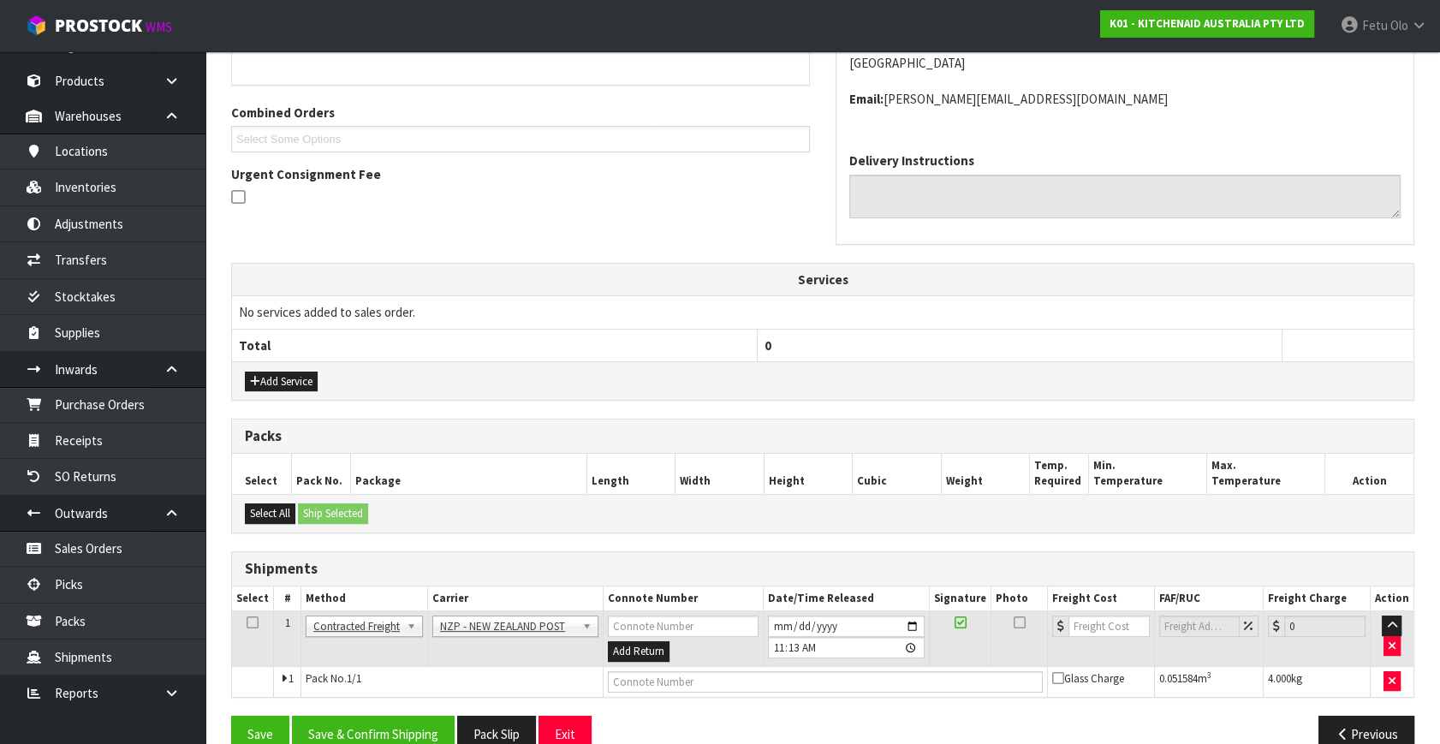
scroll to position [434, 0]
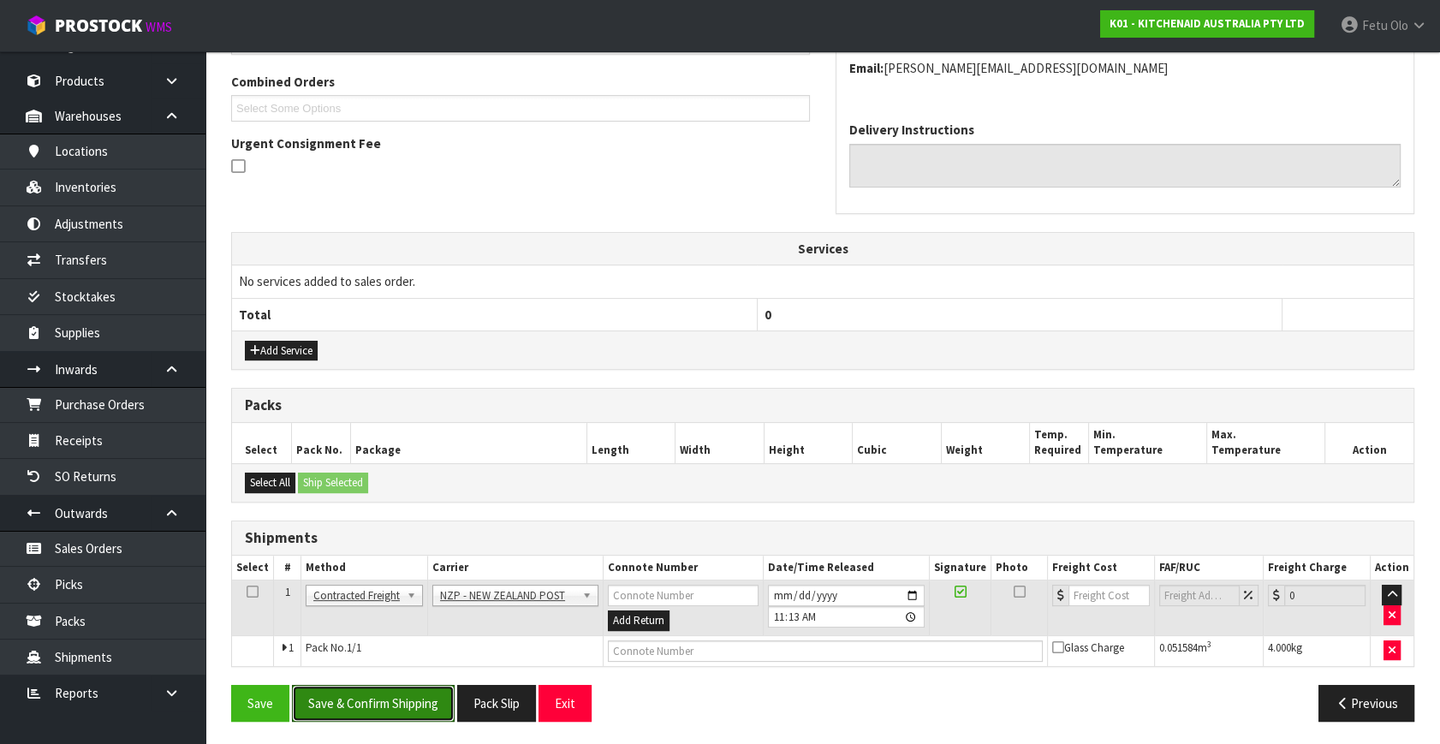
click at [367, 692] on button "Save & Confirm Shipping" at bounding box center [373, 703] width 163 height 37
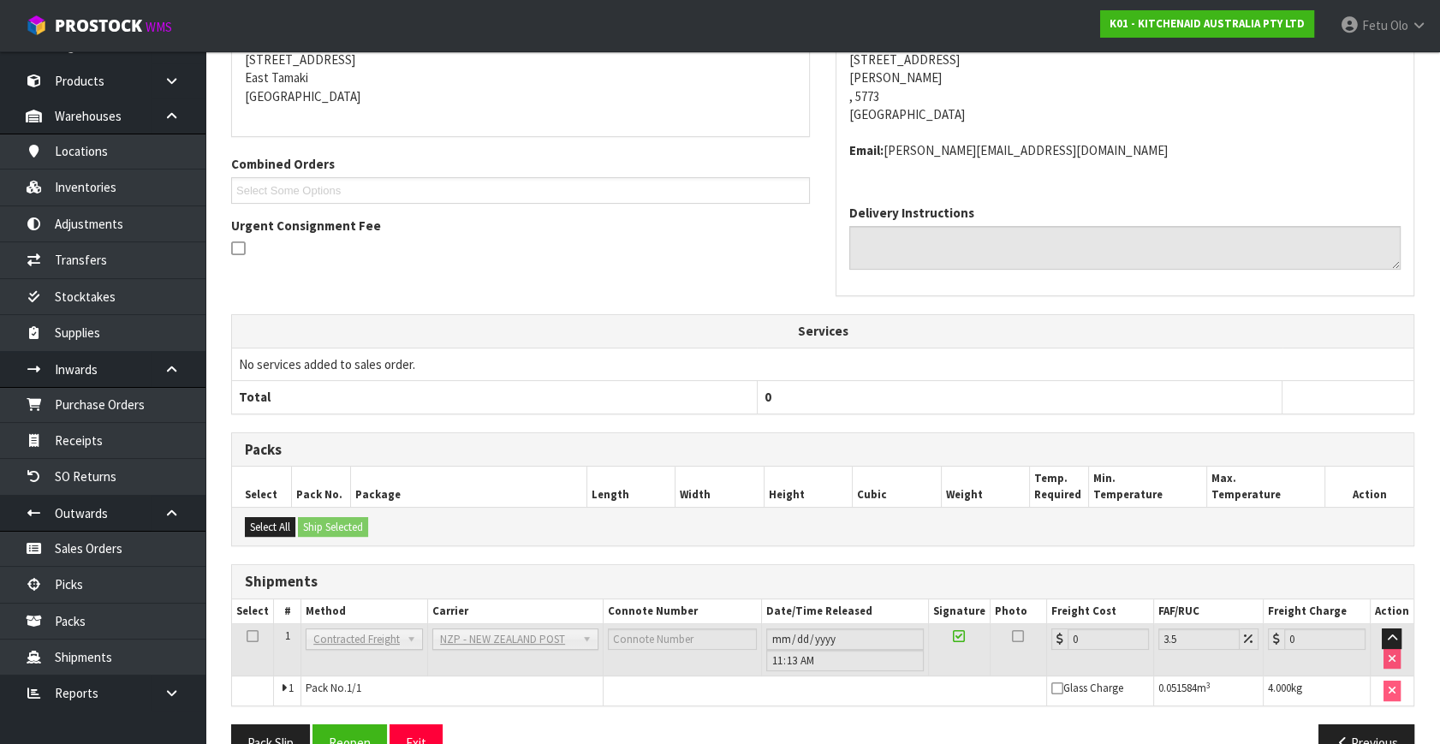
scroll to position [410, 0]
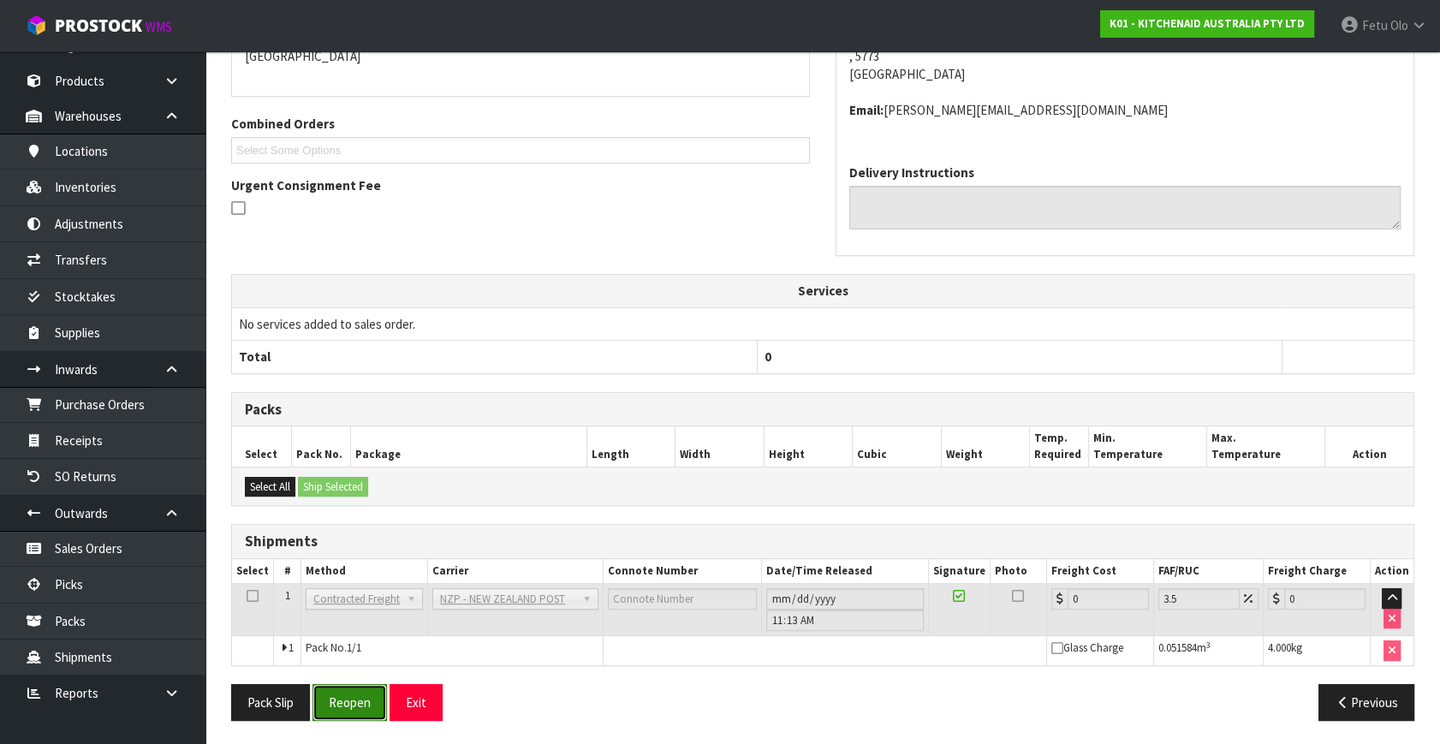
click at [327, 695] on button "Reopen" at bounding box center [349, 702] width 74 height 37
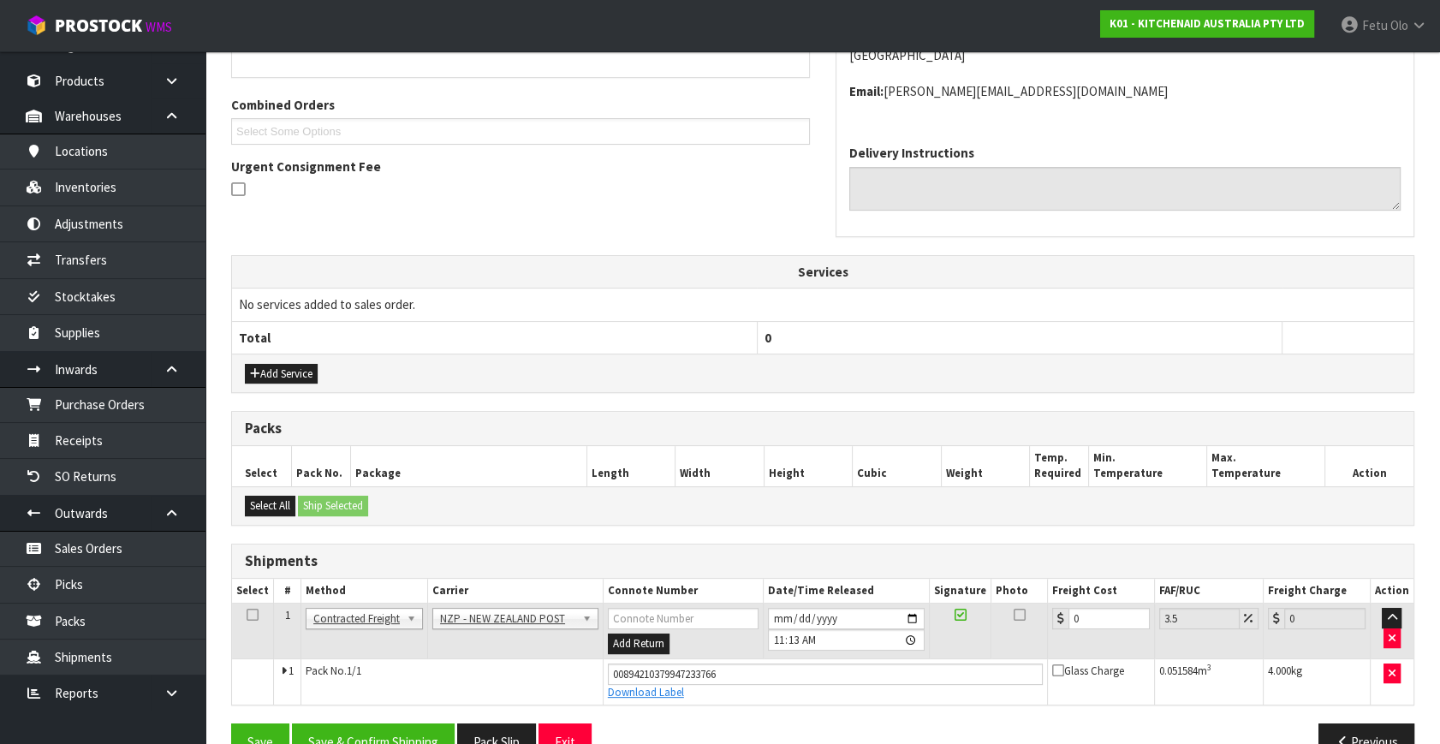
scroll to position [449, 0]
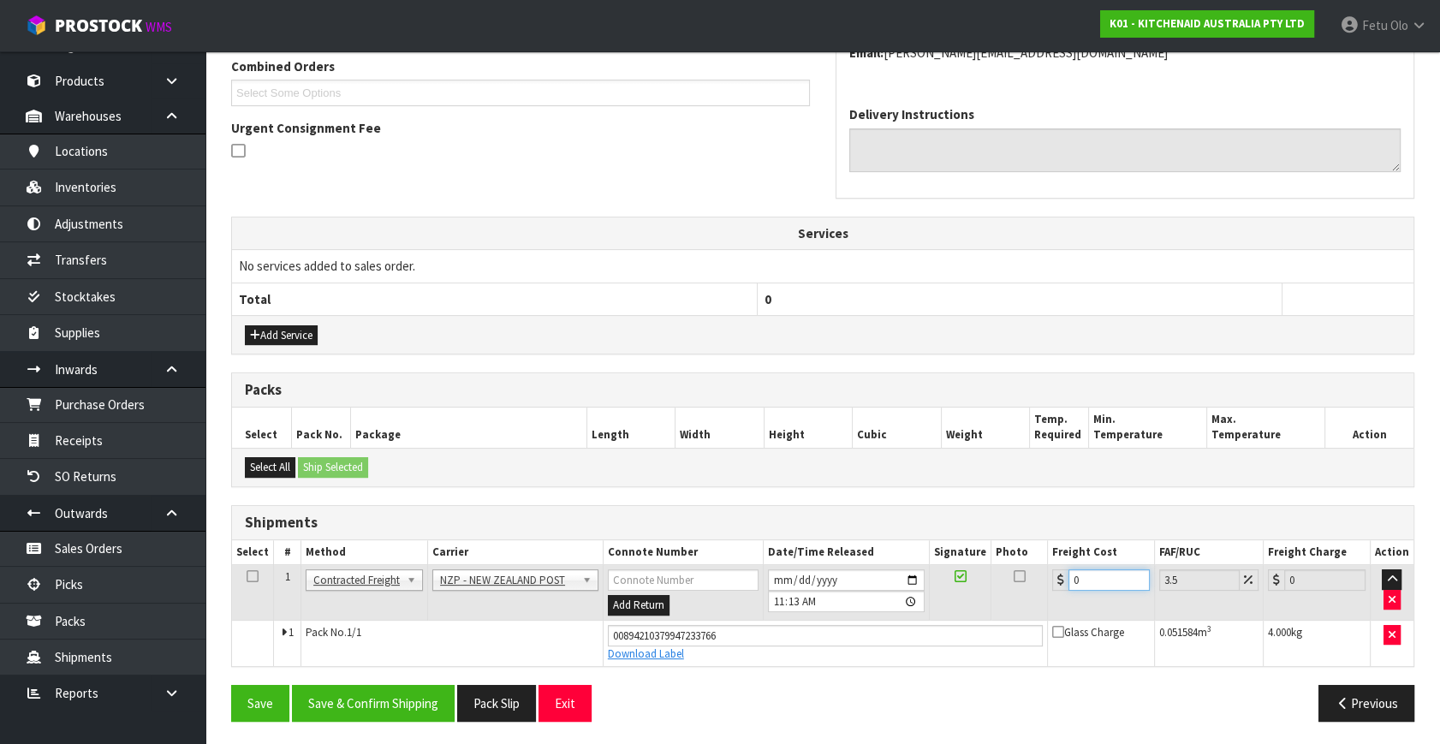
click at [923, 644] on tbody "1 Client Local Pickup Customer Local Pickup Company Freight Contracted Freight …" at bounding box center [822, 615] width 1181 height 101
click at [390, 685] on button "Save & Confirm Shipping" at bounding box center [373, 703] width 163 height 37
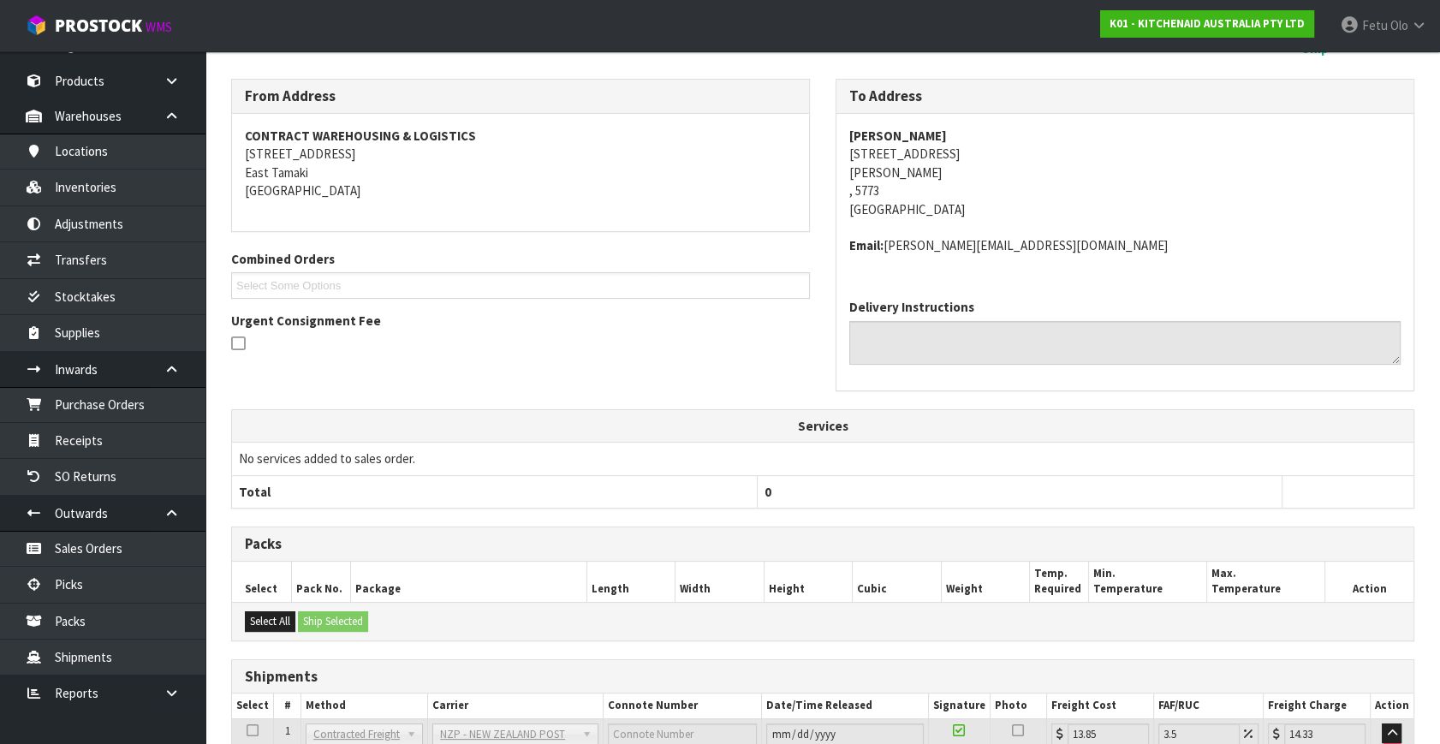
scroll to position [402, 0]
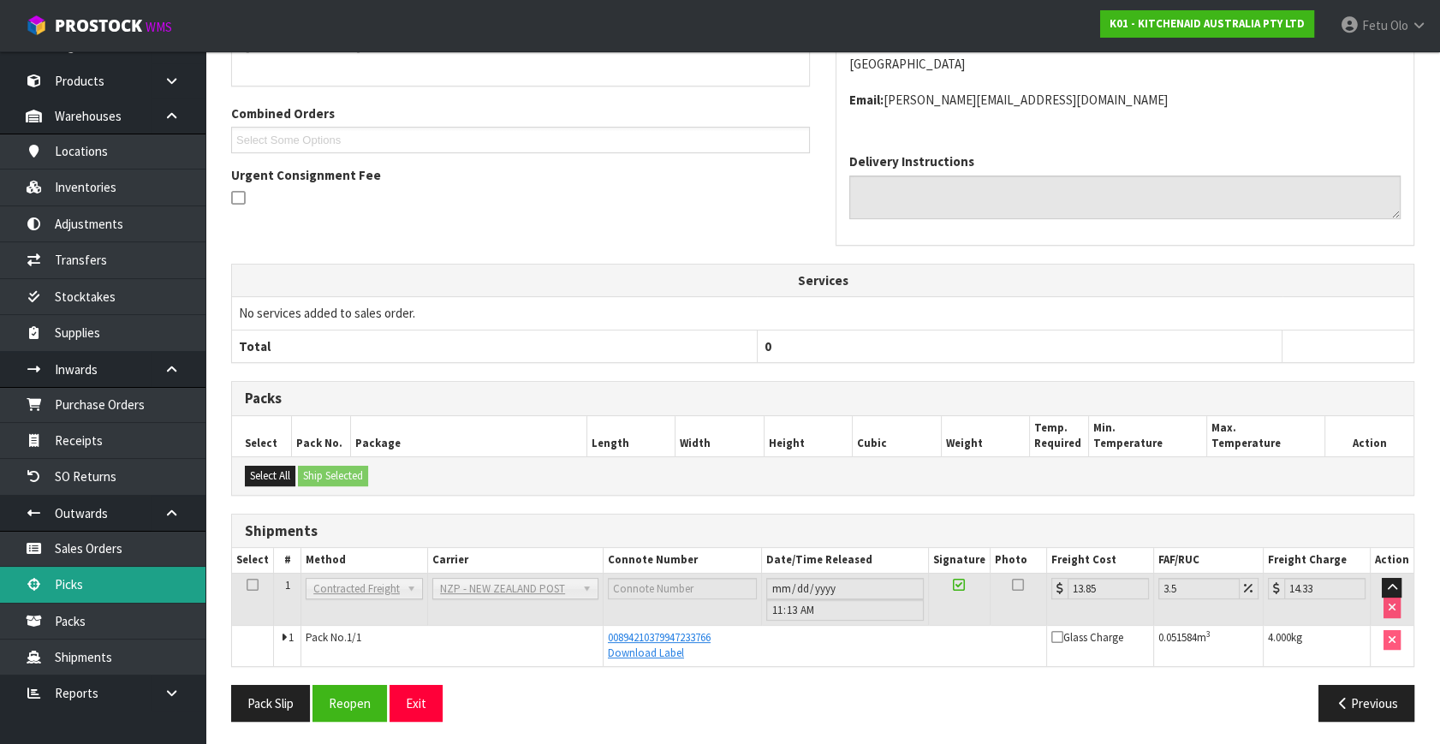
click at [79, 568] on link "Picks" at bounding box center [102, 584] width 205 height 35
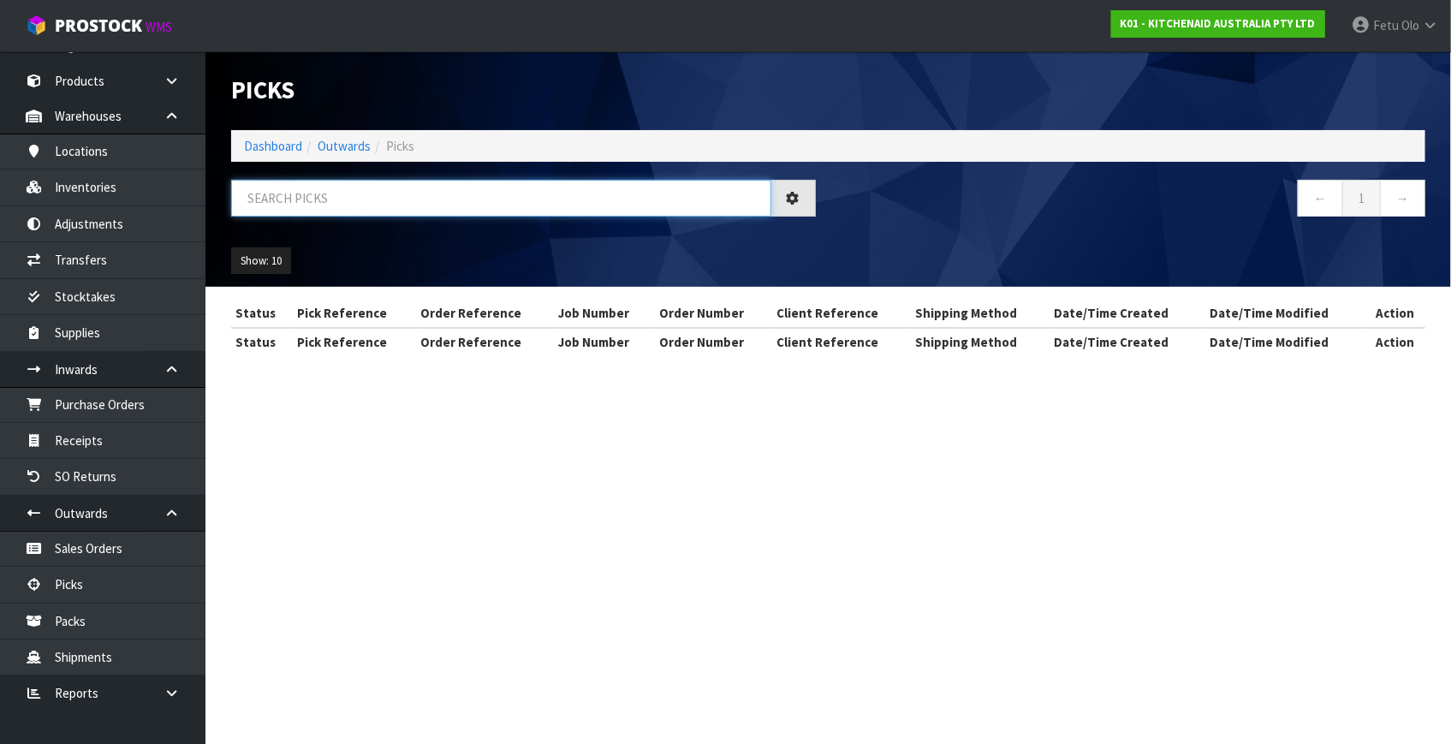
click at [401, 200] on input "text" at bounding box center [501, 198] width 540 height 37
drag, startPoint x: 401, startPoint y: 200, endPoint x: 112, endPoint y: 694, distance: 572.4
click at [400, 208] on input "text" at bounding box center [501, 198] width 540 height 37
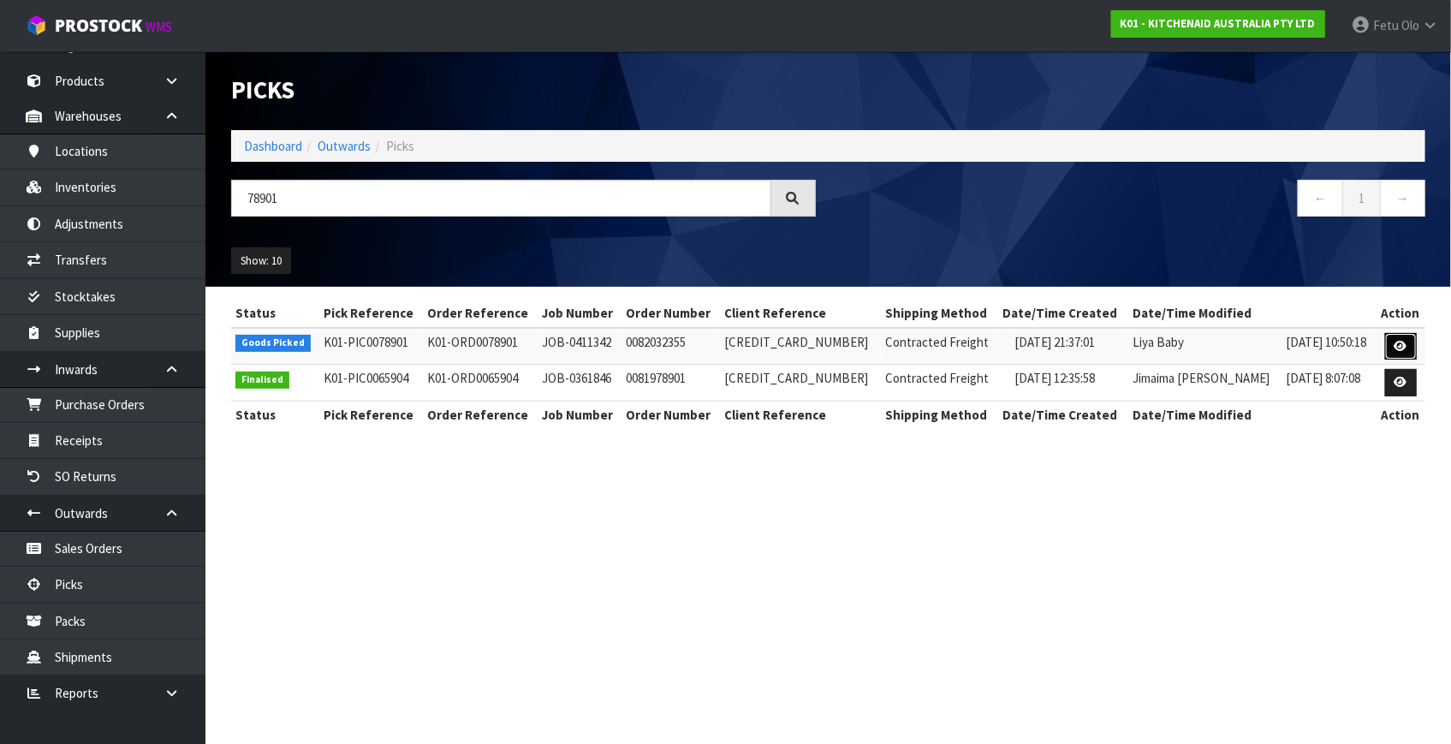
click at [1395, 343] on icon at bounding box center [1400, 346] width 13 height 11
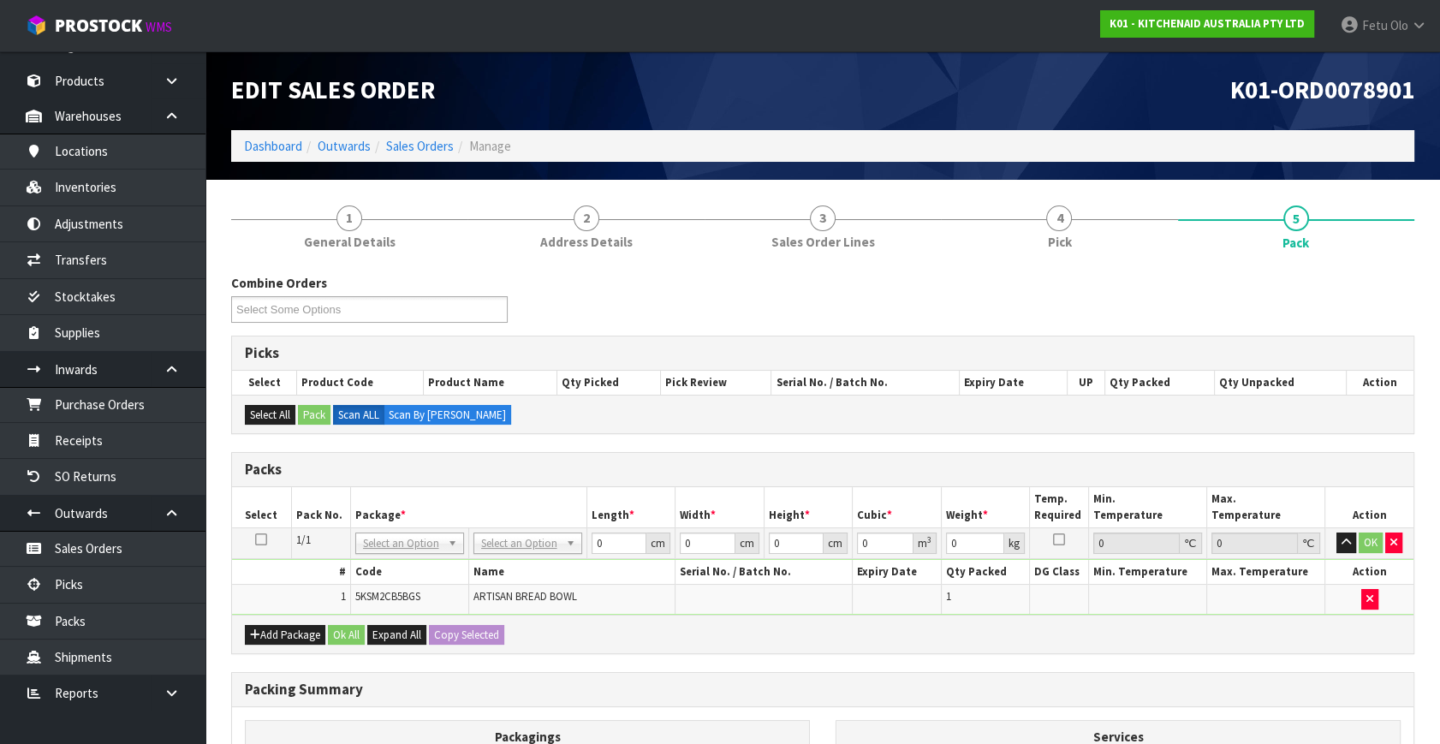
drag, startPoint x: 534, startPoint y: 545, endPoint x: 526, endPoint y: 571, distance: 27.1
drag, startPoint x: 601, startPoint y: 537, endPoint x: 457, endPoint y: 596, distance: 155.5
click at [465, 581] on tbody "1/1 NONE 007-001 007-002 007-004 007-009 007-013 007-014 007-015 007-017 007-01…" at bounding box center [822, 571] width 1181 height 86
click button "OK" at bounding box center [1370, 542] width 24 height 21
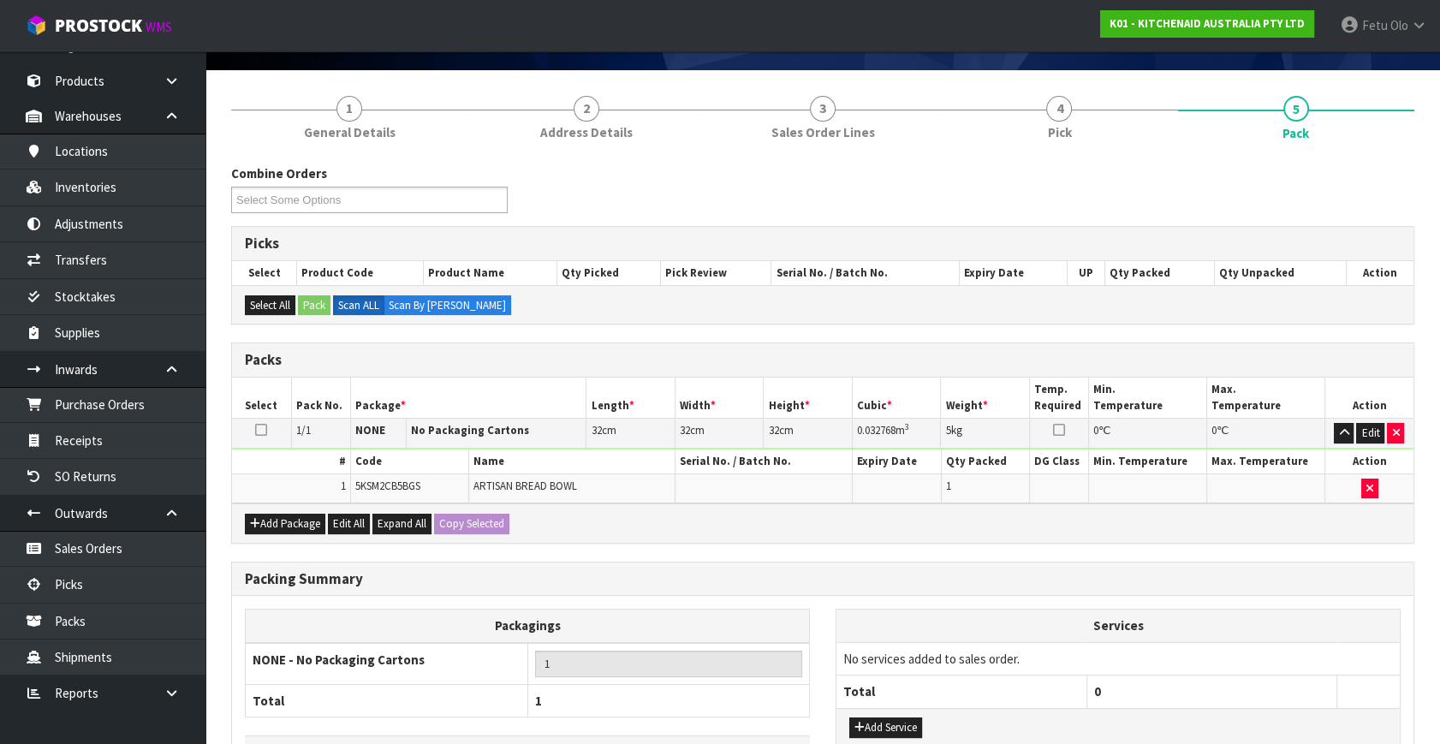
scroll to position [229, 0]
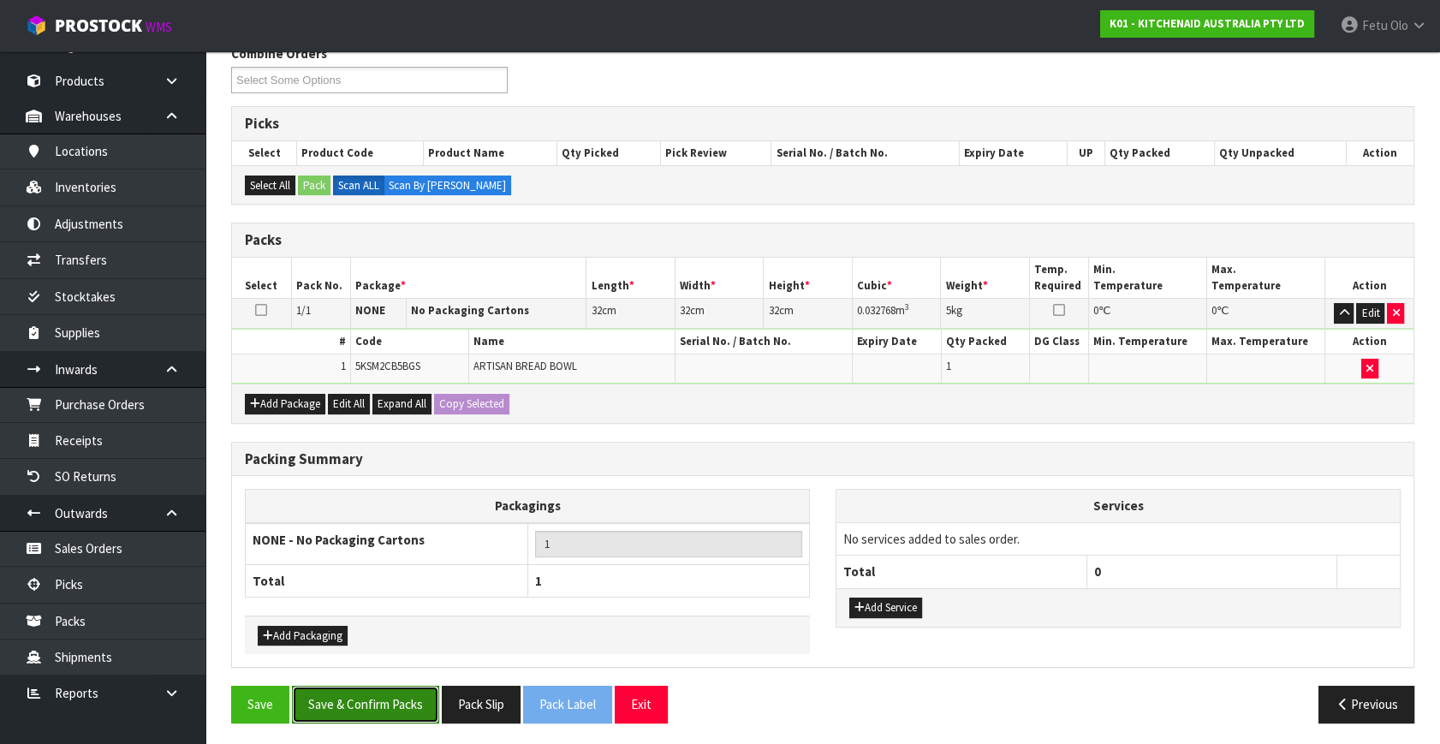
click at [391, 704] on button "Save & Confirm Packs" at bounding box center [365, 704] width 147 height 37
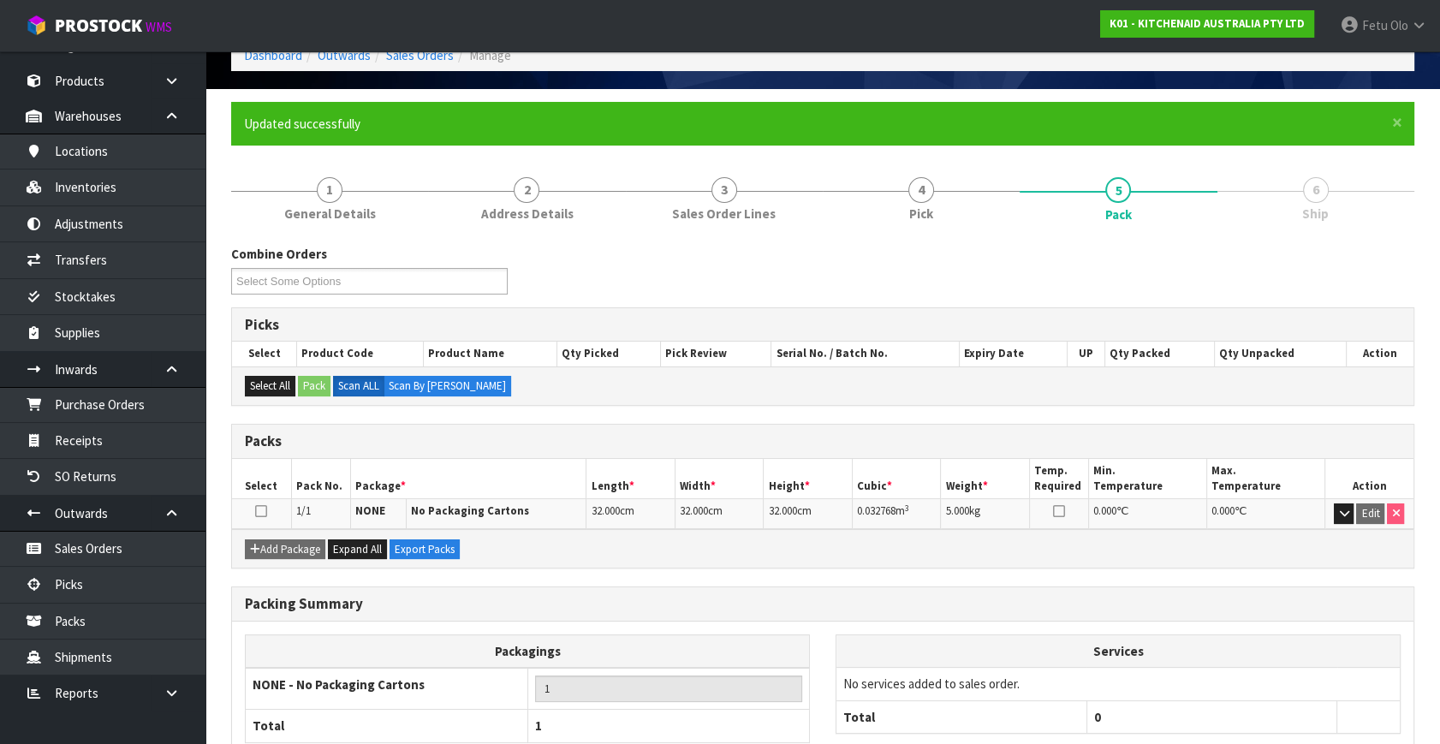
scroll to position [198, 0]
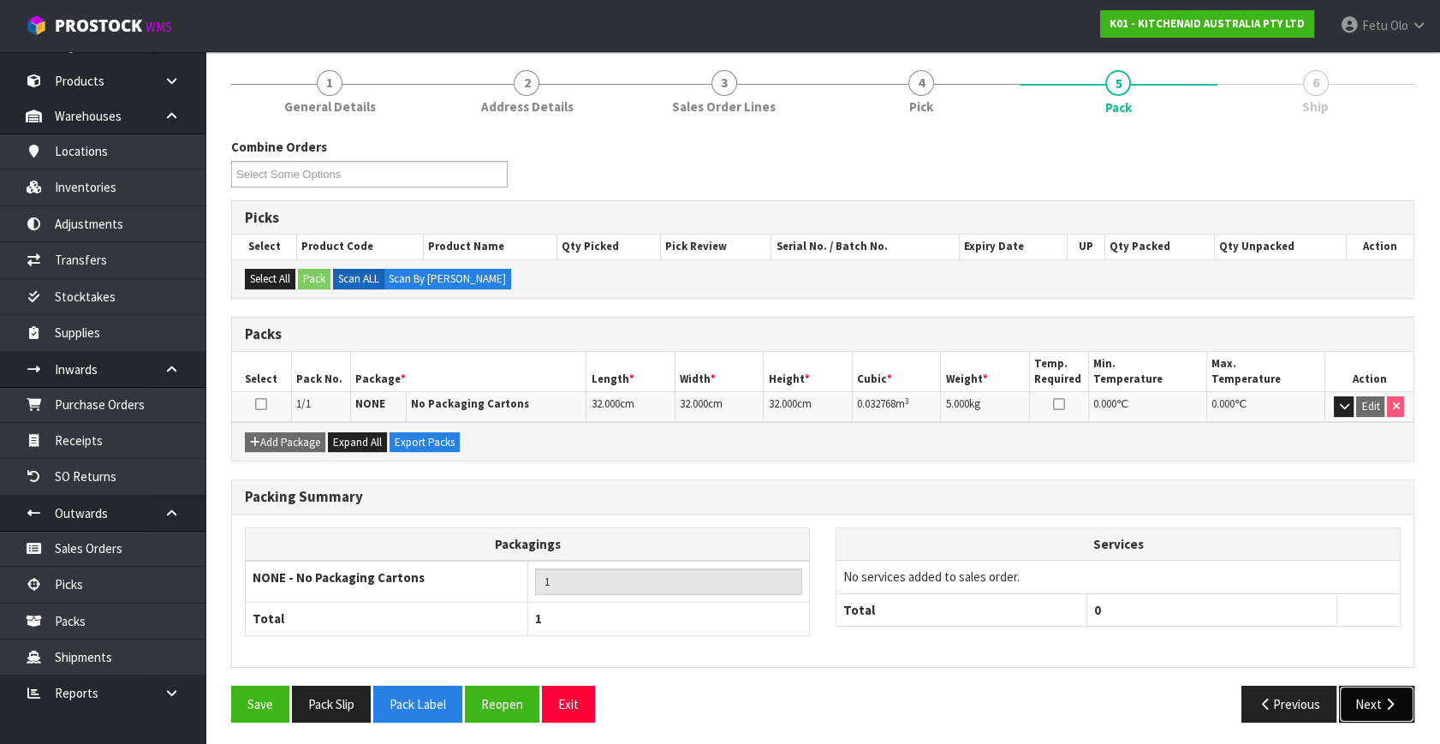
click at [1360, 704] on button "Next" at bounding box center [1376, 704] width 75 height 37
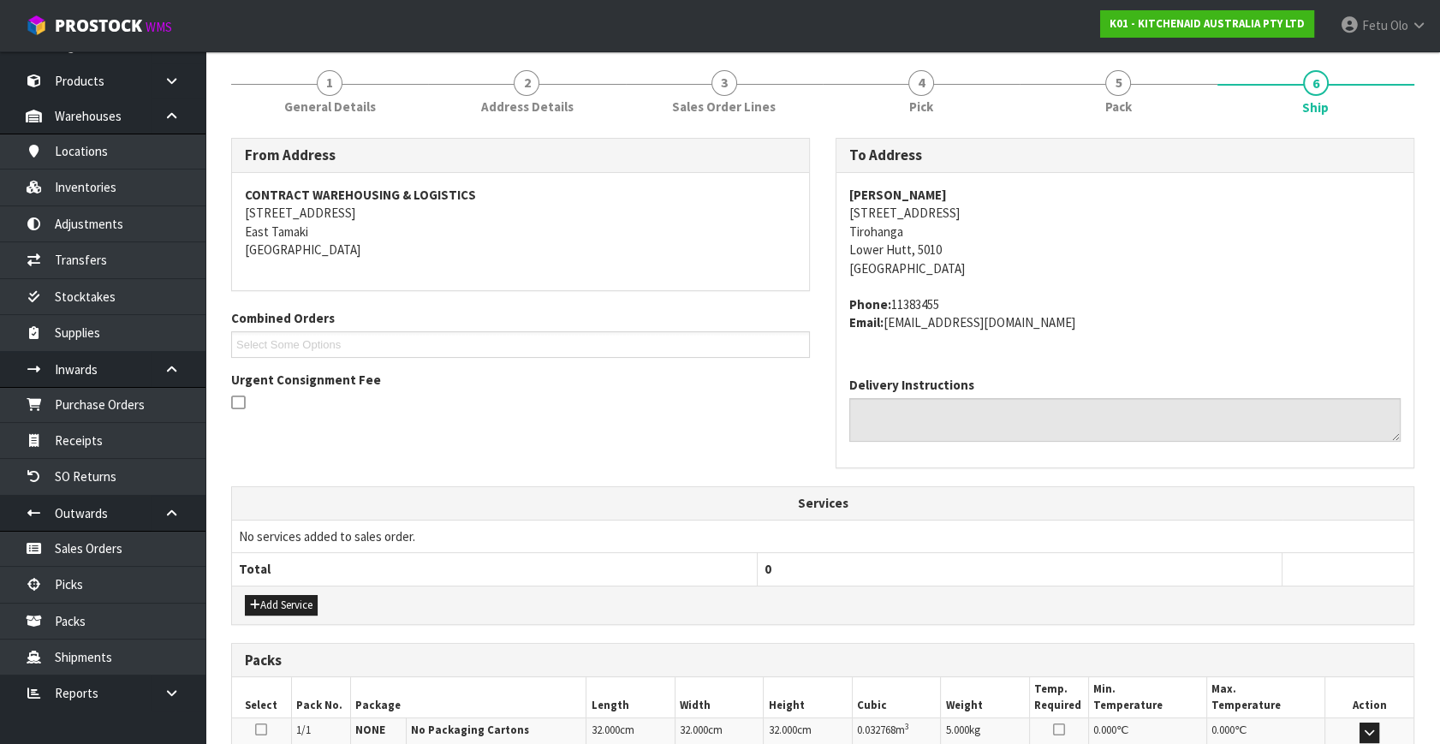
scroll to position [421, 0]
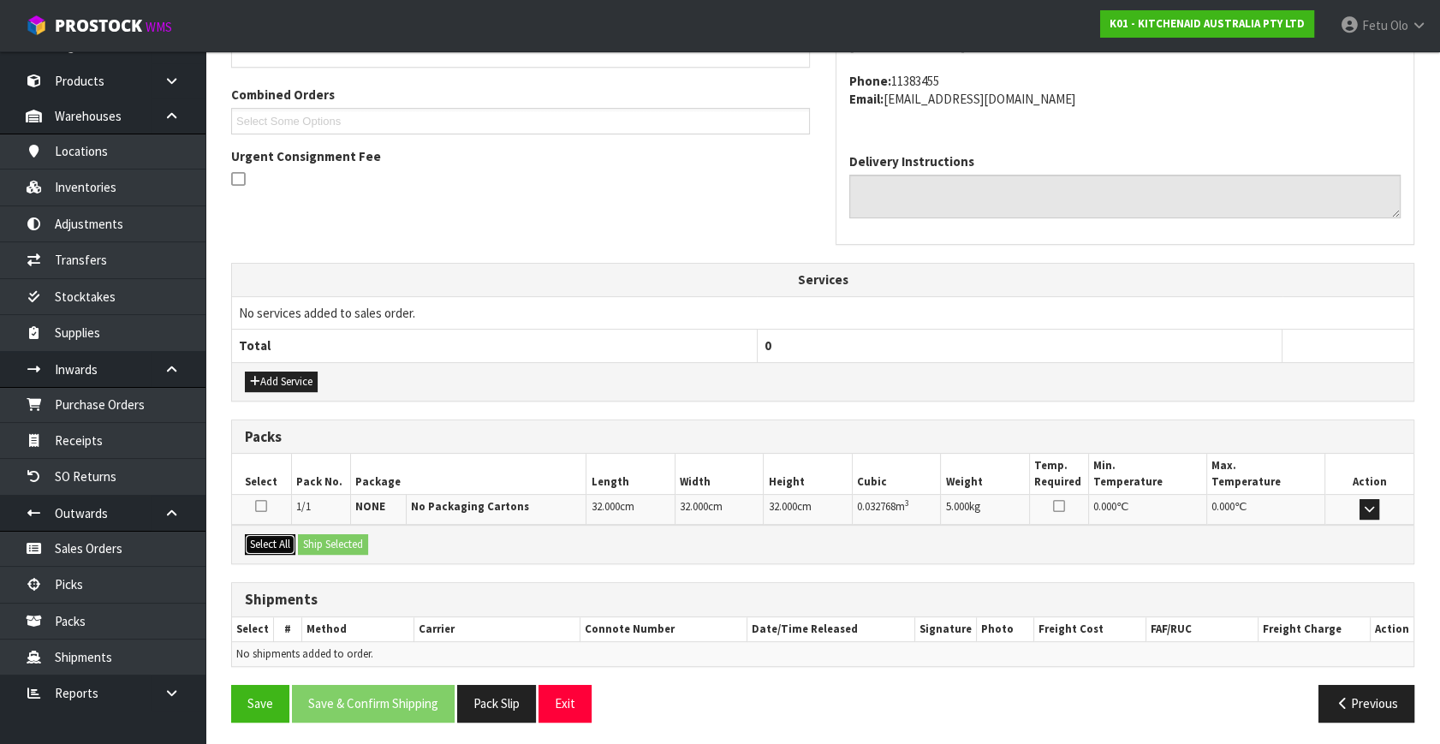
click at [261, 539] on button "Select All" at bounding box center [270, 544] width 51 height 21
click at [334, 535] on button "Ship Selected" at bounding box center [333, 544] width 70 height 21
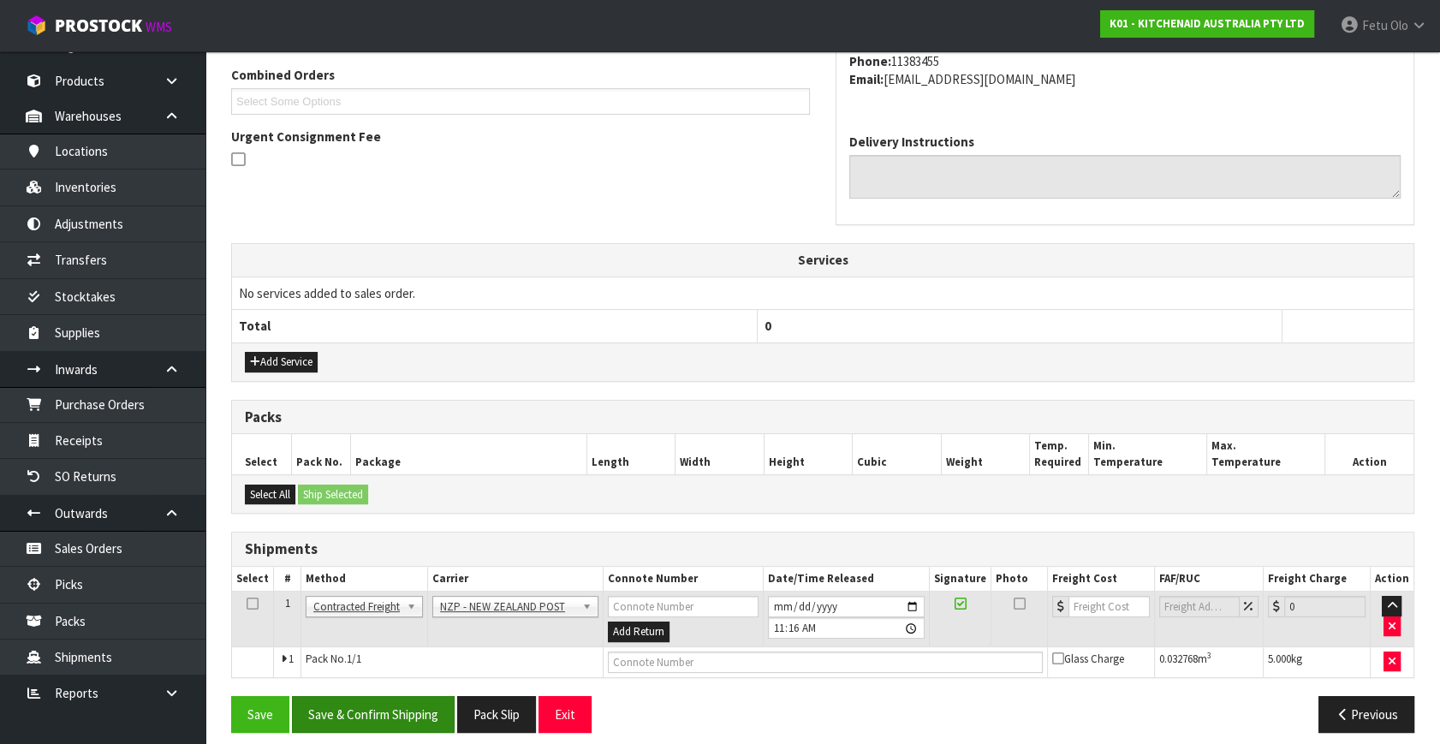
scroll to position [452, 0]
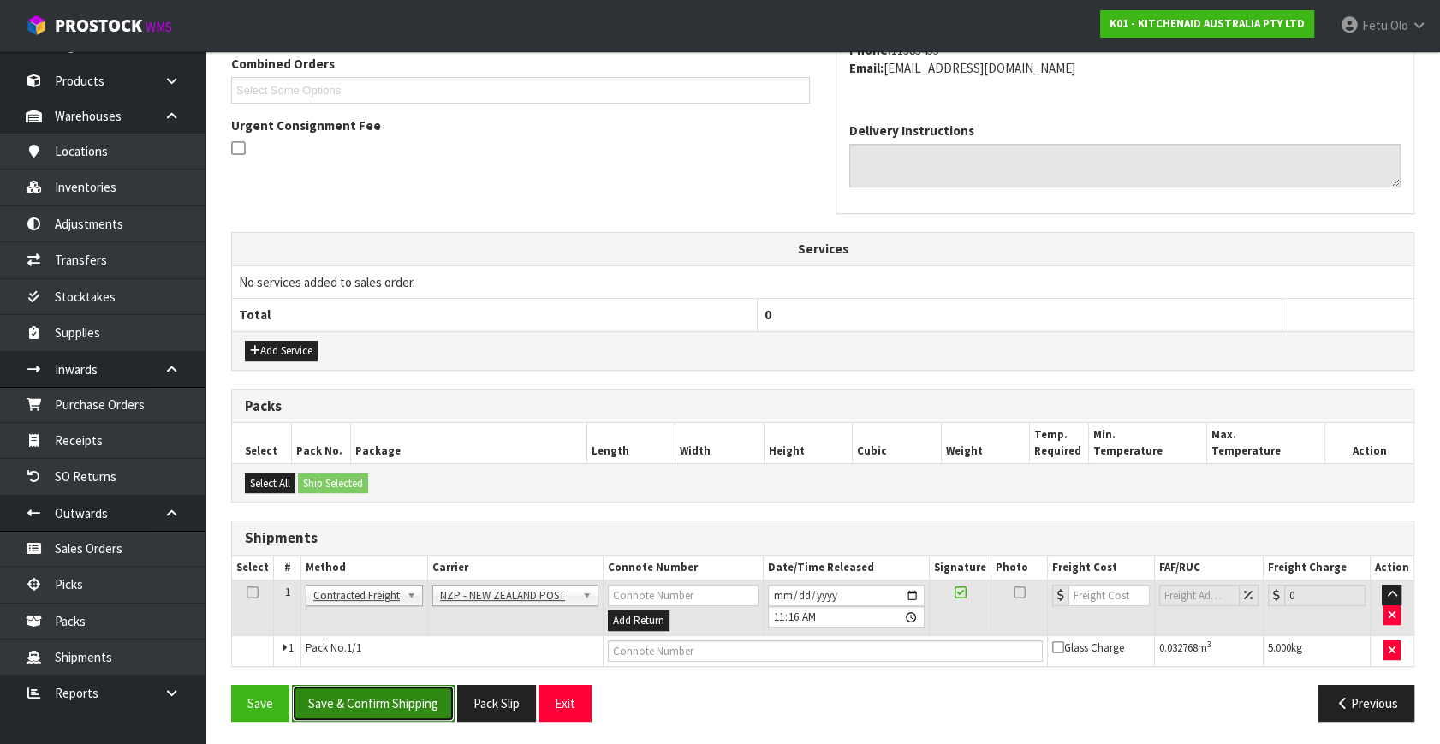
click at [387, 700] on button "Save & Confirm Shipping" at bounding box center [373, 703] width 163 height 37
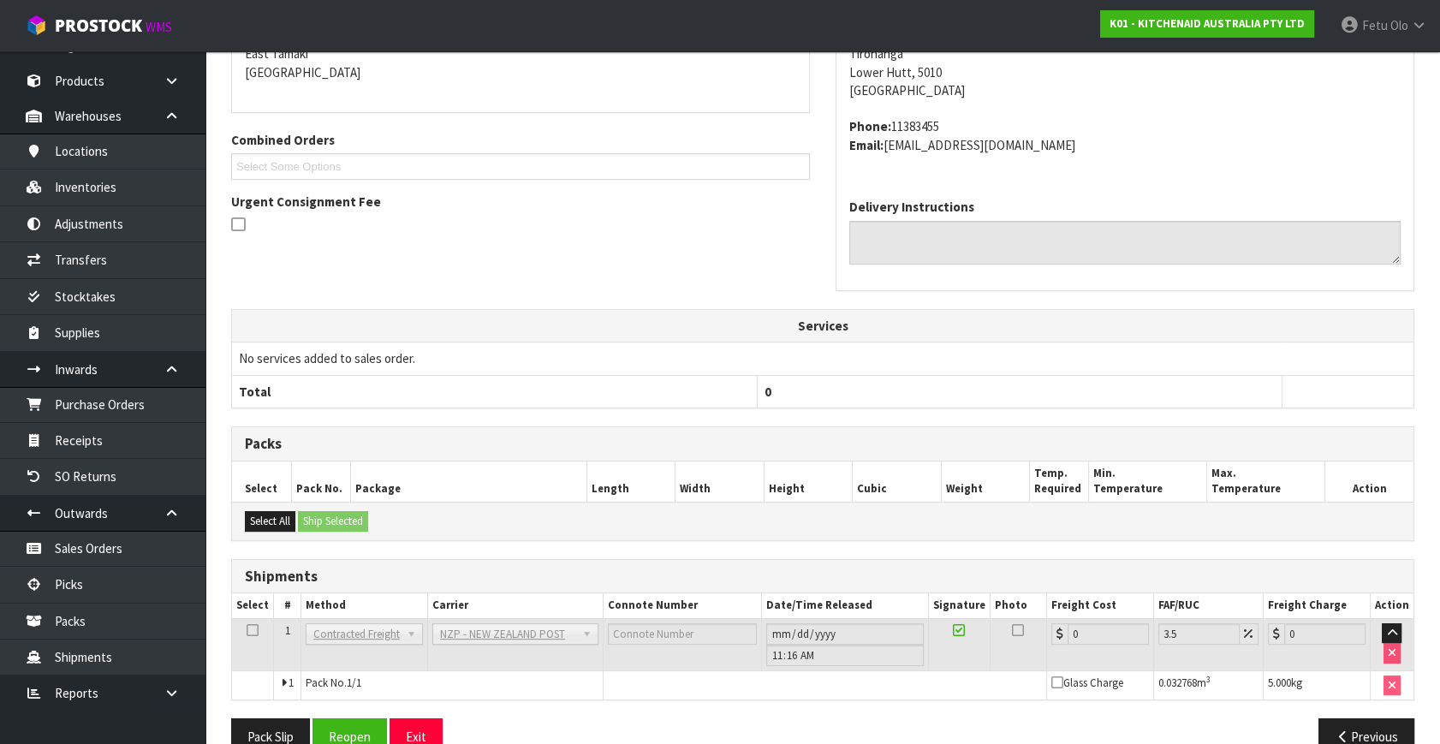
scroll to position [428, 0]
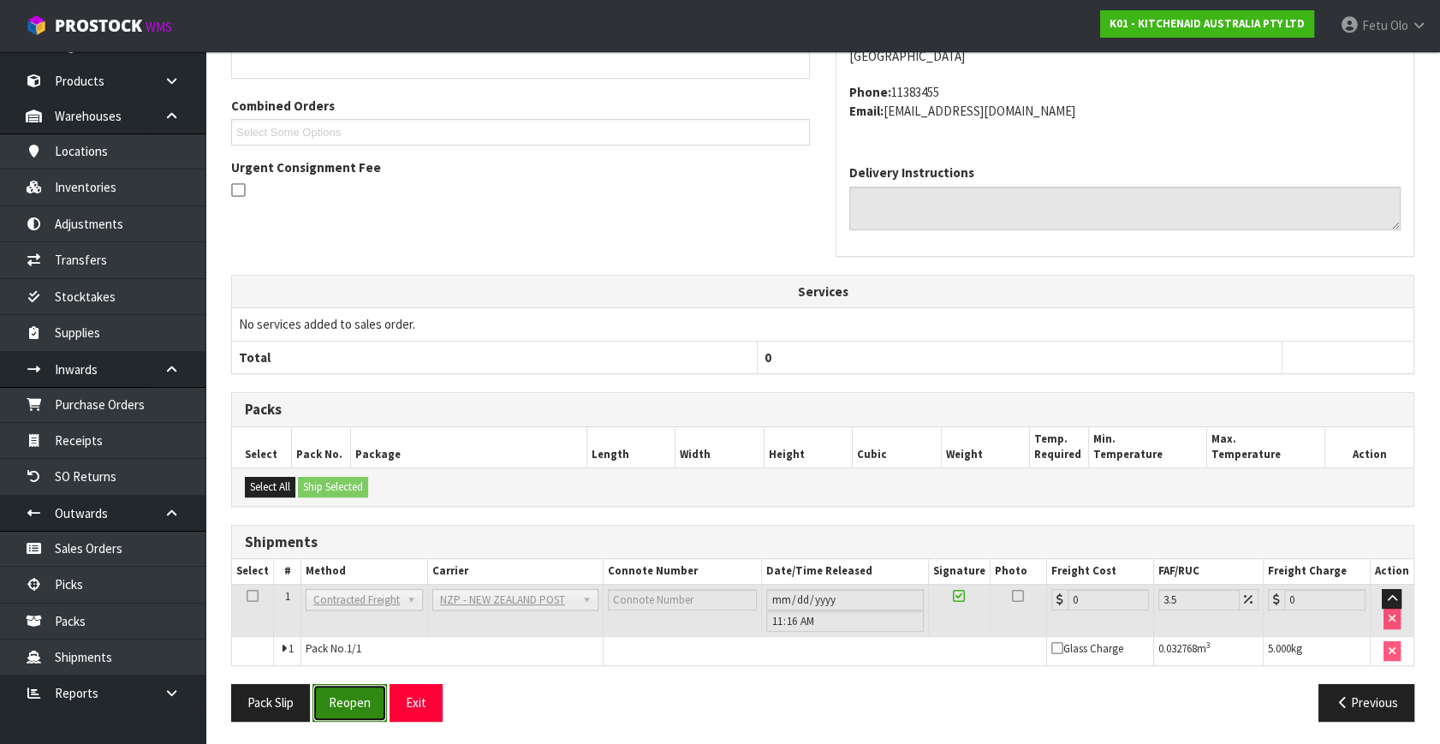
click at [340, 702] on button "Reopen" at bounding box center [349, 702] width 74 height 37
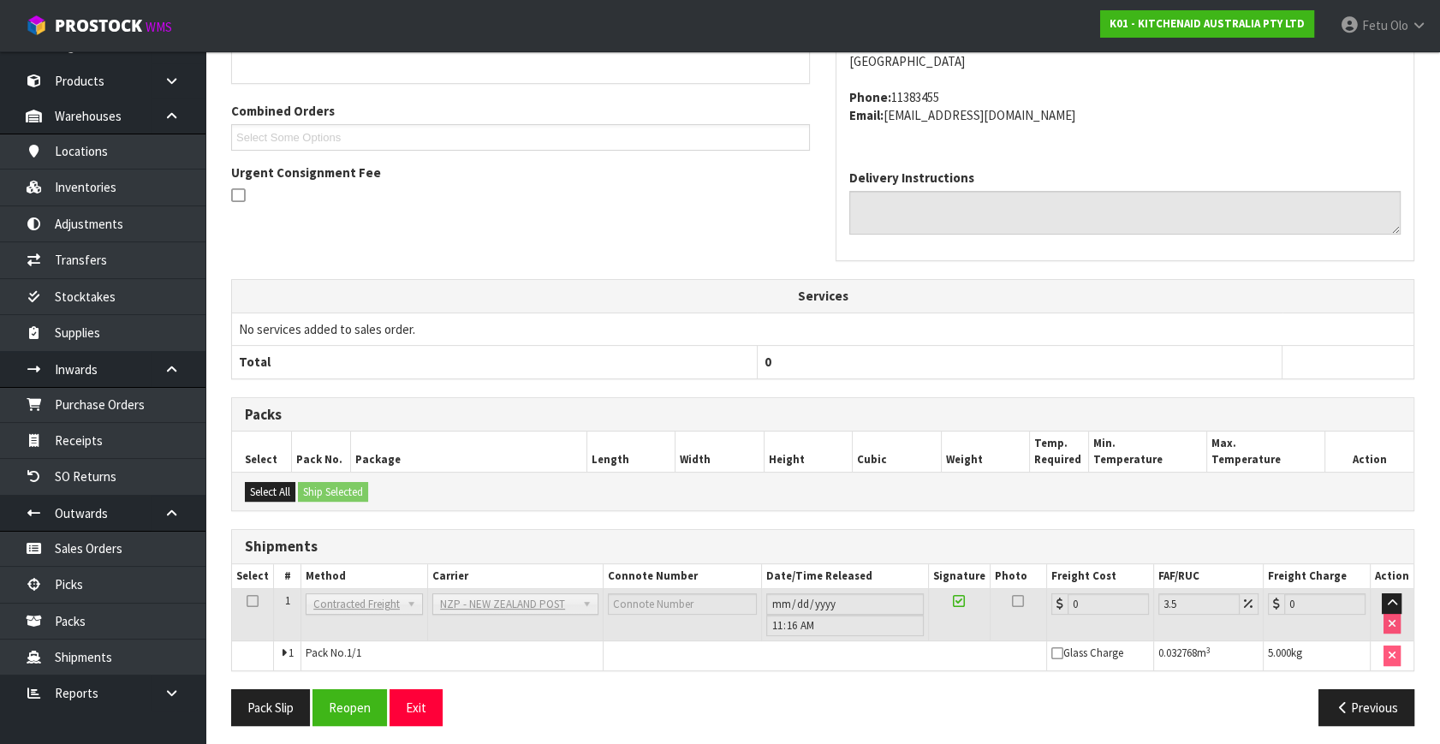
scroll to position [410, 0]
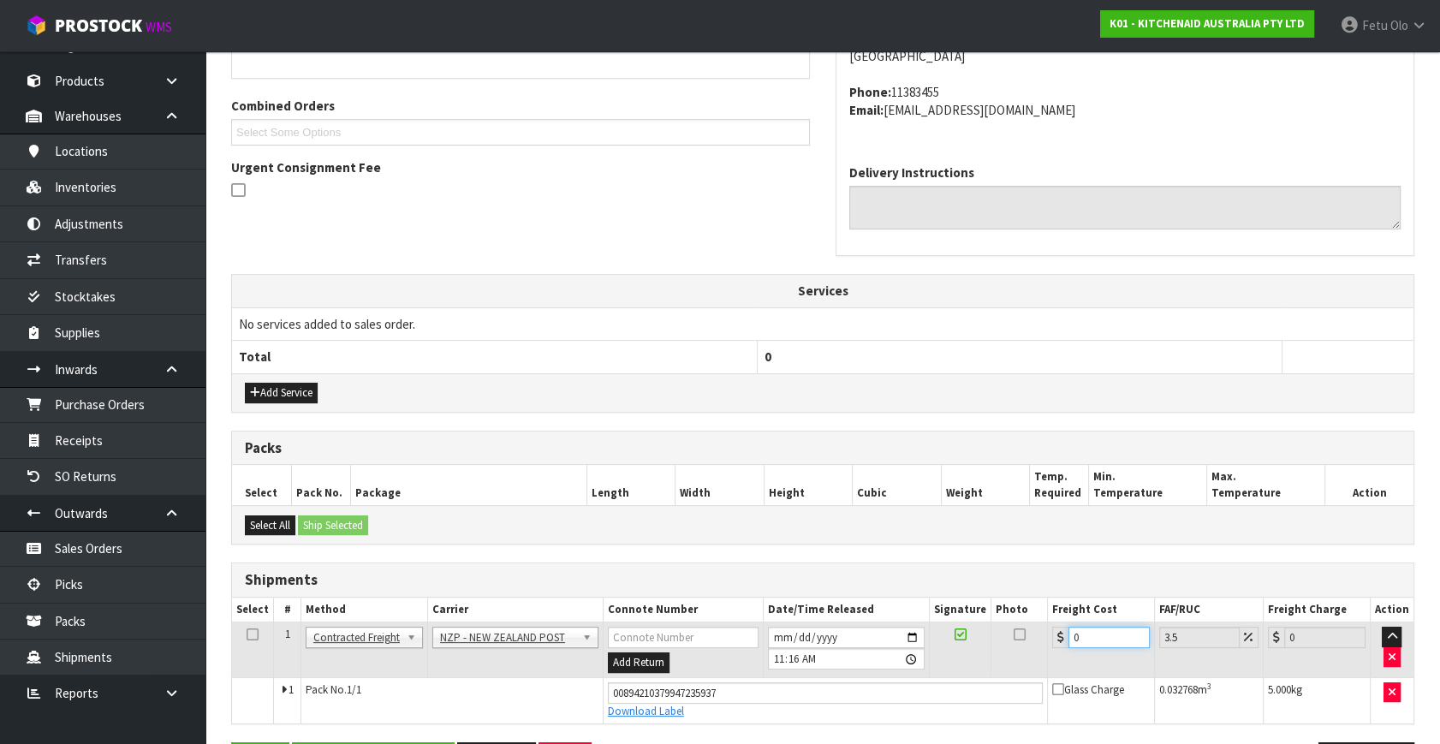
drag, startPoint x: 1056, startPoint y: 640, endPoint x: 680, endPoint y: 710, distance: 382.3
click at [710, 693] on tbody "1 Client Local Pickup Customer Local Pickup Company Freight Contracted Freight …" at bounding box center [822, 672] width 1181 height 101
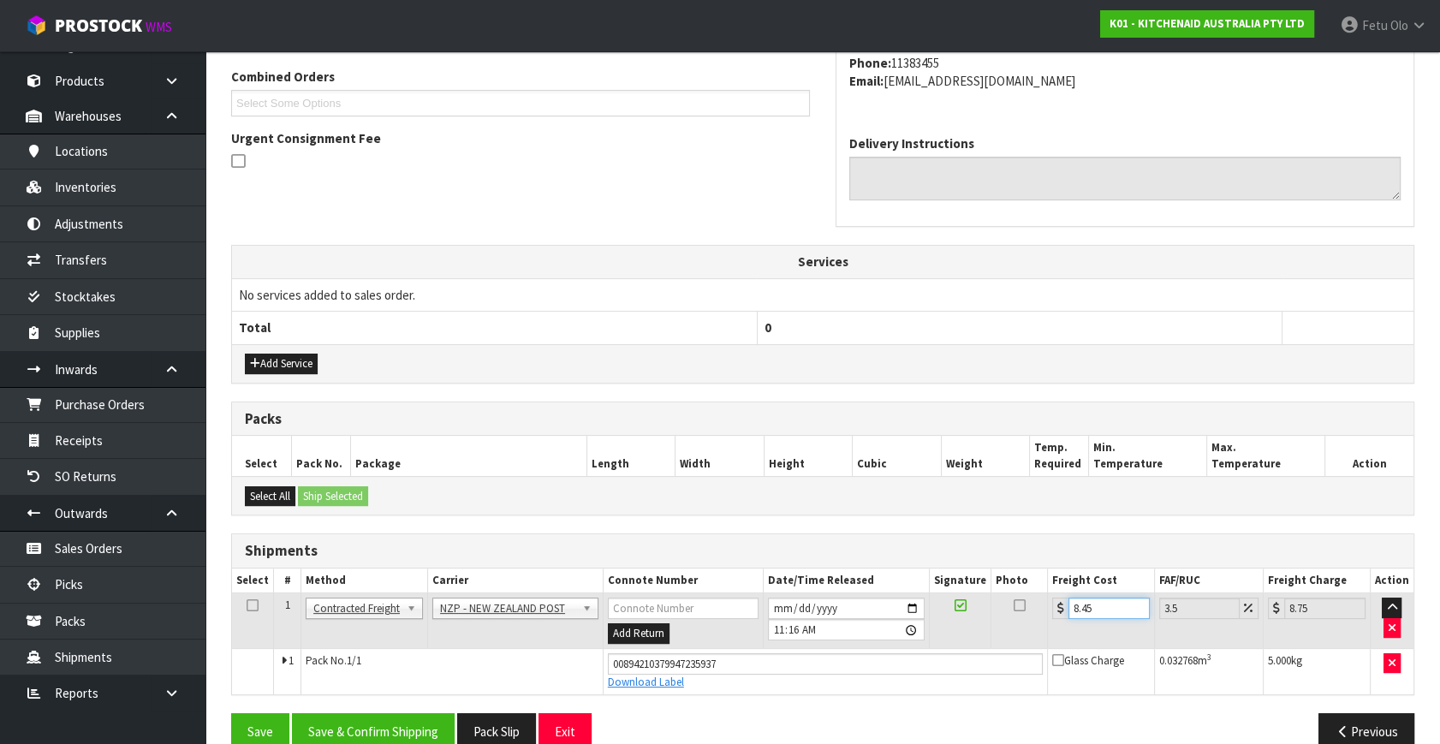
scroll to position [468, 0]
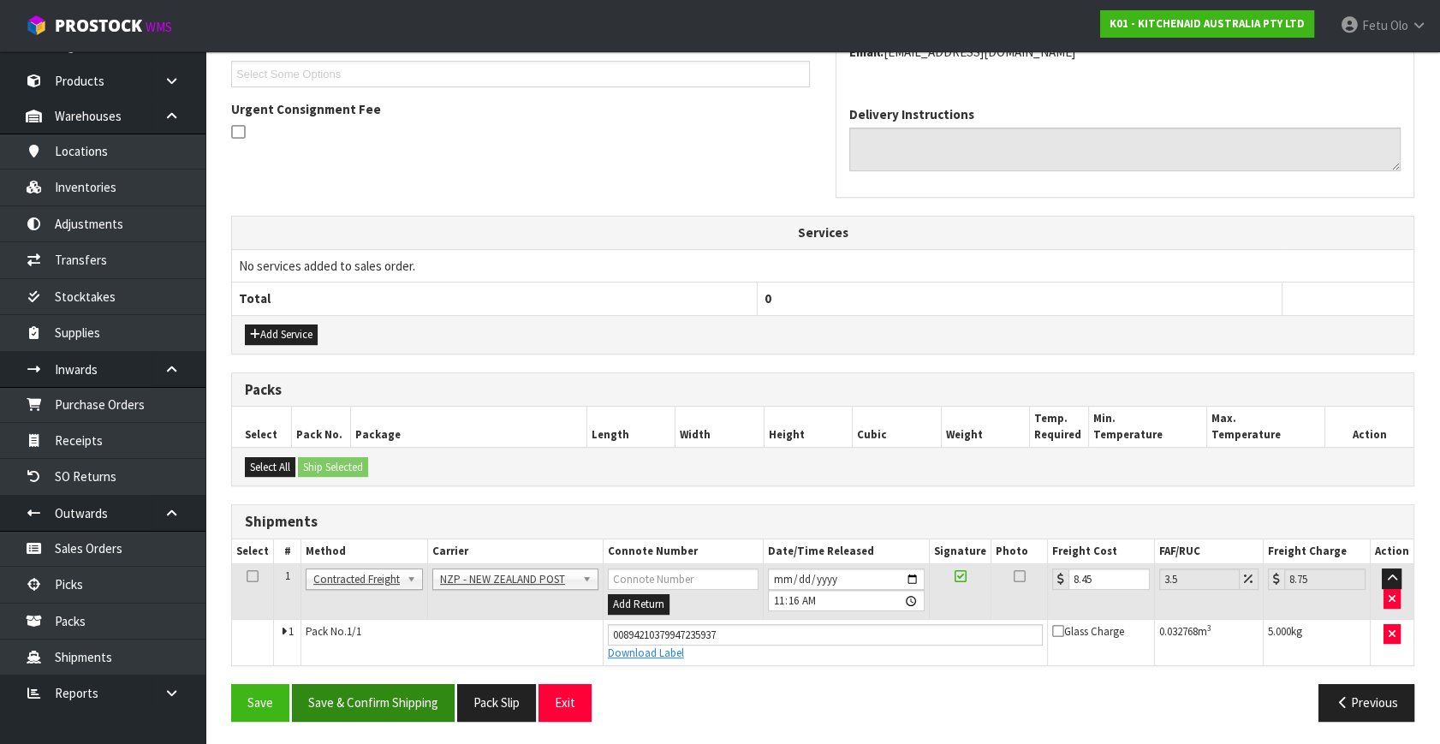
drag, startPoint x: 366, startPoint y: 674, endPoint x: 384, endPoint y: 704, distance: 34.9
click at [372, 683] on div "From Address CONTRACT WAREHOUSING & LOGISTICS [STREET_ADDRESS] Combined Orders …" at bounding box center [822, 300] width 1183 height 867
click at [381, 703] on button "Save & Confirm Shipping" at bounding box center [373, 702] width 163 height 37
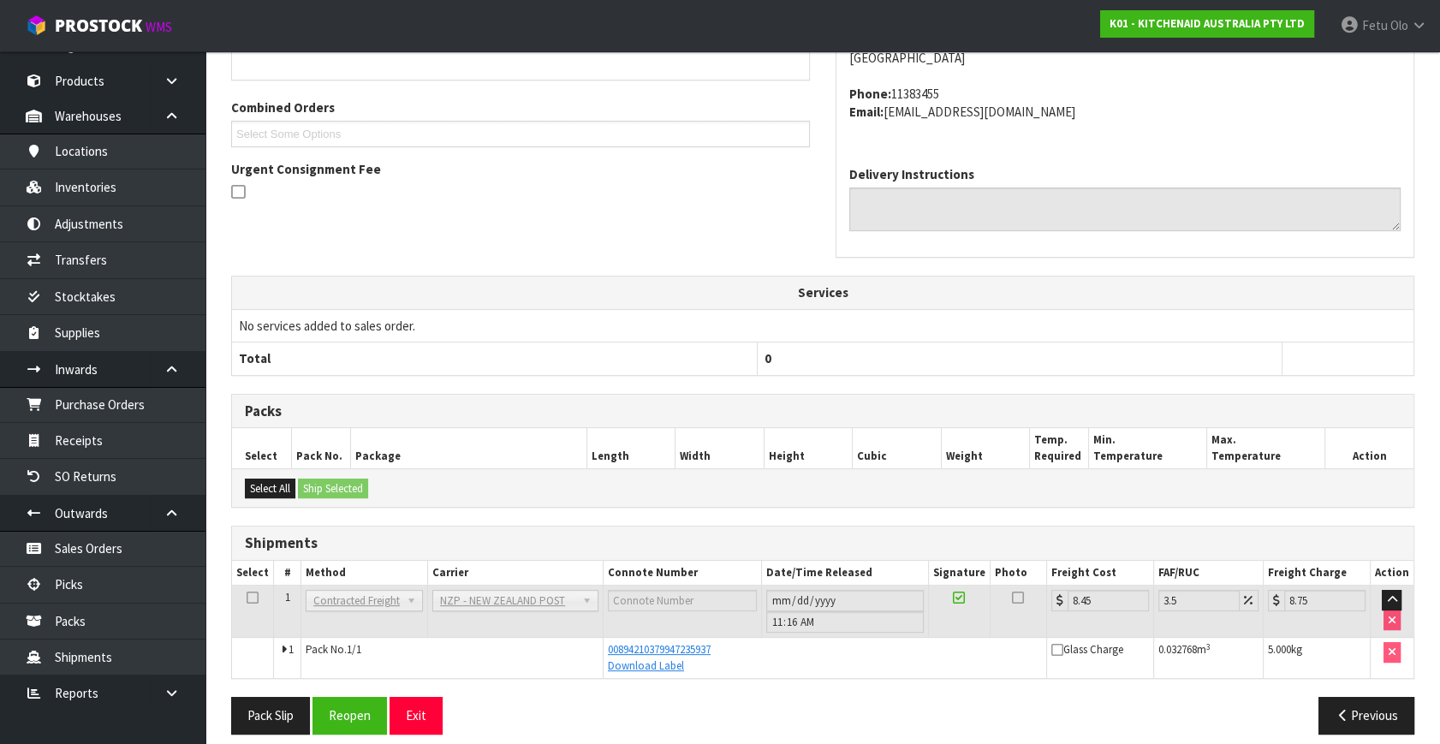
scroll to position [421, 0]
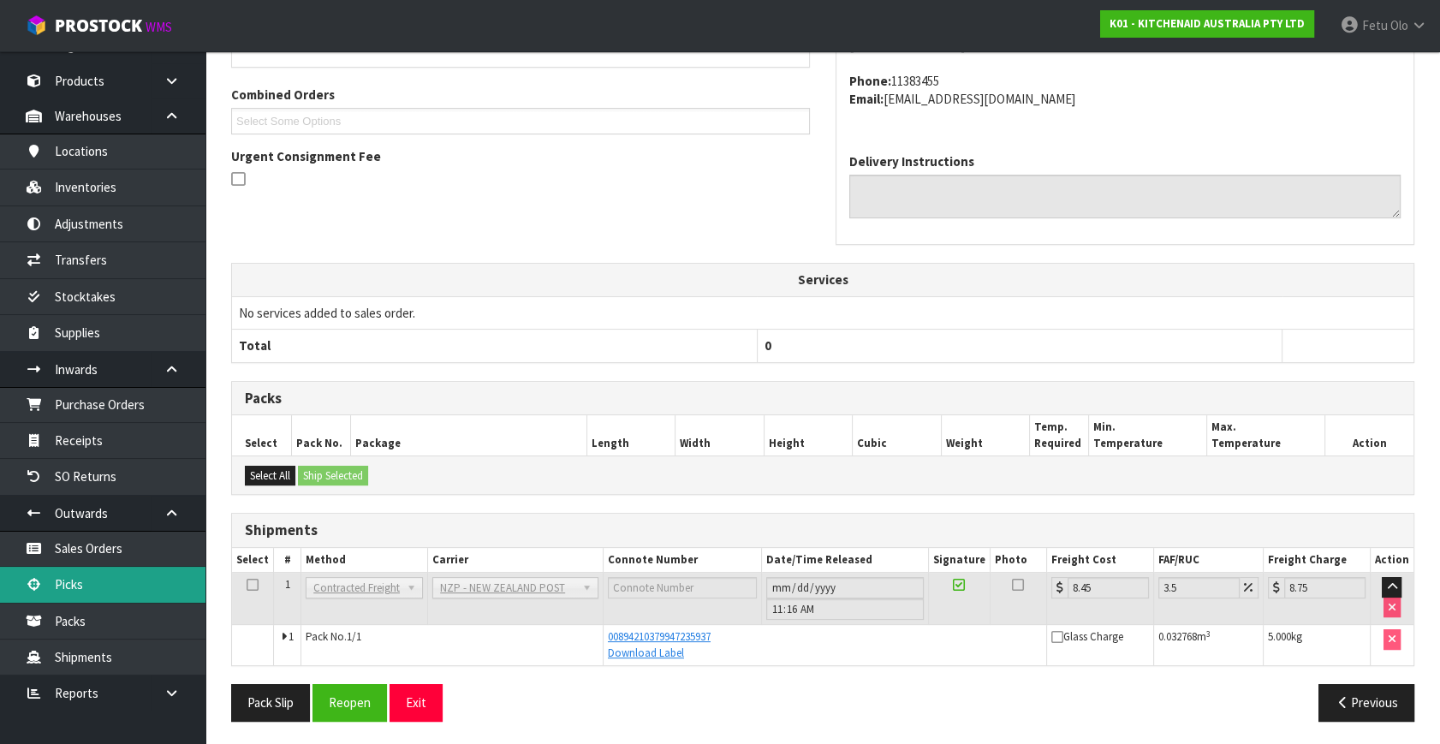
click at [86, 580] on link "Picks" at bounding box center [102, 584] width 205 height 35
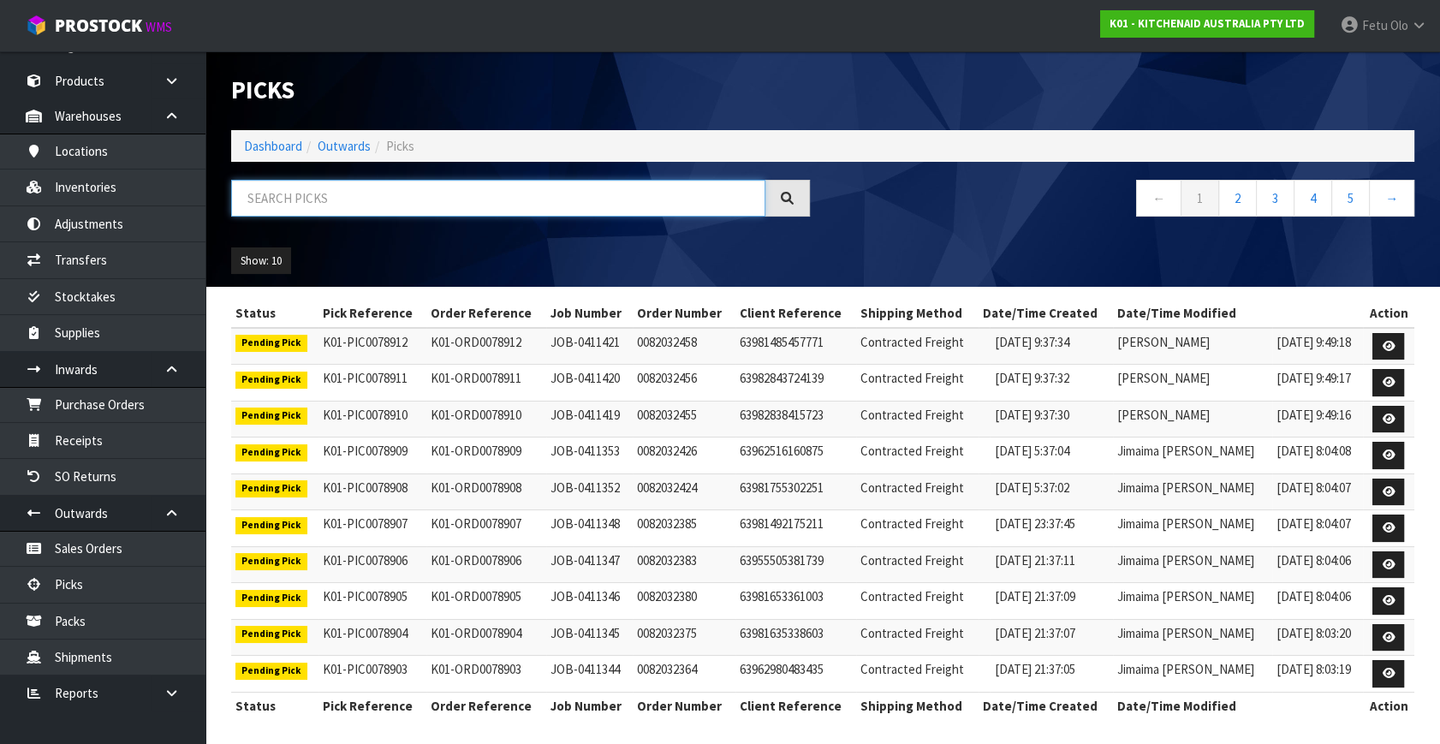
click at [350, 196] on input "text" at bounding box center [498, 198] width 534 height 37
drag, startPoint x: 350, startPoint y: 196, endPoint x: 318, endPoint y: 222, distance: 40.8
click at [332, 205] on input "text" at bounding box center [498, 198] width 534 height 37
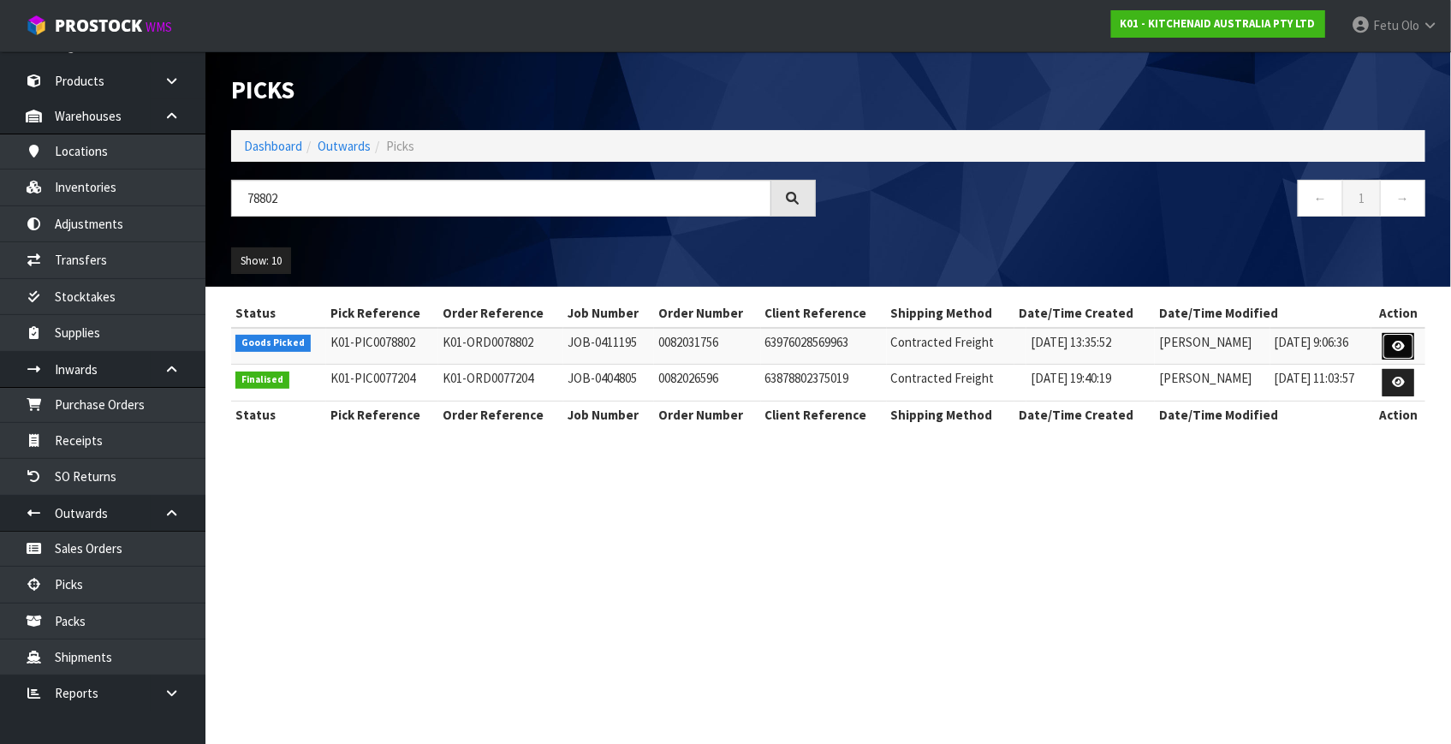
click at [1392, 348] on link at bounding box center [1398, 346] width 32 height 27
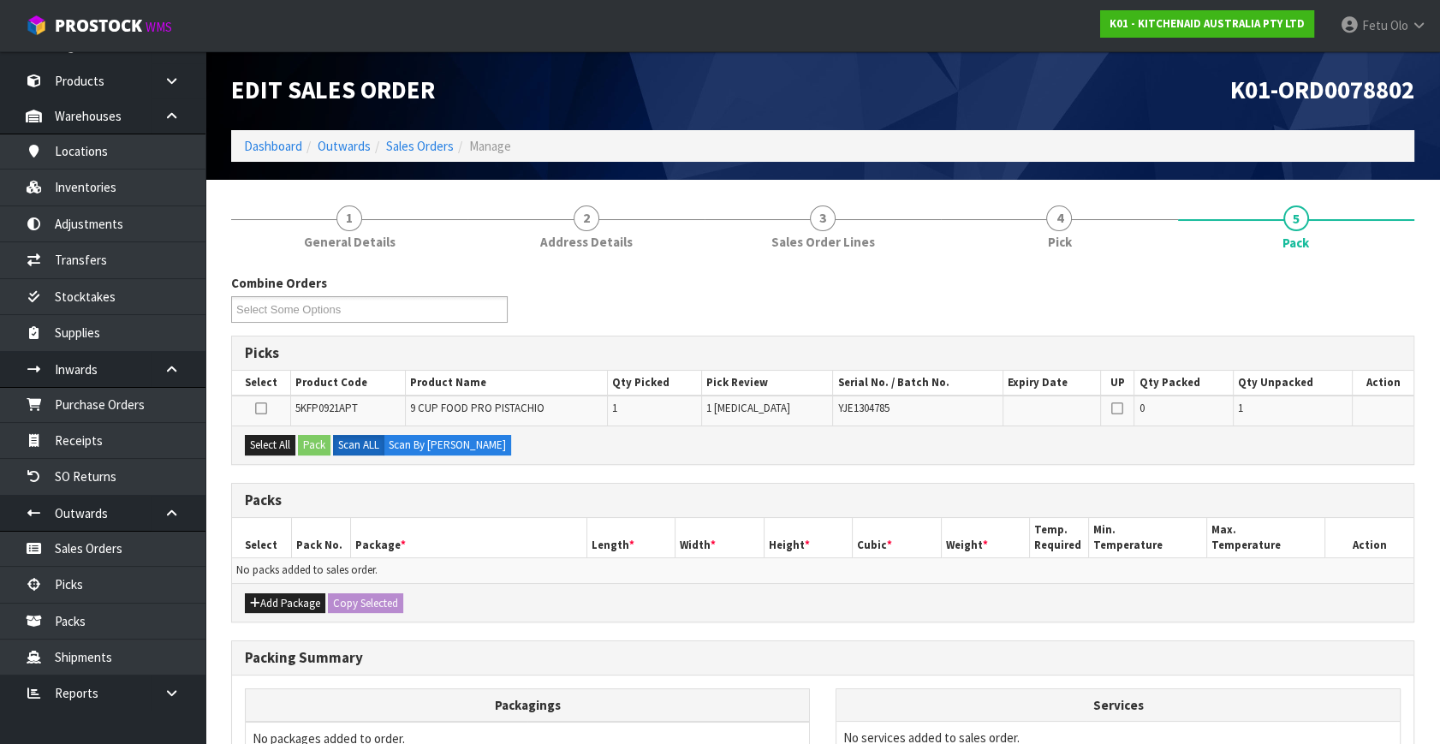
click at [747, 631] on div "Combine Orders K01-ORD0078774 K01-ORD0078797 K01-ORD0078800 K01-ORD0078801 K01-…" at bounding box center [822, 600] width 1183 height 653
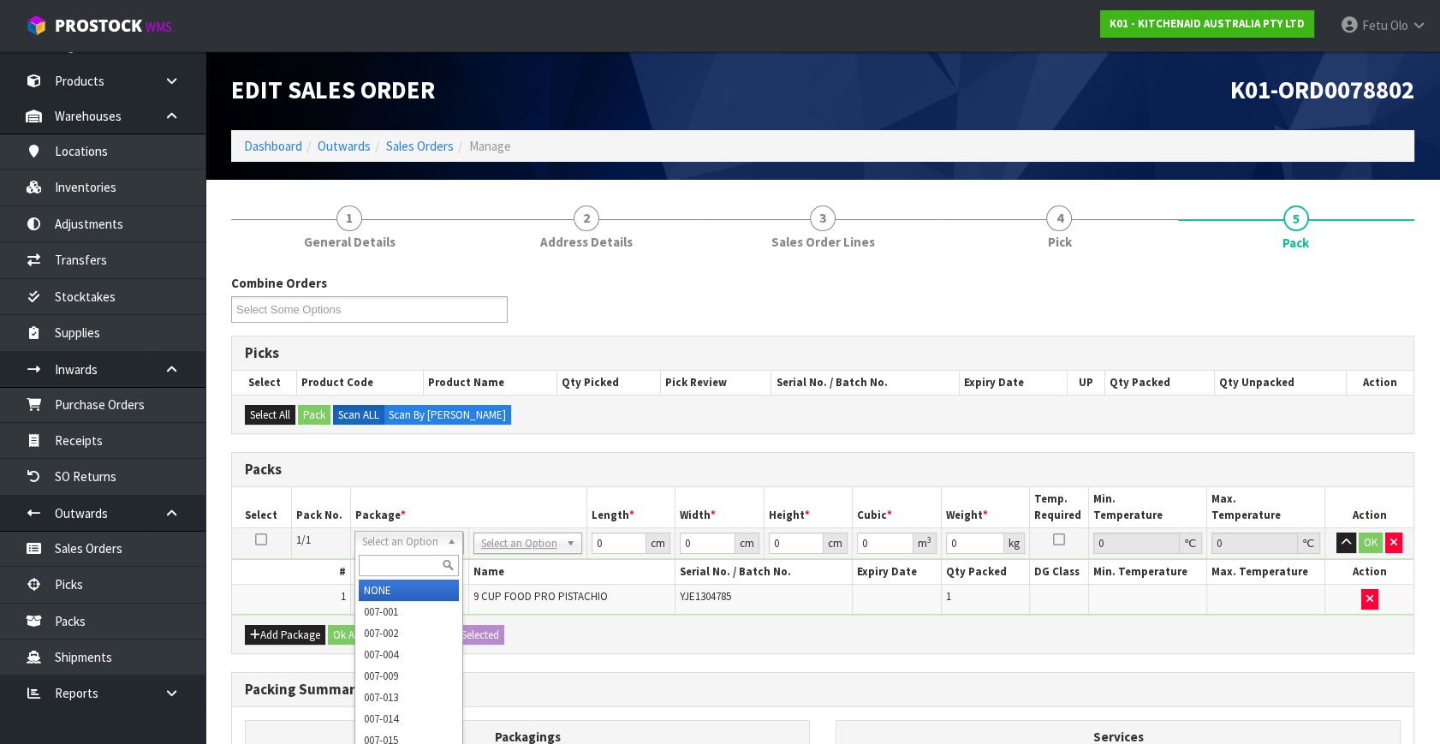
drag, startPoint x: 384, startPoint y: 543, endPoint x: 376, endPoint y: 553, distance: 13.4
click at [376, 553] on div at bounding box center [408, 565] width 107 height 28
click at [376, 562] on input "text" at bounding box center [409, 565] width 100 height 21
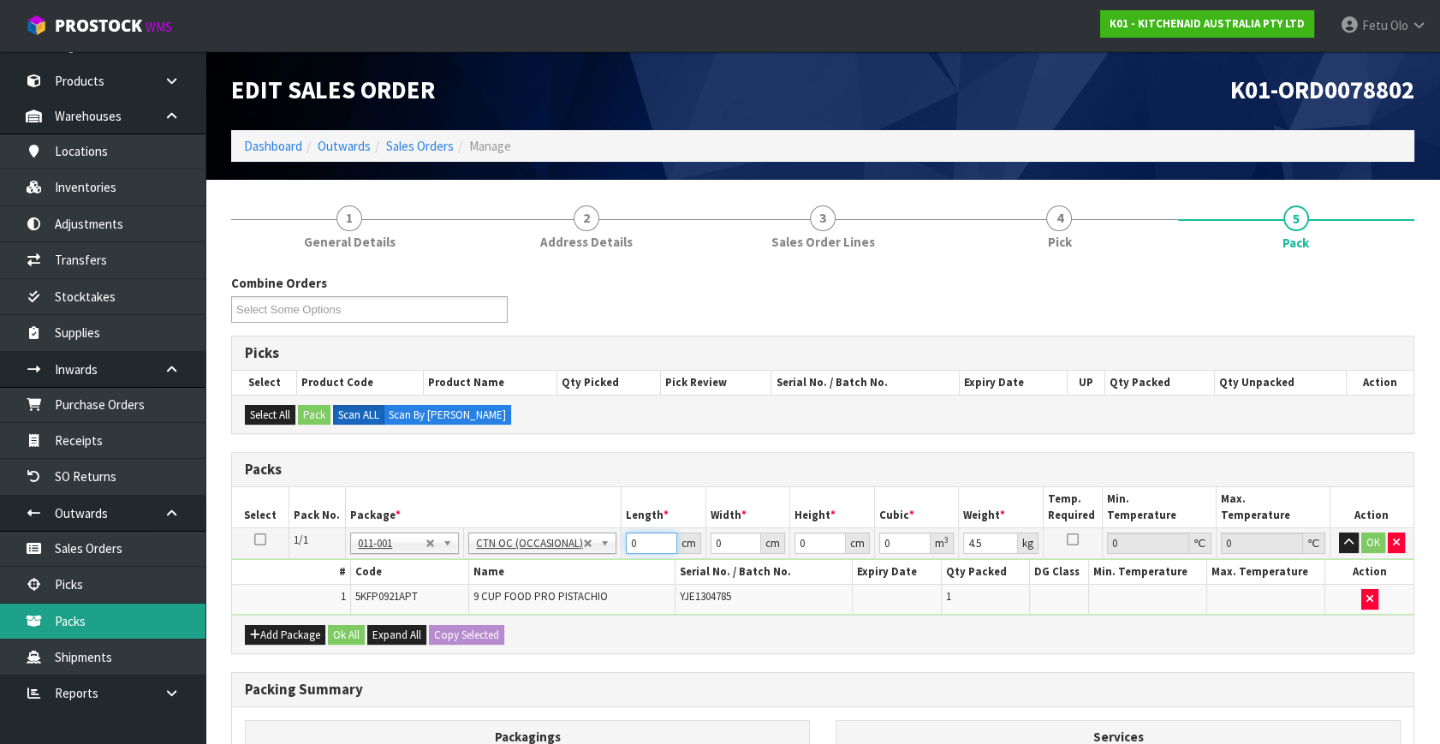
drag, startPoint x: 642, startPoint y: 544, endPoint x: 98, endPoint y: 633, distance: 551.8
click at [135, 637] on body "Toggle navigation ProStock WMS K01 - KITCHENAID AUSTRALIA PTY LTD Fetu Olo Logo…" at bounding box center [720, 372] width 1440 height 744
click button "OK" at bounding box center [1373, 542] width 24 height 21
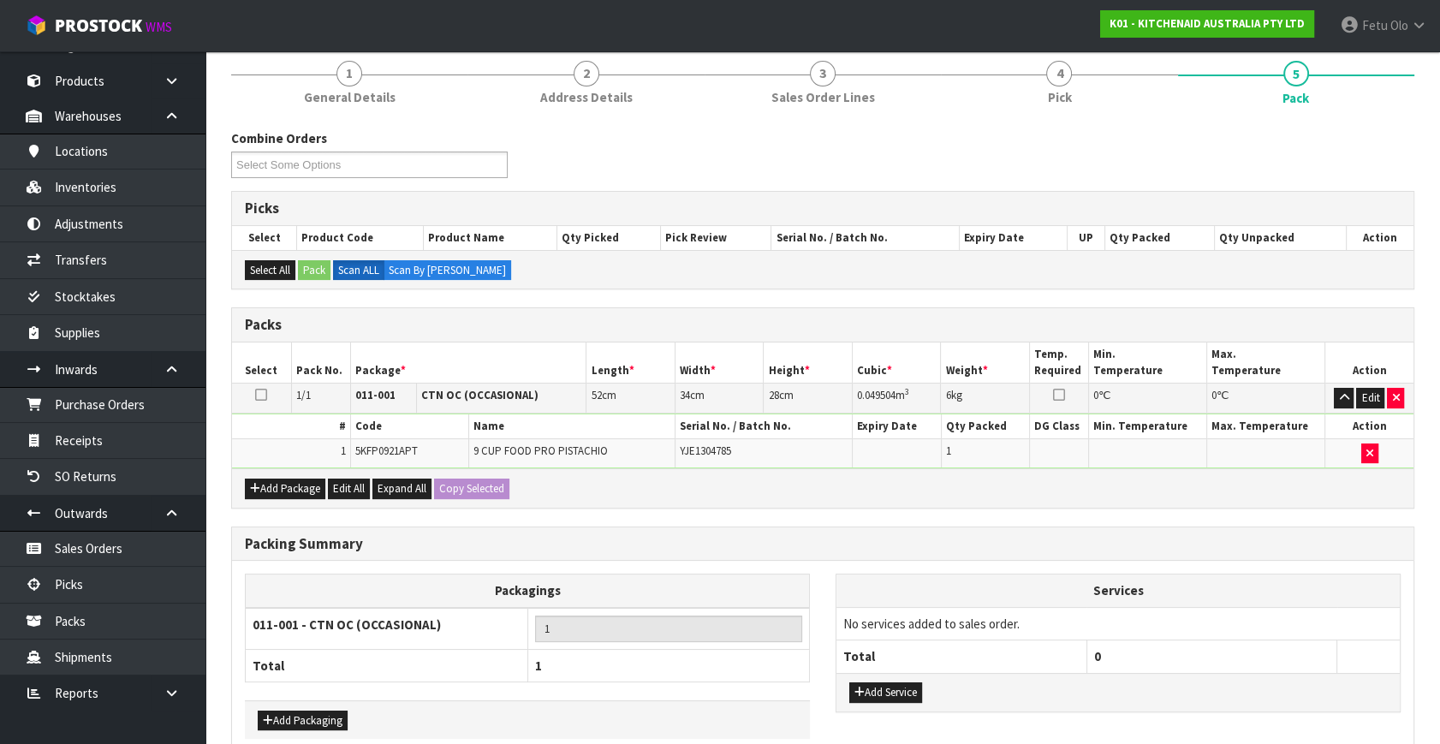
scroll to position [229, 0]
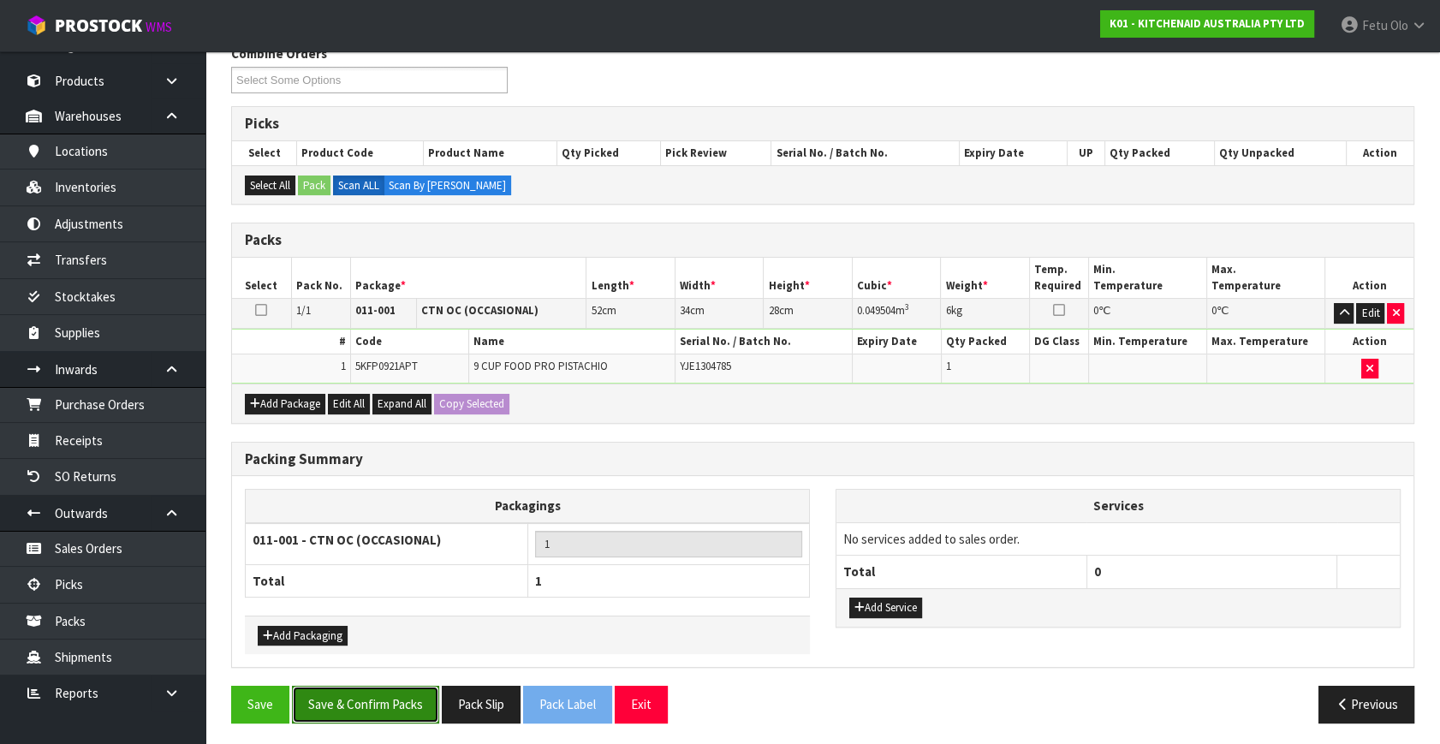
click at [383, 688] on button "Save & Confirm Packs" at bounding box center [365, 704] width 147 height 37
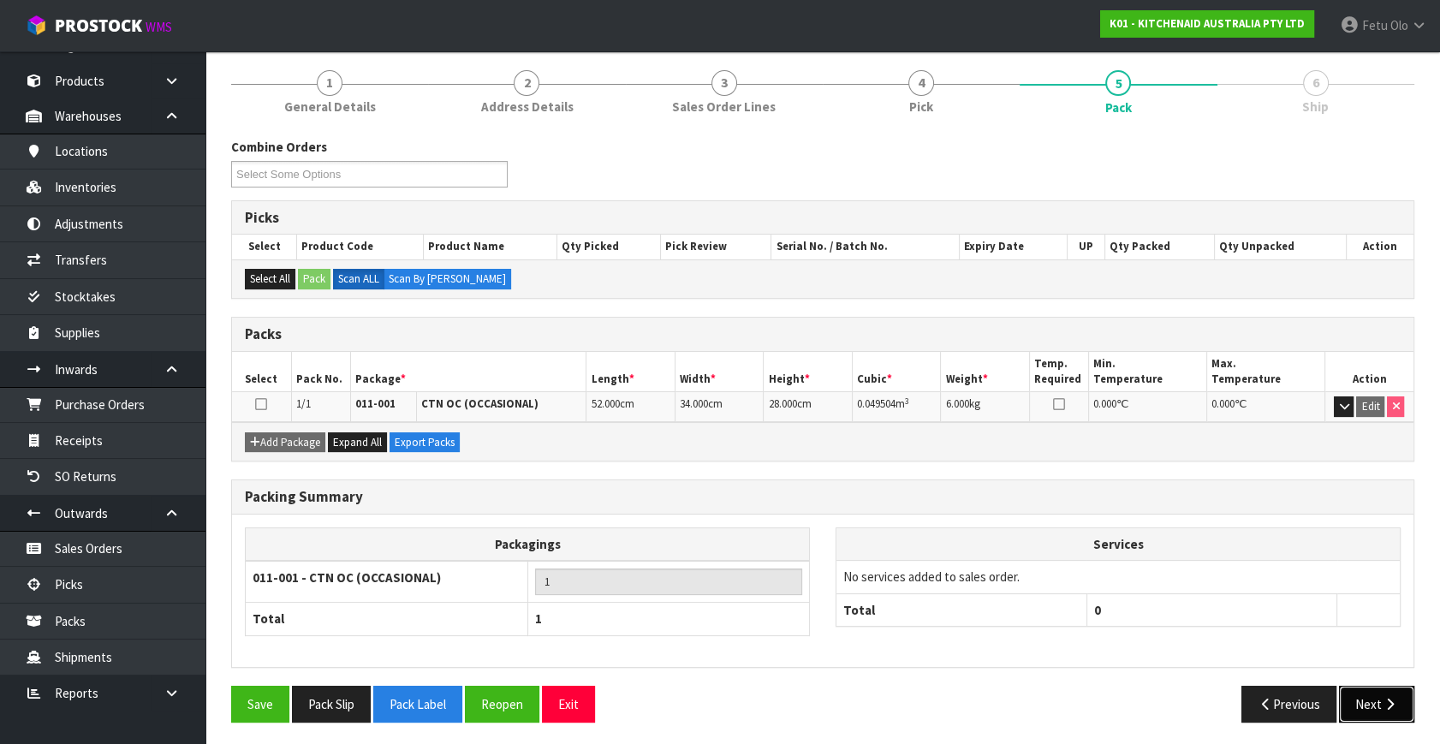
click at [1398, 704] on button "Next" at bounding box center [1376, 704] width 75 height 37
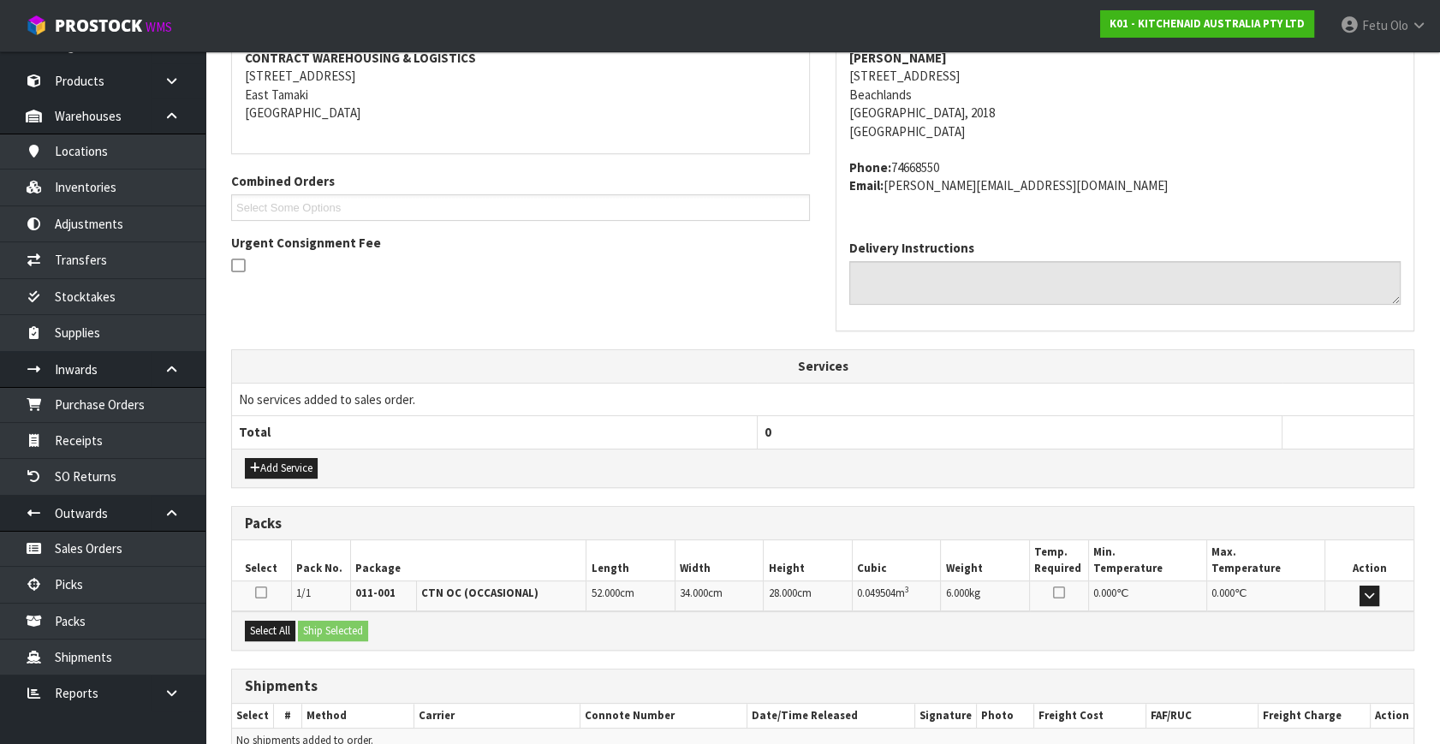
scroll to position [421, 0]
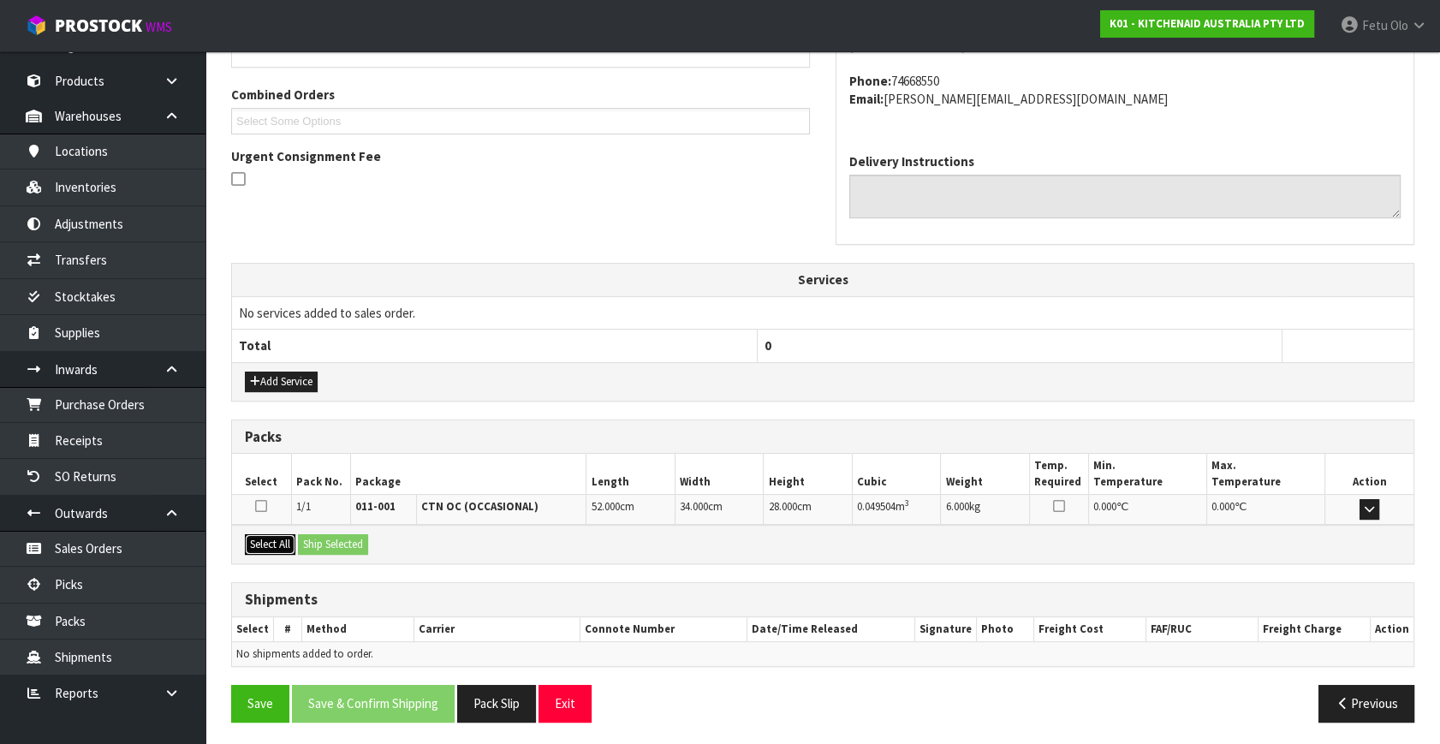
click at [278, 540] on button "Select All" at bounding box center [270, 544] width 51 height 21
click at [310, 537] on button "Ship Selected" at bounding box center [333, 544] width 70 height 21
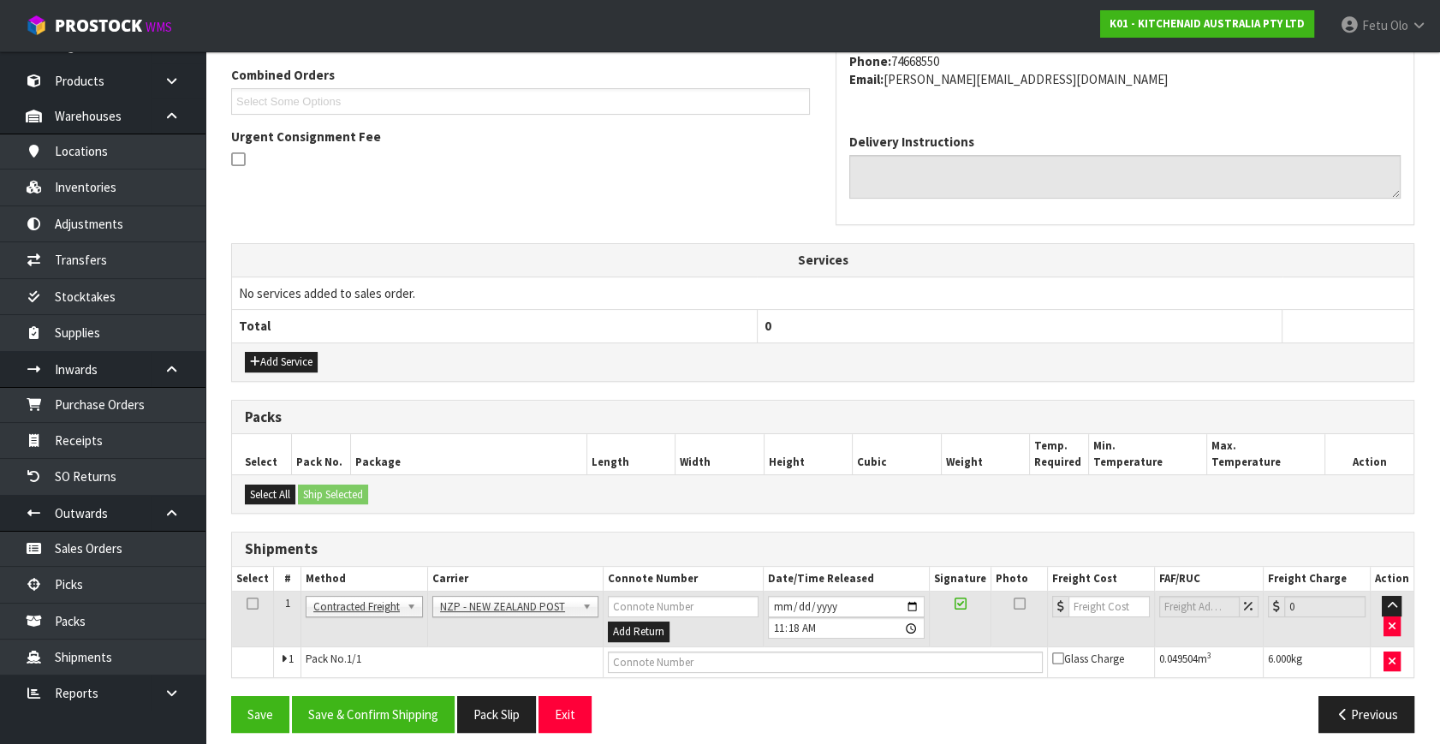
scroll to position [452, 0]
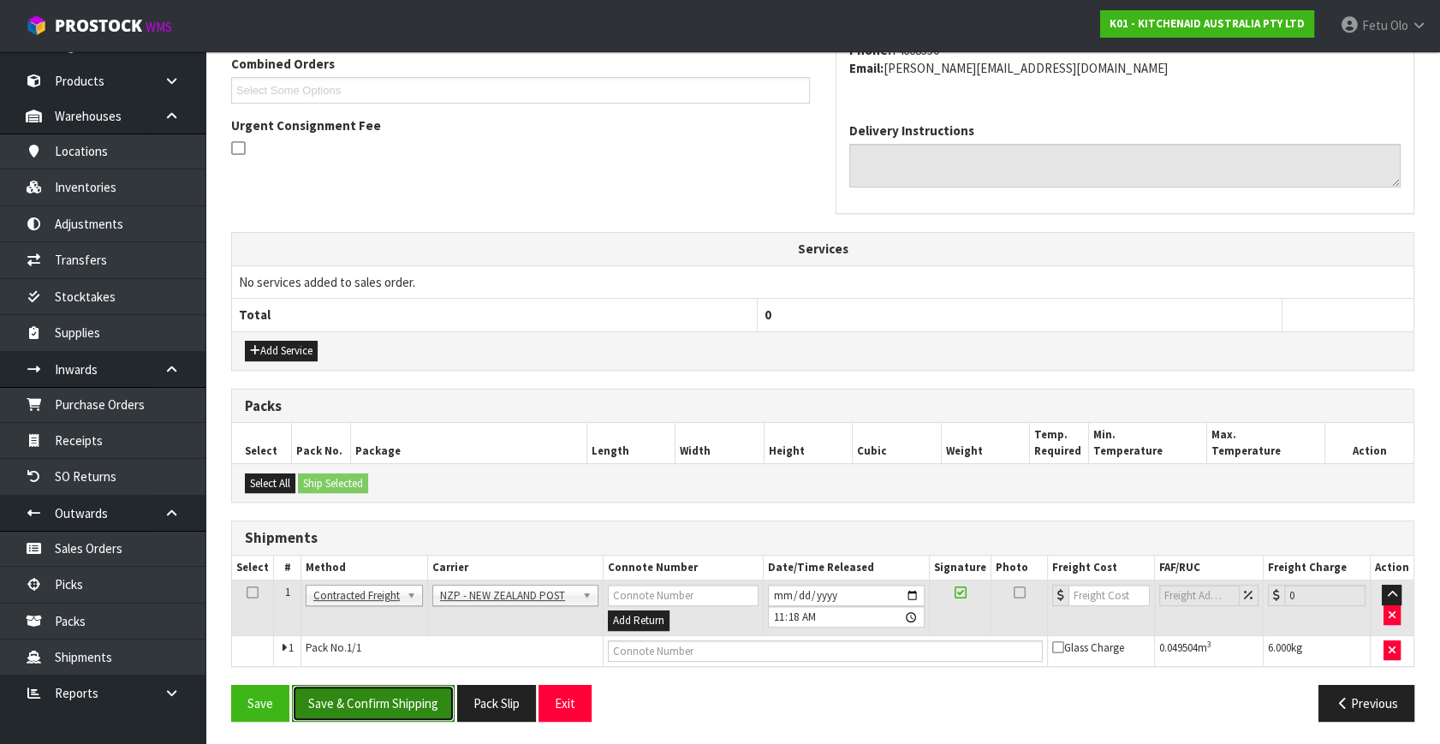
click at [423, 710] on button "Save & Confirm Shipping" at bounding box center [373, 703] width 163 height 37
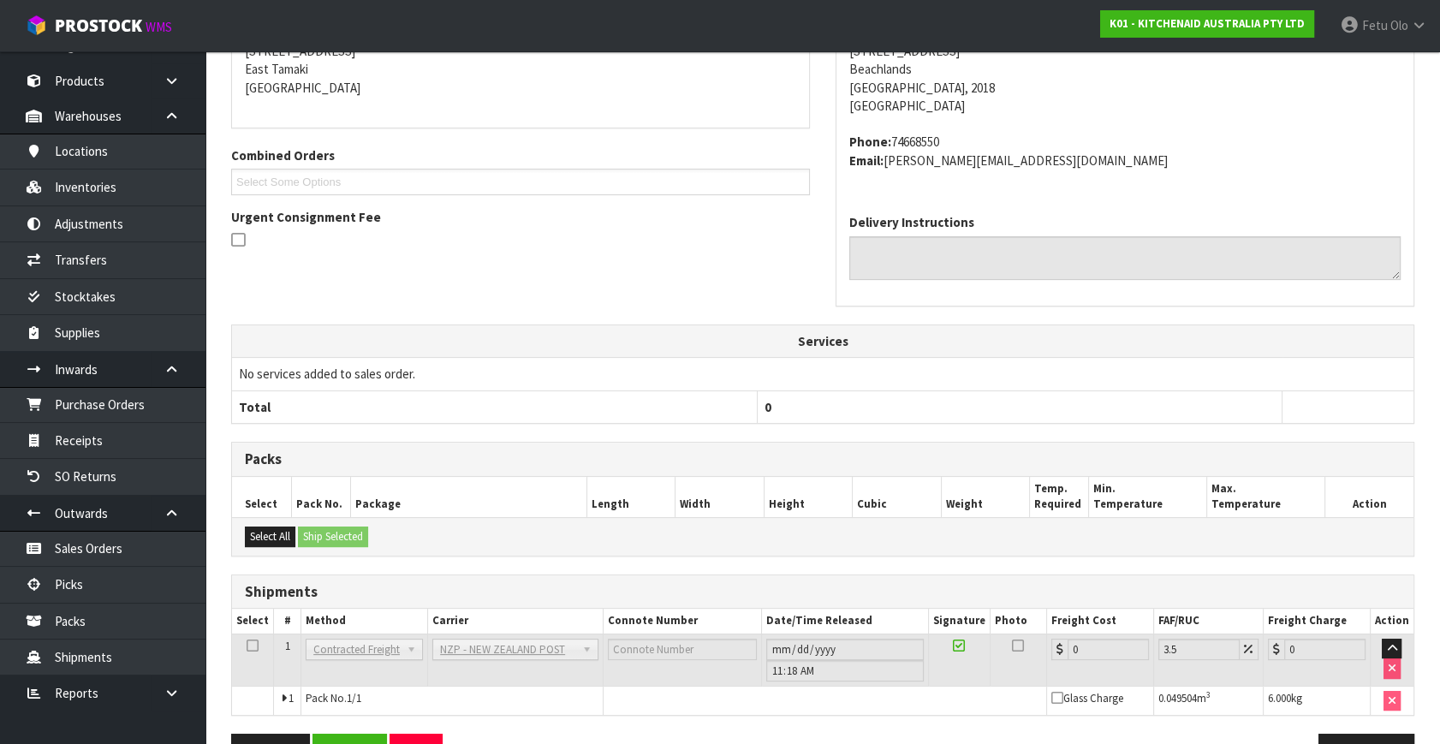
scroll to position [428, 0]
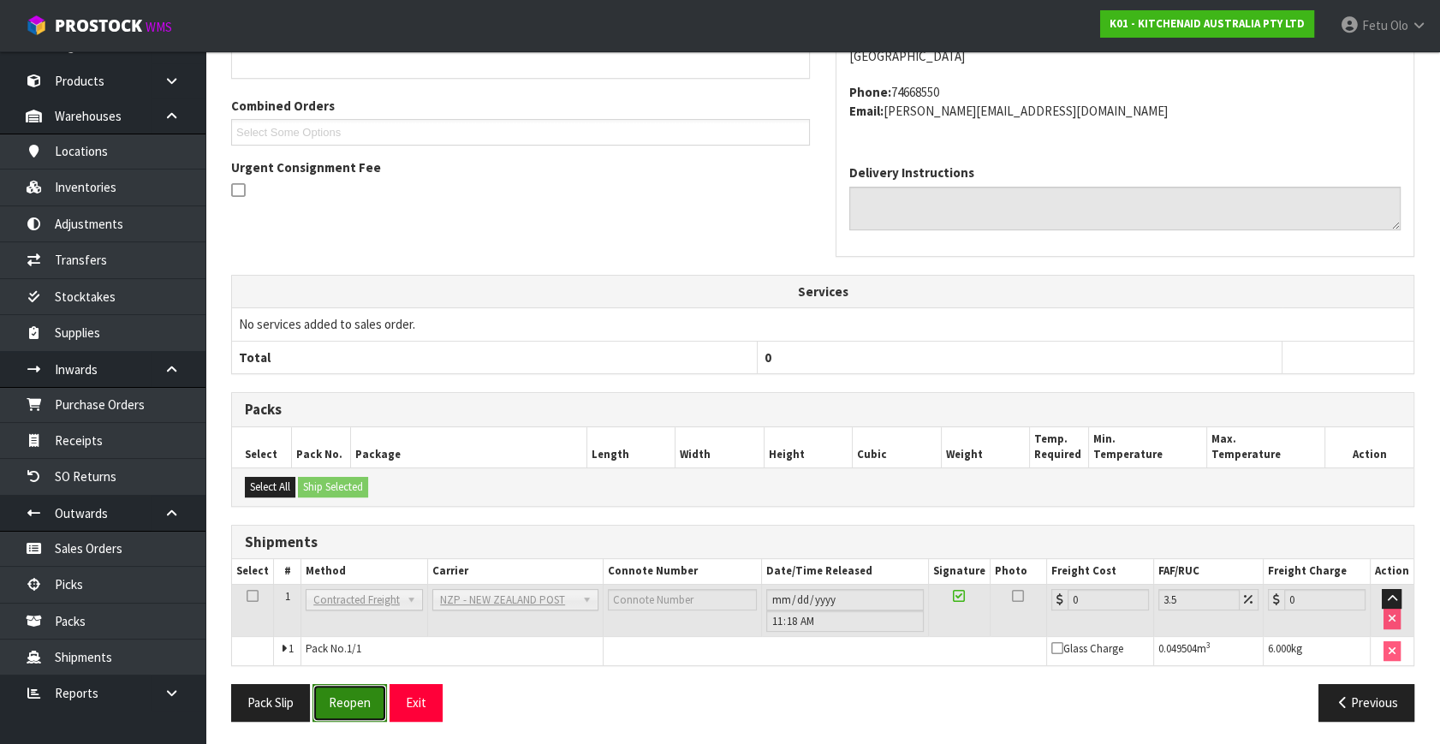
click at [355, 689] on button "Reopen" at bounding box center [349, 702] width 74 height 37
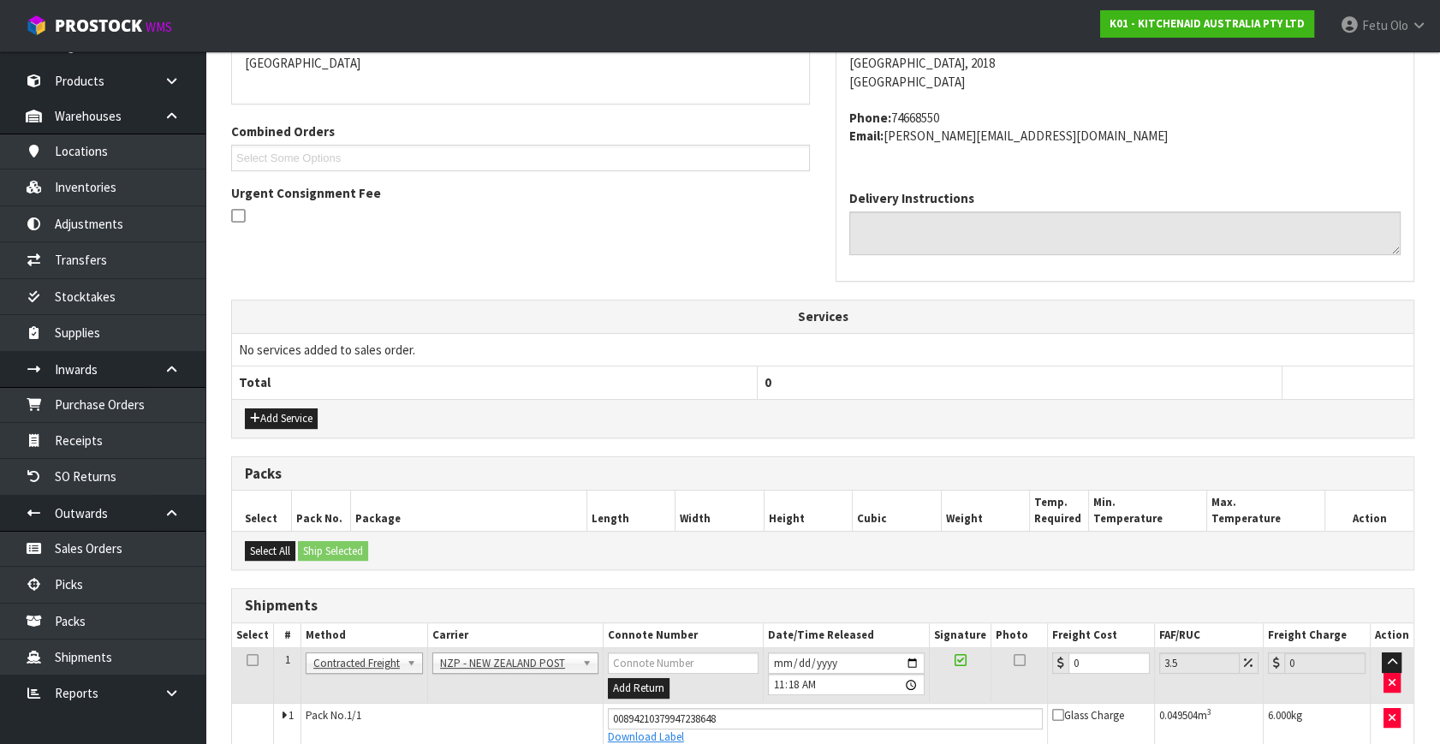
scroll to position [468, 0]
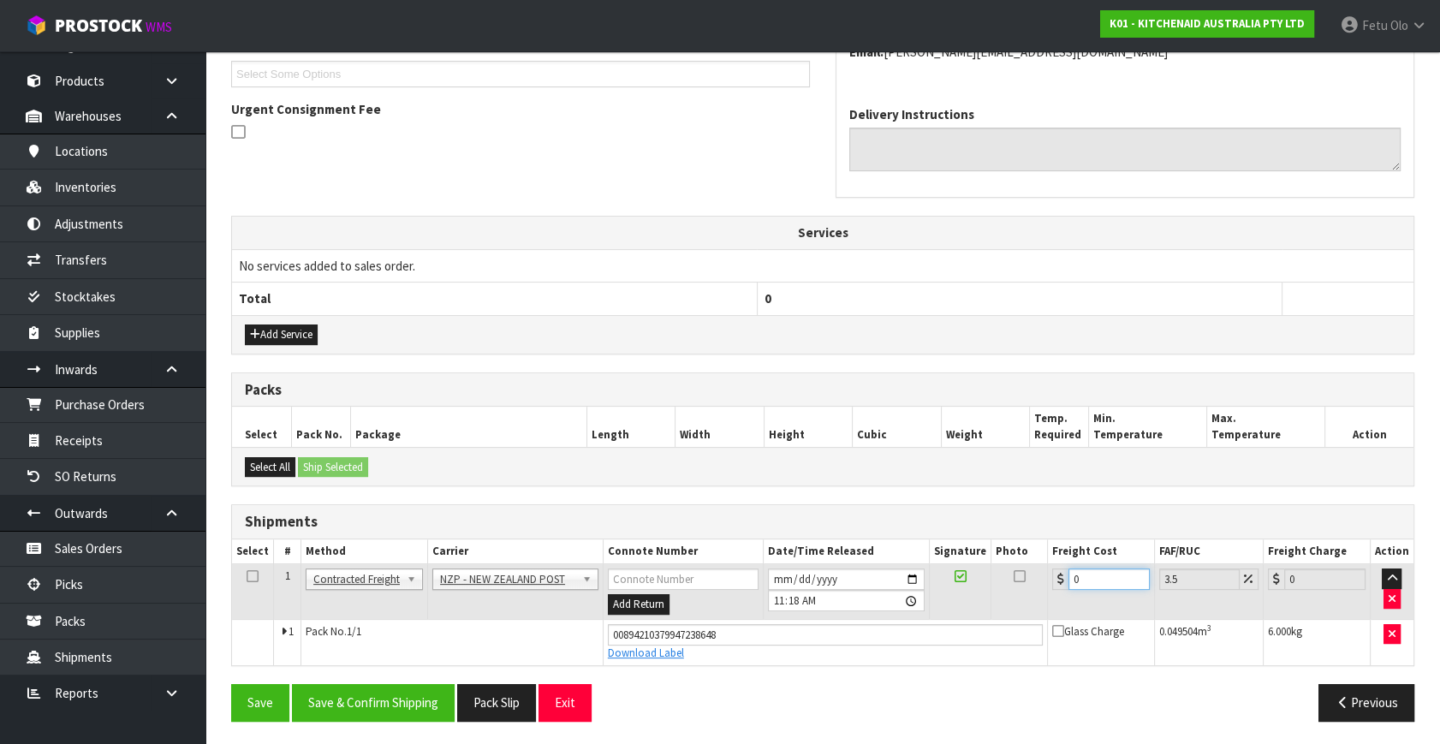
drag, startPoint x: 923, startPoint y: 608, endPoint x: 879, endPoint y: 491, distance: 124.3
click at [875, 493] on div "From Address CONTRACT WAREHOUSING & LOGISTICS [STREET_ADDRESS] Combined Orders …" at bounding box center [822, 300] width 1183 height 867
click at [407, 698] on button "Save & Confirm Shipping" at bounding box center [373, 702] width 163 height 37
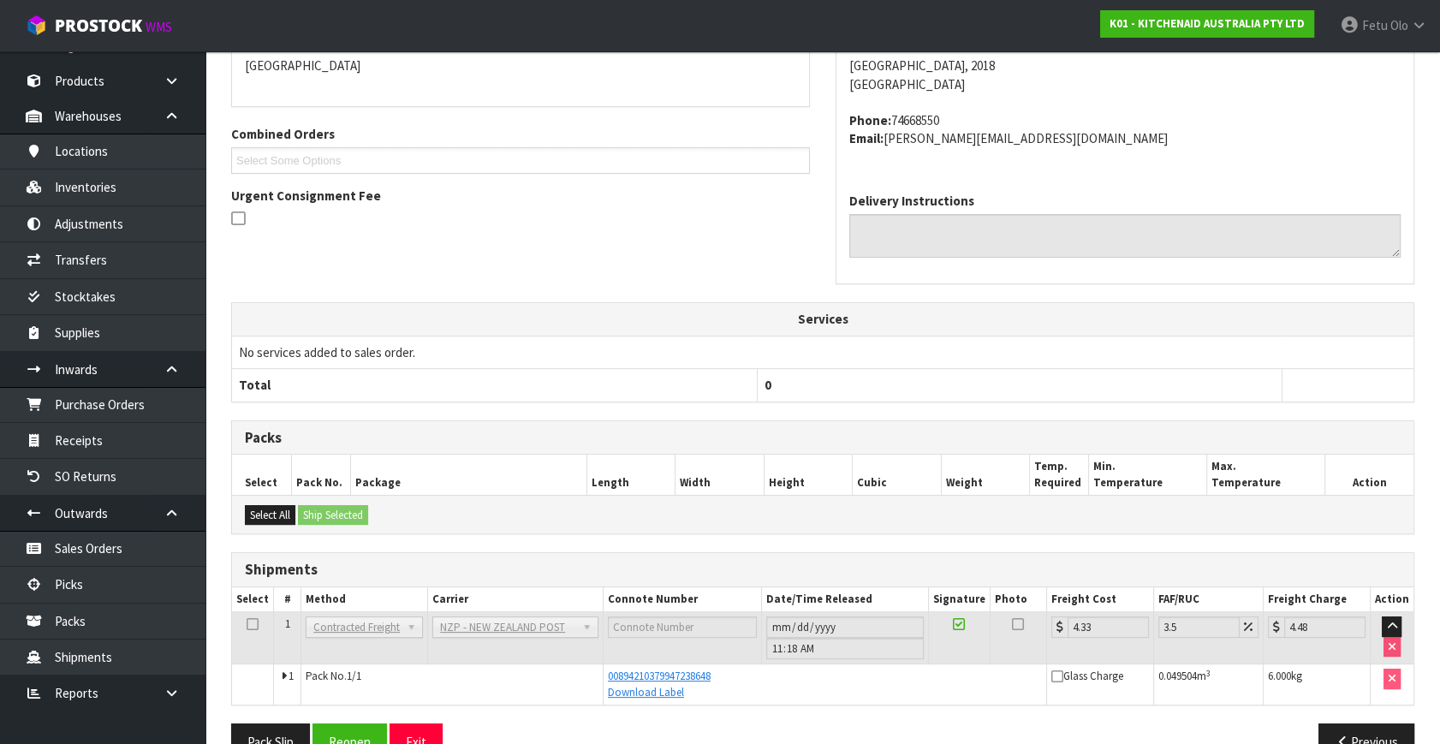
scroll to position [282, 0]
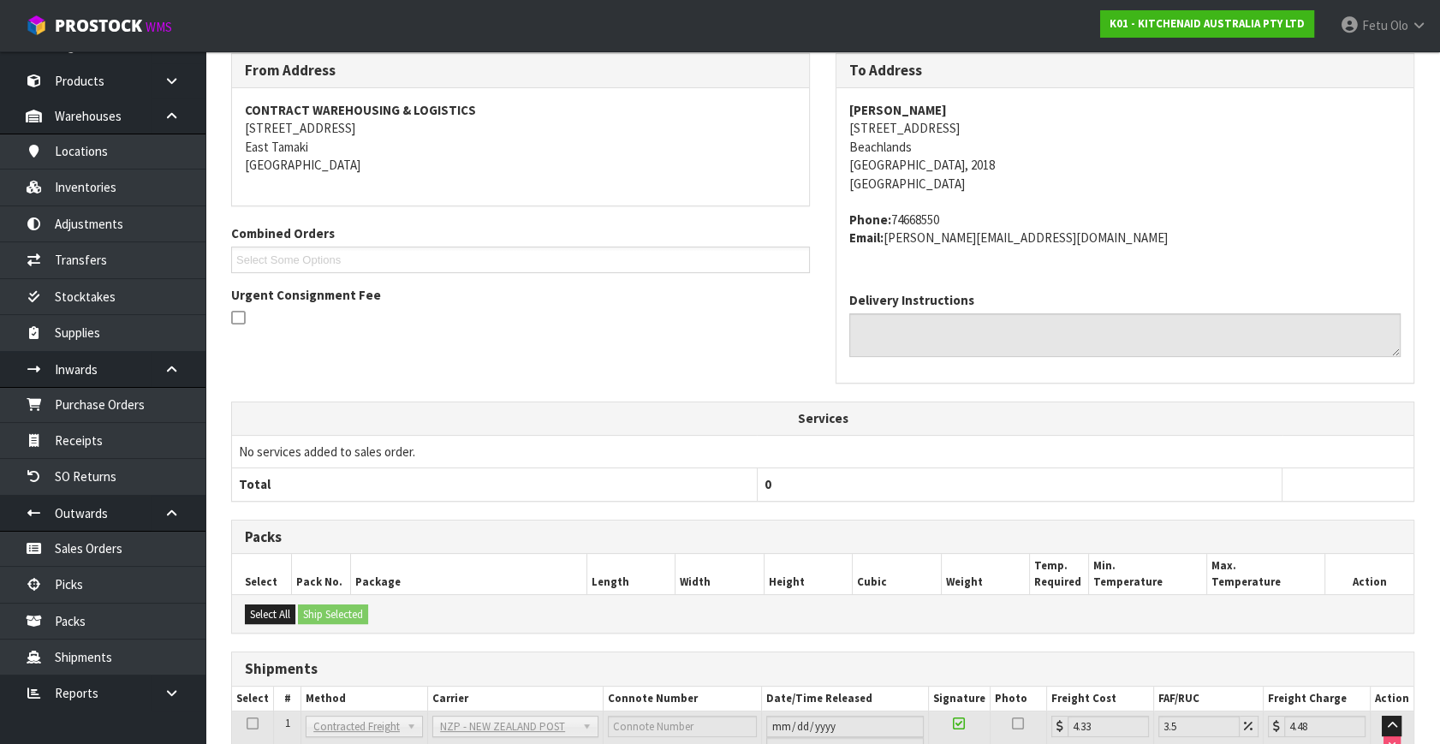
click at [568, 364] on div "From Address CONTRACT WAREHOUSING & LOGISTICS [STREET_ADDRESS] Combined Orders …" at bounding box center [822, 227] width 1209 height 348
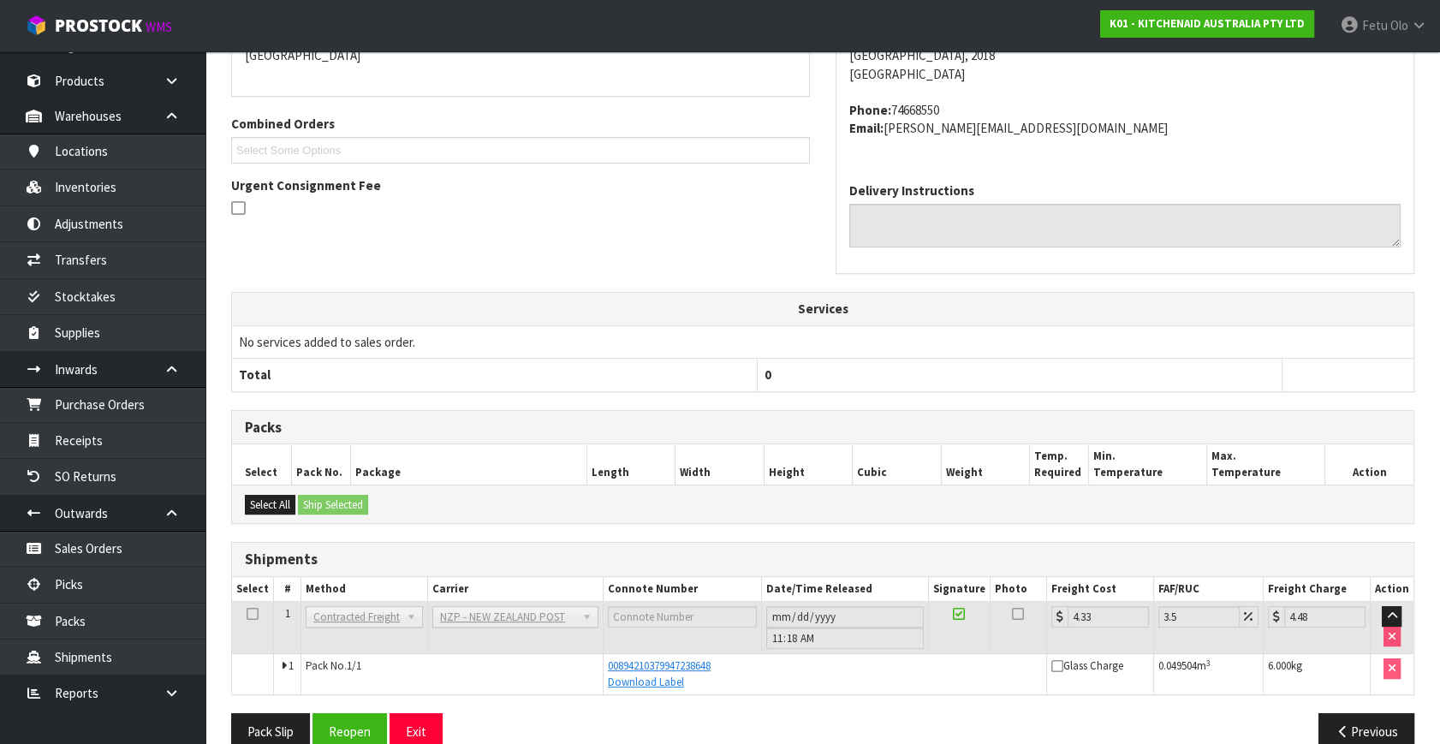
scroll to position [421, 0]
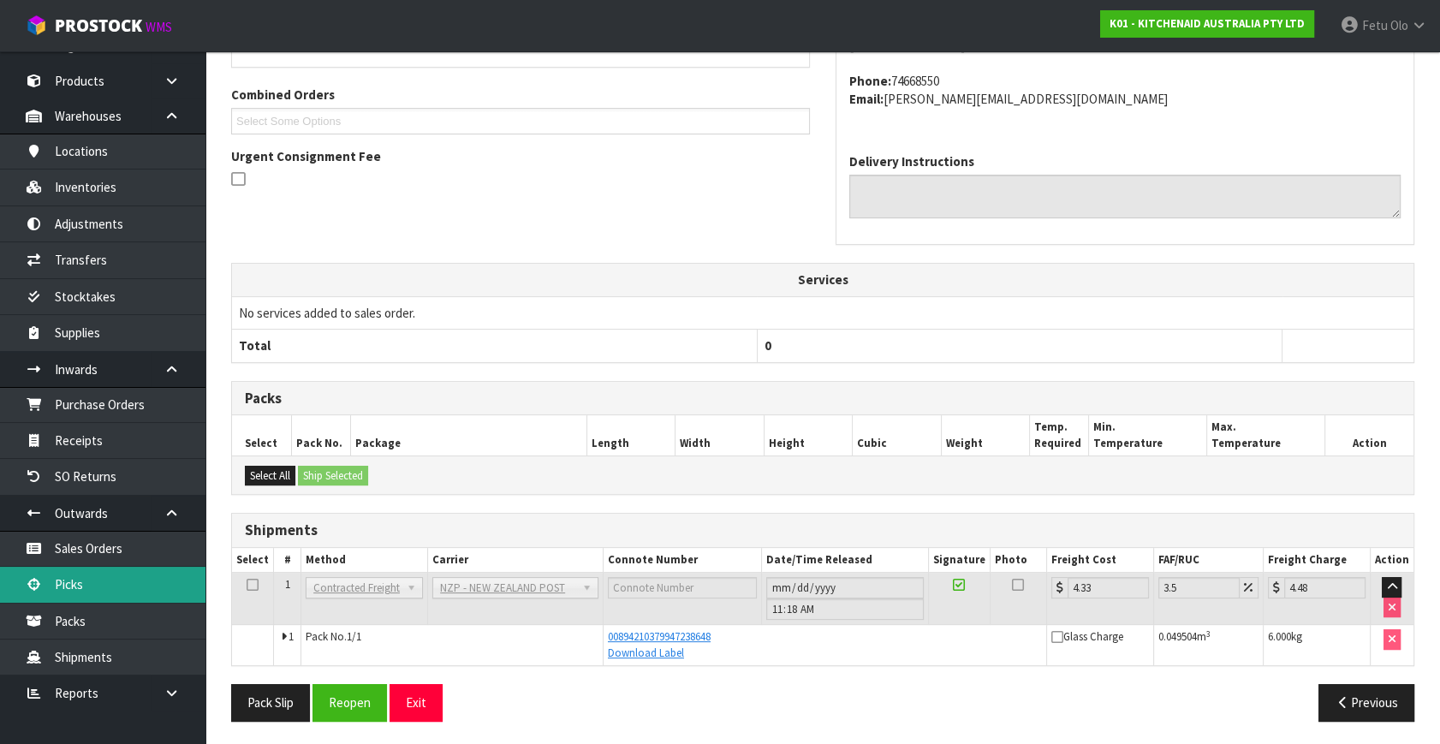
click at [99, 581] on link "Picks" at bounding box center [102, 584] width 205 height 35
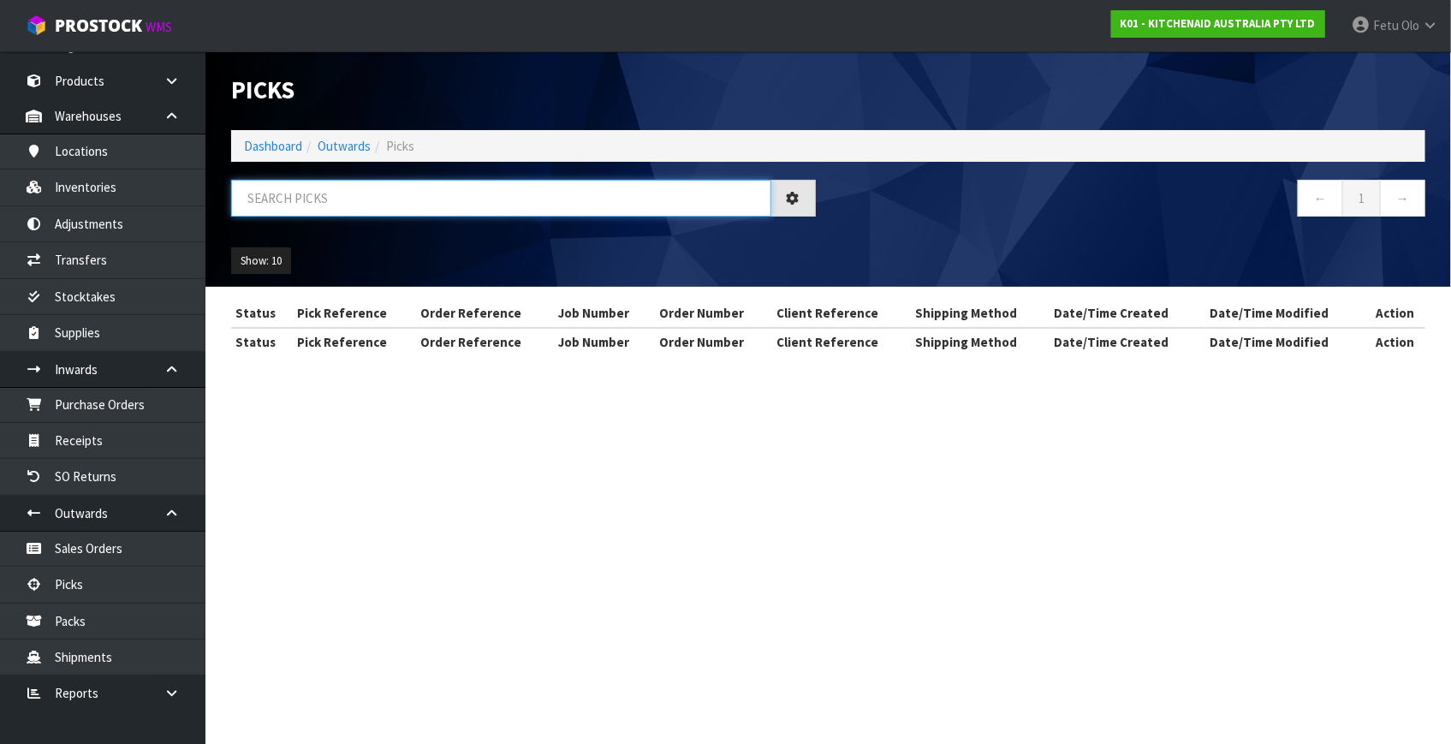
click at [421, 208] on input "text" at bounding box center [501, 198] width 540 height 37
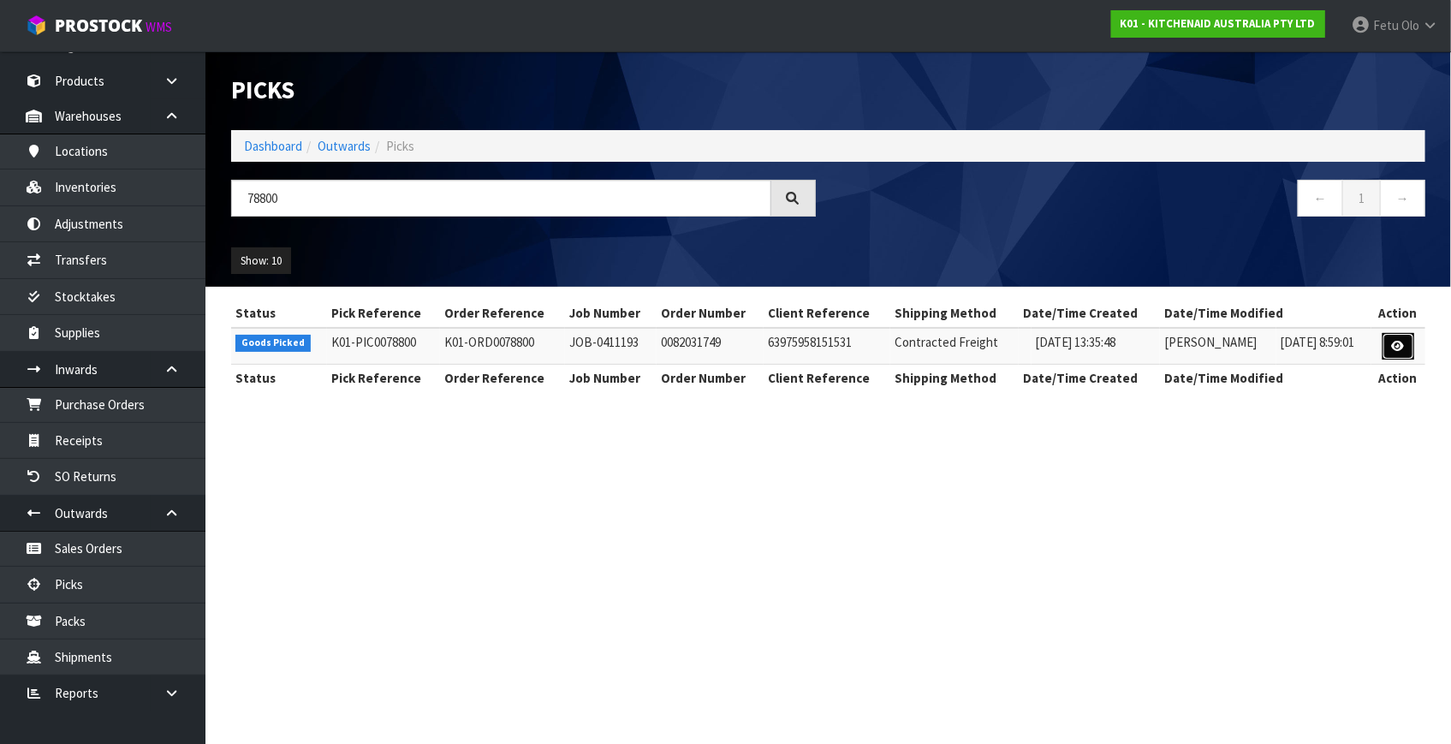
drag, startPoint x: 1400, startPoint y: 352, endPoint x: 1387, endPoint y: 359, distance: 15.3
click at [1399, 353] on link at bounding box center [1398, 346] width 32 height 27
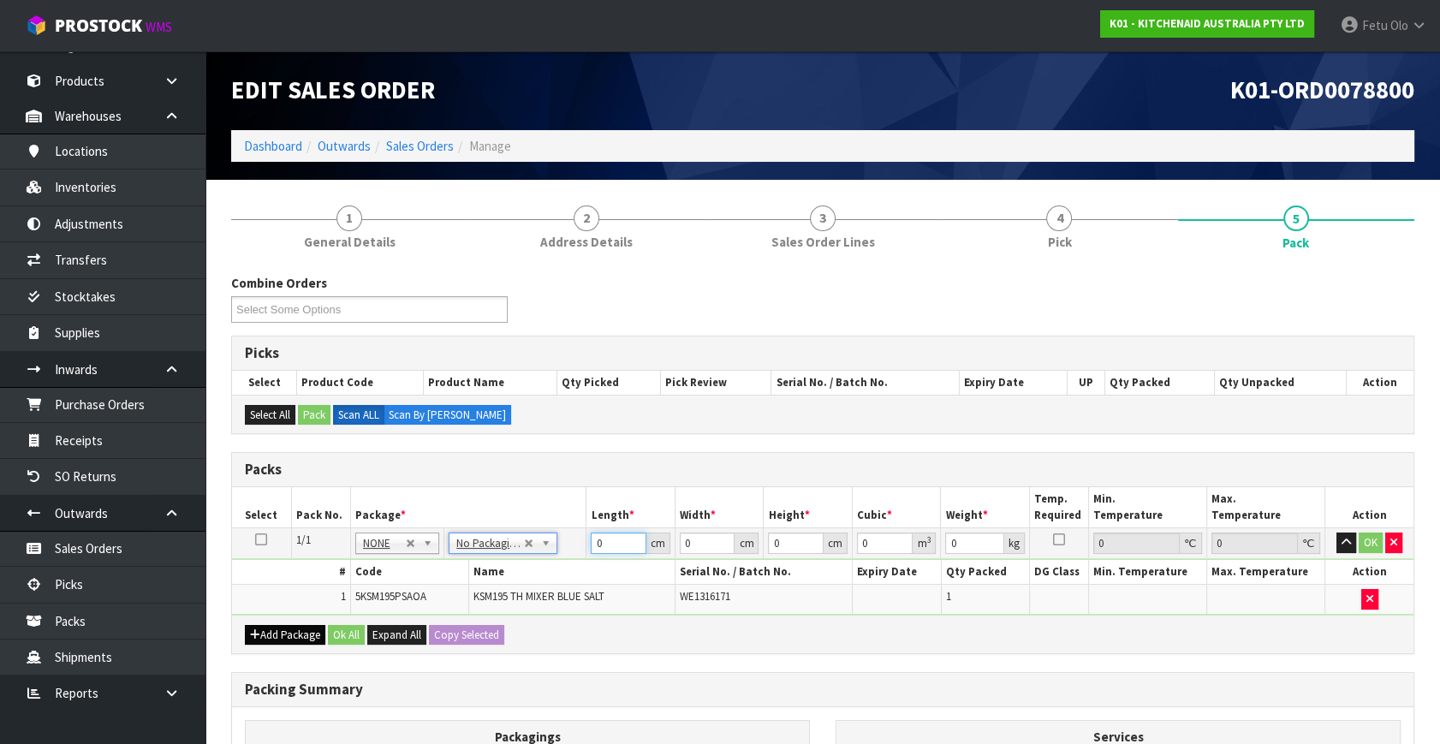
drag, startPoint x: 599, startPoint y: 555, endPoint x: 250, endPoint y: 625, distance: 356.2
click at [253, 625] on div "Packs Select Pack No. Package * Length * Width * Height * Cubic * Weight * Temp…" at bounding box center [822, 553] width 1183 height 202
click button "OK" at bounding box center [1370, 542] width 24 height 21
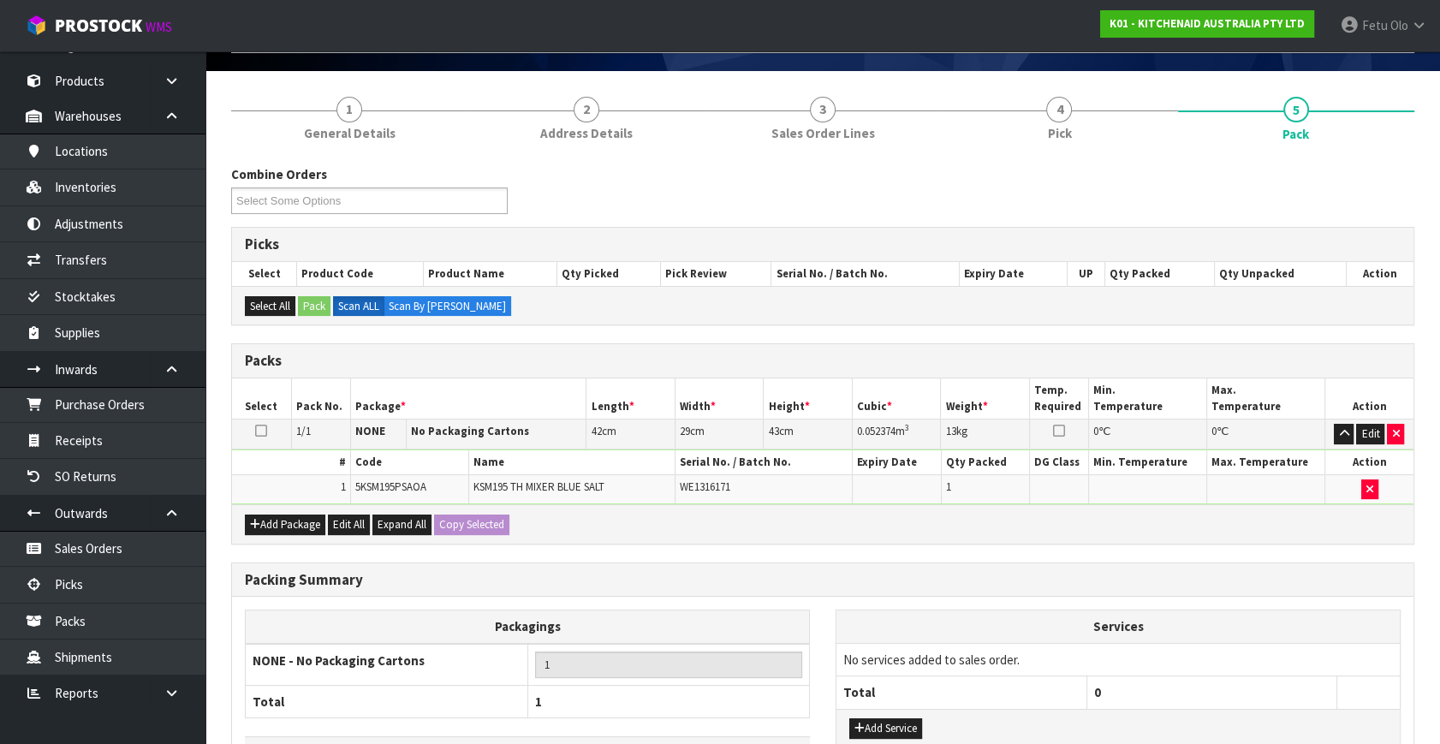
scroll to position [229, 0]
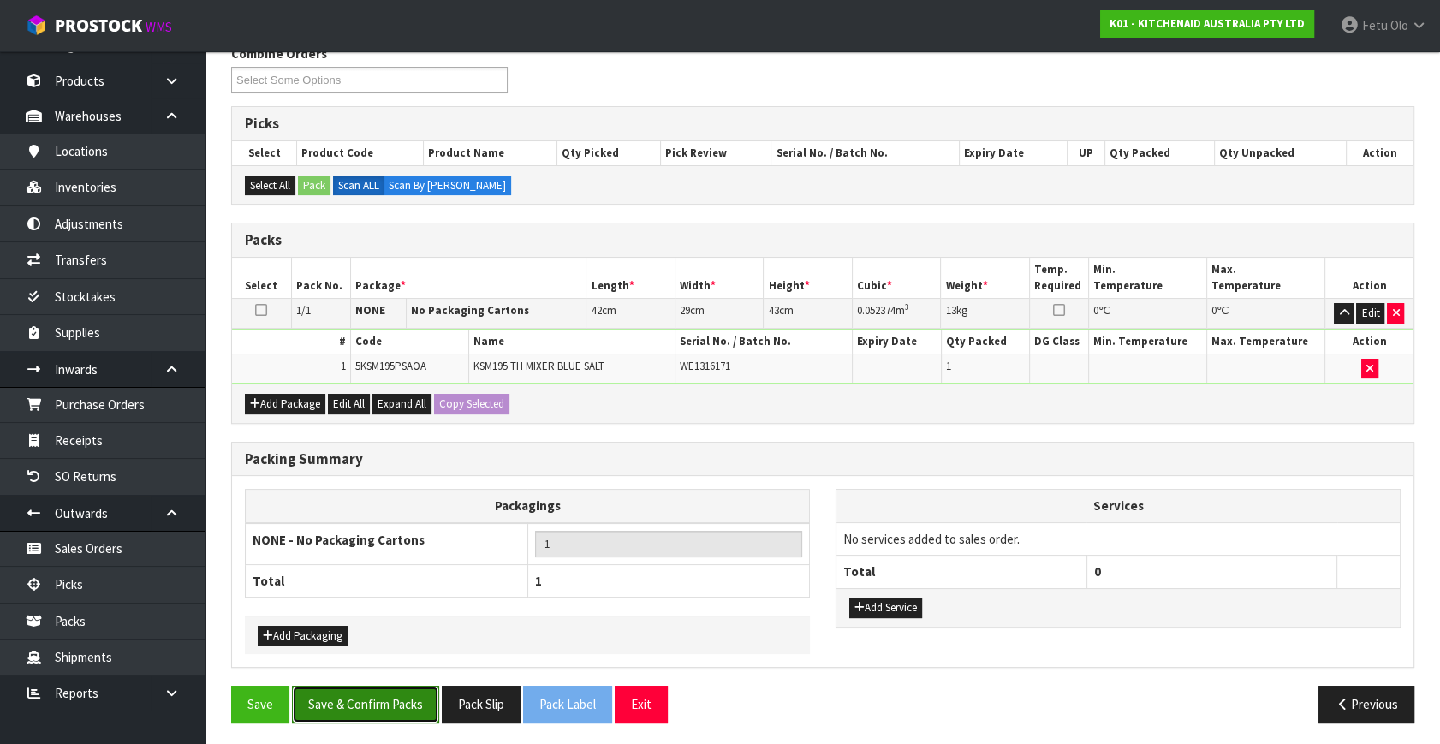
click at [375, 706] on button "Save & Confirm Packs" at bounding box center [365, 704] width 147 height 37
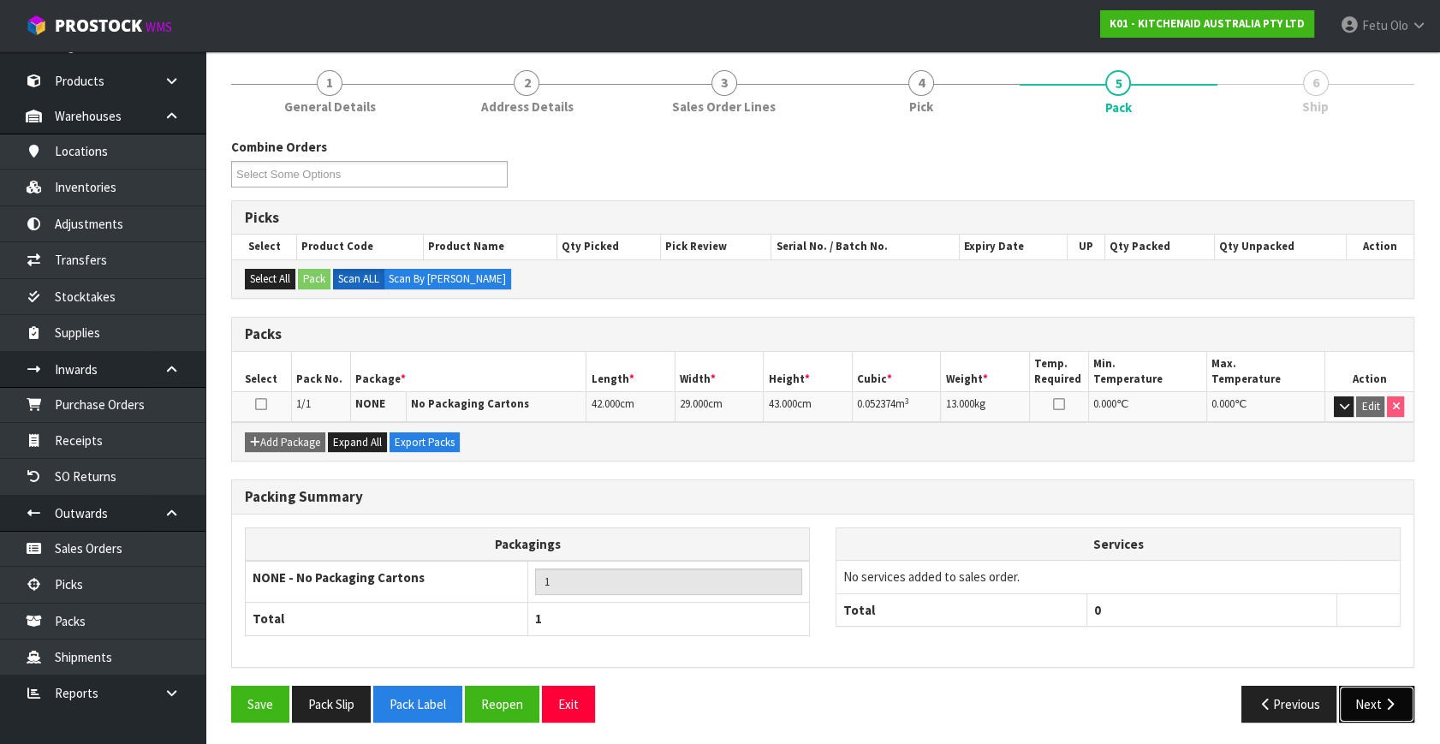
click at [1351, 702] on button "Next" at bounding box center [1376, 704] width 75 height 37
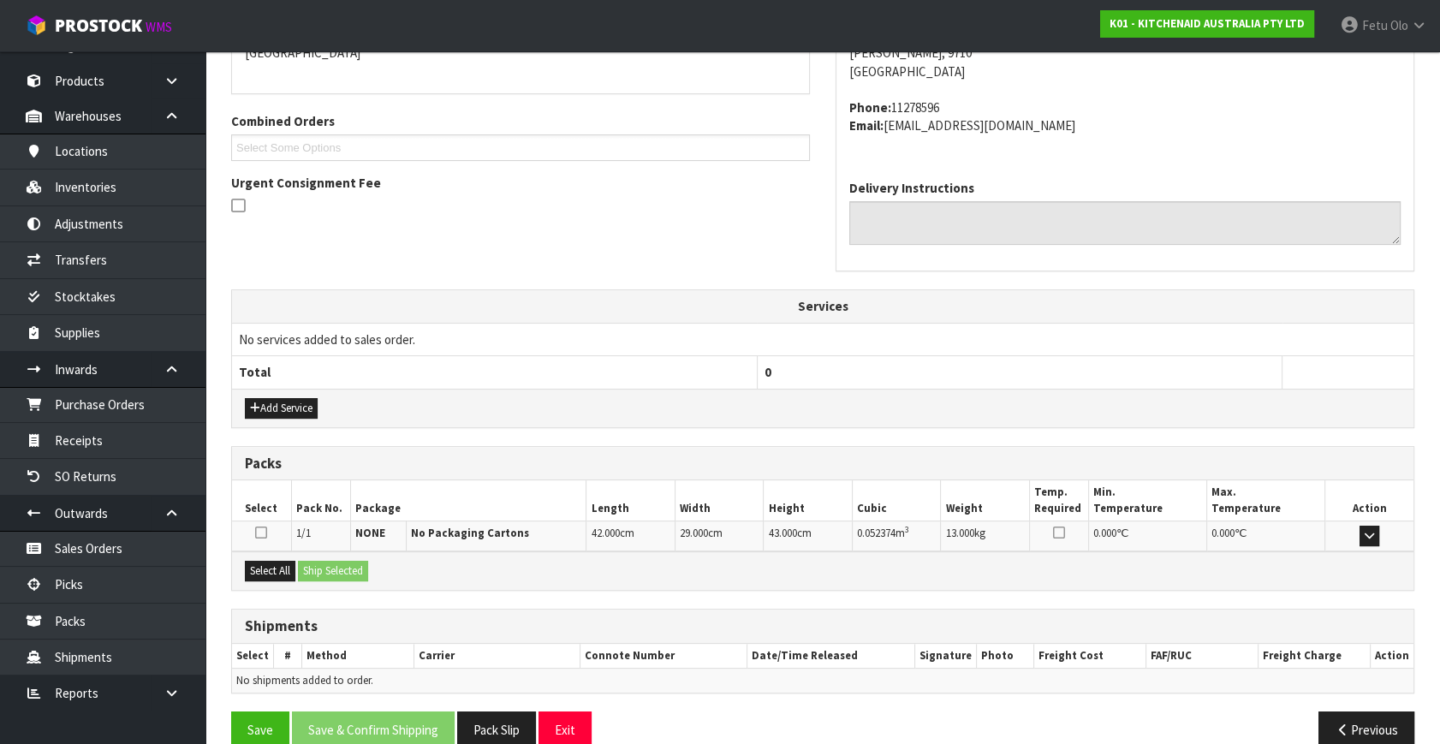
scroll to position [421, 0]
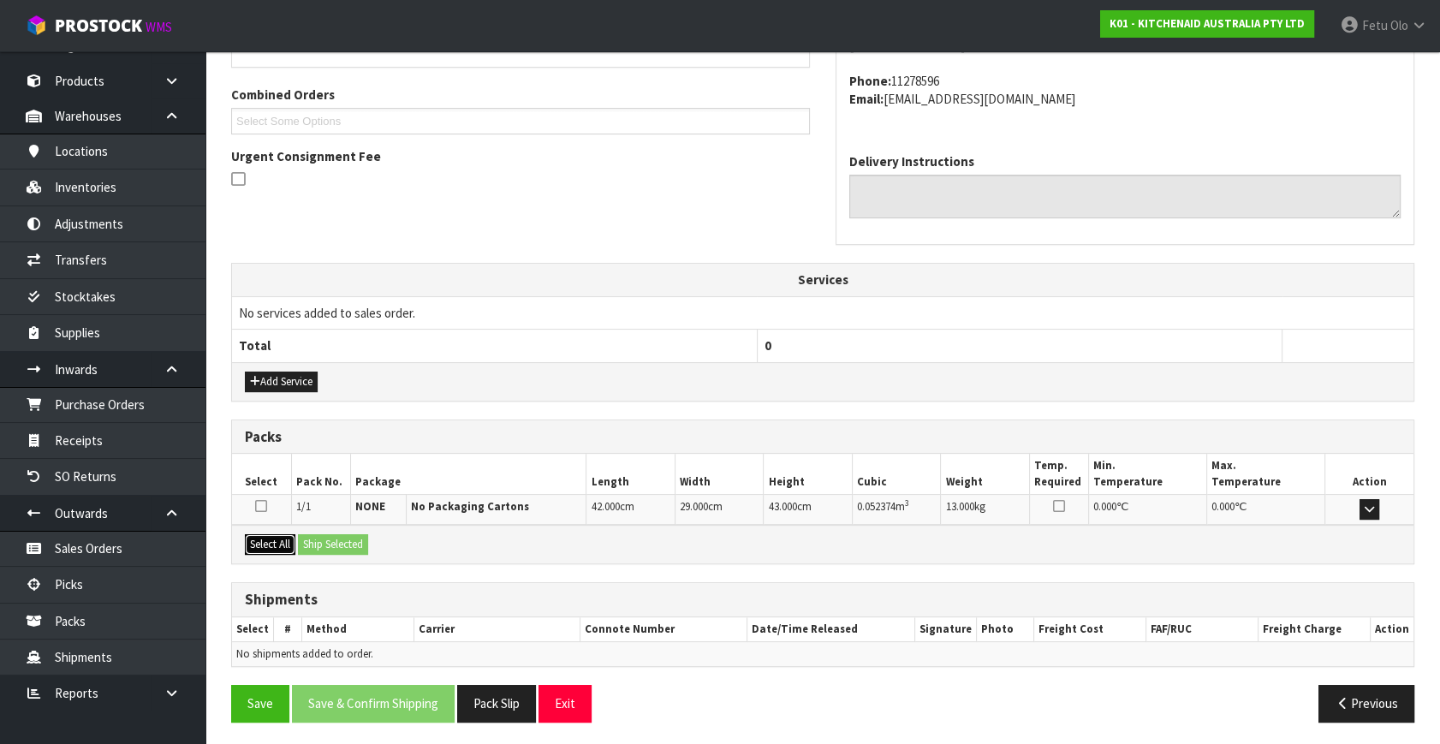
drag, startPoint x: 270, startPoint y: 544, endPoint x: 342, endPoint y: 538, distance: 72.1
click at [272, 543] on button "Select All" at bounding box center [270, 544] width 51 height 21
click at [342, 538] on button "Ship Selected" at bounding box center [333, 544] width 70 height 21
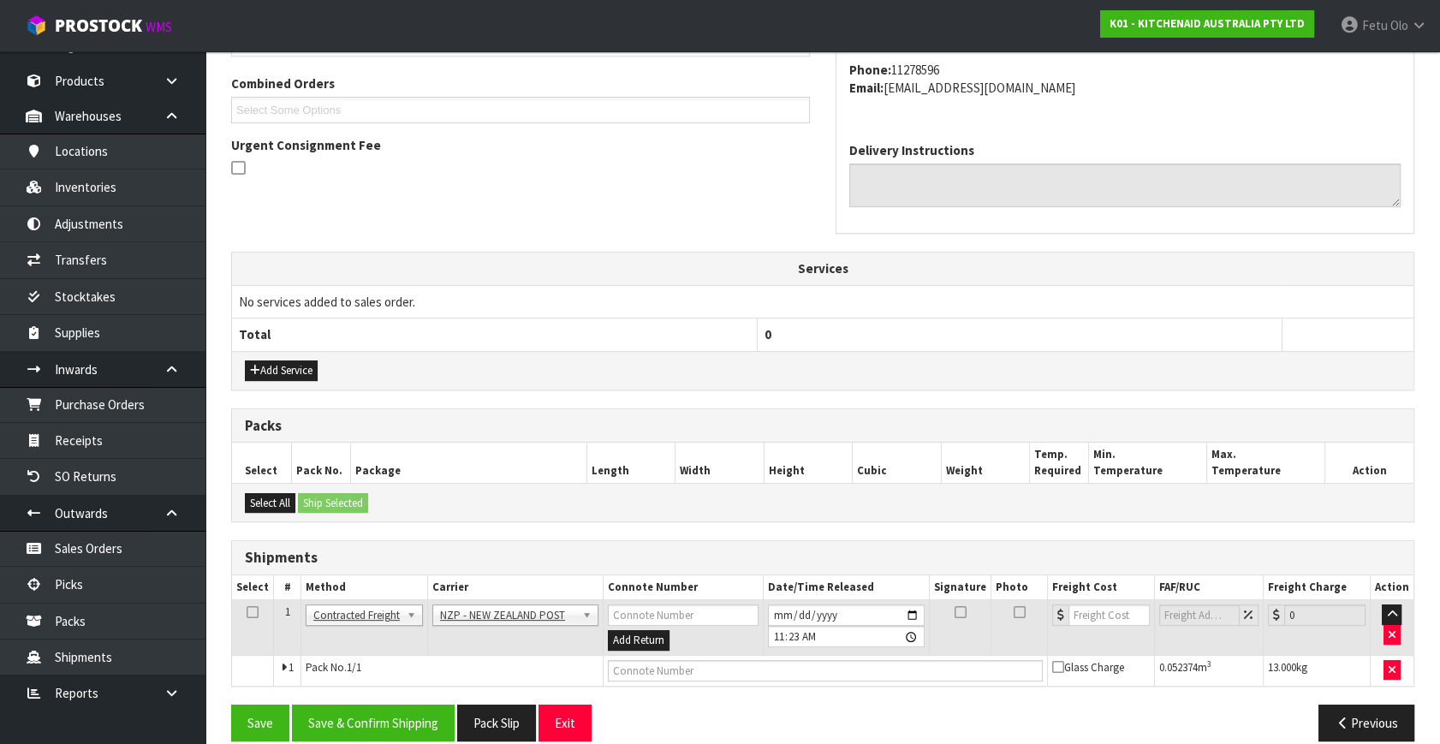
scroll to position [452, 0]
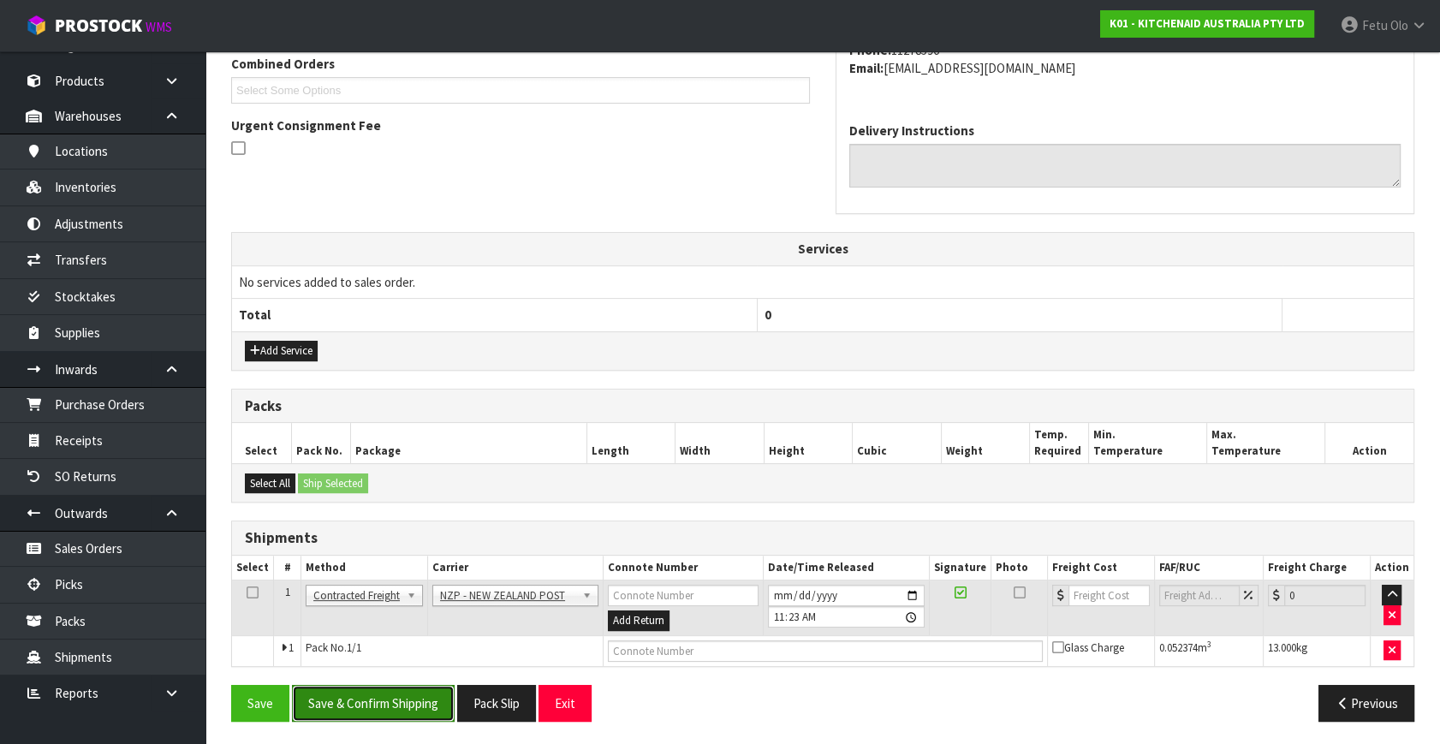
click at [420, 693] on button "Save & Confirm Shipping" at bounding box center [373, 703] width 163 height 37
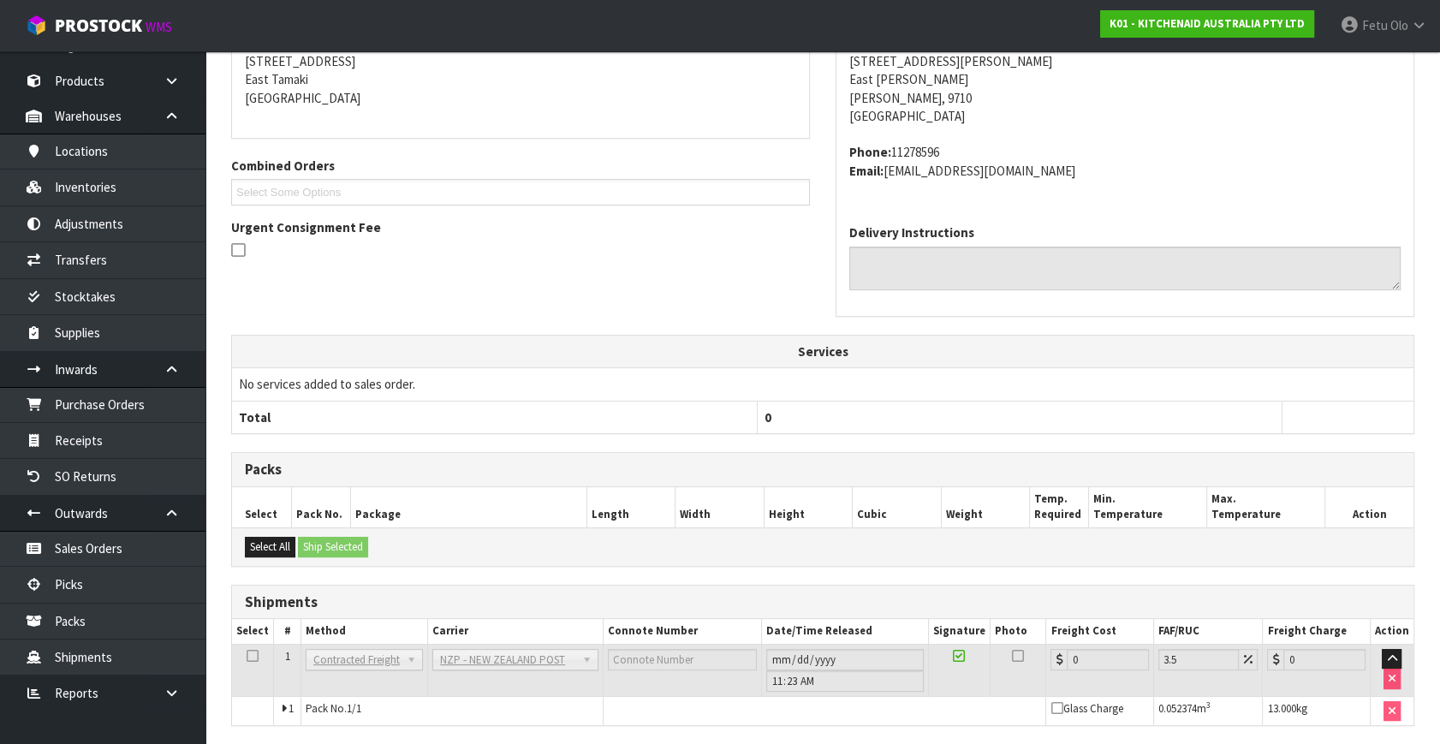
scroll to position [428, 0]
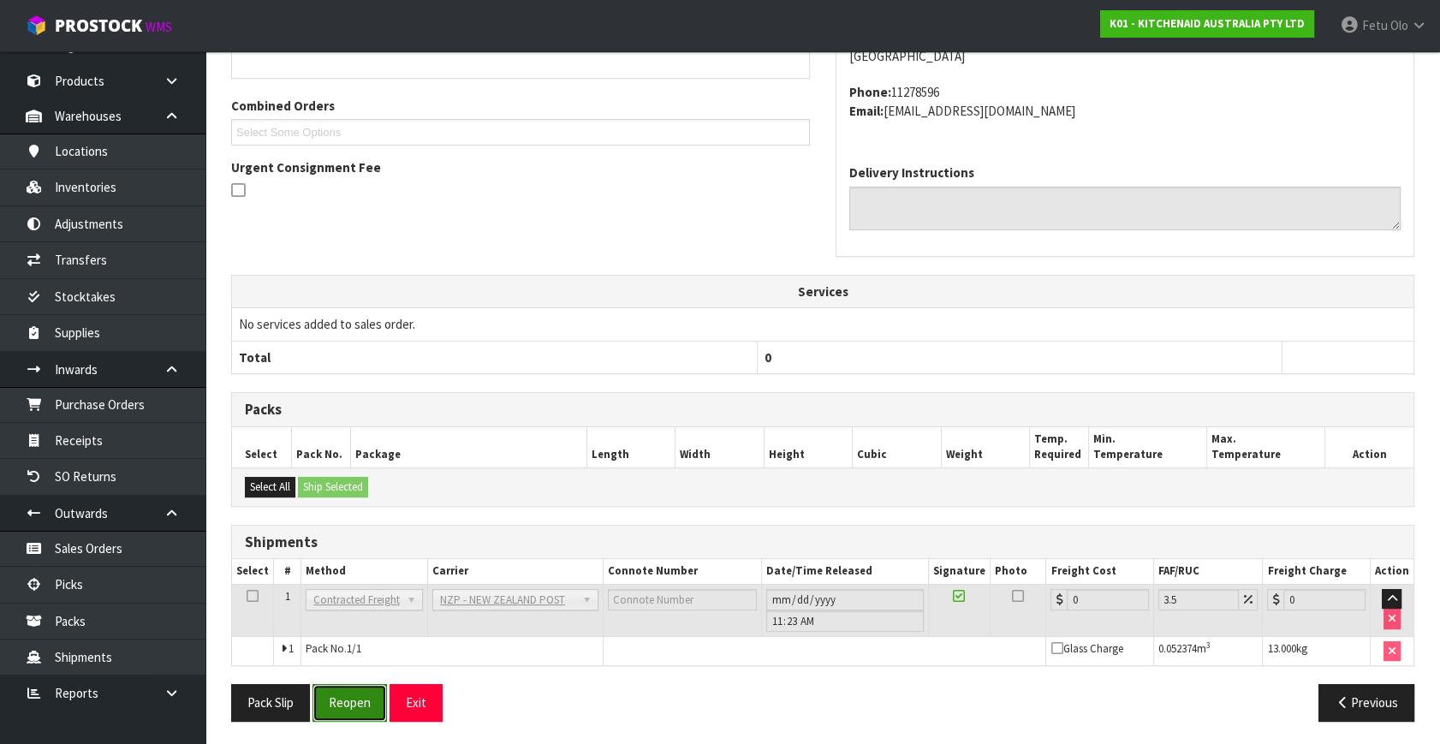
click at [338, 704] on button "Reopen" at bounding box center [349, 702] width 74 height 37
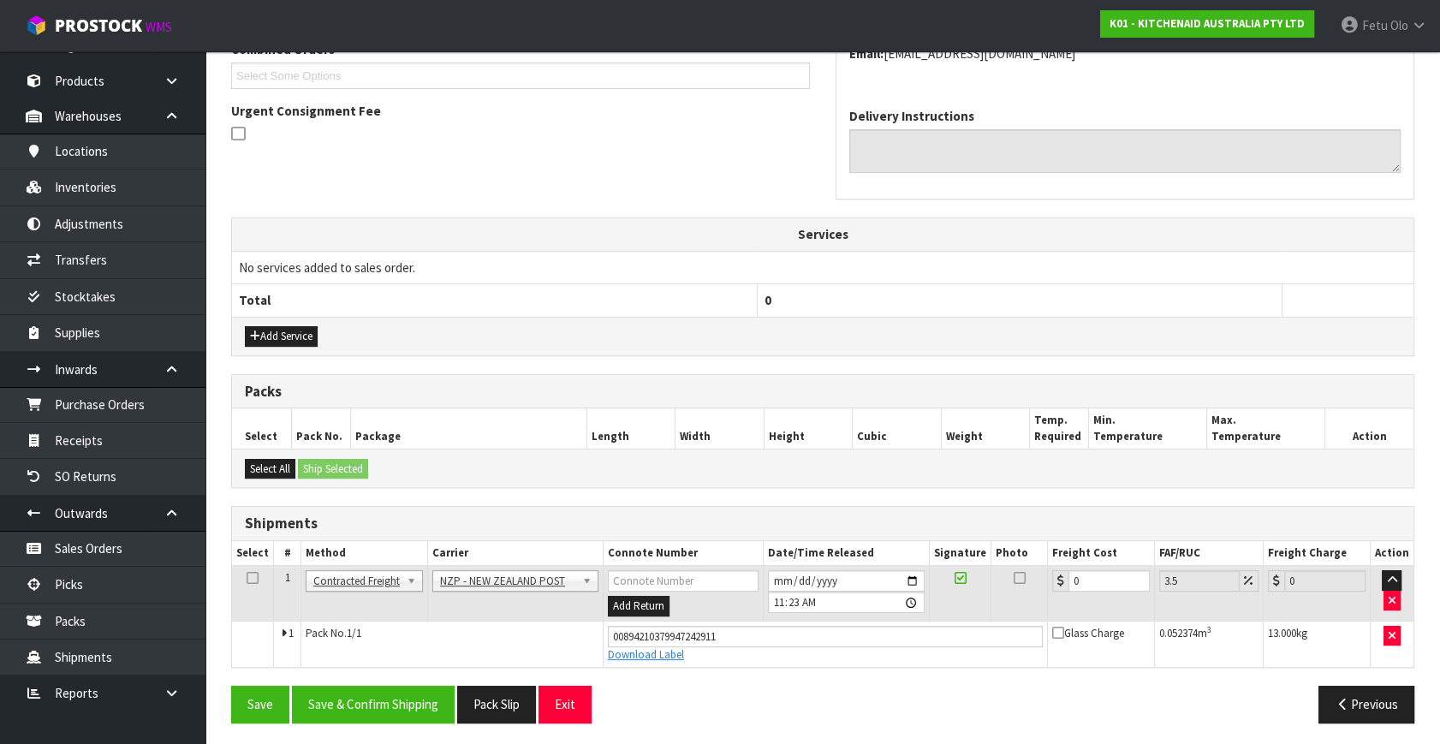
scroll to position [468, 0]
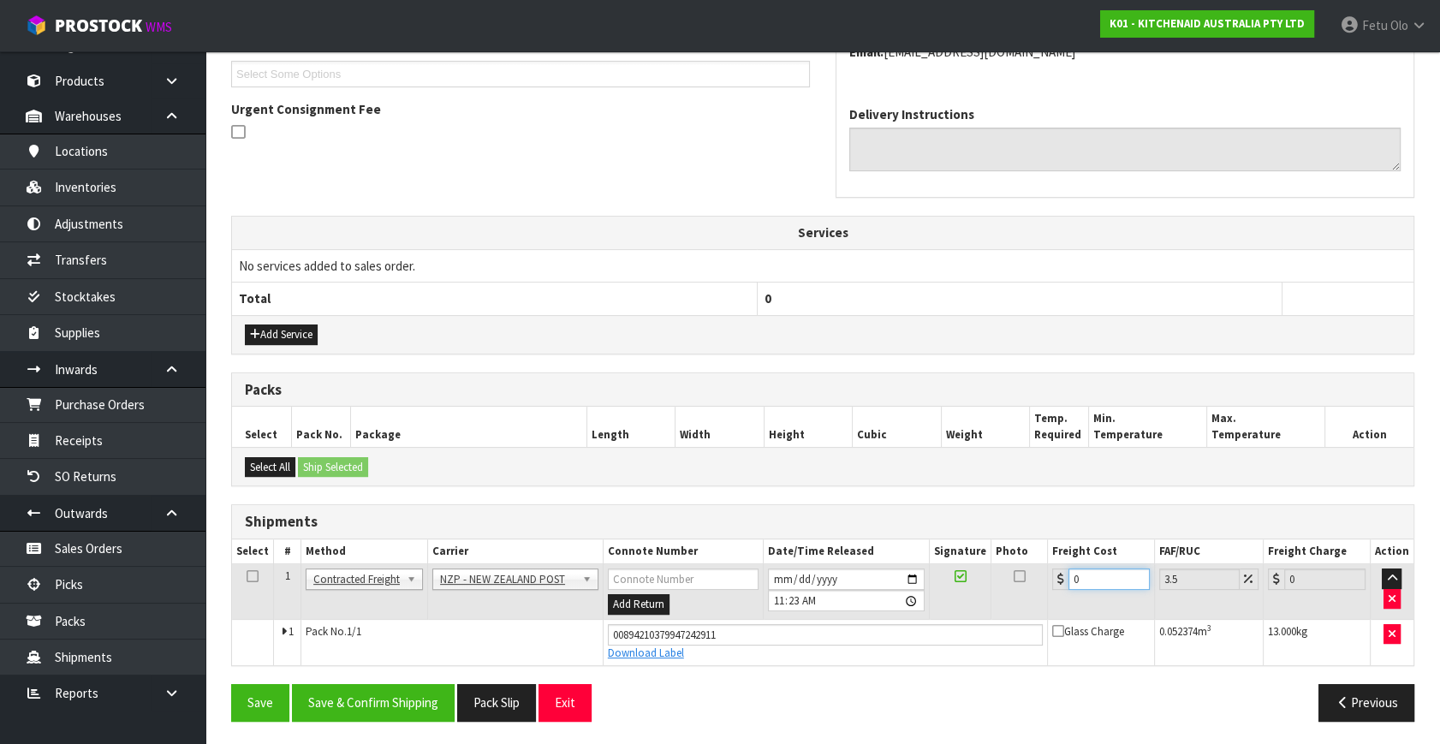
drag, startPoint x: 1110, startPoint y: 573, endPoint x: 691, endPoint y: 644, distance: 425.4
click at [691, 644] on tbody "1 Client Local Pickup Customer Local Pickup Company Freight Contracted Freight …" at bounding box center [822, 614] width 1181 height 101
click at [416, 702] on button "Save & Confirm Shipping" at bounding box center [373, 702] width 163 height 37
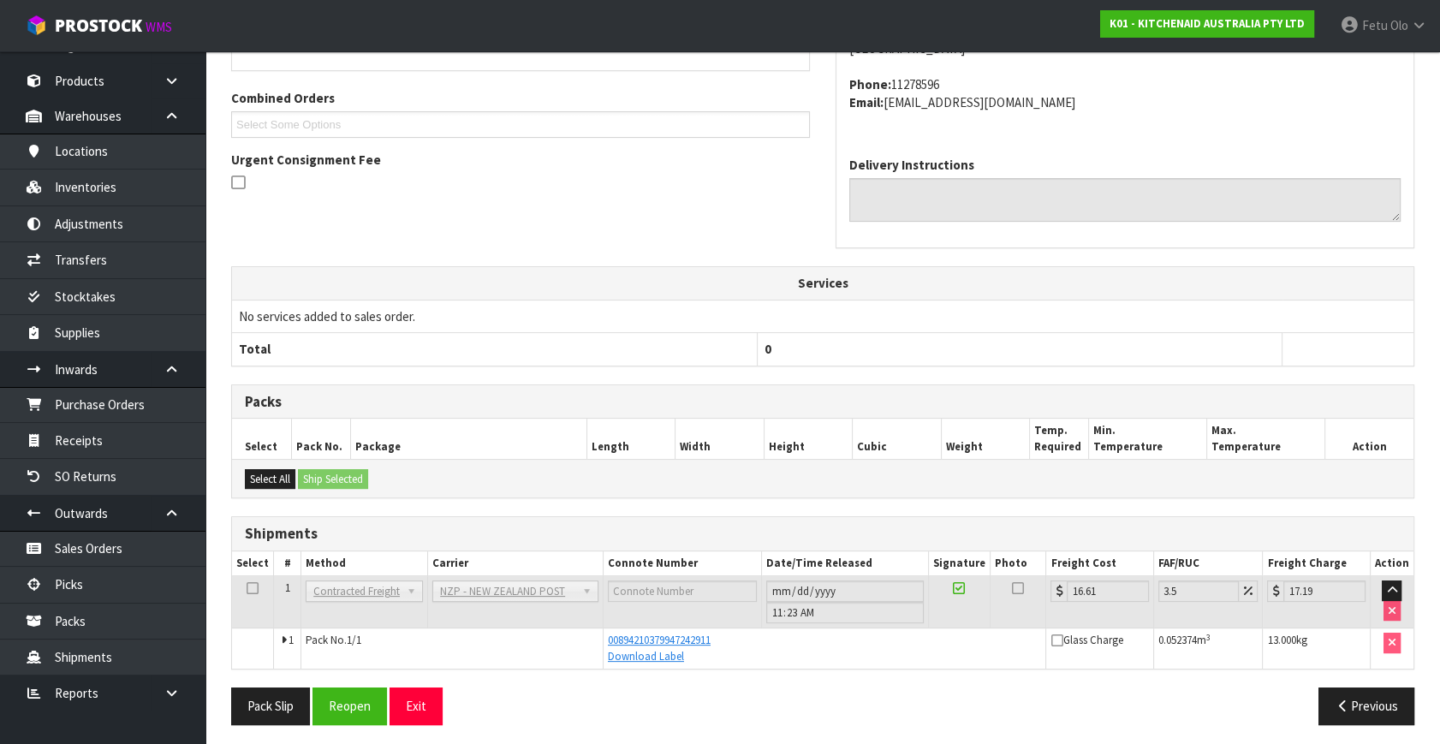
scroll to position [421, 0]
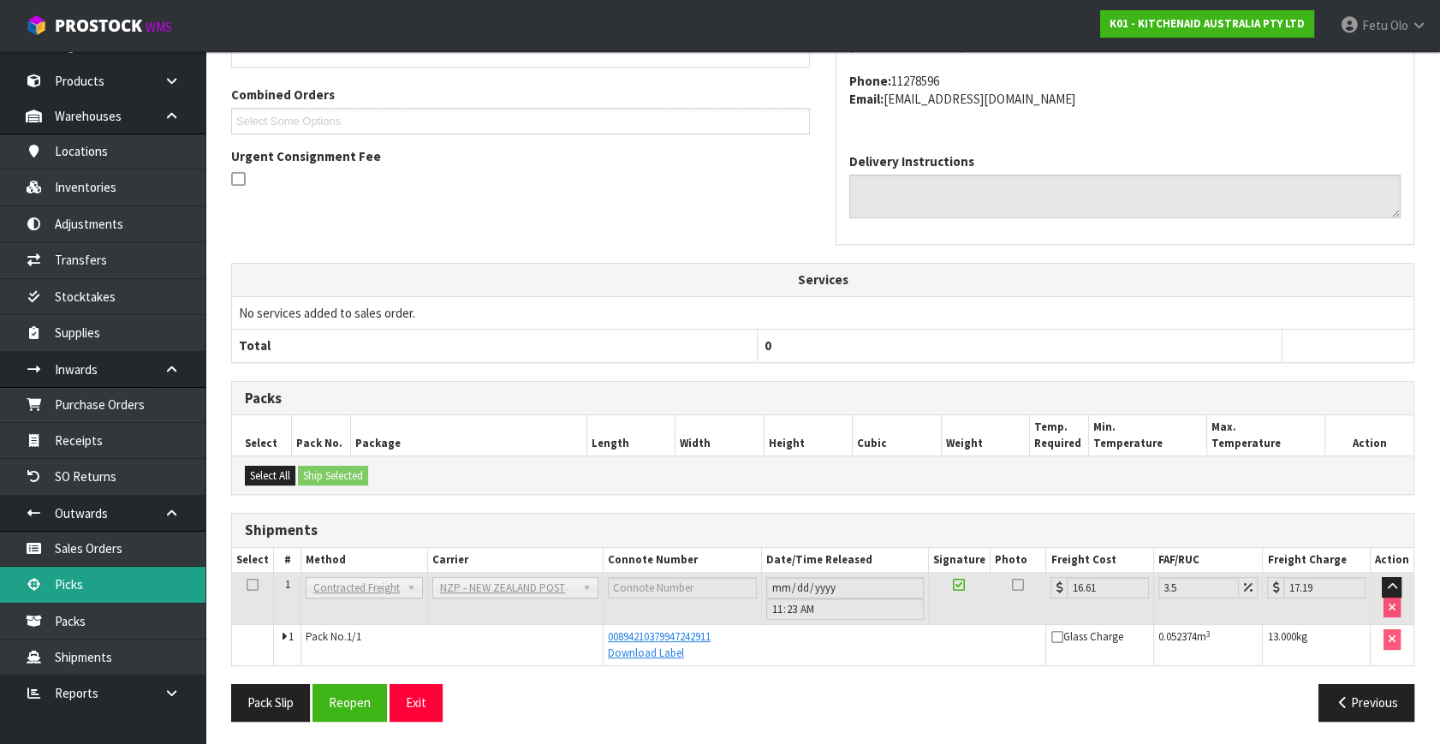
click at [81, 589] on link "Picks" at bounding box center [102, 584] width 205 height 35
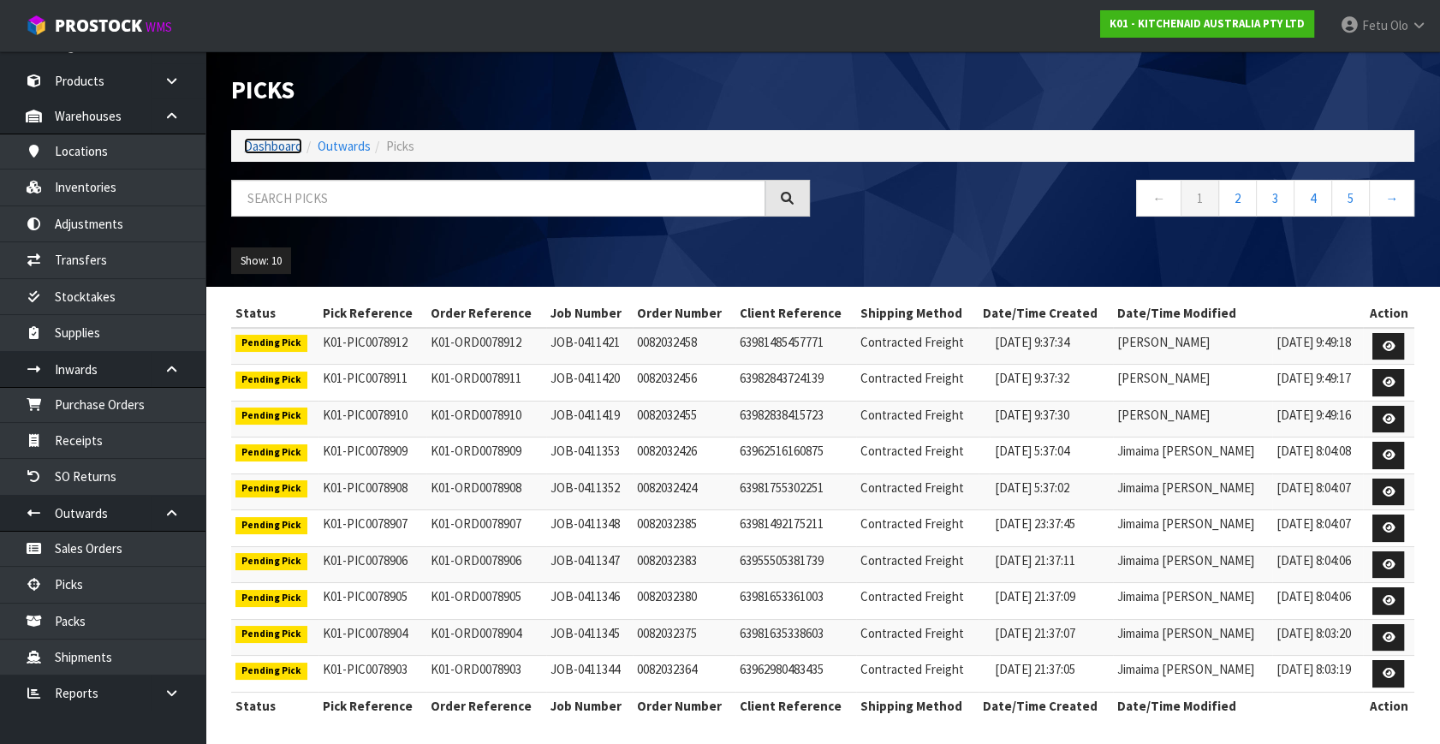
click at [265, 151] on link "Dashboard" at bounding box center [273, 146] width 58 height 16
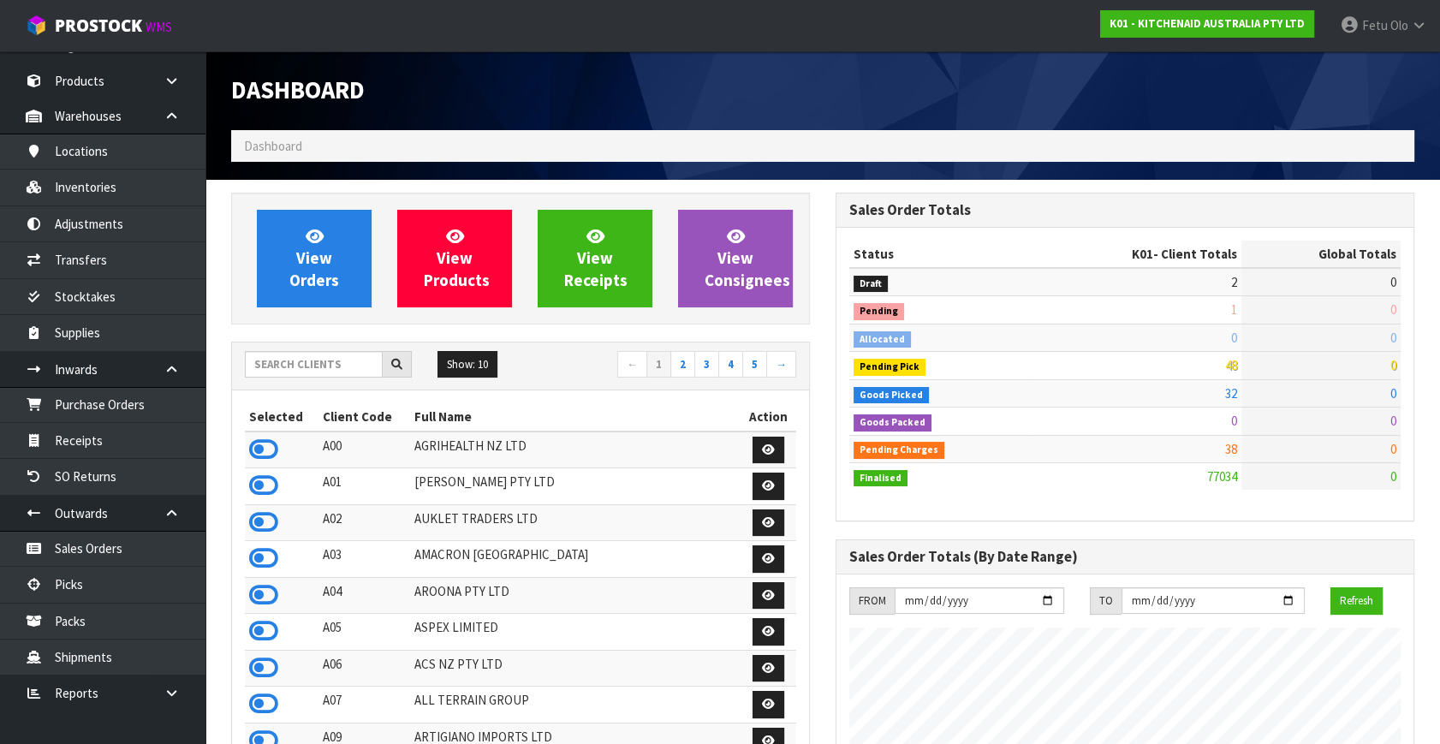
scroll to position [1294, 603]
click at [669, 108] on div "Dashboard" at bounding box center [520, 90] width 604 height 79
